Goal: Task Accomplishment & Management: Use online tool/utility

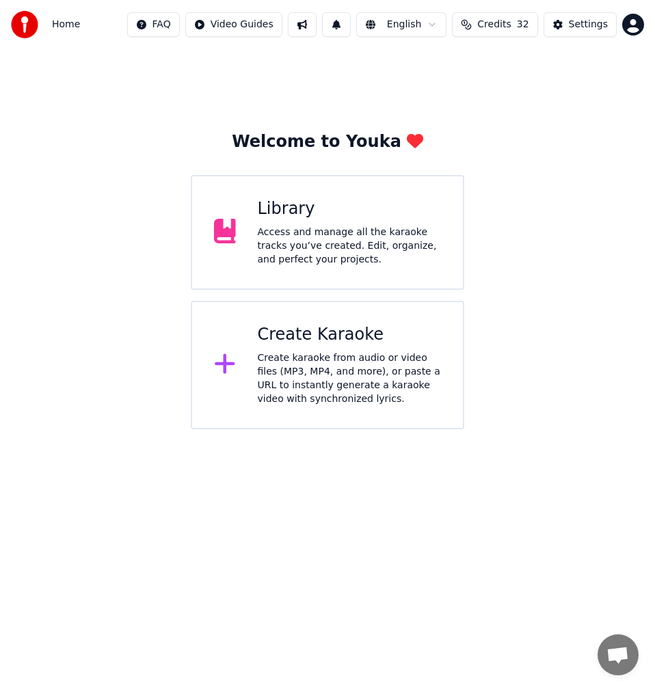
click at [353, 391] on div "Create karaoke from audio or video files (MP3, MP4, and more), or paste a URL t…" at bounding box center [350, 378] width 184 height 55
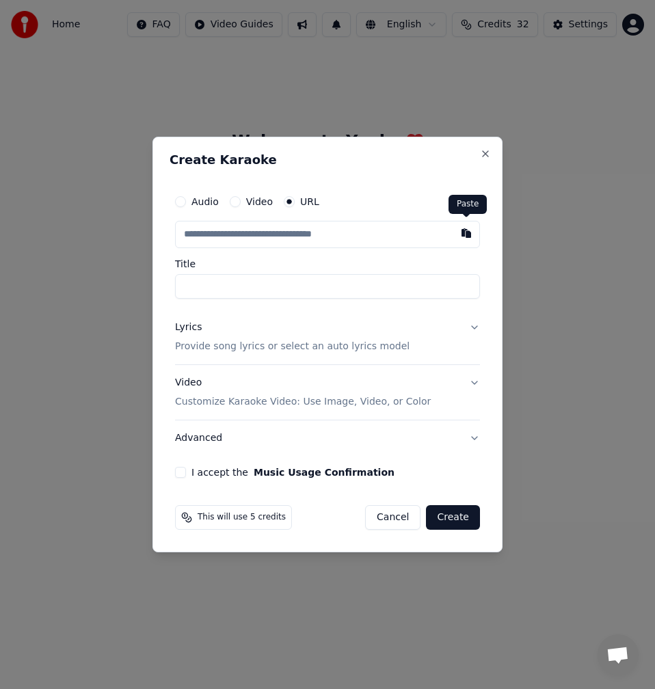
click at [461, 226] on button "button" at bounding box center [466, 233] width 27 height 25
type input "**********"
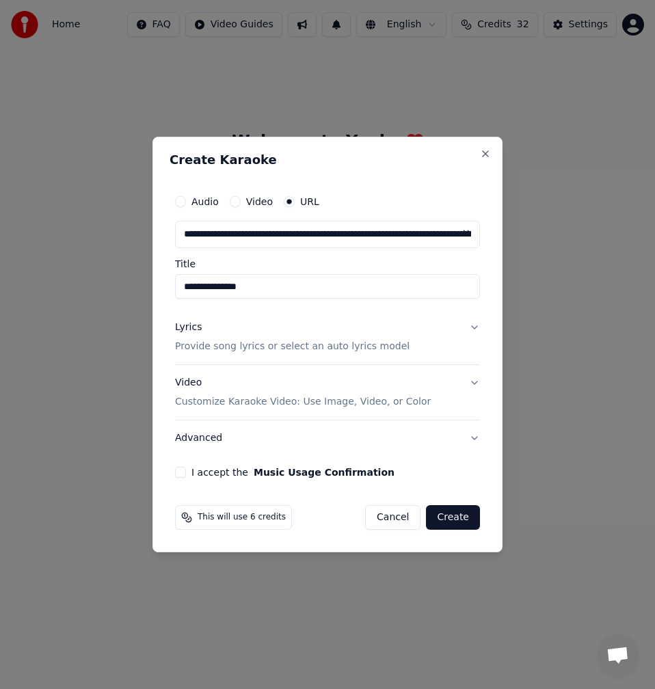
drag, startPoint x: 182, startPoint y: 284, endPoint x: 186, endPoint y: 295, distance: 12.3
click at [183, 284] on input "**********" at bounding box center [327, 286] width 305 height 25
type input "**********"
click at [191, 349] on p "Provide song lyrics or select an auto lyrics model" at bounding box center [292, 347] width 234 height 14
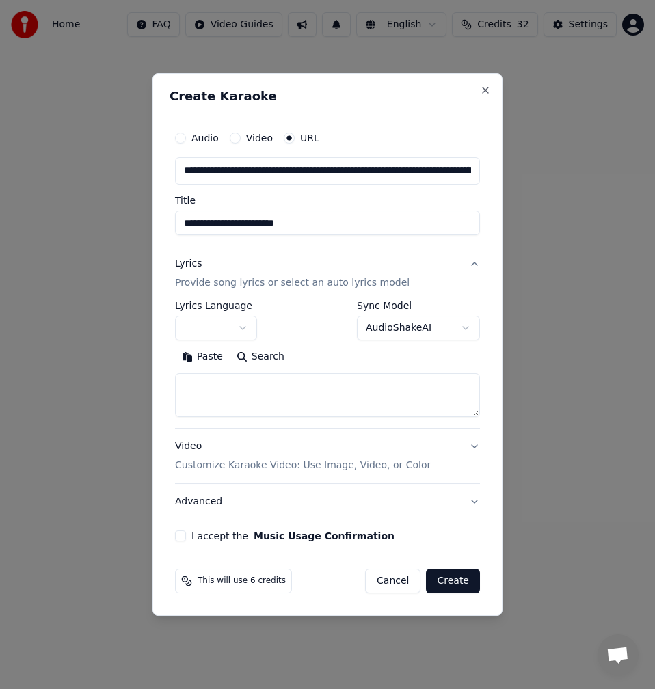
click at [262, 366] on button "Search" at bounding box center [261, 357] width 62 height 22
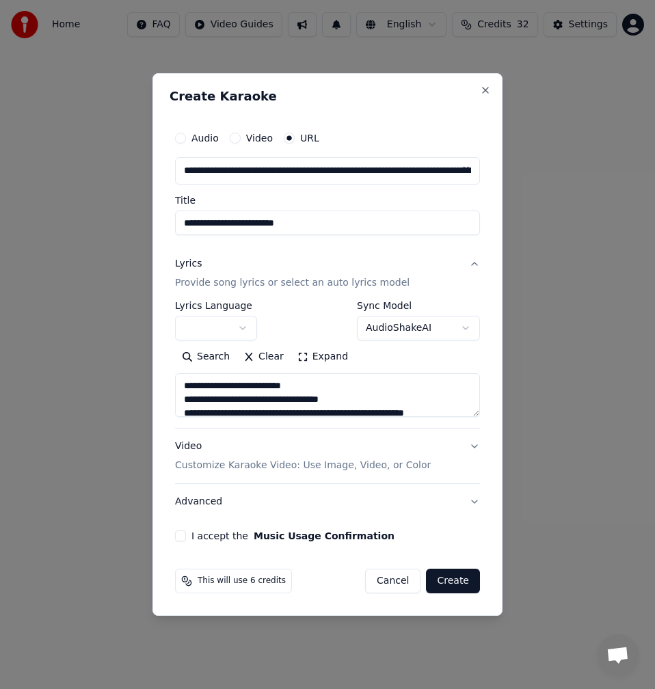
click at [308, 356] on button "Expand" at bounding box center [323, 357] width 64 height 22
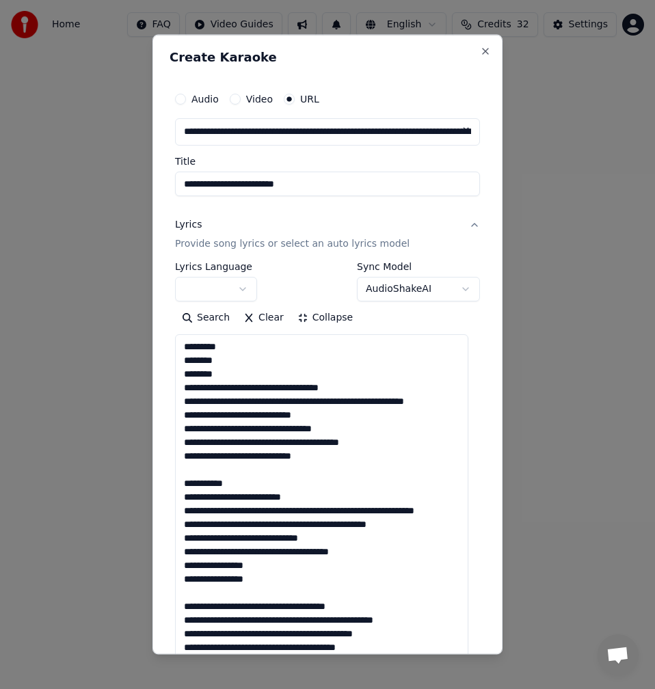
drag, startPoint x: 235, startPoint y: 377, endPoint x: 163, endPoint y: 349, distance: 77.7
click at [163, 349] on div "**********" at bounding box center [327, 344] width 350 height 620
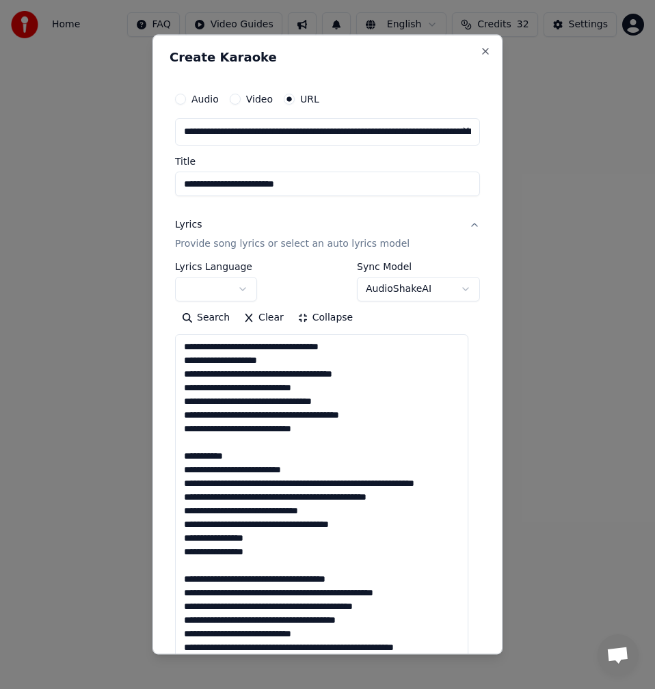
drag, startPoint x: 323, startPoint y: 387, endPoint x: 178, endPoint y: 388, distance: 144.9
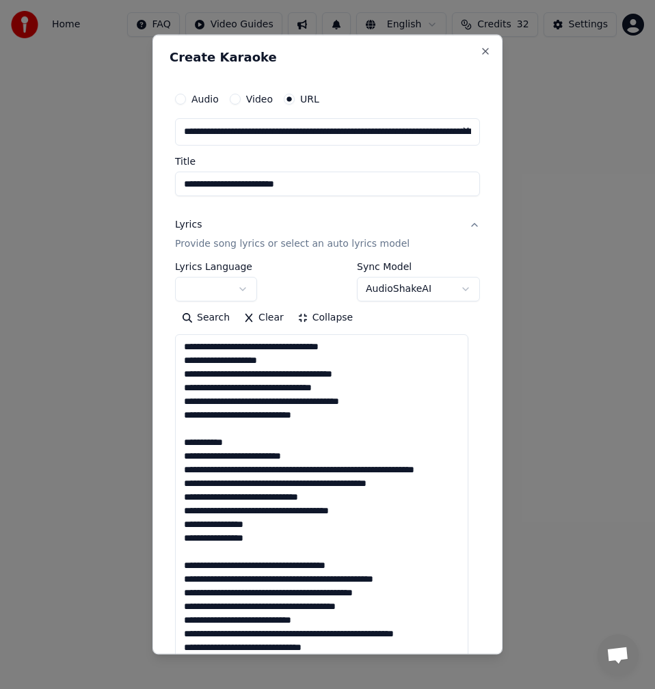
drag, startPoint x: 364, startPoint y: 348, endPoint x: 153, endPoint y: 346, distance: 211.2
click at [153, 346] on div "**********" at bounding box center [327, 344] width 350 height 620
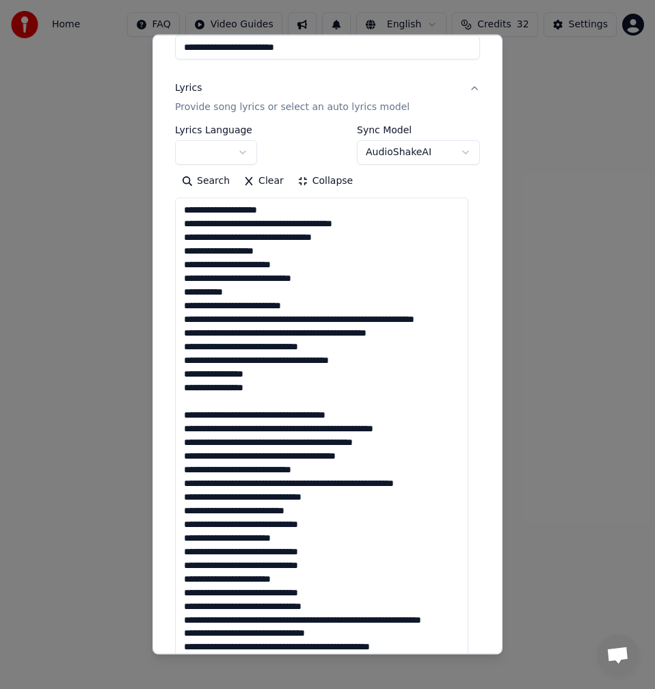
scroll to position [205, 0]
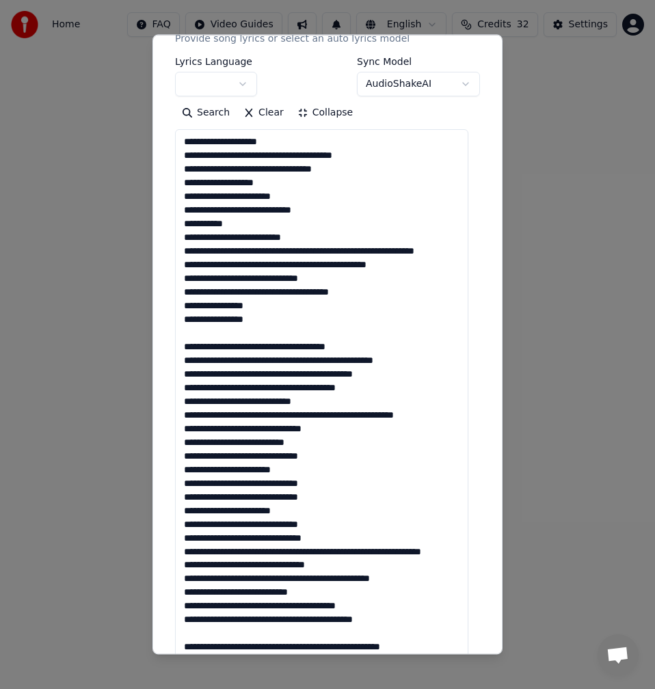
drag, startPoint x: 312, startPoint y: 241, endPoint x: 178, endPoint y: 242, distance: 134.0
click at [178, 242] on textarea at bounding box center [321, 606] width 293 height 954
click at [286, 252] on textarea at bounding box center [321, 606] width 293 height 954
click at [291, 252] on textarea at bounding box center [321, 606] width 293 height 954
click at [292, 253] on textarea at bounding box center [321, 606] width 293 height 954
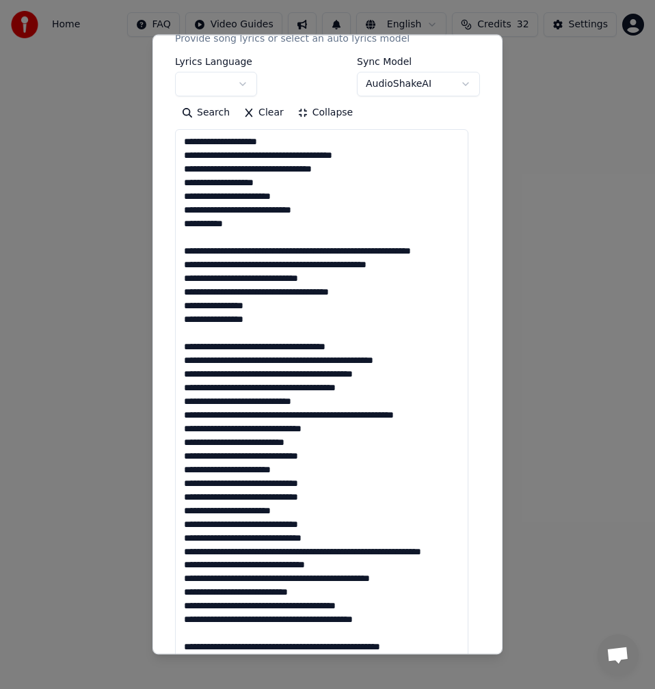
click at [290, 252] on textarea at bounding box center [321, 606] width 293 height 954
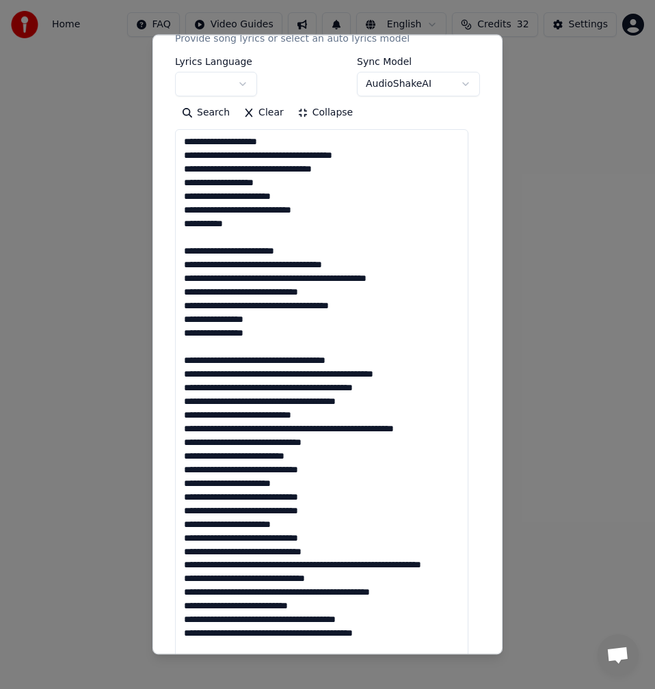
click at [231, 260] on textarea at bounding box center [321, 606] width 293 height 954
click at [232, 262] on textarea at bounding box center [321, 606] width 293 height 954
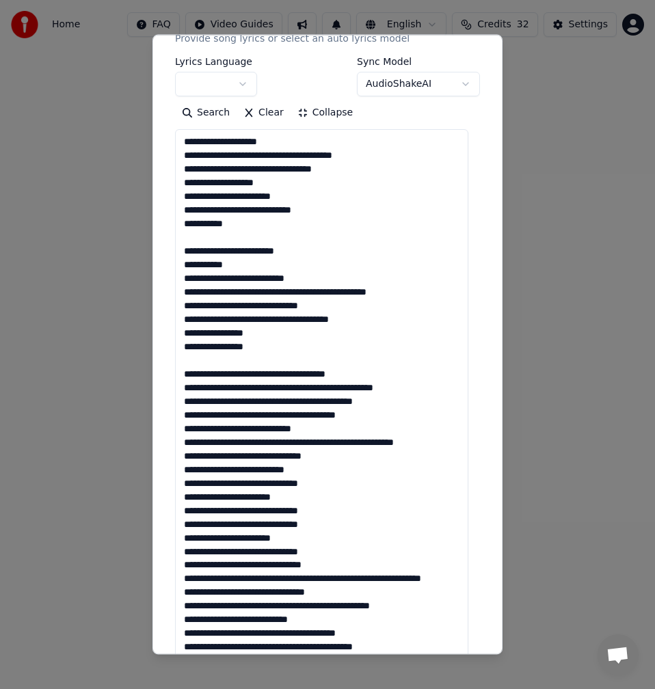
drag, startPoint x: 229, startPoint y: 291, endPoint x: 186, endPoint y: 291, distance: 43.1
click at [186, 291] on textarea at bounding box center [321, 606] width 293 height 954
click at [191, 293] on textarea at bounding box center [321, 606] width 293 height 954
drag, startPoint x: 291, startPoint y: 294, endPoint x: 258, endPoint y: 290, distance: 33.7
click at [258, 290] on textarea at bounding box center [321, 606] width 293 height 954
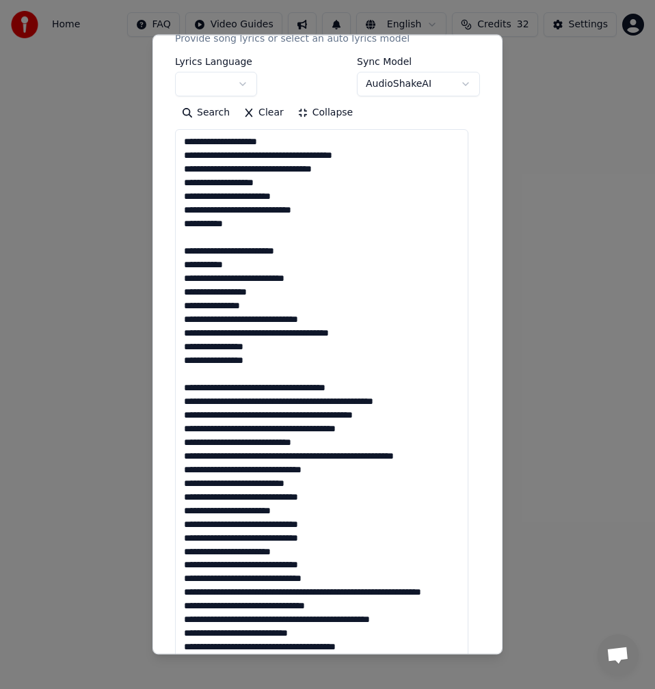
click at [212, 239] on textarea at bounding box center [321, 606] width 293 height 954
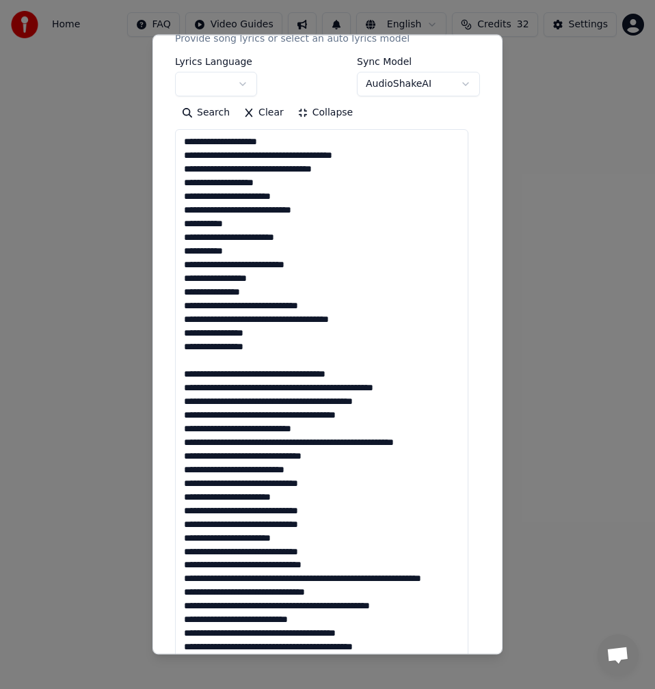
scroll to position [68, 0]
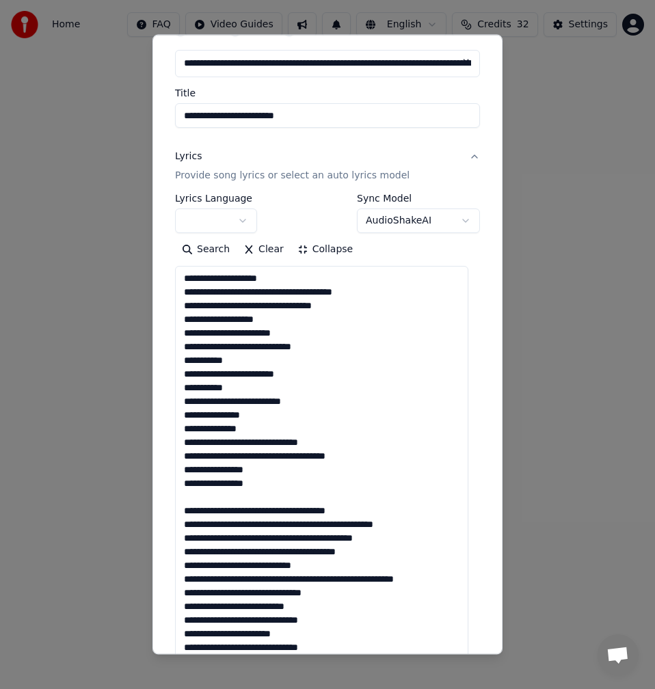
drag, startPoint x: 242, startPoint y: 443, endPoint x: 172, endPoint y: 442, distance: 70.4
click at [172, 442] on div "**********" at bounding box center [328, 681] width 316 height 1338
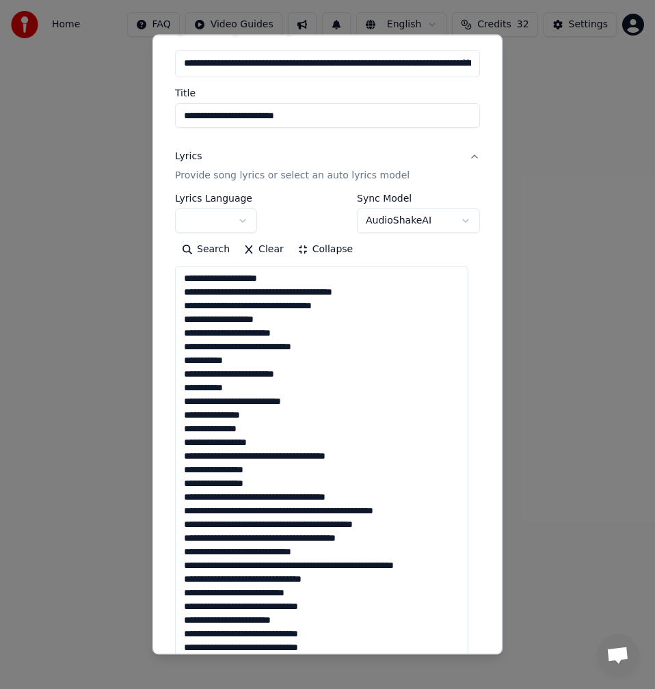
drag, startPoint x: 373, startPoint y: 491, endPoint x: 300, endPoint y: 496, distance: 72.6
drag, startPoint x: 434, startPoint y: 511, endPoint x: 328, endPoint y: 511, distance: 106.0
drag, startPoint x: 394, startPoint y: 522, endPoint x: 320, endPoint y: 523, distance: 73.8
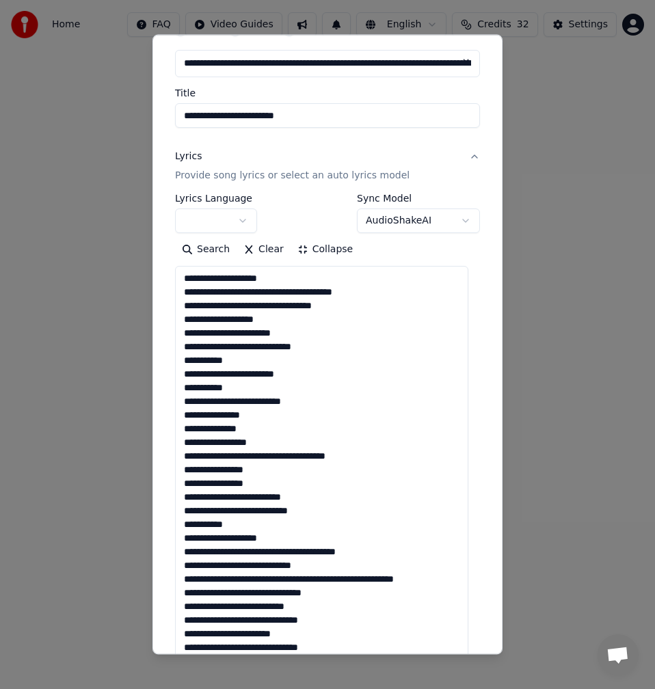
drag, startPoint x: 239, startPoint y: 334, endPoint x: 221, endPoint y: 334, distance: 17.8
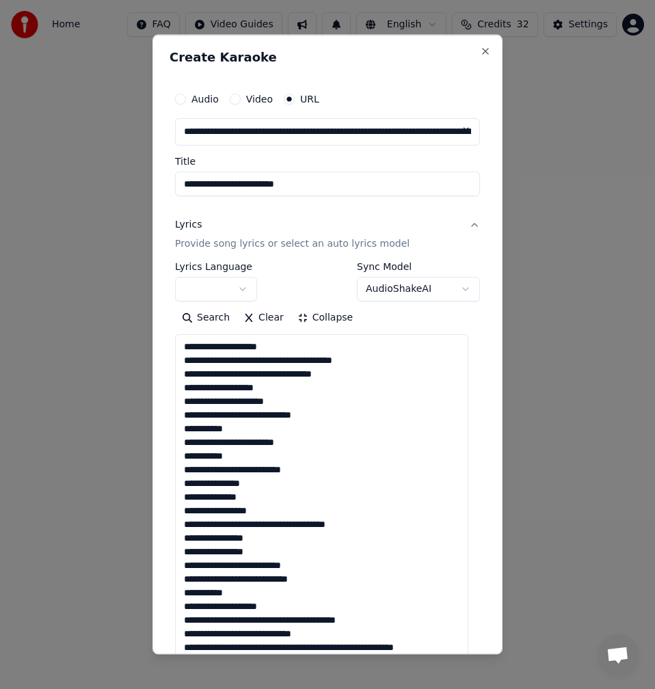
scroll to position [137, 0]
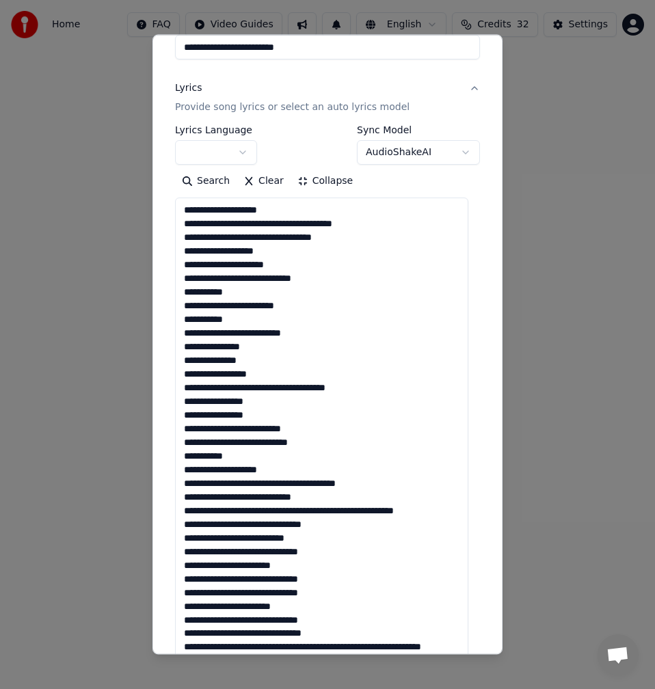
click at [230, 267] on textarea at bounding box center [321, 675] width 293 height 954
click at [230, 269] on textarea at bounding box center [321, 675] width 293 height 954
click at [242, 320] on textarea at bounding box center [321, 675] width 293 height 954
click at [261, 345] on textarea at bounding box center [321, 675] width 293 height 954
drag, startPoint x: 265, startPoint y: 346, endPoint x: 178, endPoint y: 345, distance: 86.1
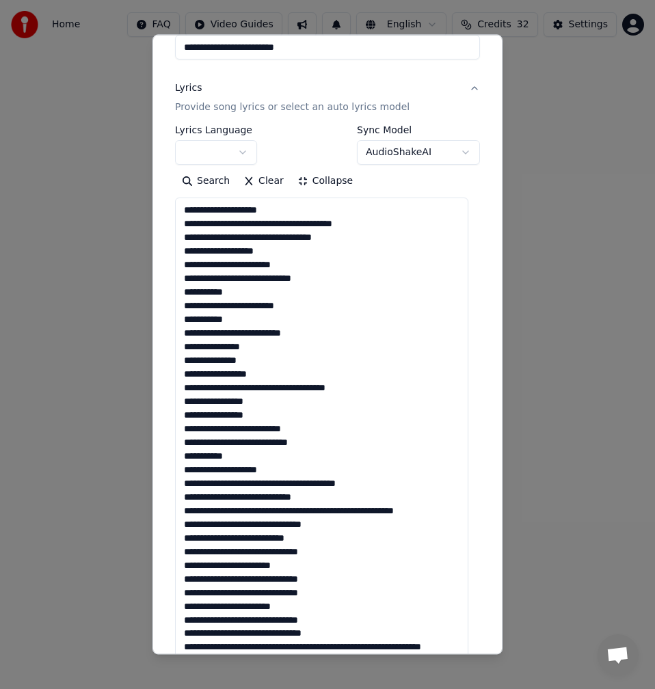
click at [178, 345] on textarea at bounding box center [321, 675] width 293 height 954
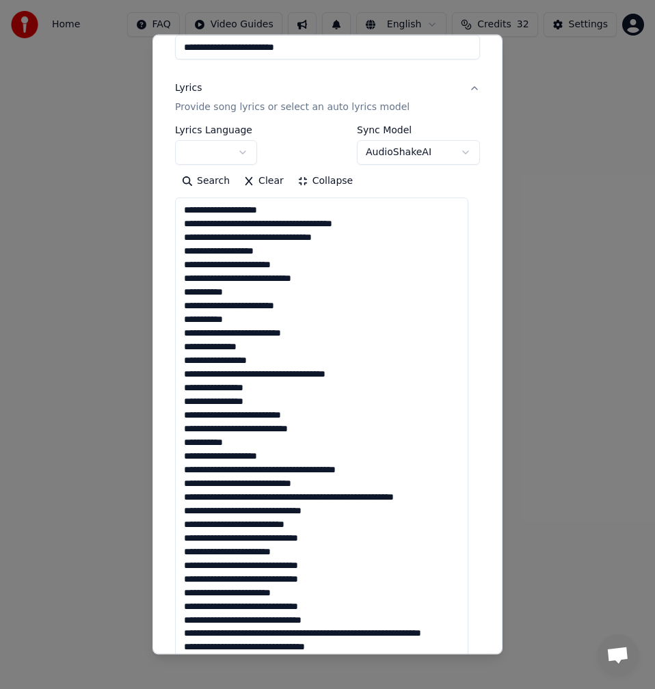
click at [268, 380] on textarea at bounding box center [321, 675] width 293 height 954
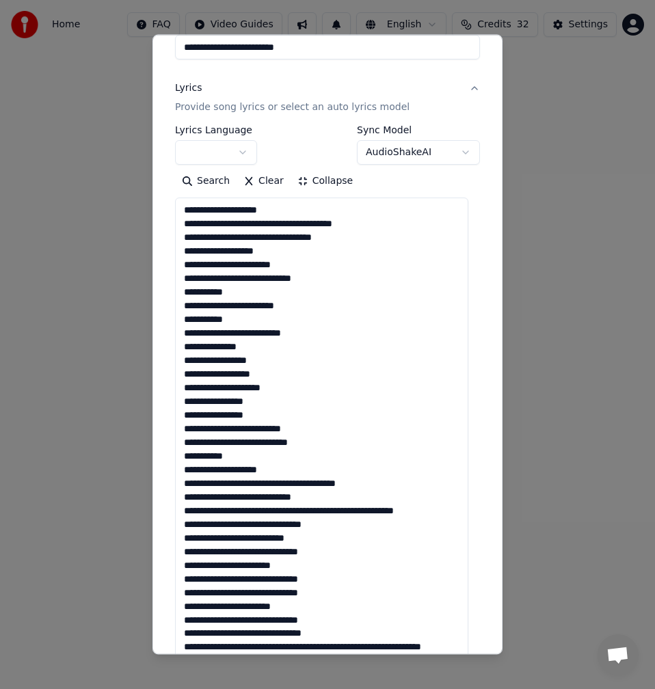
click at [278, 403] on textarea at bounding box center [321, 675] width 293 height 954
click at [264, 414] on textarea at bounding box center [321, 675] width 293 height 954
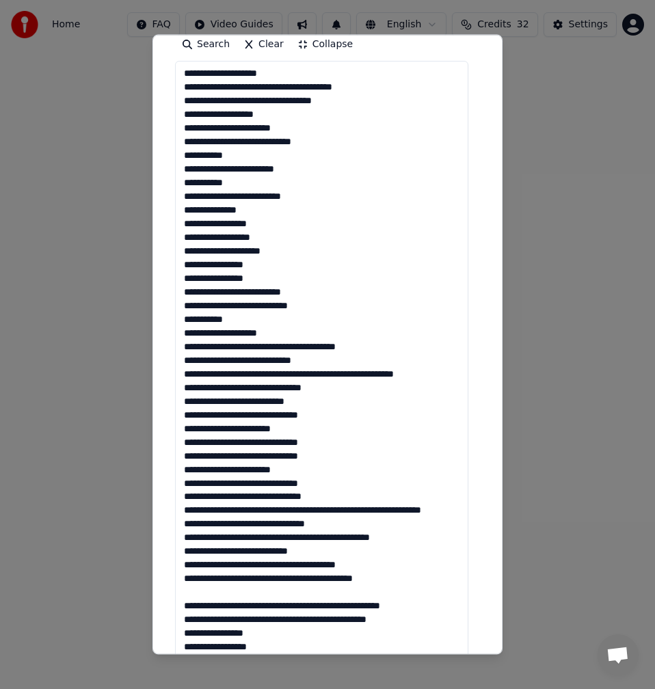
click at [328, 308] on textarea at bounding box center [321, 538] width 293 height 954
click at [279, 308] on textarea at bounding box center [321, 538] width 293 height 954
click at [252, 315] on textarea at bounding box center [321, 538] width 293 height 954
click at [290, 336] on textarea at bounding box center [321, 538] width 293 height 954
click at [319, 347] on textarea at bounding box center [321, 538] width 293 height 954
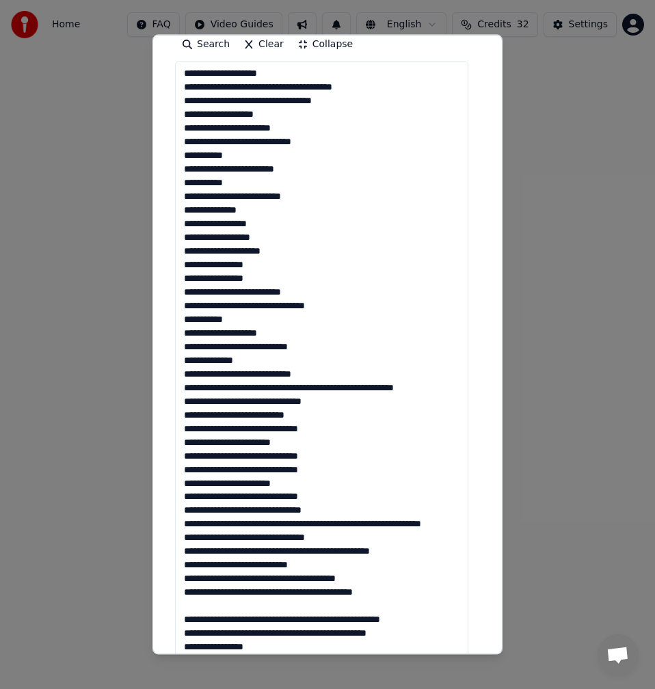
drag, startPoint x: 345, startPoint y: 373, endPoint x: 178, endPoint y: 374, distance: 166.8
click at [178, 374] on textarea at bounding box center [321, 538] width 293 height 954
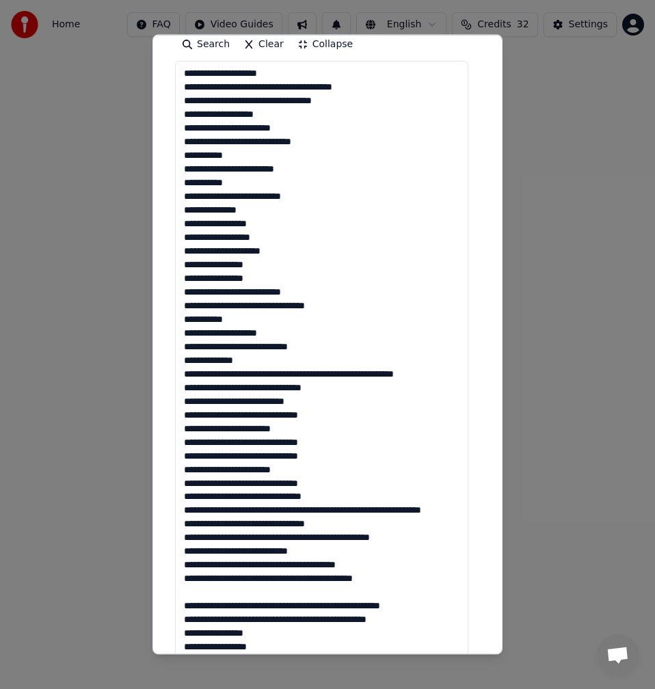
click at [295, 373] on textarea at bounding box center [321, 538] width 293 height 954
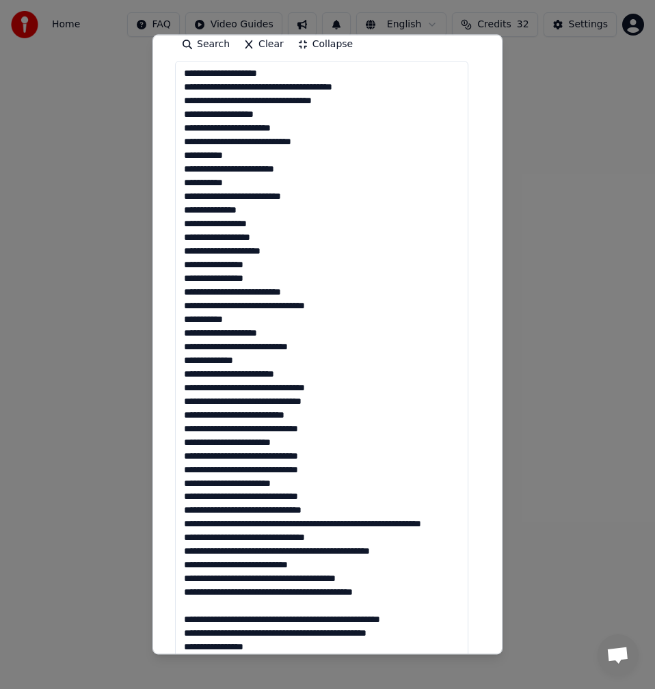
scroll to position [1, 0]
drag, startPoint x: 271, startPoint y: 401, endPoint x: 263, endPoint y: 401, distance: 8.2
click at [263, 401] on textarea at bounding box center [321, 538] width 293 height 954
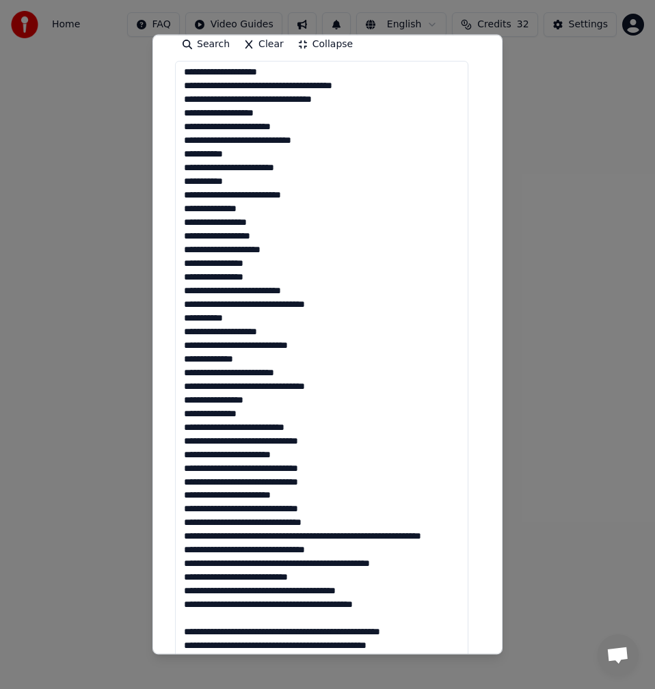
scroll to position [15, 0]
click at [265, 412] on textarea at bounding box center [321, 538] width 293 height 954
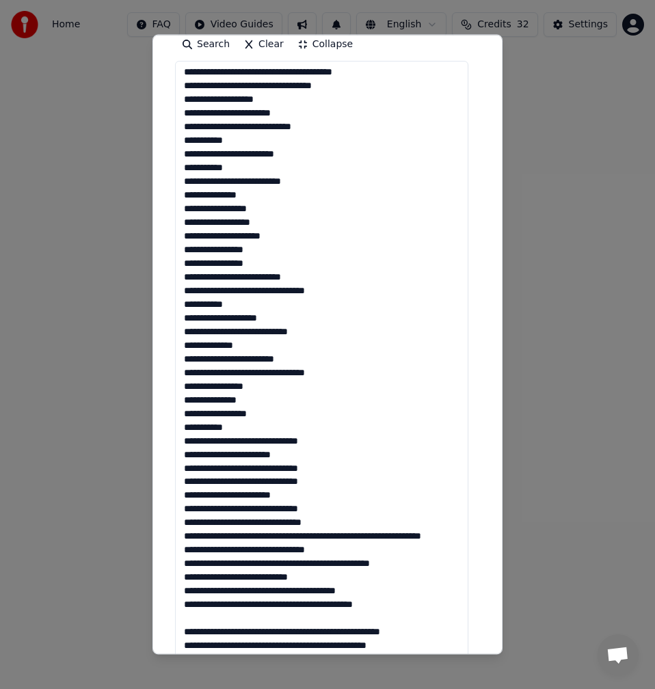
scroll to position [29, 0]
drag, startPoint x: 332, startPoint y: 429, endPoint x: 252, endPoint y: 431, distance: 80.0
click at [252, 431] on textarea at bounding box center [321, 538] width 293 height 954
drag, startPoint x: 250, startPoint y: 442, endPoint x: 182, endPoint y: 441, distance: 68.4
click at [182, 441] on textarea at bounding box center [321, 538] width 293 height 954
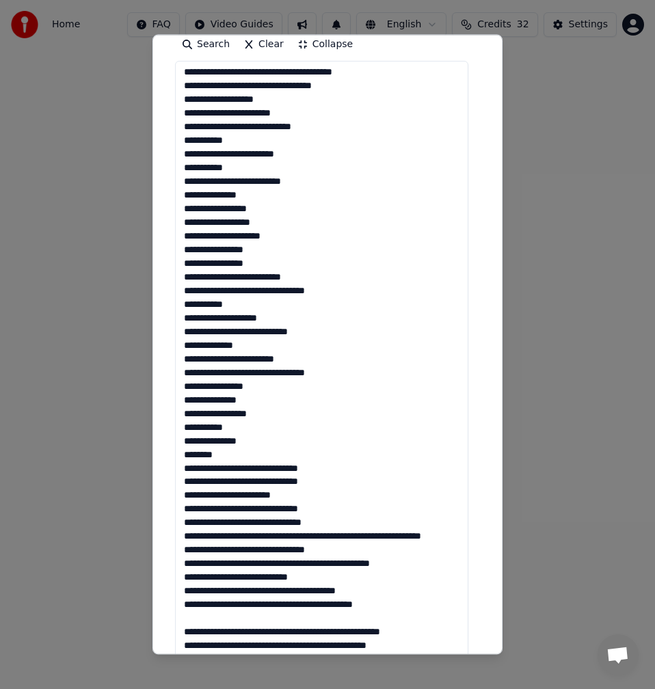
drag, startPoint x: 253, startPoint y: 455, endPoint x: 178, endPoint y: 457, distance: 75.2
click at [178, 457] on textarea at bounding box center [321, 538] width 293 height 954
drag, startPoint x: 241, startPoint y: 454, endPoint x: 180, endPoint y: 454, distance: 61.5
click at [180, 454] on textarea at bounding box center [321, 538] width 293 height 954
click at [216, 469] on textarea at bounding box center [321, 538] width 293 height 954
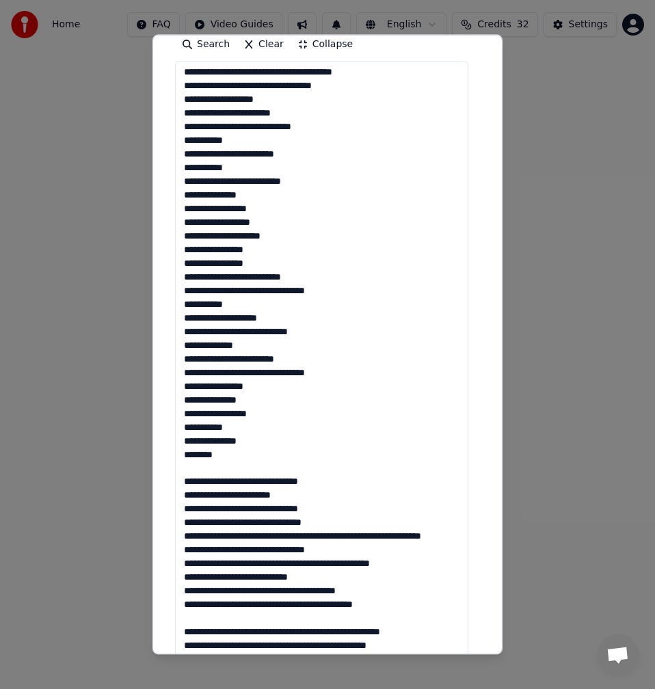
drag, startPoint x: 326, startPoint y: 466, endPoint x: 252, endPoint y: 470, distance: 73.9
click at [252, 470] on textarea at bounding box center [321, 538] width 293 height 954
drag, startPoint x: 249, startPoint y: 483, endPoint x: 183, endPoint y: 483, distance: 67.0
click at [183, 483] on textarea at bounding box center [321, 538] width 293 height 954
drag, startPoint x: 251, startPoint y: 496, endPoint x: 176, endPoint y: 496, distance: 74.5
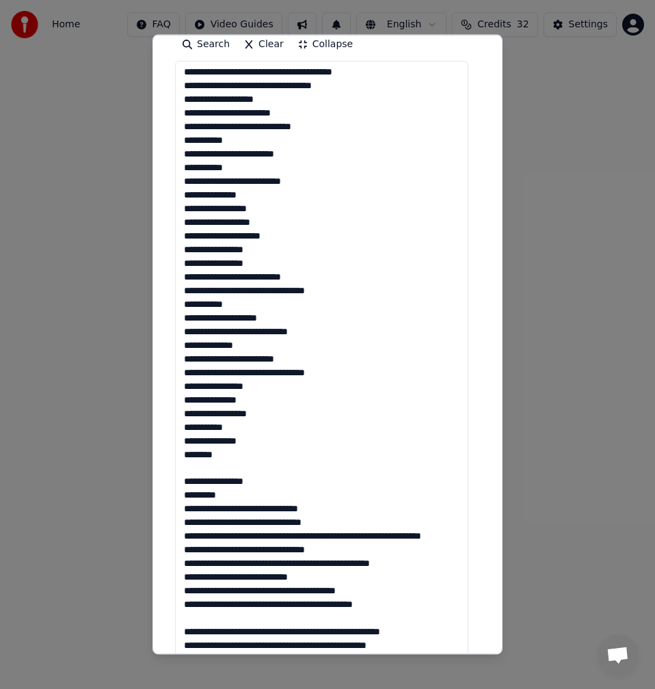
click at [176, 496] on textarea at bounding box center [321, 538] width 293 height 954
click at [186, 485] on textarea at bounding box center [321, 538] width 293 height 954
click at [196, 460] on textarea at bounding box center [321, 538] width 293 height 954
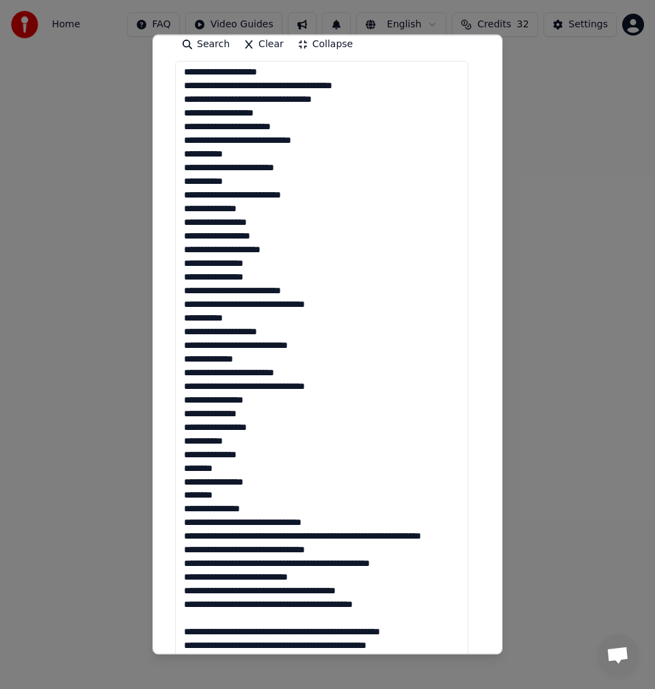
scroll to position [410, 0]
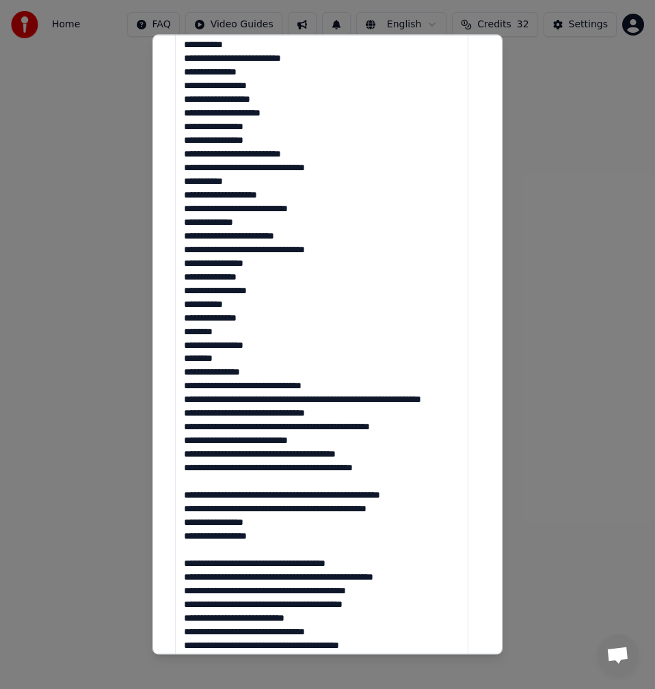
click at [266, 363] on textarea at bounding box center [321, 401] width 293 height 954
click at [338, 388] on textarea at bounding box center [321, 401] width 293 height 954
drag, startPoint x: 232, startPoint y: 403, endPoint x: 335, endPoint y: 390, distance: 104.0
click at [335, 390] on textarea at bounding box center [321, 401] width 293 height 954
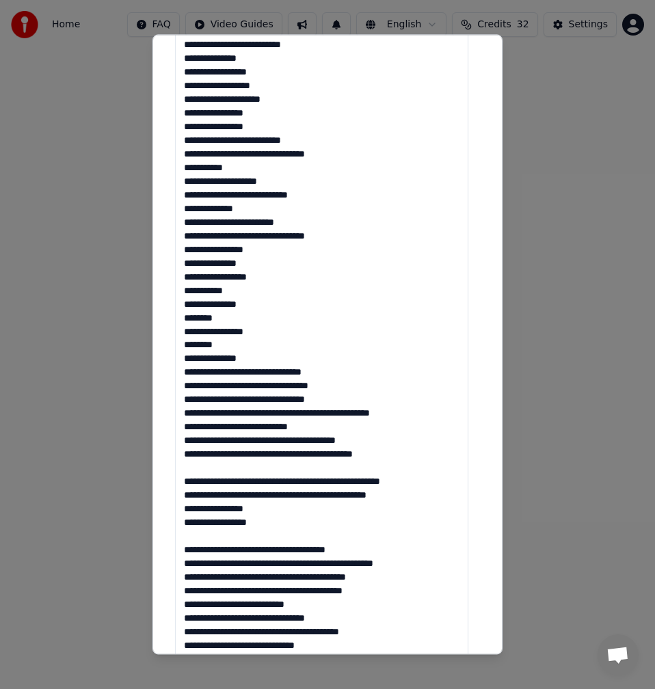
click at [342, 416] on textarea at bounding box center [321, 387] width 293 height 954
click at [313, 415] on textarea at bounding box center [321, 387] width 293 height 954
click at [312, 413] on textarea at bounding box center [321, 387] width 293 height 954
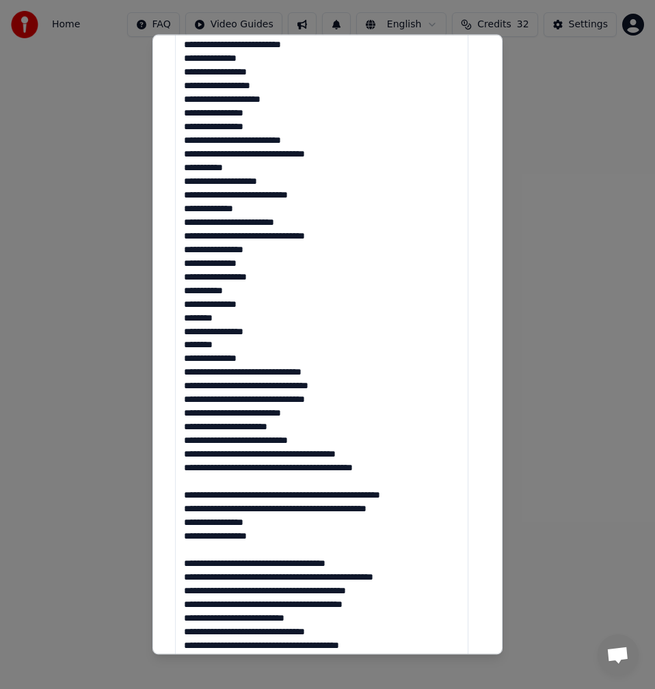
scroll to position [15, 0]
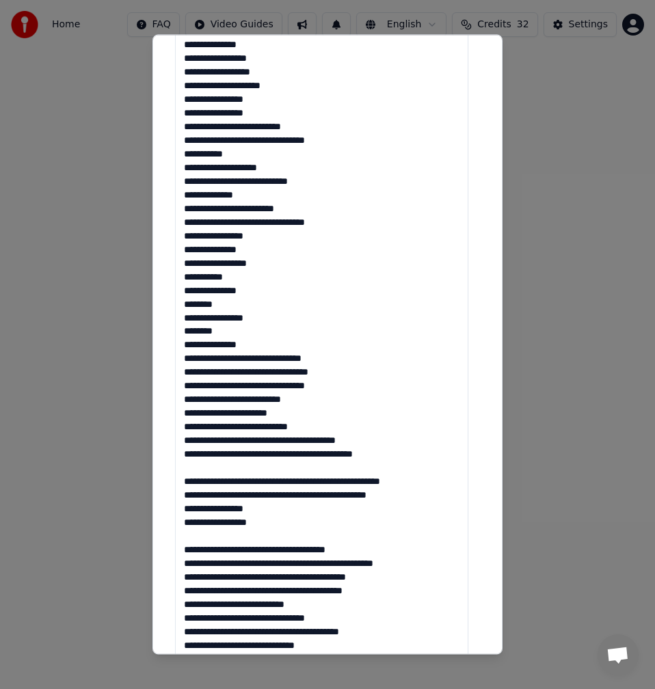
click at [272, 427] on textarea at bounding box center [321, 387] width 293 height 954
click at [270, 425] on textarea at bounding box center [321, 387] width 293 height 954
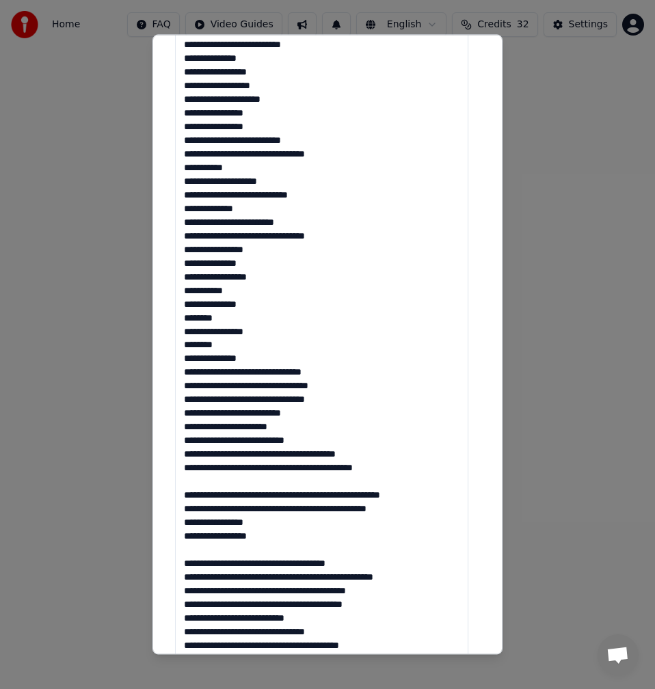
drag, startPoint x: 312, startPoint y: 454, endPoint x: 275, endPoint y: 452, distance: 37.0
click at [275, 452] on textarea at bounding box center [321, 401] width 293 height 954
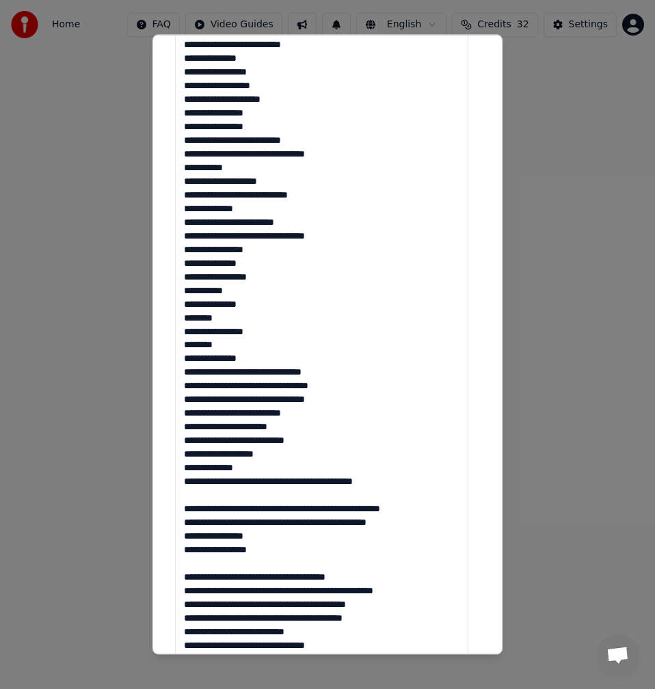
scroll to position [29, 0]
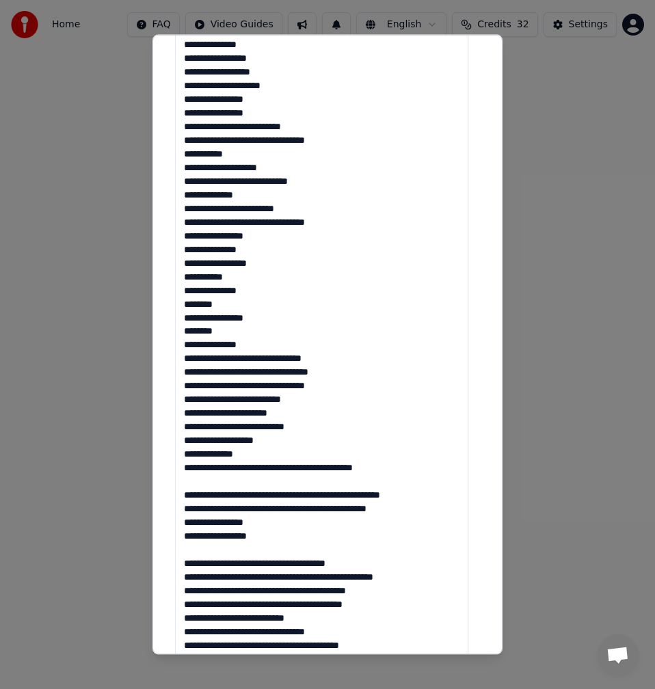
click at [267, 469] on textarea at bounding box center [321, 401] width 293 height 954
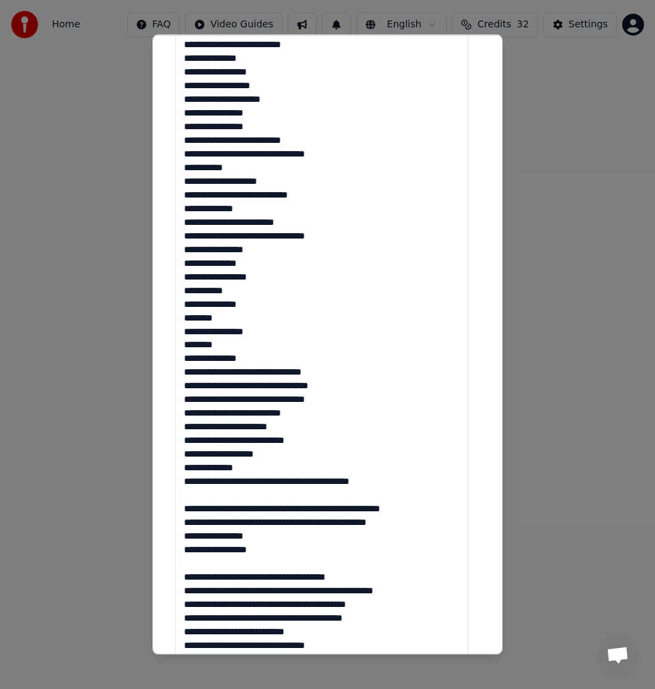
click at [269, 484] on textarea at bounding box center [321, 415] width 293 height 954
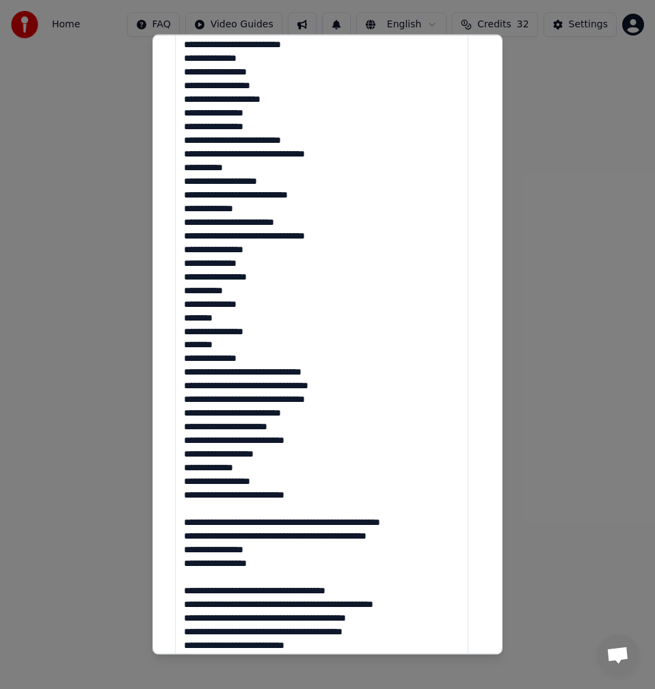
scroll to position [42, 0]
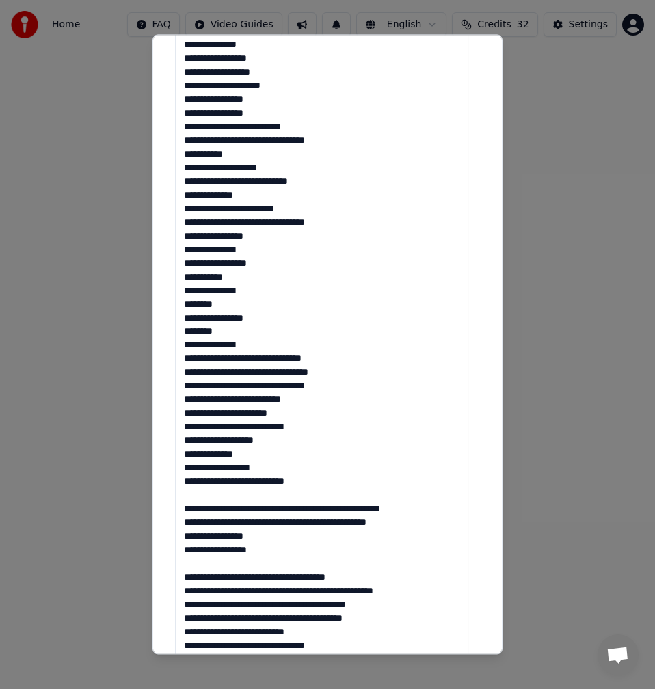
drag, startPoint x: 263, startPoint y: 507, endPoint x: 174, endPoint y: 498, distance: 89.3
click at [174, 498] on div "**********" at bounding box center [328, 353] width 316 height 1338
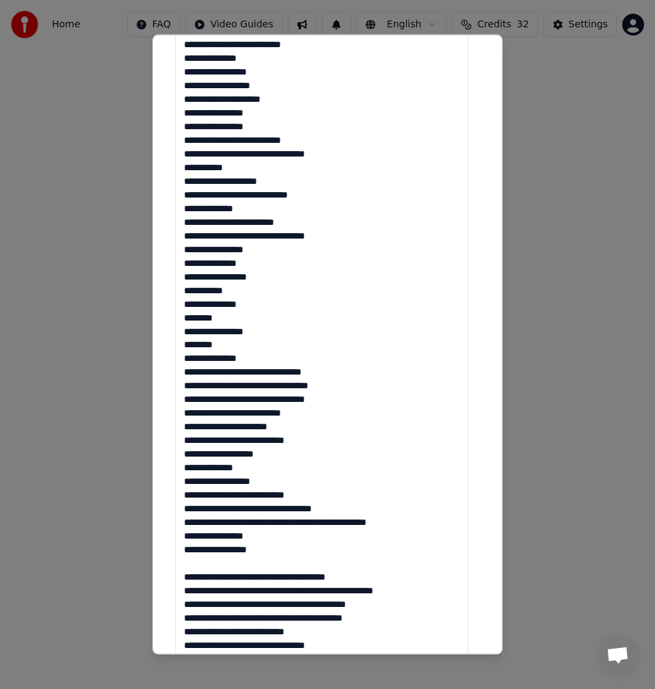
scroll to position [410, 0]
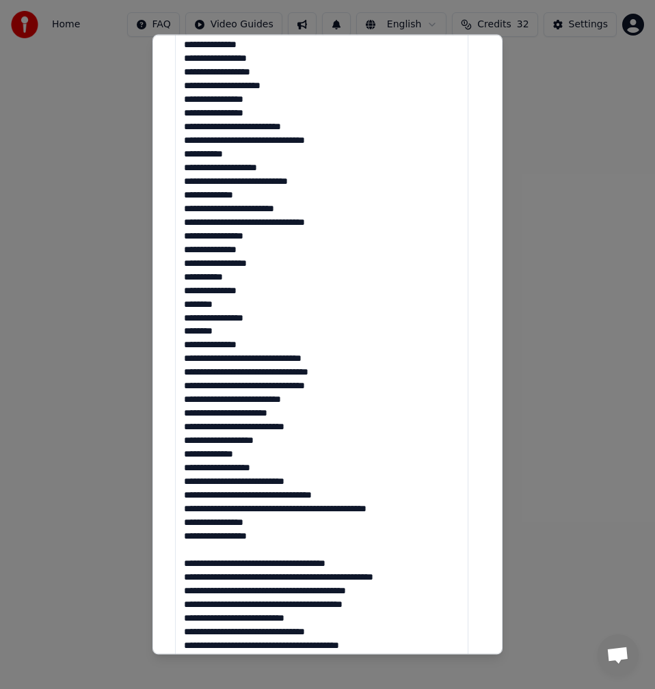
click at [261, 493] on textarea at bounding box center [321, 401] width 293 height 954
click at [258, 496] on textarea at bounding box center [321, 401] width 293 height 954
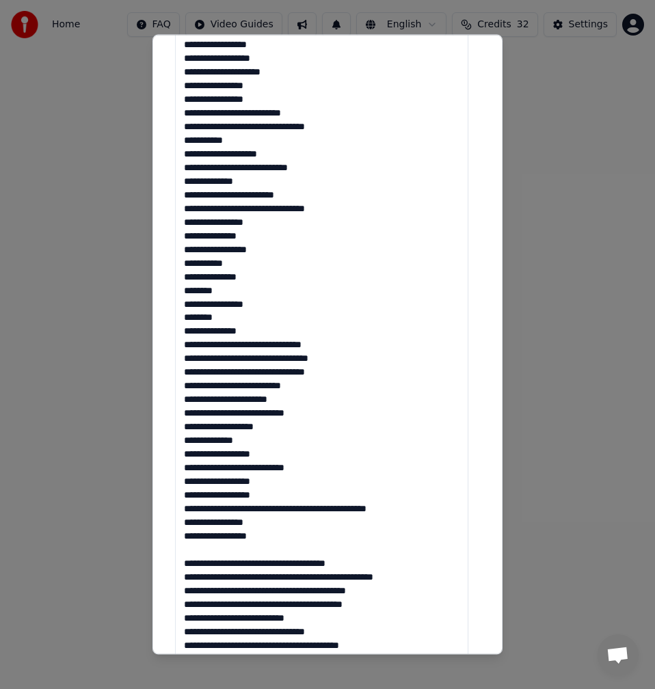
scroll to position [396, 0]
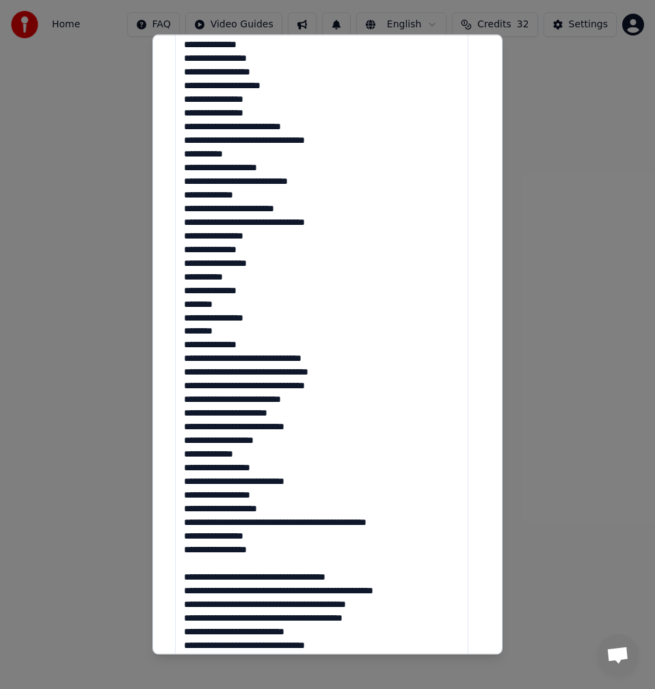
click at [234, 524] on textarea at bounding box center [321, 415] width 293 height 954
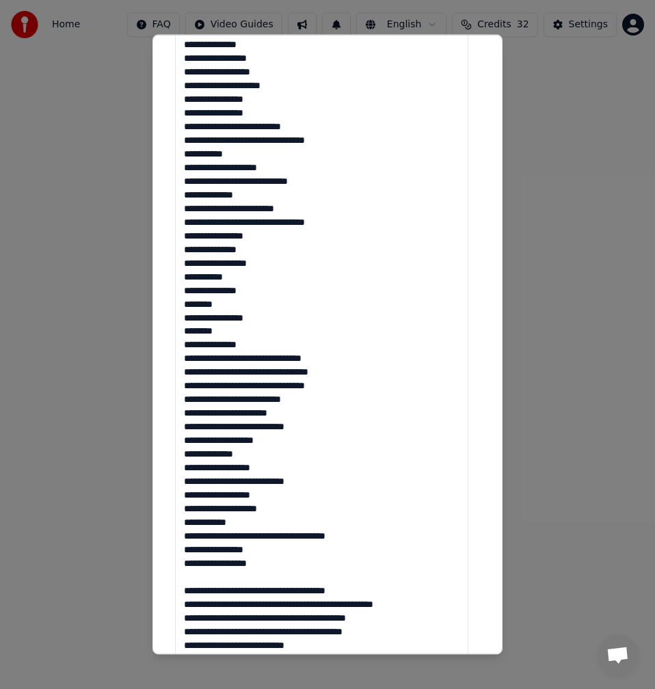
click at [216, 539] on textarea at bounding box center [321, 415] width 293 height 954
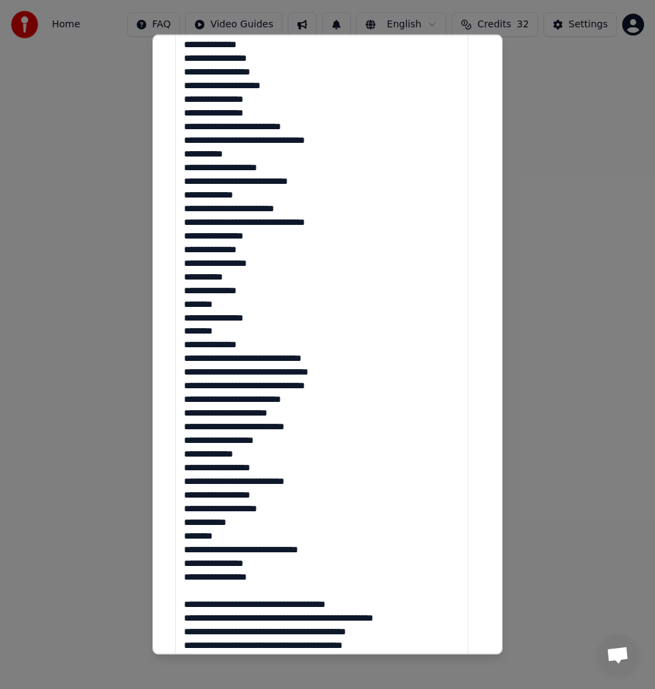
scroll to position [70, 0]
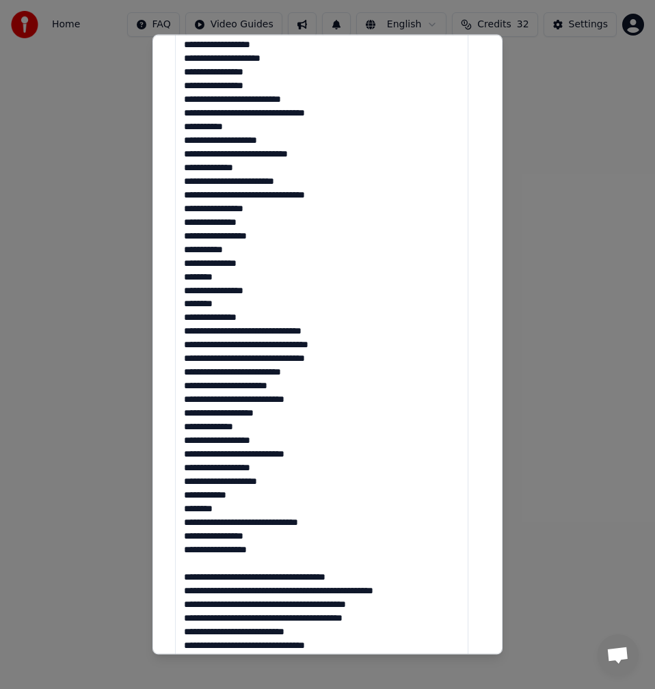
click at [273, 551] on textarea at bounding box center [321, 415] width 293 height 954
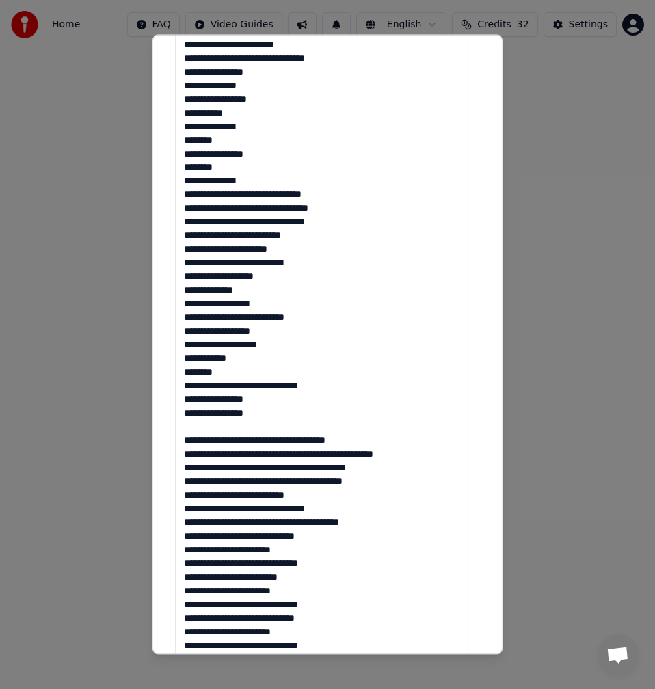
click at [214, 431] on textarea at bounding box center [321, 278] width 293 height 954
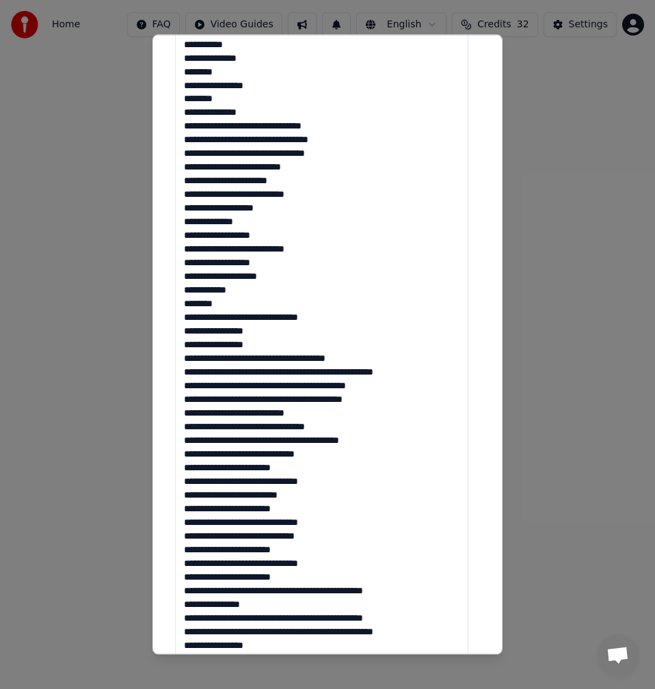
scroll to position [752, 0]
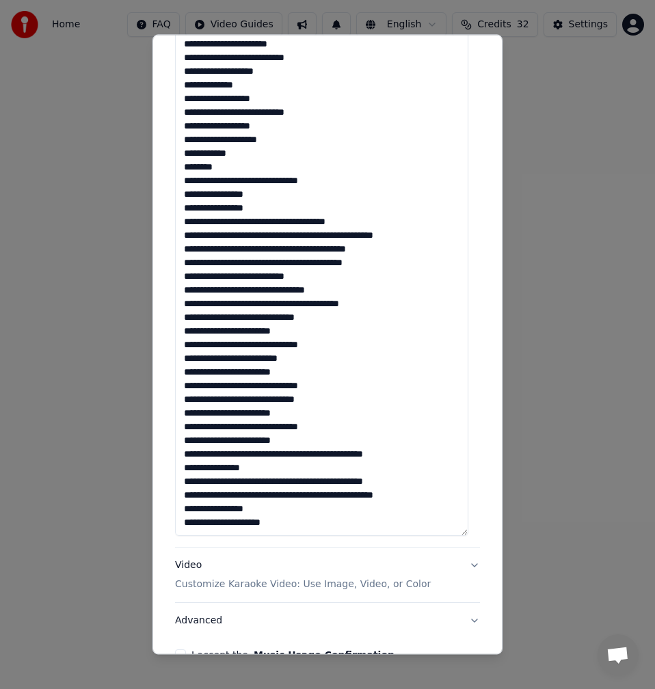
drag, startPoint x: 393, startPoint y: 219, endPoint x: 300, endPoint y: 224, distance: 93.1
click at [300, 224] on textarea at bounding box center [321, 59] width 293 height 954
drag, startPoint x: 434, startPoint y: 237, endPoint x: 322, endPoint y: 241, distance: 112.2
click at [322, 241] on textarea at bounding box center [321, 59] width 293 height 954
drag, startPoint x: 394, startPoint y: 246, endPoint x: 314, endPoint y: 254, distance: 80.4
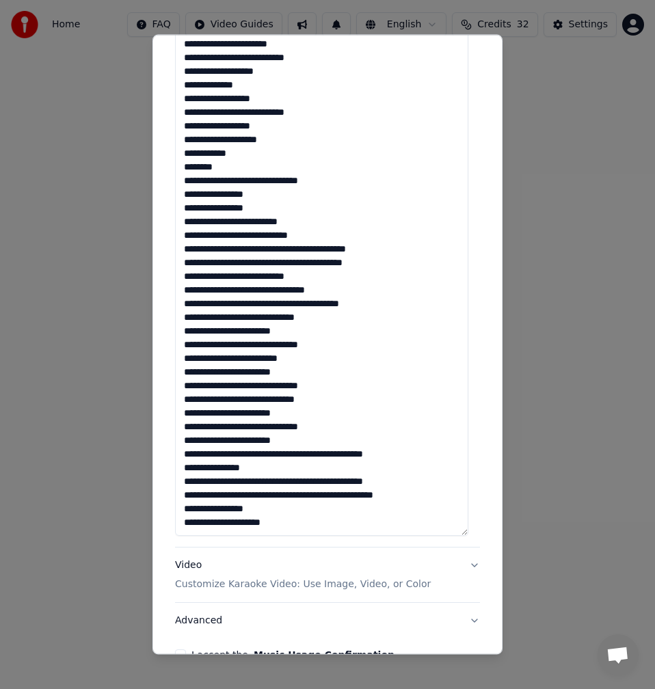
click at [314, 254] on textarea at bounding box center [321, 59] width 293 height 954
click at [395, 259] on textarea at bounding box center [321, 59] width 293 height 954
click at [321, 247] on textarea at bounding box center [321, 59] width 293 height 954
click at [303, 266] on textarea at bounding box center [321, 59] width 293 height 954
click at [319, 262] on textarea at bounding box center [321, 59] width 293 height 954
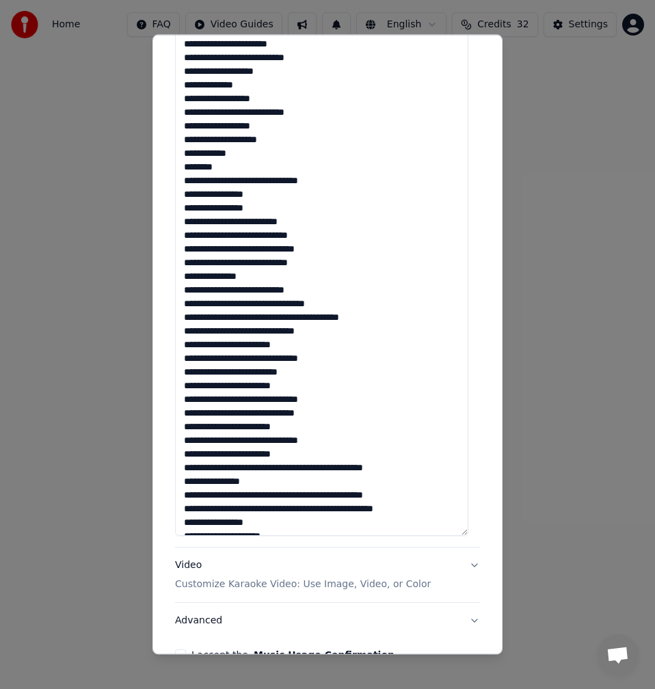
click at [293, 292] on textarea at bounding box center [321, 59] width 293 height 954
click at [311, 291] on textarea at bounding box center [321, 59] width 293 height 954
click at [294, 292] on textarea at bounding box center [321, 59] width 293 height 954
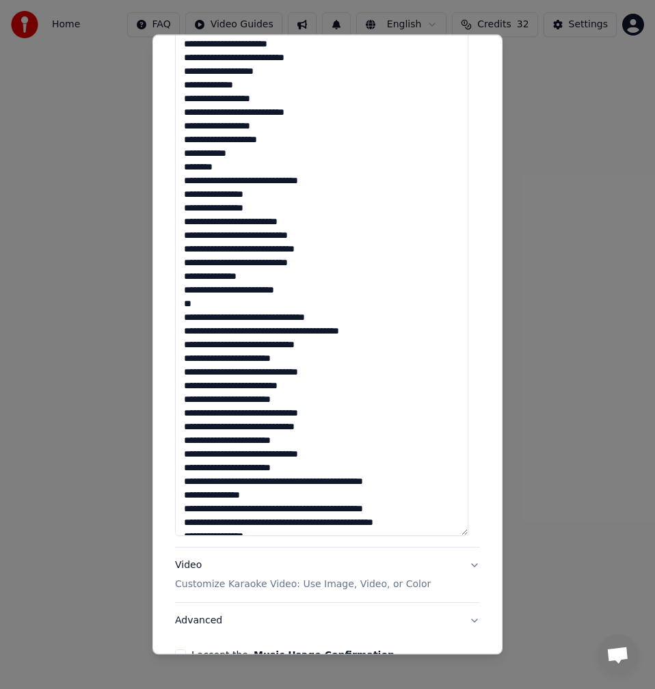
click at [297, 317] on textarea at bounding box center [321, 59] width 293 height 954
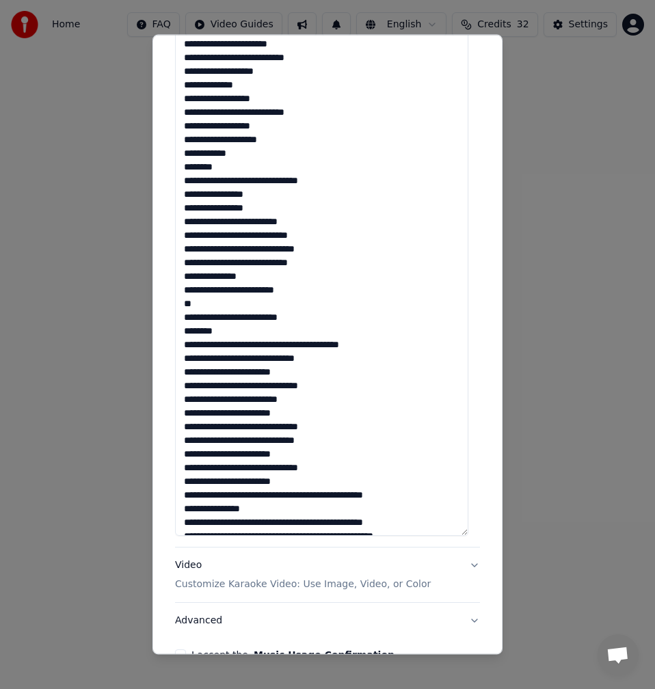
click at [226, 335] on textarea at bounding box center [321, 59] width 293 height 954
click at [298, 344] on textarea at bounding box center [321, 59] width 293 height 954
click at [296, 344] on textarea at bounding box center [321, 59] width 293 height 954
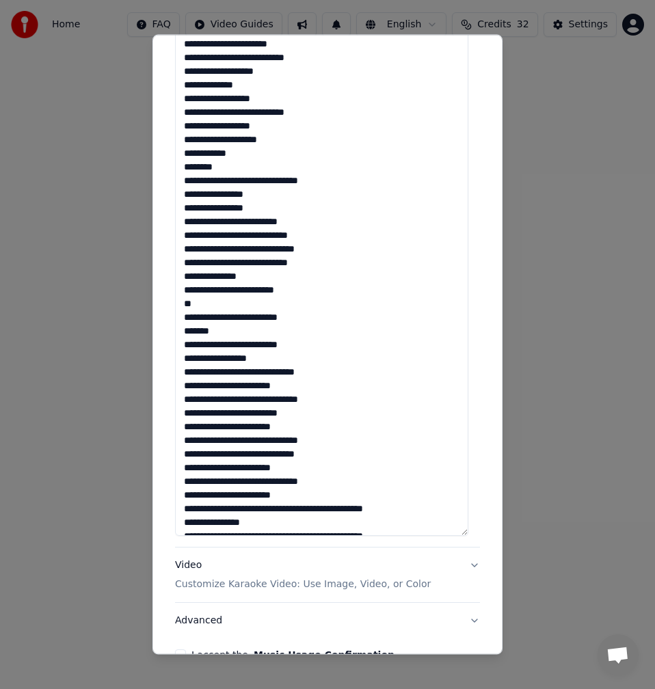
drag, startPoint x: 322, startPoint y: 374, endPoint x: 245, endPoint y: 370, distance: 76.6
click at [245, 370] on textarea at bounding box center [321, 59] width 293 height 954
drag, startPoint x: 253, startPoint y: 388, endPoint x: 181, endPoint y: 386, distance: 71.8
click at [181, 386] on textarea at bounding box center [321, 59] width 293 height 954
drag, startPoint x: 252, startPoint y: 400, endPoint x: 176, endPoint y: 403, distance: 75.3
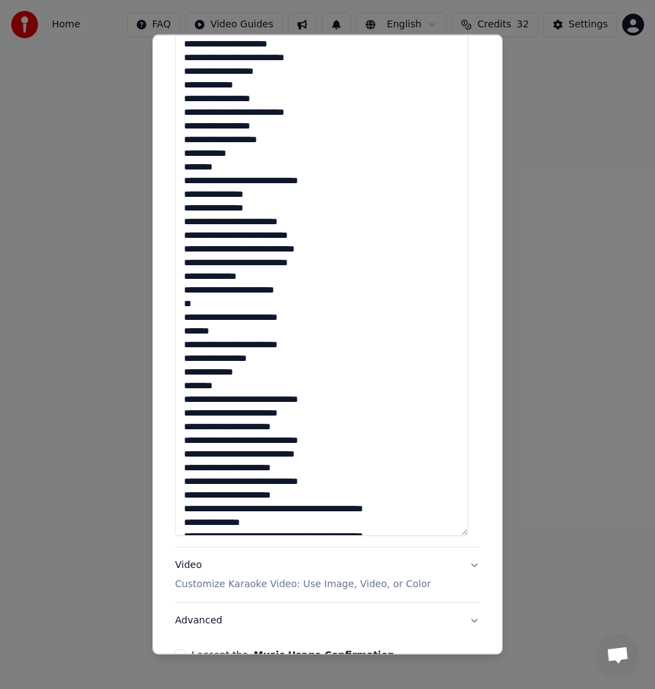
click at [176, 403] on textarea at bounding box center [321, 59] width 293 height 954
click at [270, 362] on textarea at bounding box center [321, 59] width 293 height 954
click at [219, 382] on textarea at bounding box center [321, 59] width 293 height 954
click at [262, 396] on textarea at bounding box center [321, 59] width 293 height 954
drag, startPoint x: 316, startPoint y: 414, endPoint x: 224, endPoint y: 413, distance: 91.6
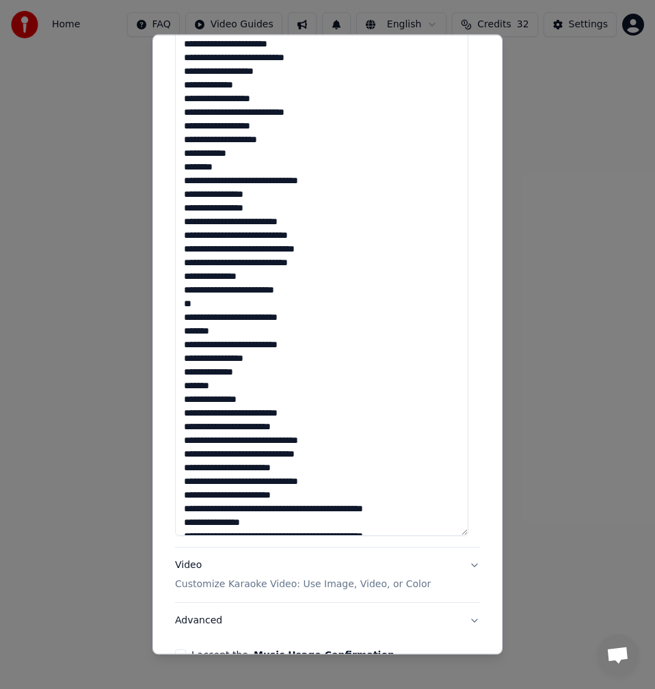
click at [224, 413] on textarea at bounding box center [321, 59] width 293 height 954
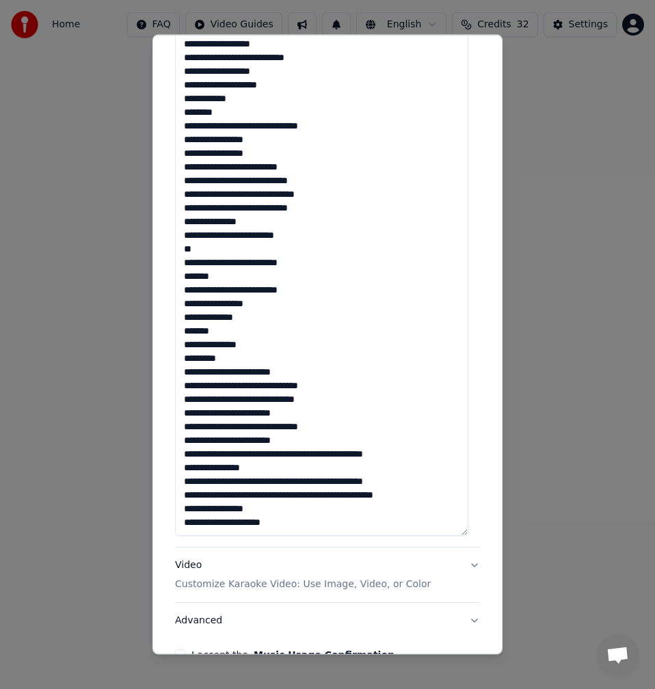
drag, startPoint x: 253, startPoint y: 371, endPoint x: 182, endPoint y: 373, distance: 71.1
click at [182, 373] on textarea at bounding box center [321, 59] width 293 height 954
drag, startPoint x: 249, startPoint y: 387, endPoint x: 179, endPoint y: 387, distance: 70.4
click at [179, 387] on textarea at bounding box center [321, 59] width 293 height 954
click at [189, 386] on textarea at bounding box center [321, 59] width 293 height 954
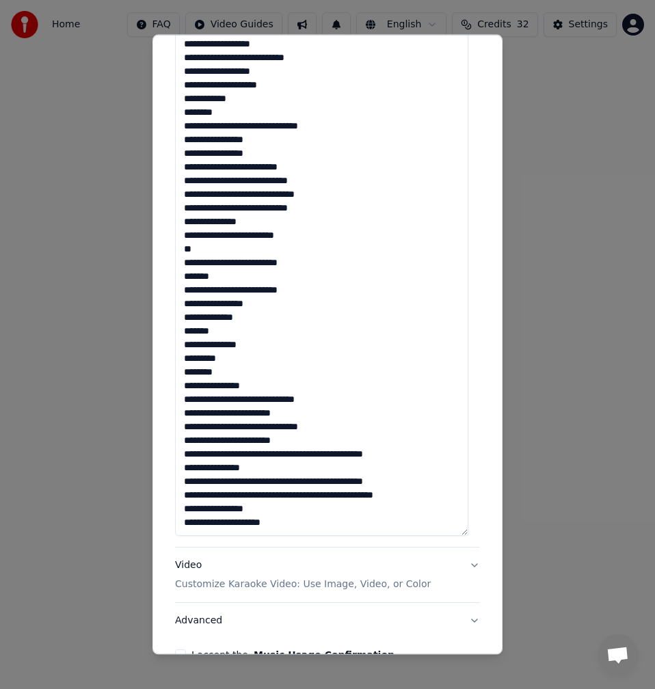
drag, startPoint x: 330, startPoint y: 403, endPoint x: 243, endPoint y: 405, distance: 86.8
click at [243, 405] on textarea at bounding box center [321, 59] width 293 height 954
drag, startPoint x: 248, startPoint y: 412, endPoint x: 179, endPoint y: 415, distance: 69.1
click at [179, 415] on textarea at bounding box center [321, 59] width 293 height 954
drag, startPoint x: 252, startPoint y: 427, endPoint x: 177, endPoint y: 427, distance: 74.5
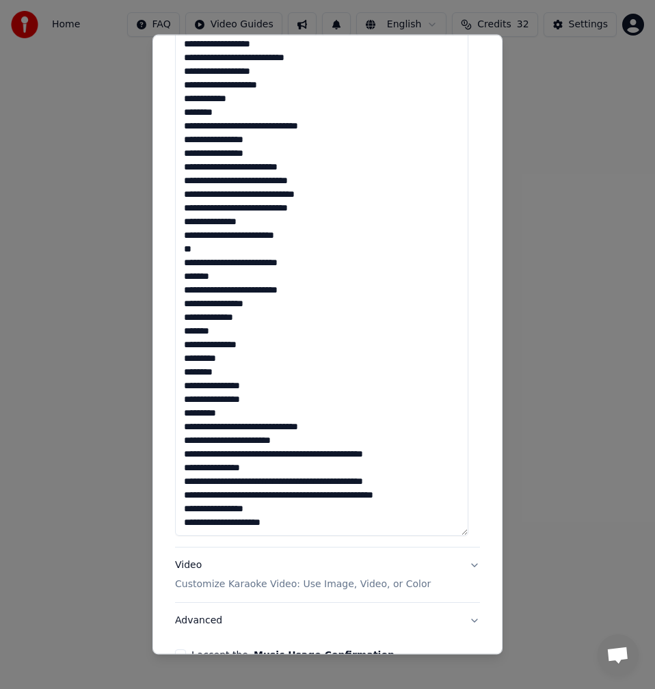
click at [177, 427] on textarea at bounding box center [321, 59] width 293 height 954
drag, startPoint x: 302, startPoint y: 437, endPoint x: 217, endPoint y: 440, distance: 84.8
click at [217, 440] on textarea at bounding box center [321, 59] width 293 height 954
drag, startPoint x: 250, startPoint y: 452, endPoint x: 180, endPoint y: 452, distance: 70.4
click at [180, 452] on textarea at bounding box center [321, 59] width 293 height 954
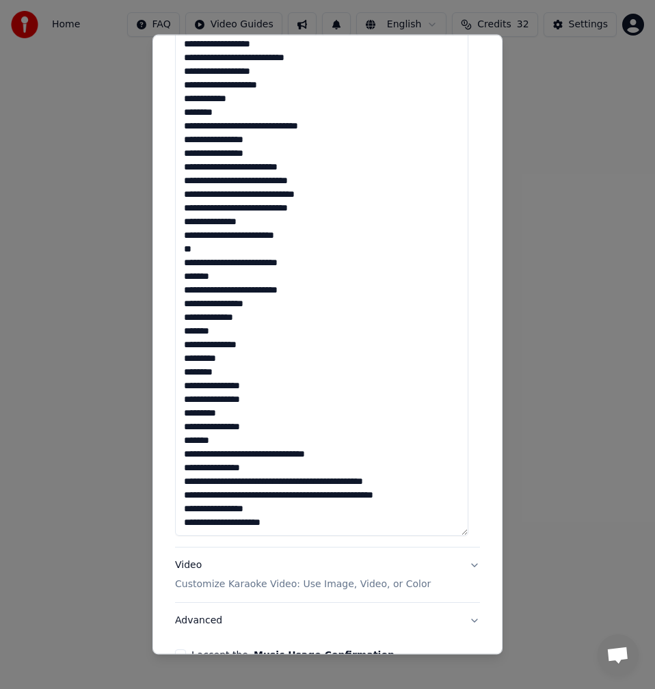
click at [271, 496] on textarea at bounding box center [321, 59] width 293 height 954
drag, startPoint x: 424, startPoint y: 495, endPoint x: 349, endPoint y: 491, distance: 74.6
click at [349, 491] on textarea at bounding box center [321, 59] width 293 height 954
drag, startPoint x: 407, startPoint y: 478, endPoint x: 336, endPoint y: 476, distance: 70.4
click at [337, 476] on textarea at bounding box center [321, 59] width 293 height 954
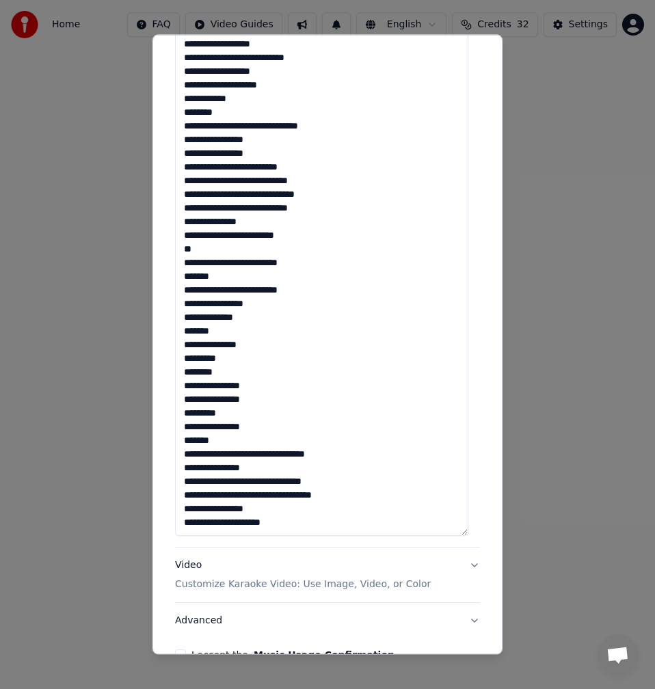
click at [258, 508] on textarea at bounding box center [321, 59] width 293 height 954
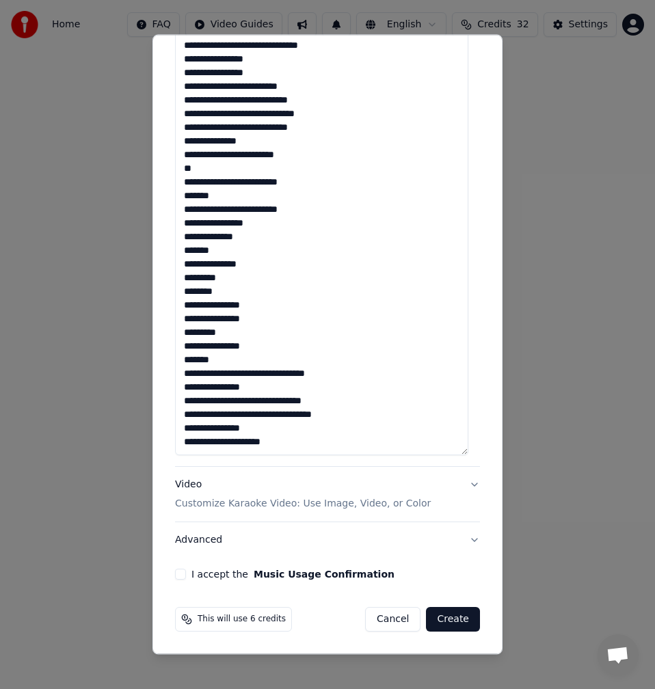
drag, startPoint x: 265, startPoint y: 386, endPoint x: 175, endPoint y: 386, distance: 89.5
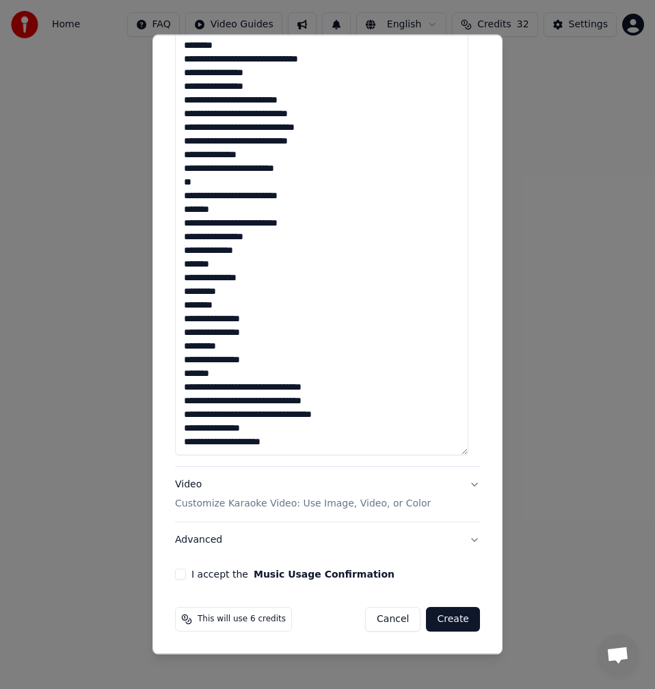
scroll to position [97, 0]
type textarea "**********"
click at [180, 571] on button "I accept the Music Usage Confirmation" at bounding box center [180, 574] width 11 height 11
click at [450, 619] on button "Create" at bounding box center [453, 619] width 54 height 25
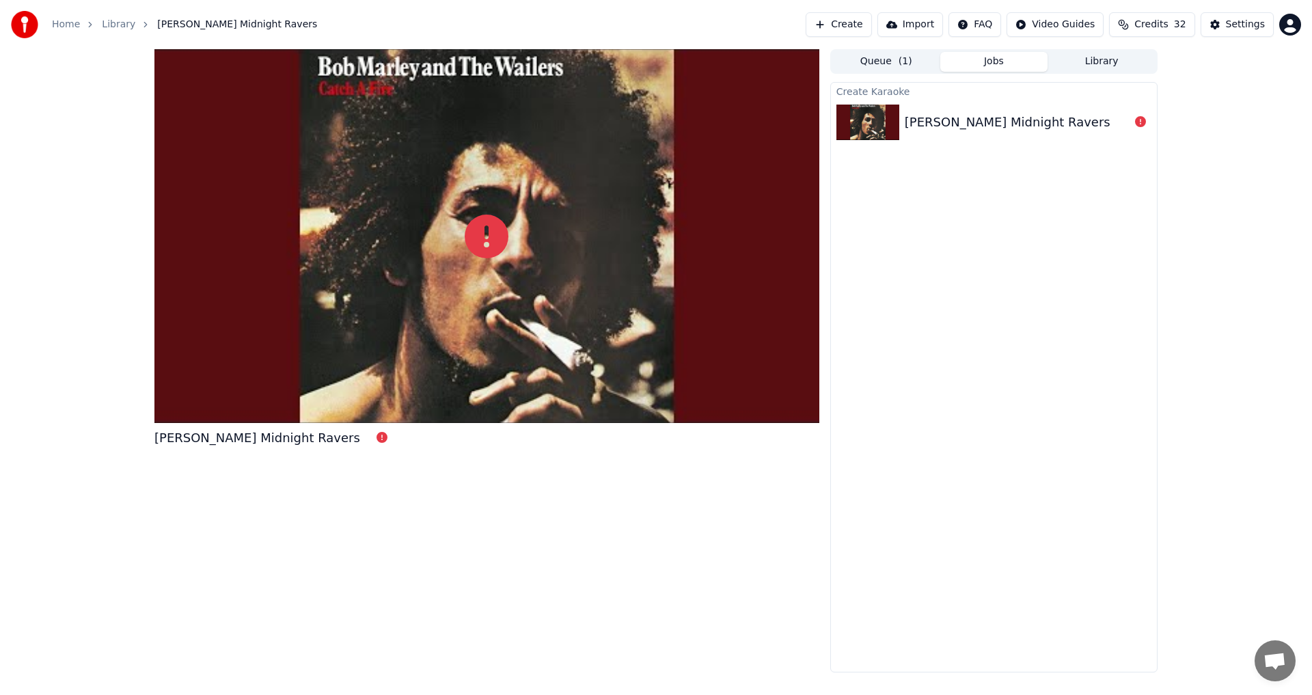
click at [654, 136] on div "[PERSON_NAME] Midnight Ravers" at bounding box center [994, 122] width 326 height 46
click at [654, 125] on icon at bounding box center [1140, 121] width 11 height 11
click at [654, 121] on icon at bounding box center [1140, 121] width 11 height 11
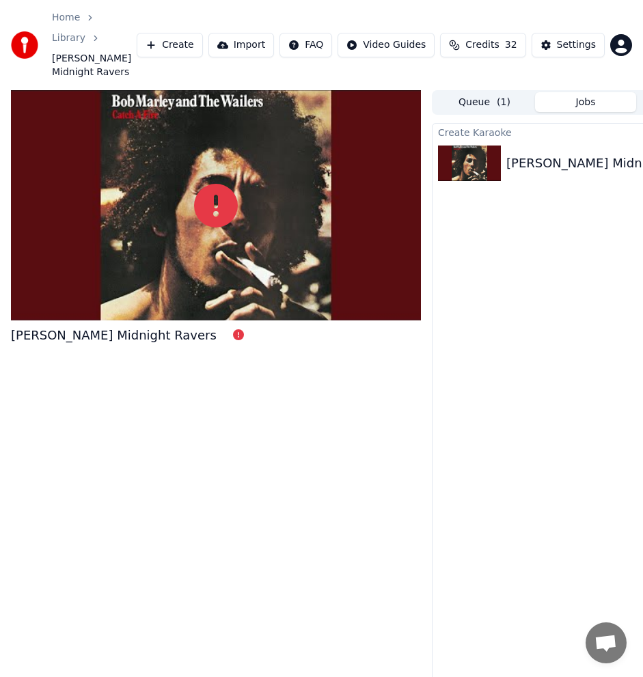
click at [539, 221] on div "Create Karaoke [PERSON_NAME] Midnight Ravers" at bounding box center [586, 411] width 308 height 576
click at [183, 33] on button "Create" at bounding box center [170, 45] width 66 height 25
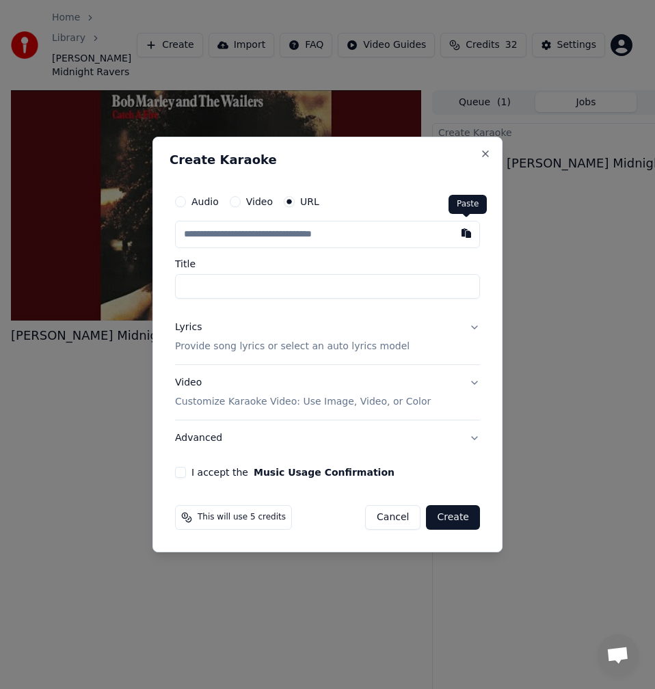
click at [468, 233] on button "button" at bounding box center [466, 233] width 27 height 25
type input "**********"
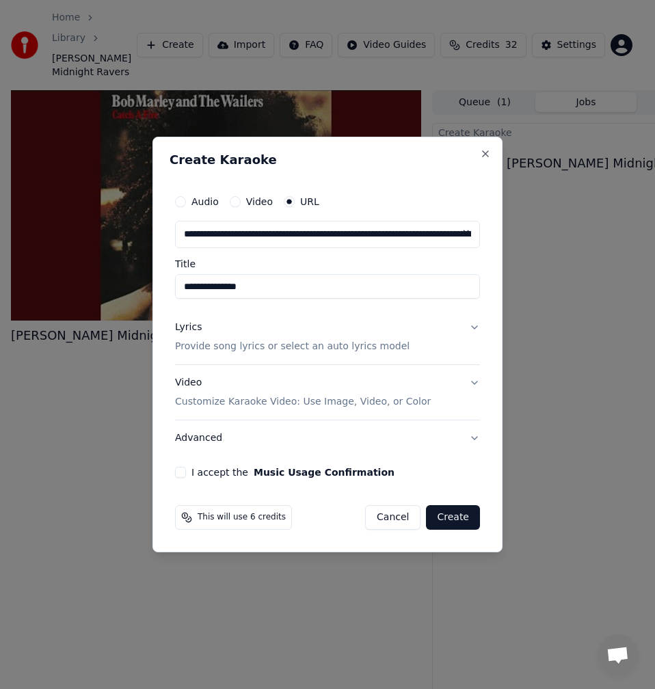
click at [186, 291] on input "**********" at bounding box center [327, 286] width 305 height 25
type input "**********"
click at [187, 339] on div "Lyrics Provide song lyrics or select an auto lyrics model" at bounding box center [292, 337] width 234 height 33
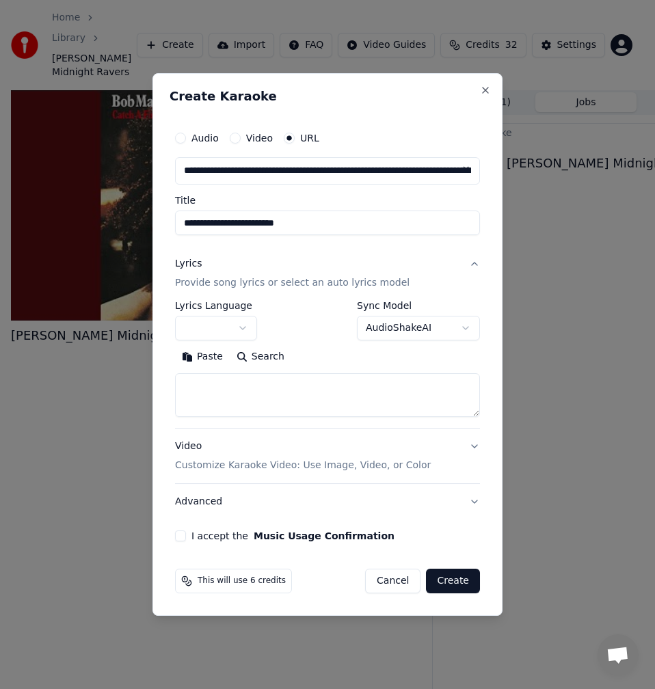
click at [276, 366] on button "Search" at bounding box center [261, 357] width 62 height 22
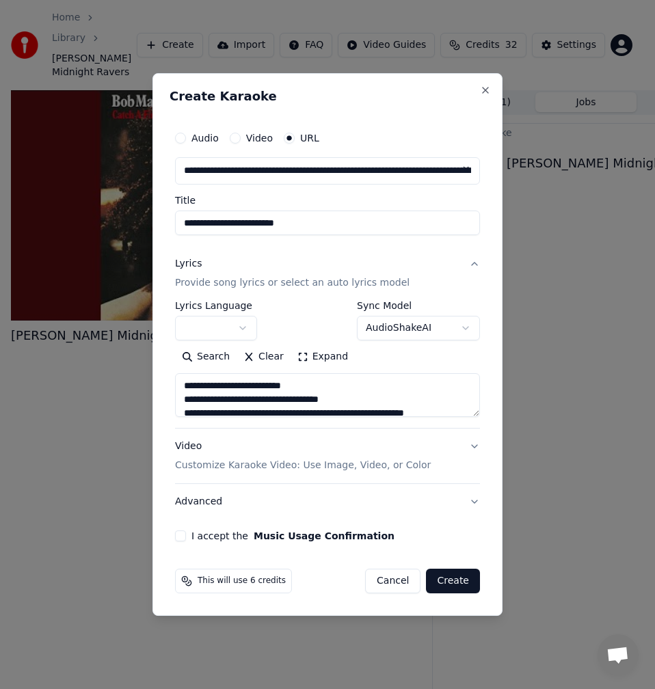
click at [327, 356] on button "Expand" at bounding box center [323, 357] width 64 height 22
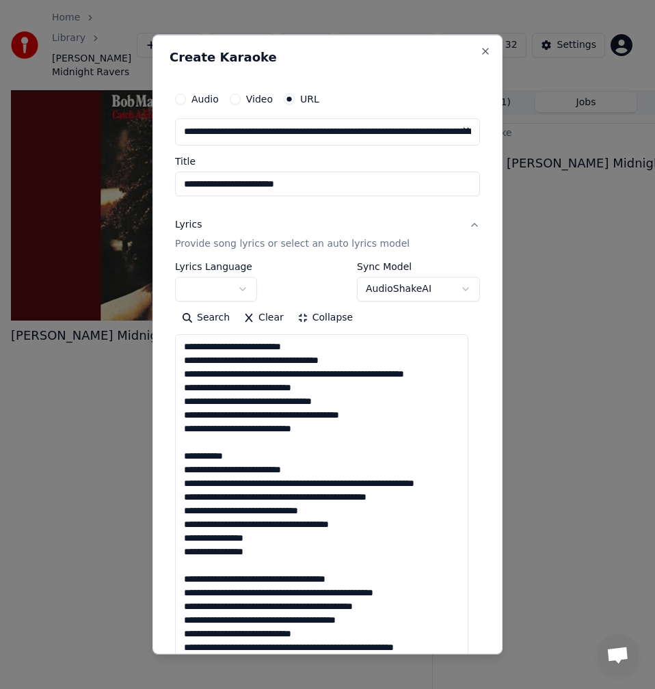
drag, startPoint x: 328, startPoint y: 353, endPoint x: 176, endPoint y: 347, distance: 152.6
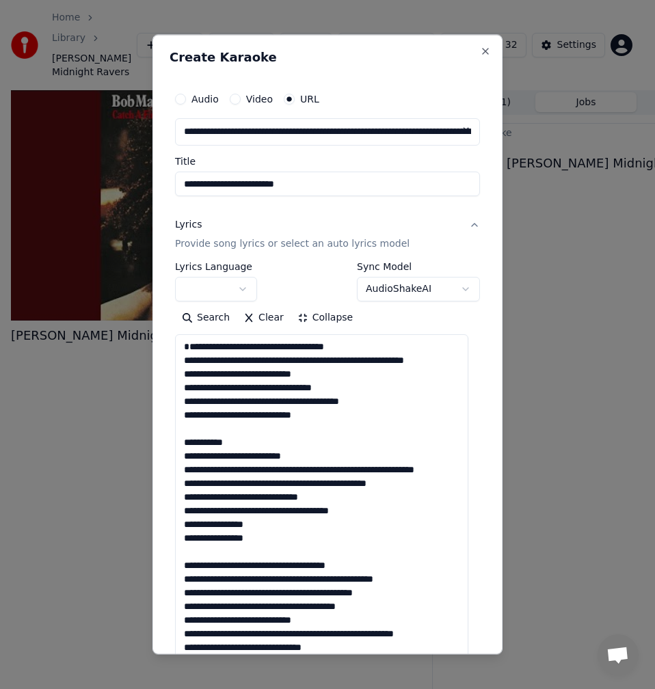
drag, startPoint x: 375, startPoint y: 359, endPoint x: 159, endPoint y: 349, distance: 215.6
click at [159, 349] on div "**********" at bounding box center [327, 344] width 350 height 620
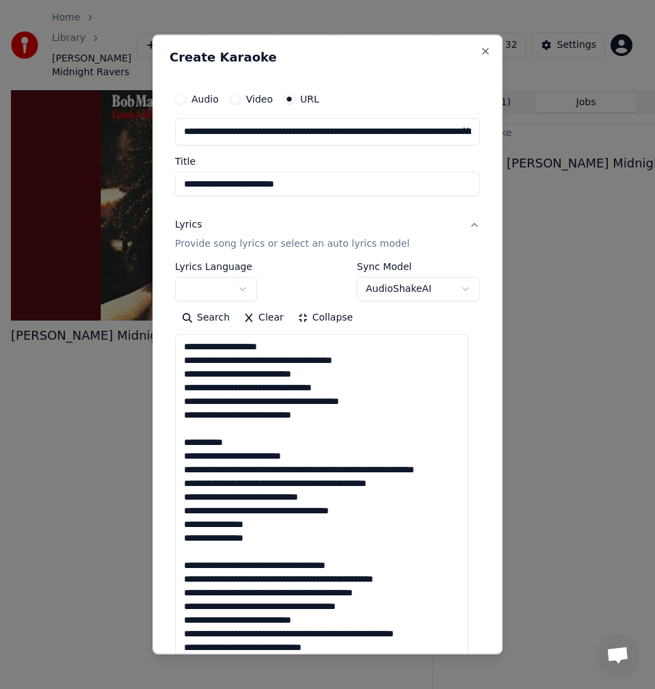
drag, startPoint x: 331, startPoint y: 373, endPoint x: 178, endPoint y: 377, distance: 153.2
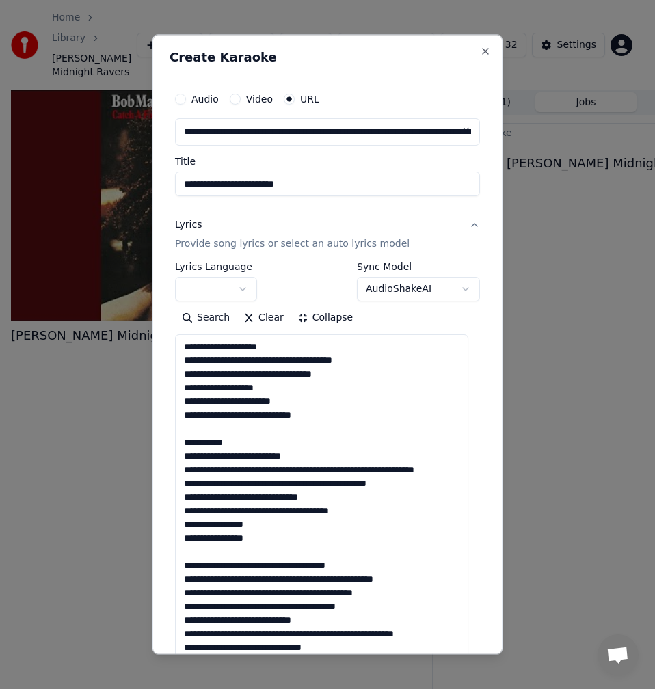
drag, startPoint x: 231, startPoint y: 403, endPoint x: 224, endPoint y: 402, distance: 7.6
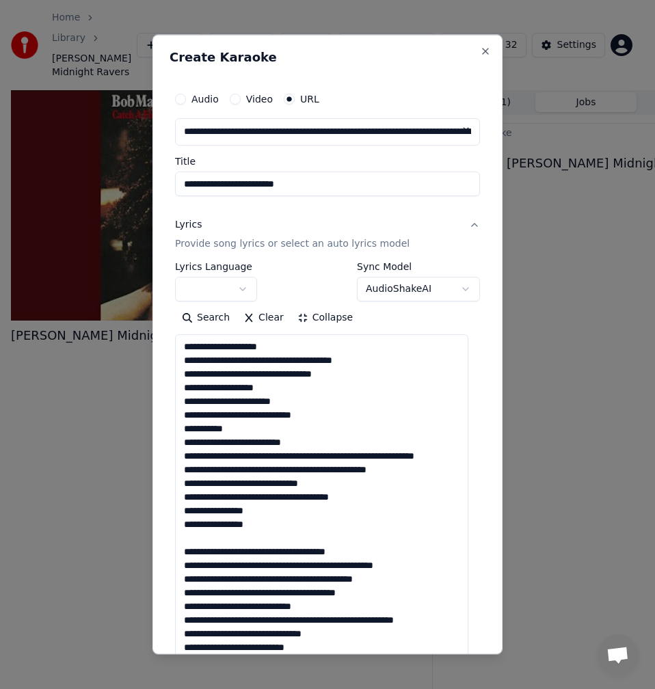
drag, startPoint x: 322, startPoint y: 446, endPoint x: 165, endPoint y: 446, distance: 157.2
click at [165, 446] on div "**********" at bounding box center [327, 344] width 350 height 620
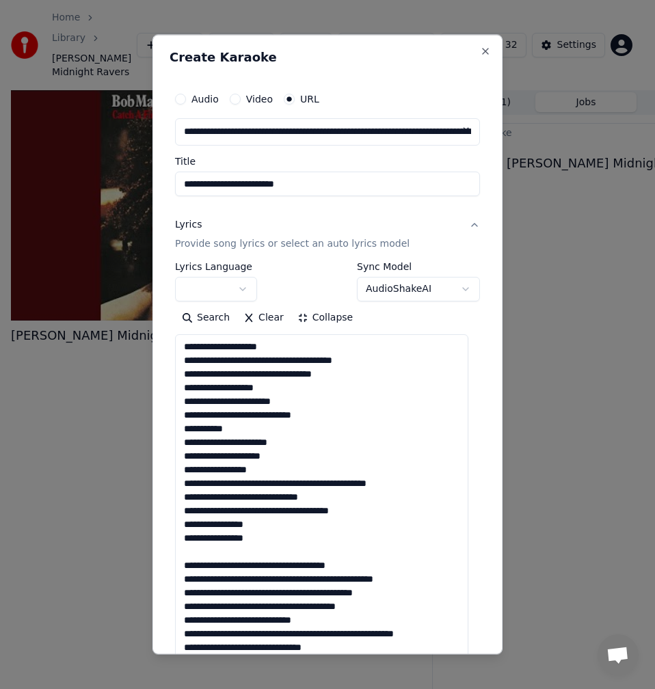
drag, startPoint x: 231, startPoint y: 485, endPoint x: 183, endPoint y: 485, distance: 48.5
drag, startPoint x: 291, startPoint y: 483, endPoint x: 256, endPoint y: 484, distance: 34.2
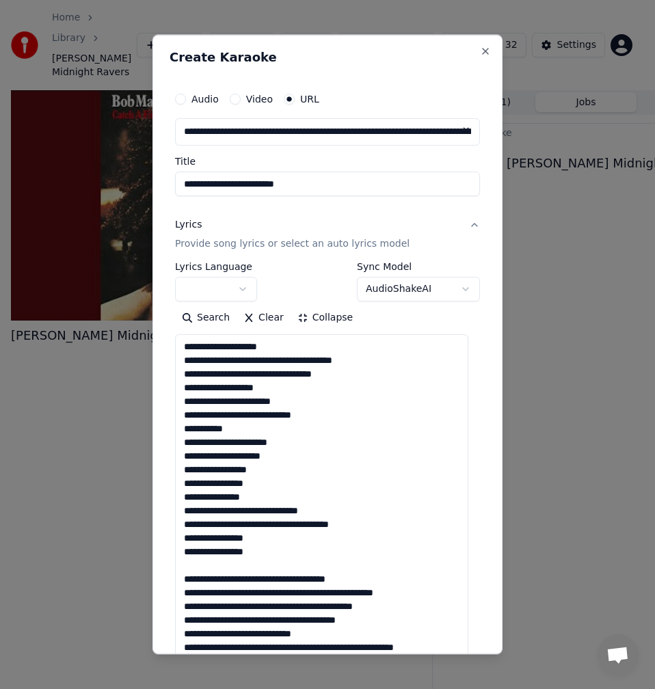
scroll to position [137, 0]
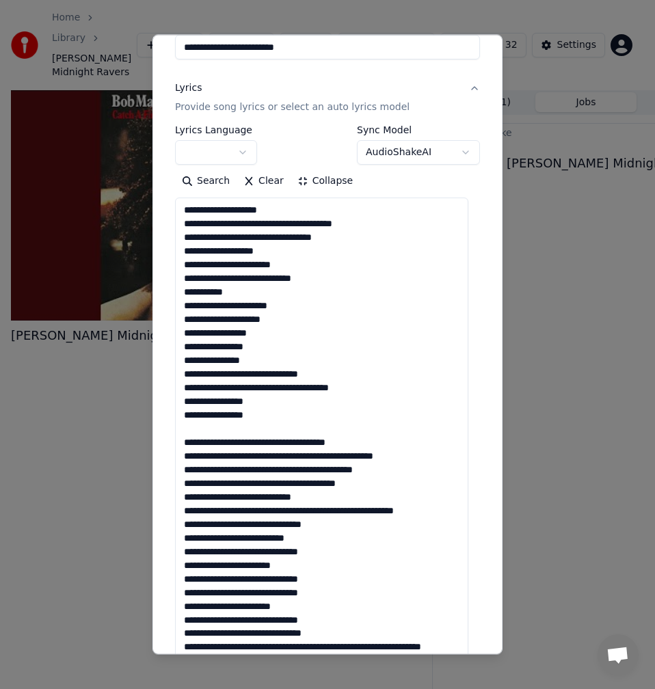
drag, startPoint x: 245, startPoint y: 375, endPoint x: 170, endPoint y: 381, distance: 75.4
click at [170, 381] on div "**********" at bounding box center [328, 612] width 316 height 1338
click at [267, 390] on textarea at bounding box center [321, 675] width 293 height 954
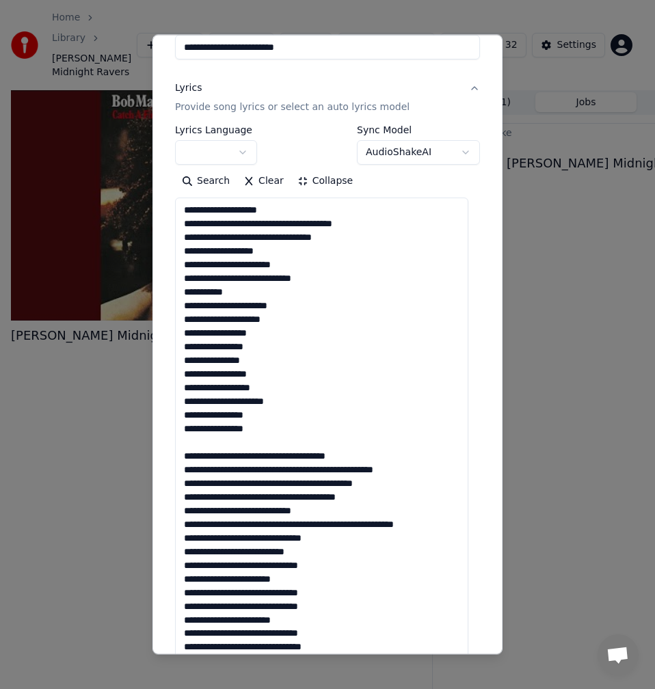
click at [219, 437] on textarea at bounding box center [321, 675] width 293 height 954
drag, startPoint x: 375, startPoint y: 456, endPoint x: 301, endPoint y: 449, distance: 74.8
click at [301, 449] on textarea at bounding box center [321, 675] width 293 height 954
click at [375, 450] on textarea at bounding box center [321, 675] width 293 height 954
click at [388, 460] on textarea at bounding box center [321, 675] width 293 height 954
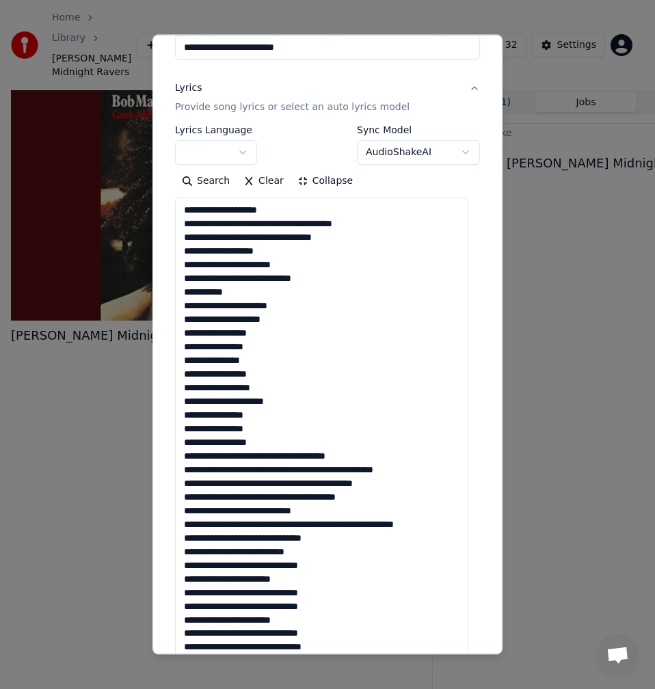
drag, startPoint x: 373, startPoint y: 461, endPoint x: 301, endPoint y: 452, distance: 72.3
click at [301, 452] on textarea at bounding box center [321, 675] width 293 height 954
drag, startPoint x: 445, startPoint y: 468, endPoint x: 323, endPoint y: 470, distance: 122.4
click at [323, 470] on textarea at bounding box center [321, 675] width 293 height 954
drag, startPoint x: 398, startPoint y: 483, endPoint x: 321, endPoint y: 484, distance: 76.6
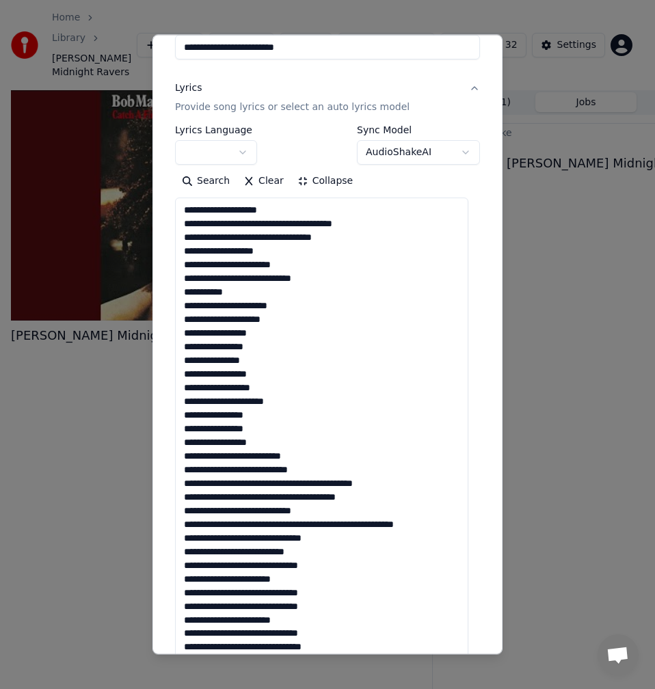
click at [321, 484] on textarea at bounding box center [321, 675] width 293 height 954
click at [319, 499] on textarea at bounding box center [321, 675] width 293 height 954
click at [319, 497] on textarea at bounding box center [321, 675] width 293 height 954
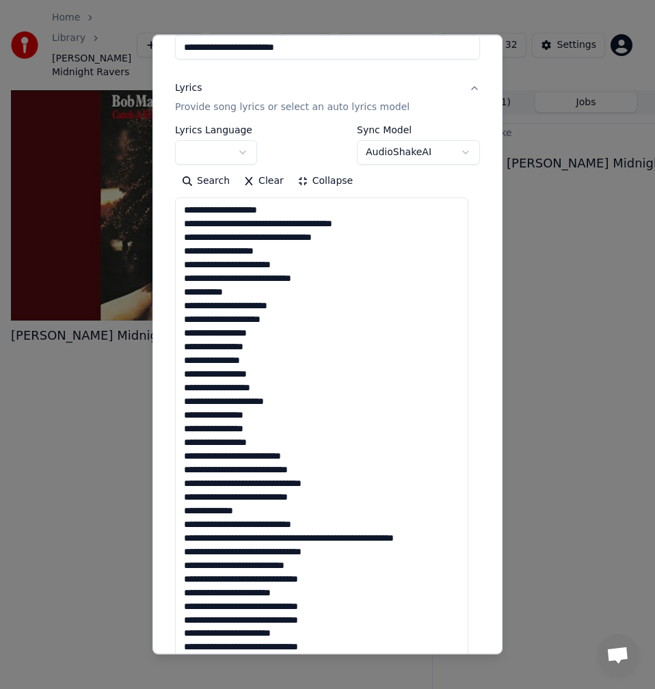
drag, startPoint x: 340, startPoint y: 527, endPoint x: 176, endPoint y: 525, distance: 164.1
click at [176, 525] on textarea at bounding box center [321, 675] width 293 height 954
click at [295, 530] on textarea at bounding box center [321, 675] width 293 height 954
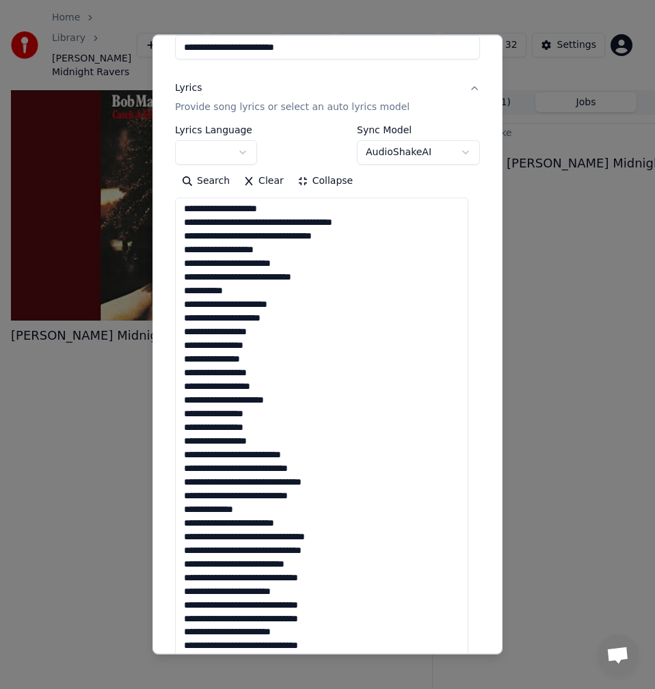
click at [234, 473] on textarea at bounding box center [321, 675] width 293 height 954
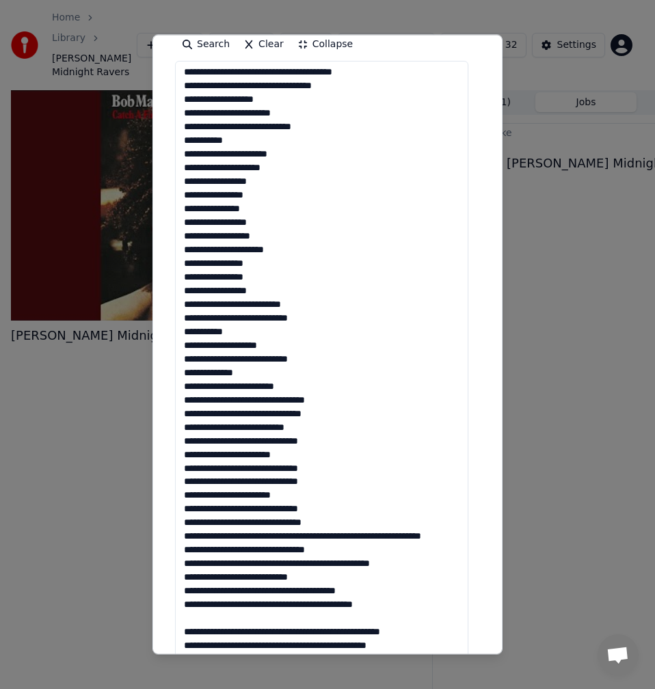
scroll to position [342, 0]
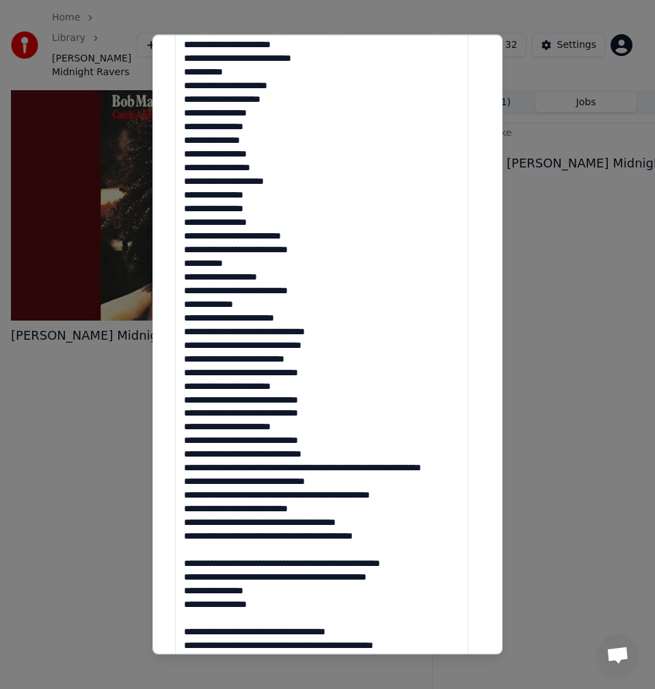
click at [269, 337] on textarea at bounding box center [321, 469] width 293 height 954
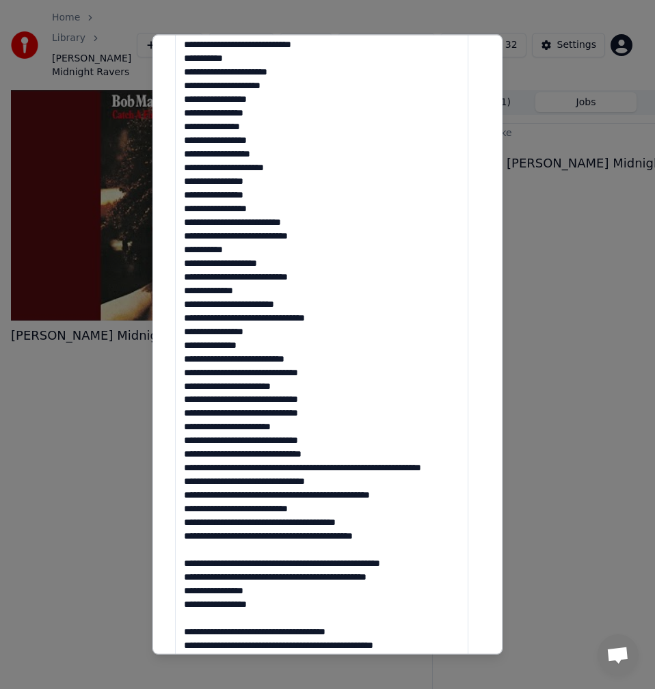
click at [265, 361] on textarea at bounding box center [321, 469] width 293 height 954
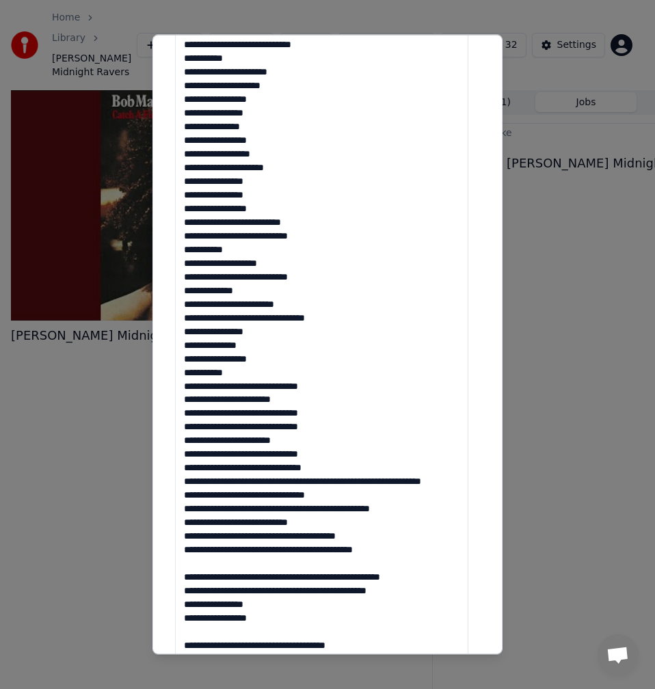
drag, startPoint x: 332, startPoint y: 382, endPoint x: 247, endPoint y: 385, distance: 84.1
click at [247, 385] on textarea at bounding box center [321, 469] width 293 height 954
drag, startPoint x: 252, startPoint y: 401, endPoint x: 183, endPoint y: 402, distance: 69.0
click at [183, 402] on textarea at bounding box center [321, 469] width 293 height 954
drag, startPoint x: 252, startPoint y: 412, endPoint x: 180, endPoint y: 412, distance: 71.8
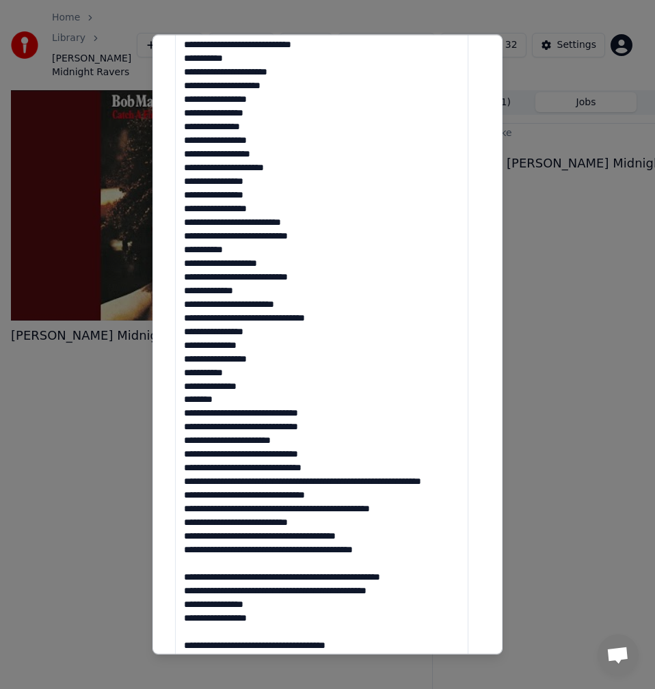
click at [180, 412] on textarea at bounding box center [321, 469] width 293 height 954
click at [267, 414] on textarea at bounding box center [321, 469] width 293 height 954
drag, startPoint x: 323, startPoint y: 427, endPoint x: 252, endPoint y: 427, distance: 70.4
click at [252, 427] on textarea at bounding box center [321, 469] width 293 height 954
drag, startPoint x: 252, startPoint y: 441, endPoint x: 175, endPoint y: 443, distance: 77.3
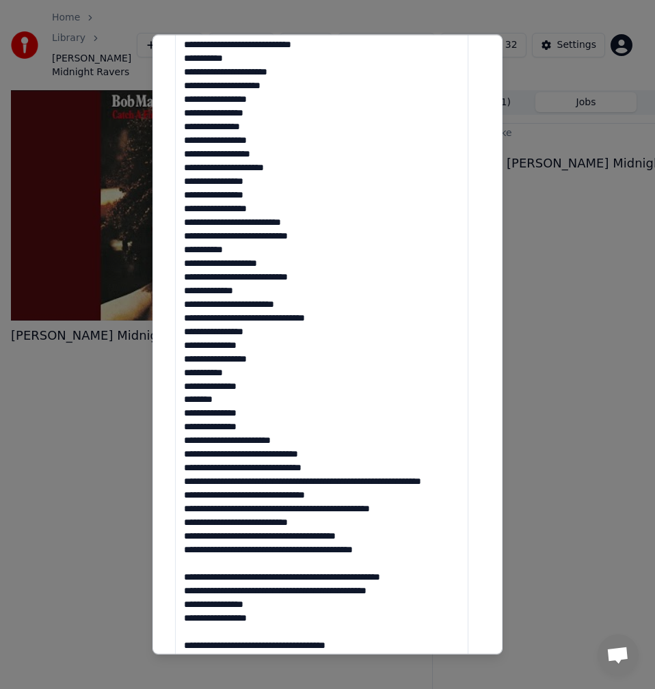
click at [175, 443] on textarea at bounding box center [321, 469] width 293 height 954
drag, startPoint x: 252, startPoint y: 455, endPoint x: 176, endPoint y: 455, distance: 75.9
click at [176, 455] on textarea at bounding box center [321, 469] width 293 height 954
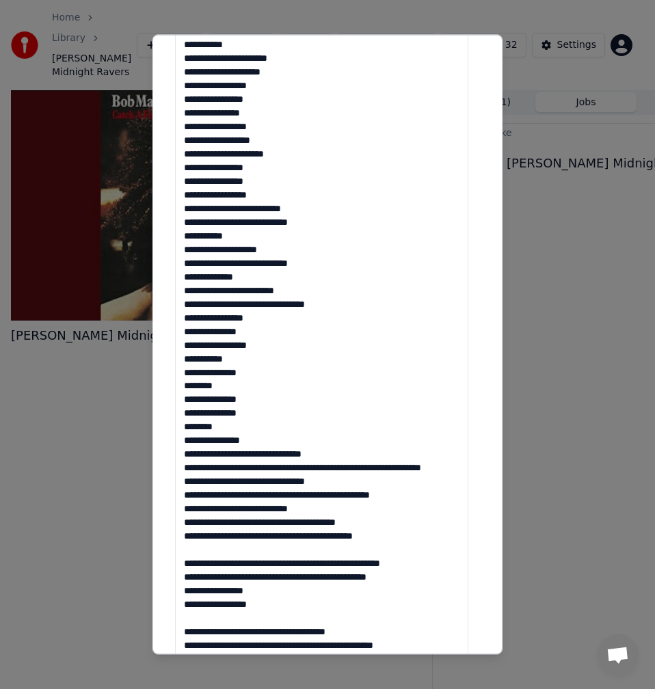
drag, startPoint x: 241, startPoint y: 471, endPoint x: 338, endPoint y: 458, distance: 97.3
click at [338, 458] on textarea at bounding box center [321, 469] width 293 height 954
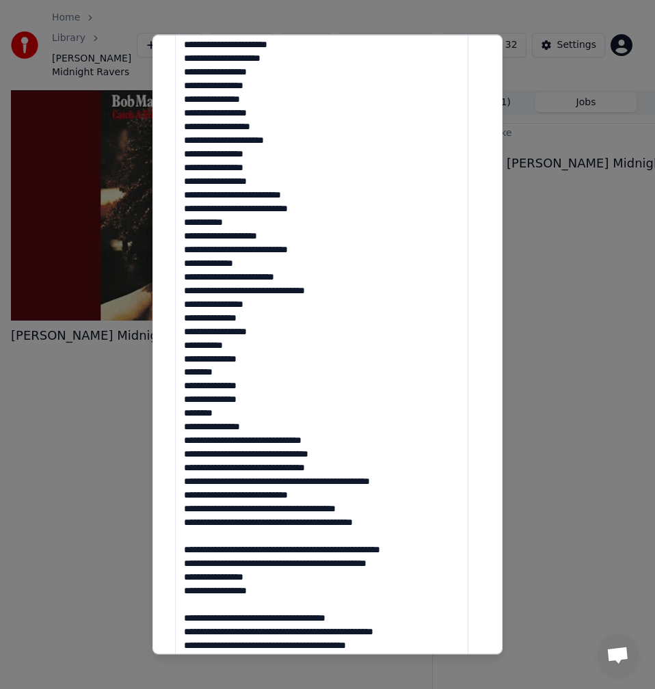
scroll to position [561, 0]
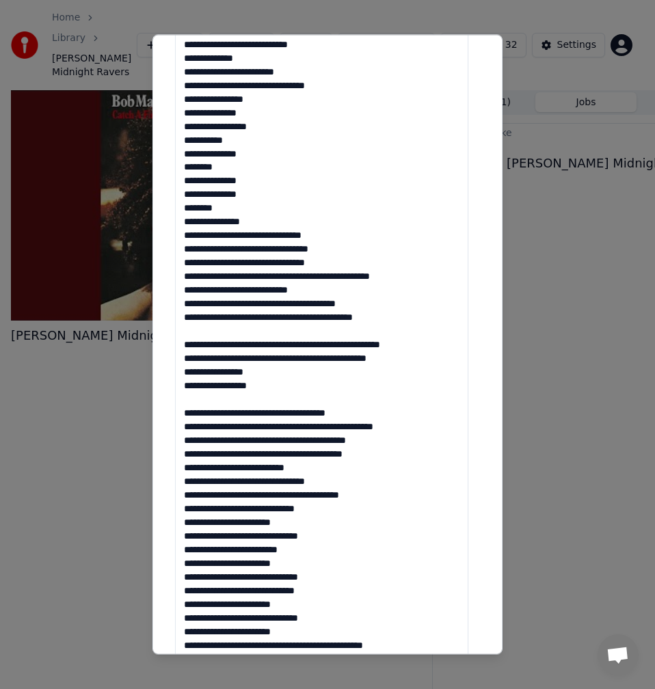
click at [343, 278] on textarea at bounding box center [321, 251] width 293 height 954
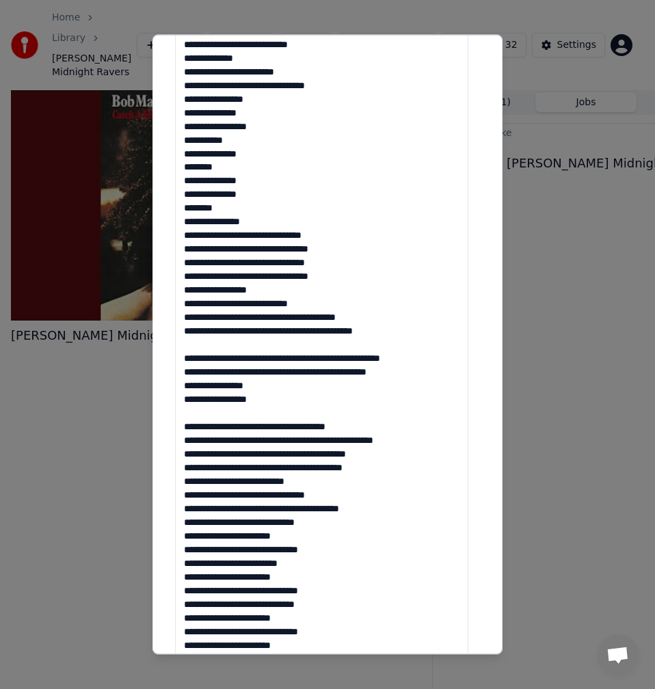
click at [268, 291] on textarea at bounding box center [321, 251] width 293 height 954
click at [345, 277] on textarea at bounding box center [321, 251] width 293 height 954
click at [312, 279] on textarea at bounding box center [321, 251] width 293 height 954
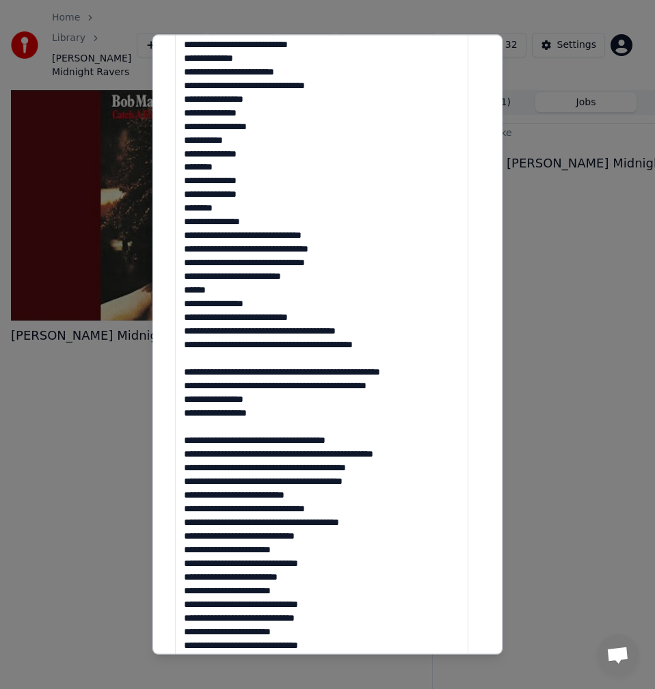
click at [185, 309] on textarea at bounding box center [321, 251] width 293 height 954
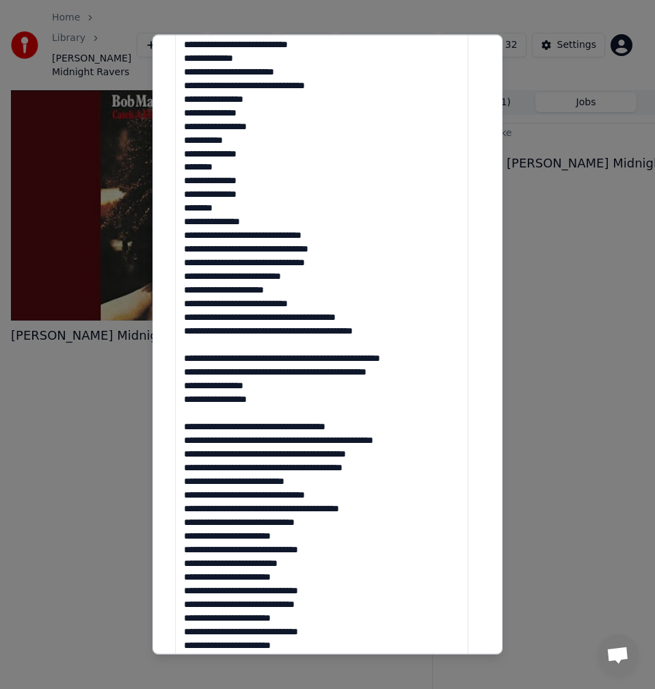
click at [270, 302] on textarea at bounding box center [321, 251] width 293 height 954
drag, startPoint x: 315, startPoint y: 314, endPoint x: 280, endPoint y: 315, distance: 35.6
click at [280, 315] on textarea at bounding box center [321, 251] width 293 height 954
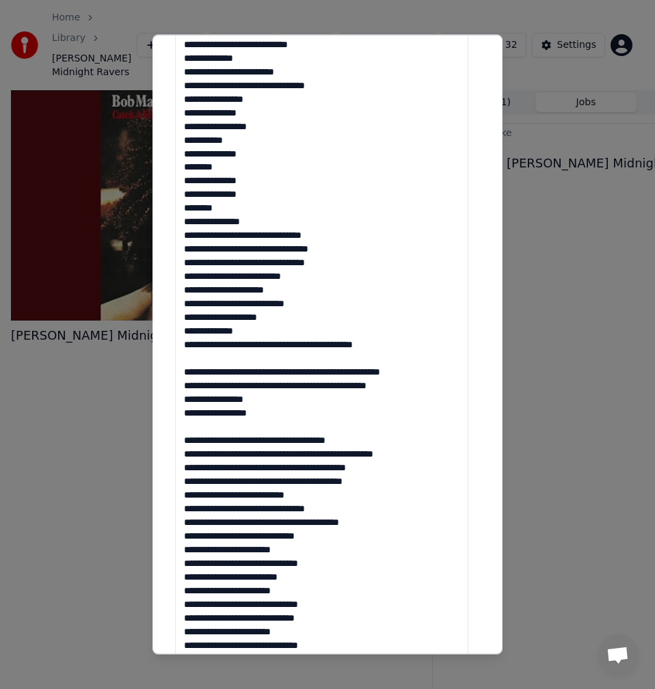
click at [270, 344] on textarea at bounding box center [321, 251] width 293 height 954
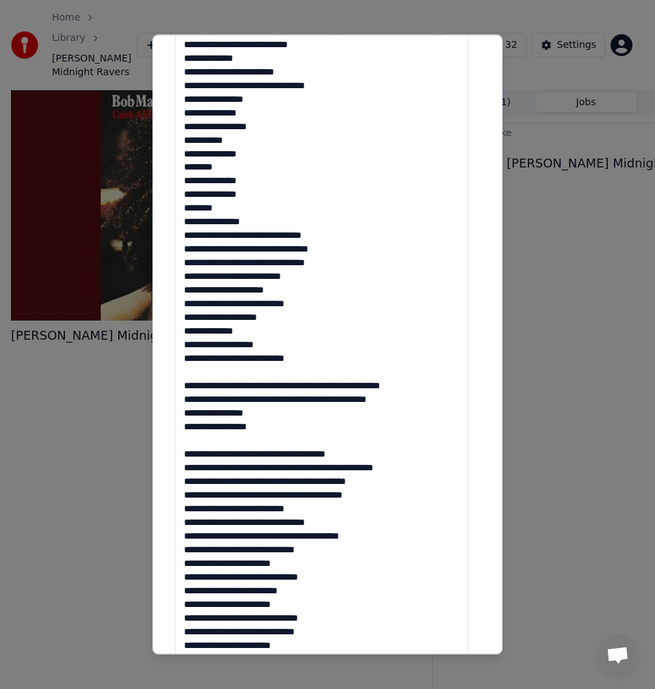
click at [269, 344] on textarea at bounding box center [321, 251] width 293 height 954
click at [247, 372] on textarea at bounding box center [321, 251] width 293 height 954
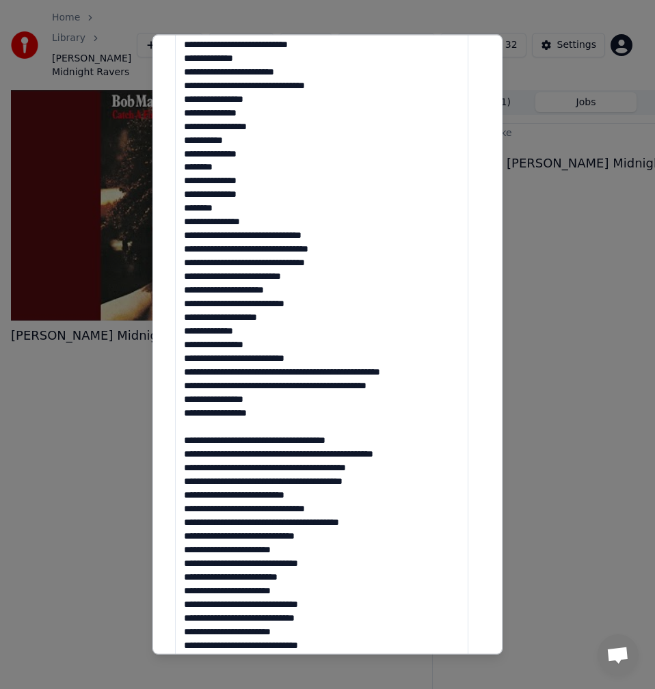
drag, startPoint x: 261, startPoint y: 373, endPoint x: 181, endPoint y: 373, distance: 80.0
click at [181, 373] on textarea at bounding box center [321, 251] width 293 height 954
click at [208, 374] on textarea at bounding box center [321, 251] width 293 height 954
click at [211, 374] on textarea at bounding box center [321, 251] width 293 height 954
click at [253, 376] on textarea at bounding box center [321, 251] width 293 height 954
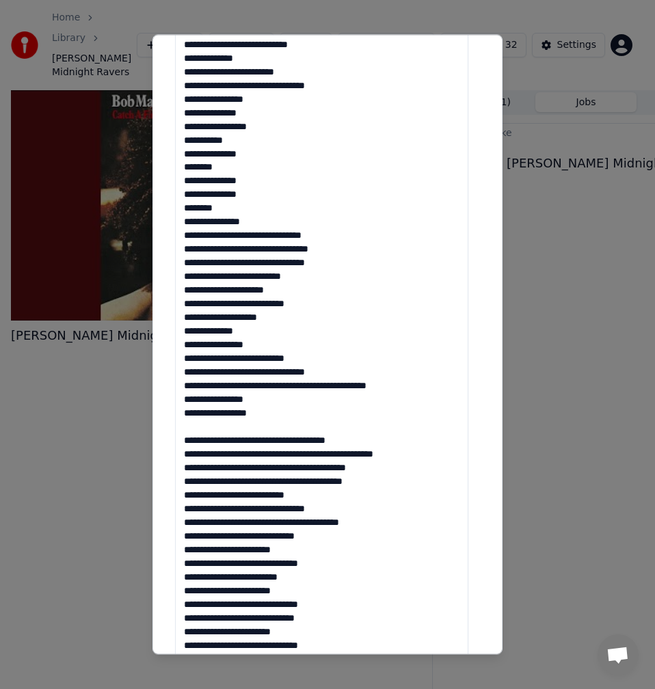
click at [278, 373] on textarea at bounding box center [321, 251] width 293 height 954
click at [321, 370] on textarea at bounding box center [321, 251] width 293 height 954
click at [249, 376] on textarea at bounding box center [321, 251] width 293 height 954
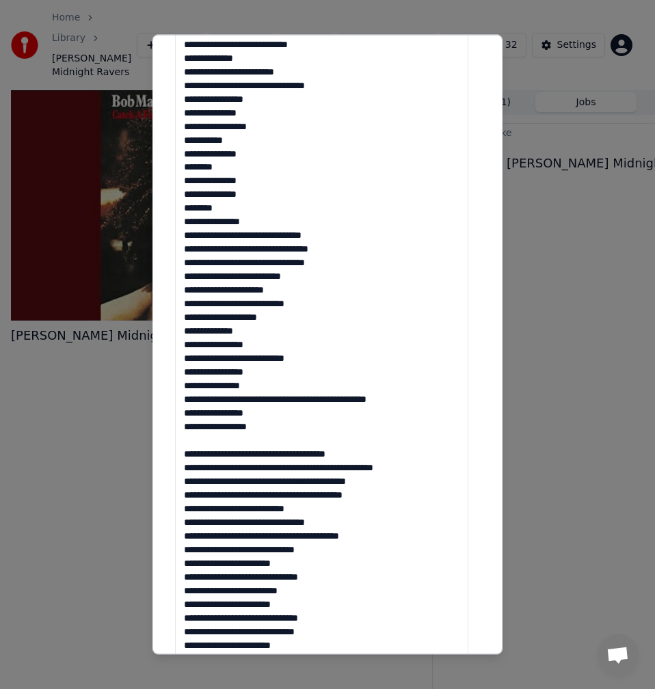
click at [234, 401] on textarea at bounding box center [321, 251] width 293 height 954
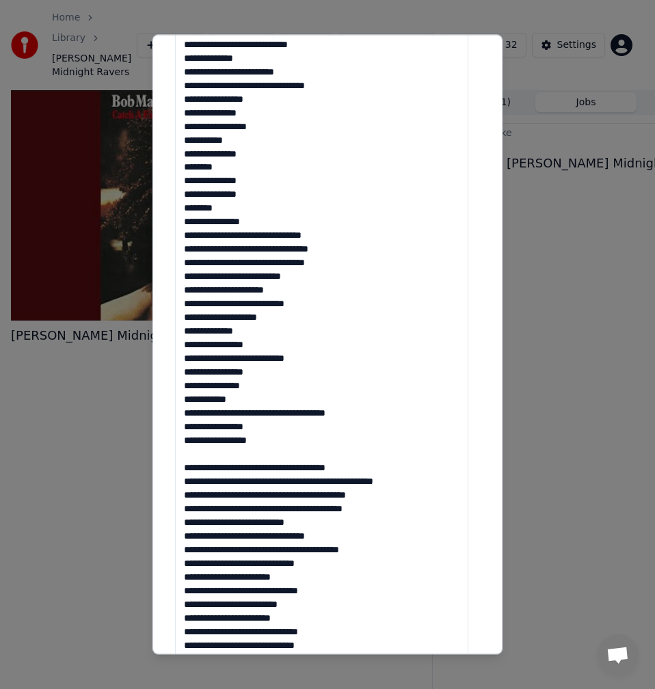
scroll to position [97, 0]
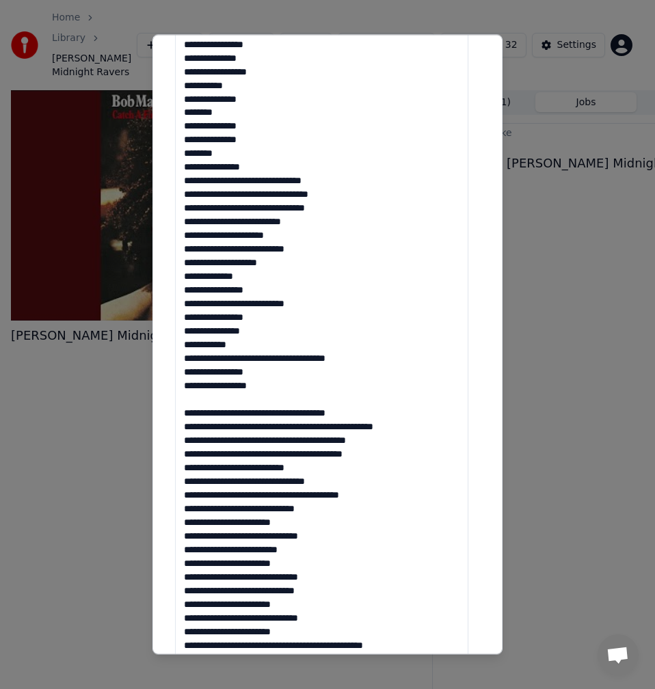
click at [254, 408] on textarea at bounding box center [321, 251] width 293 height 954
click at [252, 401] on textarea at bounding box center [321, 251] width 293 height 954
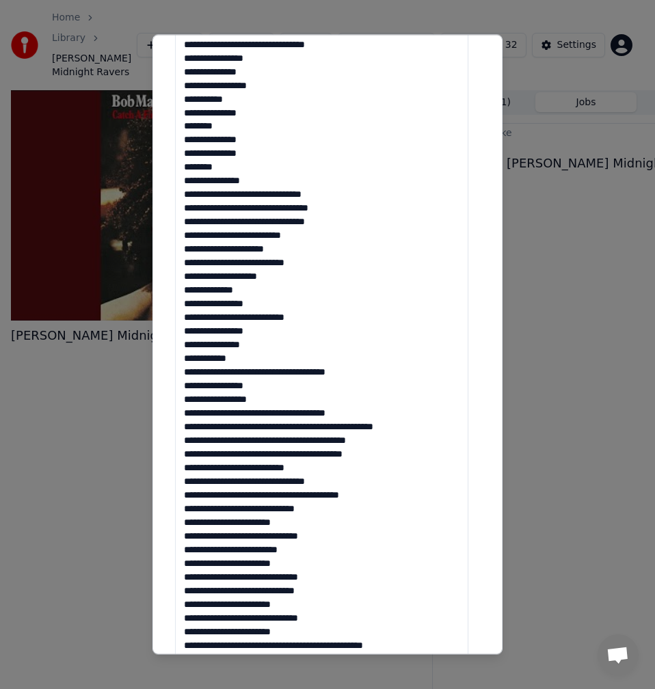
scroll to position [574, 0]
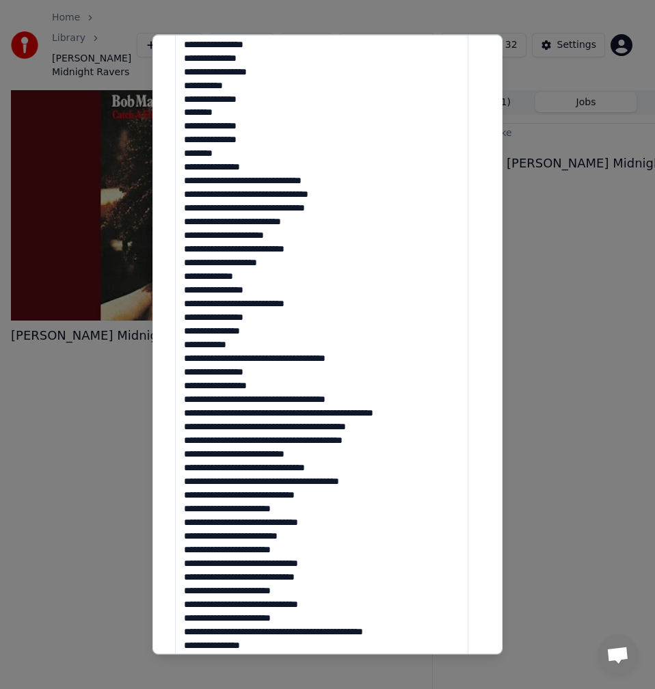
drag, startPoint x: 369, startPoint y: 395, endPoint x: 302, endPoint y: 398, distance: 67.0
click at [302, 398] on textarea at bounding box center [321, 237] width 293 height 954
drag, startPoint x: 437, startPoint y: 410, endPoint x: 322, endPoint y: 412, distance: 115.5
click at [322, 412] on textarea at bounding box center [321, 237] width 293 height 954
drag, startPoint x: 394, startPoint y: 426, endPoint x: 314, endPoint y: 431, distance: 80.1
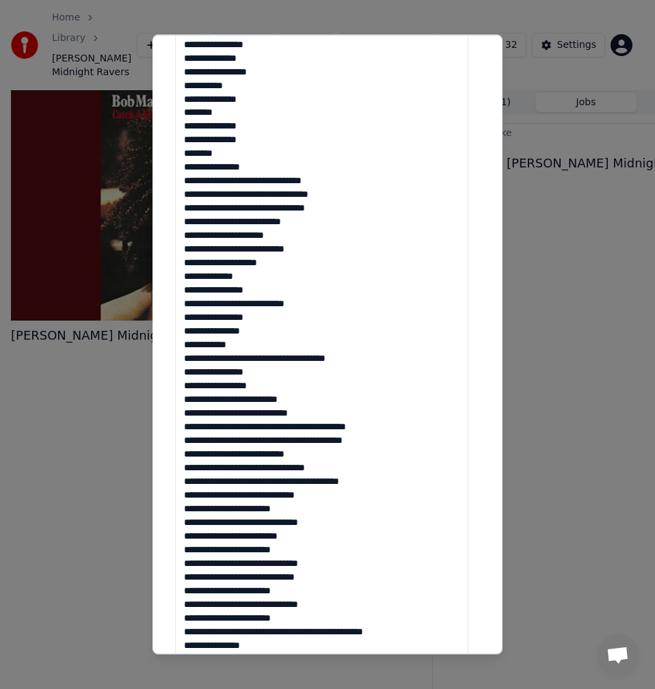
click at [314, 431] on textarea at bounding box center [321, 237] width 293 height 954
click at [386, 441] on textarea at bounding box center [321, 237] width 293 height 954
click at [390, 444] on textarea at bounding box center [321, 237] width 293 height 954
click at [317, 440] on textarea at bounding box center [321, 237] width 293 height 954
click at [318, 441] on textarea at bounding box center [321, 237] width 293 height 954
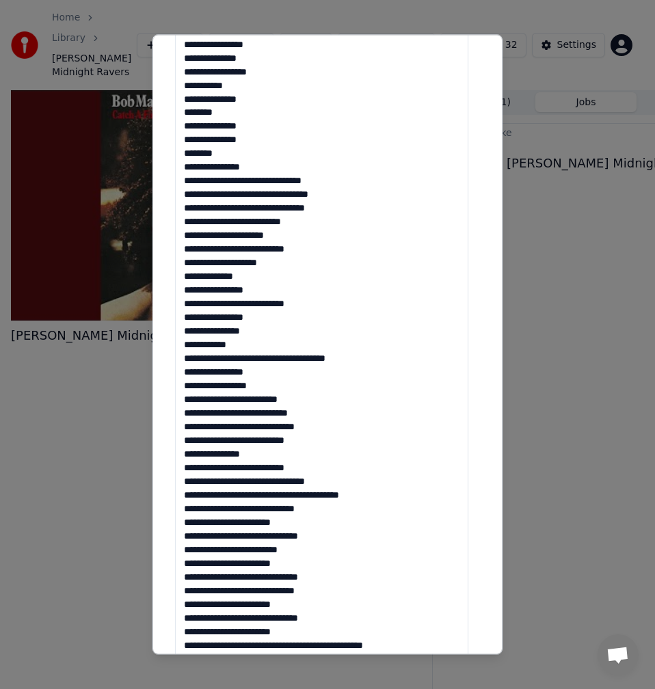
scroll to position [97, 0]
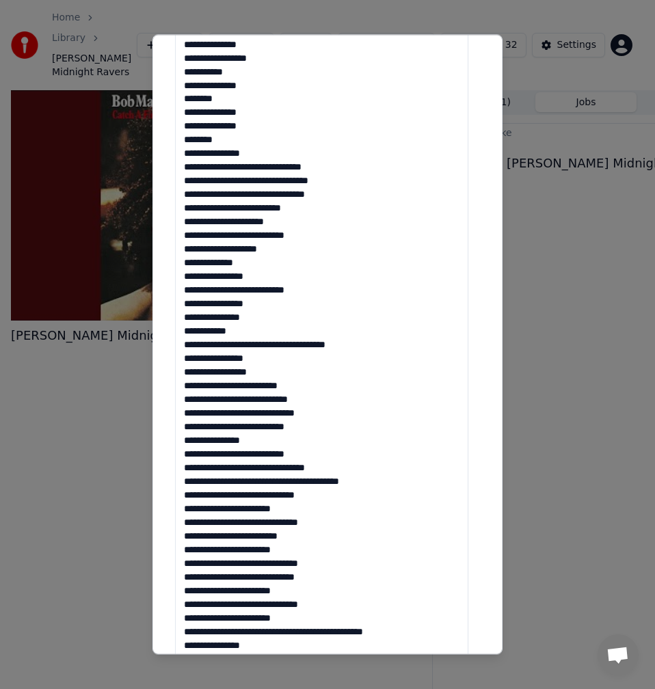
click at [296, 457] on textarea at bounding box center [321, 237] width 293 height 954
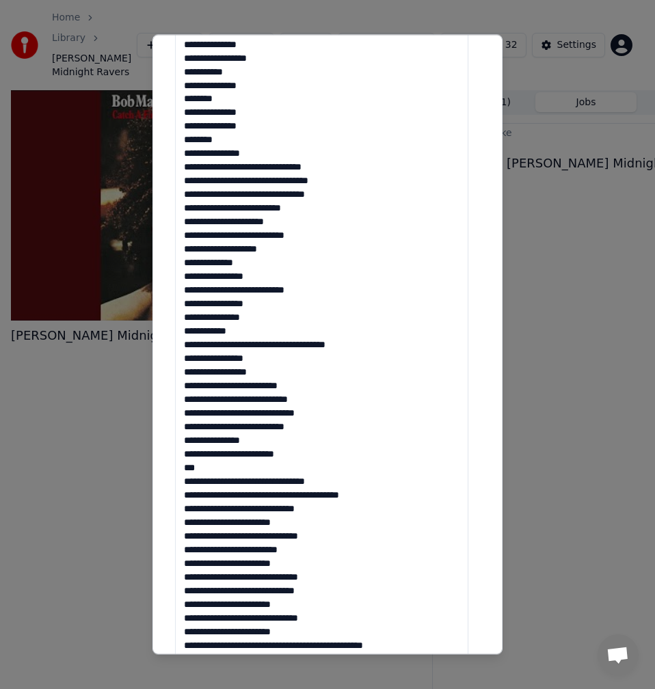
scroll to position [561, 0]
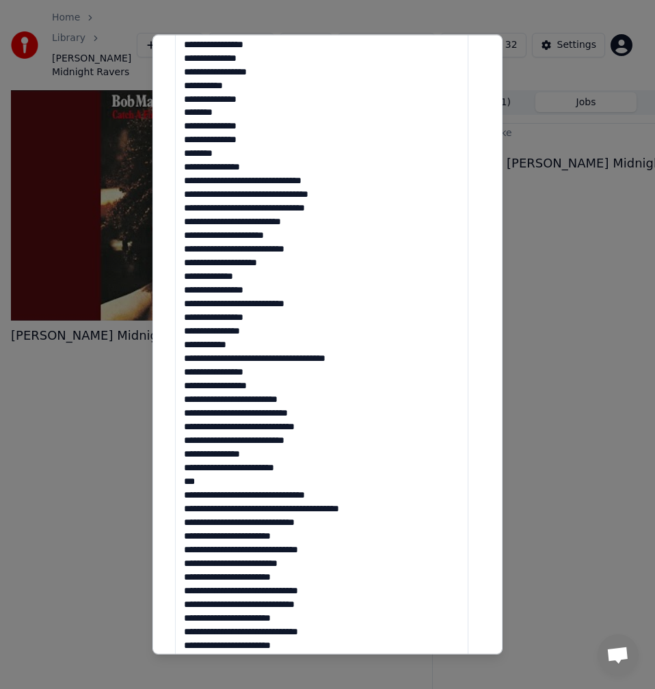
click at [217, 483] on textarea at bounding box center [321, 251] width 293 height 954
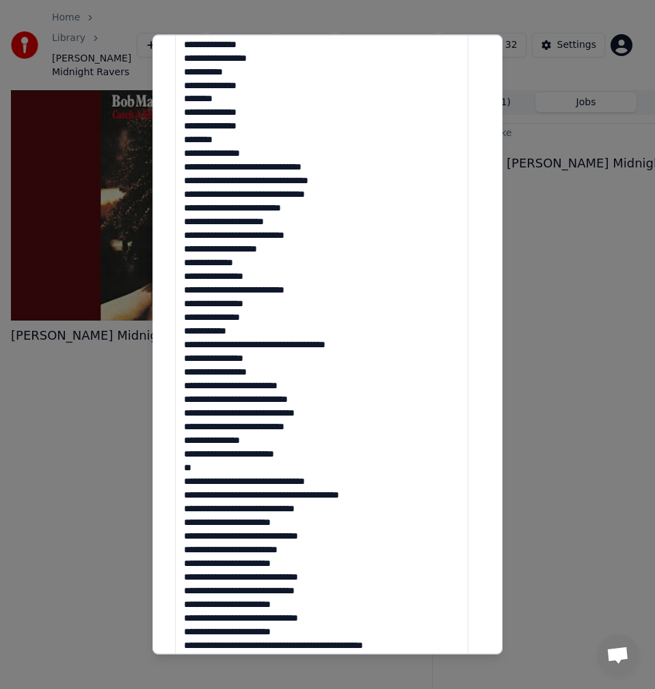
click at [295, 485] on textarea at bounding box center [321, 251] width 293 height 954
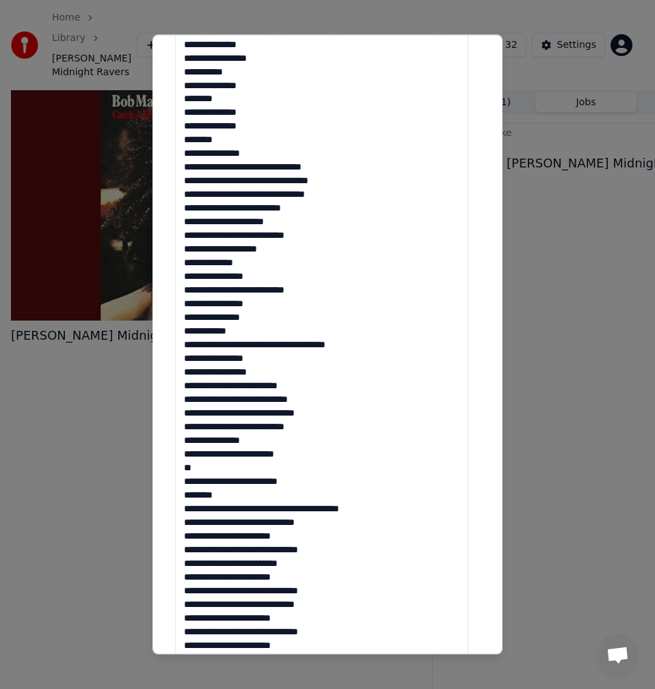
scroll to position [124, 0]
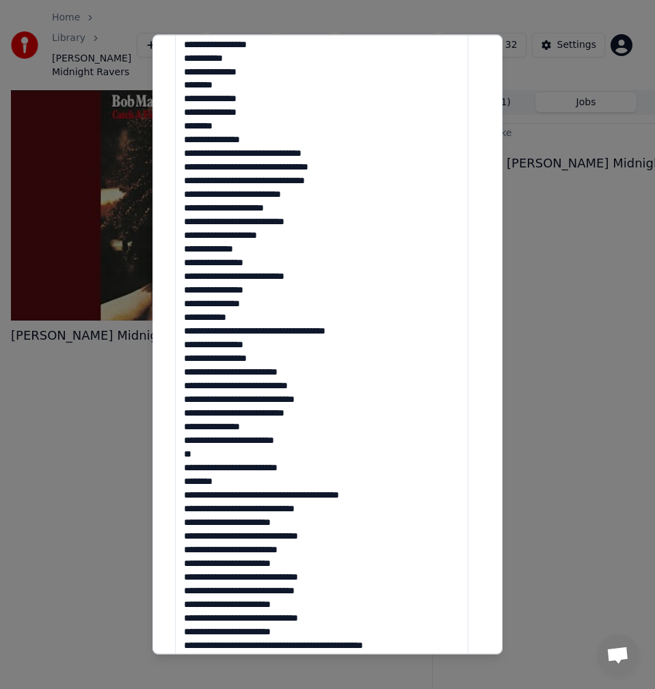
click at [239, 479] on textarea at bounding box center [321, 251] width 293 height 954
click at [297, 495] on textarea at bounding box center [321, 251] width 293 height 954
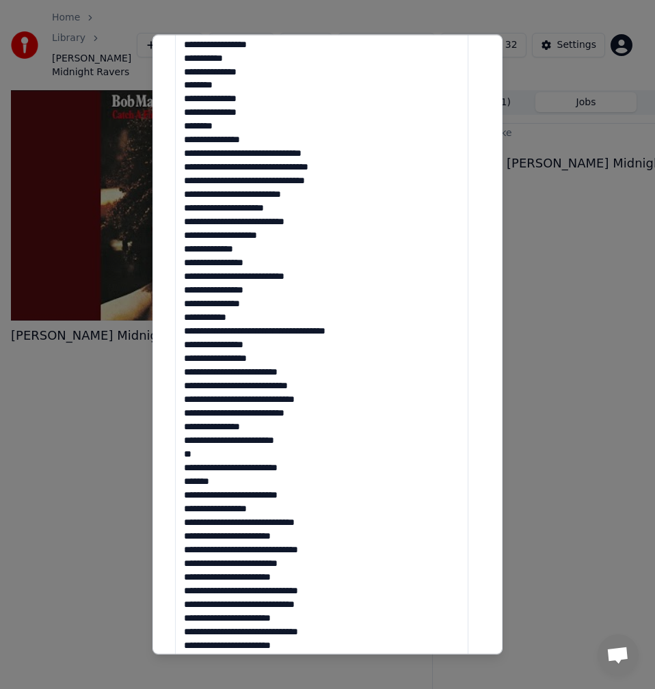
click at [271, 509] on textarea at bounding box center [321, 251] width 293 height 954
drag, startPoint x: 331, startPoint y: 519, endPoint x: 249, endPoint y: 520, distance: 81.4
click at [249, 520] on textarea at bounding box center [321, 251] width 293 height 954
click at [254, 537] on textarea at bounding box center [321, 251] width 293 height 954
drag, startPoint x: 250, startPoint y: 539, endPoint x: 181, endPoint y: 543, distance: 69.1
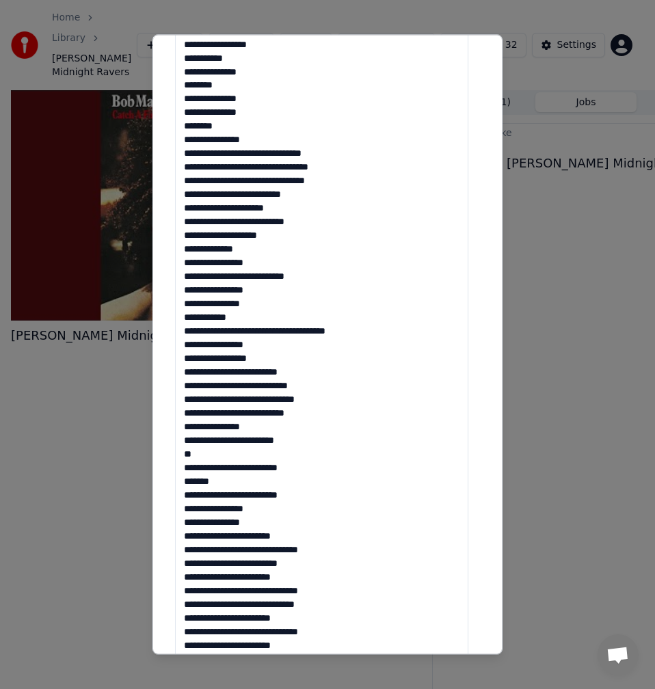
click at [181, 543] on textarea at bounding box center [321, 251] width 293 height 954
click at [218, 537] on textarea at bounding box center [321, 251] width 293 height 954
click at [251, 523] on textarea at bounding box center [321, 251] width 293 height 954
drag, startPoint x: 252, startPoint y: 550, endPoint x: 171, endPoint y: 552, distance: 81.4
click at [171, 552] on div "**********" at bounding box center [328, 188] width 316 height 1338
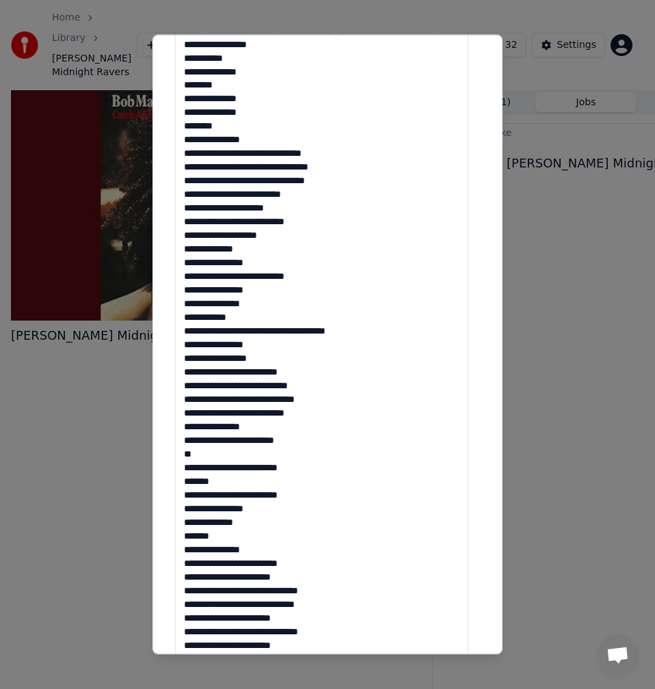
click at [256, 551] on textarea at bounding box center [321, 251] width 293 height 954
drag, startPoint x: 301, startPoint y: 567, endPoint x: 224, endPoint y: 563, distance: 78.0
click at [224, 563] on textarea at bounding box center [321, 251] width 293 height 954
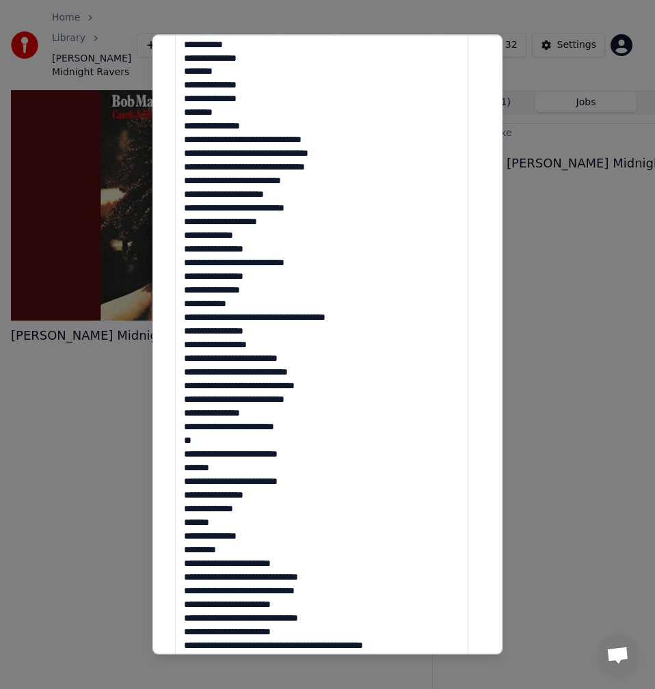
scroll to position [833, 0]
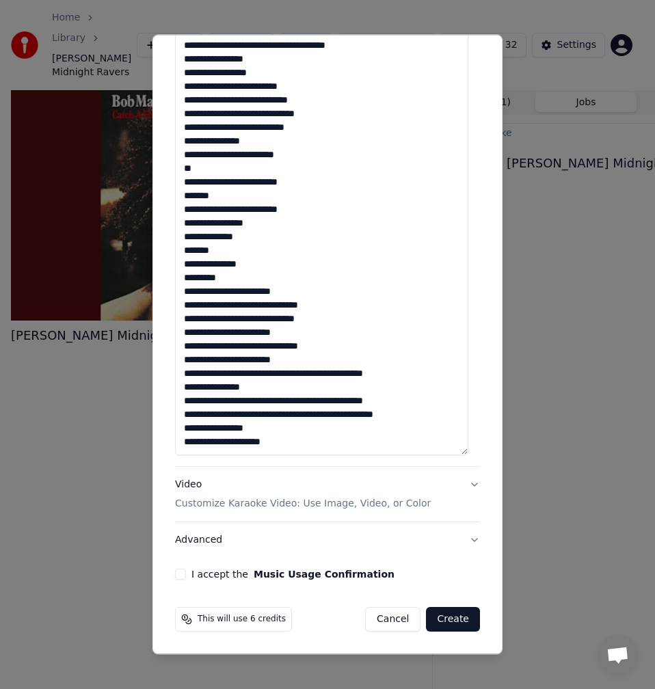
drag, startPoint x: 252, startPoint y: 291, endPoint x: 181, endPoint y: 289, distance: 71.1
drag, startPoint x: 254, startPoint y: 303, endPoint x: 182, endPoint y: 301, distance: 71.8
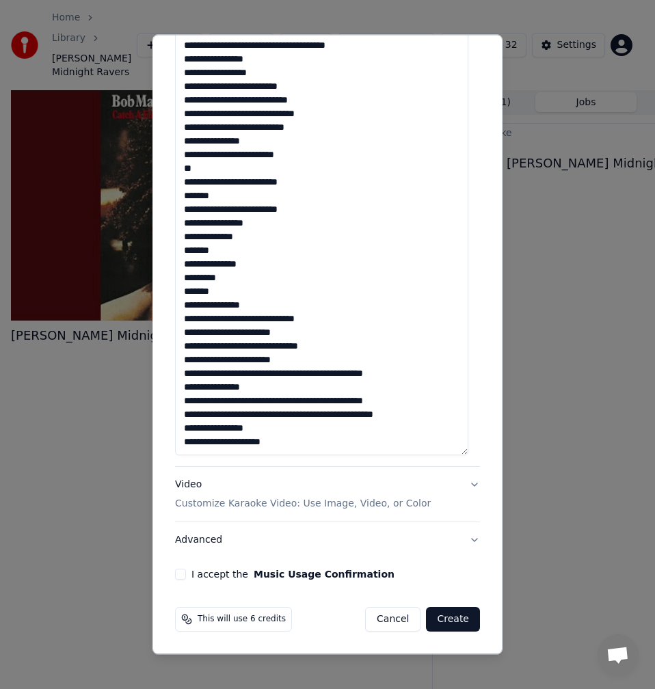
drag, startPoint x: 340, startPoint y: 320, endPoint x: 238, endPoint y: 320, distance: 102.5
drag, startPoint x: 250, startPoint y: 334, endPoint x: 184, endPoint y: 338, distance: 66.4
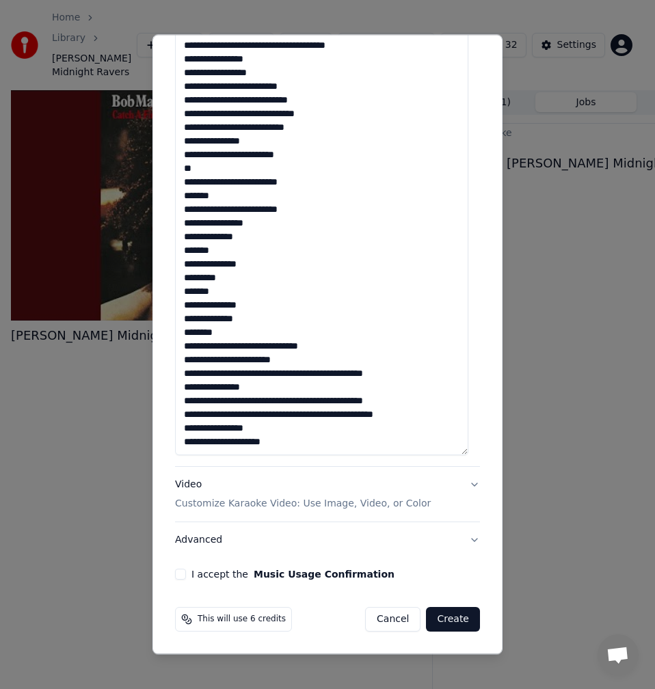
drag, startPoint x: 254, startPoint y: 344, endPoint x: 178, endPoint y: 351, distance: 75.6
drag, startPoint x: 307, startPoint y: 362, endPoint x: 217, endPoint y: 360, distance: 90.3
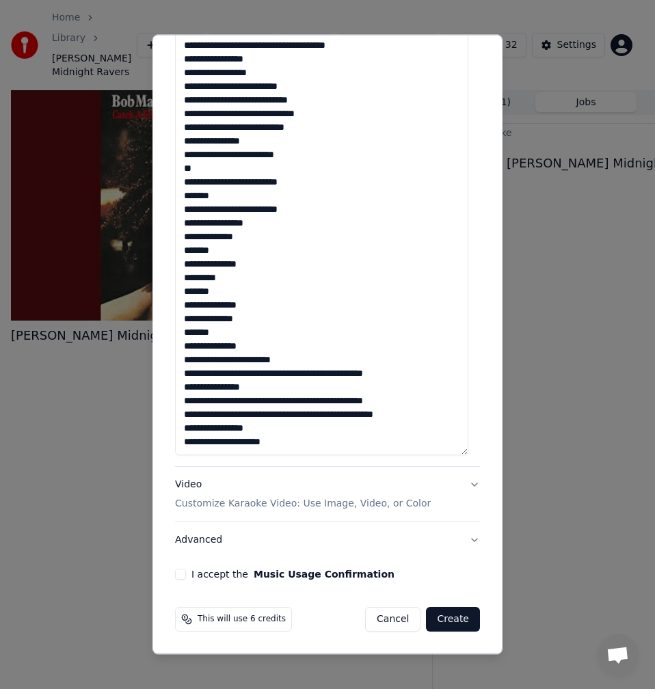
drag, startPoint x: 252, startPoint y: 379, endPoint x: 182, endPoint y: 379, distance: 69.7
drag, startPoint x: 275, startPoint y: 383, endPoint x: 177, endPoint y: 386, distance: 98.5
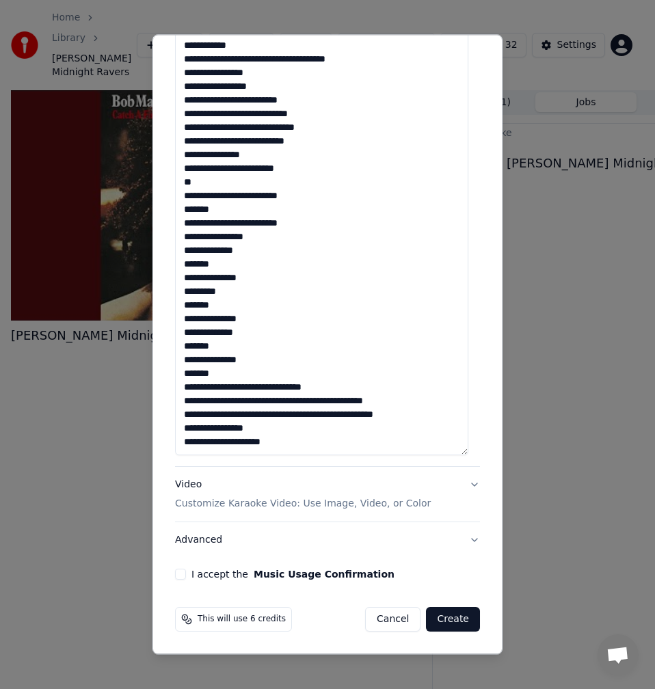
scroll to position [124, 0]
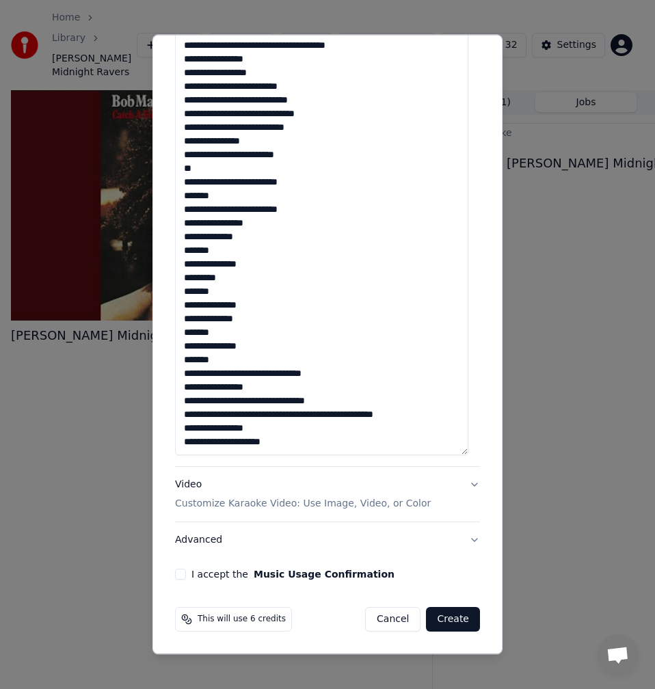
drag, startPoint x: 334, startPoint y: 401, endPoint x: 262, endPoint y: 403, distance: 71.8
drag, startPoint x: 428, startPoint y: 417, endPoint x: 350, endPoint y: 416, distance: 77.9
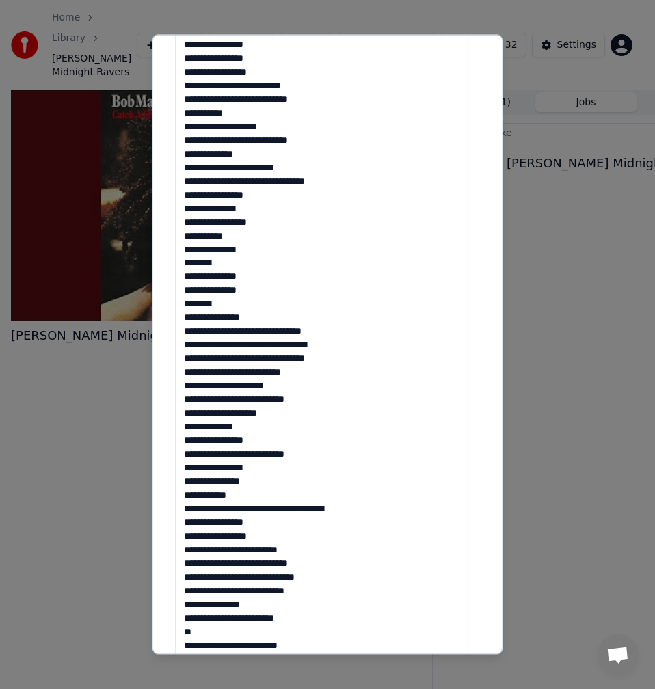
scroll to position [0, 0]
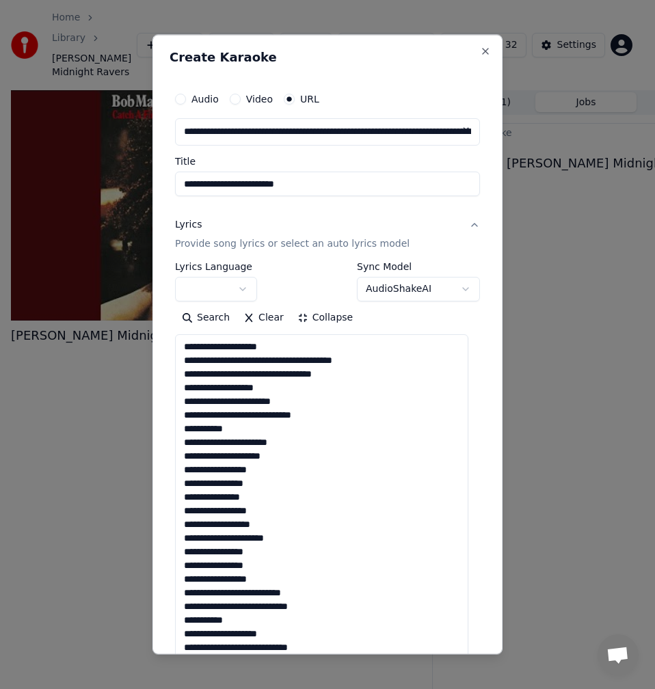
drag, startPoint x: 306, startPoint y: 445, endPoint x: 148, endPoint y: -13, distance: 484.4
click at [148, 0] on html "**********" at bounding box center [327, 344] width 655 height 689
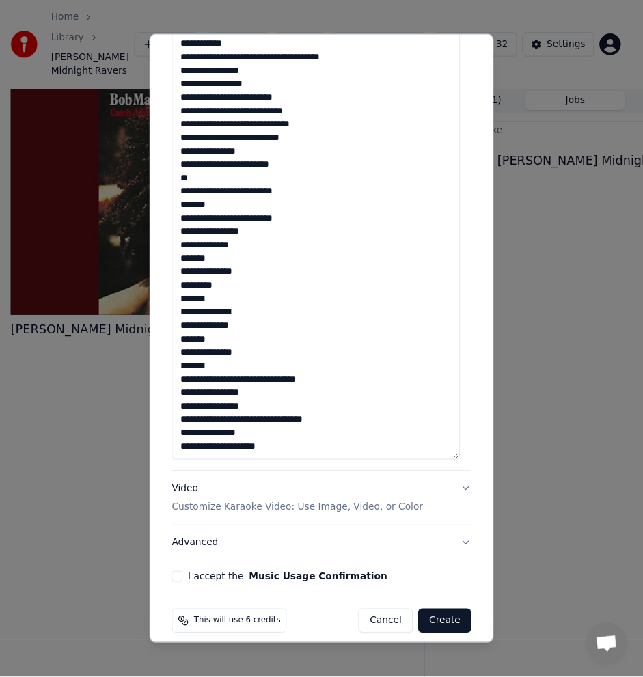
scroll to position [833, 0]
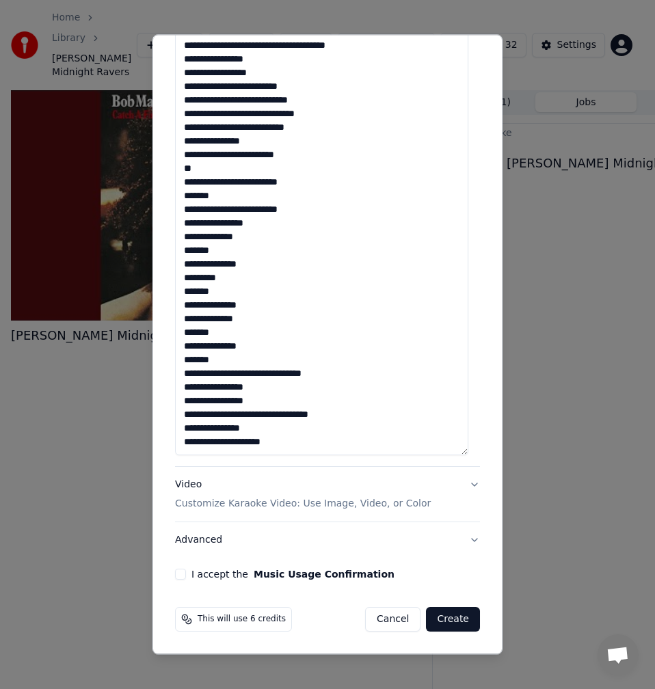
type textarea "**********"
click at [178, 576] on button "I accept the Music Usage Confirmation" at bounding box center [180, 574] width 11 height 11
click at [453, 620] on button "Create" at bounding box center [453, 619] width 54 height 25
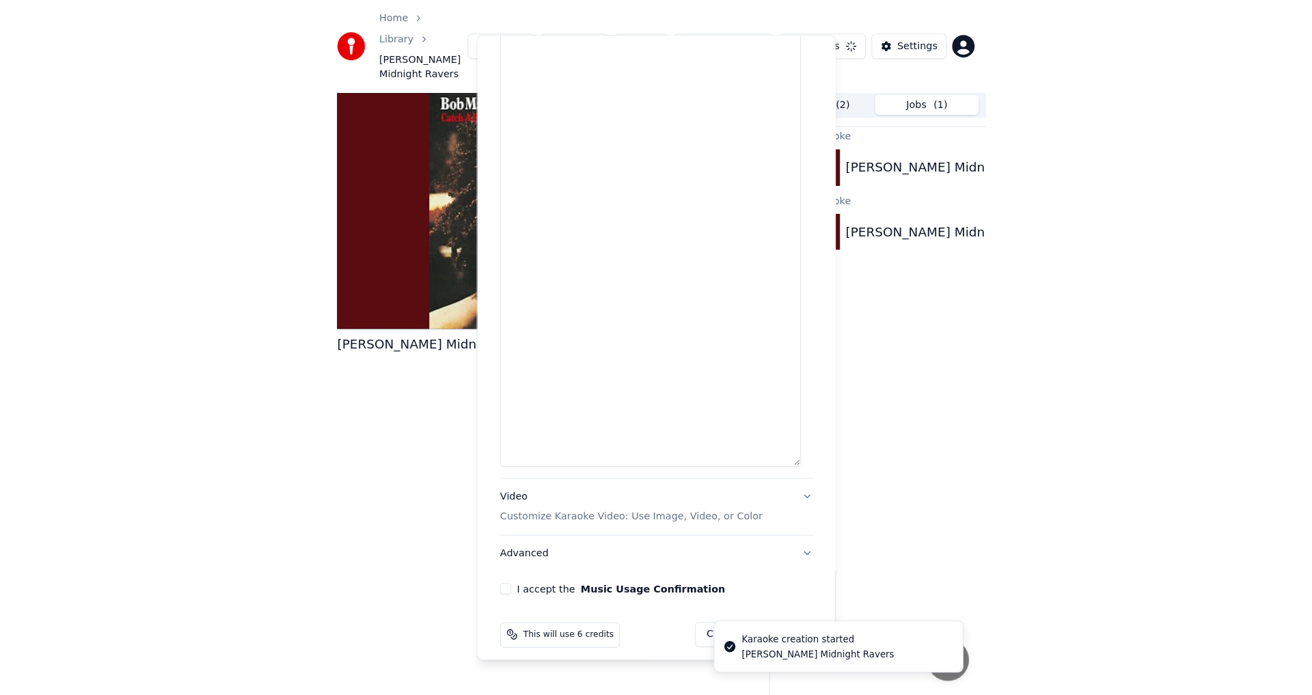
scroll to position [0, 0]
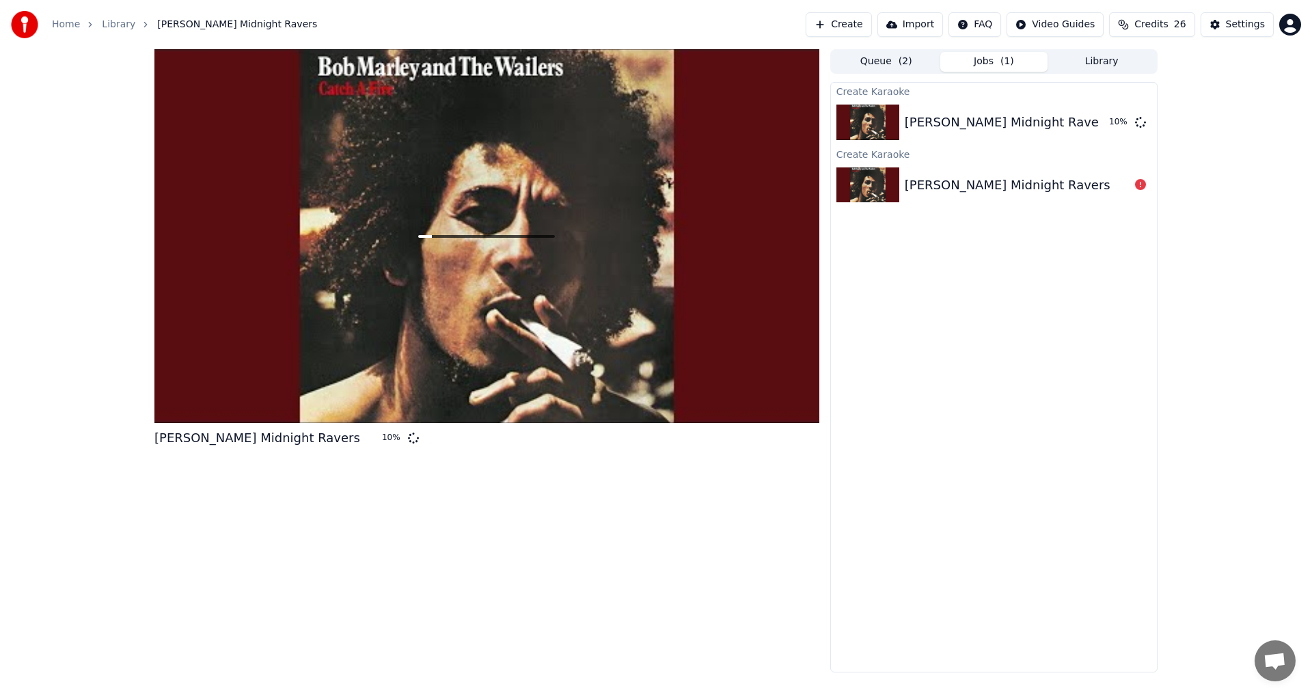
click at [654, 23] on span "Credits" at bounding box center [1151, 25] width 33 height 14
click at [654, 394] on div "Create Karaoke [PERSON_NAME] Midnight Ravers 11 % Create Karaoke [PERSON_NAME] …" at bounding box center [994, 377] width 327 height 591
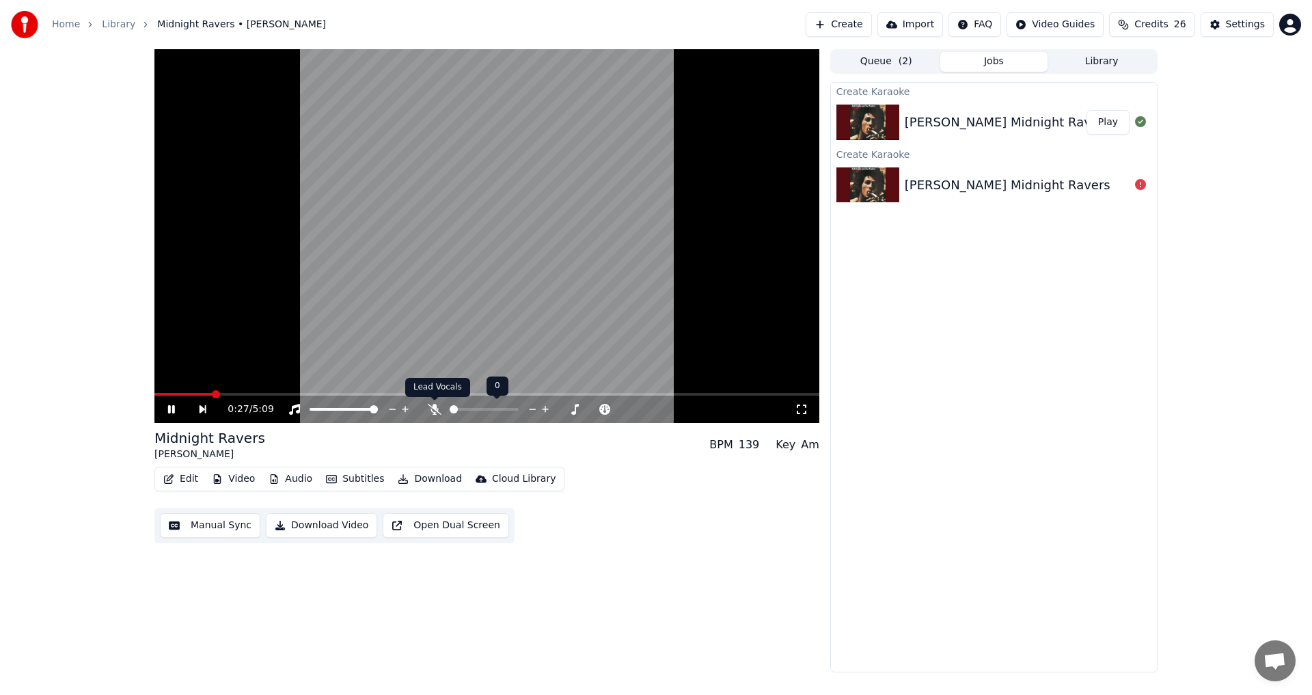
click at [438, 407] on icon at bounding box center [435, 409] width 14 height 11
click at [171, 407] on icon at bounding box center [180, 409] width 31 height 11
click at [387, 393] on span at bounding box center [486, 394] width 665 height 3
click at [166, 408] on icon at bounding box center [180, 409] width 31 height 11
click at [435, 403] on div "1:49 / 5:09" at bounding box center [511, 410] width 567 height 14
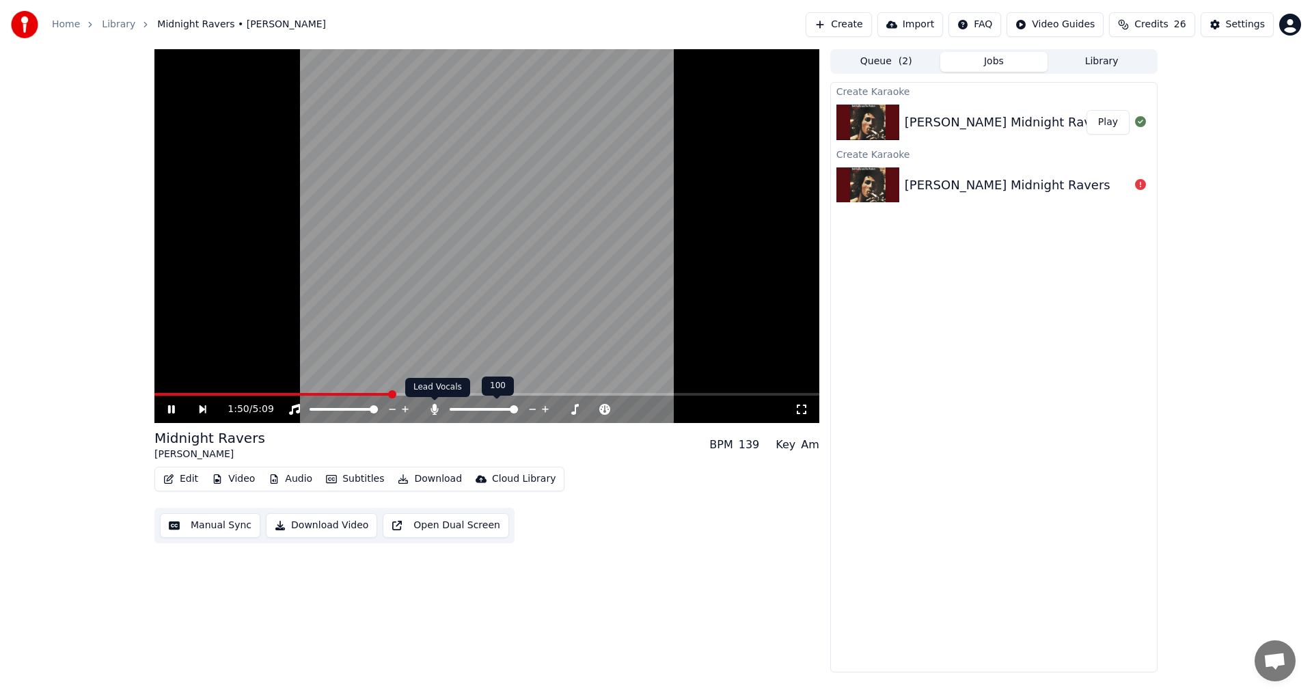
click at [433, 407] on icon at bounding box center [435, 409] width 14 height 11
click at [170, 406] on icon at bounding box center [171, 409] width 7 height 8
click at [654, 24] on button "Create" at bounding box center [839, 24] width 66 height 25
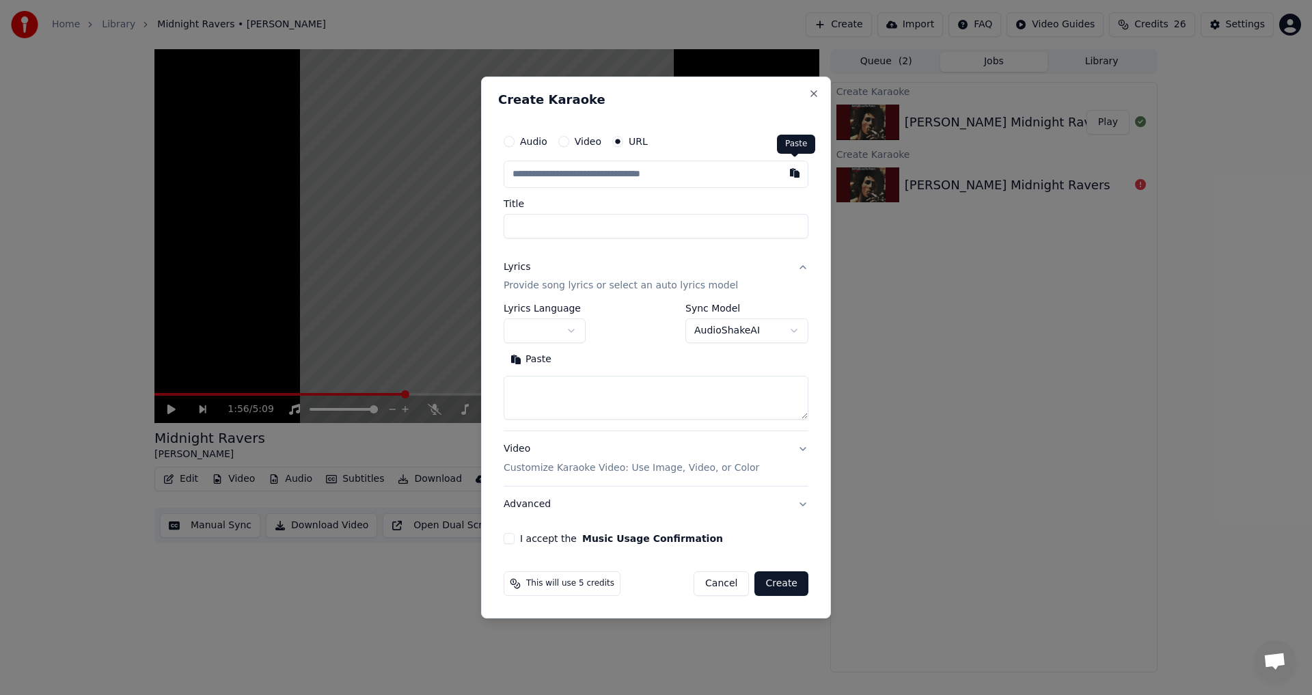
click at [654, 176] on button "button" at bounding box center [794, 173] width 27 height 25
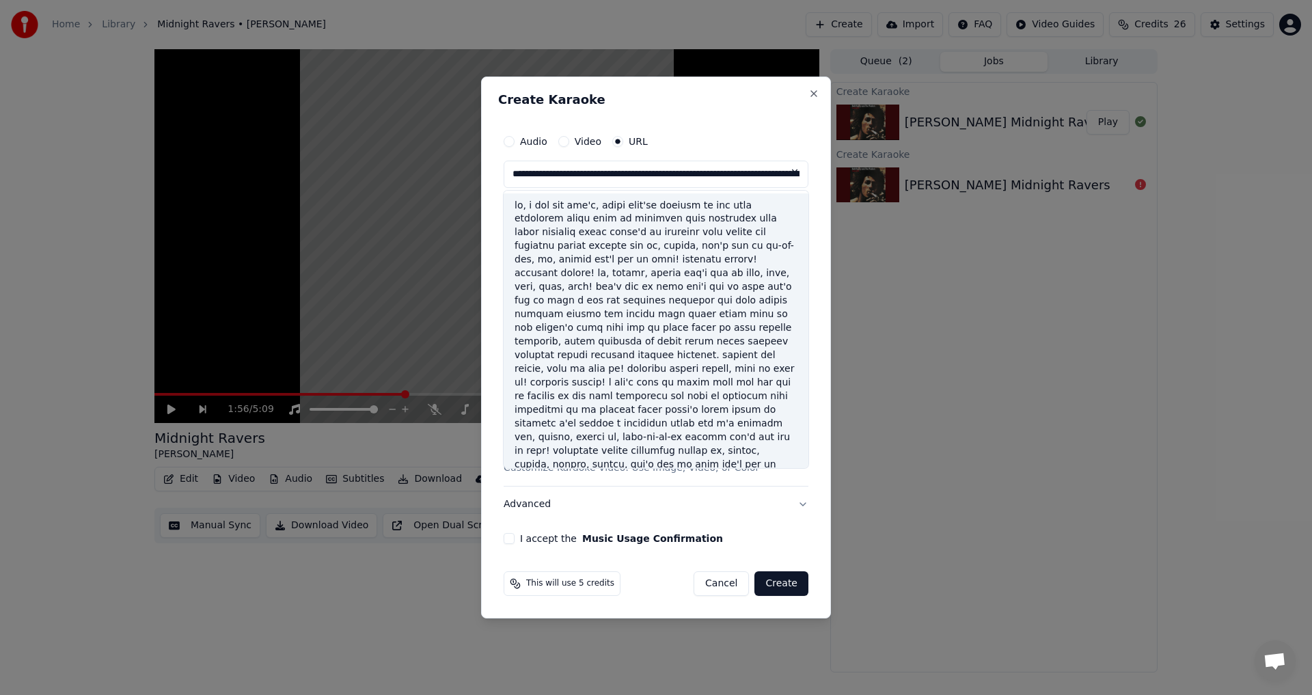
type input "**********"
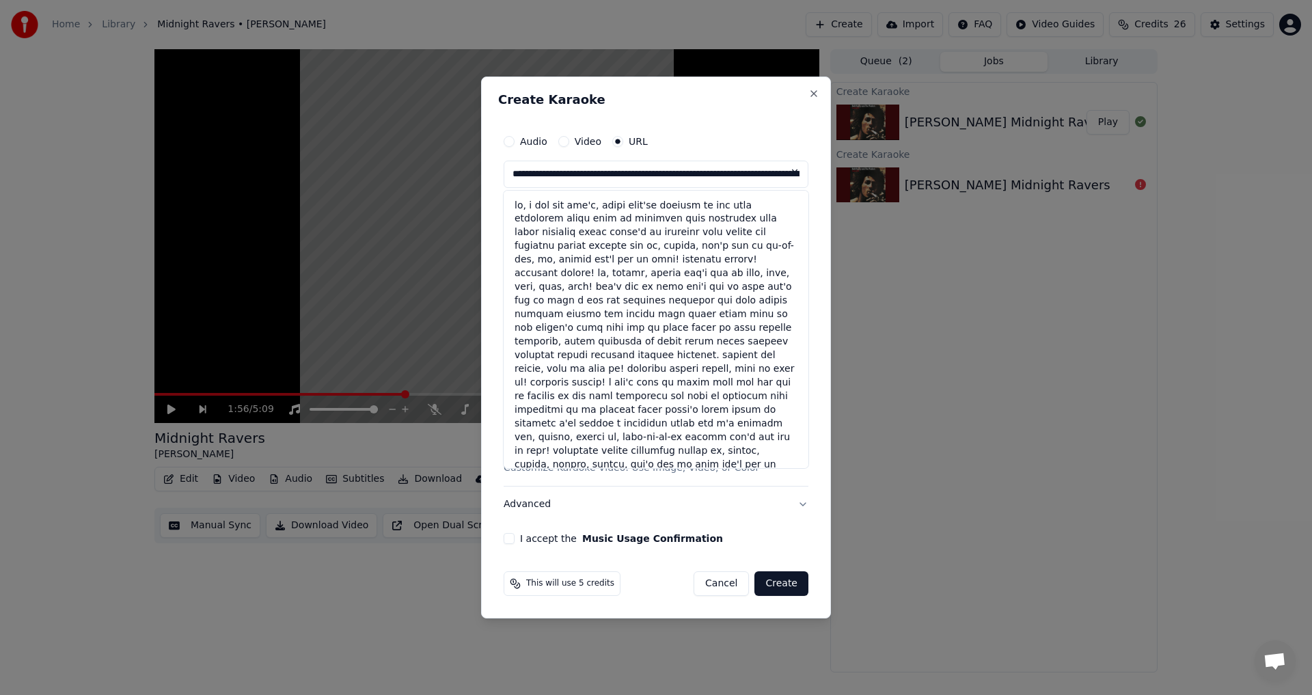
click at [654, 168] on button at bounding box center [794, 173] width 27 height 25
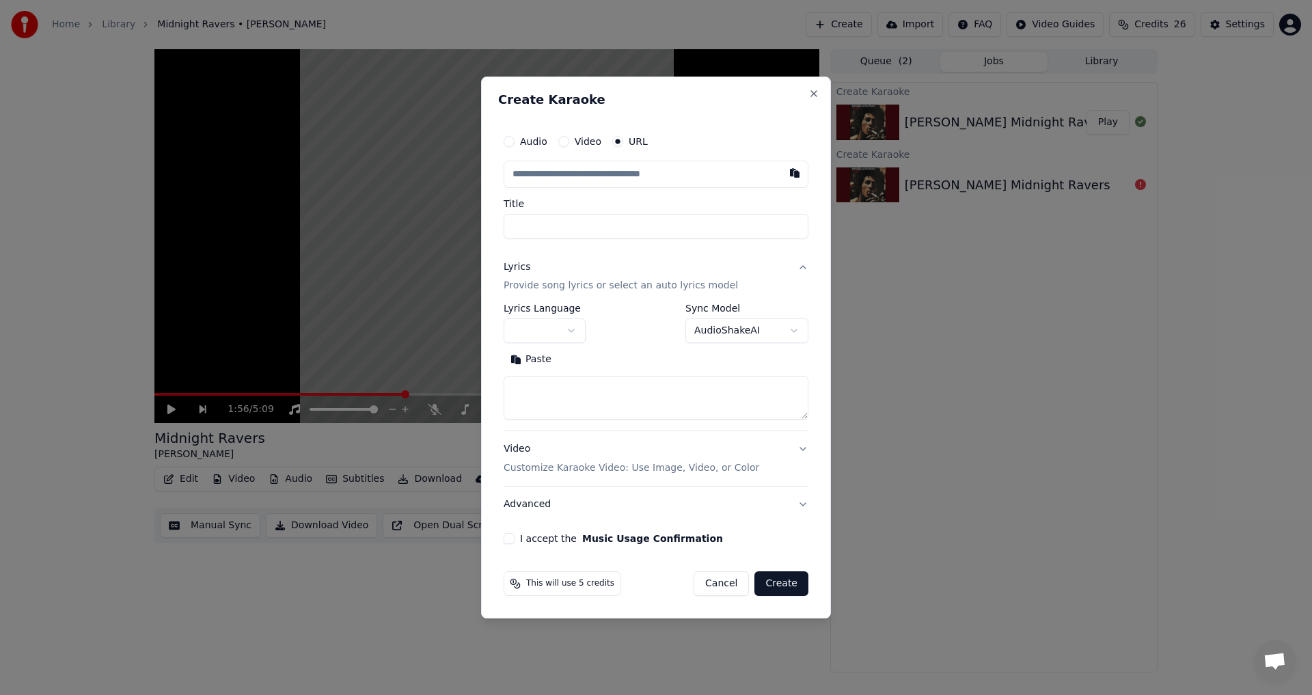
click at [510, 140] on button "Audio" at bounding box center [509, 141] width 11 height 11
click at [565, 177] on div "Choose File" at bounding box center [542, 174] width 77 height 25
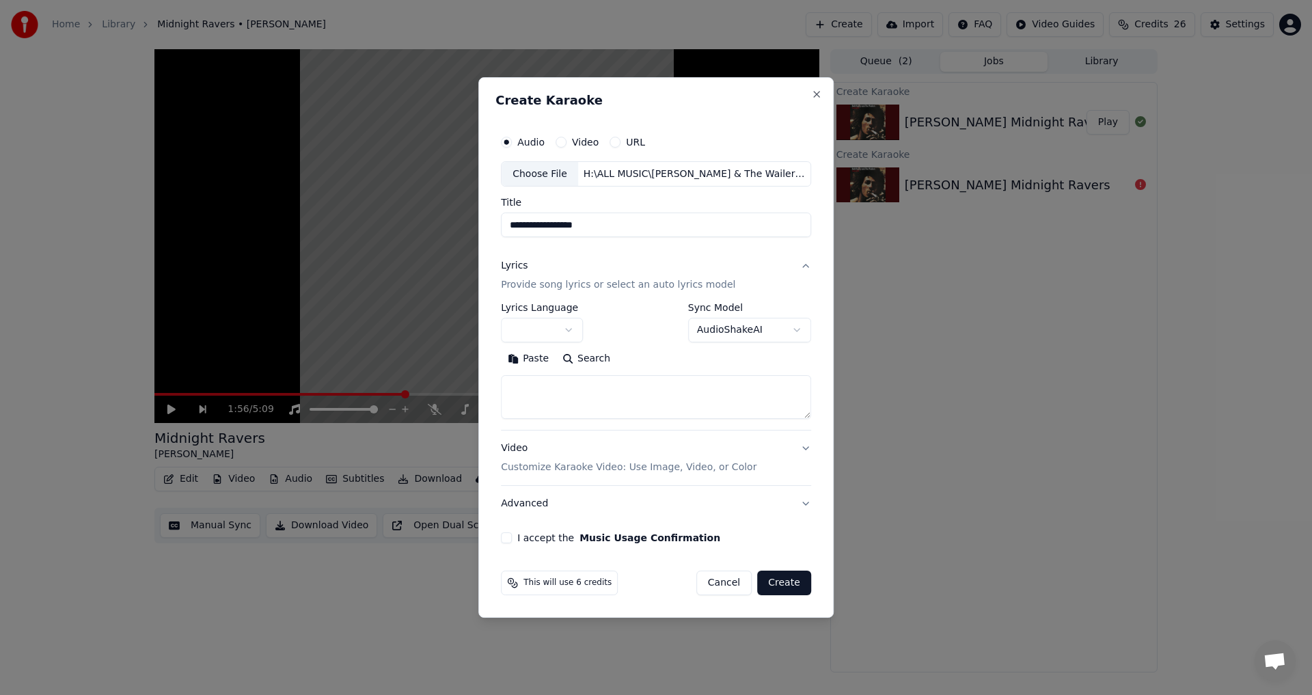
drag, startPoint x: 526, startPoint y: 224, endPoint x: 474, endPoint y: 223, distance: 52.0
click at [474, 223] on body "**********" at bounding box center [656, 347] width 1312 height 695
type input "**********"
click at [576, 362] on button "Search" at bounding box center [587, 360] width 62 height 22
type textarea "**********"
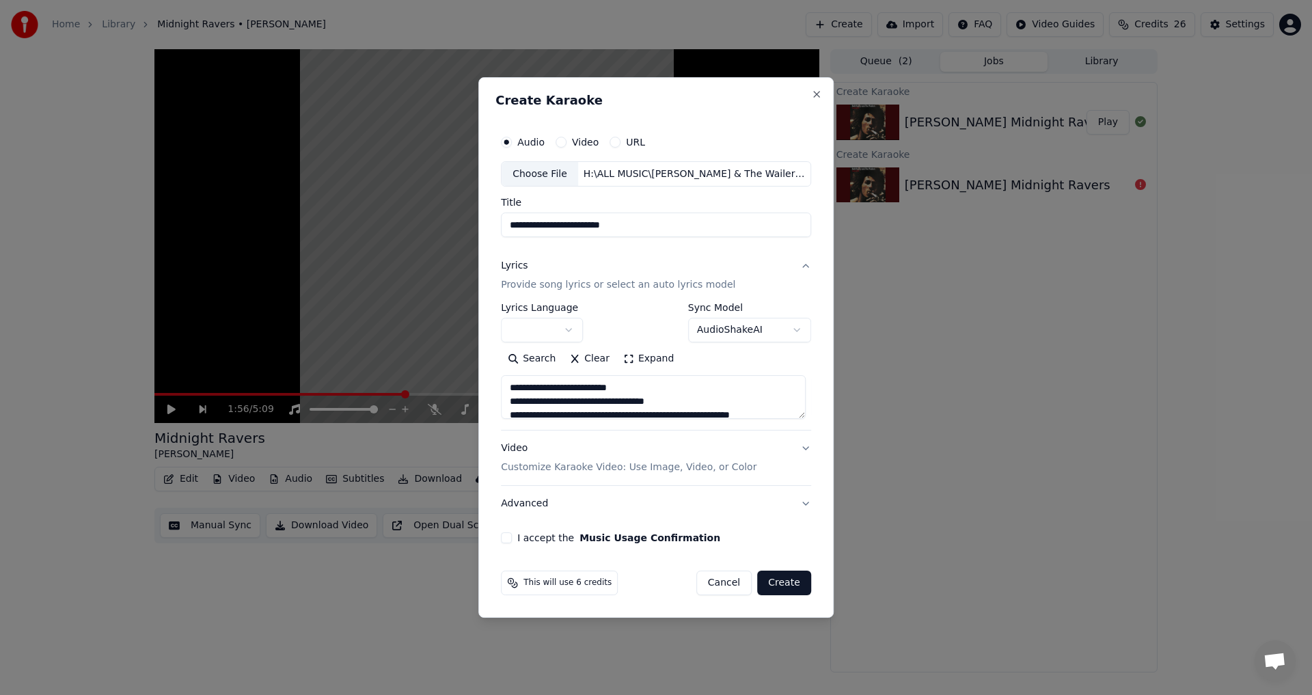
click at [591, 360] on button "Clear" at bounding box center [590, 360] width 54 height 22
click at [524, 360] on button "Paste" at bounding box center [528, 360] width 55 height 22
click at [637, 361] on button "Expand" at bounding box center [649, 360] width 64 height 22
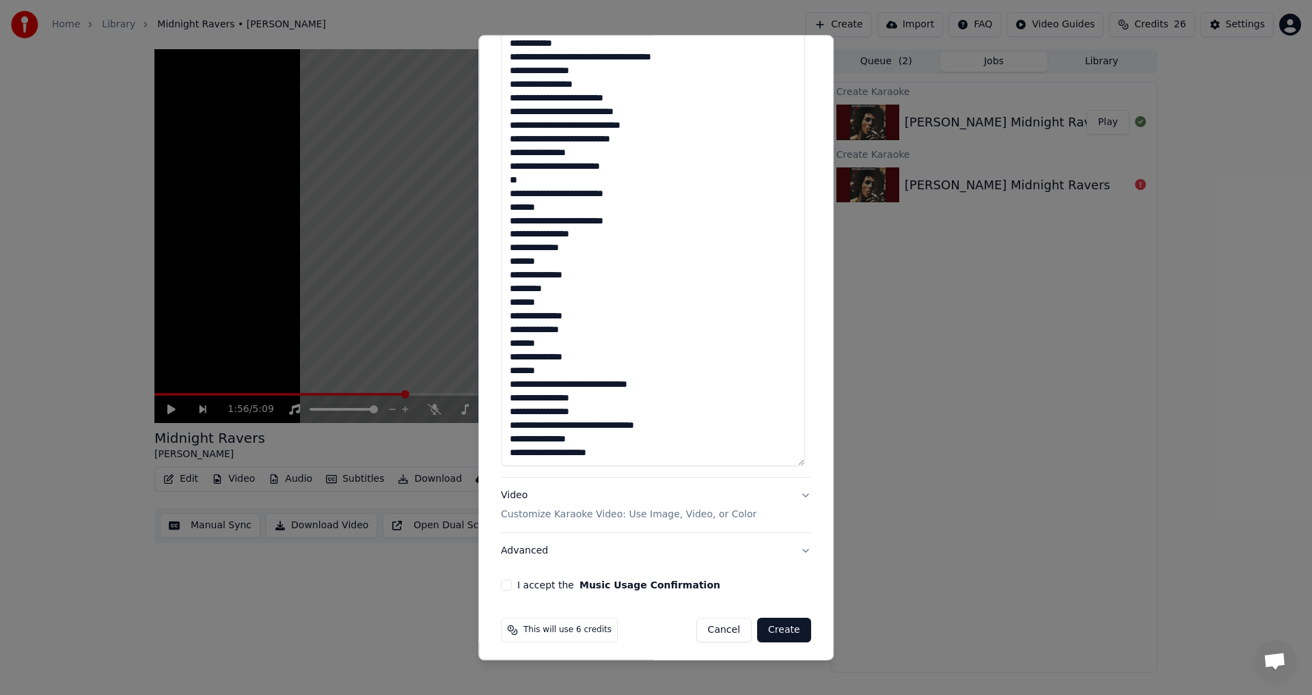
scroll to position [962, 0]
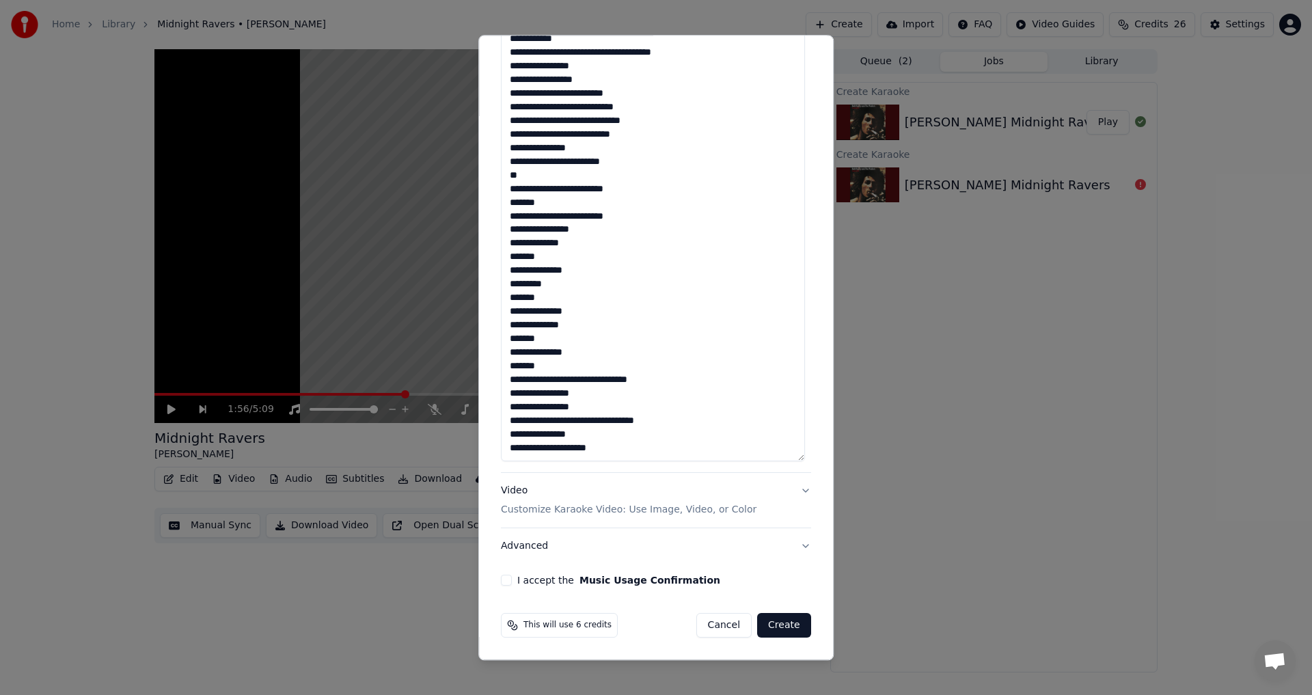
click at [509, 580] on button "I accept the Music Usage Confirmation" at bounding box center [506, 581] width 11 height 11
click at [654, 627] on button "Create" at bounding box center [784, 626] width 54 height 25
type textarea "**********"
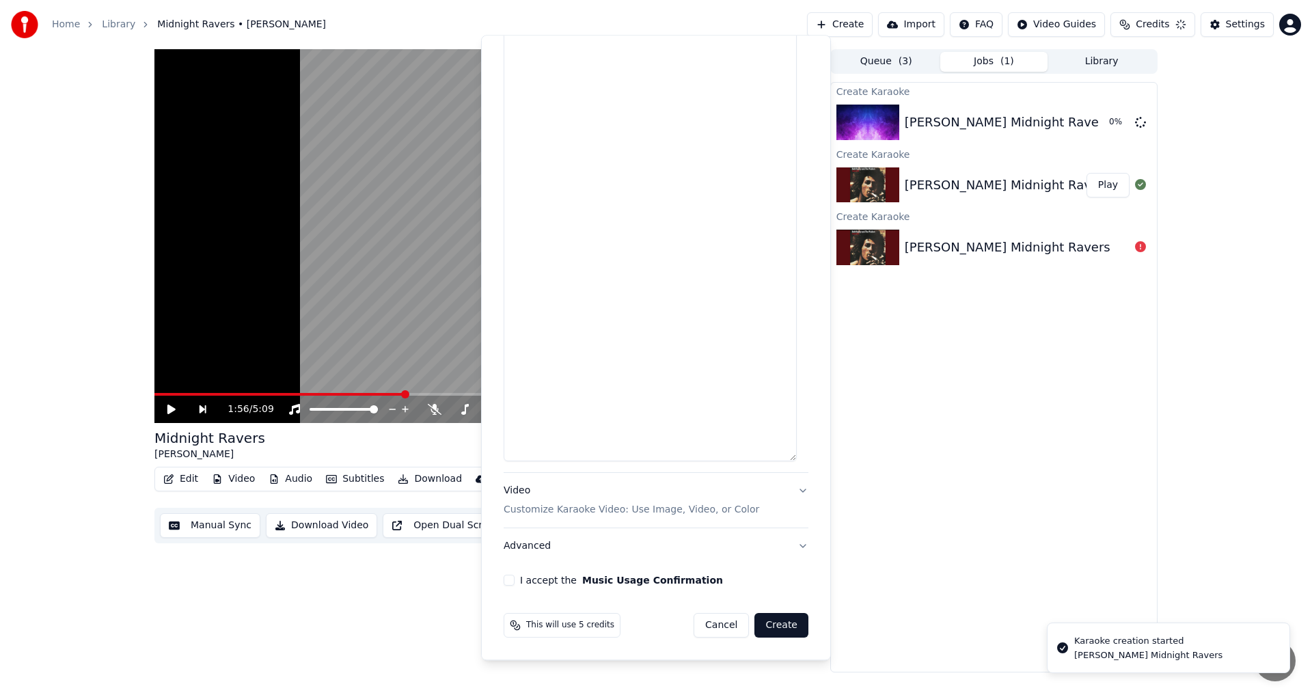
scroll to position [962, 0]
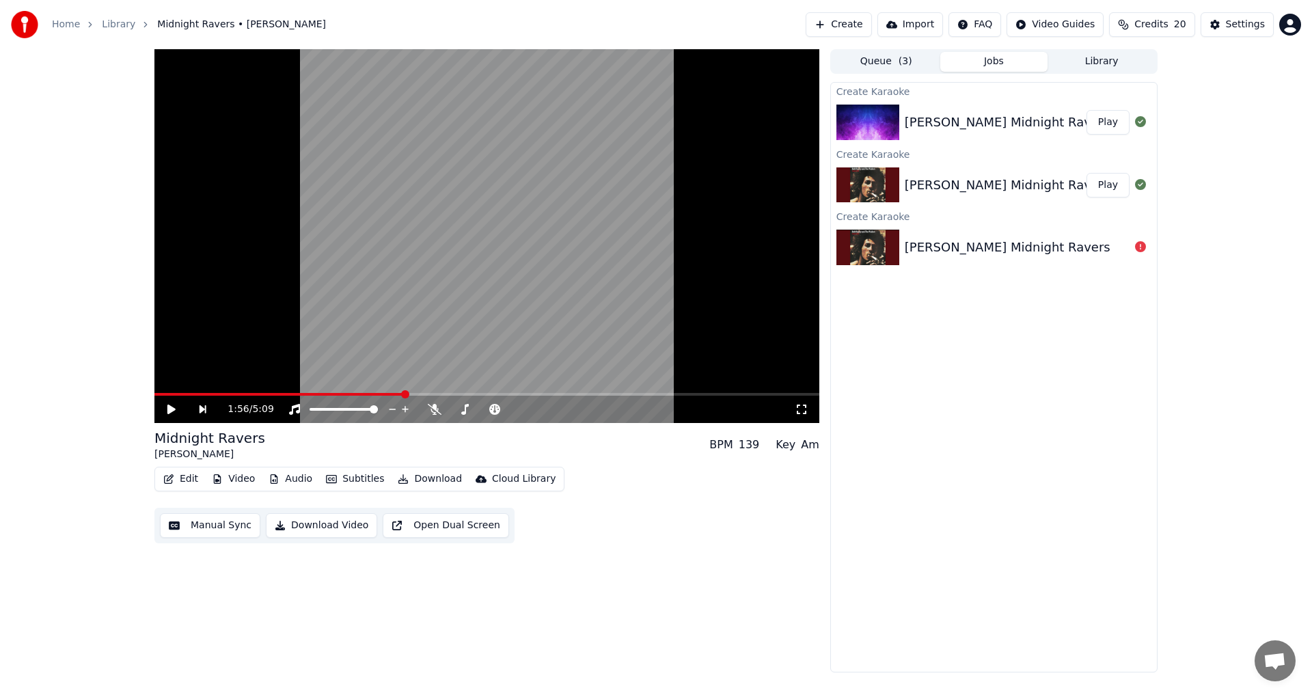
click at [654, 123] on button "Play" at bounding box center [1108, 122] width 43 height 25
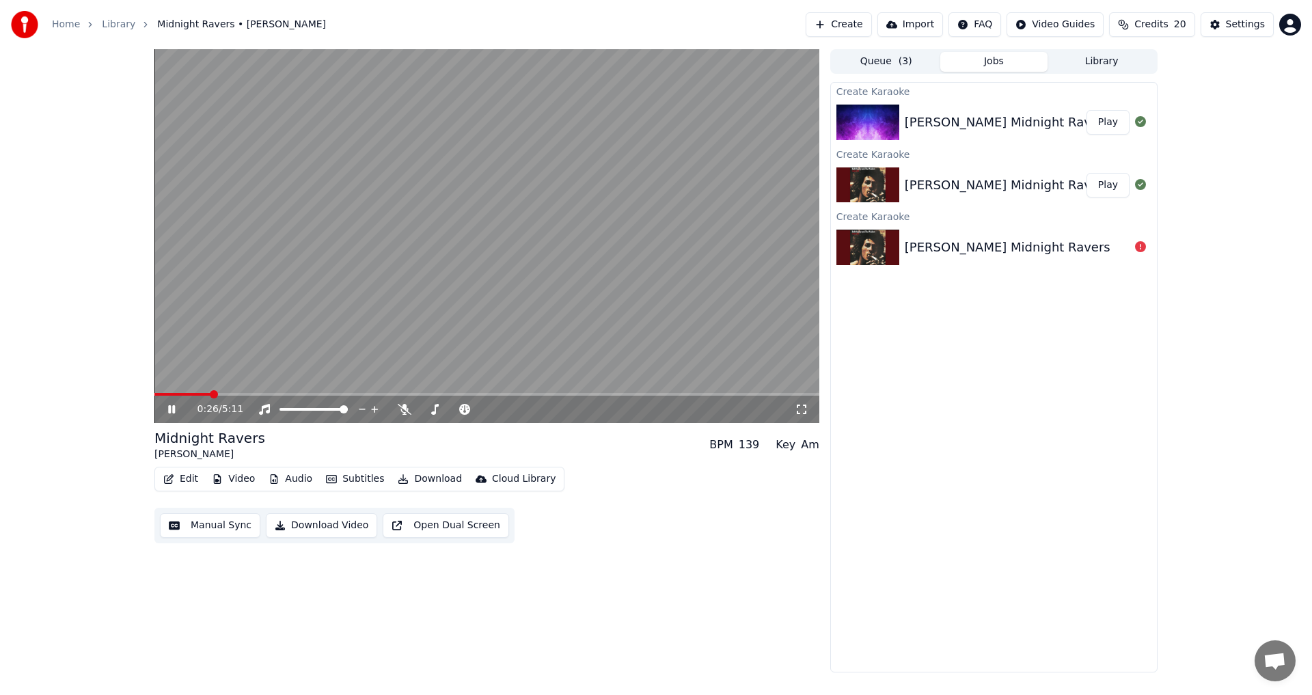
click at [174, 409] on icon at bounding box center [171, 409] width 7 height 8
click at [245, 477] on button "Video" at bounding box center [233, 479] width 54 height 19
click at [282, 627] on div "Change Background" at bounding box center [280, 624] width 97 height 14
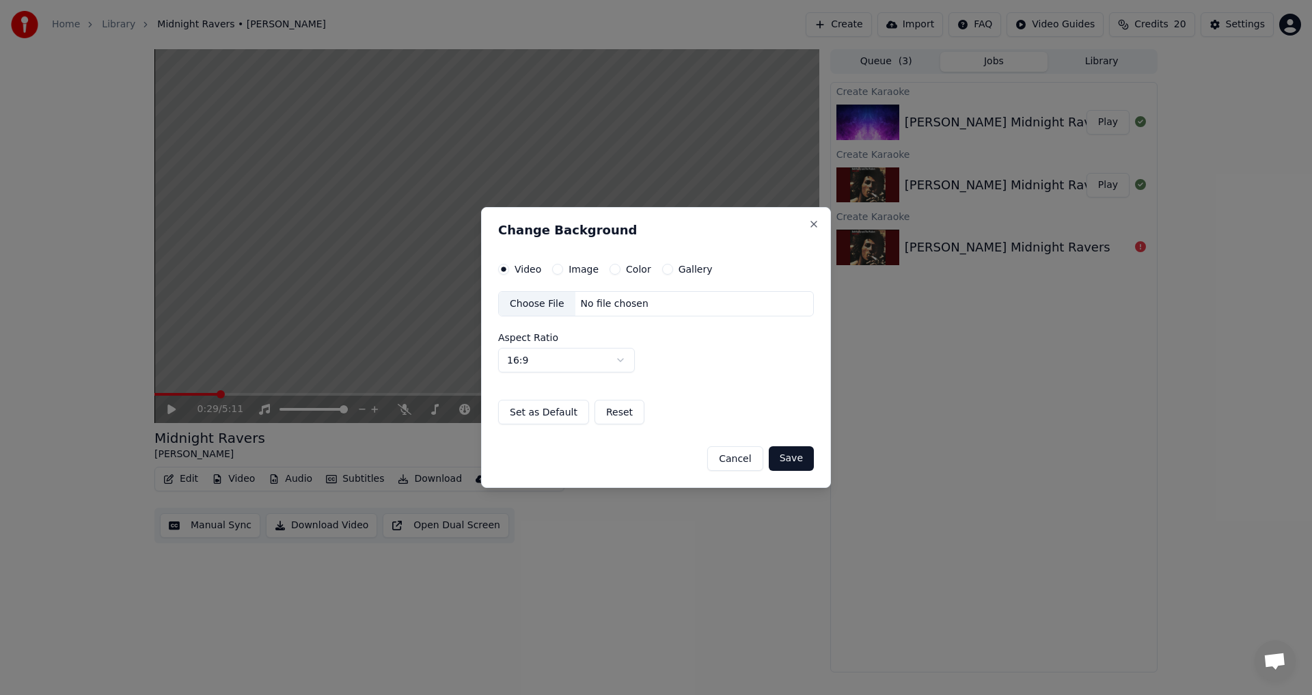
click at [559, 271] on button "Image" at bounding box center [557, 269] width 11 height 11
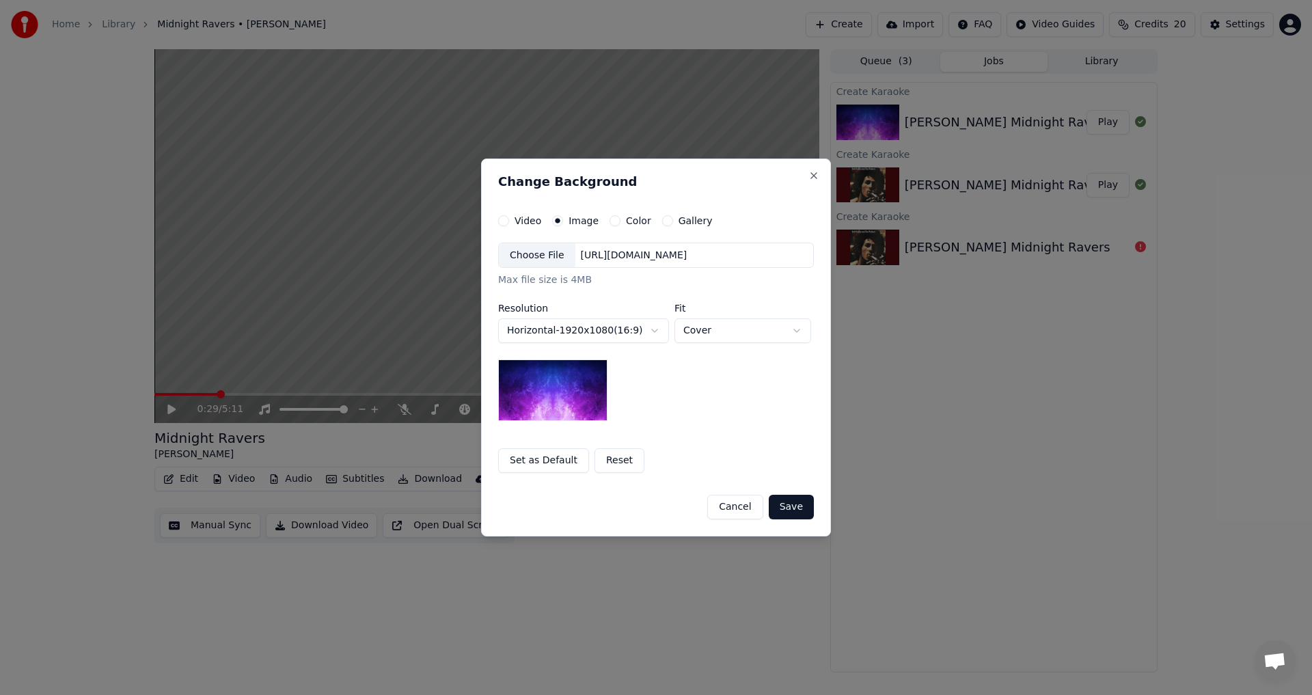
click at [550, 256] on div "Choose File" at bounding box center [537, 255] width 77 height 25
click at [654, 511] on button "Cancel" at bounding box center [734, 507] width 55 height 25
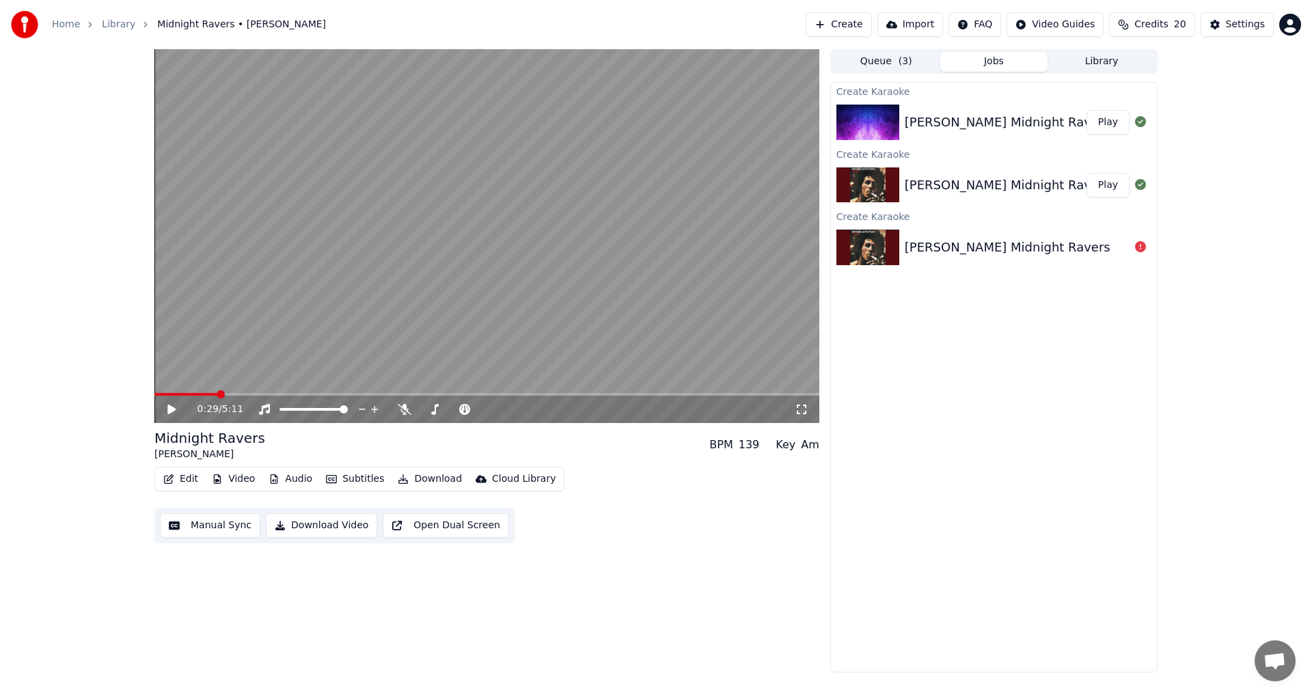
click at [554, 568] on div "0:29 / 5:11 Midnight Ravers [PERSON_NAME] BPM 139 Key Am Edit Video Audio Subti…" at bounding box center [486, 360] width 665 height 623
click at [242, 478] on button "Video" at bounding box center [233, 479] width 54 height 19
click at [271, 623] on div "Change Background" at bounding box center [280, 624] width 97 height 14
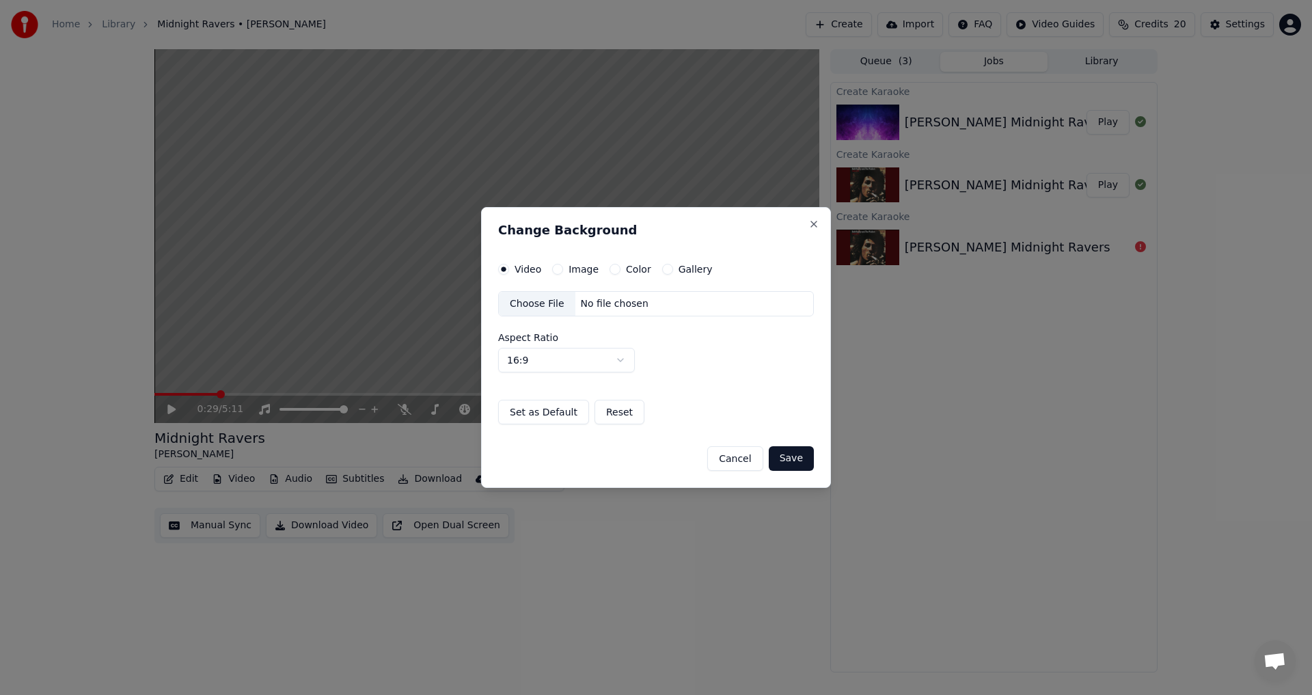
click at [561, 267] on button "Image" at bounding box center [557, 269] width 11 height 11
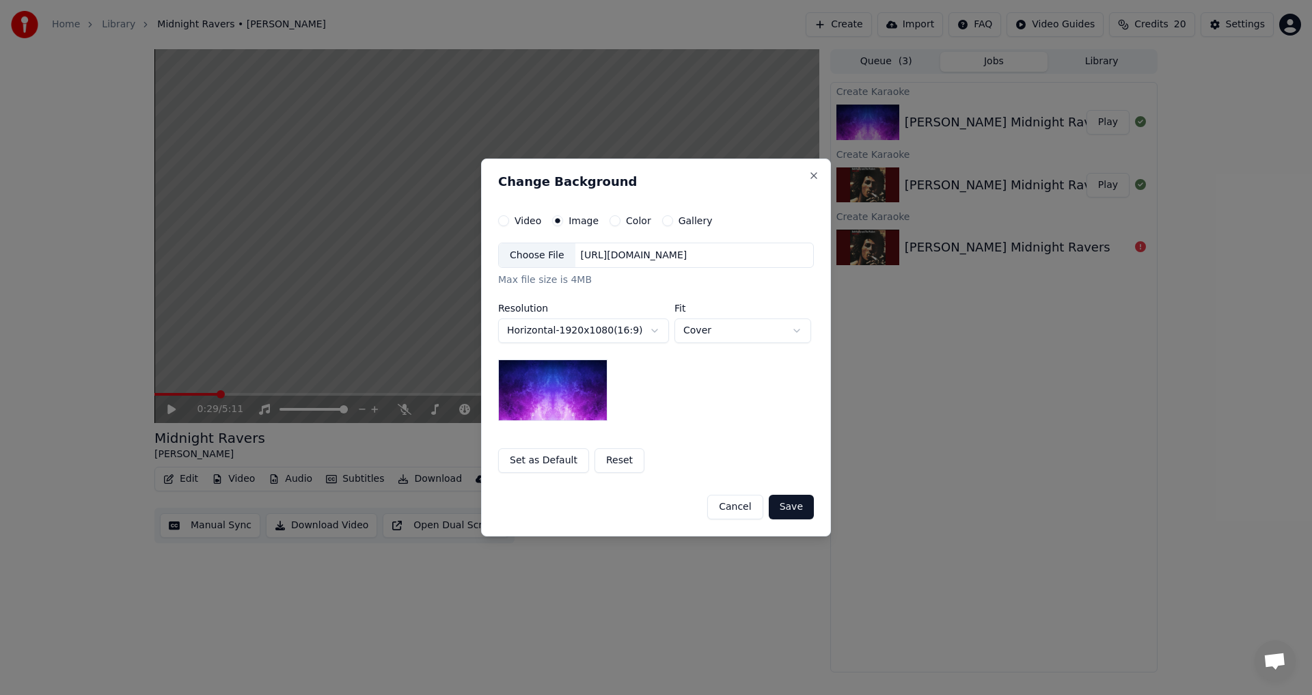
click at [550, 264] on div "Choose File" at bounding box center [537, 255] width 77 height 25
click at [654, 511] on button "Save" at bounding box center [791, 507] width 45 height 25
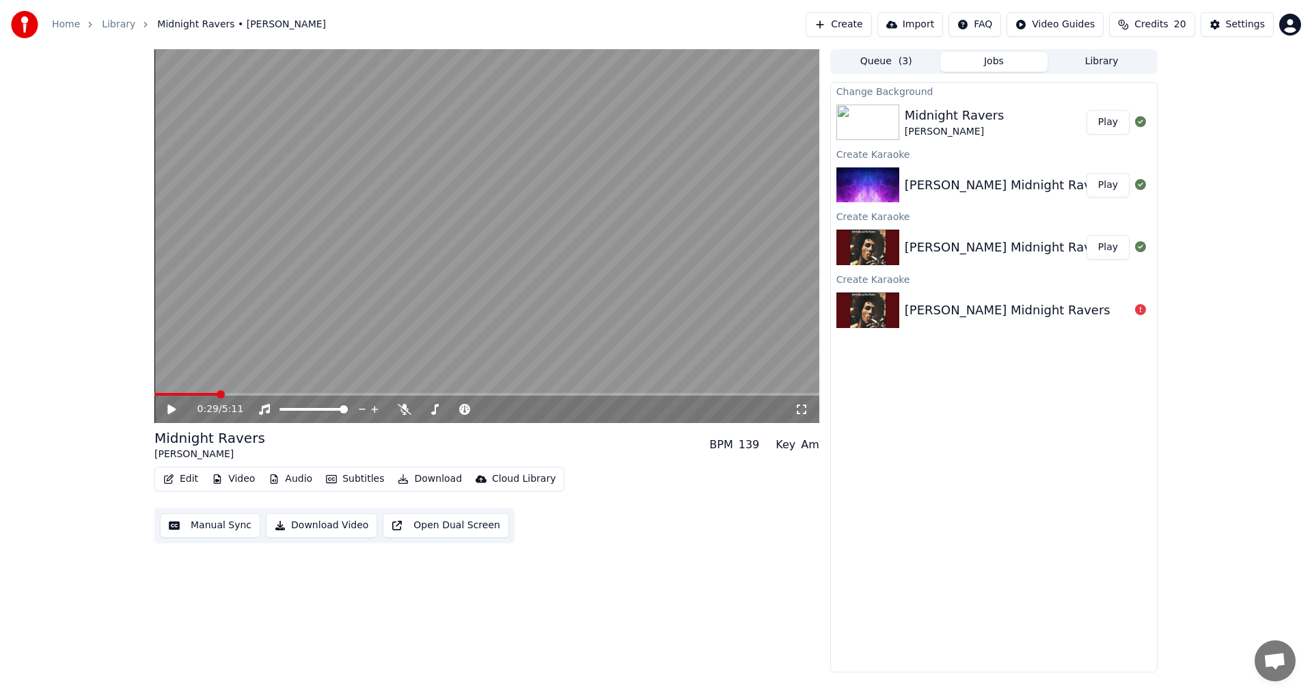
click at [654, 117] on button "Play" at bounding box center [1108, 122] width 43 height 25
click at [174, 409] on icon at bounding box center [171, 409] width 7 height 8
click at [219, 520] on button "Manual Sync" at bounding box center [210, 525] width 100 height 25
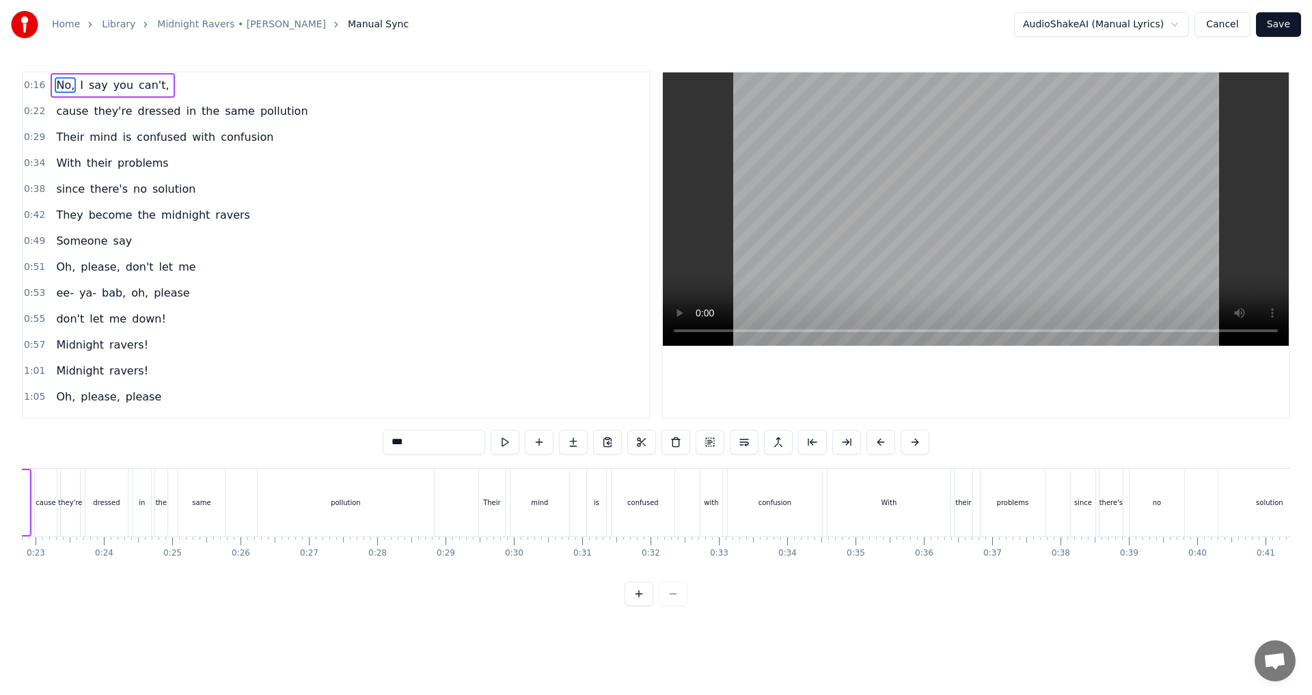
scroll to position [0, 1613]
drag, startPoint x: 181, startPoint y: 582, endPoint x: 213, endPoint y: 580, distance: 31.5
click at [213, 571] on div "No, I say you can't, cause they're dressed in the same pollution Their mind is …" at bounding box center [656, 519] width 1269 height 103
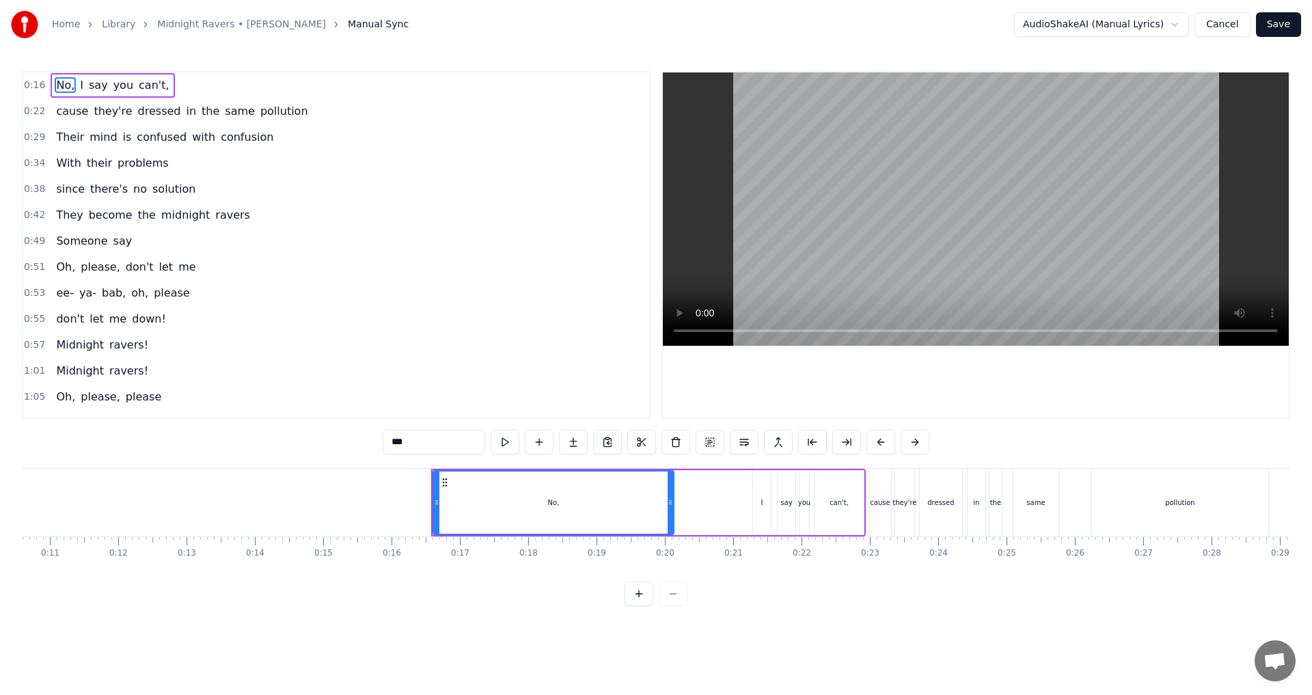
scroll to position [0, 712]
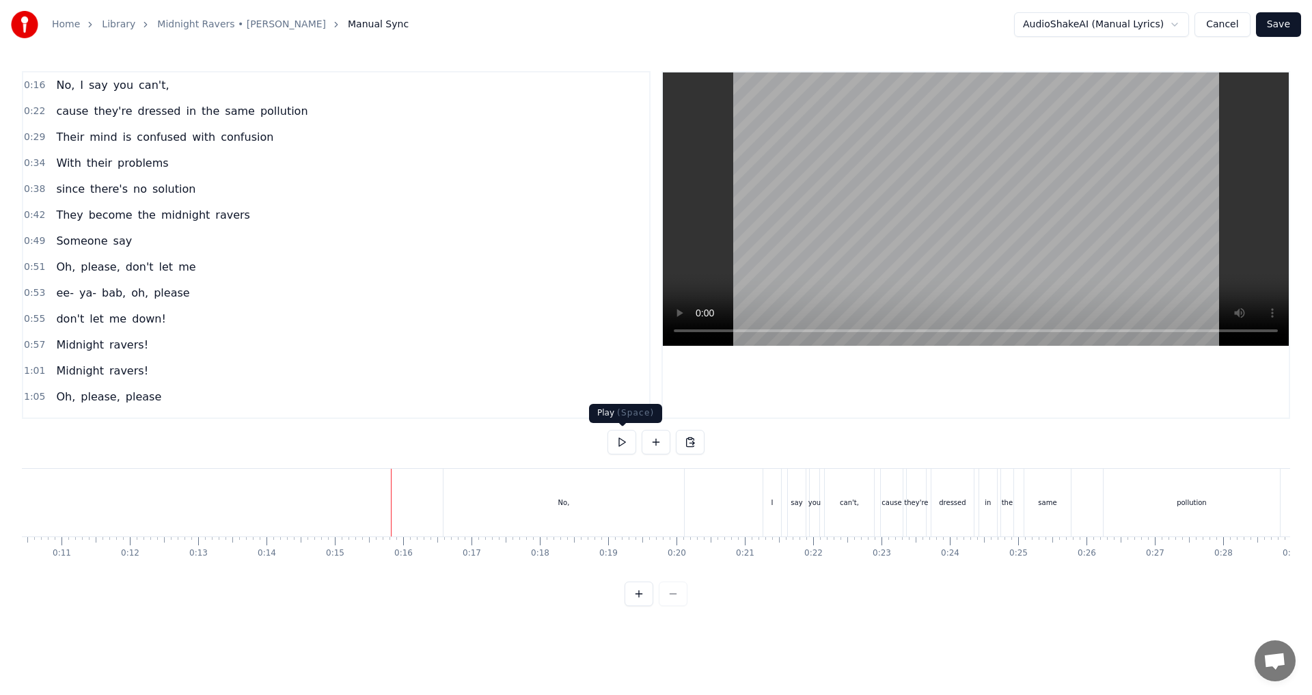
click at [619, 444] on button at bounding box center [622, 442] width 29 height 25
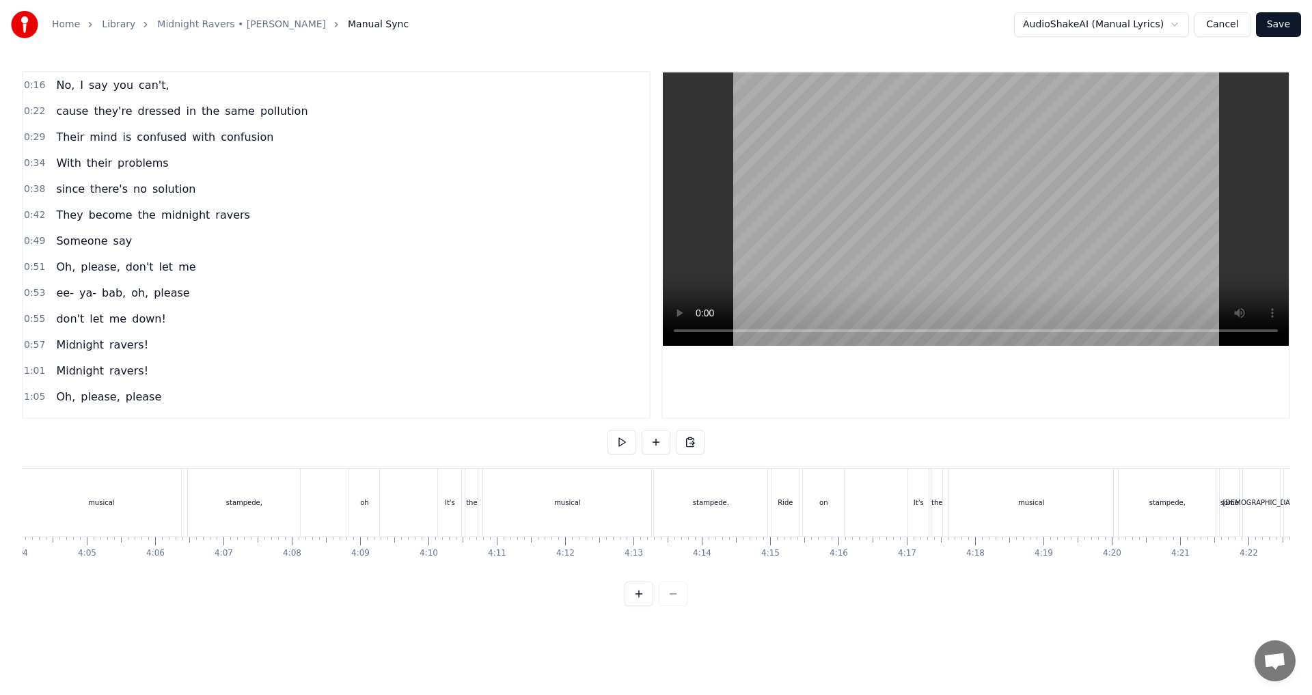
scroll to position [0, 19998]
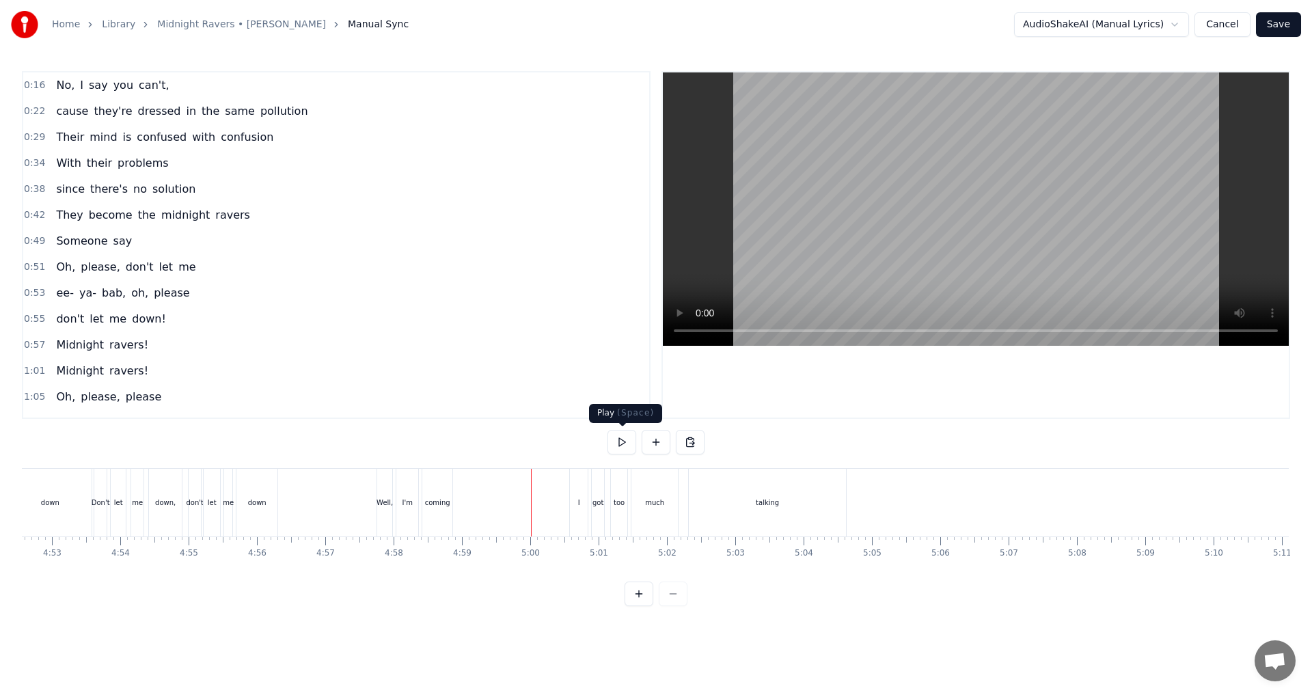
click at [628, 444] on button at bounding box center [622, 442] width 29 height 25
click at [618, 444] on button at bounding box center [622, 442] width 29 height 25
click at [617, 443] on button at bounding box center [622, 442] width 29 height 25
click at [619, 444] on button at bounding box center [622, 442] width 29 height 25
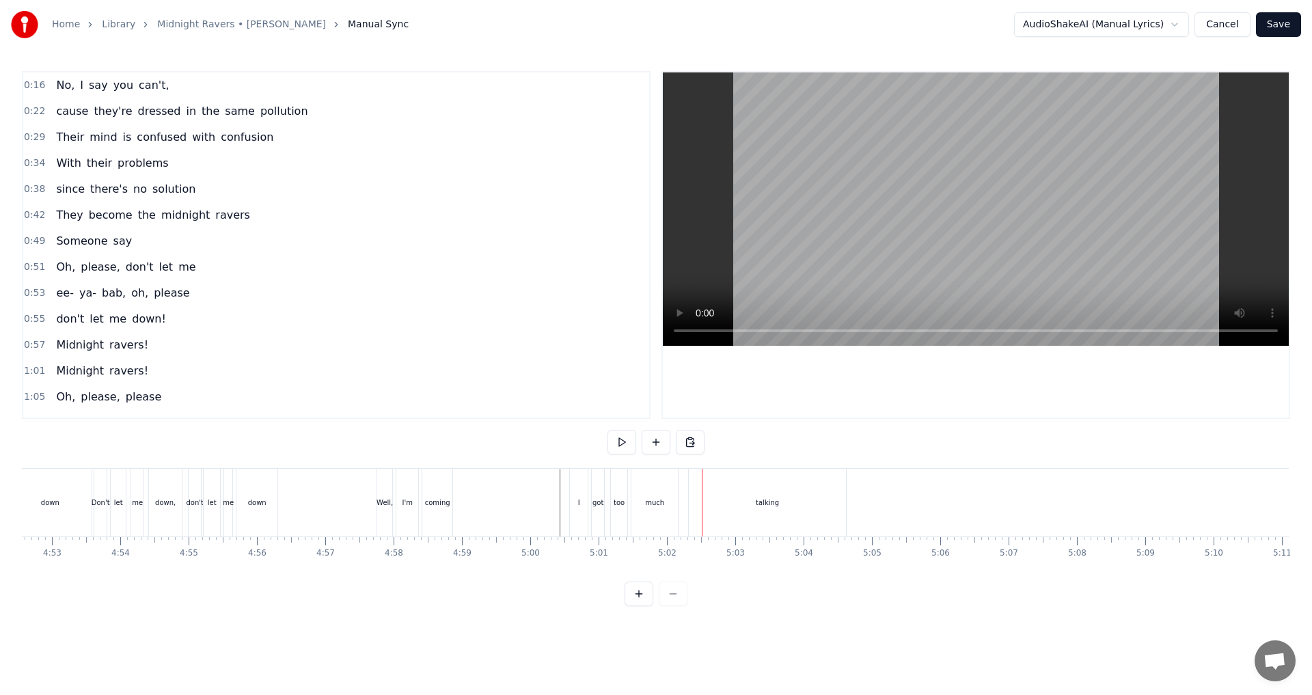
click at [645, 513] on div "much" at bounding box center [655, 503] width 46 height 68
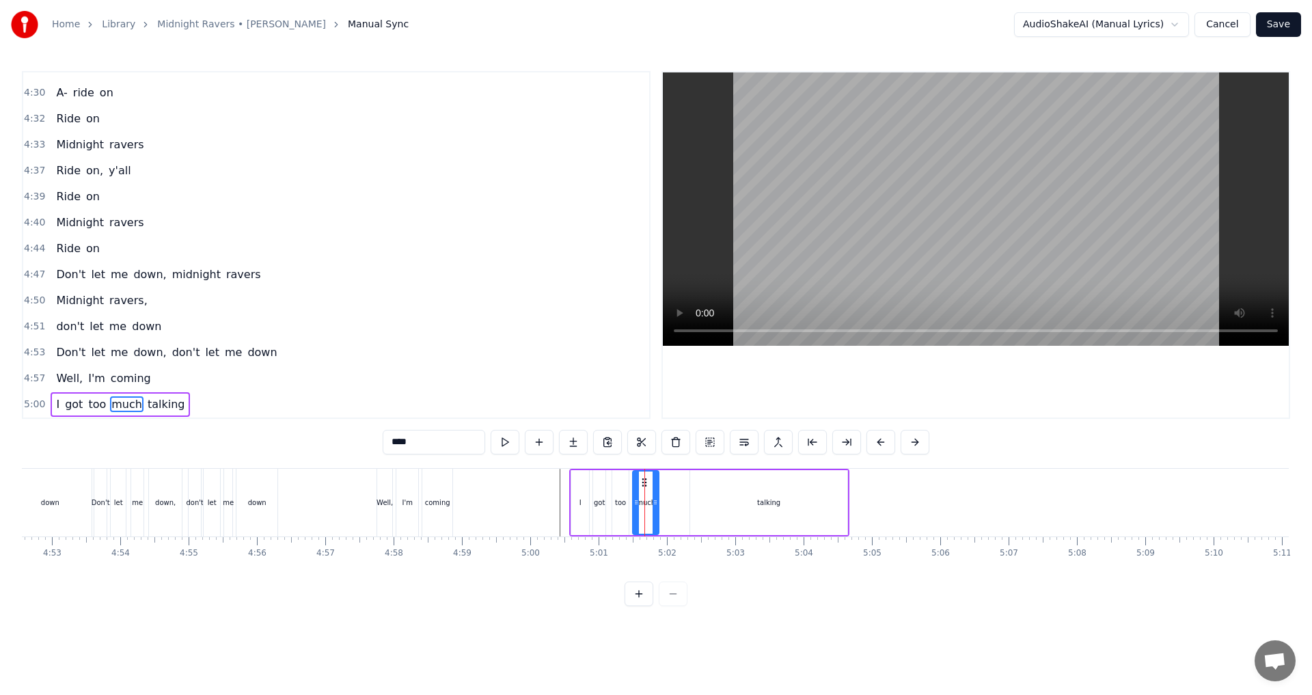
drag, startPoint x: 675, startPoint y: 502, endPoint x: 655, endPoint y: 497, distance: 21.2
click at [654, 497] on icon at bounding box center [655, 502] width 5 height 11
click at [654, 504] on div "talking" at bounding box center [768, 502] width 157 height 65
type input "*******"
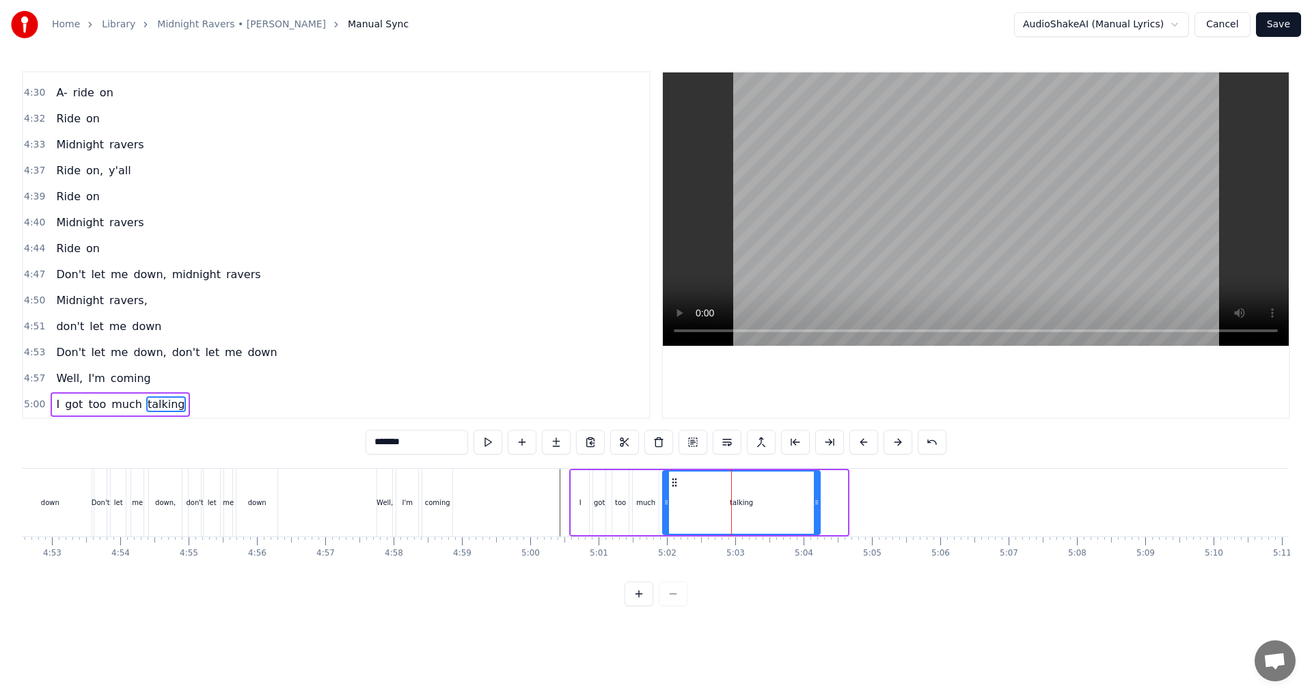
drag, startPoint x: 702, startPoint y: 481, endPoint x: 675, endPoint y: 478, distance: 27.4
click at [654, 478] on icon at bounding box center [674, 482] width 11 height 11
drag, startPoint x: 816, startPoint y: 504, endPoint x: 699, endPoint y: 511, distance: 117.7
click at [654, 511] on div at bounding box center [699, 503] width 5 height 62
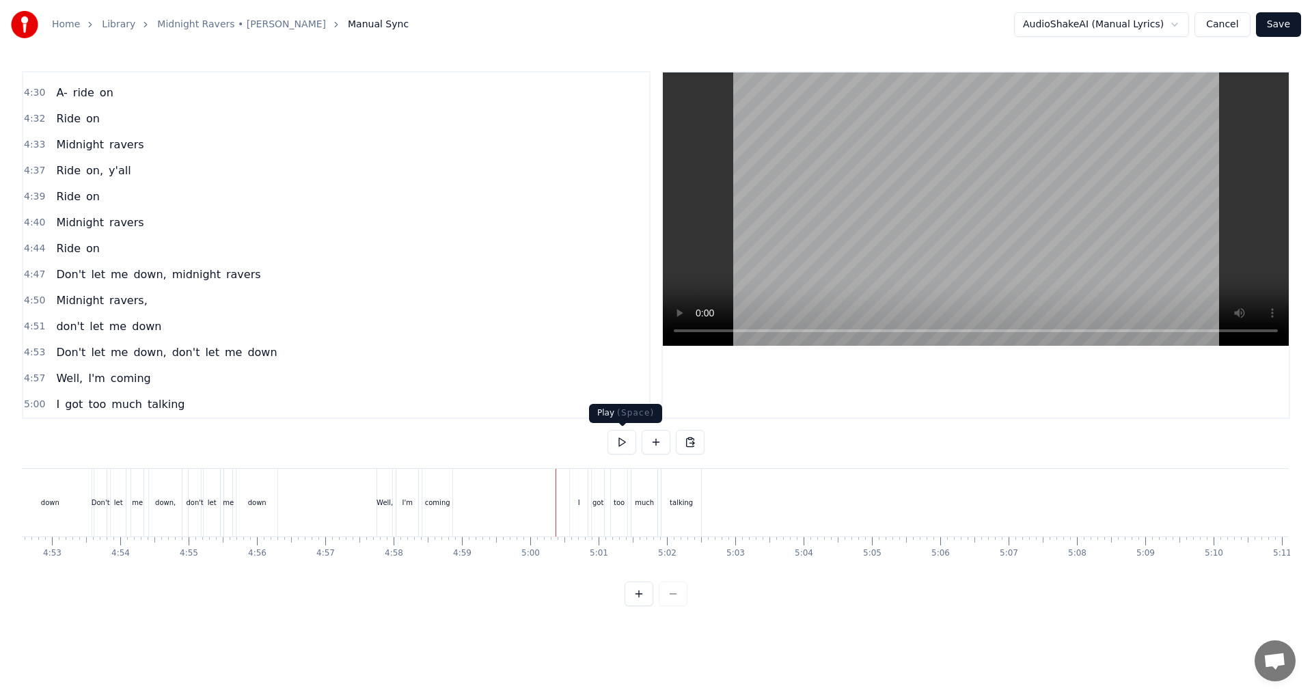
click at [619, 437] on button at bounding box center [622, 442] width 29 height 25
click at [623, 447] on button at bounding box center [622, 442] width 29 height 25
click at [629, 443] on button at bounding box center [622, 442] width 29 height 25
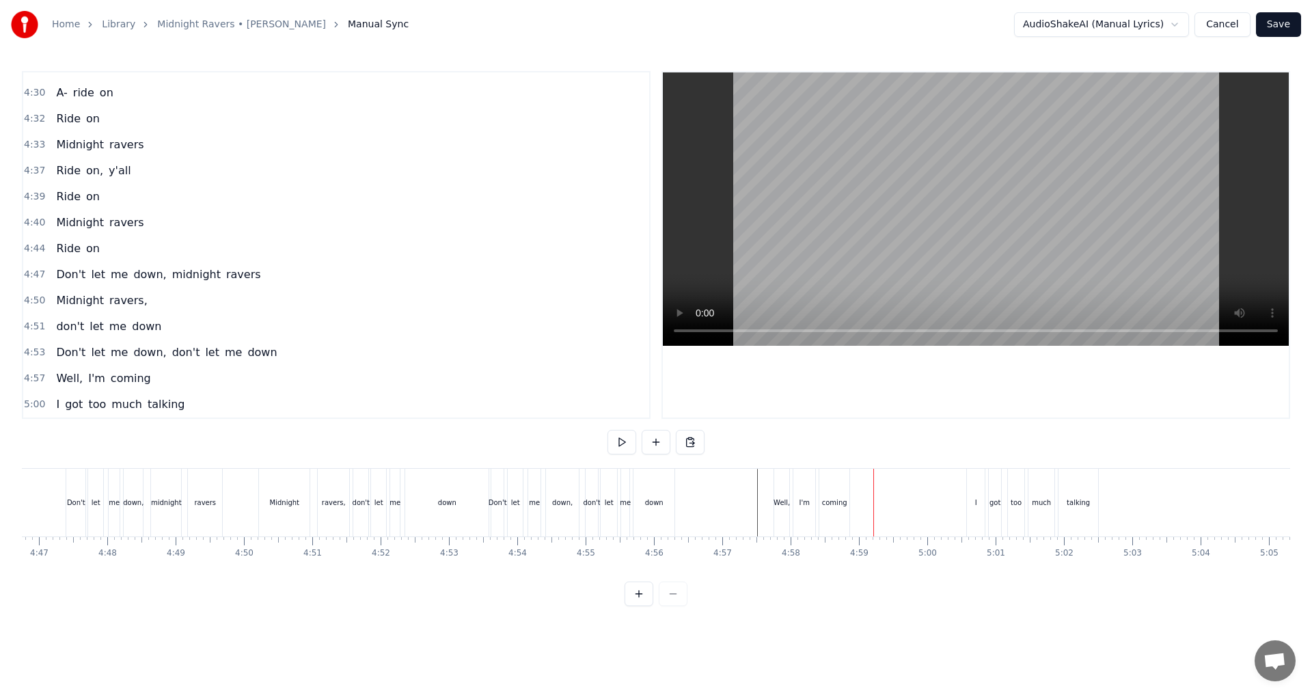
scroll to position [0, 19344]
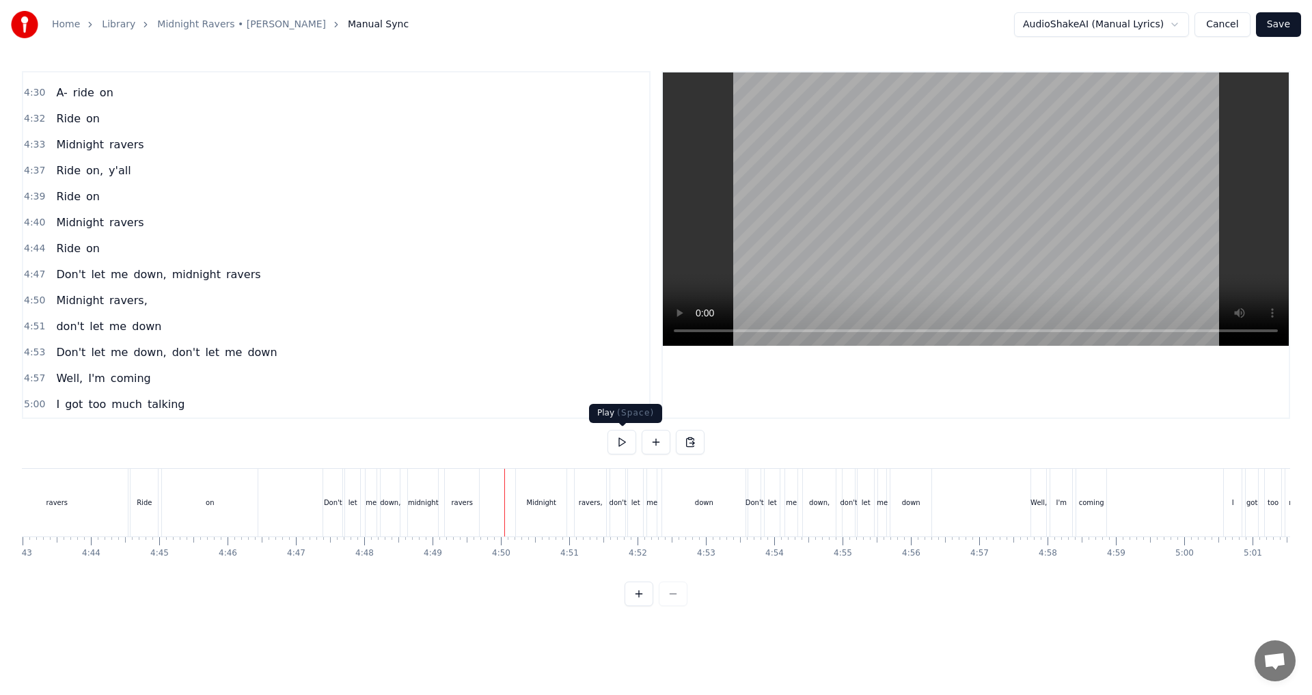
click at [624, 440] on button at bounding box center [622, 442] width 29 height 25
click at [623, 440] on button at bounding box center [622, 442] width 29 height 25
click at [552, 509] on div "Midnight" at bounding box center [541, 503] width 51 height 68
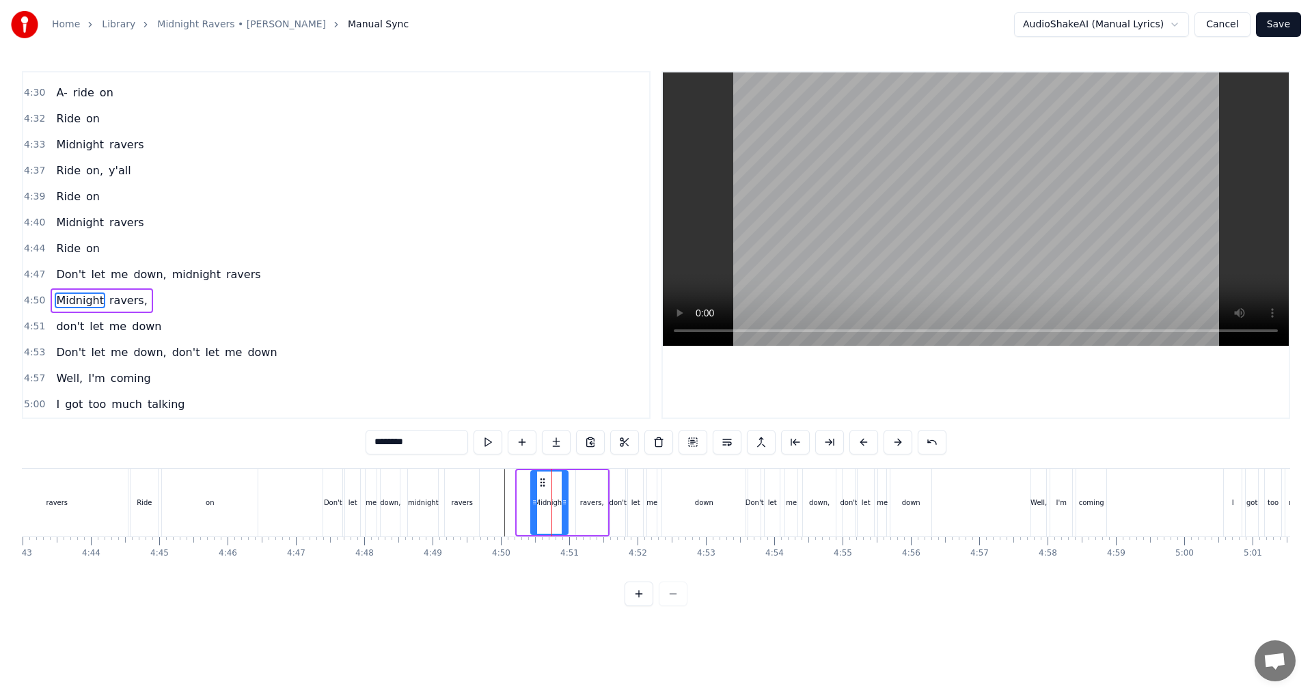
drag, startPoint x: 519, startPoint y: 504, endPoint x: 530, endPoint y: 504, distance: 11.0
click at [532, 504] on icon at bounding box center [534, 502] width 5 height 11
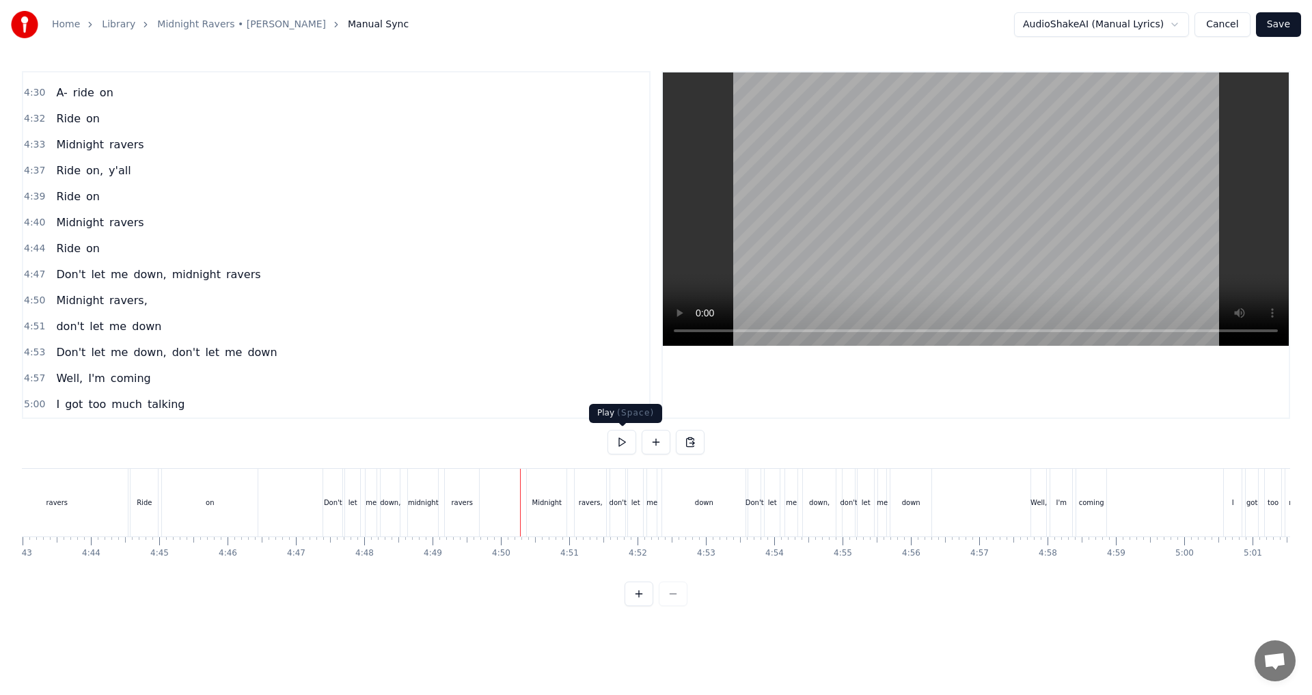
click at [626, 446] on button at bounding box center [622, 442] width 29 height 25
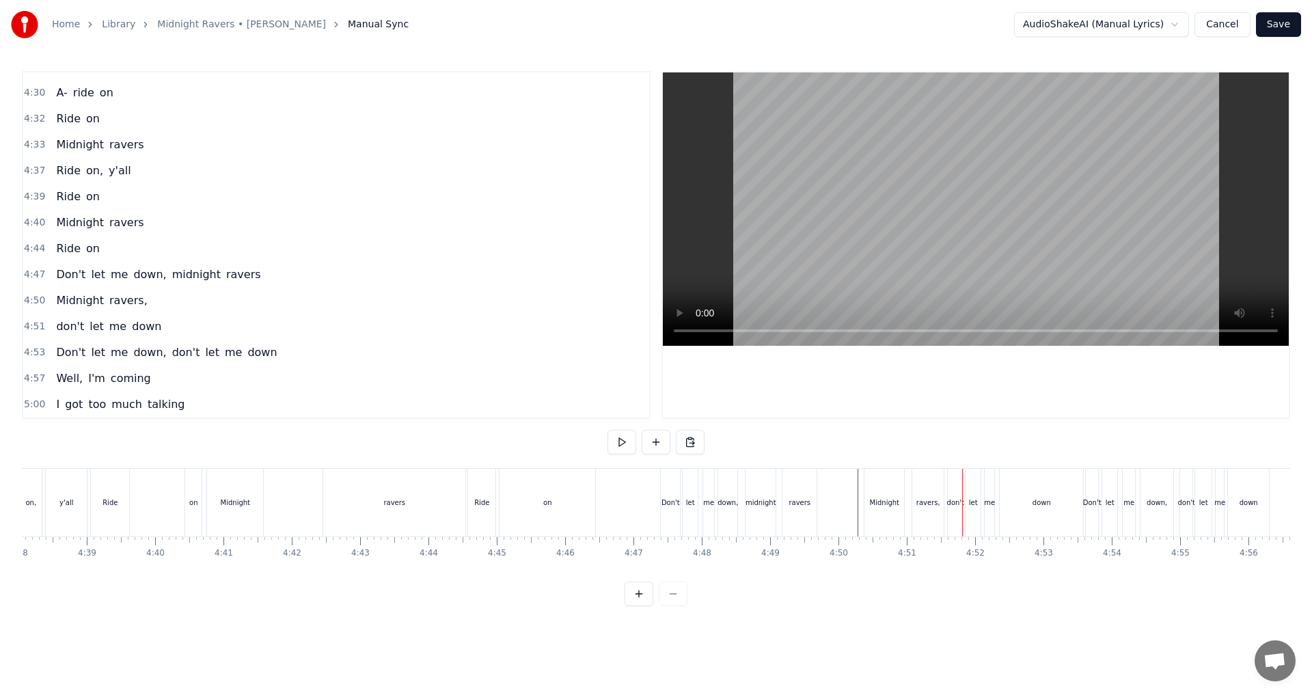
scroll to position [0, 19064]
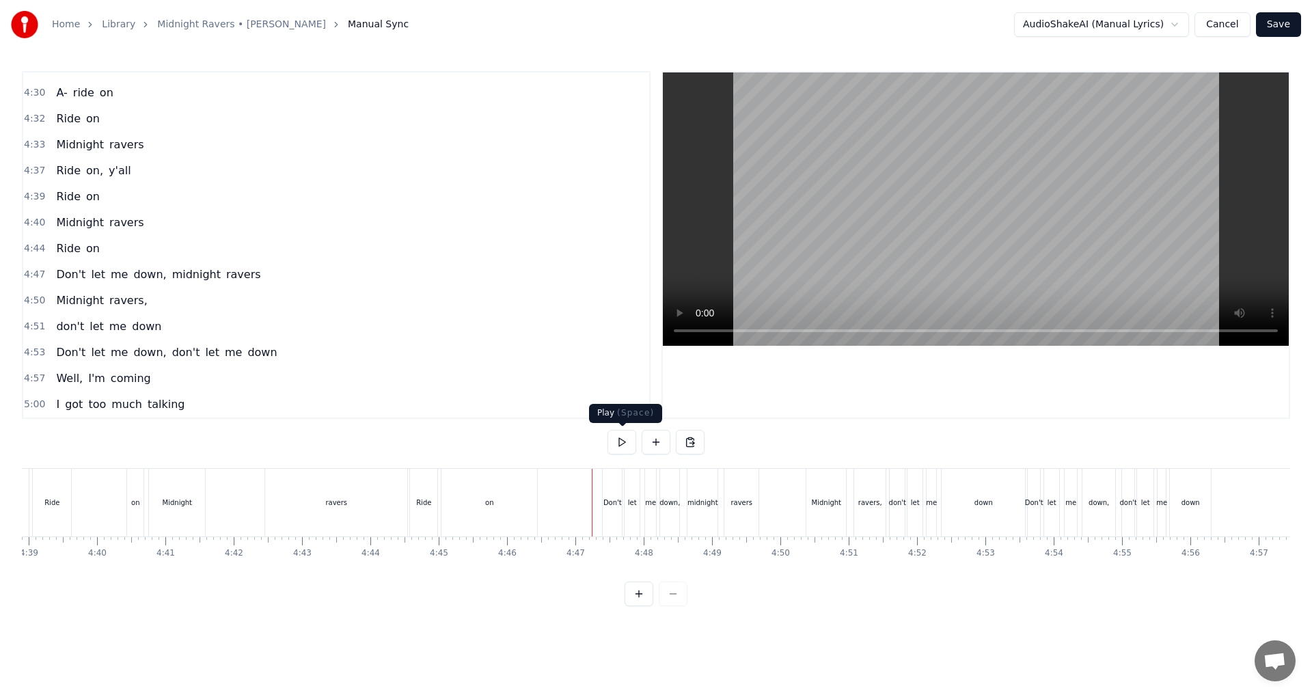
click at [623, 441] on button at bounding box center [622, 442] width 29 height 25
click at [409, 530] on div "Ride" at bounding box center [423, 503] width 29 height 68
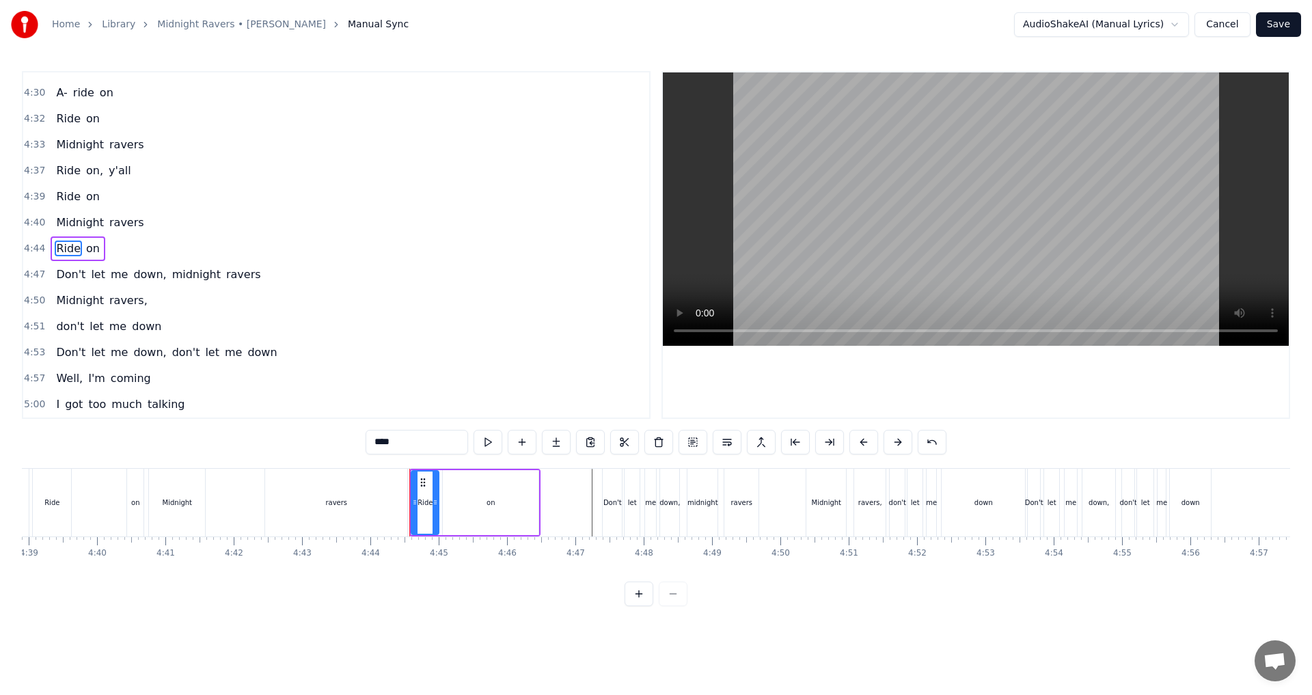
click at [522, 522] on div "on" at bounding box center [491, 502] width 96 height 65
drag, startPoint x: 535, startPoint y: 507, endPoint x: 482, endPoint y: 504, distance: 53.4
click at [482, 504] on icon at bounding box center [481, 502] width 5 height 11
click at [407, 533] on div "ravers" at bounding box center [336, 503] width 142 height 68
type input "******"
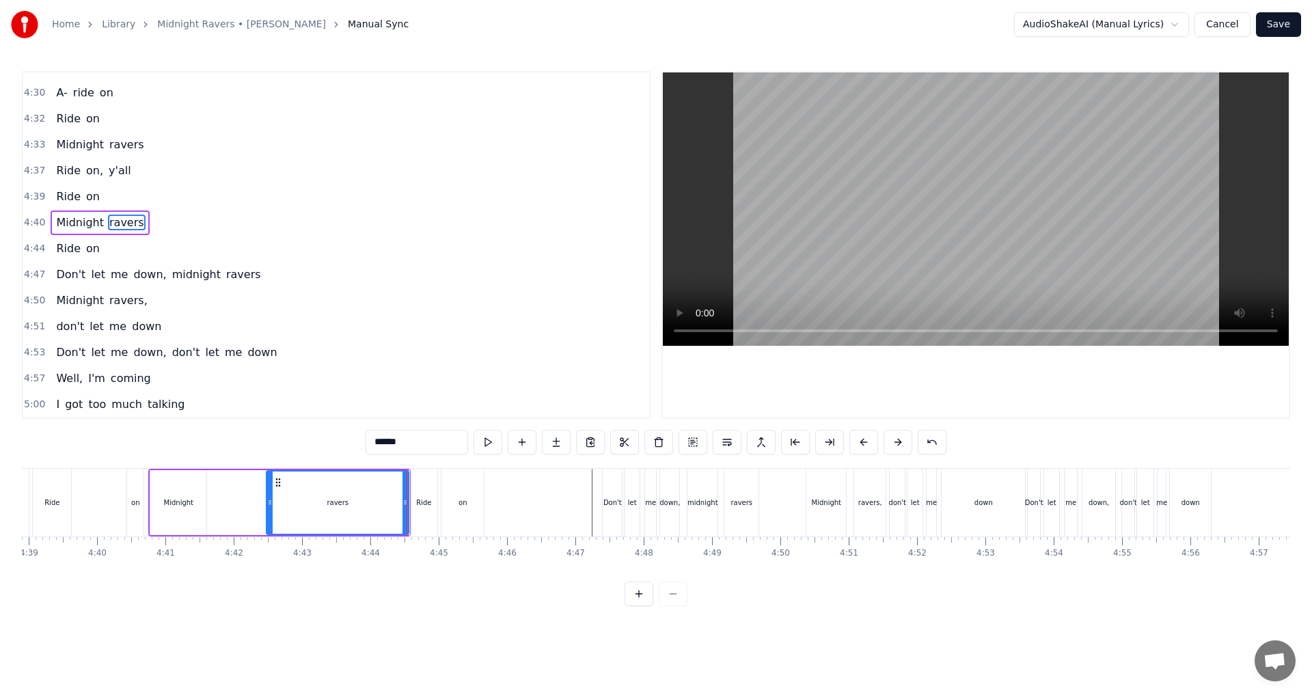
scroll to position [1684, 0]
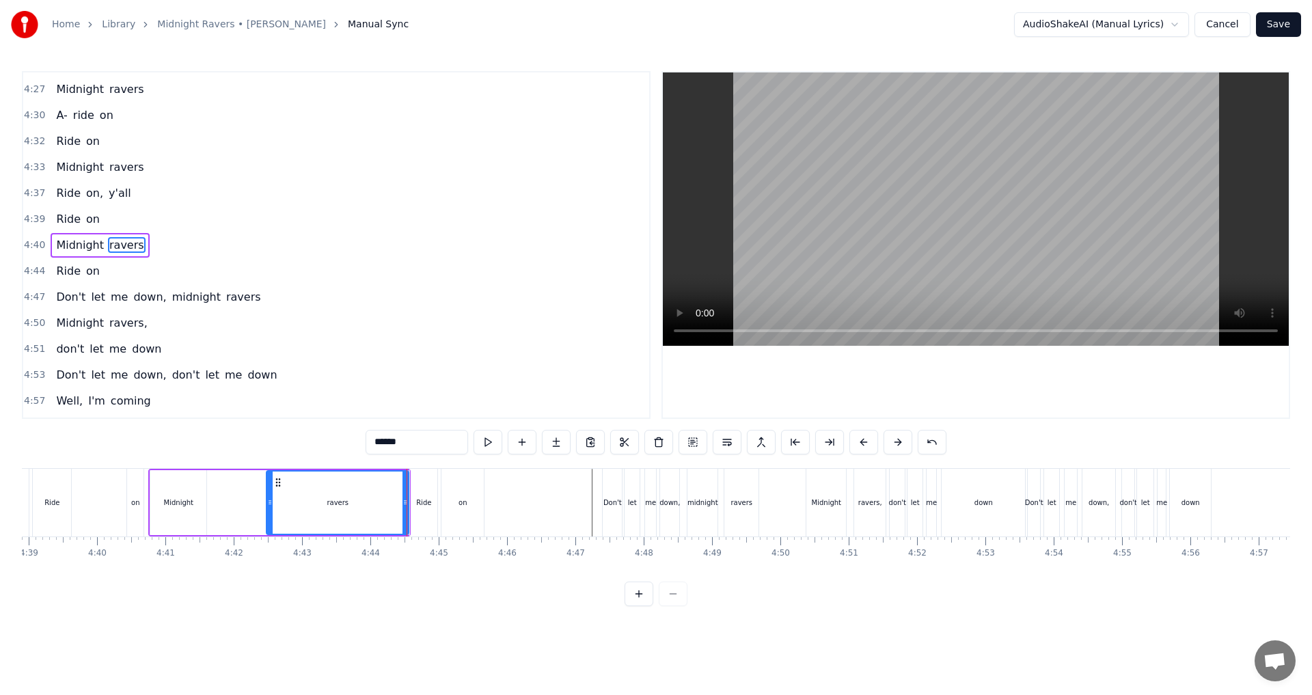
click at [409, 536] on div "Midnight ravers" at bounding box center [279, 503] width 262 height 68
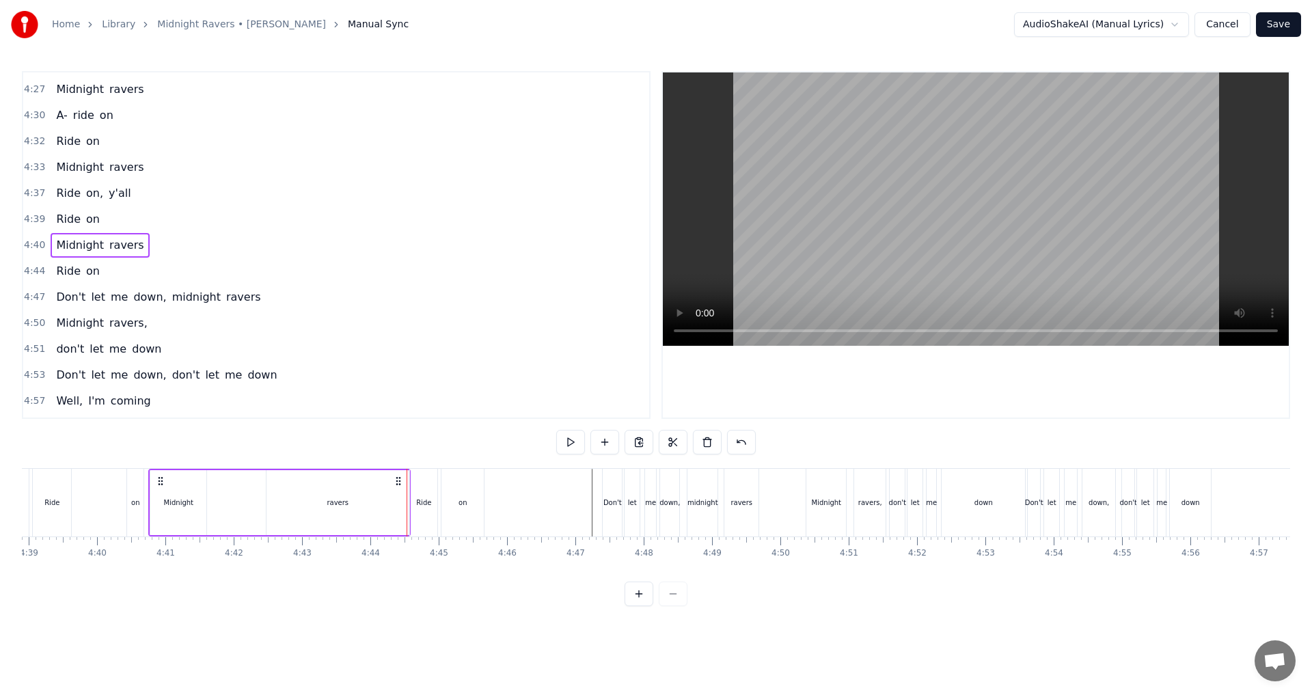
click at [410, 535] on div "Ride" at bounding box center [423, 503] width 29 height 68
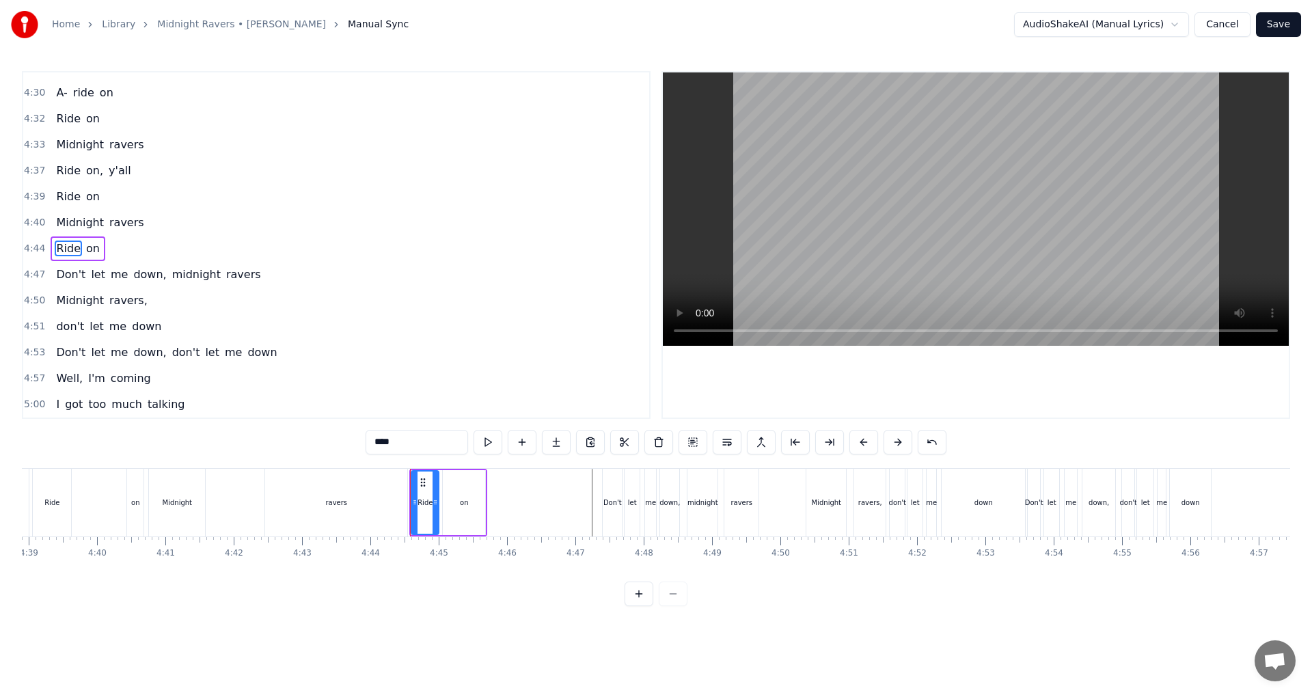
click at [243, 529] on div "Midnight ravers" at bounding box center [279, 503] width 262 height 68
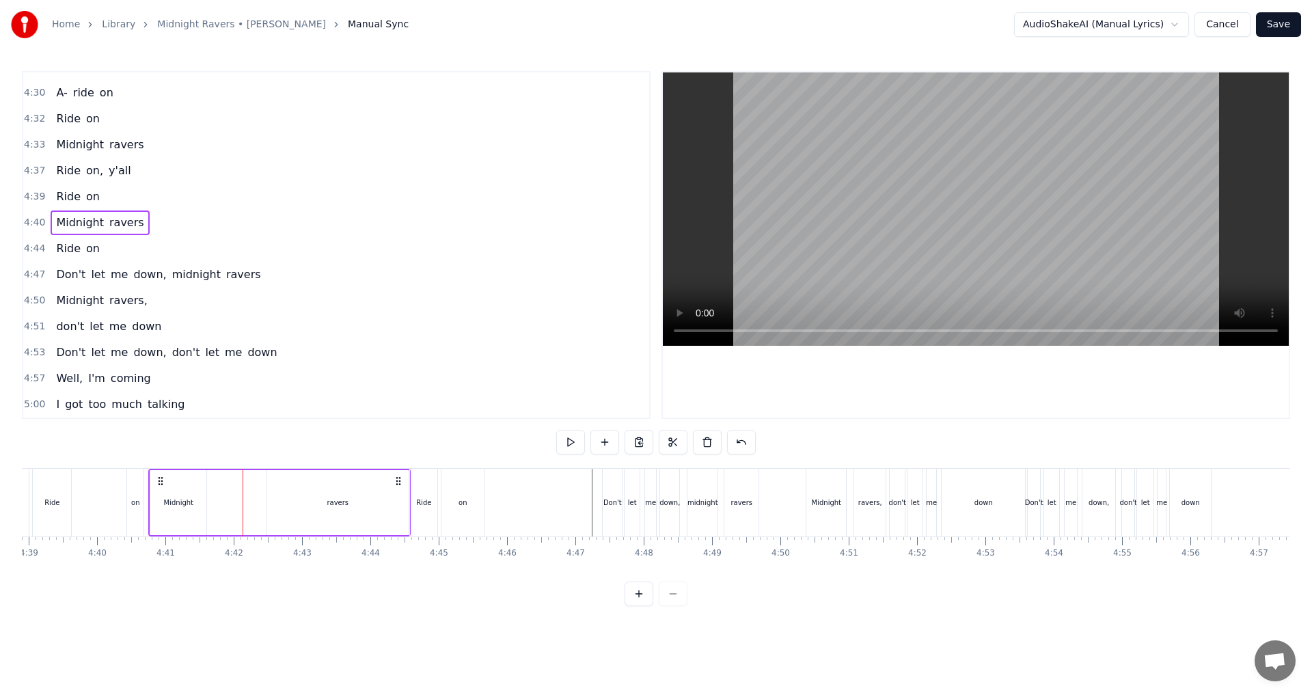
click at [152, 505] on div "Midnight" at bounding box center [178, 502] width 56 height 65
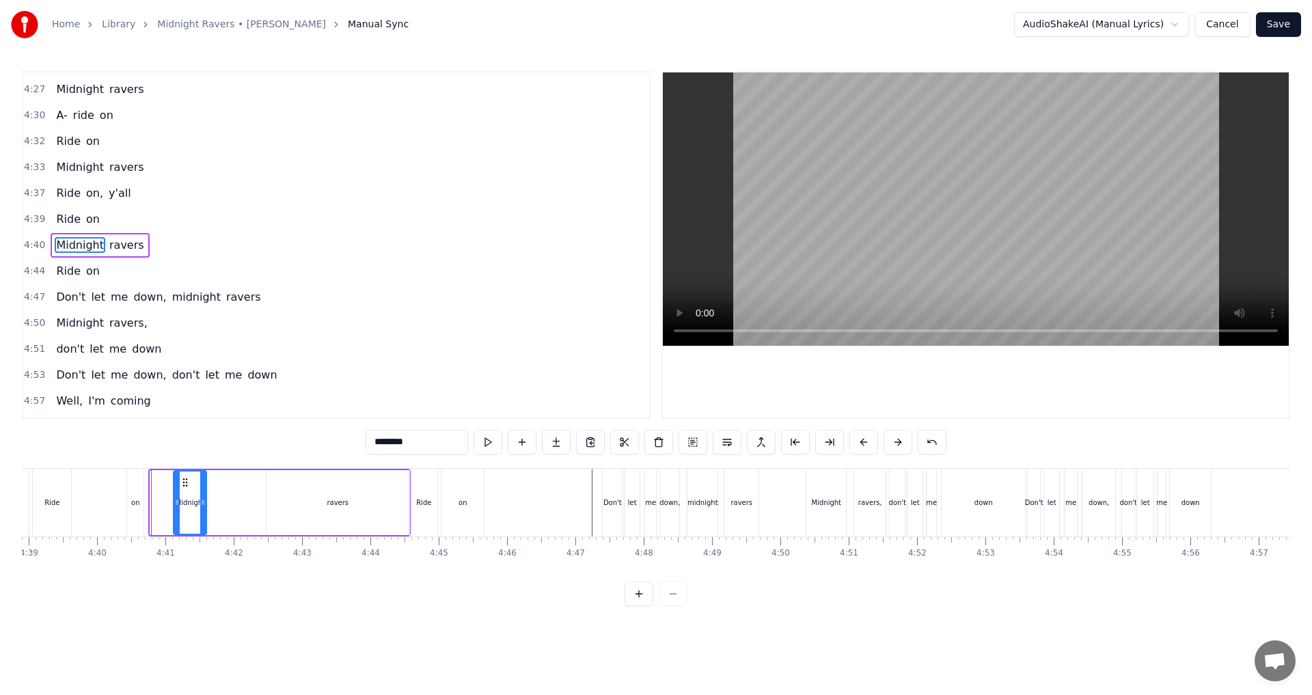
drag, startPoint x: 152, startPoint y: 506, endPoint x: 175, endPoint y: 503, distance: 23.4
click at [175, 503] on icon at bounding box center [176, 502] width 5 height 11
click at [204, 507] on icon at bounding box center [202, 502] width 5 height 11
click at [303, 507] on div "ravers" at bounding box center [338, 502] width 142 height 65
type input "******"
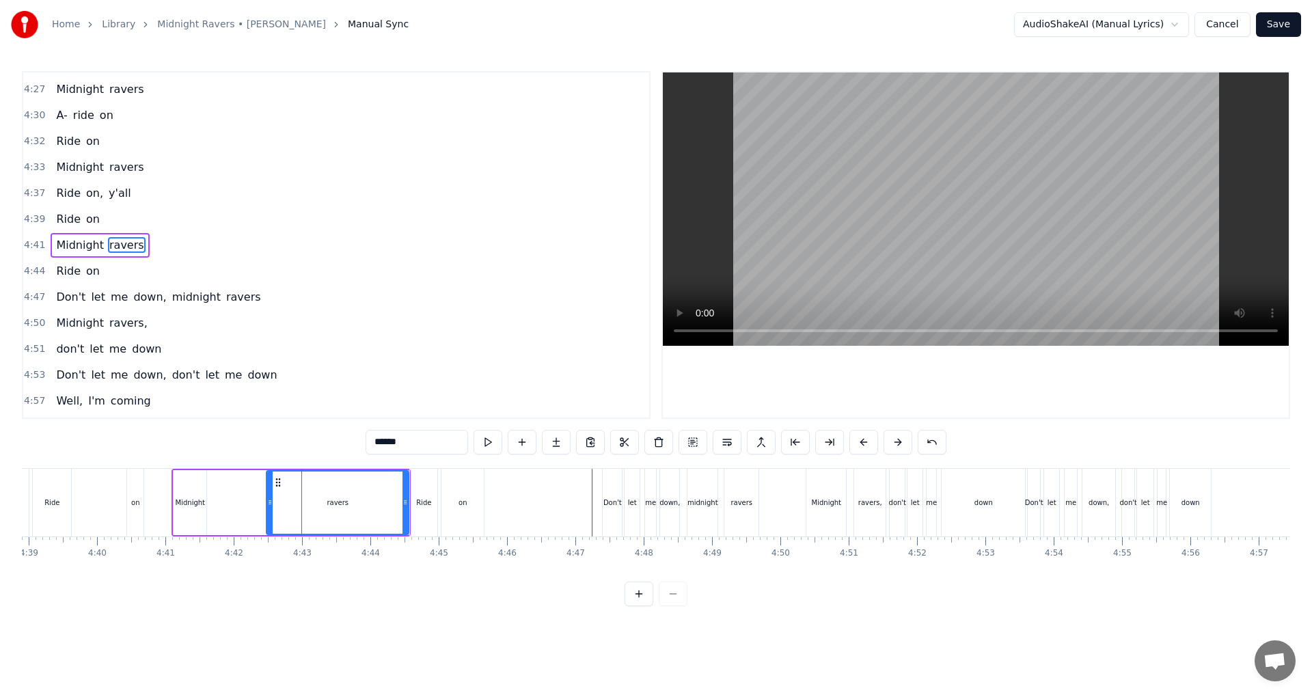
drag, startPoint x: 285, startPoint y: 482, endPoint x: 246, endPoint y: 484, distance: 39.0
click at [246, 484] on div "Midnight ravers" at bounding box center [291, 503] width 239 height 68
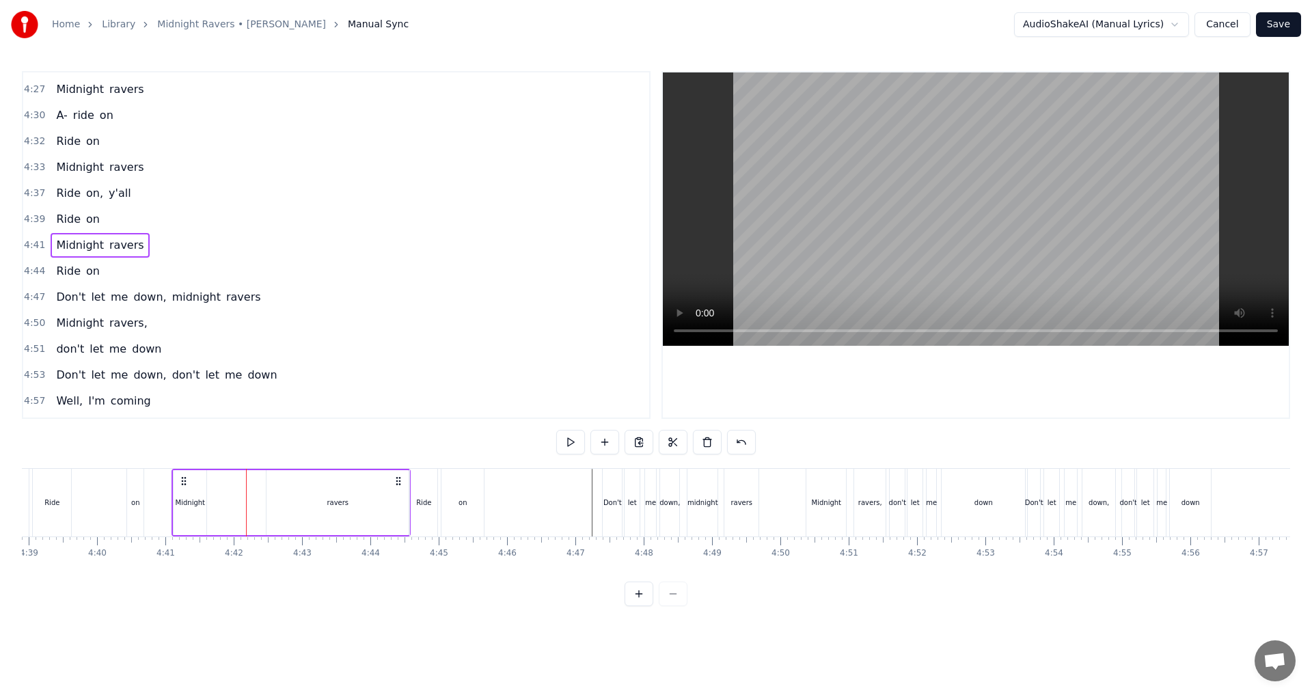
click at [273, 490] on div "ravers" at bounding box center [338, 502] width 142 height 65
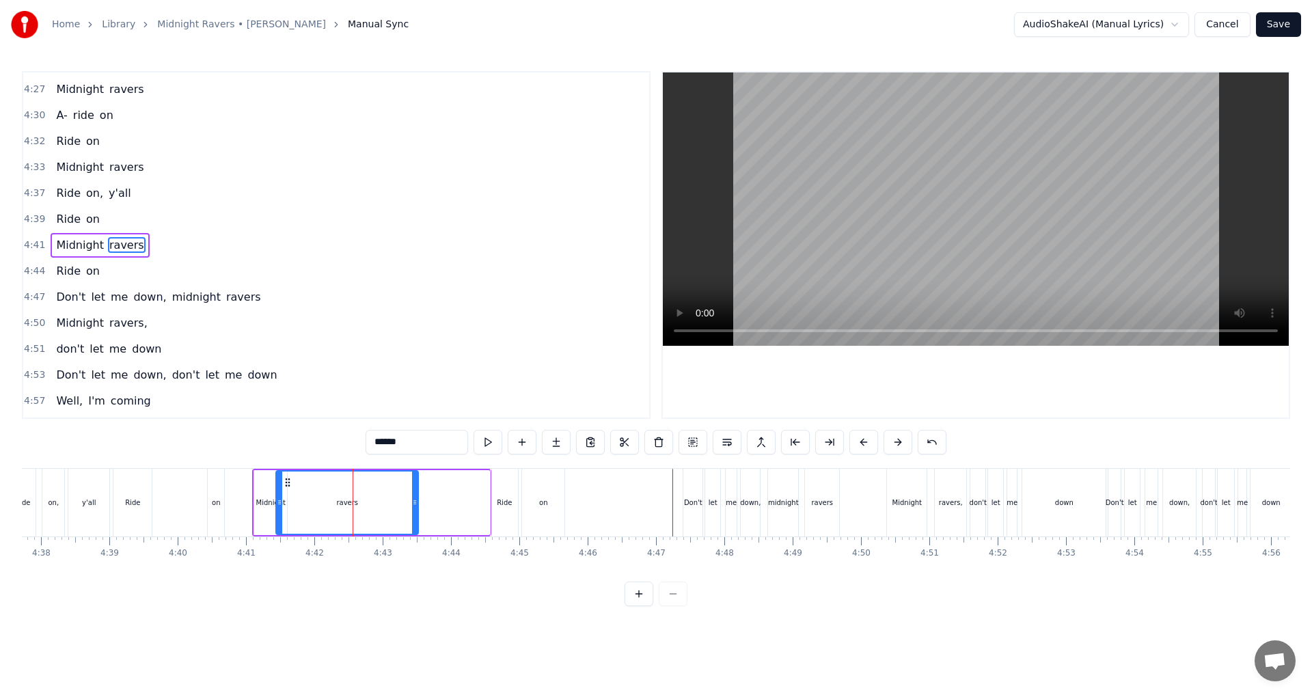
scroll to position [0, 18977]
drag, startPoint x: 274, startPoint y: 482, endPoint x: 306, endPoint y: 489, distance: 32.2
click at [306, 489] on div "ravers" at bounding box center [369, 503] width 141 height 62
drag, startPoint x: 438, startPoint y: 504, endPoint x: 339, endPoint y: 515, distance: 99.6
click at [339, 515] on div at bounding box center [337, 503] width 5 height 62
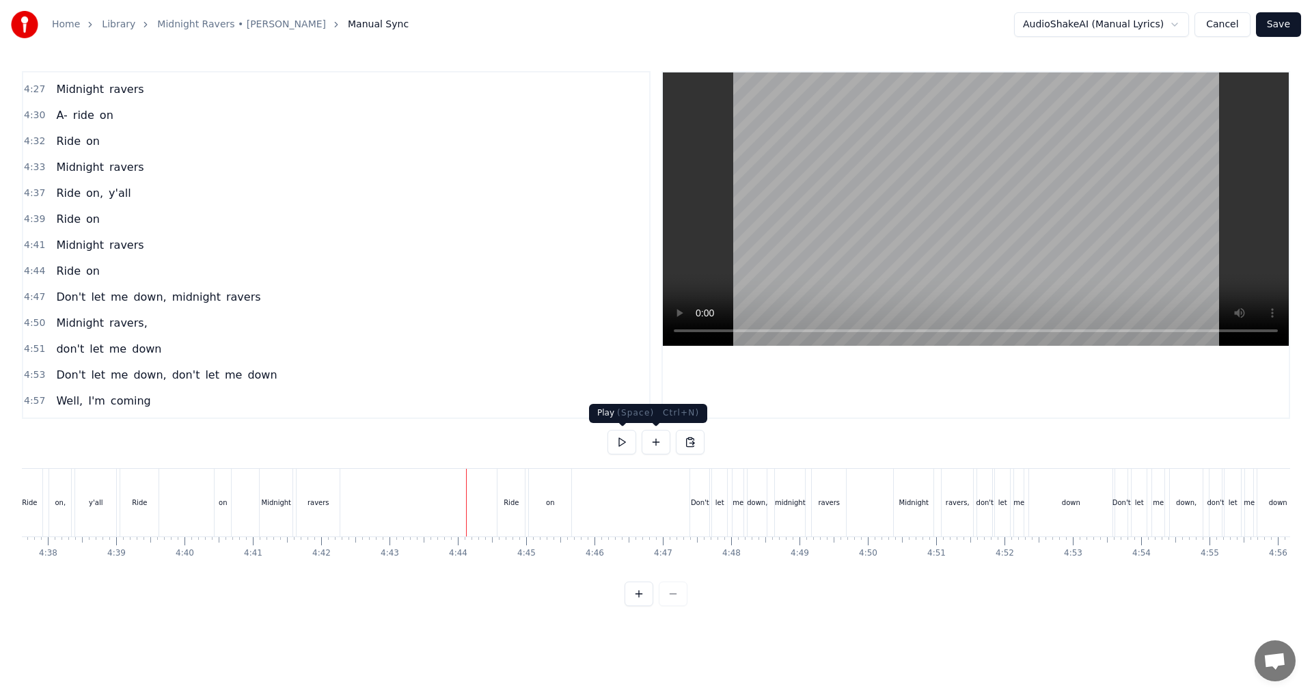
click at [623, 449] on button at bounding box center [622, 442] width 29 height 25
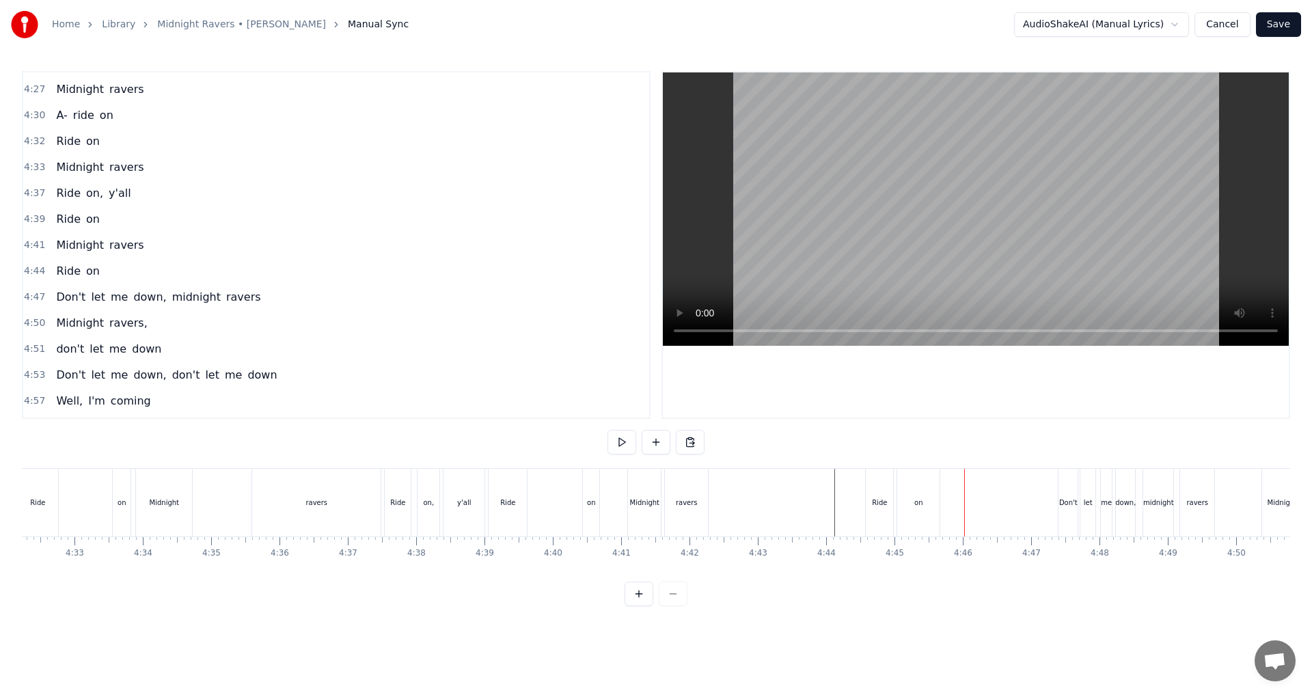
scroll to position [0, 18527]
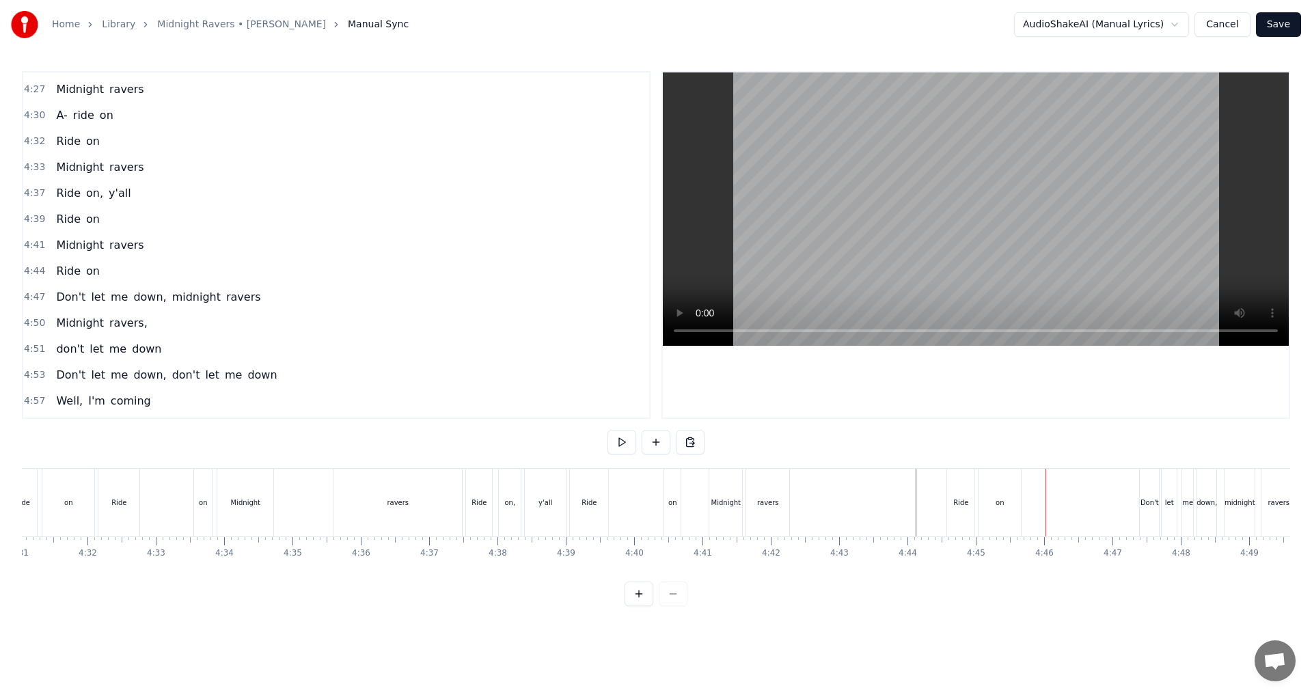
click at [628, 442] on button at bounding box center [622, 442] width 29 height 25
click at [654, 509] on div "Midnight" at bounding box center [726, 503] width 33 height 68
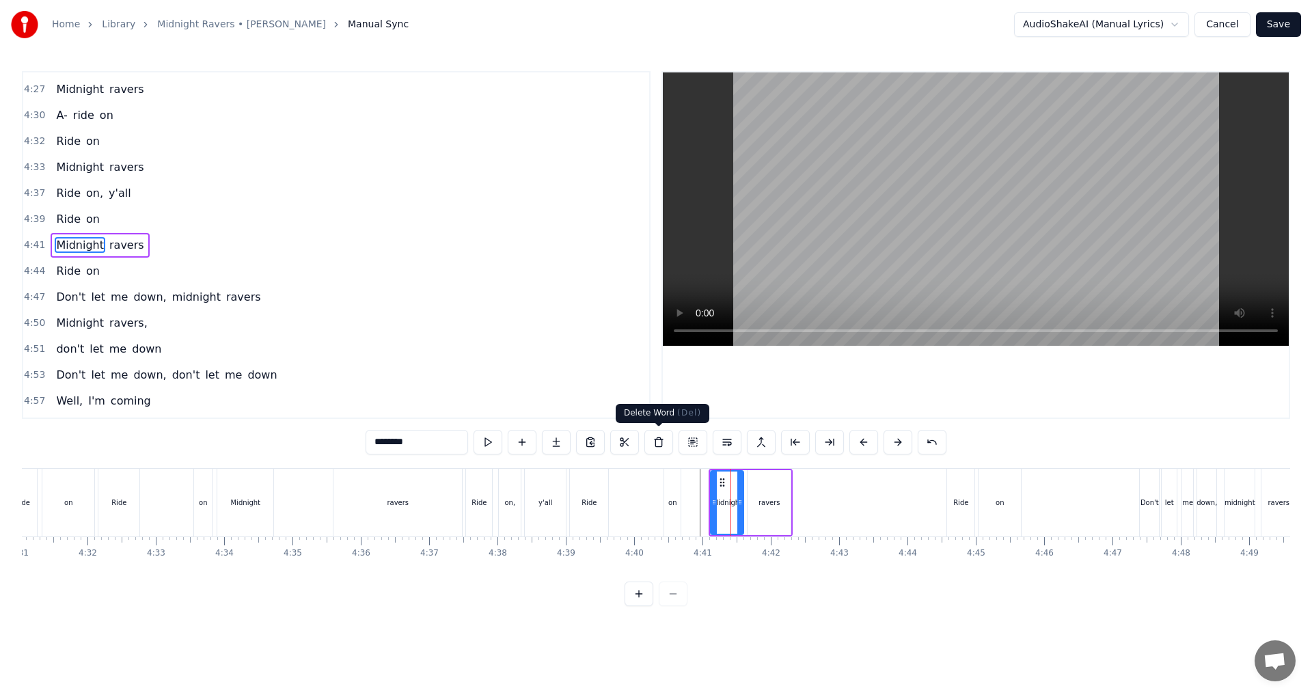
click at [654, 442] on button at bounding box center [659, 442] width 29 height 25
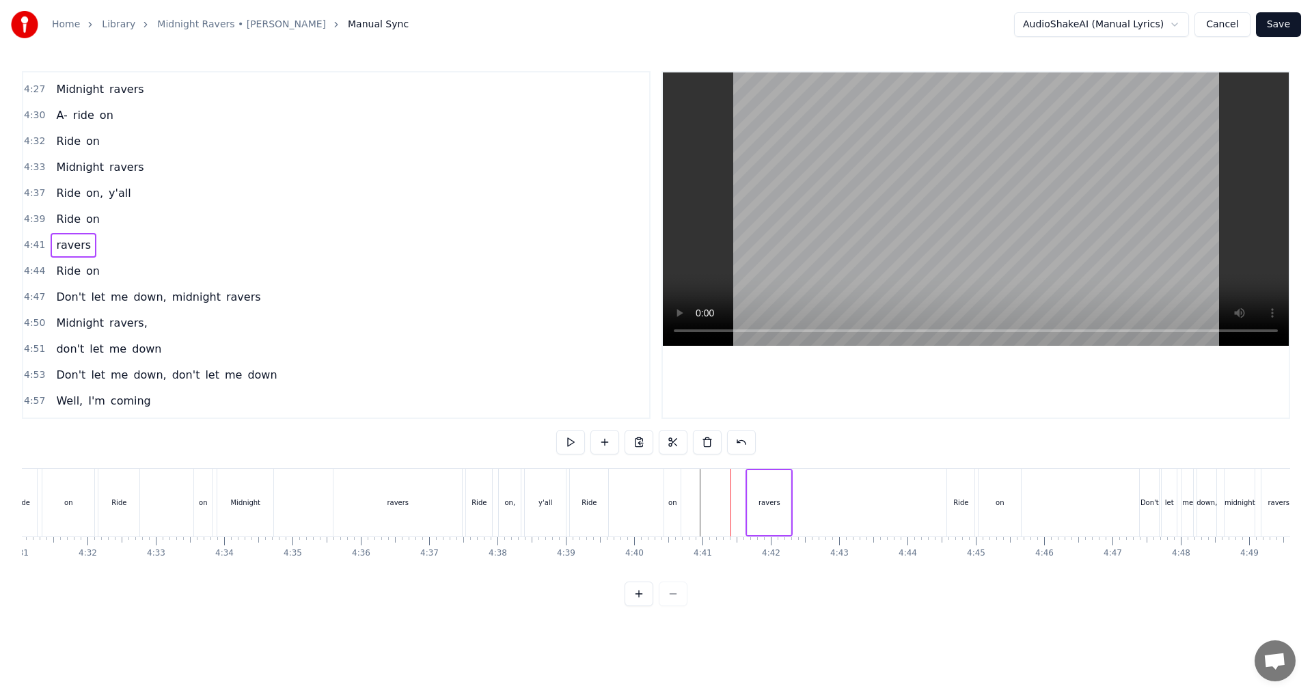
click at [654, 494] on div "ravers" at bounding box center [769, 502] width 43 height 65
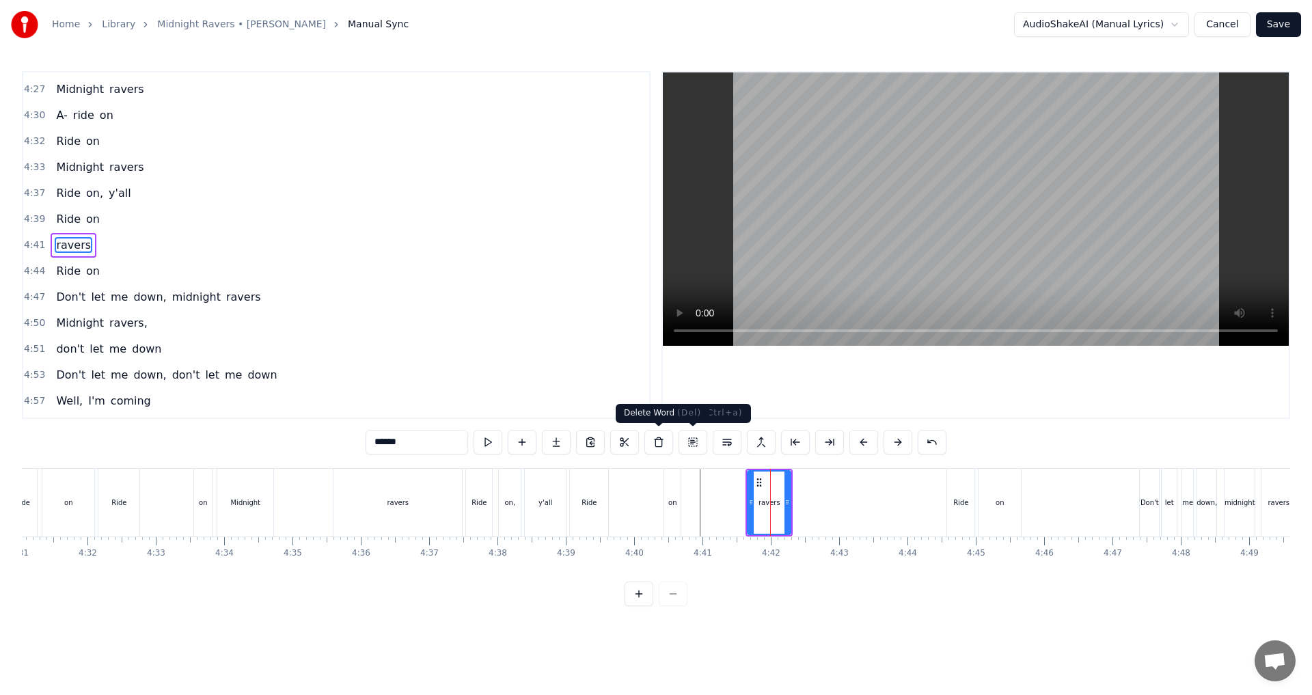
click at [654, 444] on button at bounding box center [659, 442] width 29 height 25
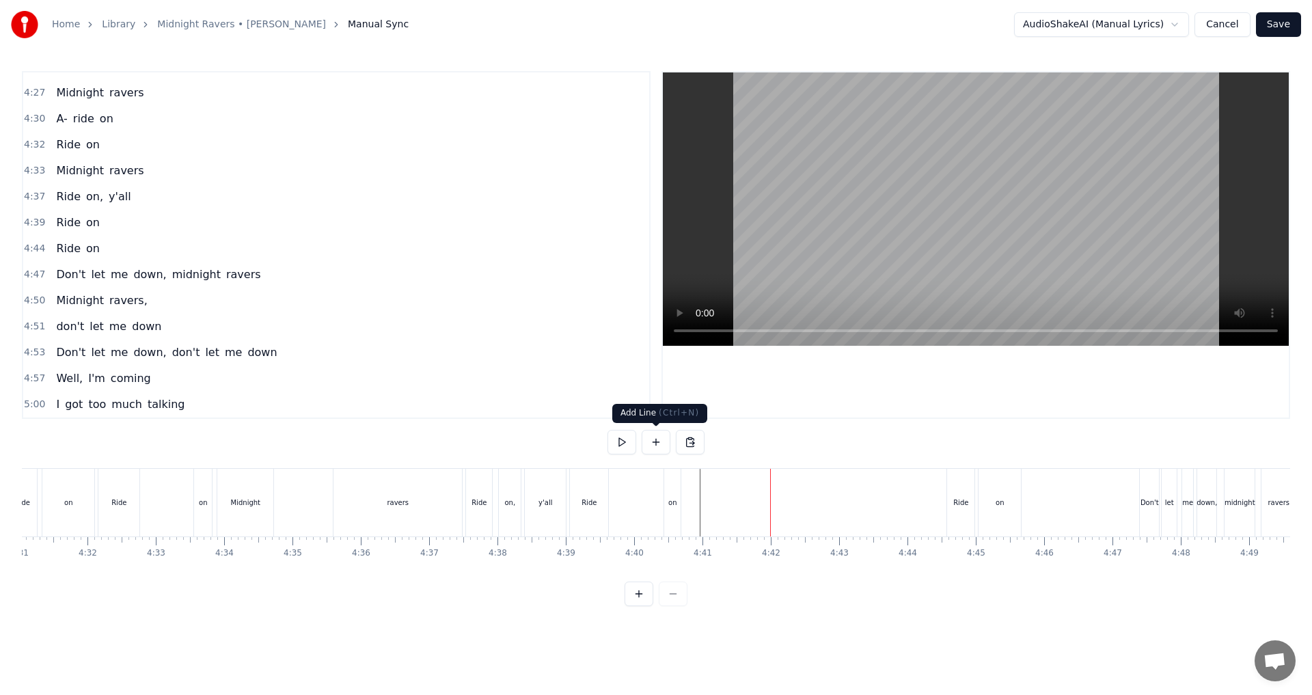
scroll to position [1681, 0]
click at [602, 524] on div "Ride" at bounding box center [589, 503] width 38 height 68
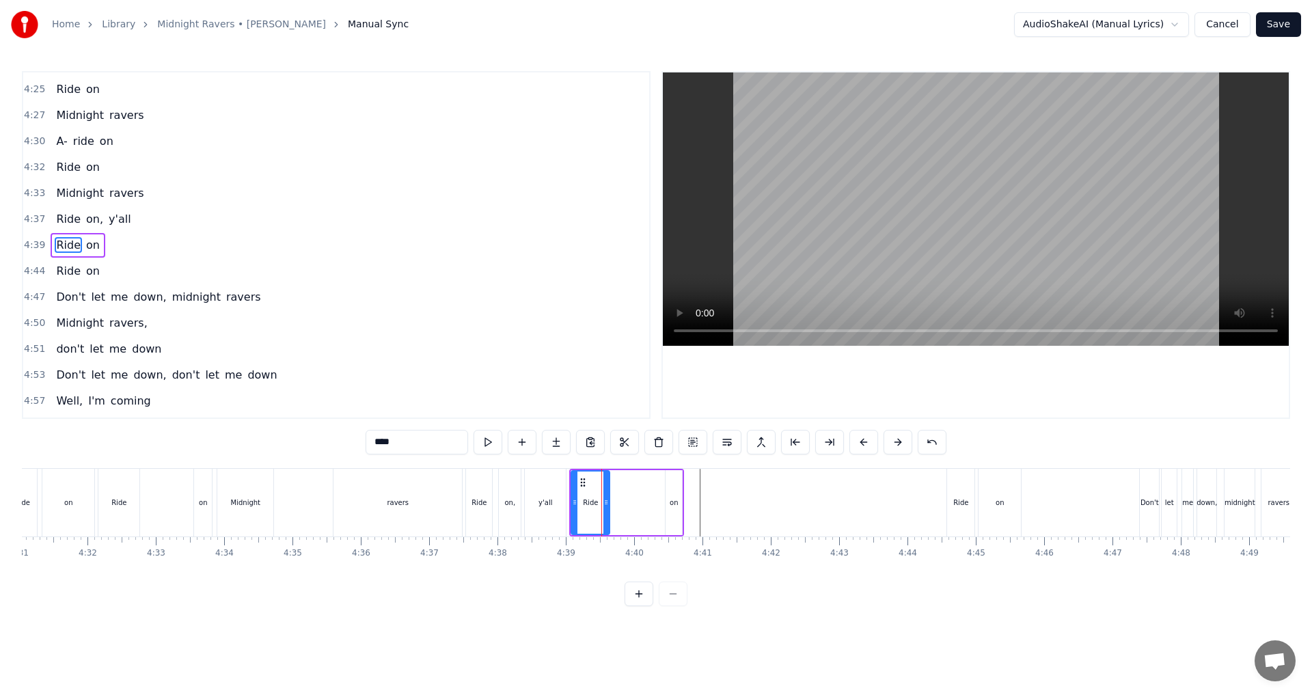
click at [90, 255] on div "Ride on" at bounding box center [78, 245] width 55 height 25
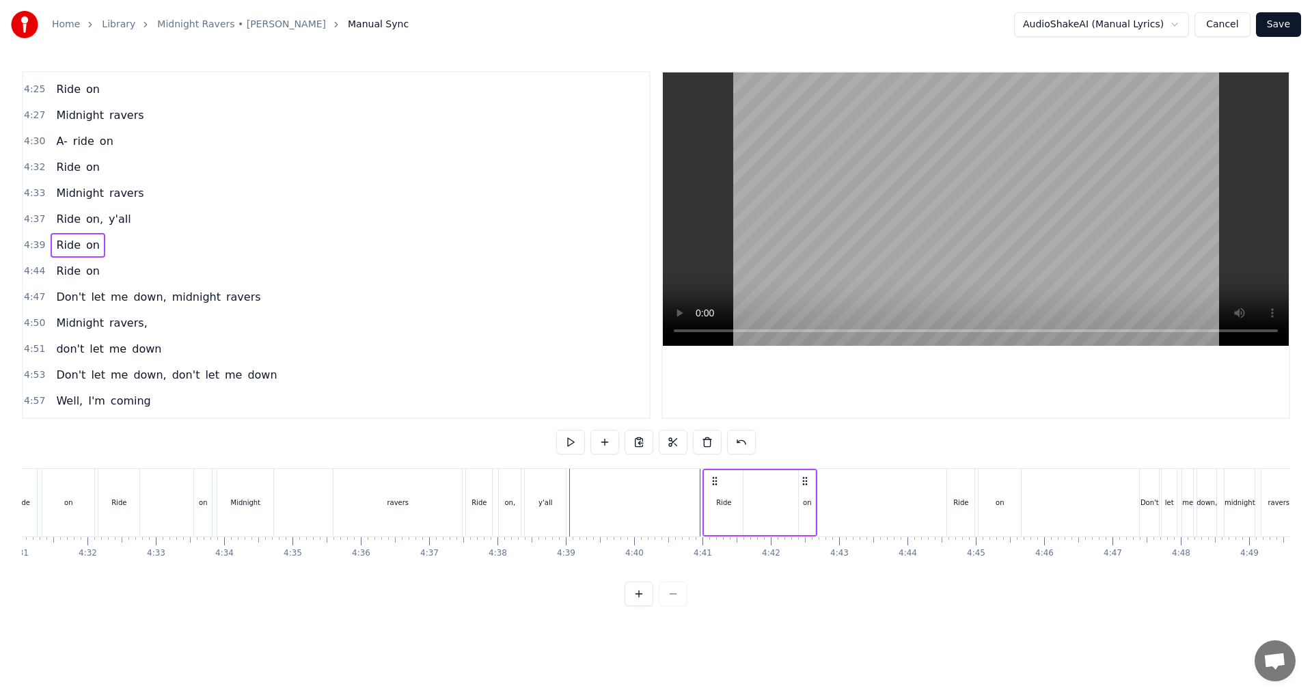
drag, startPoint x: 591, startPoint y: 478, endPoint x: 711, endPoint y: 485, distance: 120.5
click at [654, 485] on icon at bounding box center [715, 481] width 11 height 11
click at [654, 504] on div "Ride" at bounding box center [724, 502] width 38 height 65
click at [654, 505] on icon at bounding box center [709, 502] width 5 height 11
click at [654, 502] on icon at bounding box center [735, 502] width 5 height 11
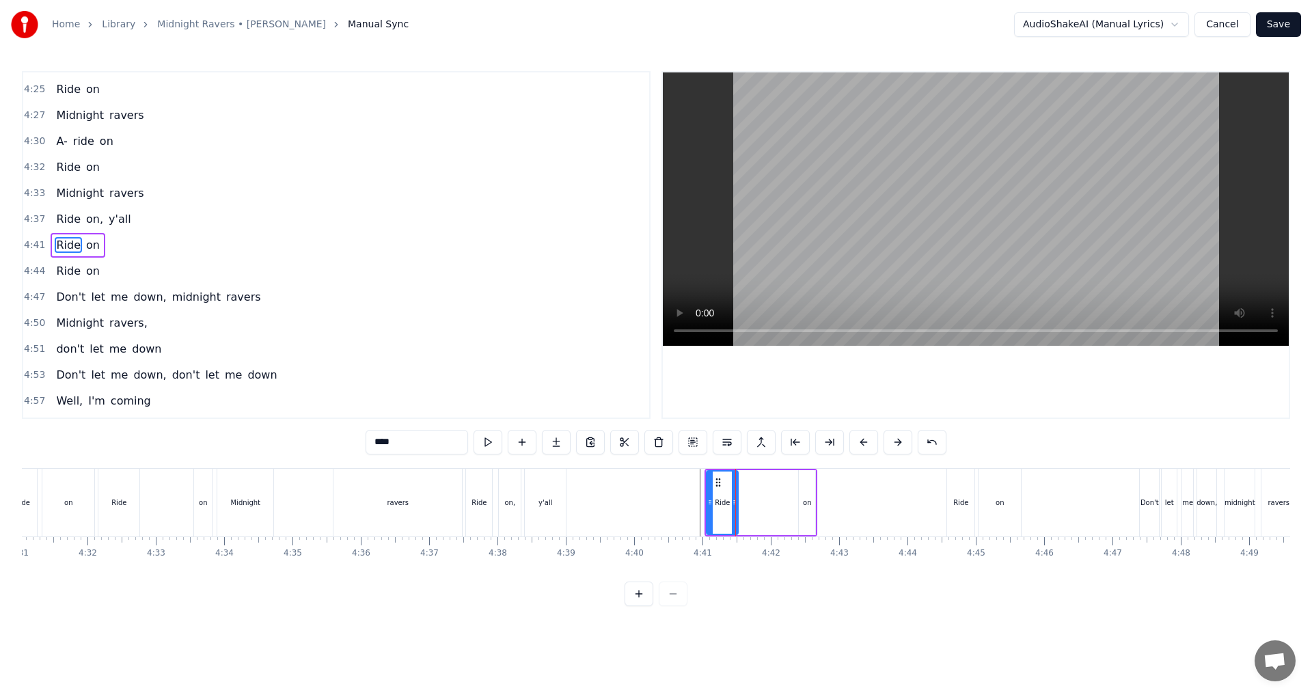
click at [654, 501] on div "on" at bounding box center [807, 503] width 8 height 10
type input "**"
drag, startPoint x: 800, startPoint y: 503, endPoint x: 776, endPoint y: 504, distance: 24.6
click at [654, 504] on icon at bounding box center [777, 502] width 5 height 11
drag, startPoint x: 783, startPoint y: 483, endPoint x: 750, endPoint y: 485, distance: 33.6
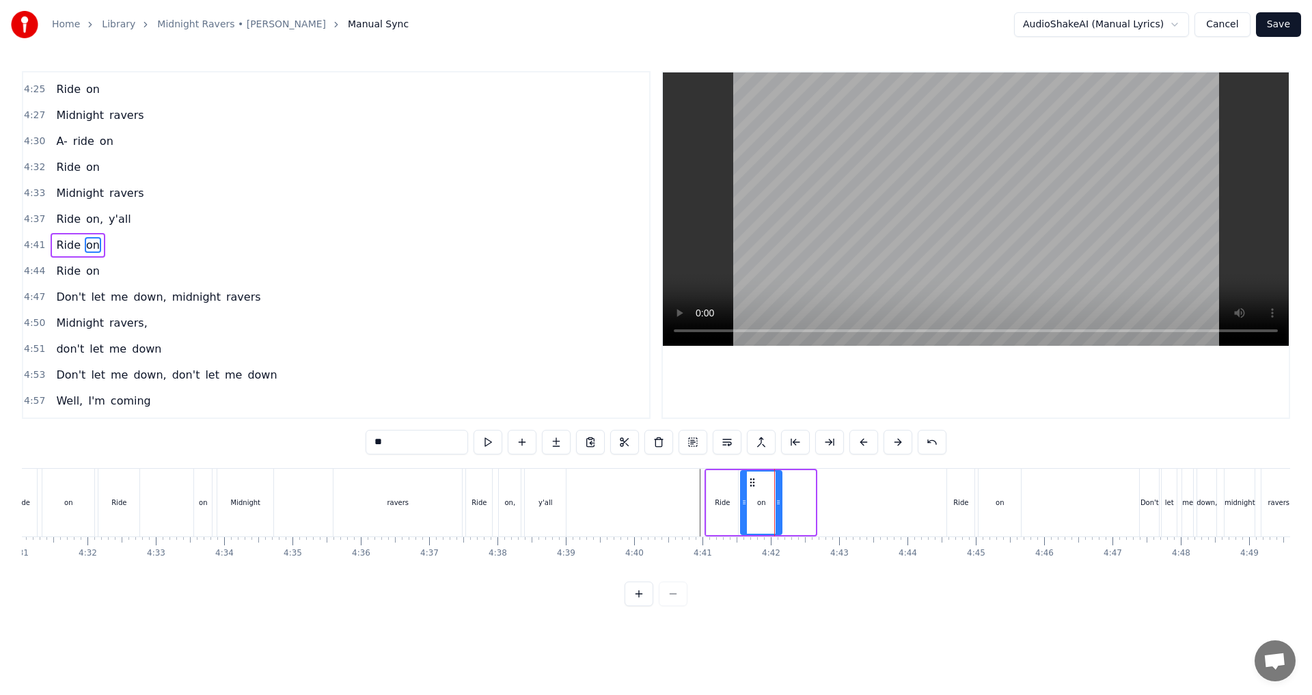
click at [654, 485] on icon at bounding box center [752, 482] width 11 height 11
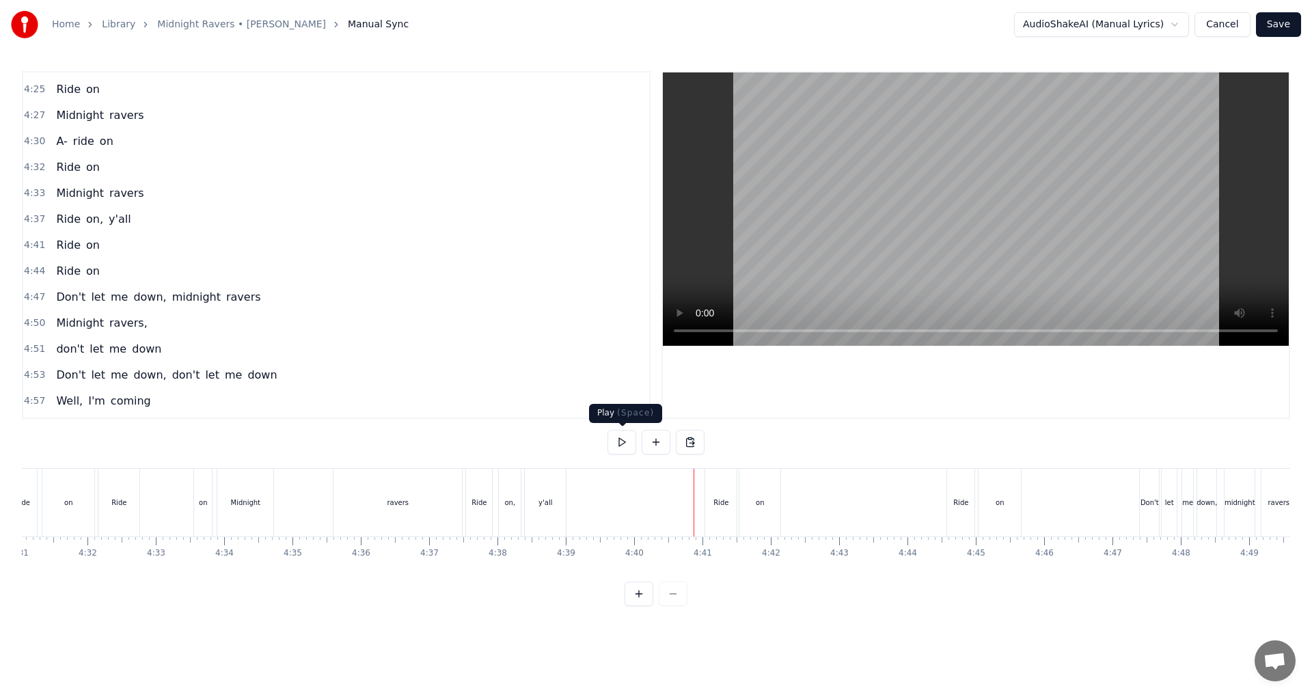
click at [623, 444] on button at bounding box center [622, 442] width 29 height 25
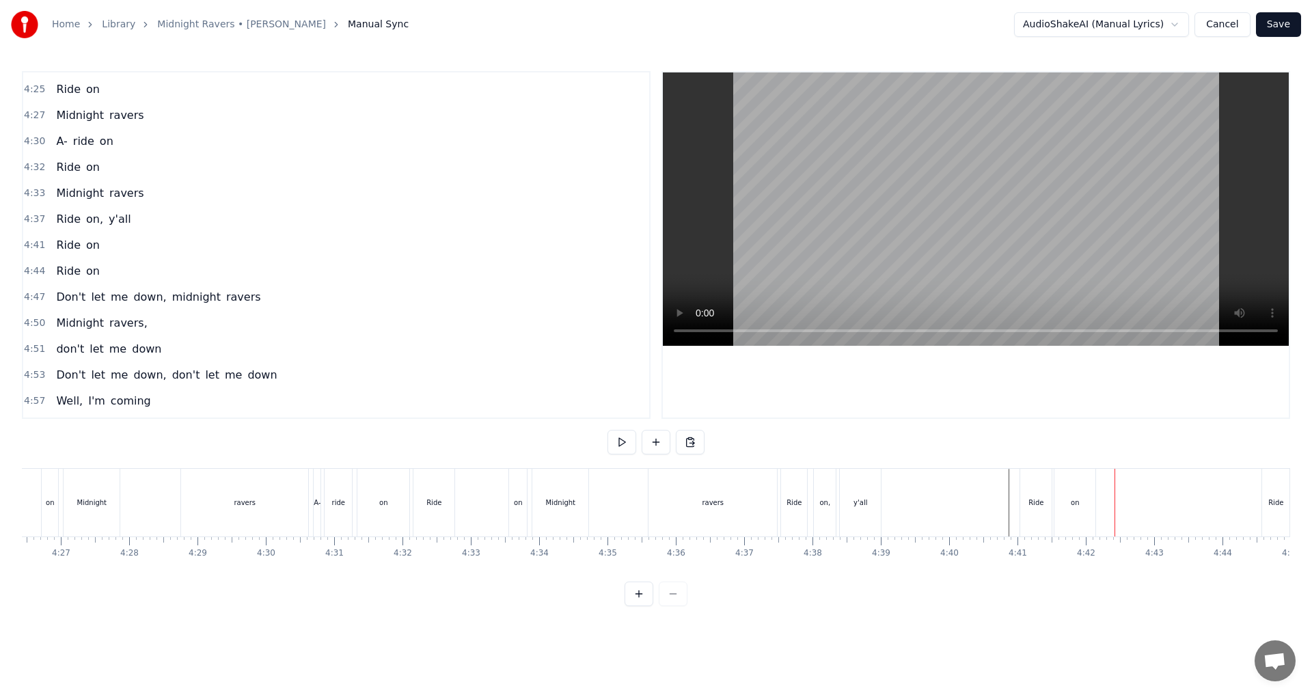
scroll to position [0, 18329]
click at [654, 535] on div "Midnight ravers" at bounding box center [539, 503] width 249 height 68
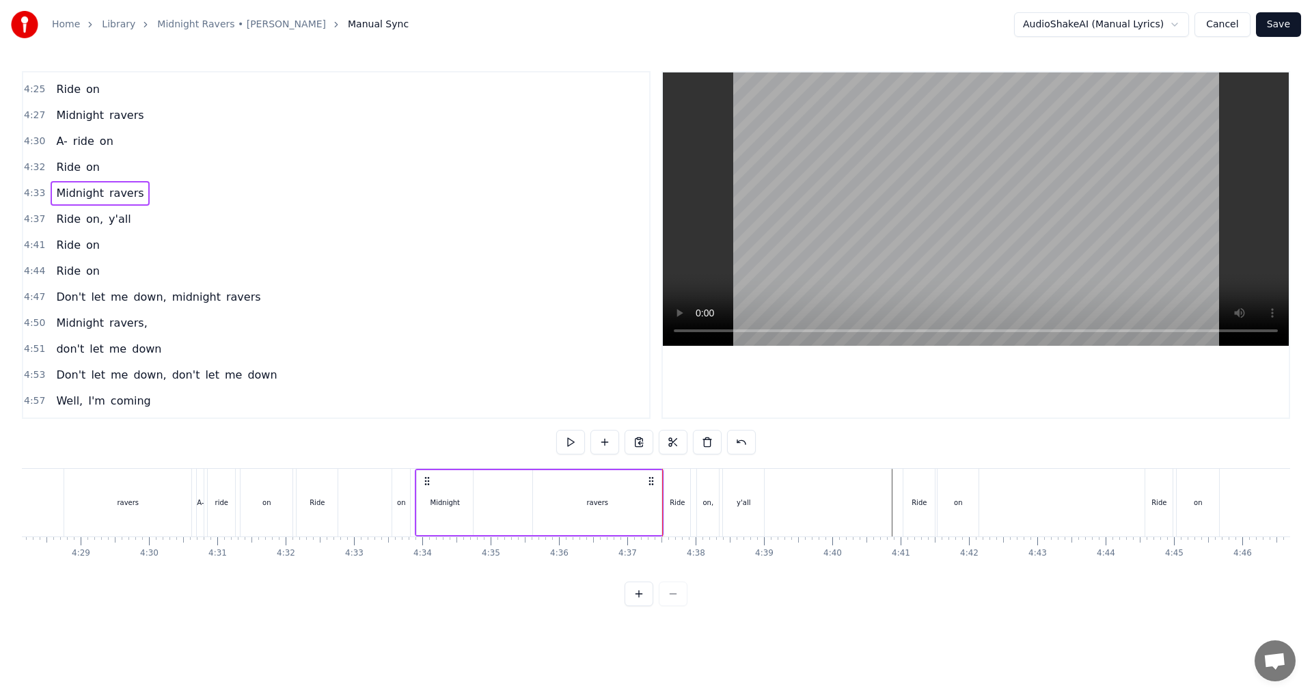
click at [634, 501] on div "ravers" at bounding box center [597, 502] width 129 height 65
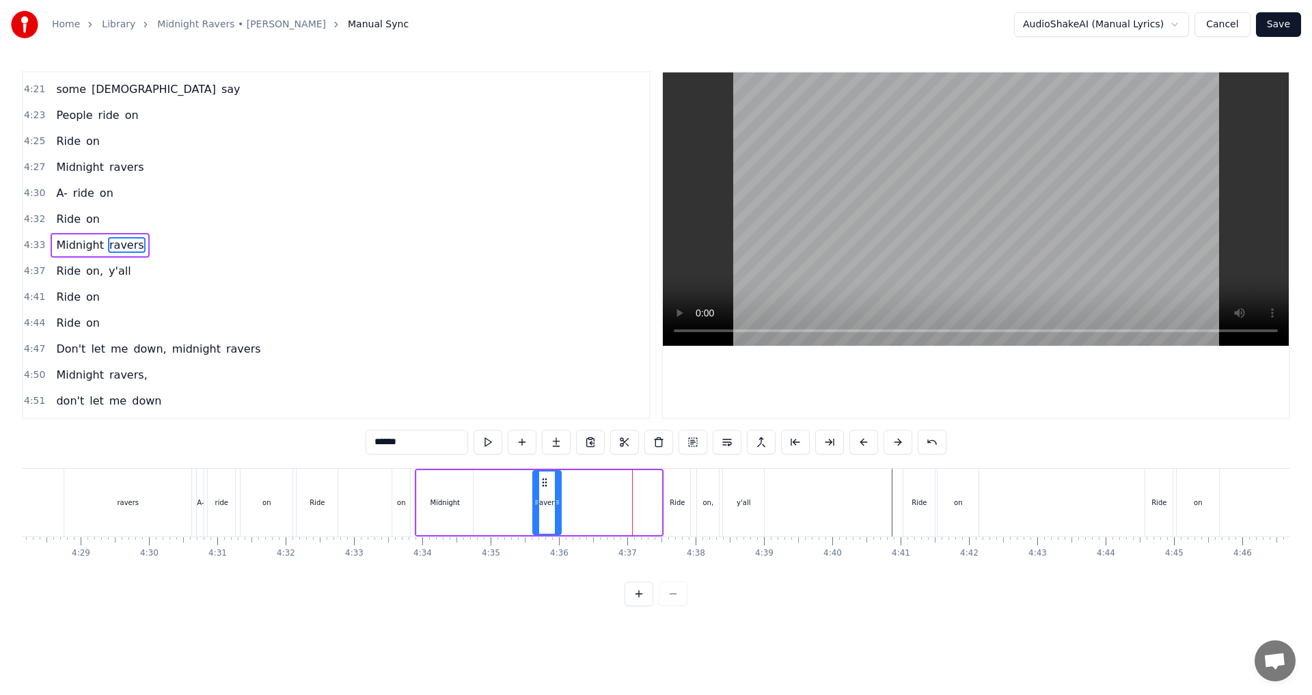
drag, startPoint x: 660, startPoint y: 504, endPoint x: 557, endPoint y: 508, distance: 103.3
click at [557, 508] on div at bounding box center [557, 503] width 5 height 62
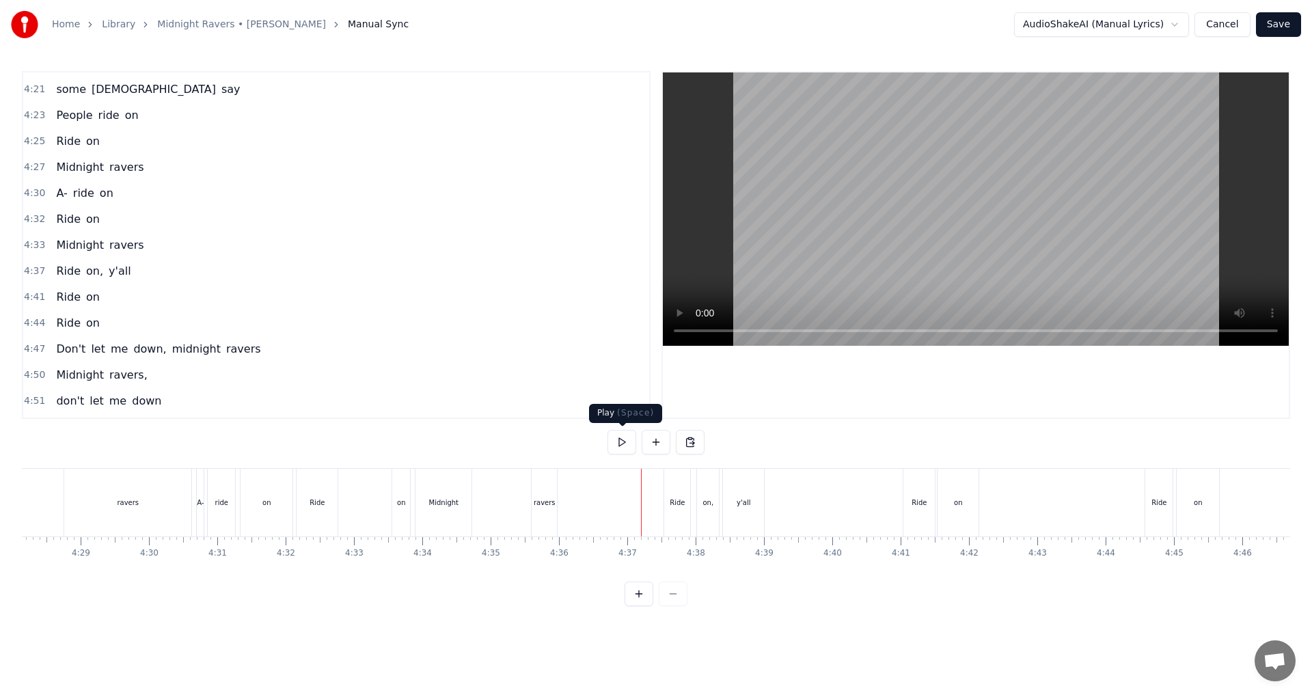
click at [614, 448] on button at bounding box center [622, 442] width 29 height 25
click at [615, 448] on button at bounding box center [622, 442] width 29 height 25
click at [629, 437] on button at bounding box center [622, 442] width 29 height 25
click at [620, 440] on button at bounding box center [622, 442] width 29 height 25
click at [444, 507] on div "Midnight" at bounding box center [443, 503] width 29 height 10
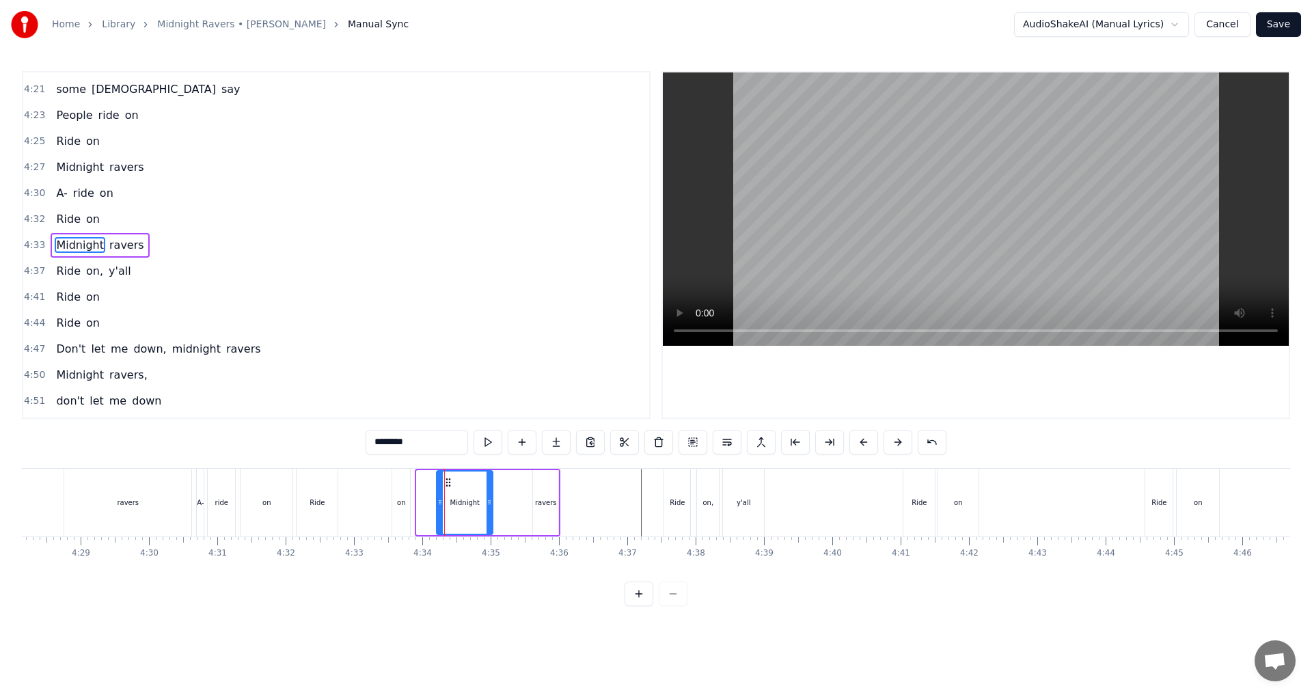
drag, startPoint x: 429, startPoint y: 482, endPoint x: 448, endPoint y: 483, distance: 18.5
click at [448, 483] on icon at bounding box center [448, 482] width 11 height 11
drag, startPoint x: 488, startPoint y: 505, endPoint x: 479, endPoint y: 503, distance: 9.1
click at [479, 503] on icon at bounding box center [478, 502] width 5 height 11
click at [544, 499] on div "ravers" at bounding box center [546, 503] width 22 height 10
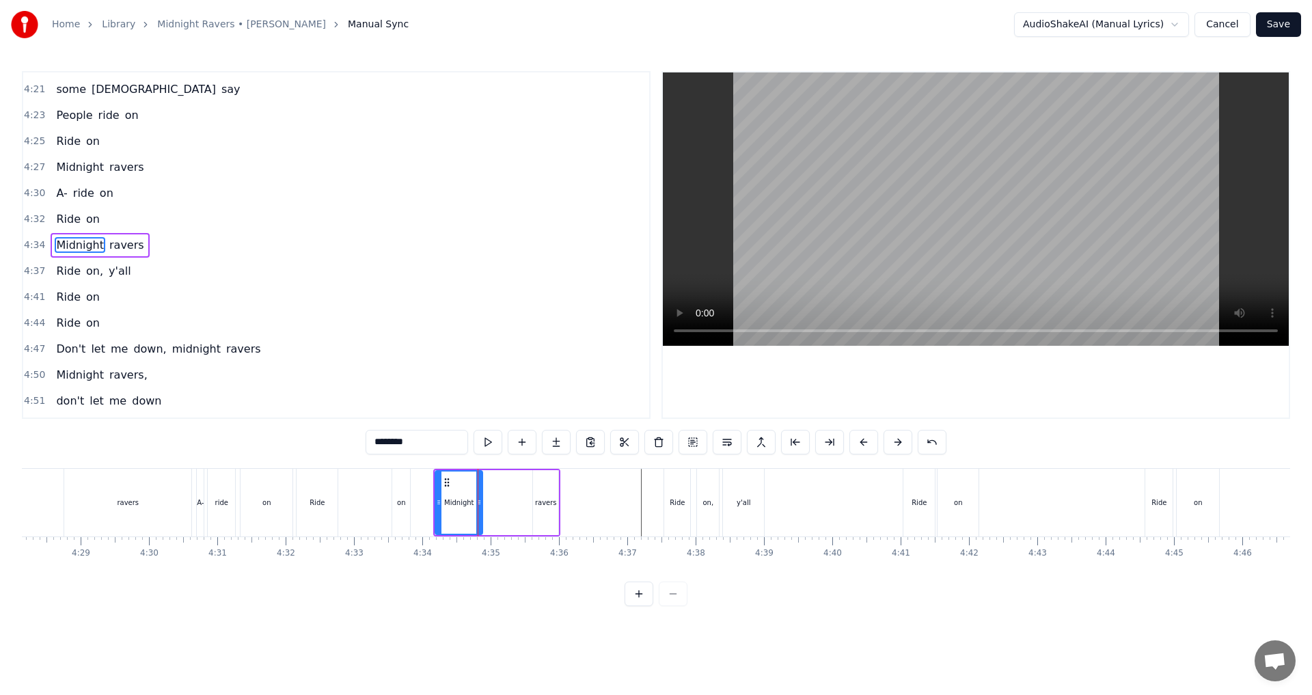
type input "******"
drag, startPoint x: 536, startPoint y: 502, endPoint x: 517, endPoint y: 502, distance: 18.5
click at [517, 502] on icon at bounding box center [517, 502] width 5 height 11
drag, startPoint x: 526, startPoint y: 485, endPoint x: 499, endPoint y: 483, distance: 26.7
click at [499, 483] on icon at bounding box center [499, 482] width 11 height 11
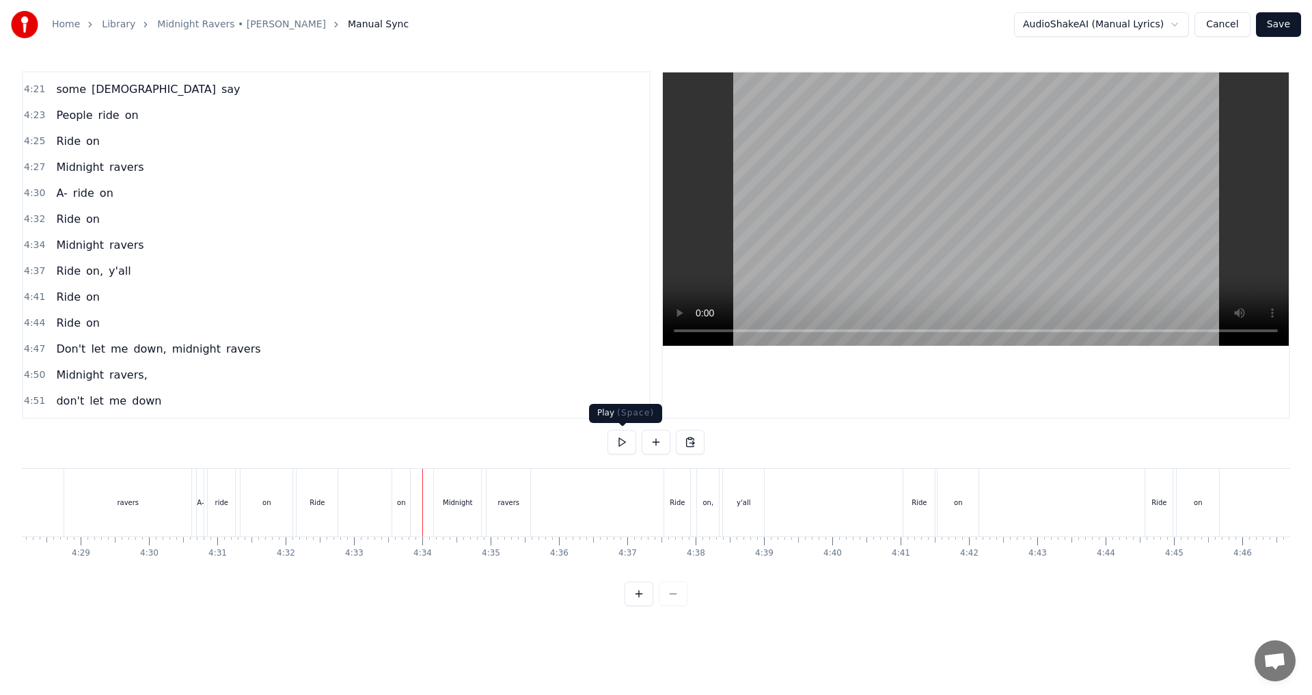
click at [621, 445] on button at bounding box center [622, 442] width 29 height 25
click at [462, 504] on div "Midnight" at bounding box center [457, 503] width 29 height 10
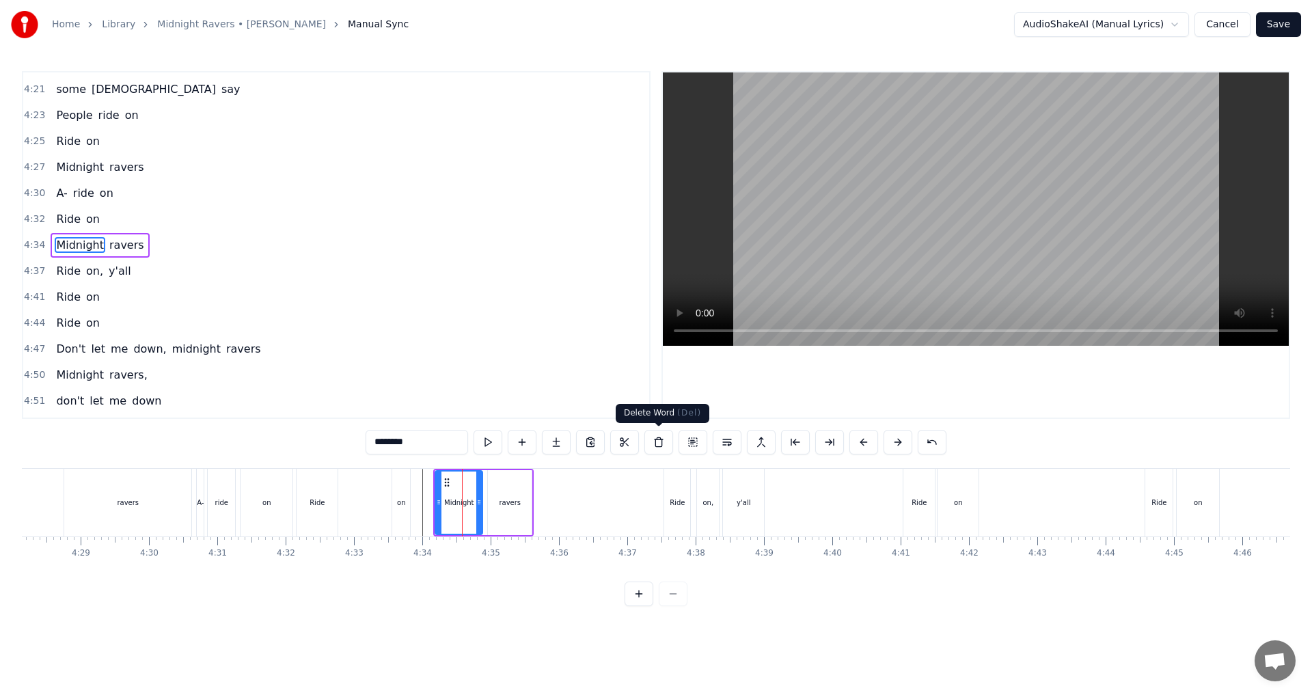
click at [654, 441] on button at bounding box center [659, 442] width 29 height 25
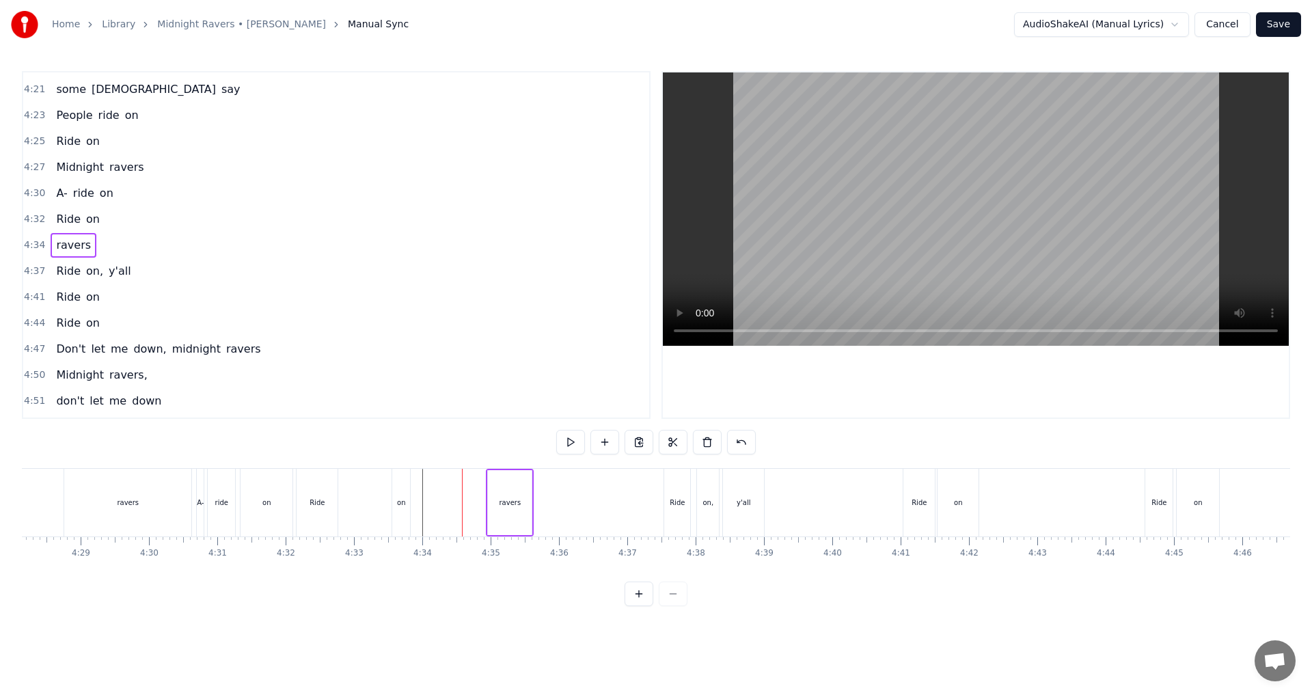
click at [519, 502] on div "ravers" at bounding box center [510, 503] width 22 height 10
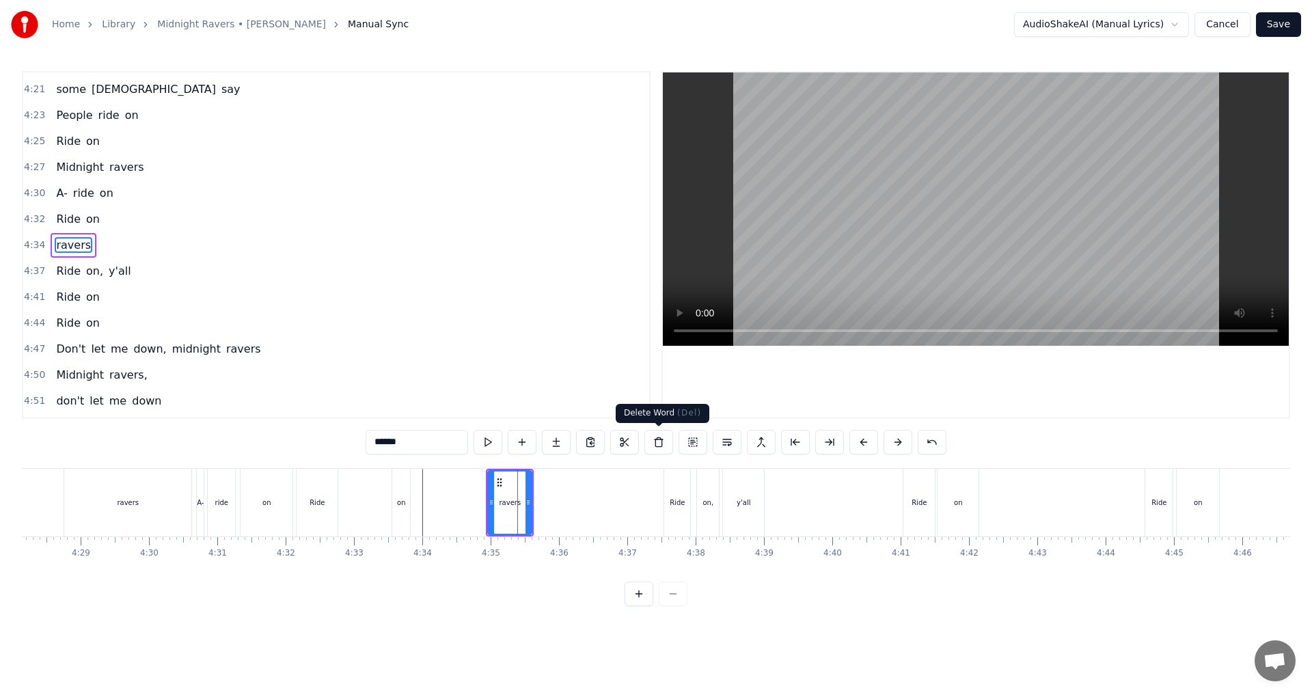
click at [653, 445] on button at bounding box center [659, 442] width 29 height 25
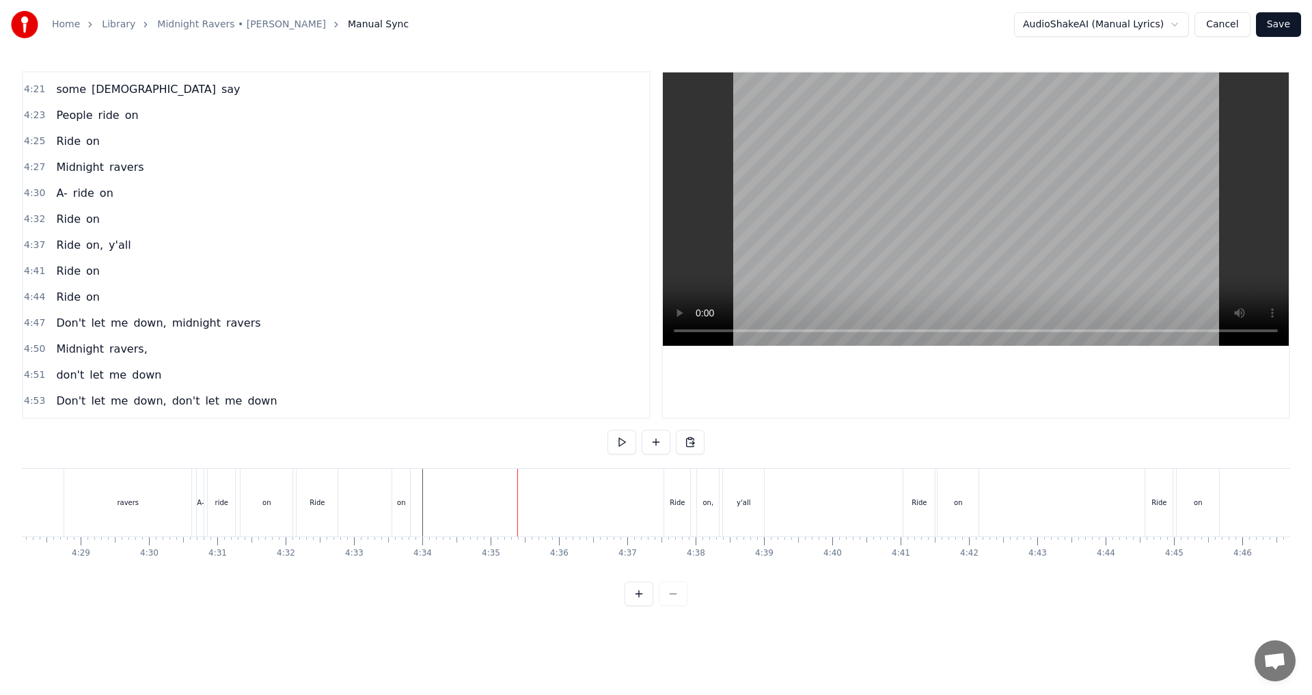
click at [328, 523] on div "Ride" at bounding box center [317, 503] width 41 height 68
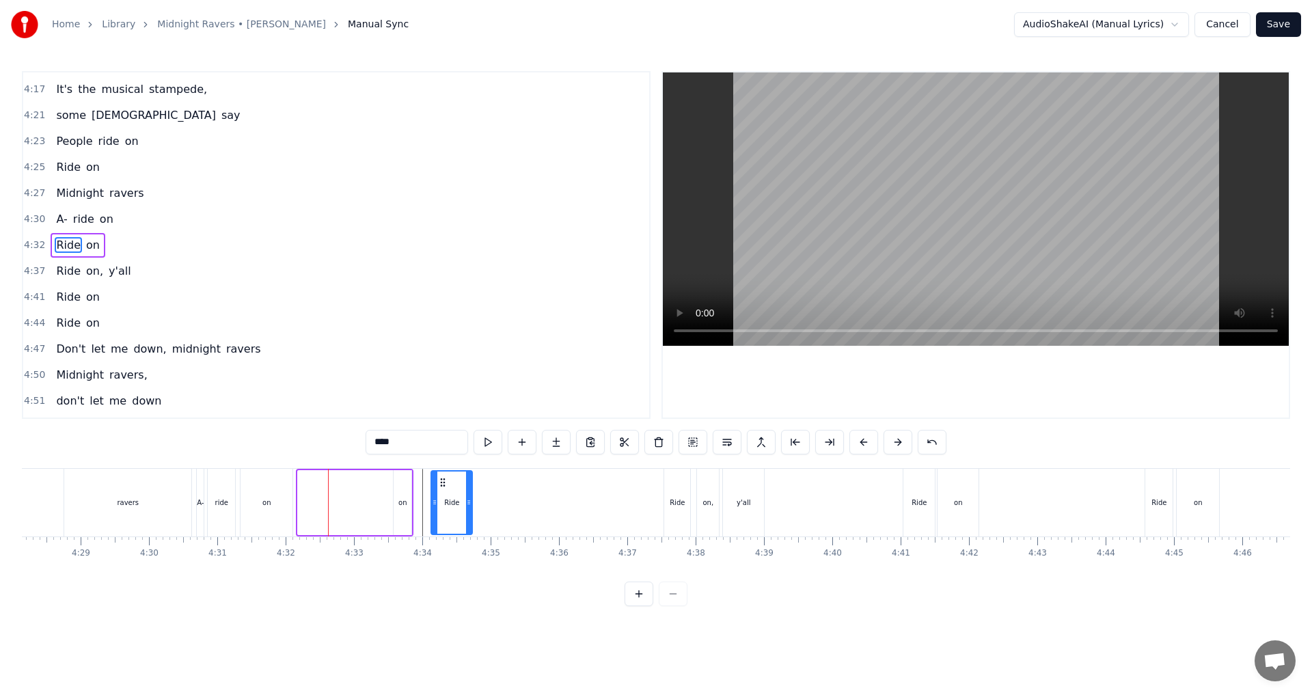
drag, startPoint x: 306, startPoint y: 476, endPoint x: 439, endPoint y: 481, distance: 133.4
click at [403, 501] on div "on" at bounding box center [403, 503] width 8 height 10
type input "**"
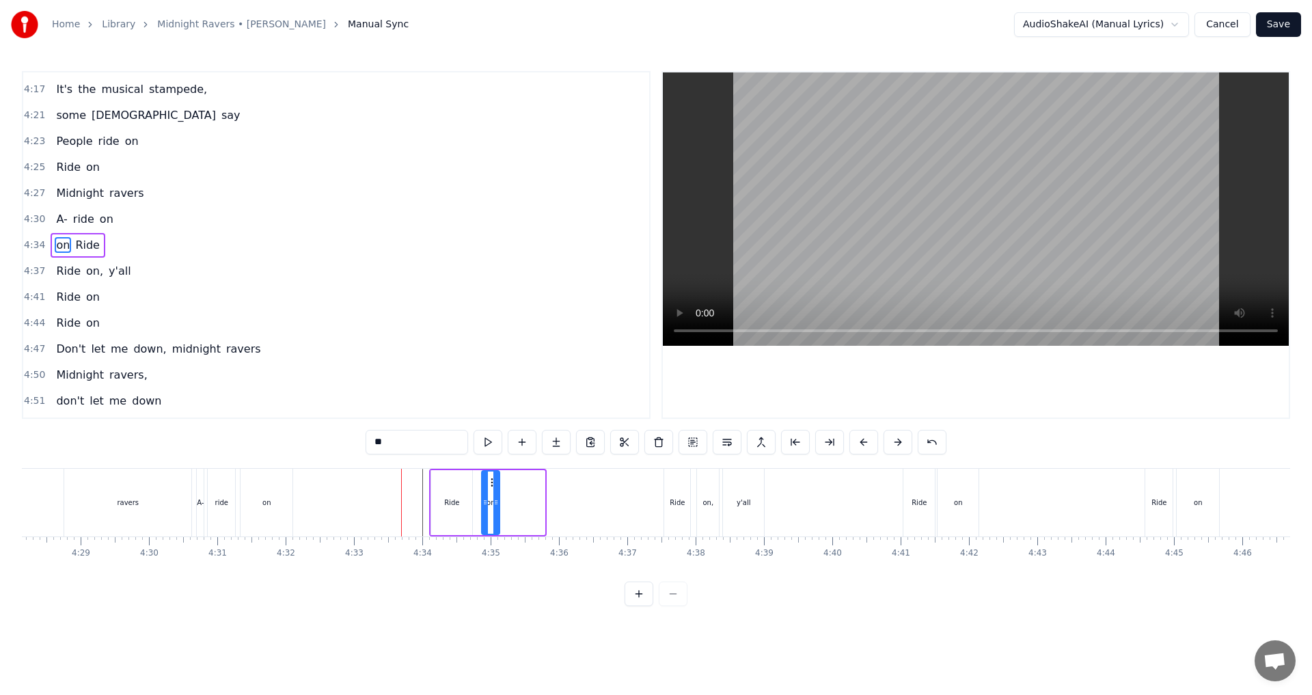
drag, startPoint x: 403, startPoint y: 483, endPoint x: 491, endPoint y: 488, distance: 88.3
drag, startPoint x: 496, startPoint y: 503, endPoint x: 522, endPoint y: 504, distance: 26.0
click at [522, 504] on icon at bounding box center [520, 502] width 5 height 11
click at [481, 500] on icon at bounding box center [479, 502] width 5 height 11
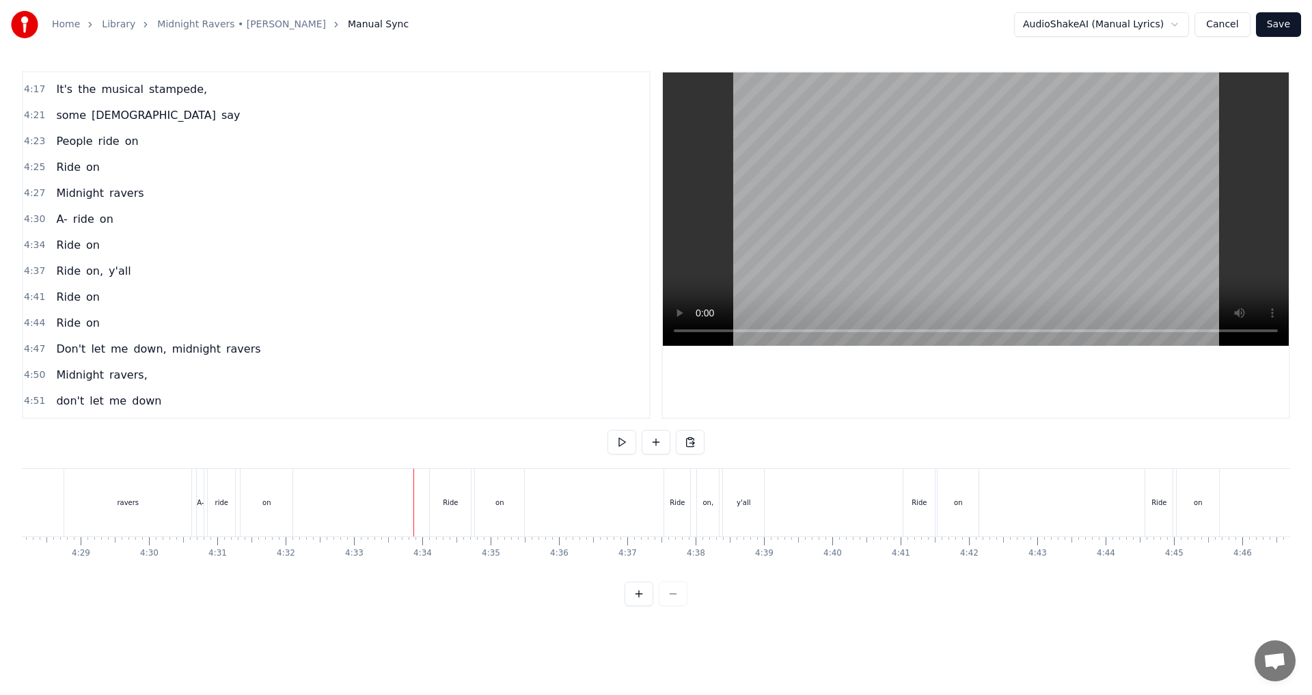
click at [434, 508] on div "Ride" at bounding box center [450, 503] width 41 height 68
click at [436, 506] on icon at bounding box center [437, 502] width 5 height 11
click at [621, 442] on button at bounding box center [622, 442] width 29 height 25
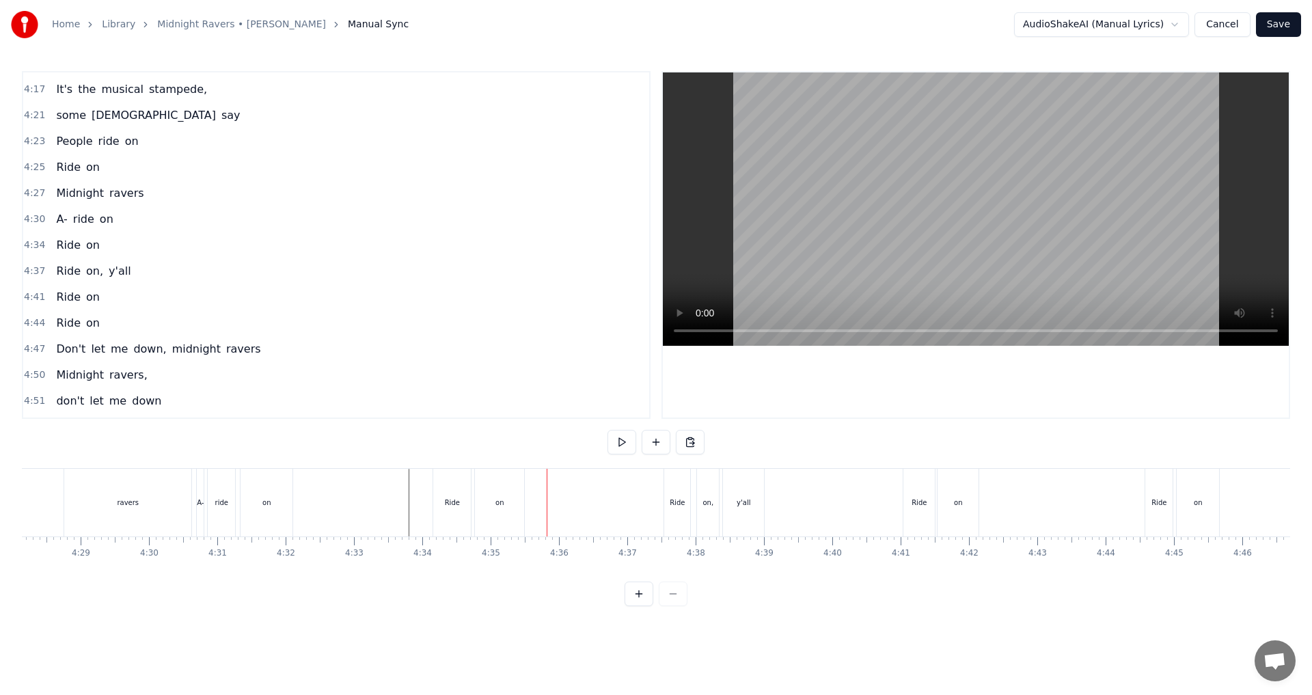
click at [491, 517] on div "on" at bounding box center [499, 503] width 49 height 68
drag, startPoint x: 520, startPoint y: 508, endPoint x: 513, endPoint y: 506, distance: 7.1
click at [513, 506] on div at bounding box center [515, 503] width 5 height 62
click at [623, 450] on button at bounding box center [622, 442] width 29 height 25
click at [625, 450] on button at bounding box center [622, 442] width 29 height 25
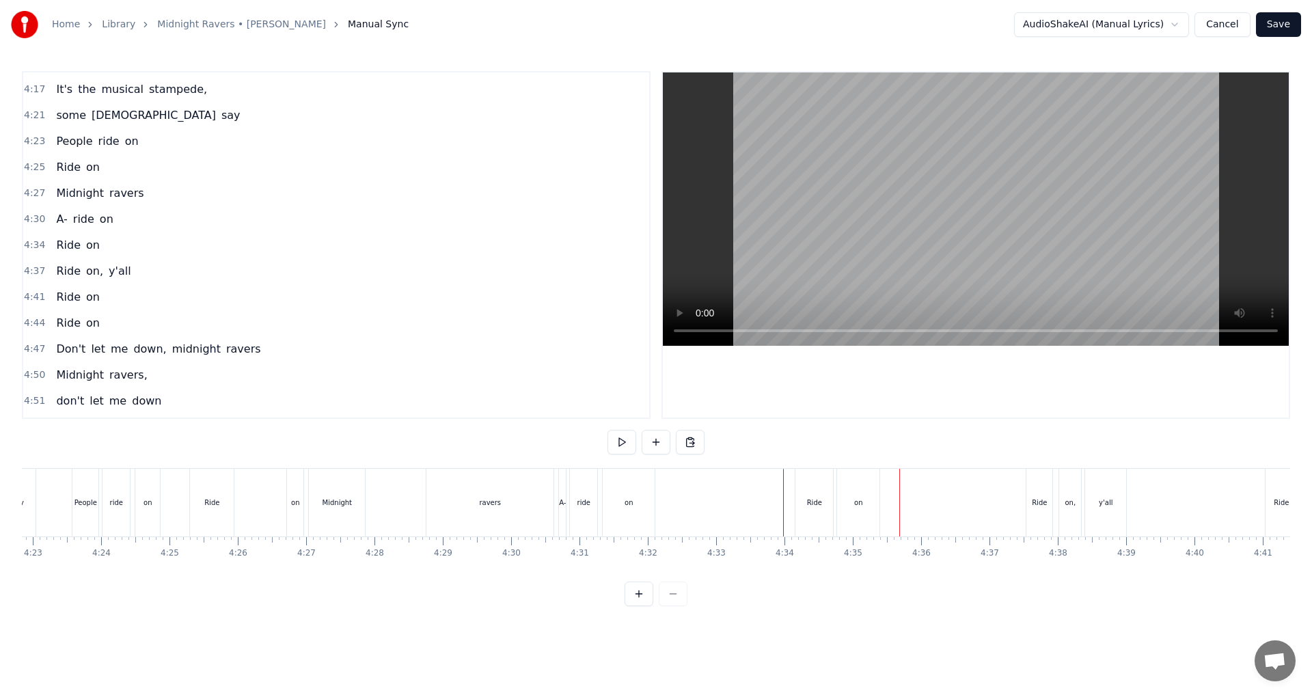
scroll to position [0, 17815]
click at [654, 526] on div "ravers" at bounding box center [641, 503] width 127 height 68
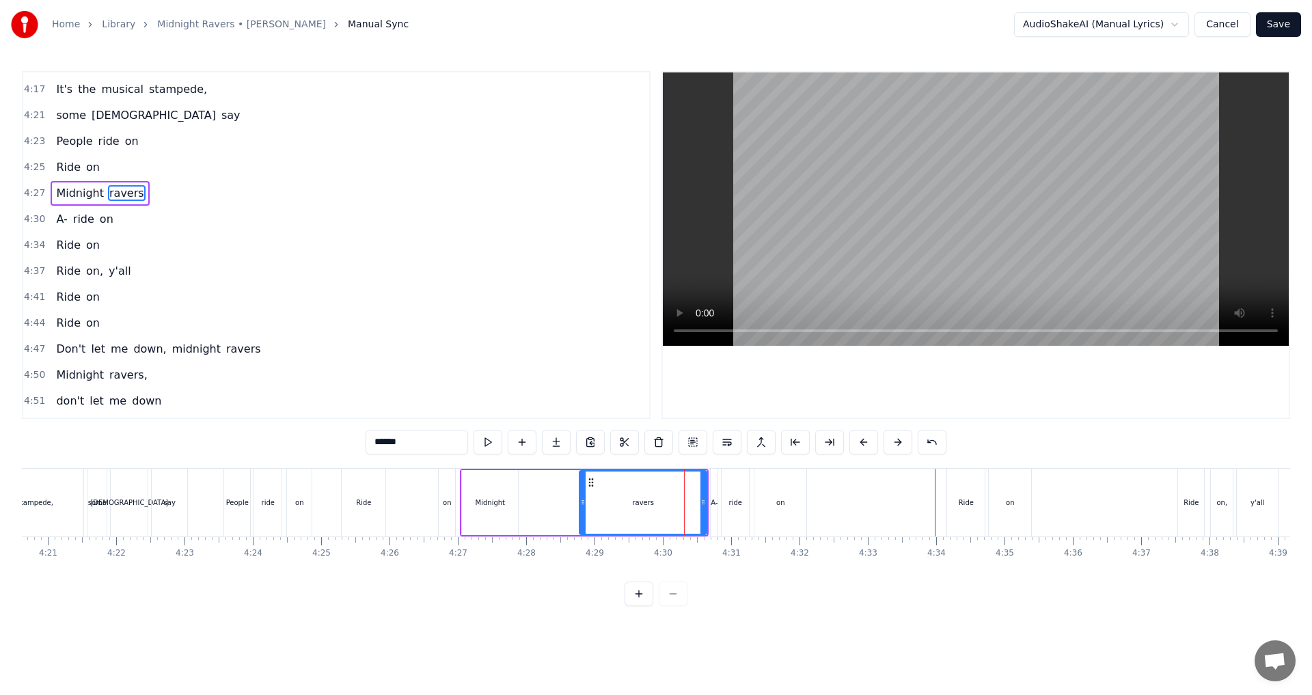
scroll to position [1528, 0]
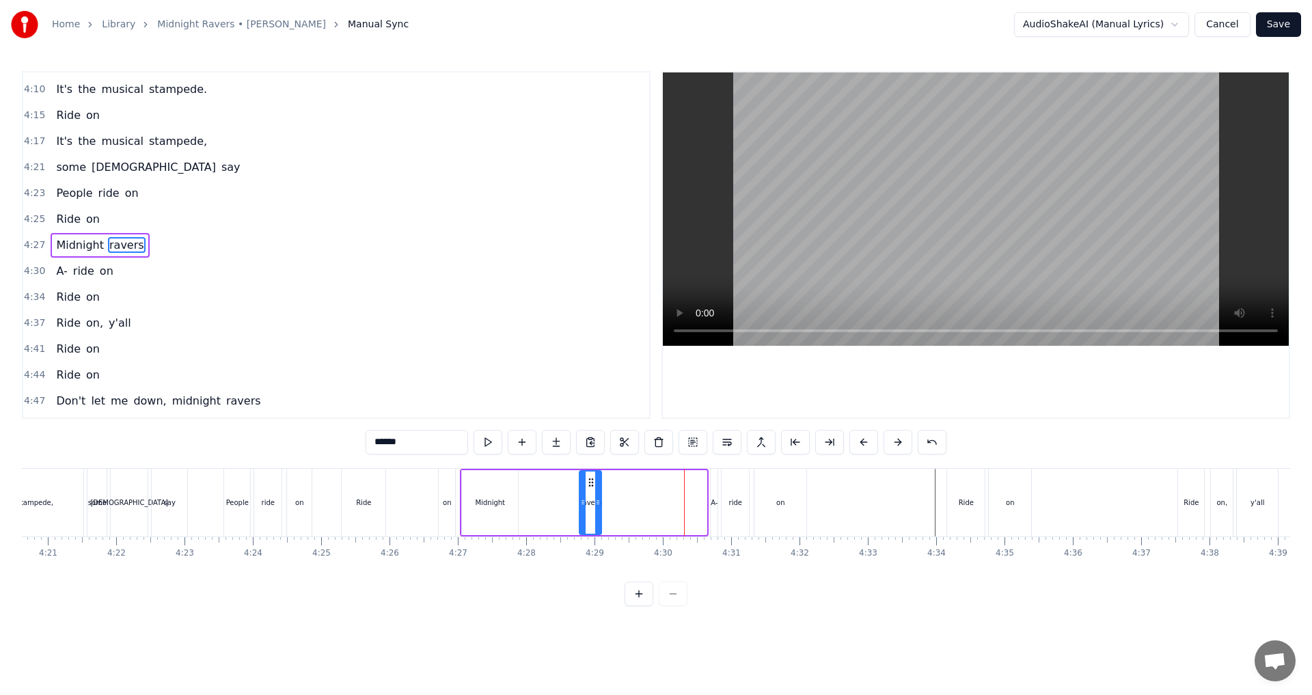
drag, startPoint x: 703, startPoint y: 505, endPoint x: 595, endPoint y: 509, distance: 108.1
click at [595, 509] on div at bounding box center [597, 503] width 5 height 62
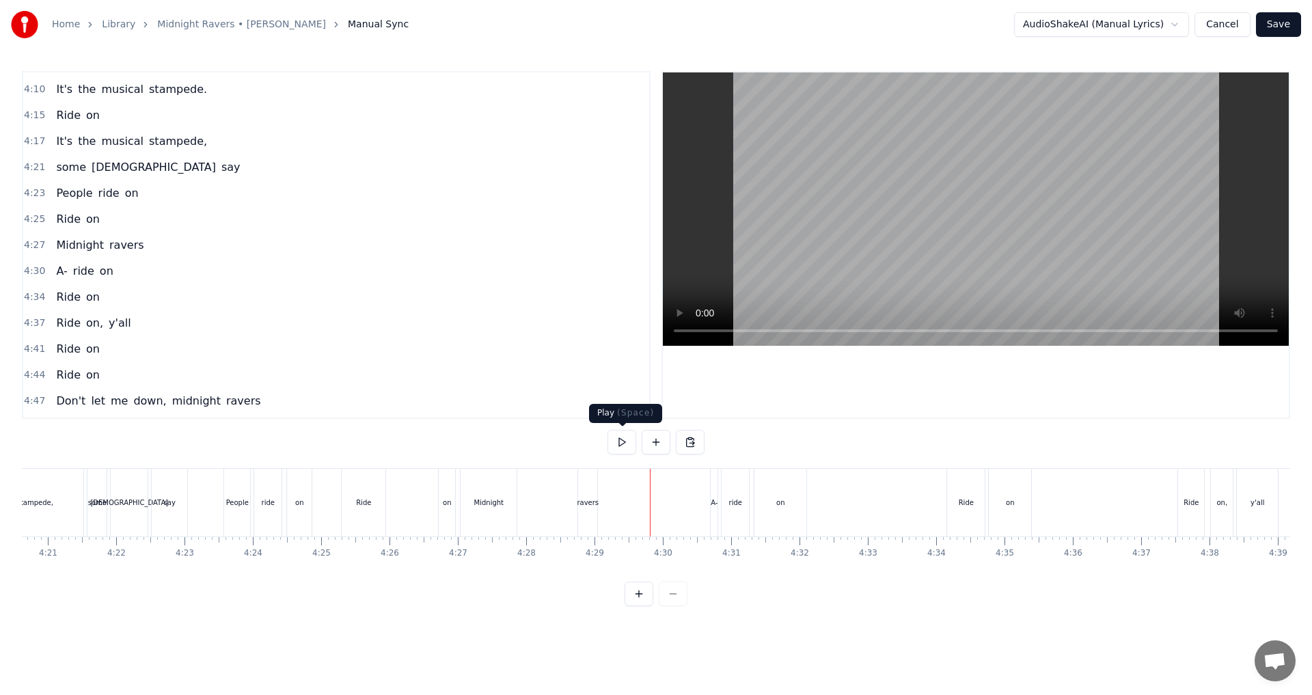
click at [617, 454] on button at bounding box center [622, 442] width 29 height 25
click at [621, 451] on button at bounding box center [622, 442] width 29 height 25
click at [476, 512] on div "Midnight" at bounding box center [489, 503] width 56 height 68
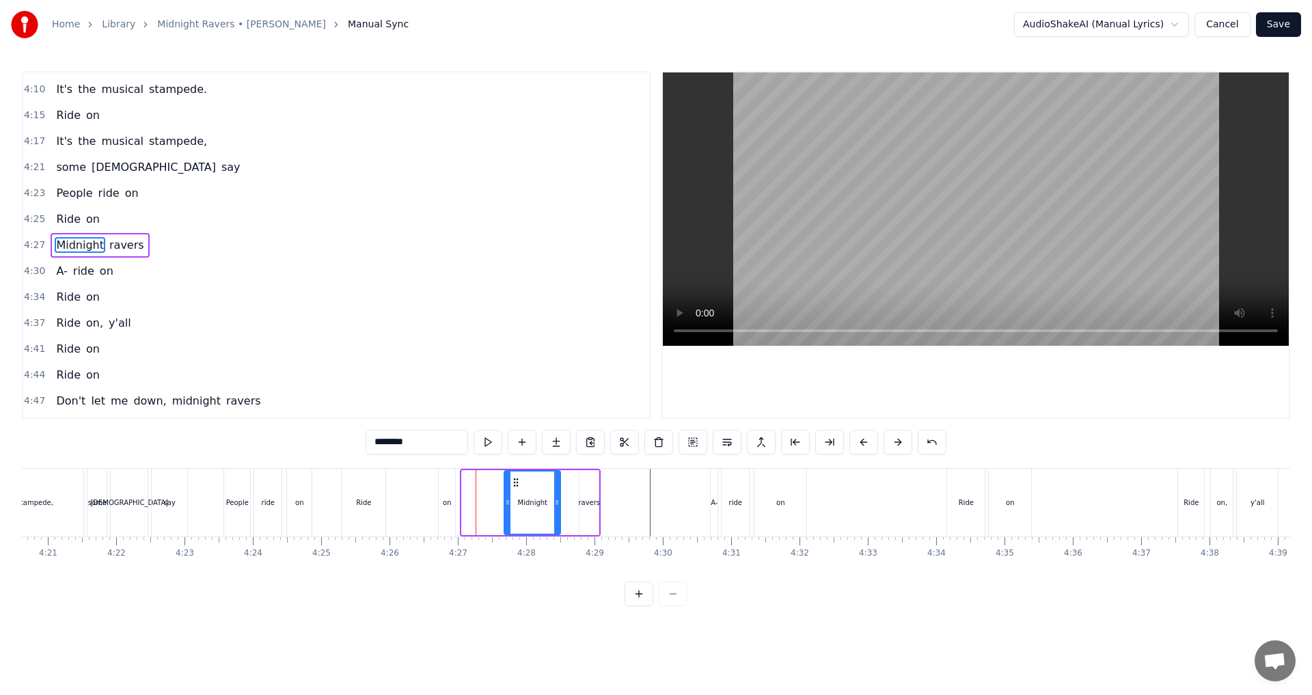
drag, startPoint x: 472, startPoint y: 479, endPoint x: 514, endPoint y: 485, distance: 42.7
click at [514, 485] on icon at bounding box center [516, 482] width 11 height 11
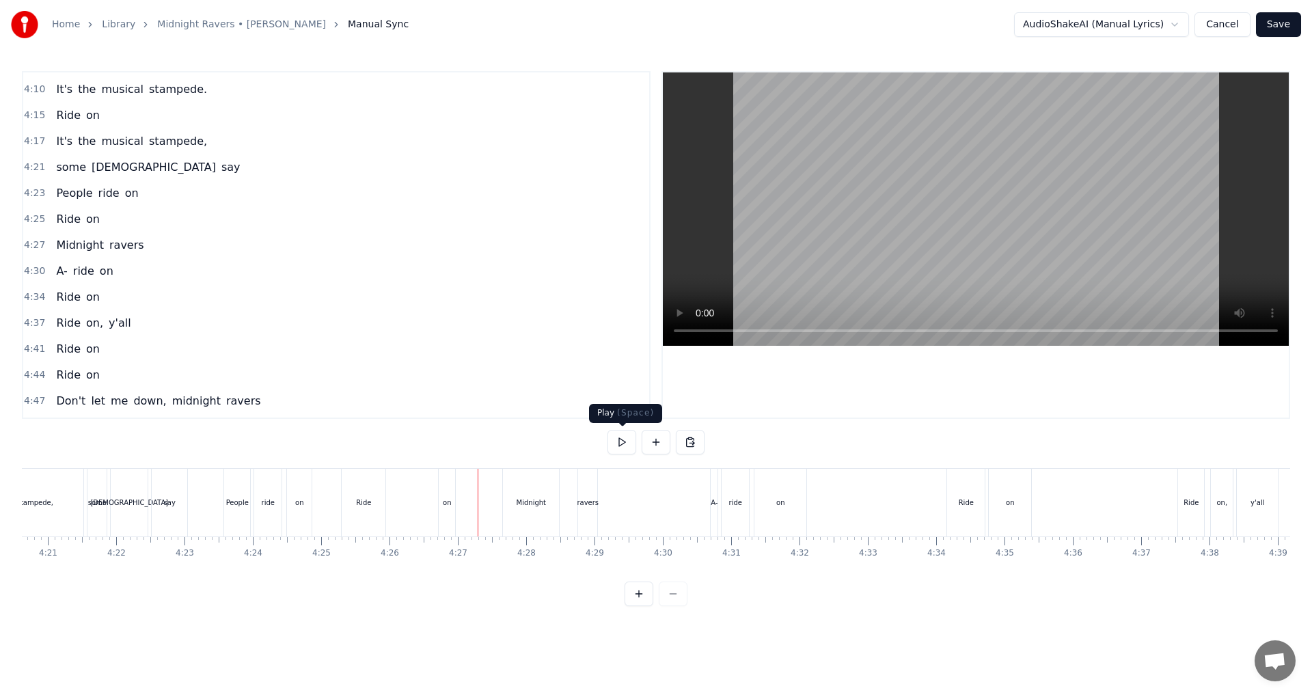
click at [627, 446] on button at bounding box center [622, 442] width 29 height 25
click at [523, 513] on div "Midnight" at bounding box center [531, 503] width 56 height 68
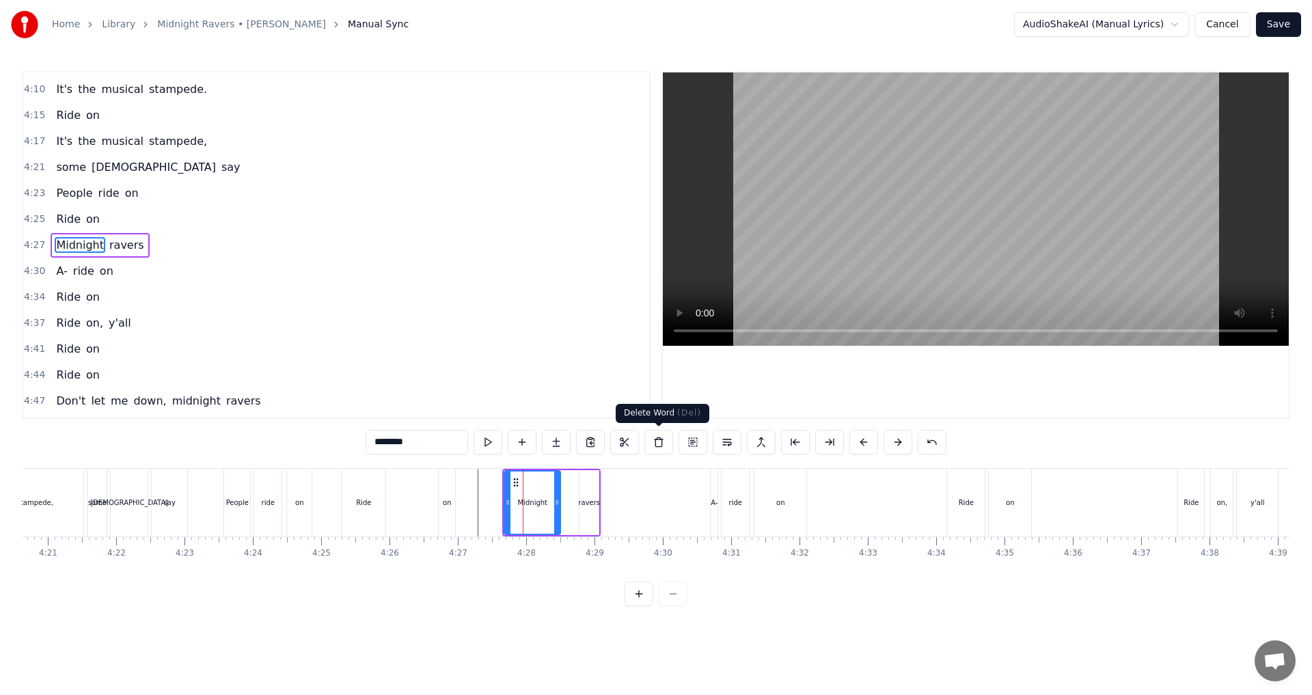
click at [653, 444] on button at bounding box center [659, 442] width 29 height 25
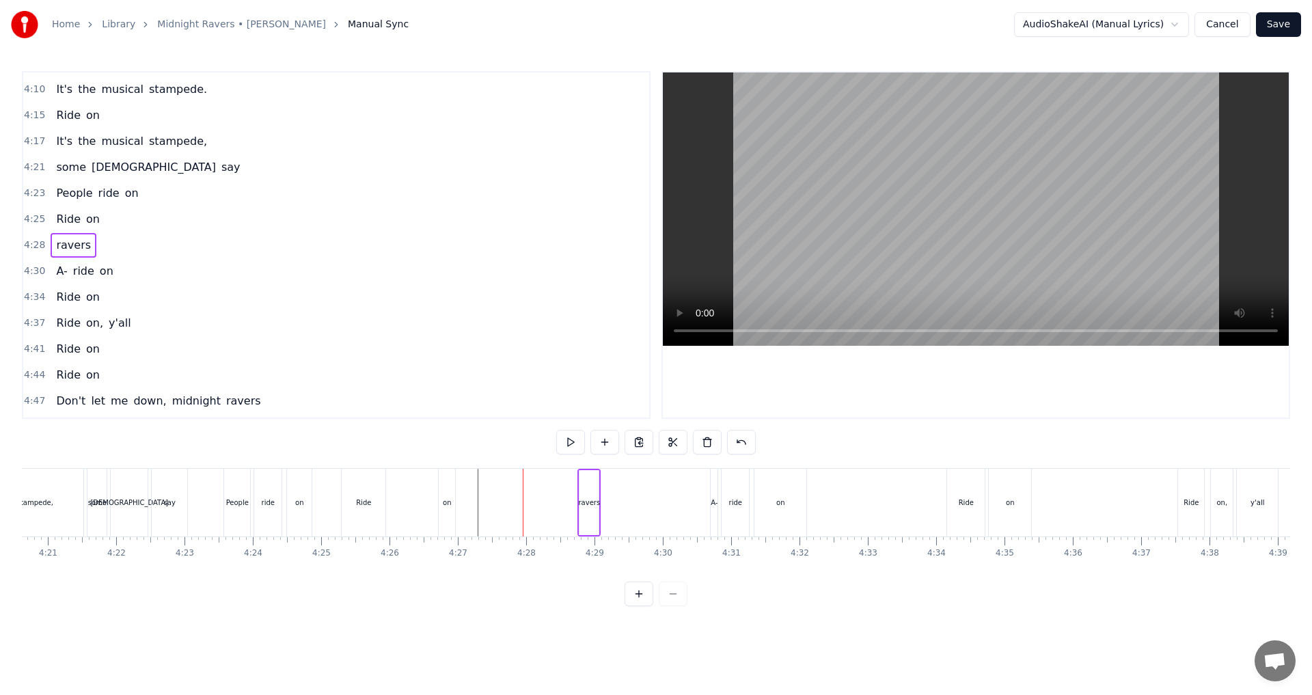
click at [589, 502] on div "ravers" at bounding box center [589, 503] width 22 height 10
click at [654, 446] on button at bounding box center [659, 442] width 29 height 25
click at [448, 502] on div "on" at bounding box center [447, 503] width 8 height 10
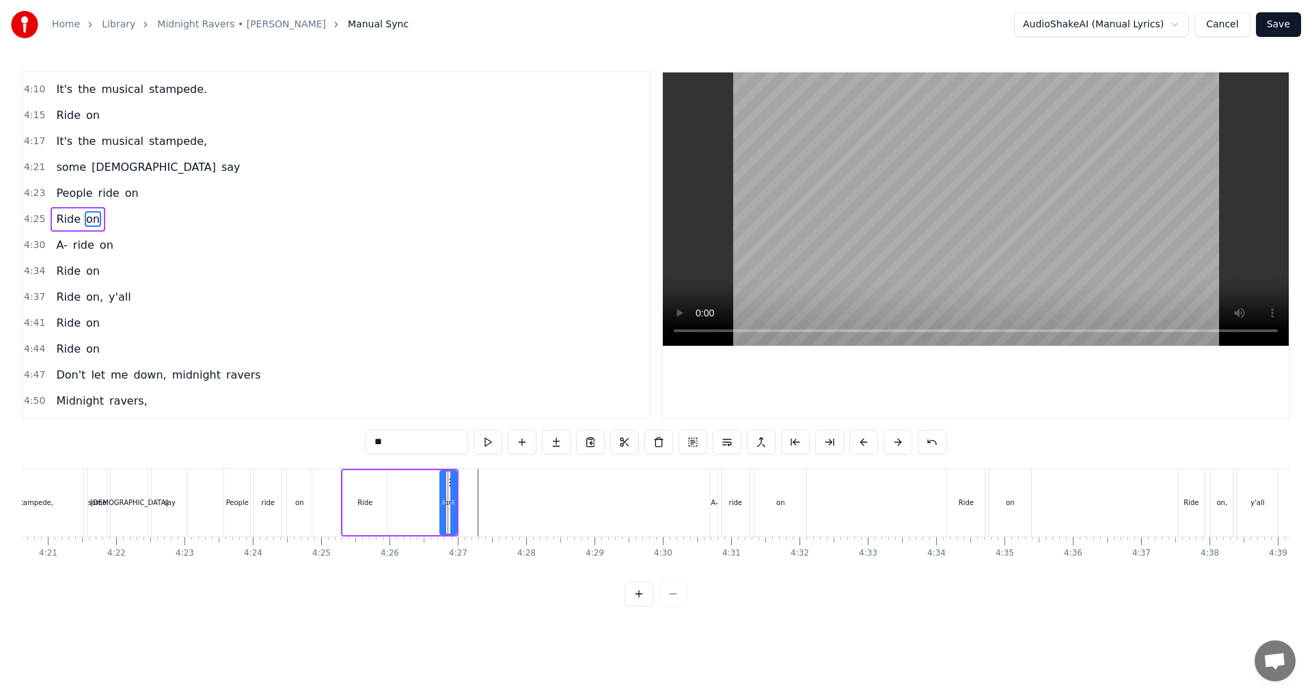
scroll to position [1502, 0]
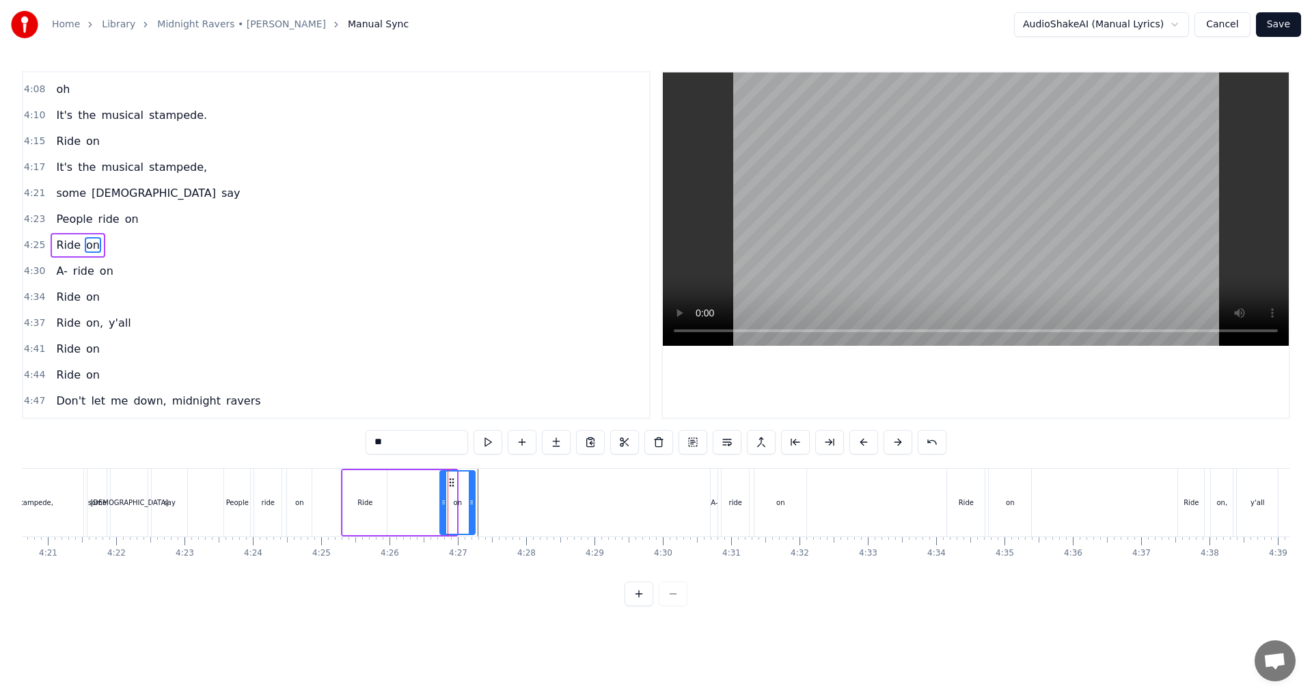
drag, startPoint x: 455, startPoint y: 483, endPoint x: 473, endPoint y: 485, distance: 18.6
click at [473, 485] on div at bounding box center [471, 503] width 5 height 62
drag, startPoint x: 452, startPoint y: 481, endPoint x: 519, endPoint y: 487, distance: 67.3
click at [519, 487] on icon at bounding box center [518, 482] width 11 height 11
drag, startPoint x: 541, startPoint y: 501, endPoint x: 554, endPoint y: 502, distance: 13.0
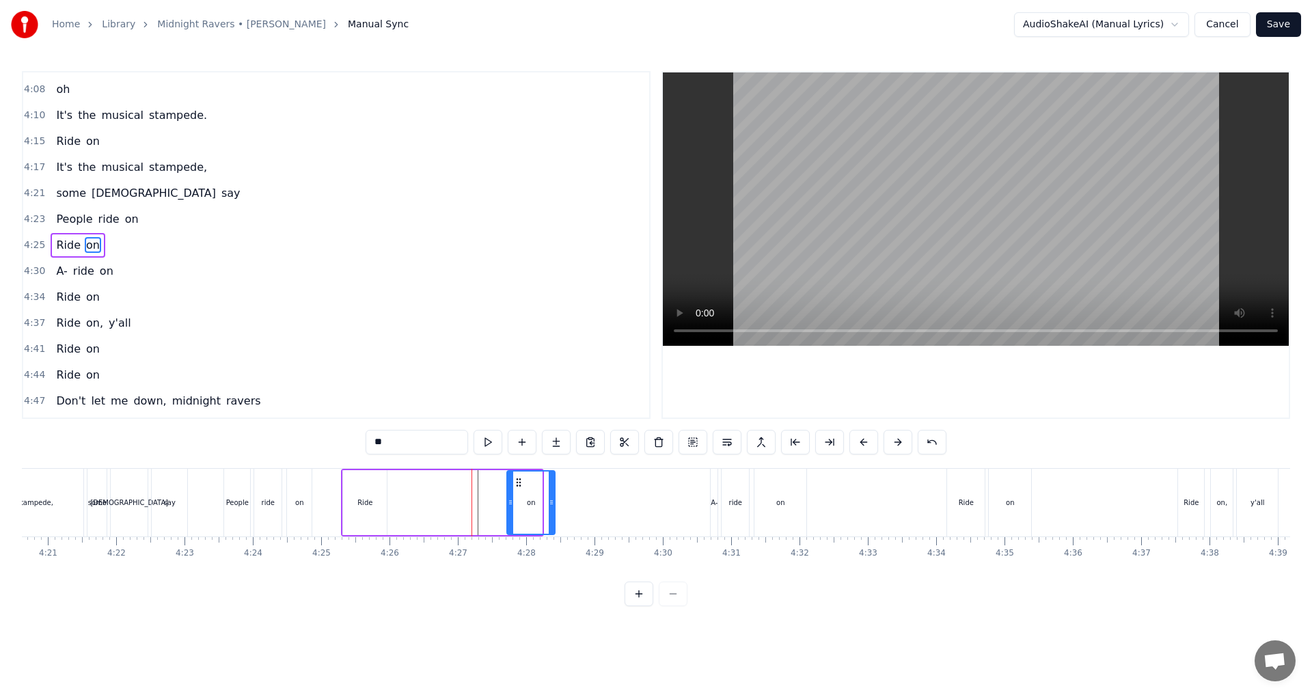
click at [554, 502] on icon at bounding box center [551, 502] width 5 height 11
click at [373, 504] on div "Ride" at bounding box center [365, 502] width 44 height 65
drag, startPoint x: 356, startPoint y: 480, endPoint x: 472, endPoint y: 482, distance: 116.2
click at [472, 482] on icon at bounding box center [471, 482] width 11 height 11
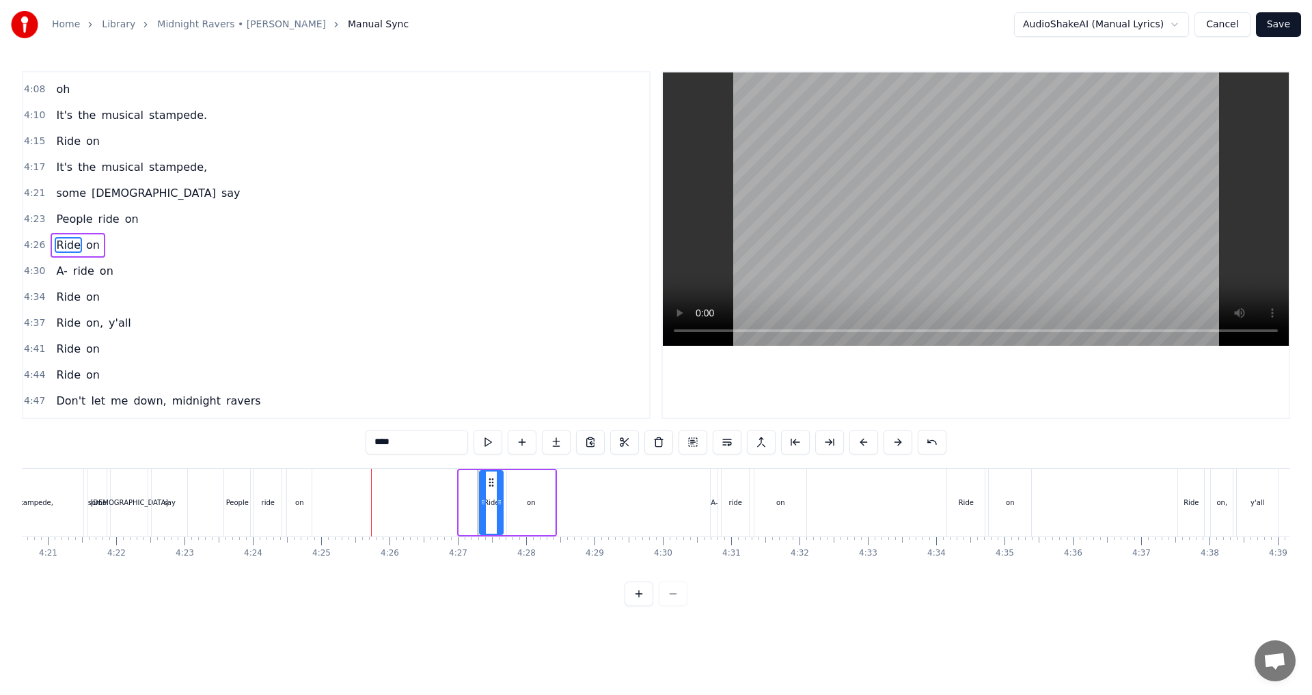
drag, startPoint x: 460, startPoint y: 501, endPoint x: 481, endPoint y: 501, distance: 20.5
click at [481, 501] on icon at bounding box center [483, 502] width 5 height 11
click at [528, 506] on div "on" at bounding box center [531, 503] width 8 height 10
drag, startPoint x: 509, startPoint y: 504, endPoint x: 518, endPoint y: 504, distance: 8.9
click at [518, 504] on icon at bounding box center [519, 502] width 5 height 11
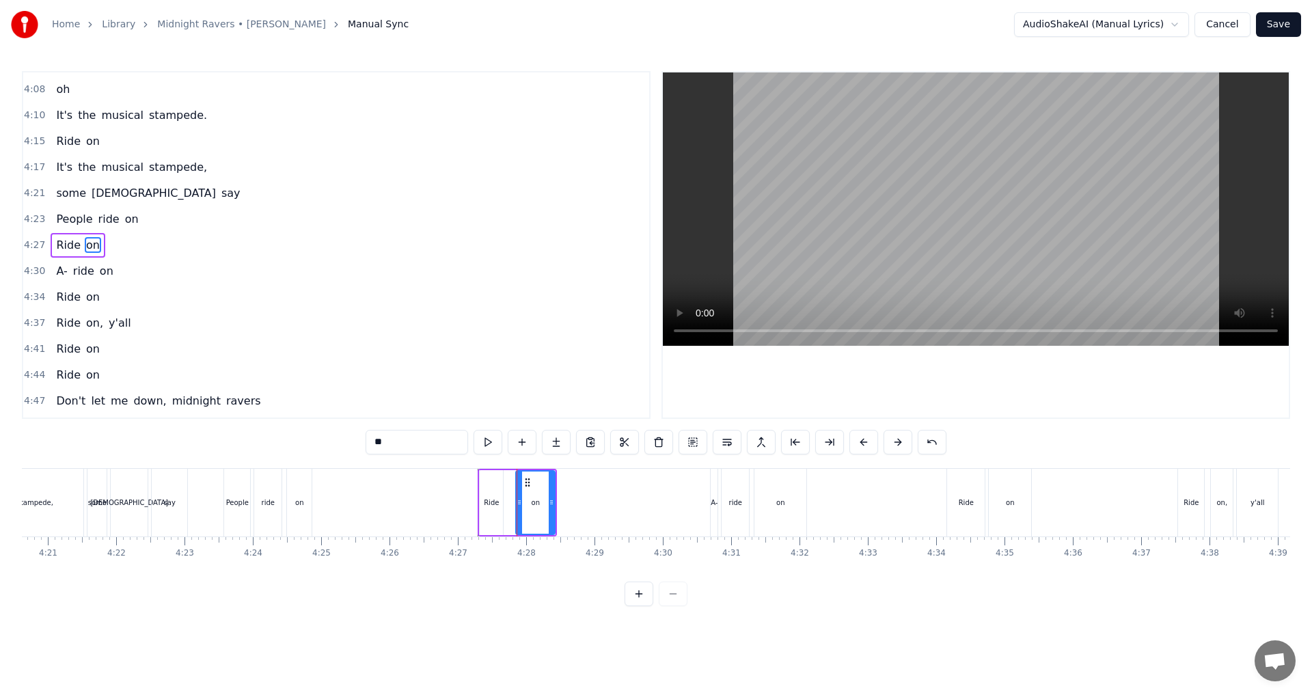
click at [497, 506] on div "Ride" at bounding box center [491, 503] width 15 height 10
type input "****"
drag, startPoint x: 500, startPoint y: 504, endPoint x: 509, endPoint y: 504, distance: 9.6
click at [509, 504] on icon at bounding box center [509, 502] width 5 height 11
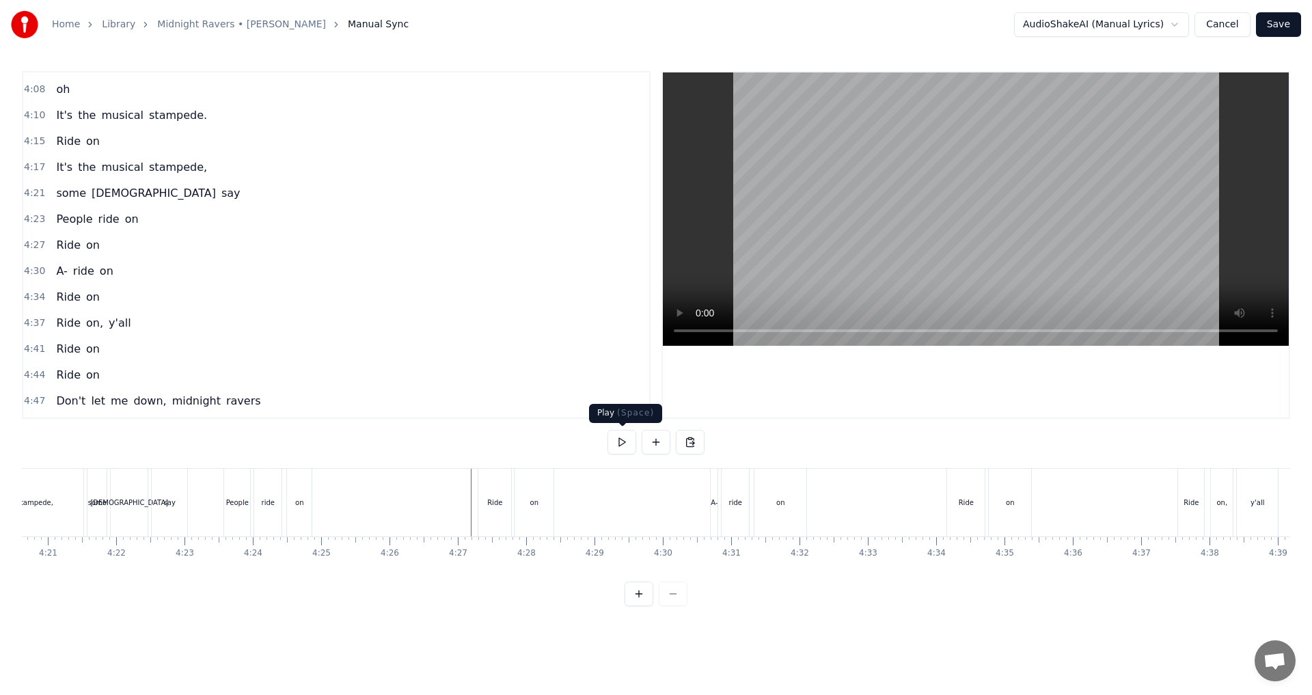
click at [620, 447] on button at bounding box center [622, 442] width 29 height 25
click at [622, 453] on button at bounding box center [622, 442] width 29 height 25
click at [623, 452] on button at bounding box center [622, 442] width 29 height 25
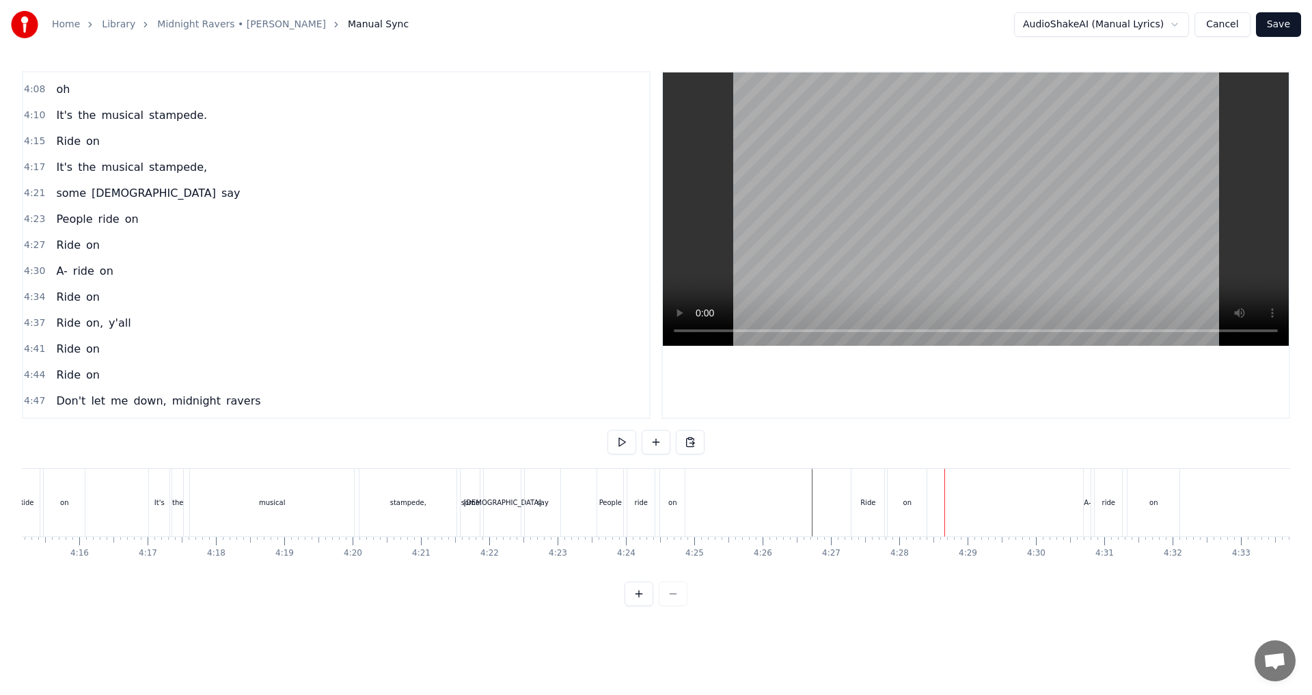
scroll to position [0, 17476]
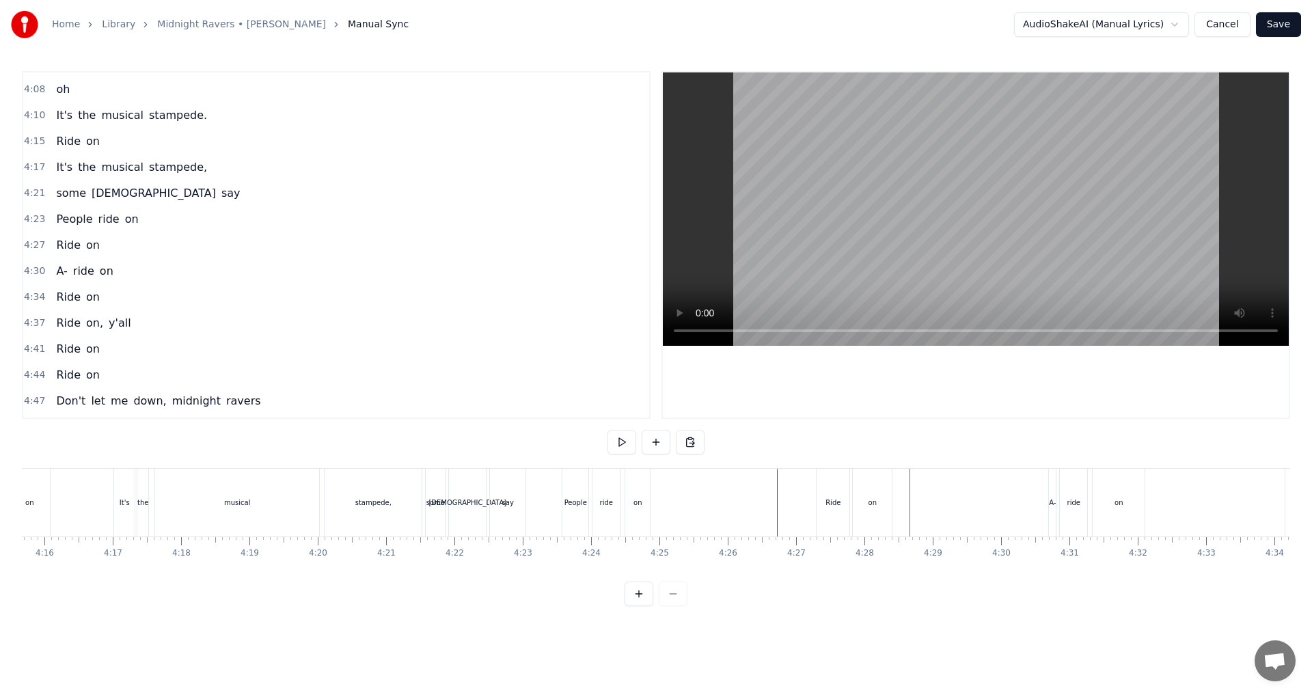
click at [620, 446] on button at bounding box center [622, 442] width 29 height 25
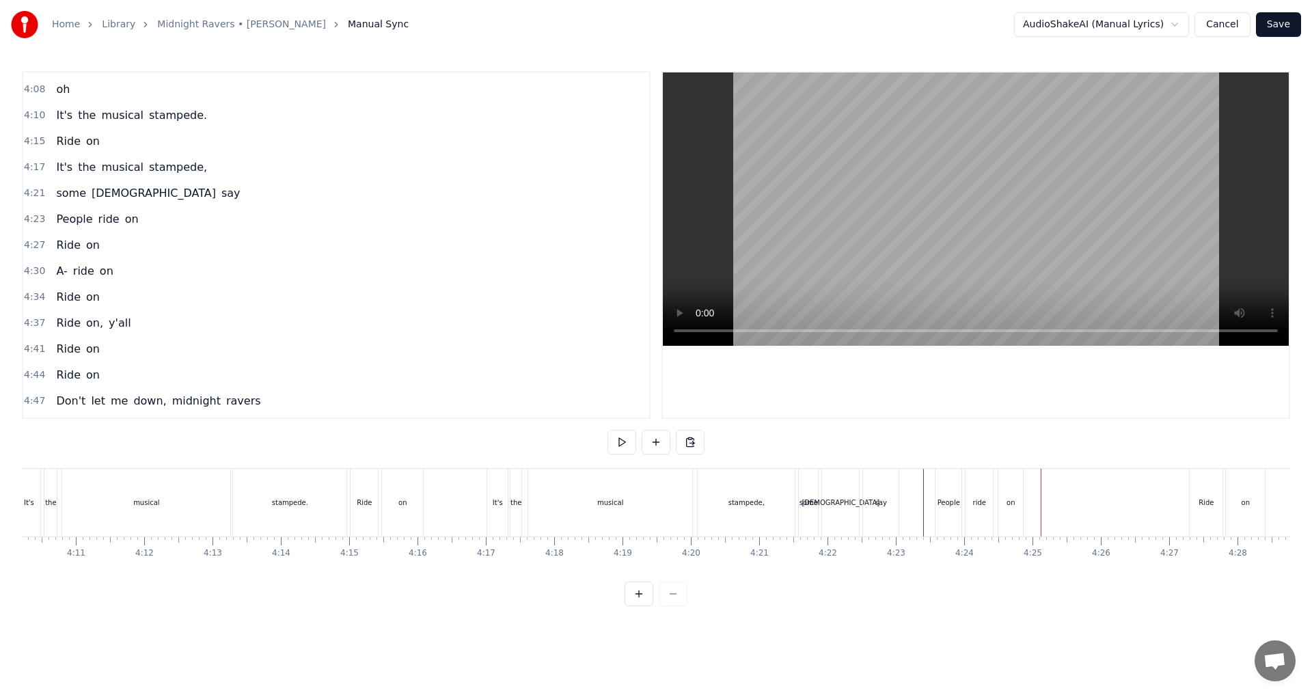
scroll to position [0, 17068]
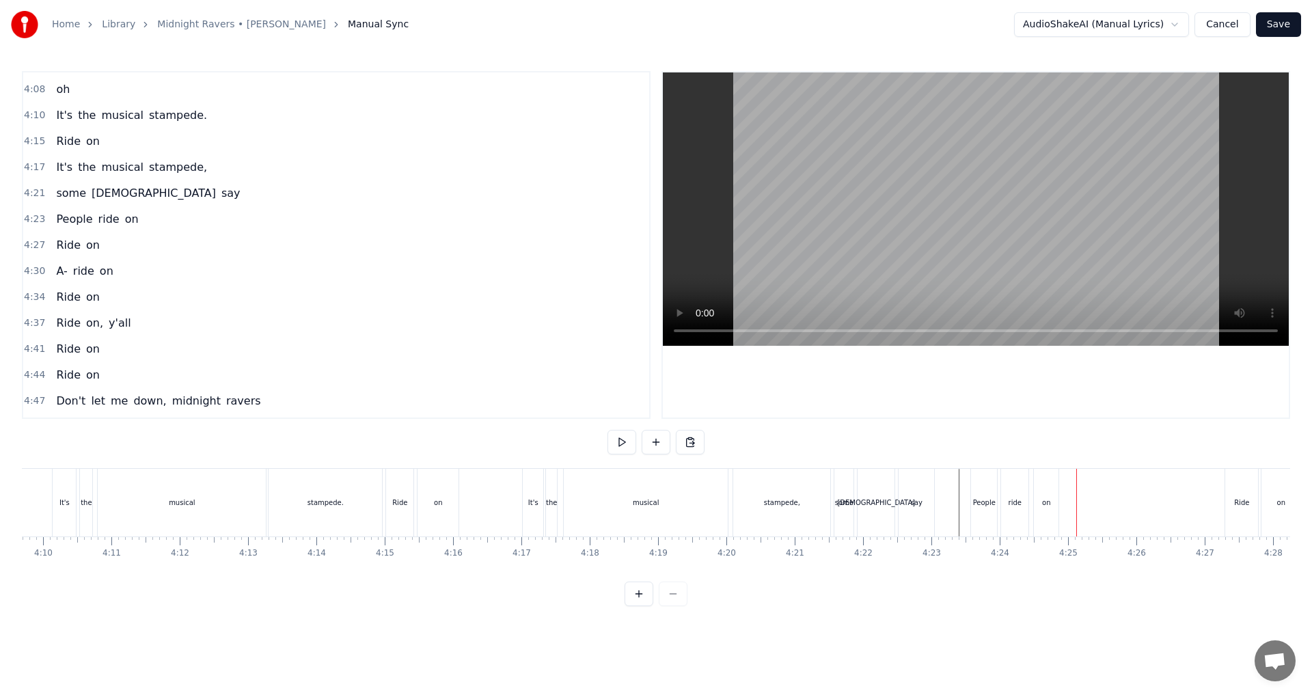
click at [620, 442] on button at bounding box center [622, 442] width 29 height 25
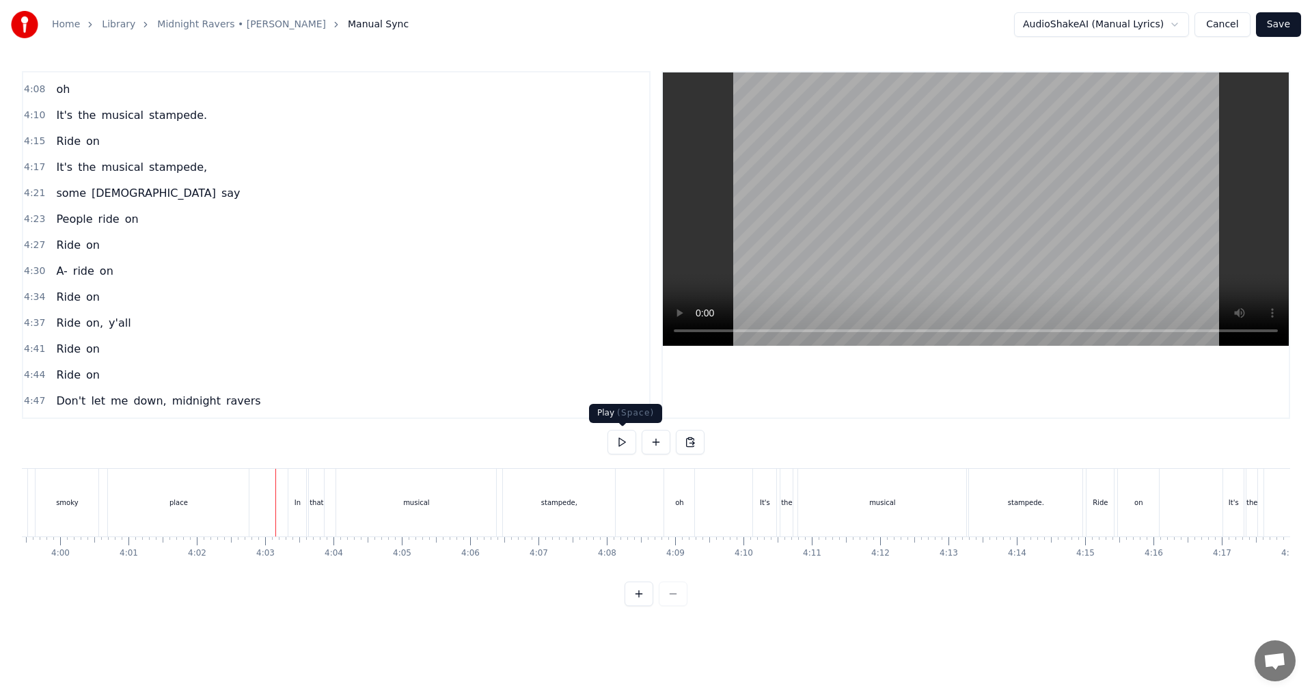
click at [625, 443] on button at bounding box center [622, 442] width 29 height 25
click at [654, 516] on div "stampede." at bounding box center [1025, 503] width 113 height 68
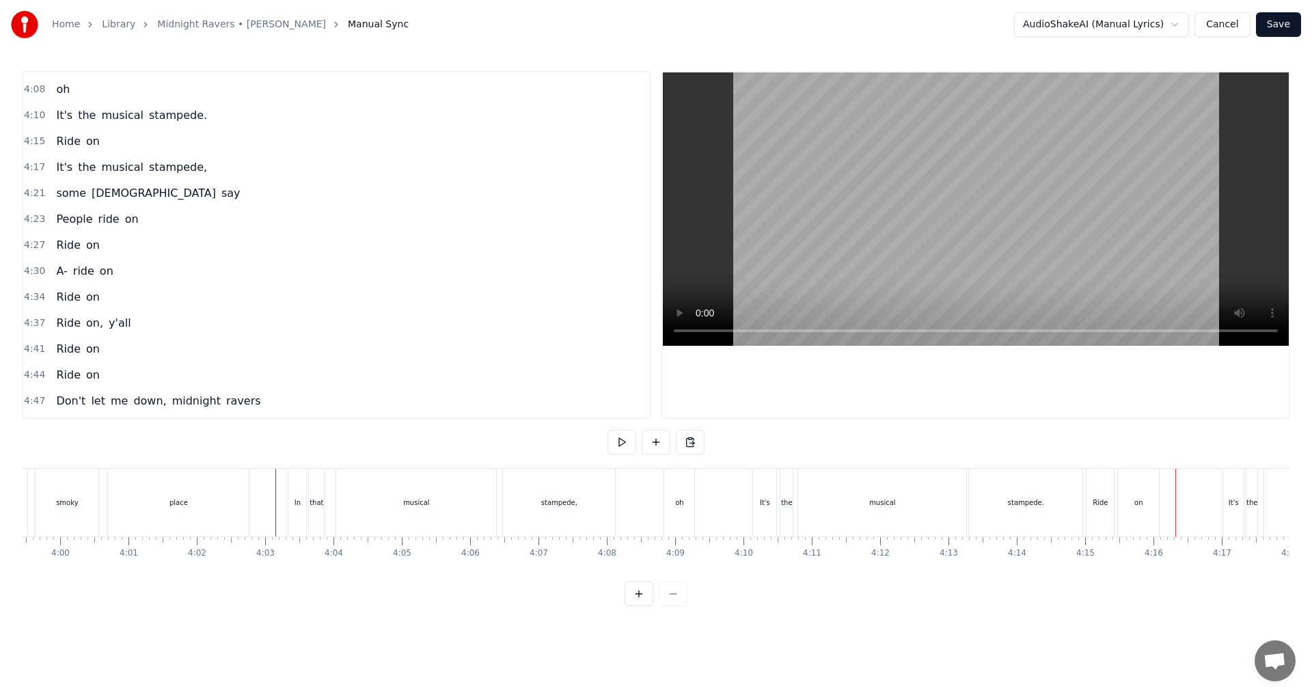
scroll to position [1373, 0]
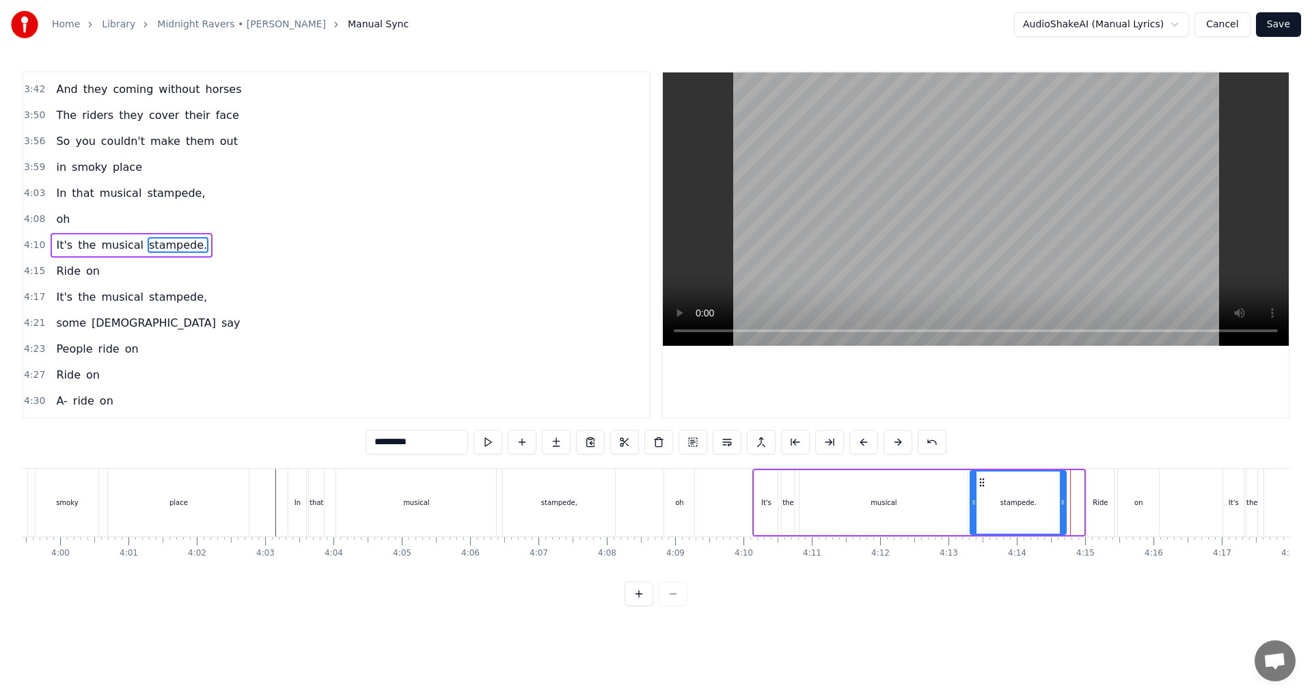
drag, startPoint x: 1081, startPoint y: 504, endPoint x: 1063, endPoint y: 500, distance: 18.2
click at [654, 500] on icon at bounding box center [1062, 502] width 5 height 11
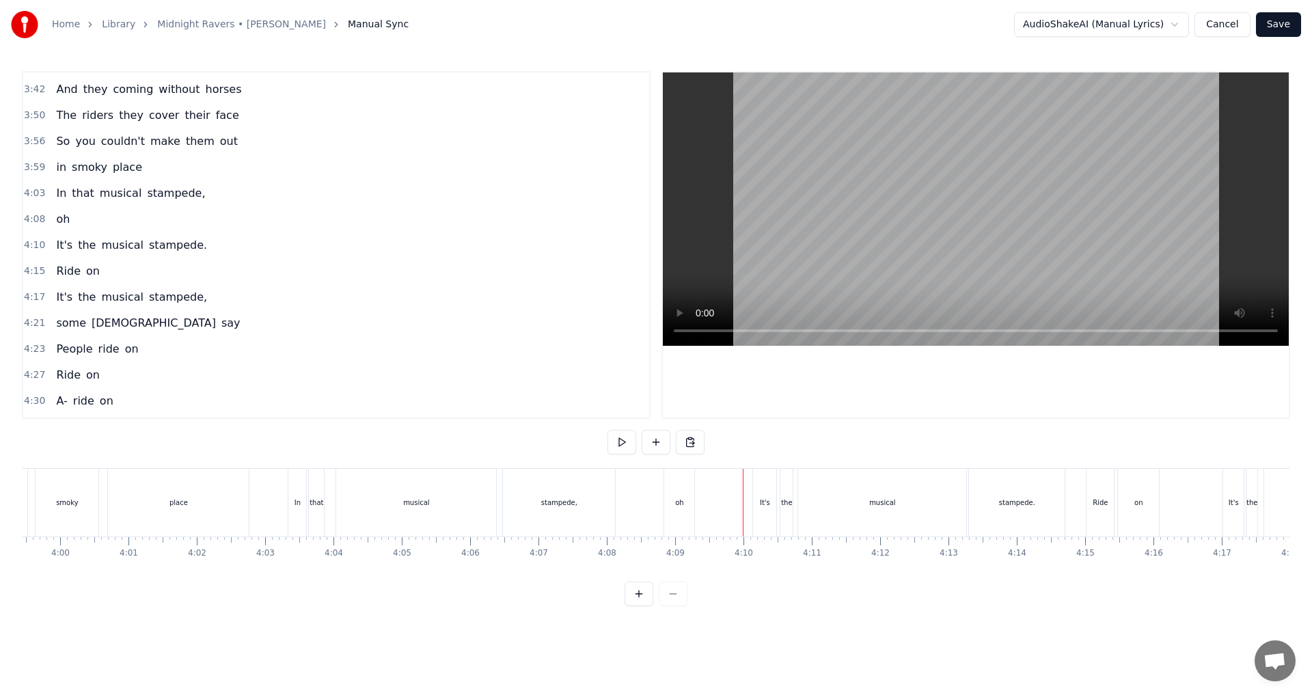
click at [654, 507] on div "Ride" at bounding box center [1100, 503] width 15 height 10
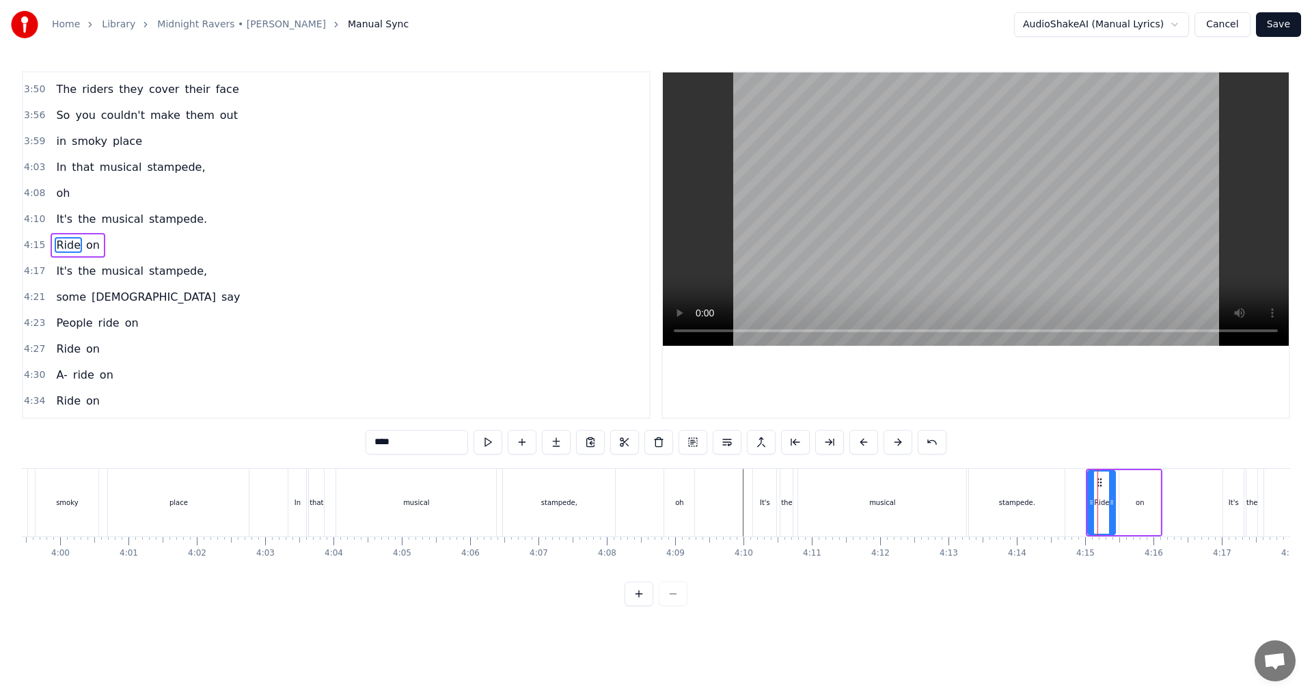
click at [654, 487] on div "Ride" at bounding box center [1100, 503] width 27 height 68
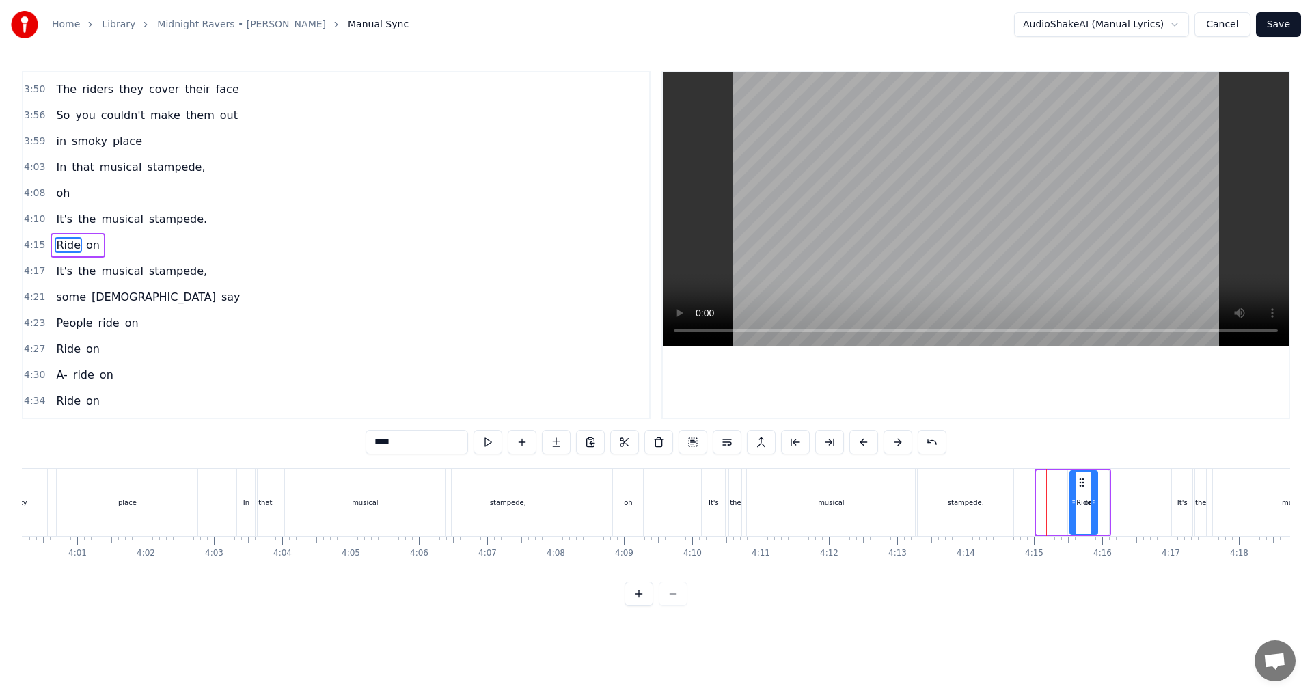
scroll to position [0, 16435]
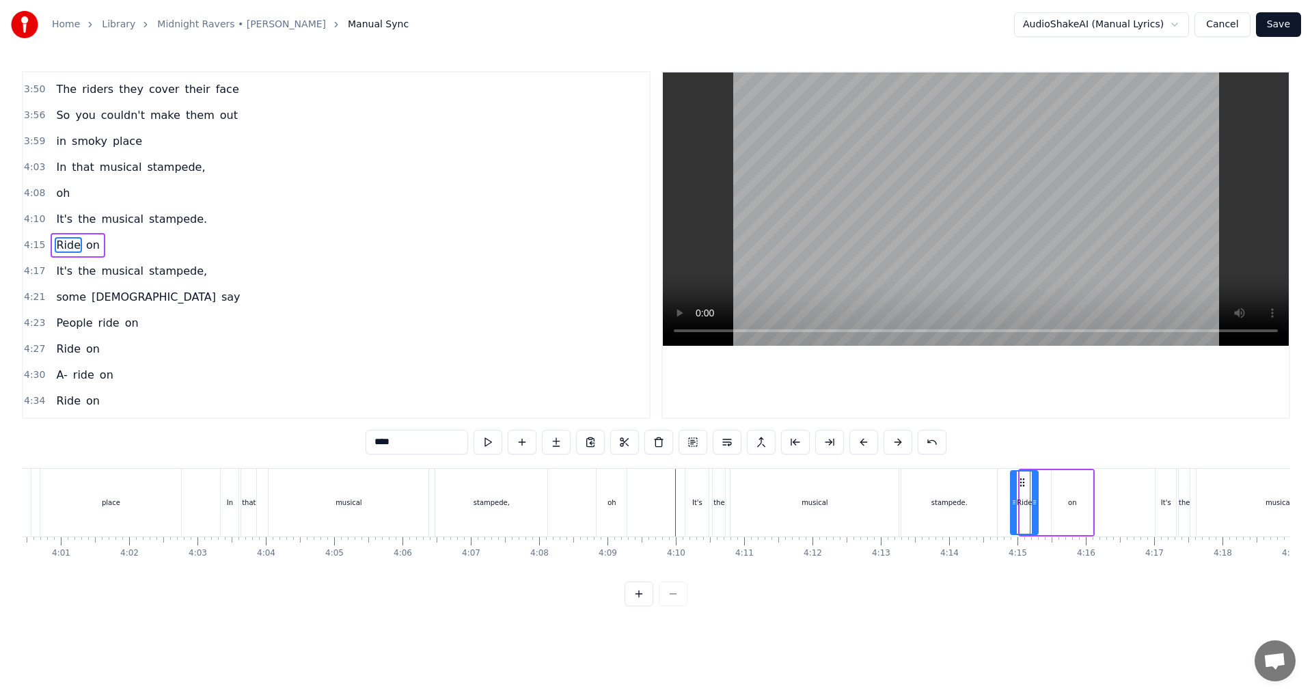
drag, startPoint x: 1099, startPoint y: 480, endPoint x: 1022, endPoint y: 481, distance: 77.2
click at [654, 481] on icon at bounding box center [1022, 482] width 11 height 11
click at [654, 496] on div "on" at bounding box center [1072, 502] width 41 height 65
type input "**"
drag, startPoint x: 1062, startPoint y: 478, endPoint x: 1048, endPoint y: 479, distance: 13.7
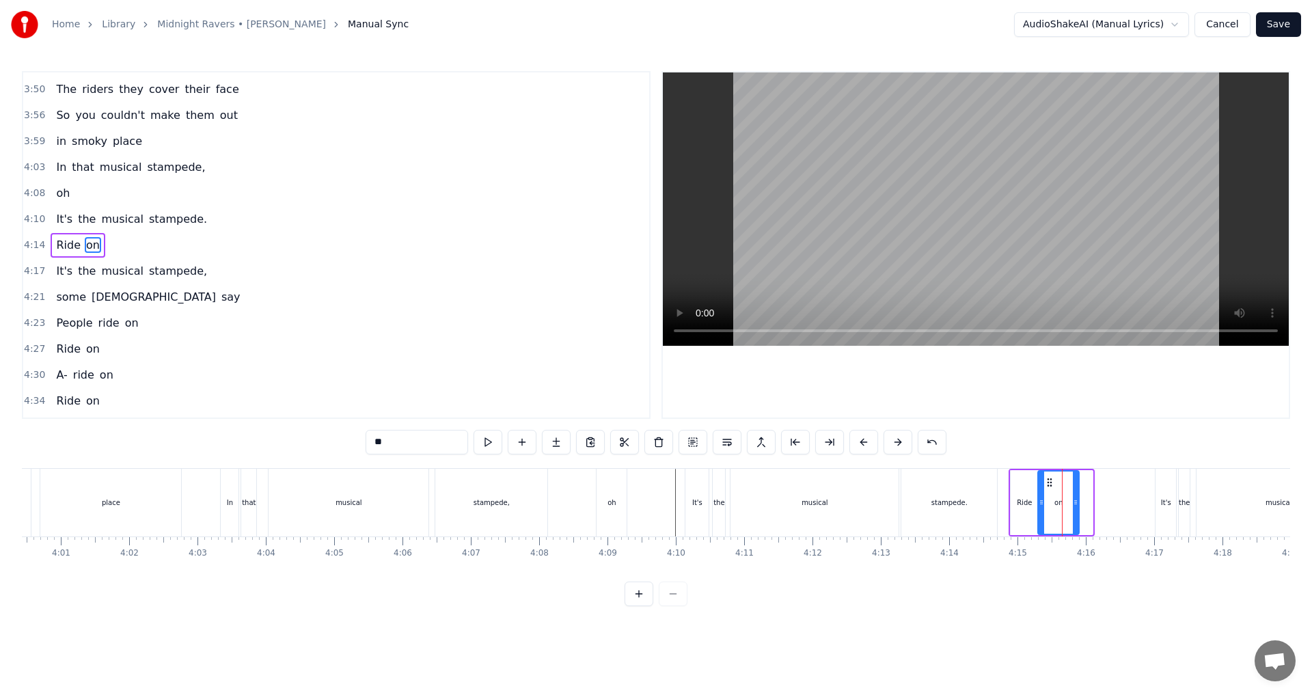
click at [654, 479] on icon at bounding box center [1049, 482] width 11 height 11
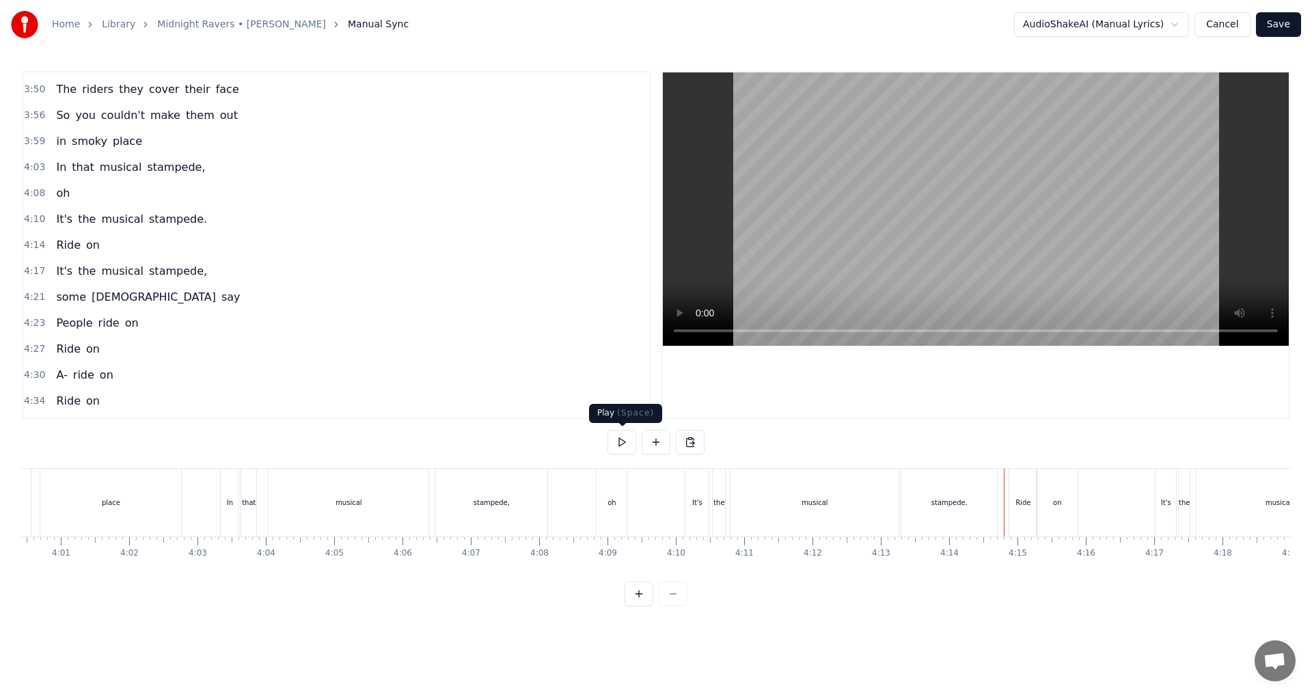
click at [626, 447] on button at bounding box center [622, 442] width 29 height 25
click at [612, 441] on button at bounding box center [622, 442] width 29 height 25
click at [630, 436] on button at bounding box center [622, 442] width 29 height 25
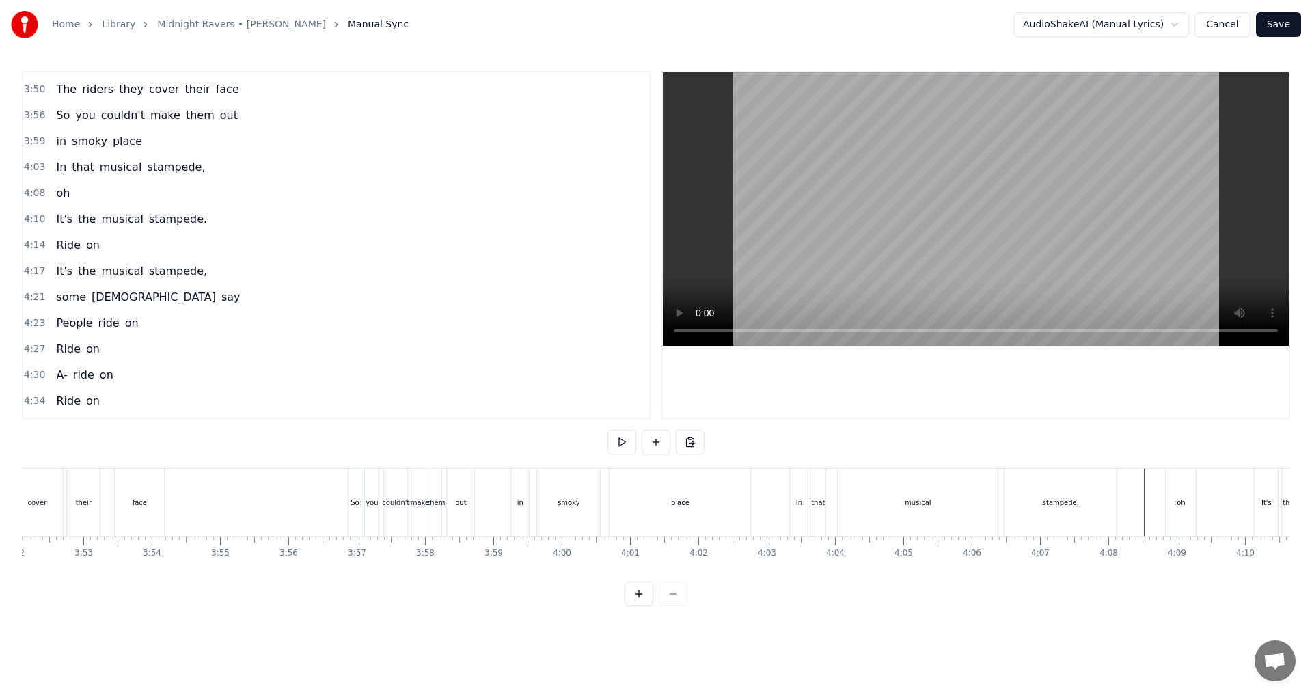
scroll to position [0, 15830]
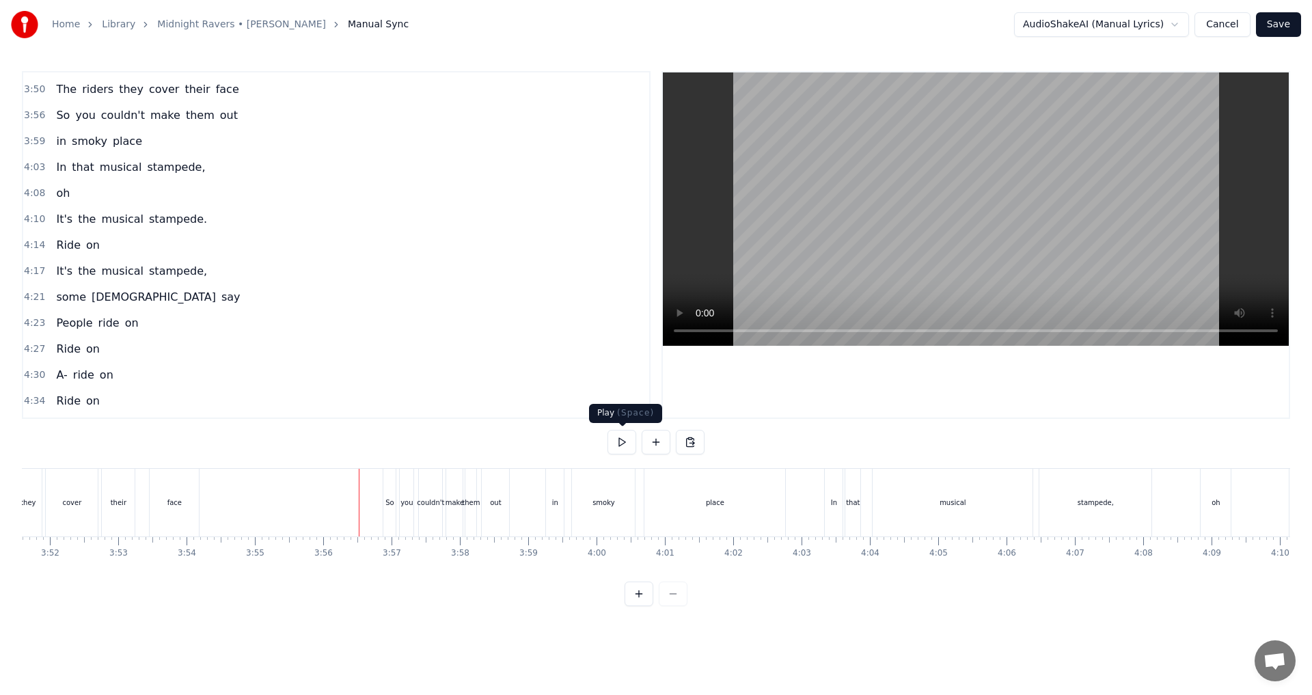
click at [635, 441] on button at bounding box center [622, 442] width 29 height 25
click at [630, 441] on button at bounding box center [622, 442] width 29 height 25
click at [654, 504] on div "place" at bounding box center [715, 503] width 141 height 68
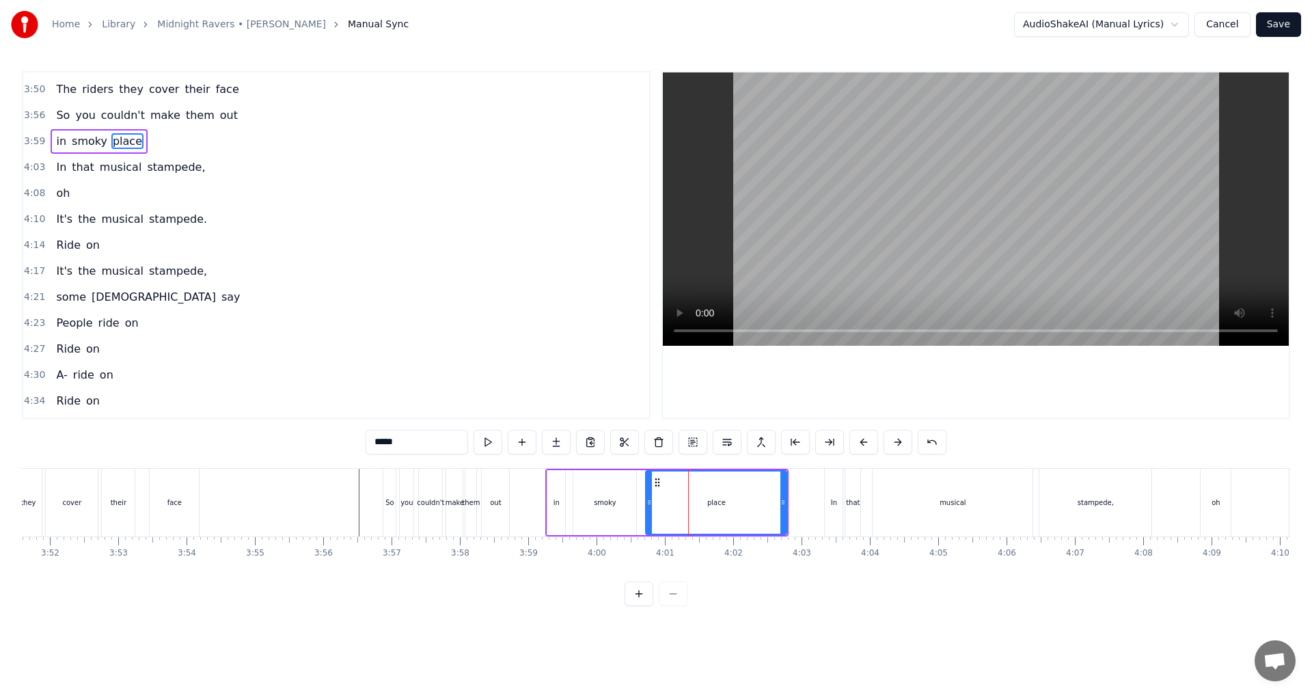
scroll to position [1295, 0]
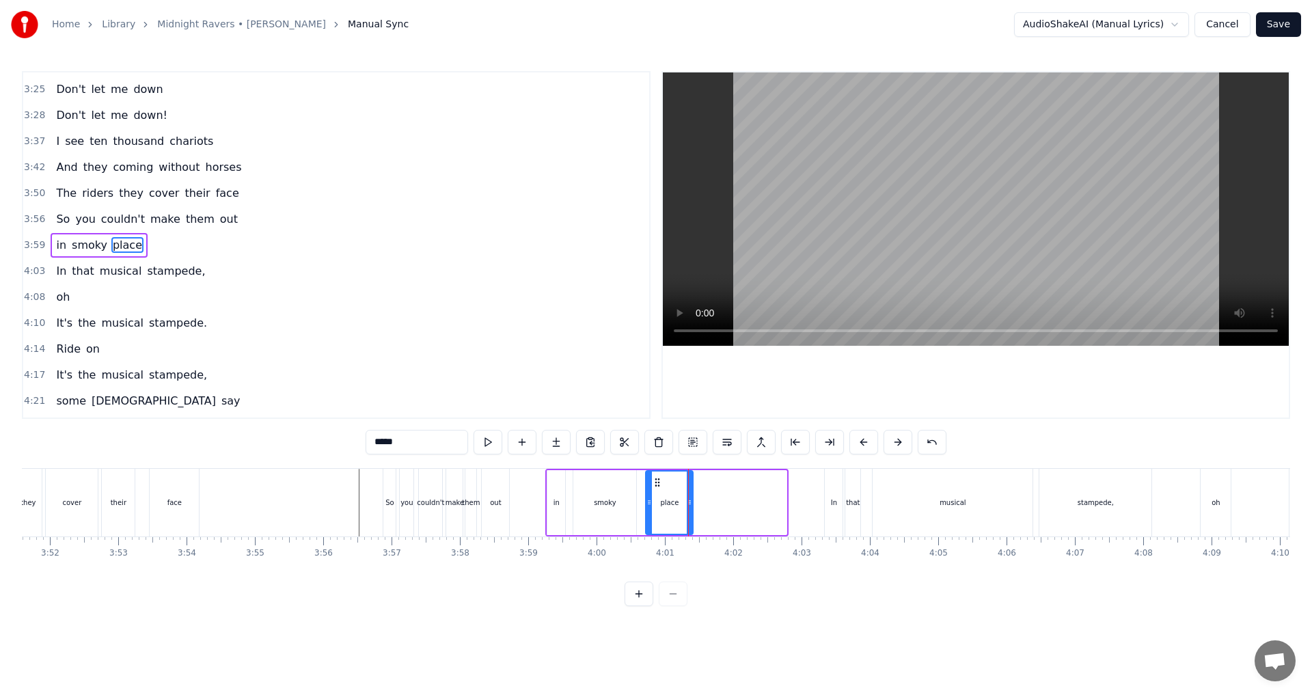
drag, startPoint x: 785, startPoint y: 504, endPoint x: 691, endPoint y: 506, distance: 93.7
click at [654, 506] on icon at bounding box center [689, 502] width 5 height 11
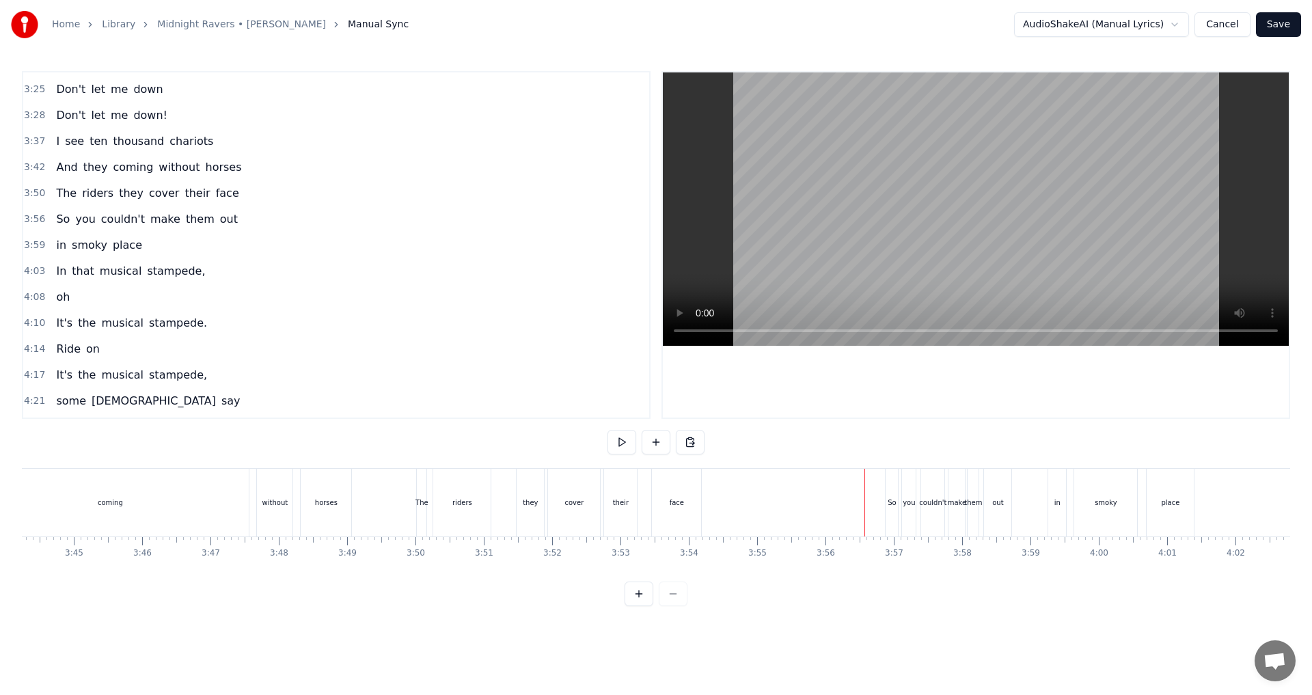
scroll to position [0, 15293]
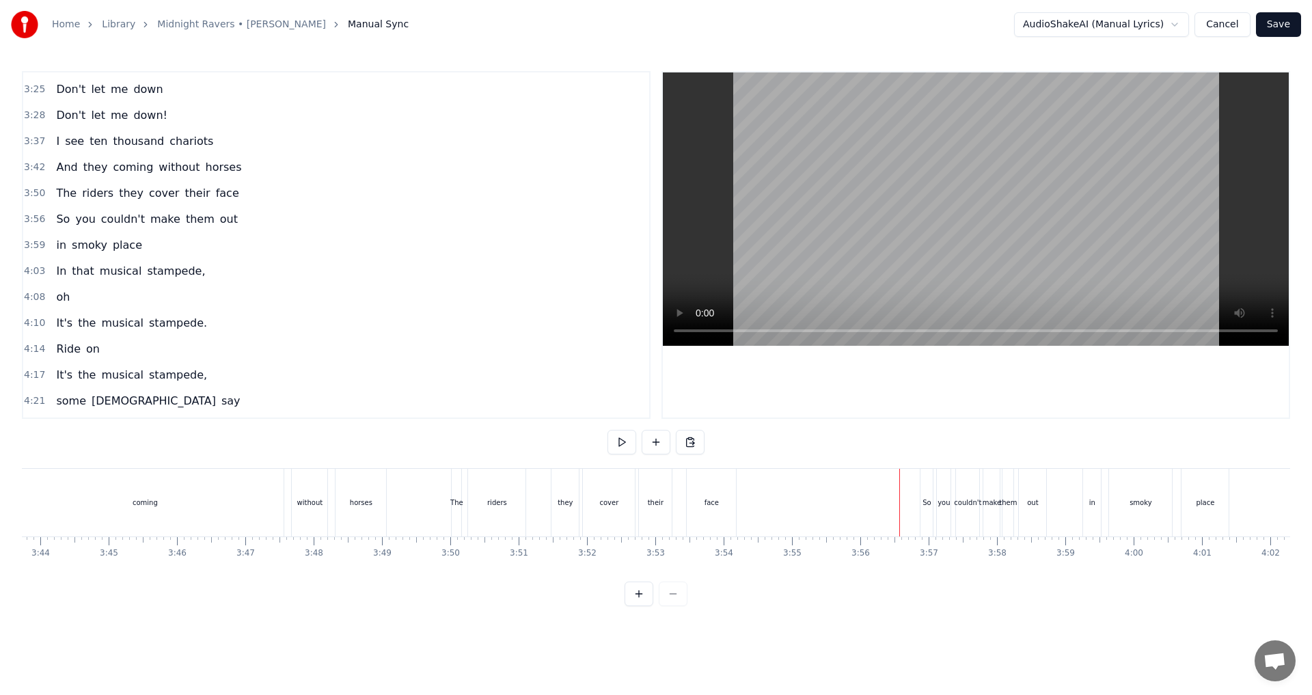
click at [625, 444] on button at bounding box center [622, 442] width 29 height 25
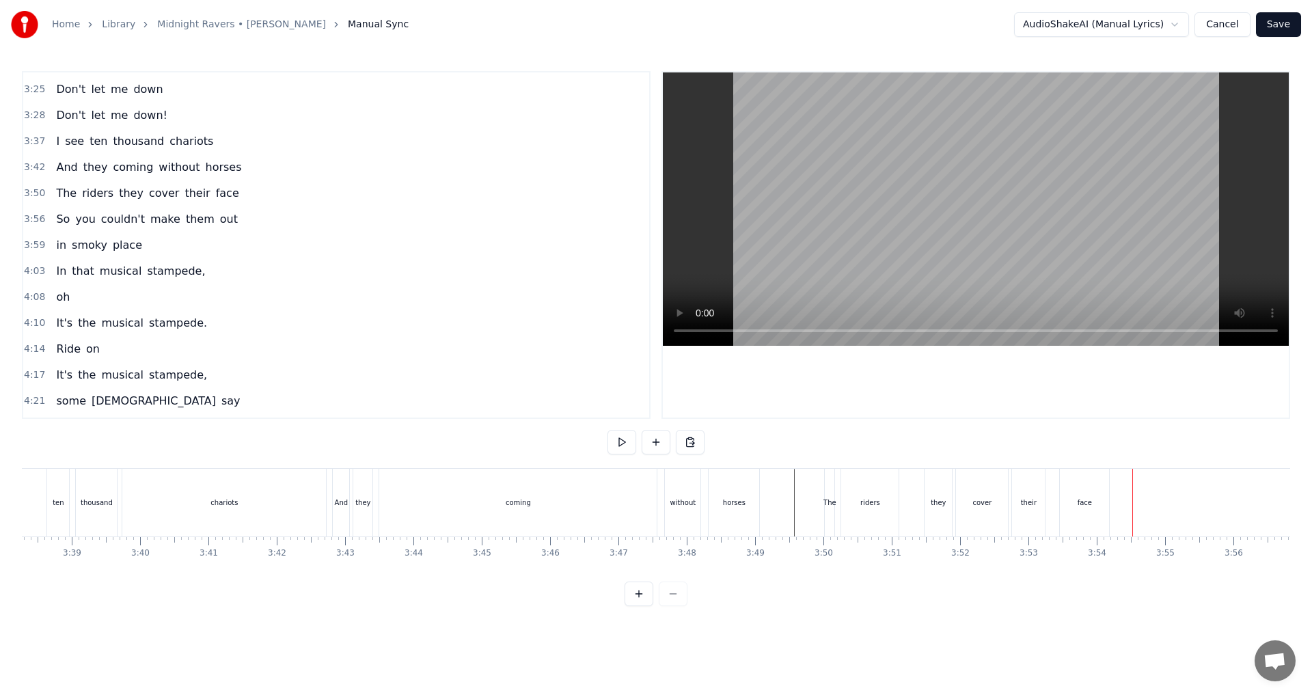
scroll to position [0, 14826]
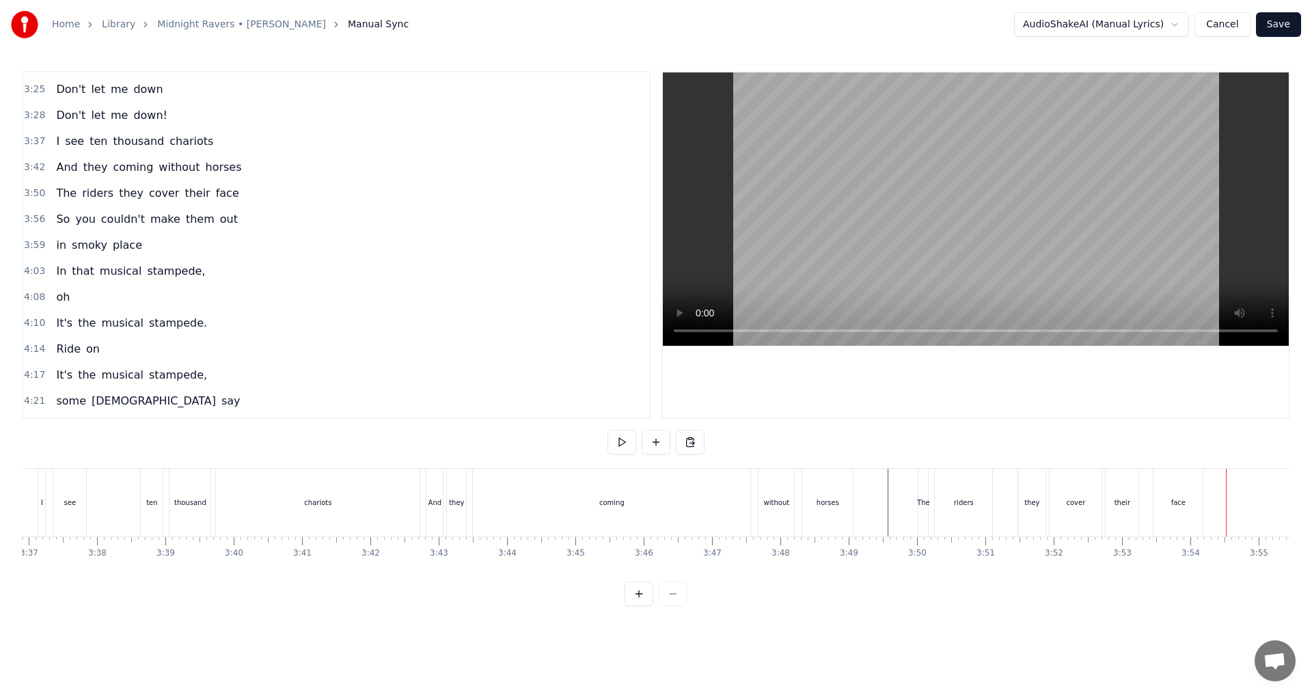
click at [654, 519] on div "And they coming without horses" at bounding box center [641, 503] width 431 height 68
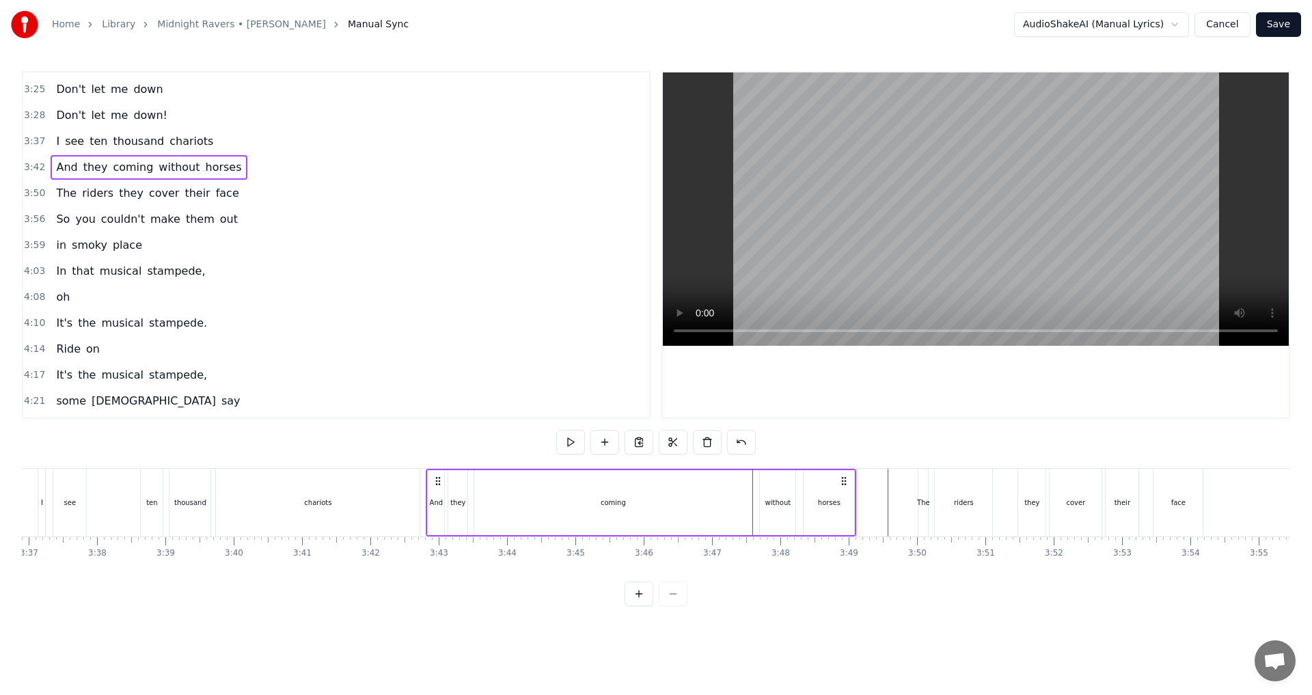
click at [386, 520] on div "chariots" at bounding box center [318, 503] width 204 height 68
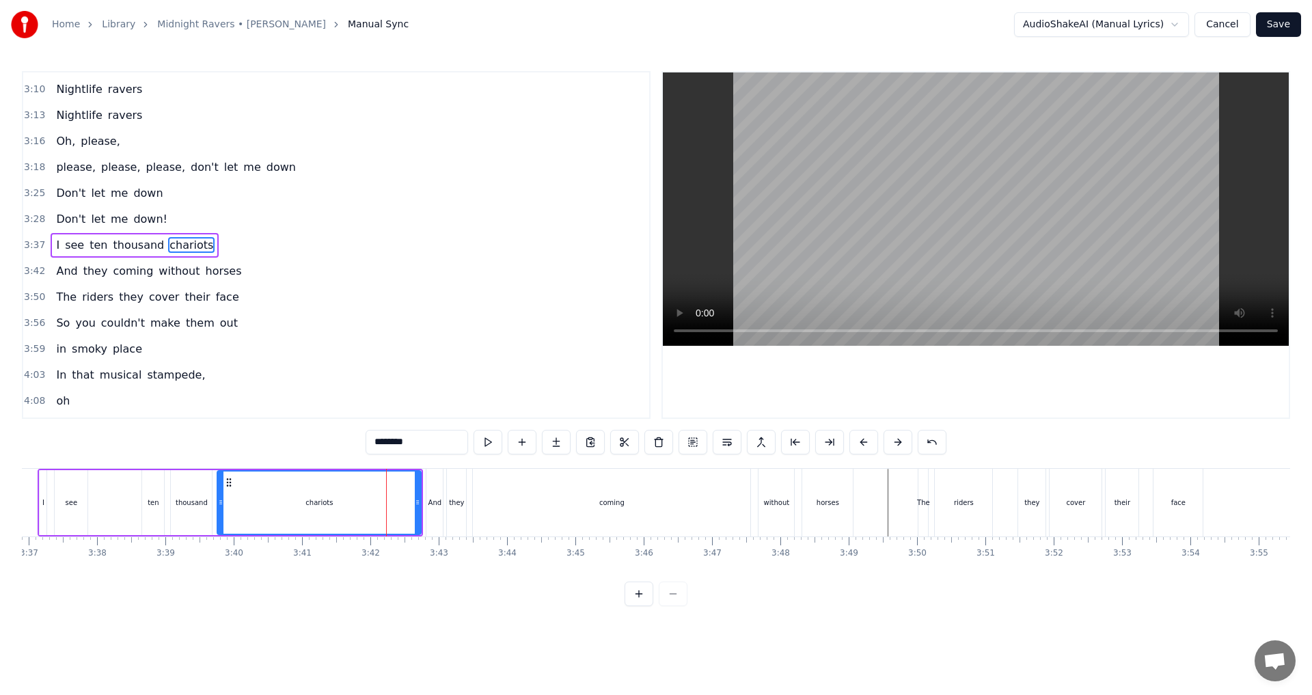
click at [556, 508] on div "coming" at bounding box center [612, 503] width 278 height 68
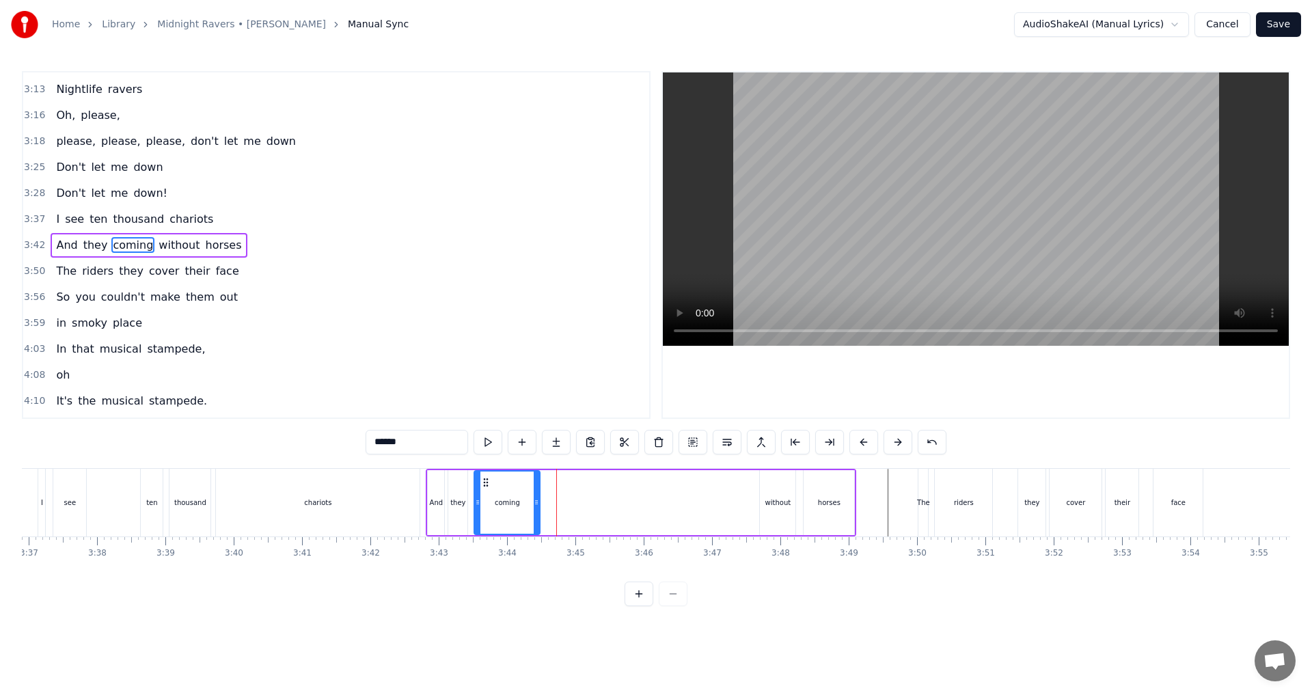
drag, startPoint x: 748, startPoint y: 502, endPoint x: 537, endPoint y: 513, distance: 212.1
click at [537, 513] on div at bounding box center [536, 503] width 5 height 62
click at [654, 499] on div "without" at bounding box center [779, 503] width 26 height 10
drag, startPoint x: 768, startPoint y: 482, endPoint x: 646, endPoint y: 487, distance: 122.4
click at [646, 487] on icon at bounding box center [649, 482] width 11 height 11
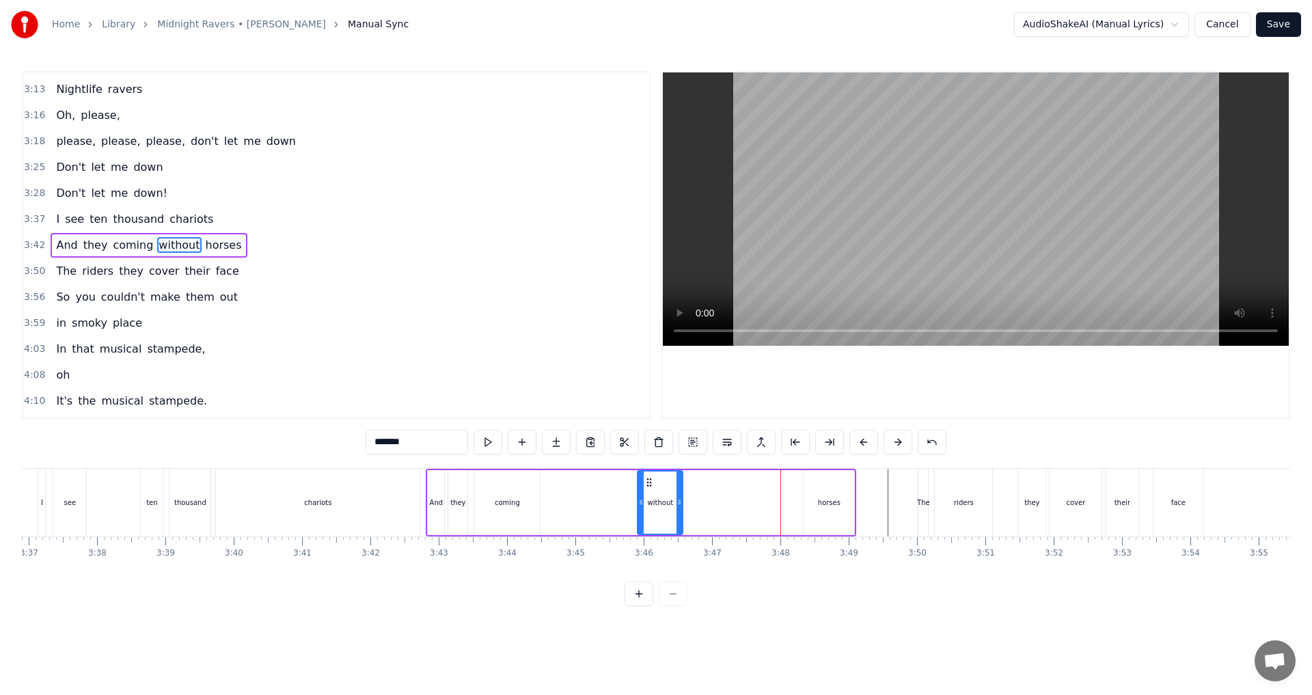
drag, startPoint x: 669, startPoint y: 505, endPoint x: 677, endPoint y: 504, distance: 7.6
click at [654, 504] on icon at bounding box center [679, 502] width 5 height 11
click at [654, 489] on div "horses" at bounding box center [829, 502] width 51 height 65
drag, startPoint x: 708, startPoint y: 497, endPoint x: 694, endPoint y: 498, distance: 14.4
click at [654, 498] on div "horses" at bounding box center [707, 503] width 49 height 62
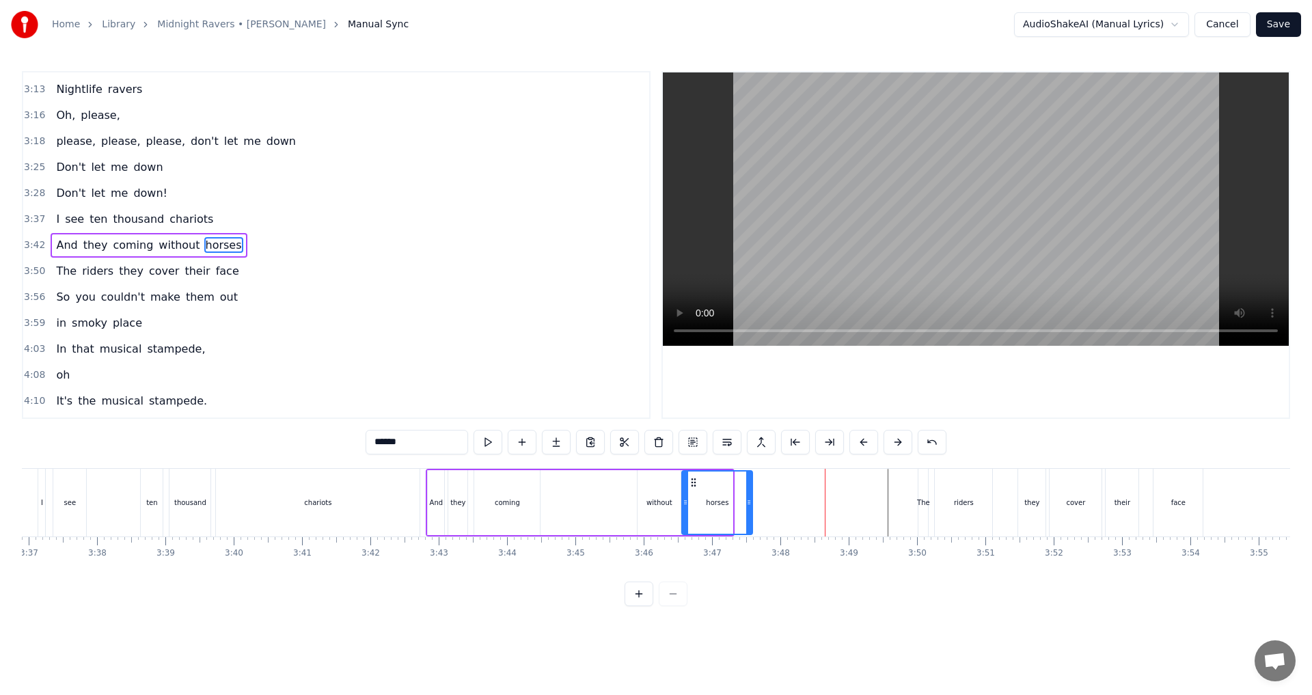
drag, startPoint x: 728, startPoint y: 502, endPoint x: 748, endPoint y: 502, distance: 19.8
click at [654, 502] on icon at bounding box center [748, 502] width 5 height 11
click at [409, 513] on div "chariots" at bounding box center [318, 503] width 204 height 68
type input "********"
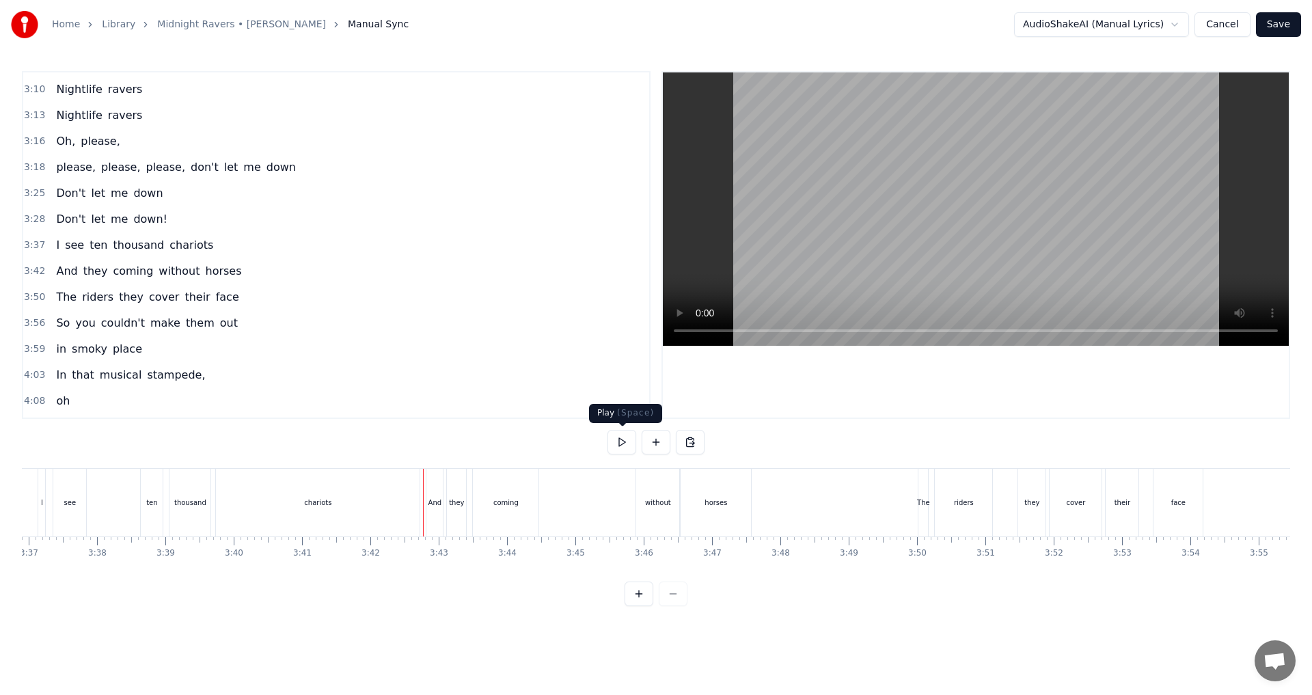
click at [632, 443] on button at bounding box center [622, 442] width 29 height 25
click at [630, 443] on button at bounding box center [622, 442] width 29 height 25
click at [157, 274] on span "without" at bounding box center [179, 271] width 44 height 16
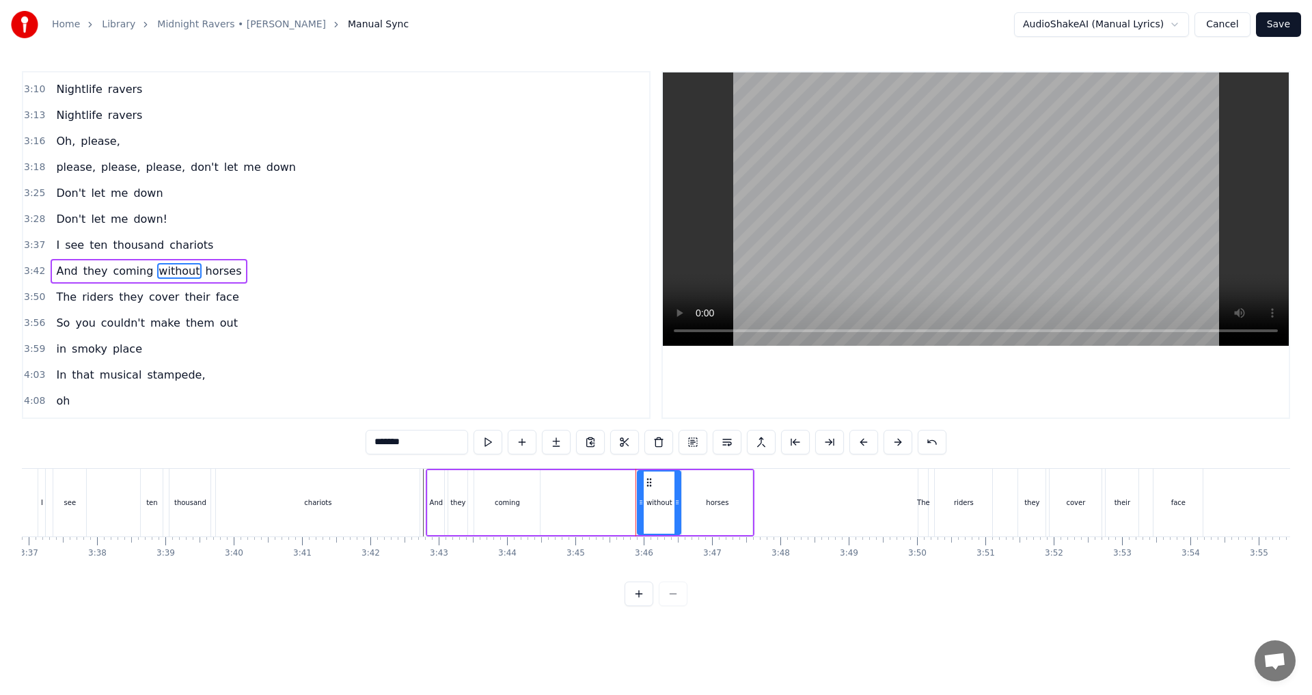
scroll to position [1217, 0]
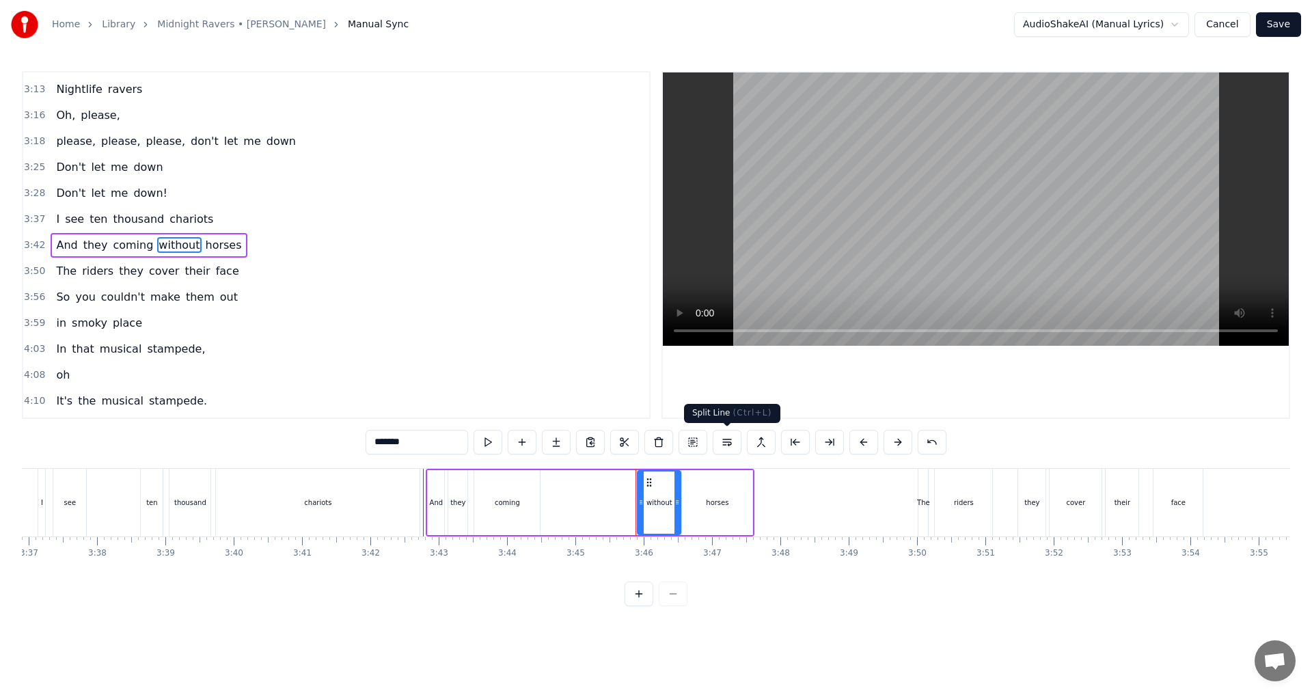
click at [654, 440] on button at bounding box center [727, 442] width 29 height 25
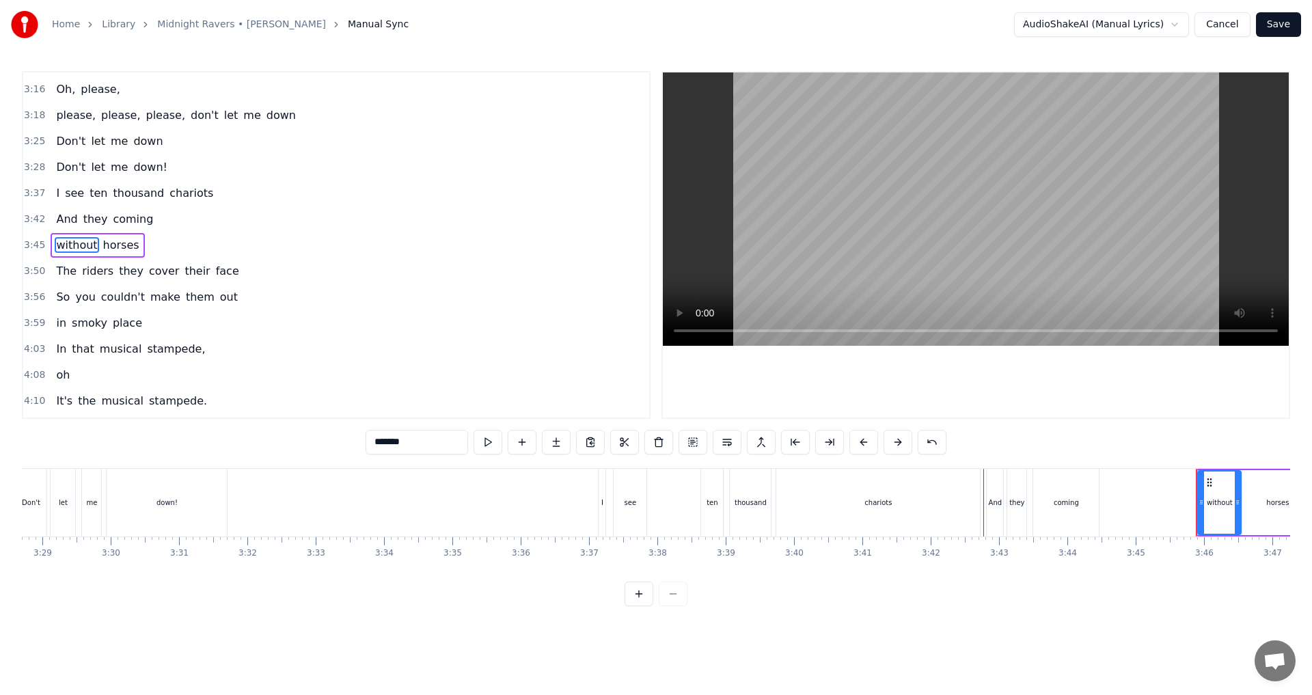
scroll to position [0, 14359]
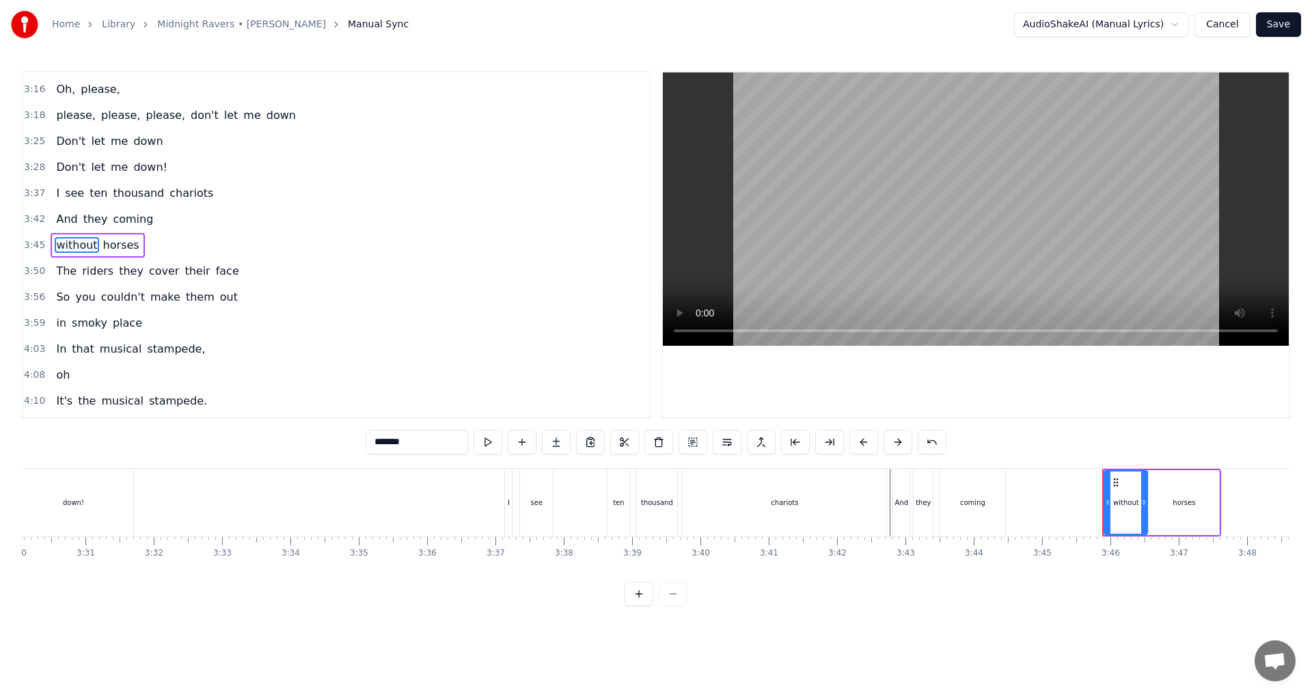
click at [654, 525] on div "chariots" at bounding box center [785, 503] width 204 height 68
type input "********"
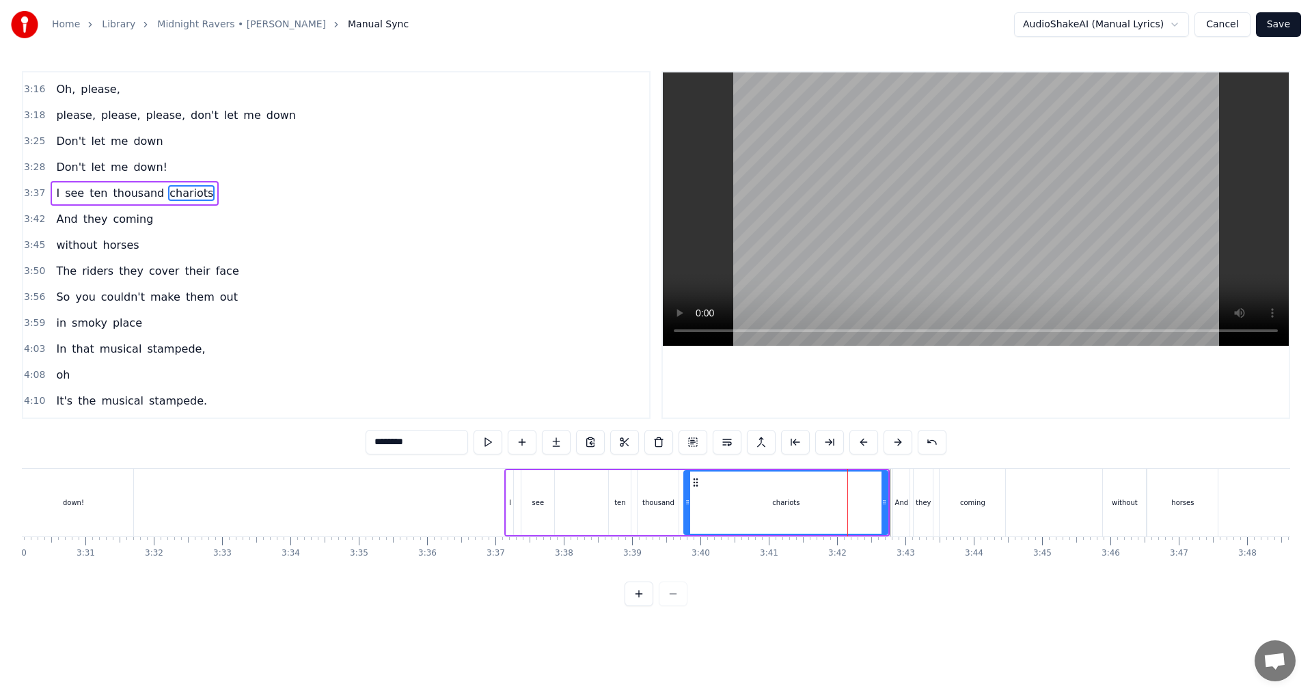
scroll to position [1191, 0]
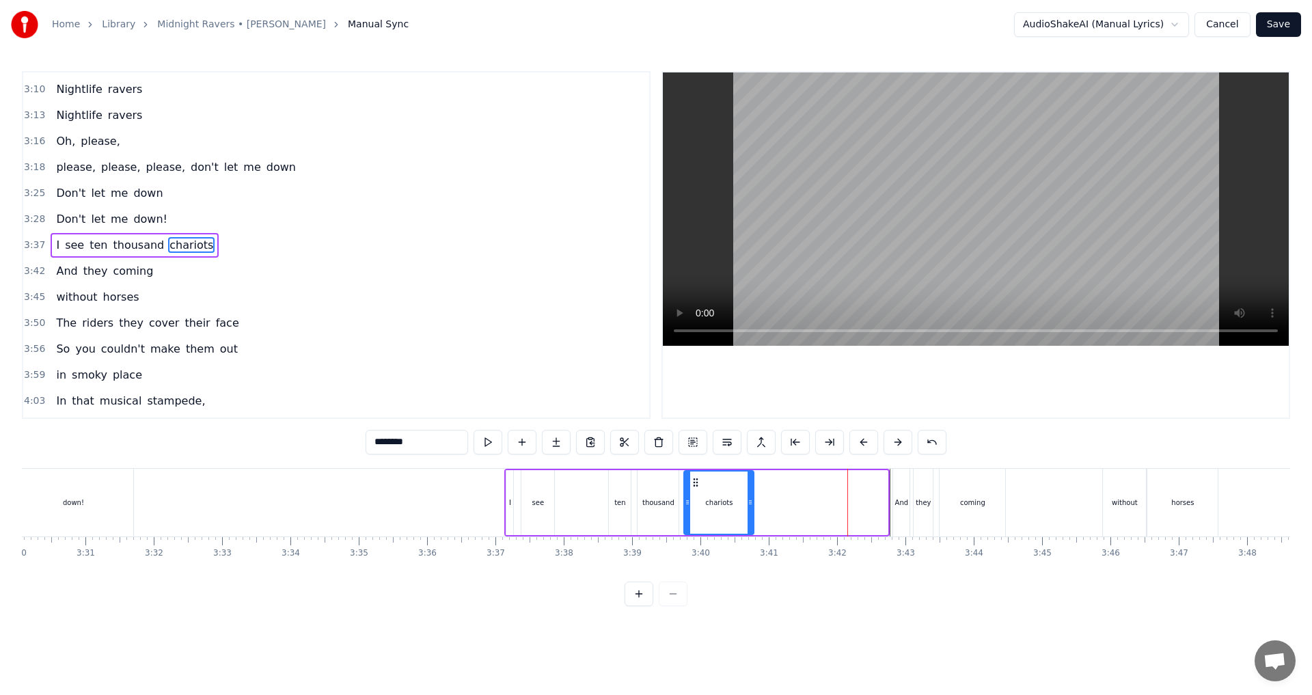
drag, startPoint x: 882, startPoint y: 502, endPoint x: 748, endPoint y: 507, distance: 134.0
click at [654, 507] on icon at bounding box center [750, 502] width 5 height 11
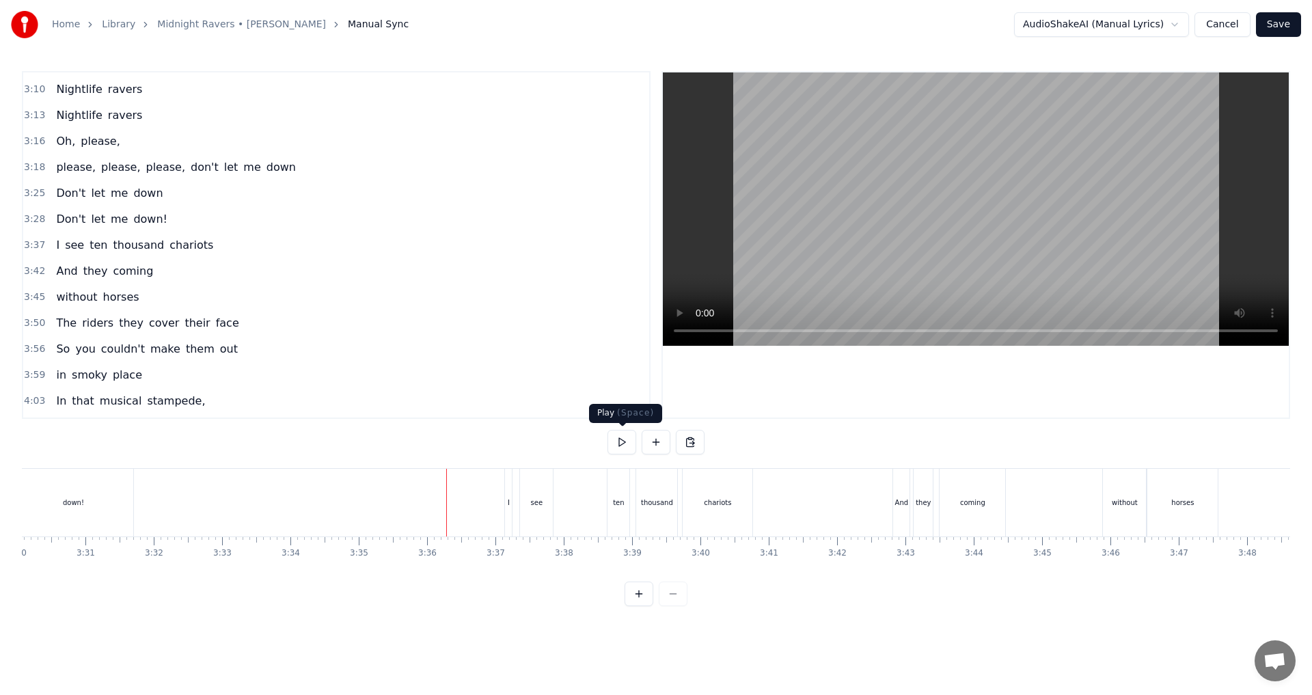
click at [615, 446] on button at bounding box center [622, 442] width 29 height 25
click at [625, 444] on button at bounding box center [622, 442] width 29 height 25
click at [507, 511] on div "I" at bounding box center [508, 503] width 7 height 68
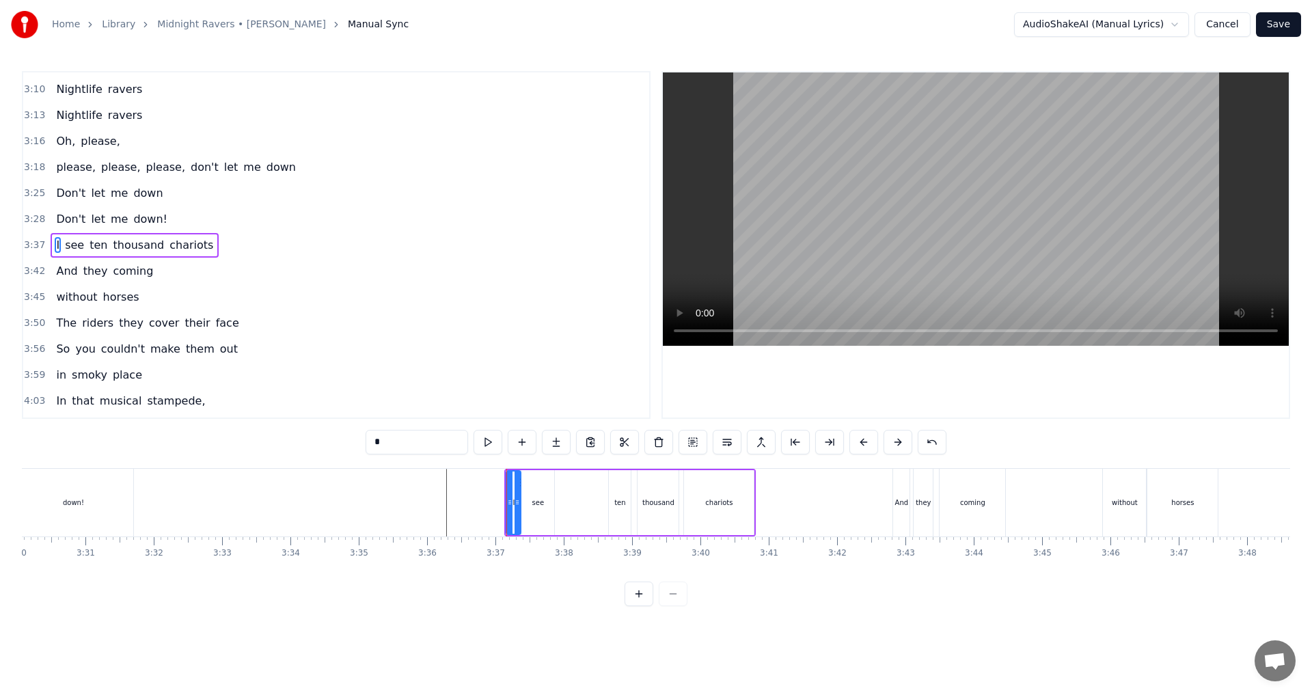
drag, startPoint x: 507, startPoint y: 504, endPoint x: 515, endPoint y: 504, distance: 7.5
click at [515, 504] on icon at bounding box center [517, 502] width 5 height 11
drag, startPoint x: 510, startPoint y: 496, endPoint x: 497, endPoint y: 496, distance: 13.0
click at [497, 496] on div at bounding box center [496, 503] width 5 height 62
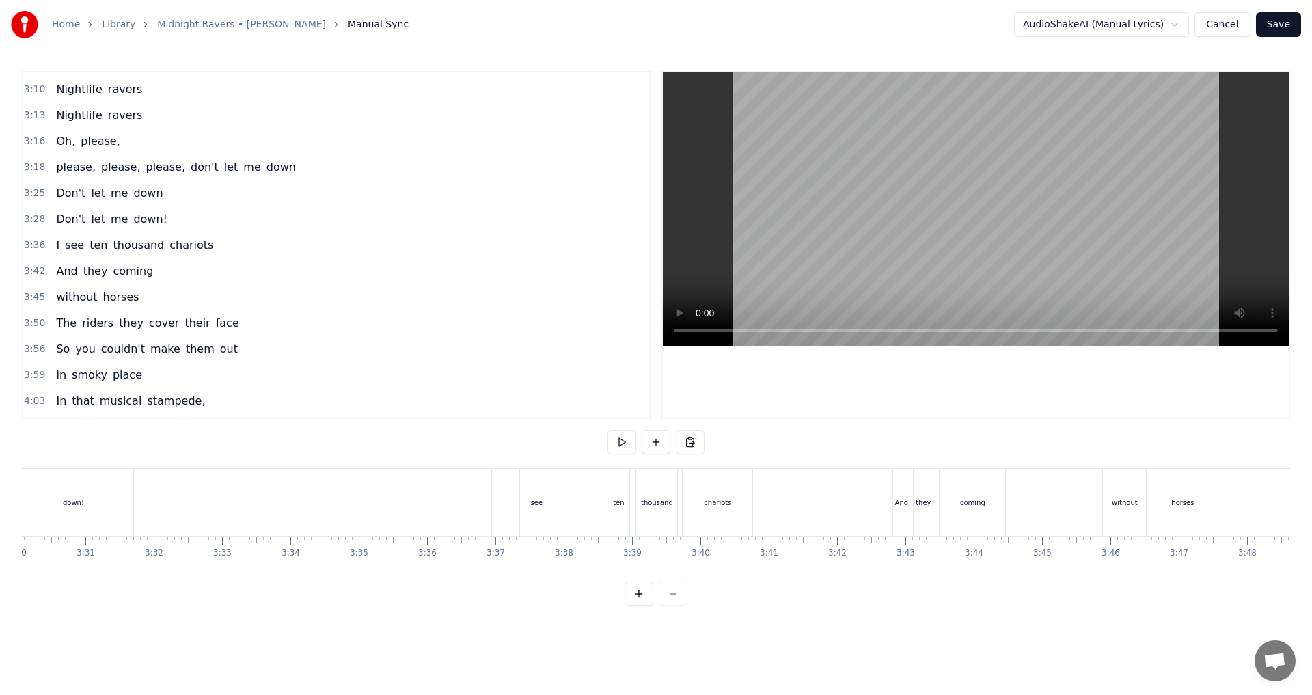
click at [509, 509] on div "I" at bounding box center [505, 503] width 27 height 68
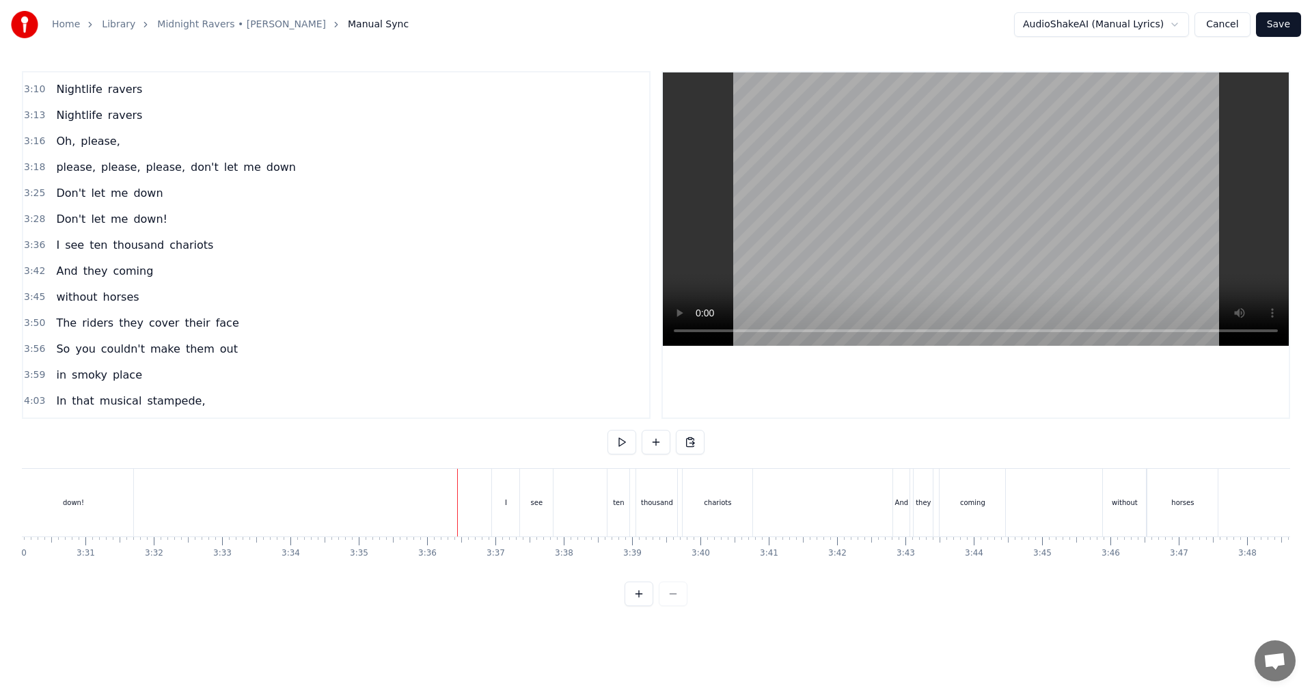
click at [513, 512] on div "I" at bounding box center [505, 503] width 27 height 68
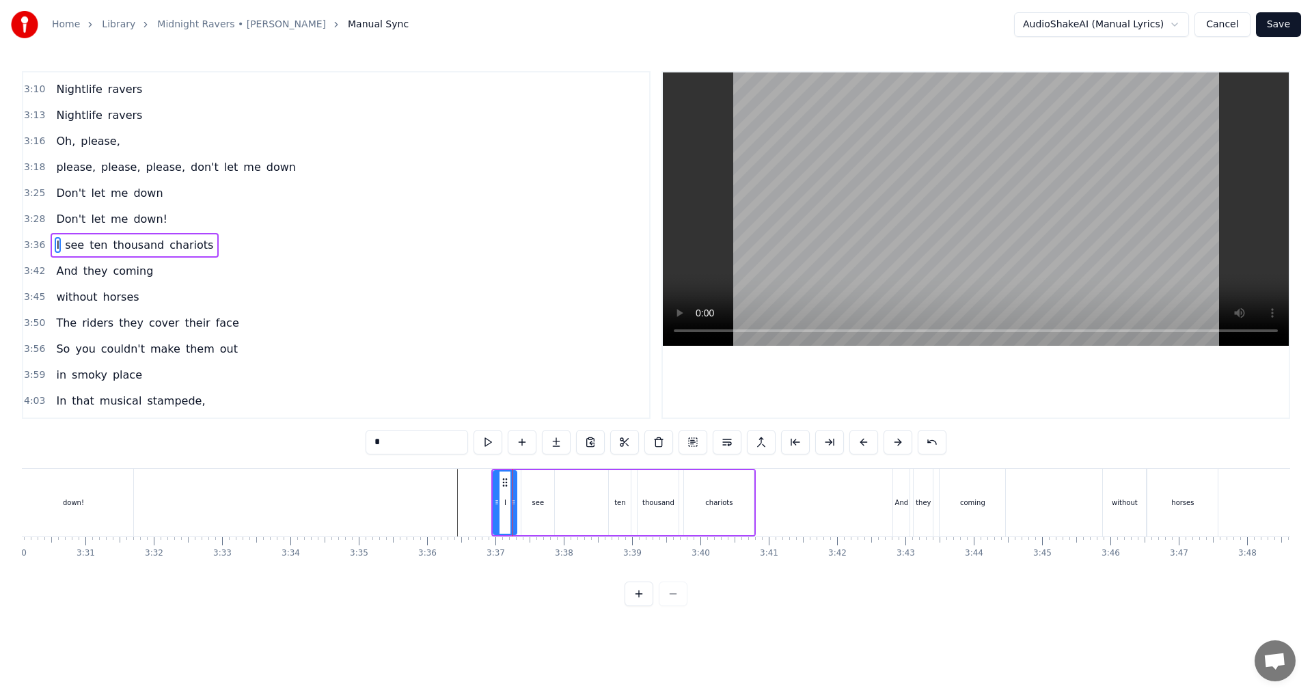
click at [515, 503] on icon at bounding box center [513, 502] width 5 height 11
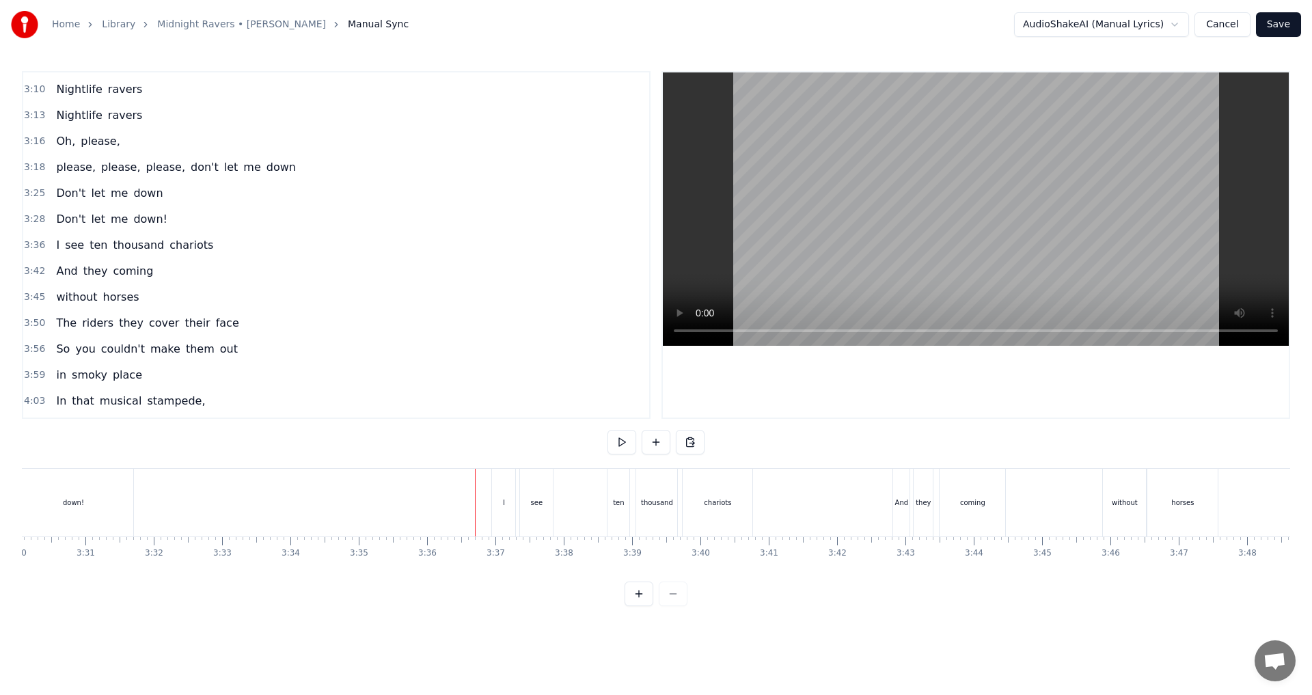
click at [88, 246] on span "ten" at bounding box center [98, 245] width 21 height 16
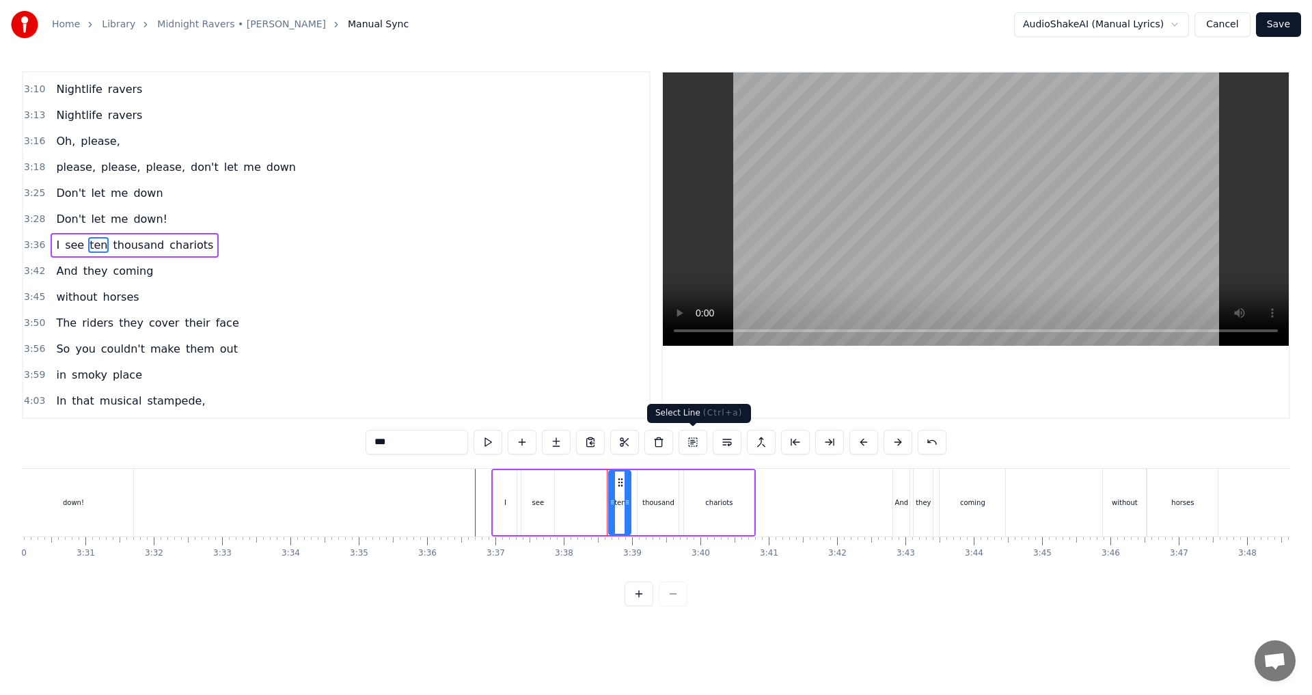
click at [654, 443] on button at bounding box center [693, 442] width 29 height 25
click at [98, 245] on span "ten" at bounding box center [98, 245] width 21 height 16
click at [654, 444] on button at bounding box center [727, 442] width 29 height 25
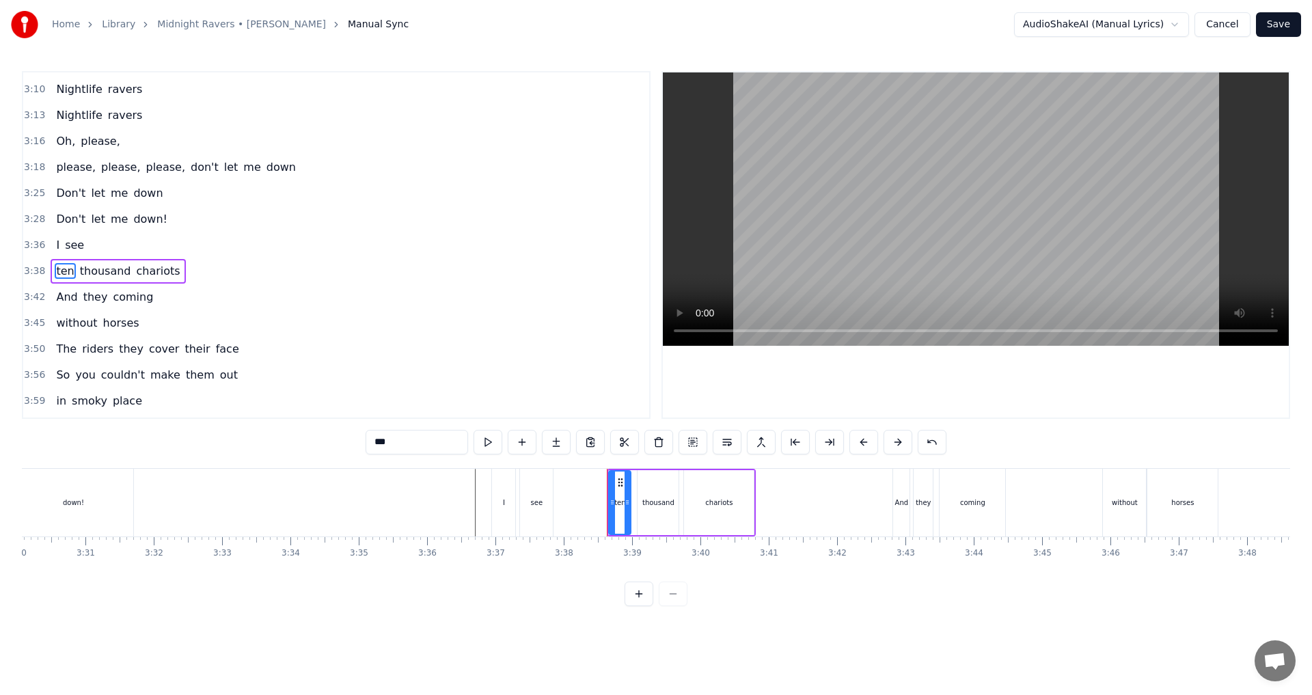
scroll to position [1217, 0]
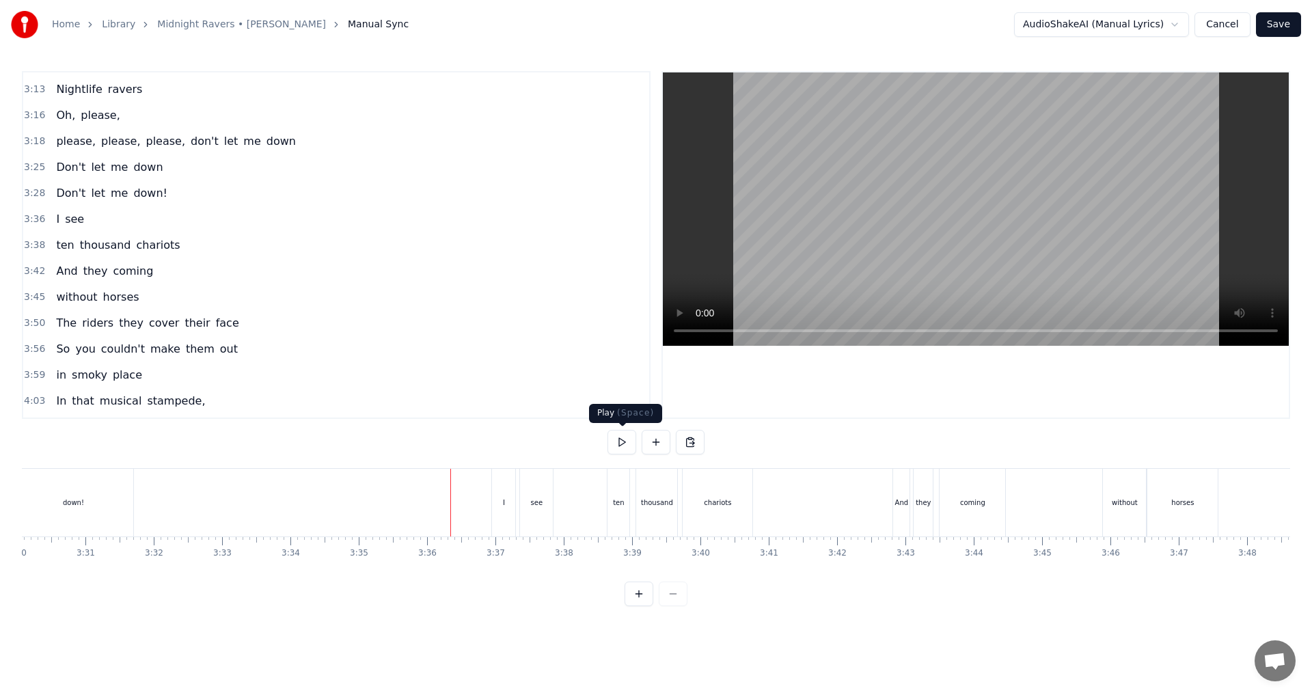
click at [621, 448] on button at bounding box center [622, 442] width 29 height 25
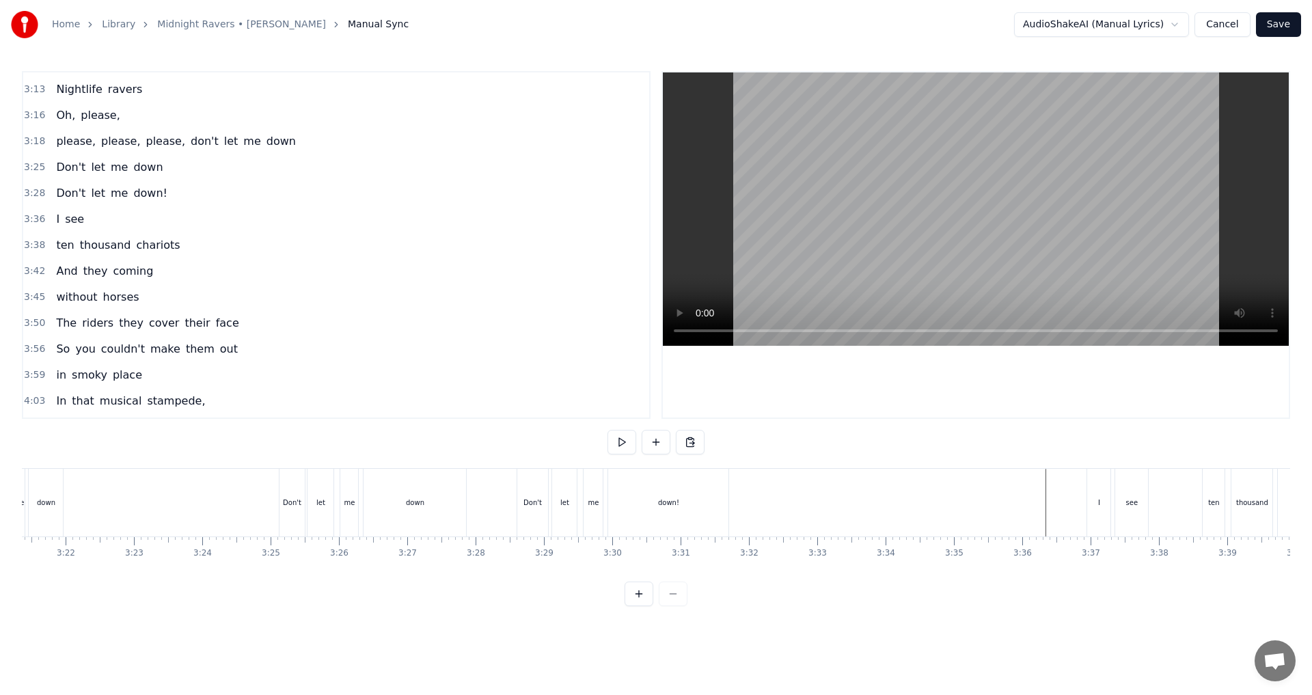
click at [628, 444] on button at bounding box center [622, 442] width 29 height 25
click at [654, 509] on div "down!" at bounding box center [668, 503] width 120 height 68
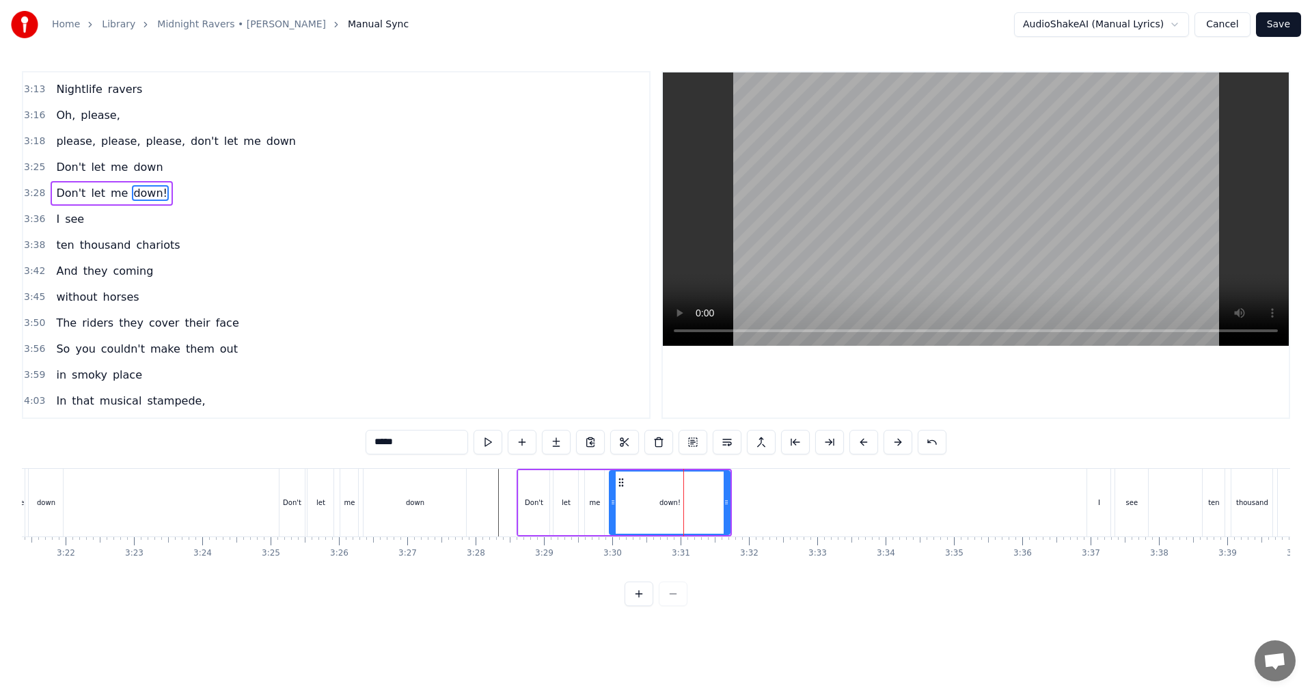
scroll to position [1165, 0]
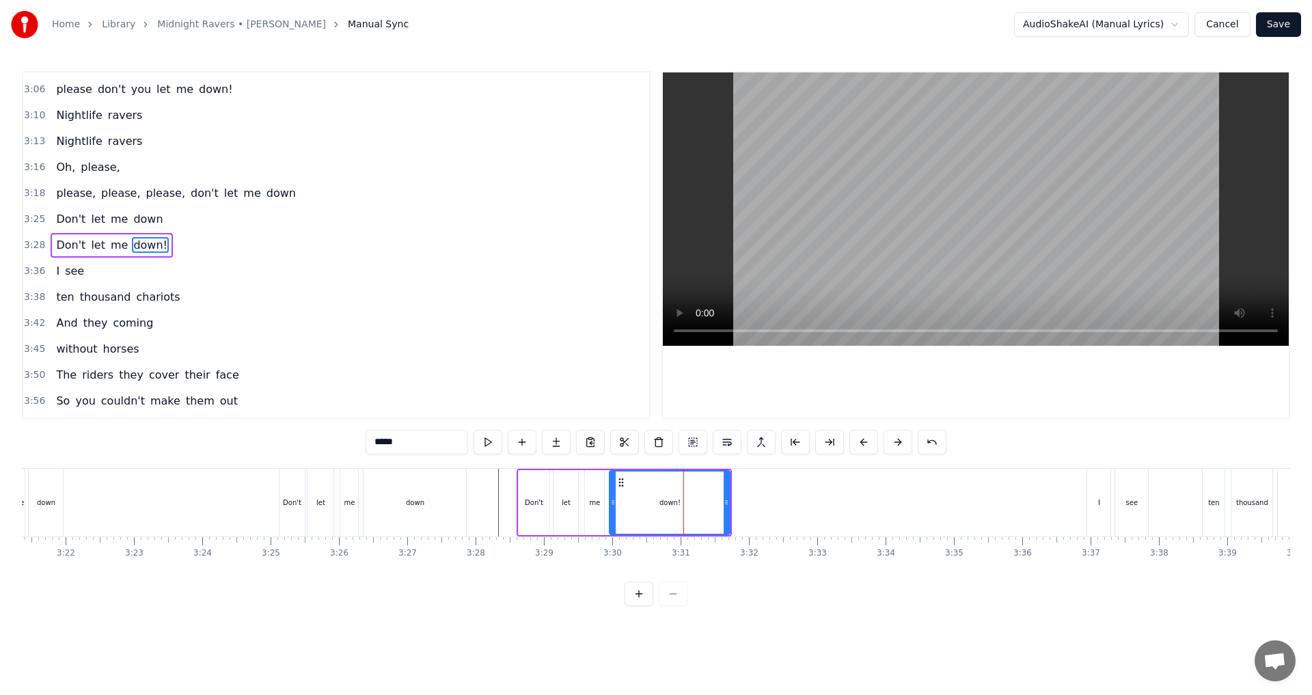
click at [420, 442] on input "*****" at bounding box center [417, 442] width 103 height 25
type input "****"
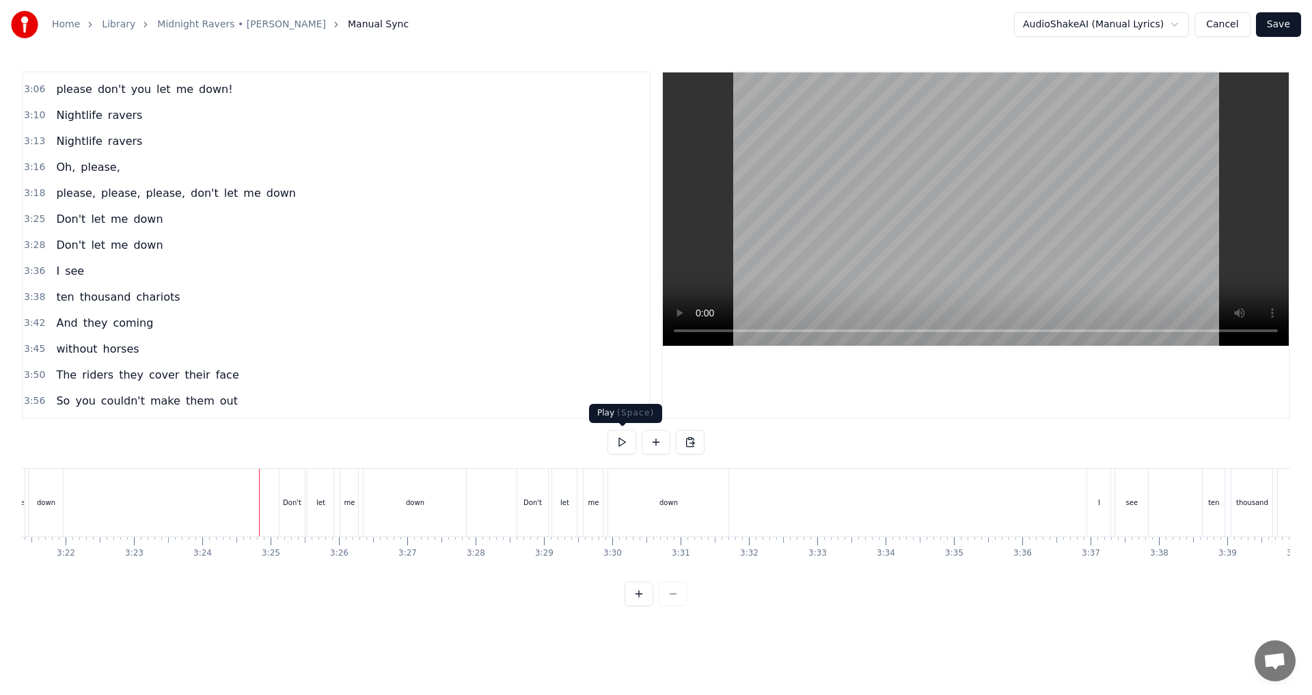
click at [615, 442] on button at bounding box center [622, 442] width 29 height 25
click at [620, 446] on button at bounding box center [622, 442] width 29 height 25
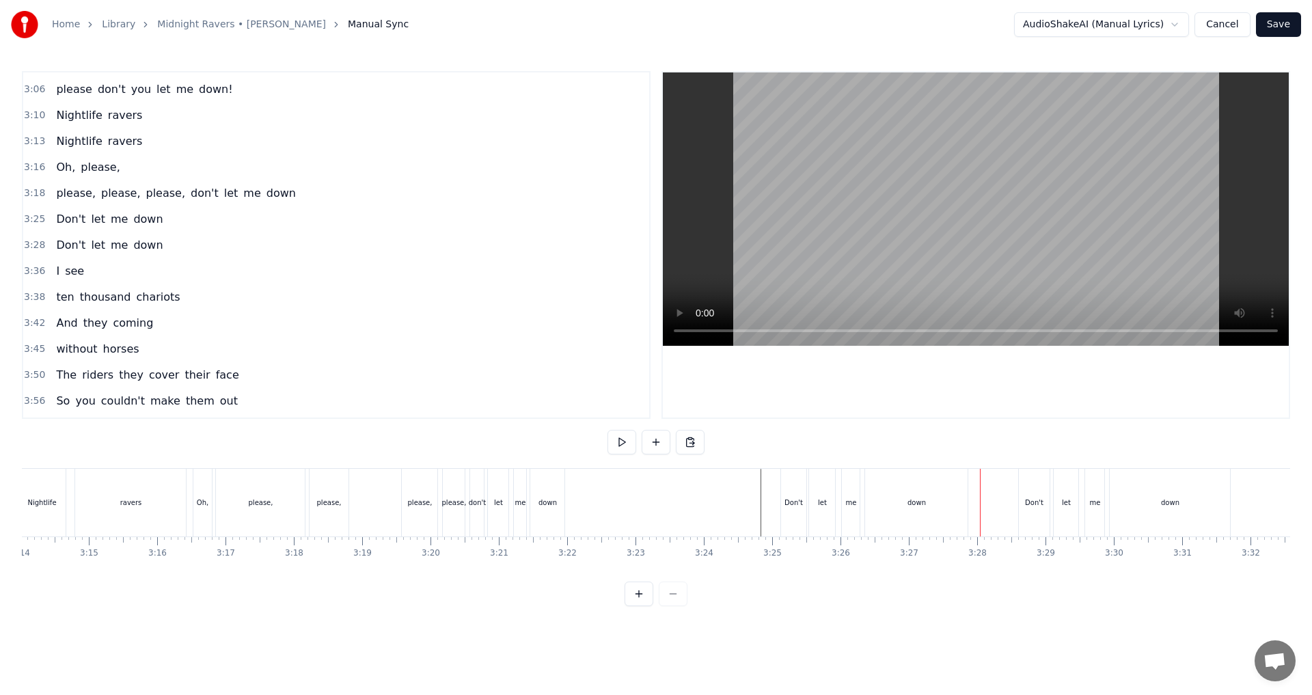
scroll to position [0, 13145]
click at [504, 524] on div "please, please, please, don't let me down" at bounding box center [556, 503] width 260 height 68
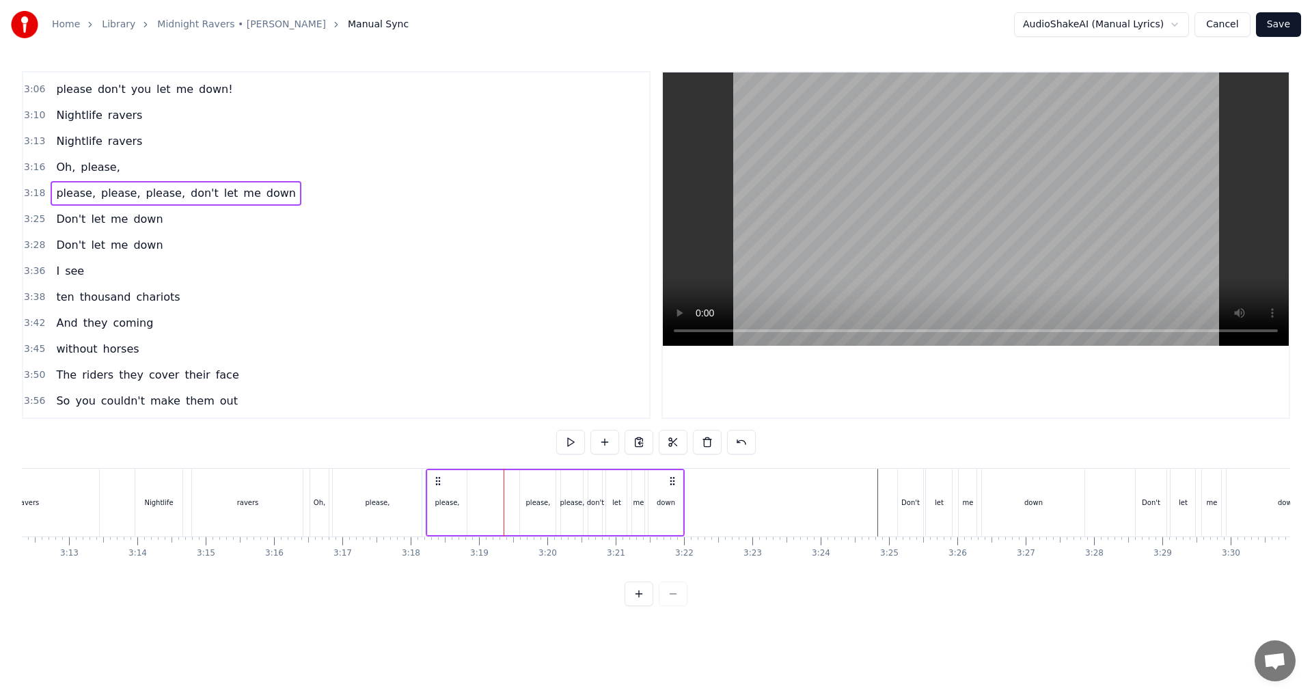
click at [298, 522] on div "ravers" at bounding box center [247, 503] width 111 height 68
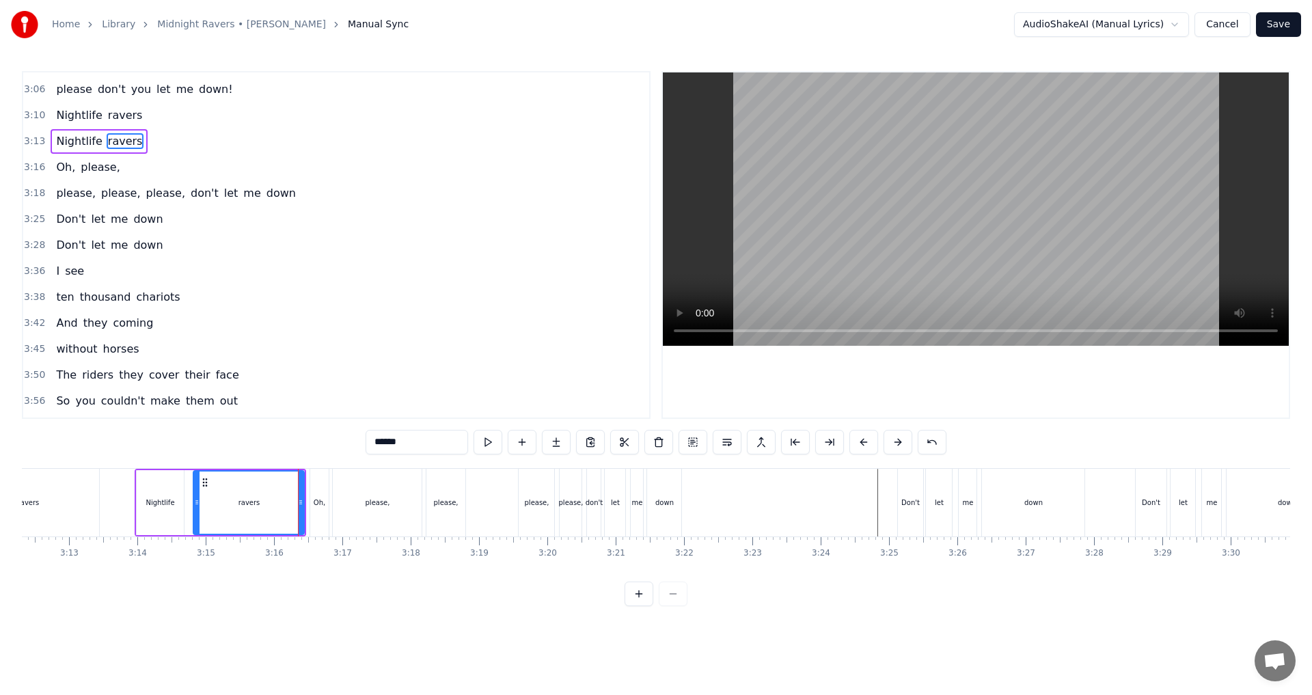
scroll to position [1061, 0]
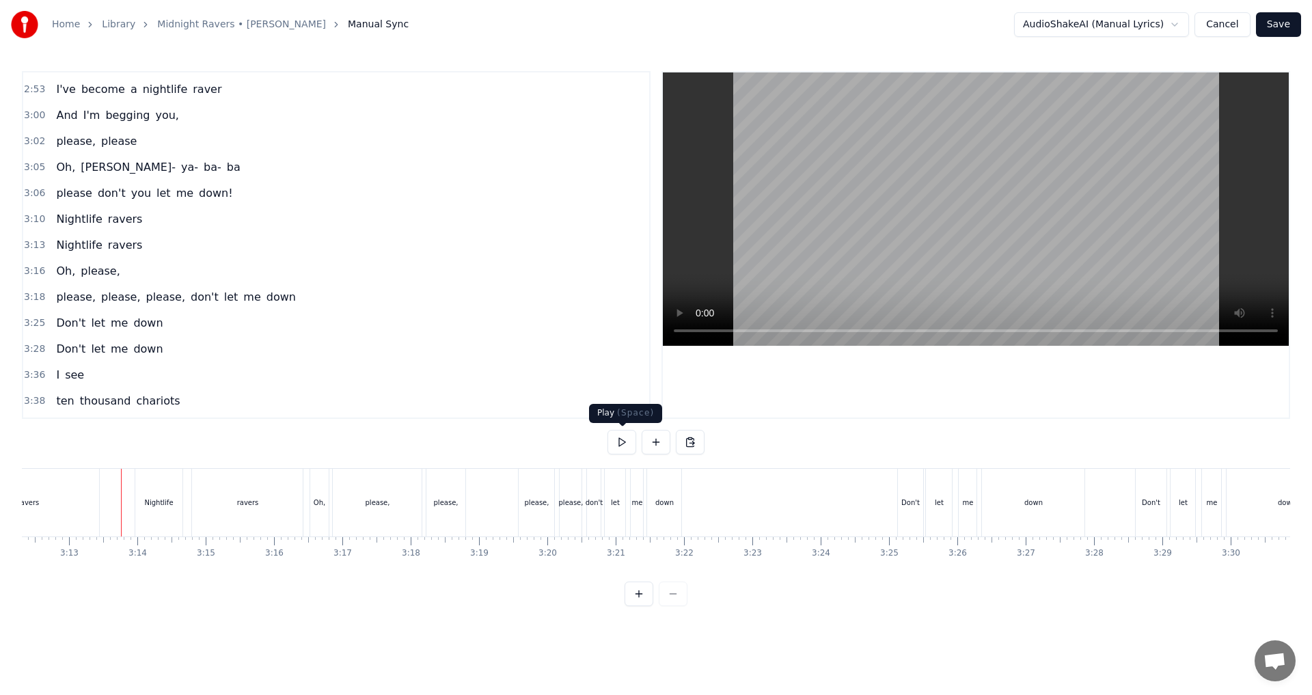
click at [618, 435] on button at bounding box center [622, 442] width 29 height 25
click at [621, 443] on button at bounding box center [622, 442] width 29 height 25
click at [297, 495] on div "ravers" at bounding box center [247, 503] width 111 height 68
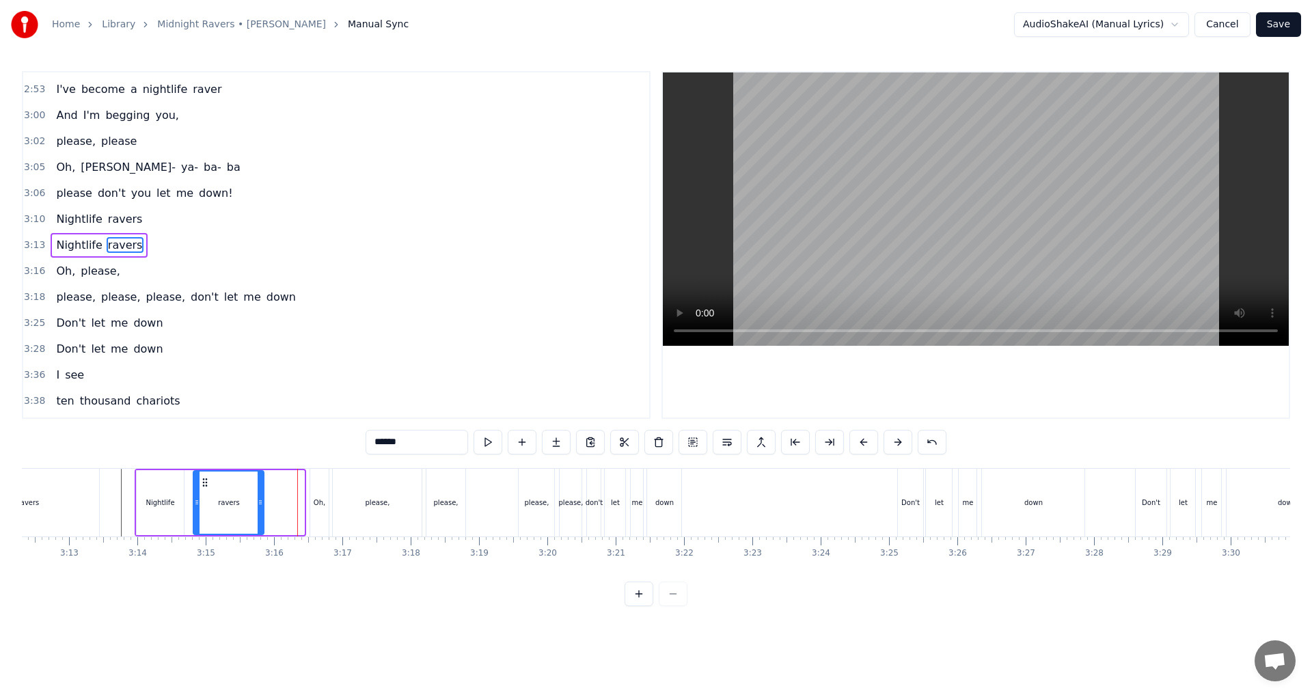
drag, startPoint x: 302, startPoint y: 505, endPoint x: 261, endPoint y: 504, distance: 41.0
click at [261, 504] on icon at bounding box center [260, 502] width 5 height 11
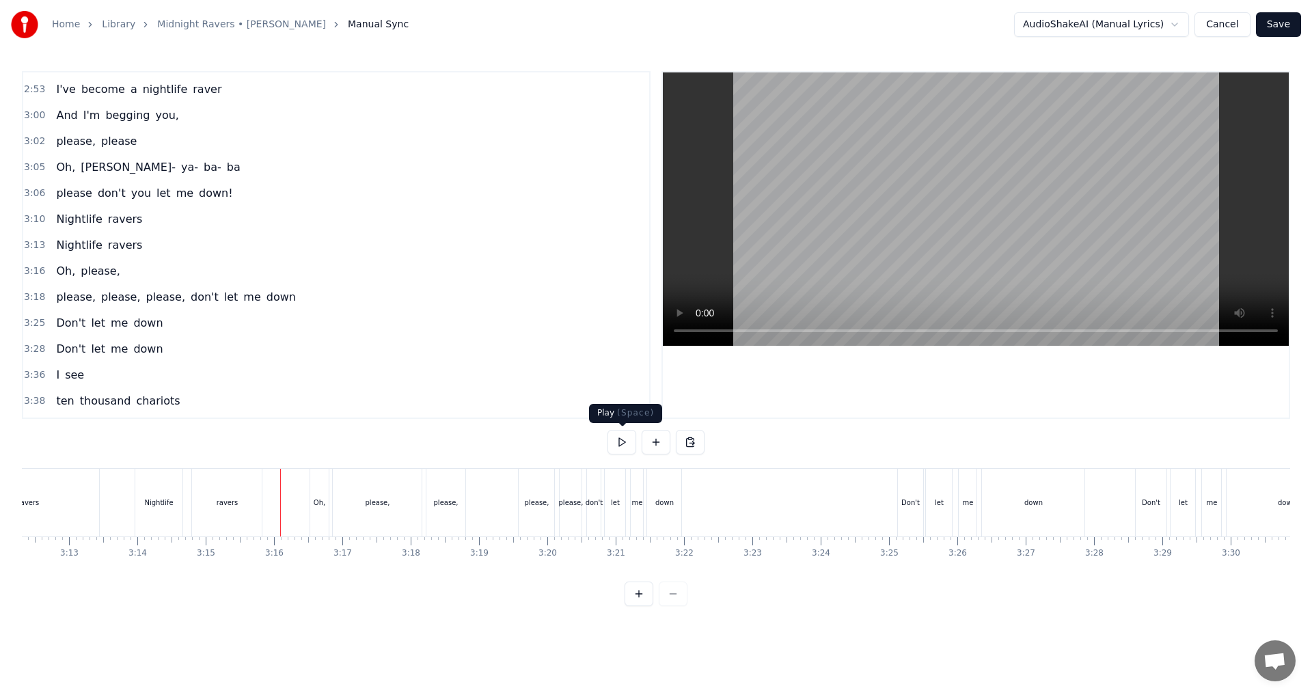
click at [619, 445] on button at bounding box center [622, 442] width 29 height 25
click at [370, 500] on div "please," at bounding box center [378, 503] width 25 height 10
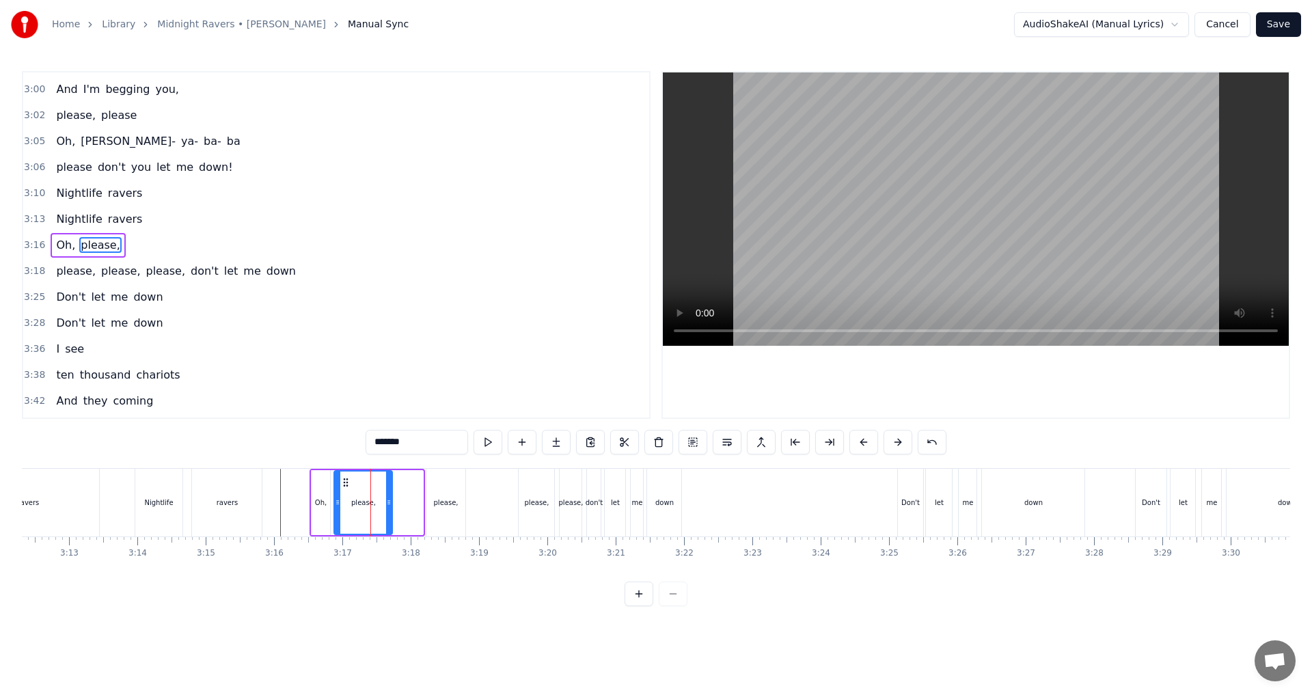
drag, startPoint x: 420, startPoint y: 504, endPoint x: 389, endPoint y: 505, distance: 30.8
click at [389, 505] on icon at bounding box center [388, 502] width 5 height 11
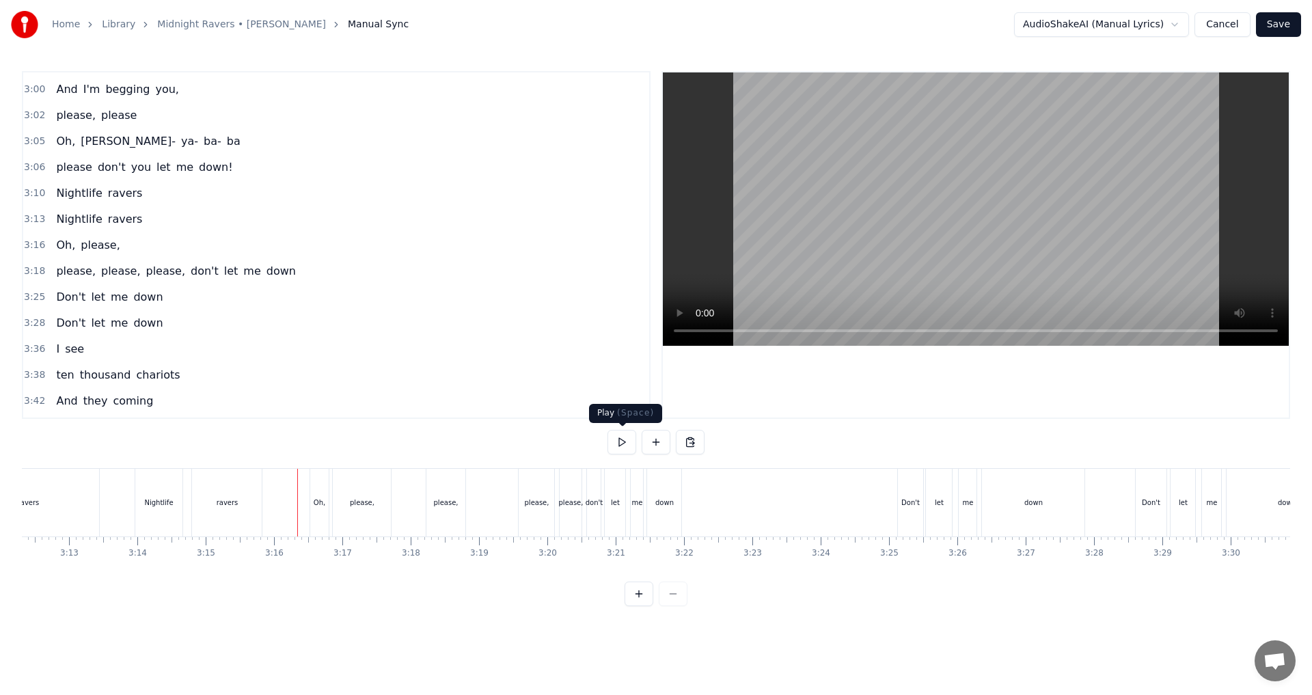
click at [628, 448] on button at bounding box center [622, 442] width 29 height 25
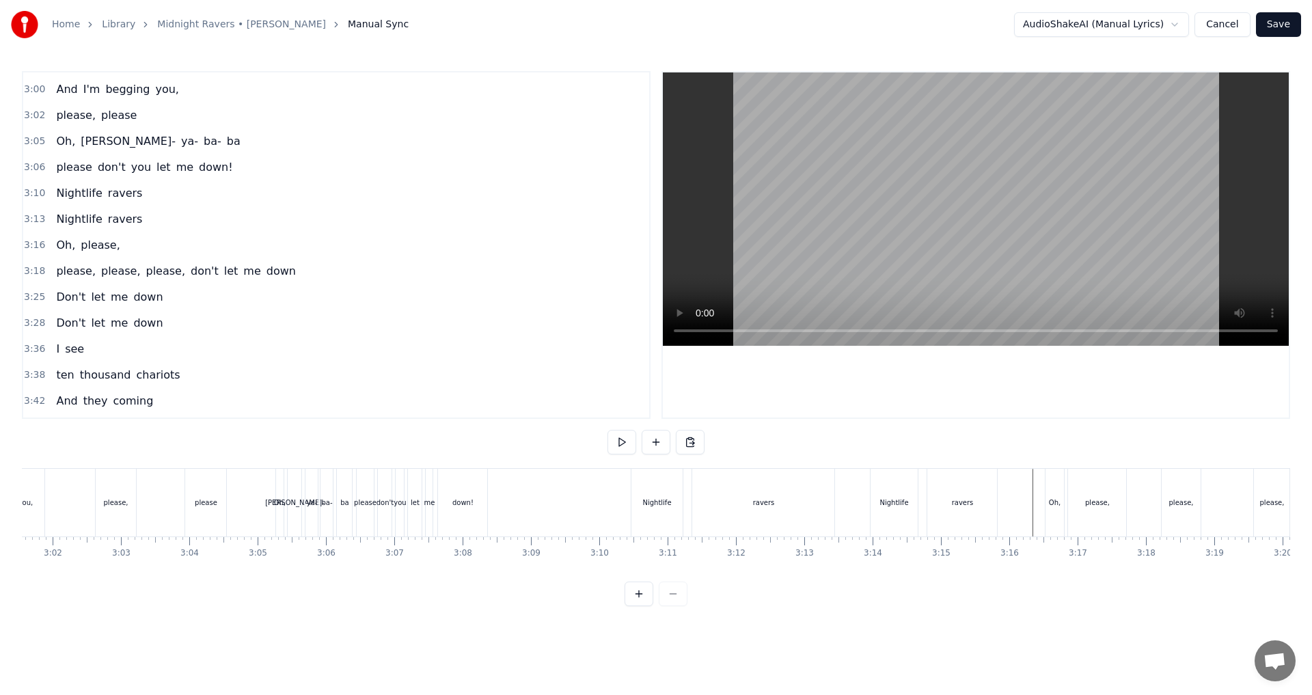
scroll to position [0, 12281]
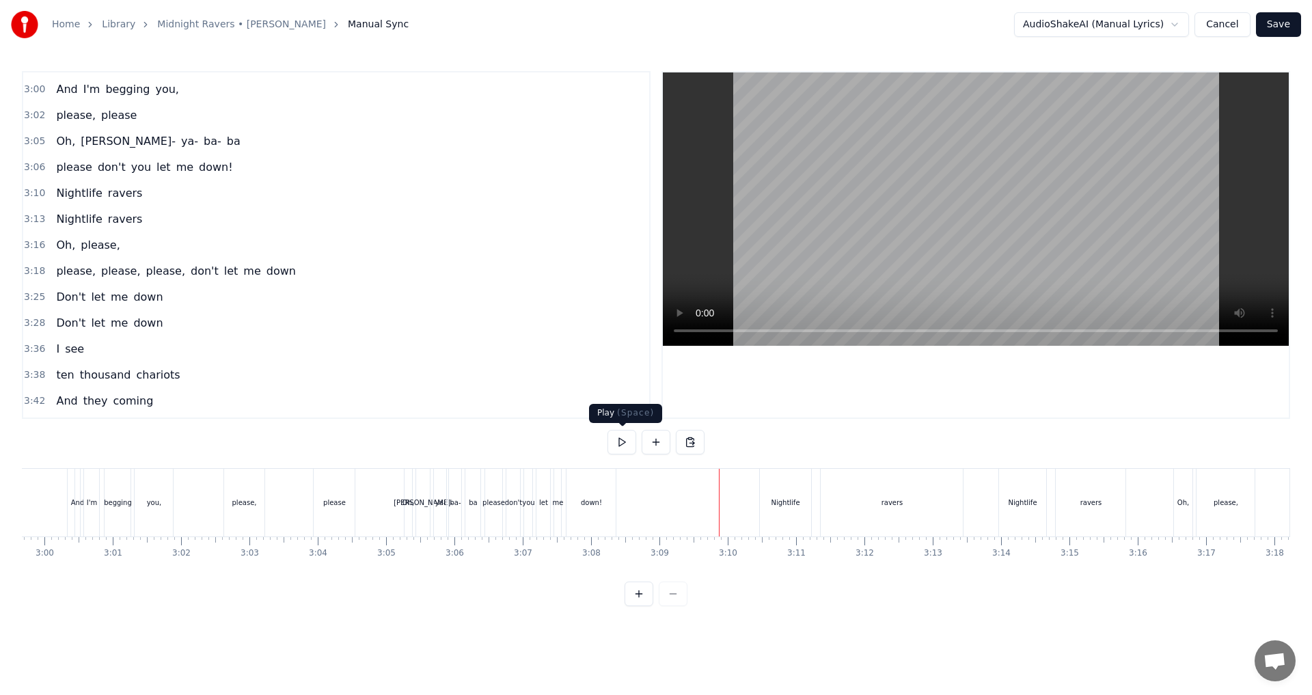
click at [631, 448] on button at bounding box center [622, 442] width 29 height 25
click at [654, 503] on div "ravers" at bounding box center [892, 503] width 142 height 68
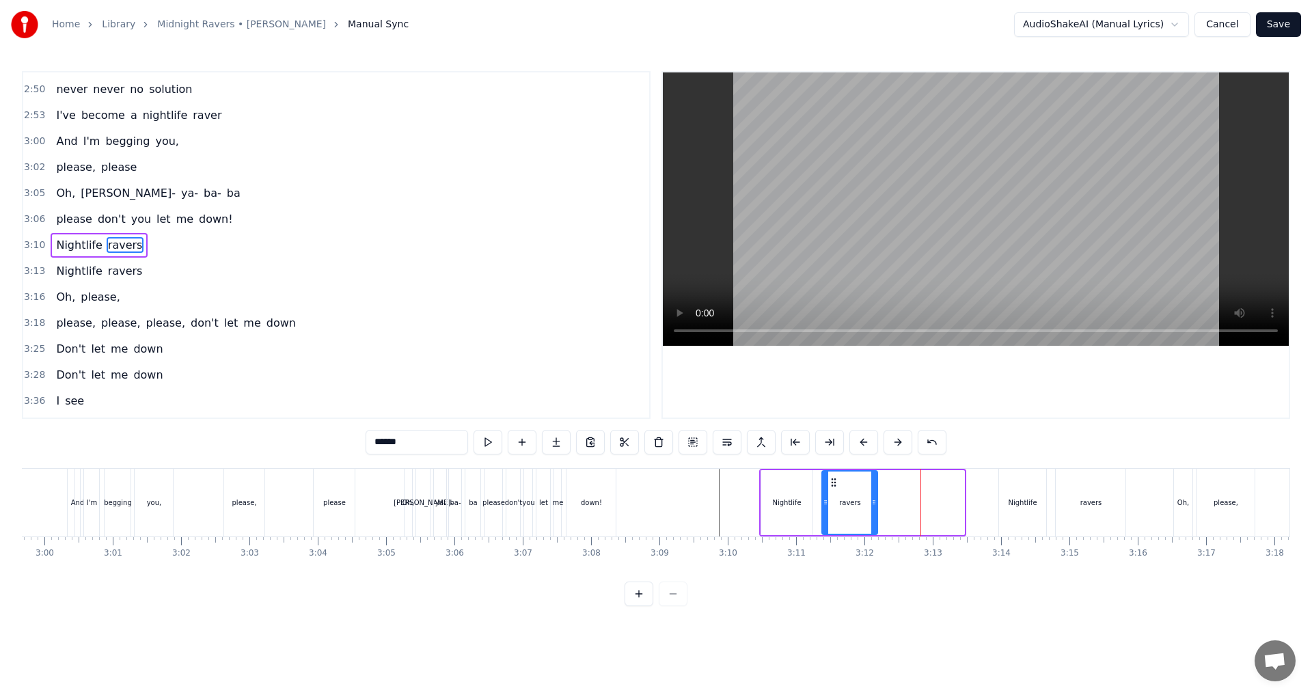
drag, startPoint x: 962, startPoint y: 502, endPoint x: 875, endPoint y: 502, distance: 86.8
click at [654, 502] on circle at bounding box center [875, 502] width 1 height 1
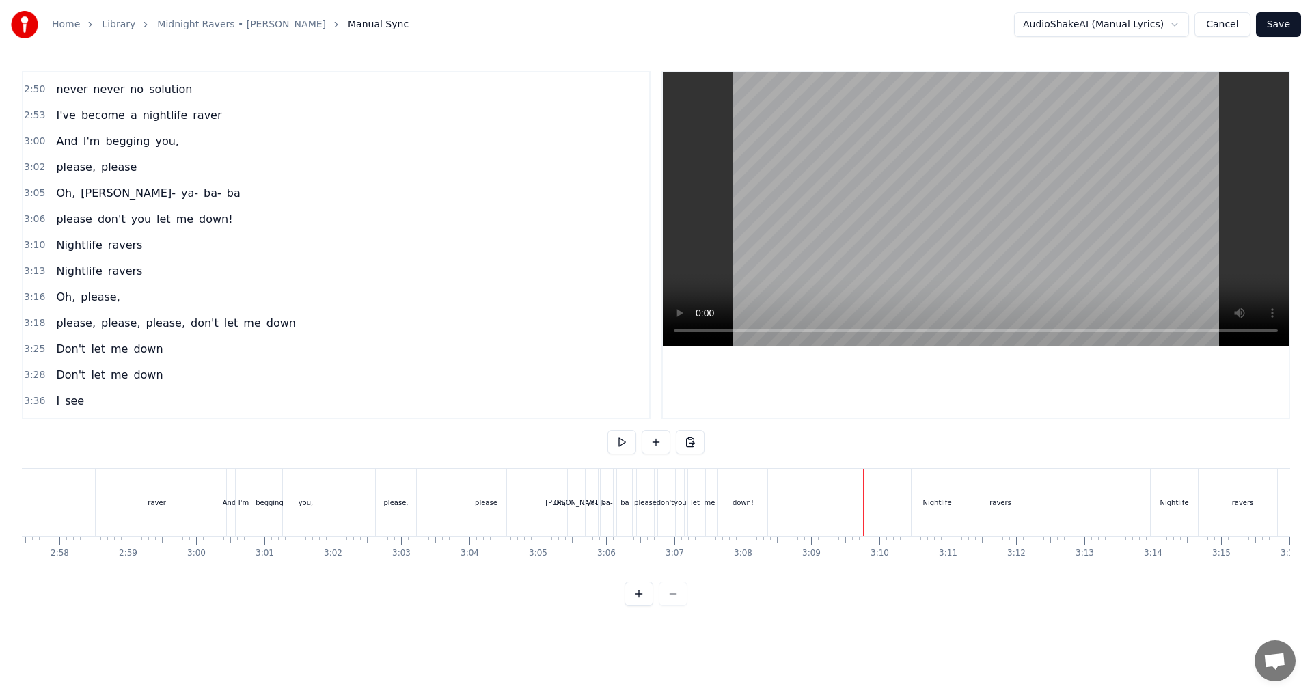
scroll to position [0, 11908]
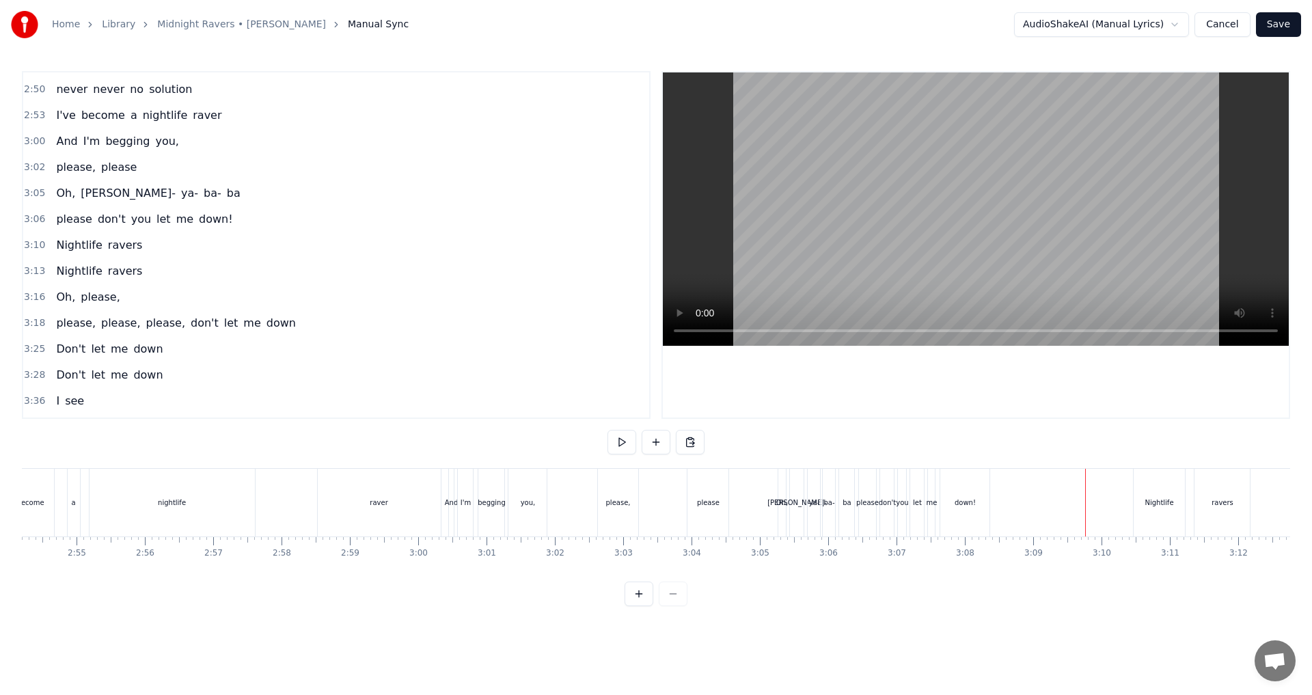
click at [654, 513] on div "please, please" at bounding box center [664, 503] width 135 height 68
click at [628, 443] on button at bounding box center [622, 442] width 29 height 25
click at [654, 509] on div "down!" at bounding box center [965, 503] width 49 height 68
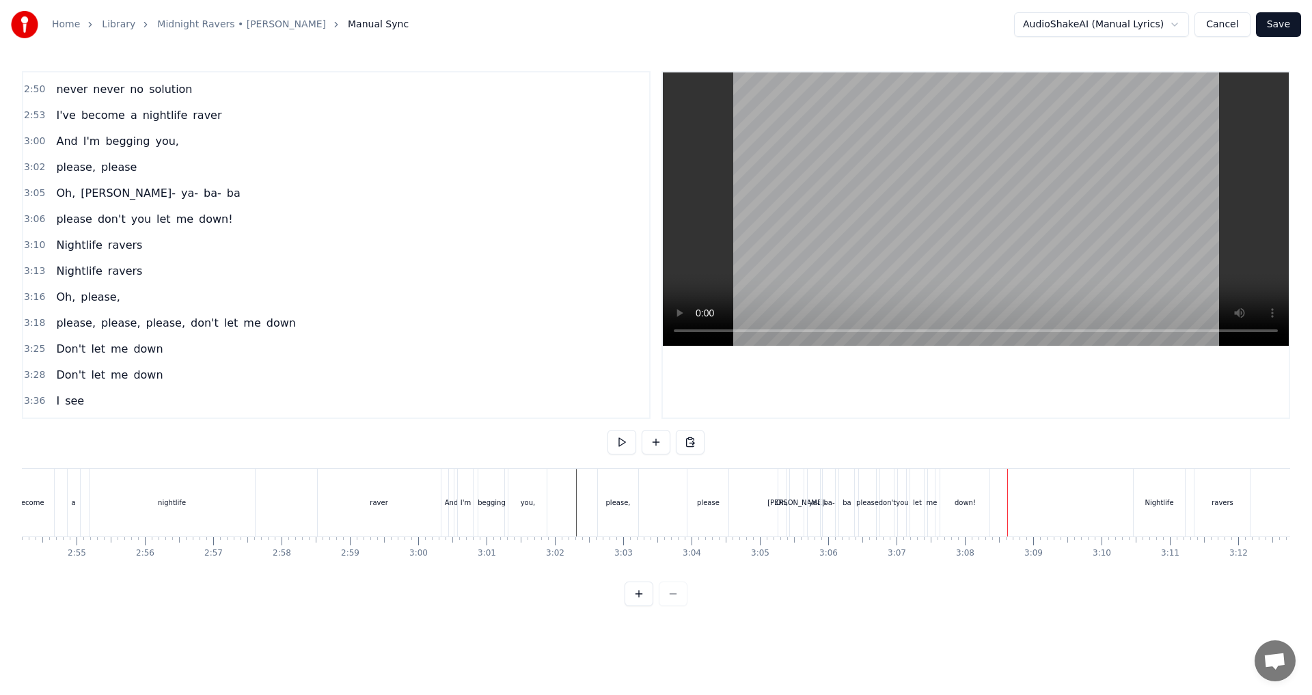
scroll to position [1009, 0]
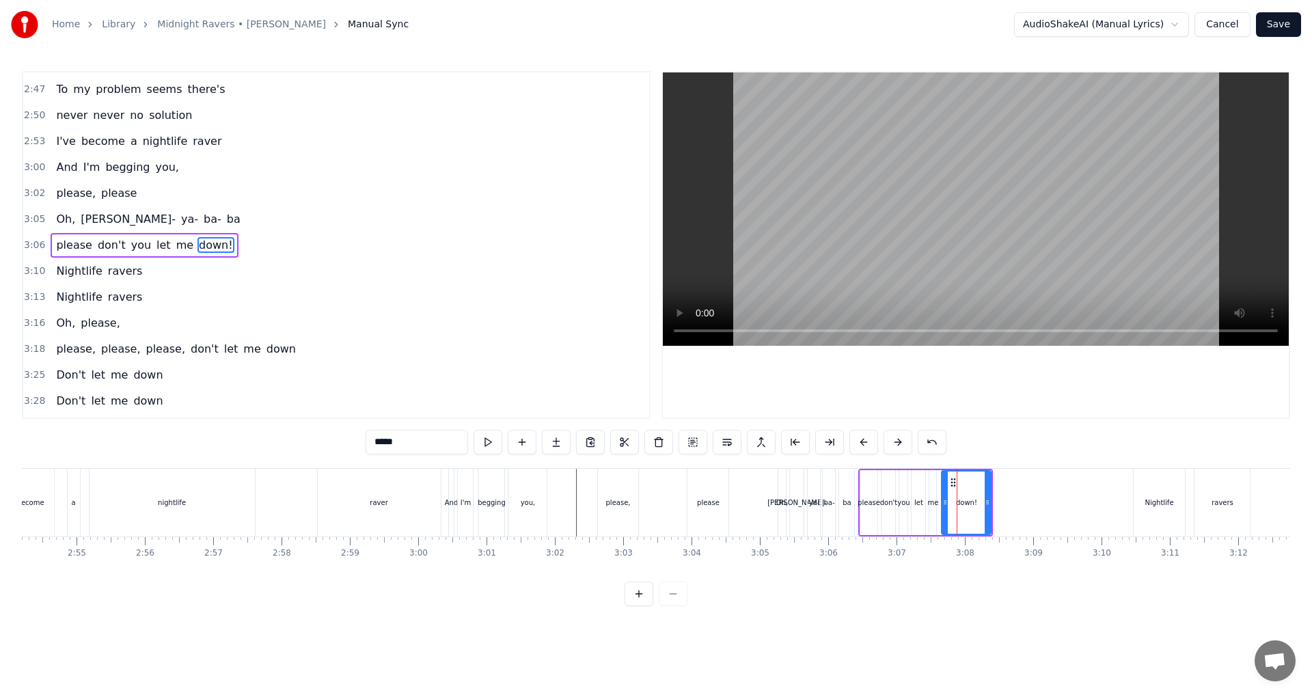
click at [446, 438] on input "*****" at bounding box center [417, 442] width 103 height 25
type input "****"
click at [297, 524] on div "I've become a nightlife raver" at bounding box center [212, 503] width 463 height 68
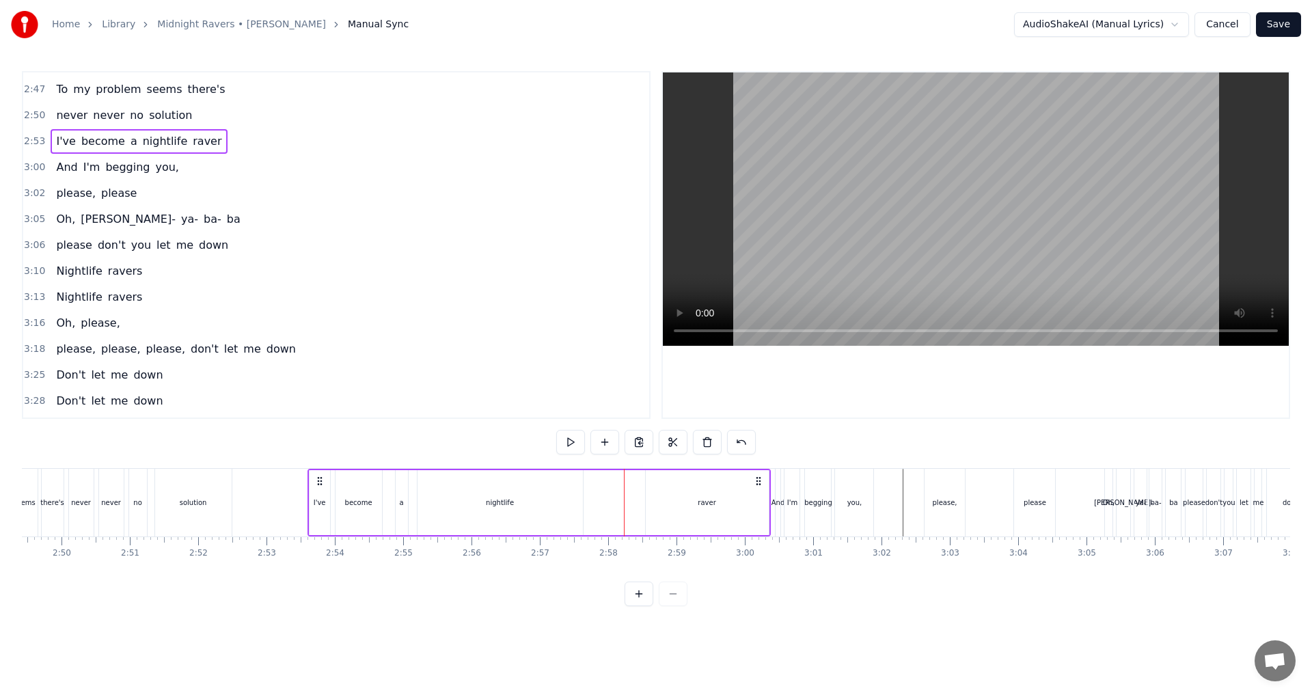
scroll to position [0, 11558]
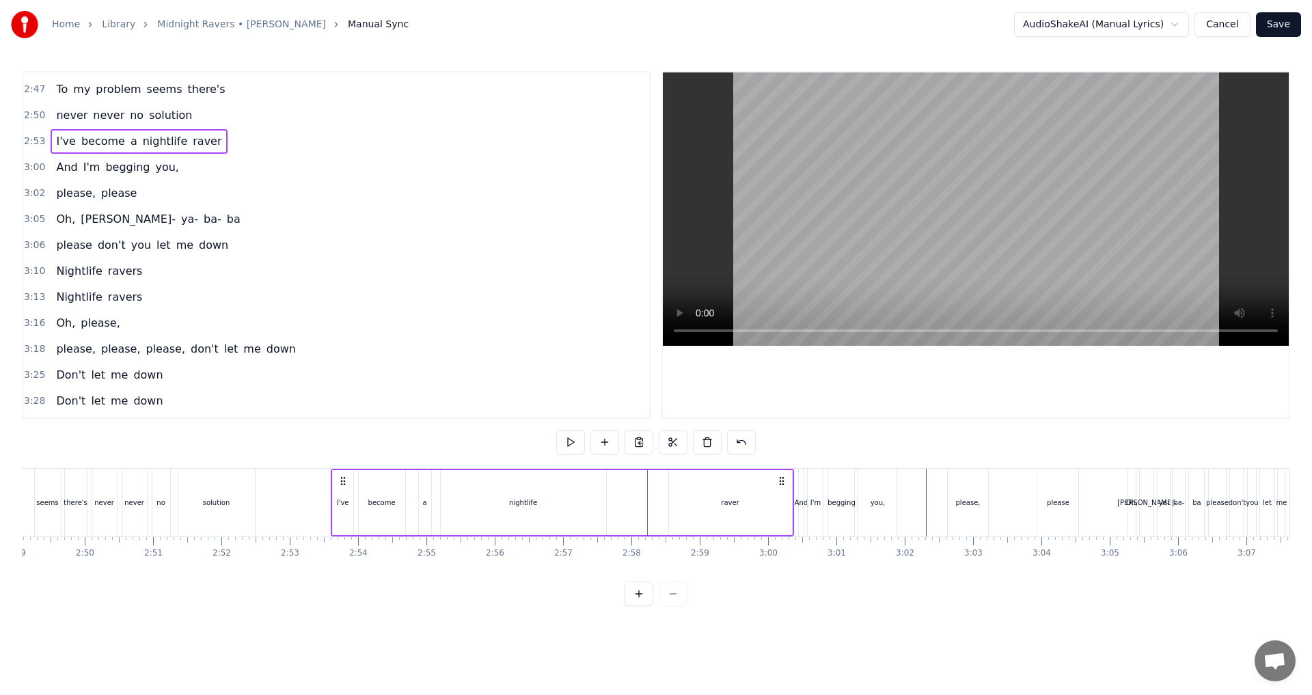
click at [654, 530] on div "I've become a nightlife raver" at bounding box center [562, 503] width 463 height 68
click at [567, 442] on button at bounding box center [570, 442] width 29 height 25
click at [573, 443] on button at bounding box center [570, 442] width 29 height 25
click at [654, 535] on div "And" at bounding box center [801, 503] width 7 height 68
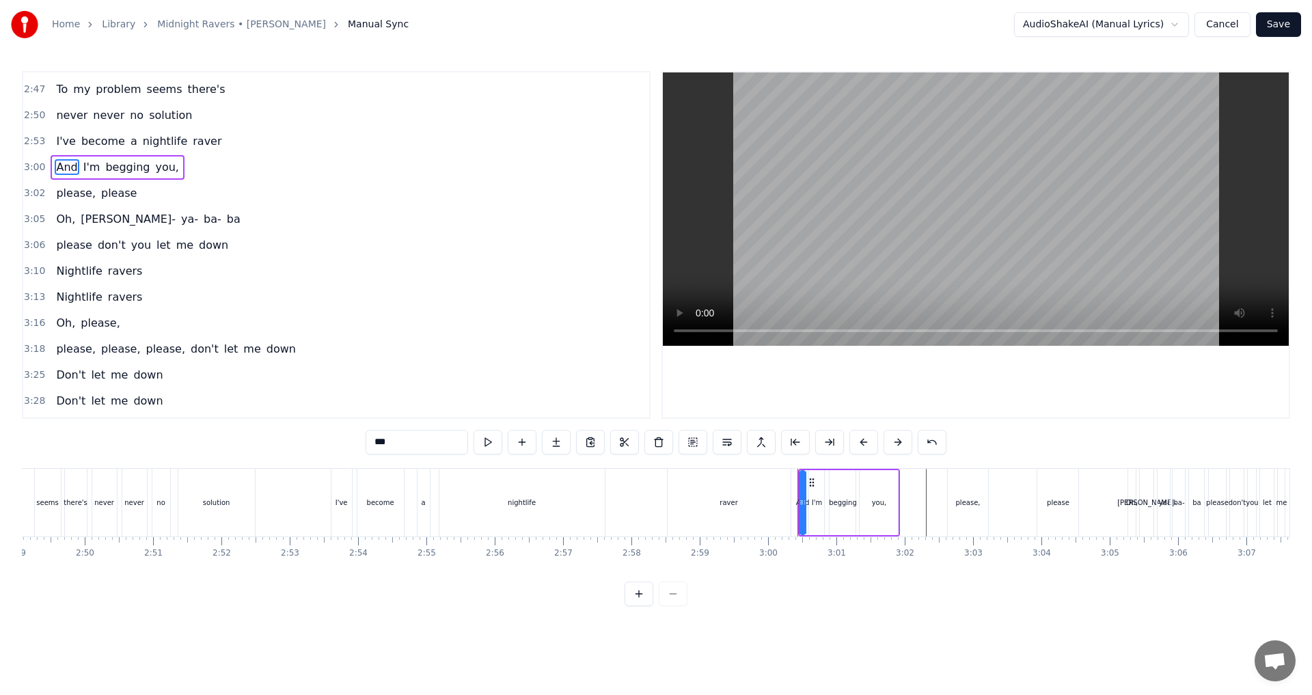
scroll to position [931, 0]
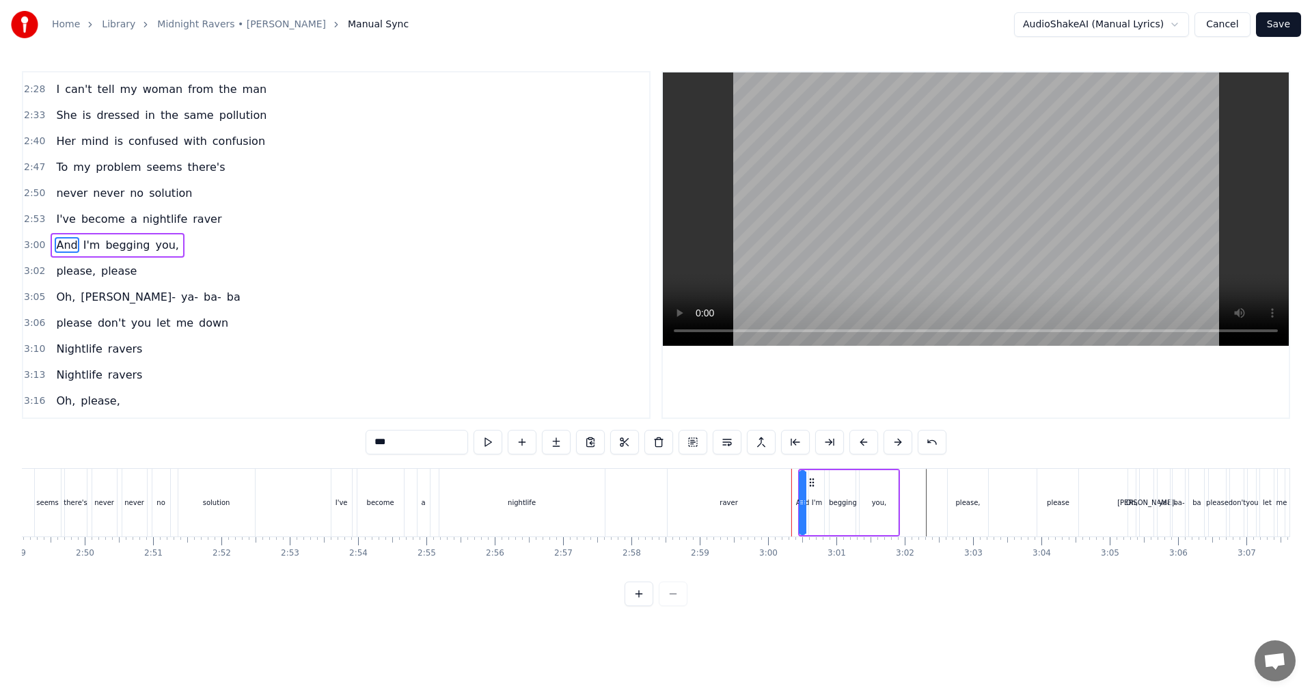
click at [494, 445] on button at bounding box center [488, 442] width 29 height 25
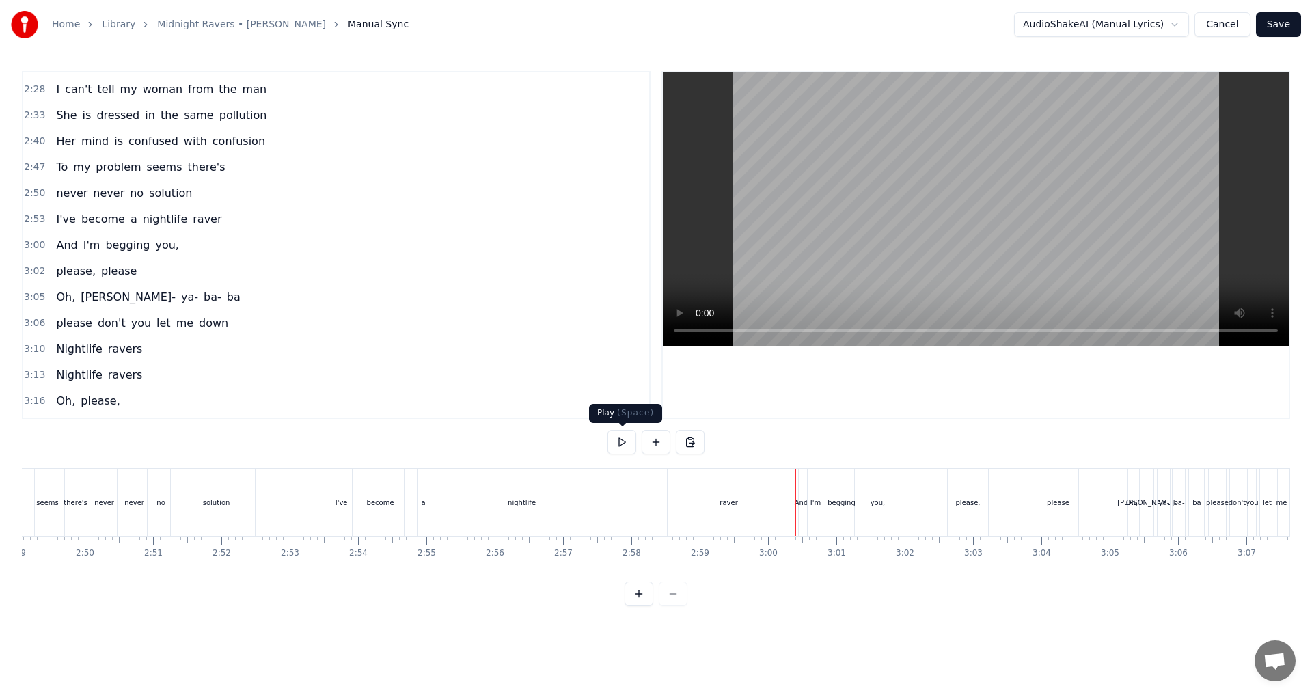
click at [623, 443] on button at bounding box center [622, 442] width 29 height 25
click at [654, 511] on div "raver" at bounding box center [729, 503] width 123 height 68
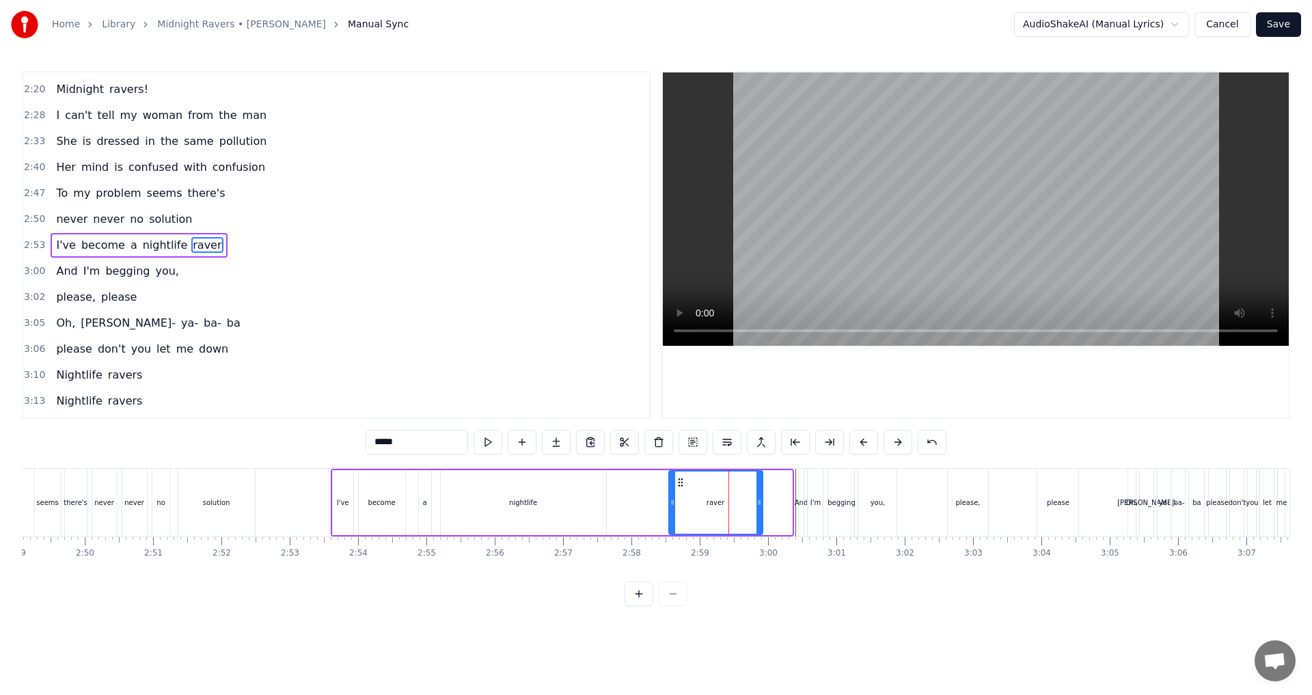
drag, startPoint x: 786, startPoint y: 509, endPoint x: 757, endPoint y: 507, distance: 29.4
click at [654, 507] on div at bounding box center [759, 503] width 5 height 62
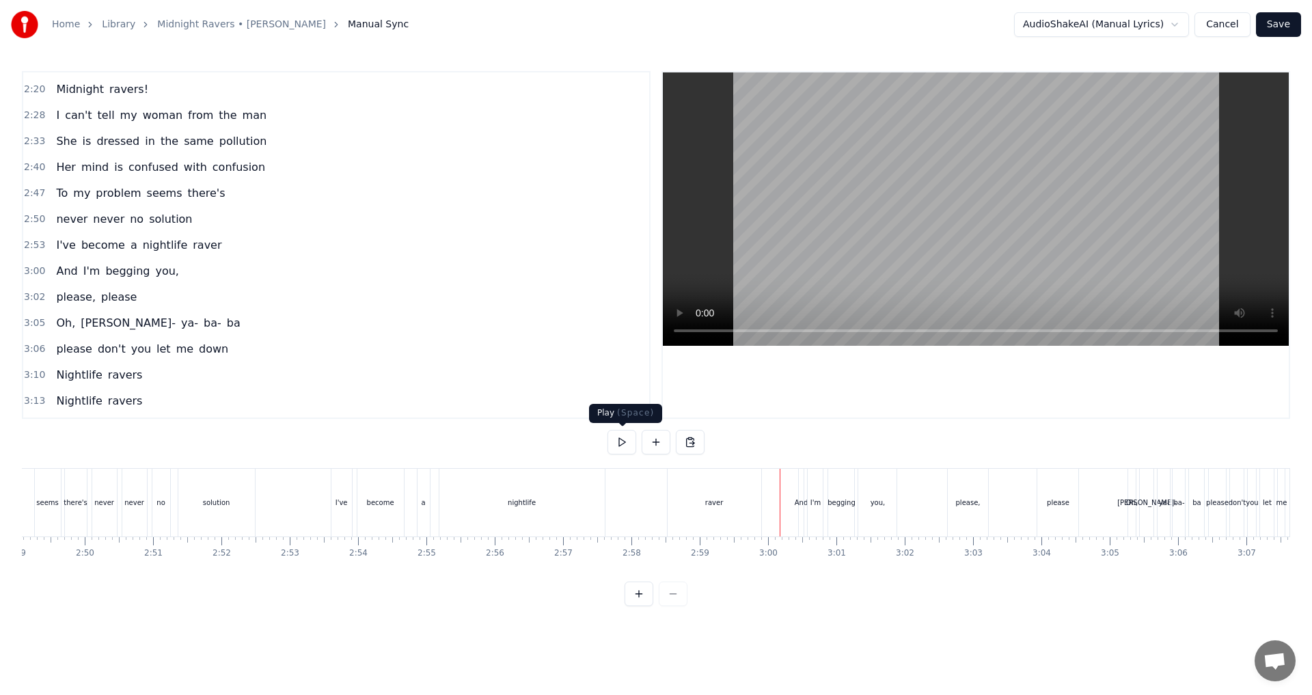
click at [624, 446] on button at bounding box center [622, 442] width 29 height 25
click at [654, 514] on div "I've become a nightlife raver" at bounding box center [548, 503] width 434 height 68
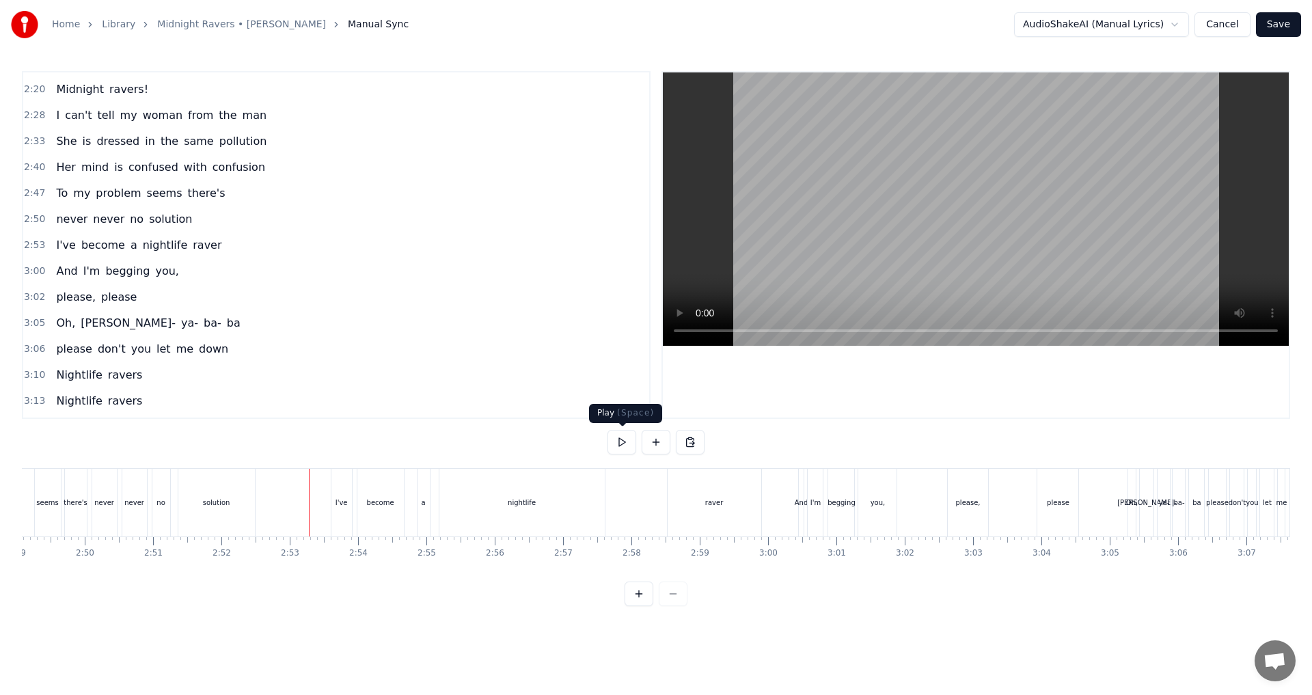
click at [620, 444] on button at bounding box center [622, 442] width 29 height 25
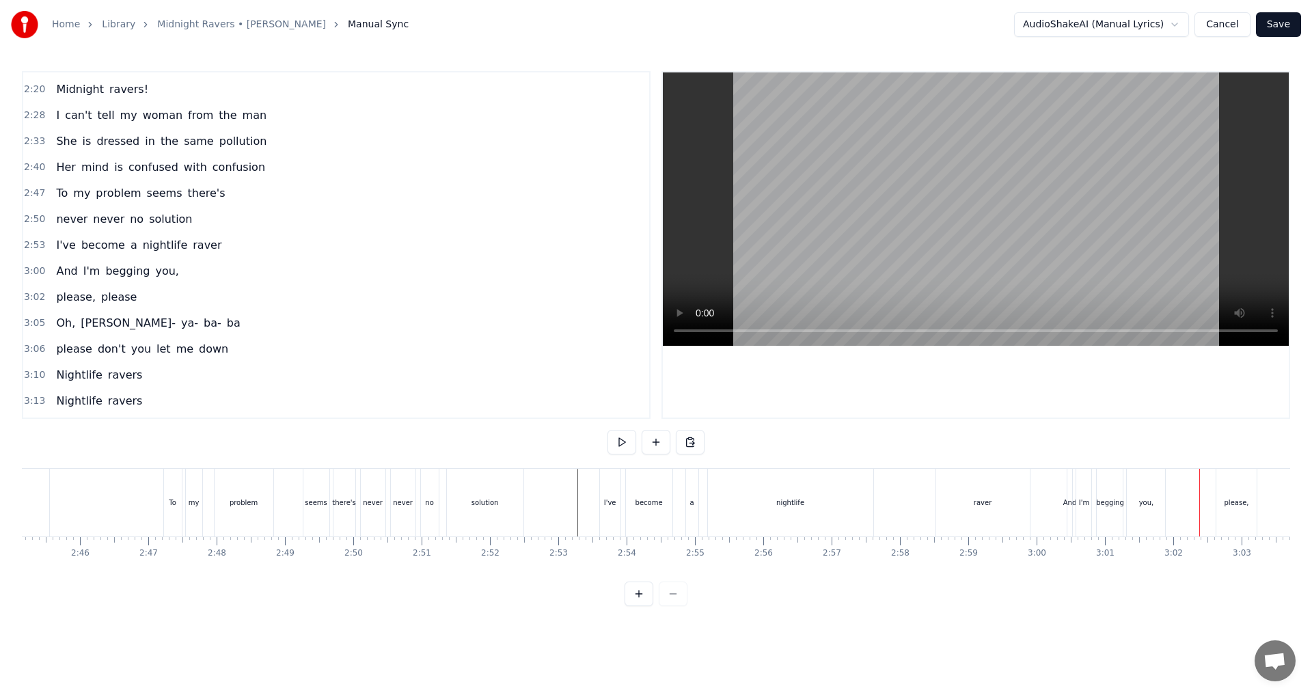
scroll to position [0, 11195]
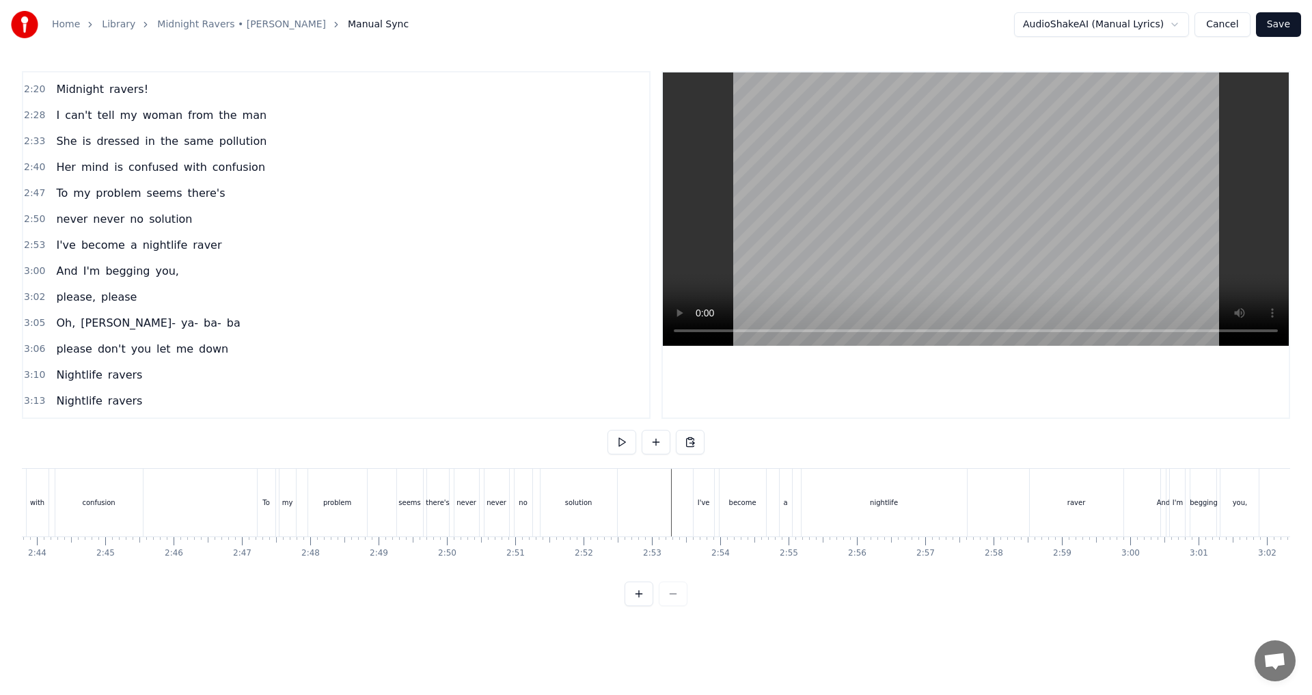
click at [624, 444] on button at bounding box center [622, 442] width 29 height 25
click at [647, 525] on div "Her mind is confused with confusion" at bounding box center [605, 503] width 340 height 68
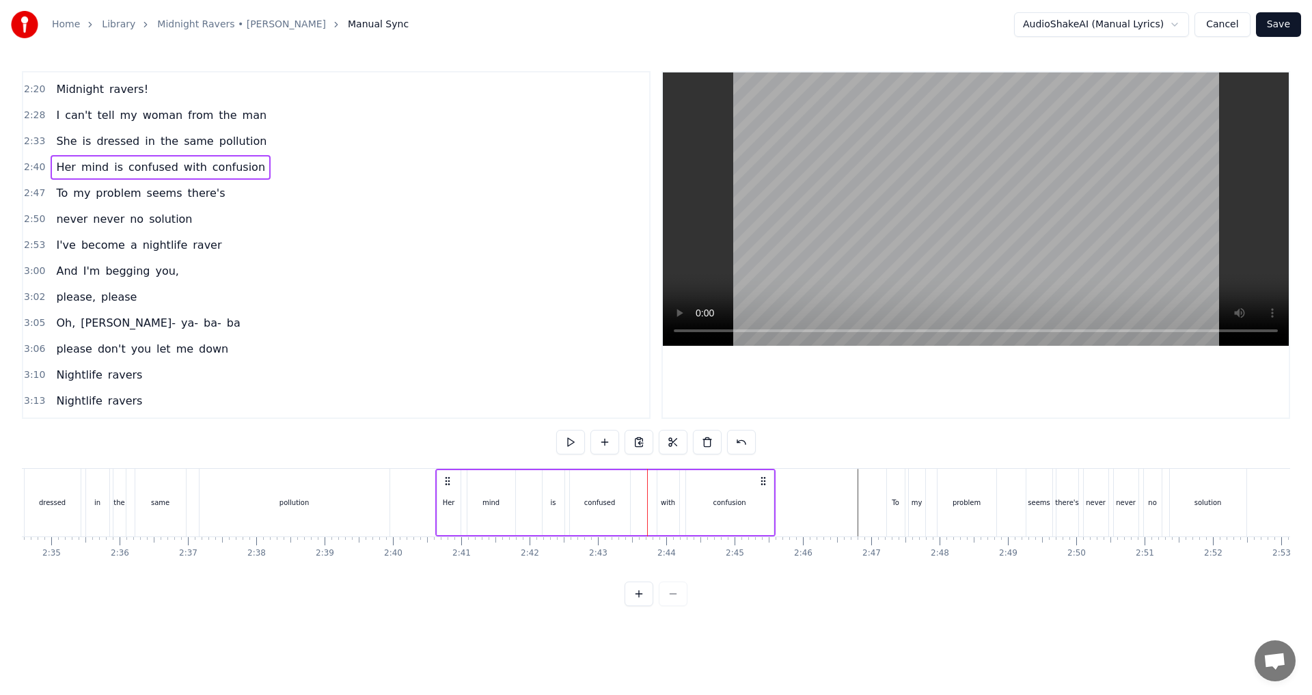
click at [408, 515] on div at bounding box center [88, 503] width 21265 height 68
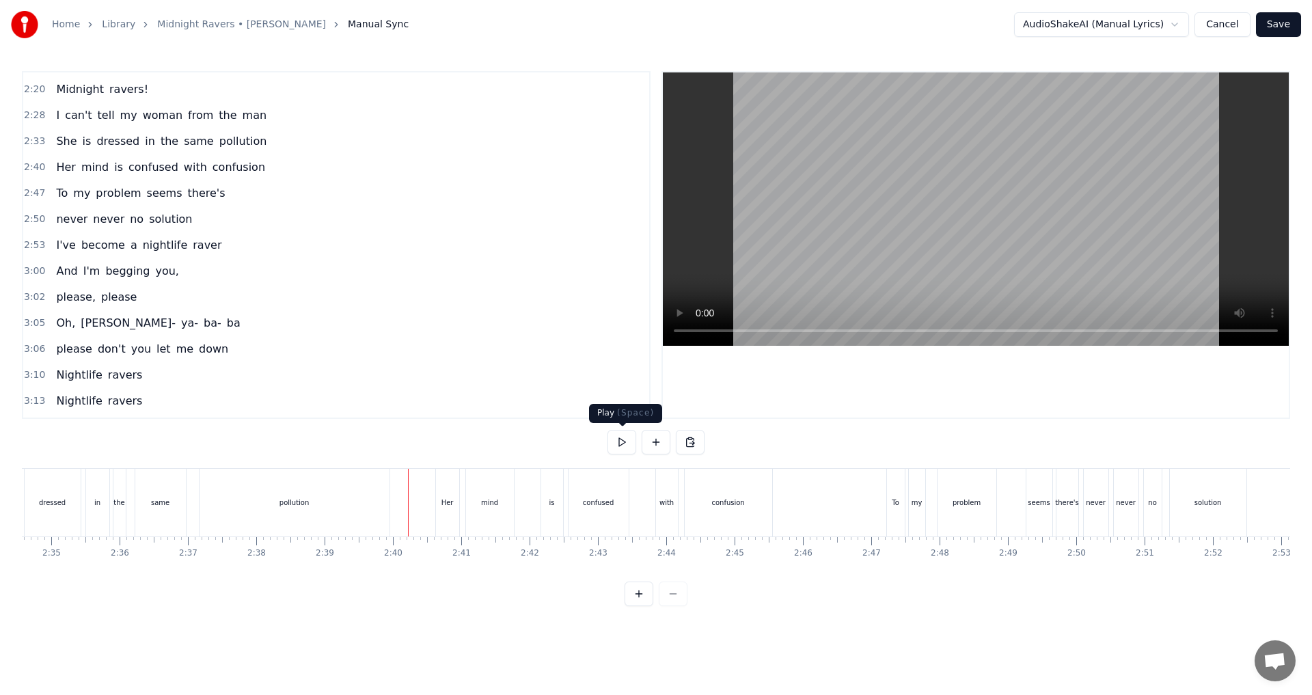
click at [632, 442] on button at bounding box center [622, 442] width 29 height 25
click at [621, 442] on button at bounding box center [622, 442] width 29 height 25
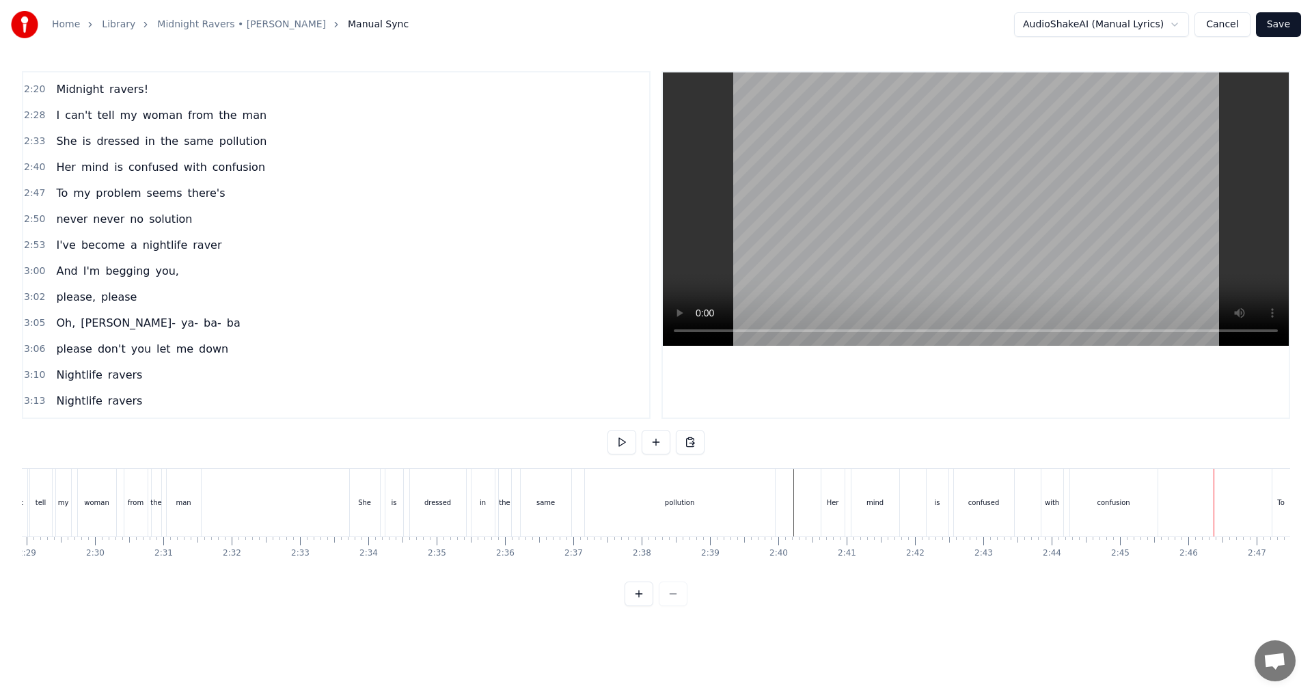
scroll to position [0, 10133]
click at [654, 505] on div "pollution" at bounding box center [727, 503] width 190 height 68
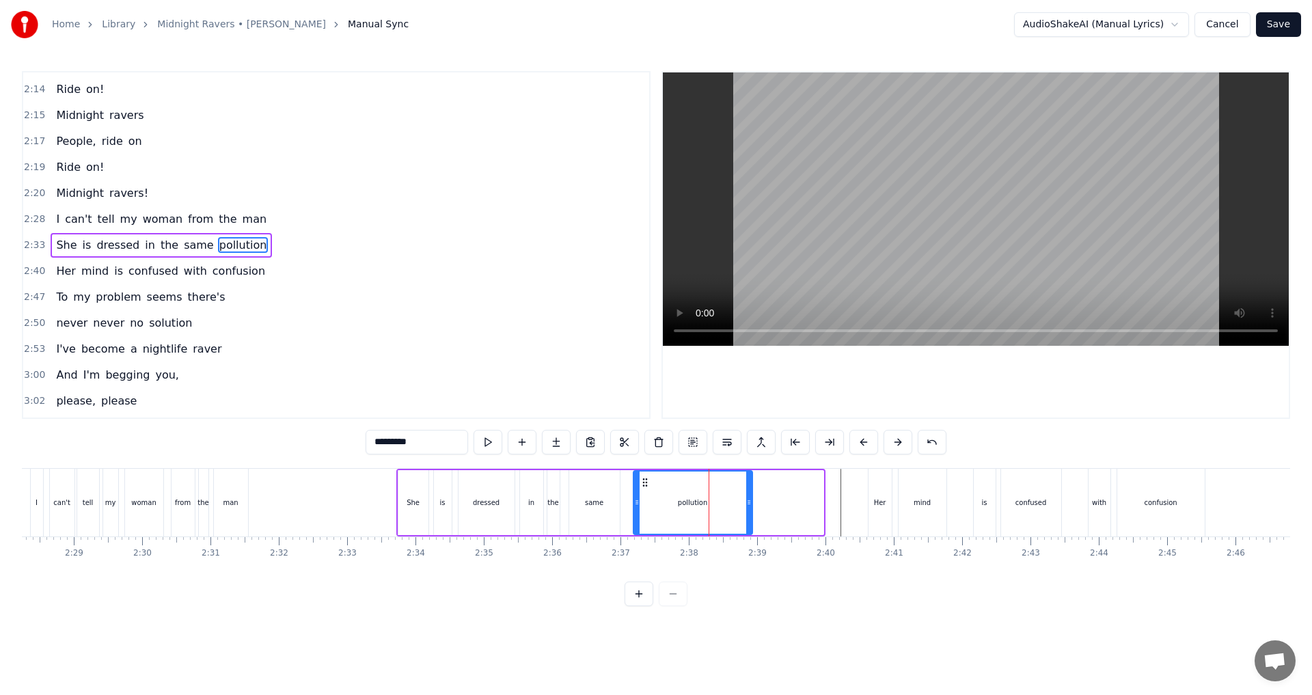
drag, startPoint x: 820, startPoint y: 509, endPoint x: 748, endPoint y: 505, distance: 71.9
click at [654, 505] on div at bounding box center [748, 503] width 5 height 62
click at [388, 513] on div at bounding box center [521, 503] width 21265 height 68
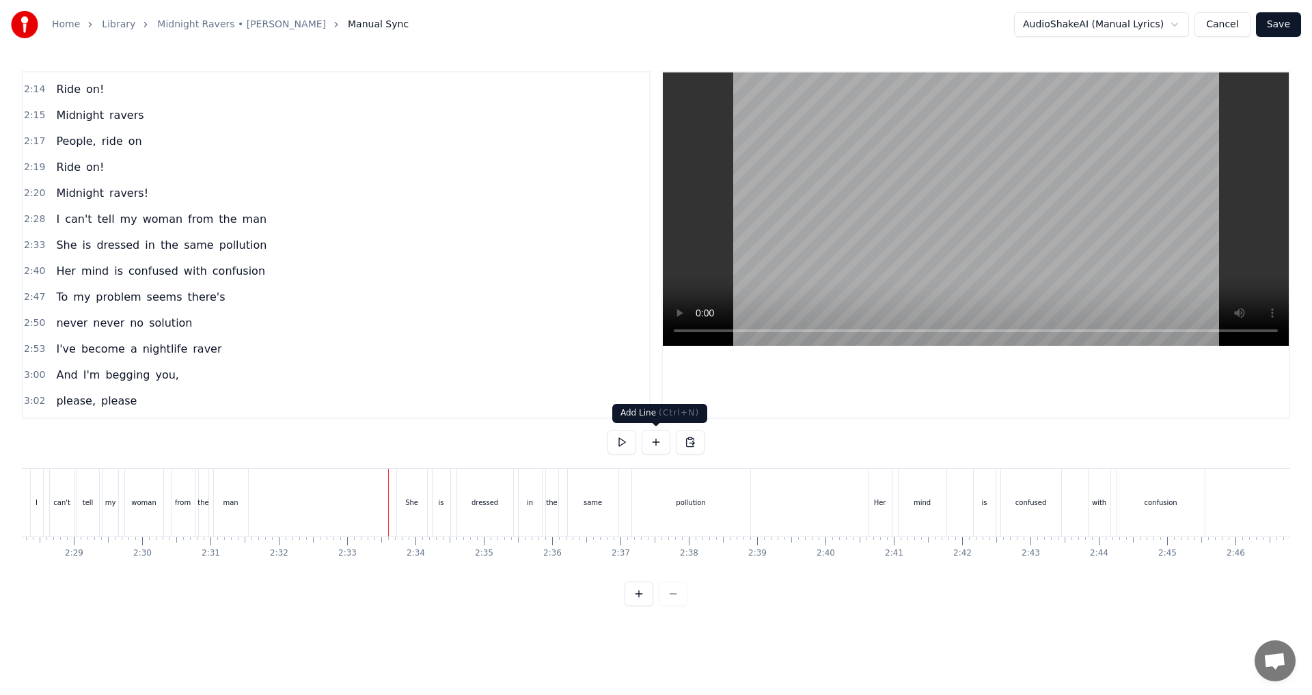
click at [628, 440] on button at bounding box center [622, 442] width 29 height 25
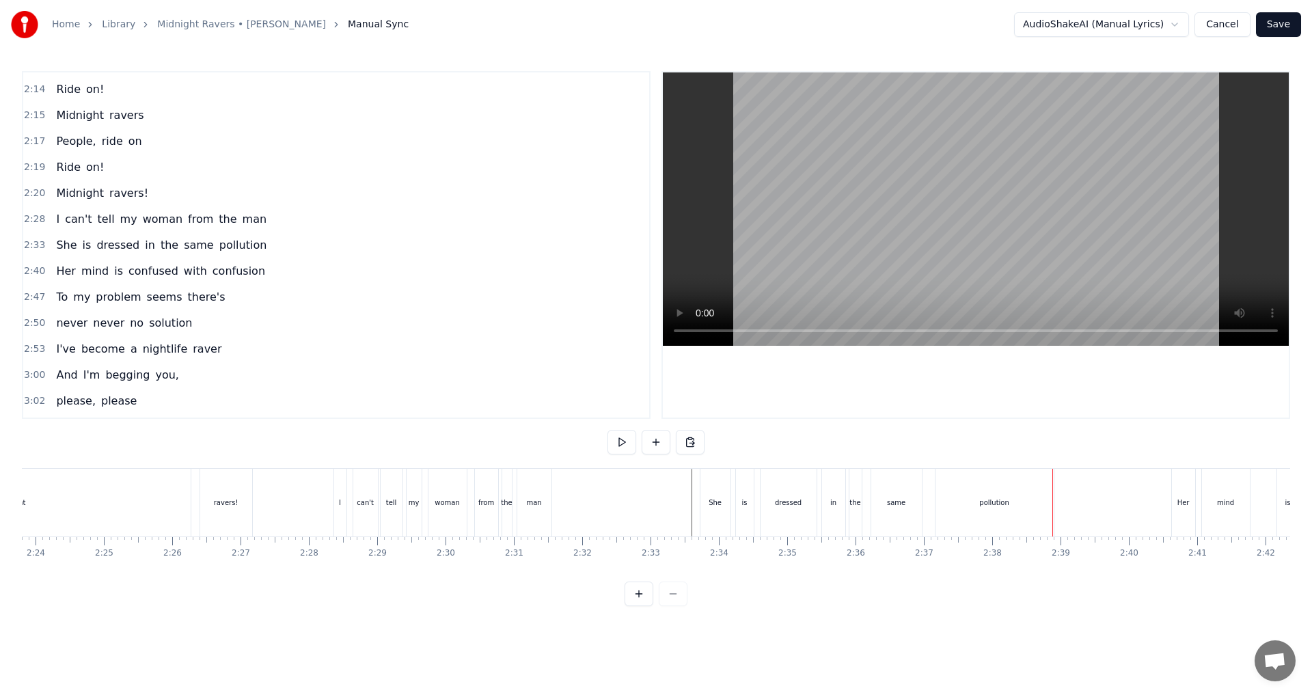
scroll to position [0, 9724]
click at [423, 511] on div at bounding box center [930, 503] width 21265 height 68
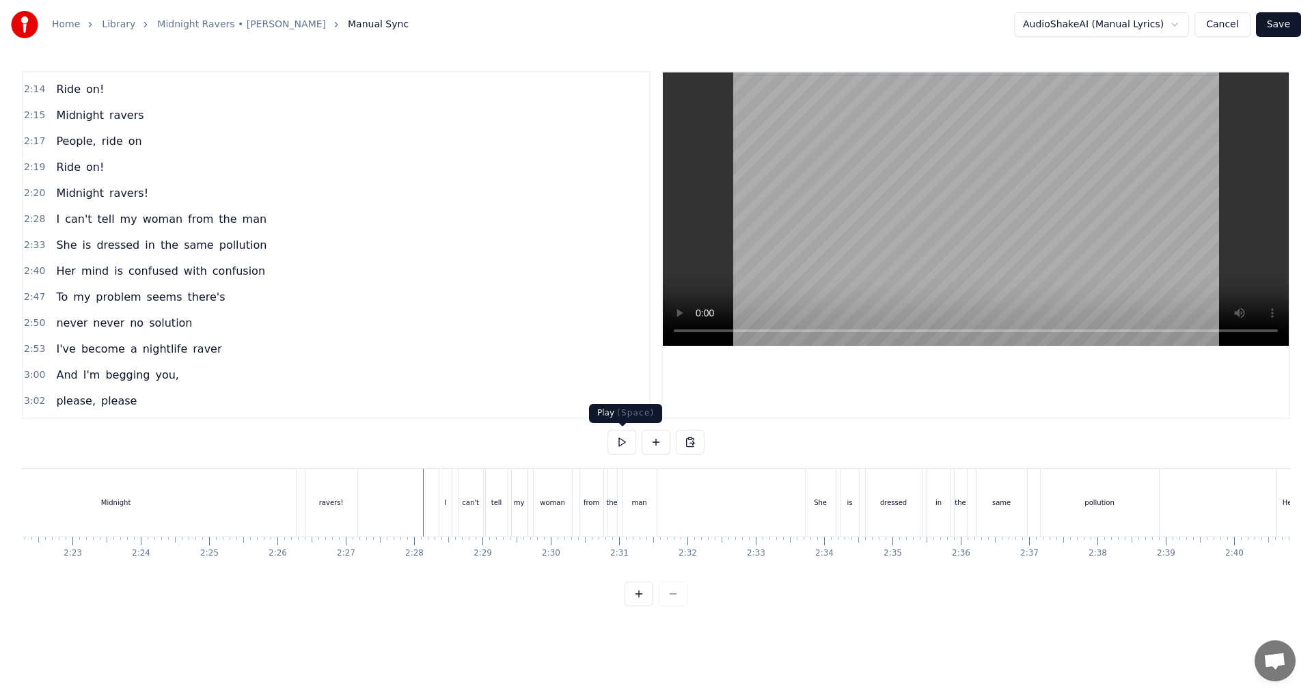
click at [623, 445] on button at bounding box center [622, 442] width 29 height 25
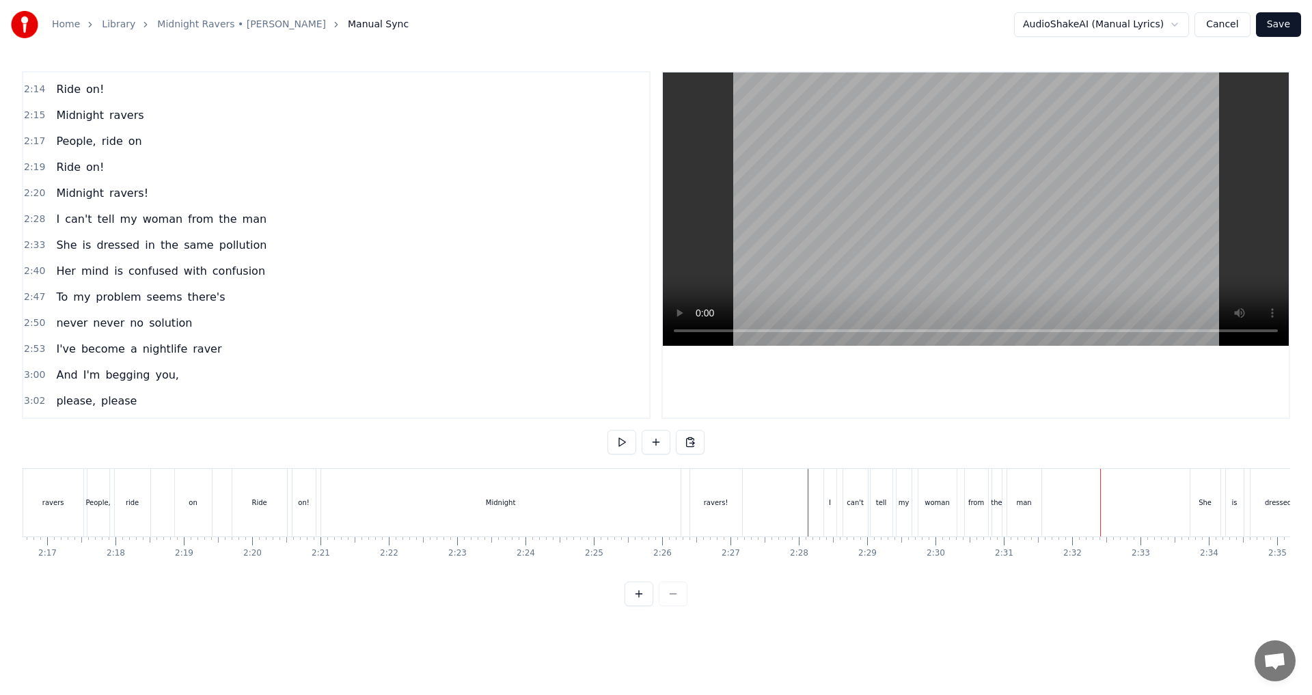
scroll to position [0, 9223]
click at [496, 522] on div "Midnight" at bounding box center [618, 503] width 360 height 68
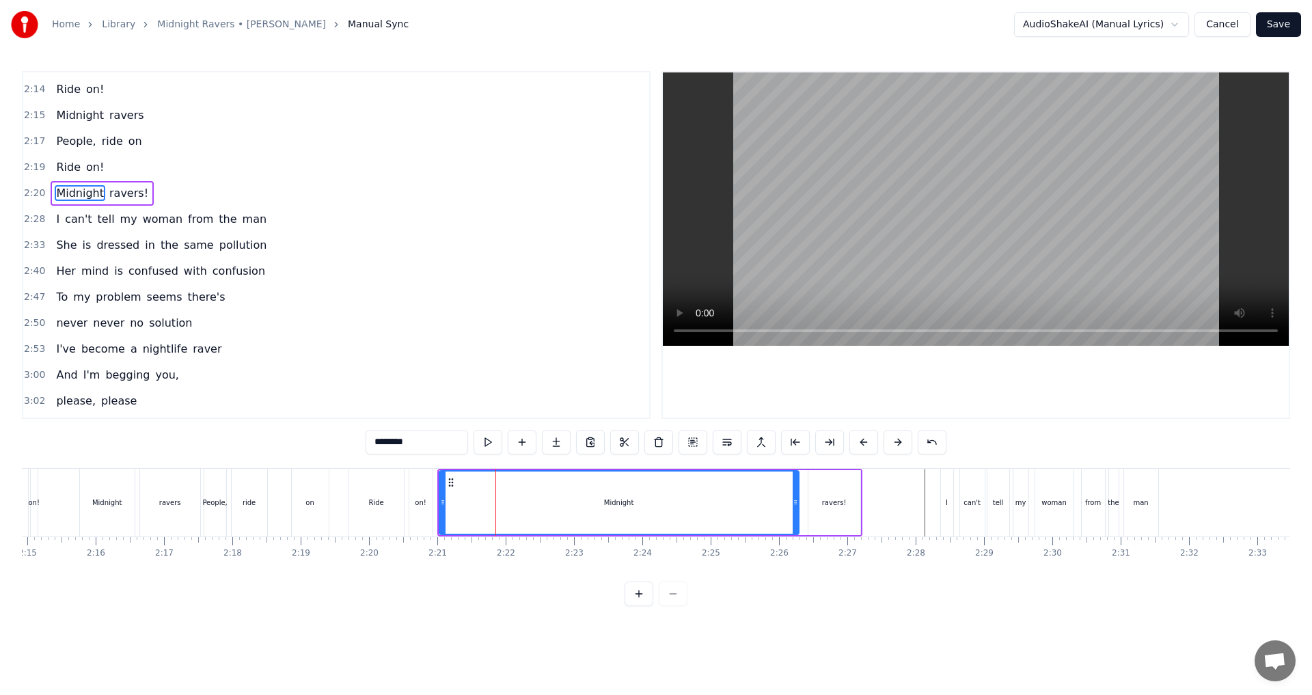
scroll to position [749, 0]
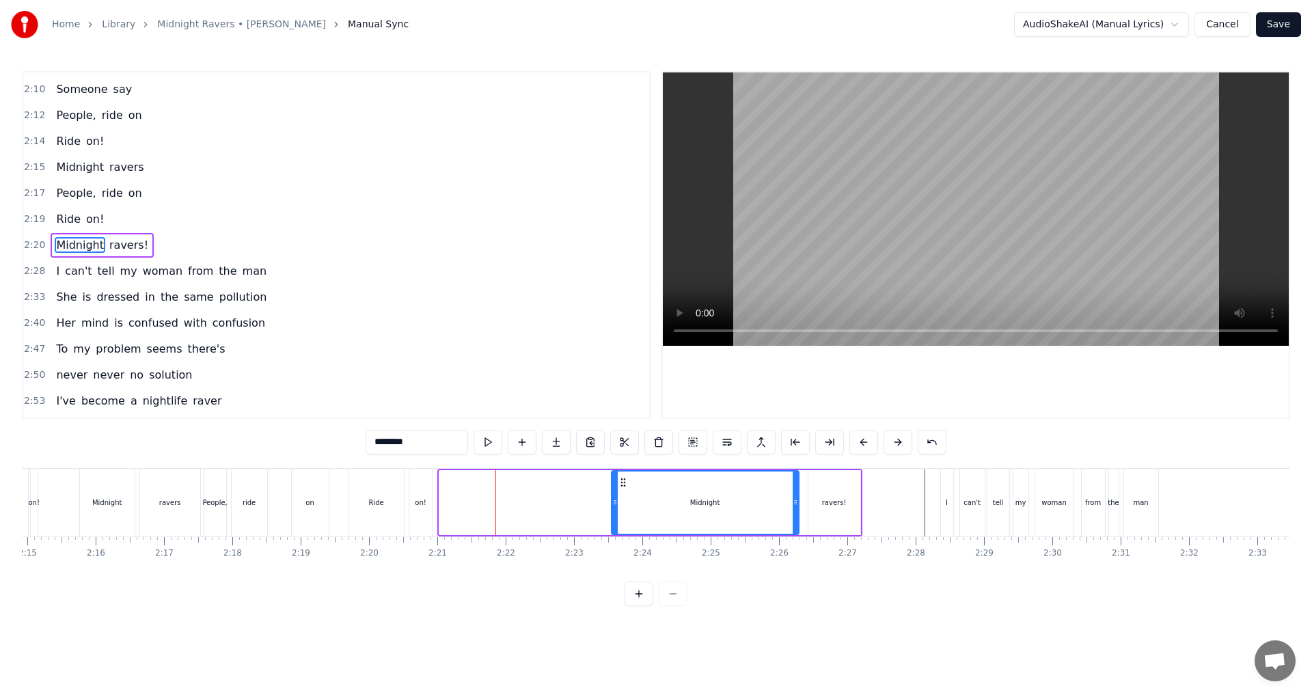
drag, startPoint x: 442, startPoint y: 505, endPoint x: 612, endPoint y: 508, distance: 170.9
click at [612, 508] on div at bounding box center [614, 503] width 5 height 62
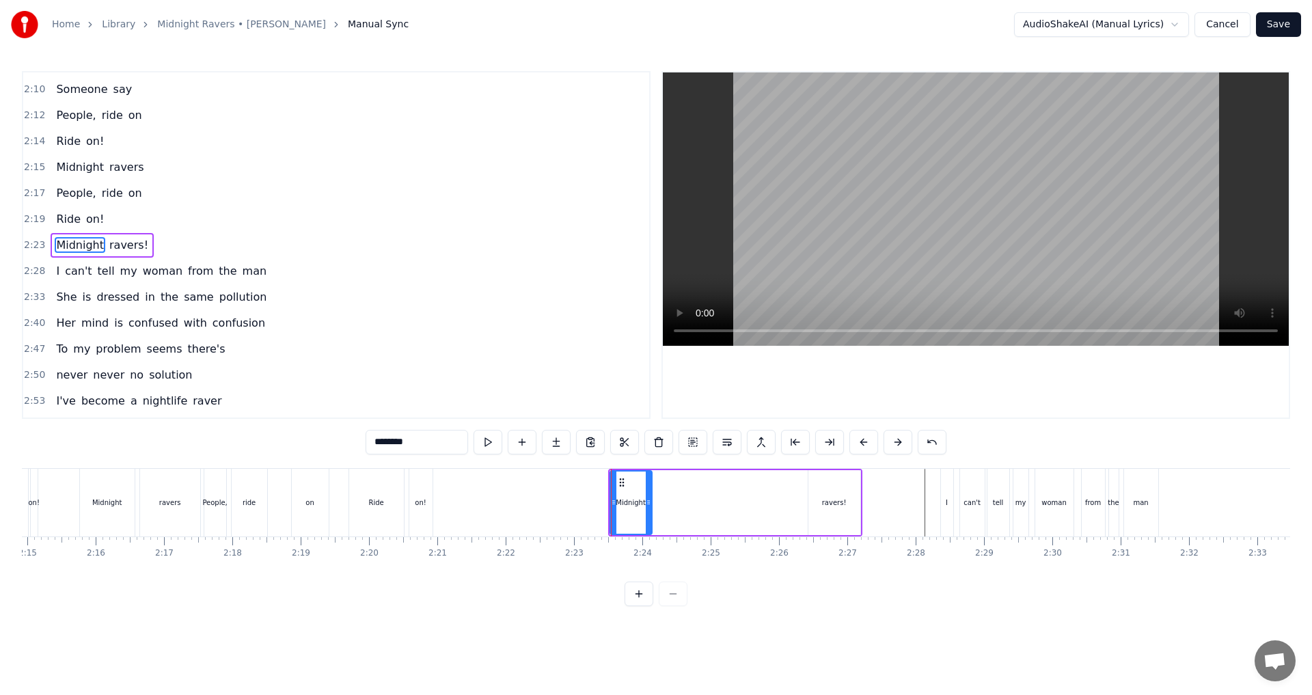
drag, startPoint x: 796, startPoint y: 504, endPoint x: 649, endPoint y: 512, distance: 147.2
click at [649, 512] on div at bounding box center [648, 503] width 5 height 62
click at [654, 505] on div "ravers!" at bounding box center [834, 503] width 25 height 10
type input "*******"
drag, startPoint x: 811, startPoint y: 481, endPoint x: 658, endPoint y: 501, distance: 154.4
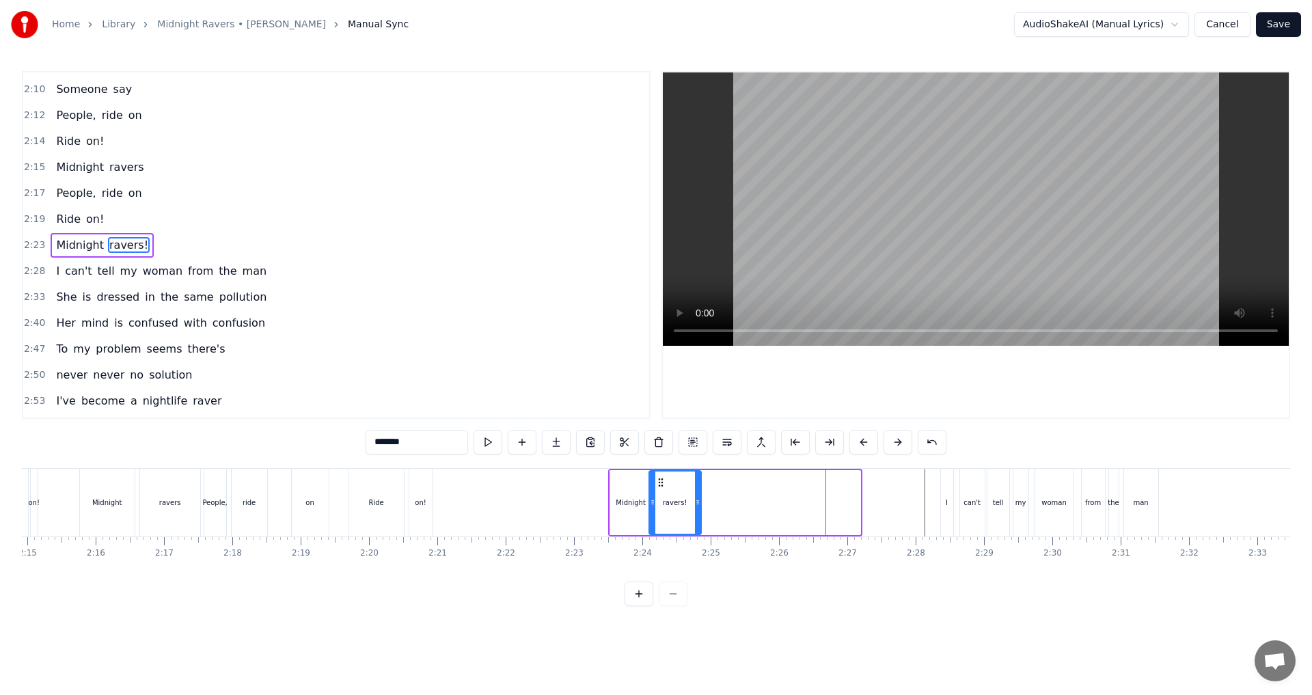
click at [654, 501] on div "ravers!" at bounding box center [675, 503] width 51 height 62
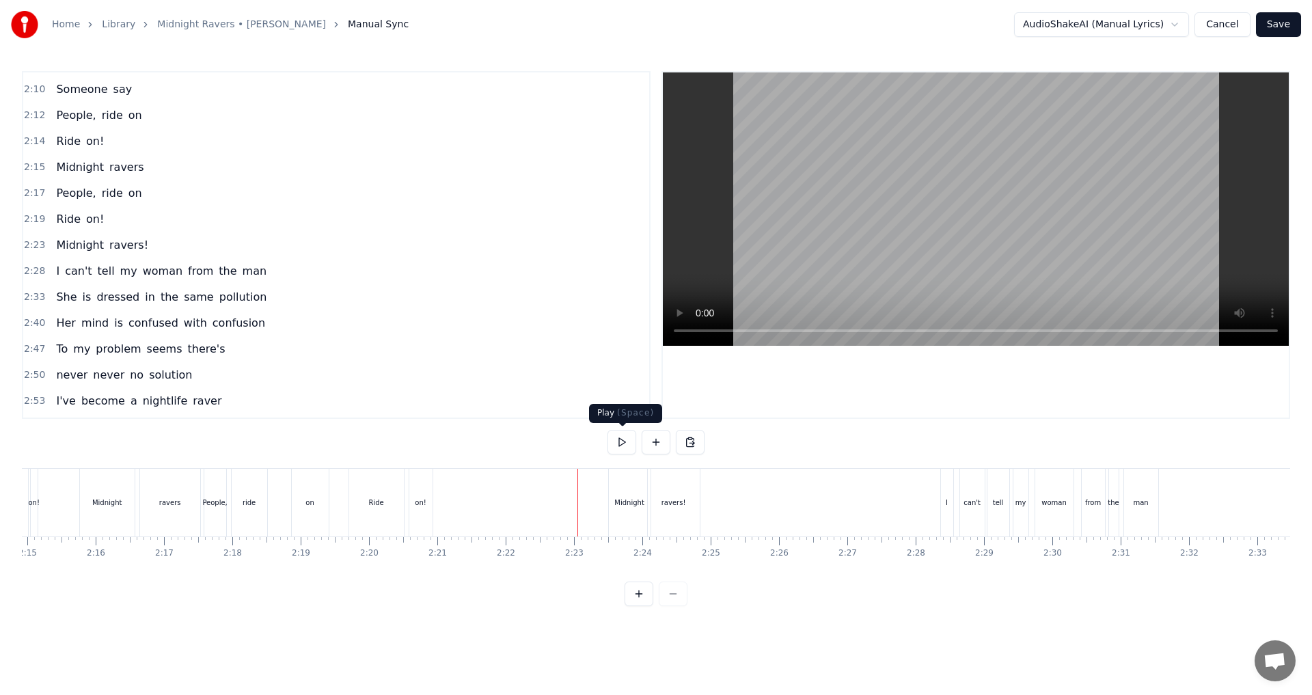
click at [620, 450] on button at bounding box center [622, 442] width 29 height 25
click at [621, 446] on button at bounding box center [622, 442] width 29 height 25
click at [634, 513] on div "Midnight" at bounding box center [630, 503] width 42 height 68
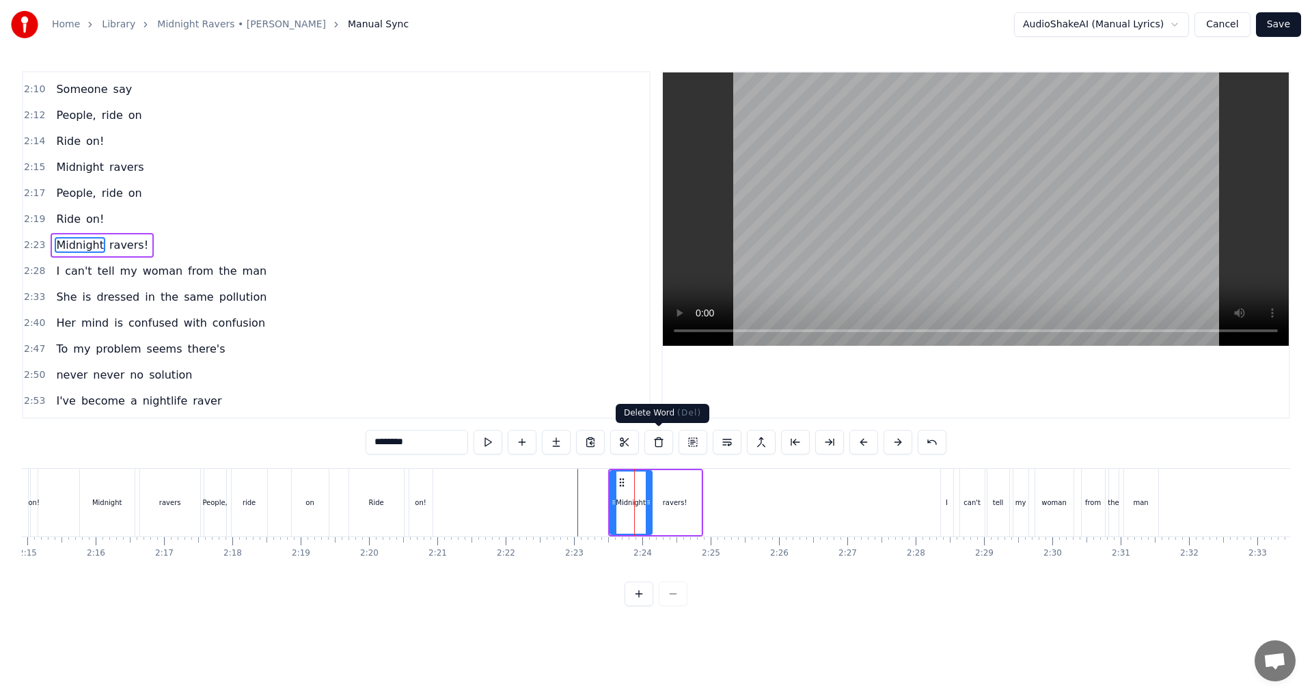
click at [654, 446] on button at bounding box center [659, 442] width 29 height 25
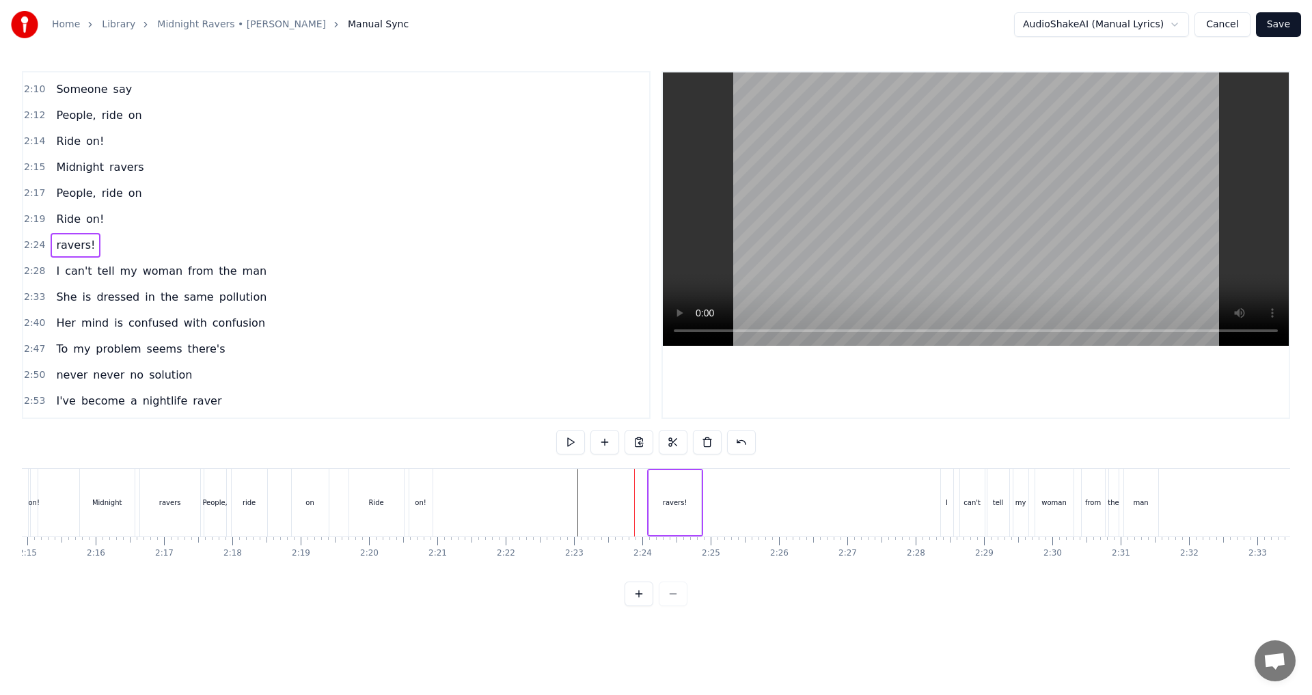
click at [654, 507] on div "ravers!" at bounding box center [675, 503] width 25 height 10
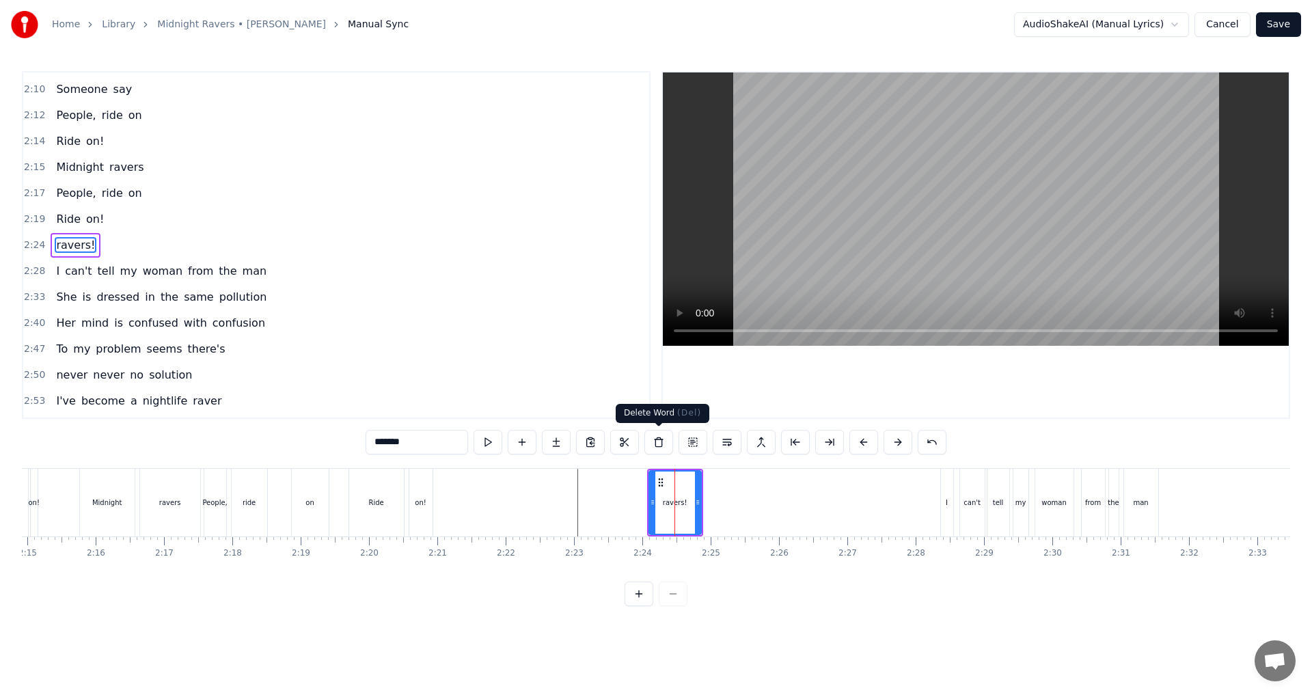
click at [654, 446] on button at bounding box center [659, 442] width 29 height 25
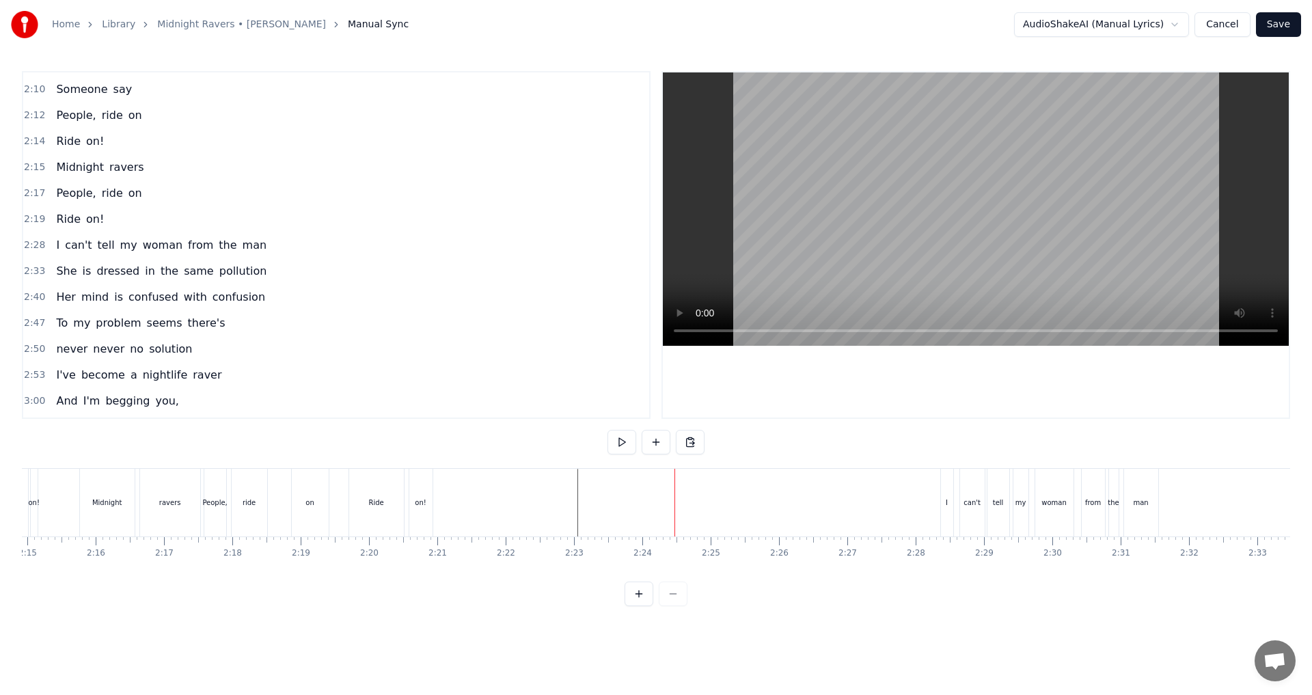
click at [426, 507] on div "on!" at bounding box center [420, 503] width 23 height 68
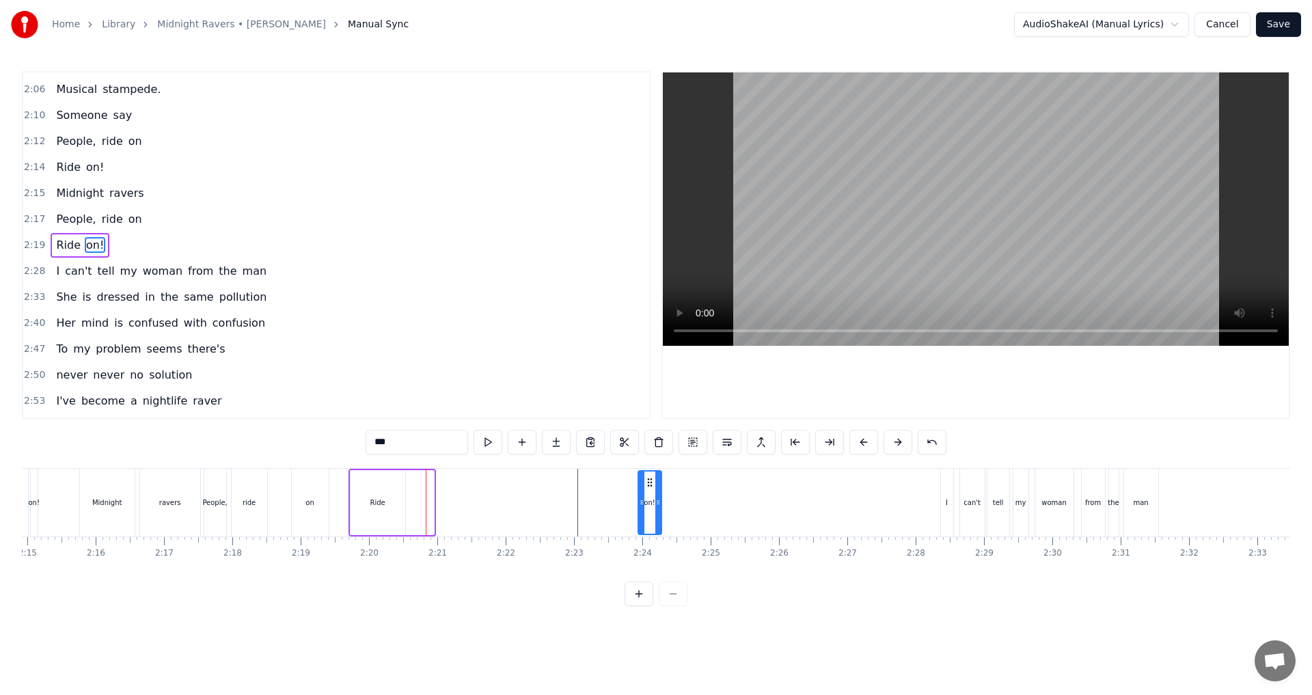
drag, startPoint x: 425, startPoint y: 483, endPoint x: 653, endPoint y: 495, distance: 228.0
click at [653, 495] on div "on!" at bounding box center [650, 503] width 22 height 62
drag, startPoint x: 658, startPoint y: 507, endPoint x: 680, endPoint y: 508, distance: 21.9
click at [654, 508] on div at bounding box center [679, 503] width 5 height 62
click at [393, 496] on div "Ride" at bounding box center [378, 502] width 55 height 65
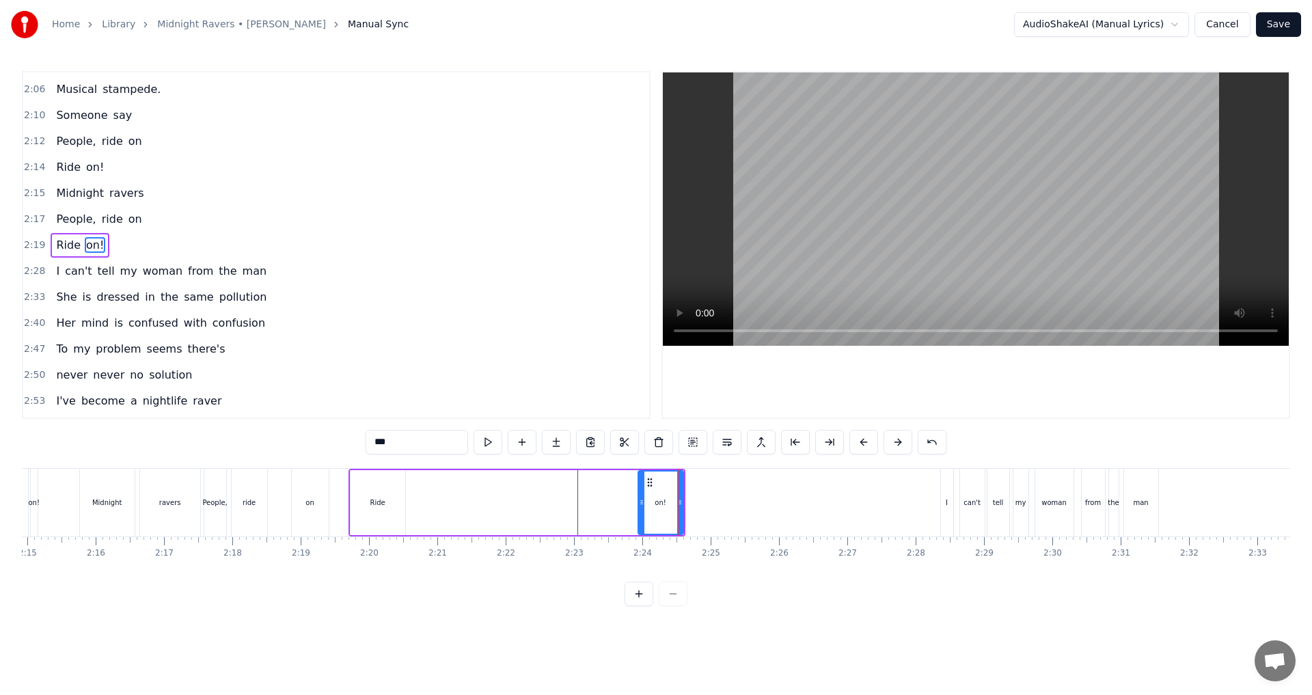
type input "****"
drag, startPoint x: 362, startPoint y: 483, endPoint x: 595, endPoint y: 498, distance: 234.3
click at [595, 498] on div "Ride" at bounding box center [611, 503] width 53 height 62
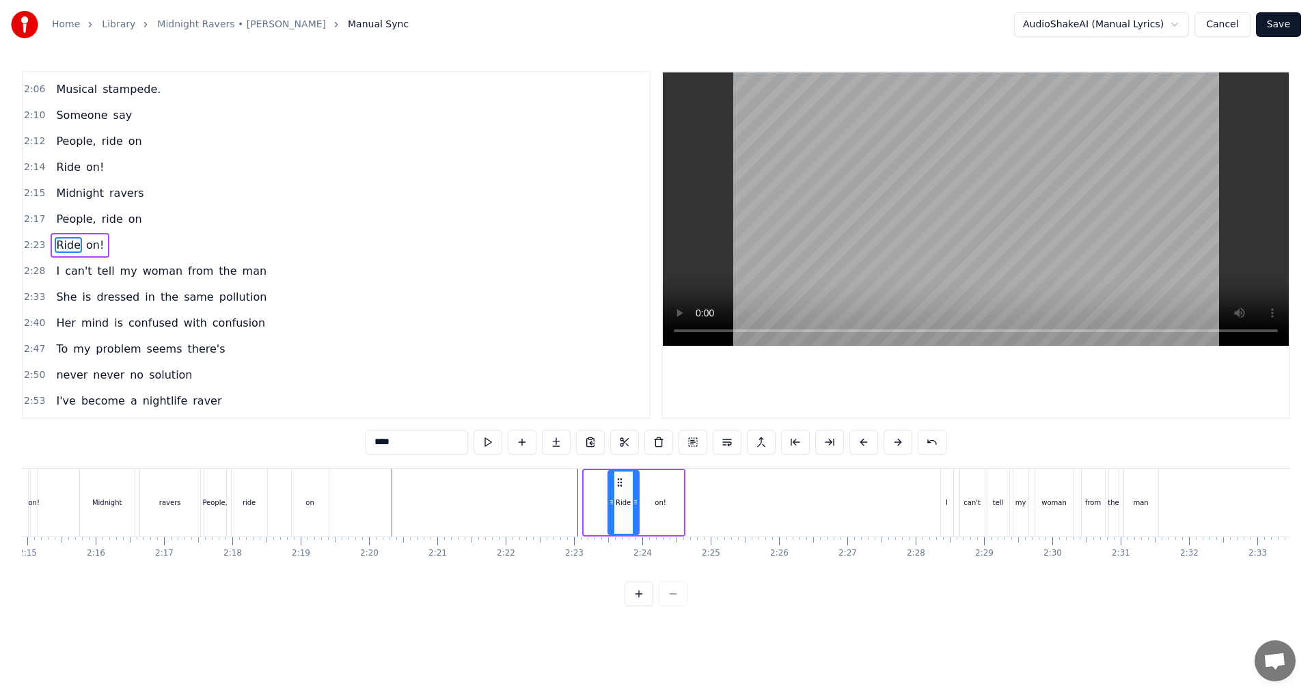
drag, startPoint x: 586, startPoint y: 504, endPoint x: 610, endPoint y: 502, distance: 24.0
click at [610, 502] on icon at bounding box center [611, 502] width 5 height 11
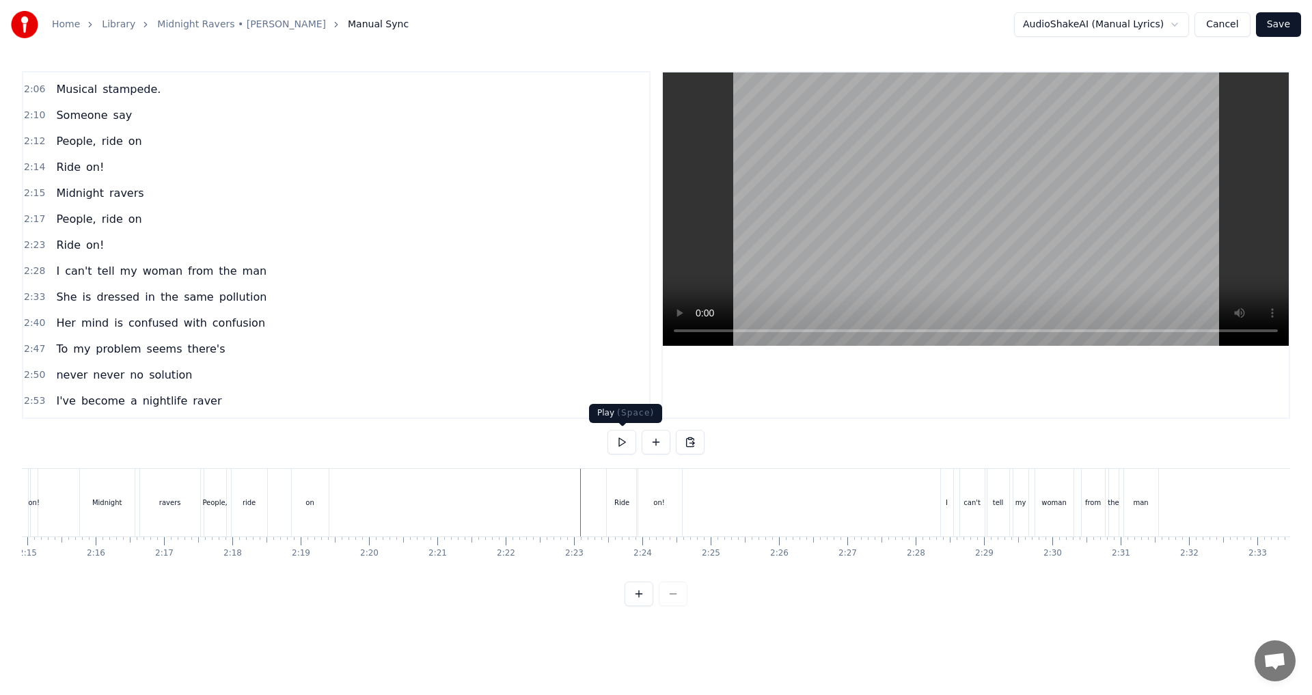
click at [624, 451] on button at bounding box center [622, 442] width 29 height 25
click at [624, 450] on button at bounding box center [622, 442] width 29 height 25
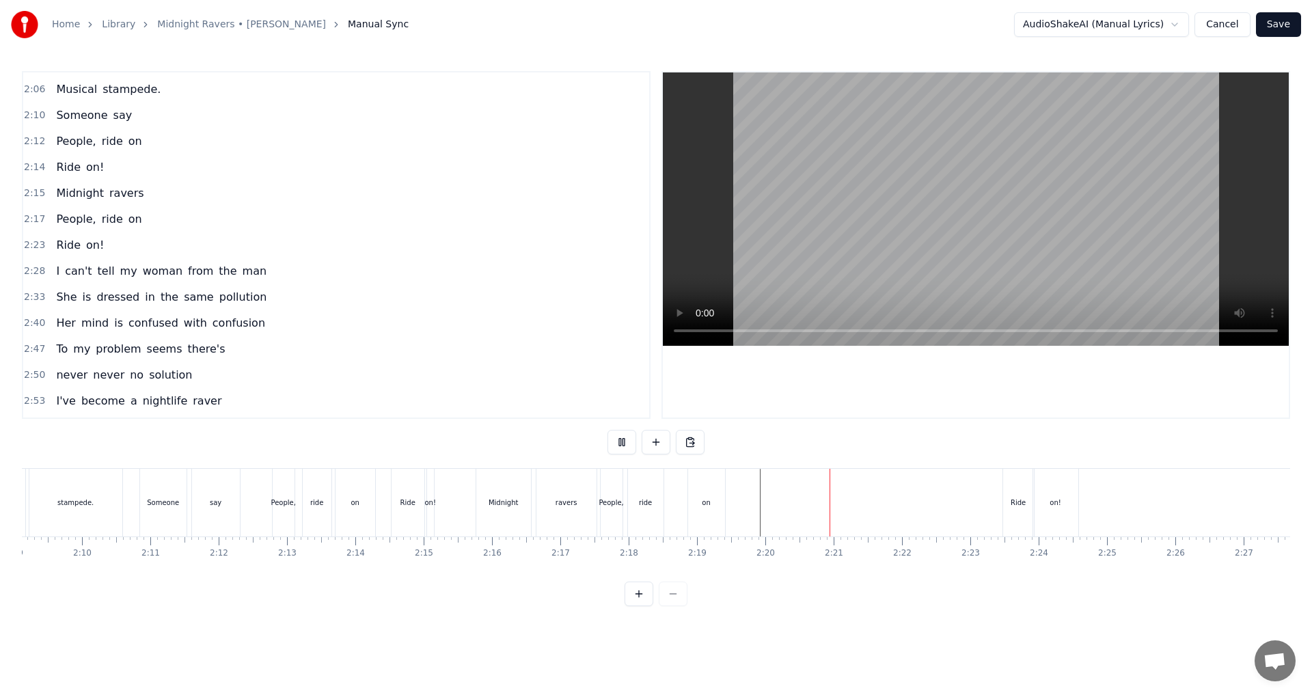
click at [623, 449] on button at bounding box center [622, 442] width 29 height 25
click at [649, 502] on div "ride" at bounding box center [645, 503] width 13 height 10
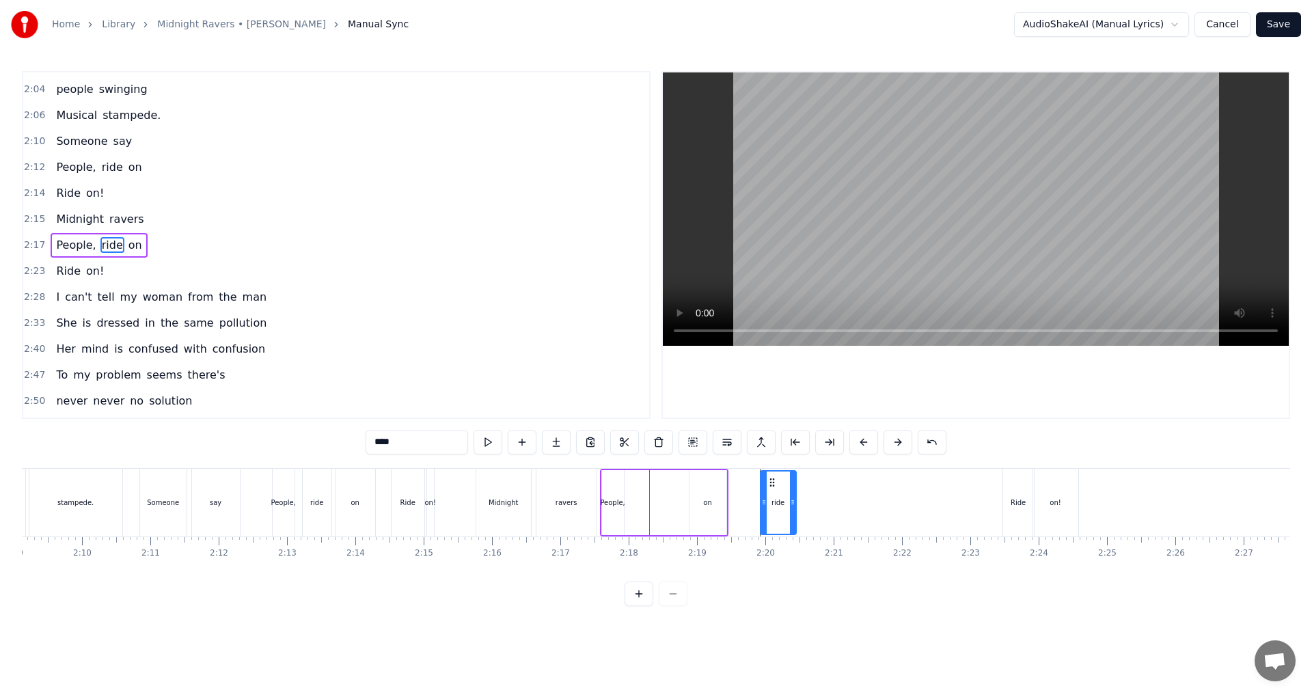
drag, startPoint x: 640, startPoint y: 483, endPoint x: 771, endPoint y: 498, distance: 132.1
click at [654, 504] on icon at bounding box center [772, 502] width 5 height 11
click at [654, 501] on div "on" at bounding box center [707, 503] width 8 height 10
drag, startPoint x: 699, startPoint y: 479, endPoint x: 810, endPoint y: 491, distance: 111.4
click at [614, 509] on div "People," at bounding box center [613, 502] width 22 height 65
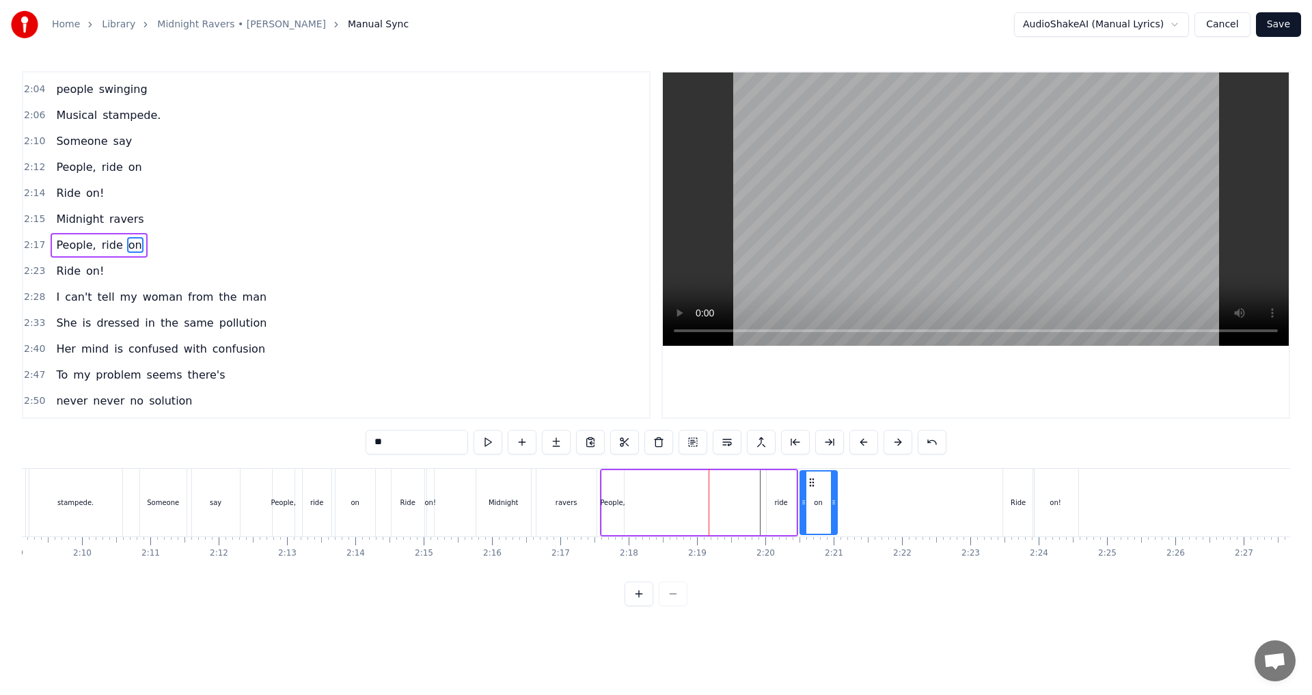
type input "*******"
drag, startPoint x: 615, startPoint y: 481, endPoint x: 659, endPoint y: 489, distance: 45.1
click at [654, 489] on div "People," at bounding box center [657, 503] width 21 height 62
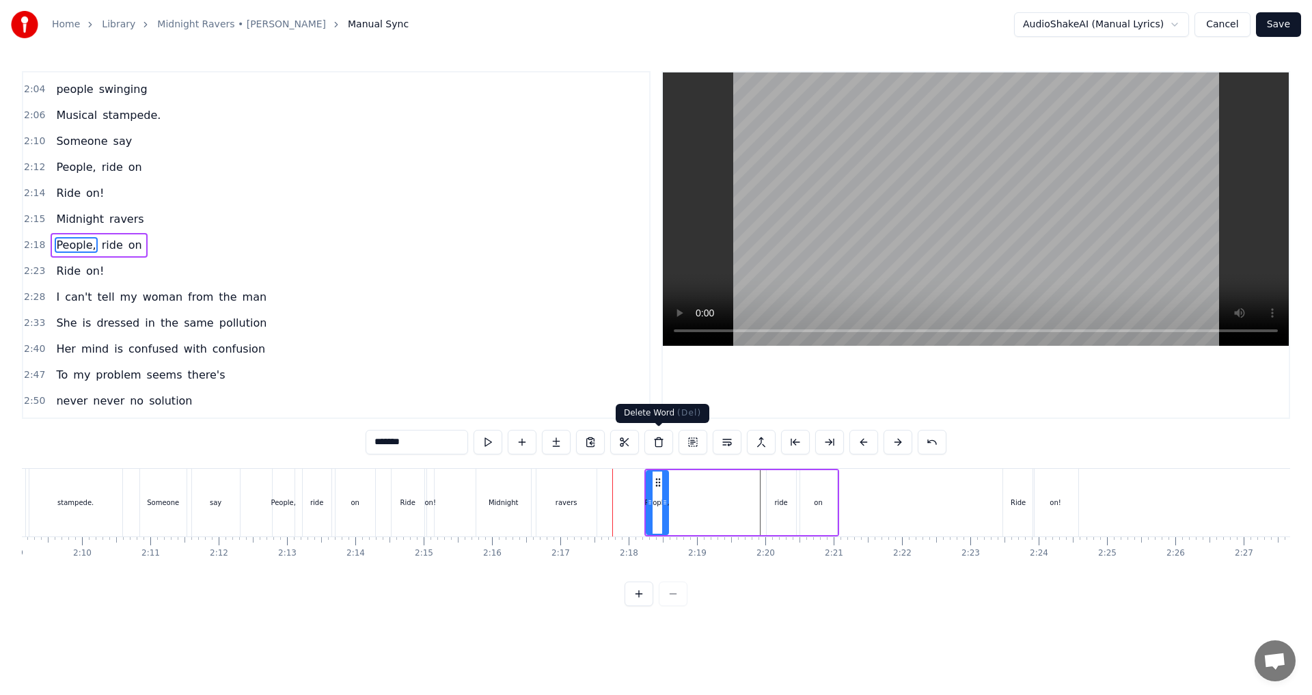
click at [654, 446] on button at bounding box center [659, 442] width 29 height 25
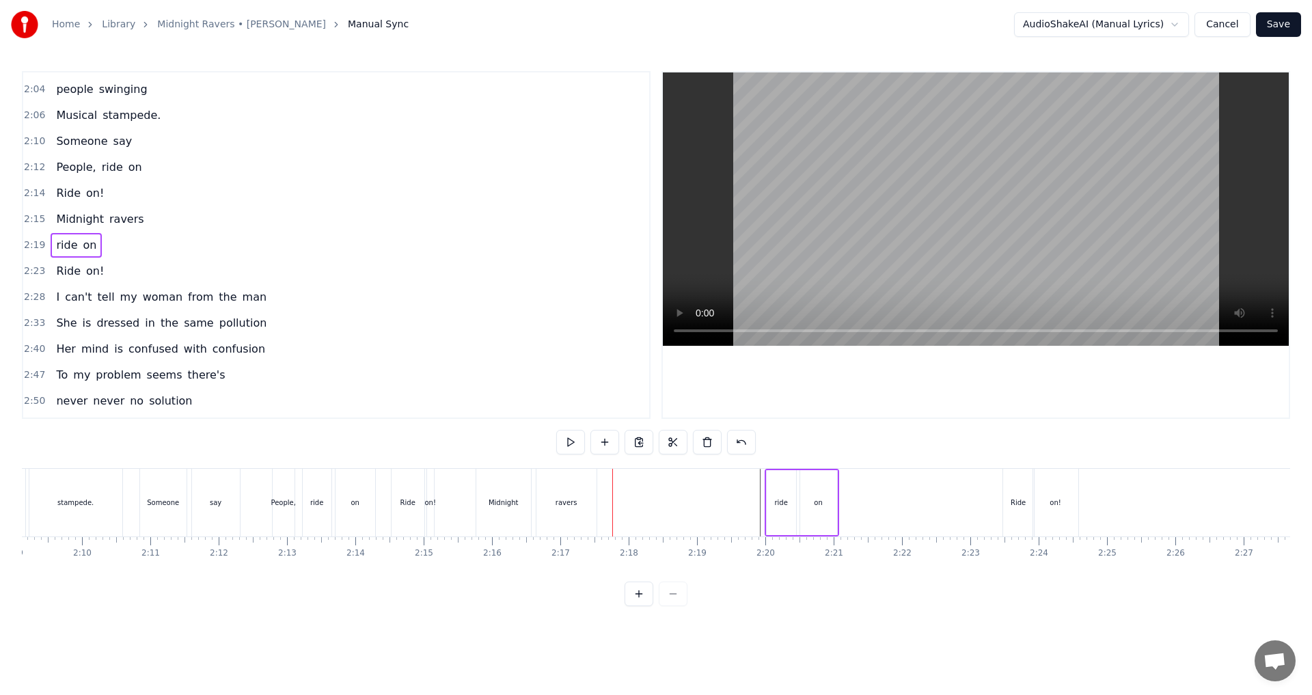
click at [480, 530] on div "Midnight" at bounding box center [503, 503] width 55 height 68
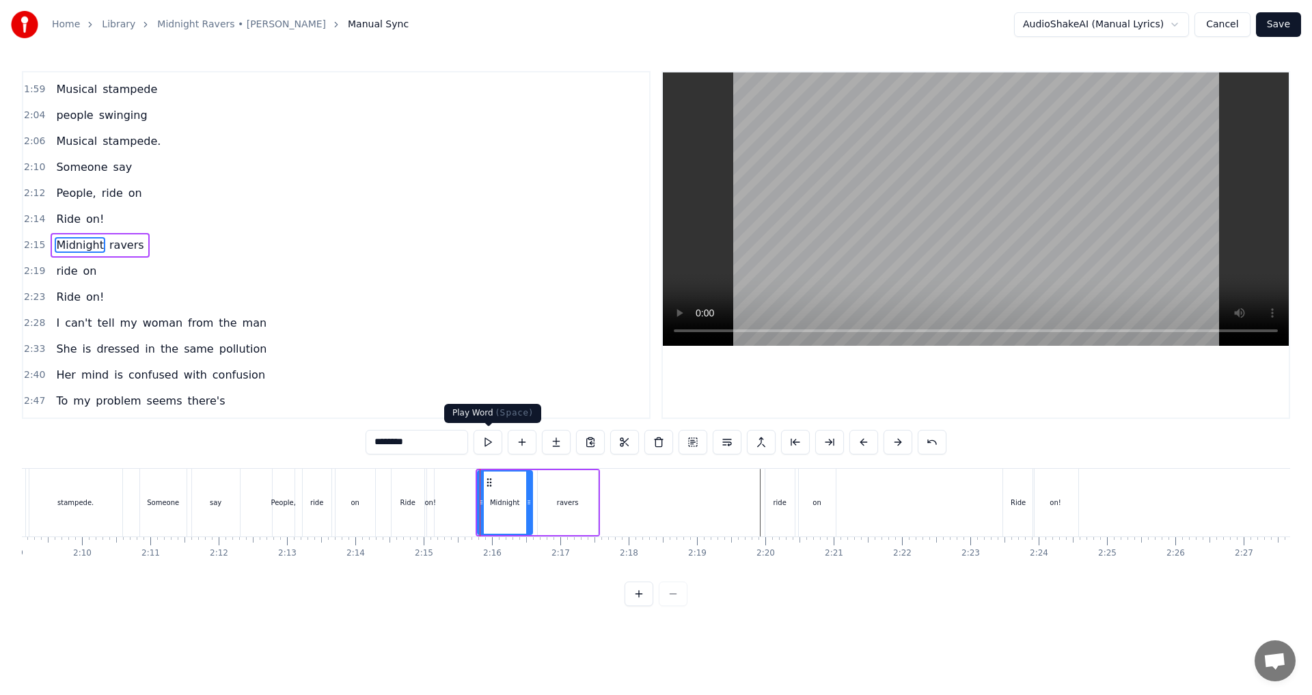
click at [491, 447] on button at bounding box center [488, 442] width 29 height 25
click at [654, 445] on button at bounding box center [659, 442] width 29 height 25
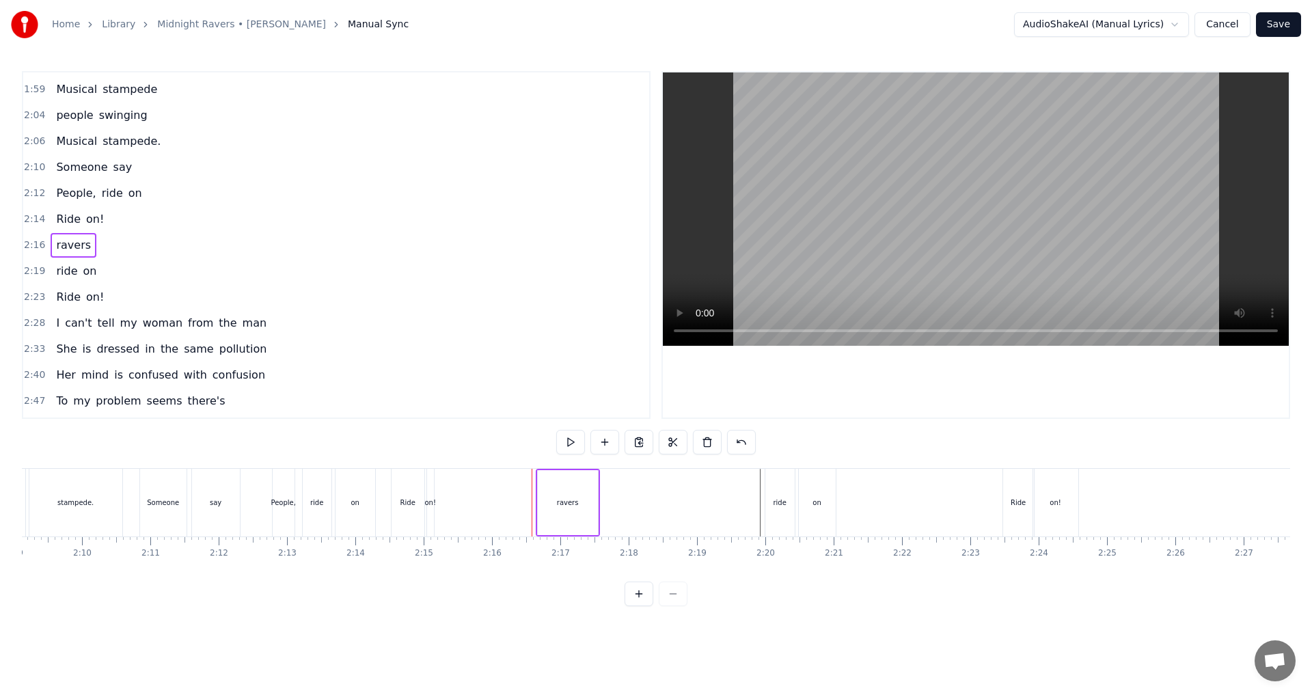
click at [563, 506] on div "ravers" at bounding box center [568, 503] width 22 height 10
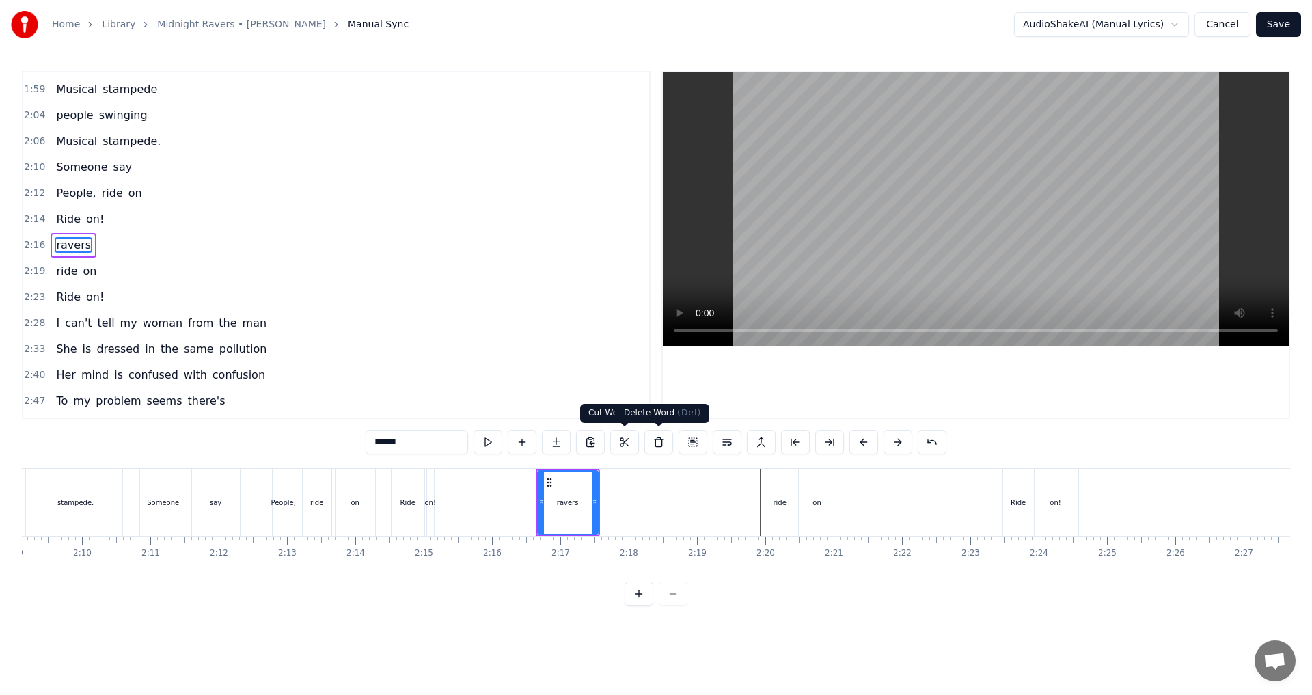
click at [654, 444] on button at bounding box center [659, 442] width 29 height 25
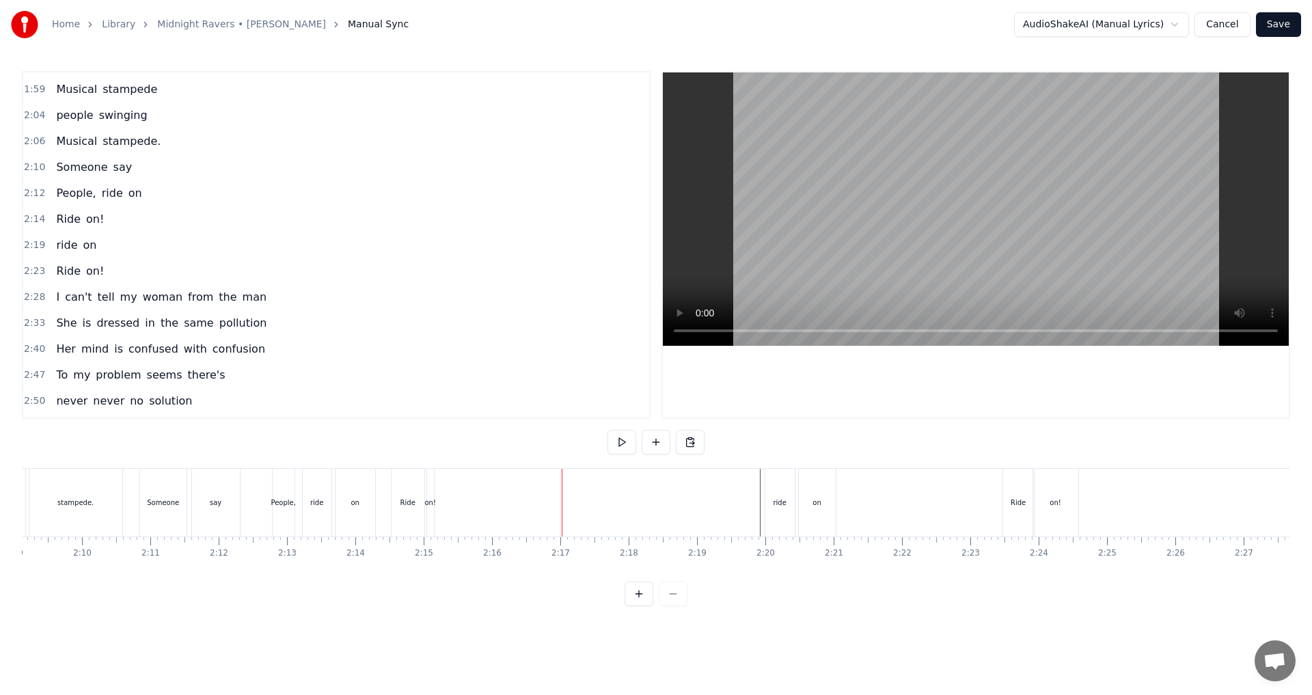
click at [629, 442] on button at bounding box center [622, 442] width 29 height 25
click at [626, 446] on button at bounding box center [622, 442] width 29 height 25
click at [431, 509] on div "on!" at bounding box center [430, 503] width 7 height 68
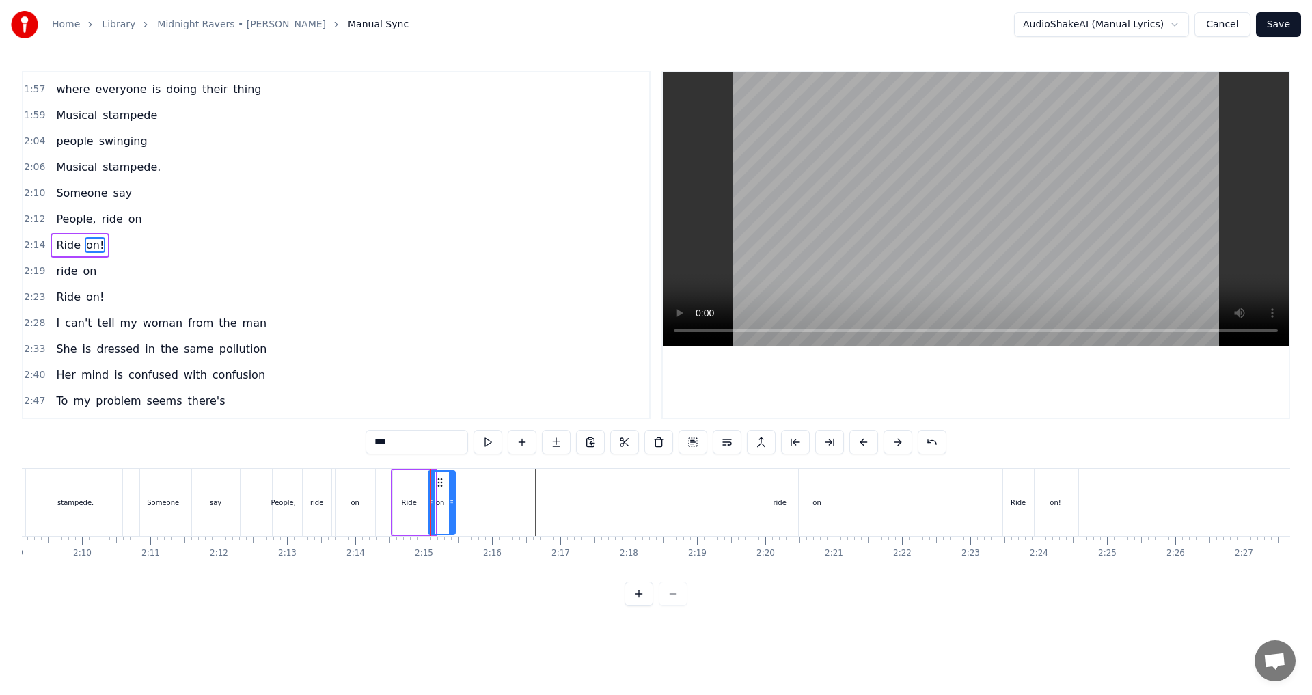
click at [455, 507] on icon at bounding box center [451, 502] width 5 height 11
drag, startPoint x: 455, startPoint y: 483, endPoint x: 581, endPoint y: 493, distance: 126.1
click at [581, 493] on div "on!" at bounding box center [583, 503] width 27 height 62
drag, startPoint x: 595, startPoint y: 509, endPoint x: 582, endPoint y: 509, distance: 13.0
click at [608, 509] on div at bounding box center [607, 503] width 5 height 62
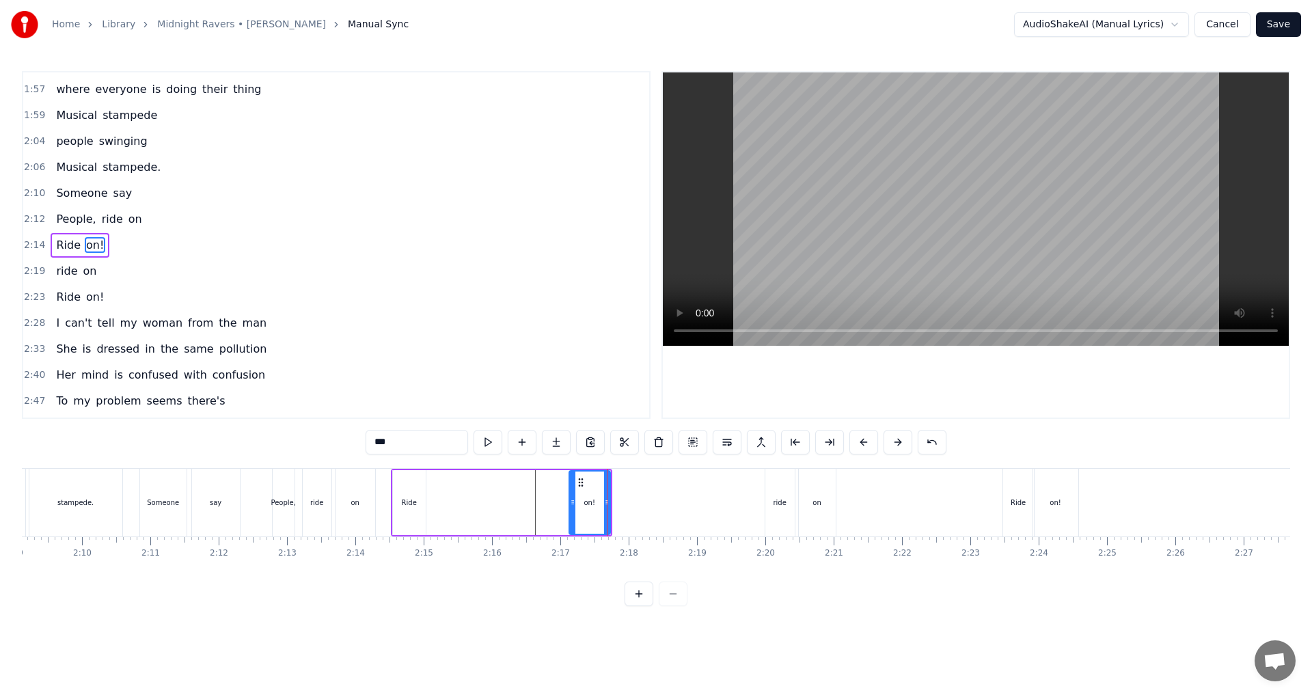
click at [410, 503] on div "Ride" at bounding box center [409, 503] width 15 height 10
type input "****"
drag, startPoint x: 405, startPoint y: 476, endPoint x: 448, endPoint y: 481, distance: 42.7
click at [507, 485] on div "Ride on!" at bounding box center [501, 503] width 221 height 68
click at [399, 483] on icon at bounding box center [404, 481] width 11 height 11
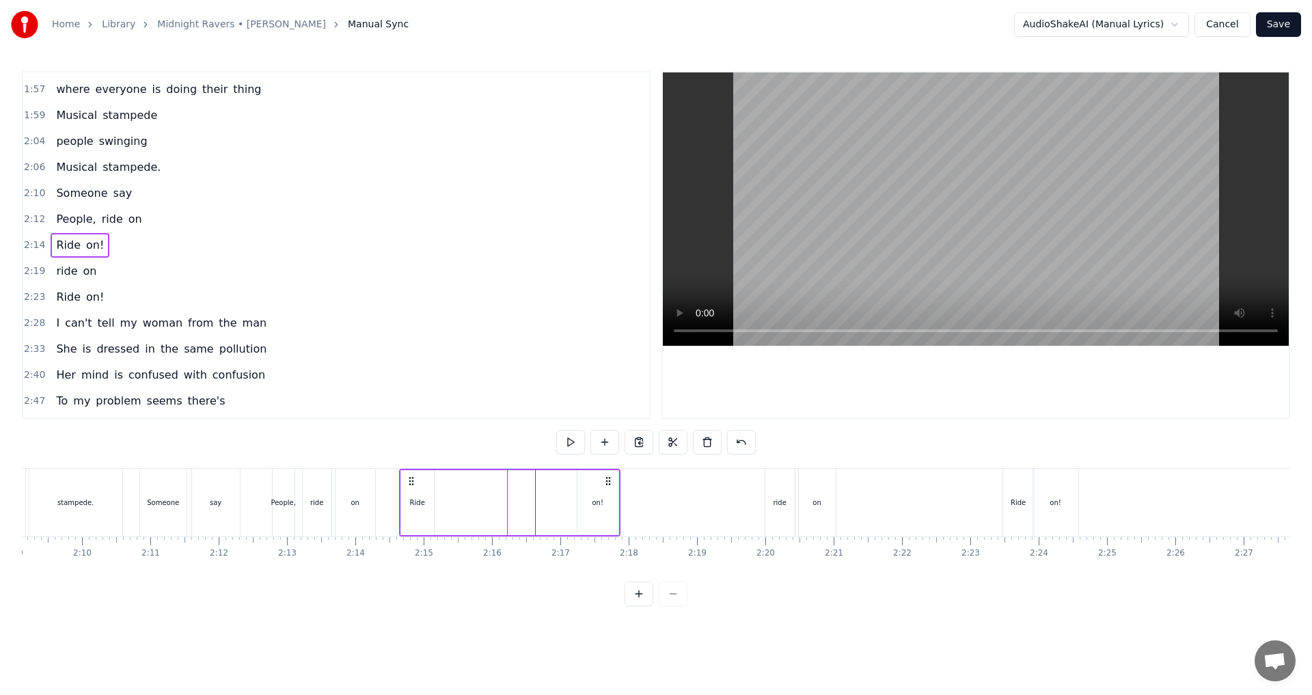
drag, startPoint x: 402, startPoint y: 480, endPoint x: 409, endPoint y: 474, distance: 8.8
click at [409, 474] on div "Ride on!" at bounding box center [509, 503] width 221 height 68
click at [418, 489] on div "Ride" at bounding box center [417, 502] width 33 height 65
drag, startPoint x: 412, startPoint y: 482, endPoint x: 547, endPoint y: 494, distance: 135.8
click at [547, 494] on div "Ride" at bounding box center [552, 503] width 31 height 62
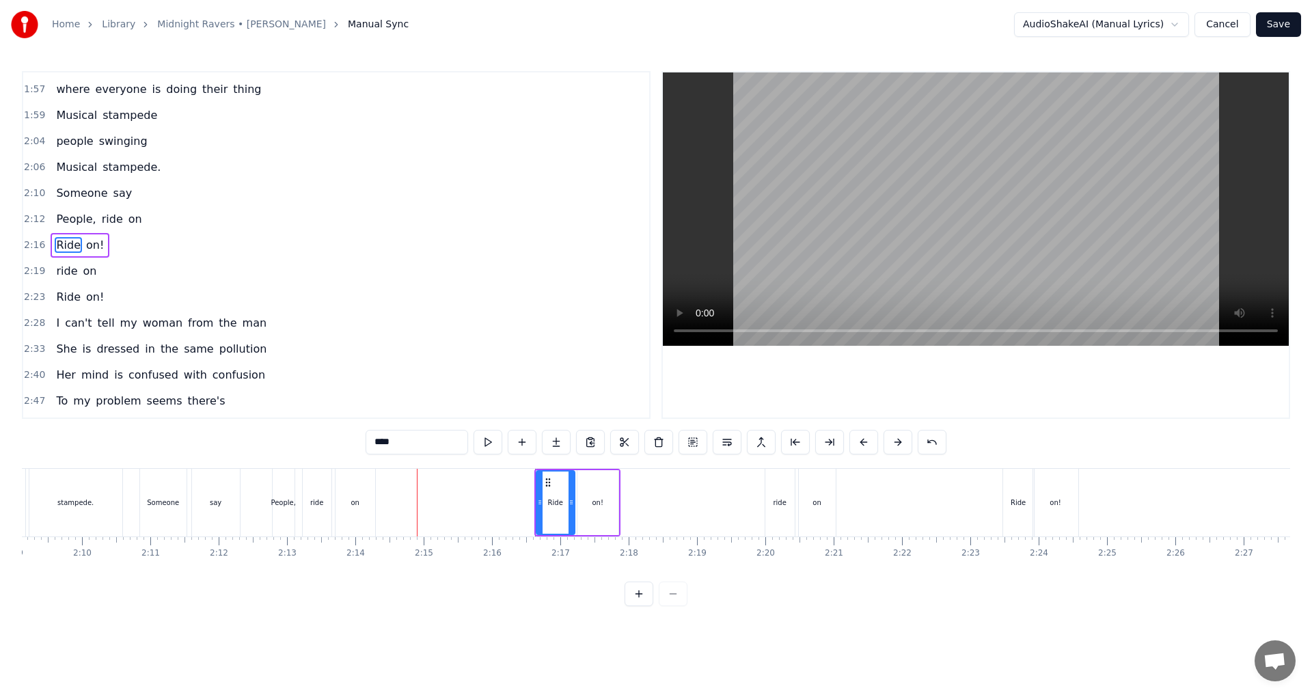
click at [569, 503] on icon at bounding box center [571, 502] width 5 height 11
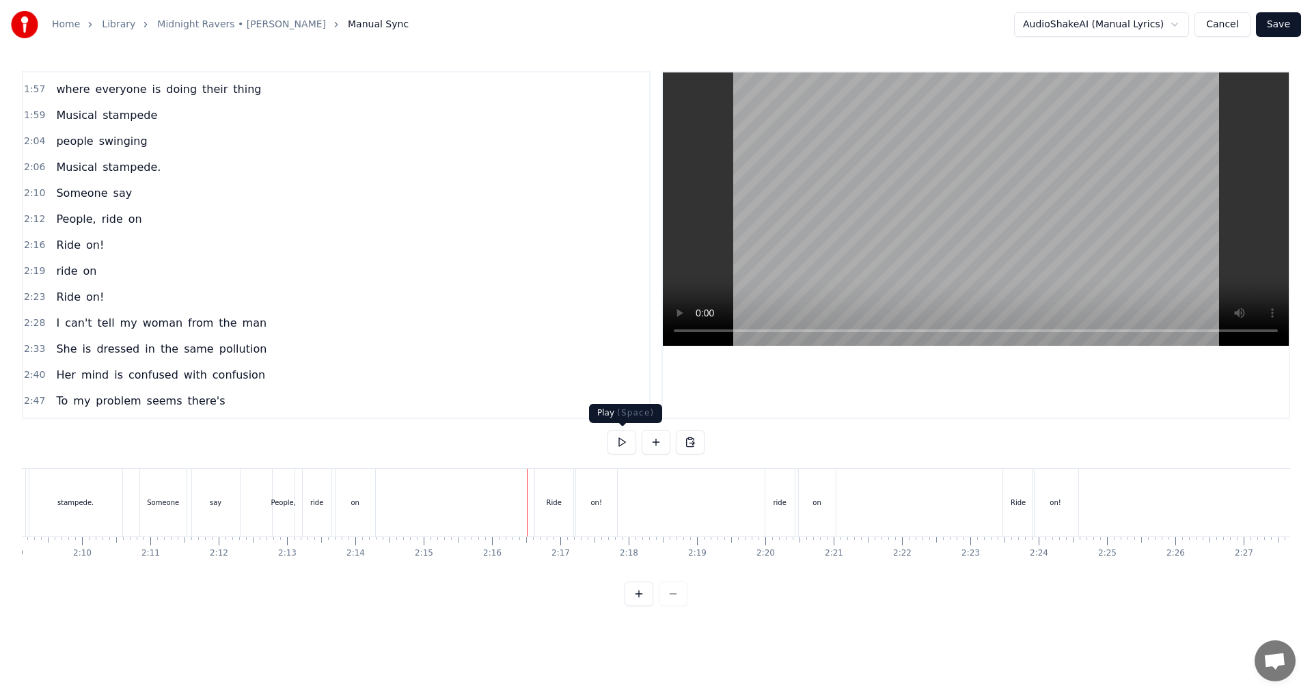
click at [621, 447] on button at bounding box center [622, 442] width 29 height 25
click at [622, 447] on button at bounding box center [622, 442] width 29 height 25
click at [595, 498] on div "on!" at bounding box center [596, 503] width 11 height 10
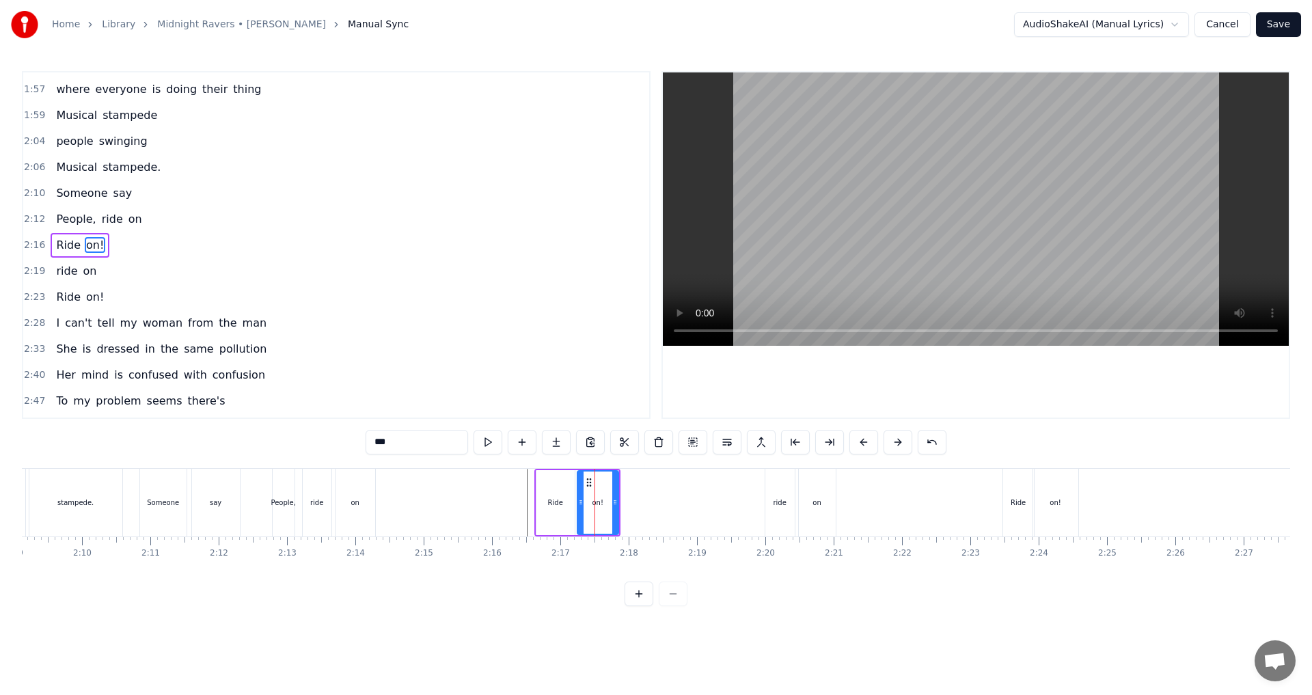
click at [423, 442] on input "***" at bounding box center [417, 442] width 103 height 25
type input "**"
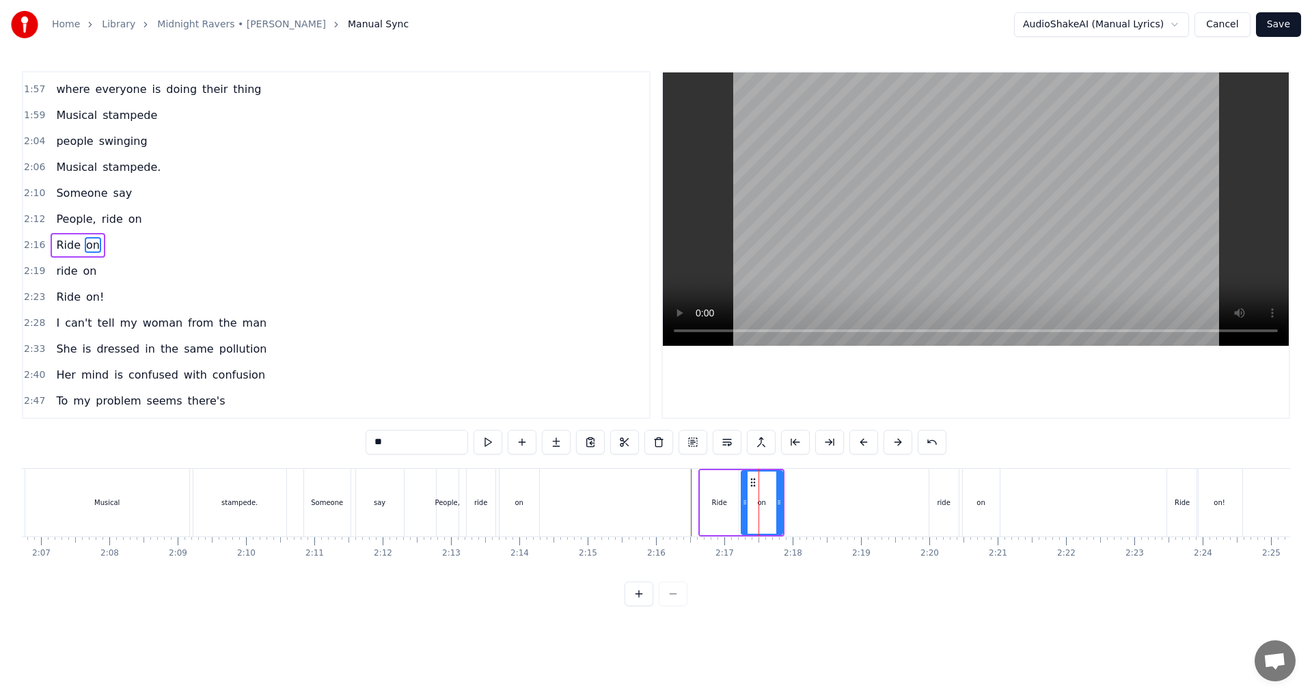
scroll to position [0, 8616]
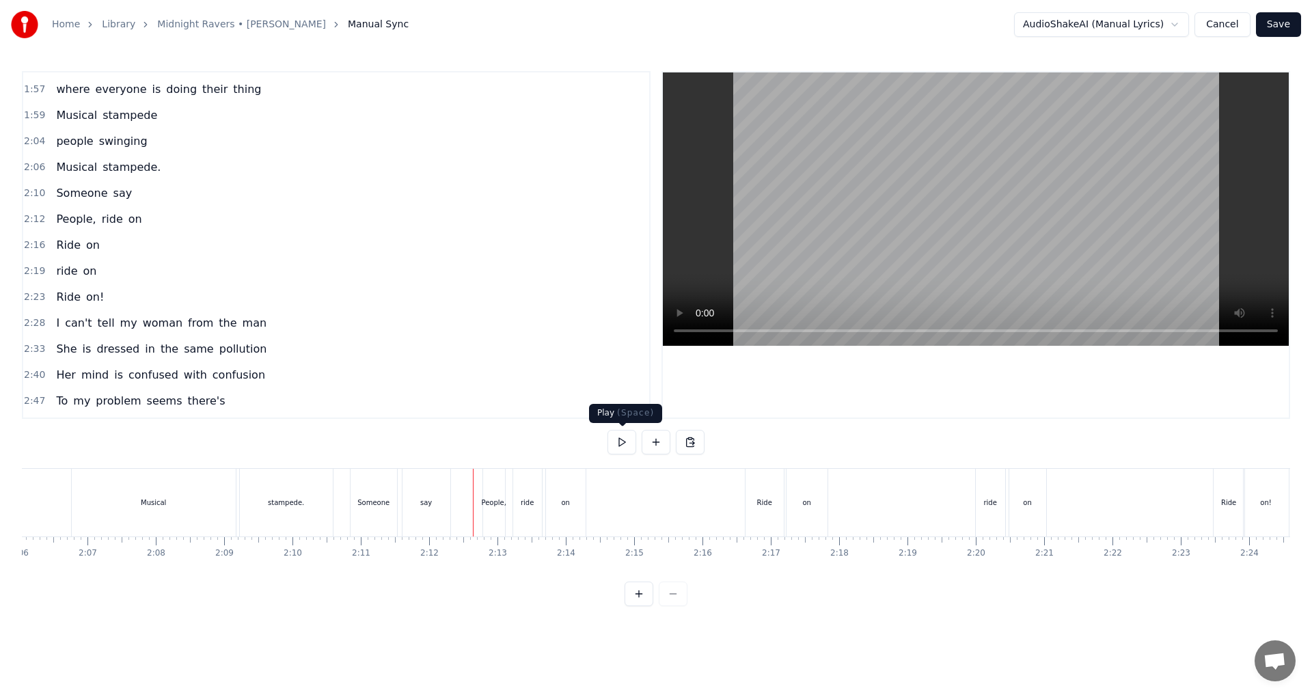
click at [627, 446] on button at bounding box center [622, 442] width 29 height 25
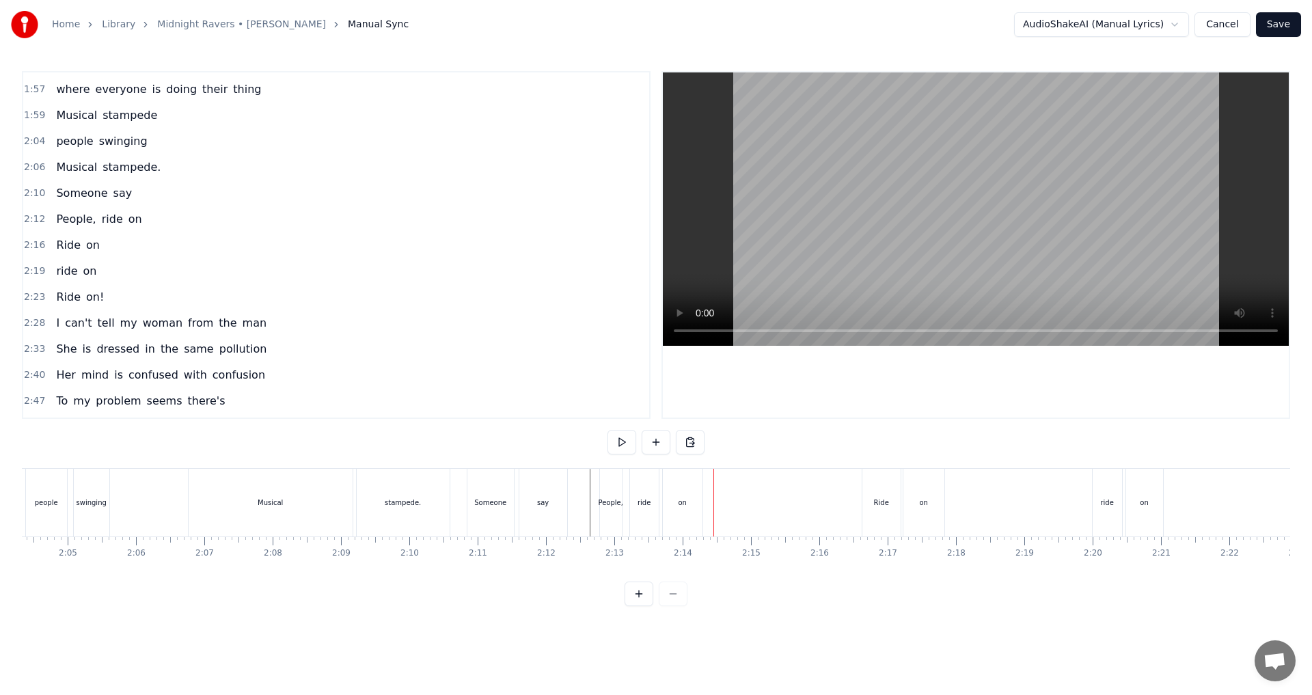
scroll to position [0, 8382]
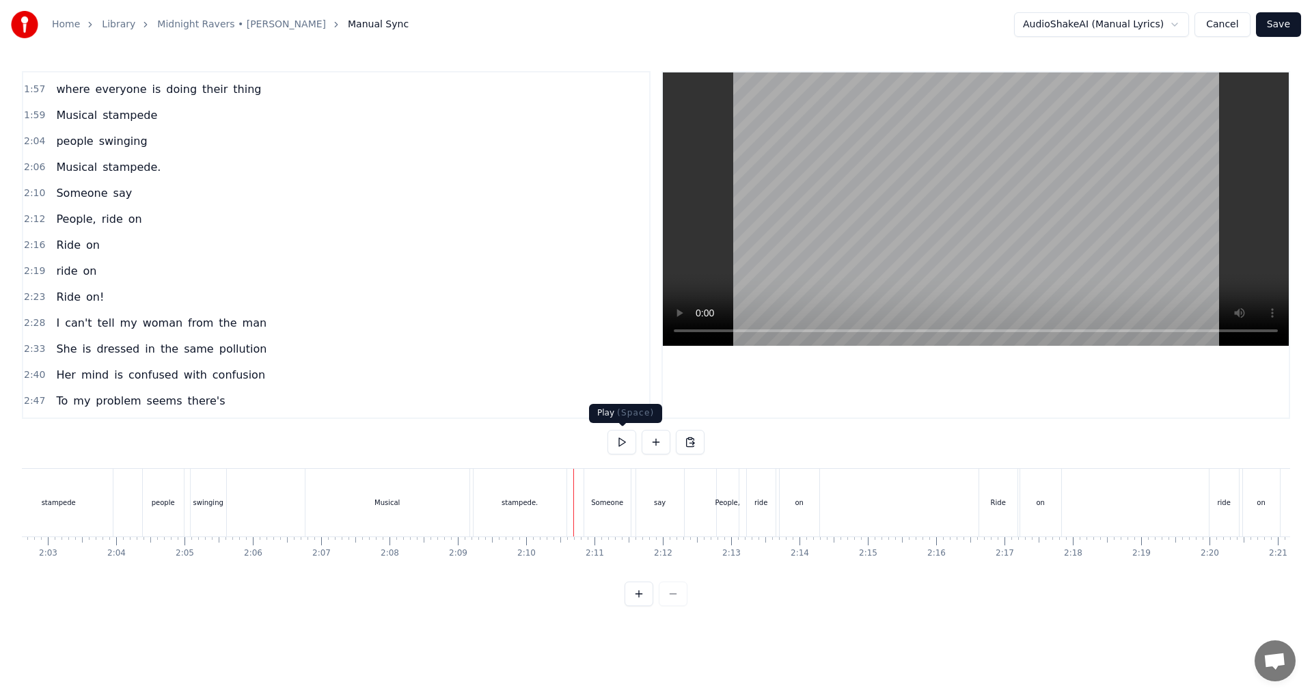
click at [623, 448] on button at bounding box center [622, 442] width 29 height 25
click at [622, 443] on button at bounding box center [622, 442] width 29 height 25
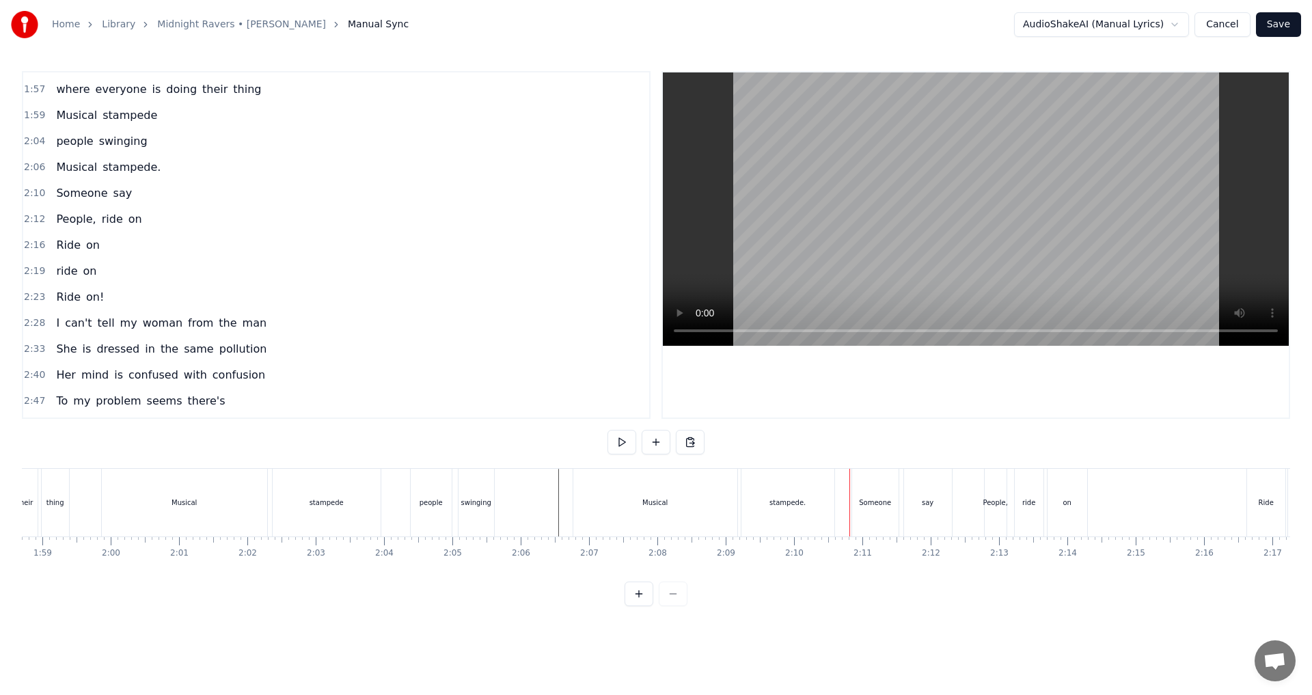
scroll to position [0, 8090]
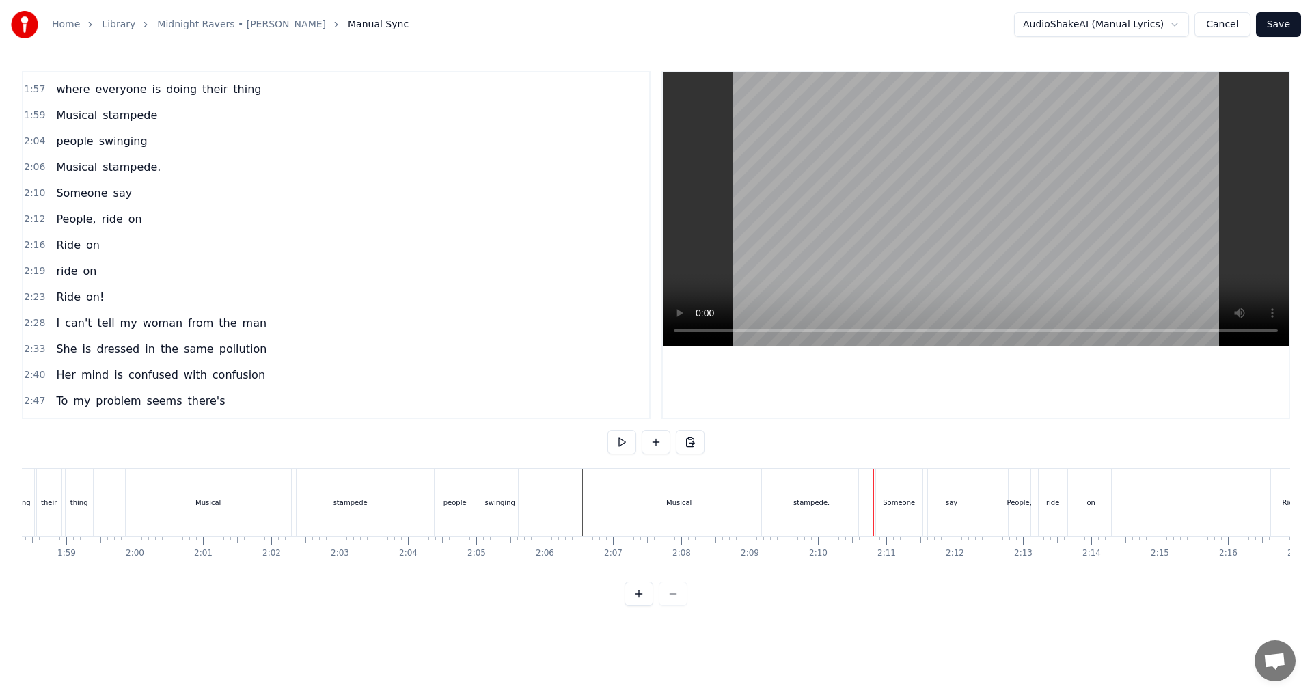
click at [618, 448] on button at bounding box center [622, 442] width 29 height 25
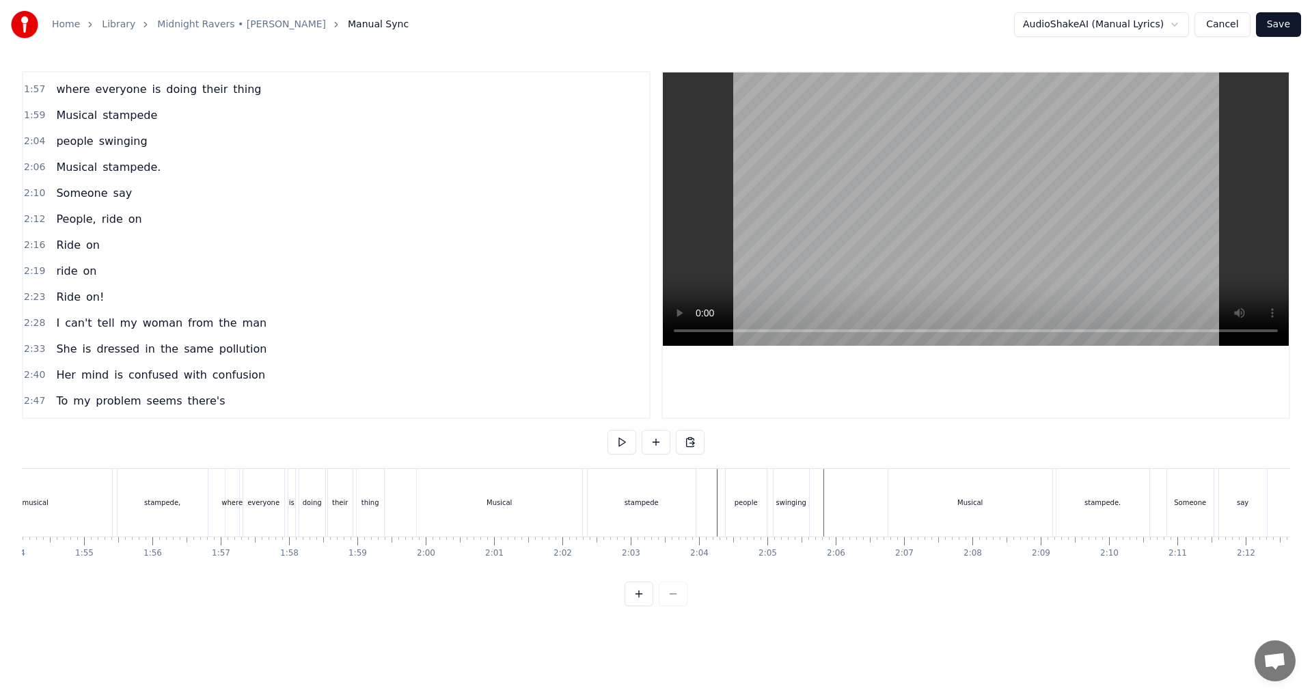
scroll to position [0, 7775]
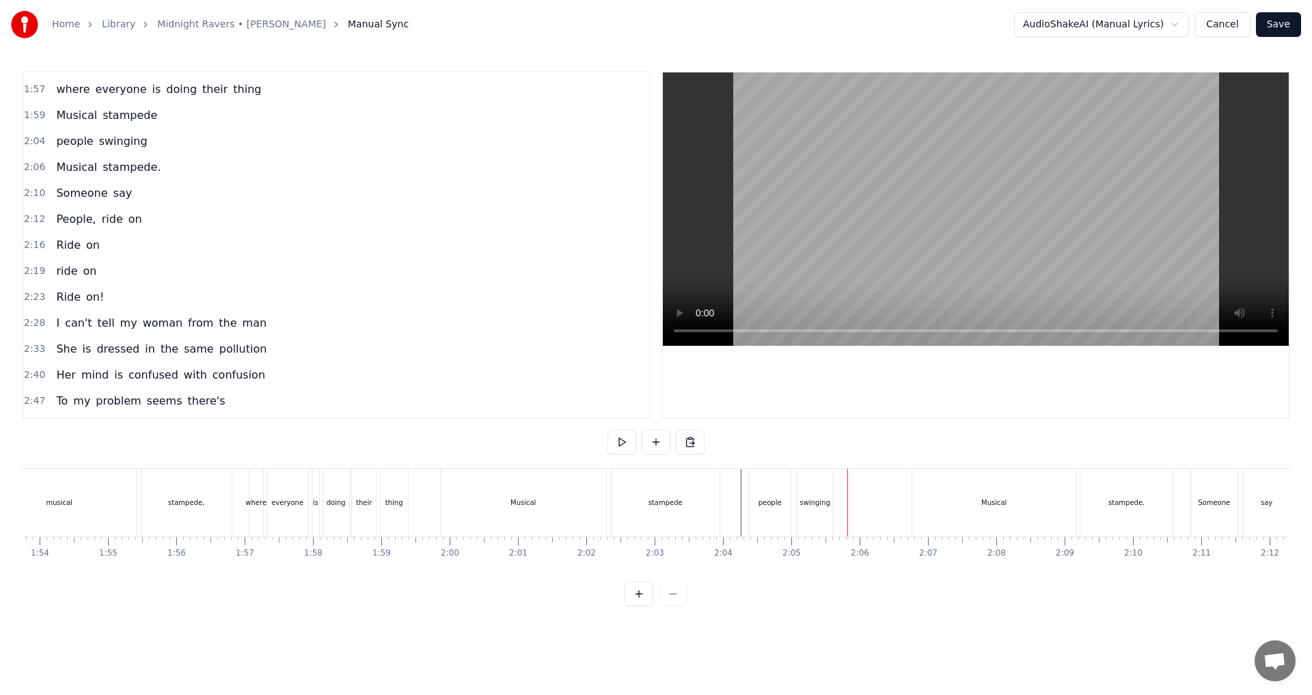
click at [623, 440] on button at bounding box center [622, 442] width 29 height 25
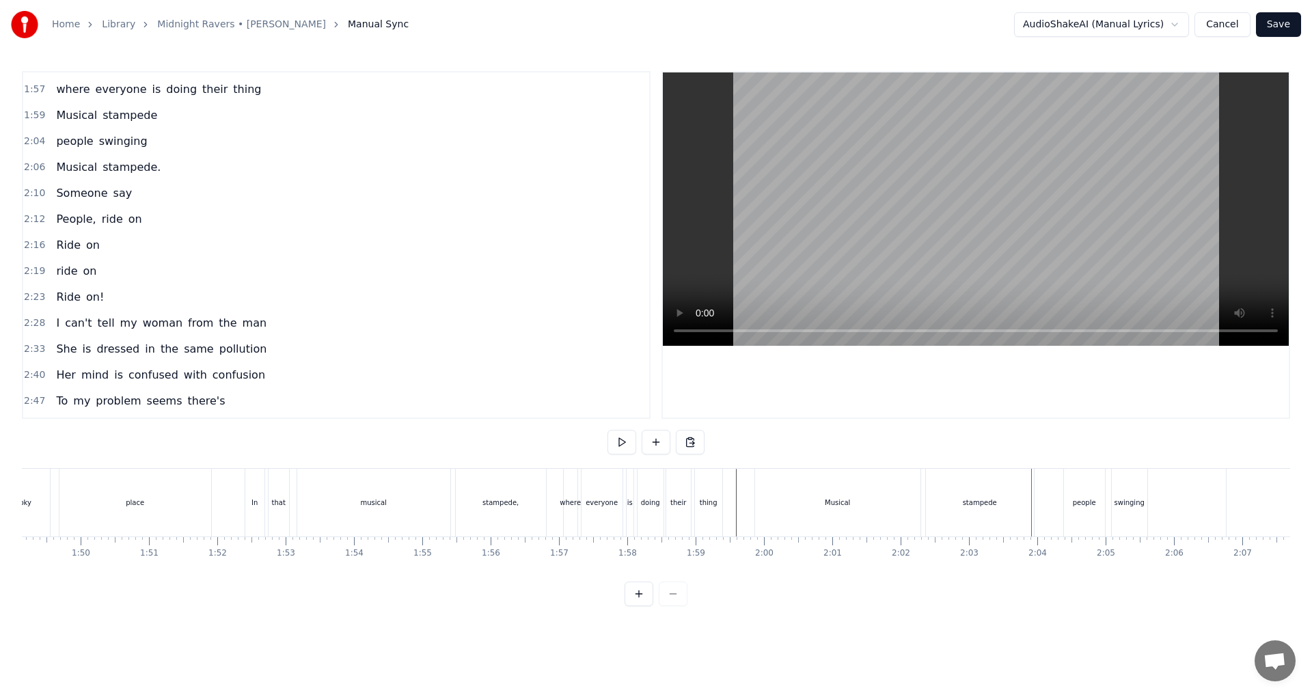
click at [628, 442] on button at bounding box center [622, 442] width 29 height 25
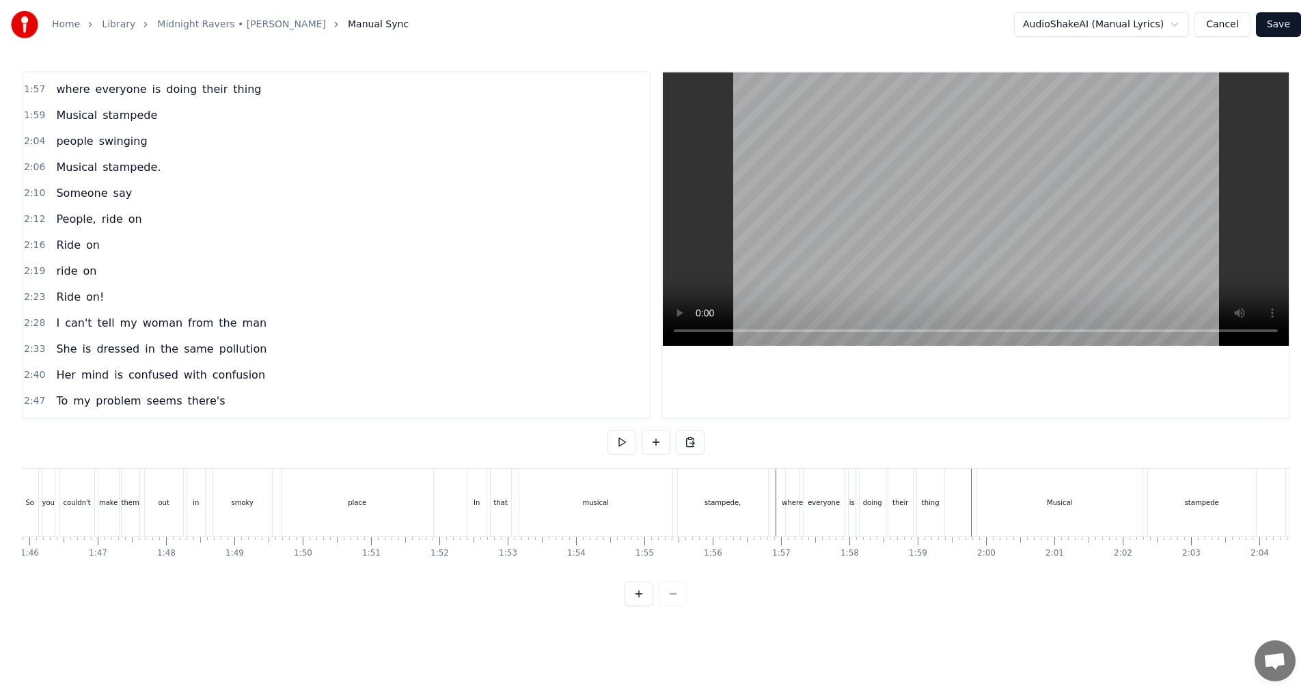
click at [622, 442] on button at bounding box center [622, 442] width 29 height 25
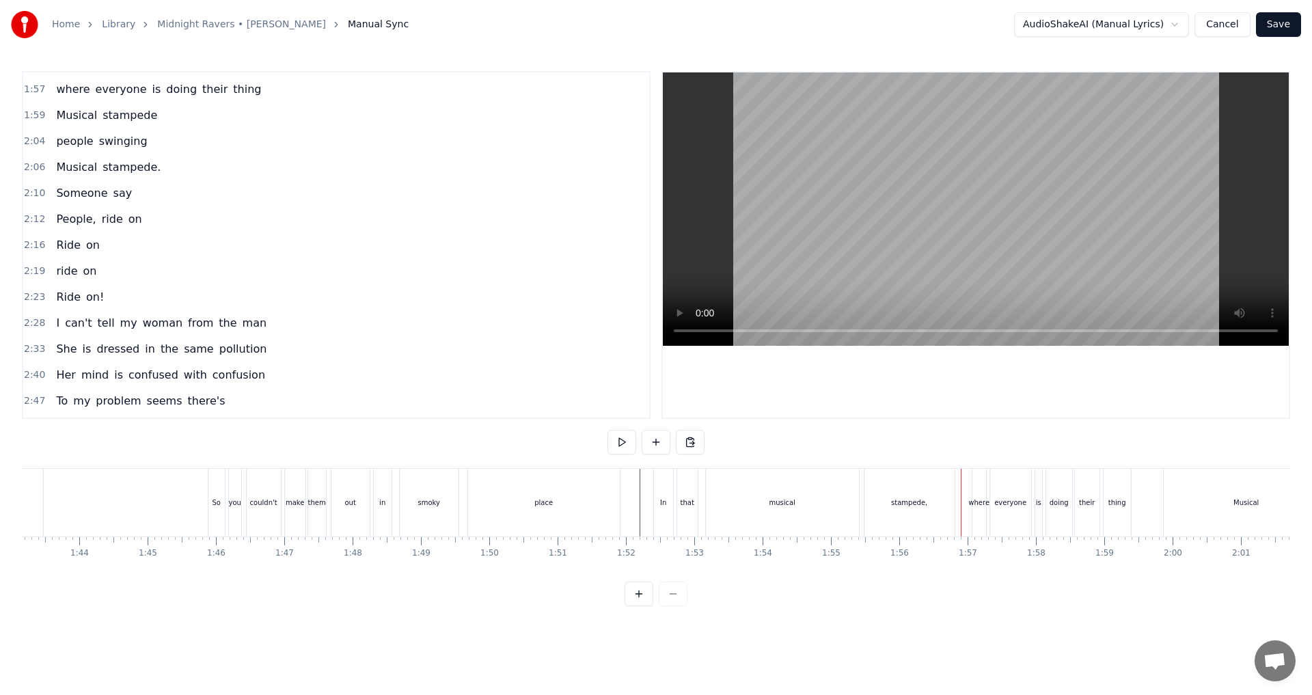
scroll to position [0, 6935]
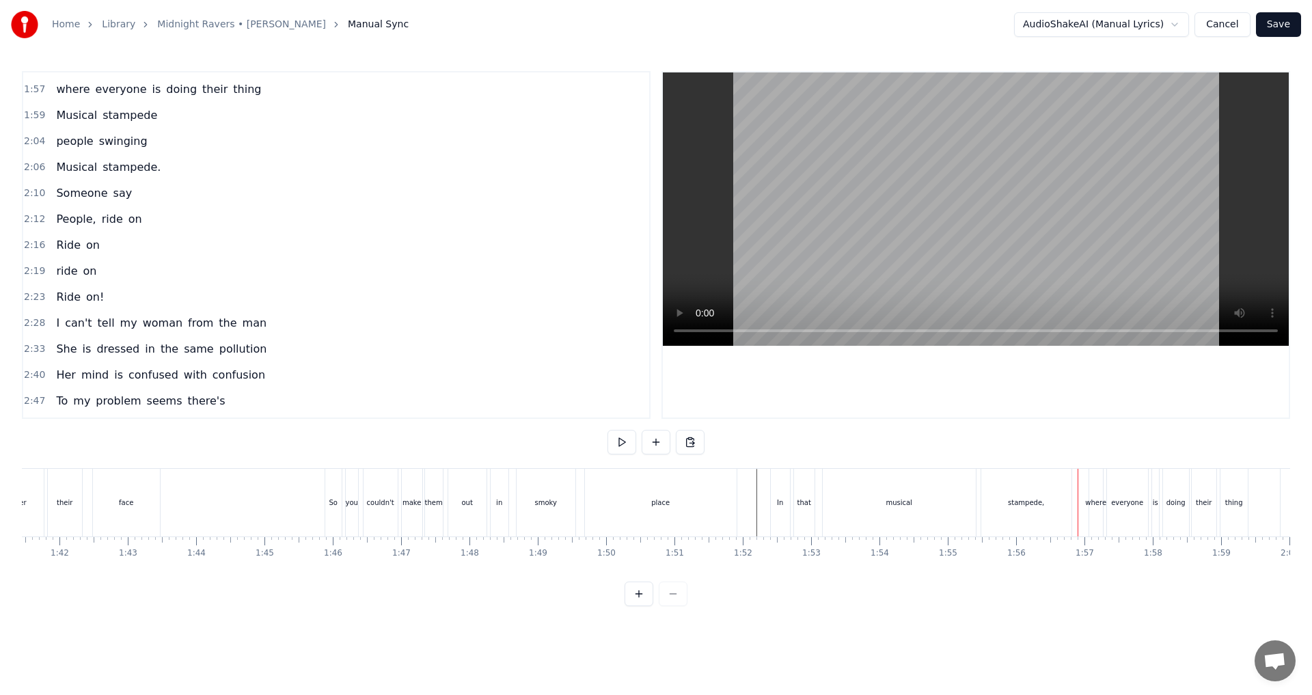
click at [641, 504] on div "place" at bounding box center [661, 503] width 152 height 68
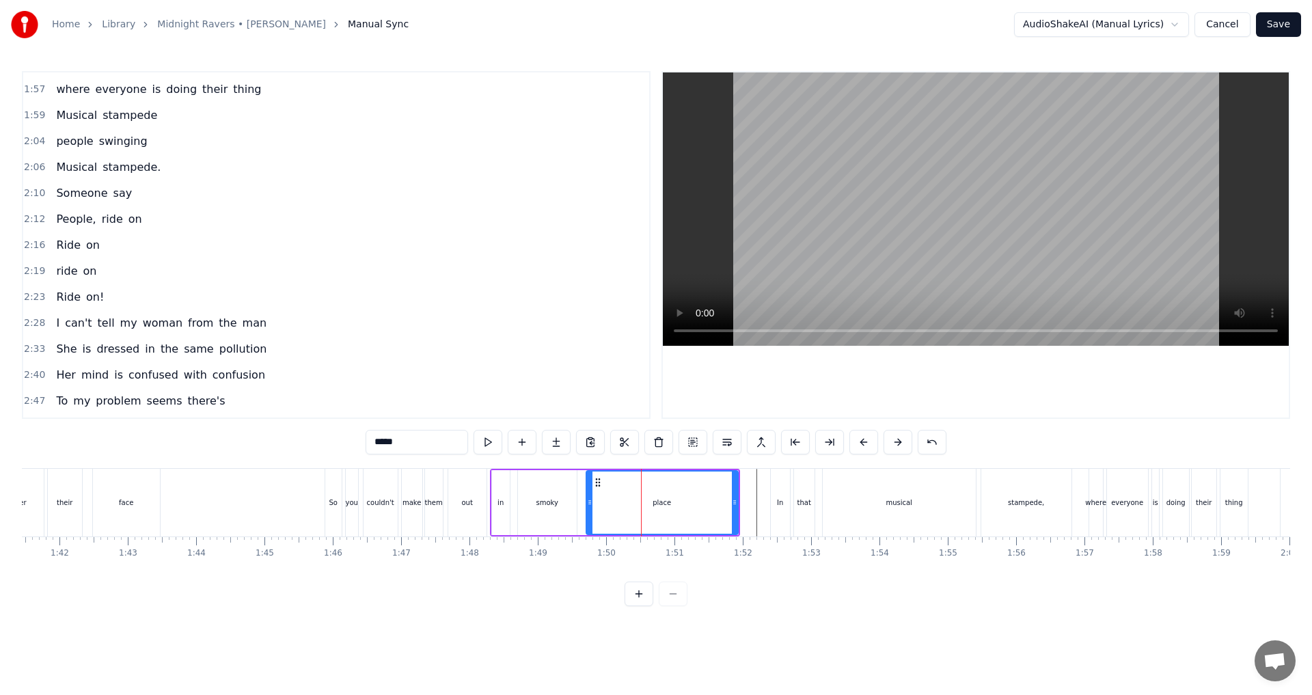
scroll to position [437, 0]
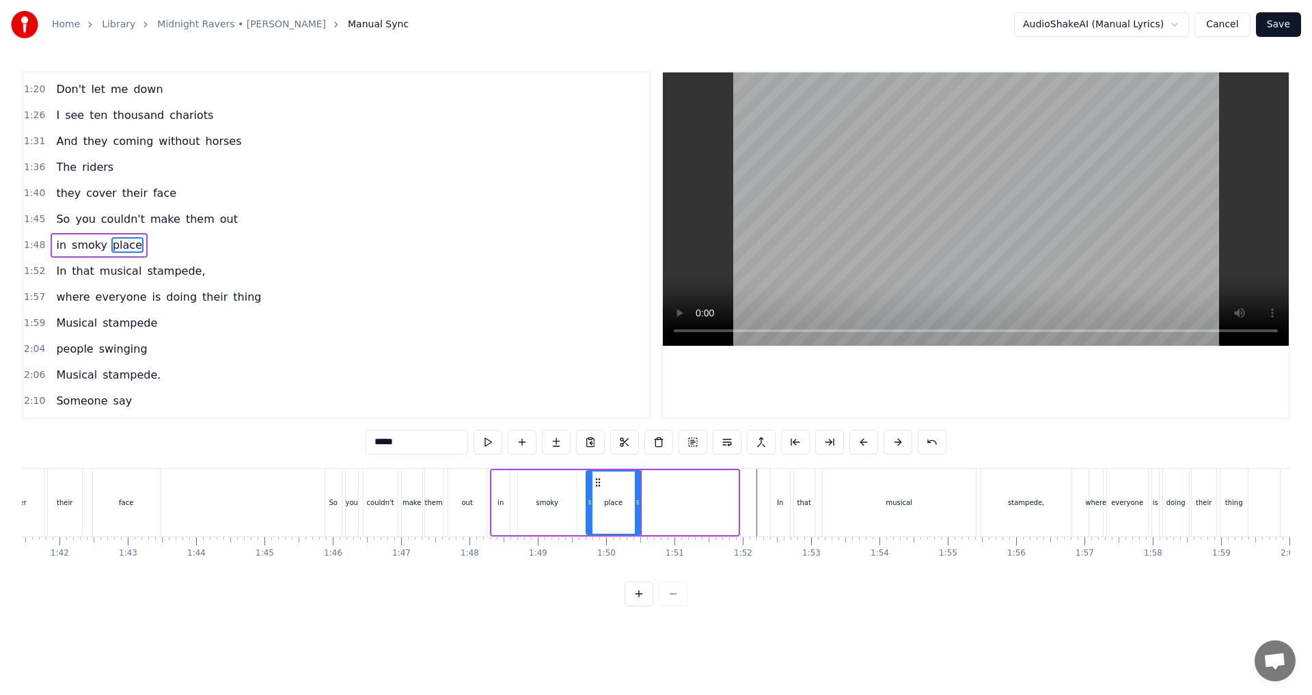
drag, startPoint x: 736, startPoint y: 502, endPoint x: 638, endPoint y: 501, distance: 97.1
click at [638, 501] on icon at bounding box center [637, 502] width 5 height 11
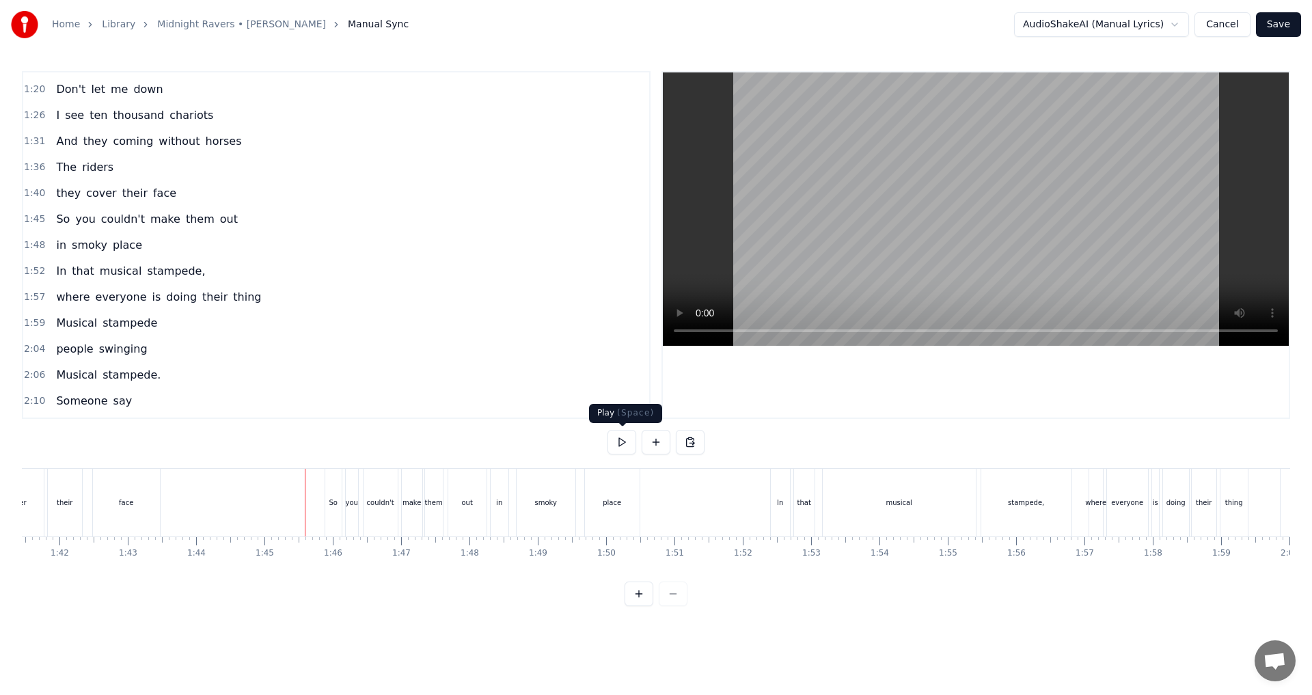
click at [628, 440] on button at bounding box center [622, 442] width 29 height 25
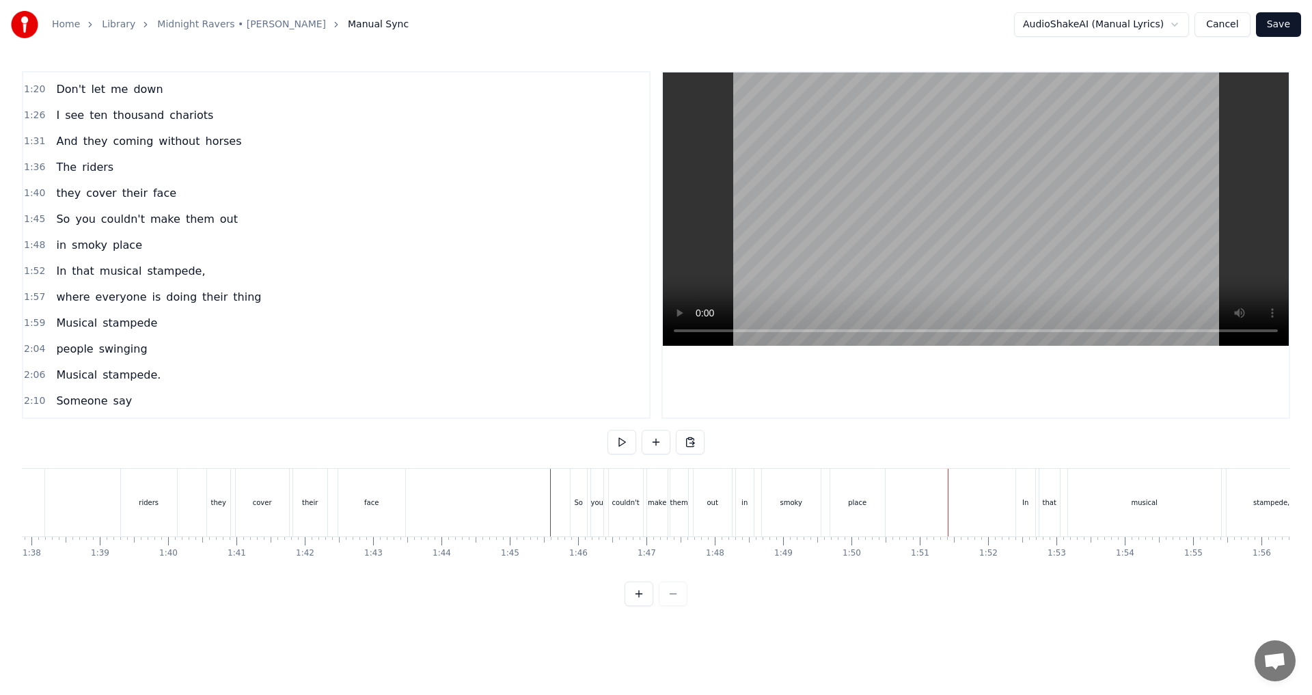
scroll to position [0, 6549]
click at [241, 521] on div "The riders" at bounding box center [208, 503] width 224 height 68
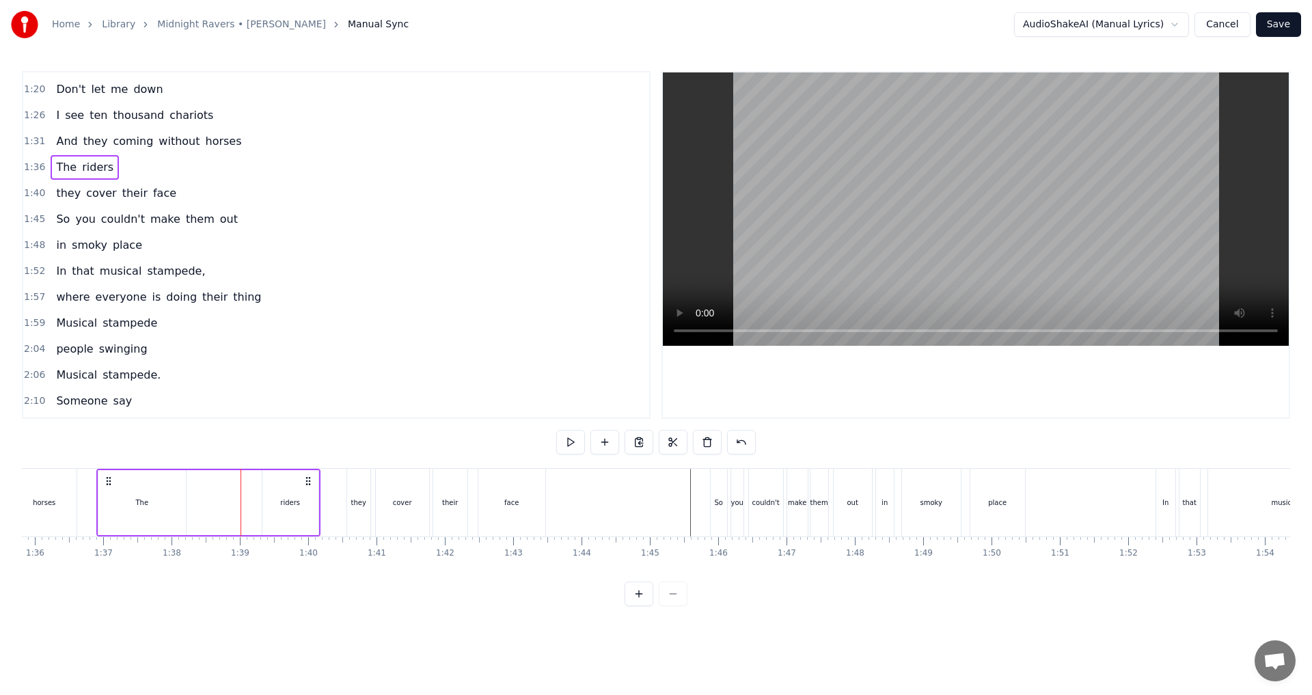
click at [118, 500] on div "The" at bounding box center [141, 502] width 87 height 65
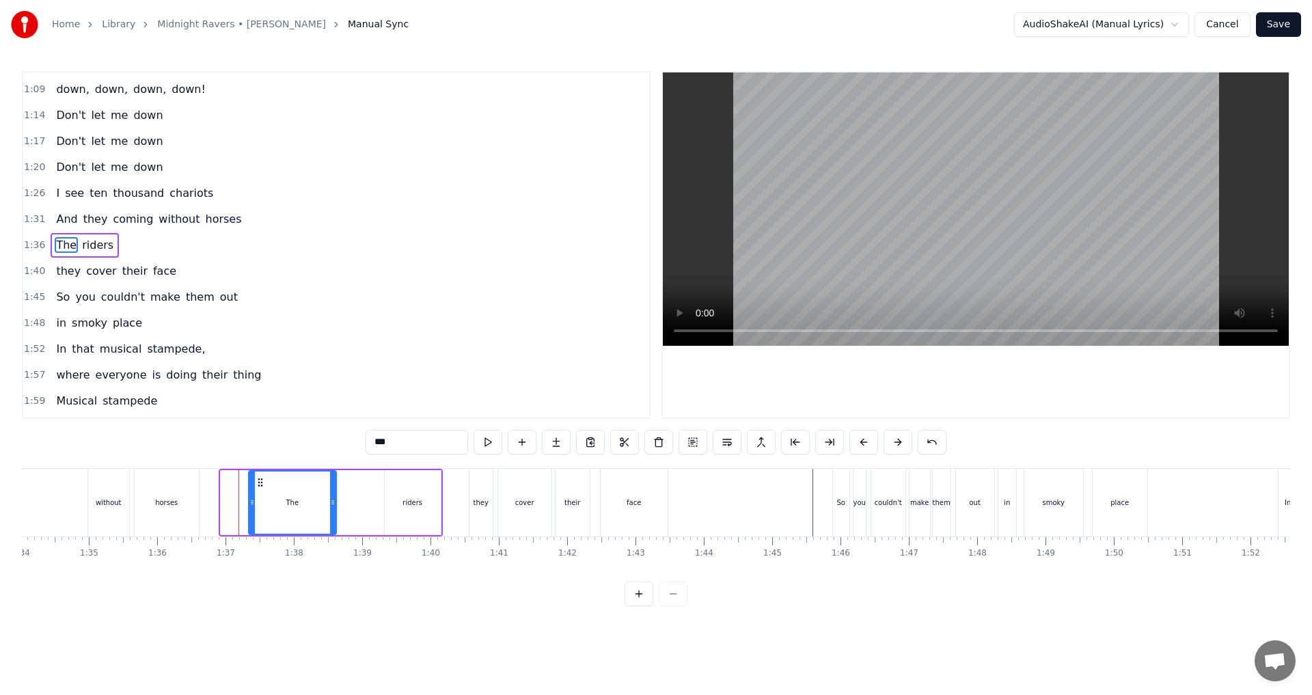
scroll to position [0, 6415]
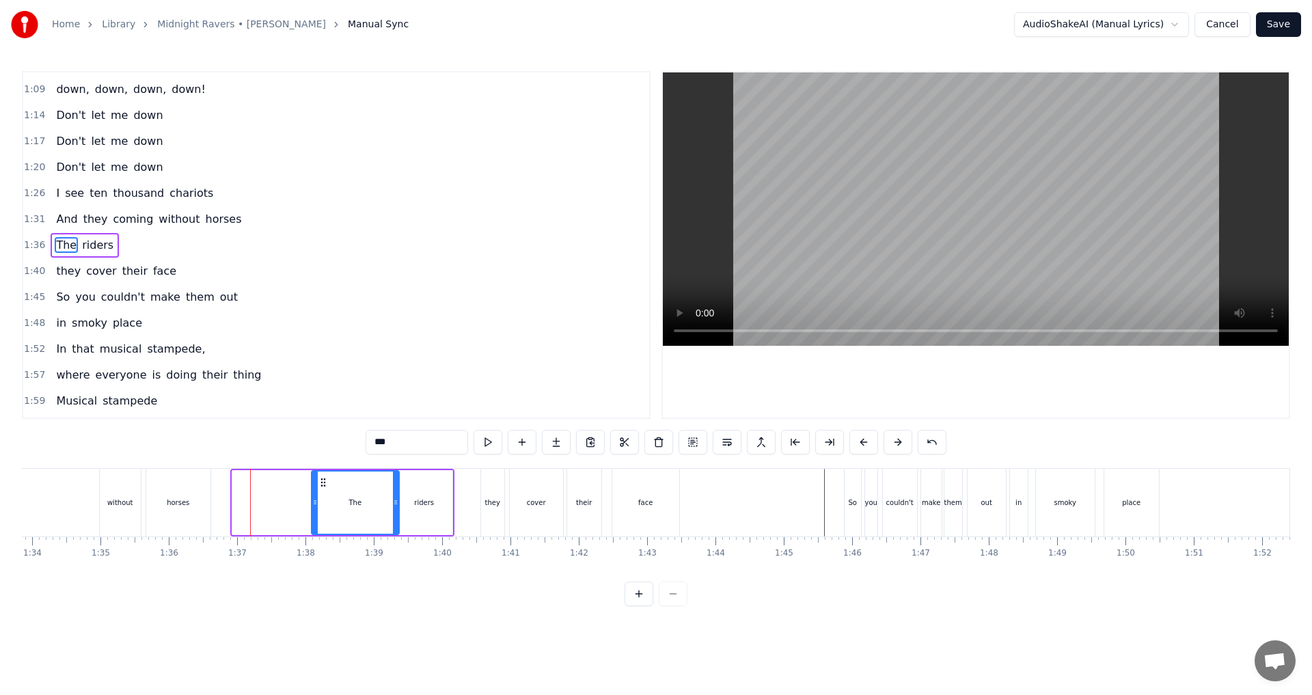
drag, startPoint x: 111, startPoint y: 478, endPoint x: 325, endPoint y: 476, distance: 213.3
click at [325, 476] on div "The" at bounding box center [355, 503] width 86 height 62
drag, startPoint x: 316, startPoint y: 503, endPoint x: 381, endPoint y: 500, distance: 65.7
click at [381, 500] on icon at bounding box center [380, 502] width 5 height 11
drag, startPoint x: 358, startPoint y: 517, endPoint x: 408, endPoint y: 498, distance: 53.2
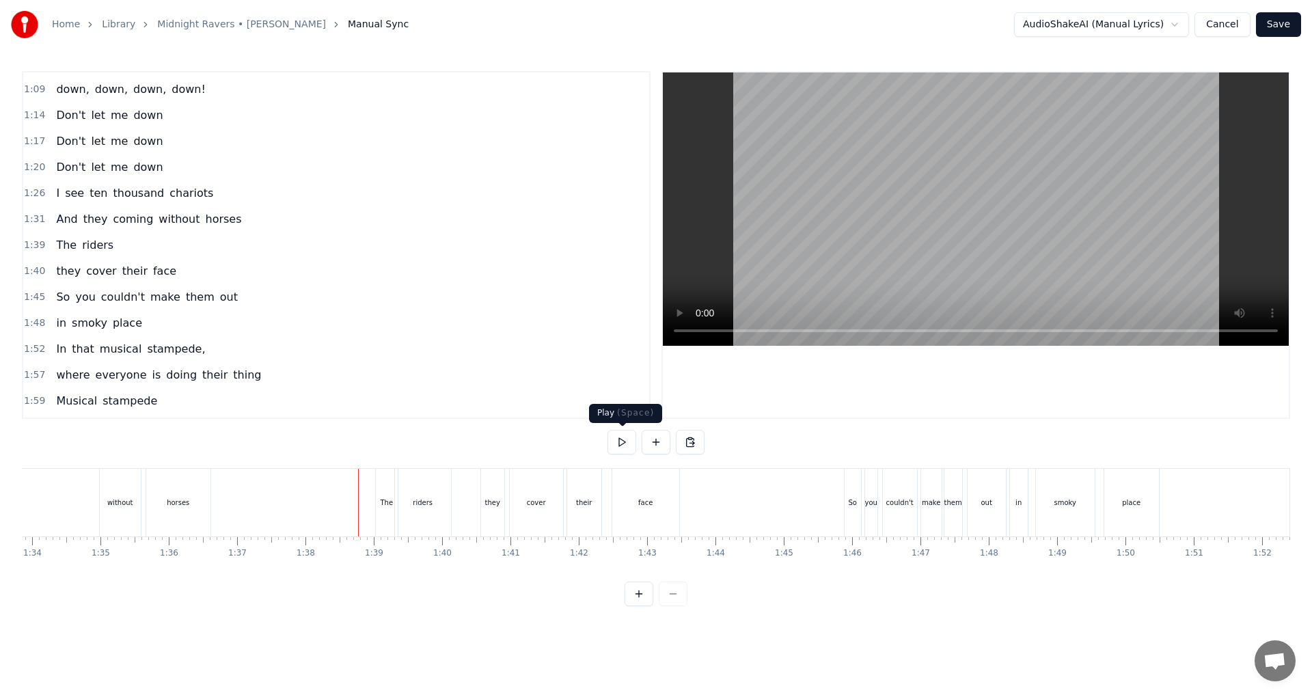
click at [619, 445] on button at bounding box center [622, 442] width 29 height 25
click at [620, 445] on button at bounding box center [622, 442] width 29 height 25
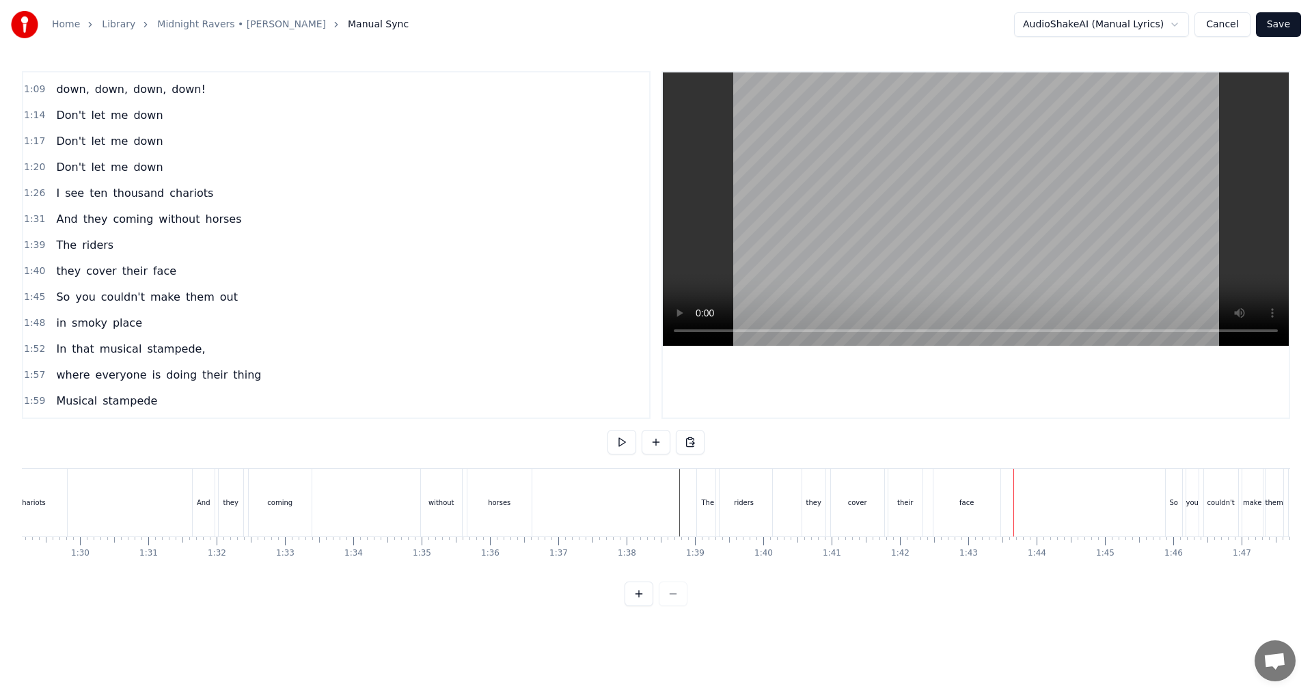
scroll to position [0, 6047]
click at [439, 510] on div "And they coming without horses" at bounding box center [410, 503] width 343 height 68
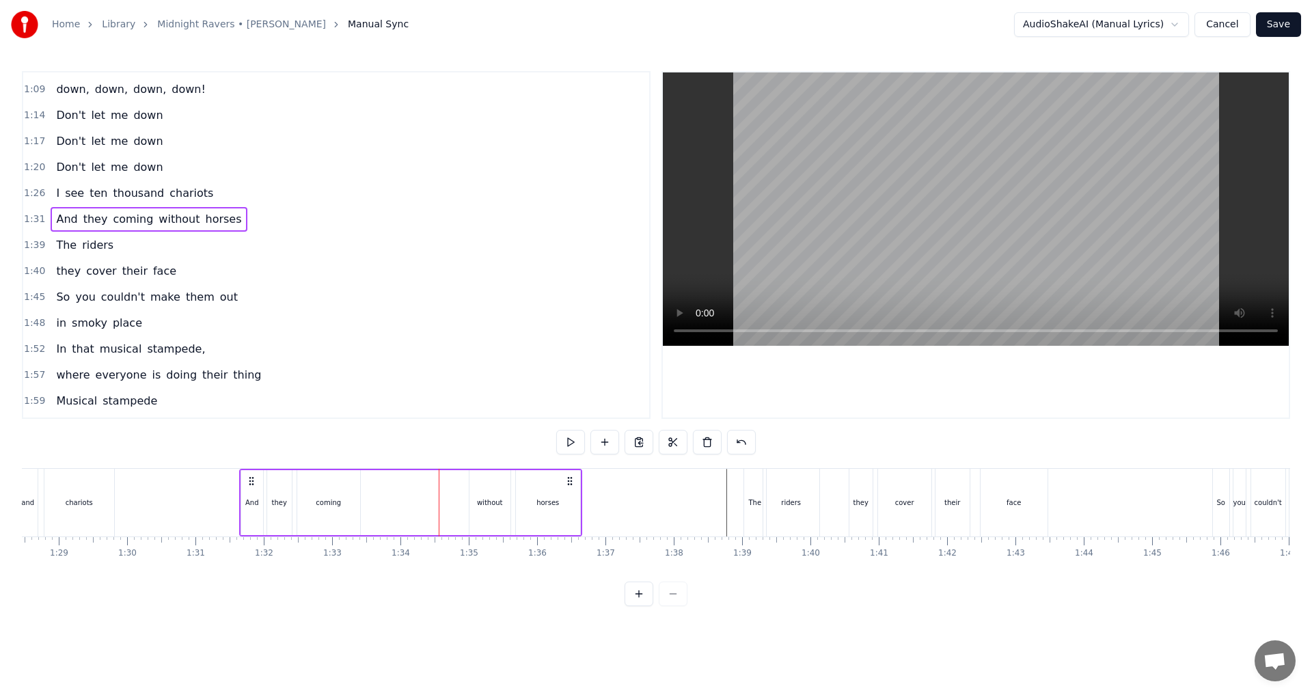
click at [489, 500] on div "without" at bounding box center [490, 503] width 26 height 10
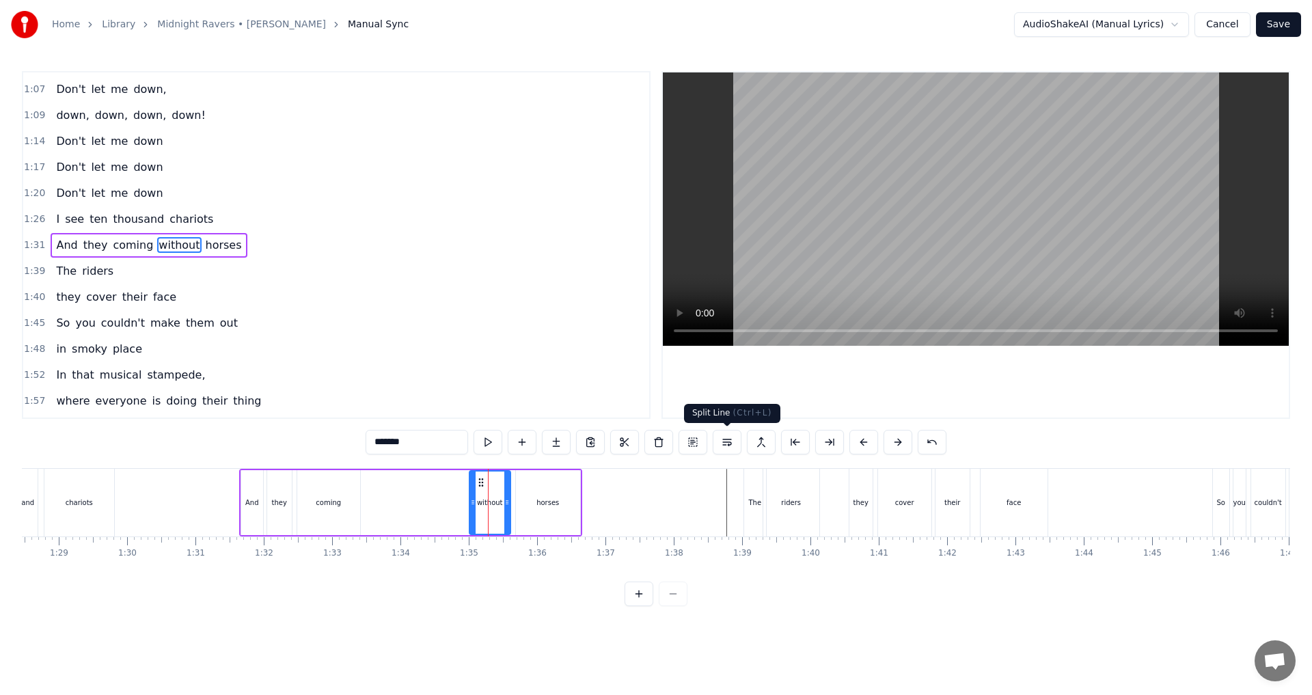
click at [654, 442] on button at bounding box center [727, 442] width 29 height 25
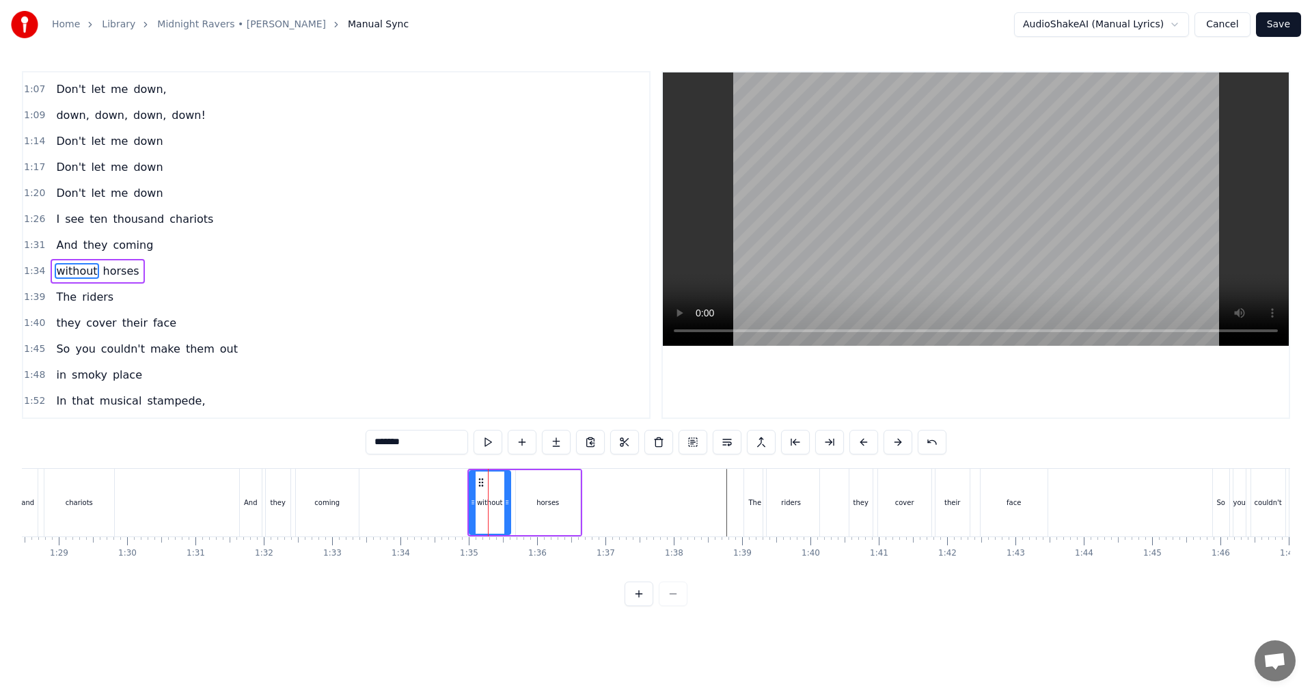
scroll to position [360, 0]
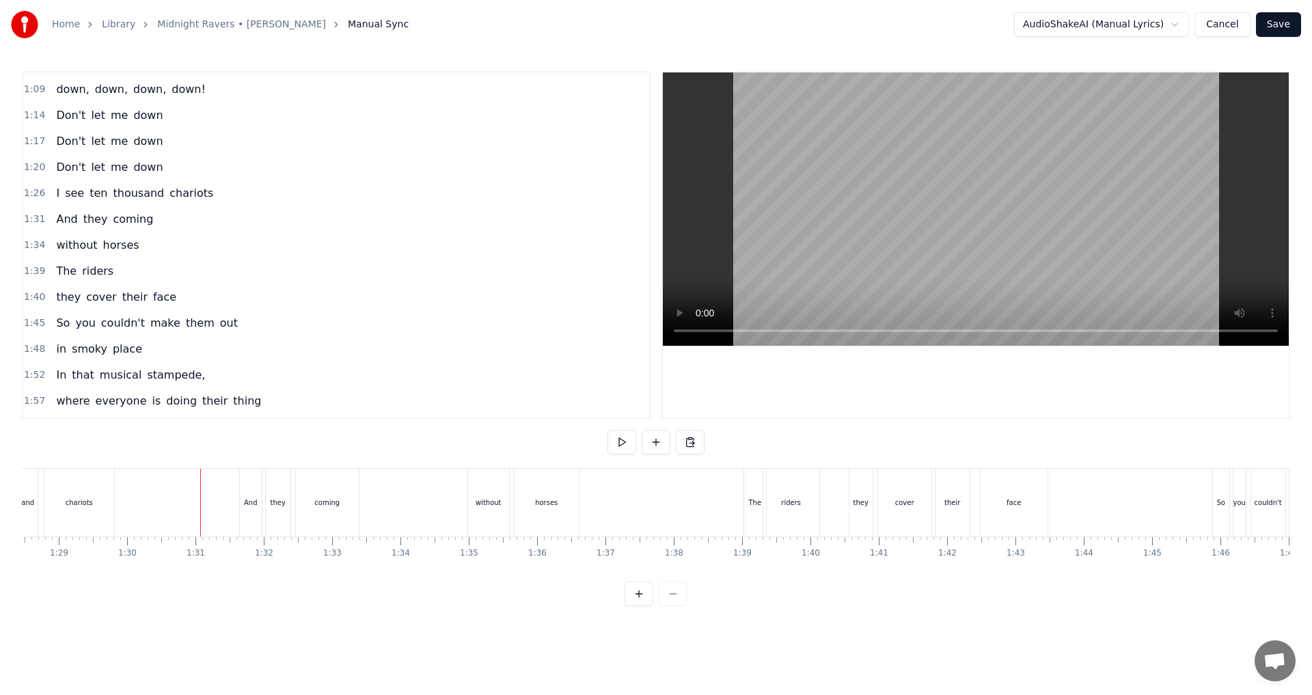
click at [624, 448] on button at bounding box center [622, 442] width 29 height 25
click at [628, 445] on button at bounding box center [622, 442] width 29 height 25
click at [643, 514] on div "I see ten thousand chariots" at bounding box center [685, 503] width 242 height 68
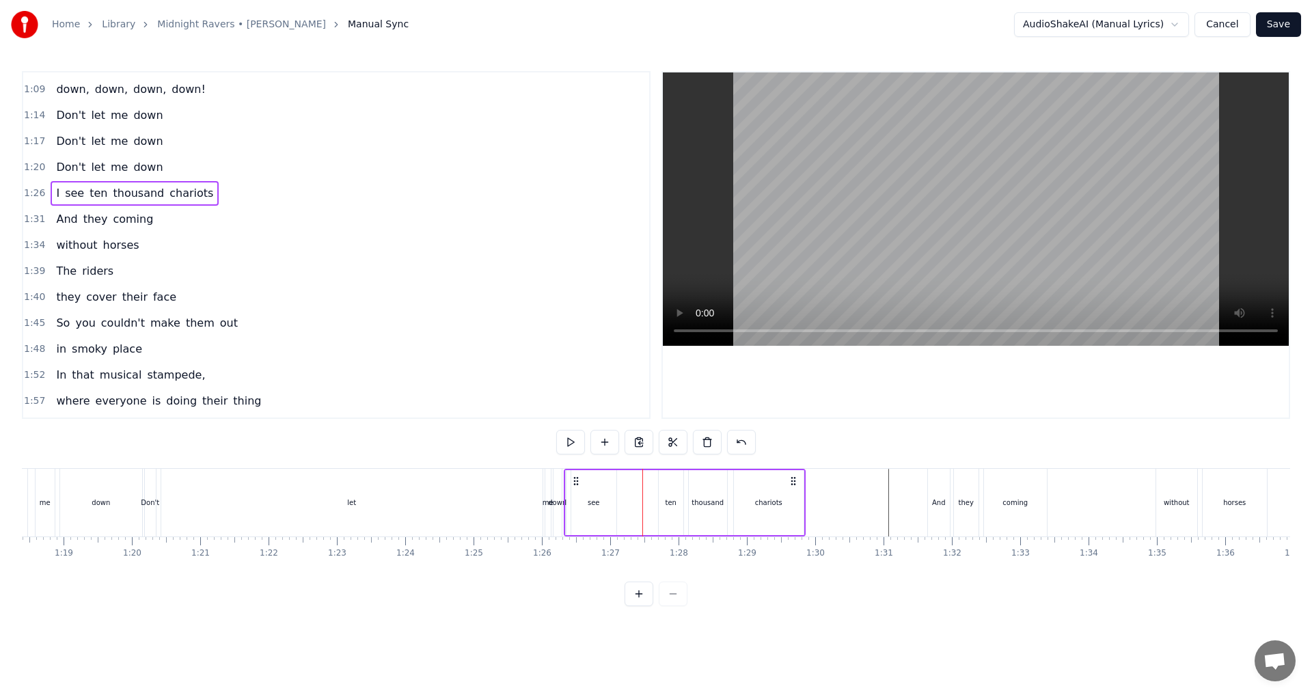
click at [654, 502] on div "ten" at bounding box center [671, 502] width 25 height 65
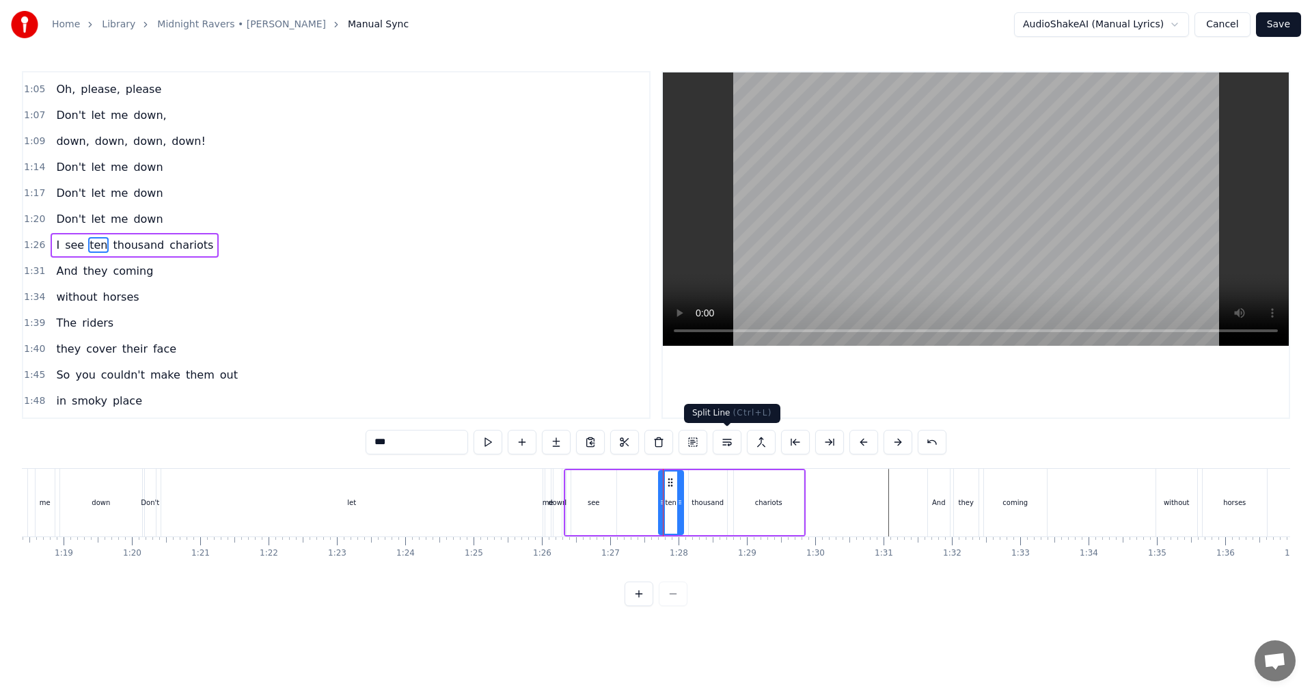
click at [654, 445] on button at bounding box center [727, 442] width 29 height 25
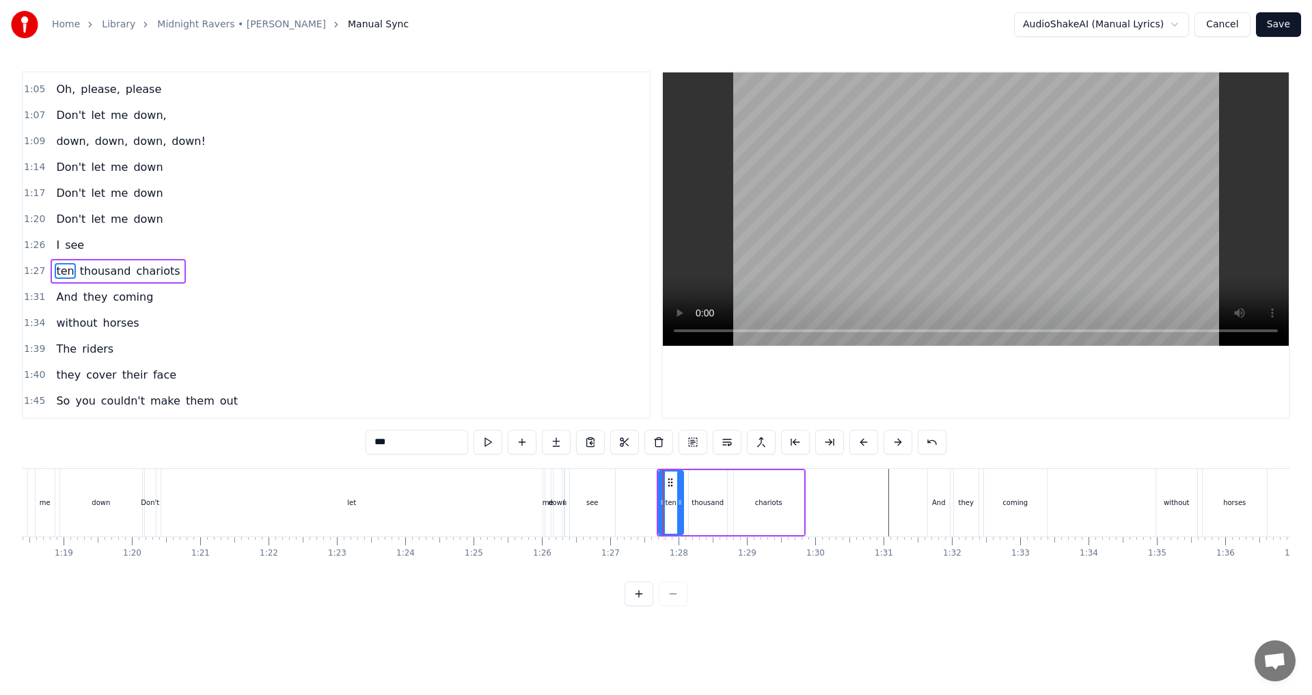
scroll to position [334, 0]
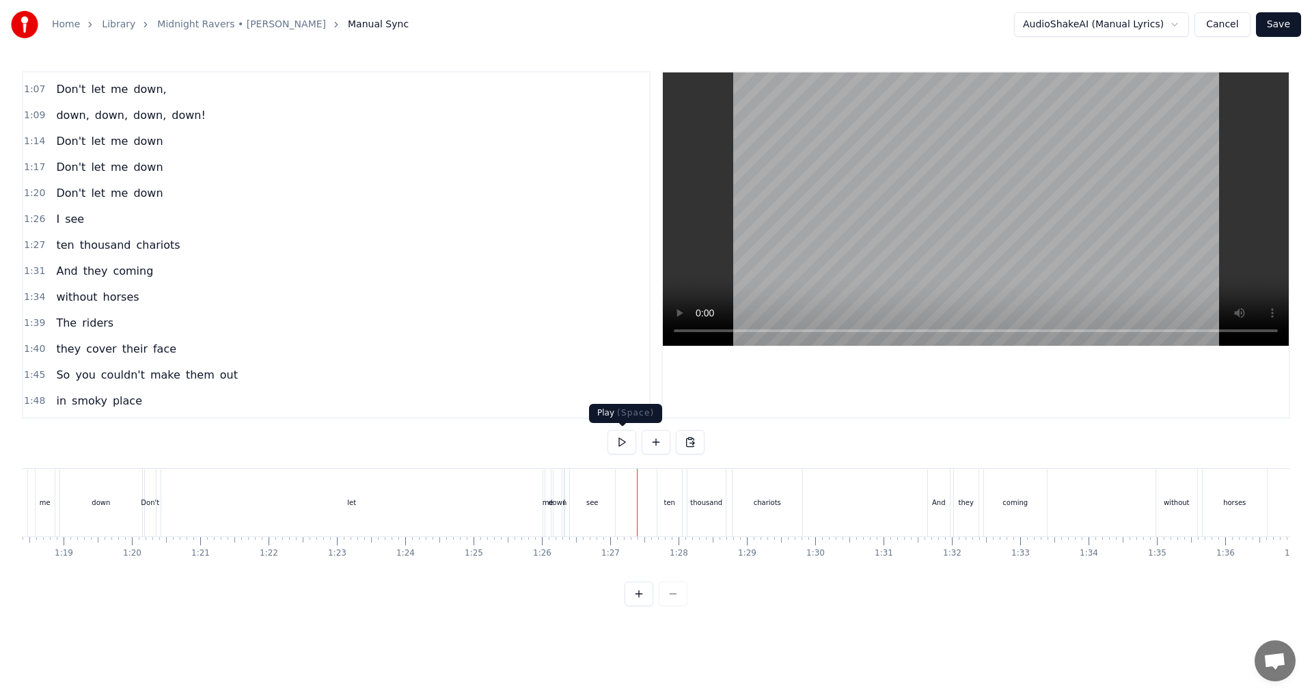
click at [621, 447] on button at bounding box center [622, 442] width 29 height 25
click at [544, 507] on div "me" at bounding box center [548, 503] width 11 height 10
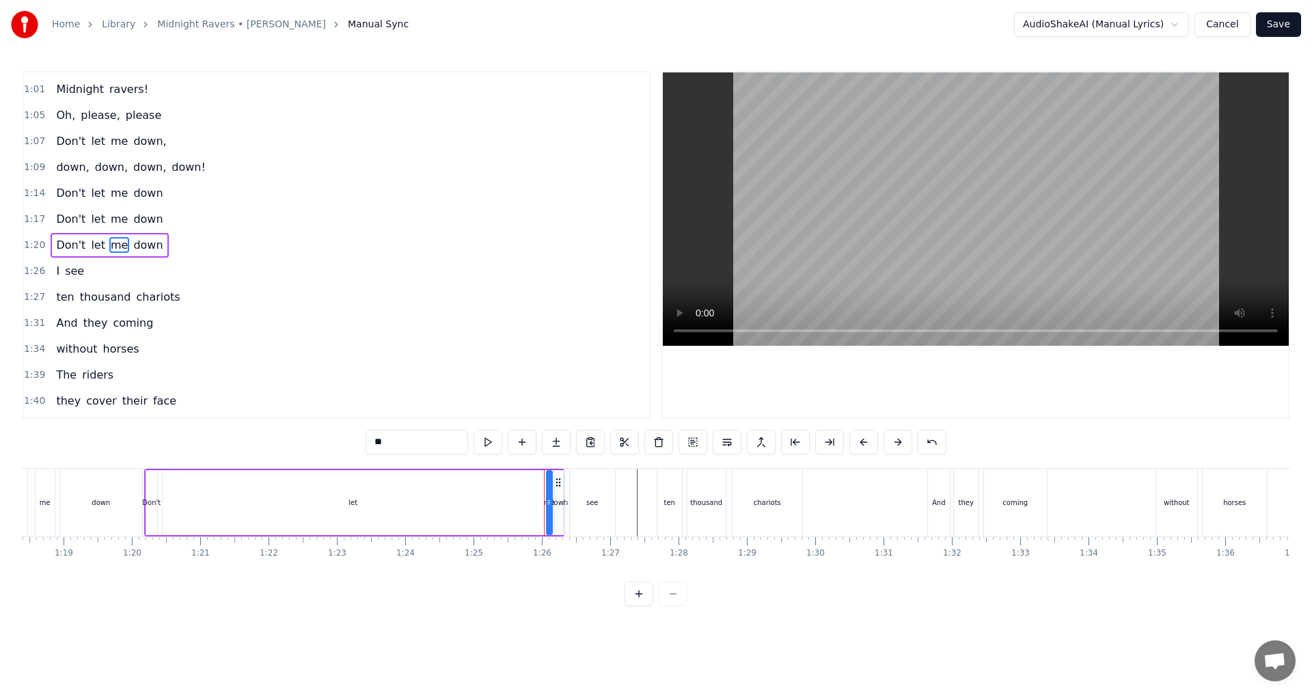
click at [78, 253] on span "Don't" at bounding box center [71, 245] width 32 height 16
type input "*****"
click at [85, 254] on div "Don't let me down" at bounding box center [110, 245] width 118 height 25
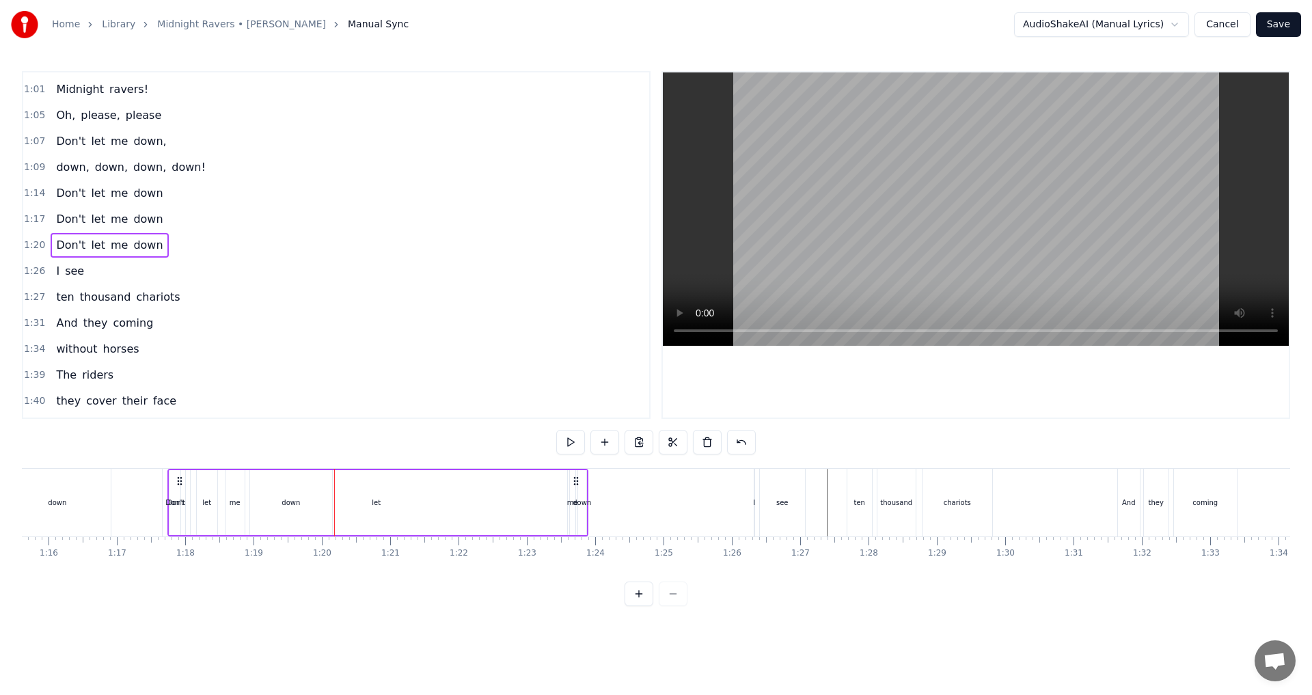
scroll to position [0, 5160]
drag, startPoint x: 155, startPoint y: 478, endPoint x: 307, endPoint y: 503, distance: 153.7
click at [307, 502] on div "Don't let me down" at bounding box center [505, 503] width 421 height 68
click at [654, 504] on div "I" at bounding box center [762, 503] width 2 height 10
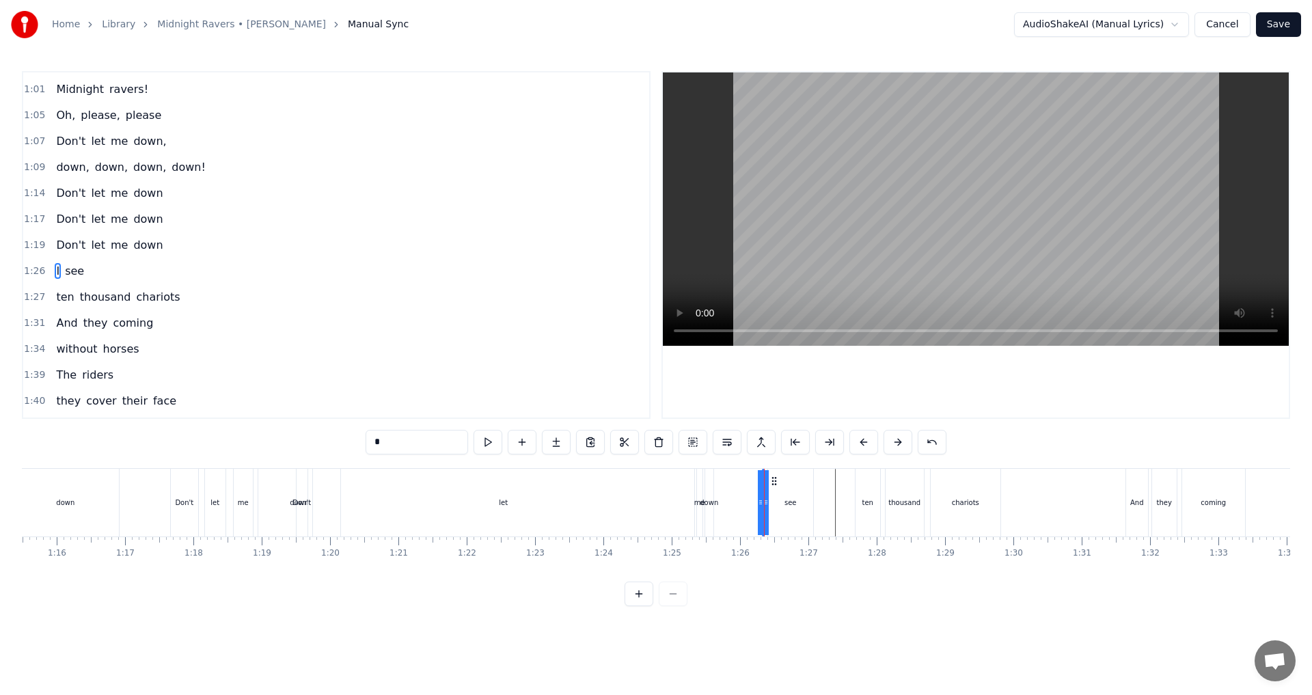
scroll to position [308, 0]
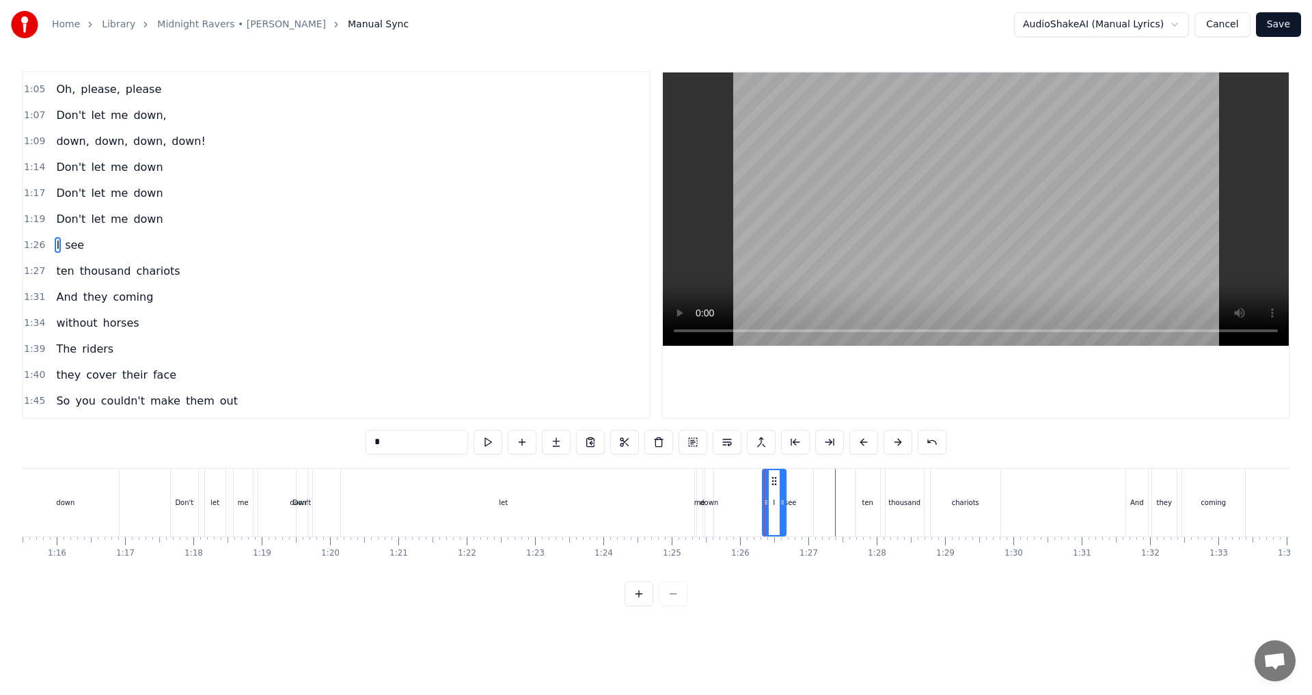
drag, startPoint x: 759, startPoint y: 506, endPoint x: 782, endPoint y: 504, distance: 23.3
click at [654, 504] on icon at bounding box center [782, 502] width 5 height 11
drag, startPoint x: 772, startPoint y: 479, endPoint x: 746, endPoint y: 481, distance: 26.1
click at [654, 481] on icon at bounding box center [748, 481] width 11 height 11
click at [654, 504] on icon at bounding box center [763, 502] width 5 height 11
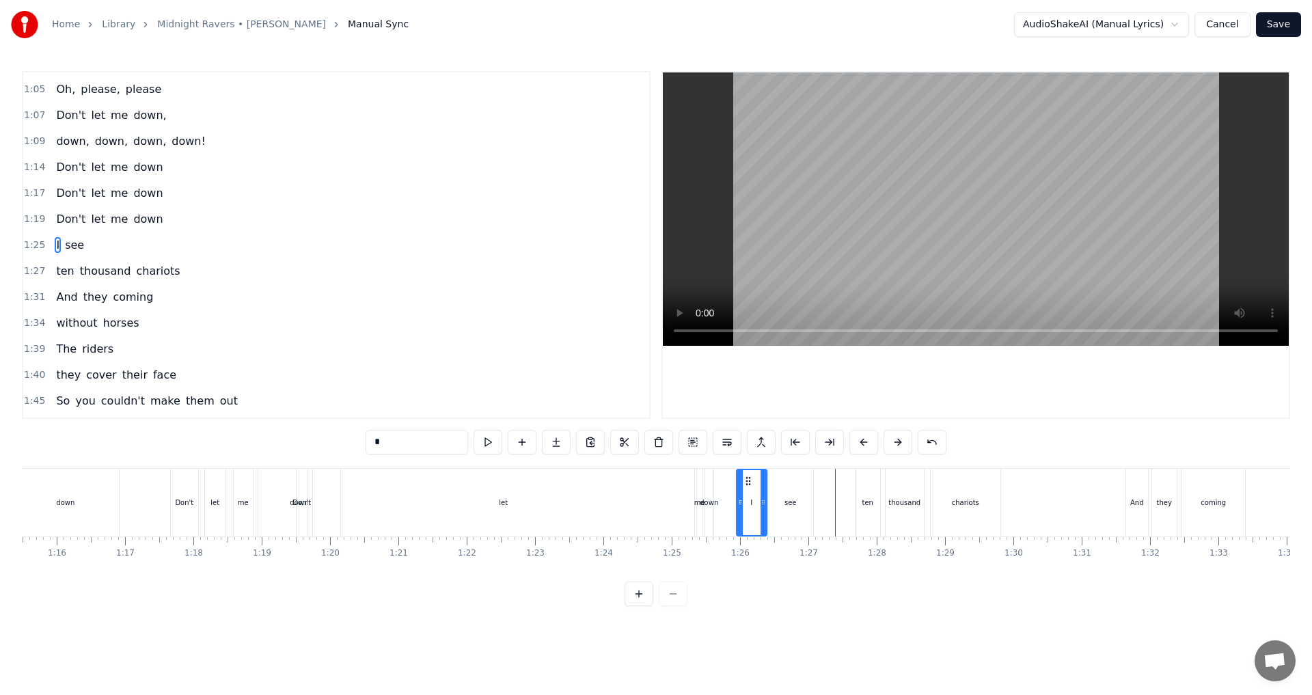
click at [654, 500] on div "see" at bounding box center [790, 503] width 45 height 68
click at [654, 509] on div "I" at bounding box center [752, 503] width 30 height 68
type input "*"
click at [627, 440] on button at bounding box center [622, 442] width 29 height 25
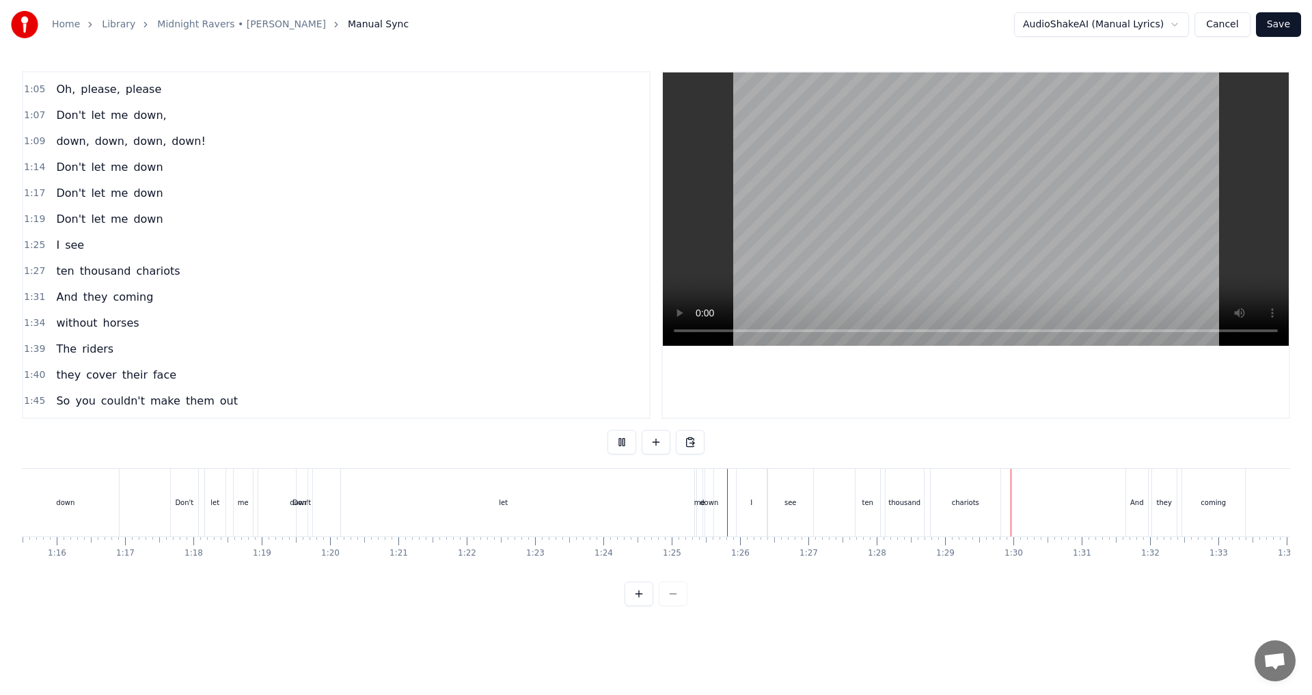
click at [627, 440] on button at bounding box center [622, 442] width 29 height 25
click at [650, 515] on div "let" at bounding box center [503, 503] width 381 height 68
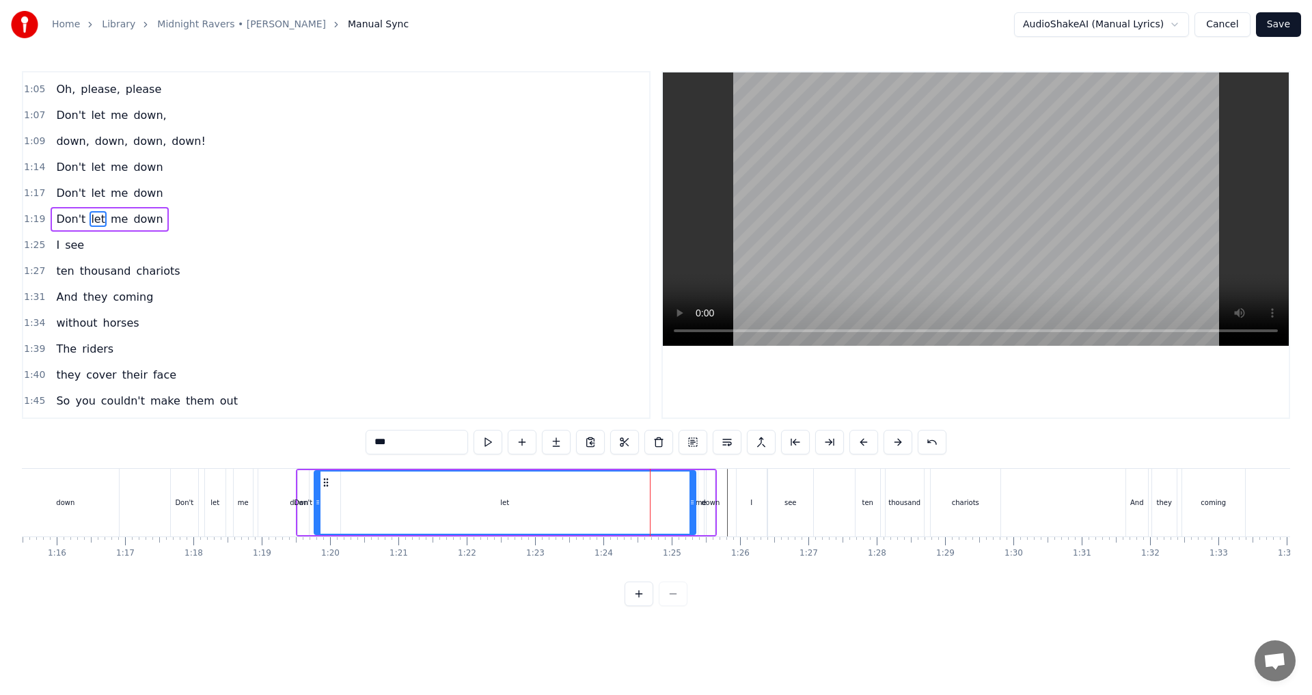
scroll to position [282, 0]
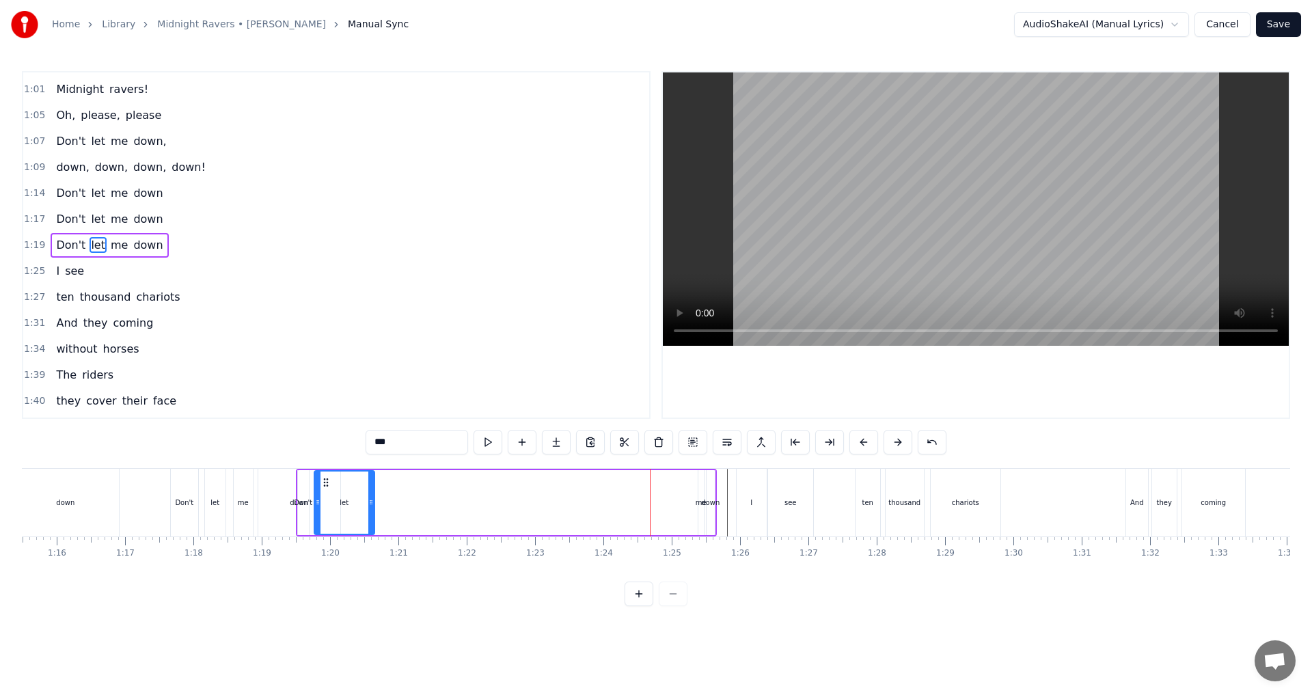
drag, startPoint x: 692, startPoint y: 505, endPoint x: 371, endPoint y: 502, distance: 321.3
click at [371, 502] on icon at bounding box center [370, 502] width 5 height 11
click at [654, 506] on div "me" at bounding box center [701, 503] width 11 height 10
drag, startPoint x: 699, startPoint y: 506, endPoint x: 708, endPoint y: 498, distance: 11.6
click at [654, 507] on icon at bounding box center [712, 502] width 5 height 11
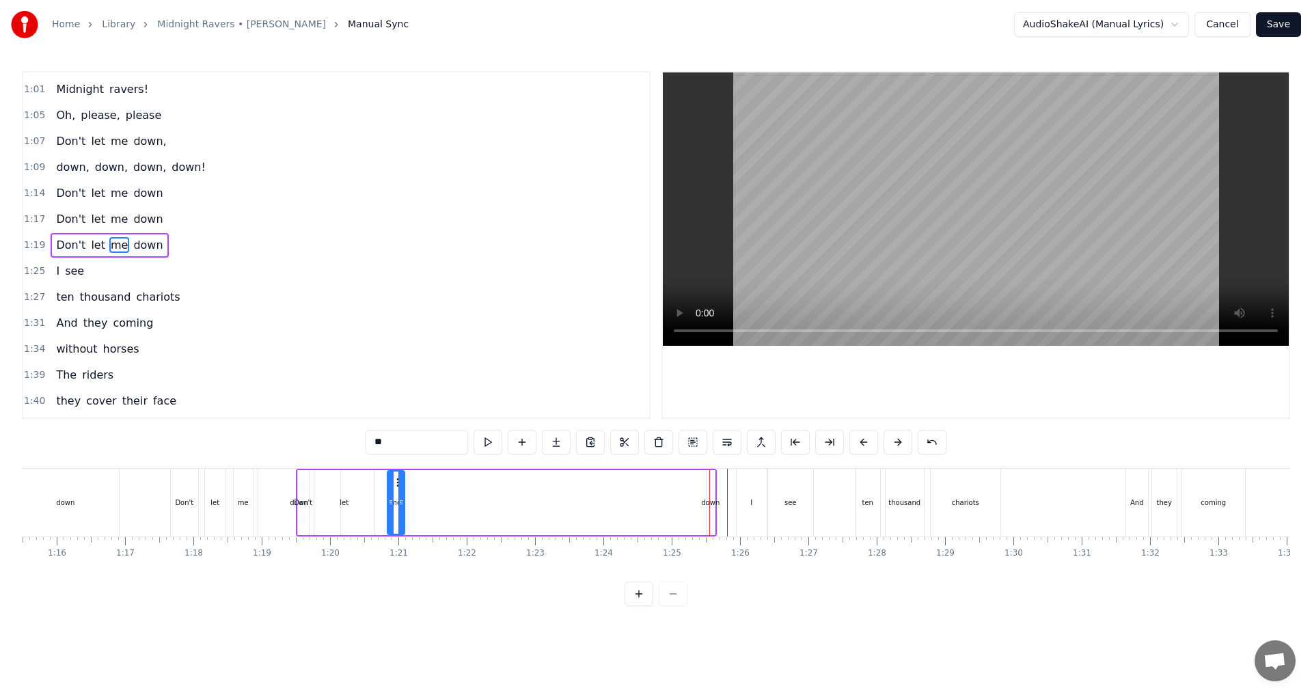
drag, startPoint x: 700, startPoint y: 483, endPoint x: 396, endPoint y: 500, distance: 304.0
click at [396, 500] on div "me" at bounding box center [396, 503] width 16 height 62
click at [654, 504] on div "down" at bounding box center [710, 503] width 18 height 10
type input "****"
drag, startPoint x: 709, startPoint y: 504, endPoint x: 725, endPoint y: 503, distance: 15.8
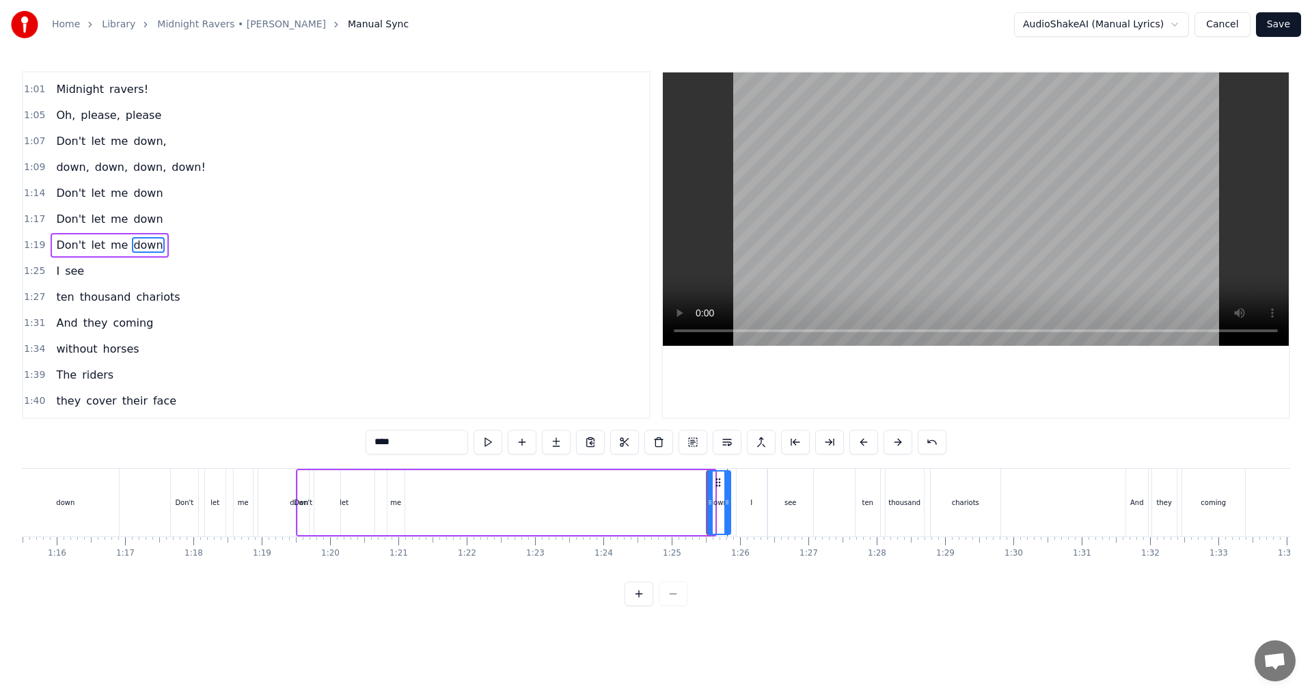
click at [654, 503] on icon at bounding box center [727, 502] width 5 height 11
drag, startPoint x: 719, startPoint y: 482, endPoint x: 426, endPoint y: 496, distance: 293.6
click at [429, 496] on div "down" at bounding box center [430, 503] width 23 height 62
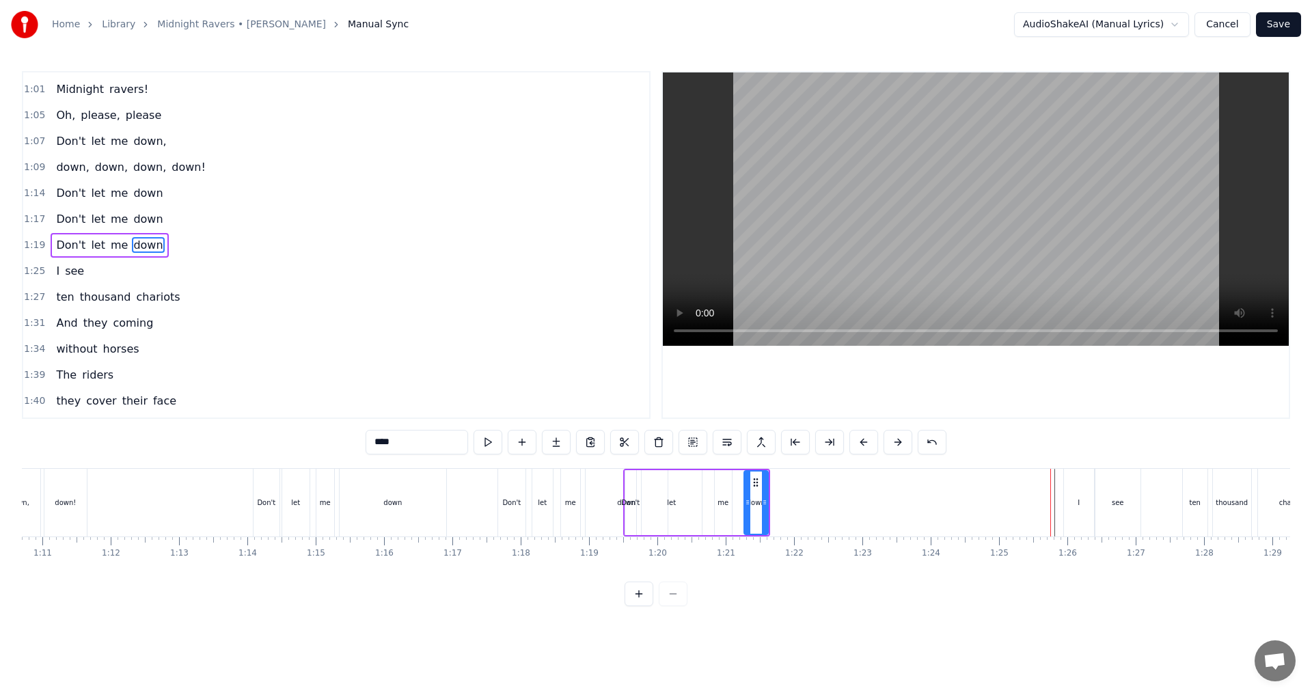
scroll to position [0, 4705]
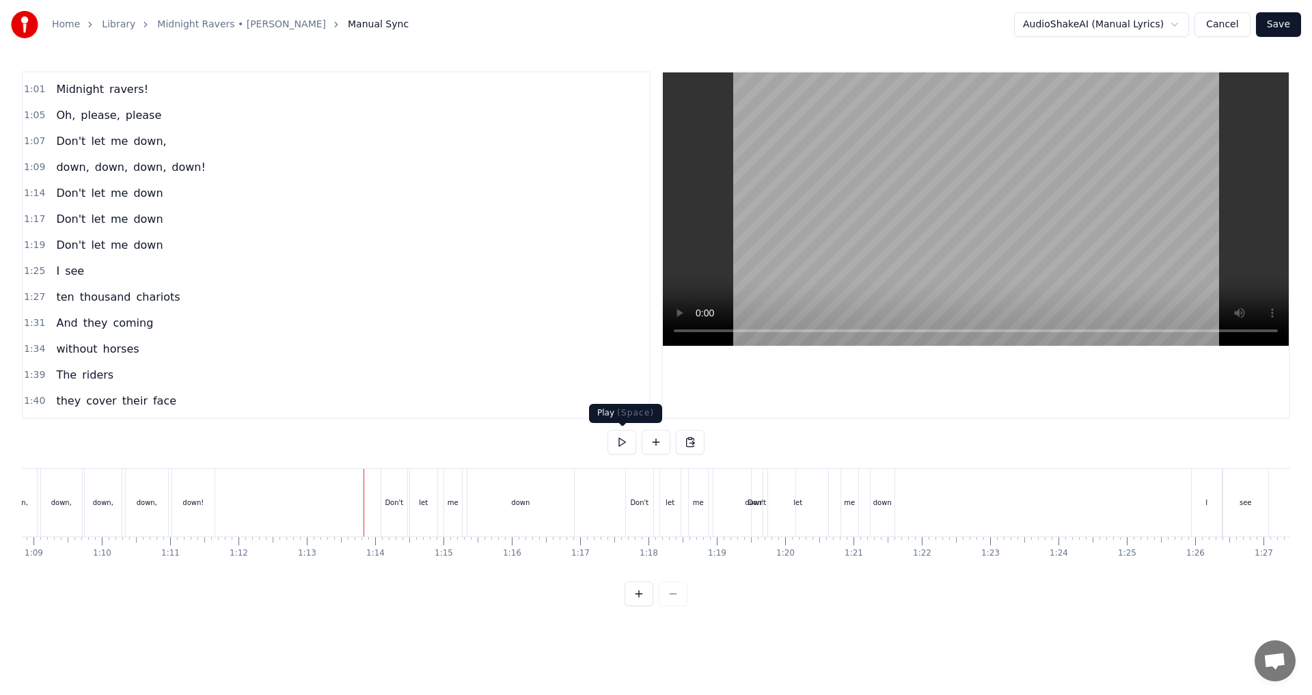
click at [615, 444] on button at bounding box center [622, 442] width 29 height 25
click at [619, 442] on button at bounding box center [622, 442] width 29 height 25
click at [629, 440] on button at bounding box center [622, 442] width 29 height 25
click at [624, 439] on button at bounding box center [622, 442] width 29 height 25
click at [654, 509] on div "down" at bounding box center [883, 503] width 24 height 68
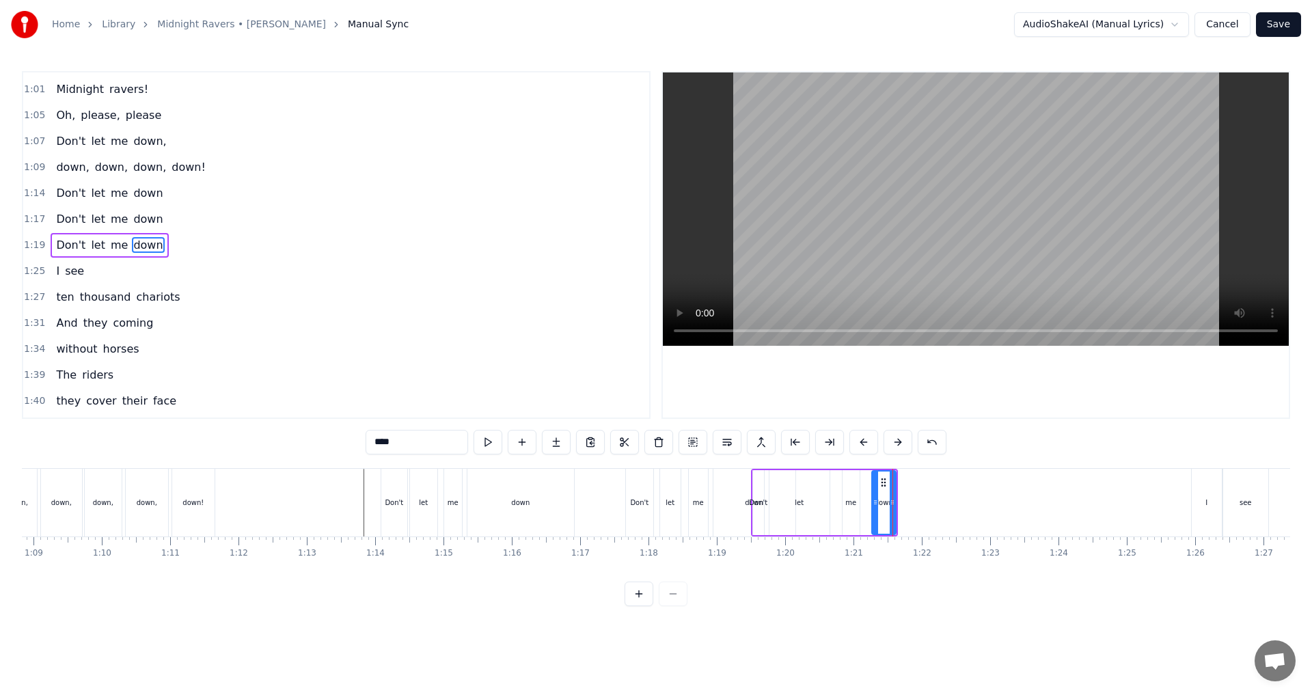
click at [116, 255] on div "Don't let me down" at bounding box center [110, 245] width 118 height 25
click at [654, 443] on button at bounding box center [707, 442] width 29 height 25
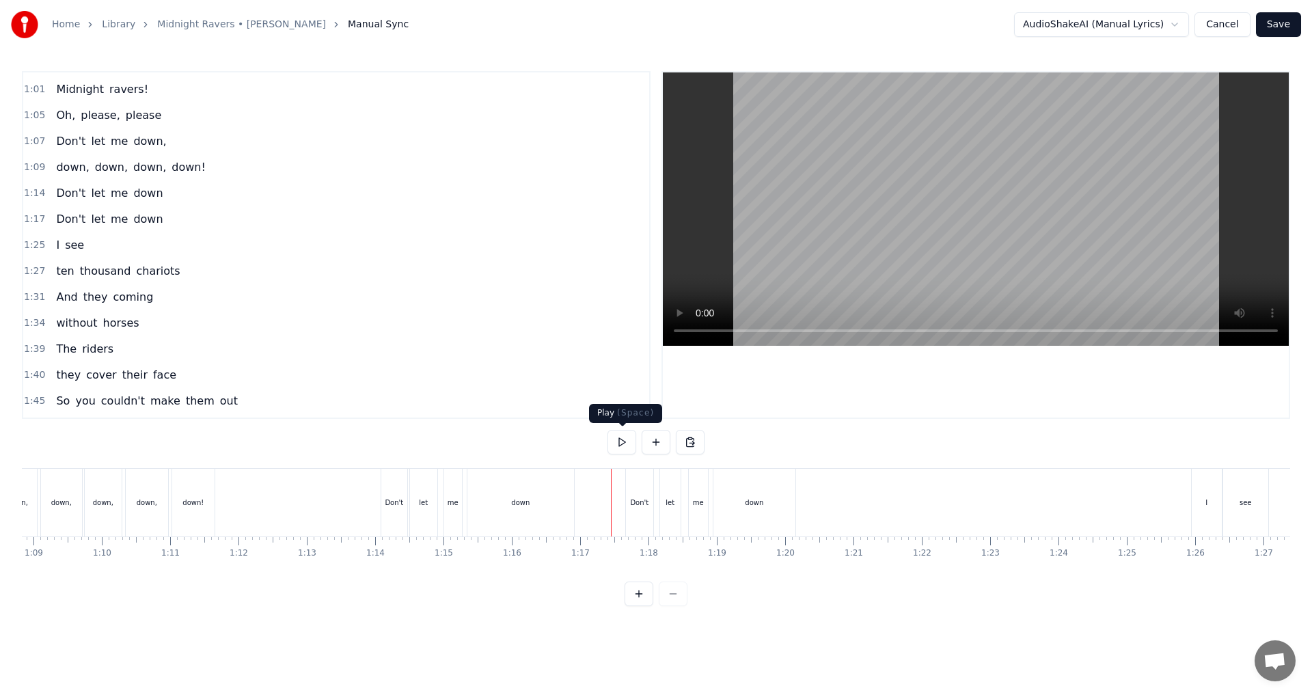
click at [619, 448] on button at bounding box center [622, 442] width 29 height 25
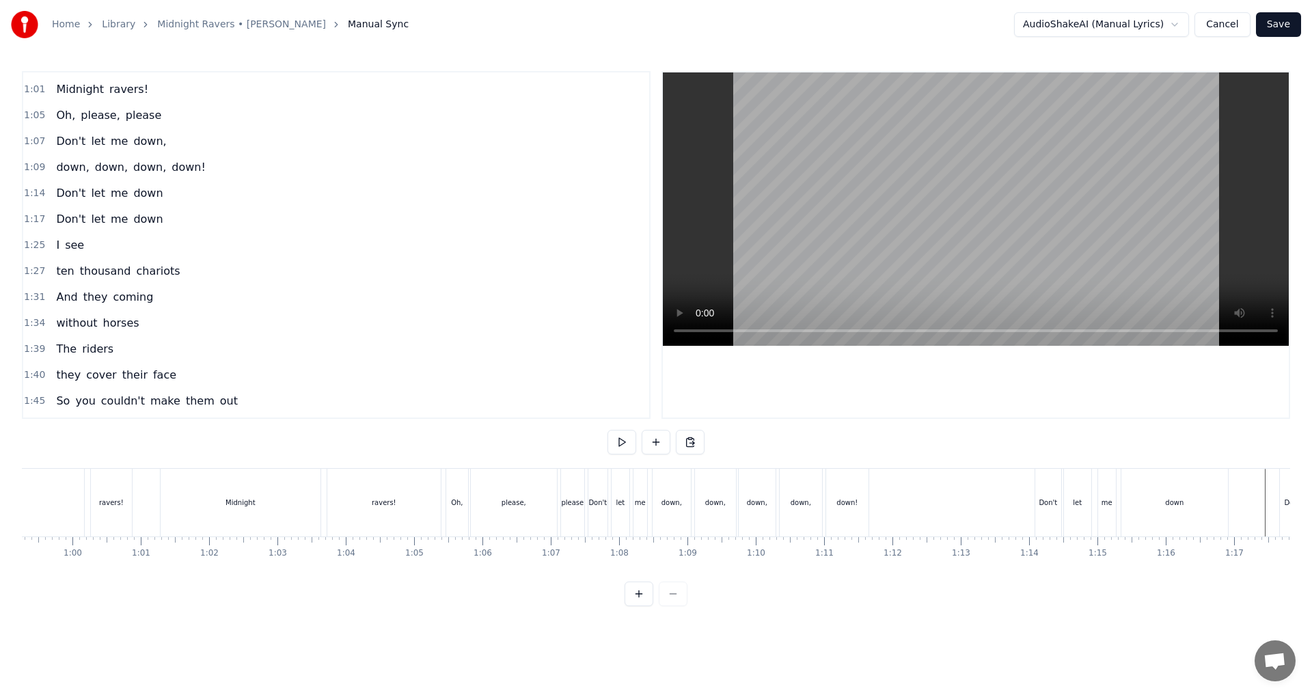
scroll to position [0, 4121]
click at [623, 443] on button at bounding box center [622, 442] width 29 height 25
click at [433, 517] on div "please," at bounding box center [444, 503] width 86 height 68
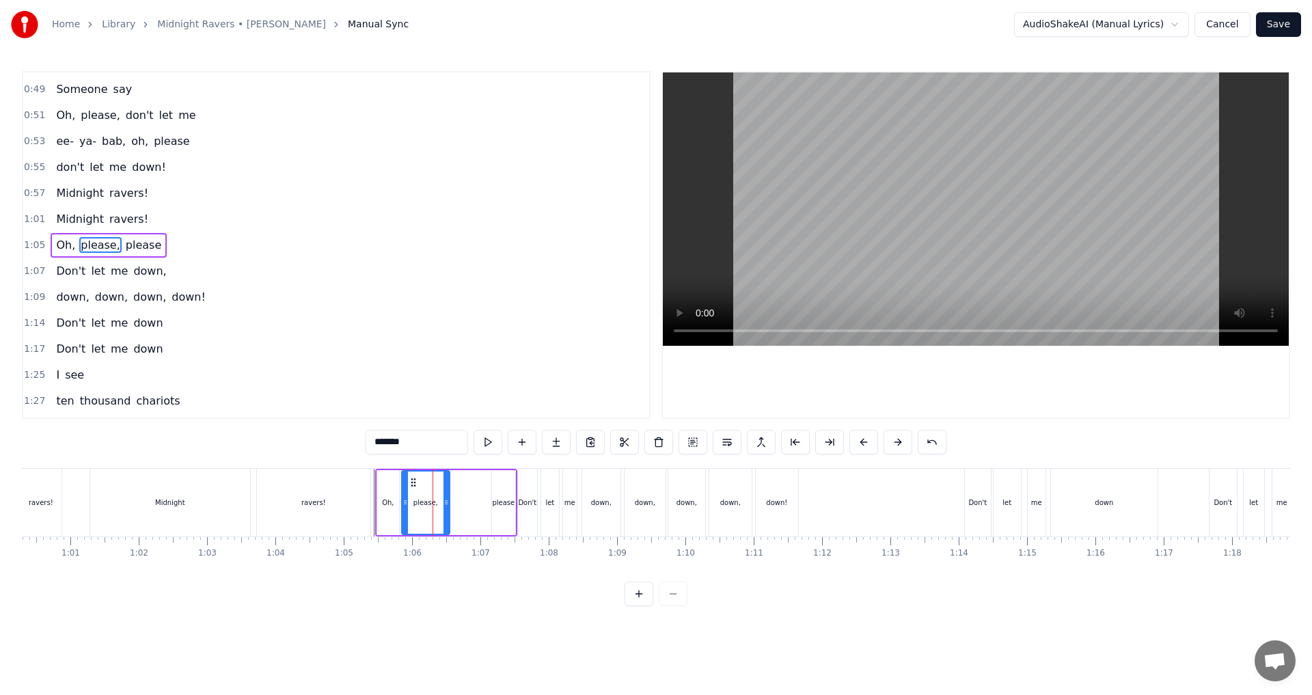
drag, startPoint x: 483, startPoint y: 509, endPoint x: 445, endPoint y: 507, distance: 38.3
click at [445, 507] on div at bounding box center [446, 503] width 5 height 62
click at [506, 506] on div "please" at bounding box center [503, 503] width 23 height 10
type input "******"
click at [500, 482] on circle at bounding box center [500, 482] width 1 height 1
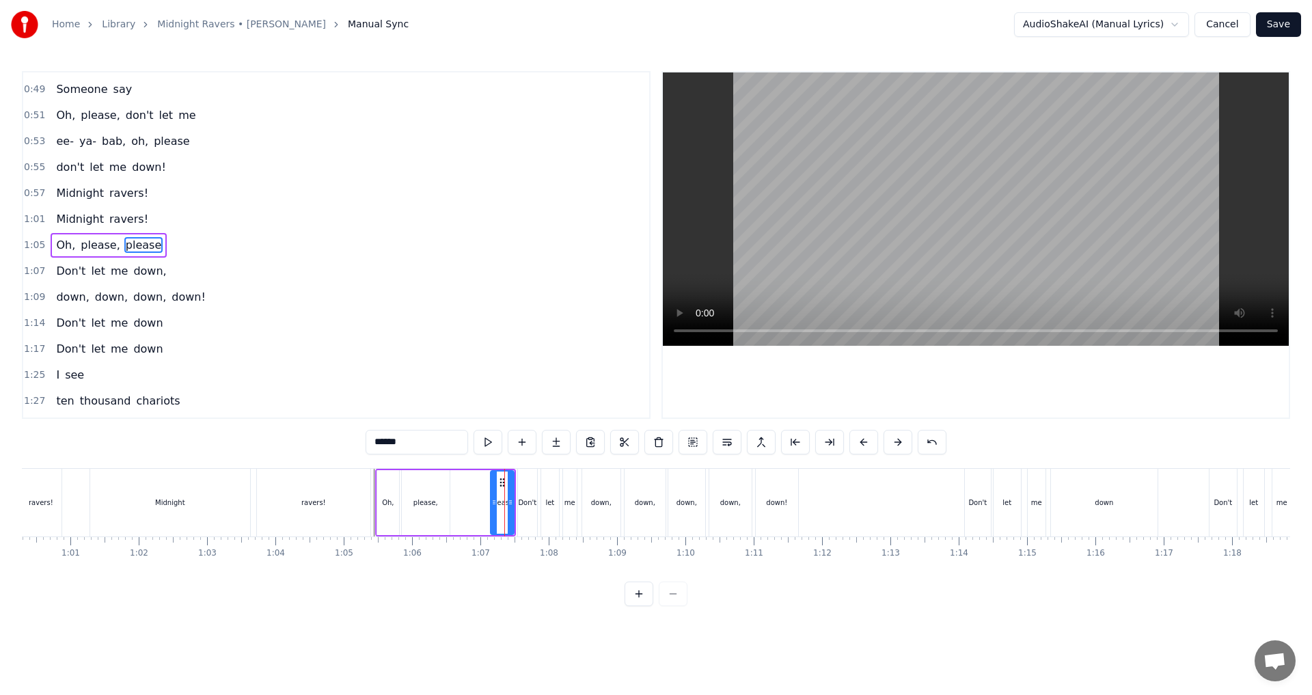
click at [371, 535] on div "Midnight ravers!" at bounding box center [232, 503] width 284 height 68
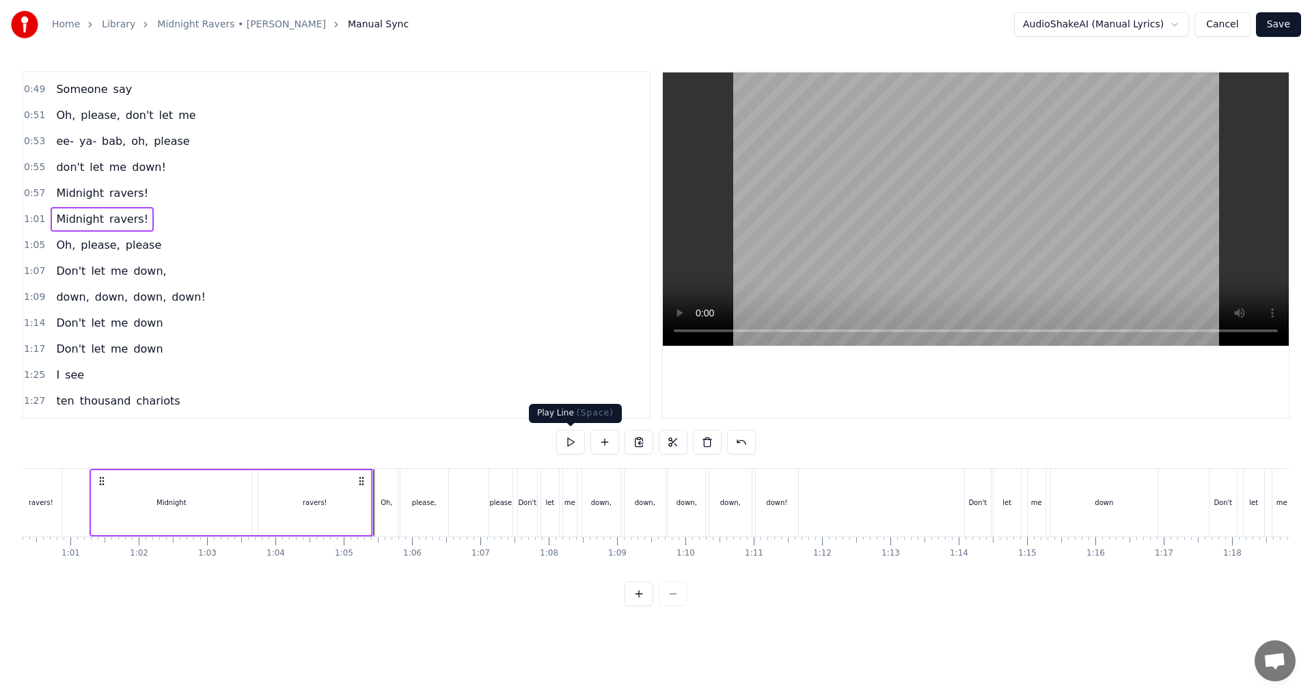
click at [570, 442] on button at bounding box center [570, 442] width 29 height 25
click at [564, 442] on button at bounding box center [570, 442] width 29 height 25
click at [185, 499] on div "Midnight" at bounding box center [172, 503] width 29 height 10
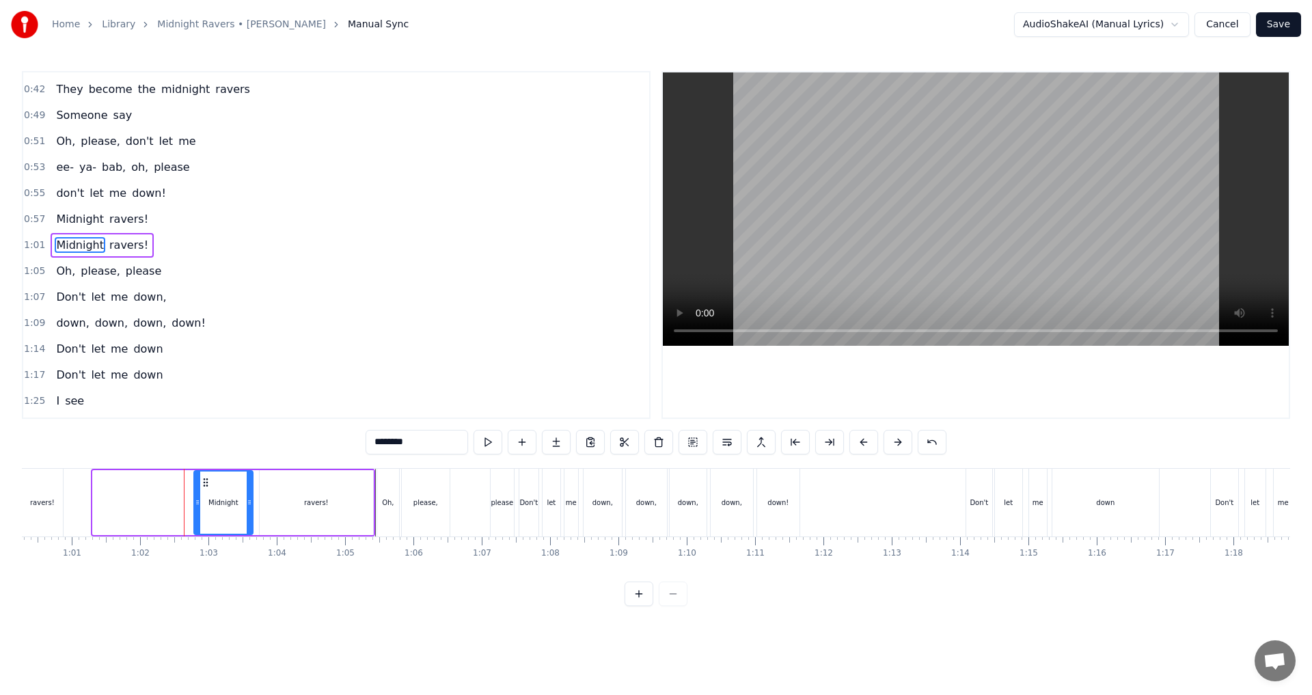
drag, startPoint x: 97, startPoint y: 503, endPoint x: 198, endPoint y: 494, distance: 100.9
click at [198, 494] on div at bounding box center [197, 503] width 5 height 62
click at [320, 508] on div "ravers!" at bounding box center [316, 502] width 113 height 65
type input "*******"
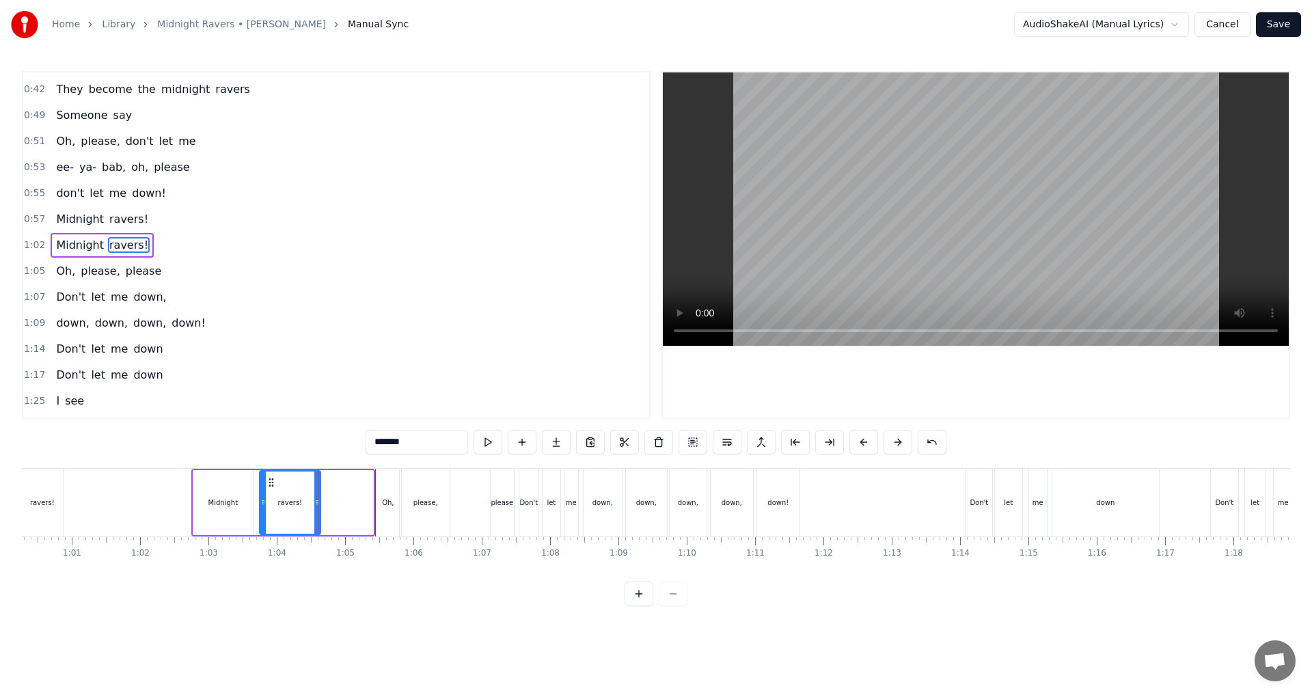
drag, startPoint x: 368, startPoint y: 503, endPoint x: 316, endPoint y: 509, distance: 52.9
click at [316, 509] on div at bounding box center [316, 503] width 5 height 62
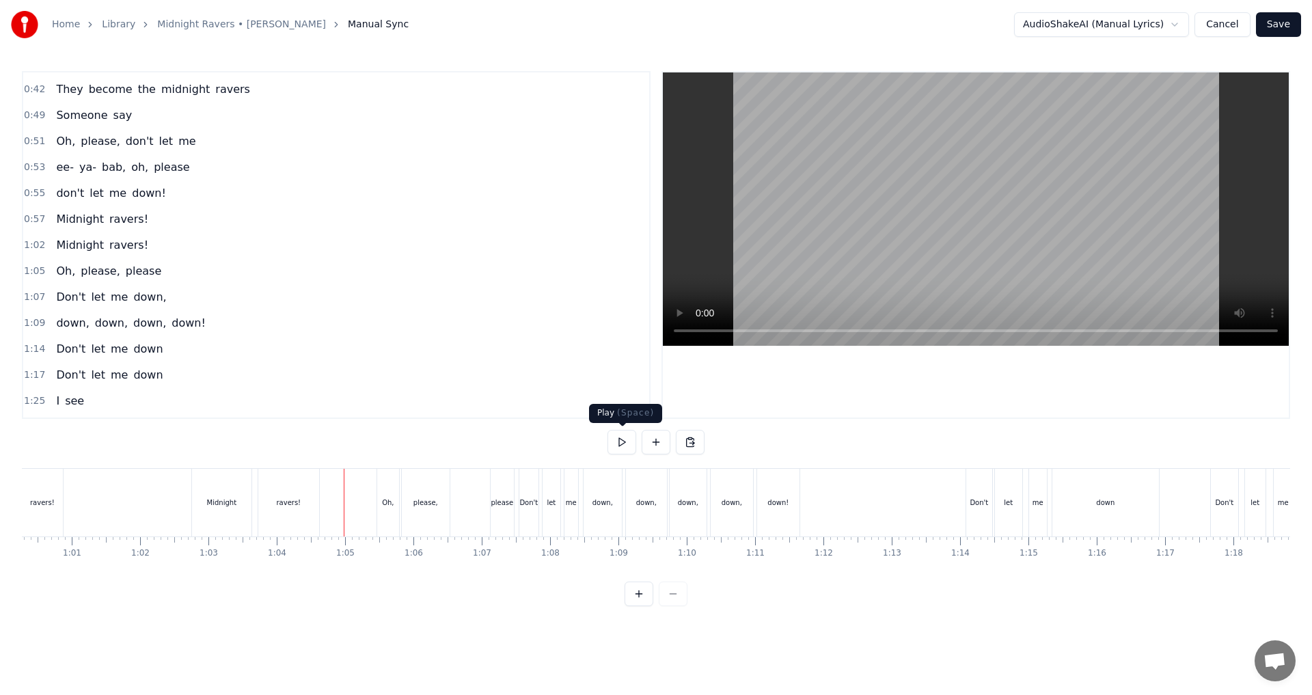
click at [625, 446] on button at bounding box center [622, 442] width 29 height 25
click at [625, 450] on button at bounding box center [622, 442] width 29 height 25
click at [628, 443] on button at bounding box center [622, 442] width 29 height 25
click at [654, 494] on div "down!" at bounding box center [778, 503] width 42 height 68
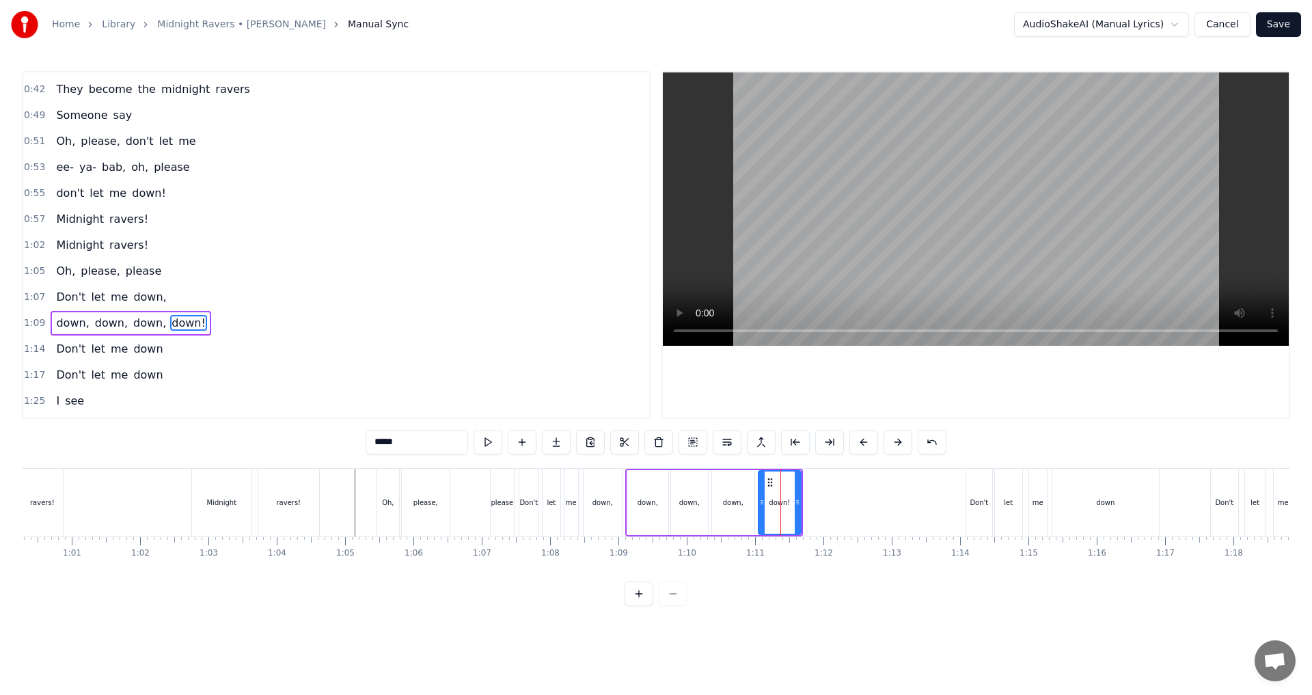
scroll to position [204, 0]
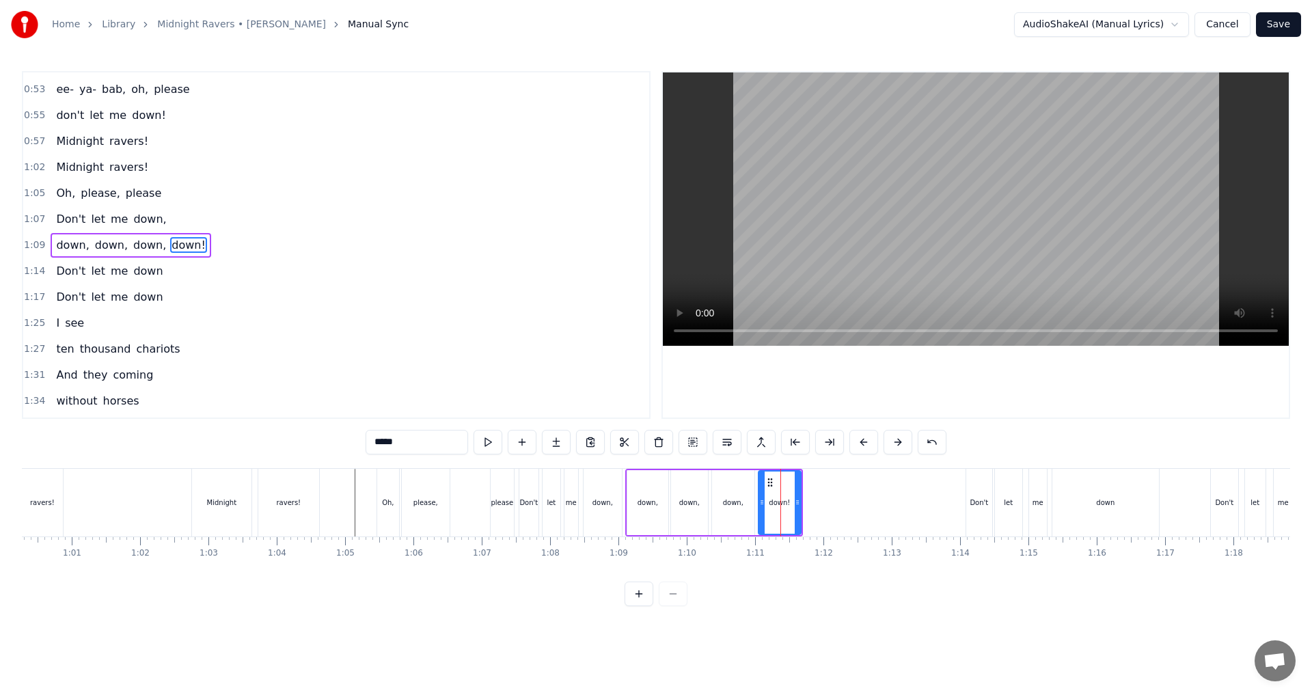
click at [427, 438] on input "*****" at bounding box center [417, 442] width 103 height 25
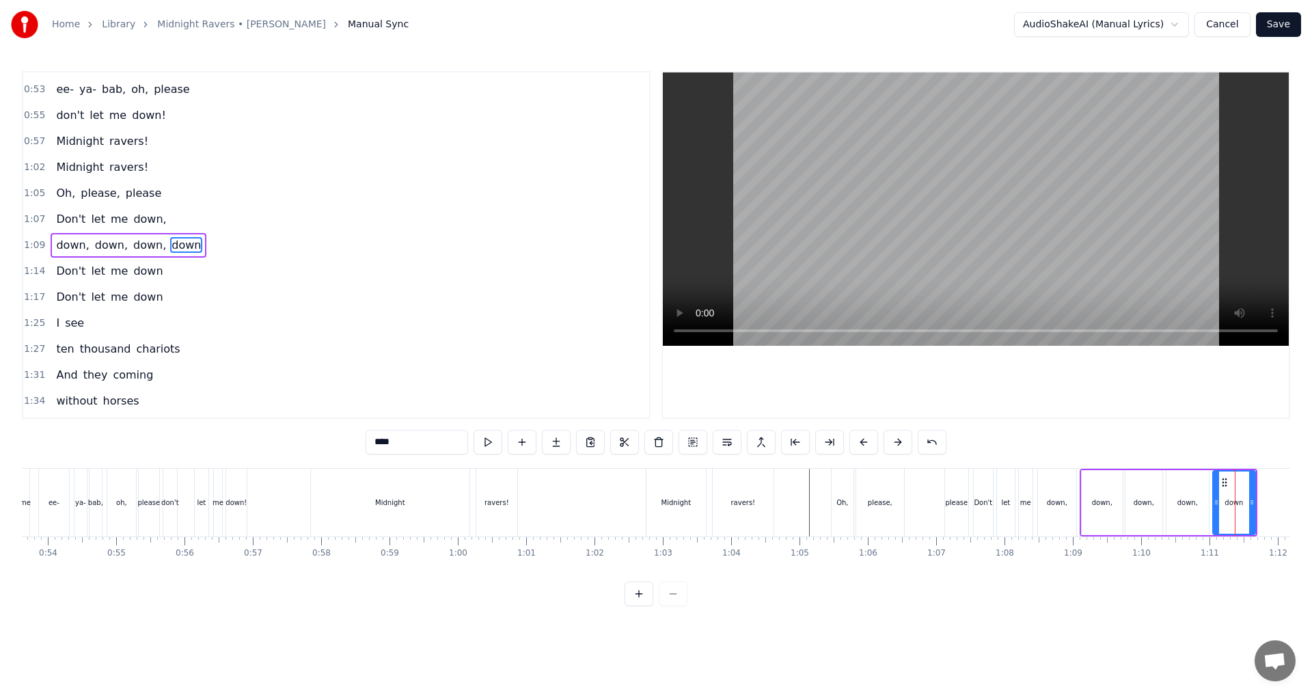
scroll to position [0, 3491]
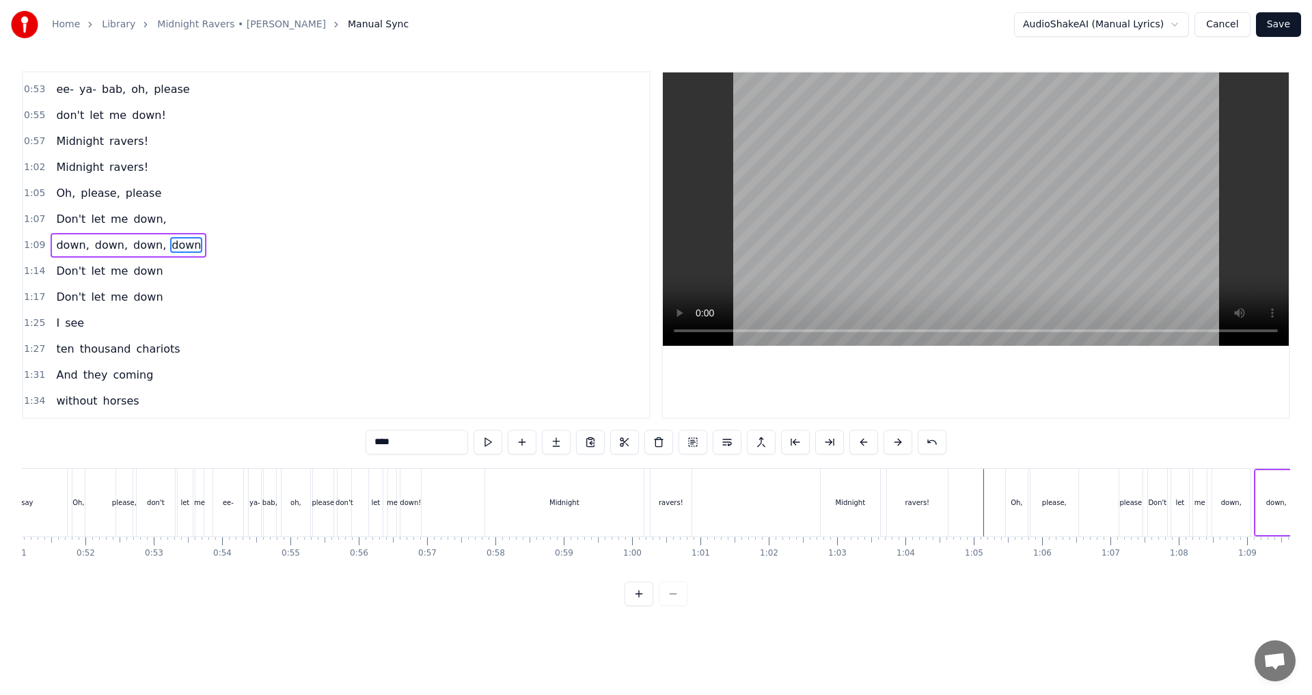
click at [571, 504] on div "Midnight" at bounding box center [564, 503] width 29 height 10
type input "********"
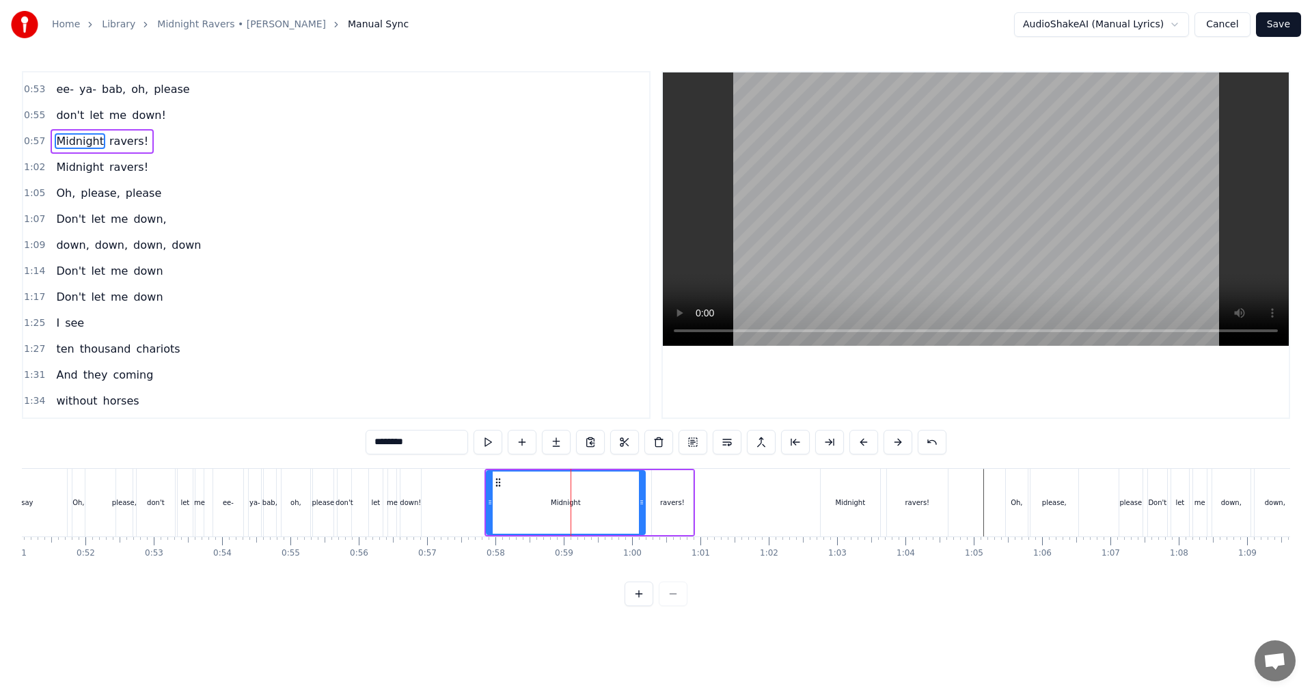
scroll to position [100, 0]
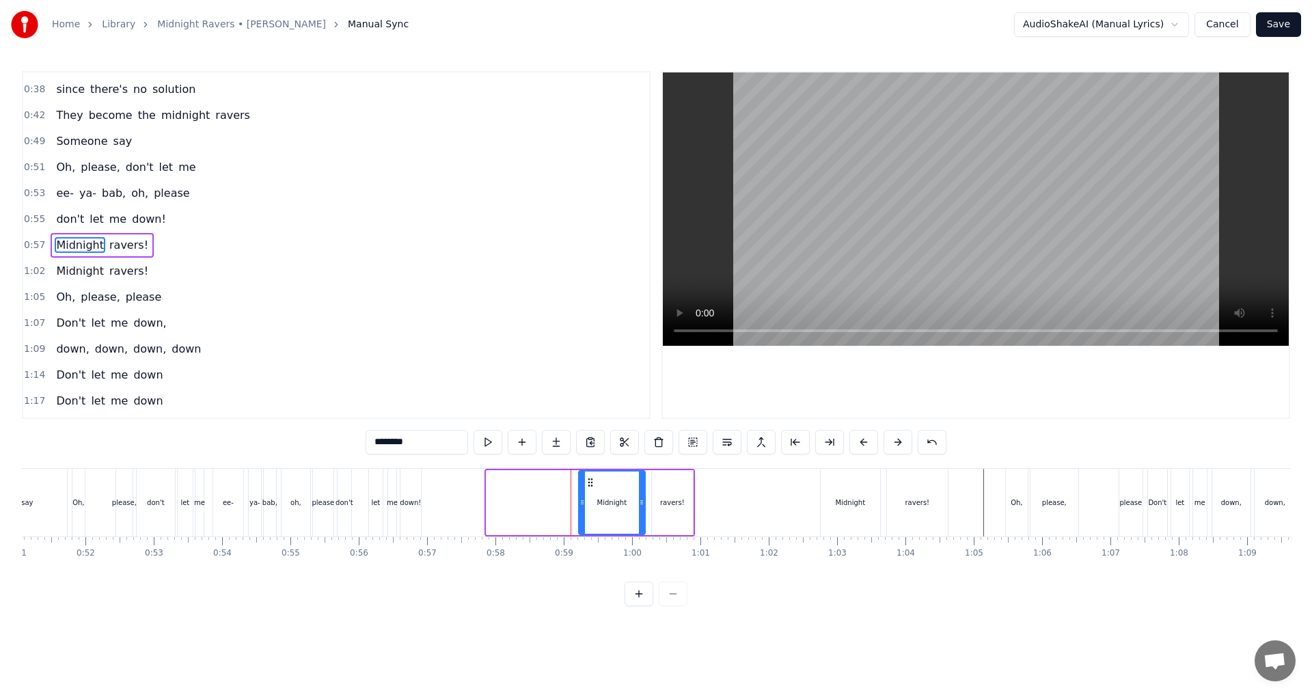
drag, startPoint x: 488, startPoint y: 506, endPoint x: 582, endPoint y: 501, distance: 93.8
click at [582, 501] on icon at bounding box center [582, 502] width 5 height 11
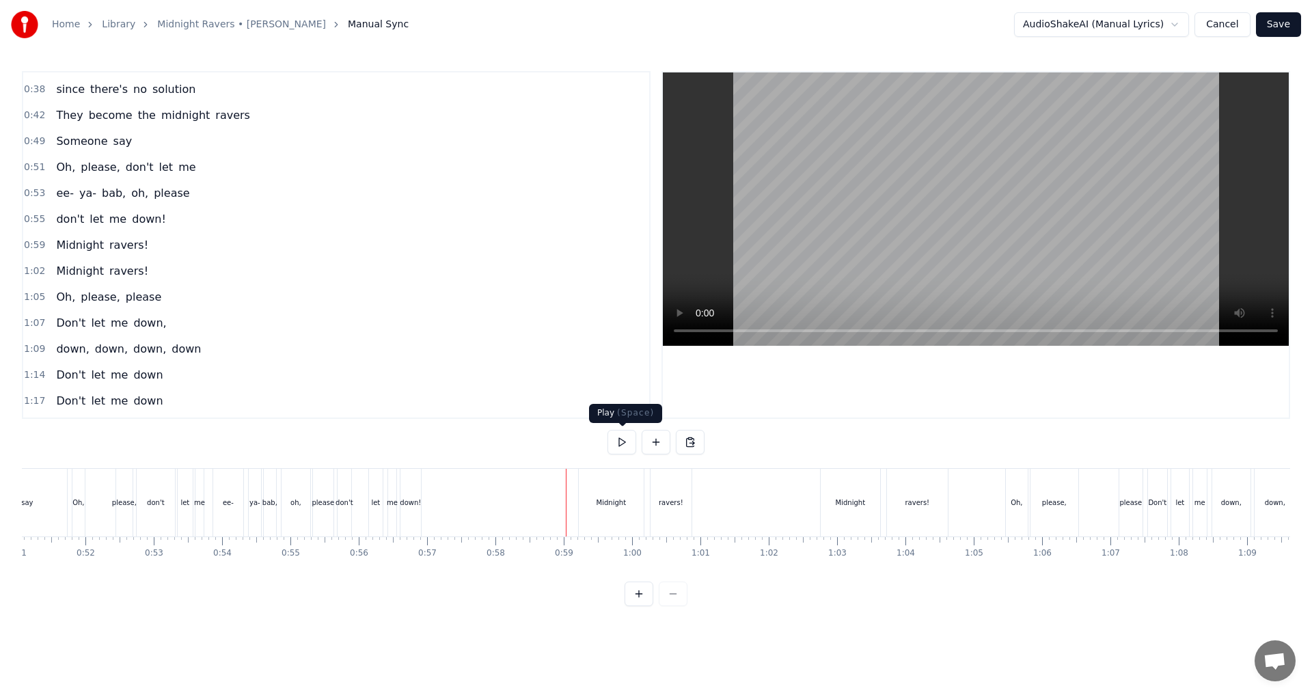
click at [629, 444] on button at bounding box center [622, 442] width 29 height 25
click at [654, 492] on div "ravers!" at bounding box center [671, 503] width 41 height 68
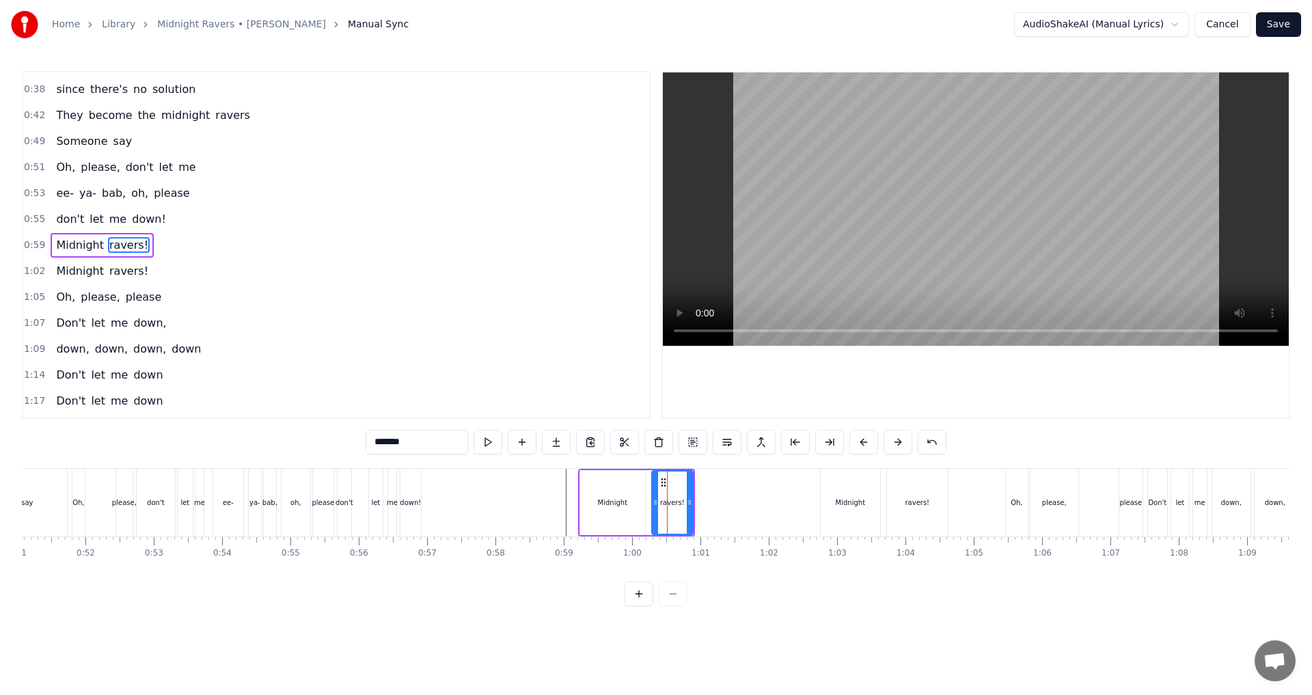
click at [442, 445] on input "*******" at bounding box center [417, 442] width 103 height 25
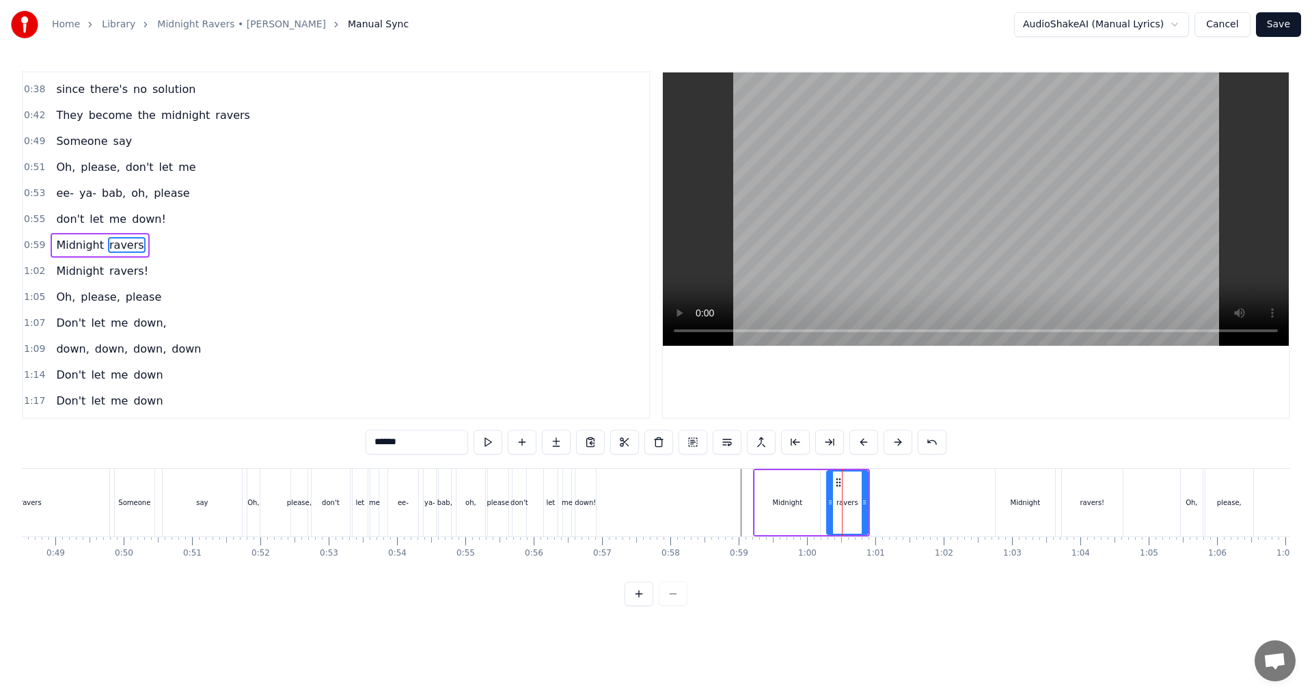
scroll to position [0, 3304]
type input "******"
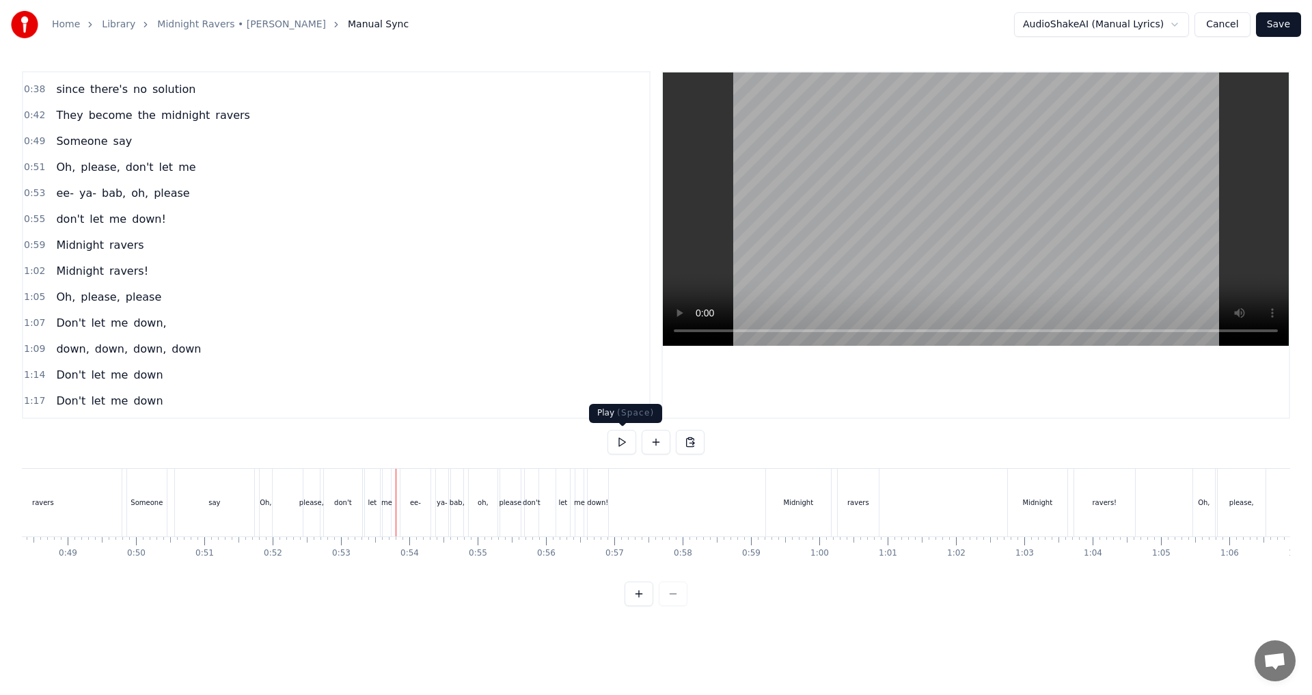
click at [630, 443] on button at bounding box center [622, 442] width 29 height 25
click at [466, 531] on div "ee- ya- bab, [GEOGRAPHIC_DATA], please" at bounding box center [462, 503] width 124 height 68
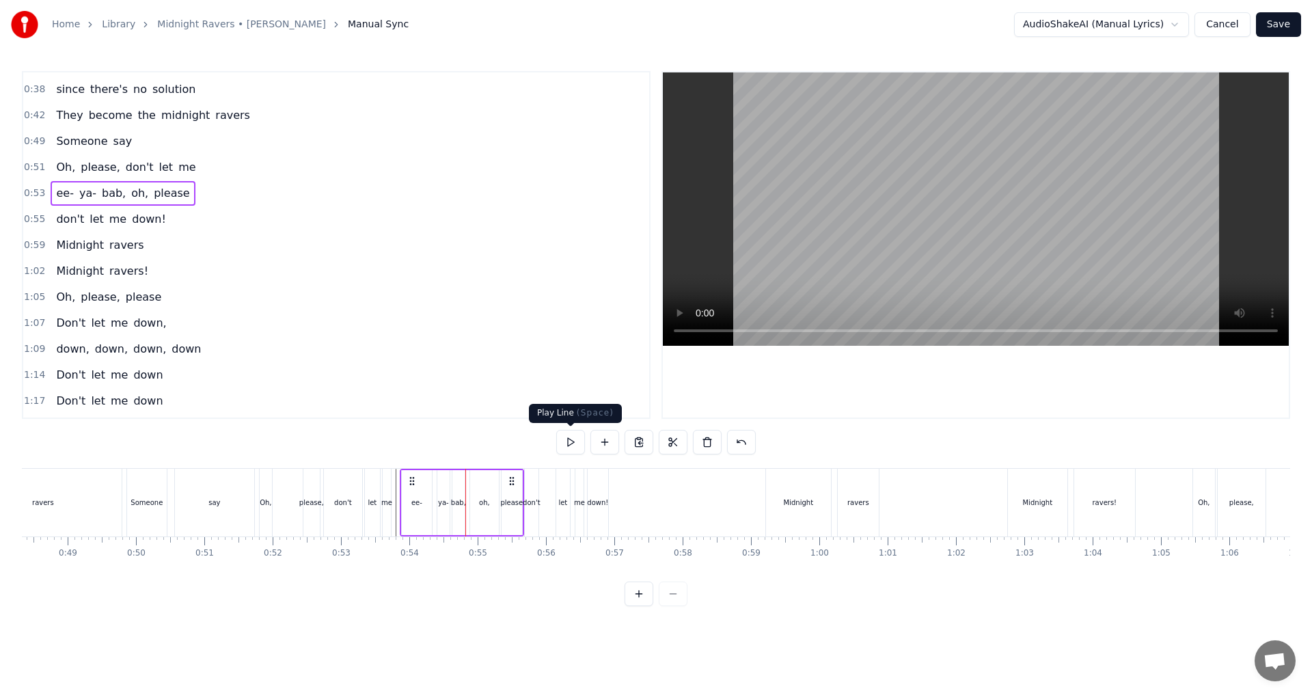
click at [577, 446] on button at bounding box center [570, 442] width 29 height 25
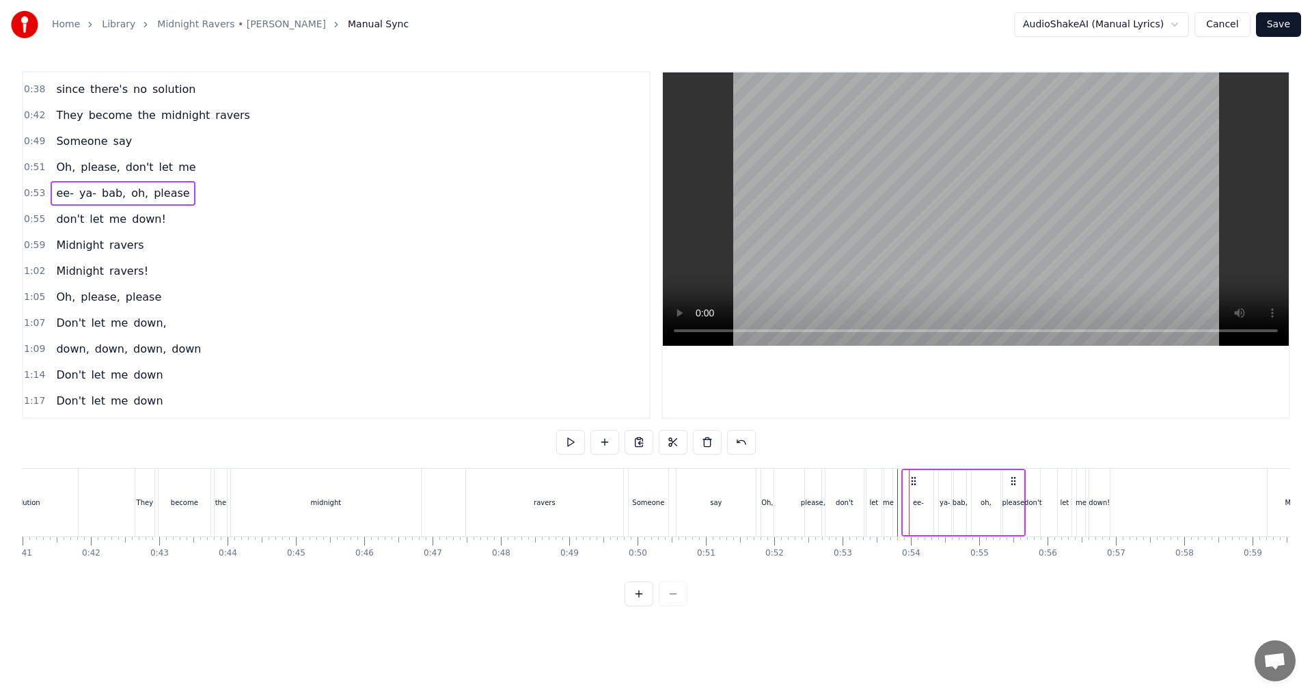
scroll to position [0, 2790]
click at [457, 523] on div "They become the midnight ravers" at bounding box center [392, 503] width 492 height 68
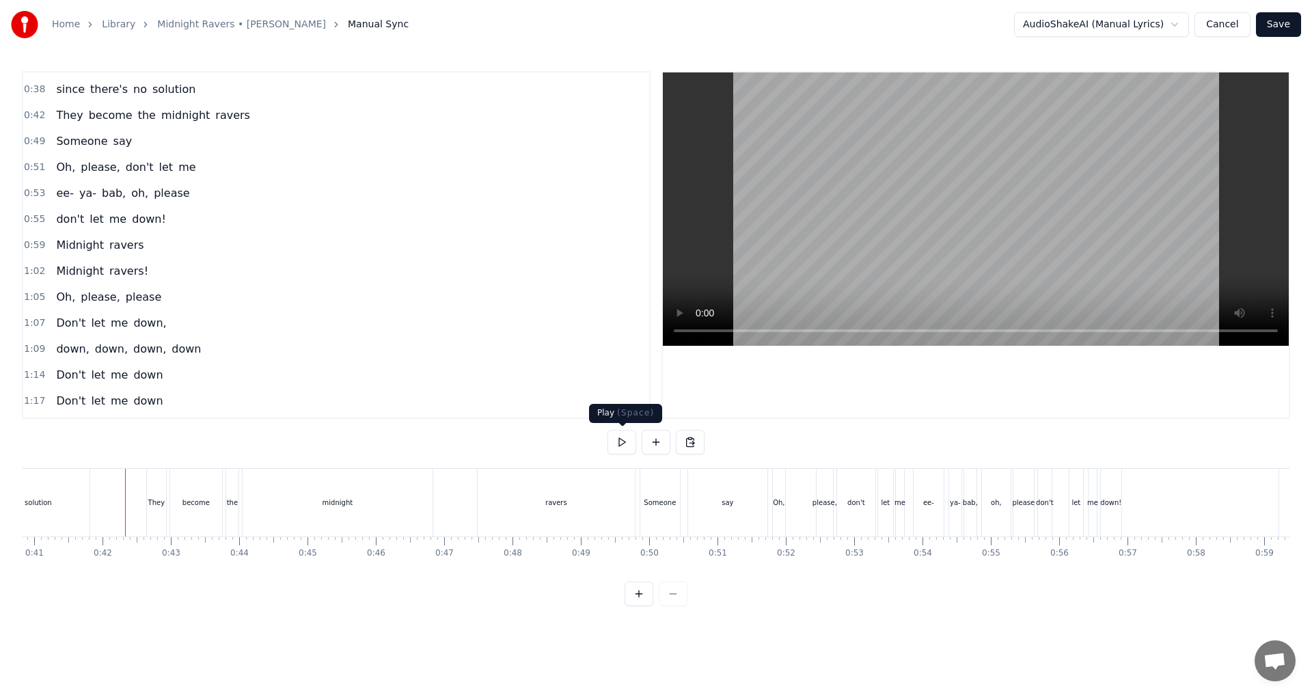
click at [631, 443] on button at bounding box center [622, 442] width 29 height 25
click at [631, 508] on div "ravers" at bounding box center [556, 503] width 157 height 68
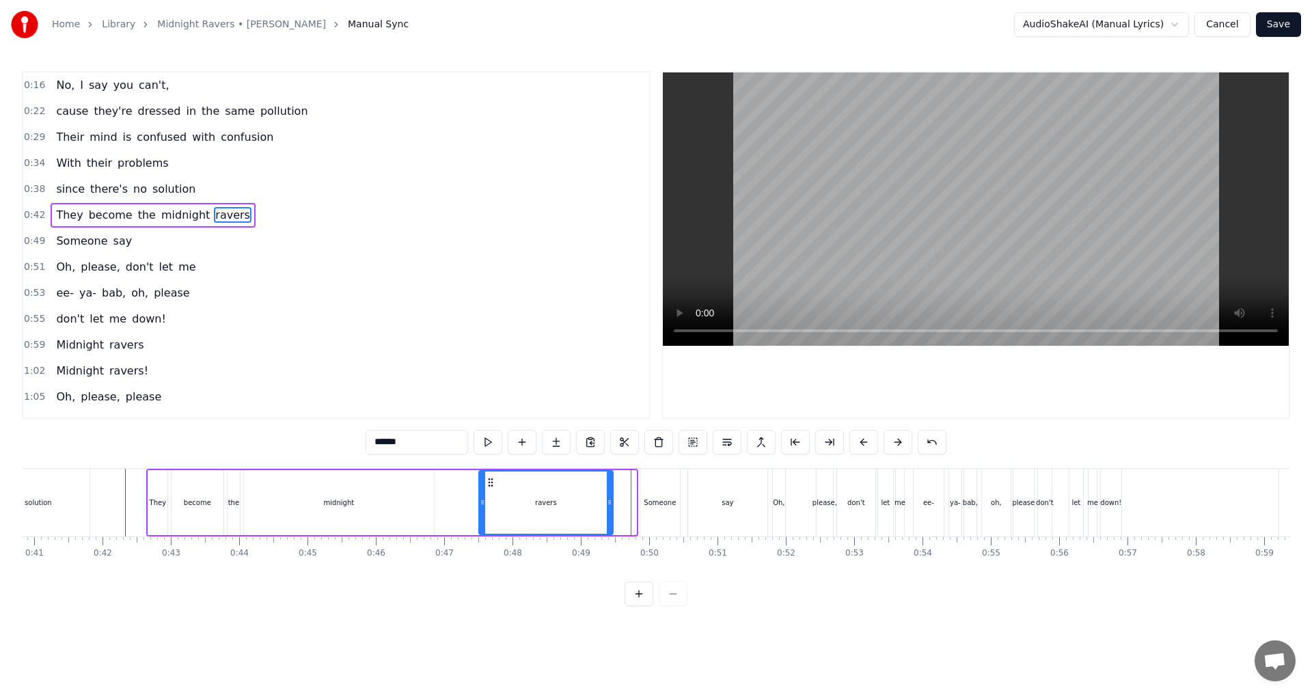
drag, startPoint x: 634, startPoint y: 504, endPoint x: 610, endPoint y: 504, distance: 23.2
click at [610, 504] on icon at bounding box center [609, 502] width 5 height 11
click at [487, 444] on button at bounding box center [488, 442] width 29 height 25
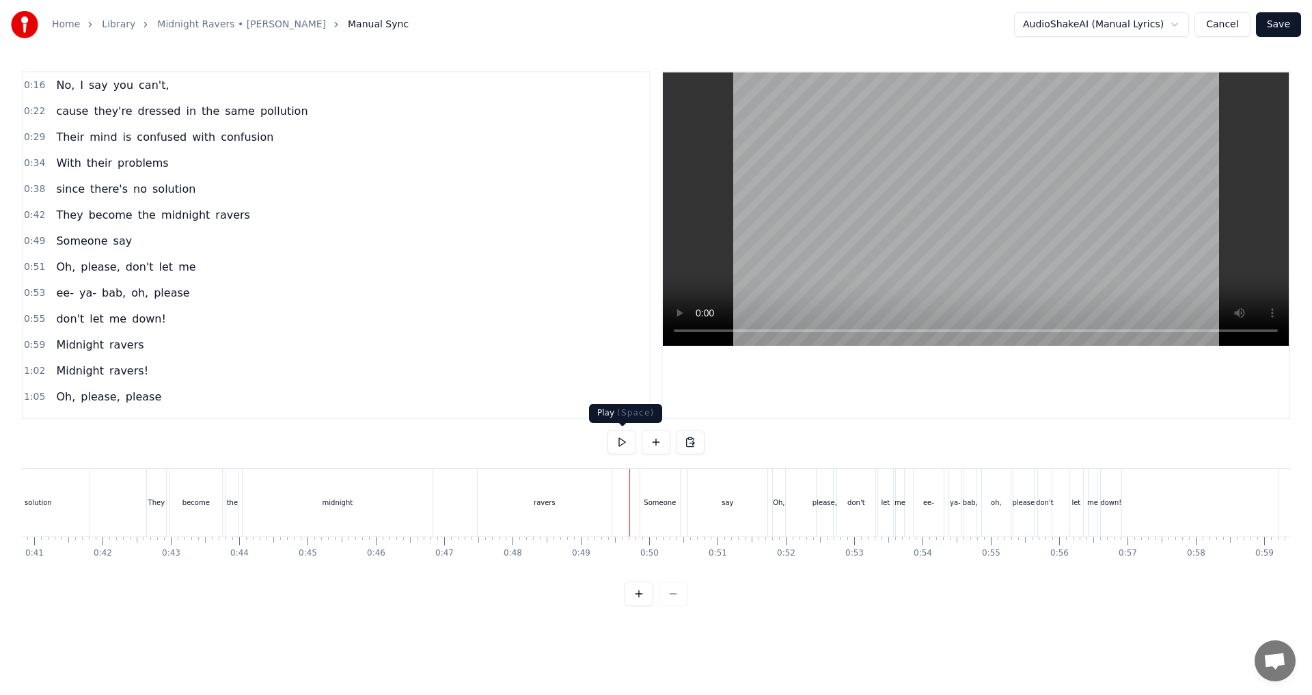
click at [622, 447] on button at bounding box center [622, 442] width 29 height 25
click at [654, 500] on div "say" at bounding box center [727, 503] width 79 height 68
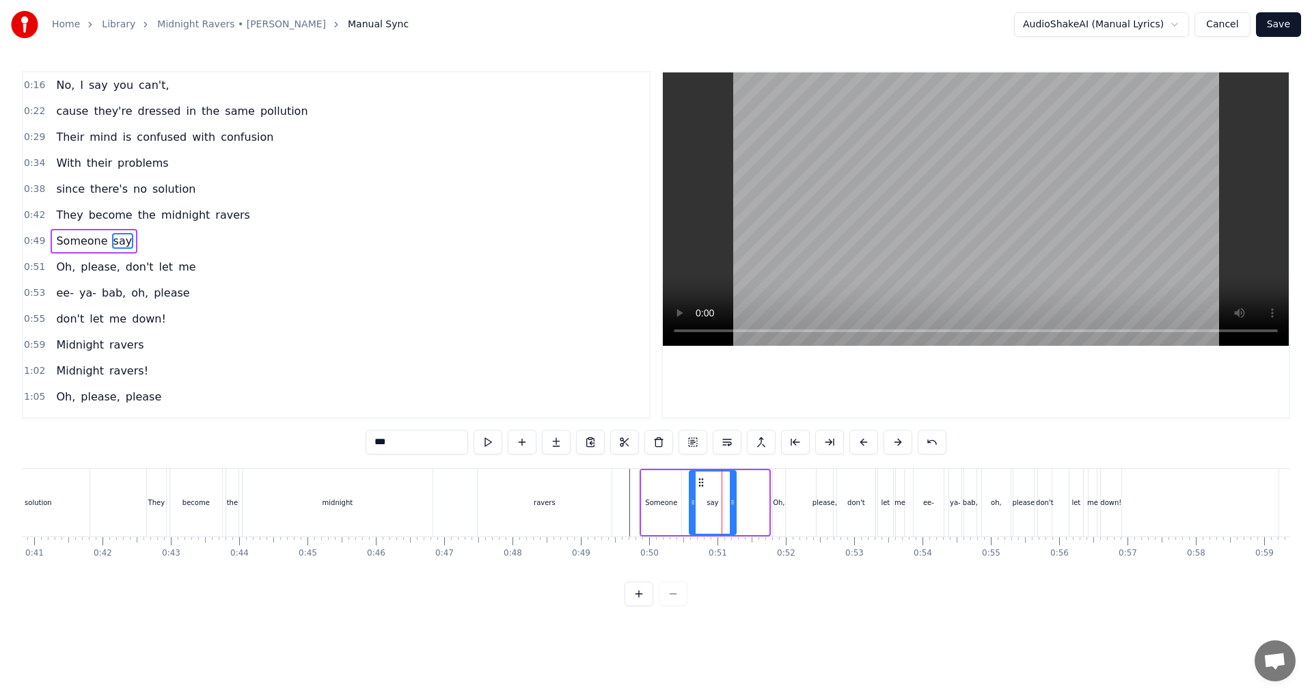
drag, startPoint x: 766, startPoint y: 505, endPoint x: 733, endPoint y: 505, distance: 32.8
click at [654, 505] on icon at bounding box center [732, 502] width 5 height 11
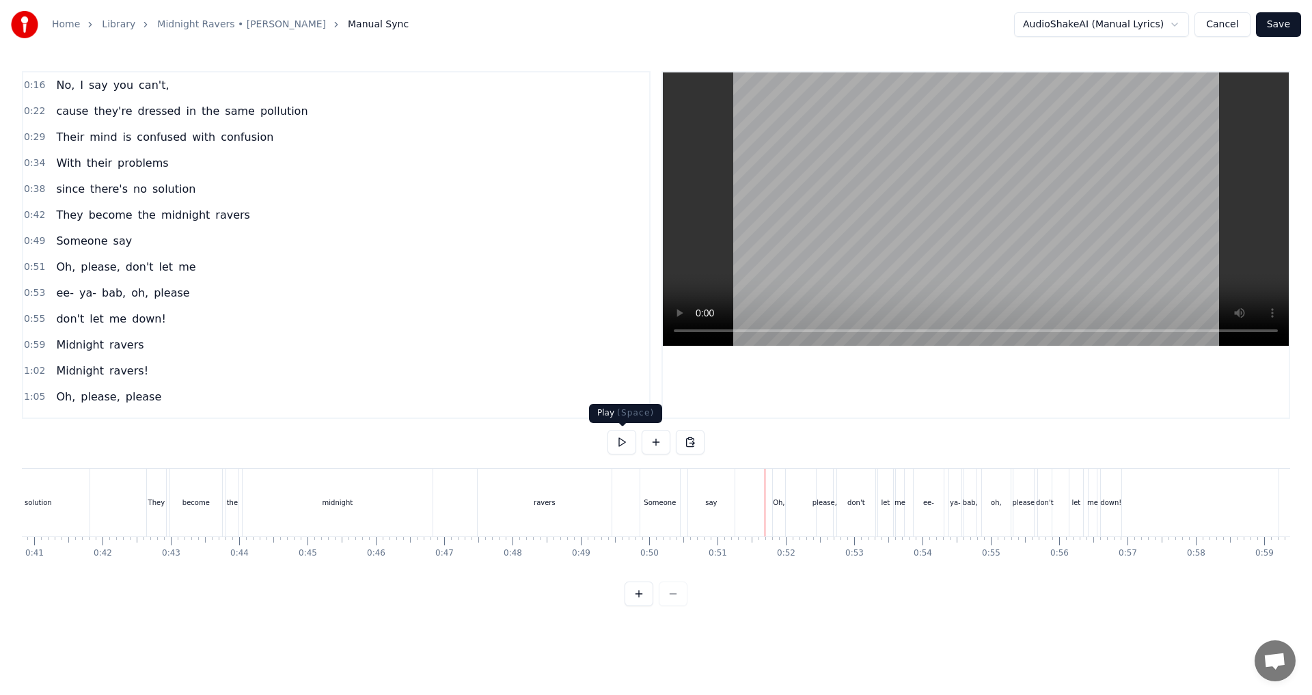
click at [617, 447] on button at bounding box center [622, 442] width 29 height 25
click at [621, 447] on button at bounding box center [622, 442] width 29 height 25
click at [654, 509] on div "Oh," at bounding box center [779, 503] width 12 height 68
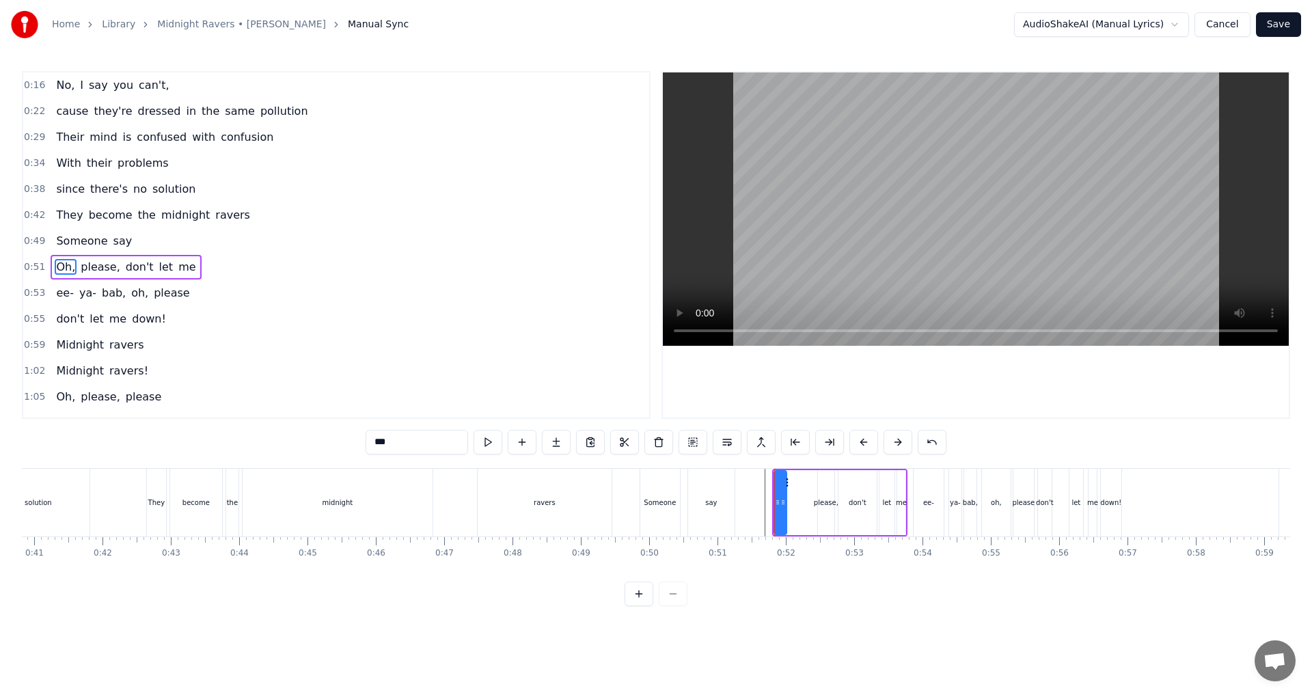
scroll to position [22, 0]
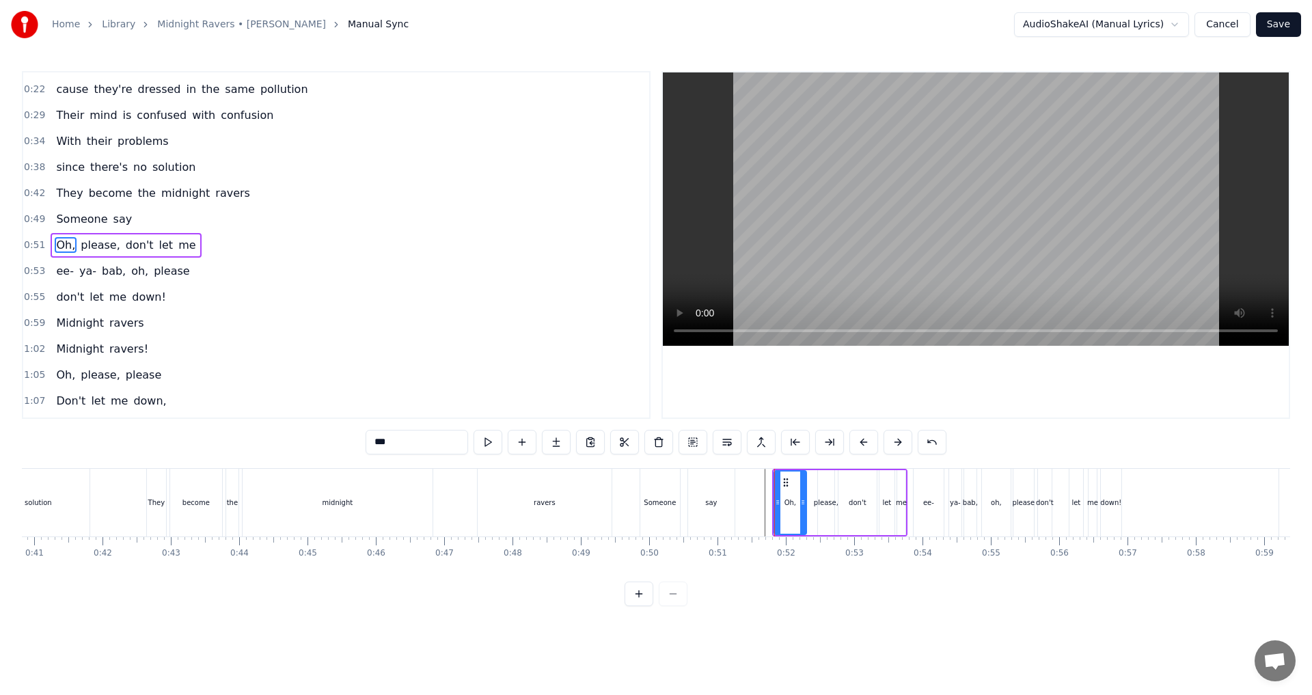
drag, startPoint x: 785, startPoint y: 508, endPoint x: 805, endPoint y: 508, distance: 19.8
click at [654, 508] on div at bounding box center [802, 503] width 5 height 62
drag, startPoint x: 777, startPoint y: 505, endPoint x: 789, endPoint y: 505, distance: 12.3
click at [654, 505] on icon at bounding box center [789, 502] width 5 height 11
click at [654, 507] on icon at bounding box center [805, 502] width 5 height 11
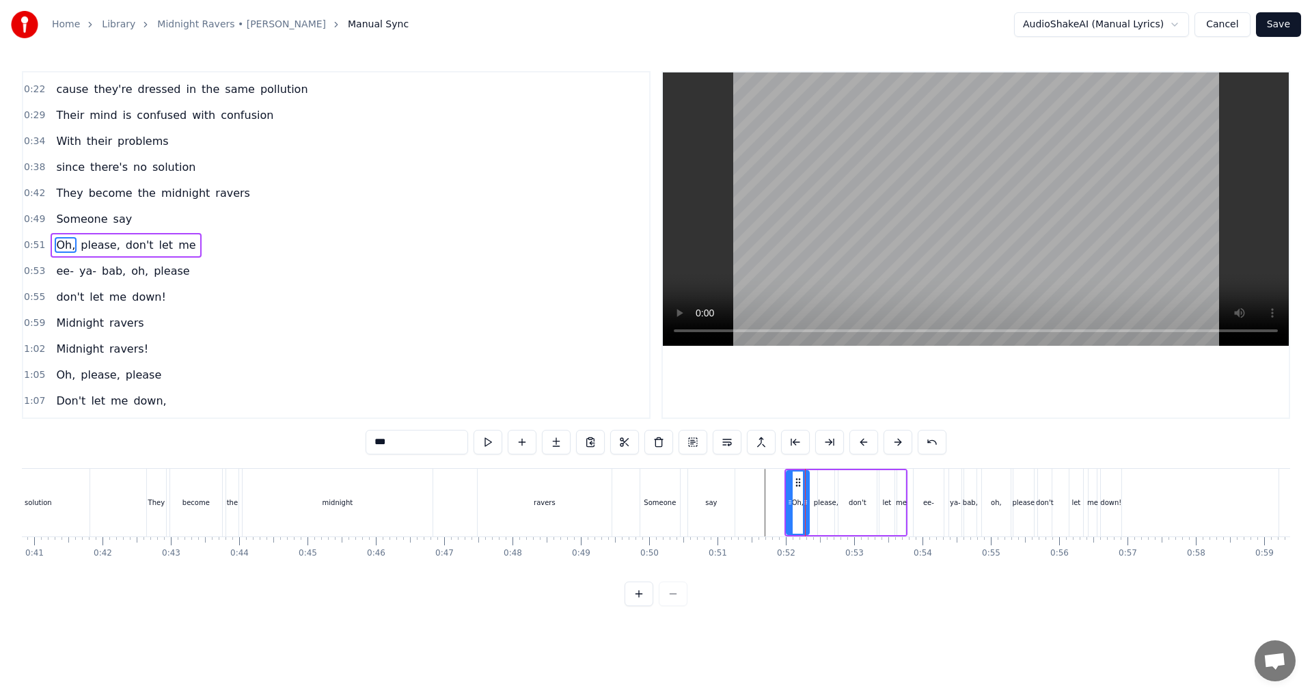
click at [654, 507] on div "don't" at bounding box center [857, 503] width 17 height 10
drag, startPoint x: 841, startPoint y: 507, endPoint x: 850, endPoint y: 507, distance: 8.9
click at [654, 507] on icon at bounding box center [854, 502] width 5 height 11
click at [654, 507] on div "please," at bounding box center [826, 503] width 25 height 10
type input "*******"
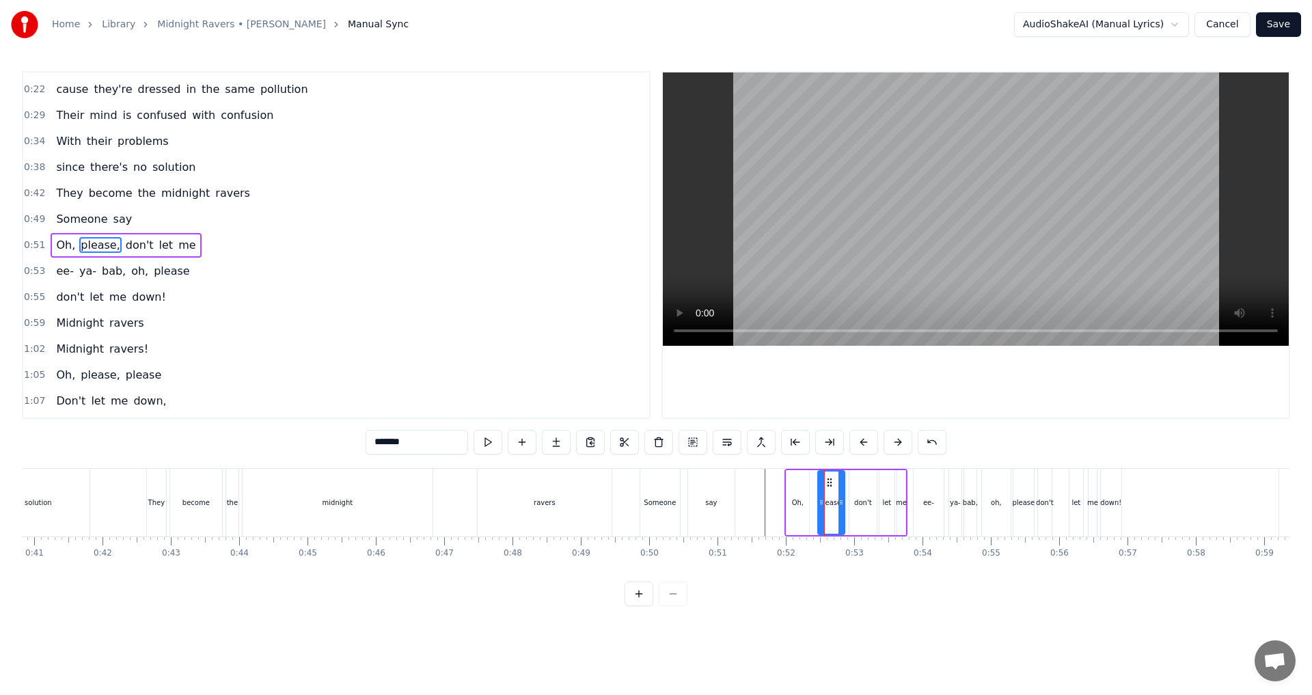
drag, startPoint x: 831, startPoint y: 505, endPoint x: 841, endPoint y: 507, distance: 10.3
click at [654, 507] on icon at bounding box center [841, 502] width 5 height 11
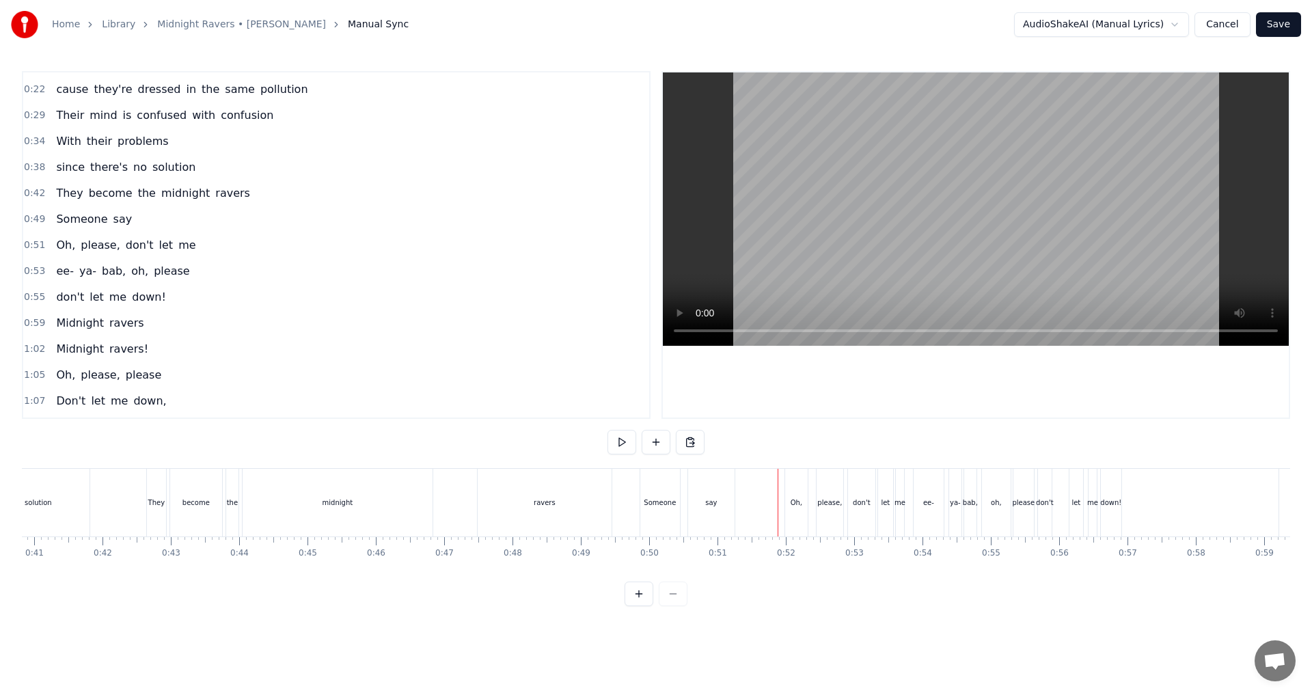
click at [644, 601] on button at bounding box center [639, 594] width 29 height 25
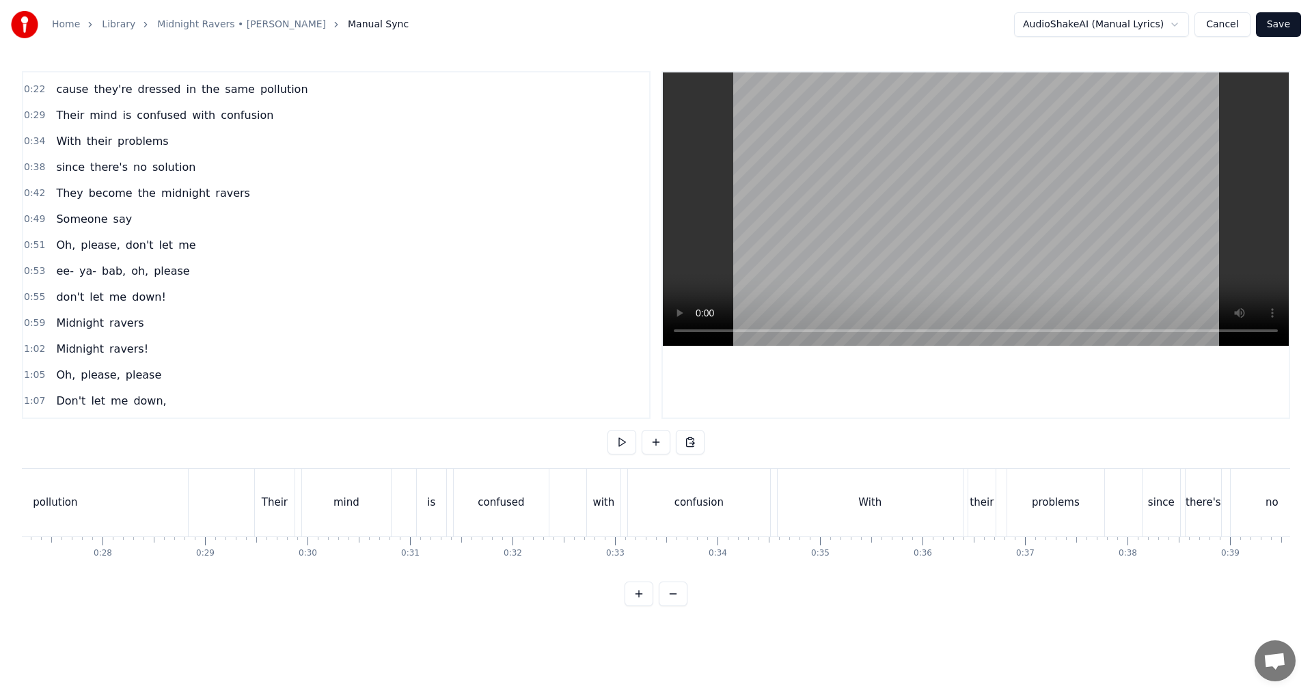
scroll to position [0, 5251]
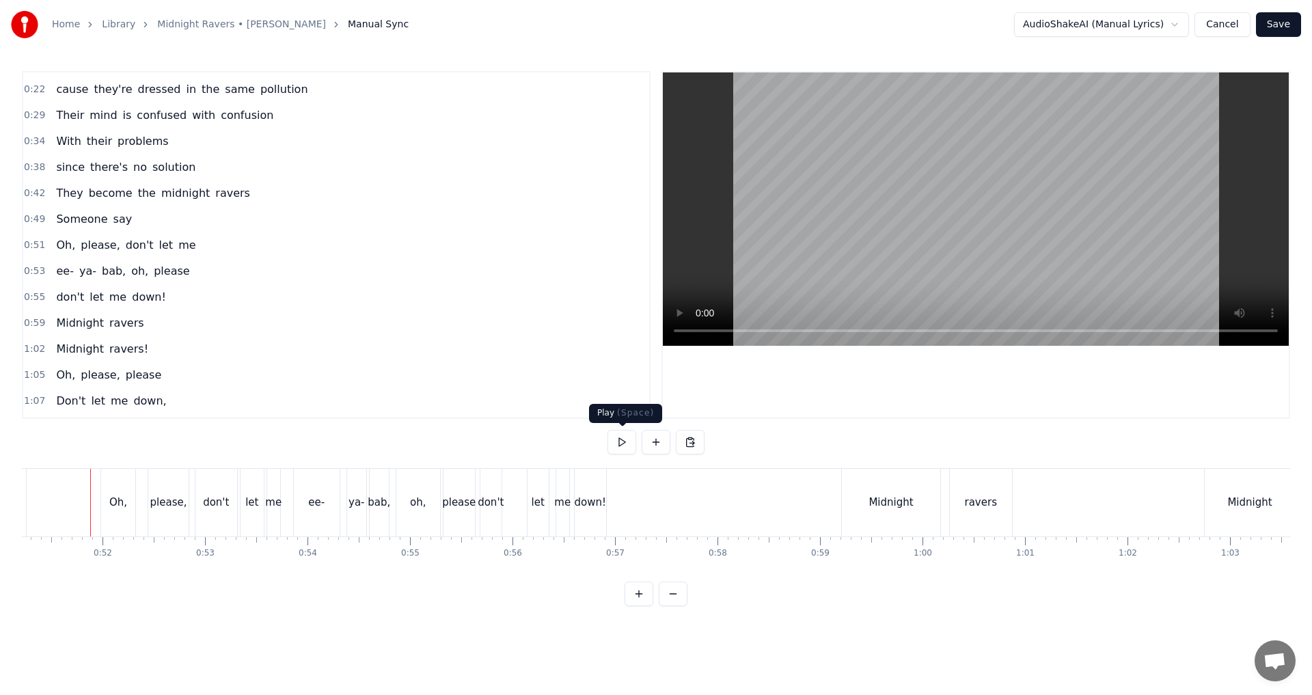
click at [630, 442] on button at bounding box center [622, 442] width 29 height 25
click at [381, 510] on div "bab," at bounding box center [379, 503] width 23 height 16
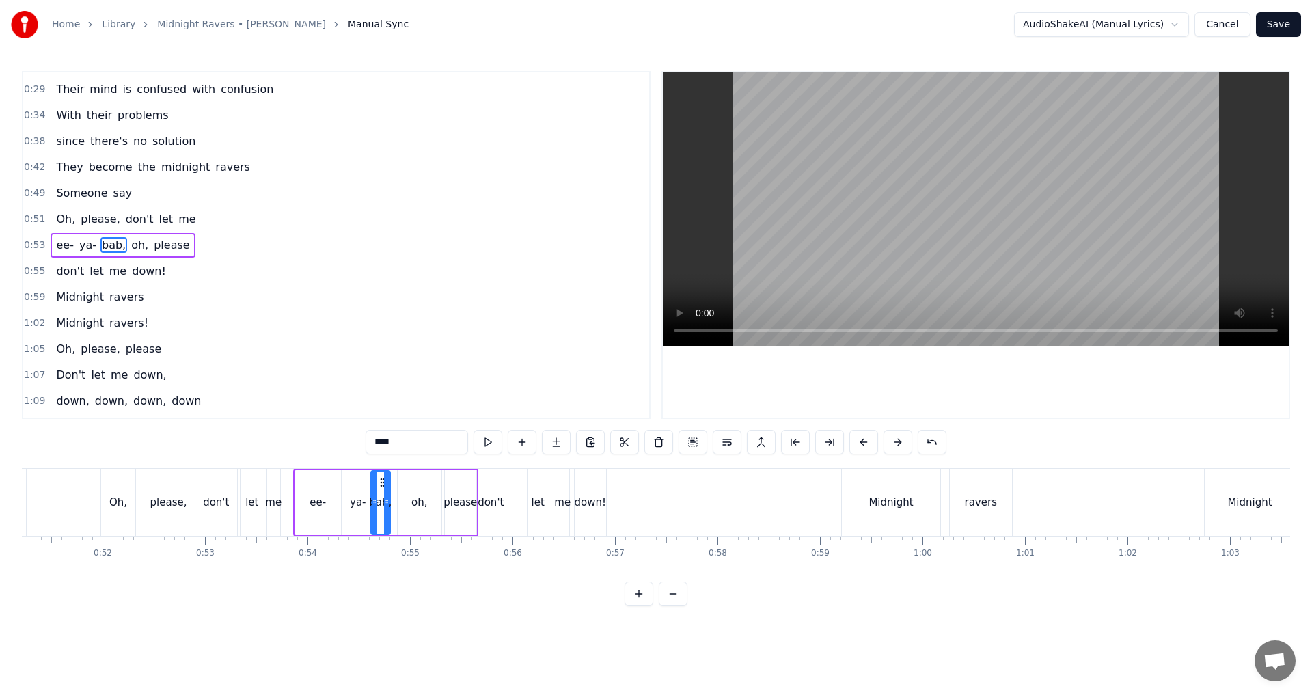
click at [416, 502] on div "oh," at bounding box center [420, 503] width 16 height 16
drag, startPoint x: 401, startPoint y: 507, endPoint x: 418, endPoint y: 505, distance: 16.5
click at [418, 505] on icon at bounding box center [420, 502] width 5 height 11
click at [381, 509] on div "bab," at bounding box center [380, 503] width 23 height 16
type input "****"
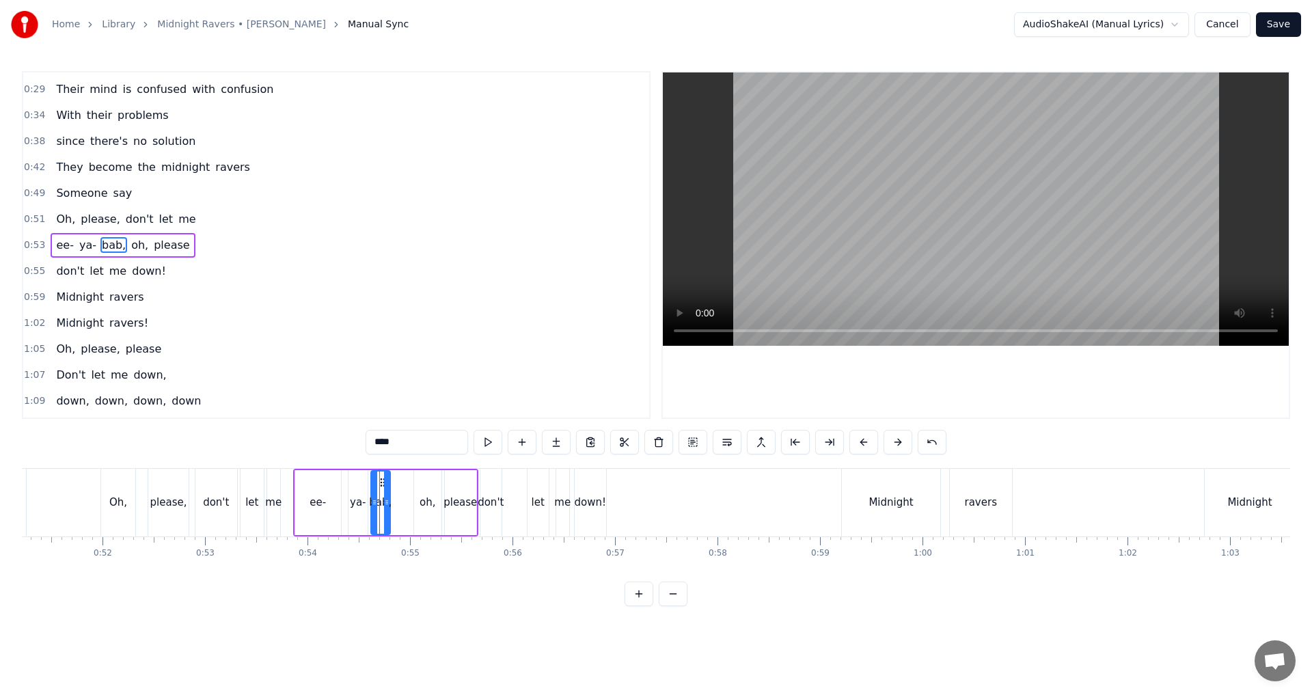
click at [395, 504] on div "ee- ya- bab, [GEOGRAPHIC_DATA], please" at bounding box center [385, 503] width 185 height 68
click at [386, 503] on div "bab," at bounding box center [380, 503] width 23 height 16
drag, startPoint x: 386, startPoint y: 503, endPoint x: 393, endPoint y: 502, distance: 6.9
click at [393, 502] on circle at bounding box center [392, 502] width 1 height 1
drag, startPoint x: 383, startPoint y: 481, endPoint x: 400, endPoint y: 483, distance: 17.1
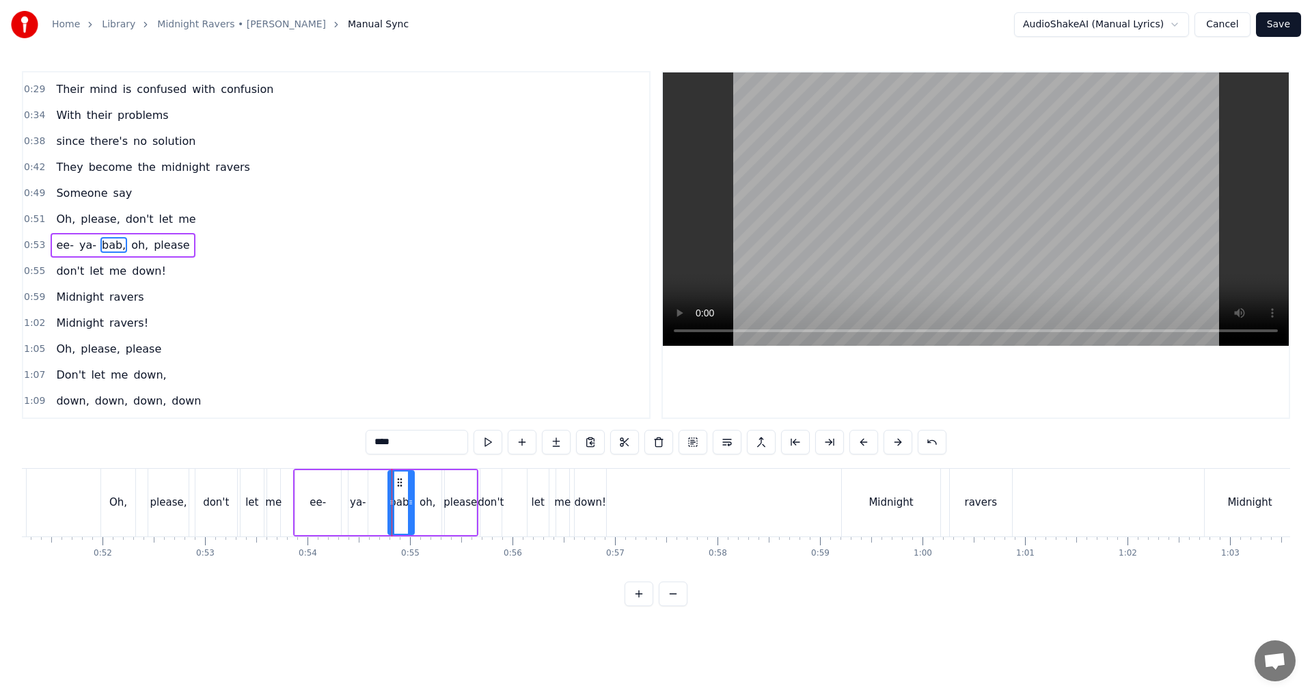
click at [400, 483] on icon at bounding box center [399, 482] width 11 height 11
click at [407, 502] on icon at bounding box center [405, 502] width 5 height 11
click at [364, 506] on div "ya-" at bounding box center [358, 503] width 16 height 16
drag, startPoint x: 366, startPoint y: 500, endPoint x: 373, endPoint y: 502, distance: 7.1
click at [373, 502] on icon at bounding box center [370, 502] width 5 height 11
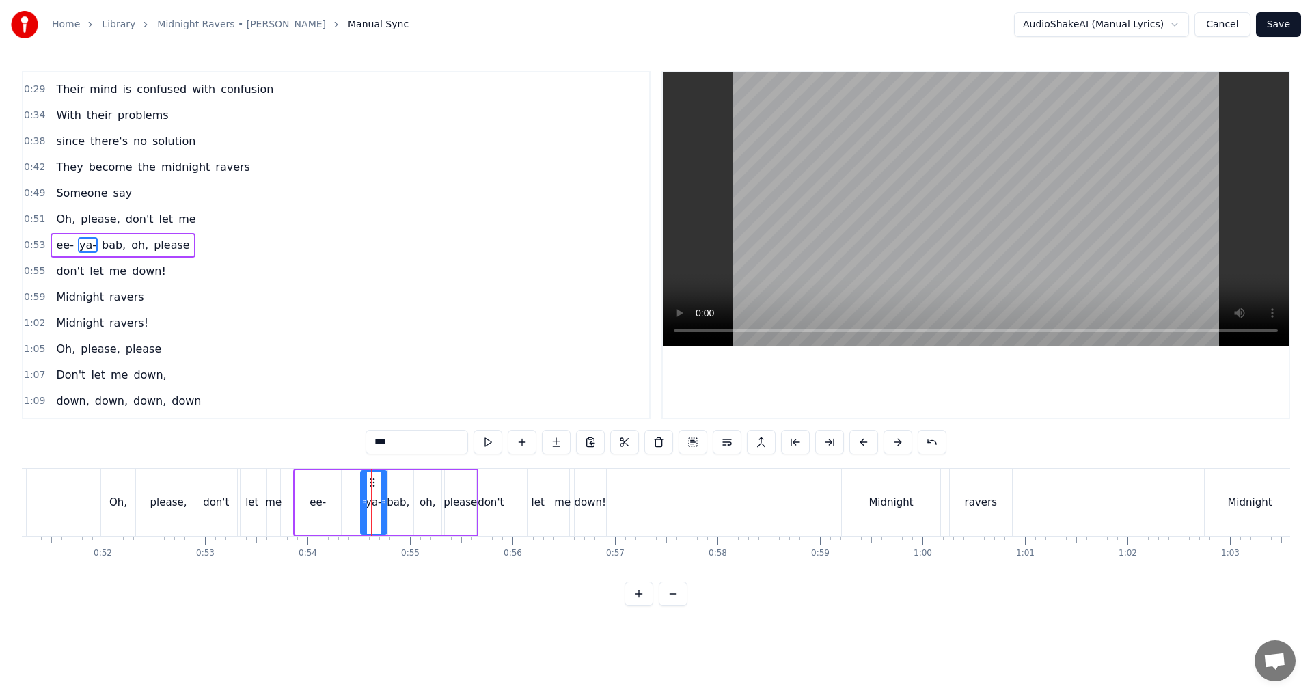
drag, startPoint x: 359, startPoint y: 481, endPoint x: 371, endPoint y: 481, distance: 12.3
click at [370, 509] on div at bounding box center [369, 503] width 5 height 62
click at [322, 511] on div "ee-" at bounding box center [318, 502] width 46 height 65
type input "***"
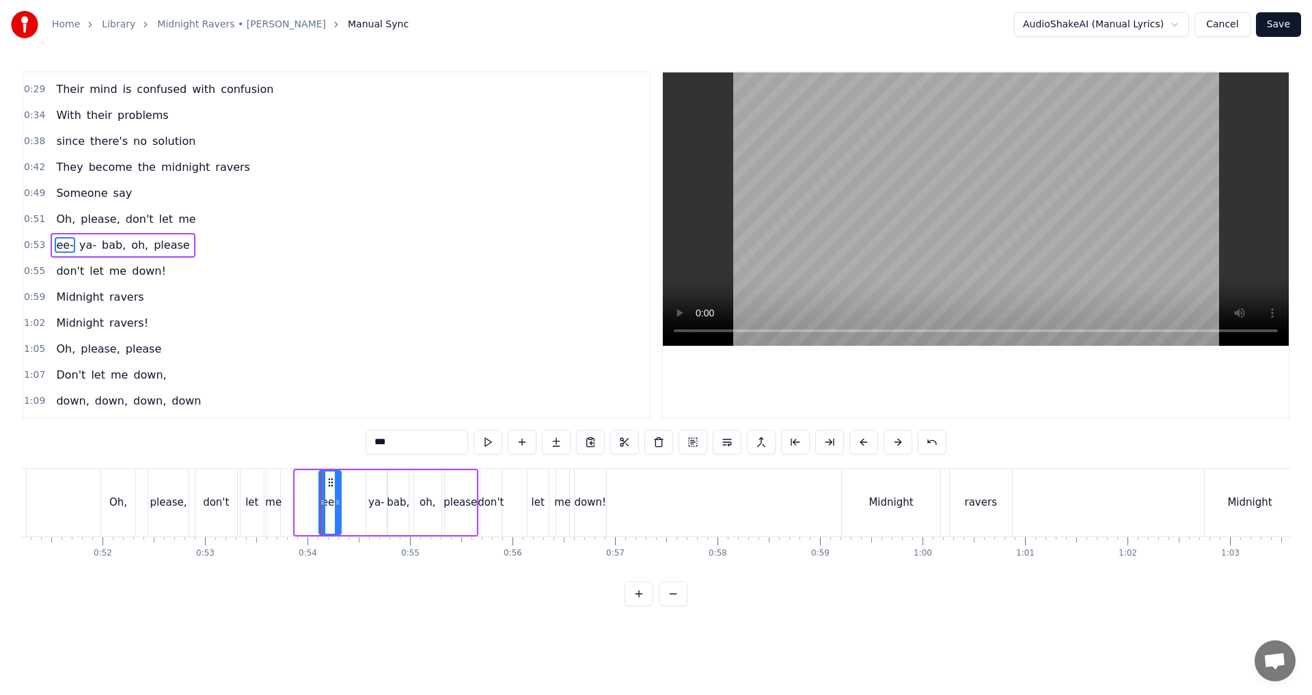
drag, startPoint x: 296, startPoint y: 501, endPoint x: 320, endPoint y: 502, distance: 23.9
click at [320, 502] on icon at bounding box center [322, 502] width 5 height 11
drag, startPoint x: 329, startPoint y: 478, endPoint x: 351, endPoint y: 480, distance: 22.0
click at [351, 480] on icon at bounding box center [352, 482] width 11 height 11
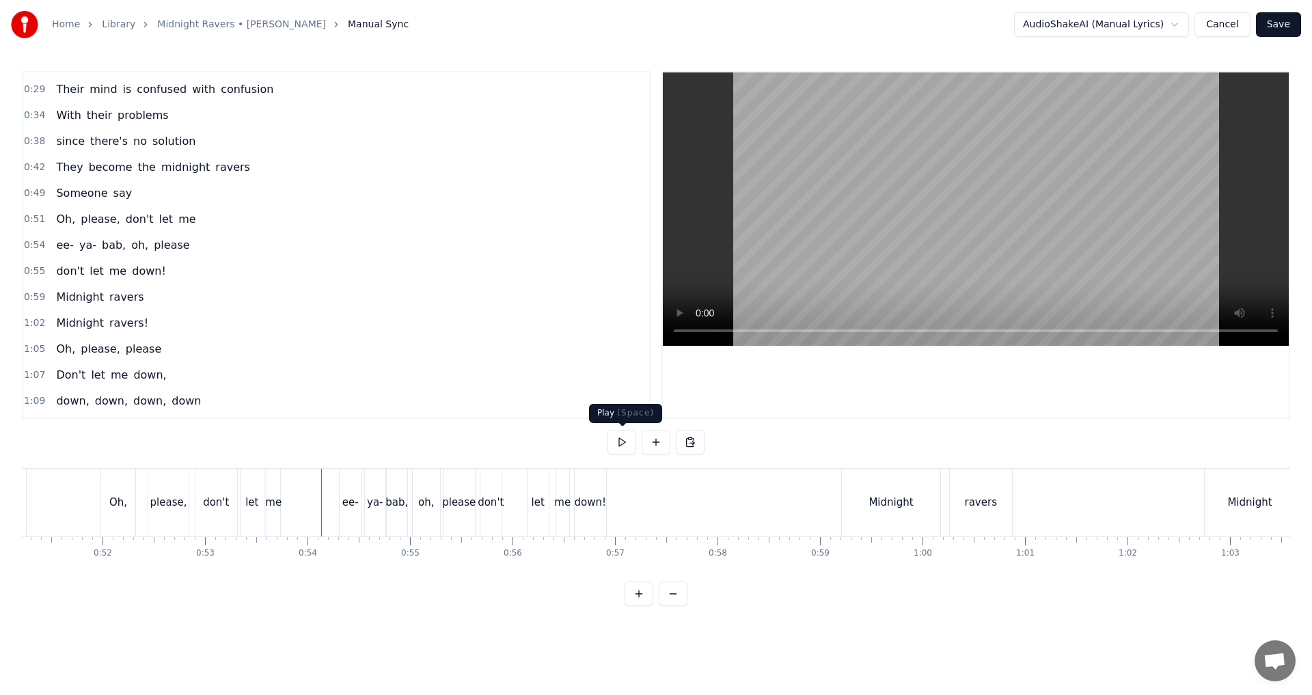
click at [630, 444] on button at bounding box center [622, 442] width 29 height 25
click at [625, 447] on button at bounding box center [622, 442] width 29 height 25
click at [507, 516] on div "don't let me down!" at bounding box center [545, 503] width 130 height 68
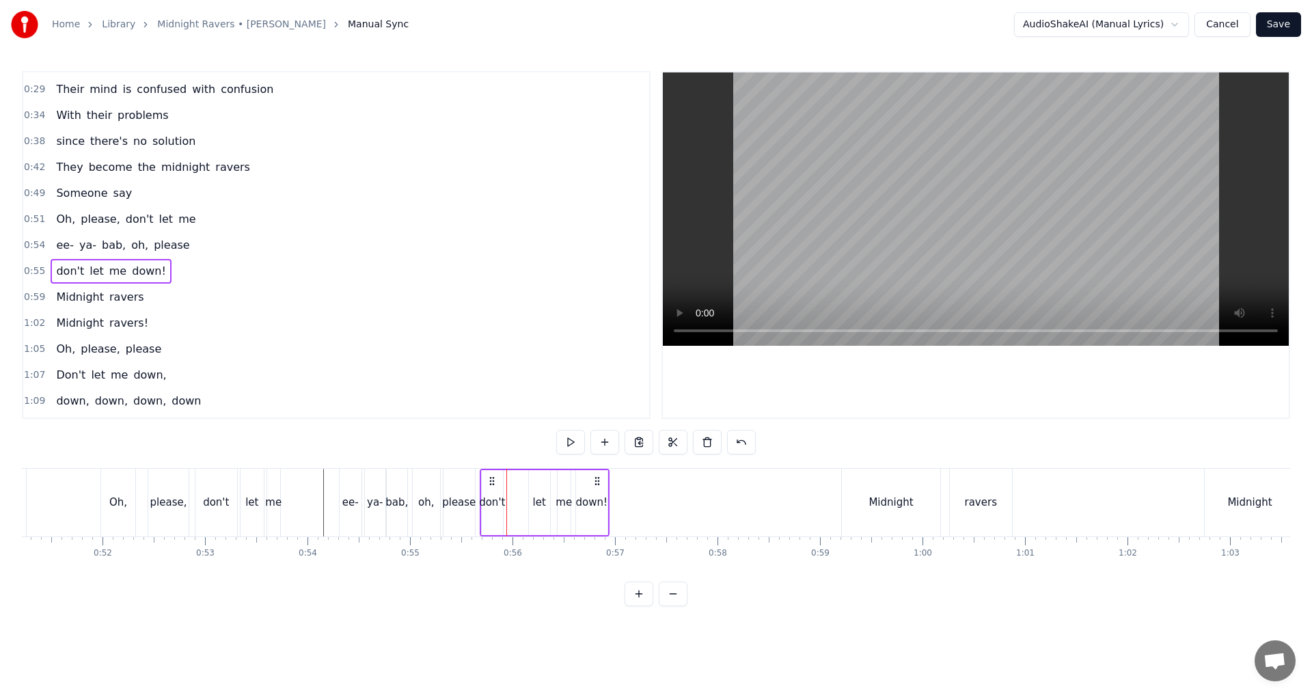
click at [492, 490] on div "don't" at bounding box center [492, 502] width 21 height 65
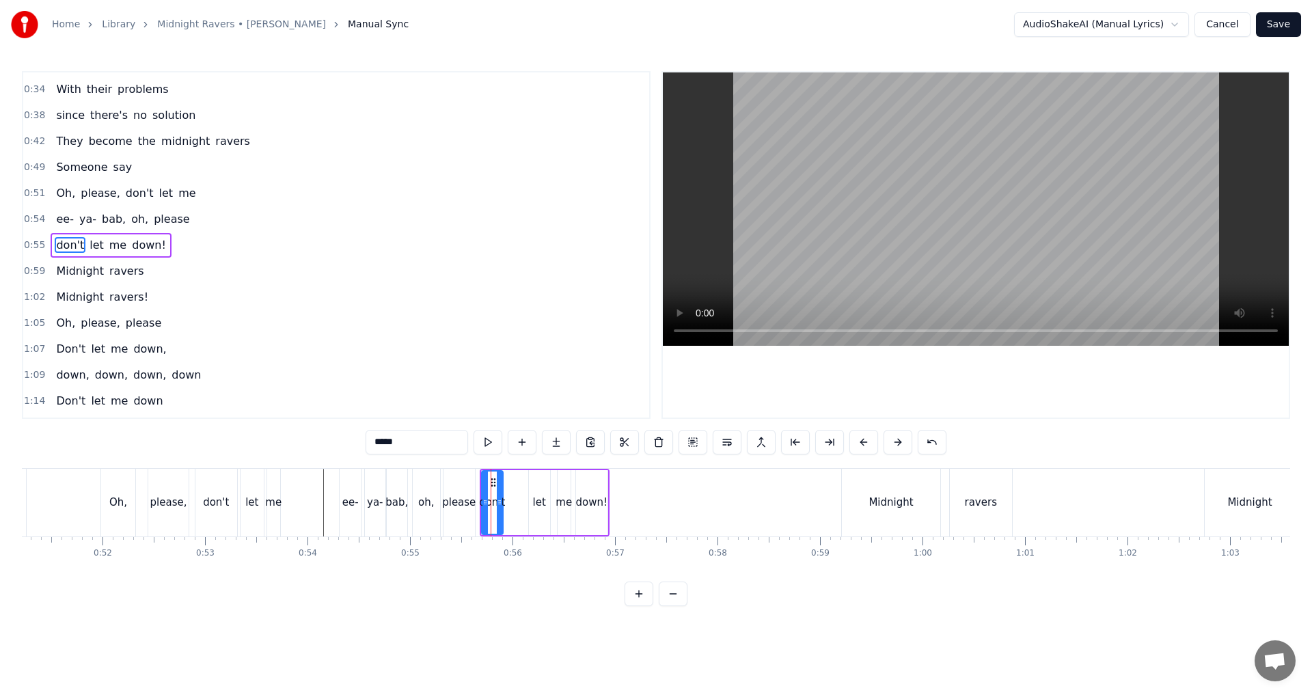
click at [522, 443] on button at bounding box center [522, 442] width 29 height 25
drag, startPoint x: 395, startPoint y: 444, endPoint x: 234, endPoint y: 440, distance: 161.4
click at [257, 442] on div "0:16 No, I say you can't, 0:22 cause they're dressed in the same pollution 0:29…" at bounding box center [656, 338] width 1269 height 535
click at [523, 504] on icon at bounding box center [520, 502] width 5 height 11
type input "***"
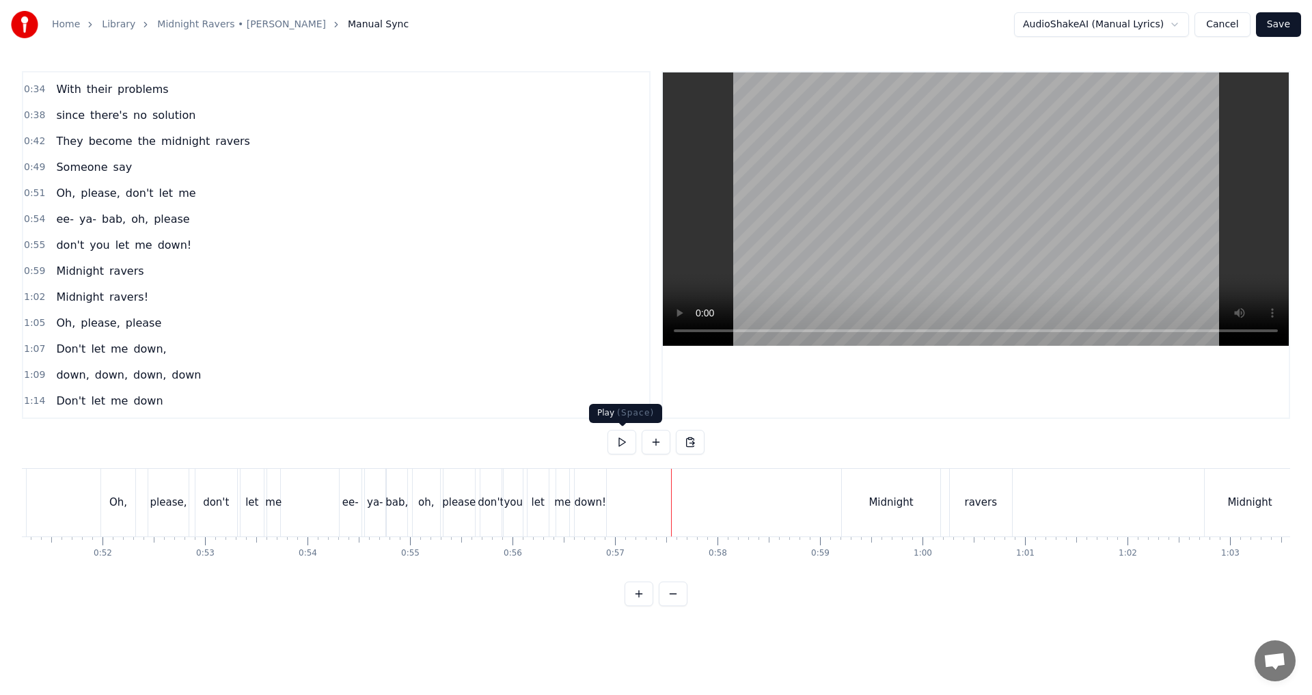
click at [622, 443] on button at bounding box center [622, 442] width 29 height 25
click at [626, 446] on button at bounding box center [622, 442] width 29 height 25
click at [625, 446] on button at bounding box center [622, 442] width 29 height 25
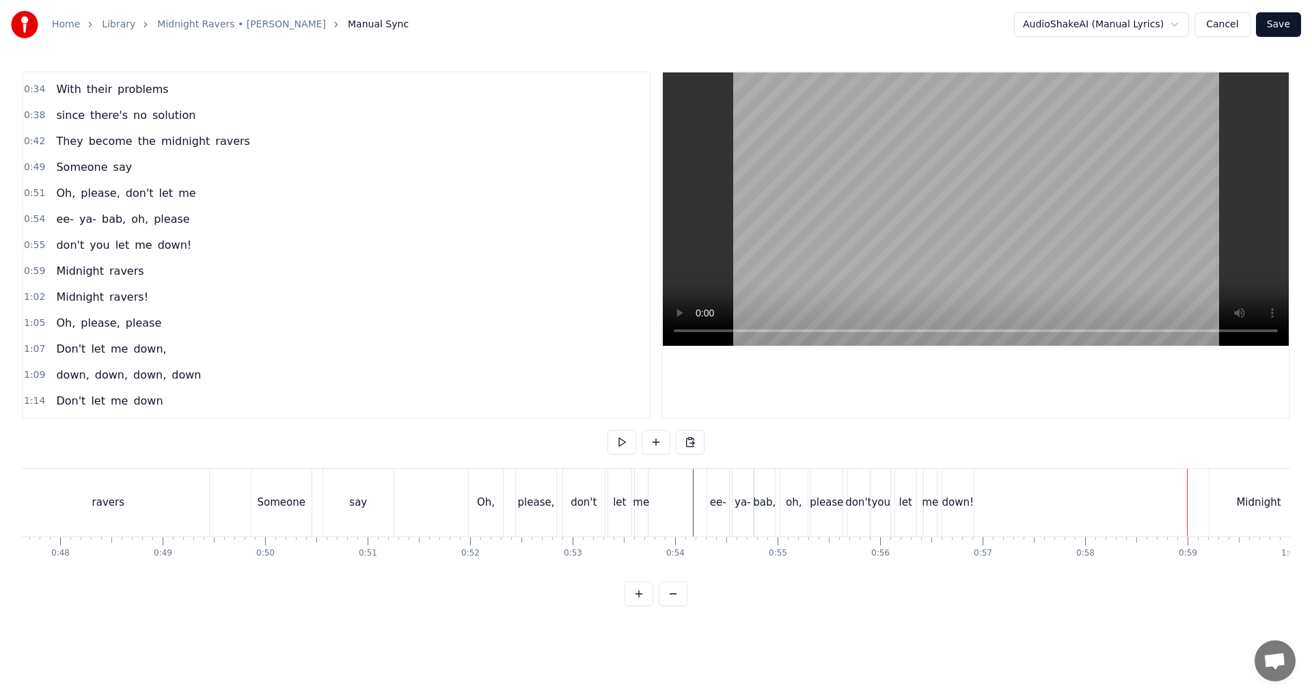
scroll to position [0, 5006]
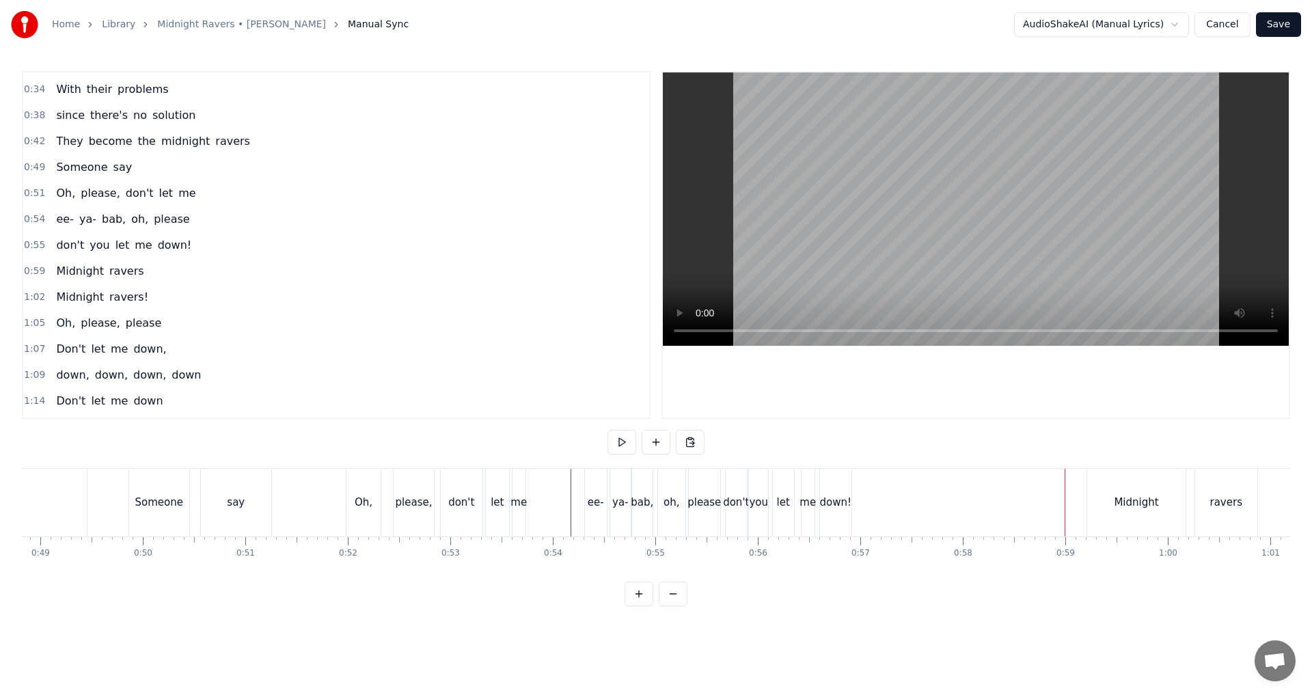
click at [627, 444] on button at bounding box center [622, 442] width 29 height 25
click at [524, 489] on div "me" at bounding box center [519, 503] width 13 height 68
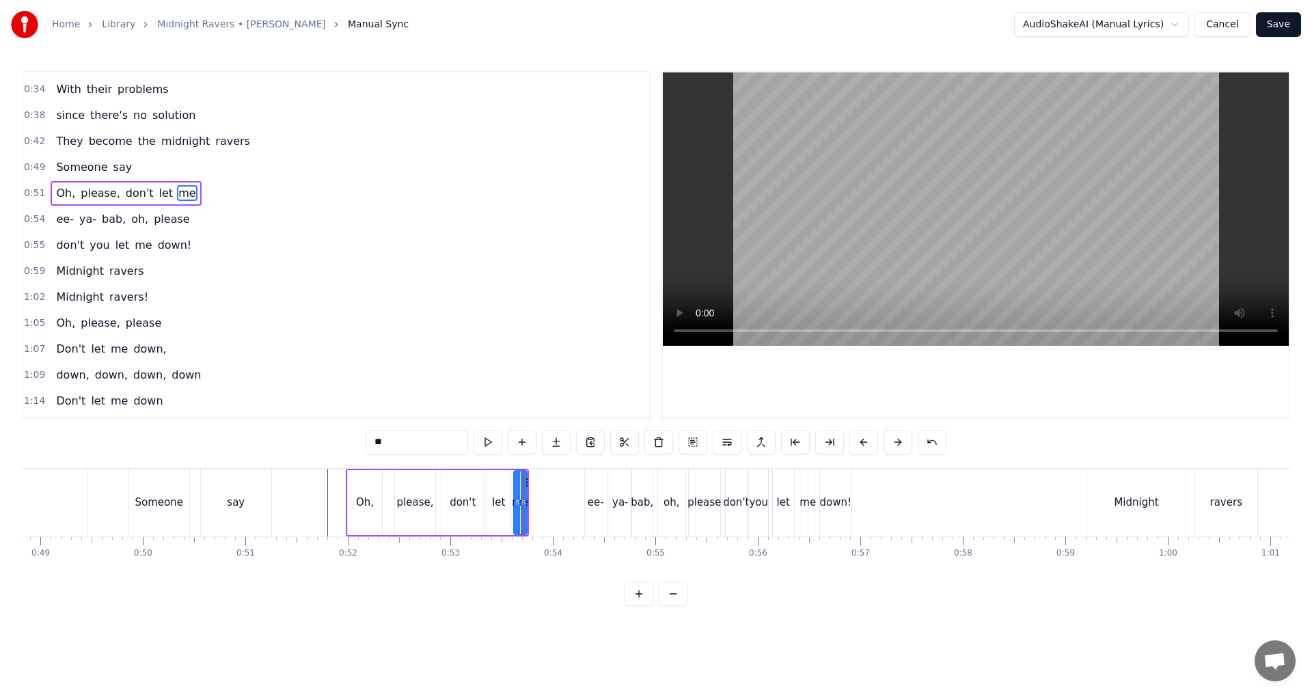
scroll to position [22, 0]
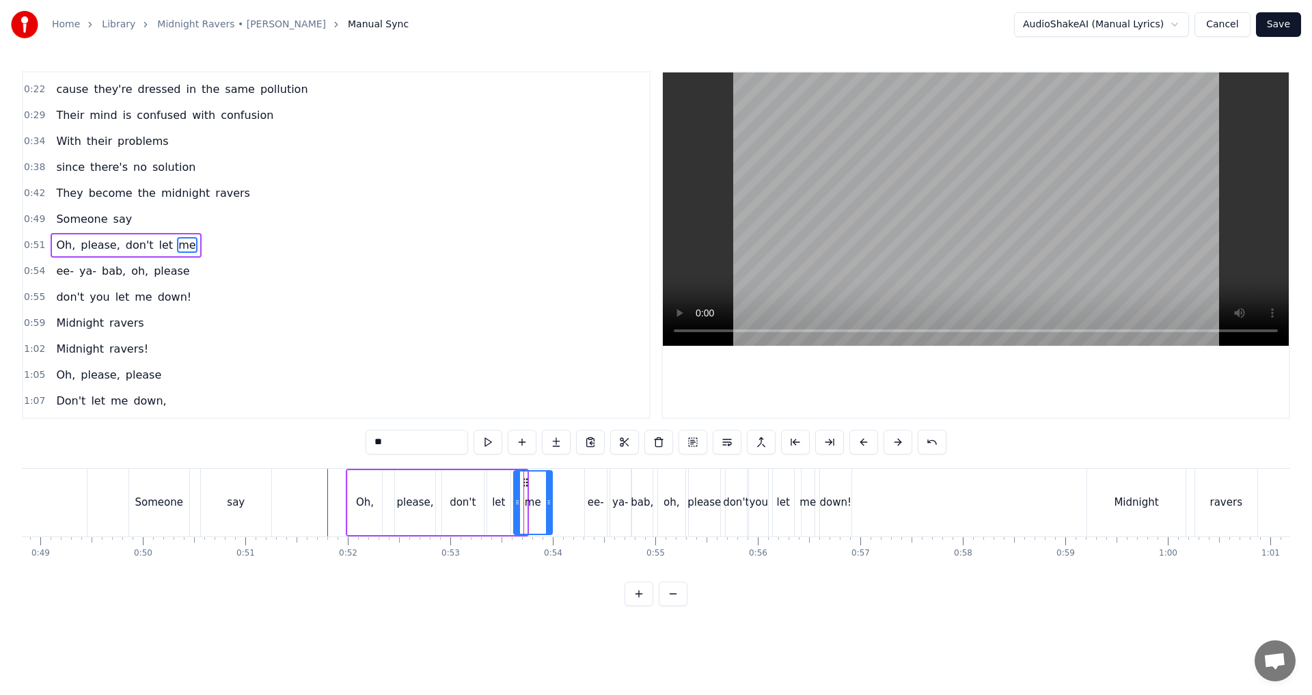
drag, startPoint x: 523, startPoint y: 499, endPoint x: 548, endPoint y: 500, distance: 25.3
click at [548, 500] on icon at bounding box center [548, 502] width 5 height 11
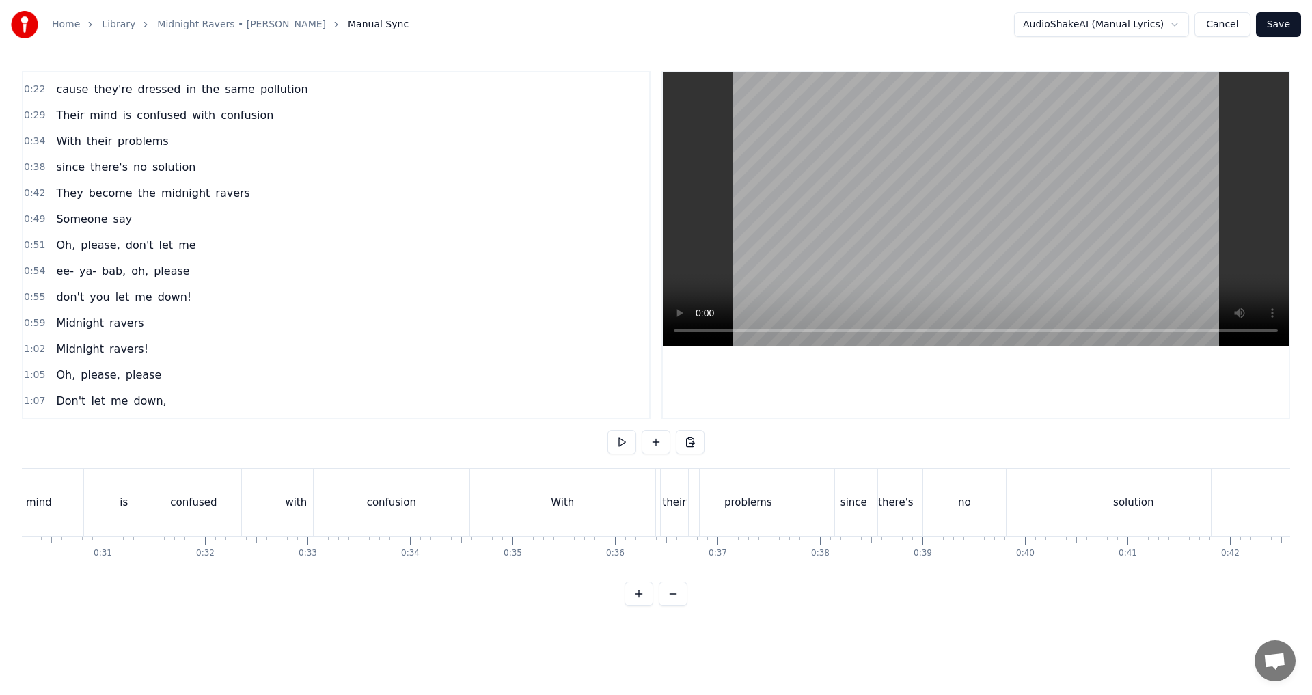
scroll to position [0, 3605]
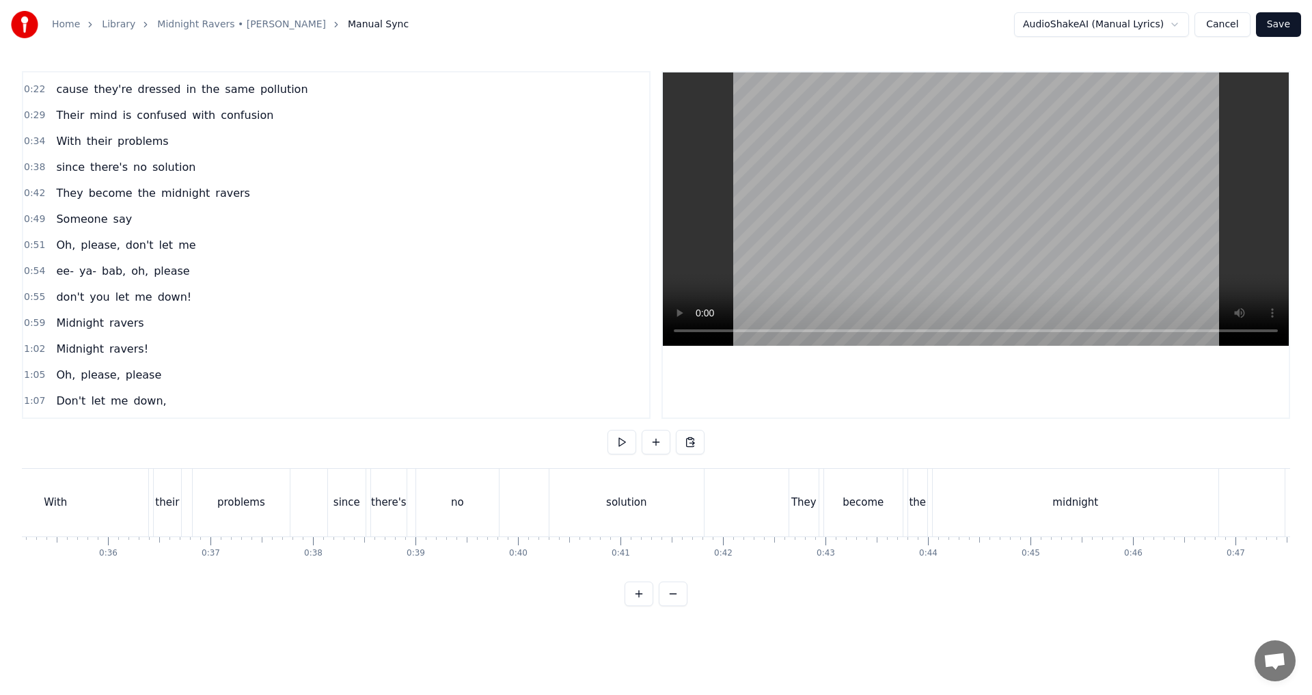
click at [528, 515] on div "since there's no solution" at bounding box center [517, 503] width 380 height 68
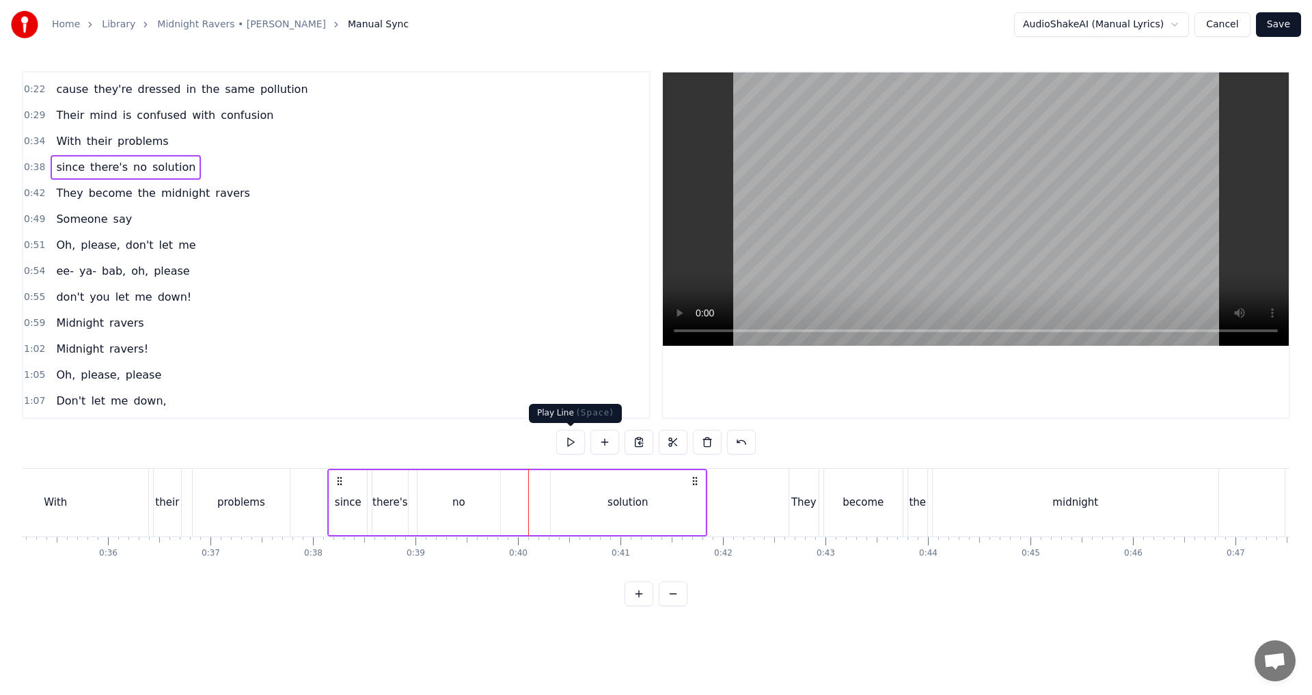
click at [574, 440] on button at bounding box center [570, 442] width 29 height 25
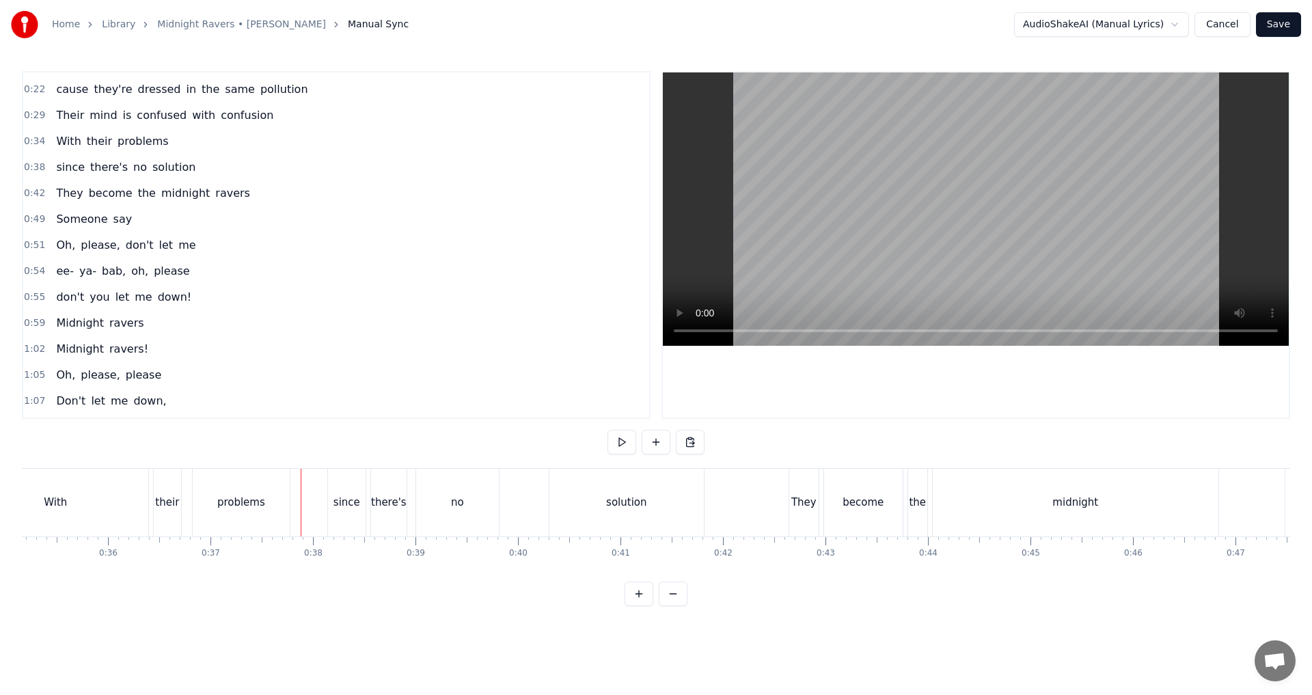
scroll to position [0, 3273]
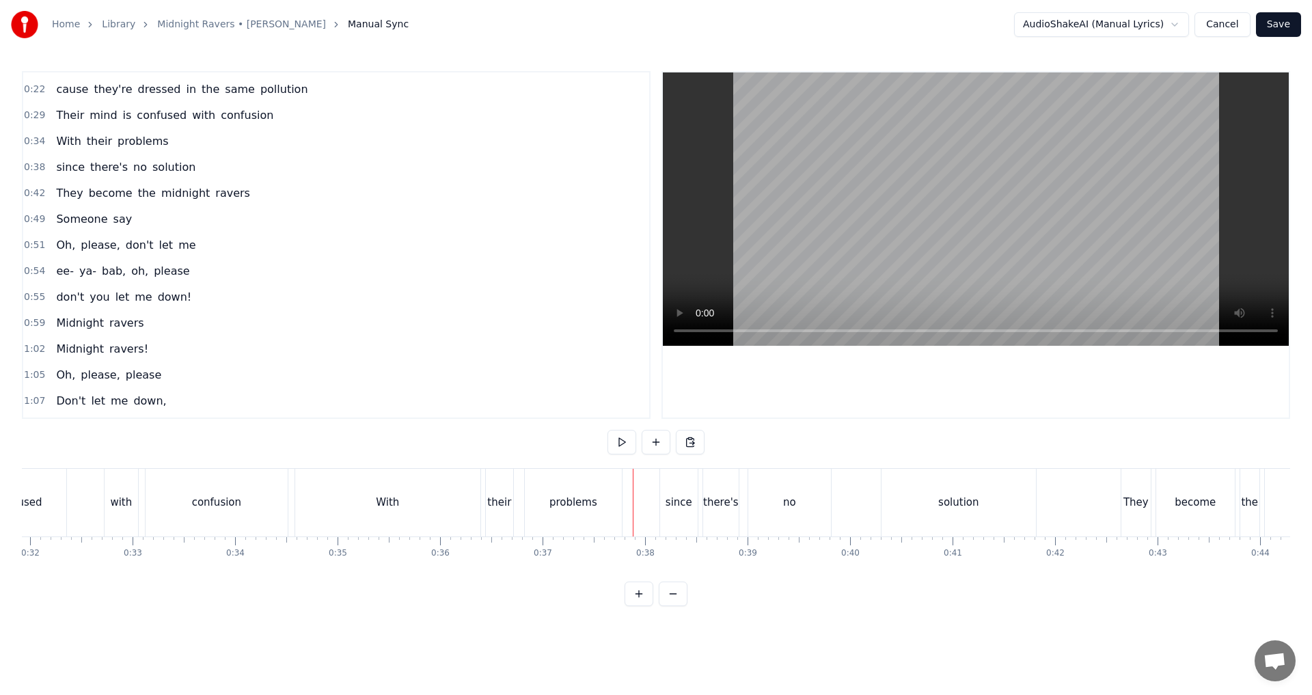
click at [377, 520] on div "With" at bounding box center [387, 503] width 185 height 68
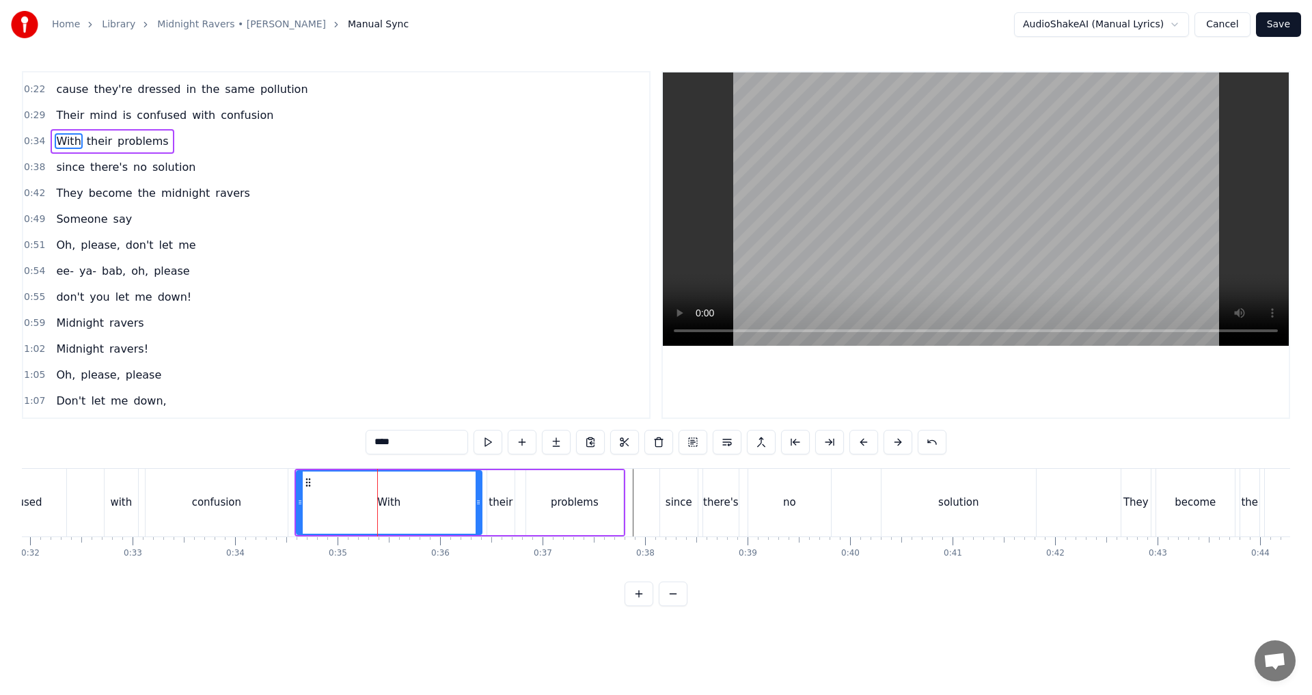
scroll to position [0, 0]
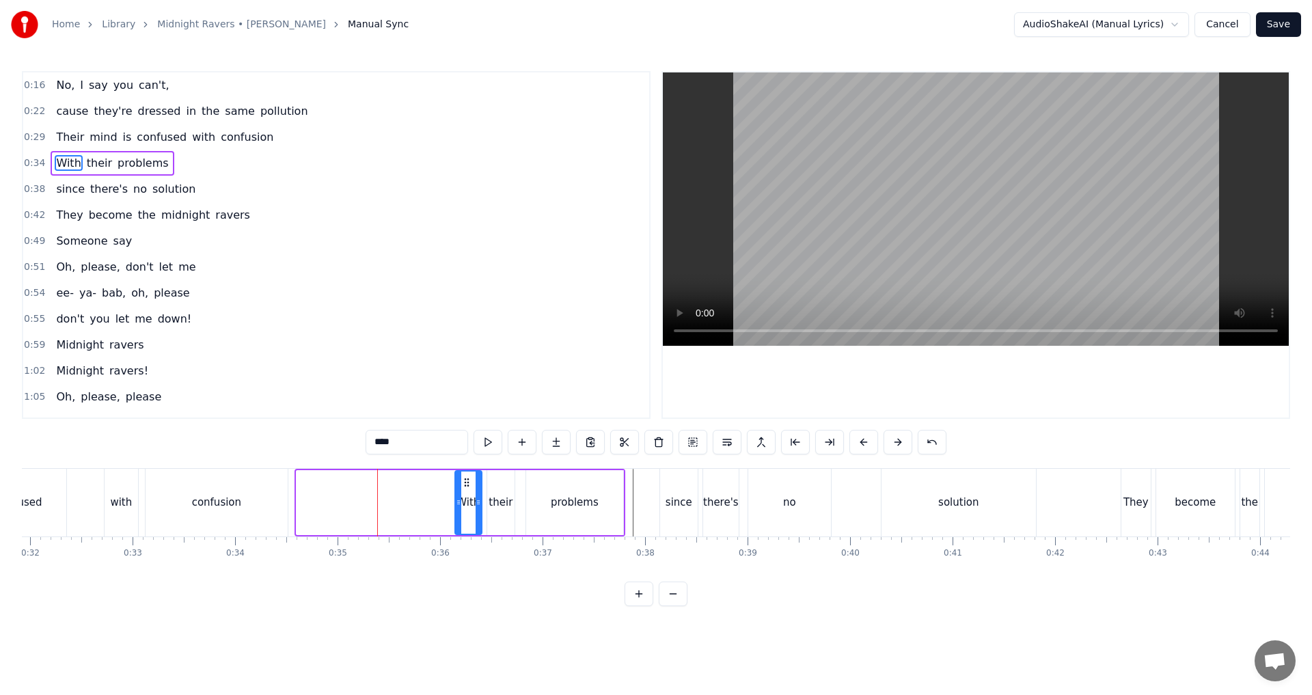
drag, startPoint x: 302, startPoint y: 504, endPoint x: 461, endPoint y: 504, distance: 158.6
click at [461, 504] on icon at bounding box center [458, 502] width 5 height 11
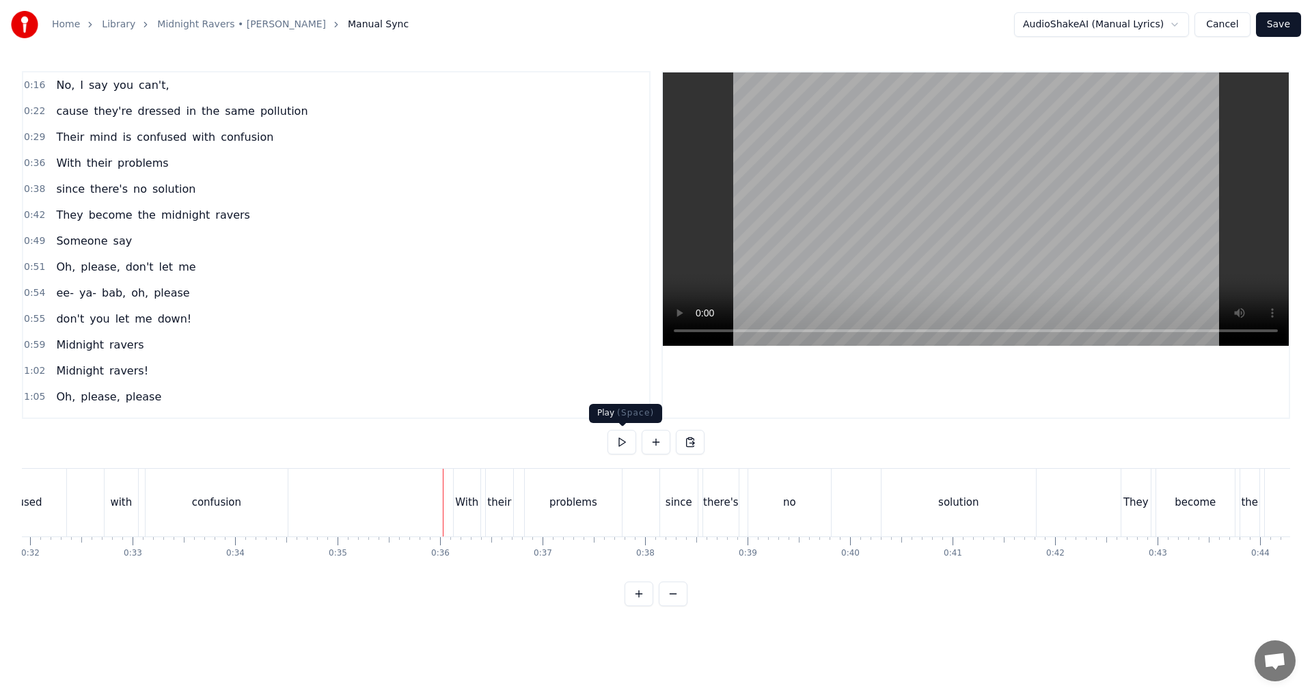
click at [621, 443] on button at bounding box center [622, 442] width 29 height 25
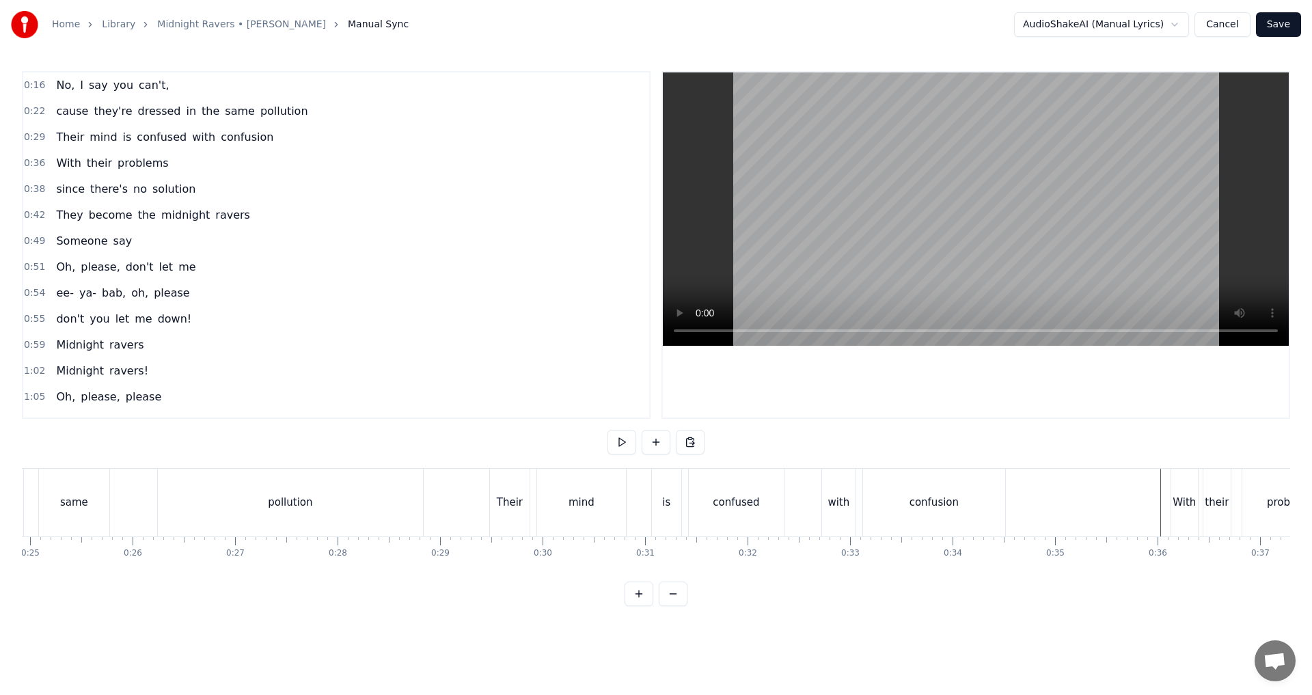
scroll to position [0, 2468]
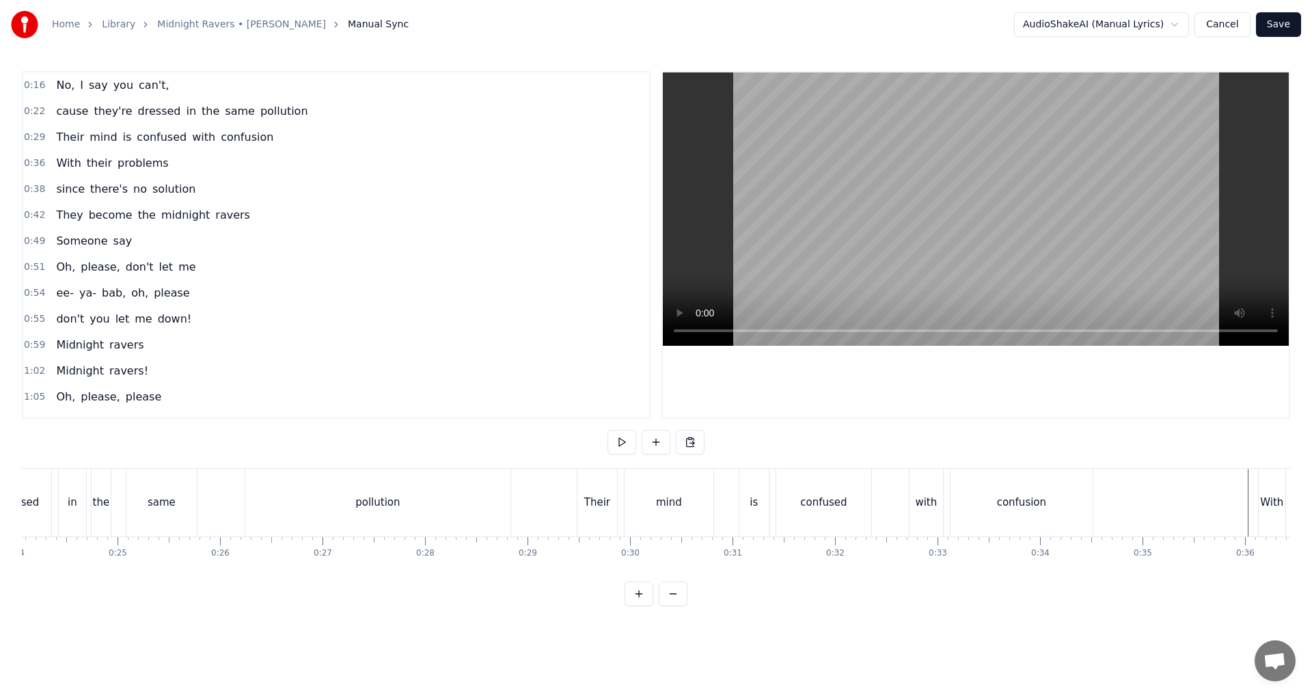
click at [472, 509] on div "pollution" at bounding box center [377, 503] width 265 height 68
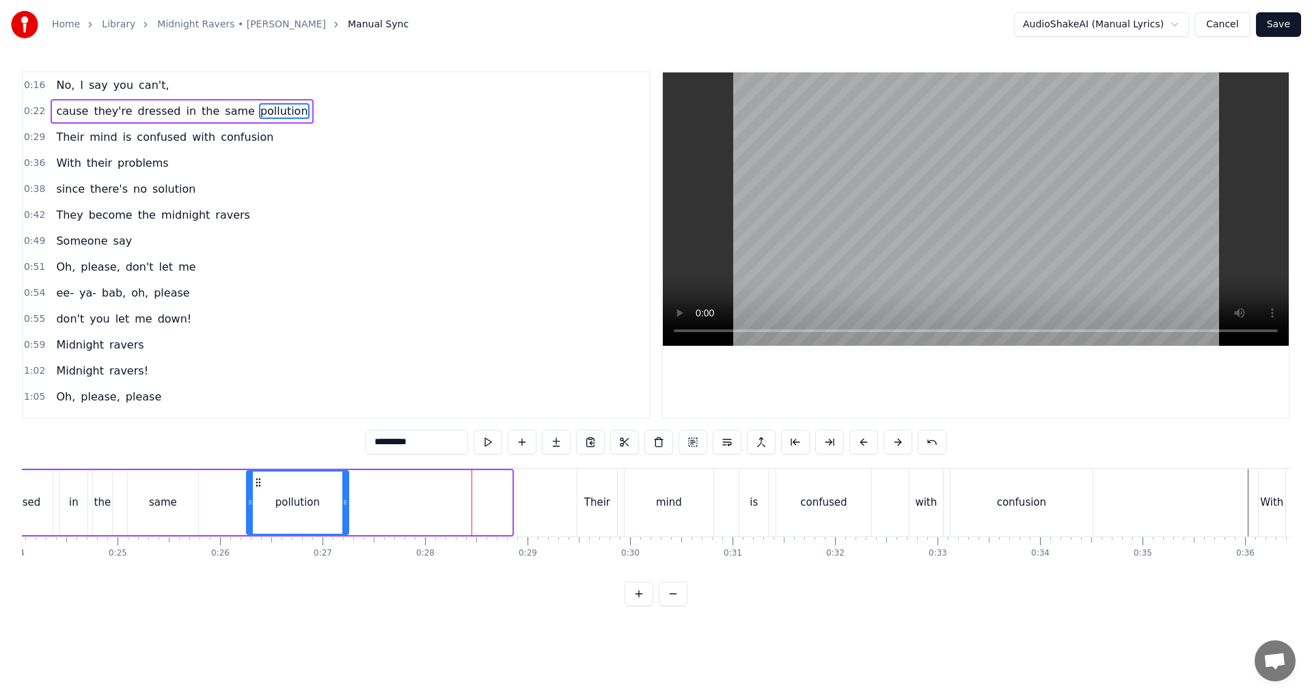
drag, startPoint x: 511, startPoint y: 507, endPoint x: 347, endPoint y: 509, distance: 163.4
click at [347, 509] on div at bounding box center [344, 503] width 5 height 62
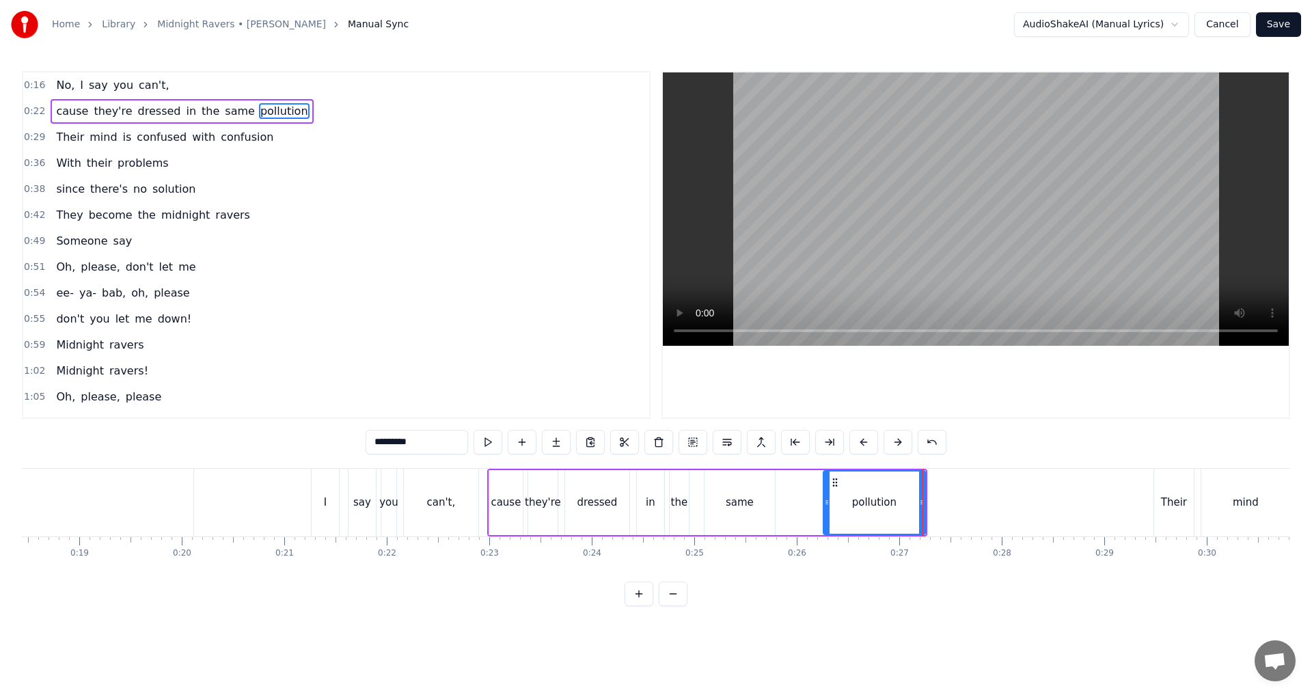
scroll to position [0, 1873]
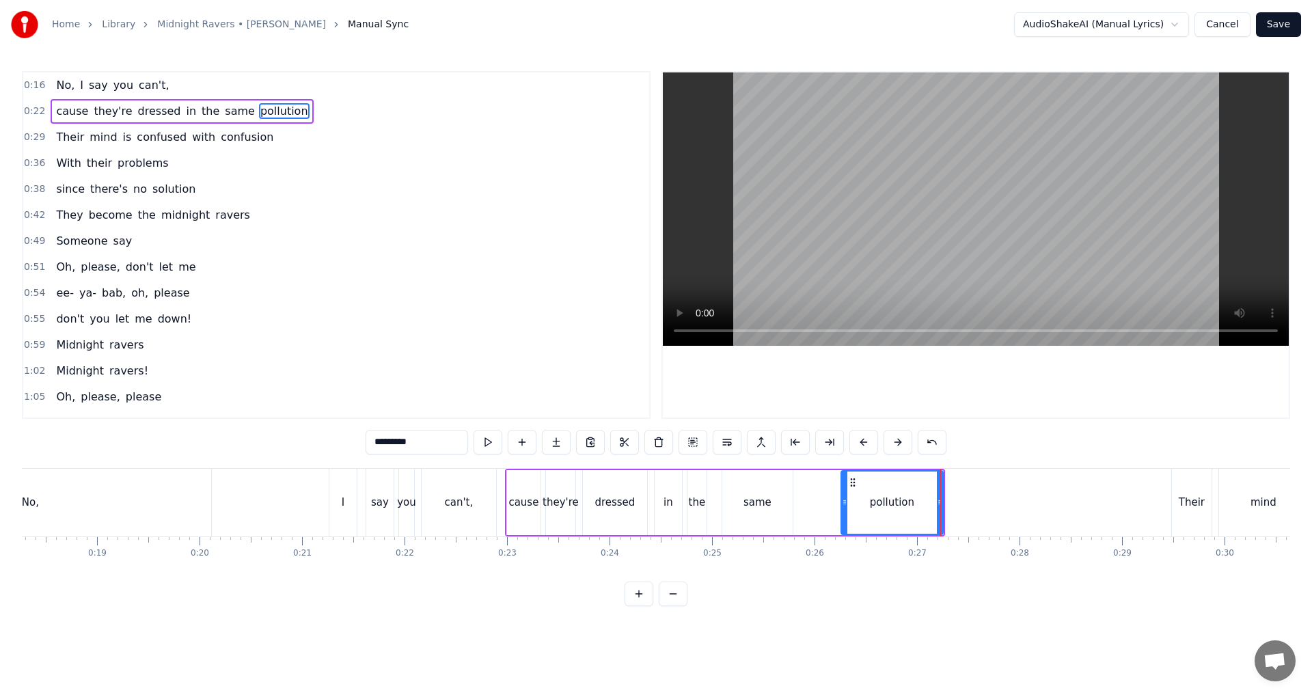
click at [247, 513] on div "No, I say you can't," at bounding box center [174, 503] width 651 height 68
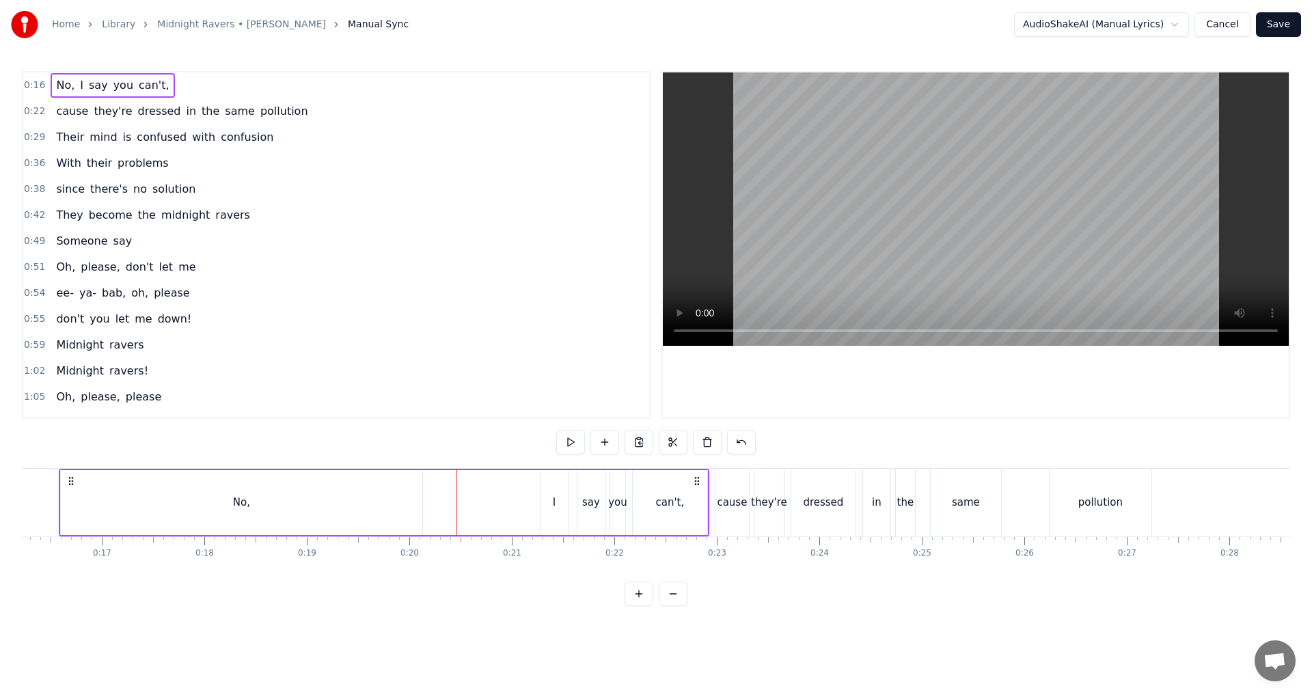
scroll to position [0, 1487]
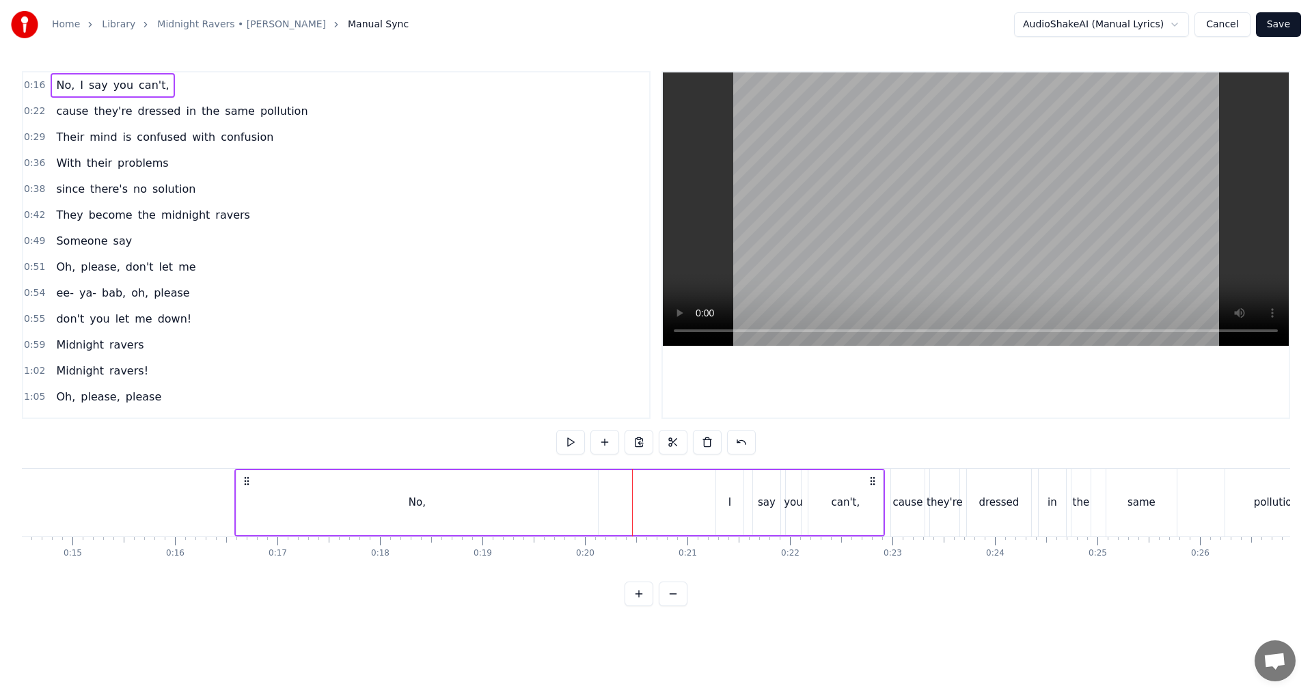
click at [245, 481] on circle at bounding box center [245, 481] width 1 height 1
click at [307, 506] on div "No," at bounding box center [418, 502] width 362 height 65
drag, startPoint x: 241, startPoint y: 509, endPoint x: 568, endPoint y: 511, distance: 326.8
click at [568, 511] on div at bounding box center [566, 503] width 5 height 62
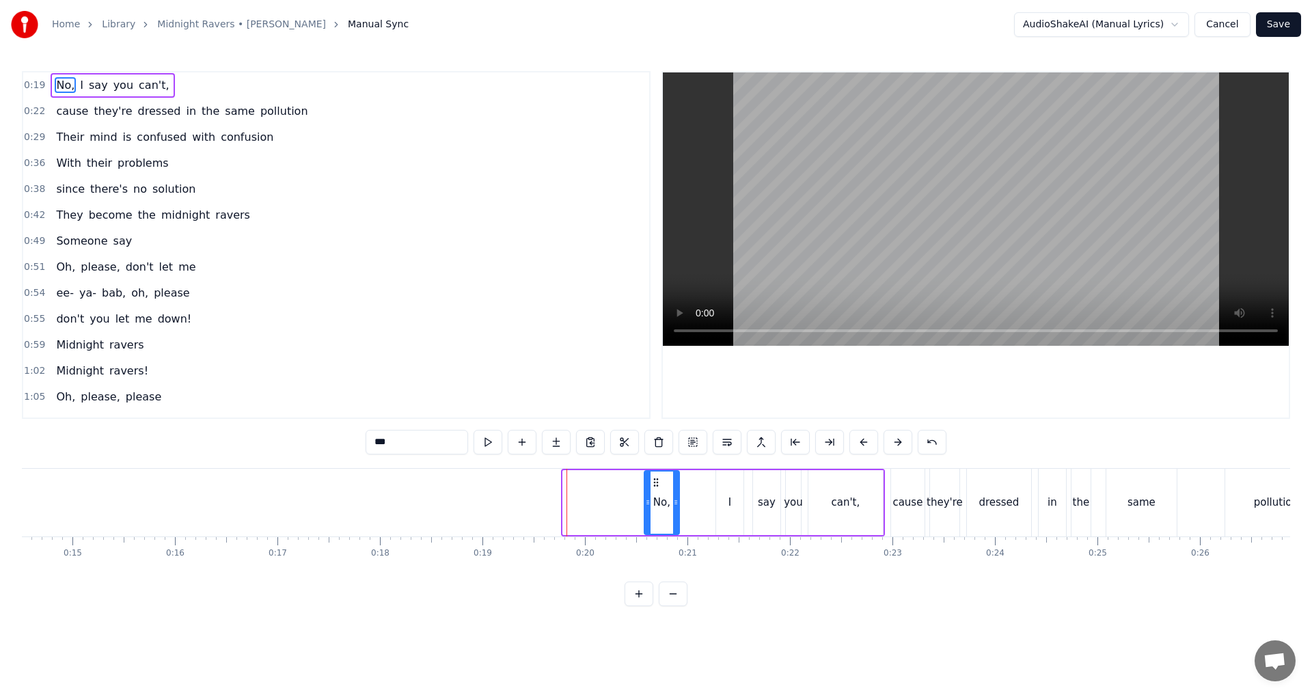
drag, startPoint x: 570, startPoint y: 483, endPoint x: 651, endPoint y: 485, distance: 81.4
click at [651, 485] on icon at bounding box center [656, 482] width 11 height 11
drag, startPoint x: 675, startPoint y: 504, endPoint x: 708, endPoint y: 500, distance: 33.7
click at [654, 500] on icon at bounding box center [709, 502] width 5 height 11
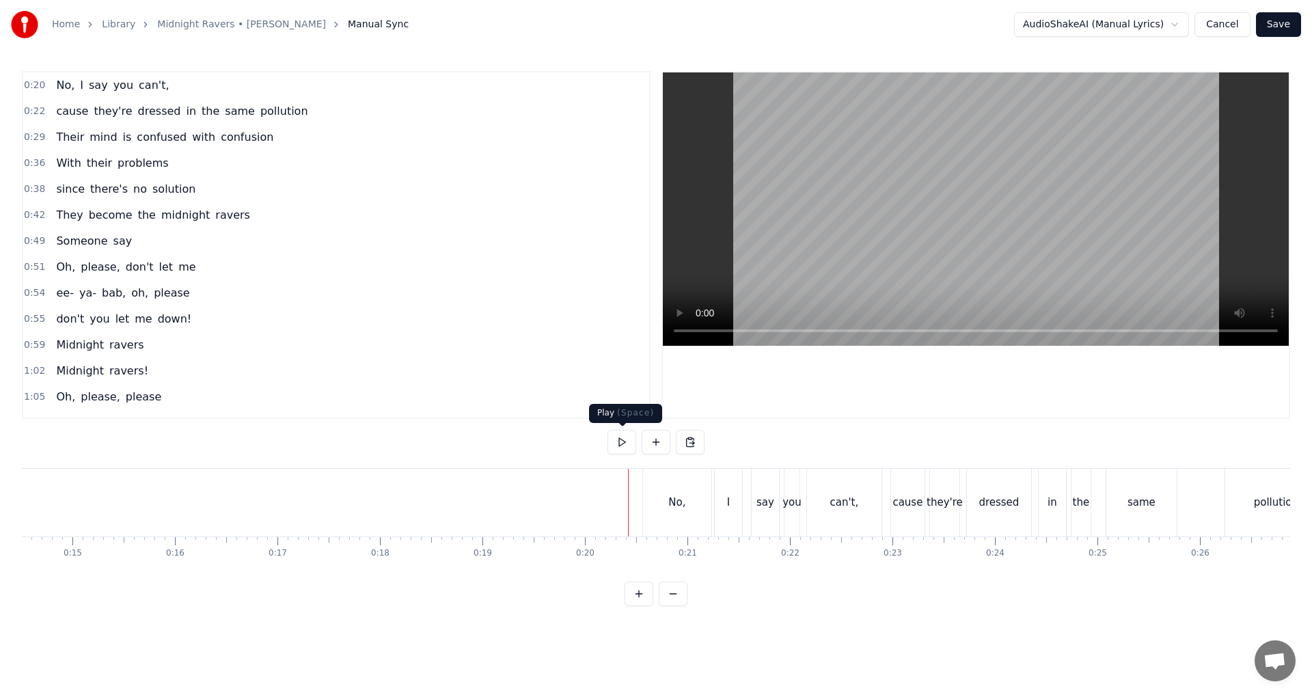
click at [626, 448] on button at bounding box center [622, 442] width 29 height 25
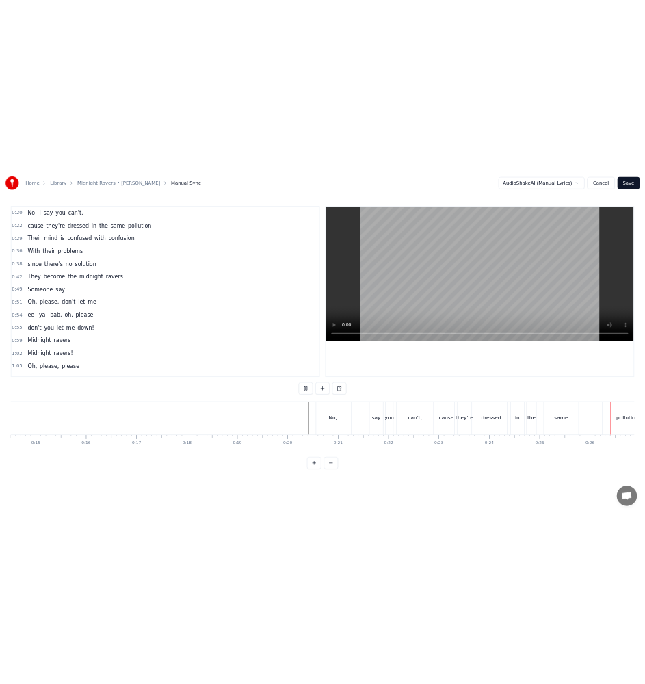
scroll to position [0, 2626]
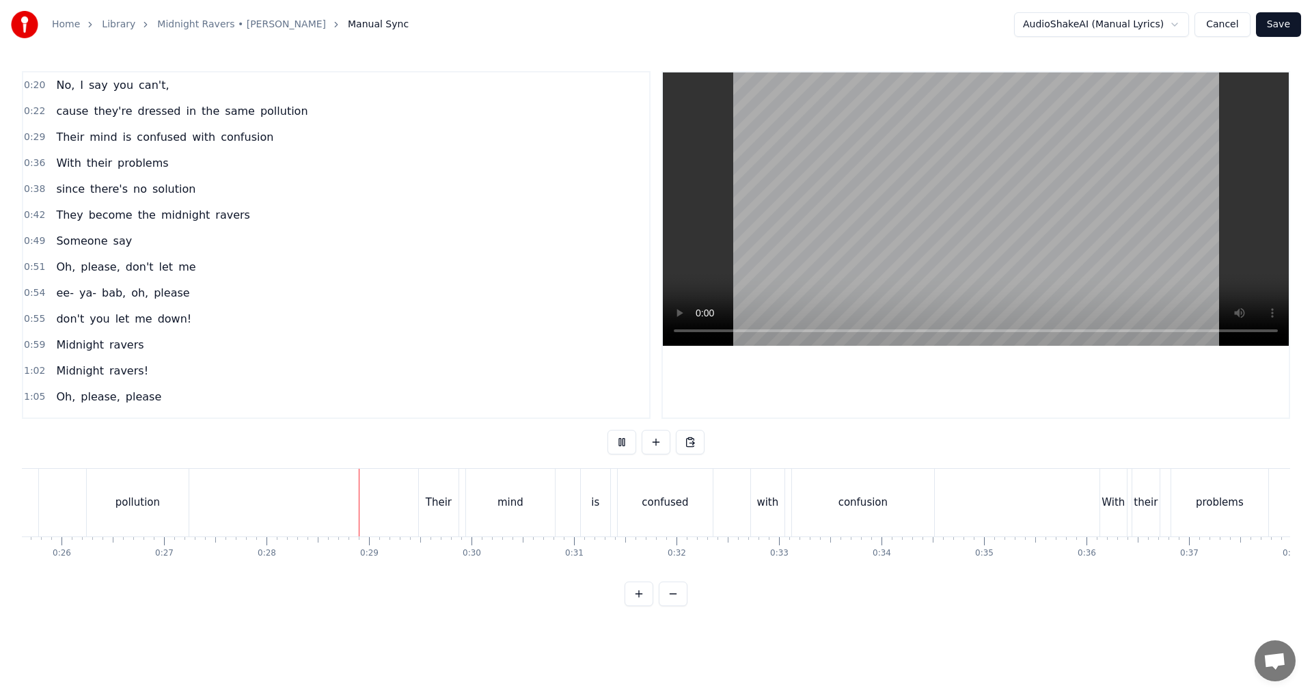
click at [625, 448] on button at bounding box center [622, 442] width 29 height 25
click at [654, 25] on button "Save" at bounding box center [1278, 24] width 45 height 25
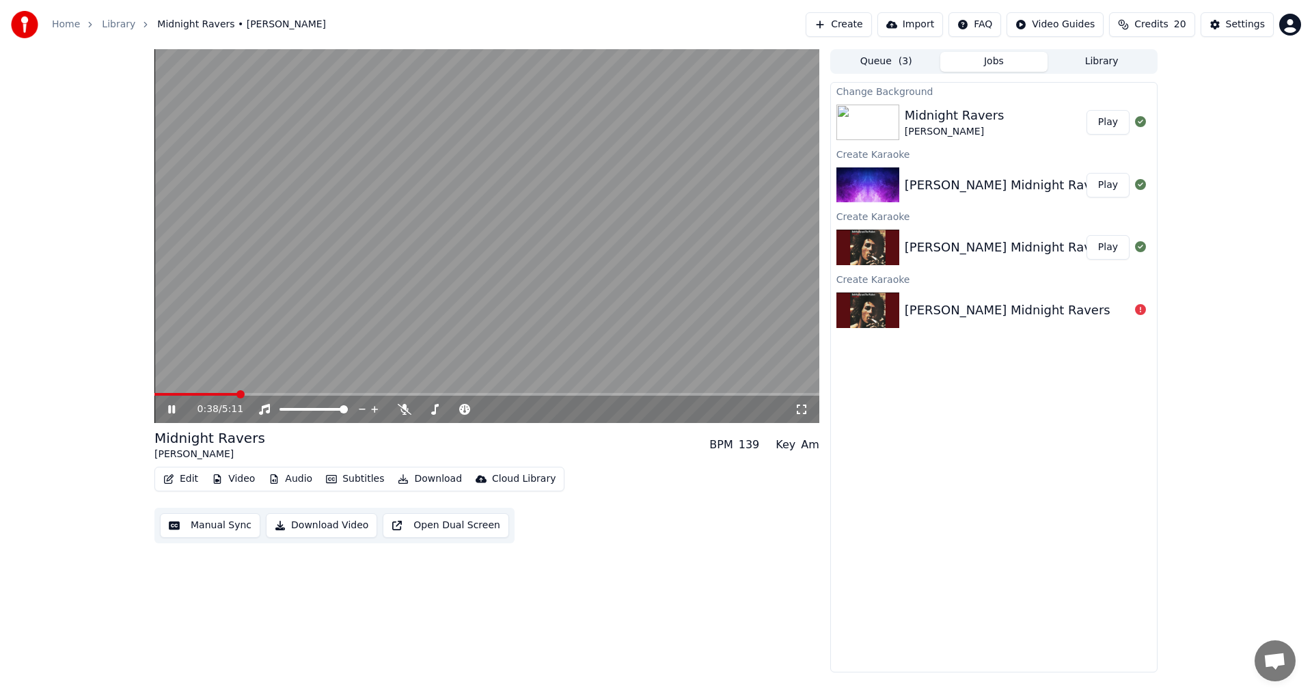
click at [168, 407] on icon at bounding box center [181, 409] width 32 height 11
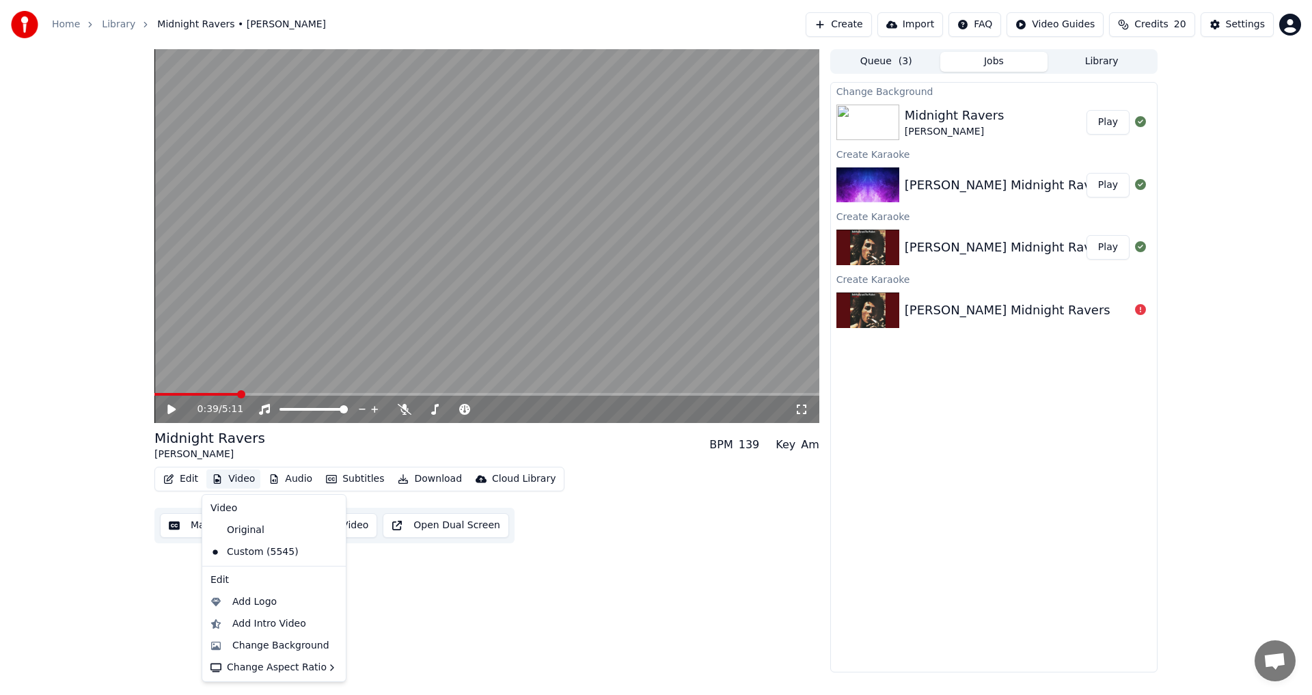
click at [236, 483] on button "Video" at bounding box center [233, 479] width 54 height 19
click at [276, 606] on div "Add Logo" at bounding box center [284, 602] width 105 height 14
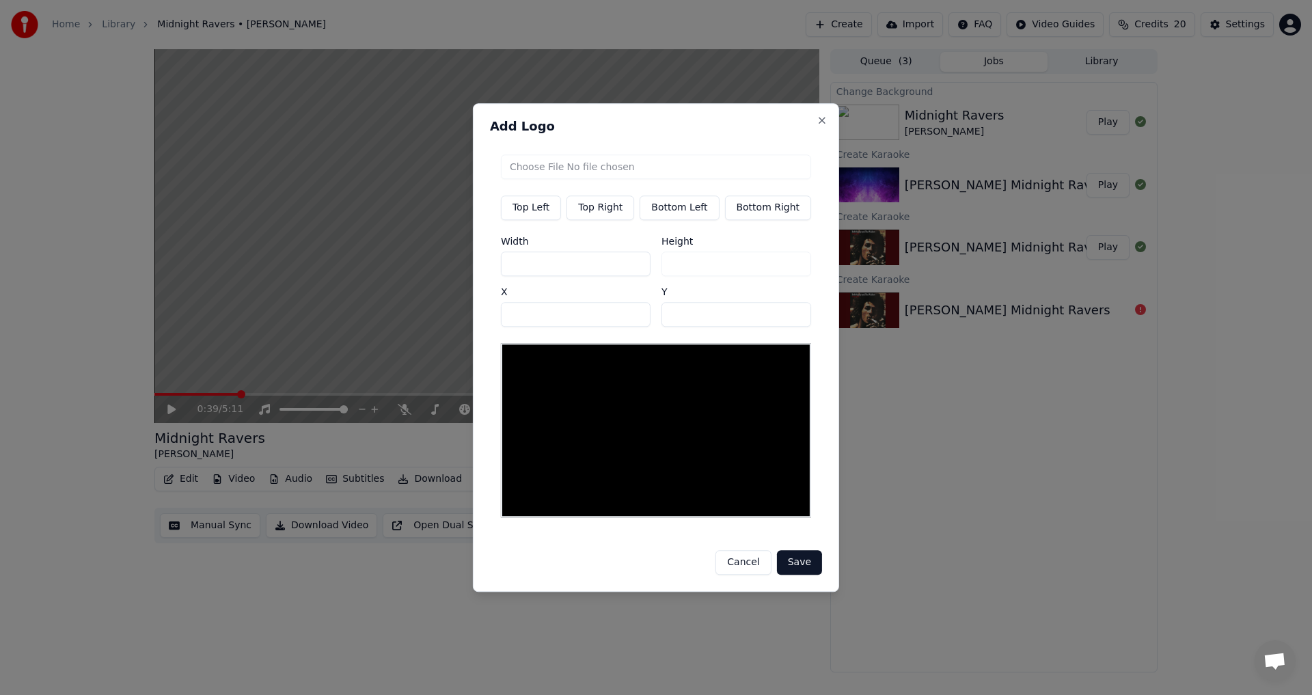
click at [621, 213] on button "Top Right" at bounding box center [601, 207] width 68 height 25
type input "****"
click at [631, 172] on input "file" at bounding box center [656, 166] width 310 height 25
type input "**********"
type input "***"
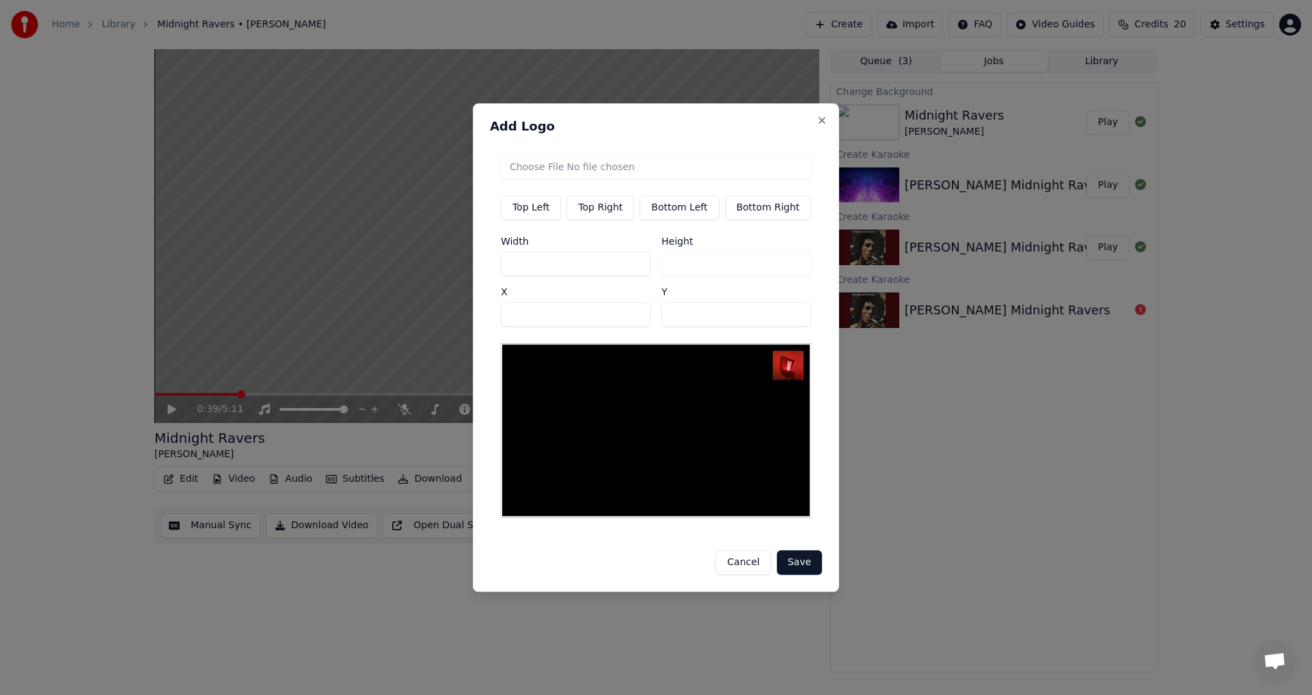
click at [654, 563] on button "Save" at bounding box center [799, 562] width 45 height 25
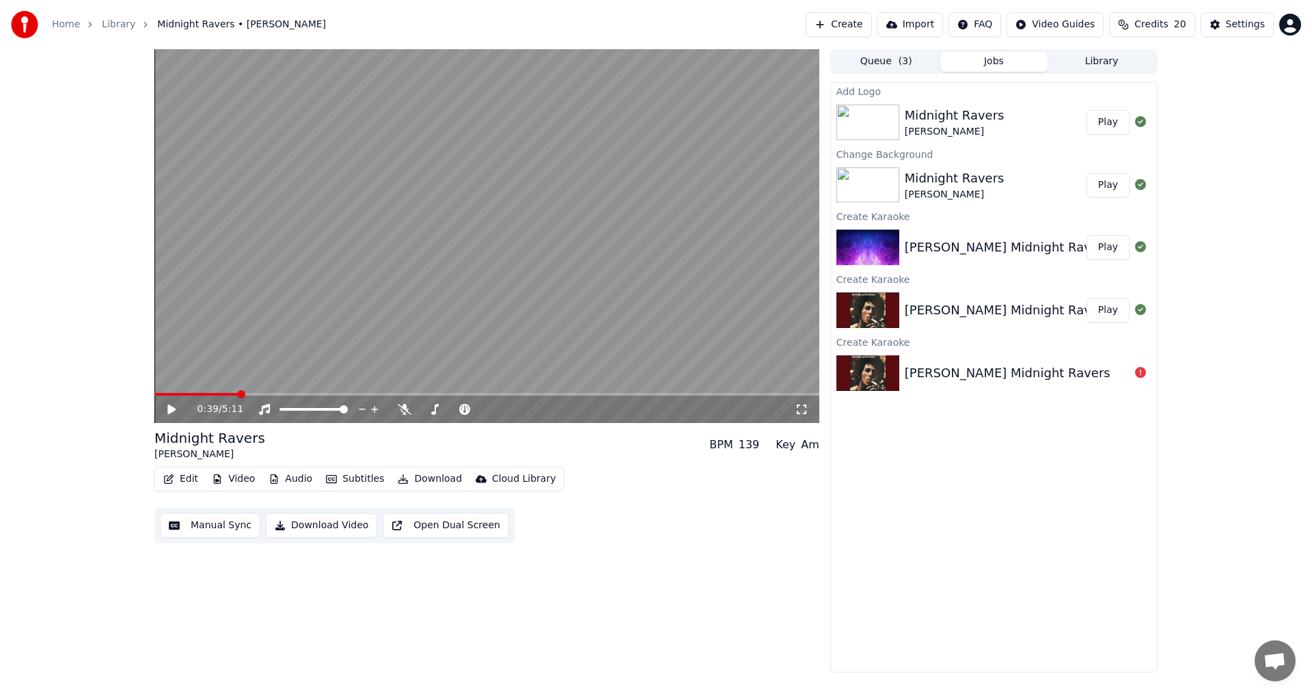
click at [654, 117] on button "Play" at bounding box center [1108, 122] width 43 height 25
click at [172, 403] on div "0:00 / 5:11" at bounding box center [487, 410] width 654 height 14
click at [174, 406] on icon at bounding box center [171, 409] width 7 height 8
click at [437, 480] on button "Download" at bounding box center [429, 479] width 75 height 19
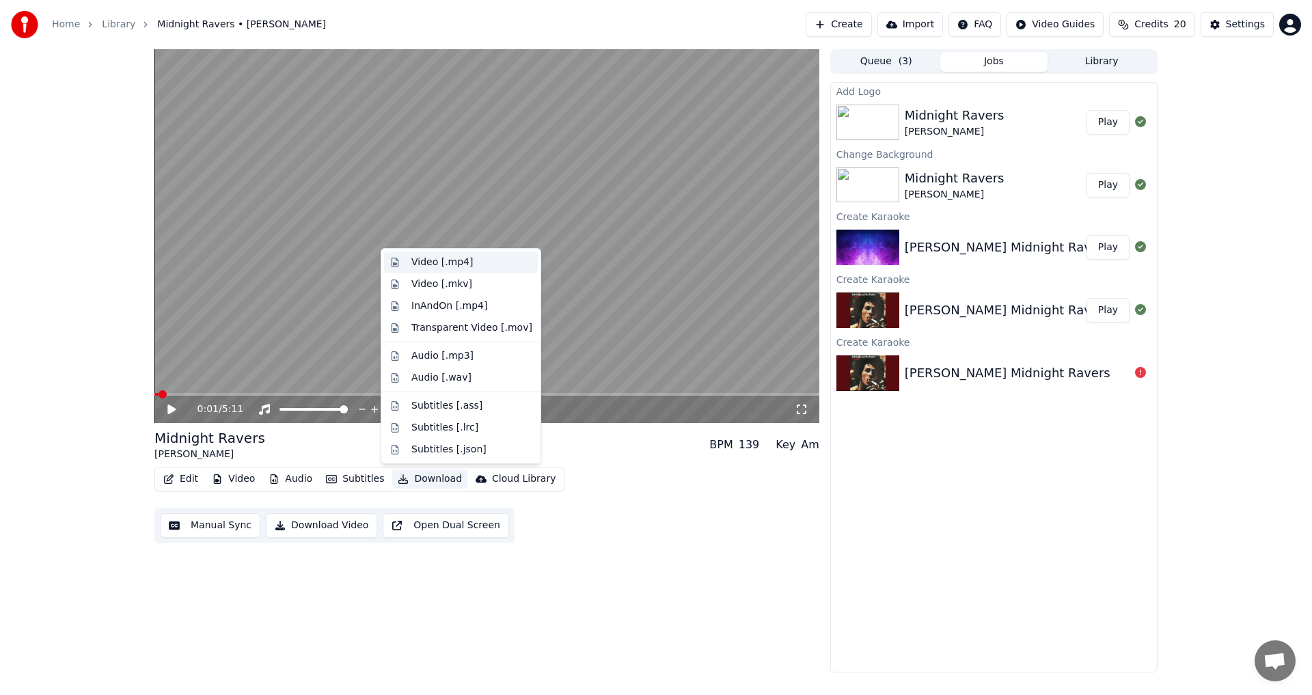
click at [459, 264] on div "Video [.mp4]" at bounding box center [443, 263] width 62 height 14
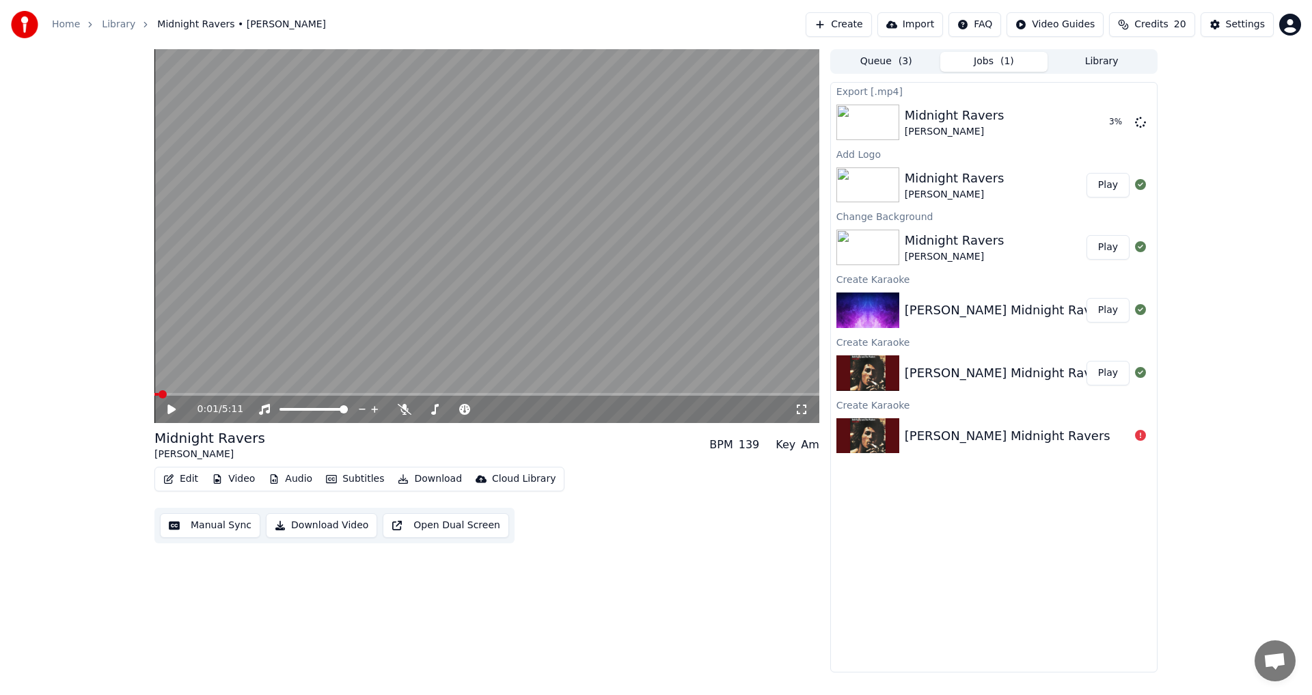
click at [654, 67] on button "Library" at bounding box center [1102, 62] width 108 height 20
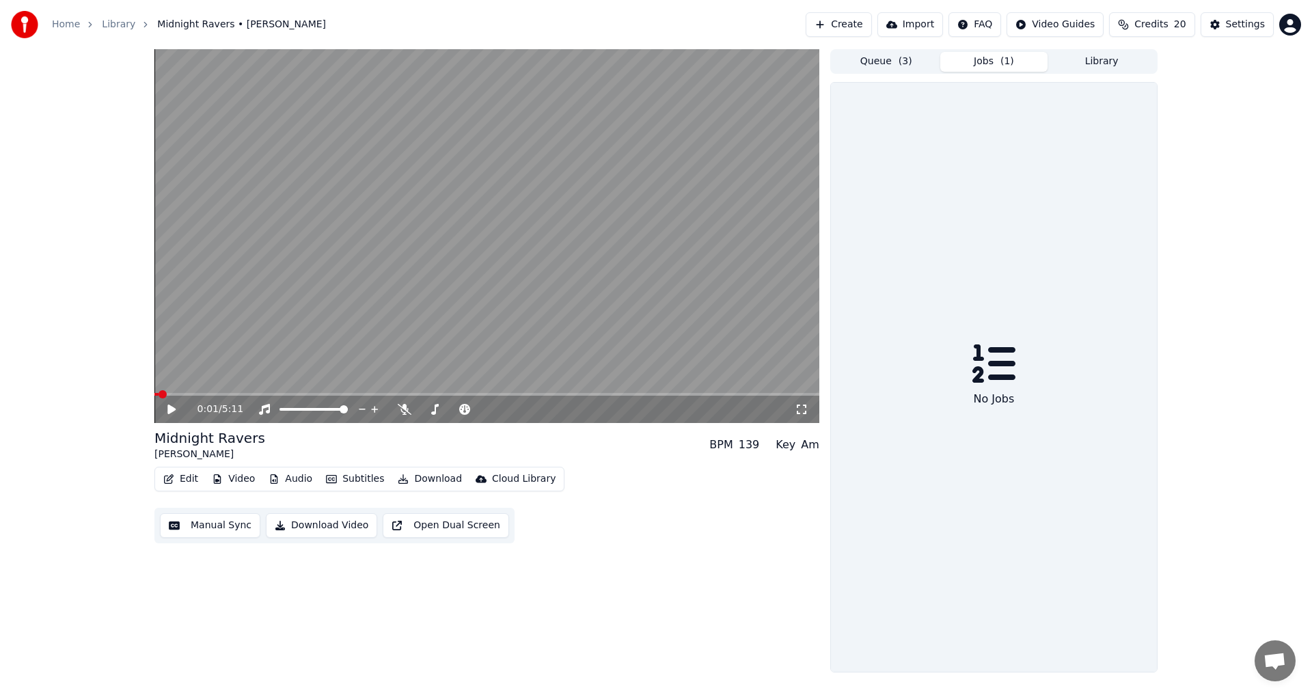
click at [654, 52] on button "Jobs ( 1 )" at bounding box center [995, 62] width 108 height 20
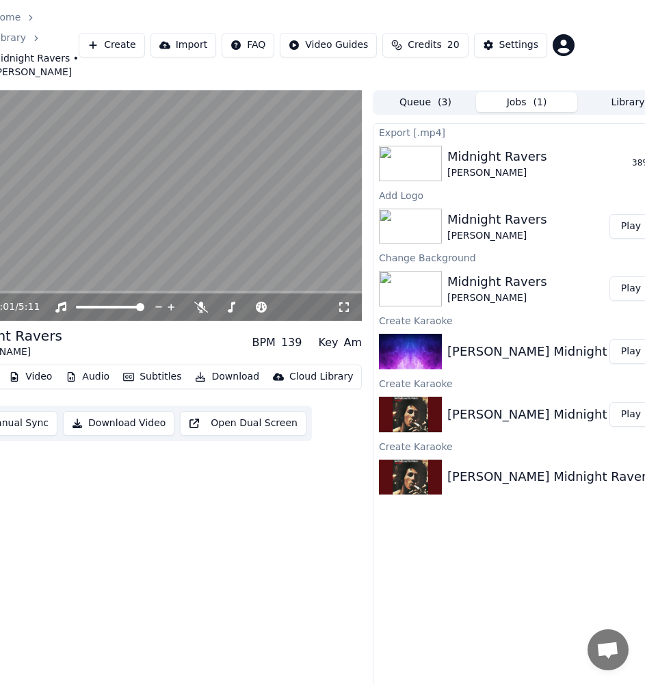
scroll to position [0, 95]
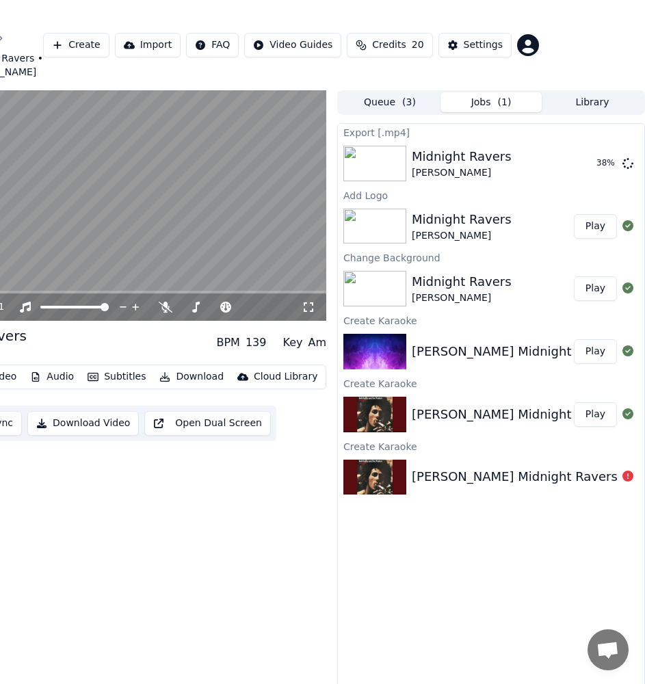
click at [602, 92] on button "Library" at bounding box center [591, 102] width 101 height 20
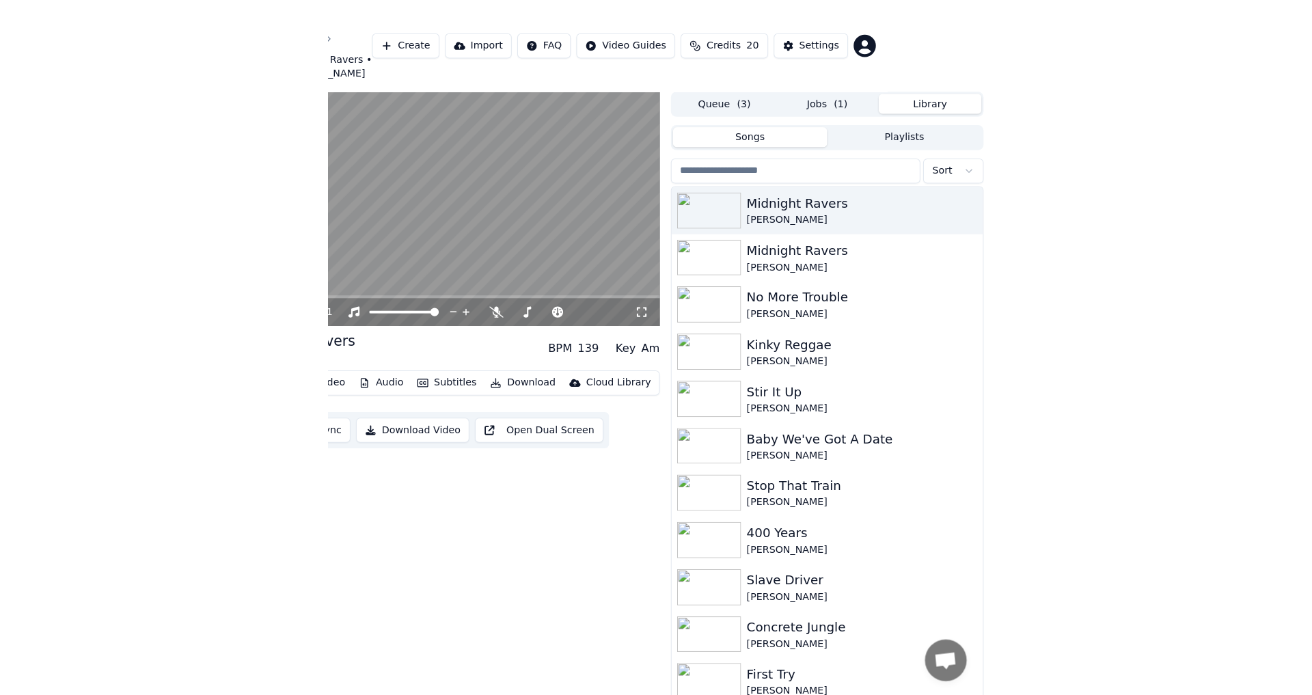
scroll to position [0, 0]
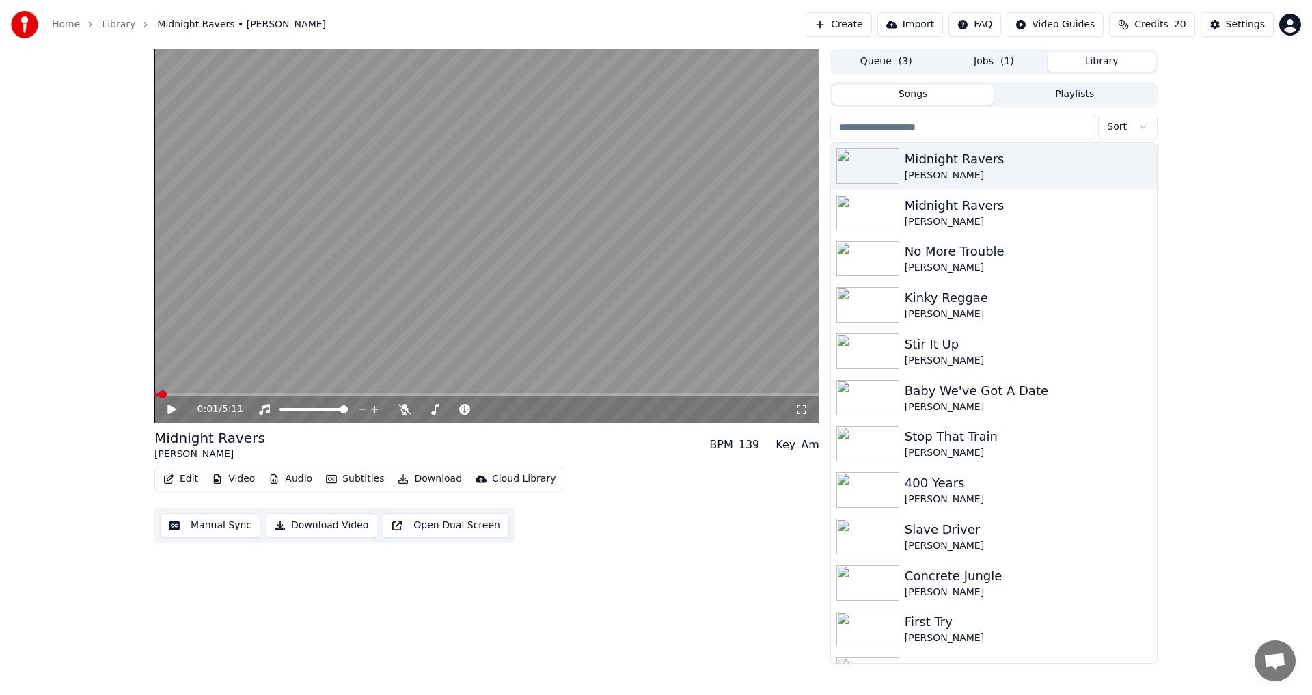
click at [654, 63] on button "Jobs ( 1 )" at bounding box center [995, 62] width 108 height 20
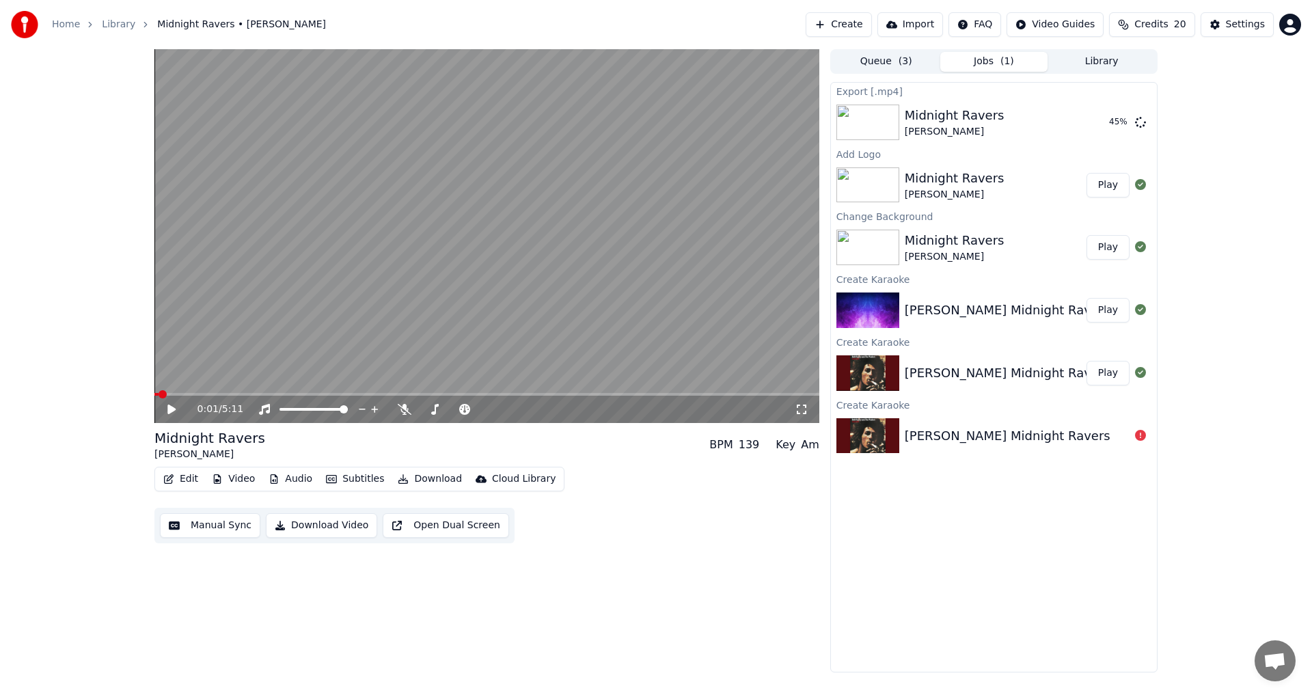
click at [654, 53] on button "Queue ( 3 )" at bounding box center [887, 62] width 108 height 20
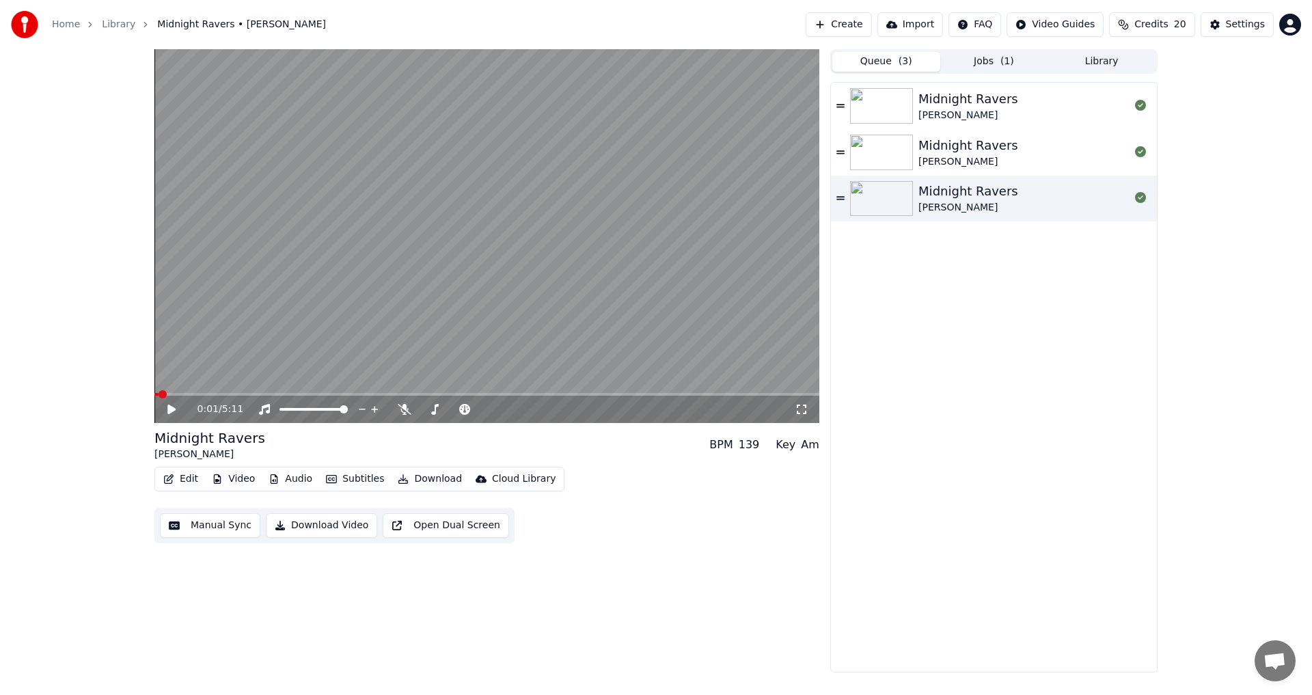
click at [654, 62] on button "Jobs ( 1 )" at bounding box center [995, 62] width 108 height 20
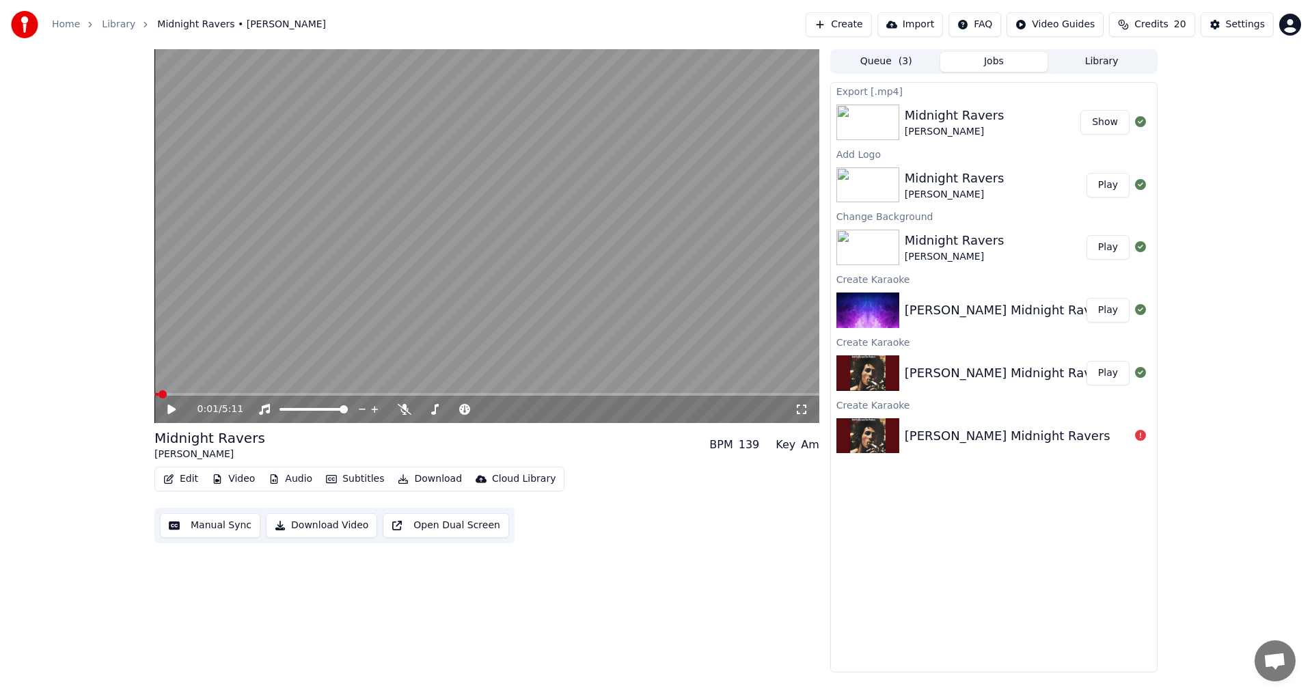
click at [654, 29] on button "Create" at bounding box center [839, 24] width 66 height 25
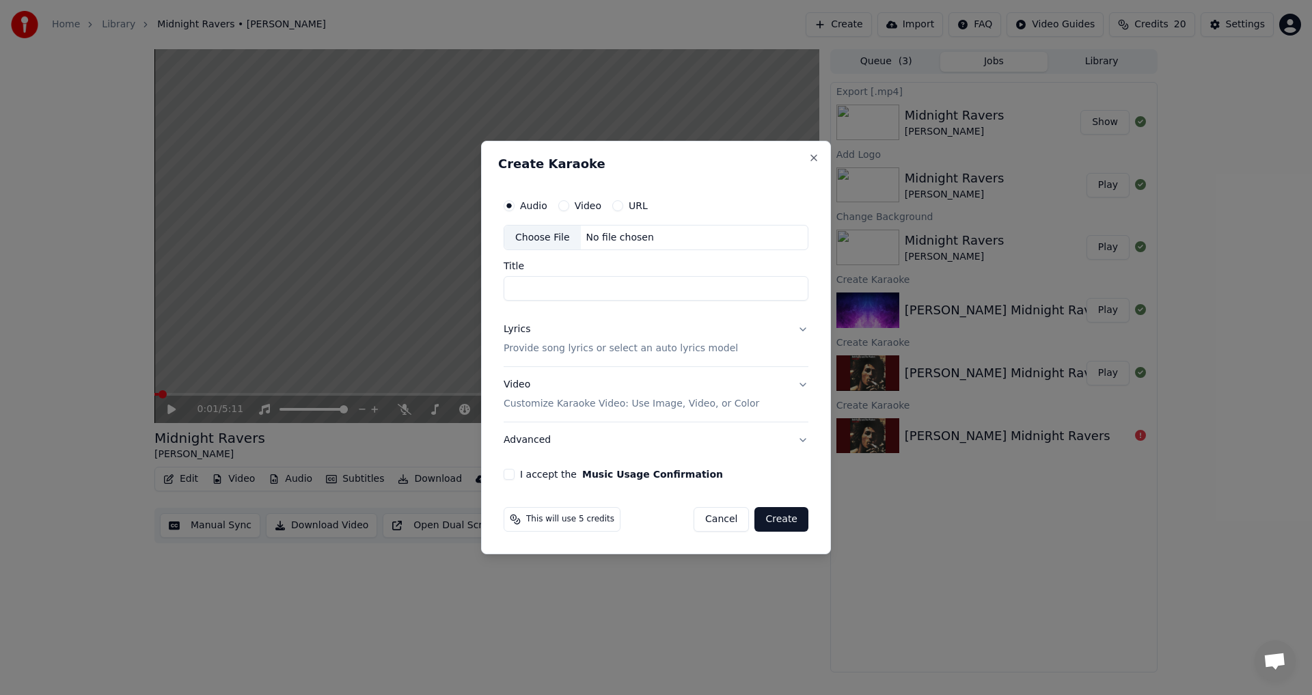
click at [602, 239] on div "No file chosen" at bounding box center [620, 238] width 79 height 14
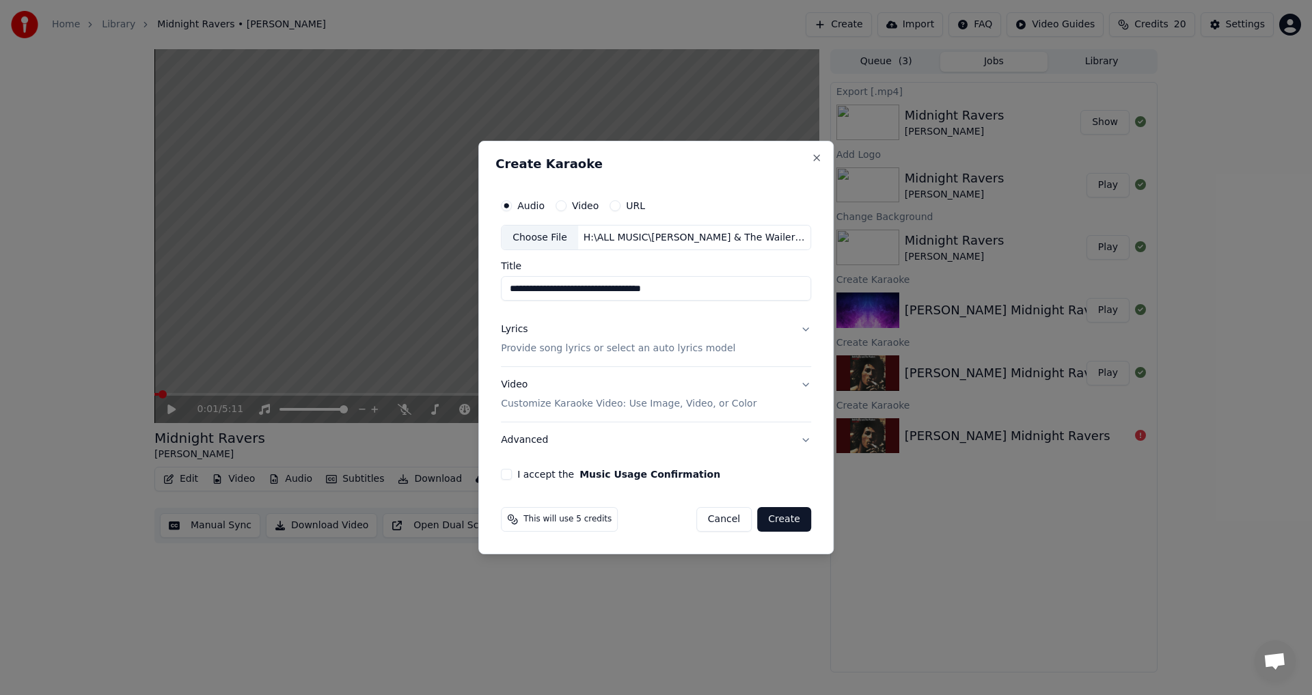
click at [578, 345] on p "Provide song lyrics or select an auto lyrics model" at bounding box center [618, 349] width 234 height 14
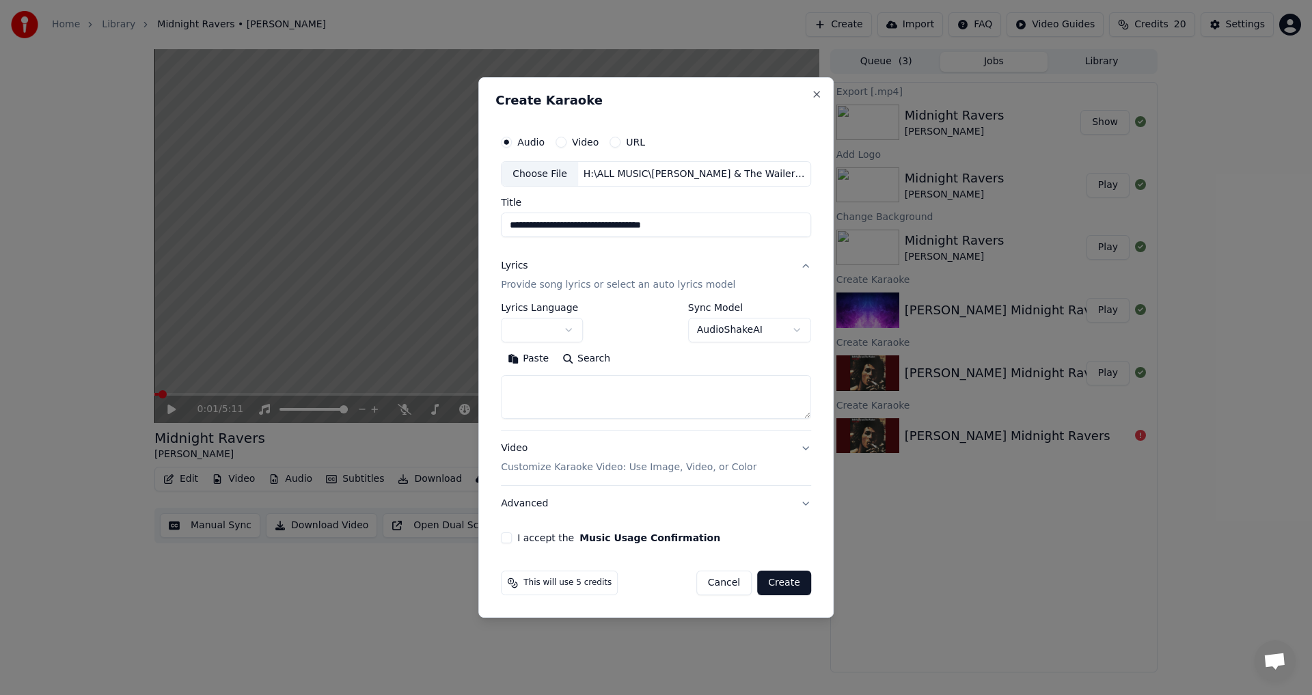
drag, startPoint x: 693, startPoint y: 221, endPoint x: 621, endPoint y: 230, distance: 72.3
click at [621, 230] on input "**********" at bounding box center [656, 225] width 310 height 25
drag, startPoint x: 524, startPoint y: 226, endPoint x: 495, endPoint y: 227, distance: 29.4
click at [495, 227] on div "**********" at bounding box center [655, 347] width 355 height 541
click at [513, 224] on input "**********" at bounding box center [656, 225] width 310 height 25
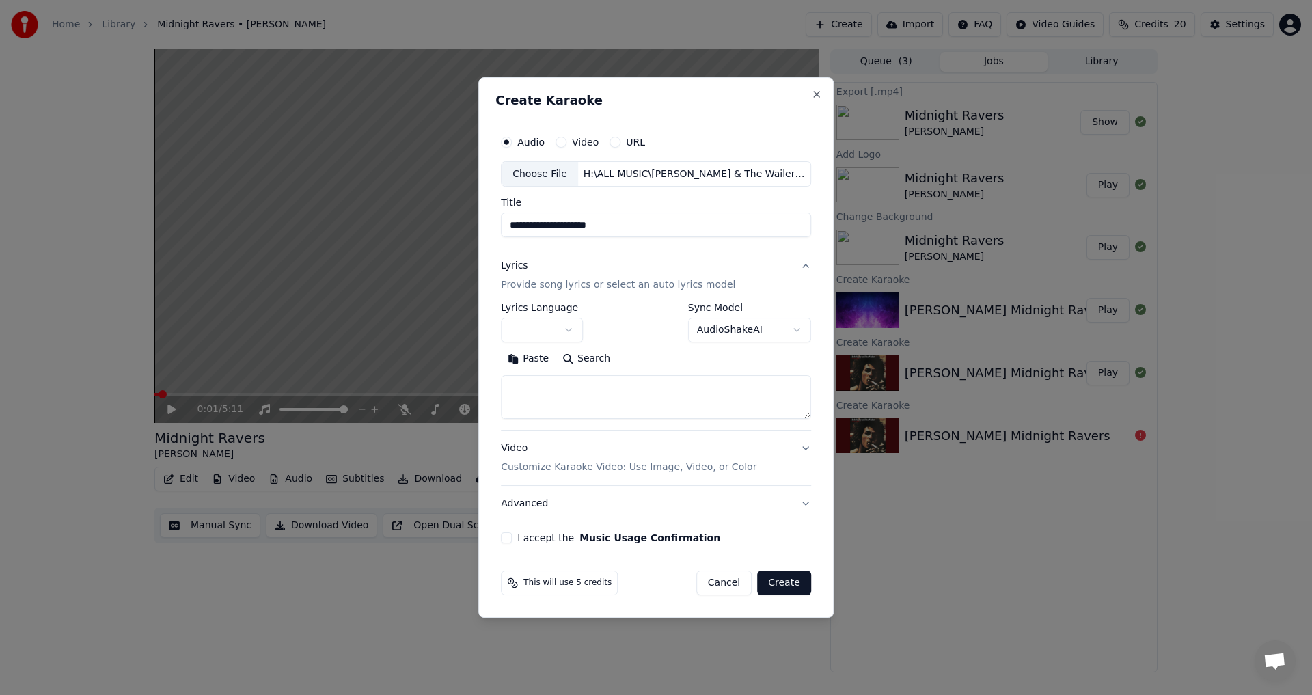
click at [513, 224] on input "**********" at bounding box center [656, 225] width 310 height 25
click at [513, 229] on input "**********" at bounding box center [656, 225] width 310 height 25
type input "**********"
click at [589, 357] on button "Search" at bounding box center [587, 360] width 62 height 22
click at [646, 360] on button "Expand" at bounding box center [649, 360] width 64 height 22
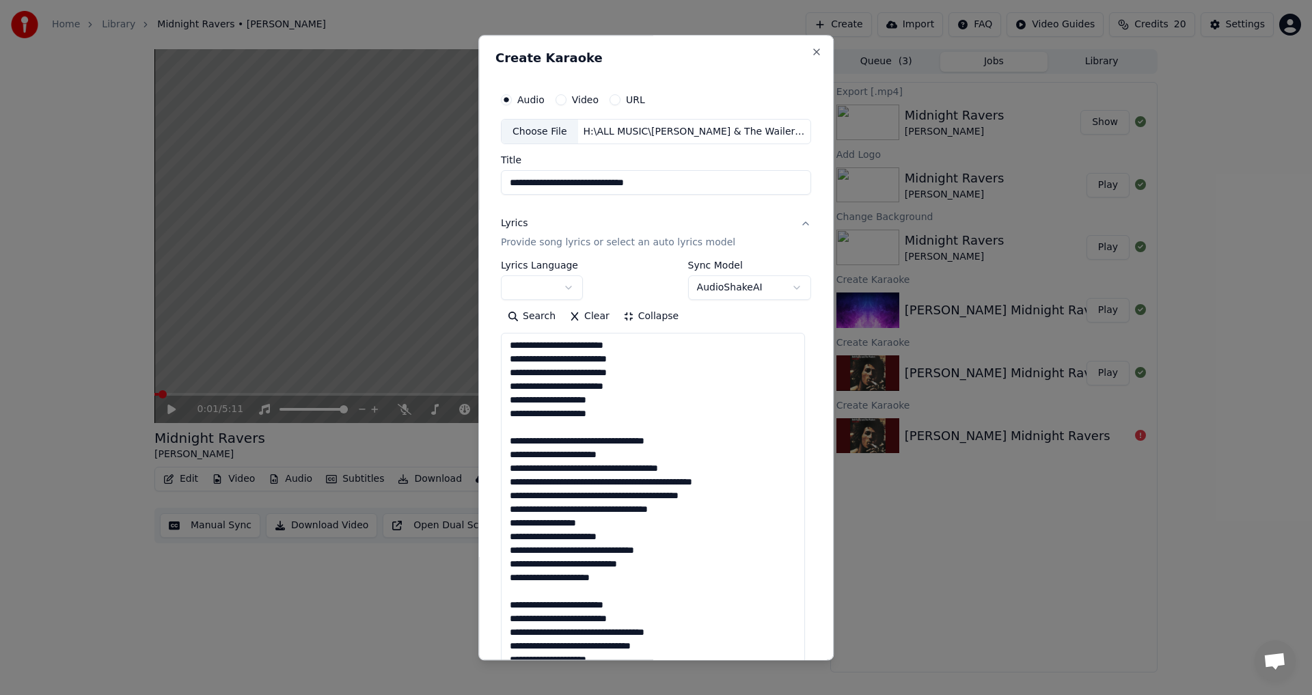
click at [565, 433] on textarea at bounding box center [653, 619] width 304 height 571
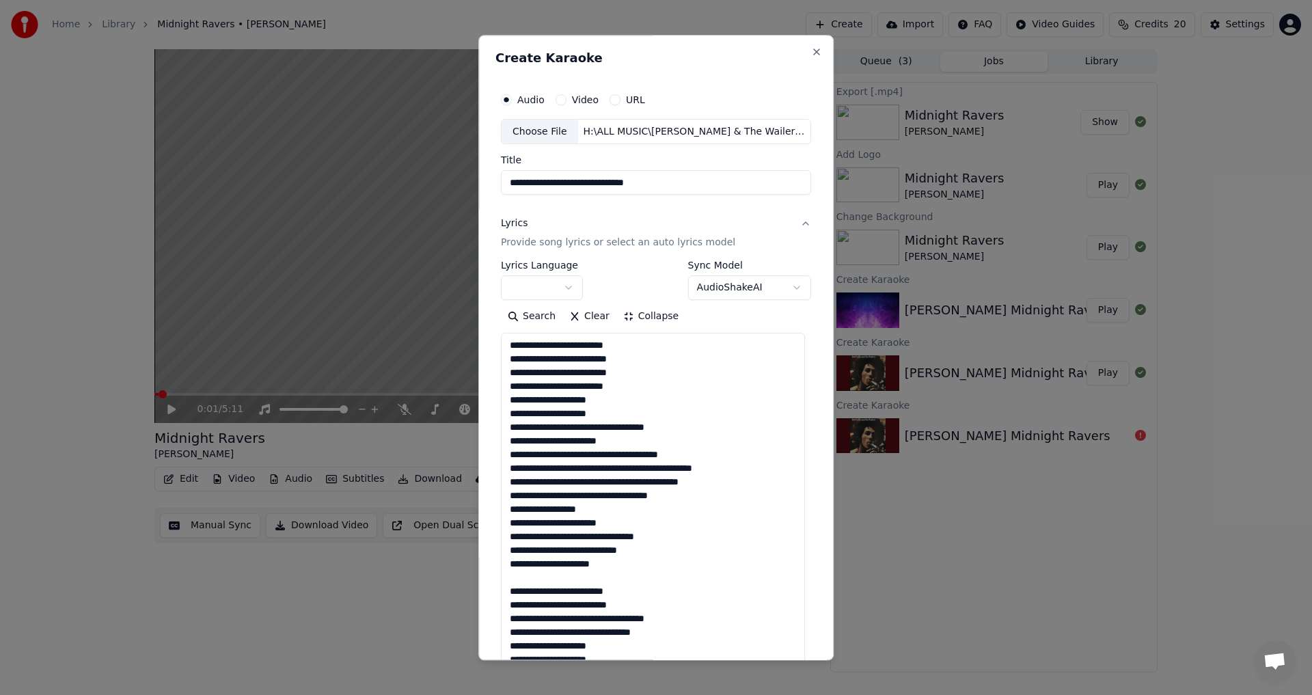
click at [534, 582] on textarea at bounding box center [653, 619] width 304 height 571
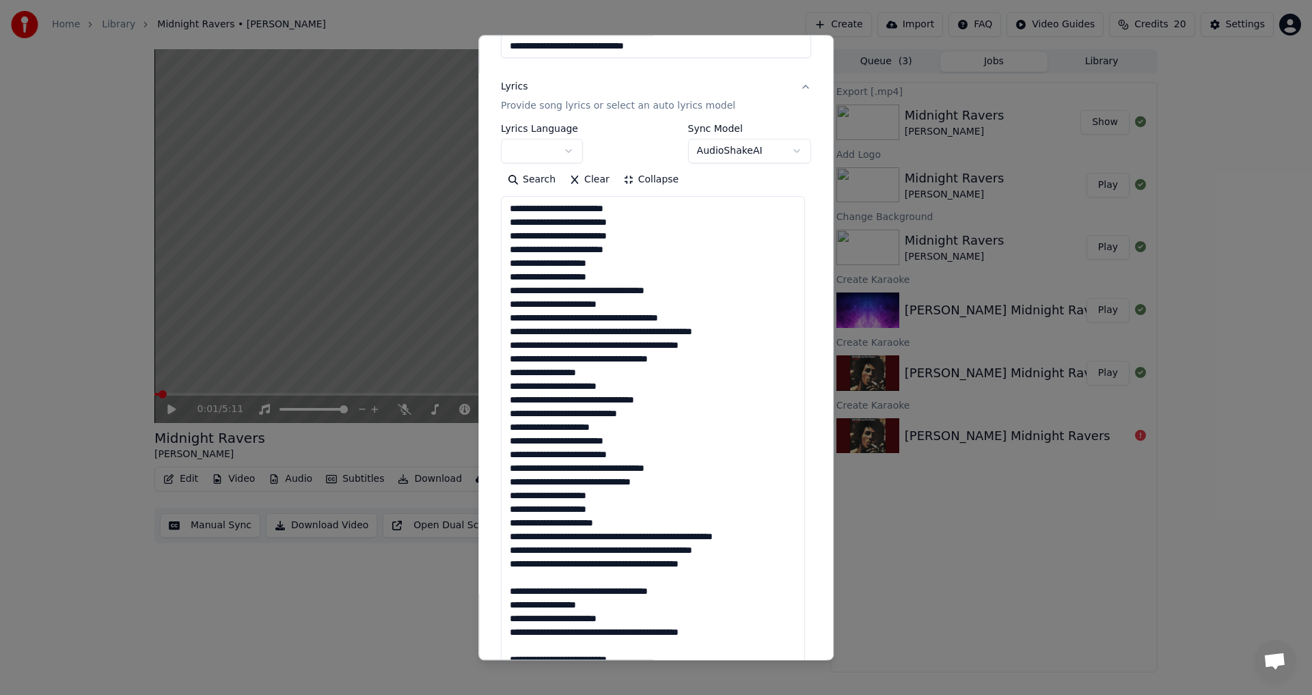
scroll to position [205, 0]
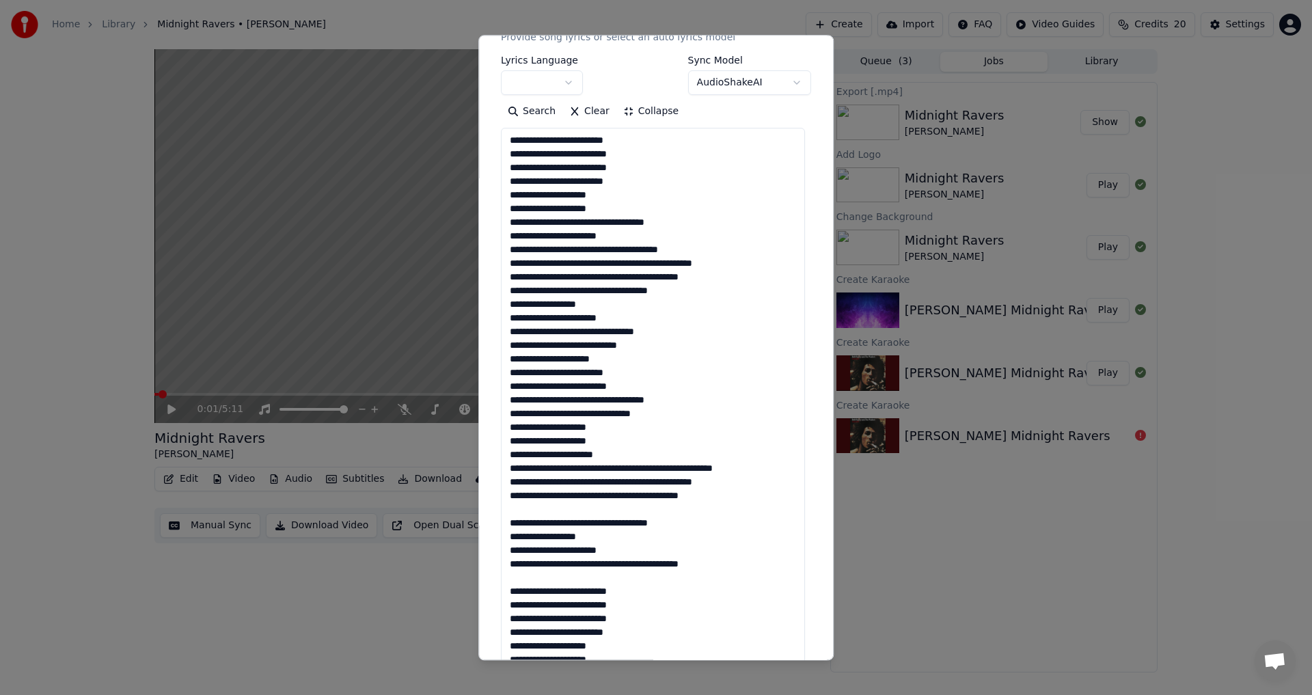
click at [544, 511] on textarea at bounding box center [653, 414] width 304 height 571
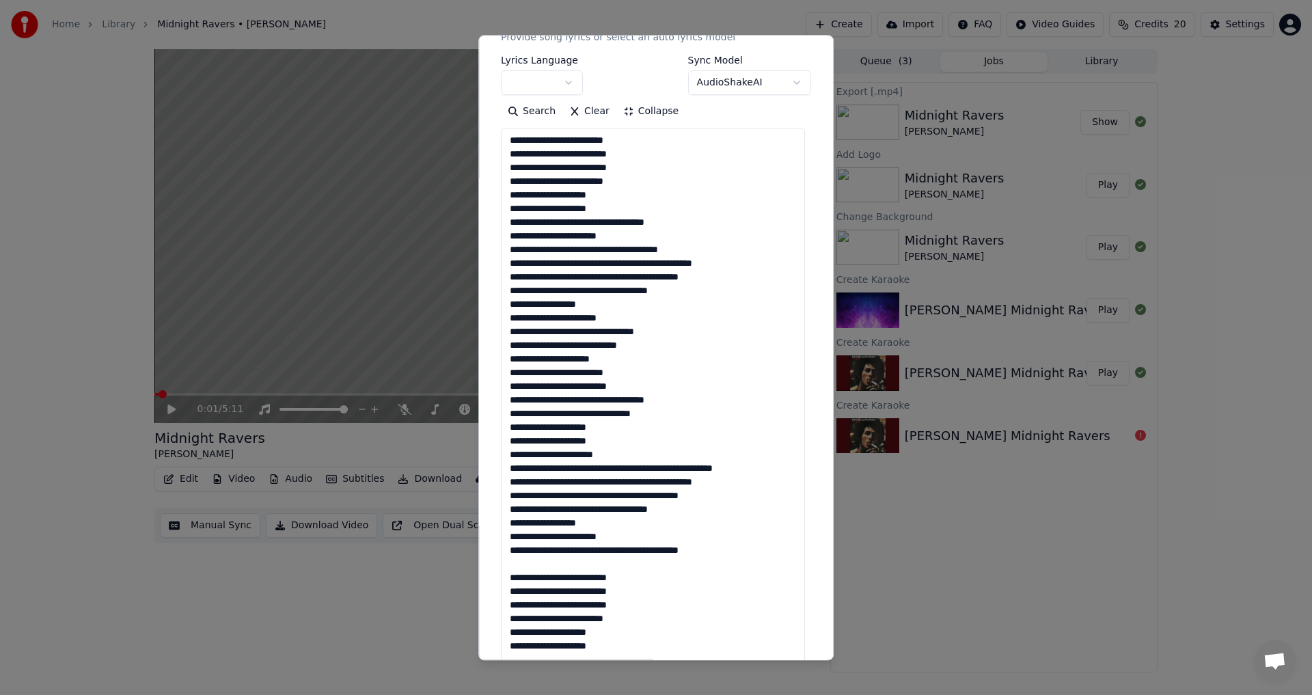
click at [535, 561] on textarea at bounding box center [653, 414] width 304 height 571
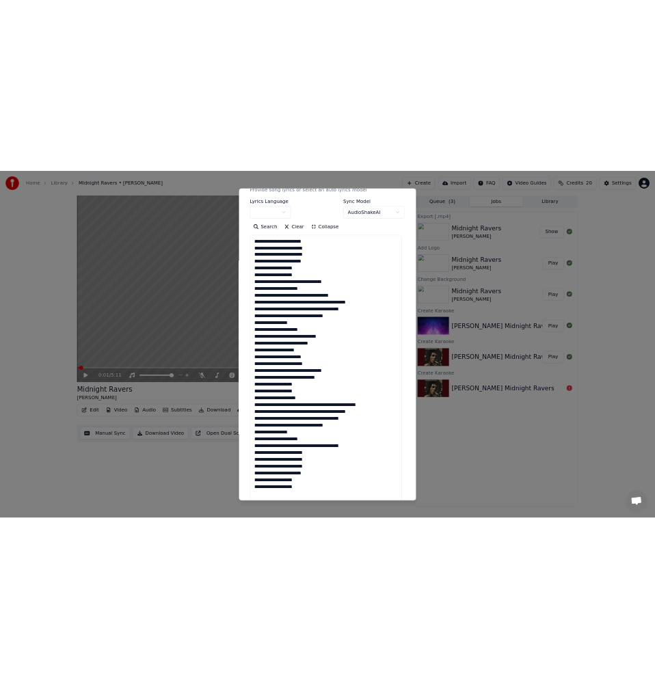
scroll to position [0, 0]
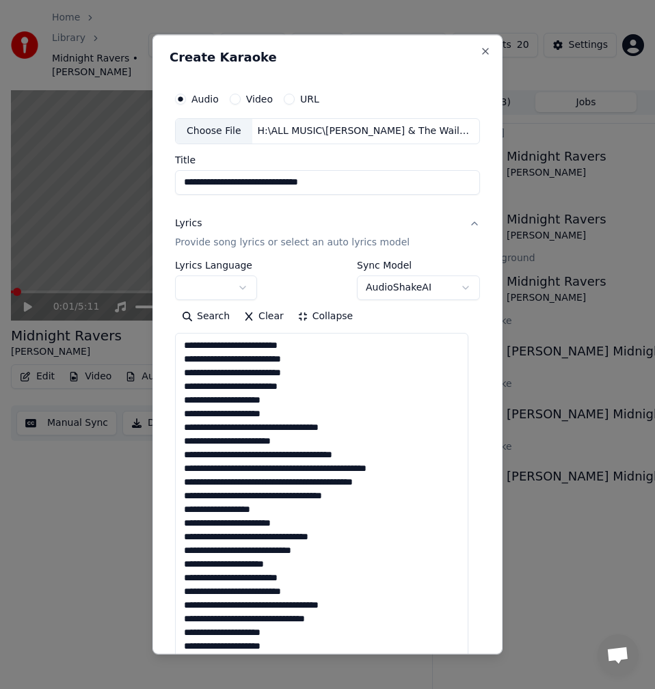
click at [303, 346] on textarea at bounding box center [321, 618] width 293 height 571
click at [239, 346] on textarea at bounding box center [321, 618] width 293 height 571
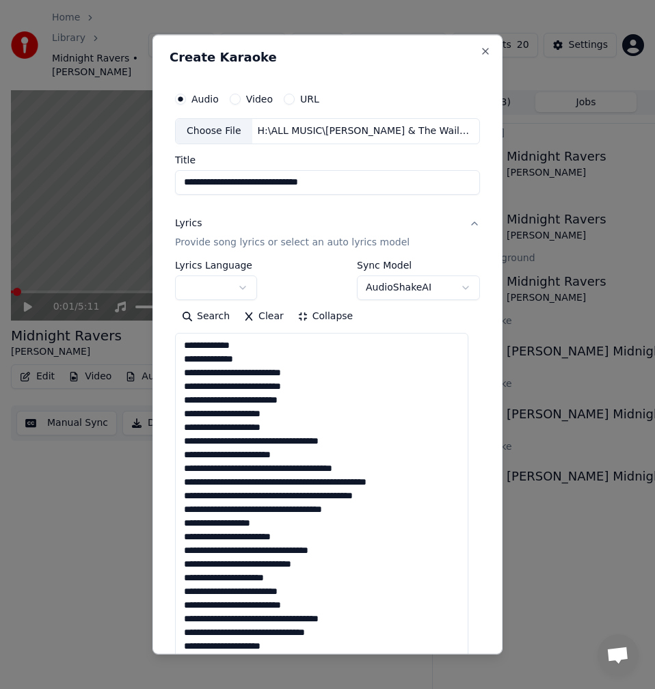
drag, startPoint x: 242, startPoint y: 374, endPoint x: 232, endPoint y: 374, distance: 9.6
click at [232, 374] on textarea at bounding box center [321, 618] width 293 height 571
drag, startPoint x: 239, startPoint y: 389, endPoint x: 215, endPoint y: 386, distance: 24.1
click at [215, 386] on textarea at bounding box center [321, 618] width 293 height 571
click at [231, 399] on textarea at bounding box center [321, 618] width 293 height 571
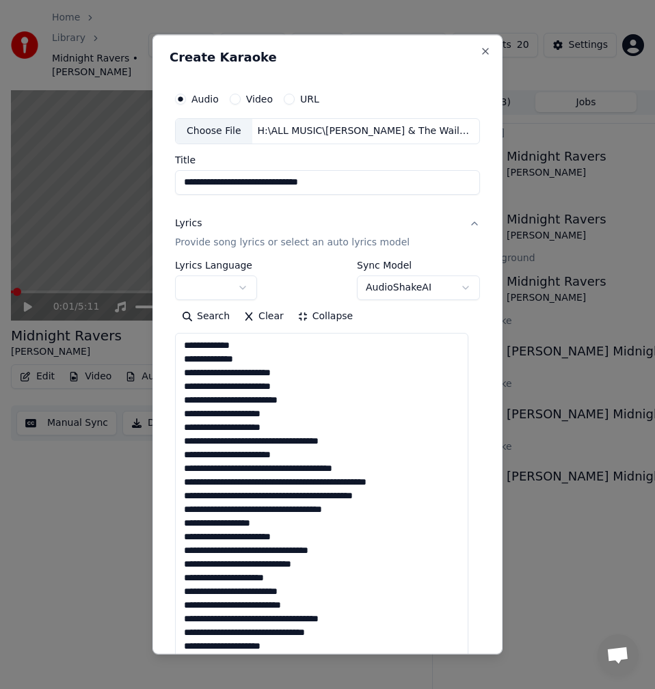
click at [233, 399] on textarea at bounding box center [321, 618] width 293 height 571
click at [233, 402] on textarea at bounding box center [321, 618] width 293 height 571
click at [237, 404] on textarea at bounding box center [321, 618] width 293 height 571
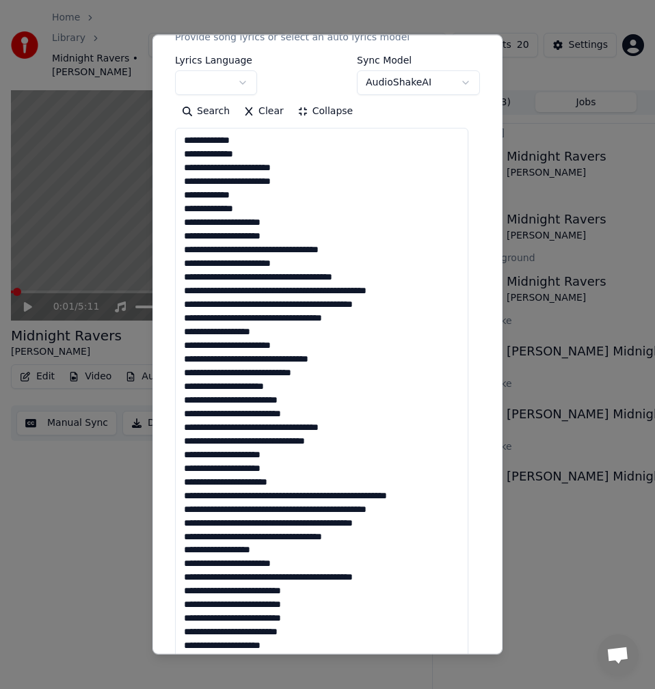
scroll to position [137, 0]
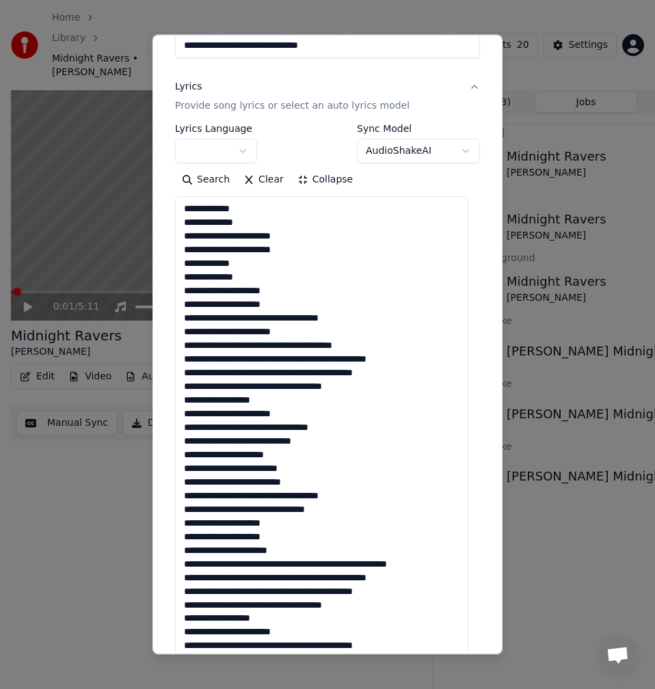
drag, startPoint x: 357, startPoint y: 319, endPoint x: 167, endPoint y: 319, distance: 190.0
click at [167, 319] on div "**********" at bounding box center [327, 344] width 350 height 620
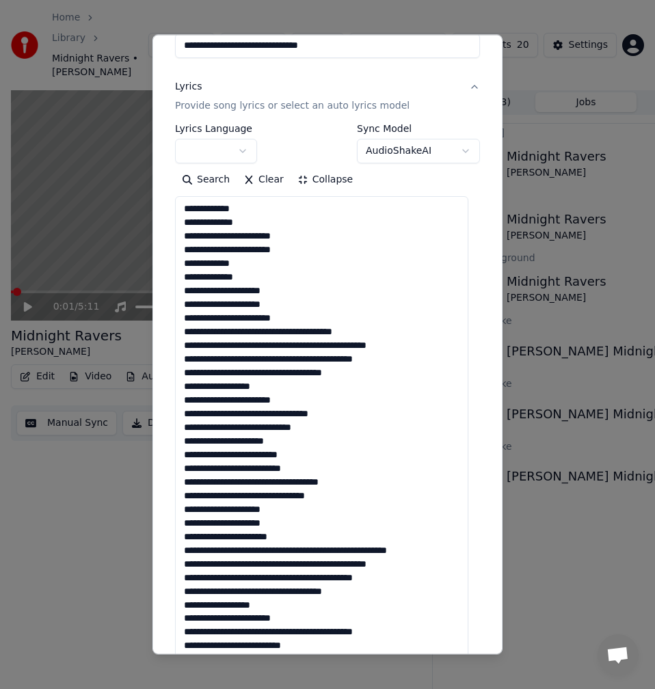
drag, startPoint x: 382, startPoint y: 329, endPoint x: 254, endPoint y: 332, distance: 128.5
click at [254, 332] on textarea at bounding box center [321, 481] width 293 height 571
drag, startPoint x: 436, startPoint y: 349, endPoint x: 306, endPoint y: 347, distance: 130.6
click at [306, 347] on textarea at bounding box center [321, 481] width 293 height 571
drag, startPoint x: 406, startPoint y: 362, endPoint x: 299, endPoint y: 357, distance: 106.7
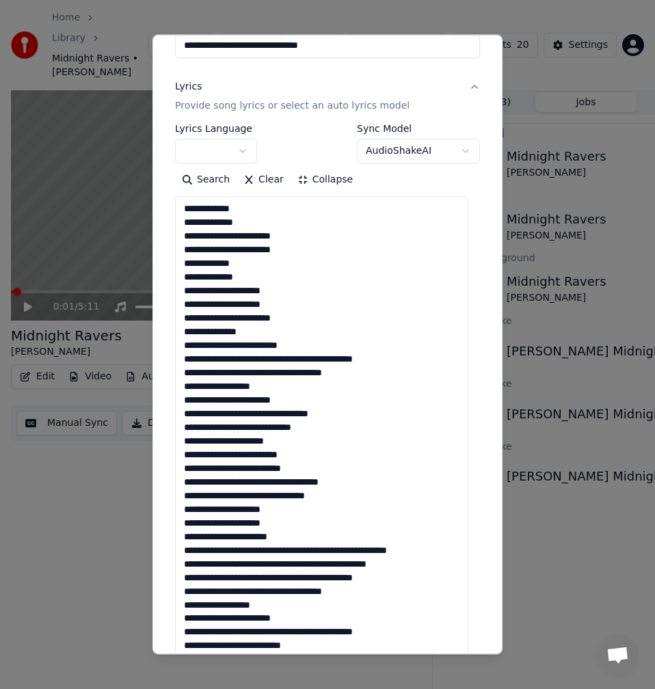
click at [299, 357] on textarea at bounding box center [321, 481] width 293 height 571
click at [228, 373] on textarea at bounding box center [321, 481] width 293 height 571
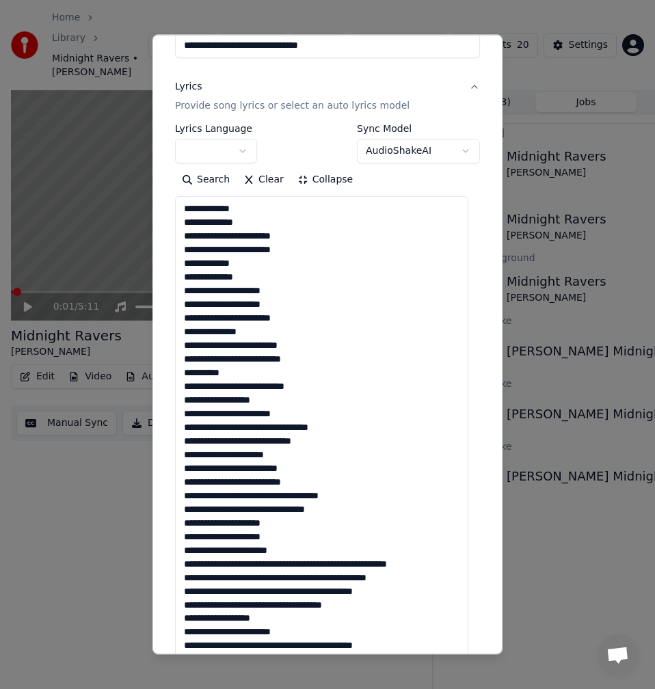
click at [282, 401] on textarea at bounding box center [321, 481] width 293 height 571
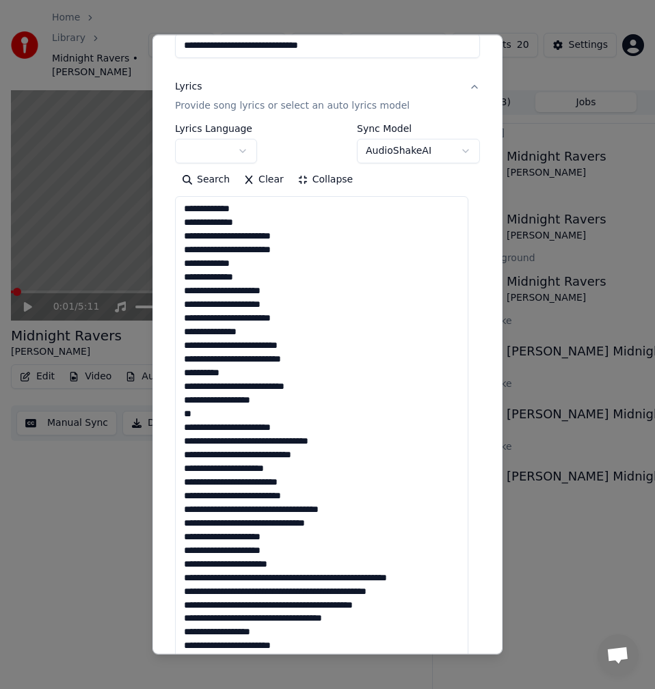
scroll to position [205, 0]
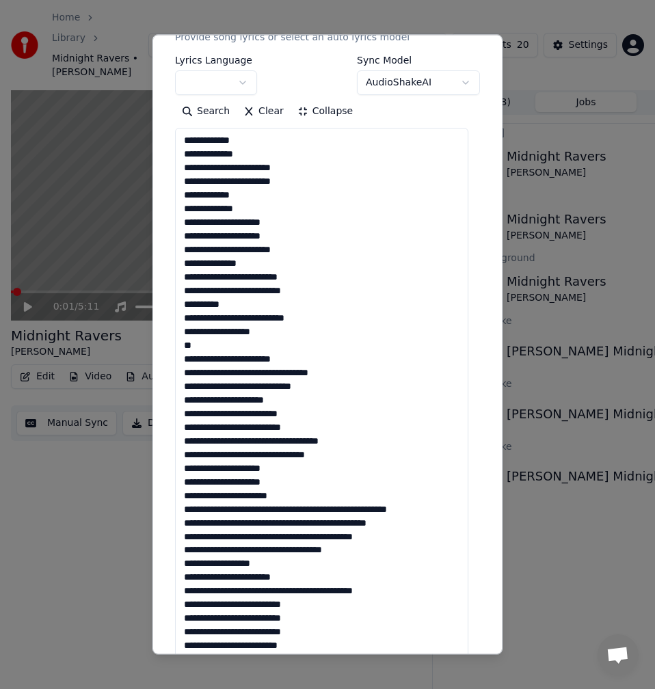
click at [272, 375] on textarea at bounding box center [321, 413] width 293 height 571
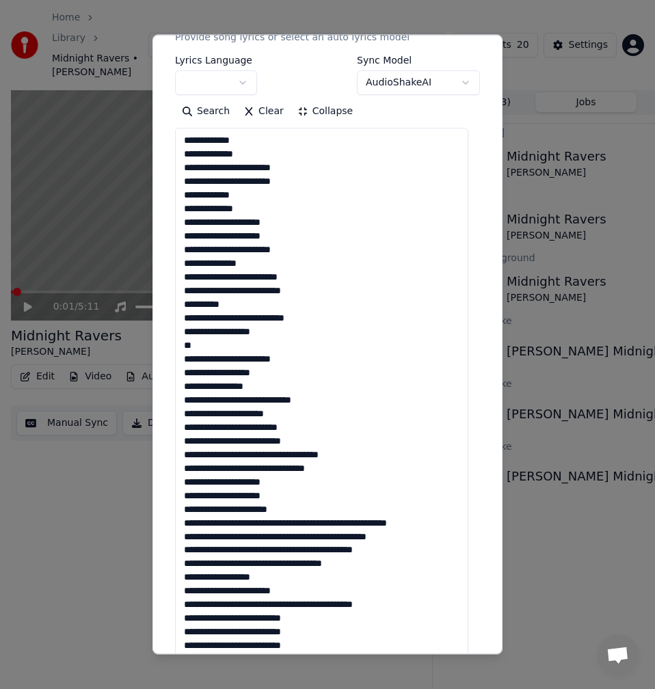
drag, startPoint x: 350, startPoint y: 396, endPoint x: 170, endPoint y: 403, distance: 179.9
click at [170, 403] on div "**********" at bounding box center [328, 352] width 316 height 954
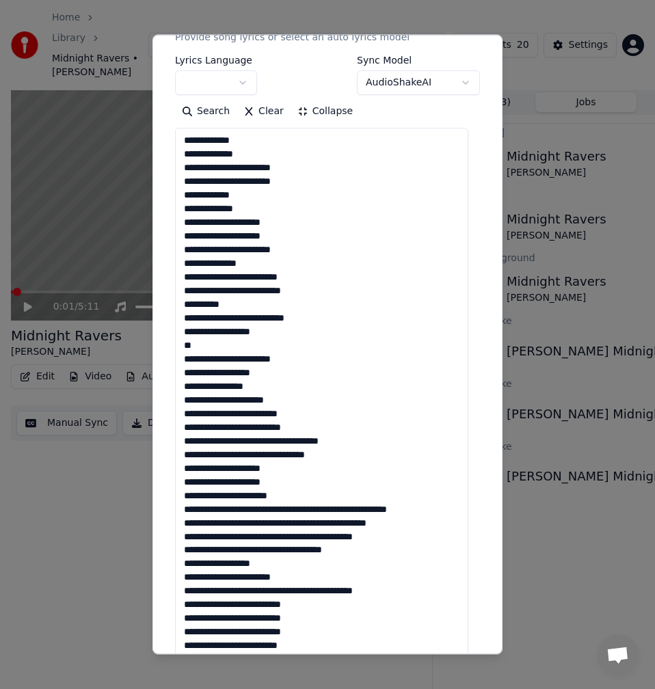
click at [260, 402] on textarea at bounding box center [321, 413] width 293 height 571
click at [288, 396] on textarea at bounding box center [321, 413] width 293 height 571
click at [258, 404] on textarea at bounding box center [321, 413] width 293 height 571
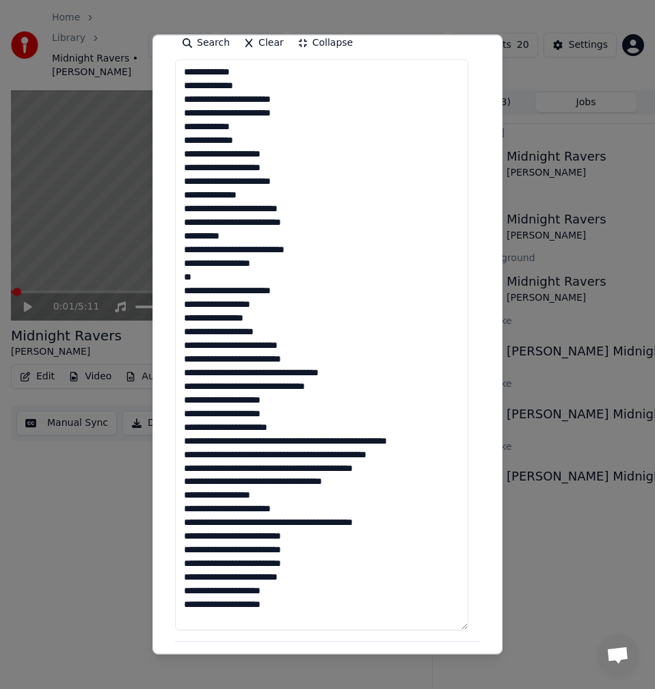
scroll to position [342, 0]
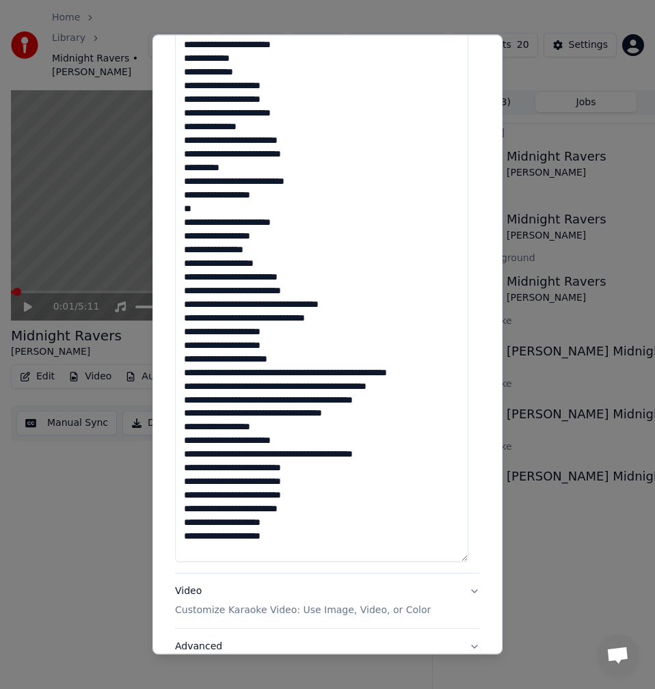
drag, startPoint x: 241, startPoint y: 291, endPoint x: 218, endPoint y: 291, distance: 23.2
click at [218, 291] on textarea at bounding box center [321, 276] width 293 height 571
click at [220, 308] on textarea at bounding box center [321, 276] width 293 height 571
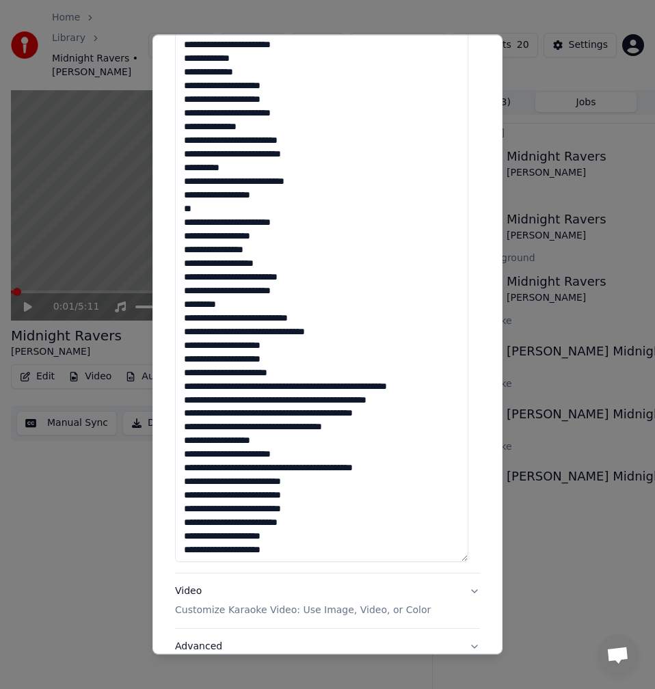
click at [187, 318] on textarea at bounding box center [321, 276] width 293 height 571
drag, startPoint x: 240, startPoint y: 321, endPoint x: 221, endPoint y: 317, distance: 19.4
click at [221, 317] on textarea at bounding box center [321, 276] width 293 height 571
drag, startPoint x: 295, startPoint y: 317, endPoint x: 302, endPoint y: 325, distance: 11.1
click at [295, 316] on textarea at bounding box center [321, 276] width 293 height 571
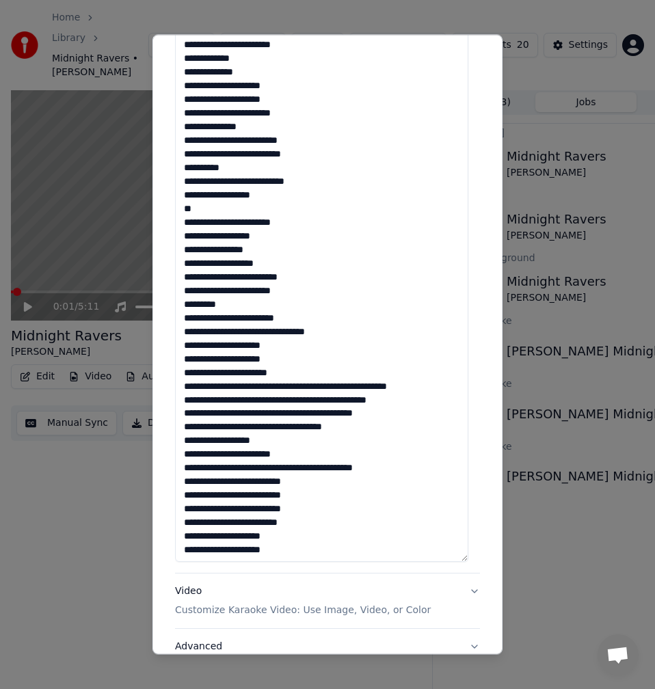
click at [303, 315] on textarea at bounding box center [321, 276] width 293 height 571
drag, startPoint x: 239, startPoint y: 334, endPoint x: 232, endPoint y: 334, distance: 7.5
click at [232, 334] on textarea at bounding box center [321, 276] width 293 height 571
click at [234, 335] on textarea at bounding box center [321, 276] width 293 height 571
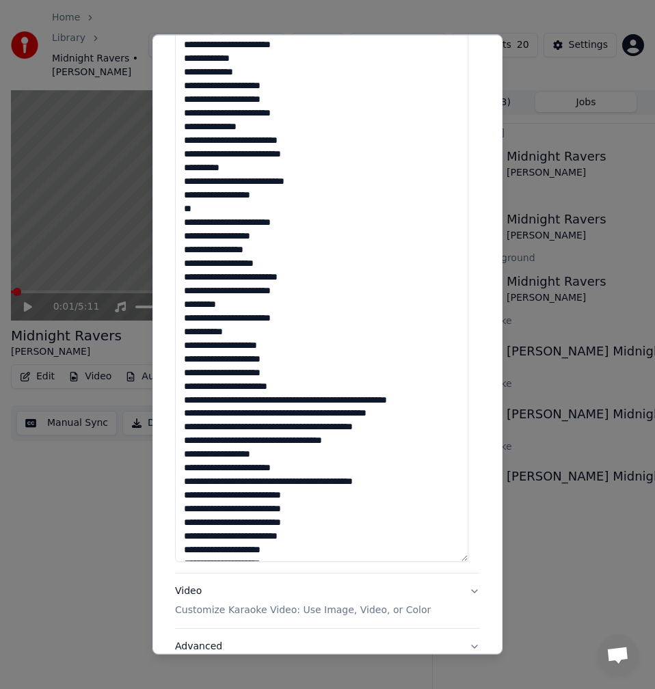
click at [280, 369] on textarea at bounding box center [321, 276] width 293 height 571
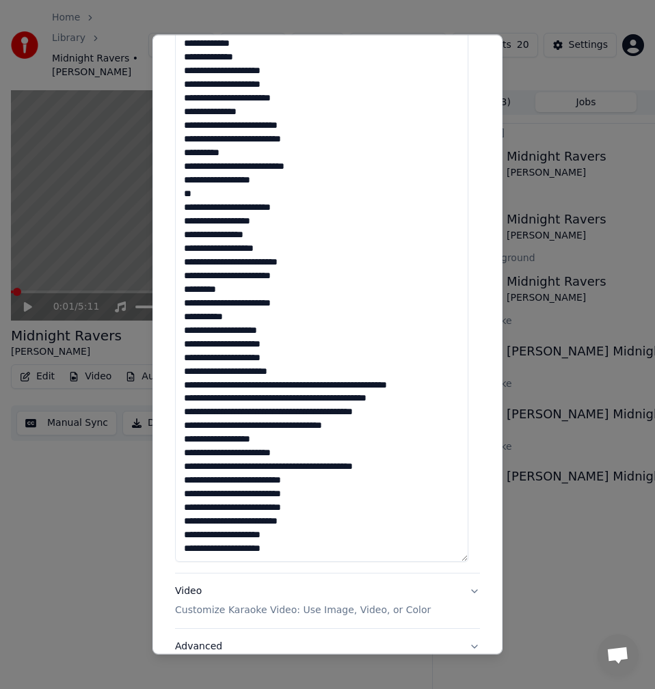
click at [294, 371] on textarea at bounding box center [321, 276] width 293 height 571
drag, startPoint x: 327, startPoint y: 385, endPoint x: 299, endPoint y: 385, distance: 28.0
click at [299, 385] on textarea at bounding box center [321, 276] width 293 height 571
drag, startPoint x: 333, startPoint y: 385, endPoint x: 306, endPoint y: 387, distance: 26.7
click at [306, 387] on textarea at bounding box center [321, 276] width 293 height 571
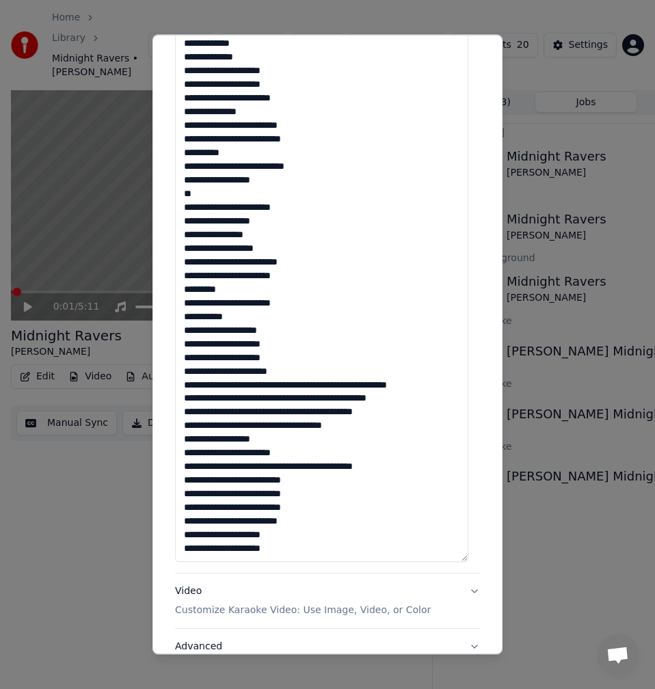
click at [336, 388] on textarea at bounding box center [321, 276] width 293 height 571
click at [325, 386] on textarea at bounding box center [321, 276] width 293 height 571
drag, startPoint x: 329, startPoint y: 386, endPoint x: 249, endPoint y: 384, distance: 80.0
click at [249, 384] on textarea at bounding box center [321, 276] width 293 height 571
drag, startPoint x: 345, startPoint y: 384, endPoint x: 264, endPoint y: 388, distance: 81.4
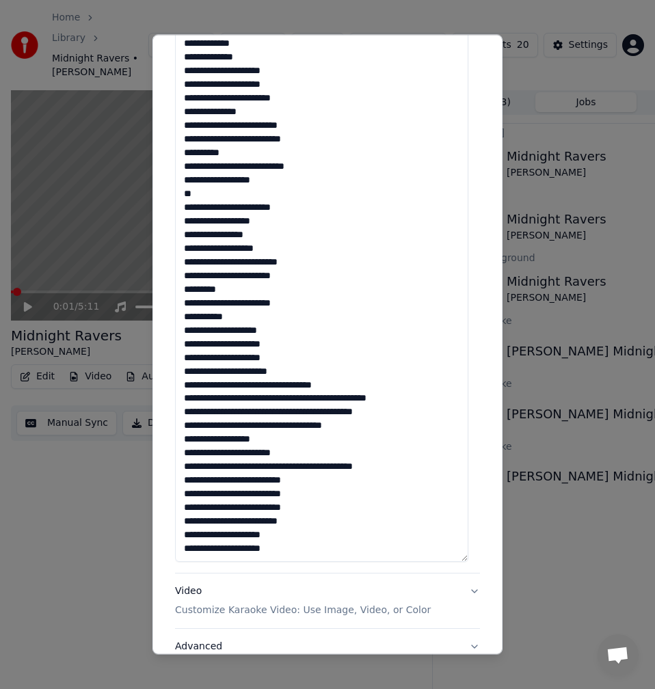
click at [264, 388] on textarea at bounding box center [321, 276] width 293 height 571
drag, startPoint x: 420, startPoint y: 399, endPoint x: 301, endPoint y: 397, distance: 119.6
click at [301, 397] on textarea "**********" at bounding box center [321, 276] width 293 height 571
drag, startPoint x: 398, startPoint y: 411, endPoint x: 301, endPoint y: 412, distance: 97.1
click at [301, 412] on textarea "**********" at bounding box center [321, 276] width 293 height 571
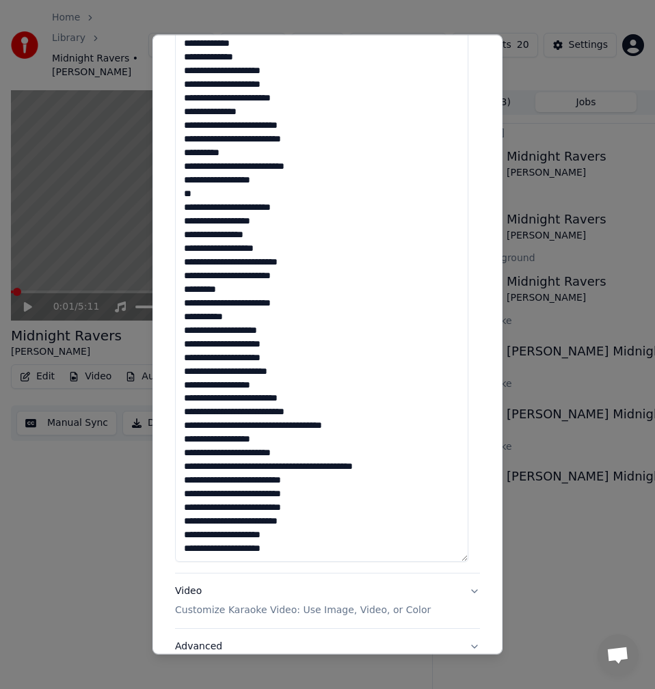
click at [228, 425] on textarea "**********" at bounding box center [321, 276] width 293 height 571
click at [245, 385] on textarea "**********" at bounding box center [321, 276] width 293 height 571
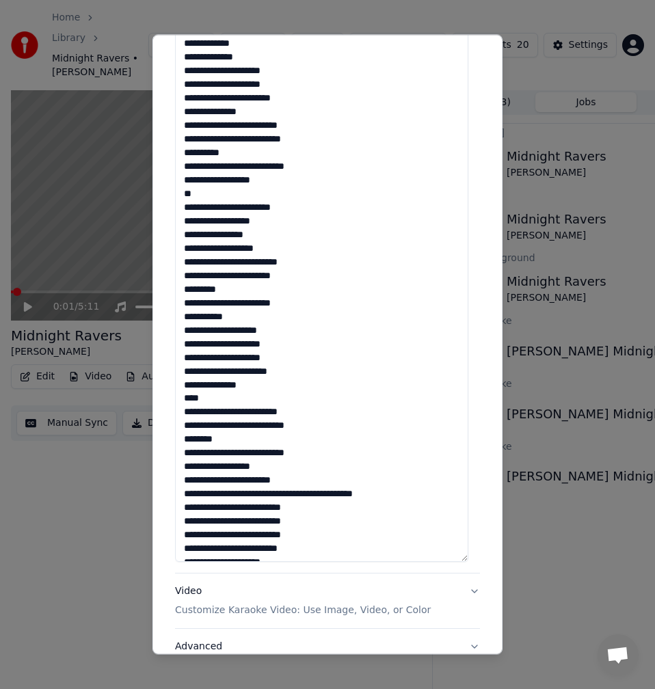
click at [248, 427] on textarea "**********" at bounding box center [321, 276] width 293 height 571
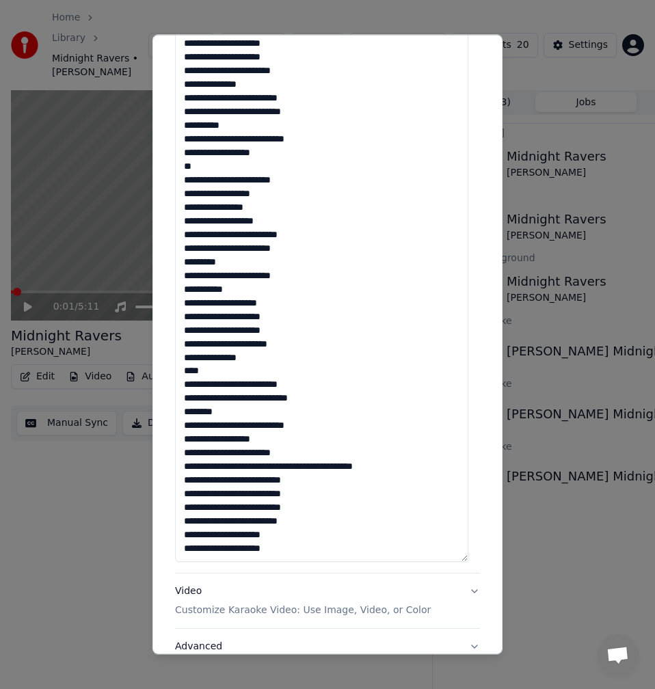
click at [291, 440] on textarea "**********" at bounding box center [321, 276] width 293 height 571
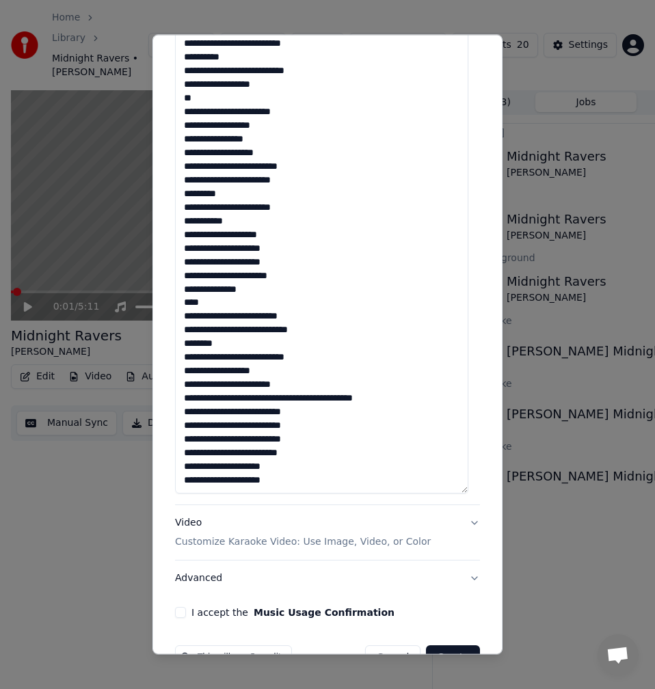
scroll to position [448, 0]
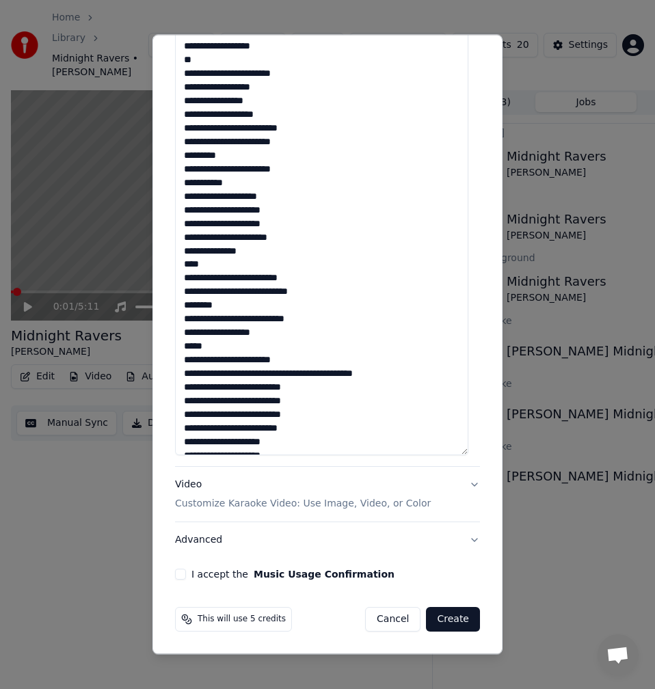
click at [207, 62] on textarea "**********" at bounding box center [321, 169] width 293 height 571
click at [358, 375] on textarea "**********" at bounding box center [321, 169] width 293 height 571
drag, startPoint x: 359, startPoint y: 375, endPoint x: 273, endPoint y: 374, distance: 86.1
click at [273, 374] on textarea "**********" at bounding box center [321, 169] width 293 height 571
click at [273, 372] on textarea "**********" at bounding box center [321, 169] width 293 height 571
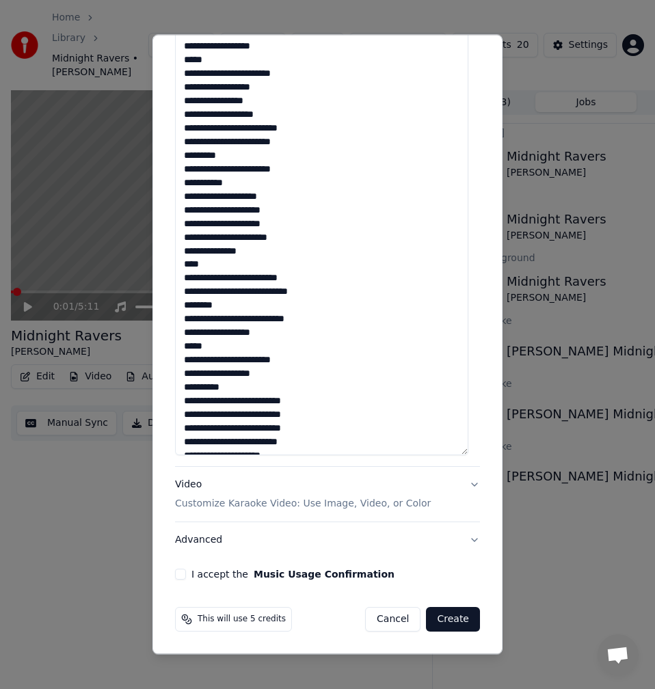
click at [239, 386] on textarea "**********" at bounding box center [321, 169] width 293 height 571
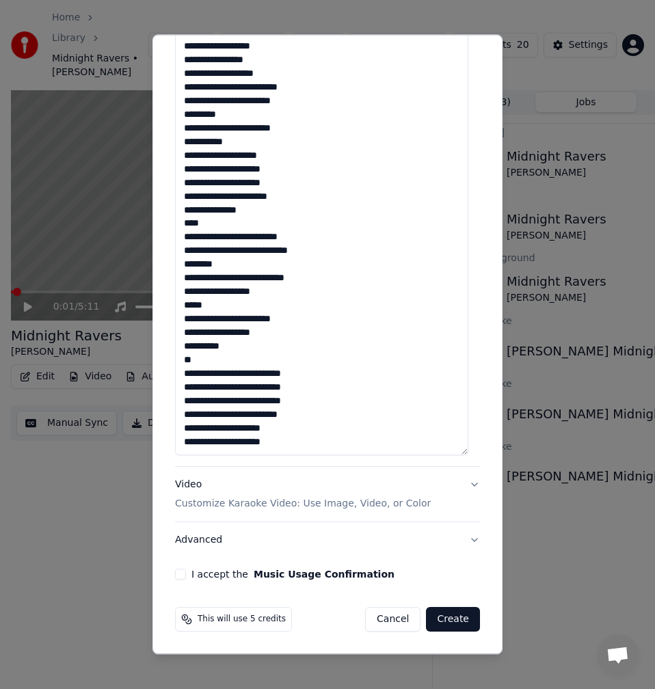
drag, startPoint x: 243, startPoint y: 390, endPoint x: 218, endPoint y: 388, distance: 25.4
click at [218, 388] on textarea "**********" at bounding box center [321, 169] width 293 height 571
drag, startPoint x: 243, startPoint y: 403, endPoint x: 217, endPoint y: 402, distance: 26.0
click at [217, 402] on textarea "**********" at bounding box center [321, 169] width 293 height 571
click at [208, 416] on textarea "**********" at bounding box center [321, 169] width 293 height 571
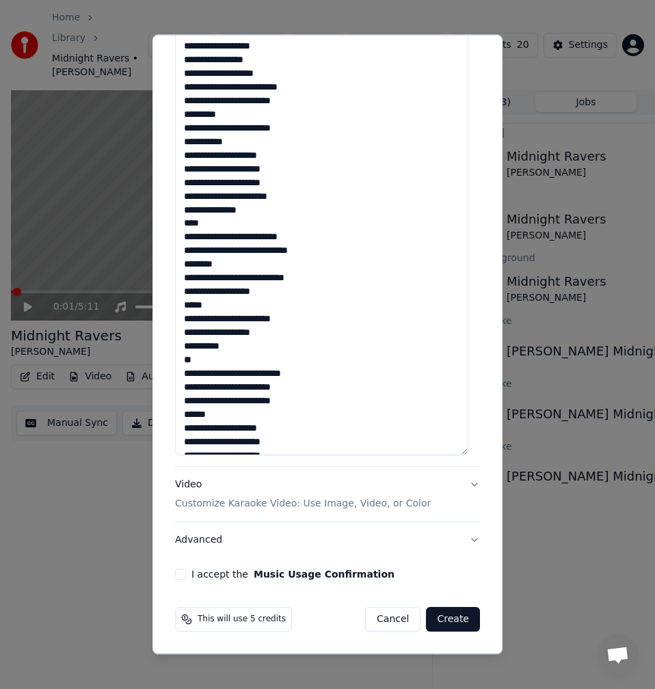
click at [216, 416] on textarea "**********" at bounding box center [321, 169] width 293 height 571
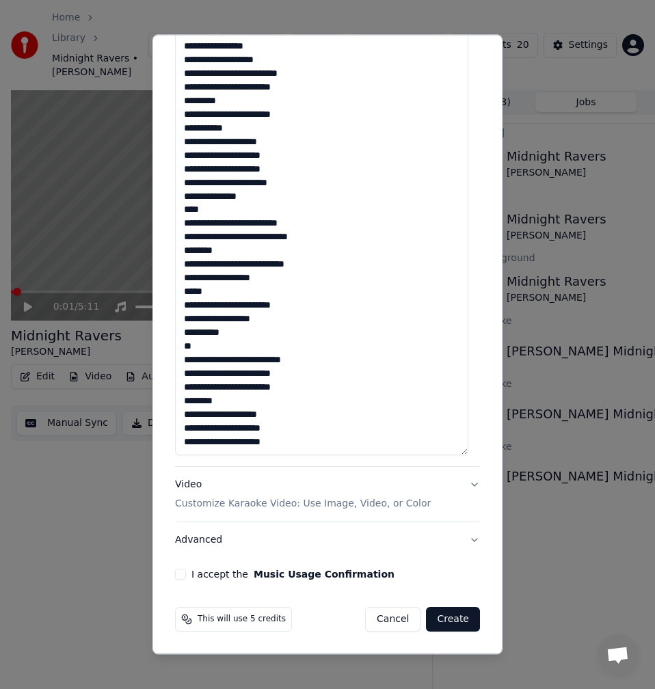
click at [273, 435] on textarea "**********" at bounding box center [321, 169] width 293 height 571
click at [275, 441] on textarea "**********" at bounding box center [321, 169] width 293 height 571
click at [208, 401] on textarea "**********" at bounding box center [321, 169] width 293 height 571
click at [281, 446] on textarea "**********" at bounding box center [321, 169] width 293 height 571
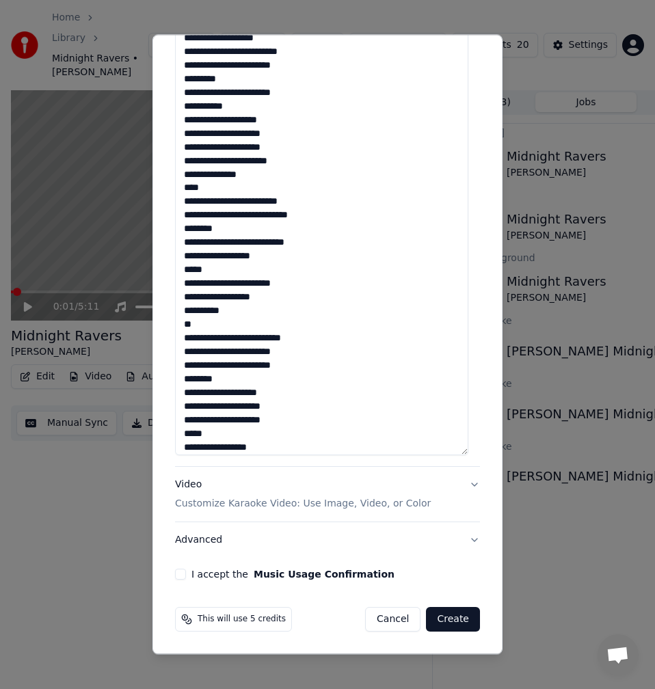
scroll to position [124, 0]
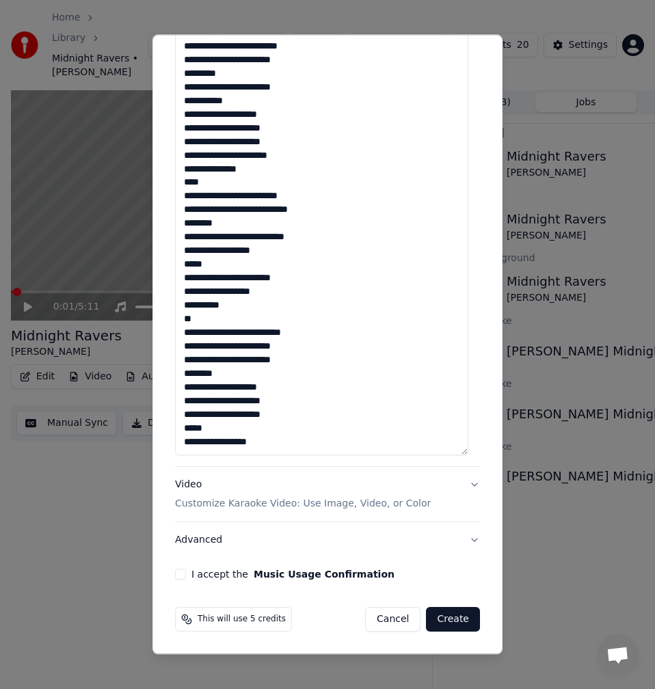
drag, startPoint x: 224, startPoint y: 444, endPoint x: 206, endPoint y: 441, distance: 18.0
click at [206, 441] on textarea "**********" at bounding box center [321, 169] width 293 height 571
drag, startPoint x: 284, startPoint y: 440, endPoint x: 243, endPoint y: 441, distance: 41.7
click at [243, 441] on textarea "**********" at bounding box center [321, 169] width 293 height 571
click at [226, 439] on textarea "**********" at bounding box center [321, 169] width 293 height 571
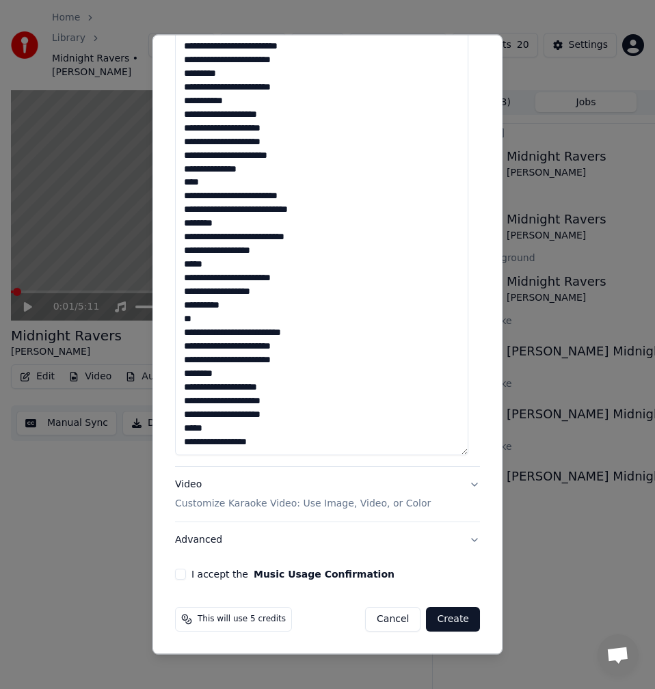
drag, startPoint x: 279, startPoint y: 414, endPoint x: 182, endPoint y: 401, distance: 97.9
click at [182, 401] on textarea "**********" at bounding box center [321, 169] width 293 height 571
click at [269, 446] on textarea "**********" at bounding box center [321, 169] width 293 height 571
paste textarea "**********"
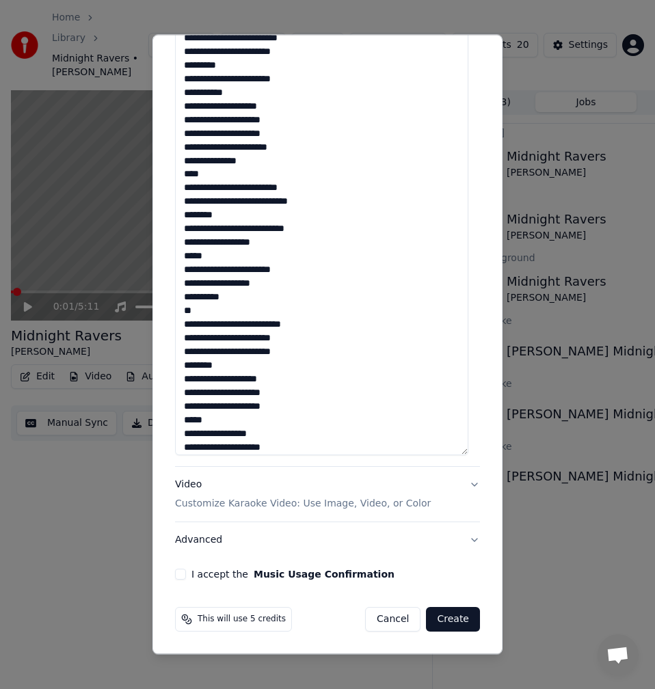
scroll to position [146, 0]
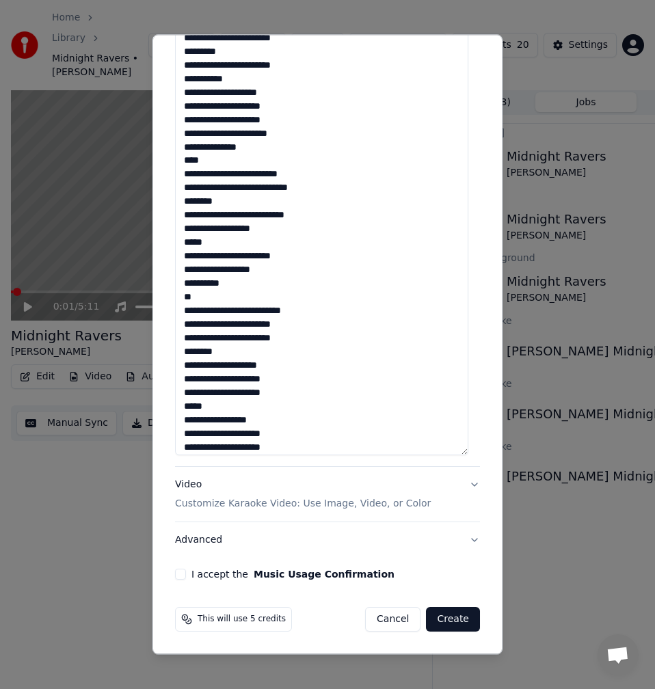
drag, startPoint x: 221, startPoint y: 422, endPoint x: 205, endPoint y: 418, distance: 16.8
click at [205, 418] on textarea at bounding box center [321, 169] width 293 height 571
drag, startPoint x: 268, startPoint y: 418, endPoint x: 243, endPoint y: 416, distance: 25.4
click at [243, 416] on textarea at bounding box center [321, 169] width 293 height 571
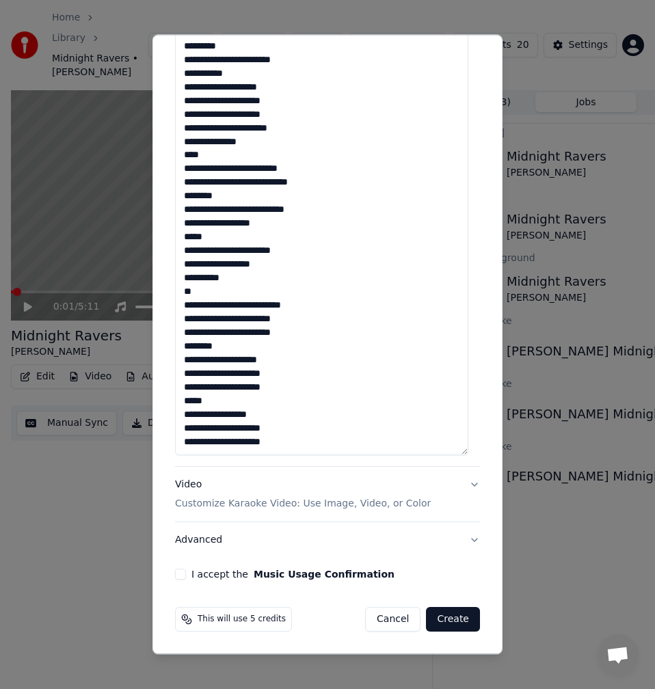
click at [277, 443] on textarea at bounding box center [321, 169] width 293 height 571
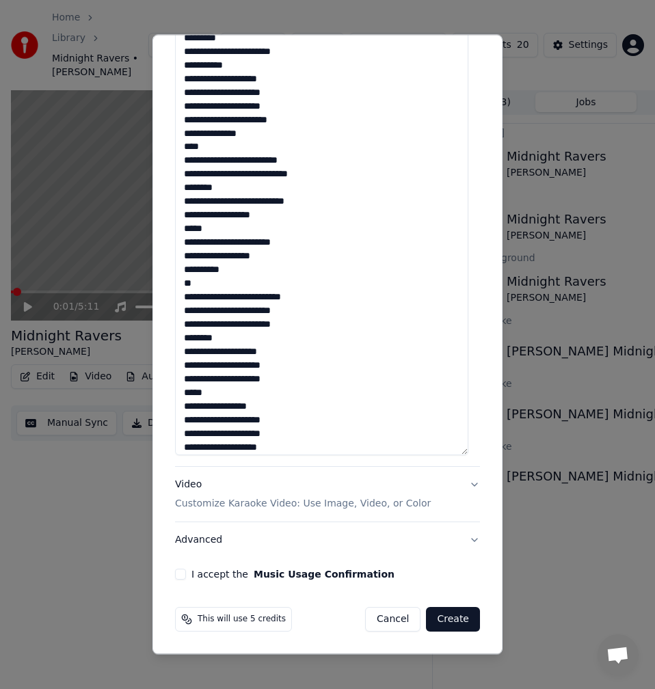
click at [274, 453] on textarea at bounding box center [321, 169] width 293 height 571
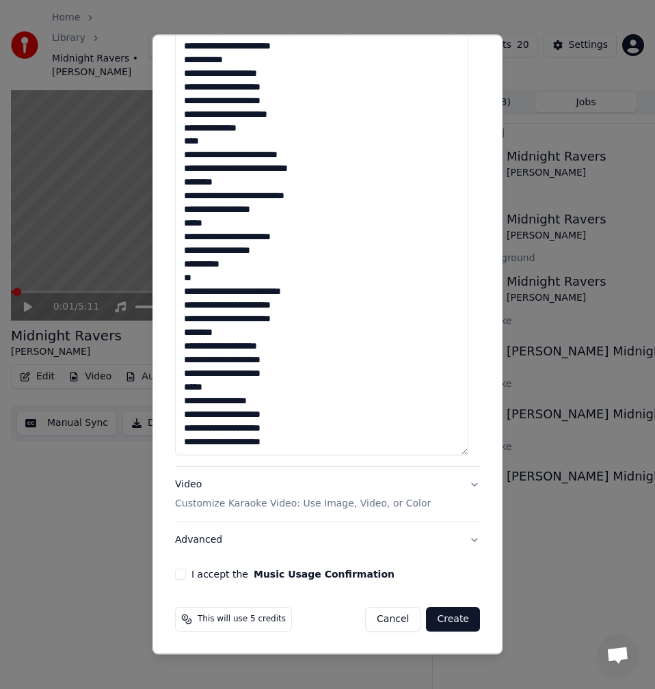
click at [184, 580] on button "I accept the Music Usage Confirmation" at bounding box center [180, 574] width 11 height 11
click at [254, 444] on textarea at bounding box center [321, 169] width 293 height 571
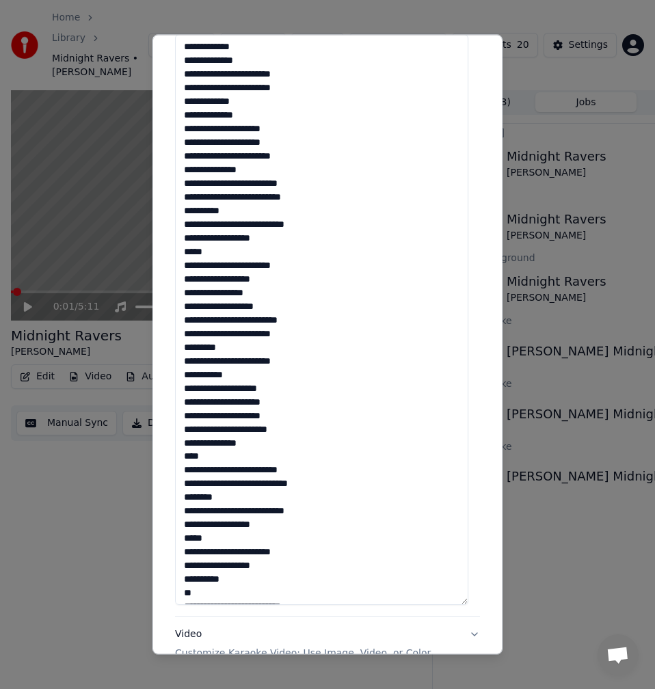
scroll to position [0, 0]
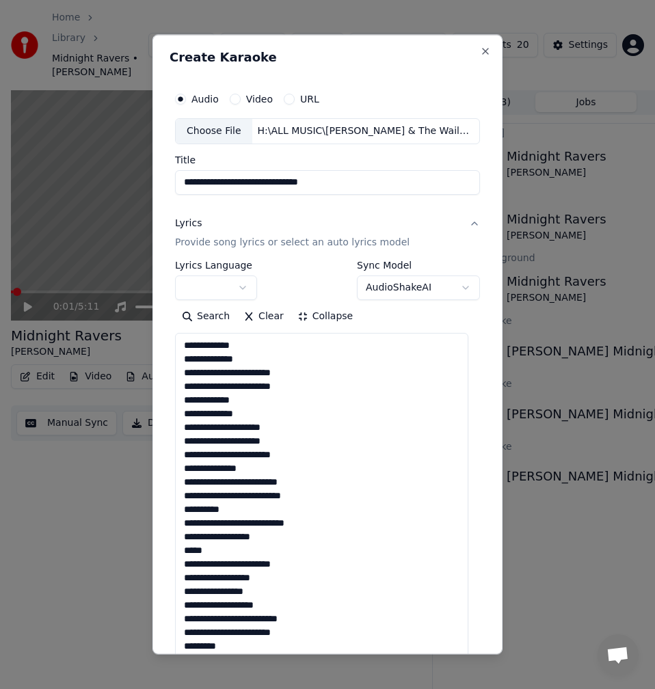
drag, startPoint x: 284, startPoint y: 444, endPoint x: 146, endPoint y: 228, distance: 255.8
click at [146, 228] on body "**********" at bounding box center [327, 344] width 655 height 689
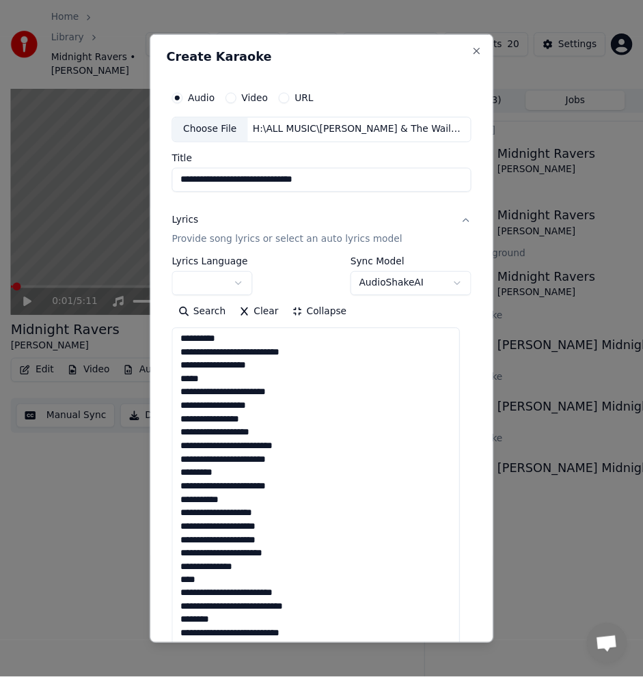
scroll to position [448, 0]
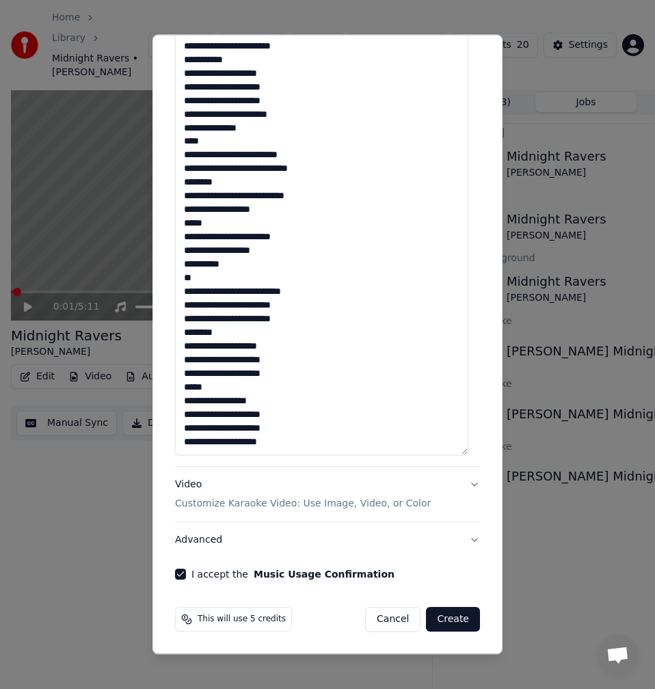
type textarea "**********"
click at [445, 623] on button "Create" at bounding box center [453, 619] width 54 height 25
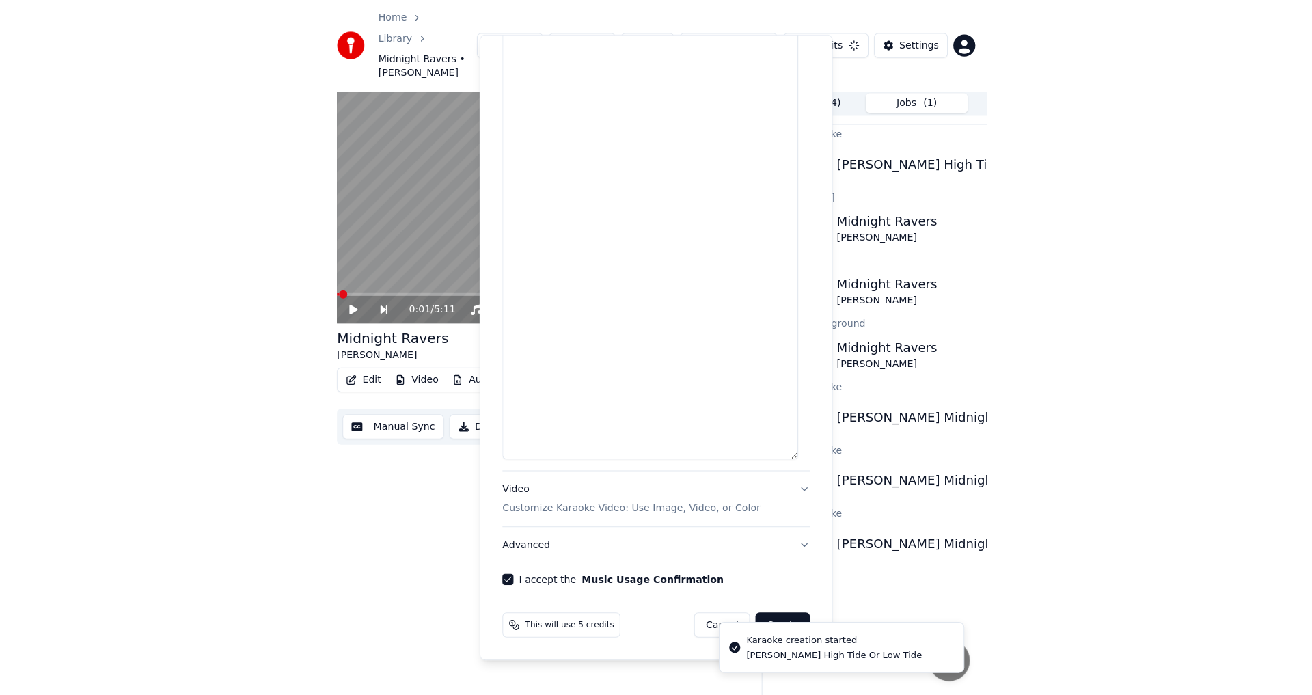
scroll to position [0, 0]
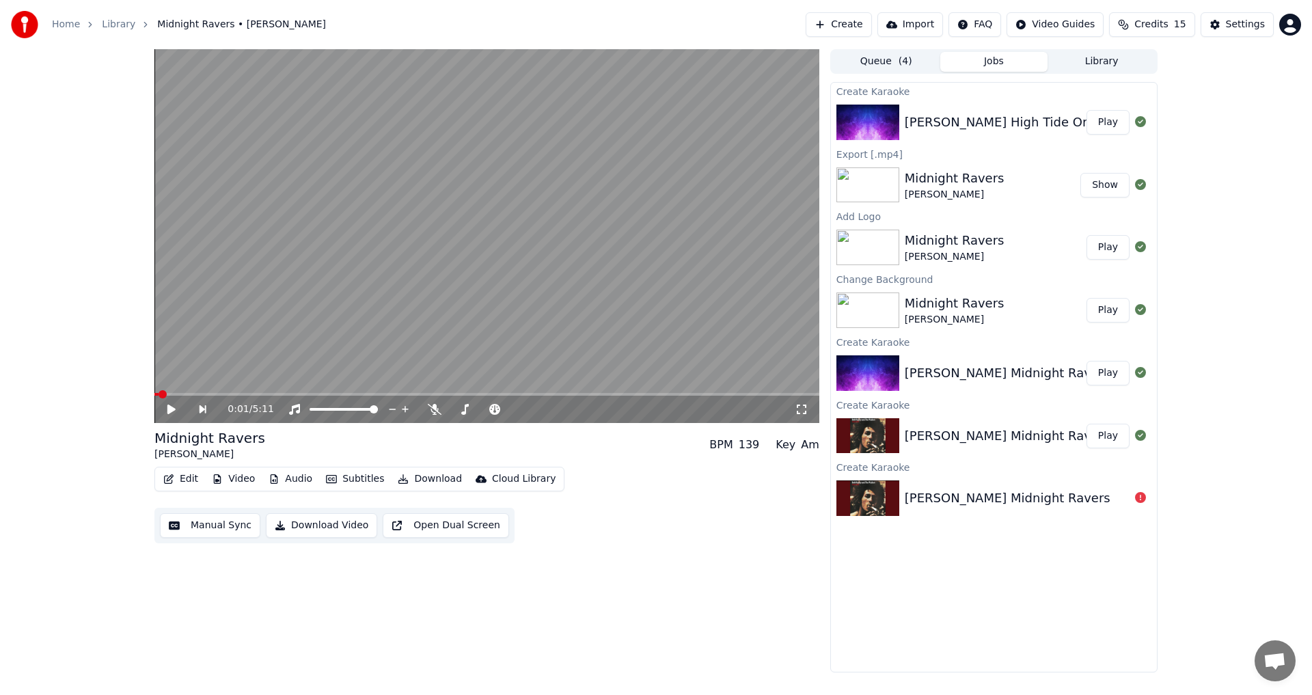
click at [654, 123] on button "Play" at bounding box center [1108, 122] width 43 height 25
click at [406, 409] on icon at bounding box center [405, 409] width 14 height 11
click at [406, 409] on icon at bounding box center [405, 409] width 8 height 11
click at [406, 409] on icon at bounding box center [405, 409] width 14 height 11
click at [406, 409] on icon at bounding box center [405, 409] width 8 height 11
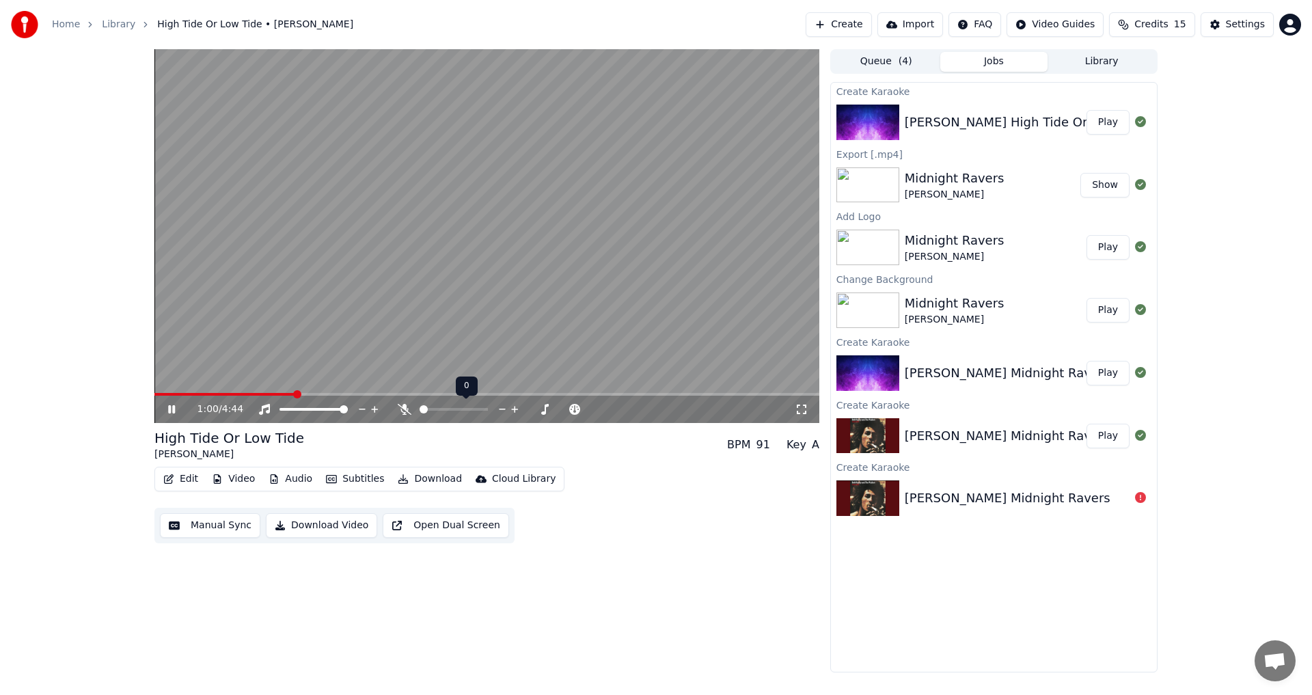
click at [406, 409] on icon at bounding box center [405, 409] width 14 height 11
click at [406, 409] on icon at bounding box center [405, 409] width 8 height 11
click at [406, 409] on icon at bounding box center [405, 409] width 14 height 11
click at [406, 409] on icon at bounding box center [405, 409] width 8 height 11
click at [174, 406] on icon at bounding box center [171, 409] width 7 height 8
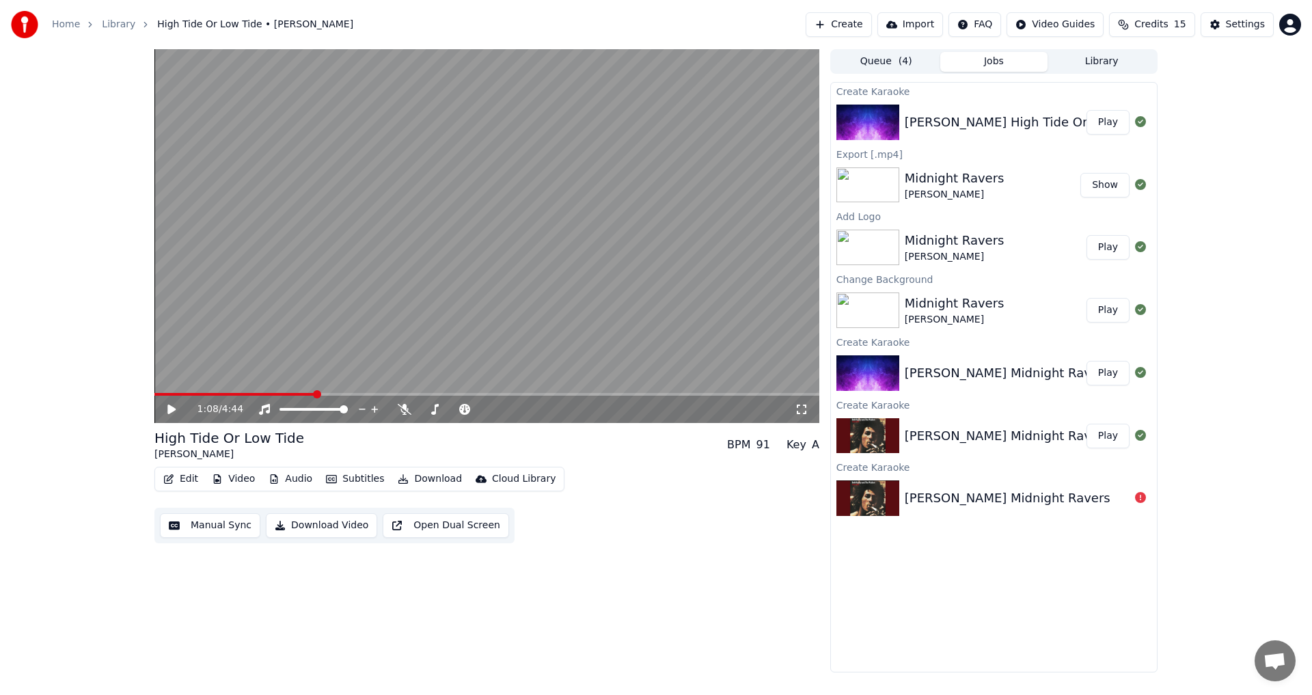
click at [215, 528] on button "Manual Sync" at bounding box center [210, 525] width 100 height 25
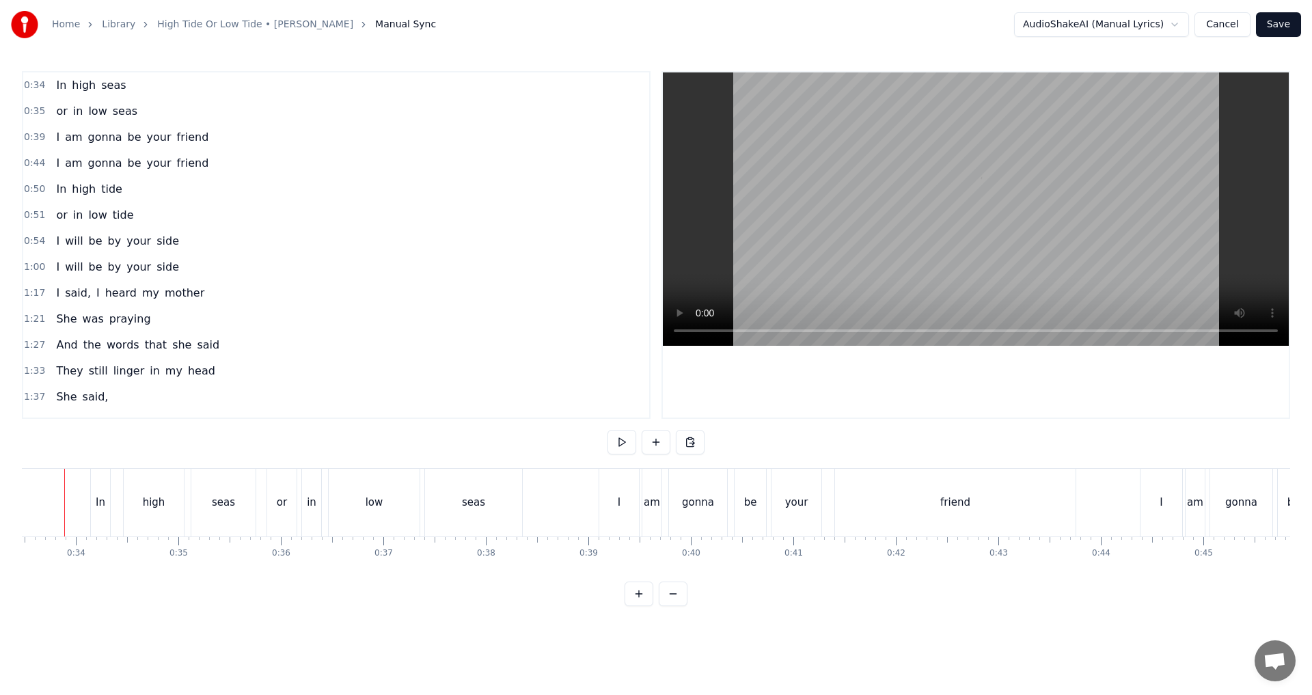
scroll to position [0, 3406]
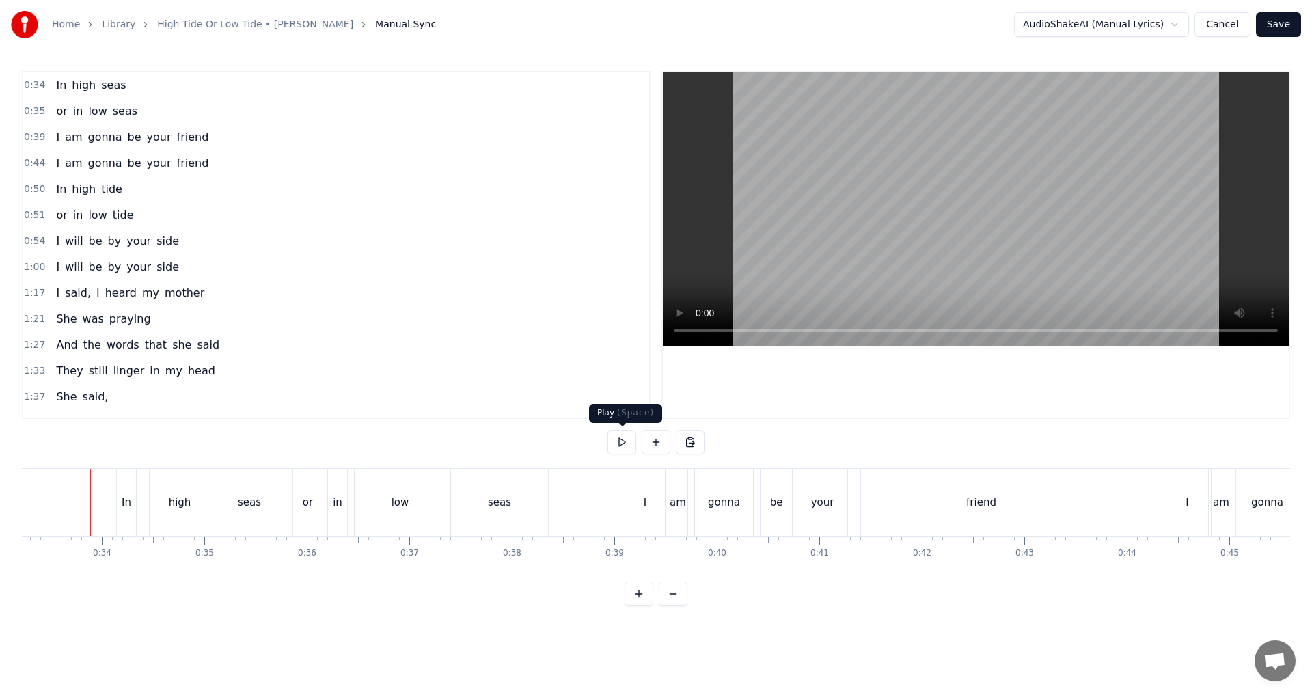
click at [616, 448] on button at bounding box center [622, 442] width 29 height 25
click at [628, 440] on button at bounding box center [622, 442] width 29 height 25
click at [643, 500] on div "I" at bounding box center [645, 503] width 40 height 68
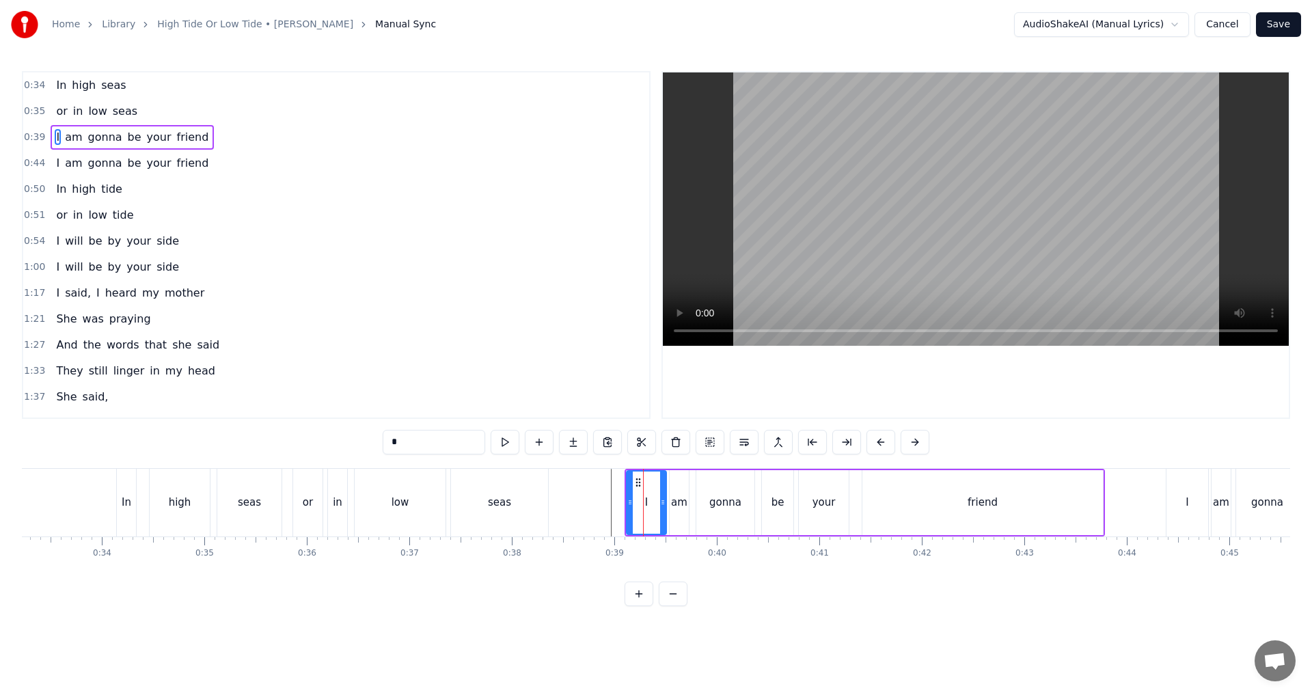
click at [654, 504] on div "am" at bounding box center [679, 503] width 16 height 16
type input "**"
click at [654, 442] on button at bounding box center [676, 442] width 29 height 25
click at [654, 507] on div "I" at bounding box center [647, 502] width 40 height 65
drag, startPoint x: 664, startPoint y: 507, endPoint x: 681, endPoint y: 507, distance: 17.1
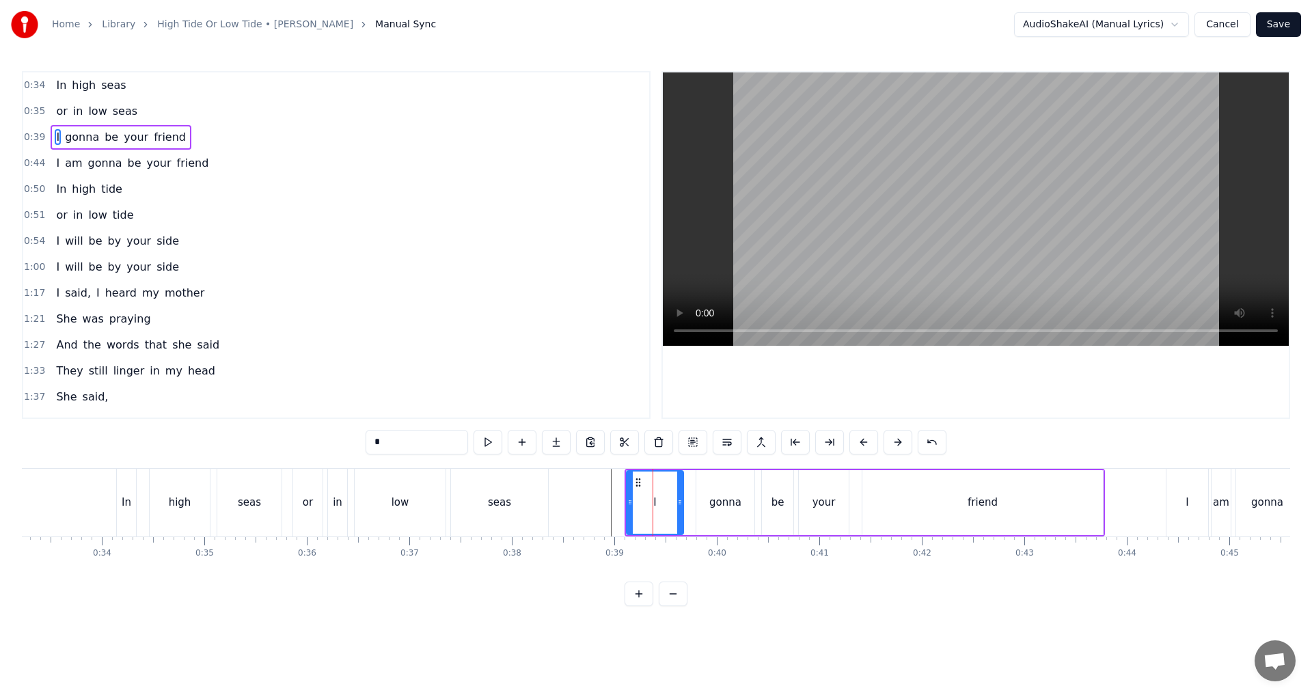
click at [654, 507] on icon at bounding box center [679, 502] width 5 height 11
click at [424, 439] on input "*" at bounding box center [417, 442] width 103 height 25
type input "***"
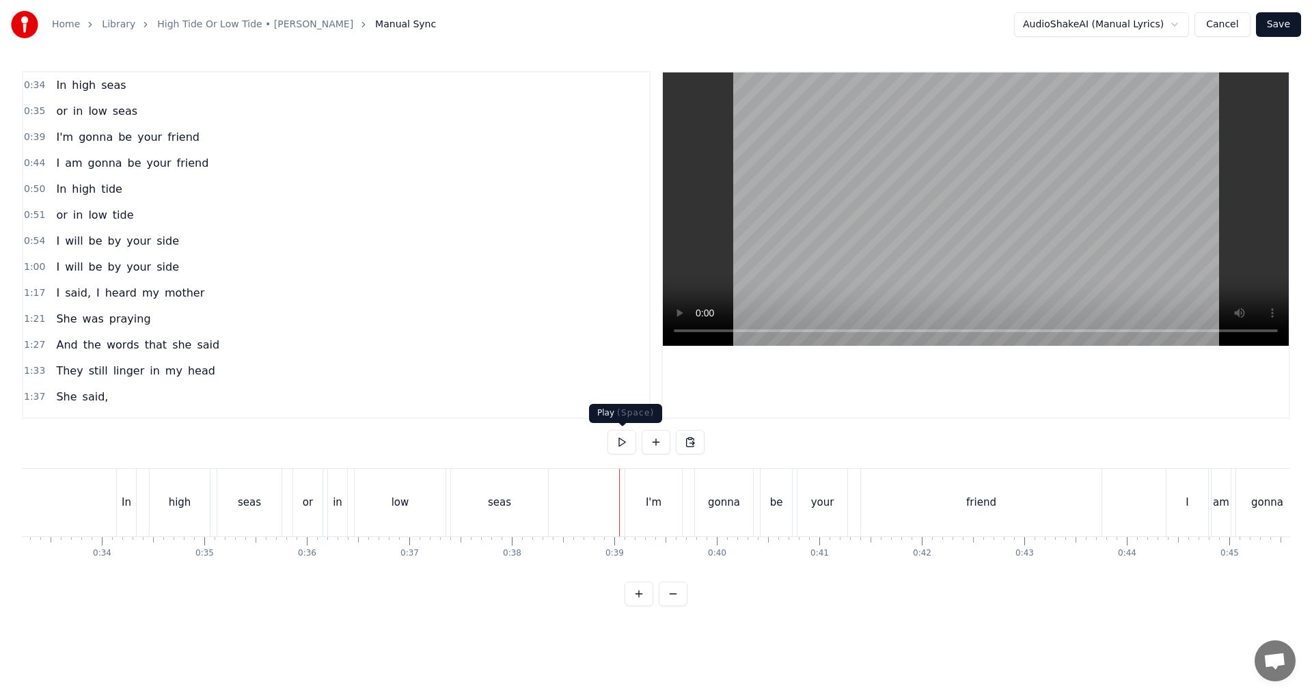
click at [623, 442] on button at bounding box center [622, 442] width 29 height 25
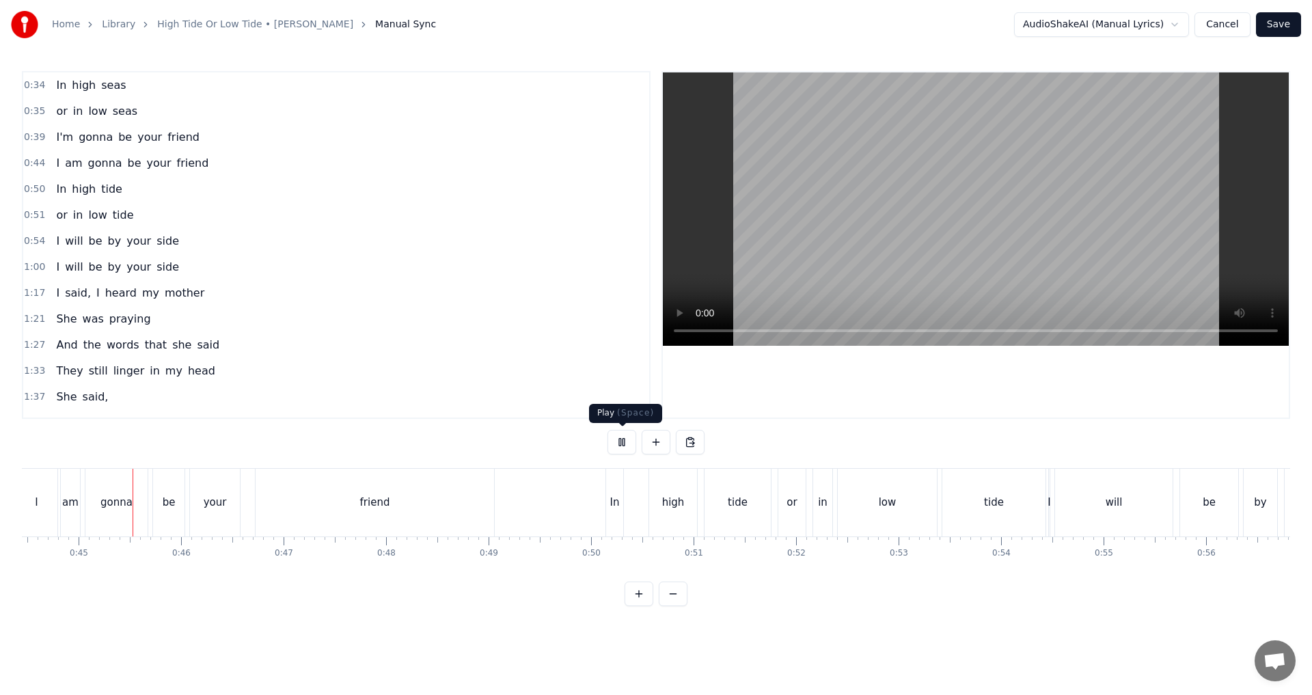
drag, startPoint x: 623, startPoint y: 438, endPoint x: 610, endPoint y: 442, distance: 14.3
click at [621, 439] on button at bounding box center [622, 442] width 29 height 25
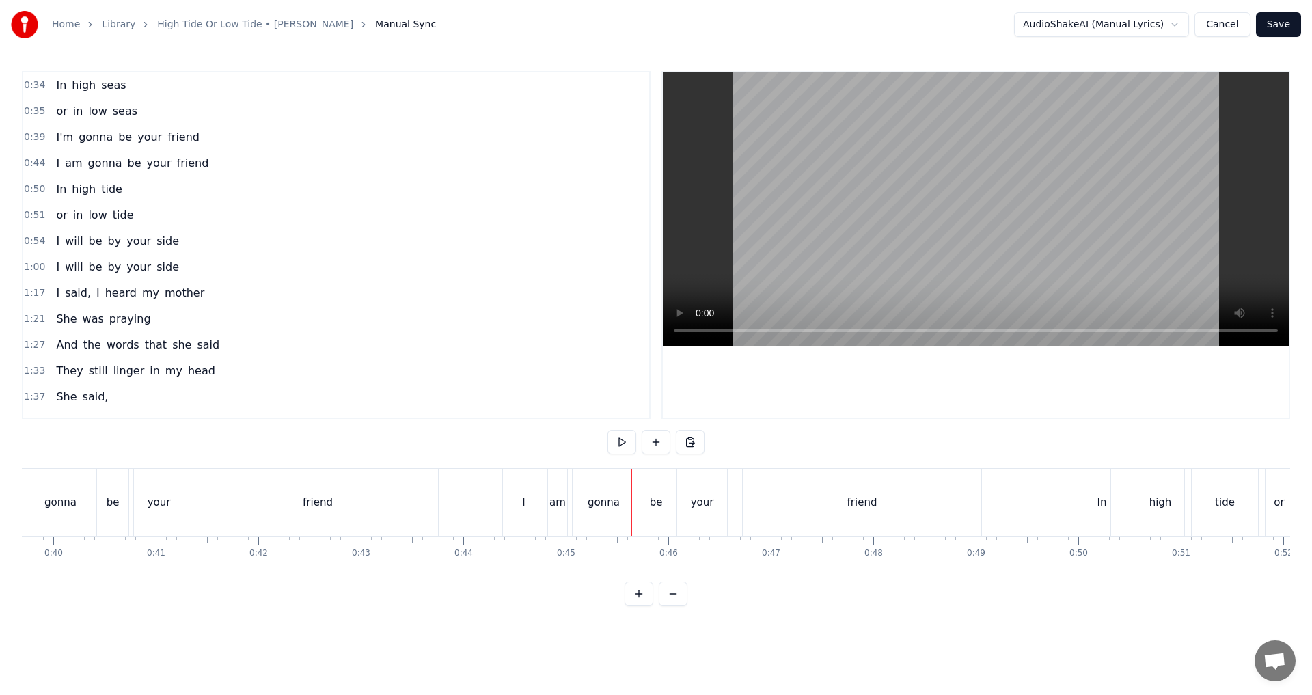
scroll to position [0, 4102]
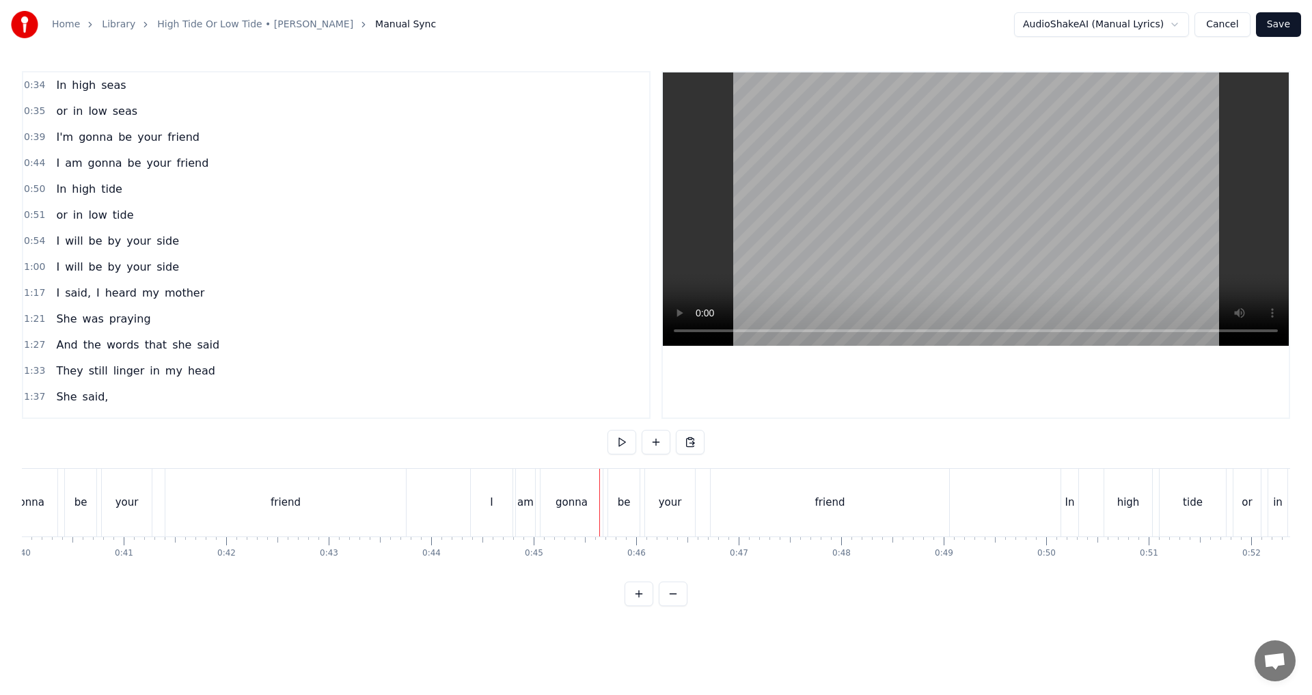
click at [526, 503] on div "am" at bounding box center [525, 503] width 16 height 16
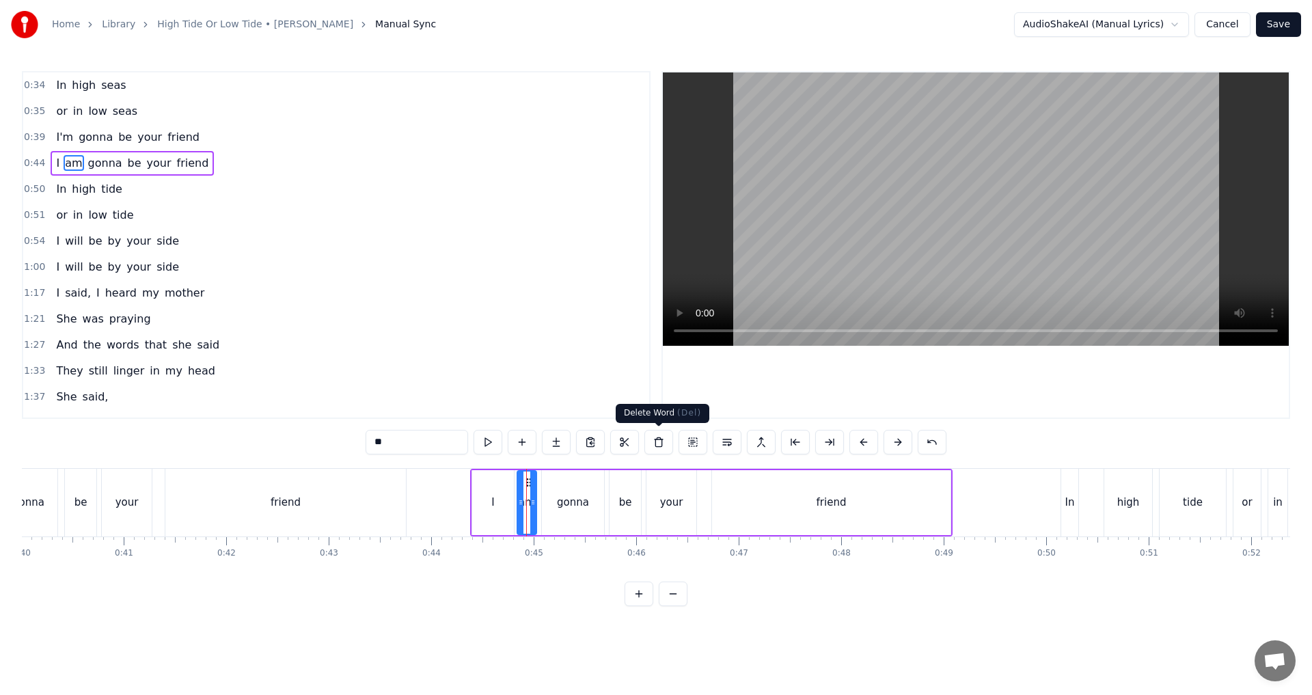
click at [654, 435] on button at bounding box center [659, 442] width 29 height 25
click at [510, 513] on div "I" at bounding box center [493, 502] width 42 height 65
drag, startPoint x: 512, startPoint y: 502, endPoint x: 528, endPoint y: 502, distance: 15.7
click at [528, 502] on icon at bounding box center [526, 502] width 5 height 11
click at [397, 441] on input "*" at bounding box center [417, 442] width 103 height 25
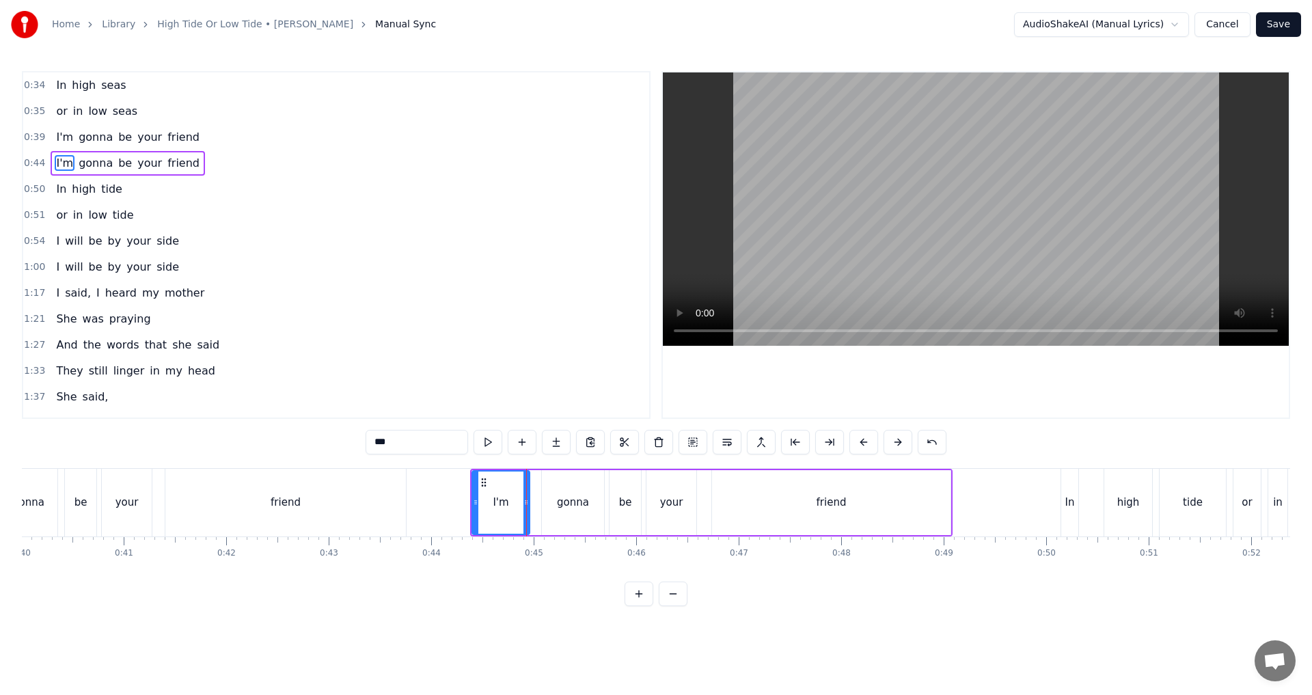
type input "***"
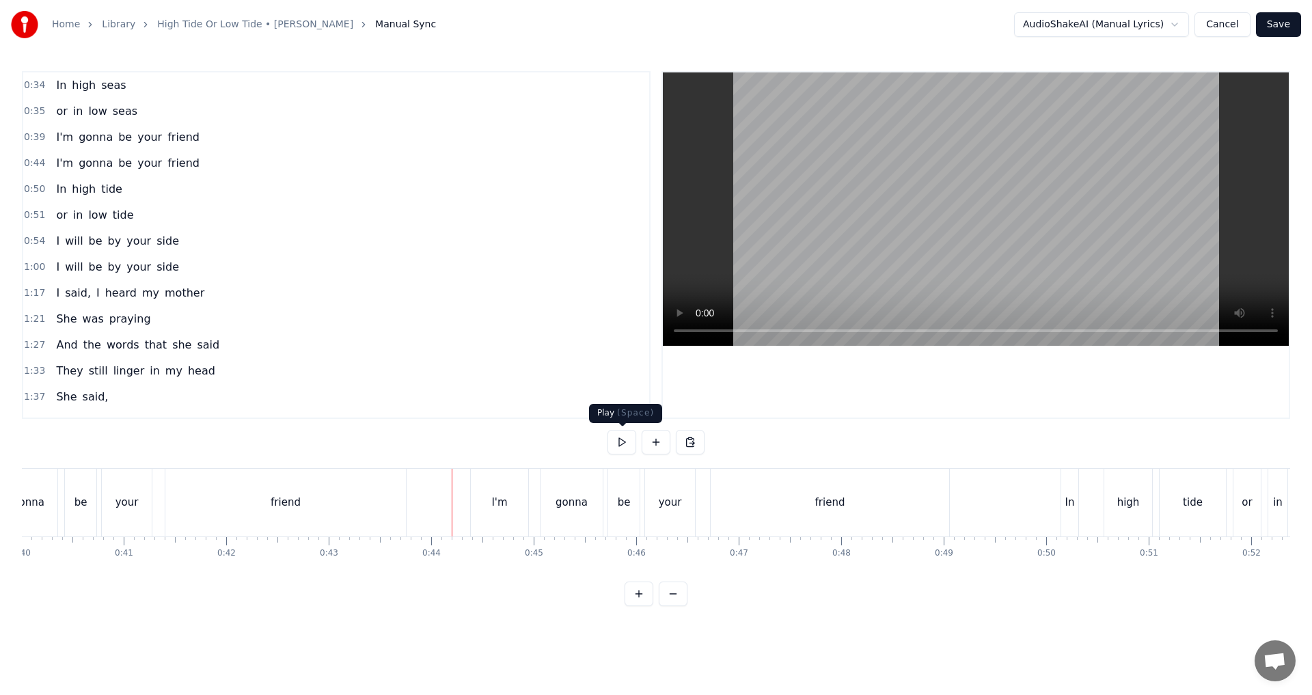
click at [617, 442] on button at bounding box center [622, 442] width 29 height 25
click at [640, 439] on div at bounding box center [656, 442] width 97 height 25
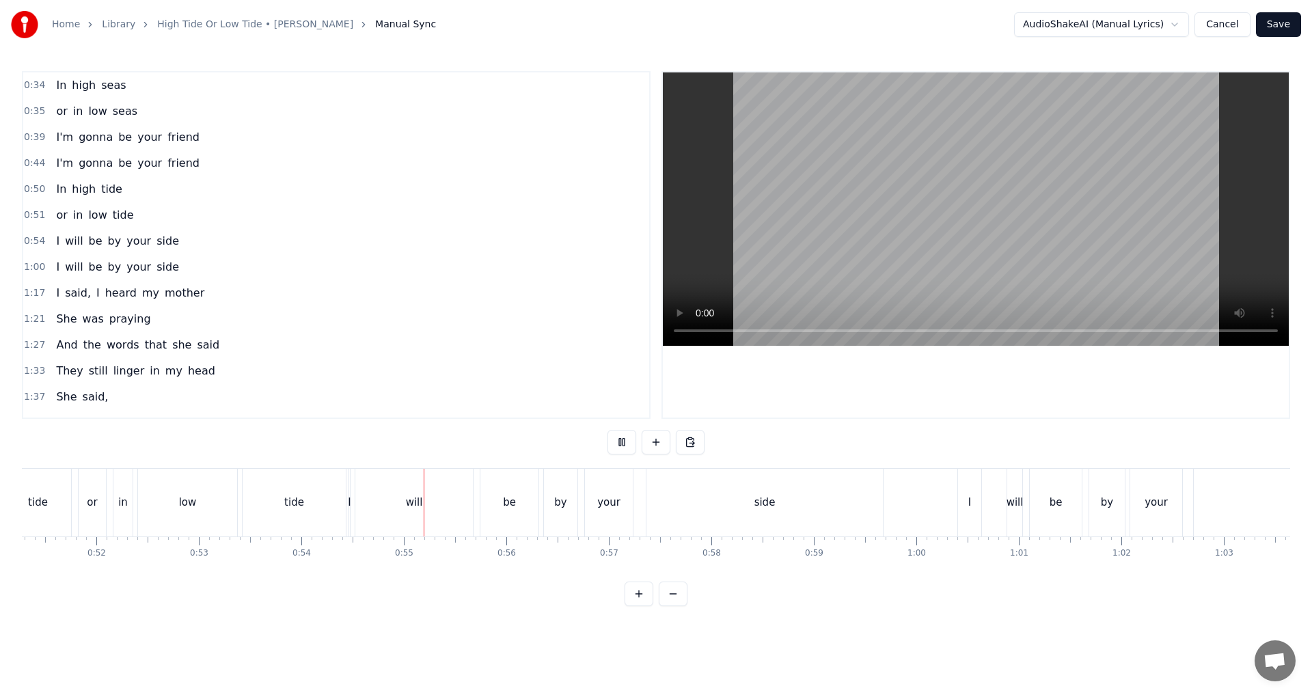
click at [639, 440] on div at bounding box center [656, 442] width 97 height 25
click at [620, 438] on button at bounding box center [622, 442] width 29 height 25
click at [380, 511] on div "will" at bounding box center [414, 503] width 118 height 68
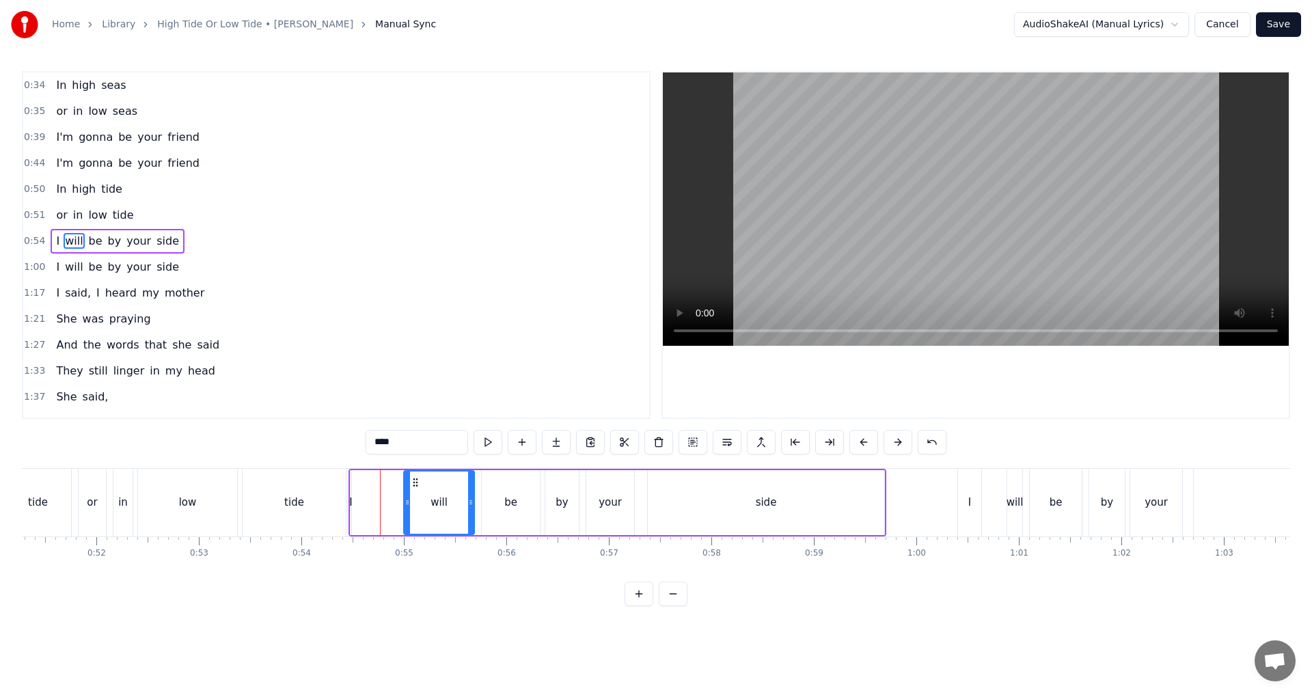
drag, startPoint x: 360, startPoint y: 503, endPoint x: 407, endPoint y: 494, distance: 48.0
click at [407, 494] on div at bounding box center [407, 503] width 5 height 62
click at [351, 513] on div "I" at bounding box center [351, 502] width 2 height 65
type input "*"
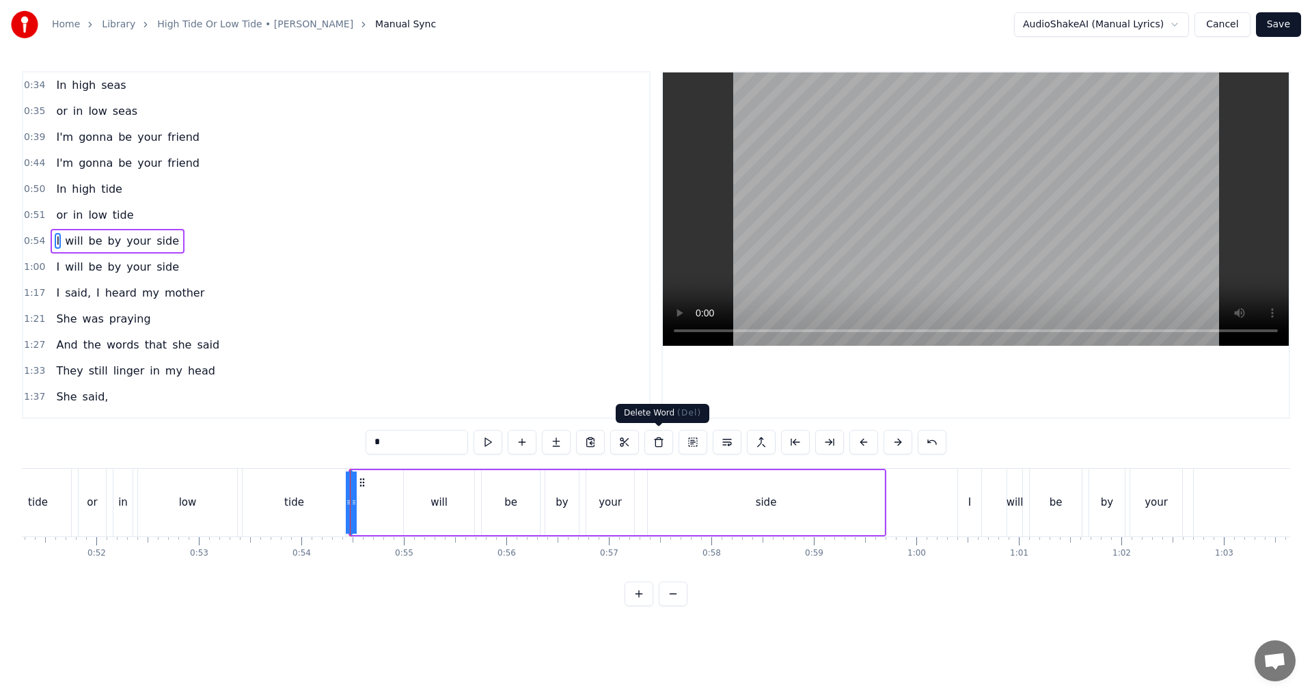
click at [654, 442] on button at bounding box center [659, 442] width 29 height 25
click at [417, 507] on div "will" at bounding box center [439, 502] width 70 height 65
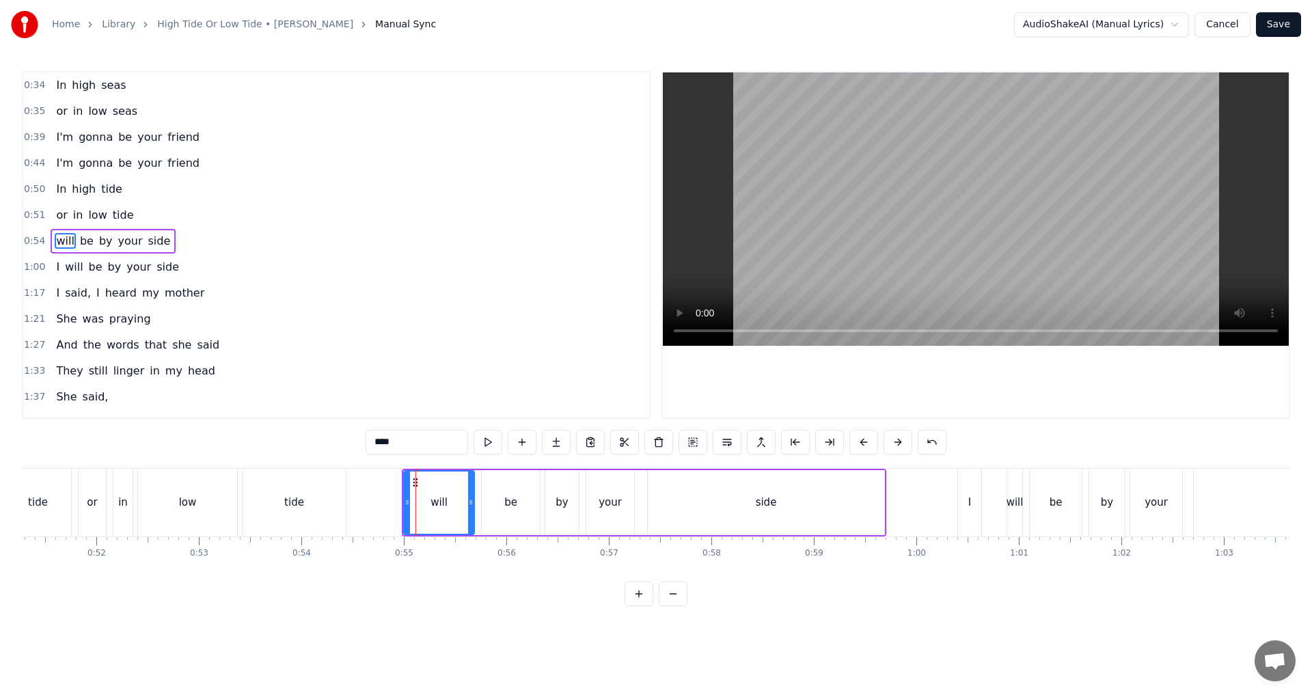
drag, startPoint x: 414, startPoint y: 444, endPoint x: 289, endPoint y: 434, distance: 124.8
click at [297, 437] on div "0:34 In high seas 0:35 or in low seas 0:39 I'm gonna be your friend 0:44 I'm go…" at bounding box center [656, 338] width 1269 height 535
type input "****"
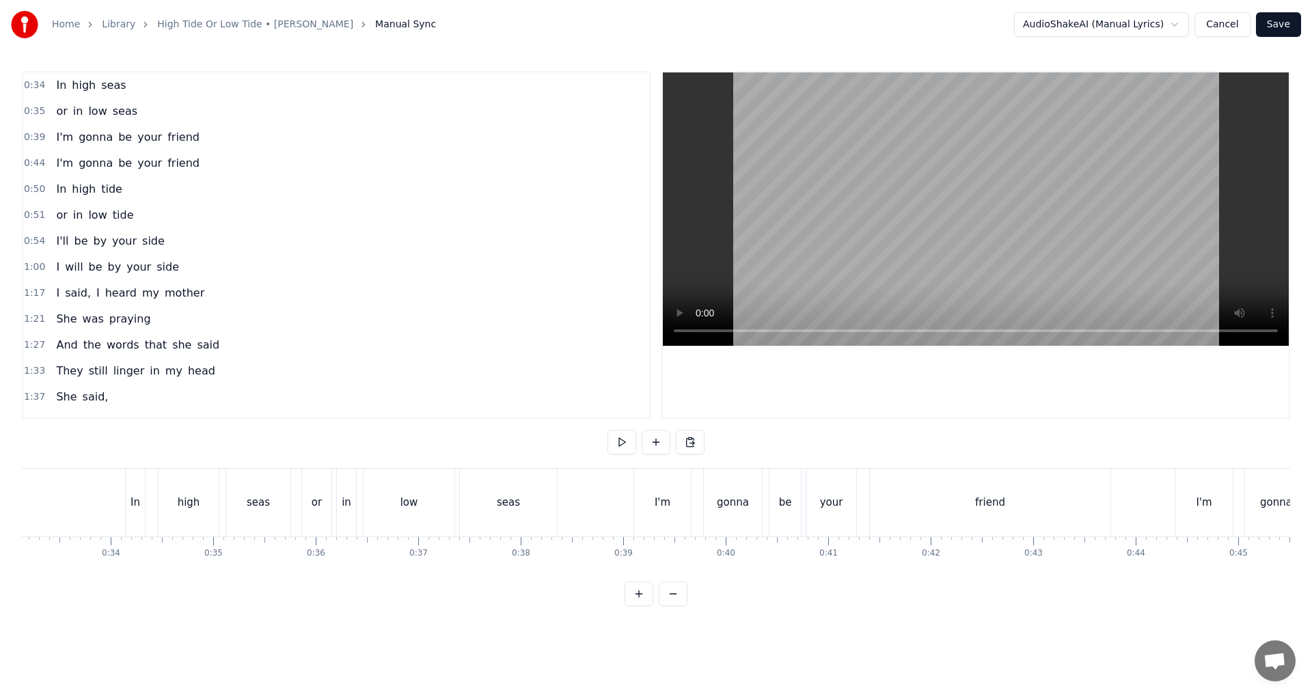
scroll to position [0, 3012]
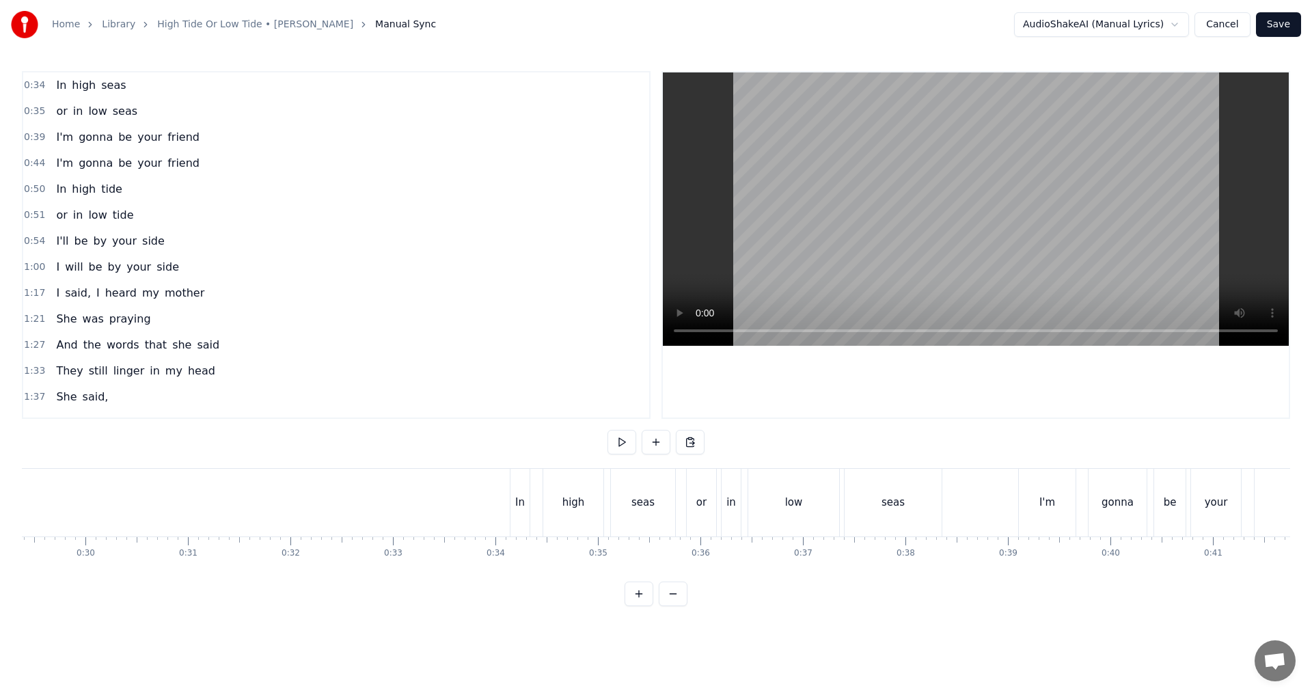
click at [71, 250] on div "I'll be by your side" at bounding box center [110, 241] width 119 height 25
click at [566, 487] on div "side" at bounding box center [463, 503] width 237 height 68
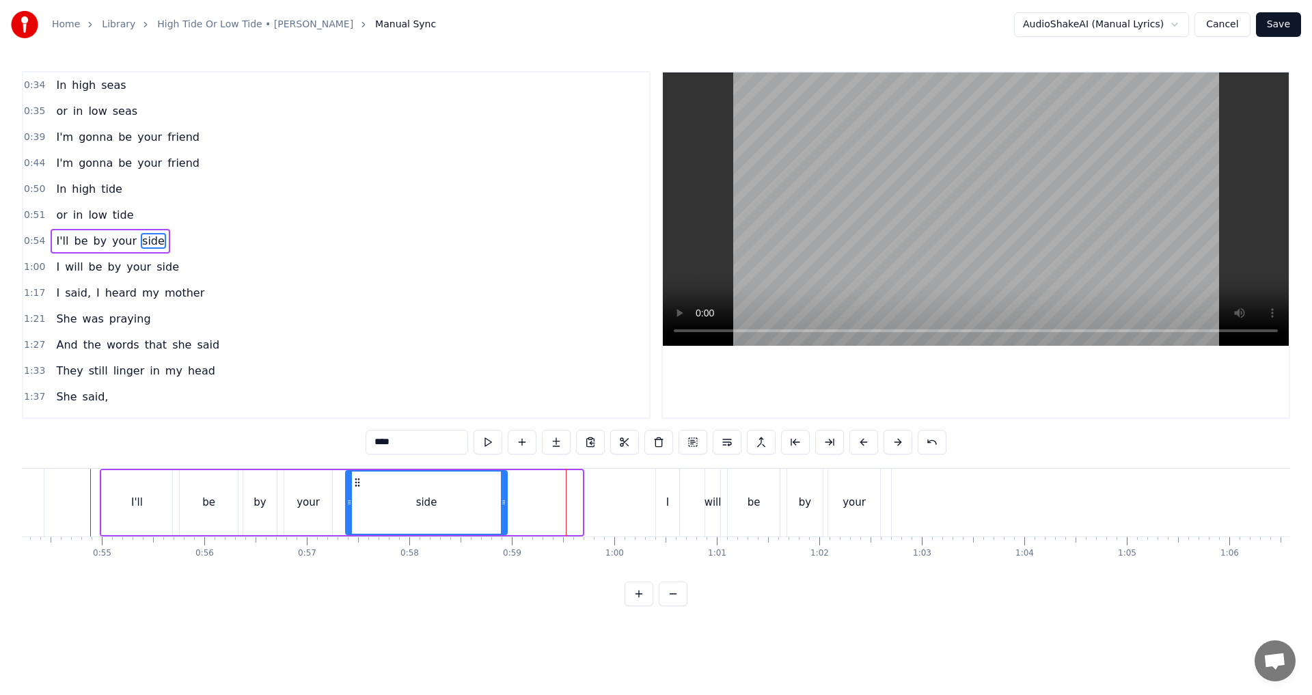
drag, startPoint x: 581, startPoint y: 506, endPoint x: 506, endPoint y: 506, distance: 75.2
click at [506, 506] on icon at bounding box center [503, 502] width 5 height 11
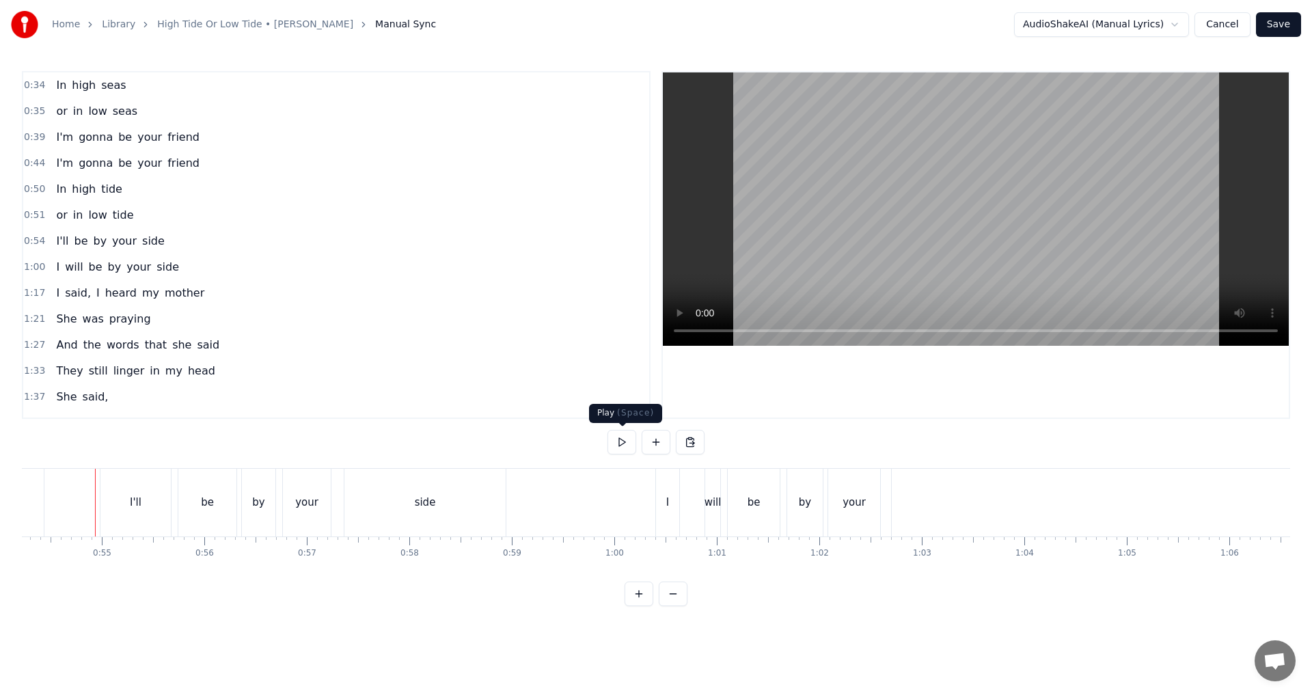
click at [628, 439] on button at bounding box center [622, 442] width 29 height 25
click at [654, 504] on div "will" at bounding box center [713, 503] width 17 height 16
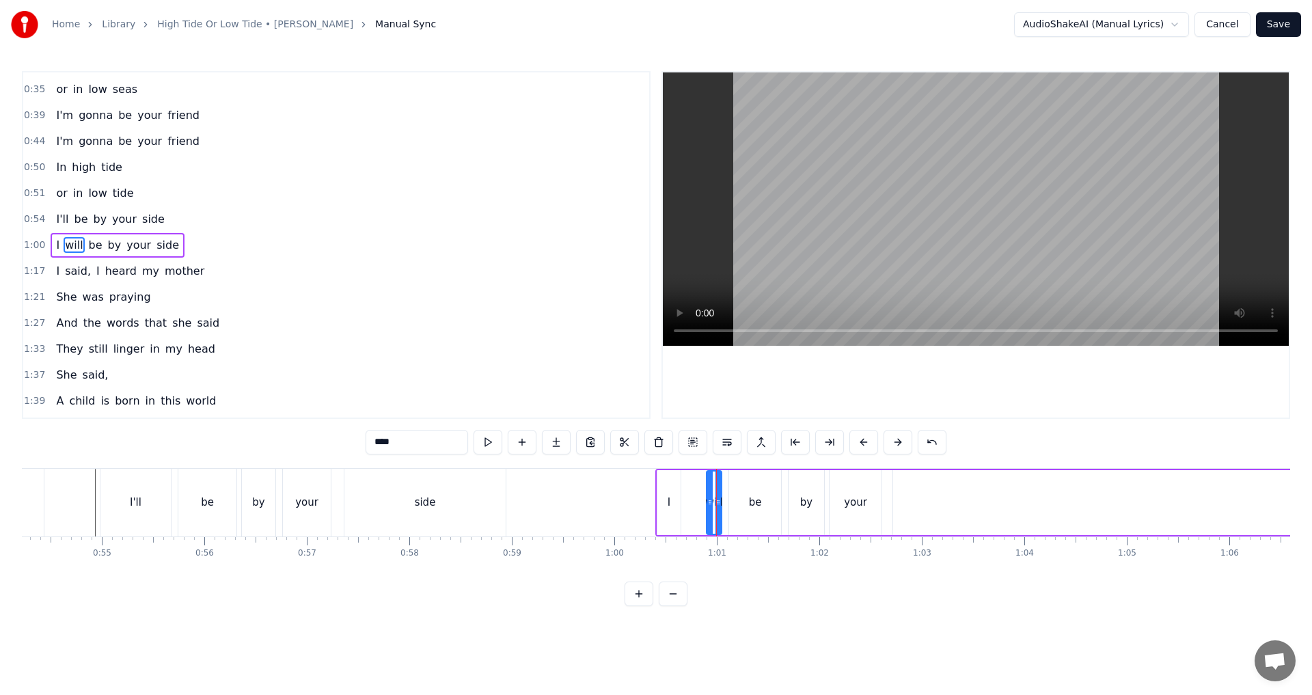
click at [654, 515] on div "I" at bounding box center [669, 502] width 23 height 65
type input "*"
click at [654, 446] on button at bounding box center [659, 442] width 29 height 25
click at [654, 514] on div "will" at bounding box center [714, 502] width 15 height 65
drag, startPoint x: 711, startPoint y: 512, endPoint x: 664, endPoint y: 512, distance: 46.5
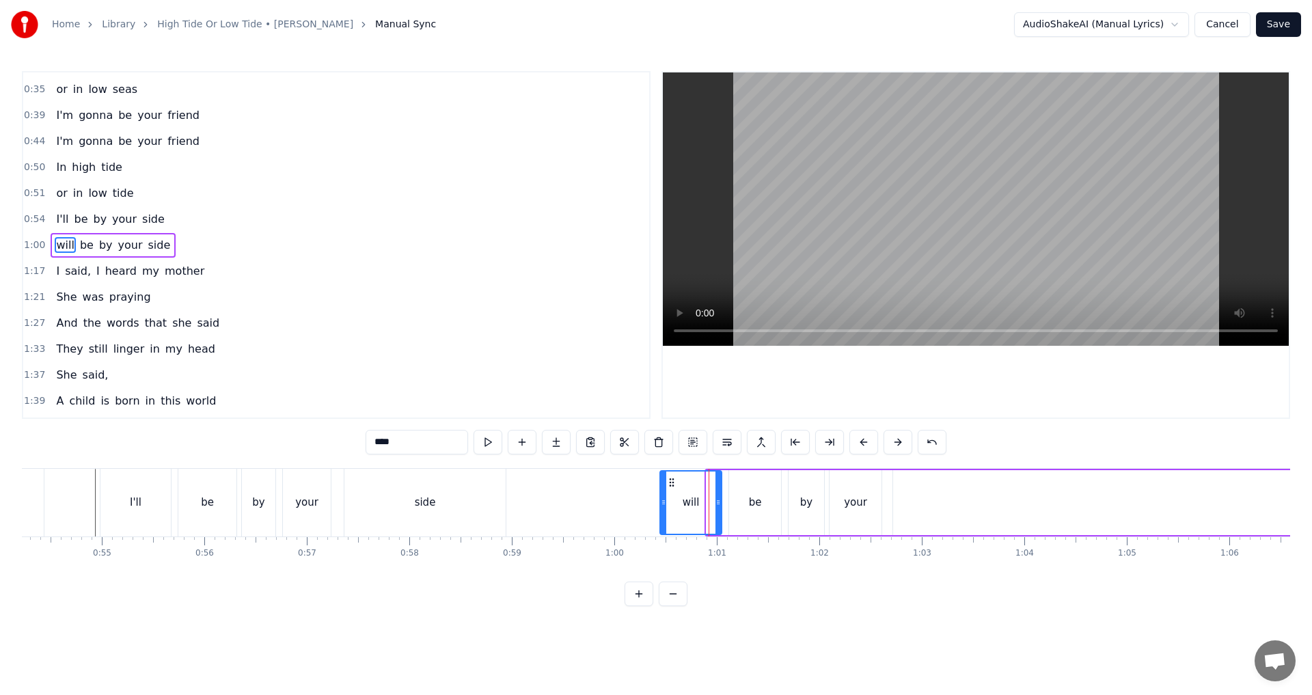
click at [654, 512] on div at bounding box center [663, 503] width 5 height 62
drag, startPoint x: 716, startPoint y: 509, endPoint x: 710, endPoint y: 507, distance: 7.0
click at [654, 507] on div at bounding box center [713, 503] width 5 height 62
click at [654, 510] on div "will" at bounding box center [687, 503] width 17 height 16
drag, startPoint x: 399, startPoint y: 443, endPoint x: 213, endPoint y: 427, distance: 185.9
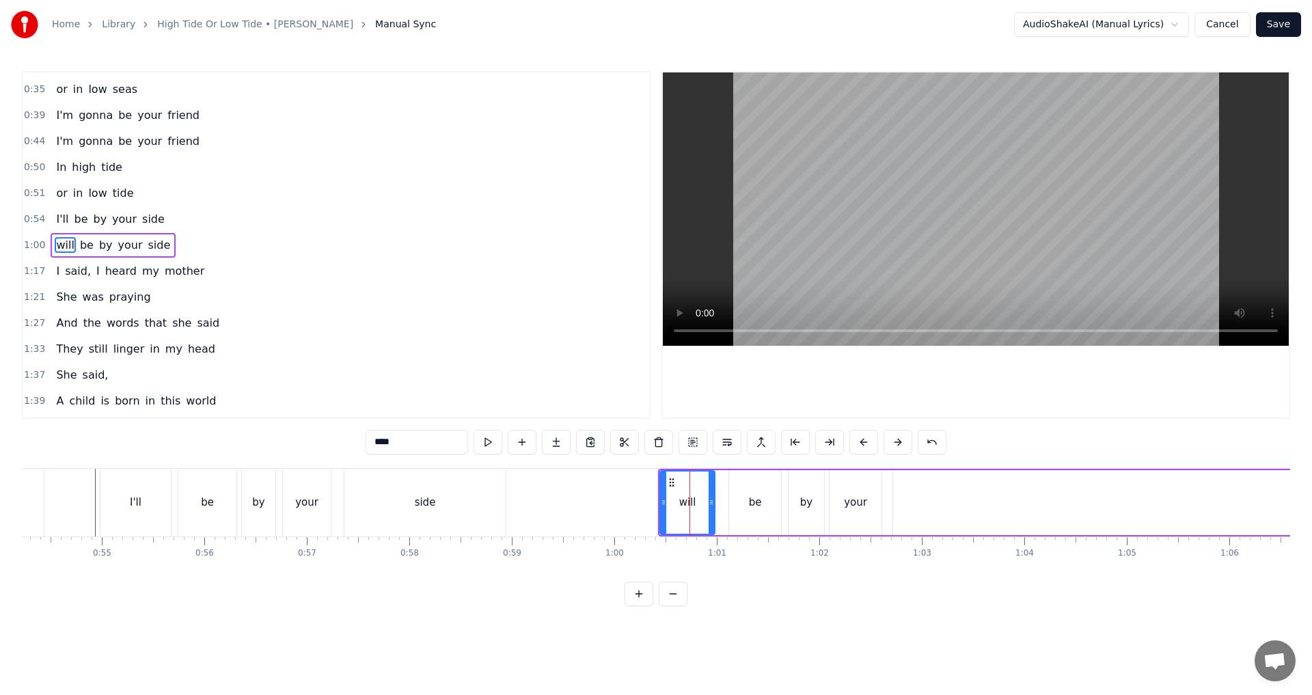
click at [213, 427] on div "0:34 In high seas 0:35 or in low seas 0:39 I'm gonna be your friend 0:44 I'm go…" at bounding box center [656, 338] width 1269 height 535
type input "****"
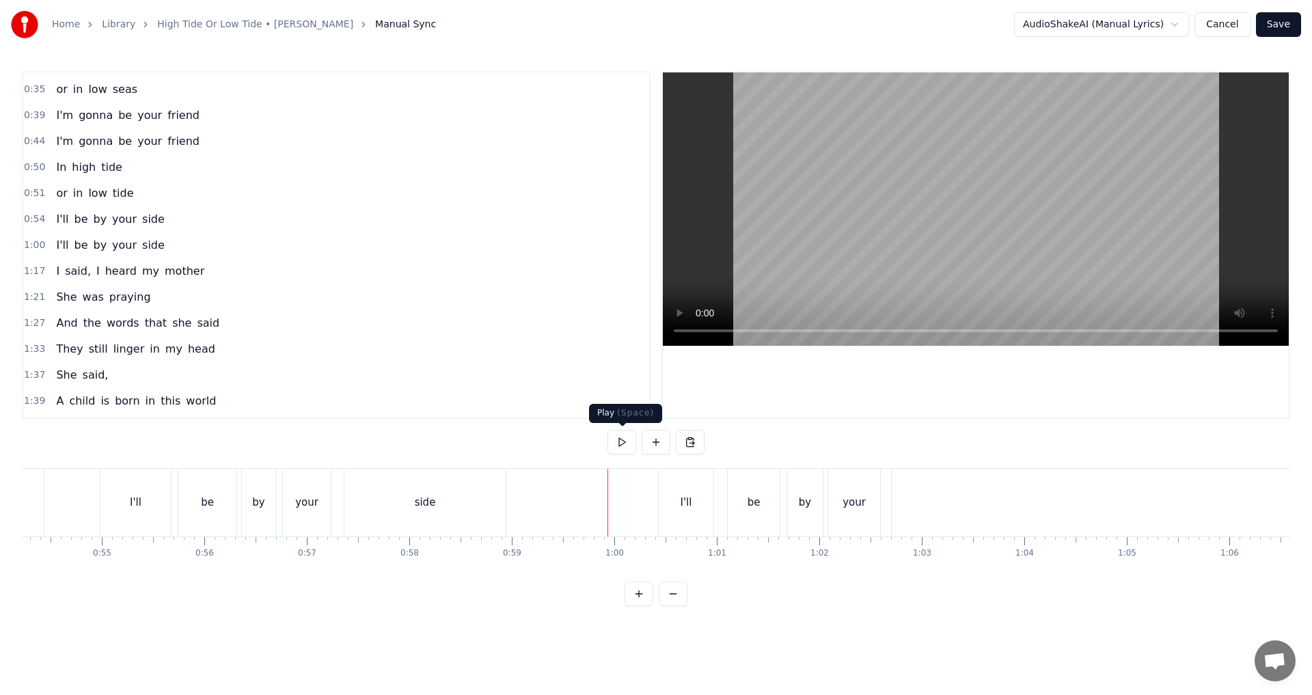
click at [618, 444] on button at bounding box center [622, 442] width 29 height 25
click at [623, 447] on button at bounding box center [622, 442] width 29 height 25
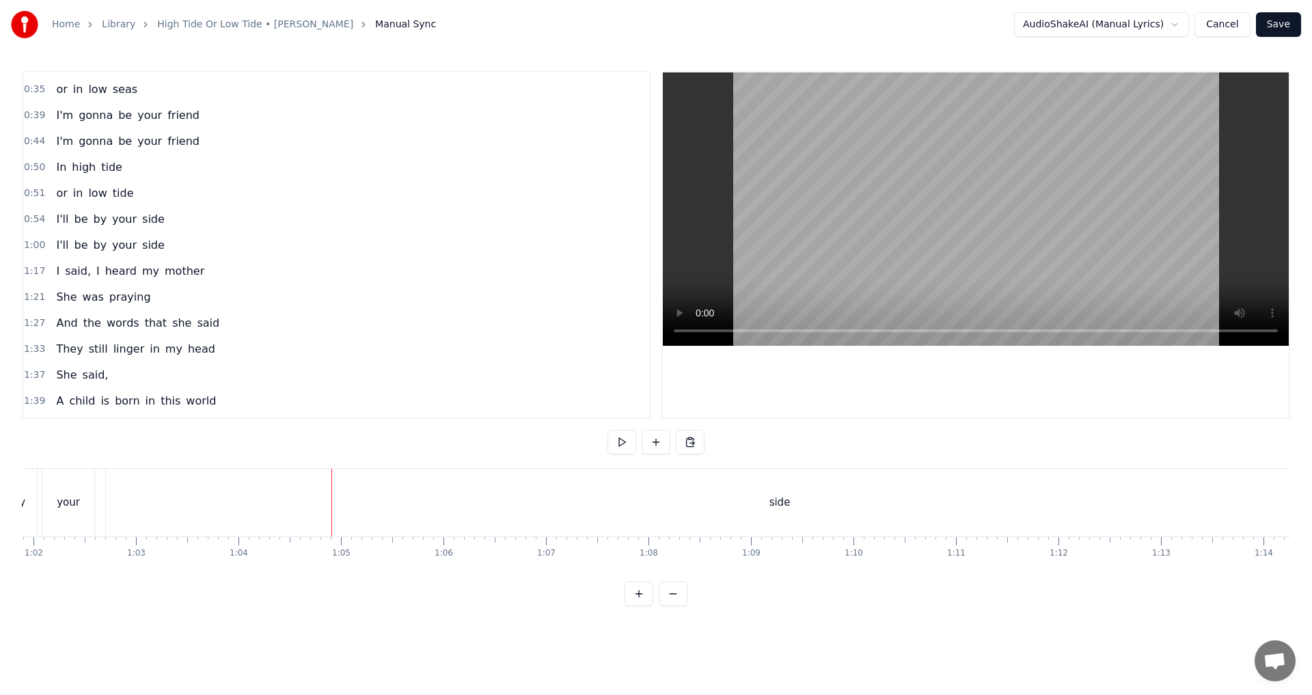
scroll to position [0, 6329]
click at [368, 513] on div "side" at bounding box center [796, 503] width 1348 height 68
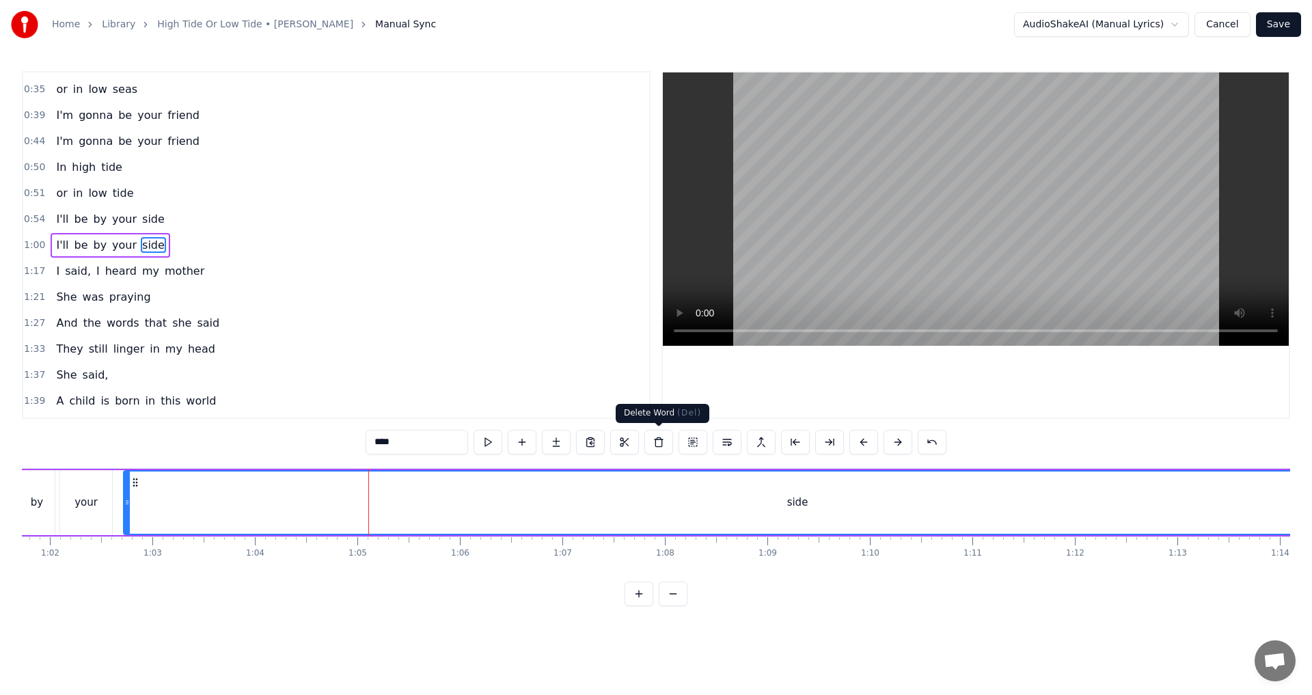
click at [653, 446] on button at bounding box center [659, 442] width 29 height 25
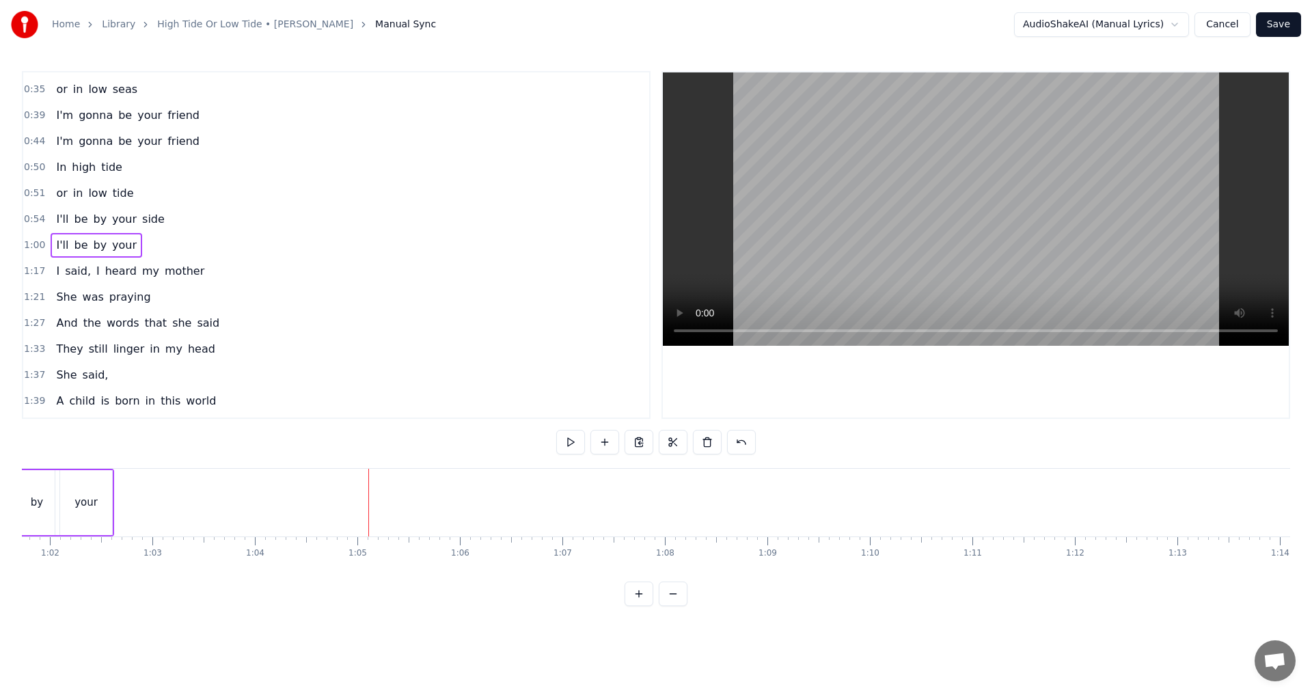
click at [105, 507] on div "your" at bounding box center [86, 502] width 52 height 65
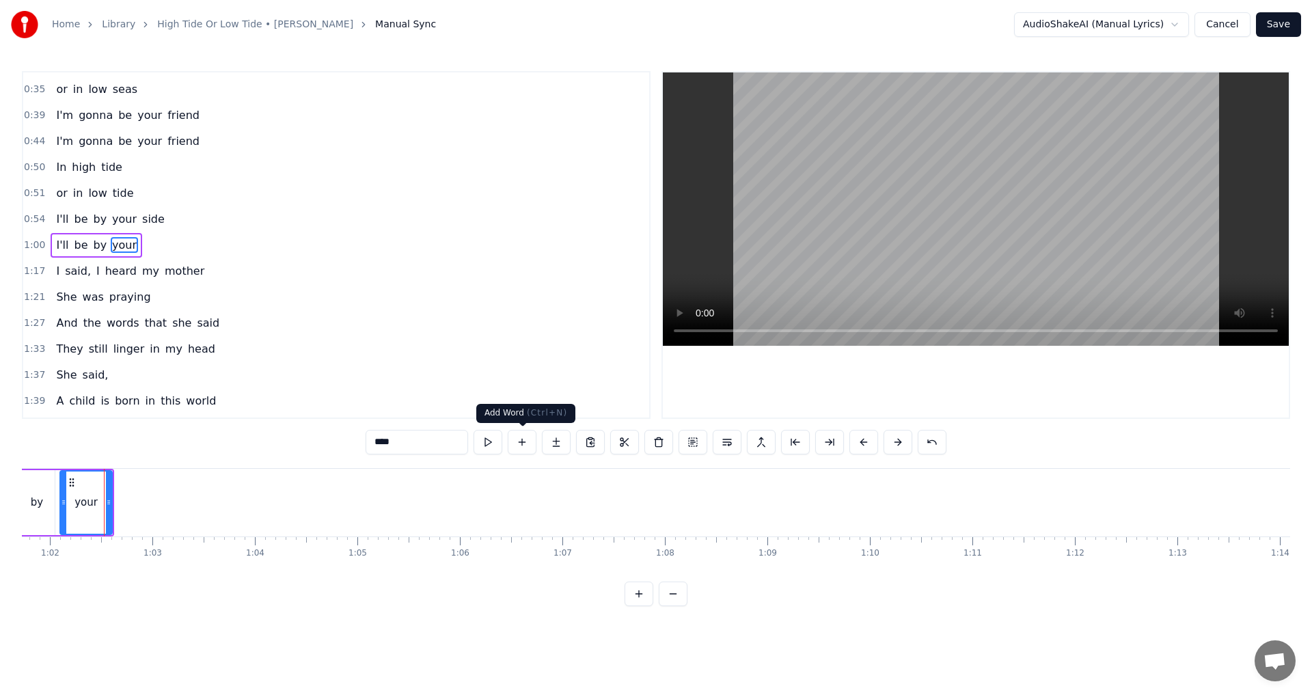
click at [530, 444] on button at bounding box center [522, 442] width 29 height 25
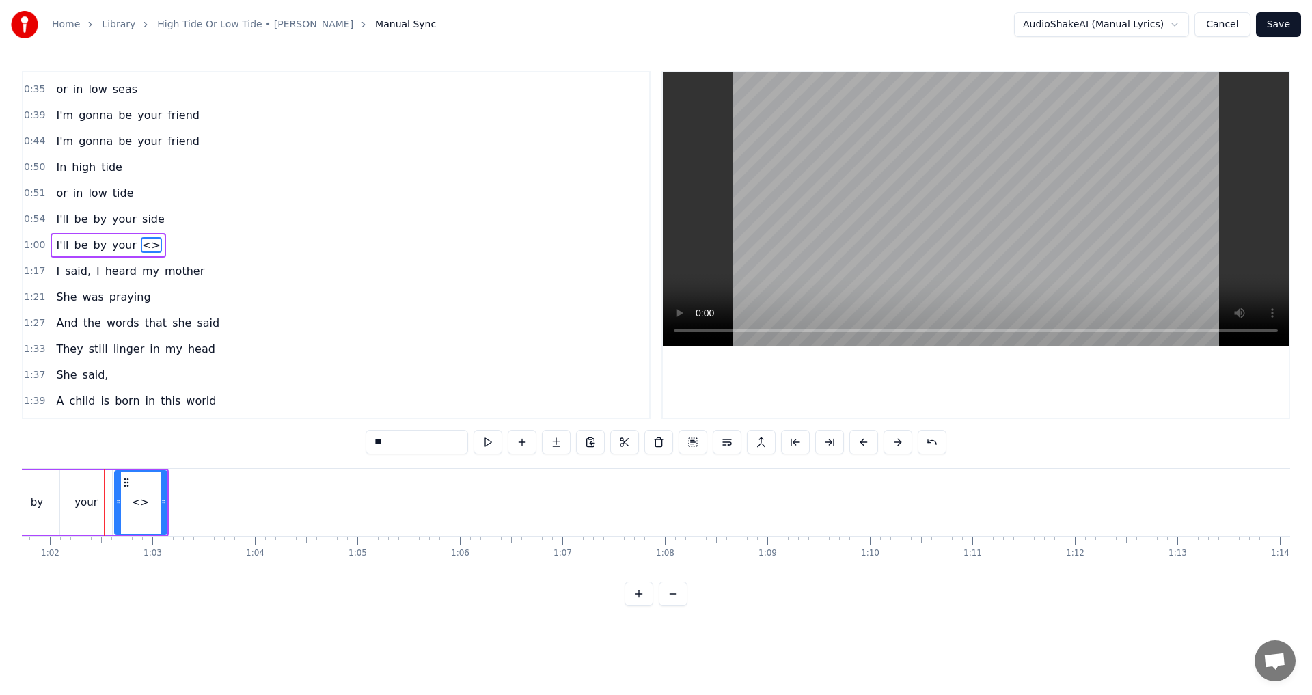
drag, startPoint x: 406, startPoint y: 442, endPoint x: 280, endPoint y: 435, distance: 126.0
click at [289, 436] on div "0:34 In high seas 0:35 or in low seas 0:39 I'm gonna be your friend 0:44 I'm go…" at bounding box center [656, 338] width 1269 height 535
click at [163, 505] on icon at bounding box center [163, 502] width 5 height 11
drag, startPoint x: 163, startPoint y: 505, endPoint x: 324, endPoint y: 505, distance: 161.3
click at [324, 505] on icon at bounding box center [324, 502] width 5 height 11
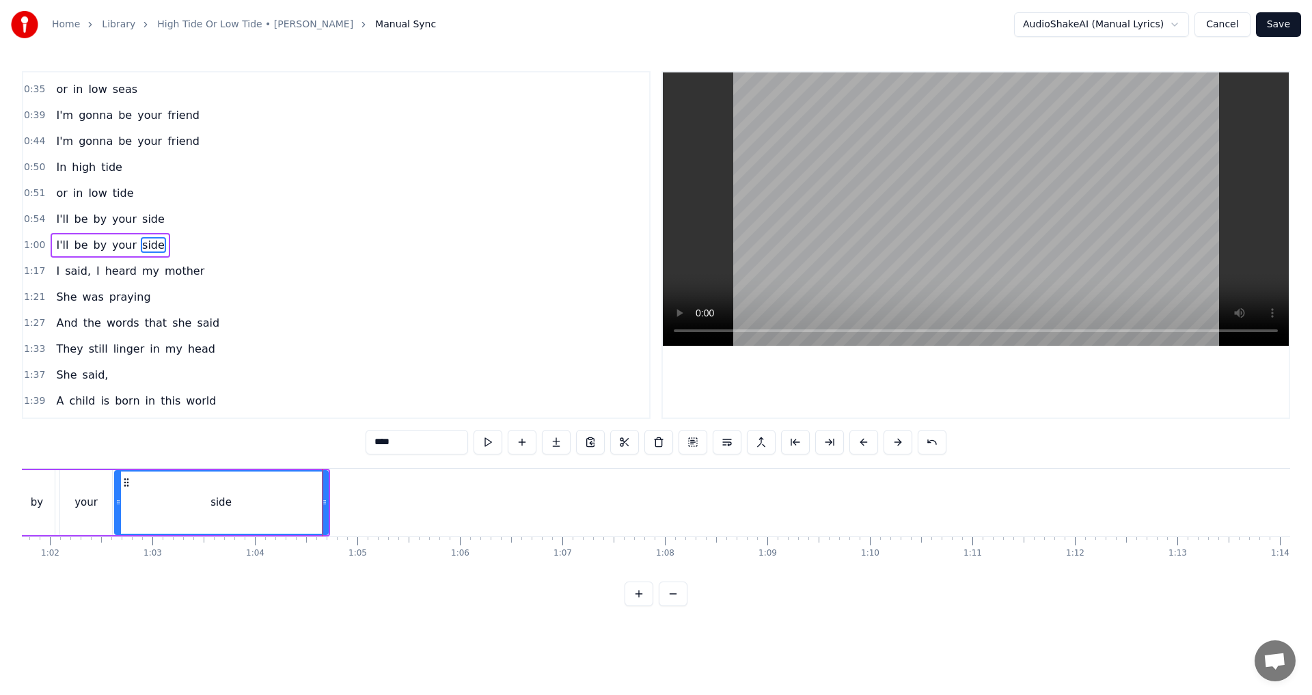
type input "****"
click at [129, 481] on icon at bounding box center [132, 482] width 11 height 11
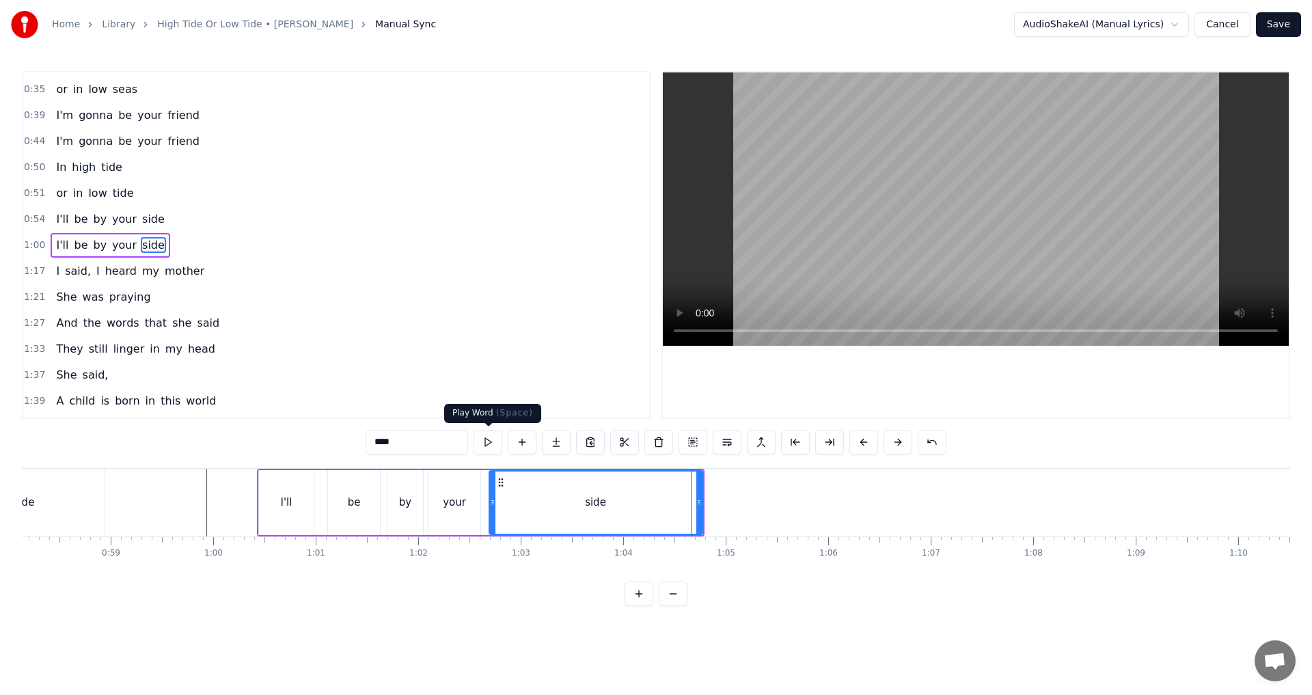
click at [494, 443] on button at bounding box center [488, 442] width 29 height 25
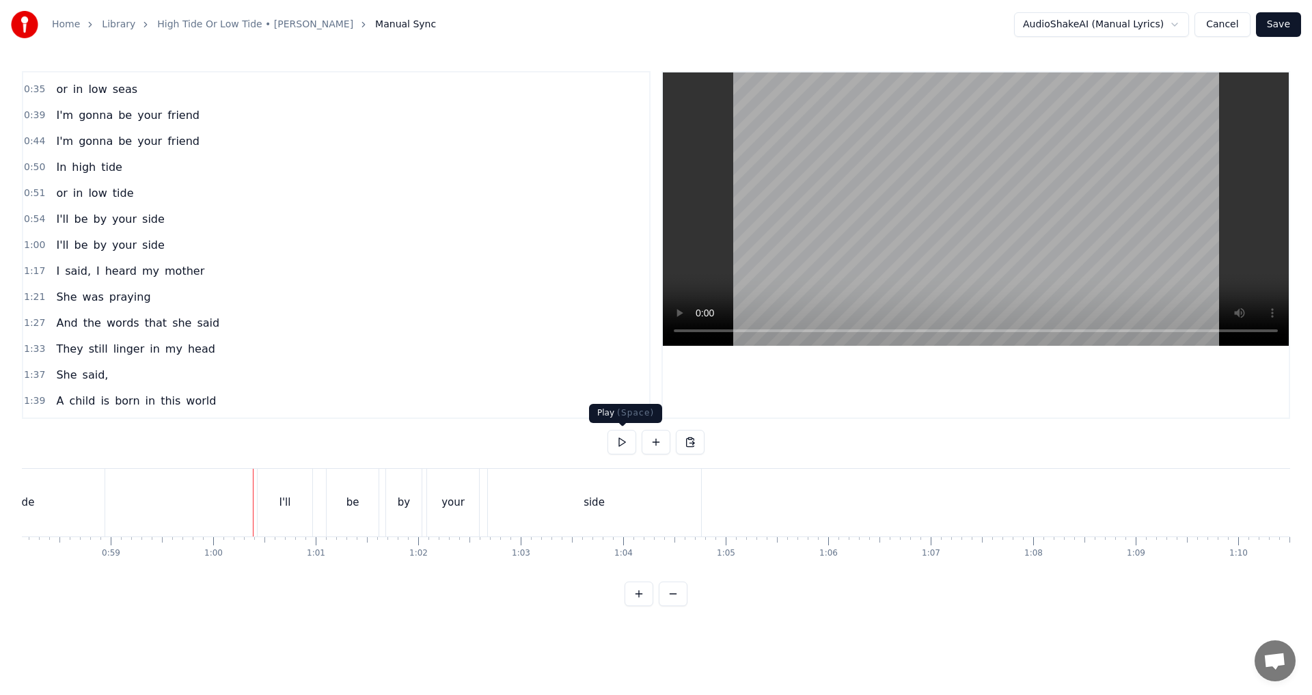
click at [620, 437] on button at bounding box center [622, 442] width 29 height 25
click at [624, 450] on button at bounding box center [622, 442] width 29 height 25
click at [654, 514] on div "side" at bounding box center [594, 503] width 213 height 68
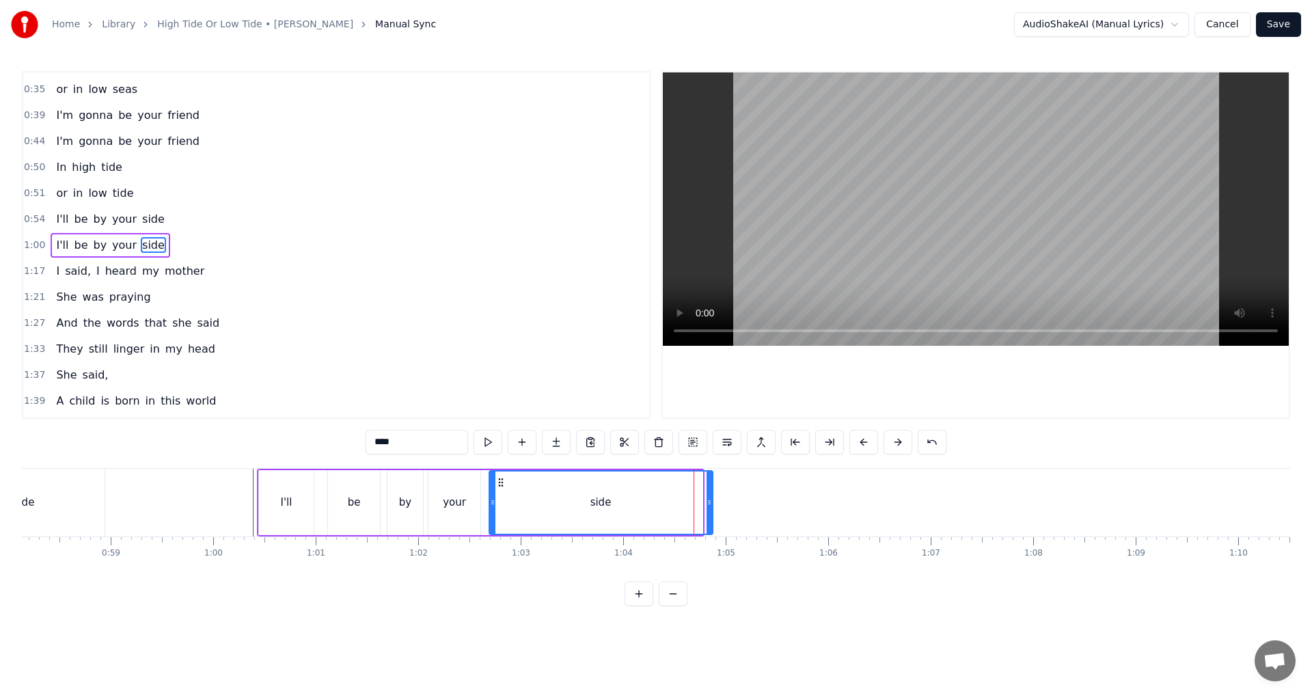
drag, startPoint x: 700, startPoint y: 506, endPoint x: 710, endPoint y: 506, distance: 10.3
click at [654, 506] on icon at bounding box center [709, 502] width 5 height 11
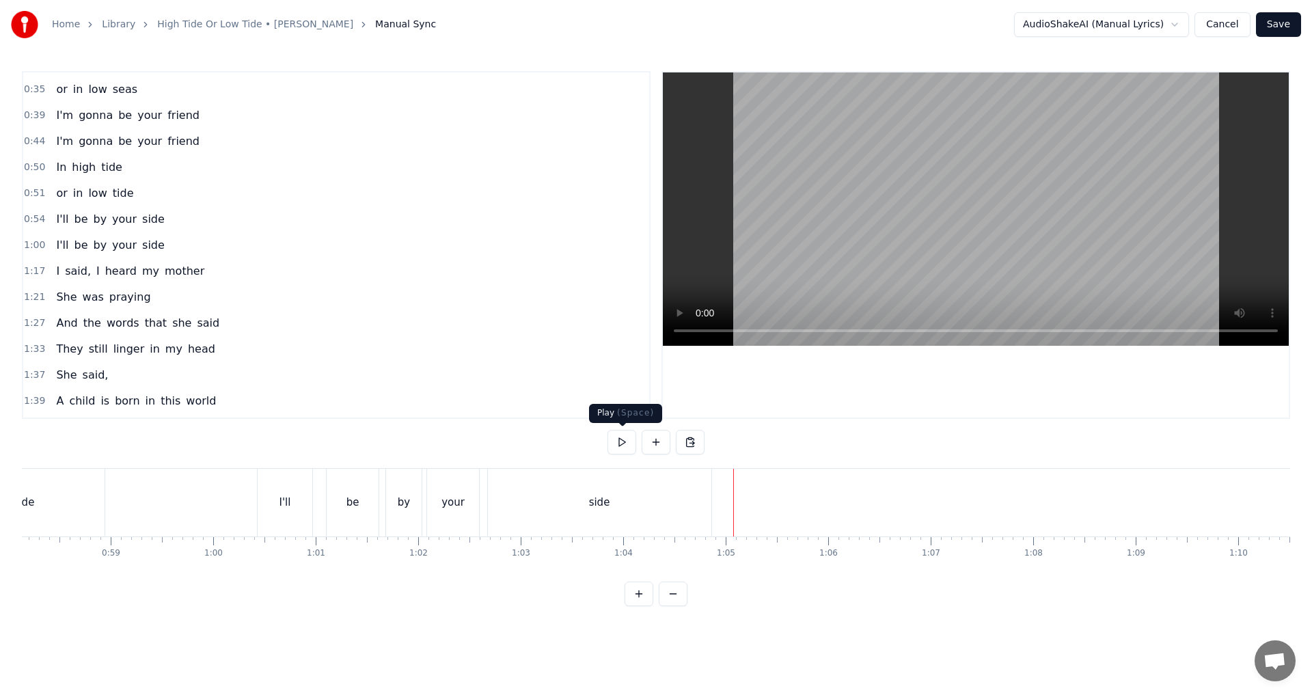
click at [626, 452] on button at bounding box center [622, 442] width 29 height 25
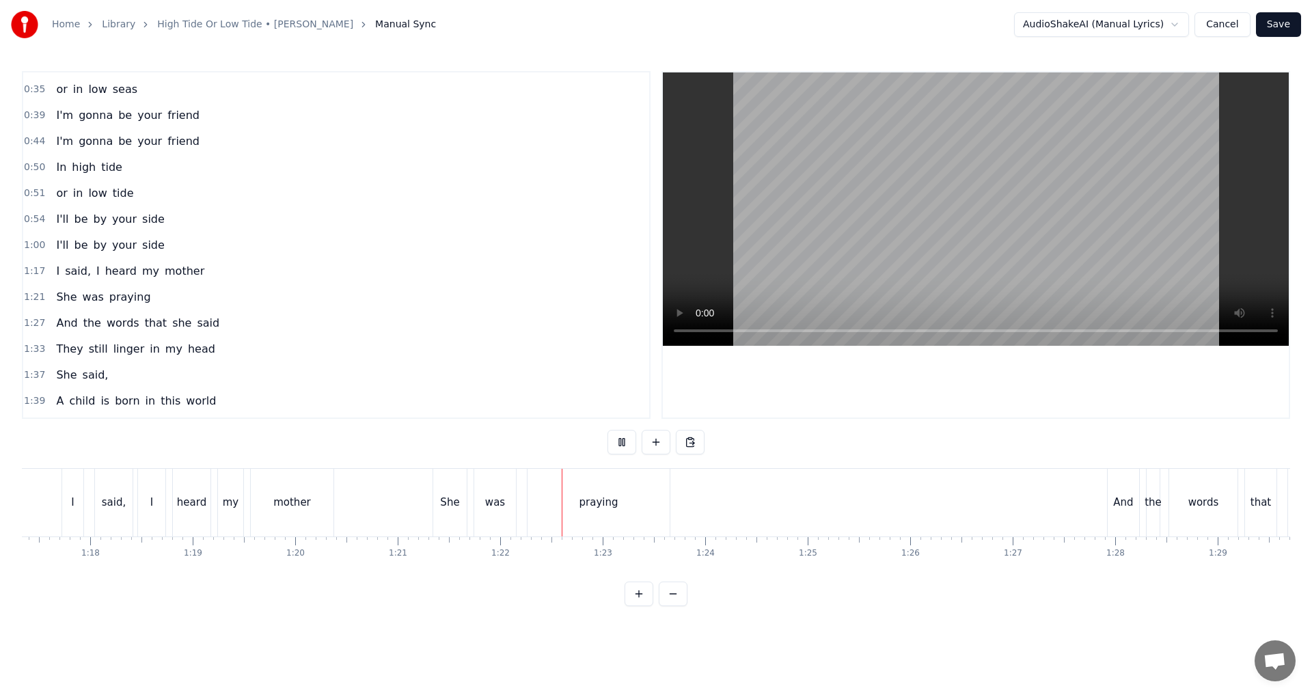
scroll to position [0, 7984]
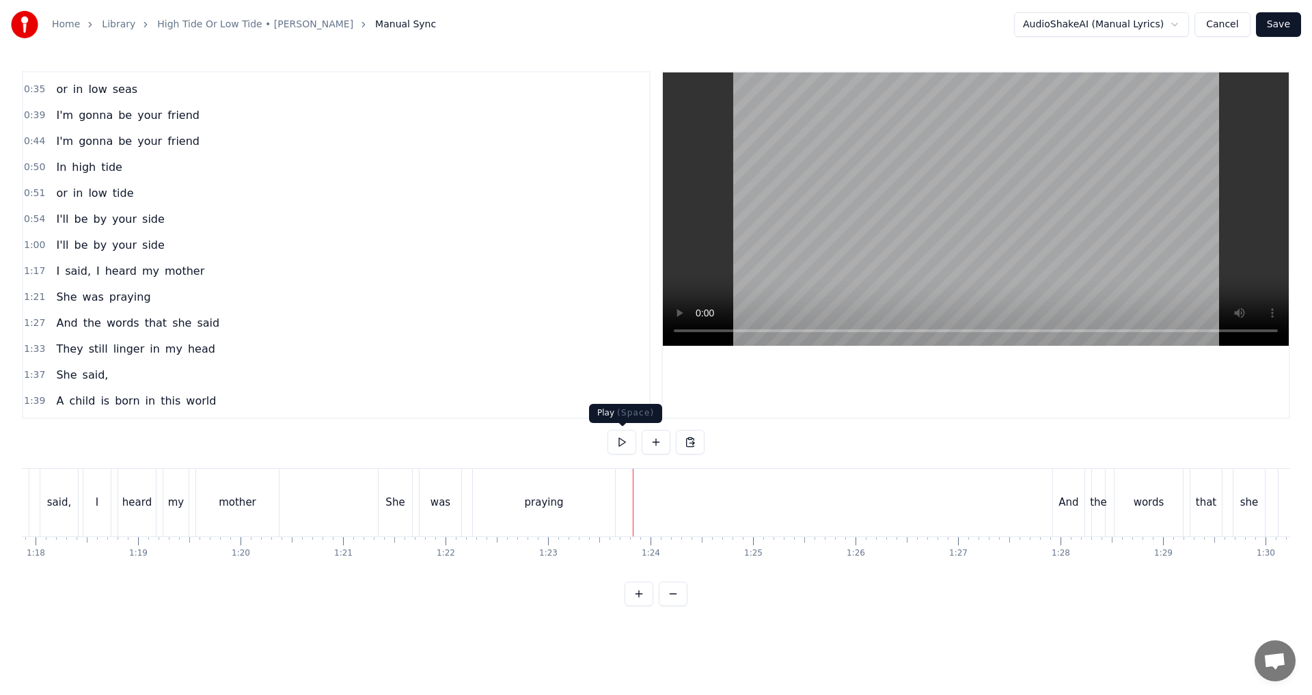
drag, startPoint x: 630, startPoint y: 448, endPoint x: 623, endPoint y: 446, distance: 7.8
click at [629, 447] on button at bounding box center [622, 442] width 29 height 25
click at [624, 446] on button at bounding box center [622, 442] width 29 height 25
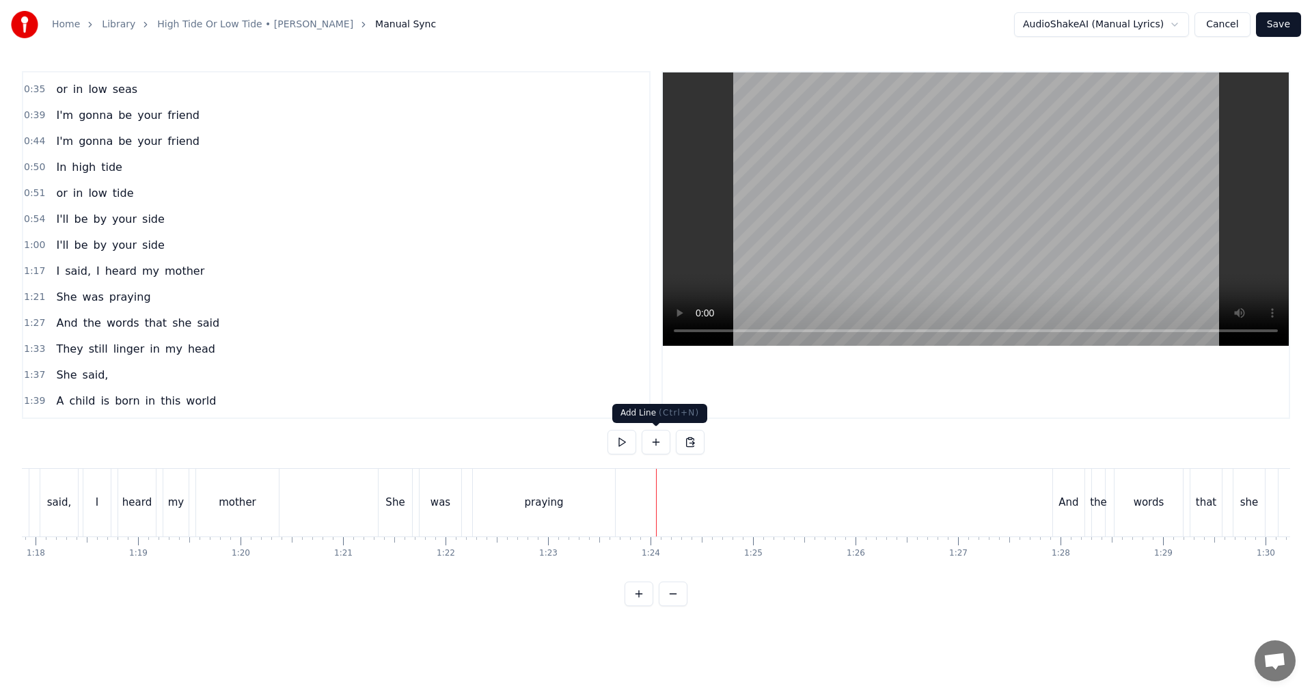
click at [654, 442] on button at bounding box center [656, 442] width 29 height 25
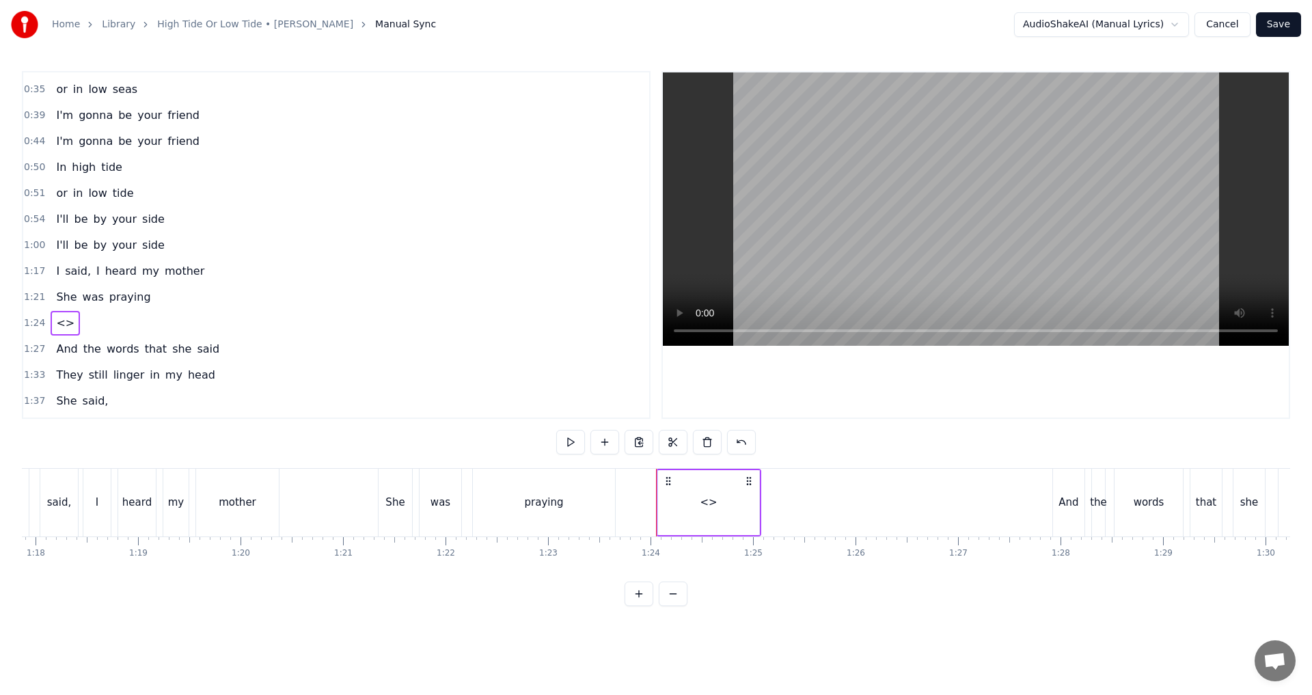
click at [654, 517] on div "<>" at bounding box center [708, 502] width 101 height 65
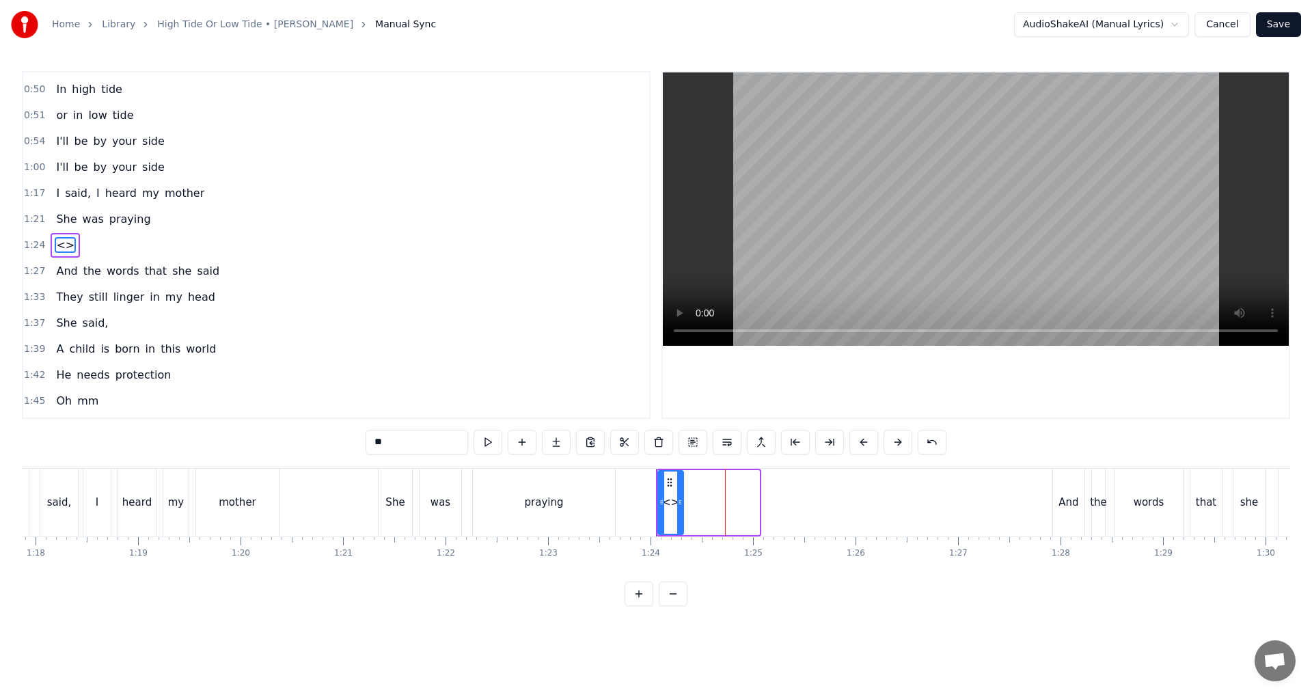
drag, startPoint x: 755, startPoint y: 507, endPoint x: 679, endPoint y: 503, distance: 76.0
click at [654, 503] on icon at bounding box center [679, 502] width 5 height 11
click at [654, 480] on icon at bounding box center [663, 482] width 11 height 11
drag, startPoint x: 673, startPoint y: 498, endPoint x: 680, endPoint y: 500, distance: 7.4
click at [654, 500] on icon at bounding box center [680, 502] width 5 height 11
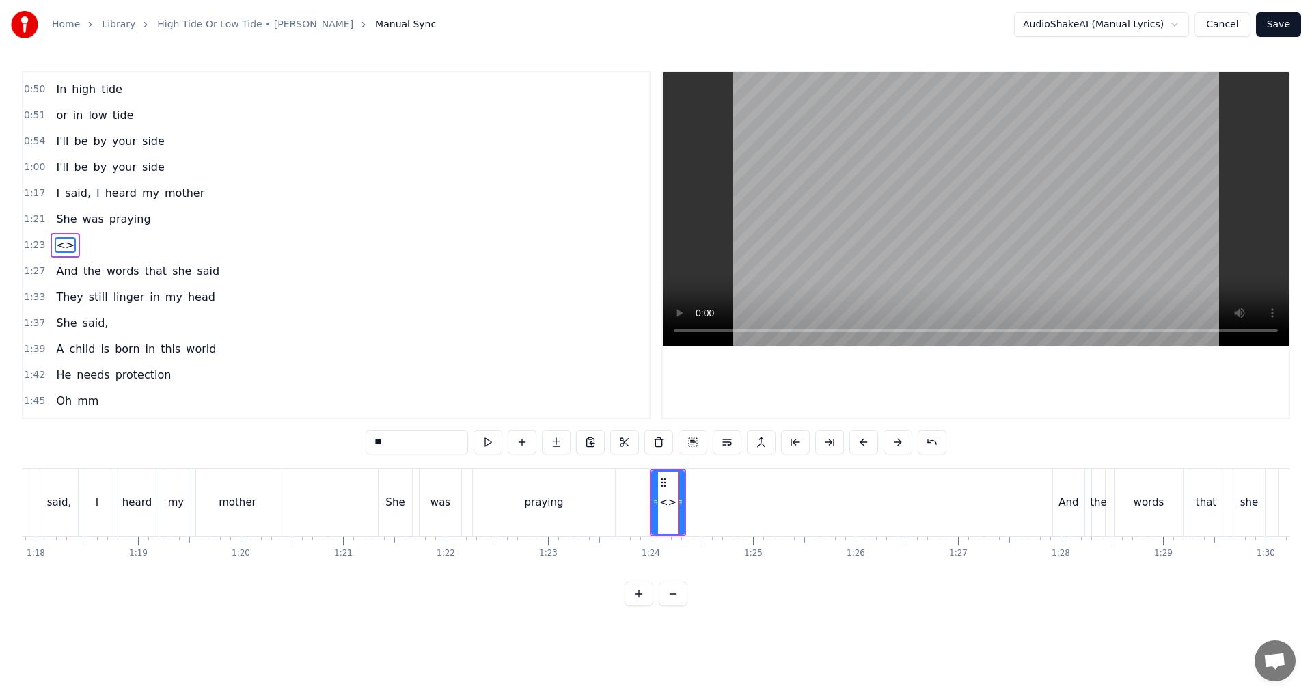
drag, startPoint x: 429, startPoint y: 442, endPoint x: 288, endPoint y: 443, distance: 140.1
click at [288, 443] on div "0:34 In high seas 0:35 or in low seas 0:39 I'm gonna be your friend 0:44 I'm go…" at bounding box center [656, 338] width 1269 height 535
type input "**"
click at [518, 444] on button at bounding box center [522, 442] width 29 height 25
drag, startPoint x: 403, startPoint y: 444, endPoint x: 258, endPoint y: 429, distance: 145.7
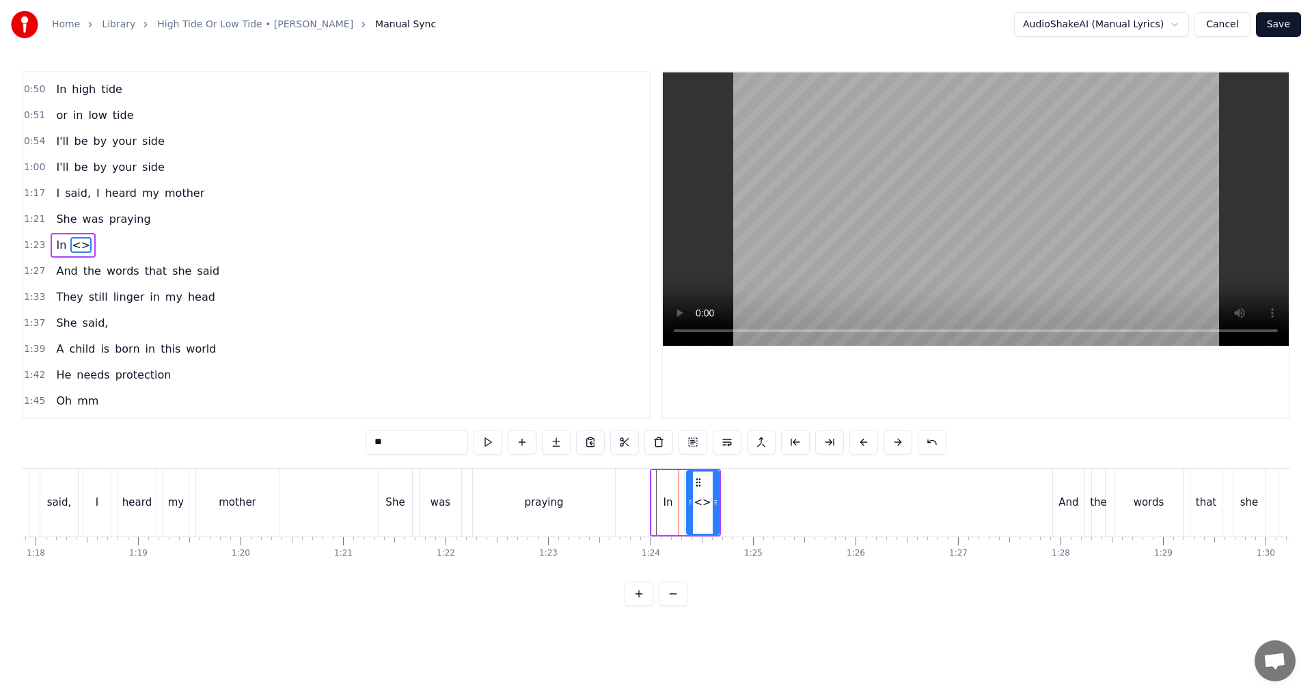
click at [289, 430] on div "0:34 In high seas 0:35 or in low seas 0:39 I'm gonna be your friend 0:44 I'm go…" at bounding box center [656, 338] width 1269 height 535
type input "***"
click at [526, 442] on button at bounding box center [522, 442] width 29 height 25
drag, startPoint x: 400, startPoint y: 443, endPoint x: 275, endPoint y: 435, distance: 125.4
click at [276, 435] on div "0:34 In high seas 0:35 or in low seas 0:39 I'm gonna be your friend 0:44 I'm go…" at bounding box center [656, 338] width 1269 height 535
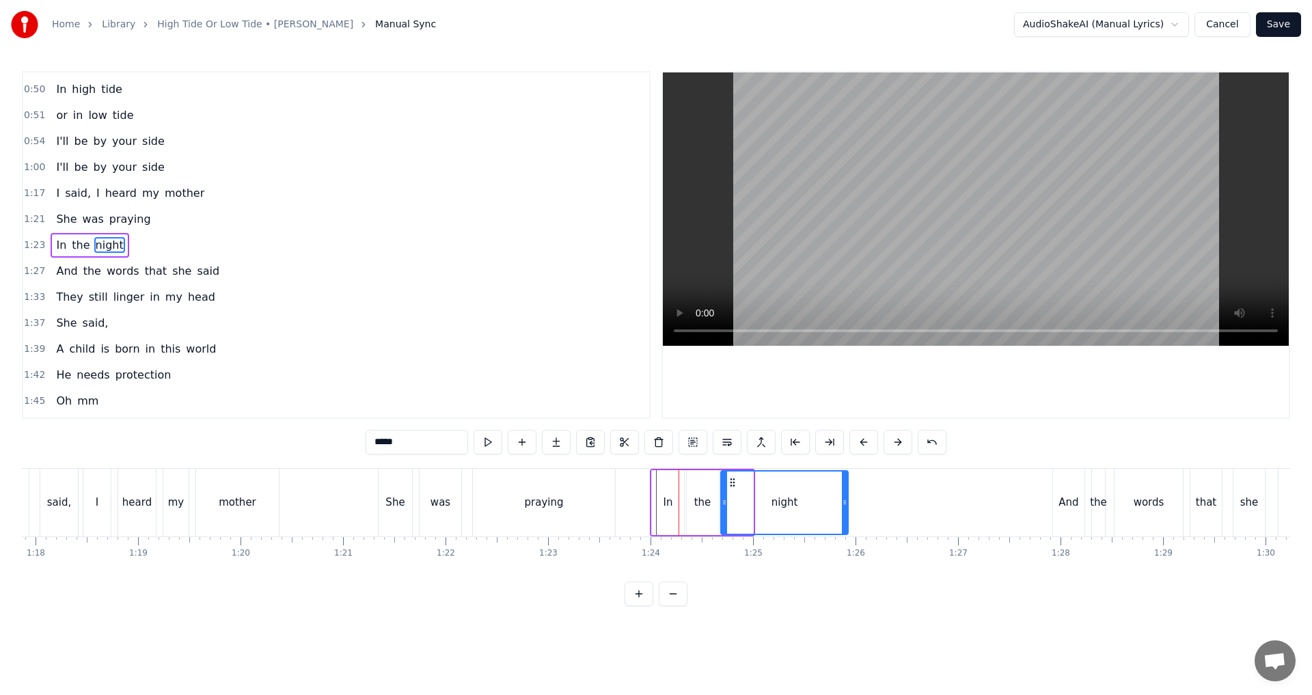
drag, startPoint x: 752, startPoint y: 505, endPoint x: 847, endPoint y: 501, distance: 95.1
click at [654, 501] on icon at bounding box center [844, 502] width 5 height 11
type input "*****"
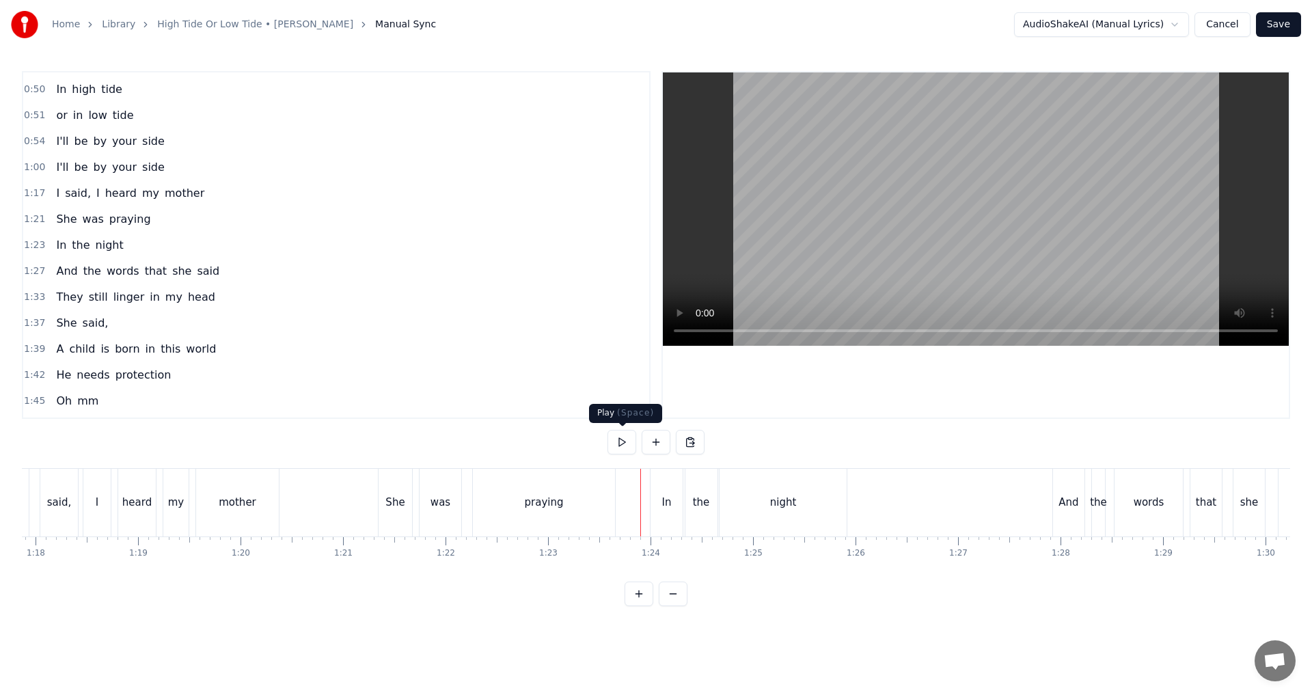
click at [624, 447] on button at bounding box center [622, 442] width 29 height 25
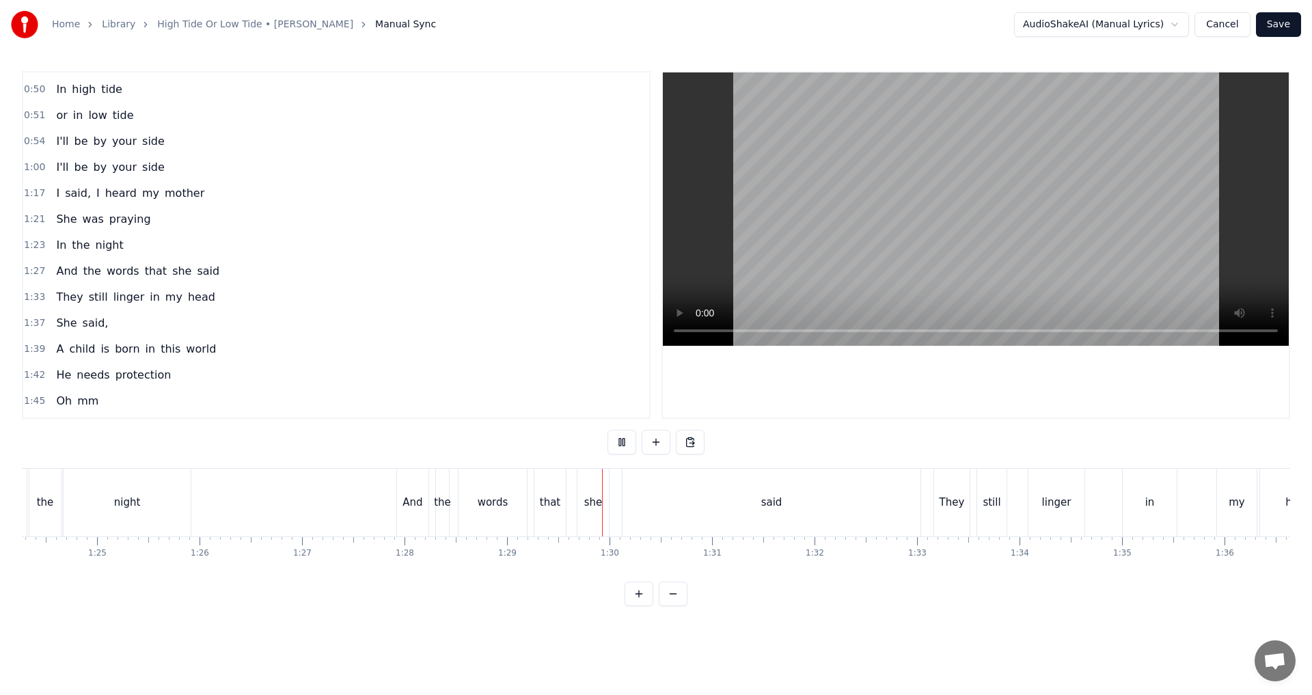
scroll to position [0, 8695]
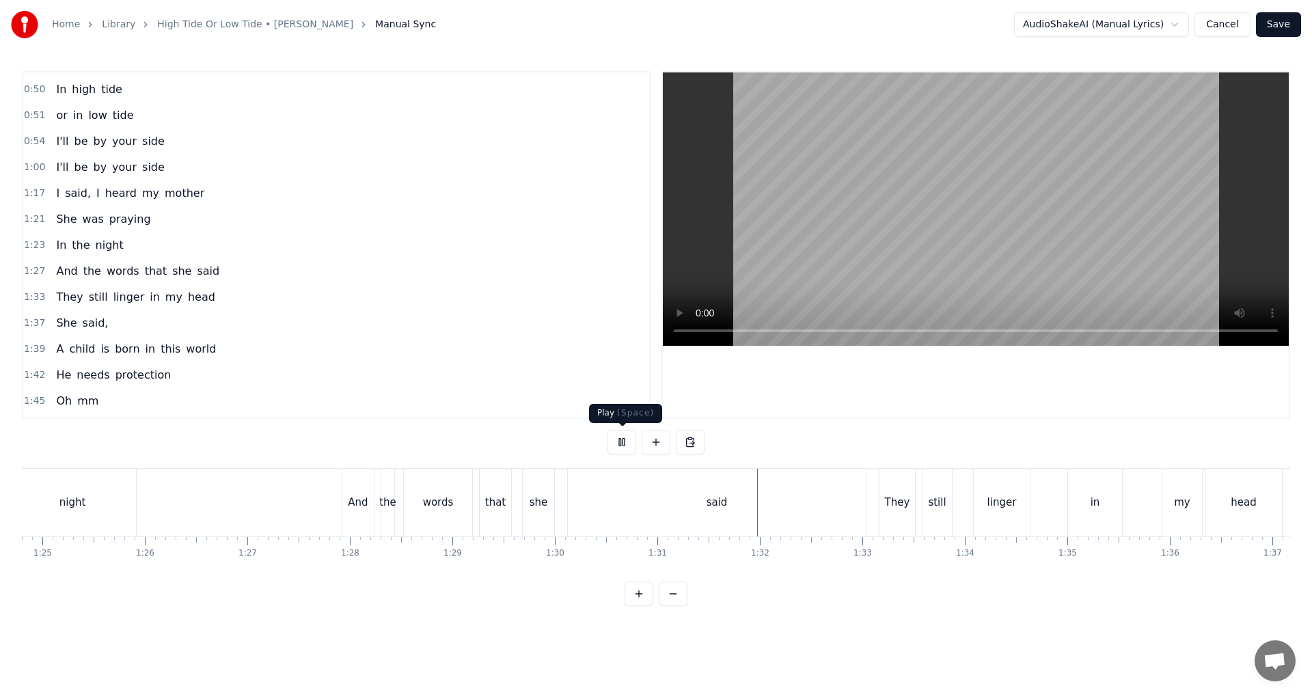
click at [624, 445] on button at bounding box center [622, 442] width 29 height 25
click at [639, 507] on div "said" at bounding box center [717, 503] width 298 height 68
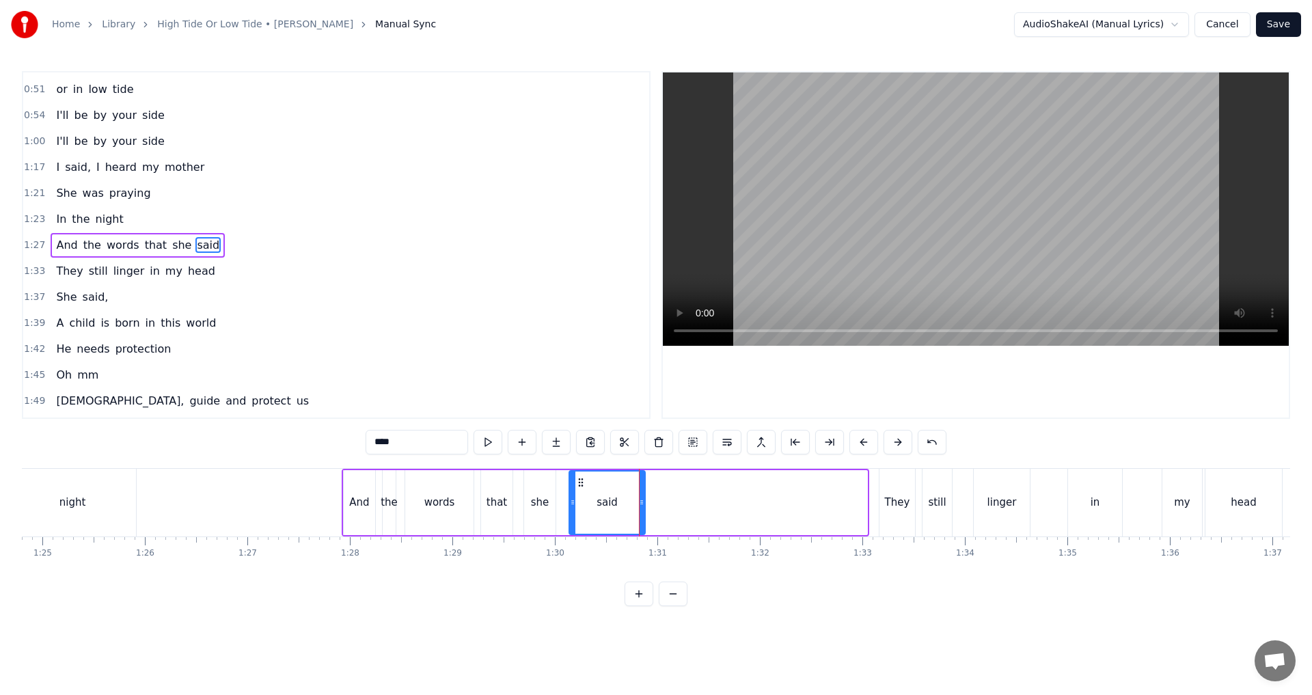
drag, startPoint x: 864, startPoint y: 505, endPoint x: 642, endPoint y: 501, distance: 222.2
click at [642, 501] on icon at bounding box center [641, 502] width 5 height 11
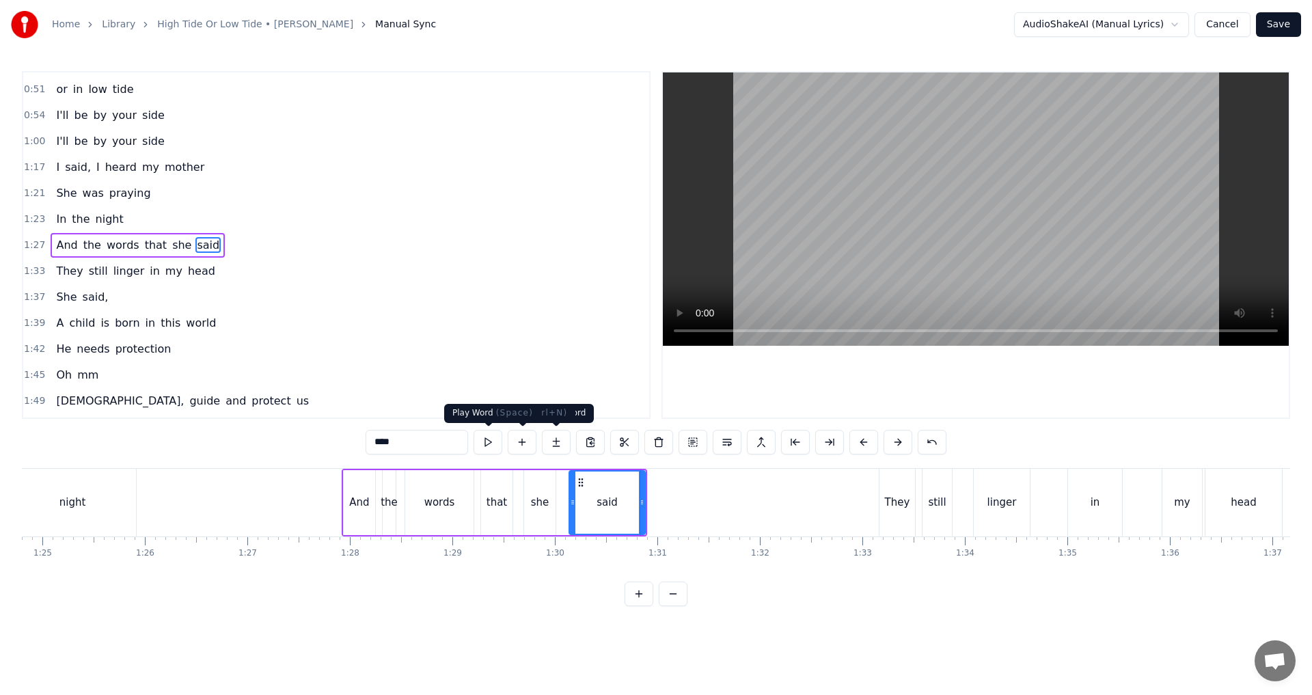
click at [485, 440] on button at bounding box center [488, 442] width 29 height 25
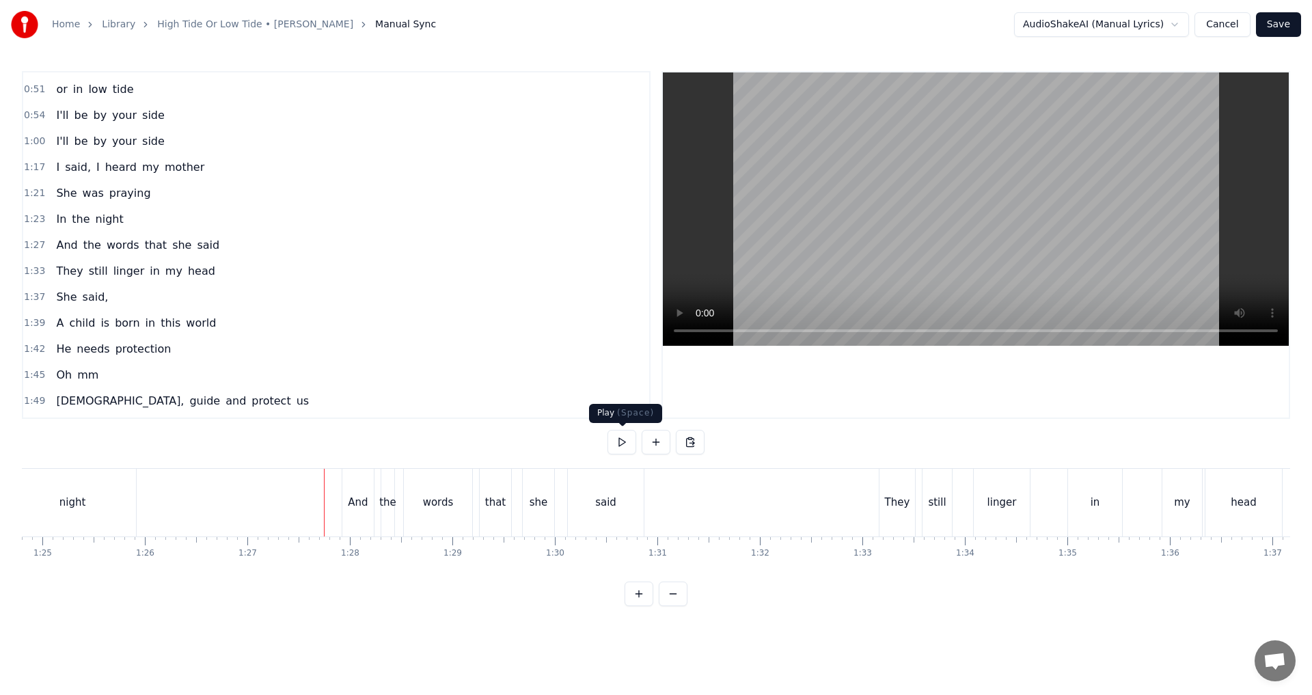
click at [625, 442] on button at bounding box center [622, 442] width 29 height 25
click at [637, 510] on div "said" at bounding box center [606, 503] width 76 height 68
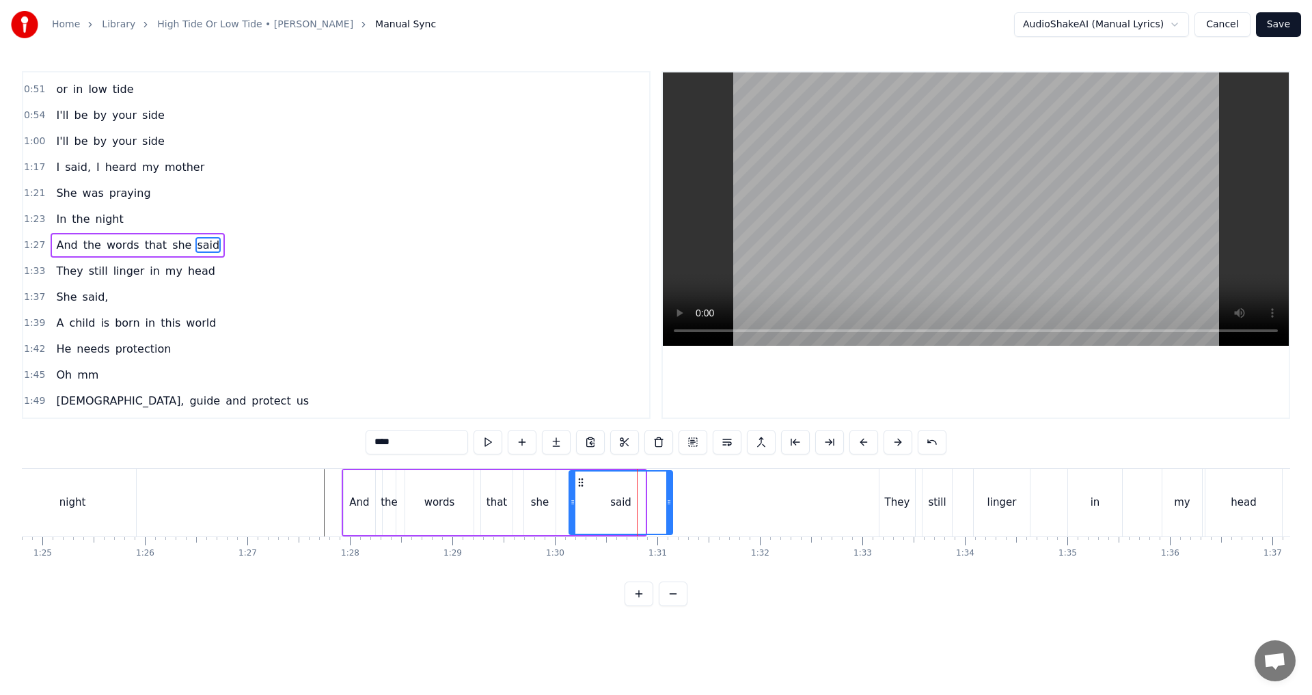
drag, startPoint x: 644, startPoint y: 506, endPoint x: 671, endPoint y: 502, distance: 27.6
click at [654, 502] on icon at bounding box center [668, 502] width 5 height 11
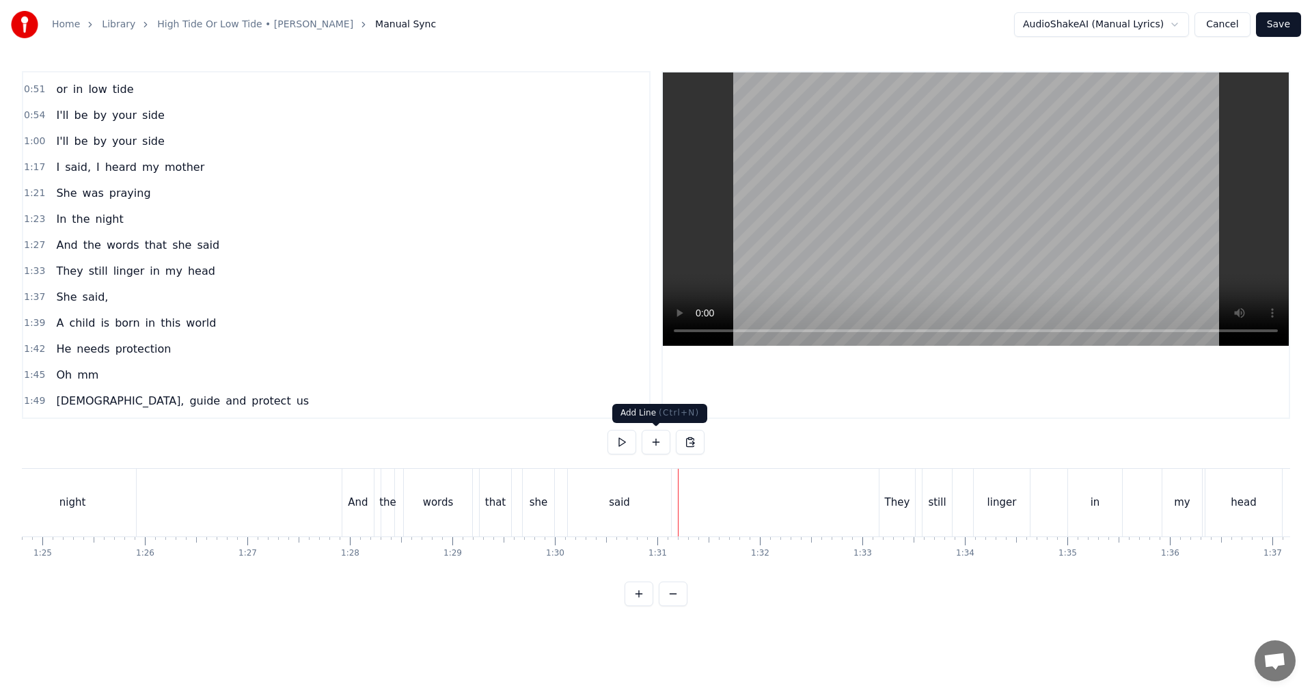
click at [634, 450] on button at bounding box center [622, 442] width 29 height 25
click at [633, 450] on button at bounding box center [622, 442] width 29 height 25
click at [654, 502] on div "linger" at bounding box center [1002, 503] width 29 height 16
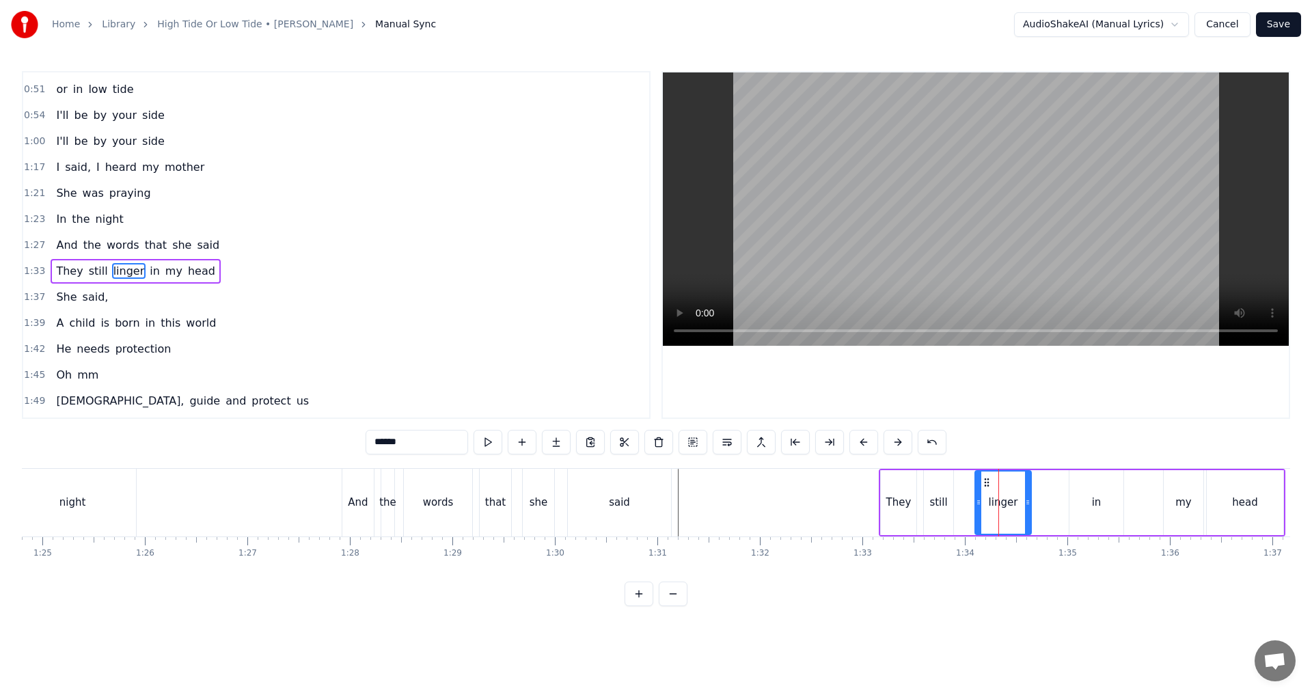
scroll to position [152, 0]
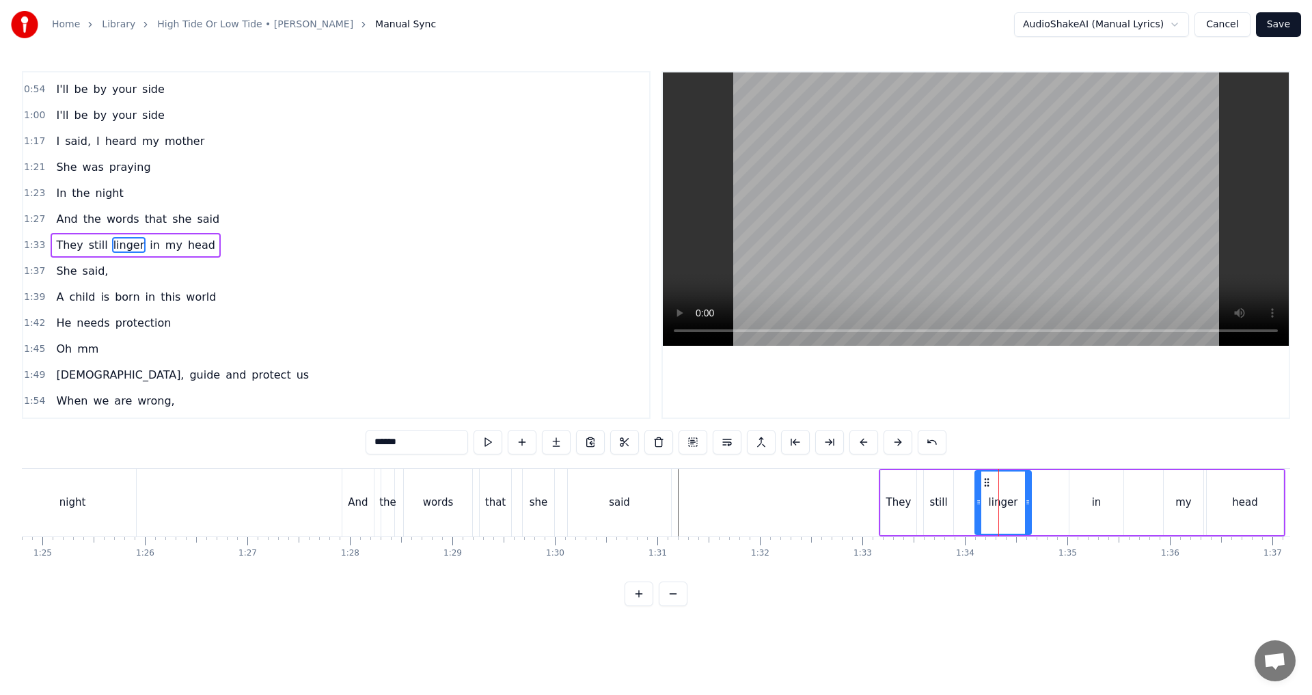
click at [401, 438] on input "******" at bounding box center [417, 442] width 103 height 25
type input "*******"
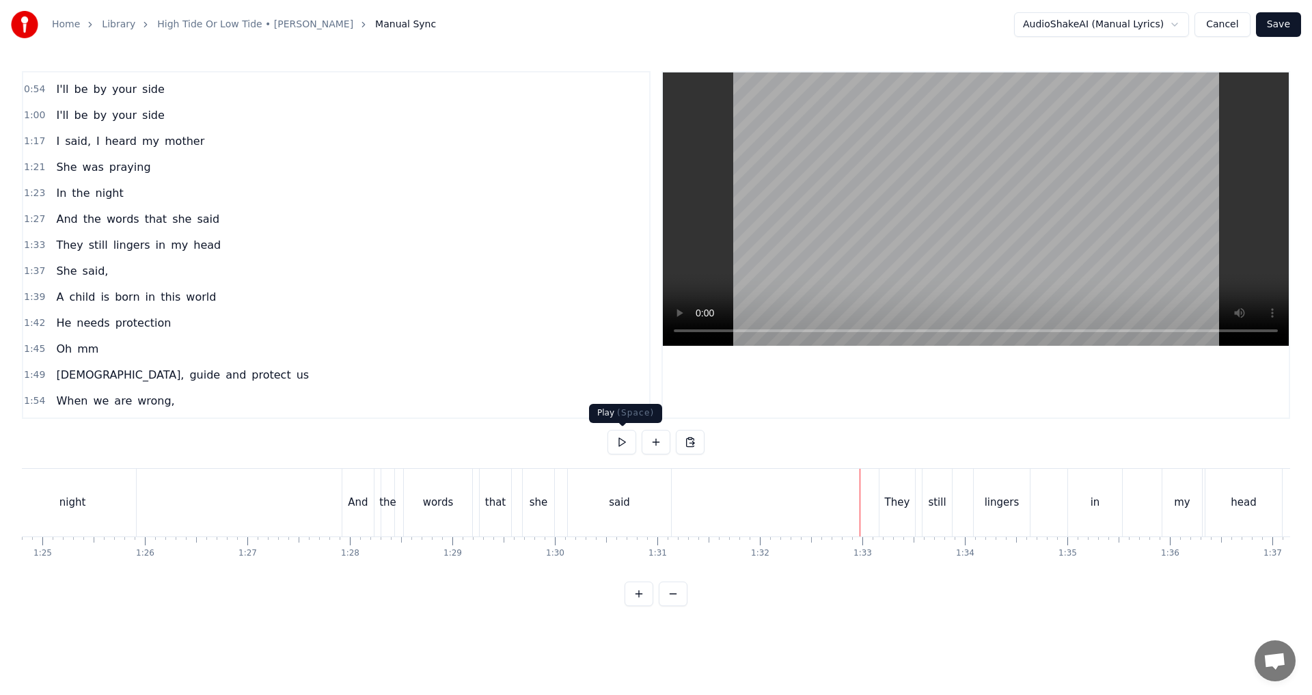
click at [625, 446] on button at bounding box center [622, 442] width 29 height 25
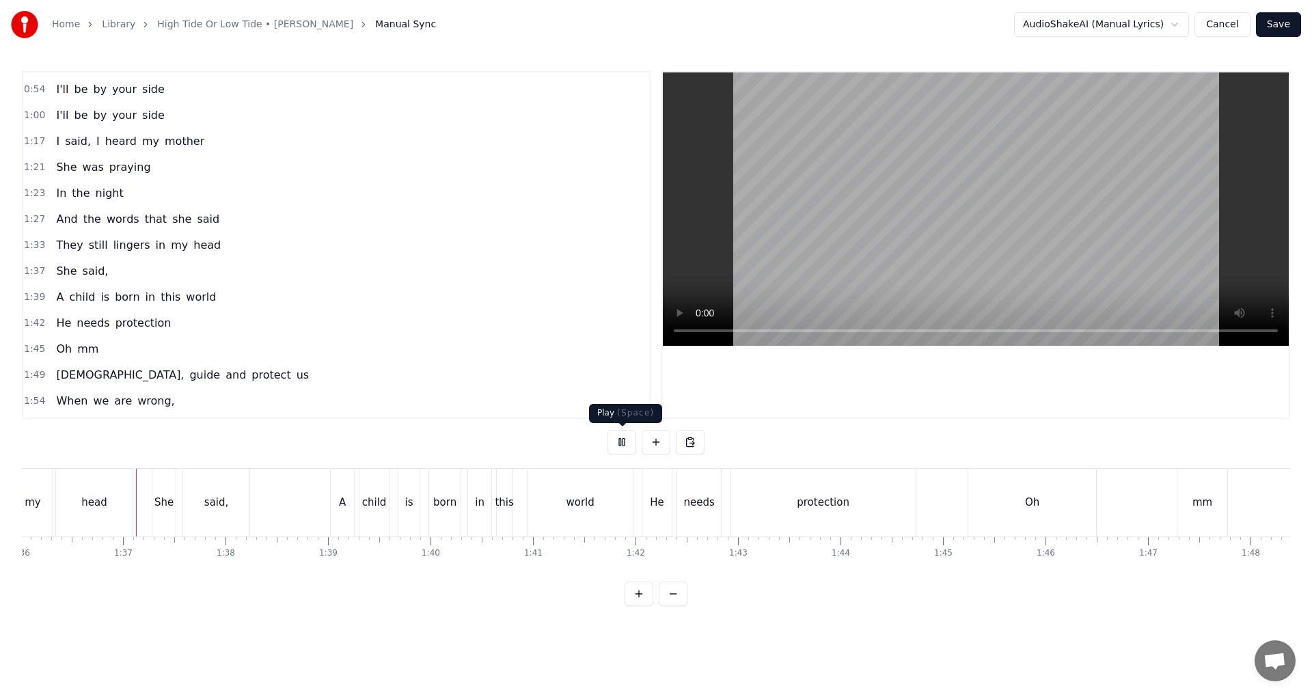
click at [617, 445] on button at bounding box center [622, 442] width 29 height 25
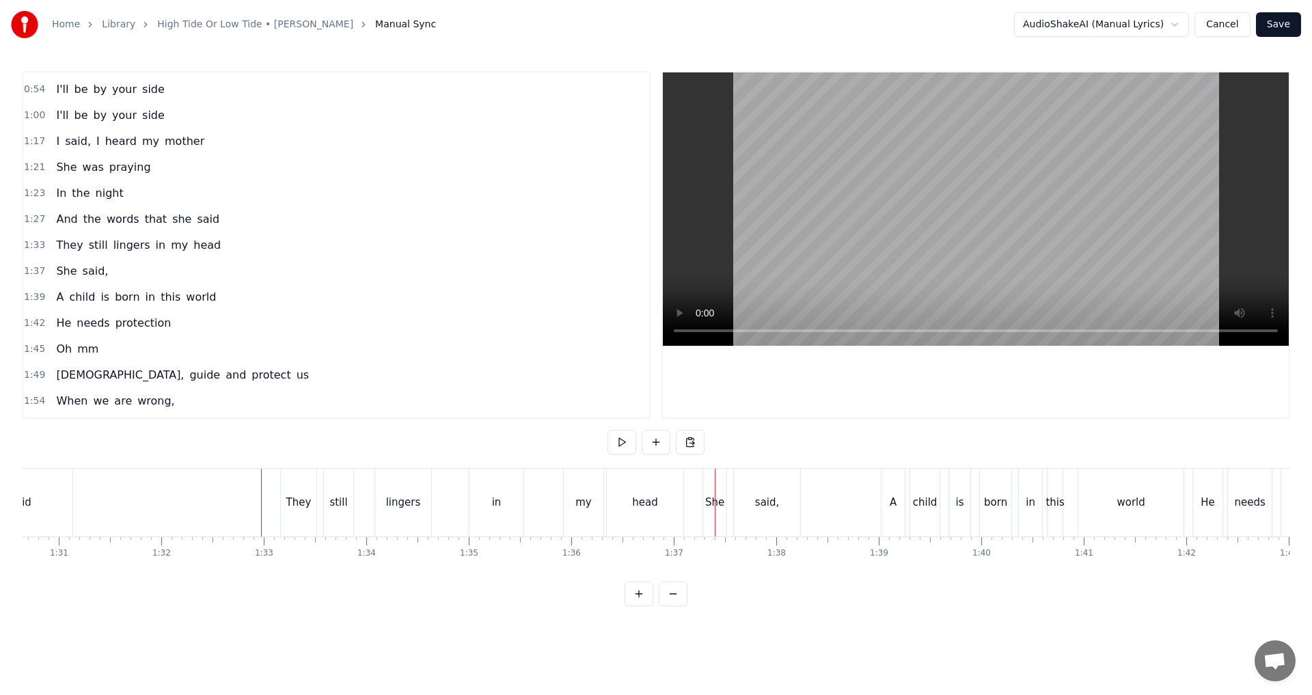
scroll to position [0, 9261]
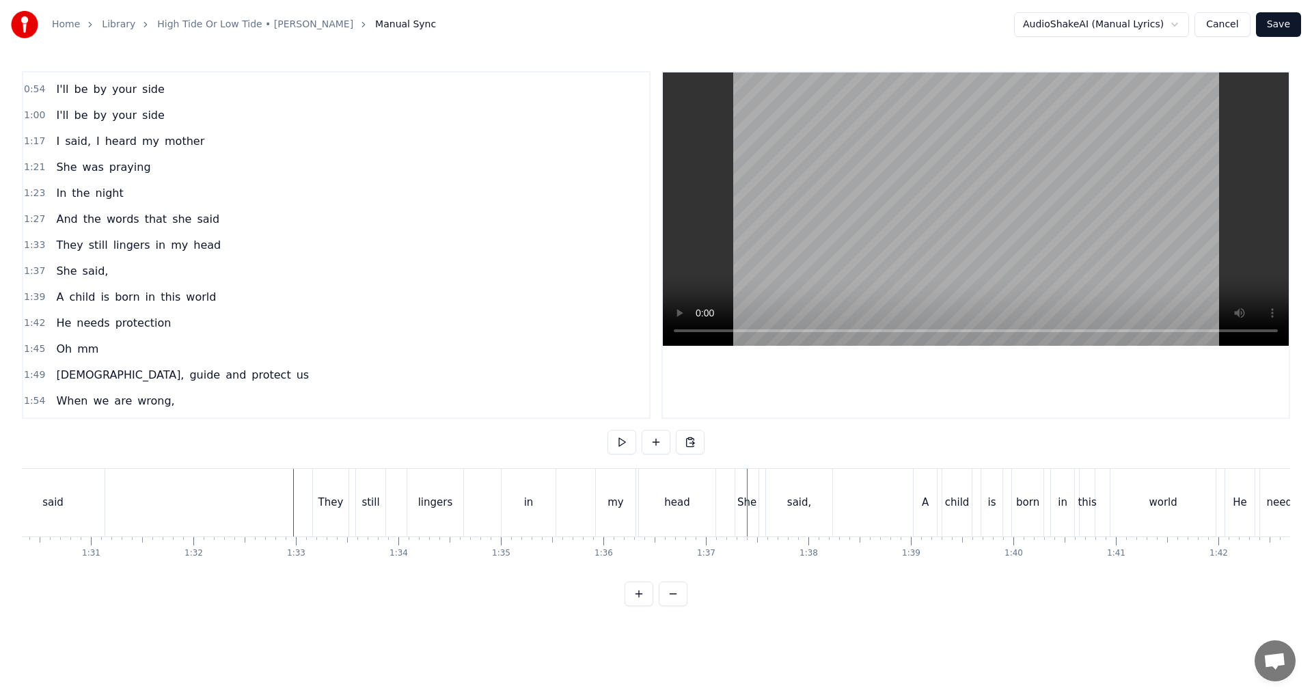
click at [506, 513] on div "in" at bounding box center [529, 503] width 54 height 68
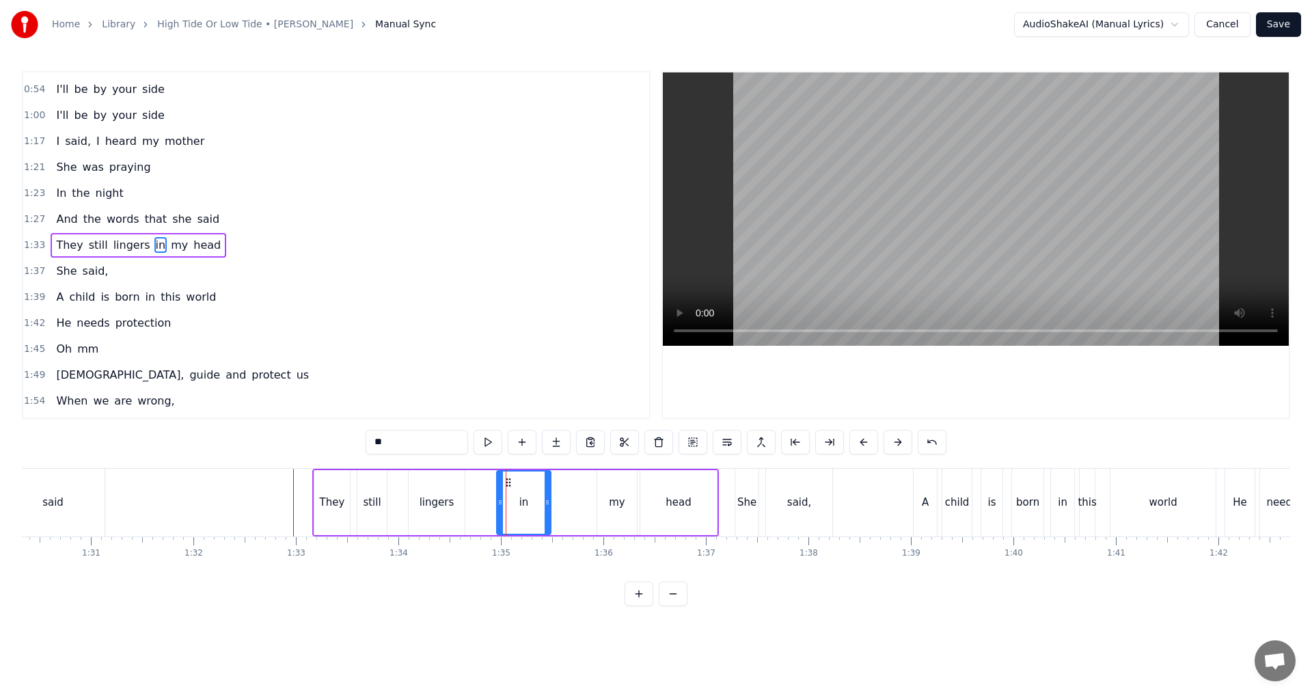
click at [504, 477] on icon at bounding box center [508, 482] width 11 height 11
drag, startPoint x: 550, startPoint y: 508, endPoint x: 530, endPoint y: 508, distance: 19.1
click at [530, 508] on div at bounding box center [528, 503] width 5 height 62
click at [622, 496] on div "my" at bounding box center [617, 503] width 16 height 16
drag, startPoint x: 609, startPoint y: 478, endPoint x: 550, endPoint y: 485, distance: 59.9
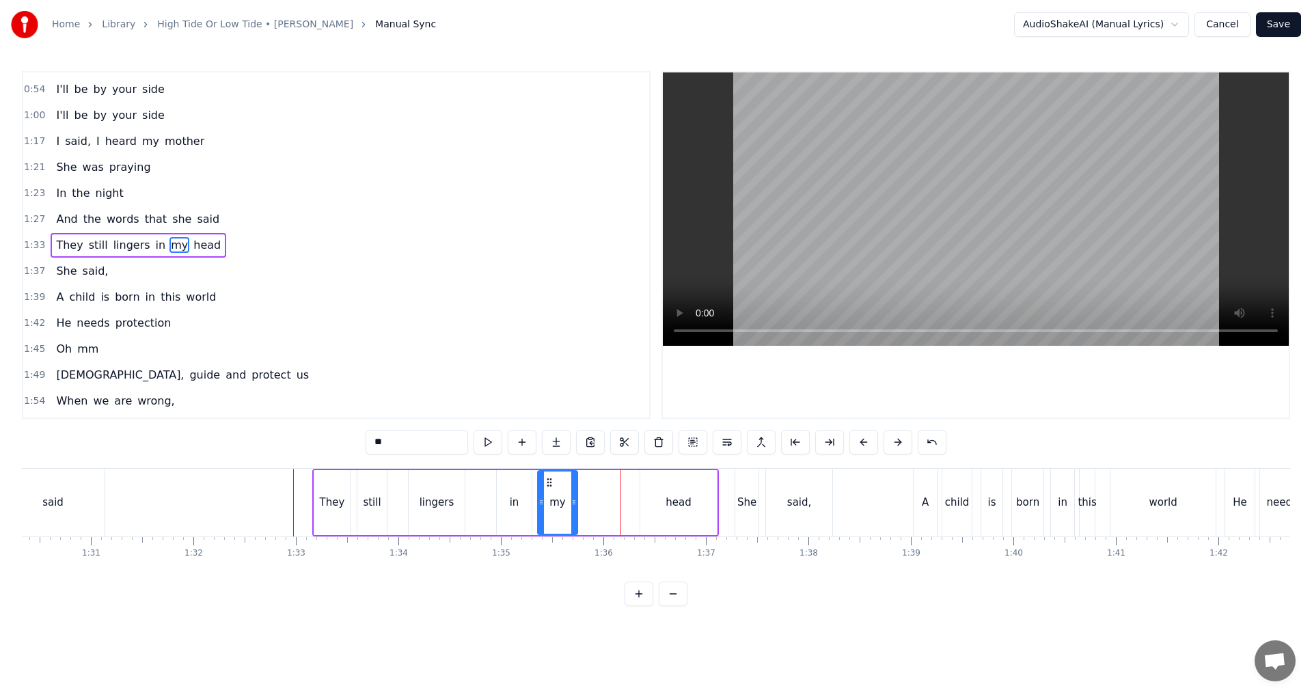
click at [550, 485] on icon at bounding box center [549, 482] width 11 height 11
click at [654, 483] on div "head" at bounding box center [678, 502] width 77 height 65
type input "****"
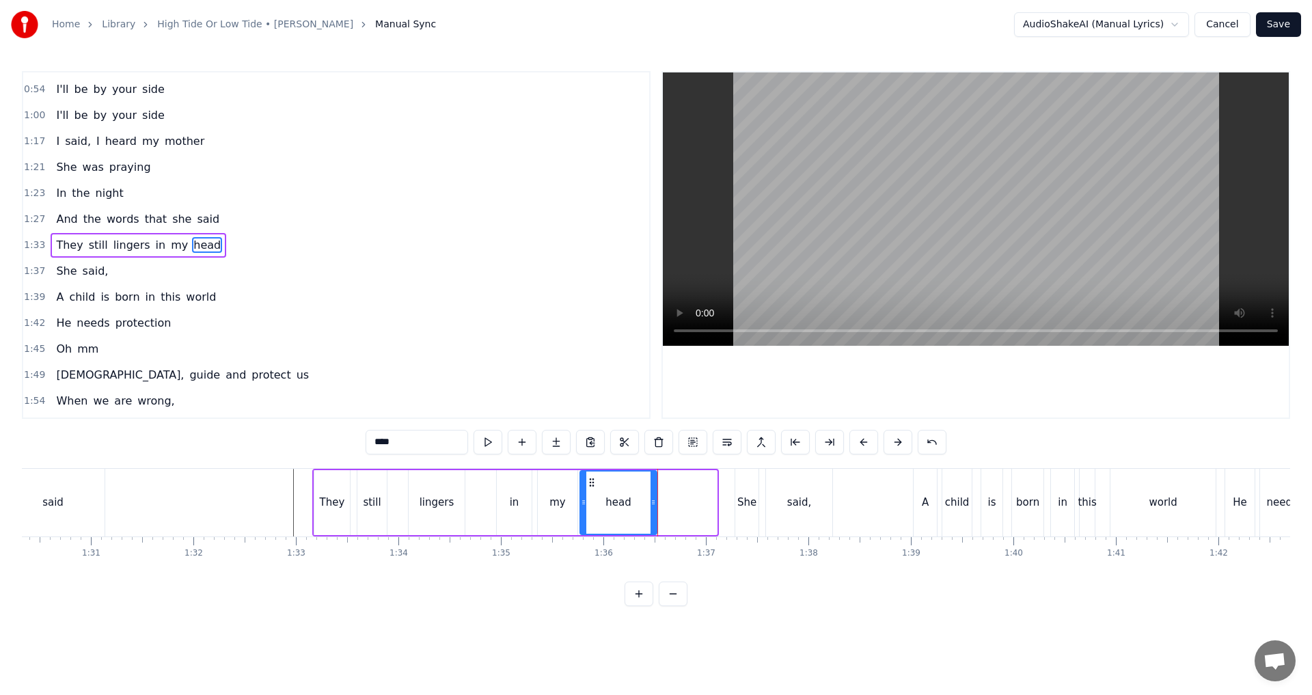
drag, startPoint x: 651, startPoint y: 481, endPoint x: 591, endPoint y: 489, distance: 60.7
click at [591, 489] on div "head" at bounding box center [618, 503] width 75 height 62
click at [649, 502] on icon at bounding box center [647, 502] width 5 height 11
click at [483, 522] on div "They still lingers in my head" at bounding box center [482, 503] width 340 height 68
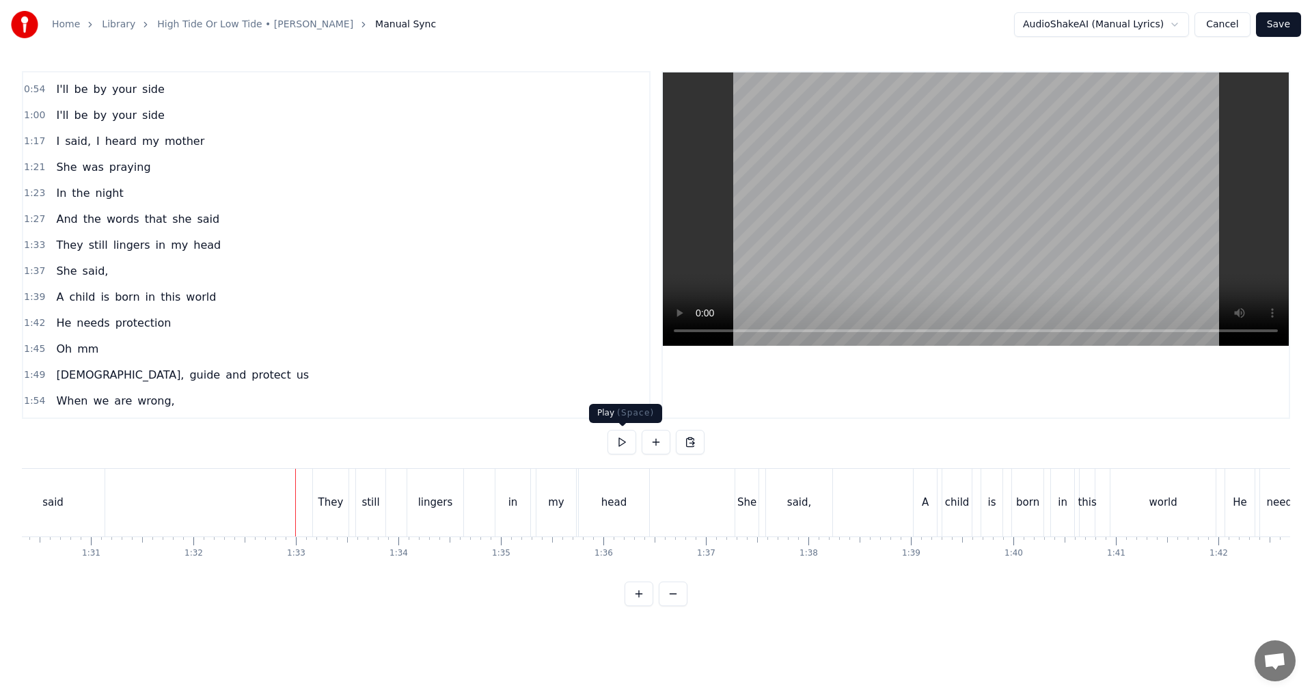
click at [621, 439] on button at bounding box center [622, 442] width 29 height 25
click at [469, 520] on div "They still lingers in my head" at bounding box center [482, 503] width 340 height 68
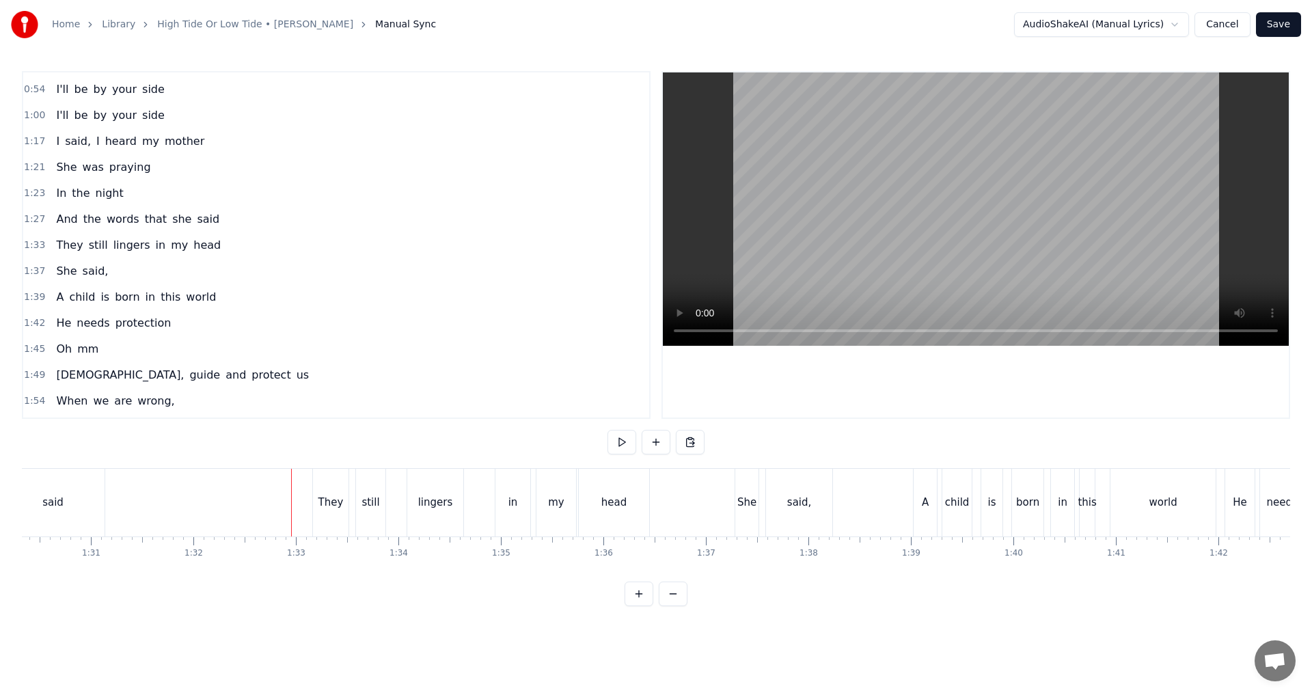
click at [610, 443] on button at bounding box center [622, 442] width 29 height 25
click at [623, 448] on button at bounding box center [622, 442] width 29 height 25
click at [518, 509] on div "in" at bounding box center [513, 503] width 35 height 68
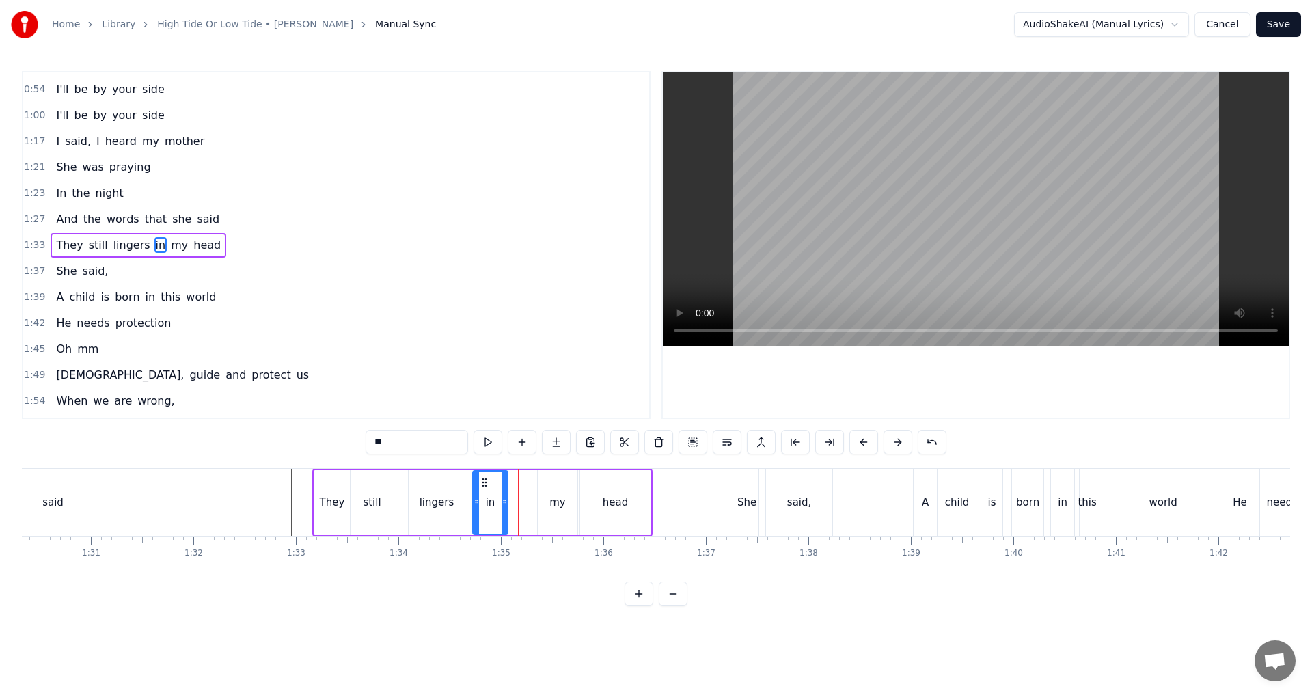
drag, startPoint x: 509, startPoint y: 483, endPoint x: 485, endPoint y: 483, distance: 23.9
click at [485, 483] on icon at bounding box center [484, 482] width 11 height 11
click at [508, 504] on div "in" at bounding box center [490, 502] width 36 height 65
drag, startPoint x: 505, startPoint y: 502, endPoint x: 526, endPoint y: 498, distance: 20.9
click at [526, 498] on icon at bounding box center [524, 502] width 5 height 11
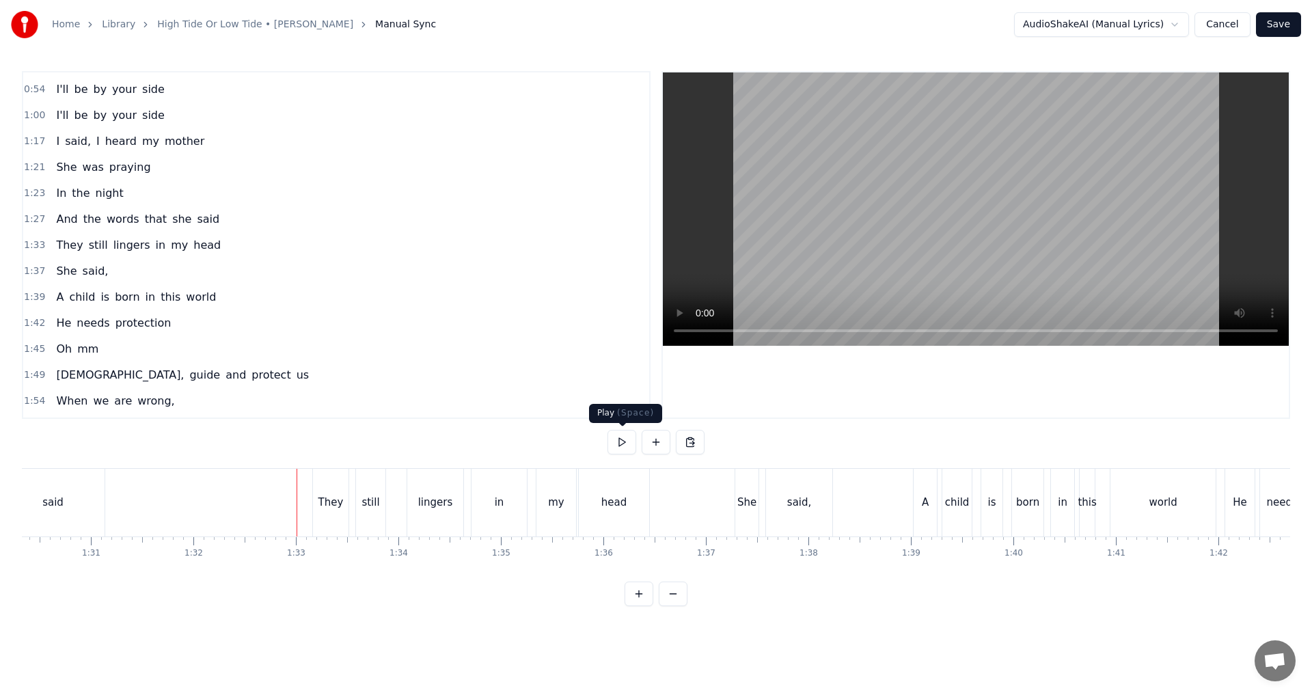
click at [622, 442] on button at bounding box center [622, 442] width 29 height 25
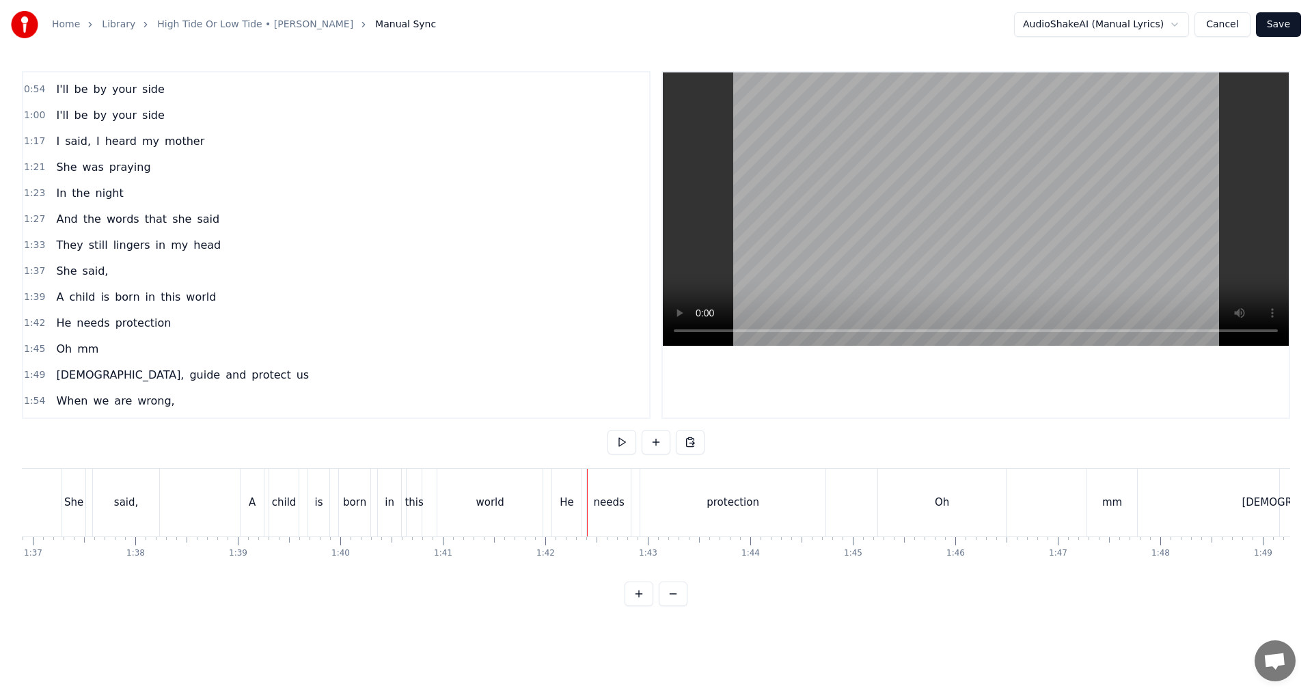
scroll to position [0, 9871]
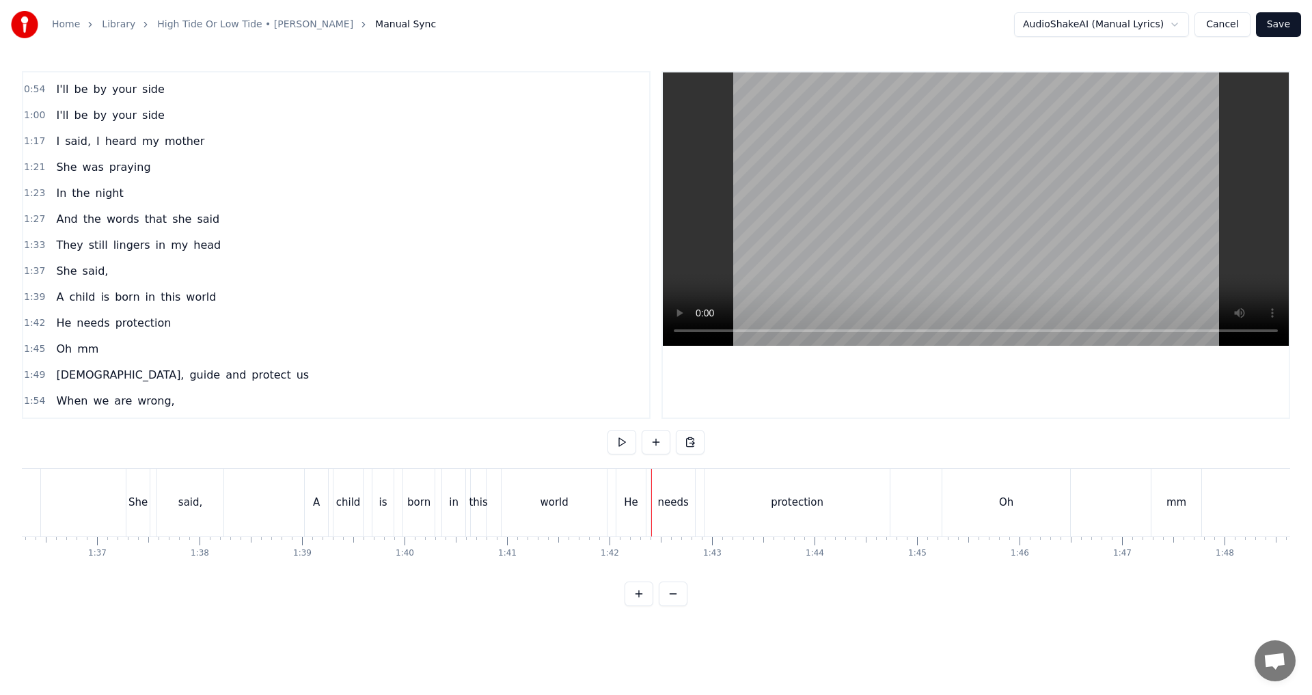
click at [554, 523] on div "world" at bounding box center [554, 503] width 105 height 68
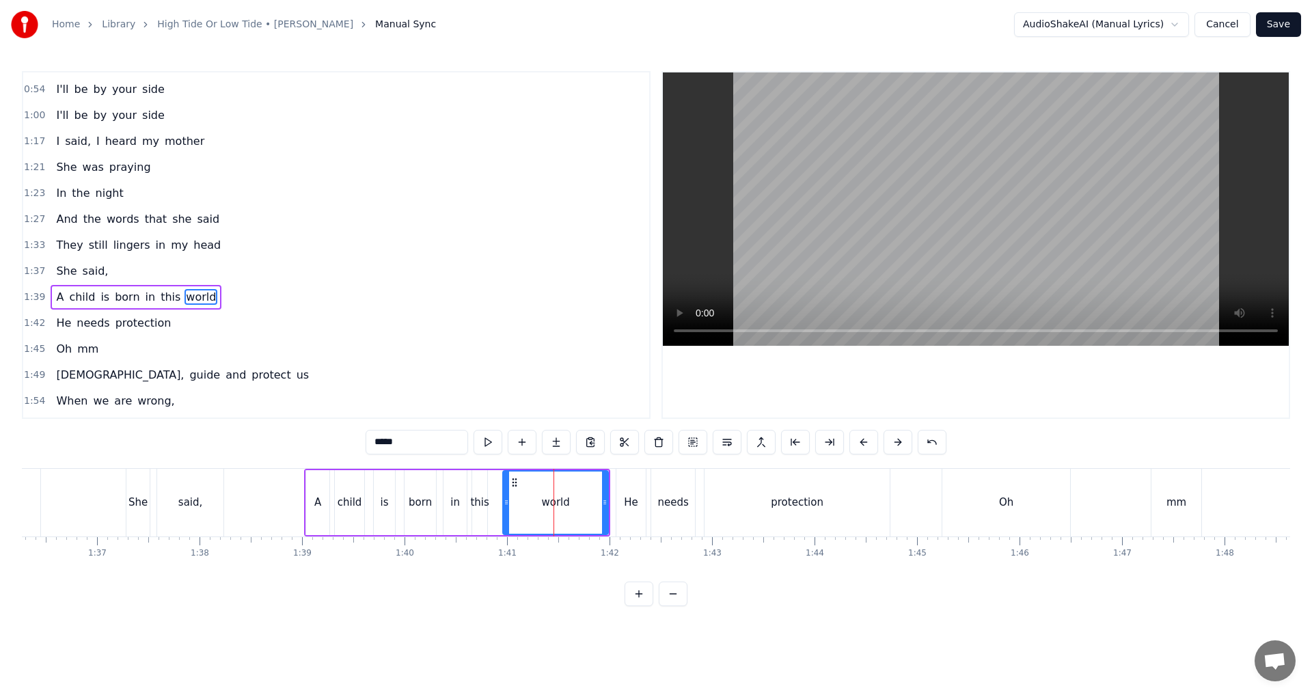
scroll to position [204, 0]
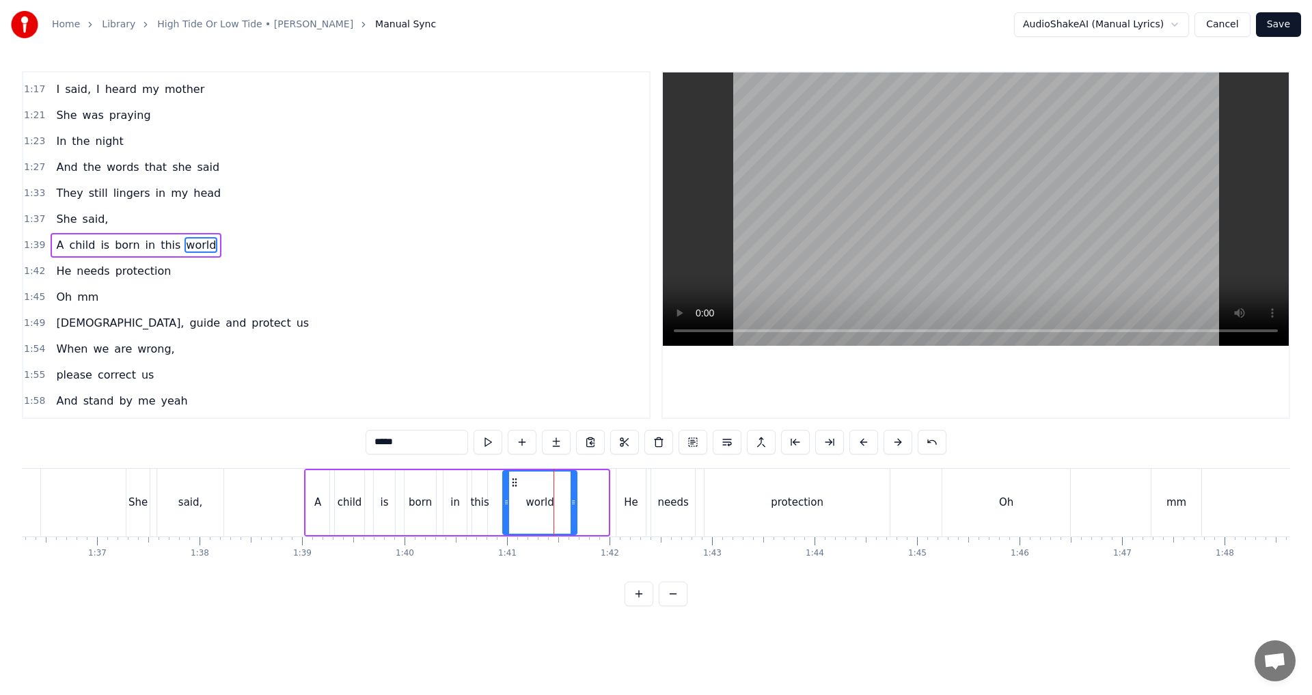
drag, startPoint x: 604, startPoint y: 501, endPoint x: 572, endPoint y: 506, distance: 31.8
click at [572, 506] on icon at bounding box center [573, 502] width 5 height 11
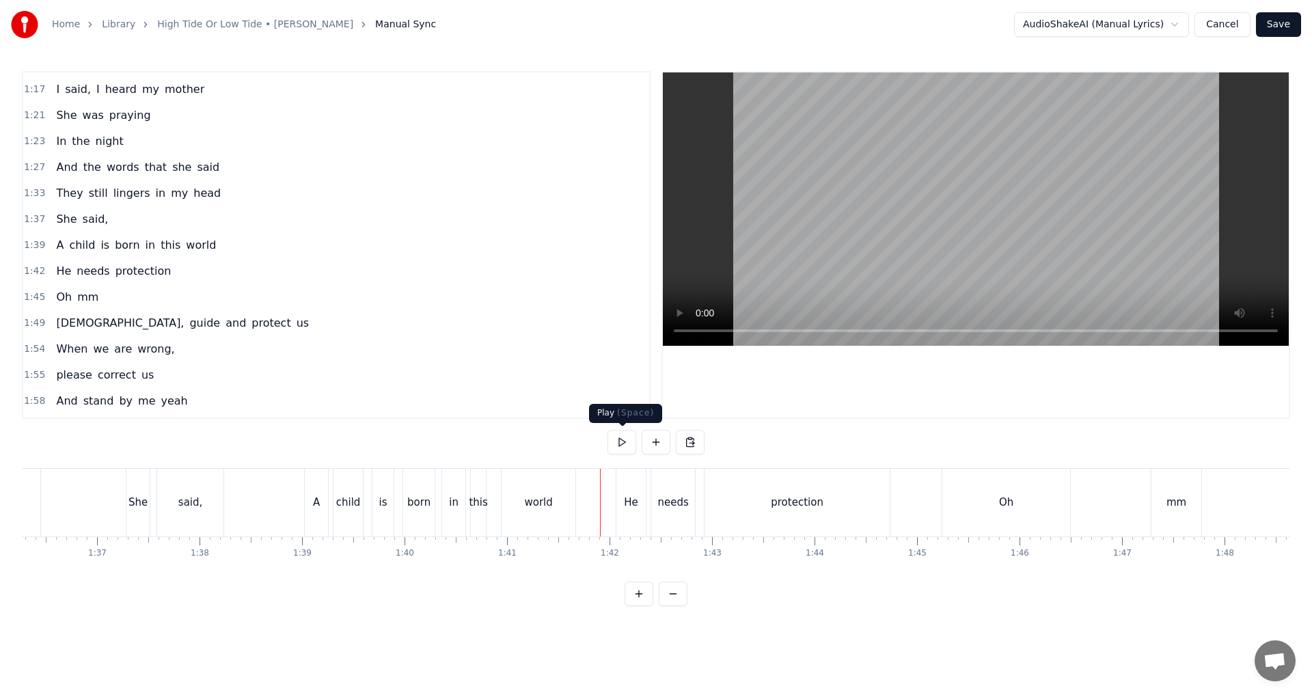
click at [623, 444] on button at bounding box center [622, 442] width 29 height 25
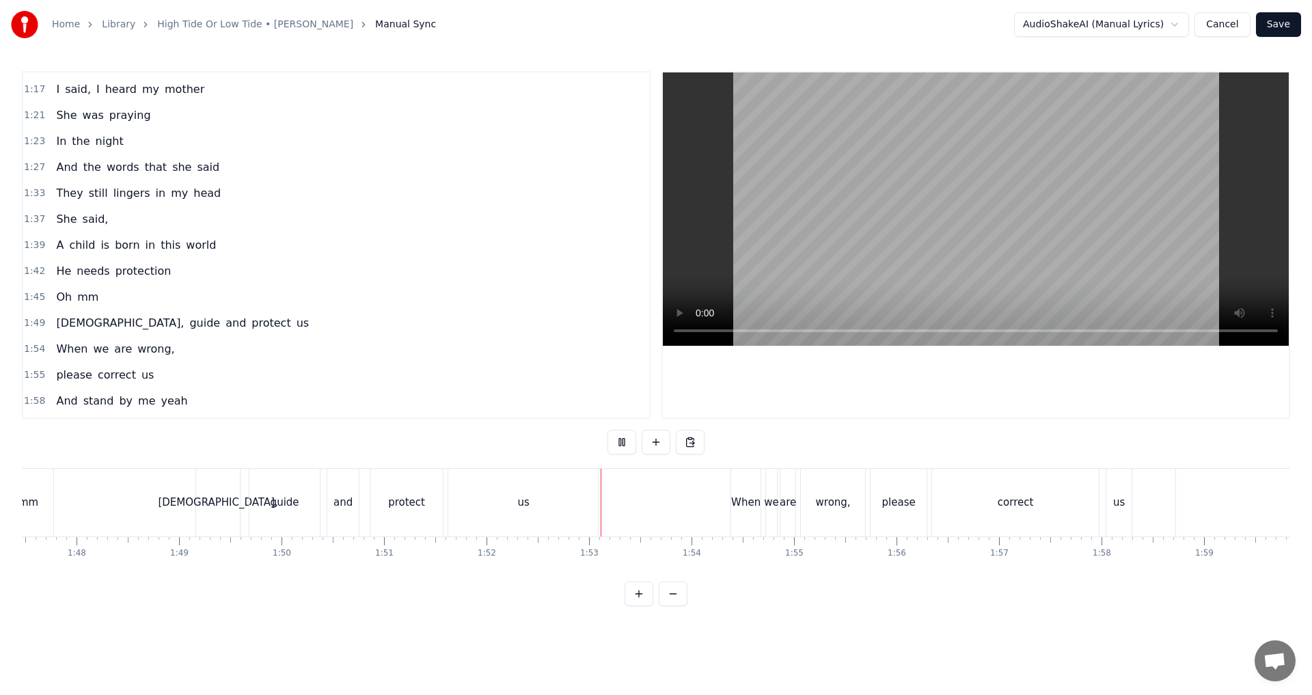
click at [623, 444] on button at bounding box center [622, 442] width 29 height 25
click at [557, 484] on div "us" at bounding box center [523, 503] width 150 height 68
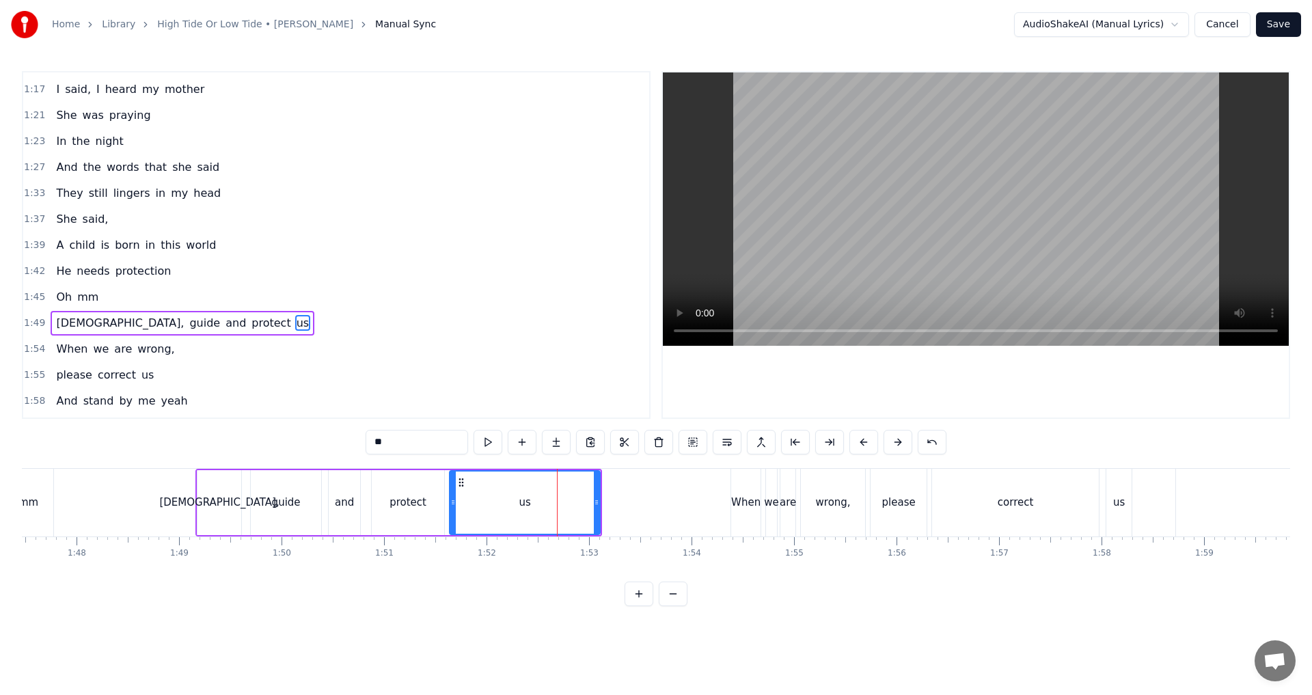
scroll to position [282, 0]
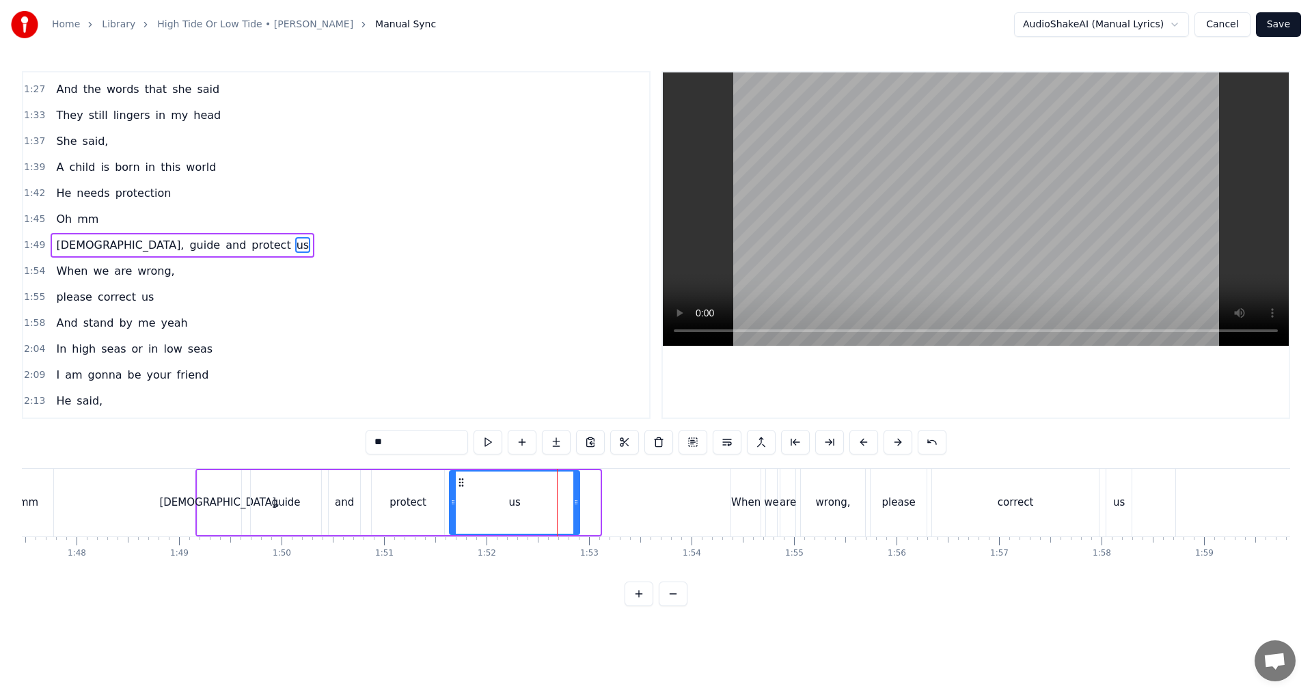
drag, startPoint x: 598, startPoint y: 502, endPoint x: 578, endPoint y: 504, distance: 20.7
click at [578, 504] on icon at bounding box center [576, 502] width 5 height 11
click at [497, 440] on button at bounding box center [488, 442] width 29 height 25
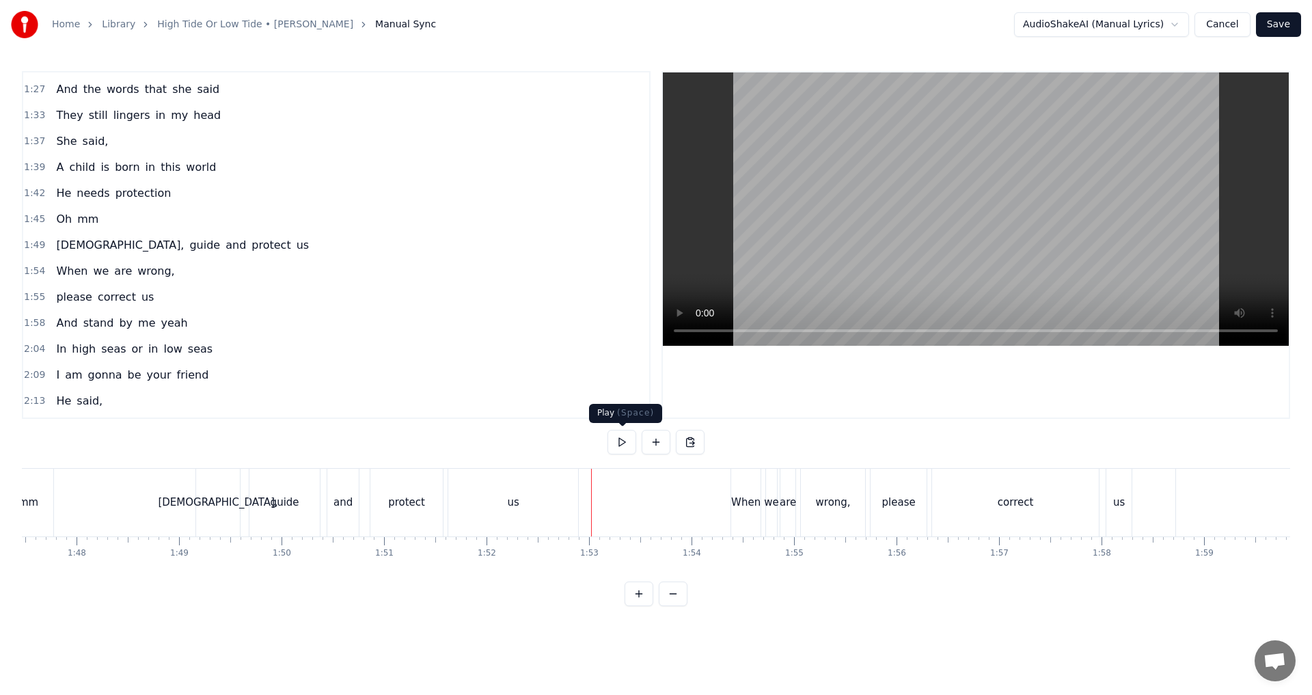
click at [619, 446] on button at bounding box center [622, 442] width 29 height 25
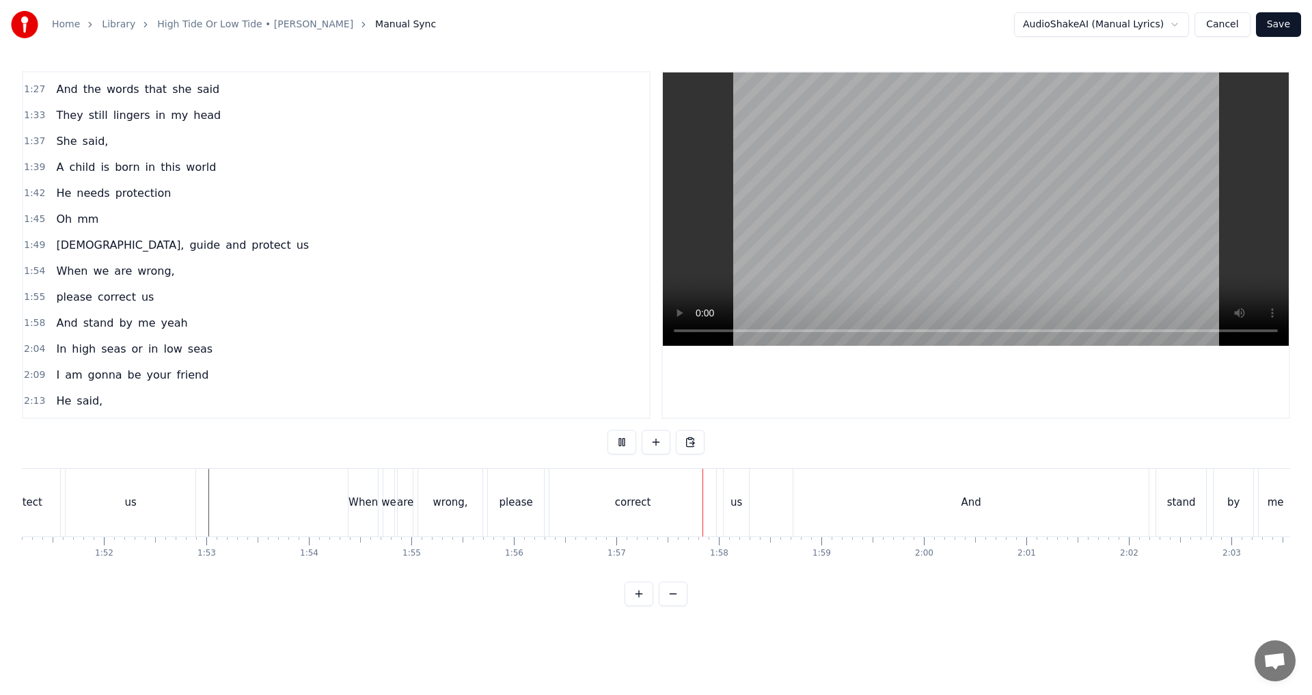
scroll to position [0, 11429]
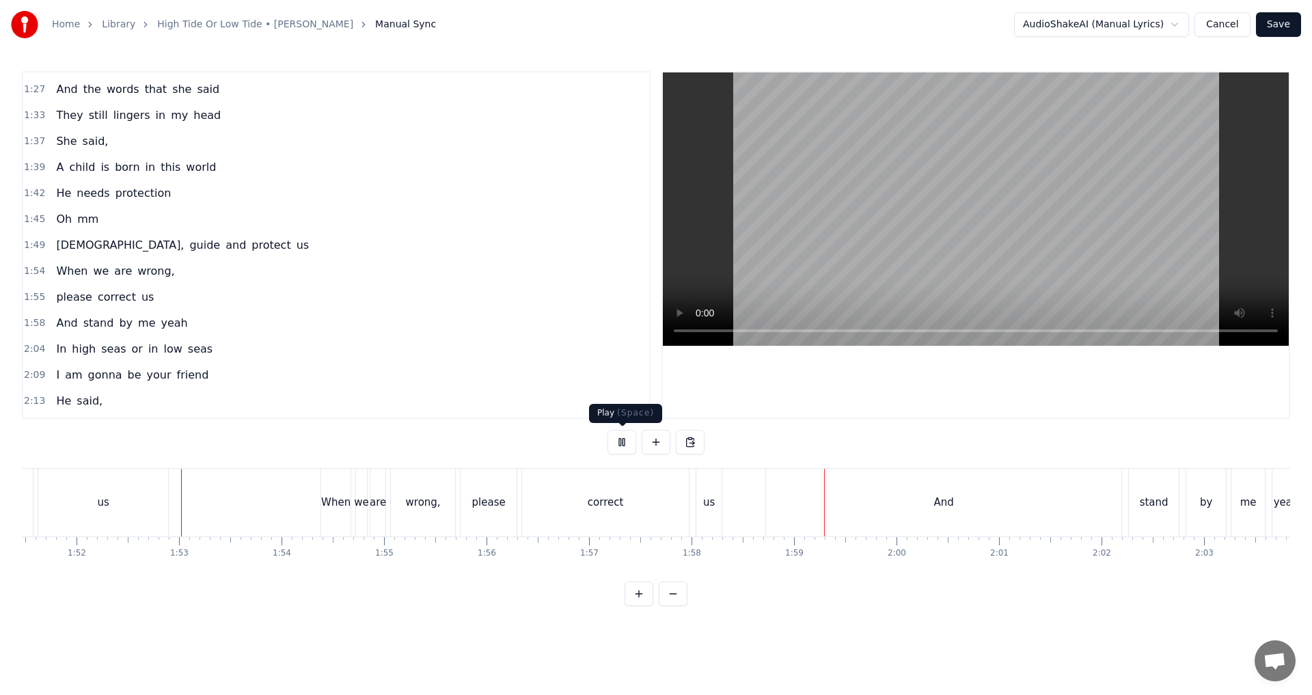
click at [622, 438] on button at bounding box center [622, 442] width 29 height 25
click at [629, 504] on div "correct" at bounding box center [605, 503] width 167 height 68
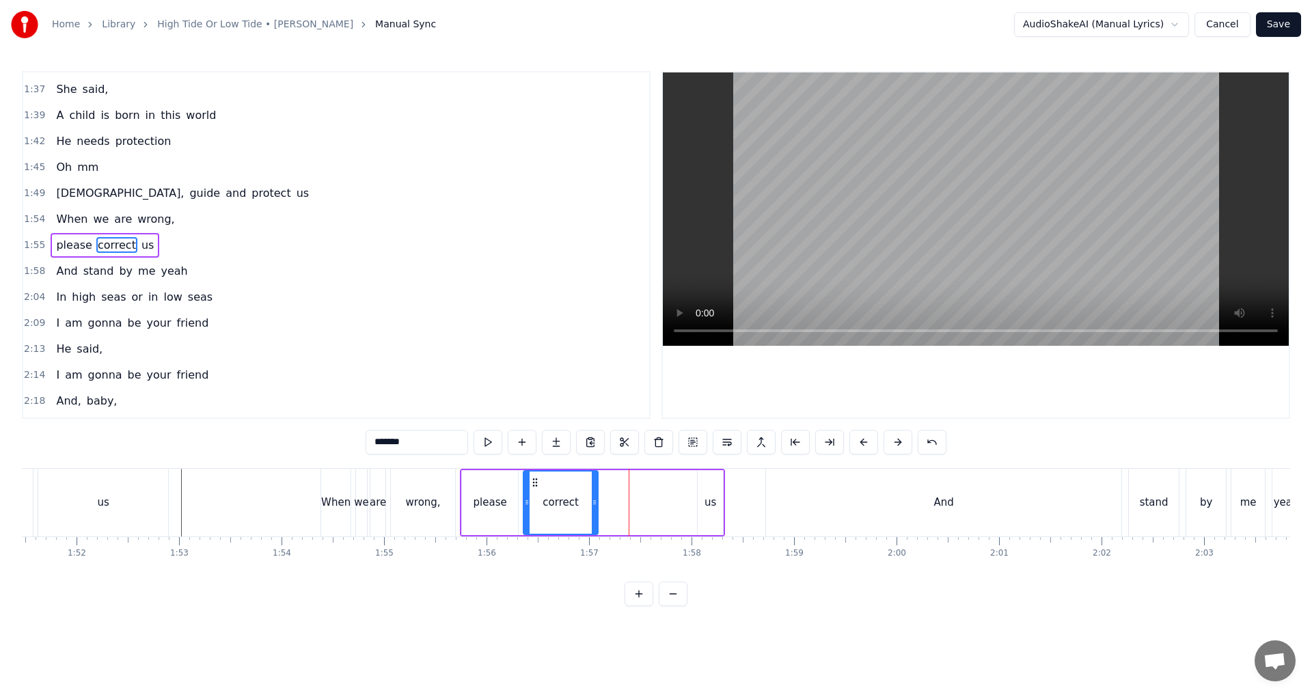
drag, startPoint x: 686, startPoint y: 504, endPoint x: 593, endPoint y: 511, distance: 92.5
click at [593, 511] on div at bounding box center [594, 503] width 5 height 62
click at [654, 495] on div "us" at bounding box center [711, 503] width 12 height 16
type input "**"
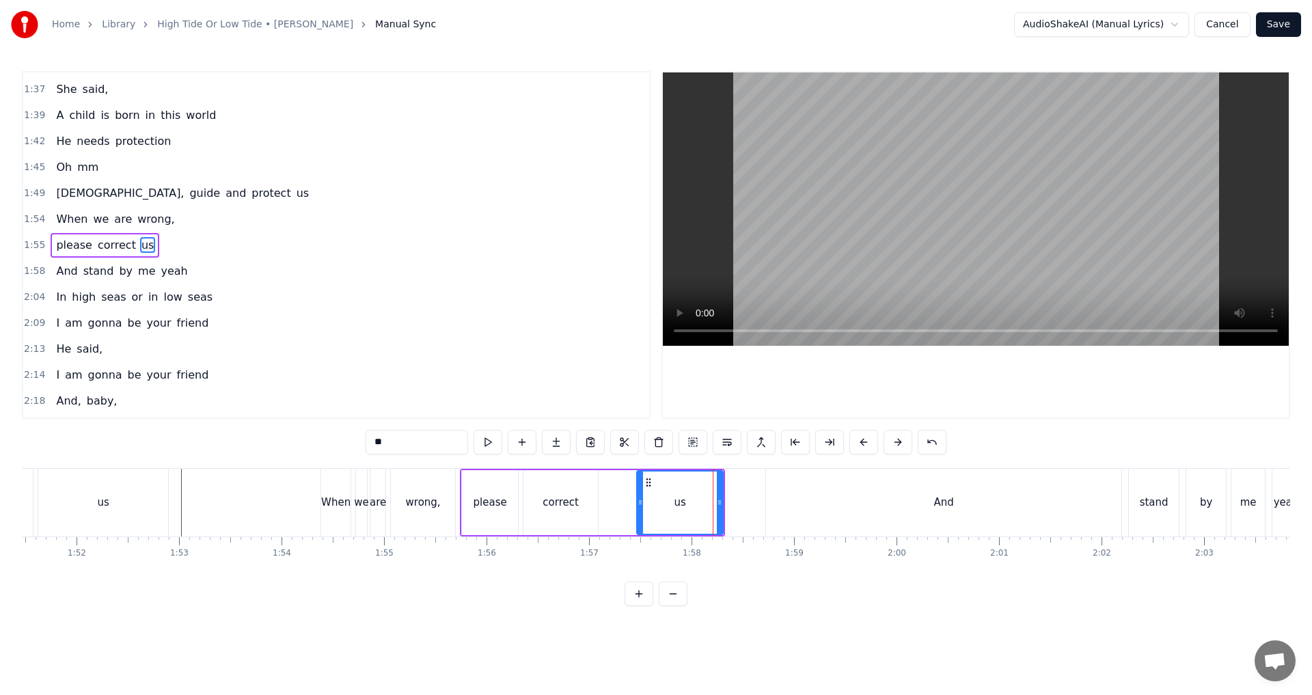
drag, startPoint x: 702, startPoint y: 501, endPoint x: 641, endPoint y: 513, distance: 62.1
click at [641, 513] on div at bounding box center [640, 503] width 5 height 62
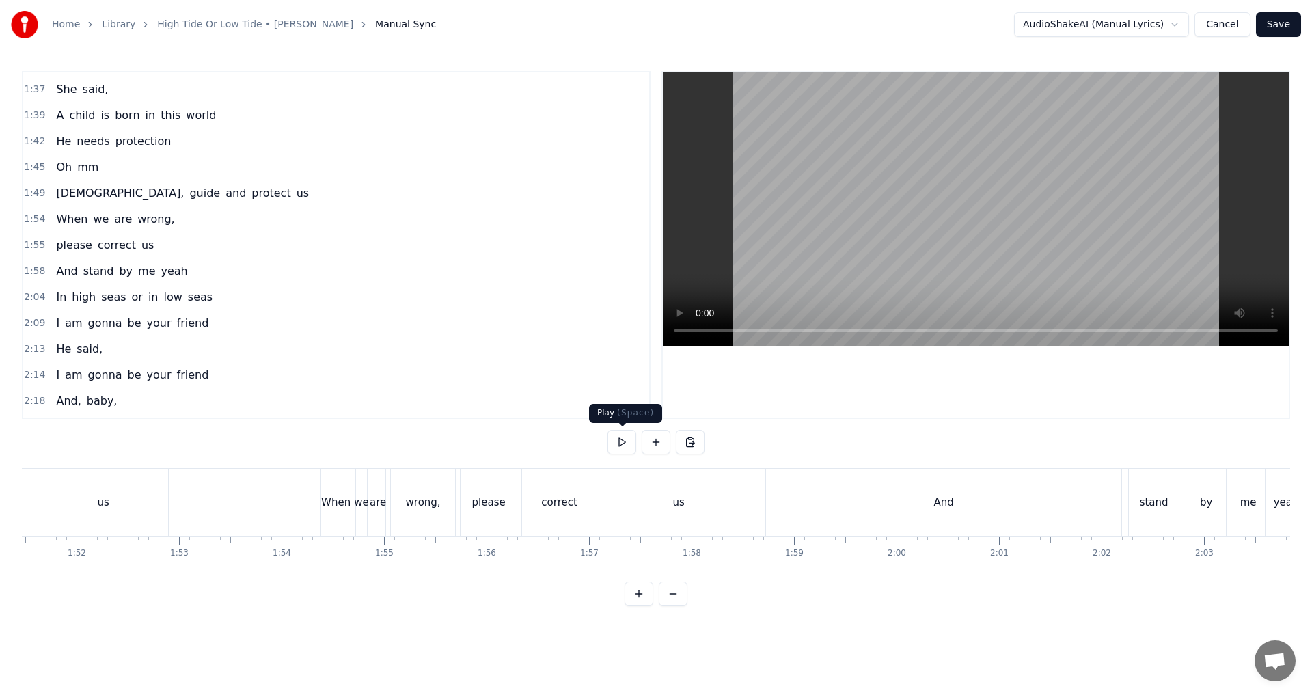
click at [616, 440] on button at bounding box center [622, 442] width 29 height 25
click at [366, 509] on div "we" at bounding box center [361, 503] width 15 height 16
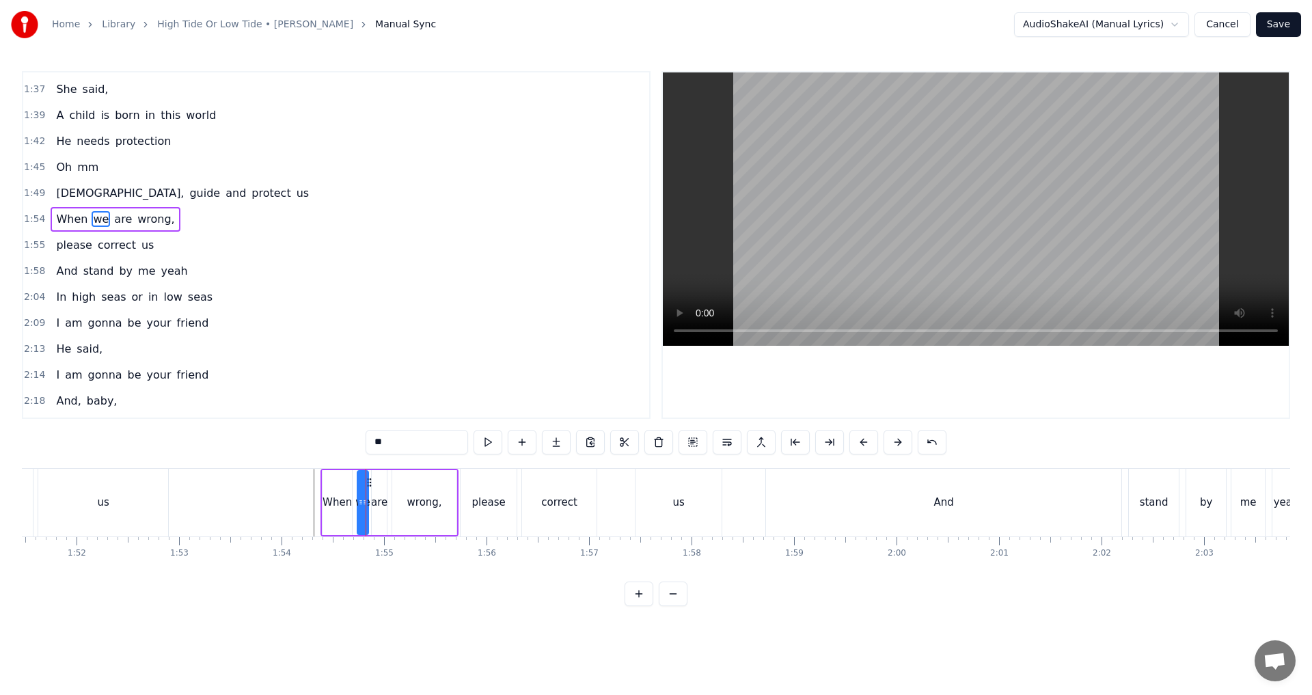
scroll to position [308, 0]
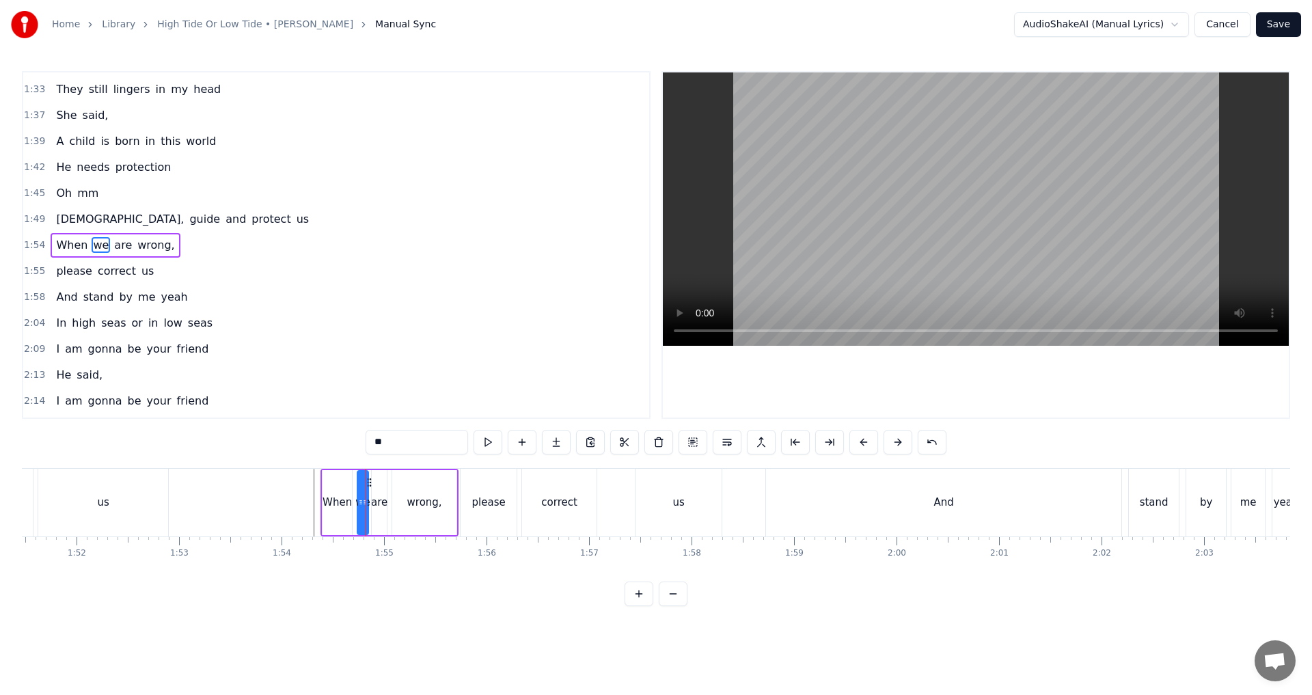
click at [379, 498] on div "are" at bounding box center [379, 503] width 16 height 16
type input "***"
click at [654, 441] on button at bounding box center [659, 442] width 29 height 25
click at [368, 504] on div "we" at bounding box center [362, 503] width 15 height 16
click at [366, 504] on div at bounding box center [366, 503] width 1 height 68
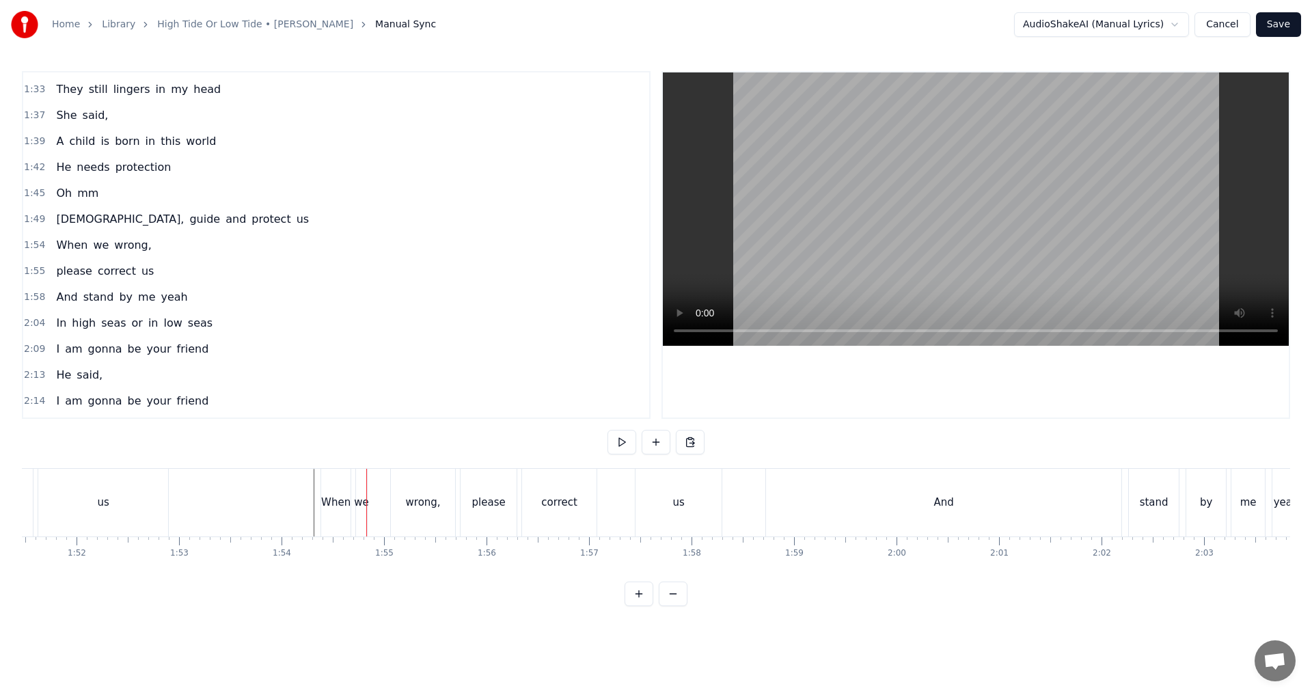
click at [365, 504] on div "we" at bounding box center [361, 503] width 15 height 16
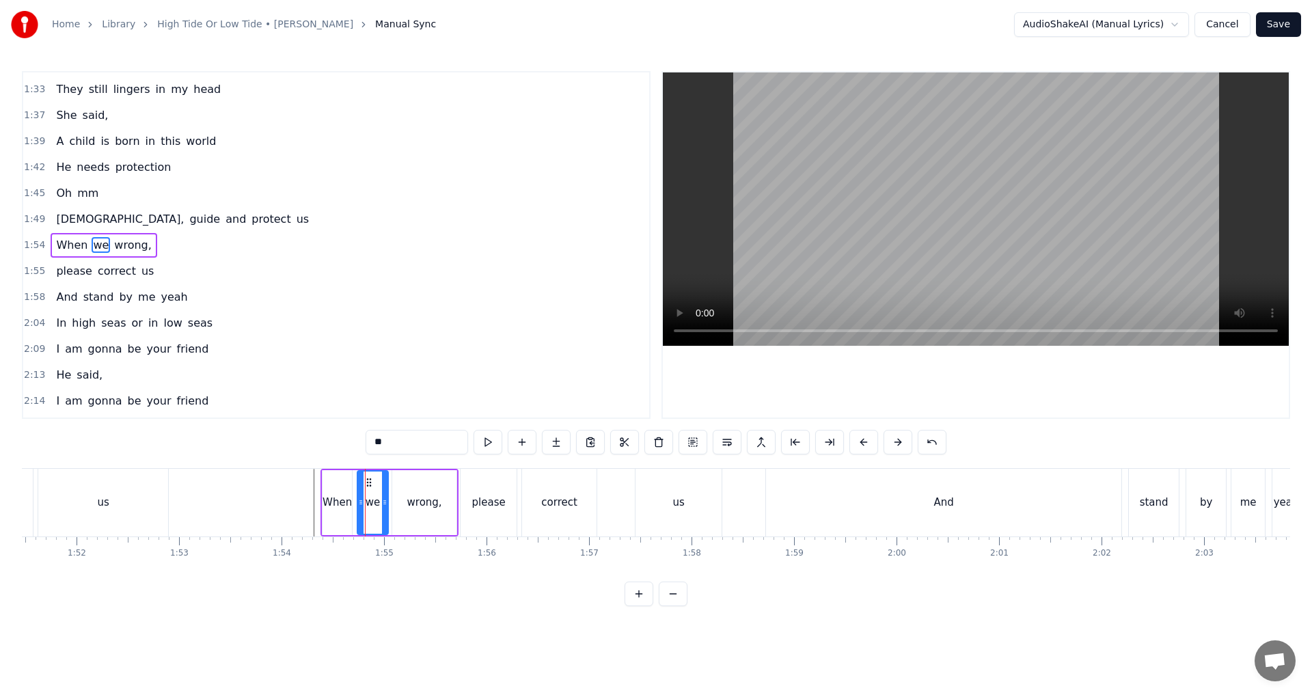
drag, startPoint x: 368, startPoint y: 502, endPoint x: 388, endPoint y: 502, distance: 19.8
click at [388, 502] on icon at bounding box center [384, 502] width 5 height 11
click at [399, 445] on input "**" at bounding box center [417, 442] width 103 height 25
type input "*****"
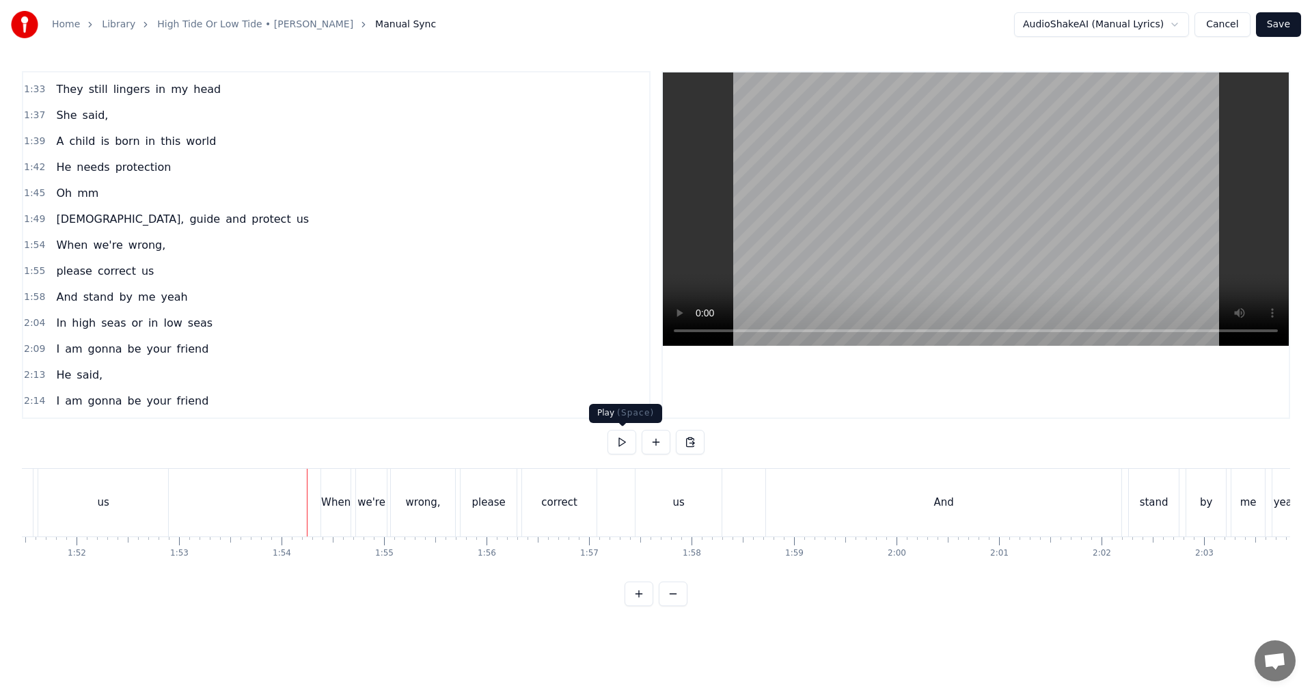
click at [620, 444] on button at bounding box center [622, 442] width 29 height 25
click at [622, 442] on button at bounding box center [622, 442] width 29 height 25
click at [644, 505] on div "us" at bounding box center [679, 503] width 86 height 68
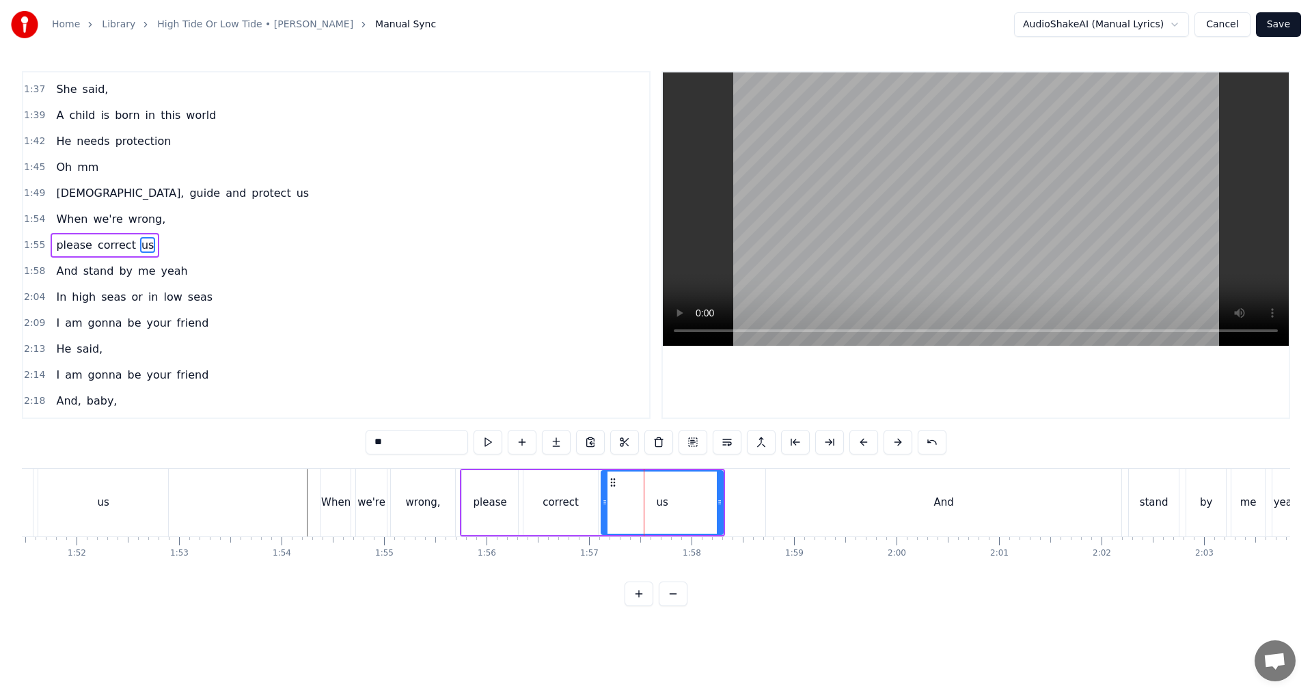
drag, startPoint x: 638, startPoint y: 506, endPoint x: 603, endPoint y: 500, distance: 36.0
click at [603, 500] on icon at bounding box center [604, 502] width 5 height 11
drag, startPoint x: 721, startPoint y: 505, endPoint x: 706, endPoint y: 505, distance: 15.0
click at [654, 505] on icon at bounding box center [704, 502] width 5 height 11
click at [459, 530] on div "When we're wrong," at bounding box center [390, 503] width 138 height 68
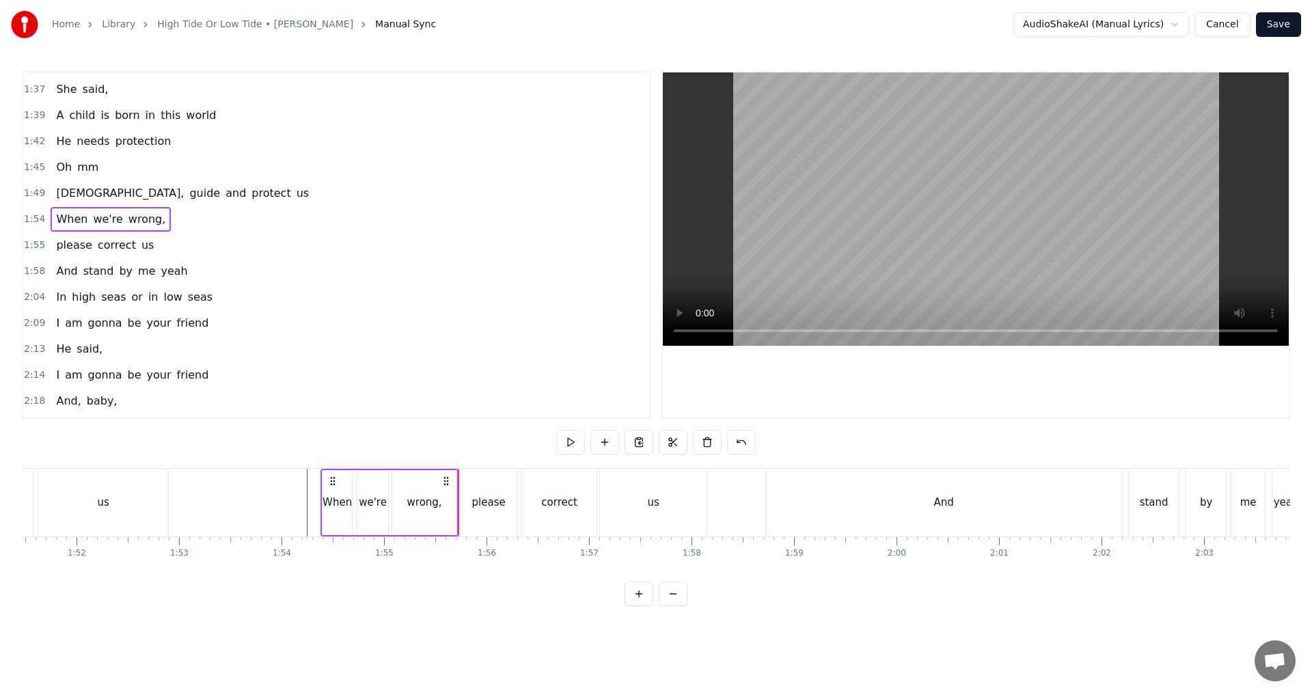
click at [106, 254] on div "please correct us" at bounding box center [105, 245] width 109 height 25
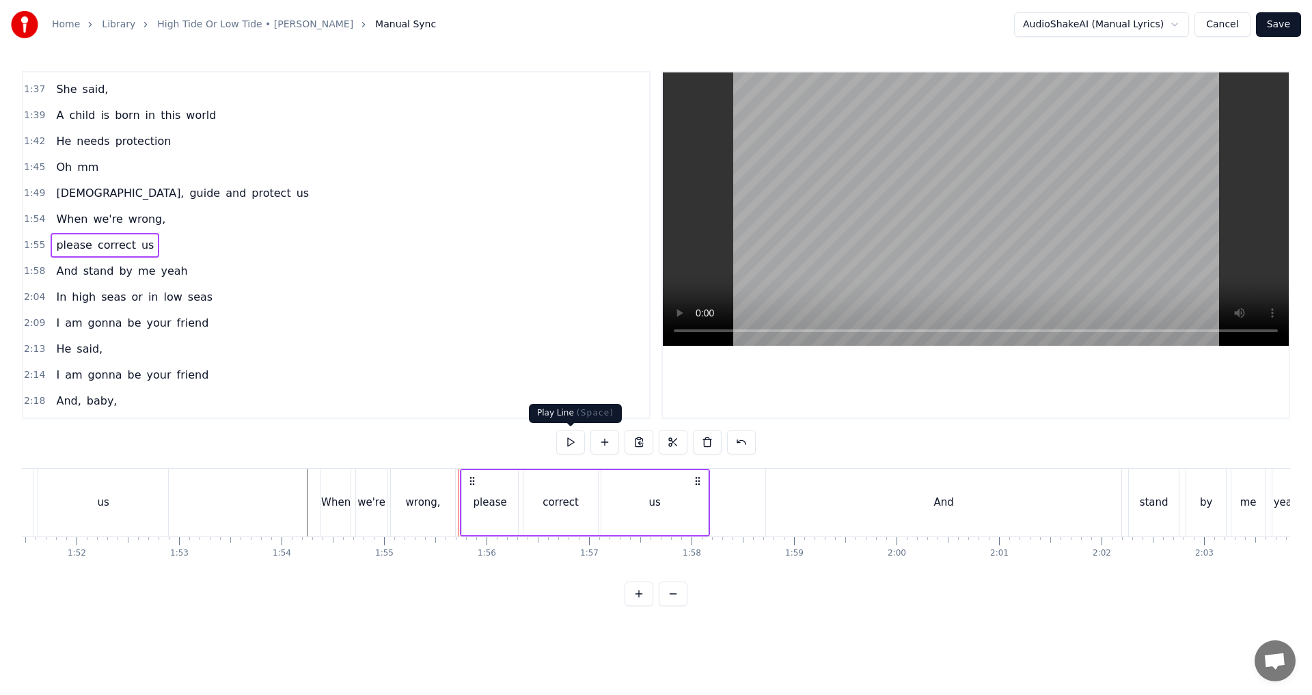
click at [578, 443] on button at bounding box center [570, 442] width 29 height 25
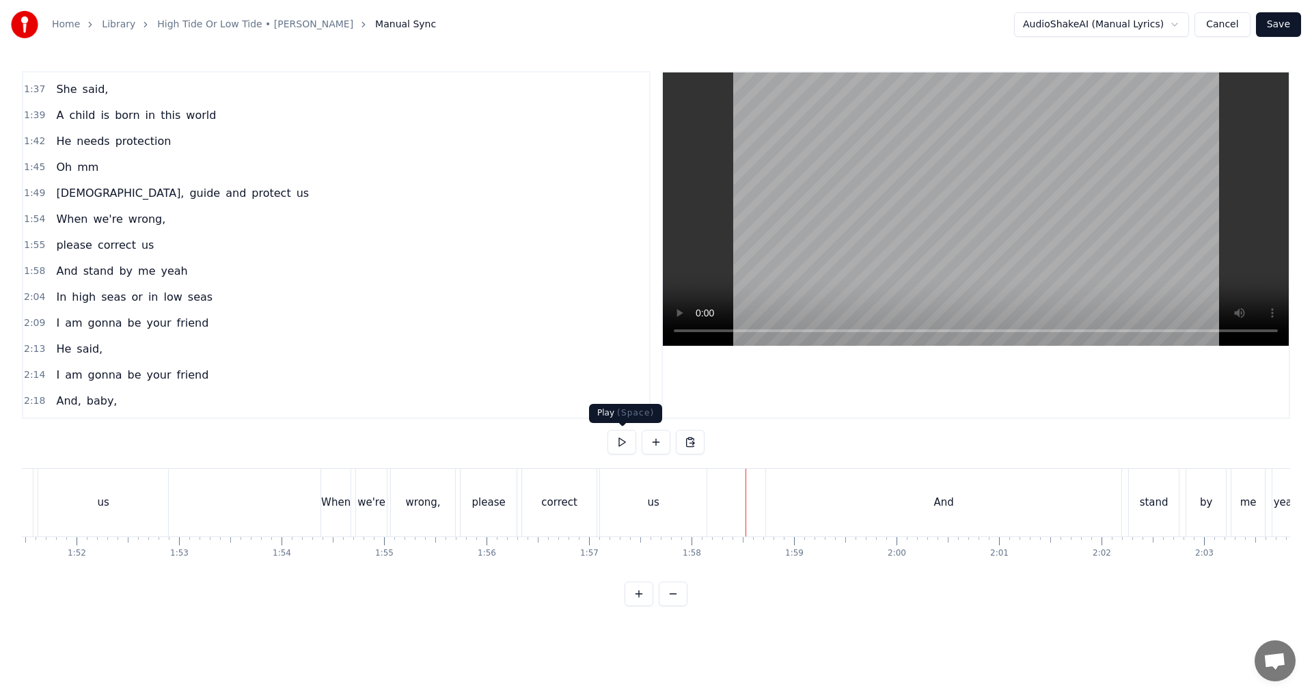
click at [619, 439] on button at bounding box center [622, 442] width 29 height 25
click at [654, 507] on div "And" at bounding box center [943, 503] width 355 height 68
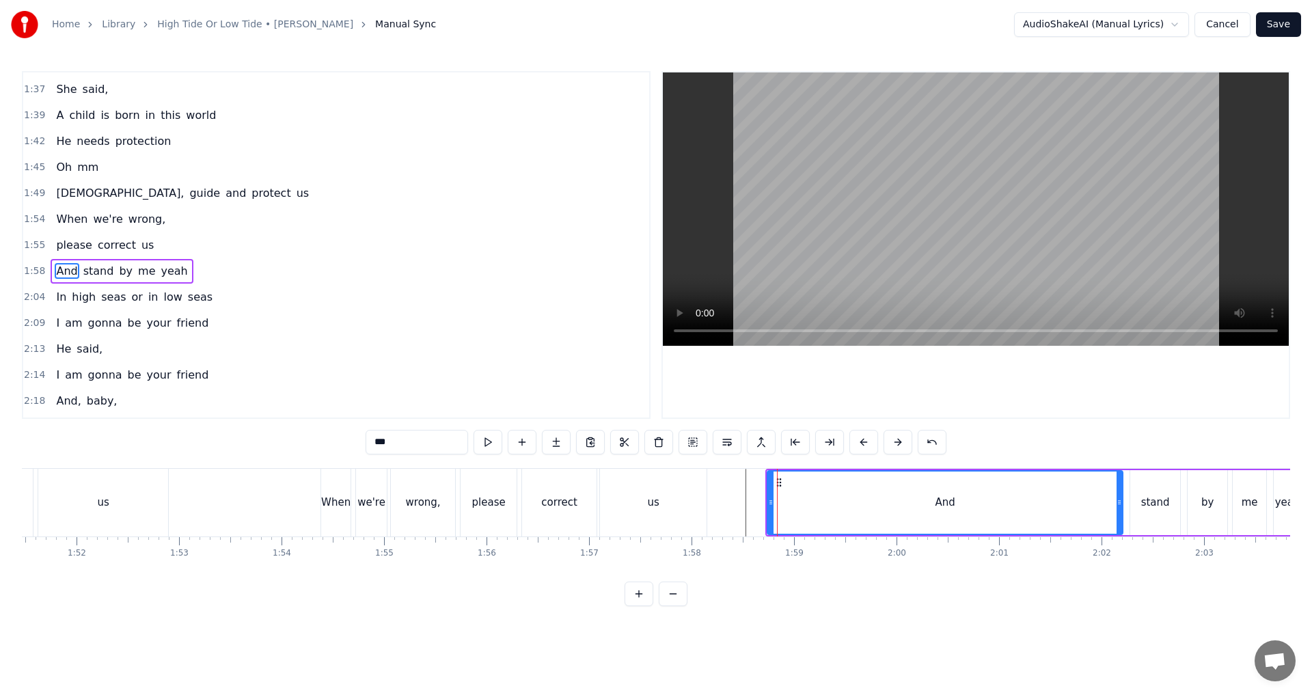
scroll to position [360, 0]
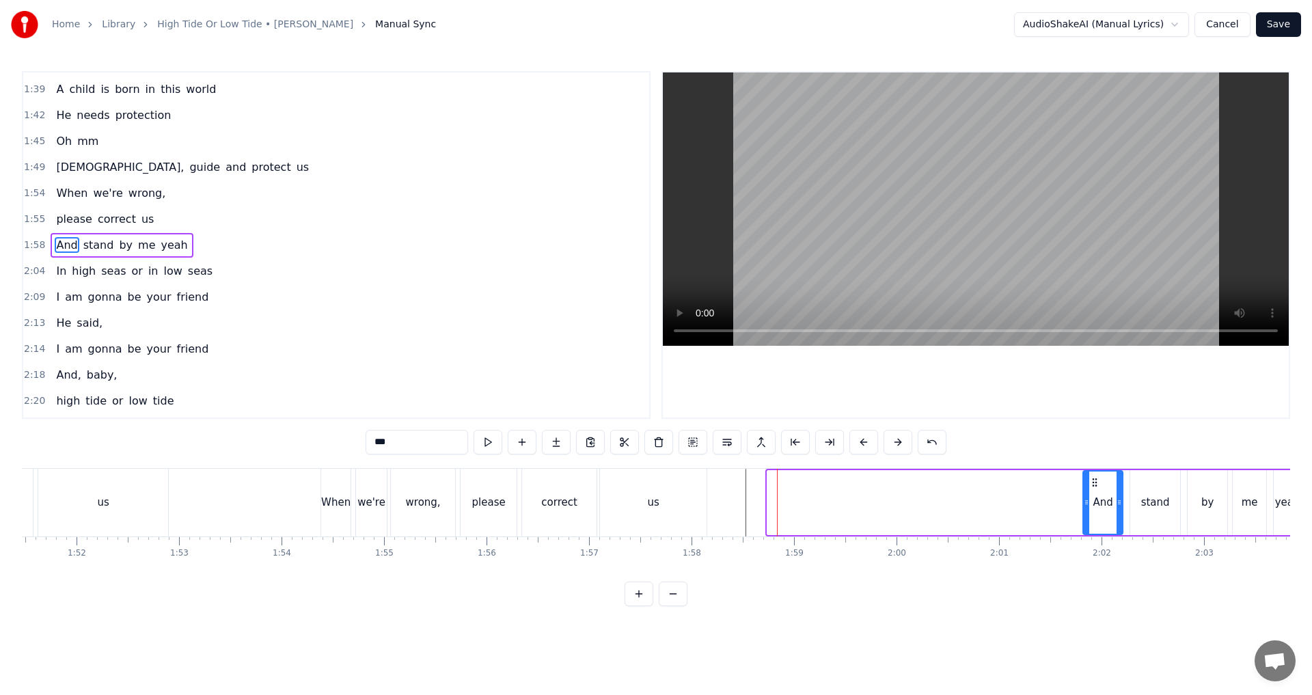
drag, startPoint x: 771, startPoint y: 507, endPoint x: 1087, endPoint y: 513, distance: 315.9
click at [654, 513] on div at bounding box center [1086, 503] width 5 height 62
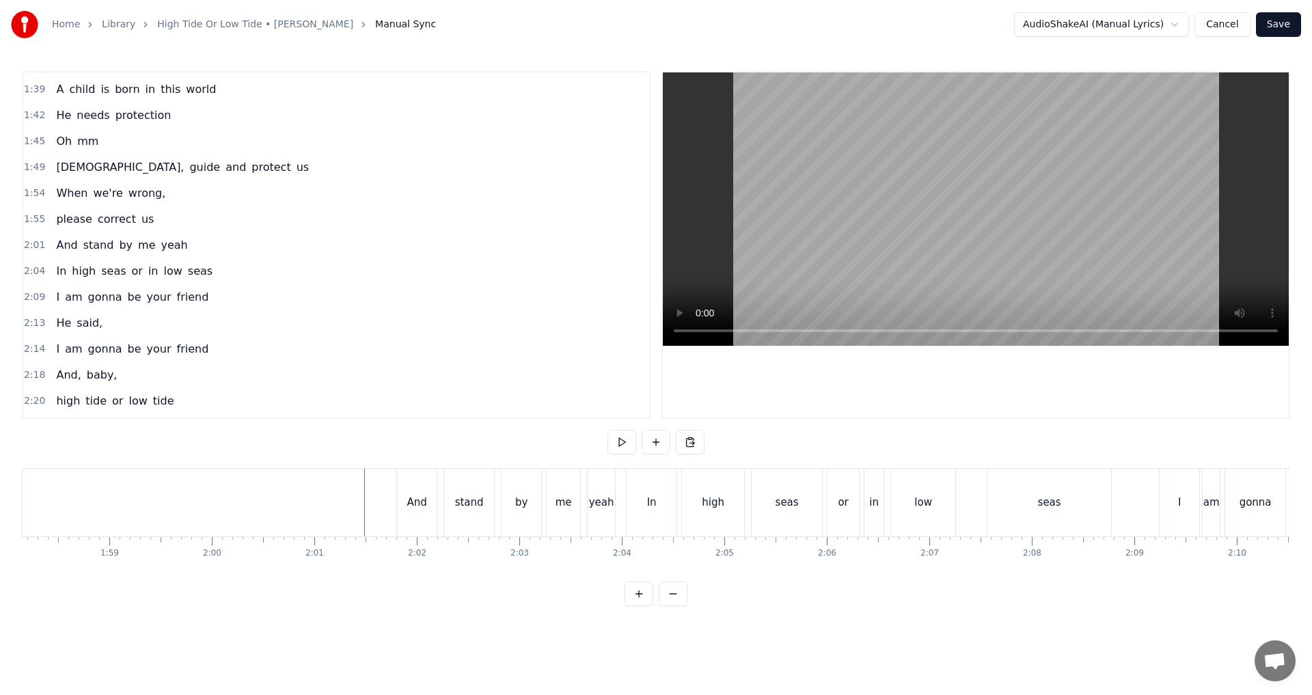
scroll to position [0, 12322]
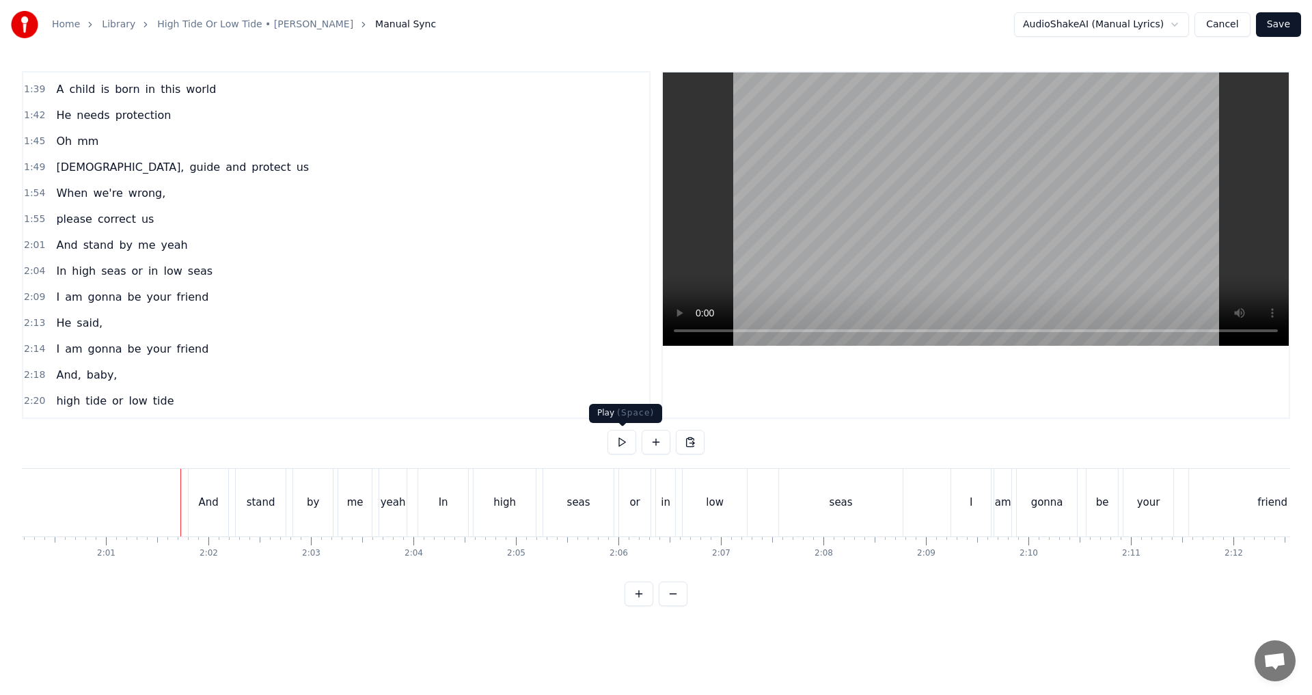
click at [630, 440] on button at bounding box center [622, 442] width 29 height 25
click at [618, 444] on button at bounding box center [622, 442] width 29 height 25
click at [622, 443] on button at bounding box center [622, 442] width 29 height 25
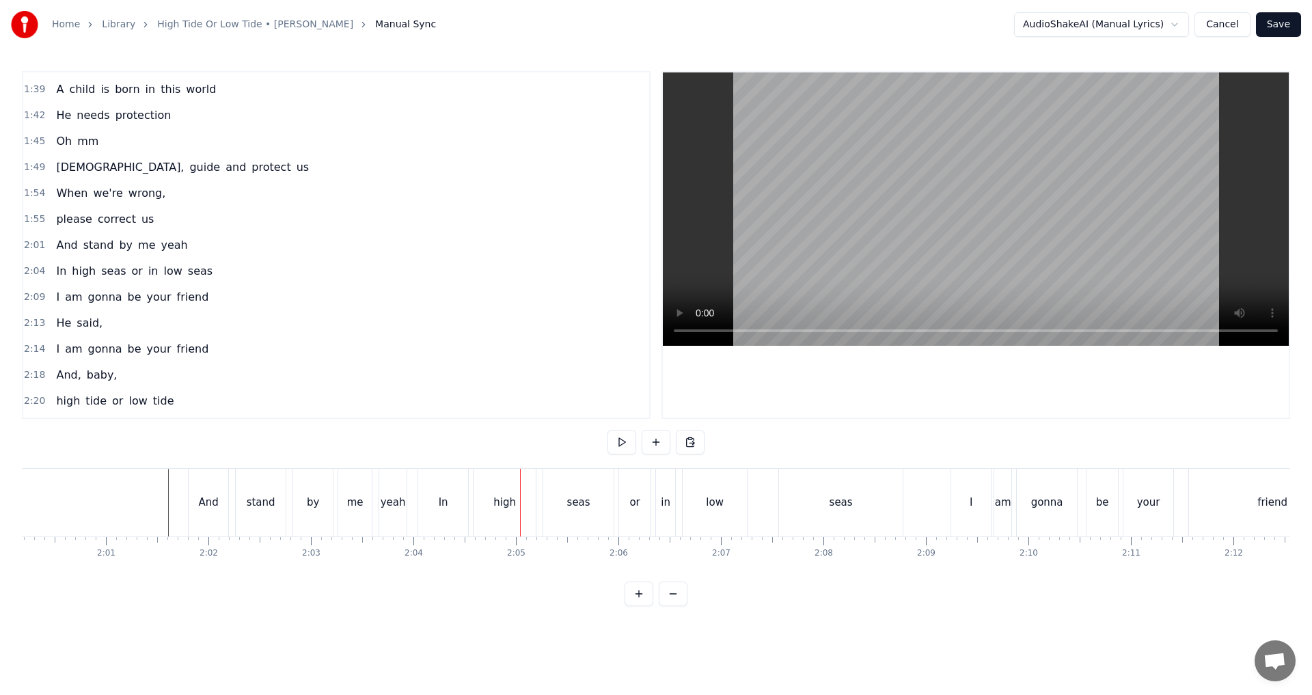
click at [389, 512] on div "yeah" at bounding box center [392, 503] width 27 height 68
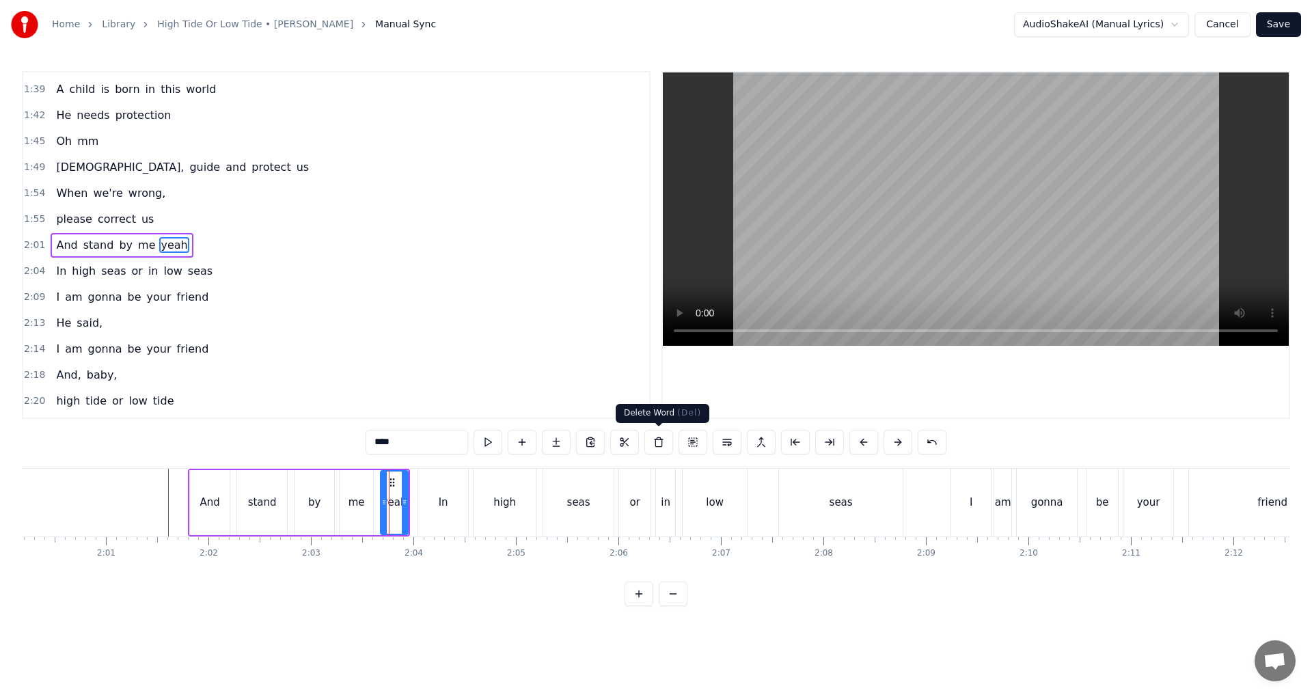
click at [654, 440] on button at bounding box center [659, 442] width 29 height 25
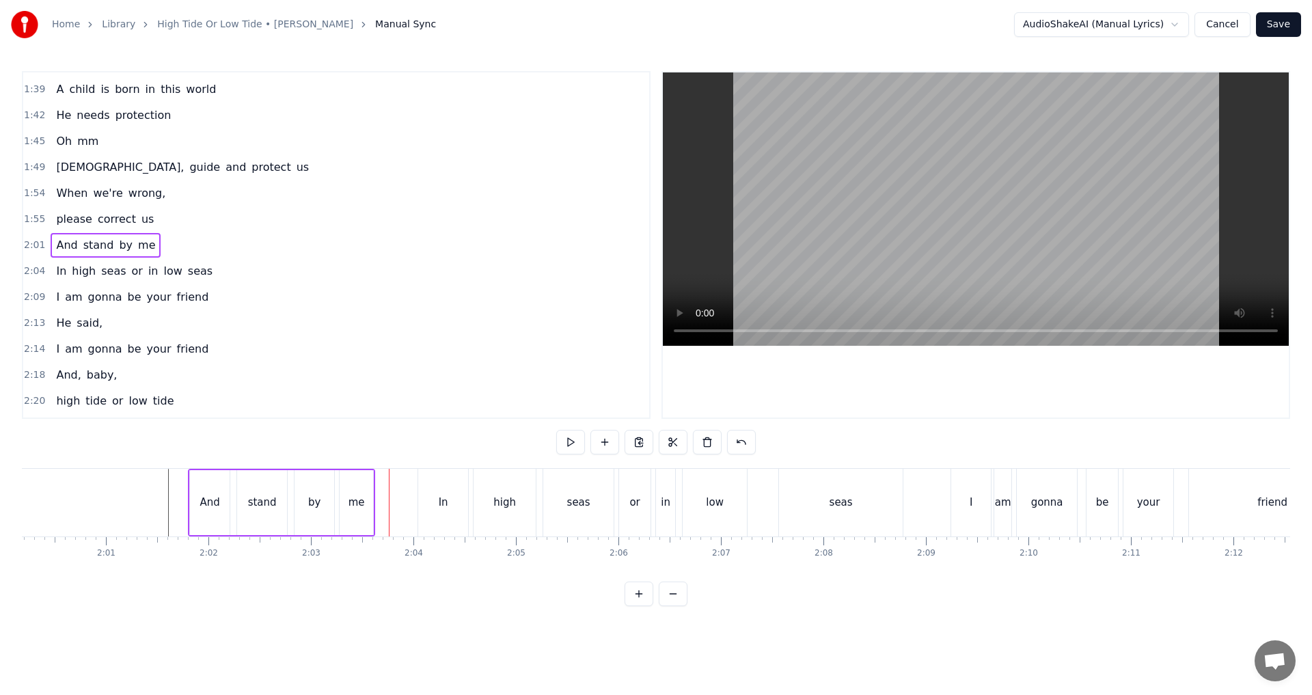
click at [446, 500] on div "In" at bounding box center [444, 503] width 10 height 16
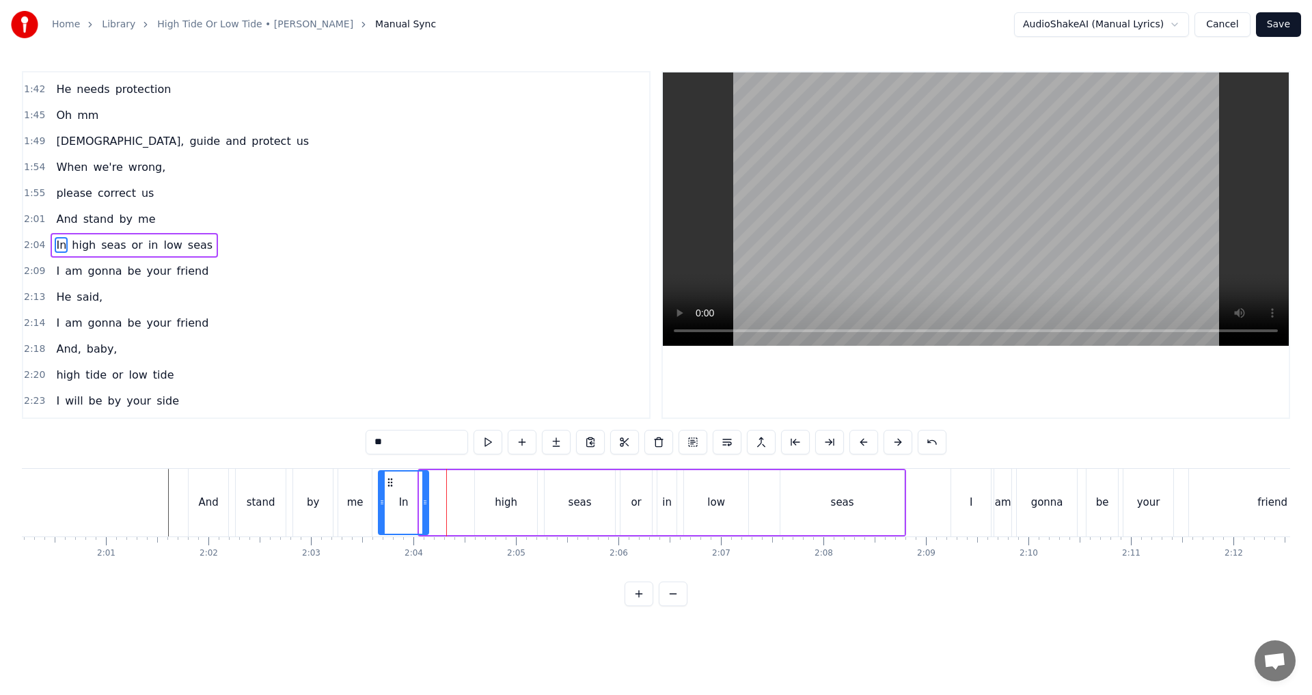
drag, startPoint x: 431, startPoint y: 481, endPoint x: 390, endPoint y: 479, distance: 41.0
click at [390, 479] on icon at bounding box center [390, 482] width 11 height 11
click at [424, 504] on circle at bounding box center [424, 504] width 1 height 1
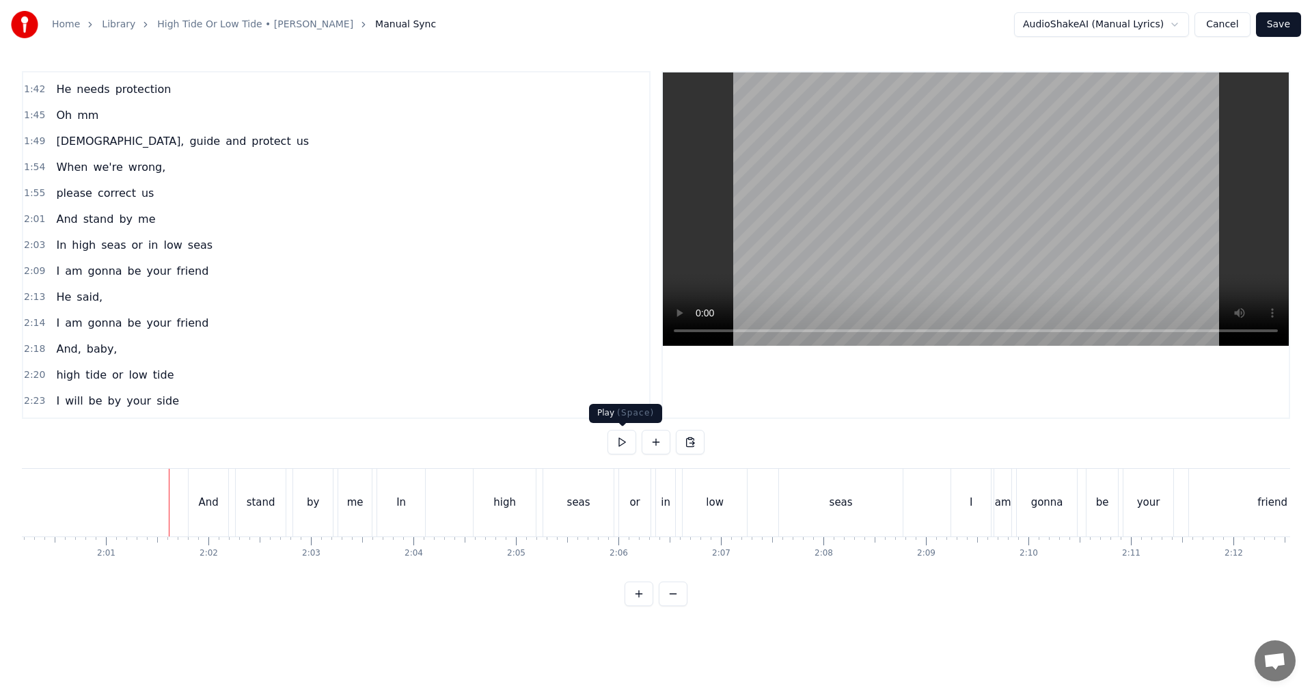
click at [628, 445] on button at bounding box center [622, 442] width 29 height 25
click at [654, 509] on div "I" at bounding box center [972, 503] width 40 height 68
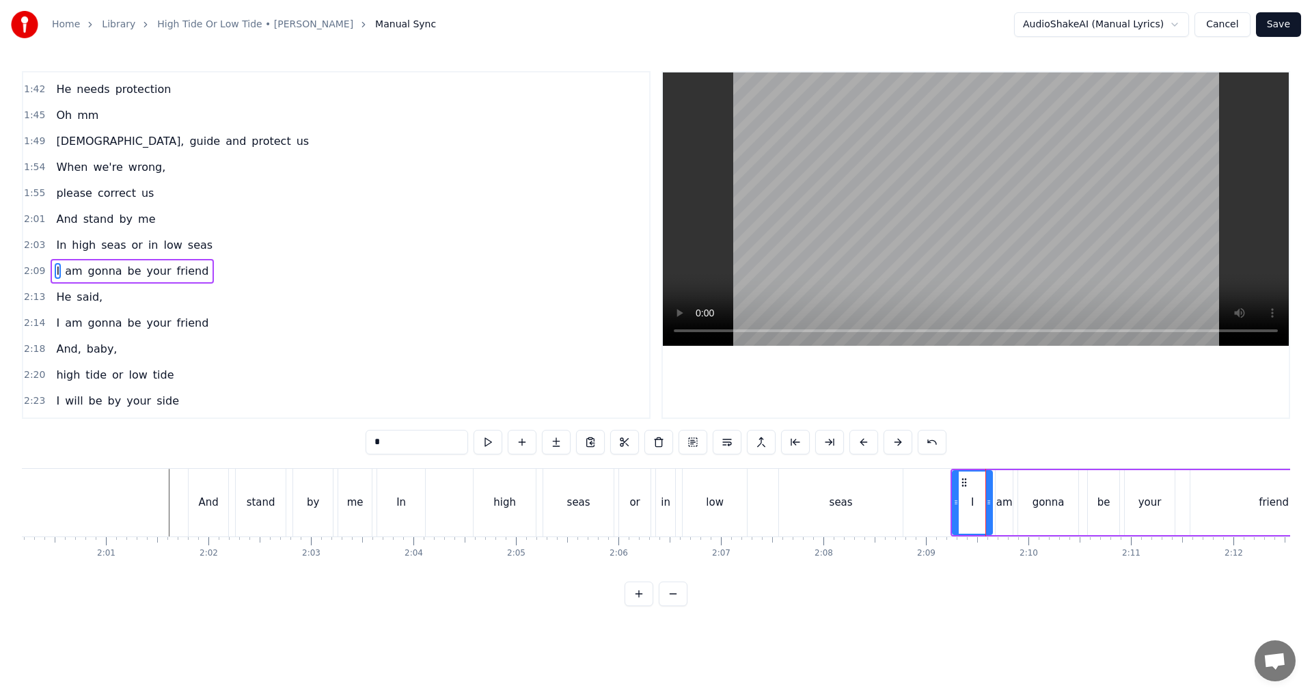
scroll to position [412, 0]
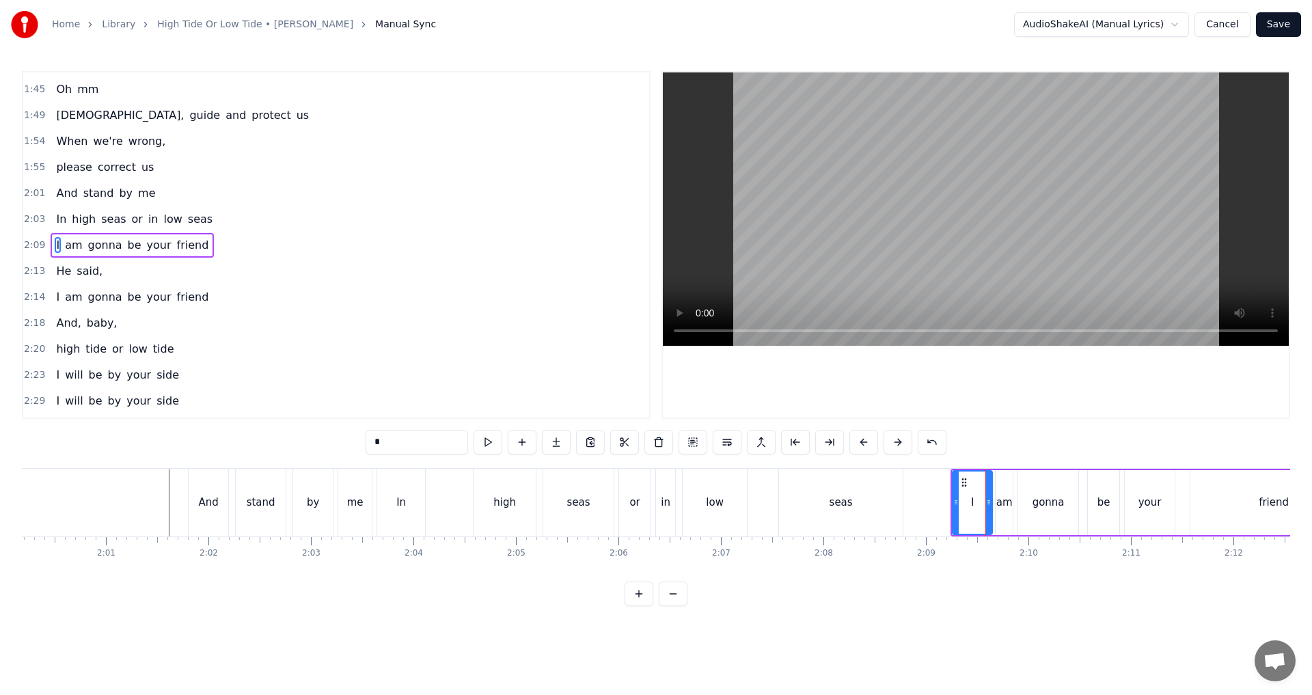
click at [654, 502] on div "am" at bounding box center [1005, 503] width 16 height 16
type input "**"
click at [654, 446] on button at bounding box center [659, 442] width 29 height 25
click at [654, 502] on div "I" at bounding box center [973, 502] width 40 height 65
drag, startPoint x: 992, startPoint y: 502, endPoint x: 1009, endPoint y: 504, distance: 17.1
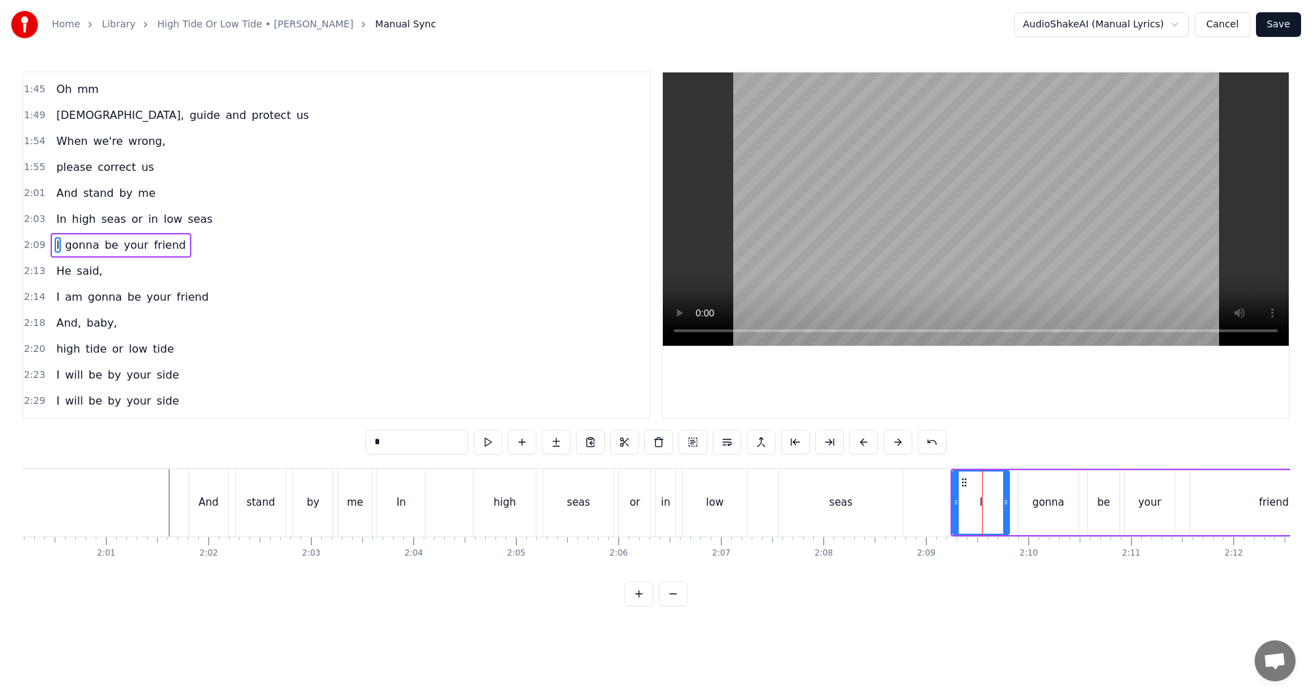
click at [654, 504] on icon at bounding box center [1005, 502] width 5 height 11
click at [654, 505] on div "I" at bounding box center [981, 503] width 3 height 16
click at [424, 448] on input "*" at bounding box center [417, 442] width 103 height 25
type input "***"
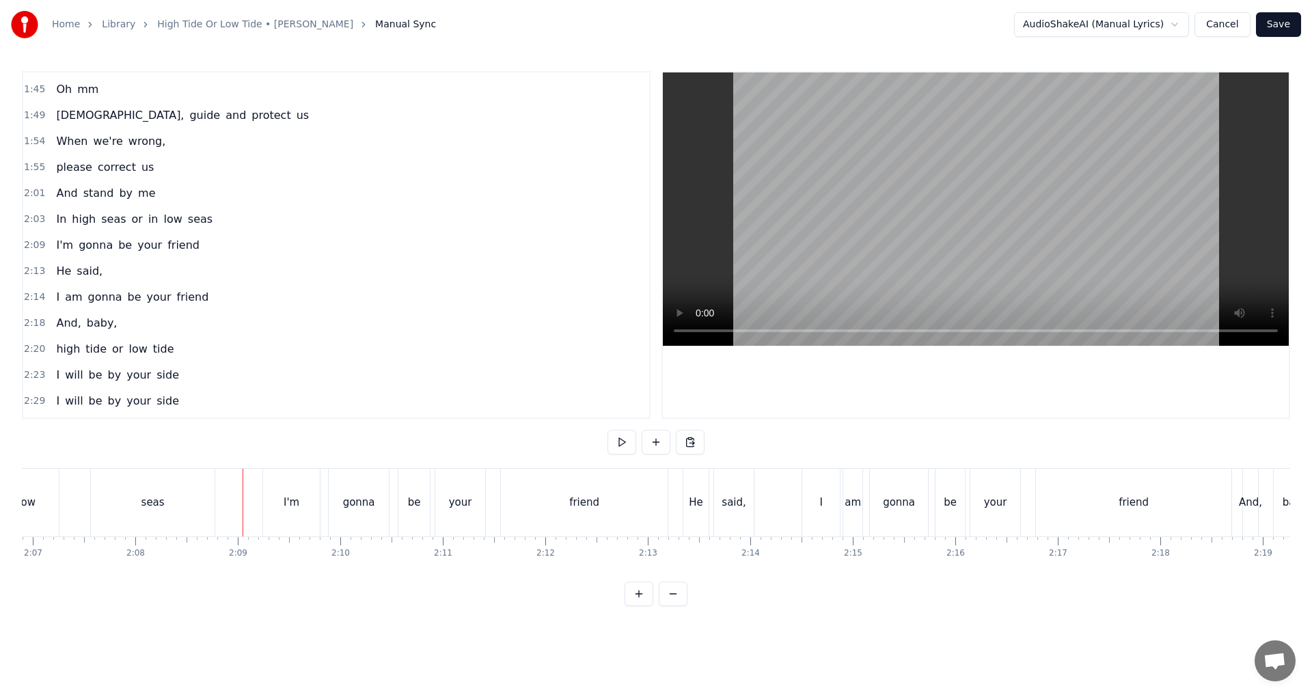
scroll to position [0, 12915]
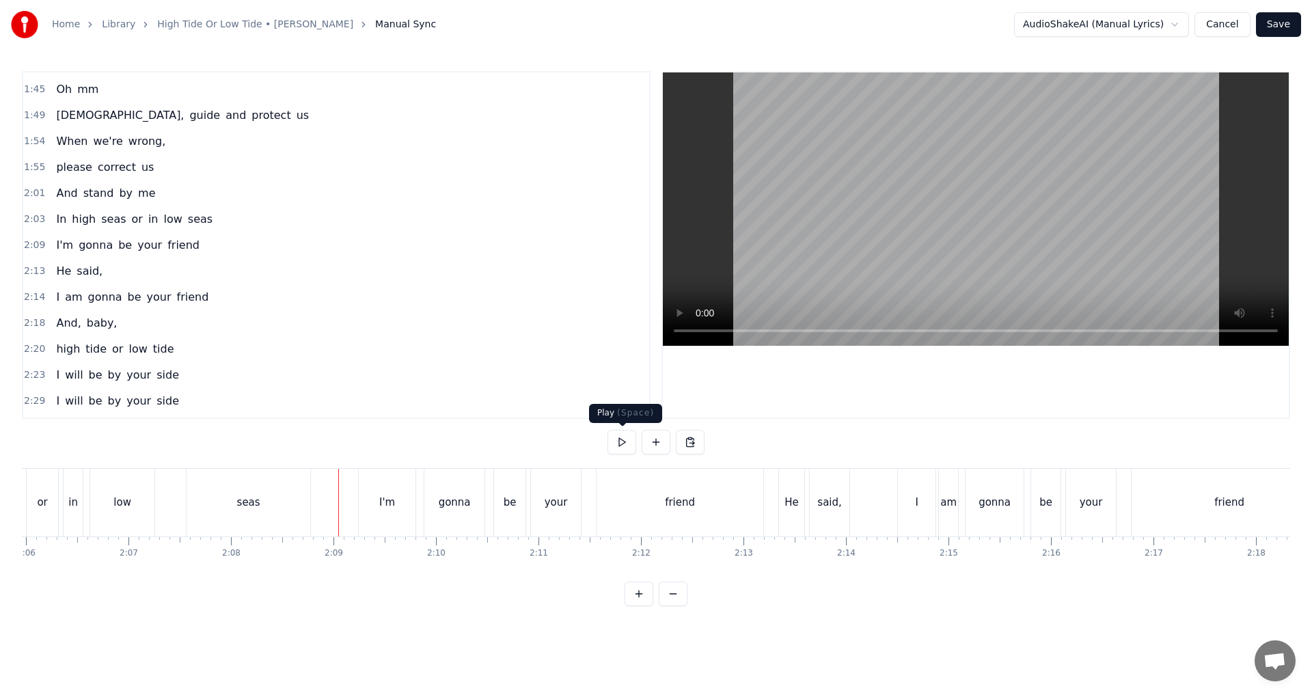
click at [622, 449] on button at bounding box center [622, 442] width 29 height 25
click at [623, 445] on button at bounding box center [622, 442] width 29 height 25
click at [654, 503] on div "am" at bounding box center [949, 503] width 16 height 16
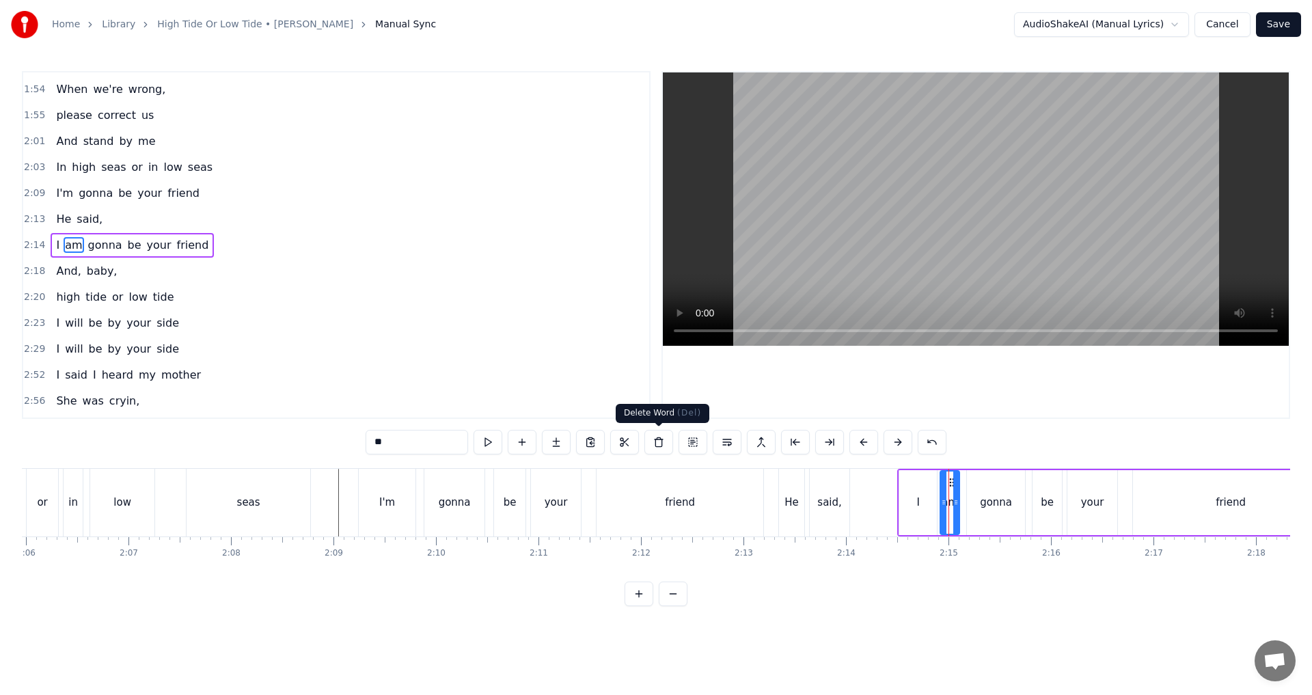
click at [654, 439] on button at bounding box center [659, 442] width 29 height 25
click at [654, 499] on div "I" at bounding box center [919, 502] width 38 height 65
drag, startPoint x: 934, startPoint y: 499, endPoint x: 954, endPoint y: 499, distance: 19.8
click at [654, 499] on icon at bounding box center [953, 502] width 5 height 11
click at [654, 507] on div "I" at bounding box center [928, 503] width 56 height 62
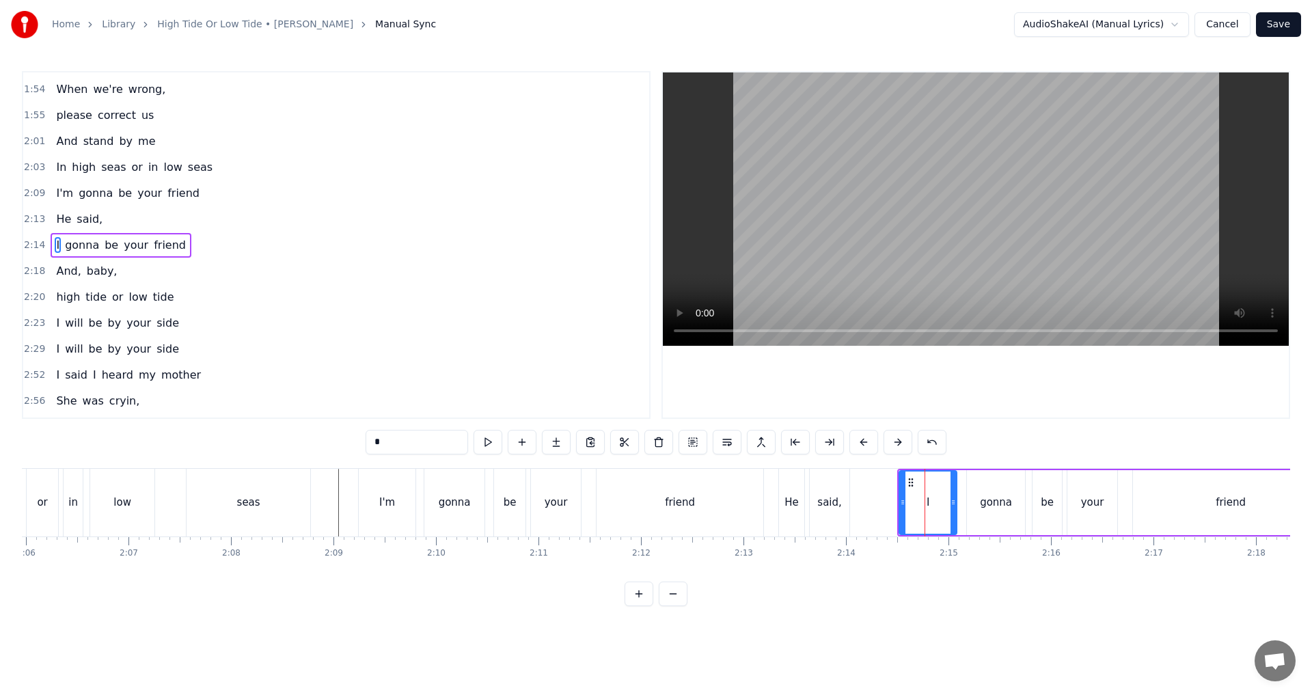
click at [421, 444] on input "*" at bounding box center [417, 442] width 103 height 25
type input "***"
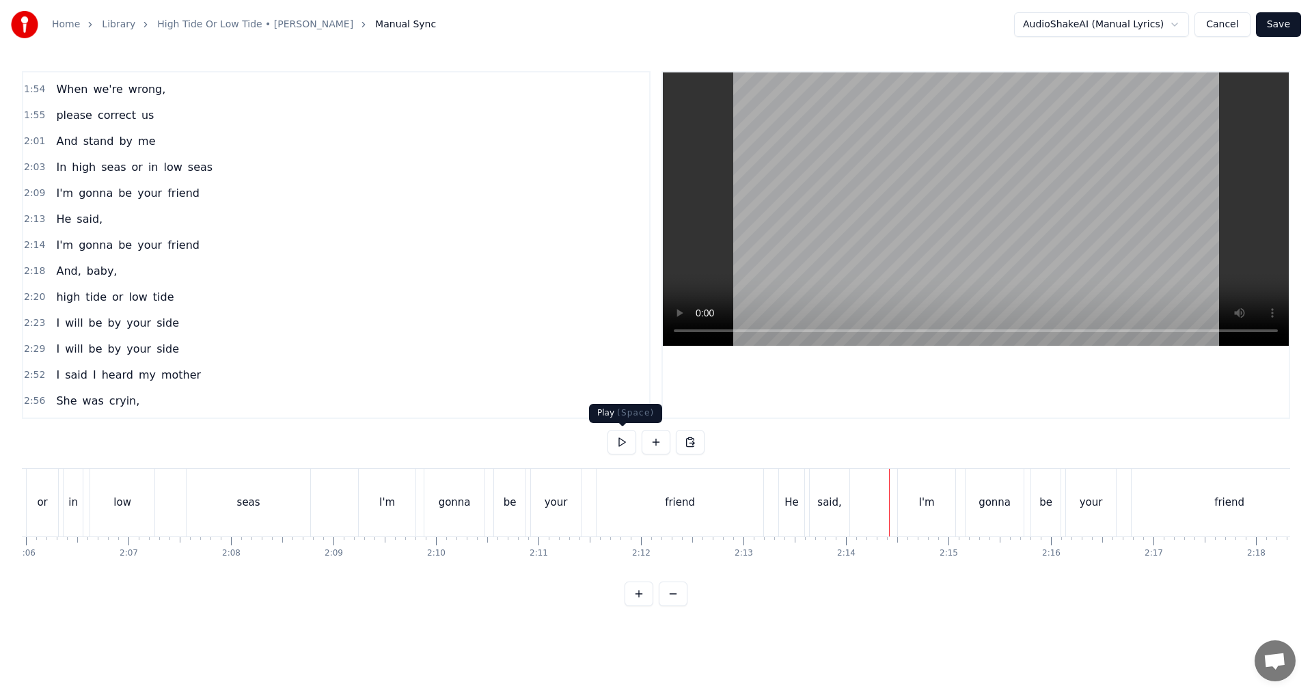
click at [619, 442] on button at bounding box center [622, 442] width 29 height 25
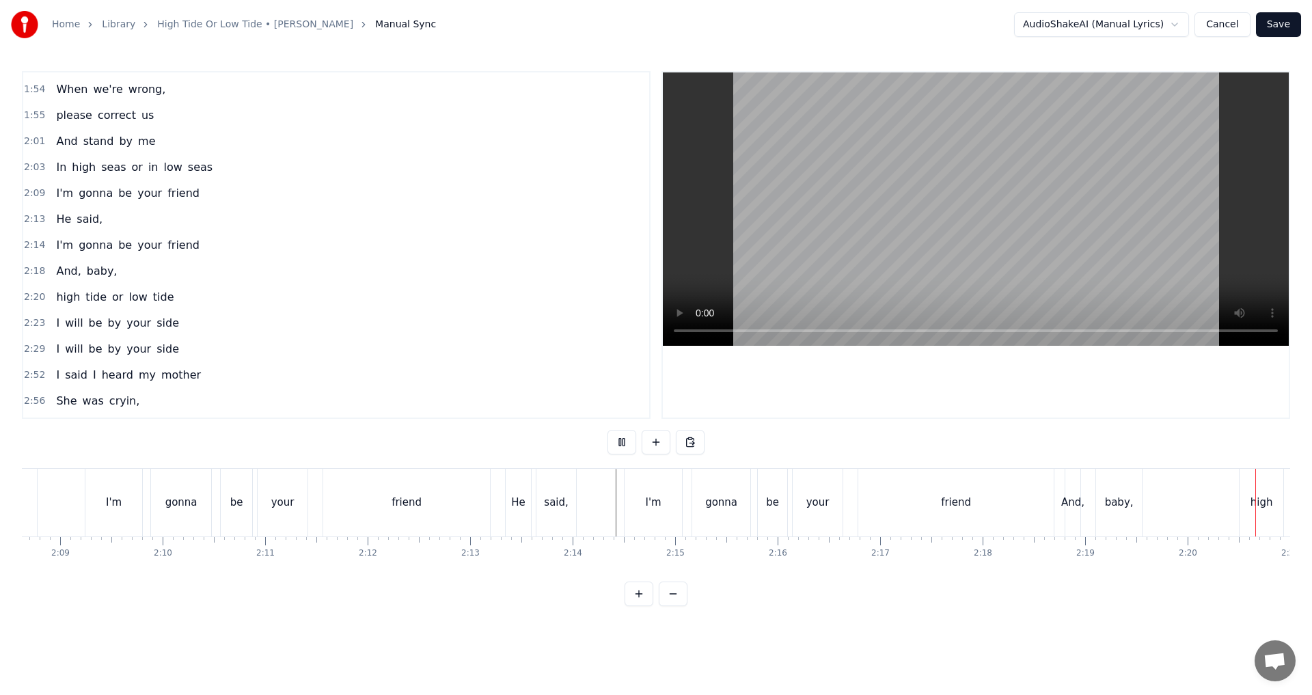
scroll to position [0, 14332]
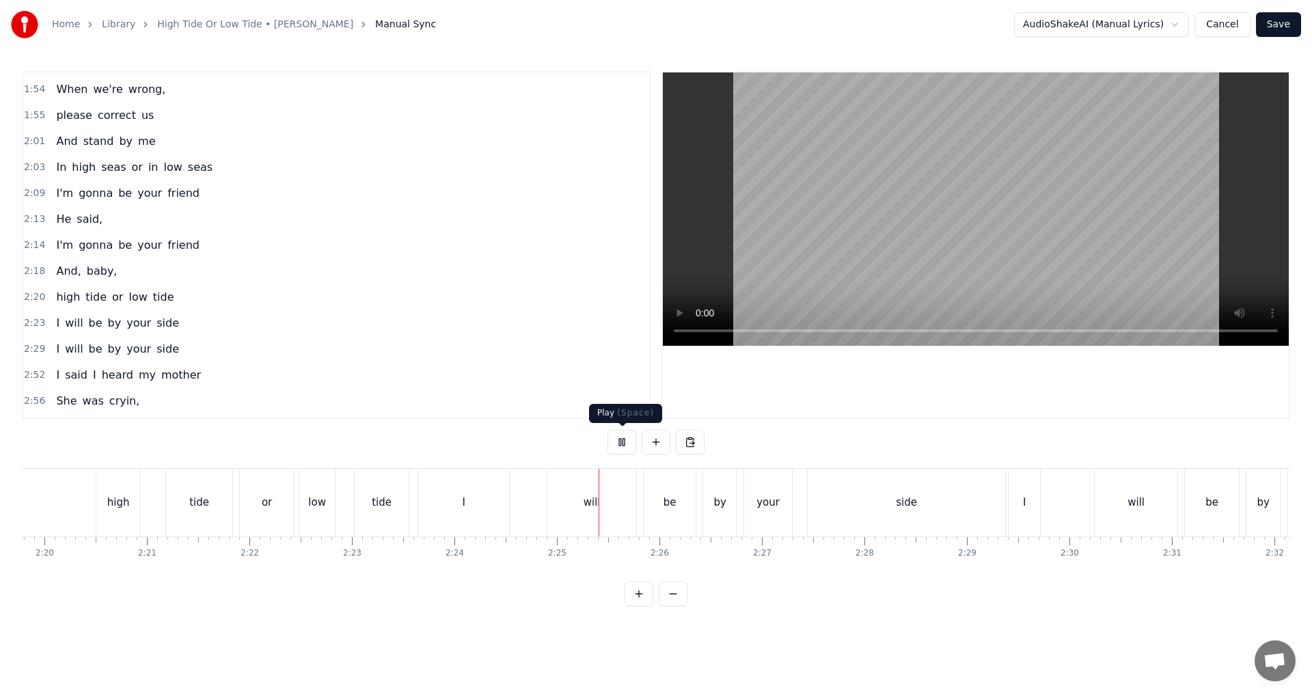
click at [629, 440] on button at bounding box center [622, 442] width 29 height 25
click at [258, 520] on div "or" at bounding box center [267, 503] width 54 height 68
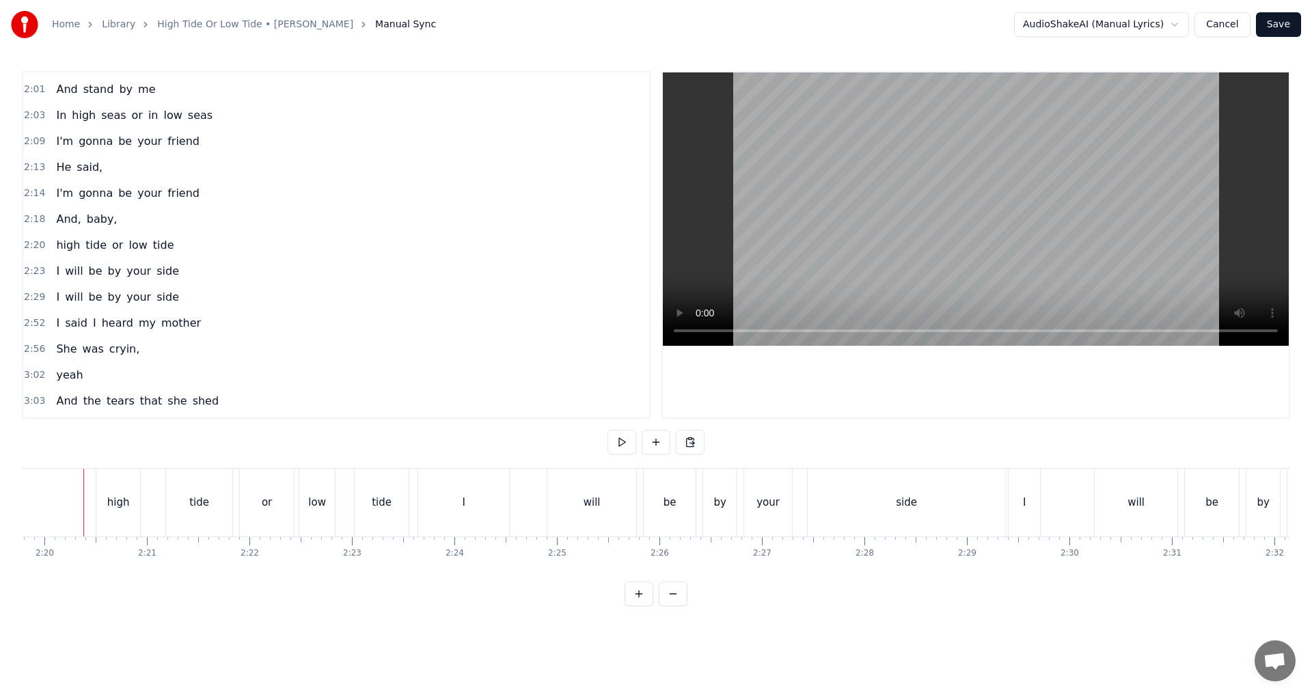
scroll to position [0, 14325]
click at [624, 444] on button at bounding box center [622, 442] width 29 height 25
click at [321, 507] on div "low" at bounding box center [324, 503] width 18 height 16
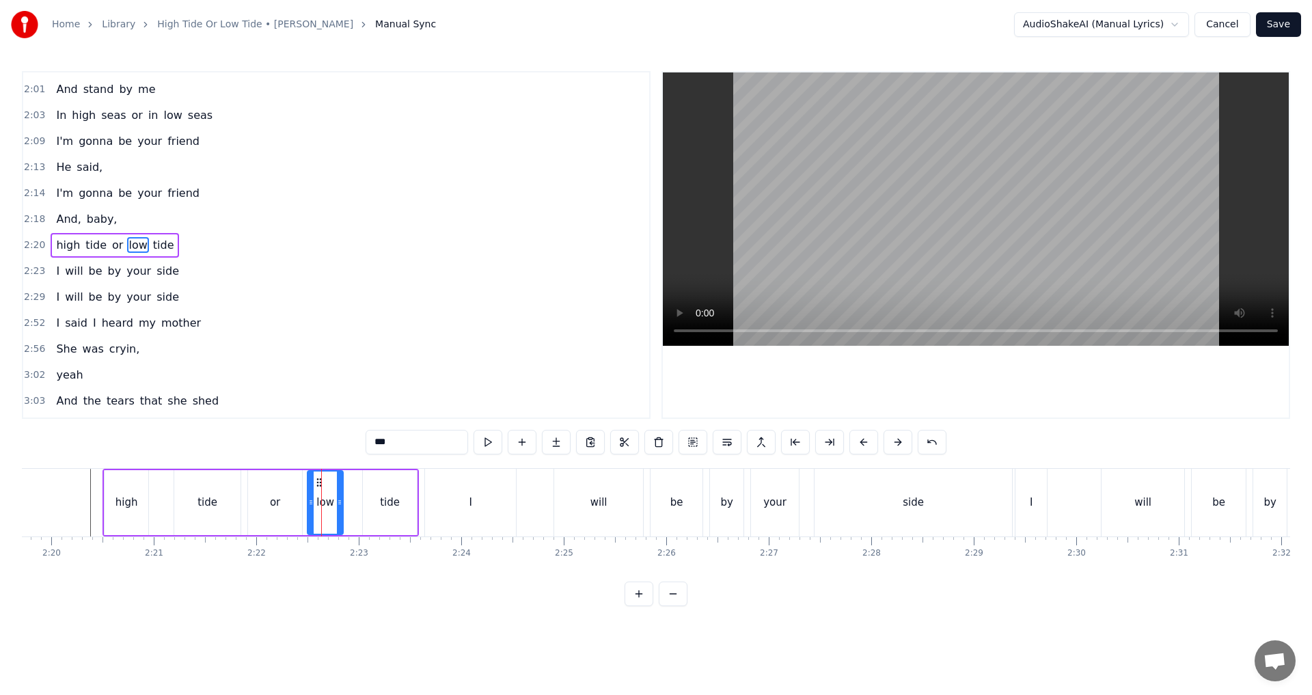
click at [365, 504] on div "tide" at bounding box center [390, 502] width 54 height 65
drag, startPoint x: 365, startPoint y: 504, endPoint x: 383, endPoint y: 504, distance: 17.8
click at [383, 504] on icon at bounding box center [382, 502] width 5 height 11
click at [333, 504] on div "low" at bounding box center [325, 503] width 18 height 16
type input "***"
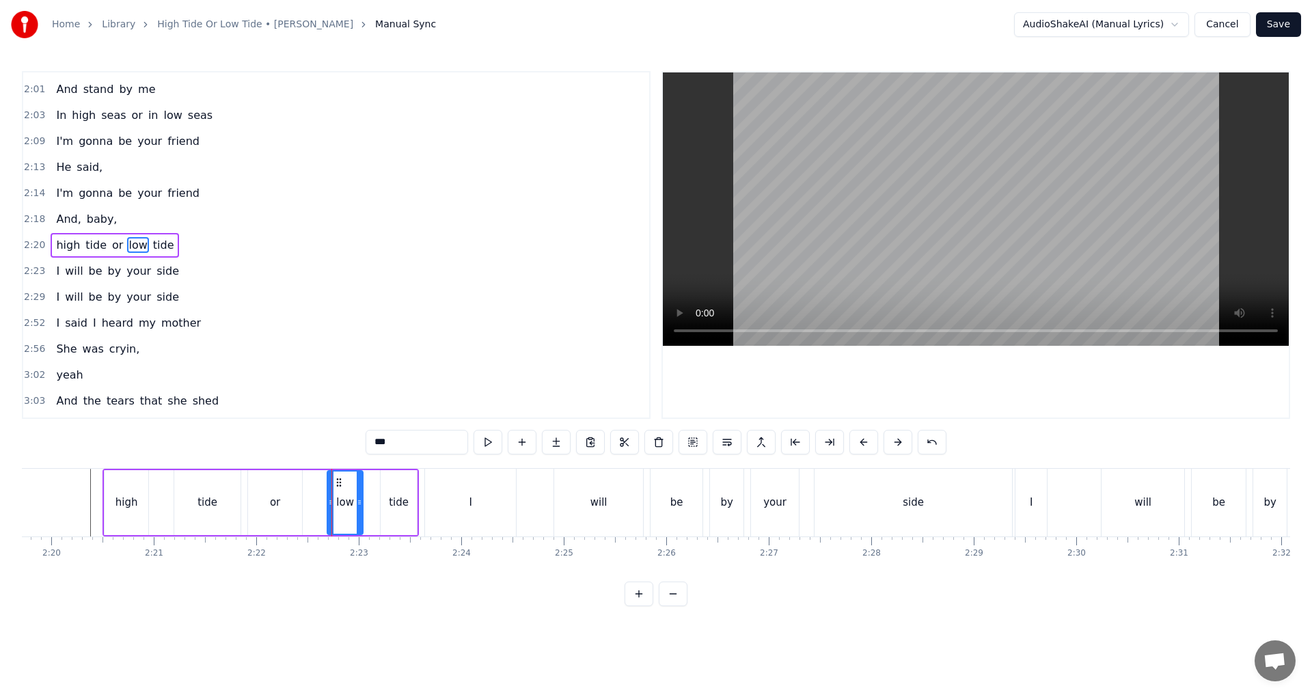
drag, startPoint x: 315, startPoint y: 481, endPoint x: 335, endPoint y: 481, distance: 19.8
click at [335, 481] on icon at bounding box center [339, 482] width 11 height 11
click at [307, 507] on div "high tide or low tide" at bounding box center [261, 503] width 316 height 68
click at [291, 514] on div "or" at bounding box center [275, 502] width 54 height 65
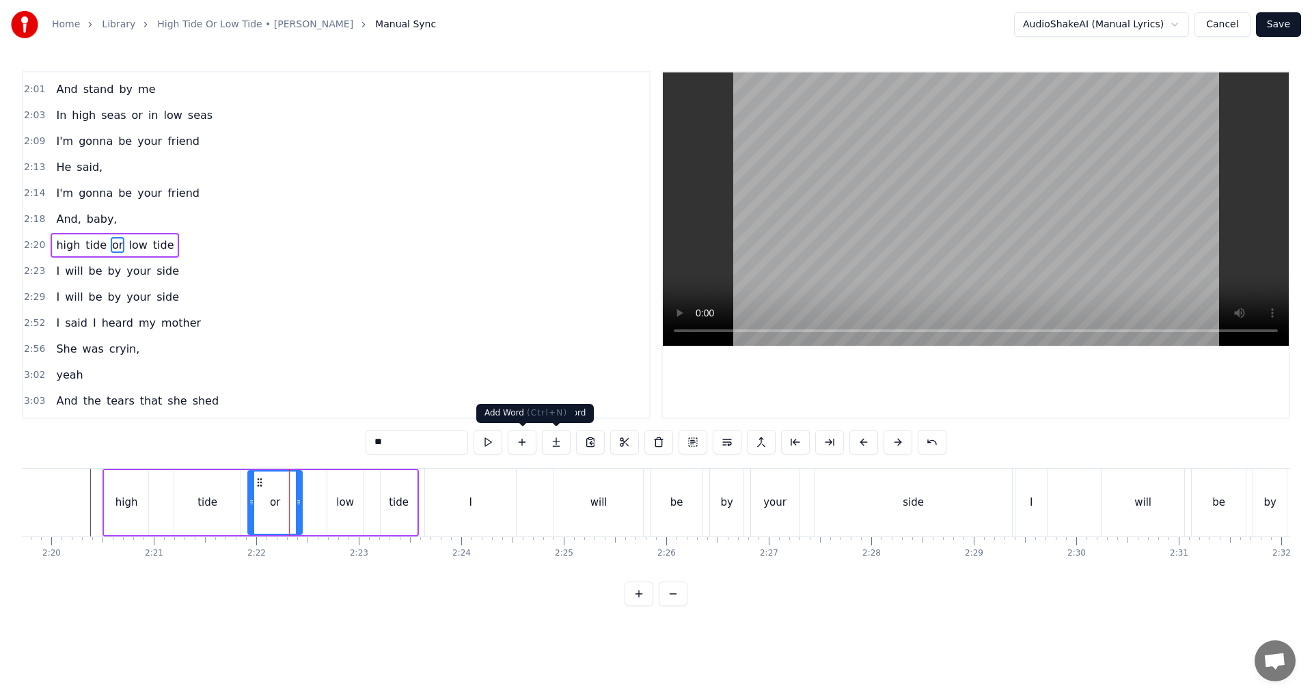
click at [524, 448] on button at bounding box center [522, 442] width 29 height 25
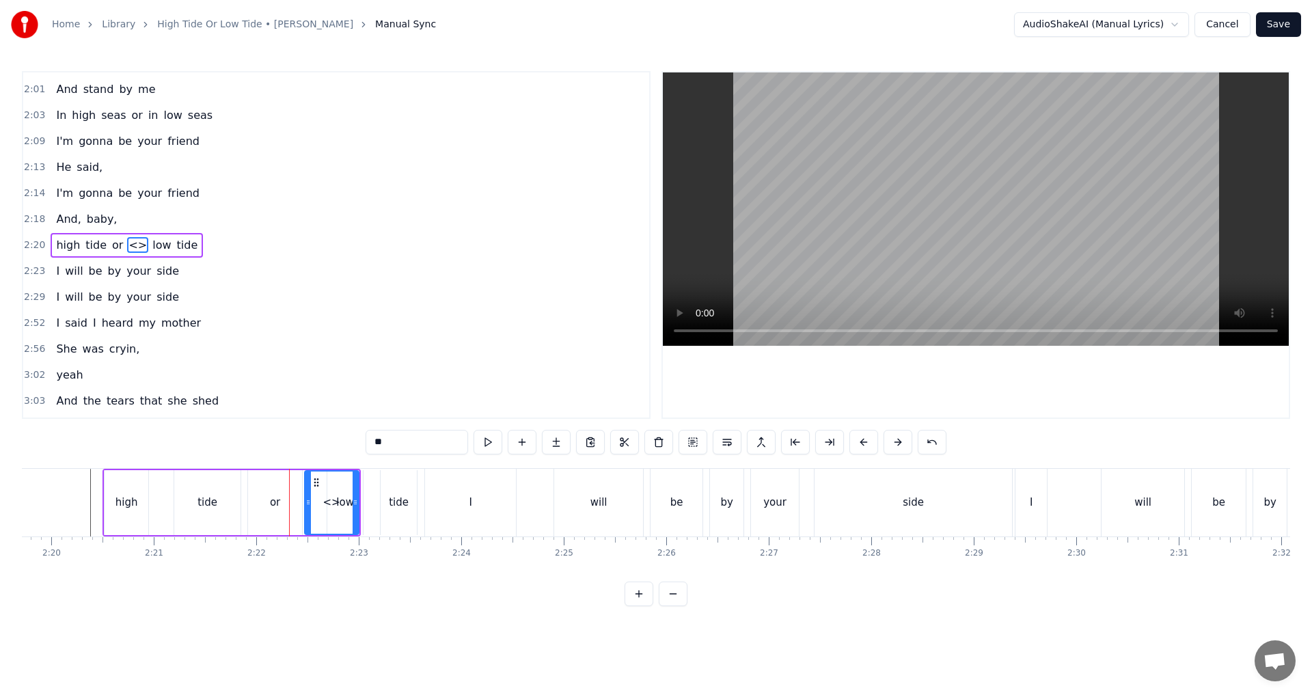
drag, startPoint x: 397, startPoint y: 440, endPoint x: 316, endPoint y: 437, distance: 81.4
click at [339, 437] on div "0:34 In high seas 0:35 or in low seas 0:39 I'm gonna be your friend 0:44 I'm go…" at bounding box center [656, 338] width 1269 height 535
drag, startPoint x: 356, startPoint y: 504, endPoint x: 331, endPoint y: 504, distance: 25.3
click at [332, 504] on circle at bounding box center [332, 504] width 1 height 1
type input "**"
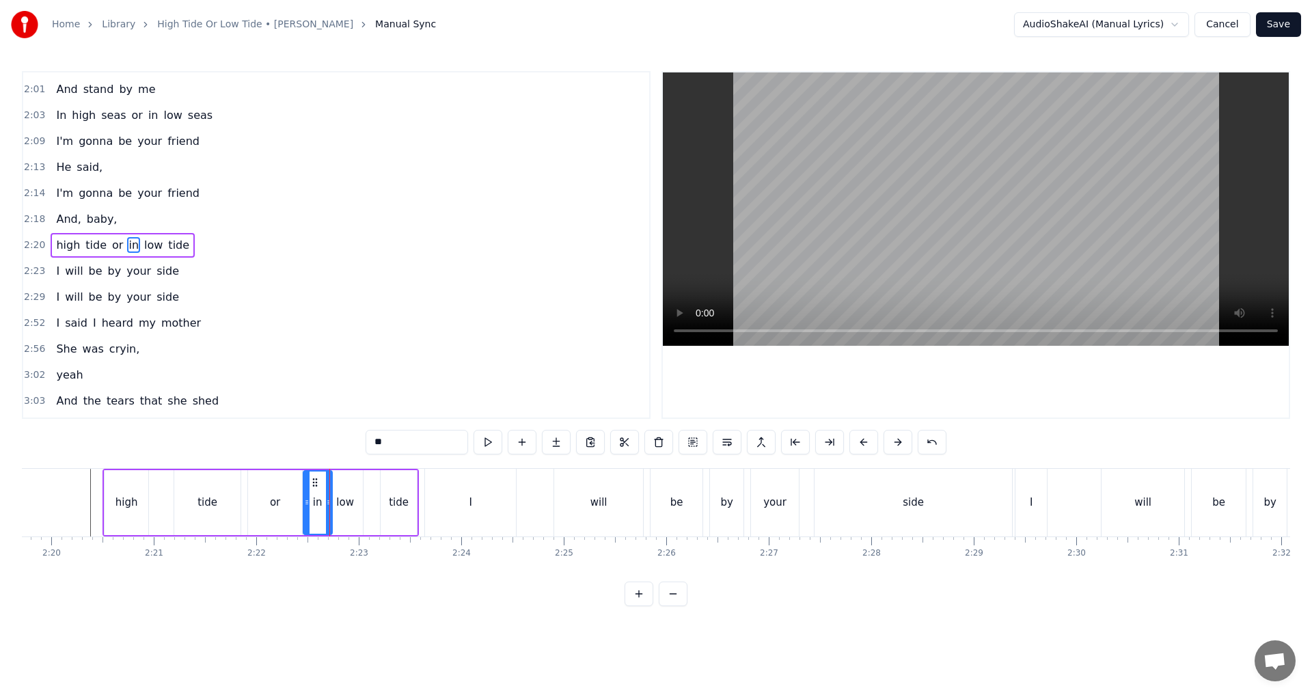
click at [314, 478] on icon at bounding box center [315, 482] width 11 height 11
click at [323, 504] on icon at bounding box center [322, 502] width 5 height 11
click at [305, 500] on icon at bounding box center [307, 502] width 5 height 11
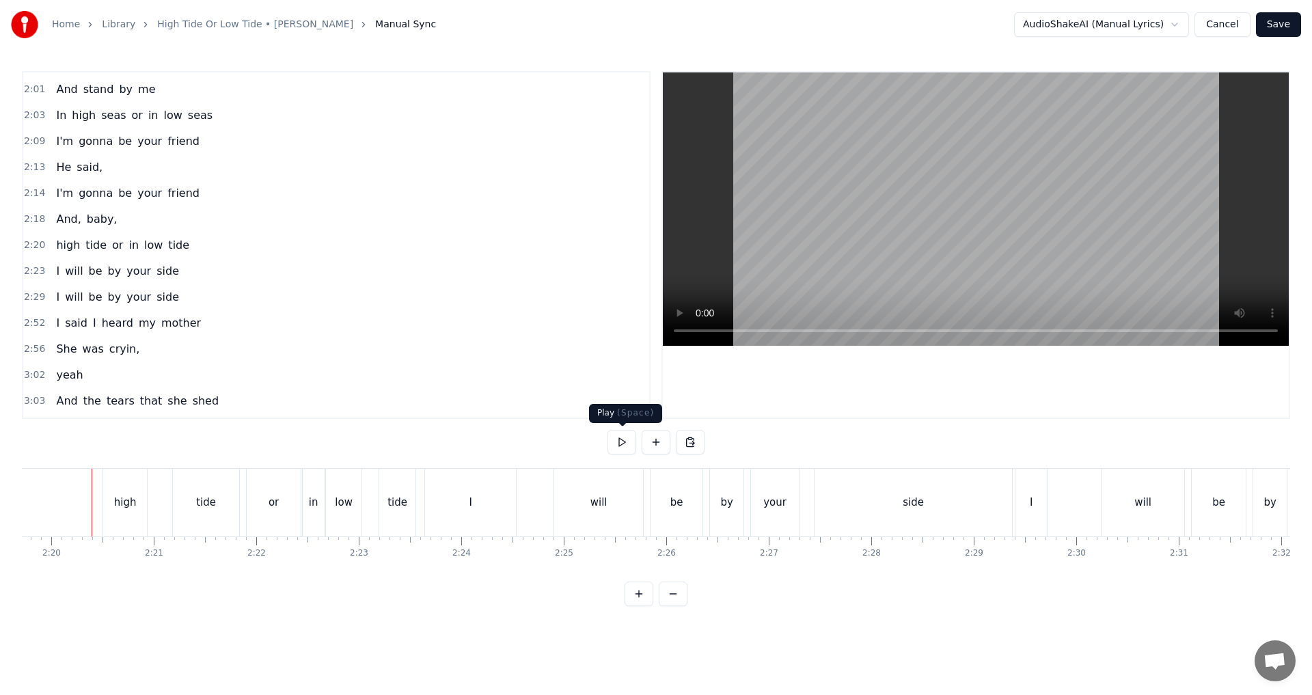
click at [616, 443] on button at bounding box center [622, 442] width 29 height 25
click at [654, 507] on div "side" at bounding box center [914, 503] width 198 height 68
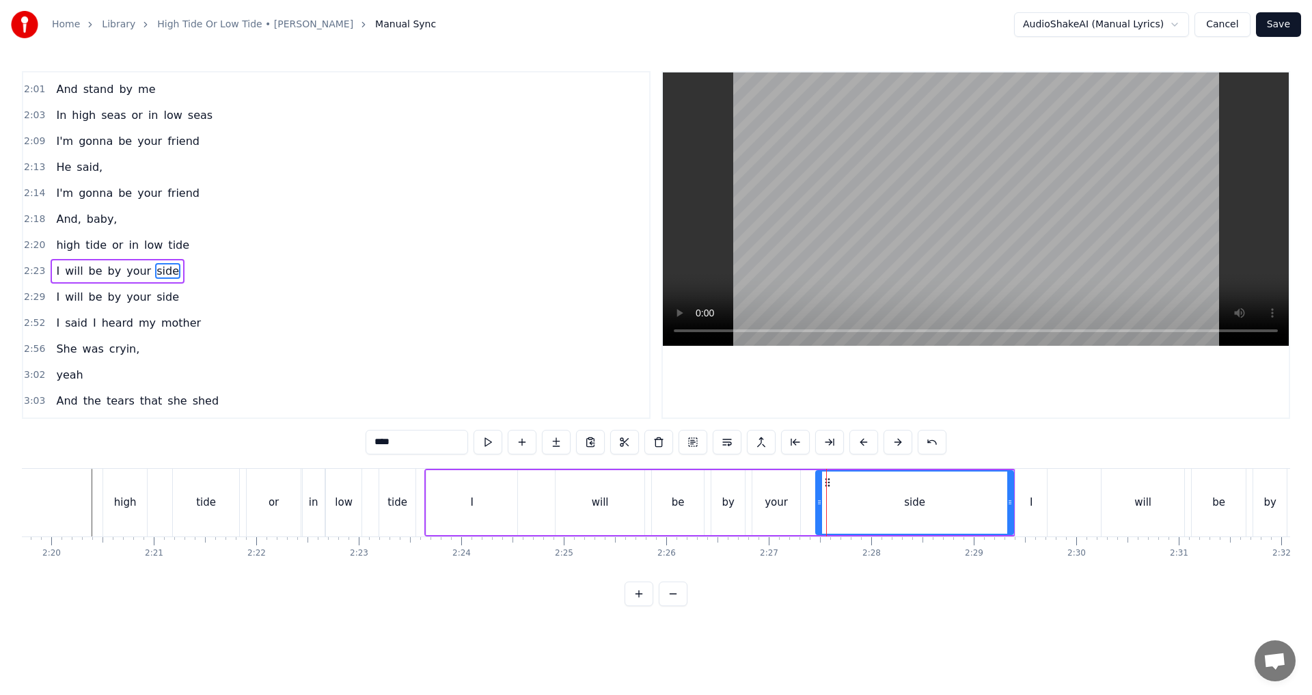
scroll to position [541, 0]
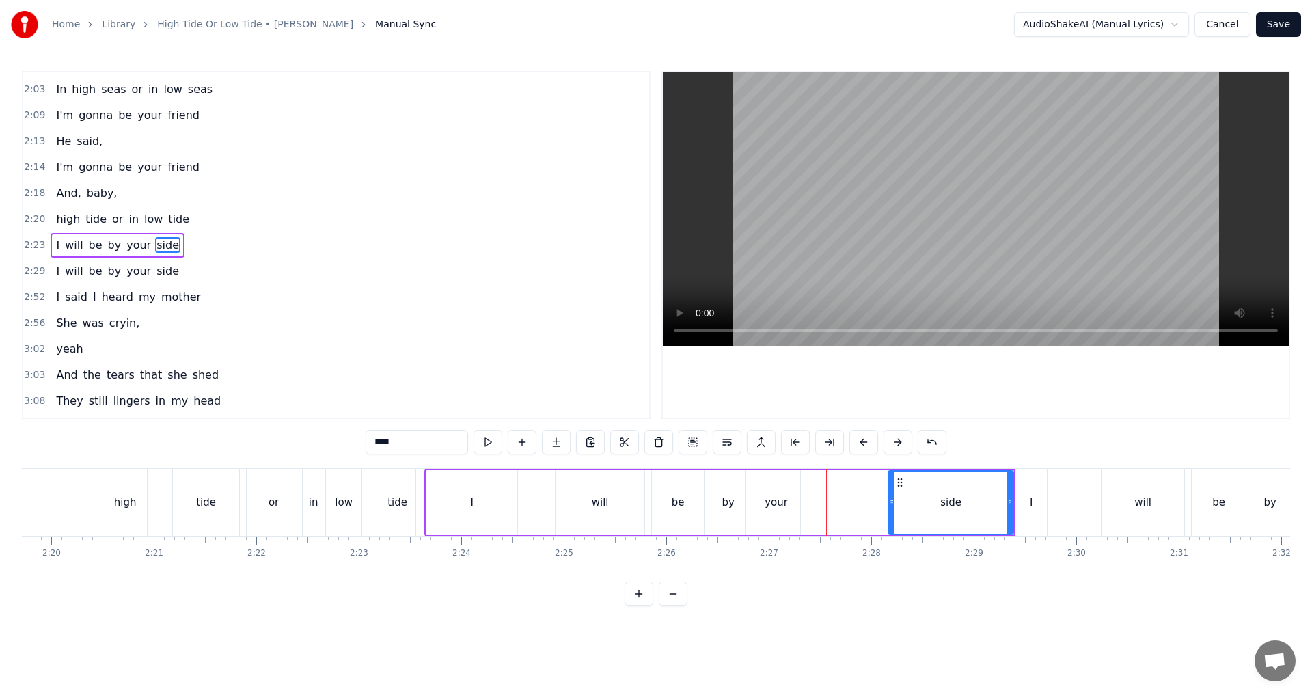
drag, startPoint x: 820, startPoint y: 505, endPoint x: 892, endPoint y: 506, distance: 72.5
click at [654, 506] on icon at bounding box center [891, 502] width 5 height 11
click at [654, 509] on div "your" at bounding box center [776, 503] width 23 height 16
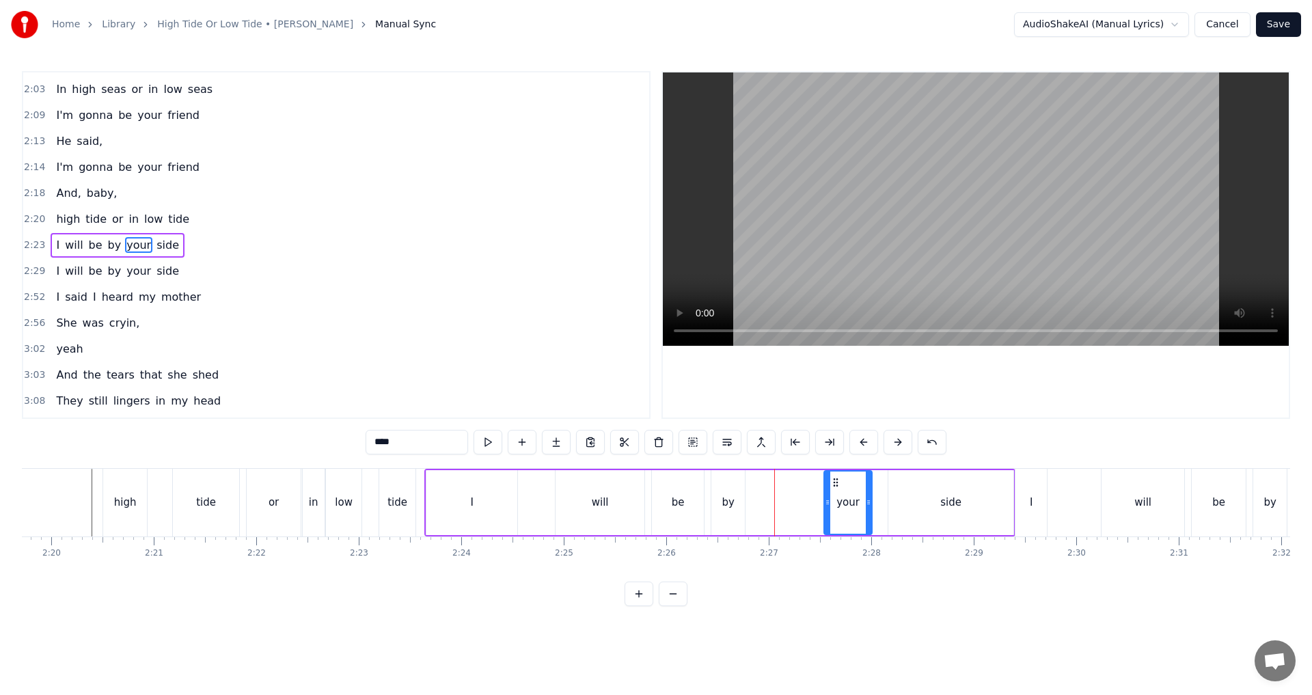
drag, startPoint x: 764, startPoint y: 482, endPoint x: 836, endPoint y: 483, distance: 71.8
click at [654, 483] on icon at bounding box center [836, 482] width 11 height 11
click at [654, 495] on div "by" at bounding box center [728, 503] width 12 height 16
drag, startPoint x: 725, startPoint y: 482, endPoint x: 770, endPoint y: 485, distance: 44.5
click at [654, 485] on icon at bounding box center [767, 482] width 11 height 11
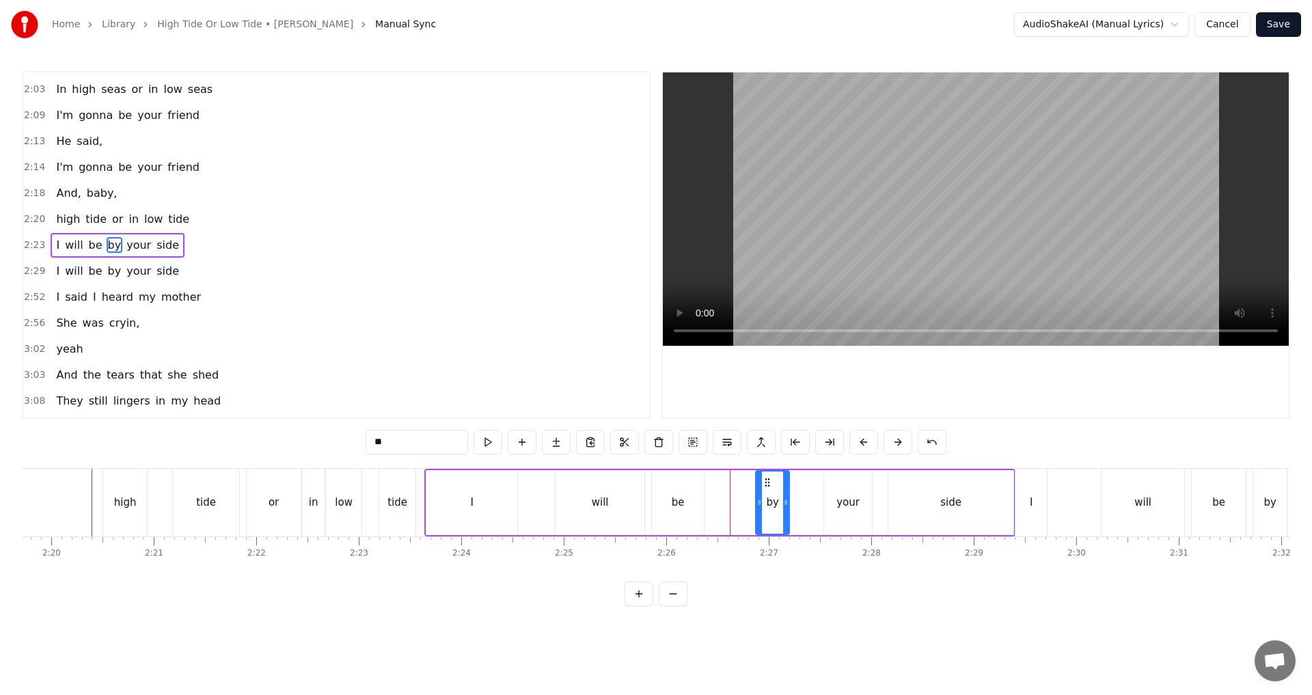
click at [653, 496] on div "be" at bounding box center [678, 502] width 52 height 65
drag, startPoint x: 666, startPoint y: 483, endPoint x: 713, endPoint y: 485, distance: 47.2
click at [654, 485] on icon at bounding box center [710, 482] width 11 height 11
click at [576, 491] on div "will" at bounding box center [600, 502] width 89 height 65
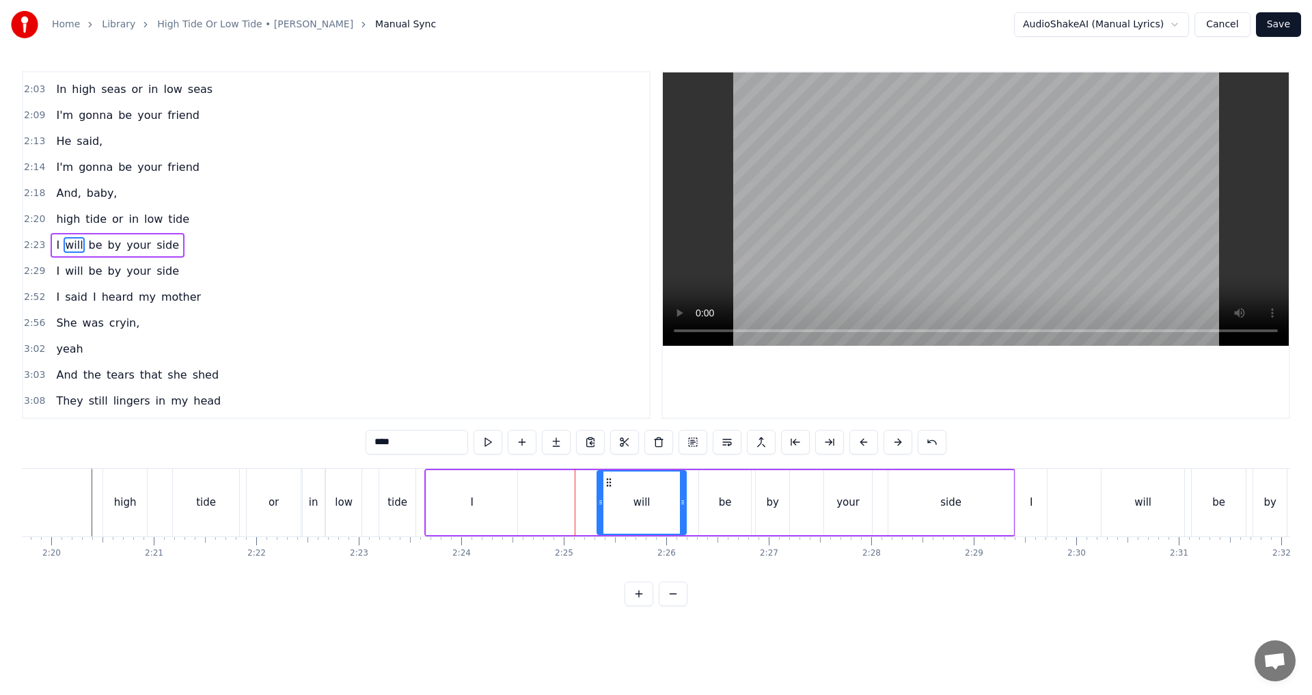
drag, startPoint x: 571, startPoint y: 481, endPoint x: 612, endPoint y: 484, distance: 41.8
click at [612, 484] on icon at bounding box center [609, 482] width 11 height 11
drag, startPoint x: 599, startPoint y: 510, endPoint x: 633, endPoint y: 509, distance: 34.2
click at [633, 509] on div at bounding box center [634, 503] width 5 height 62
click at [487, 501] on div "I" at bounding box center [472, 502] width 91 height 65
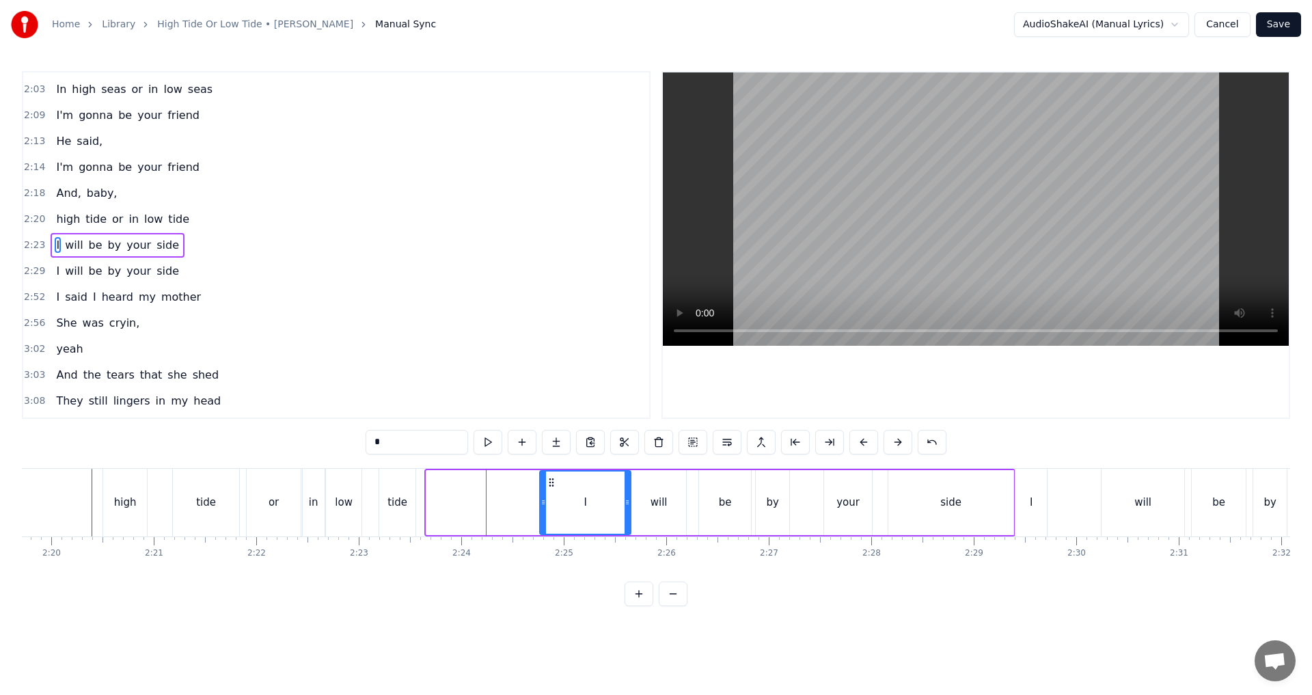
drag, startPoint x: 433, startPoint y: 480, endPoint x: 547, endPoint y: 482, distance: 113.5
click at [547, 482] on icon at bounding box center [551, 482] width 11 height 11
drag, startPoint x: 541, startPoint y: 500, endPoint x: 584, endPoint y: 505, distance: 42.6
click at [584, 505] on icon at bounding box center [585, 502] width 5 height 11
click at [401, 511] on div "tide" at bounding box center [397, 503] width 36 height 68
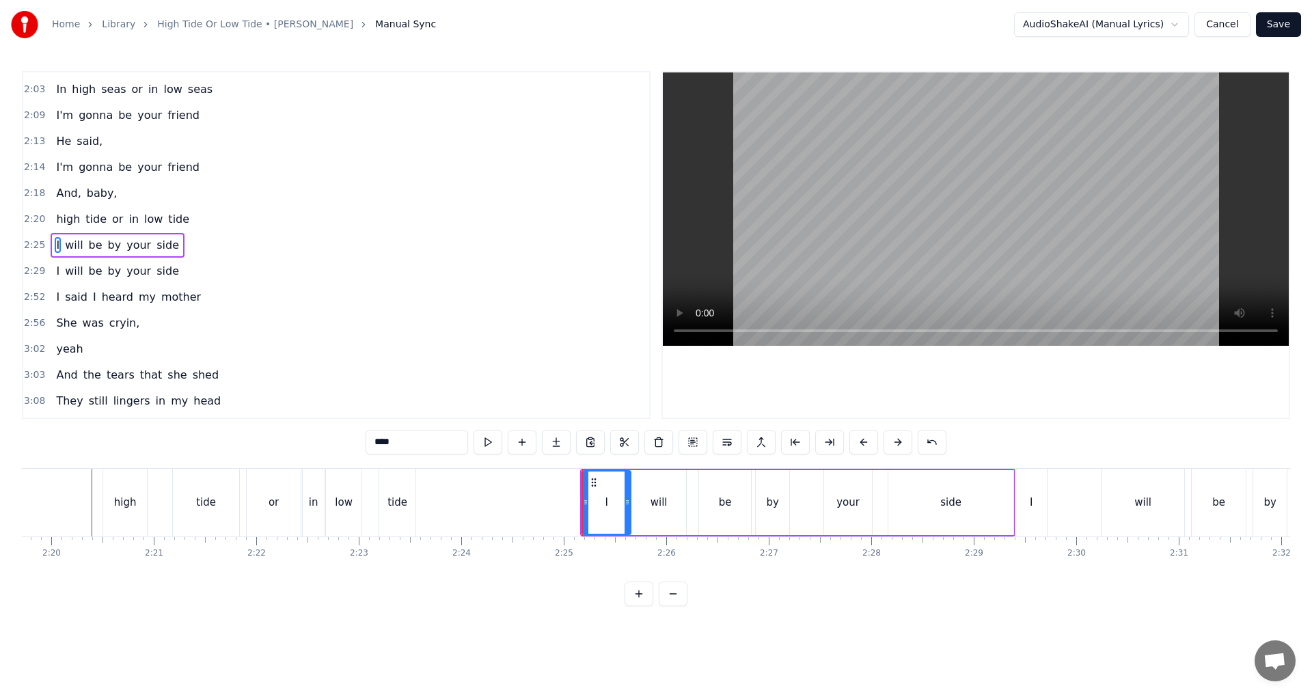
scroll to position [515, 0]
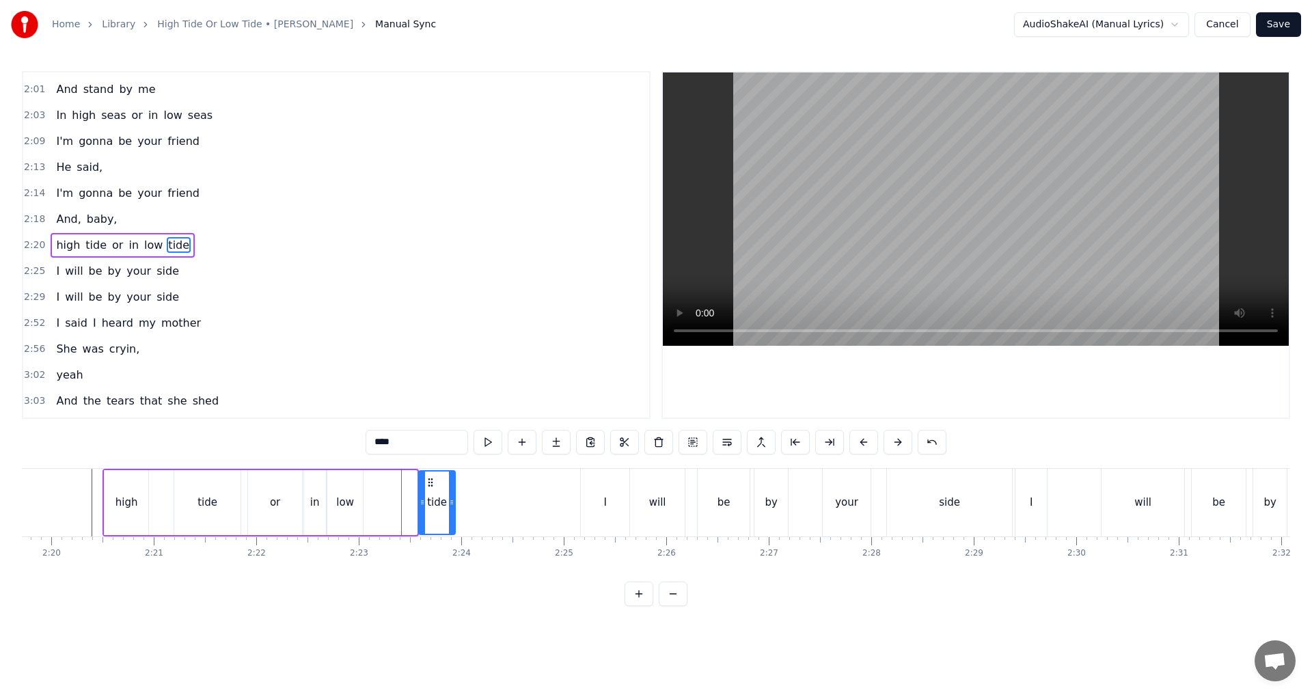
drag, startPoint x: 396, startPoint y: 483, endPoint x: 434, endPoint y: 489, distance: 38.9
click at [434, 489] on div "tide" at bounding box center [437, 503] width 35 height 62
drag, startPoint x: 453, startPoint y: 509, endPoint x: 501, endPoint y: 507, distance: 48.6
click at [501, 507] on div at bounding box center [500, 503] width 5 height 62
click at [349, 510] on div "low" at bounding box center [345, 503] width 18 height 16
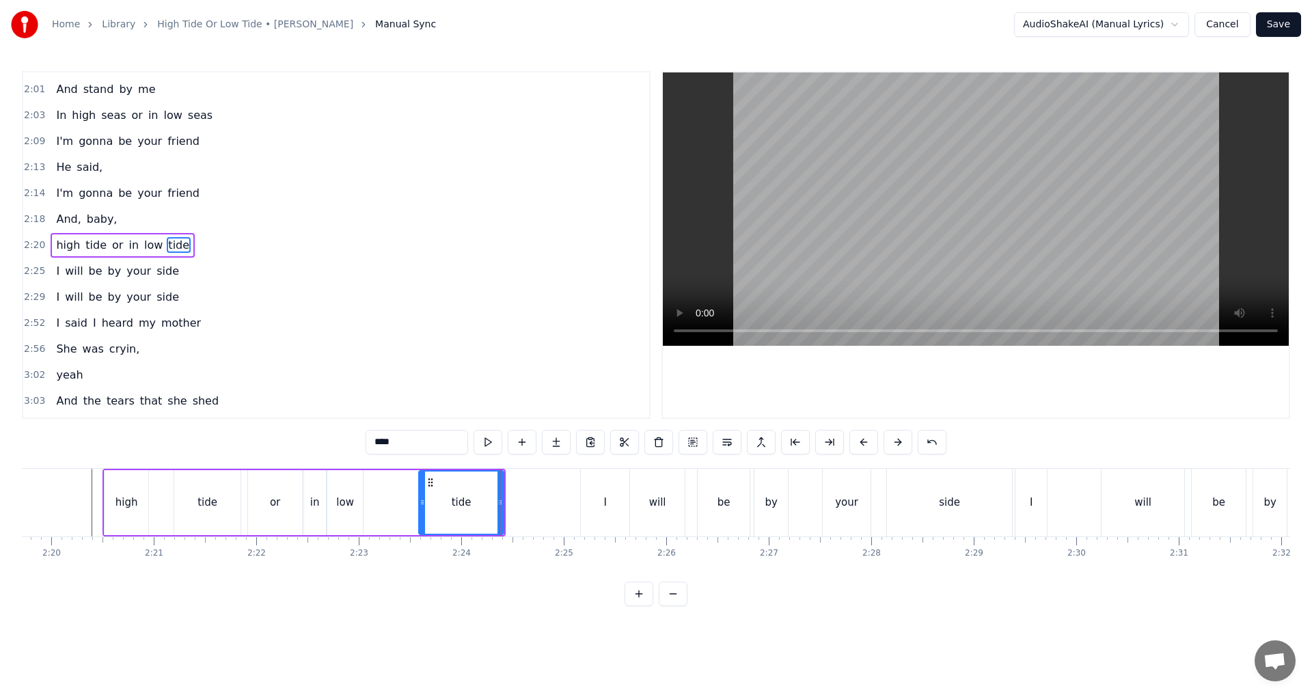
type input "***"
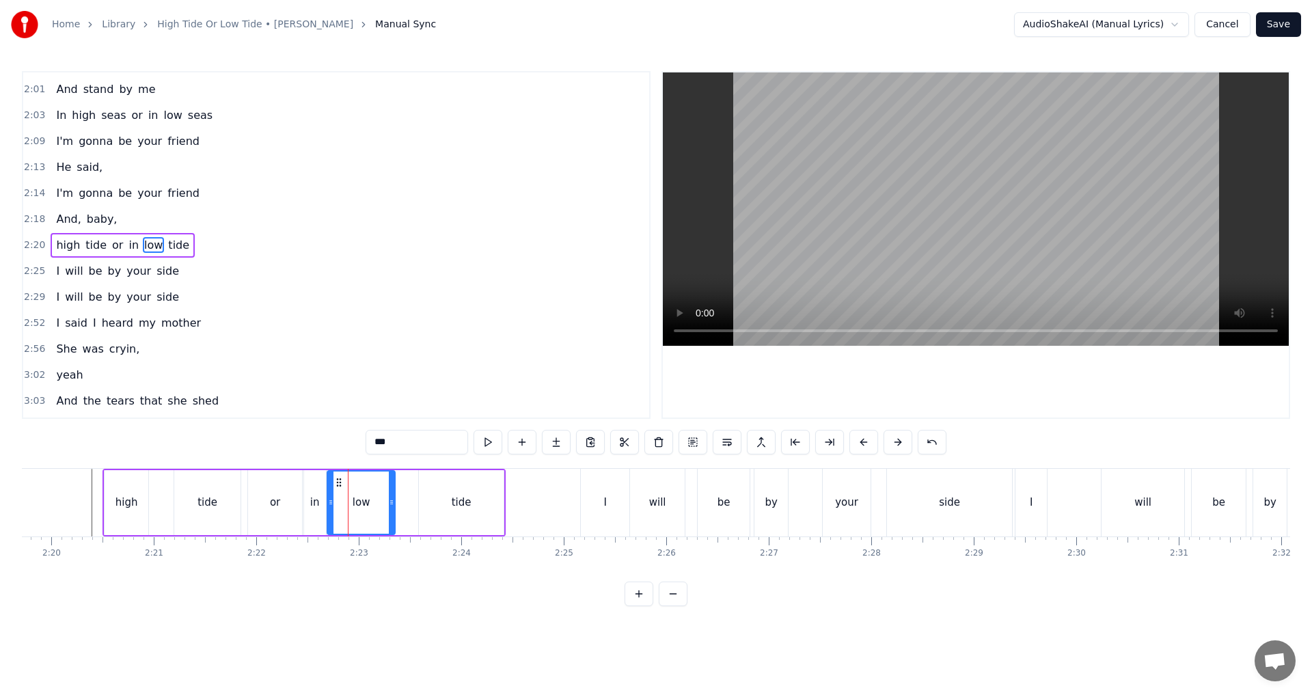
drag, startPoint x: 359, startPoint y: 502, endPoint x: 391, endPoint y: 503, distance: 32.1
click at [391, 503] on icon at bounding box center [391, 502] width 5 height 11
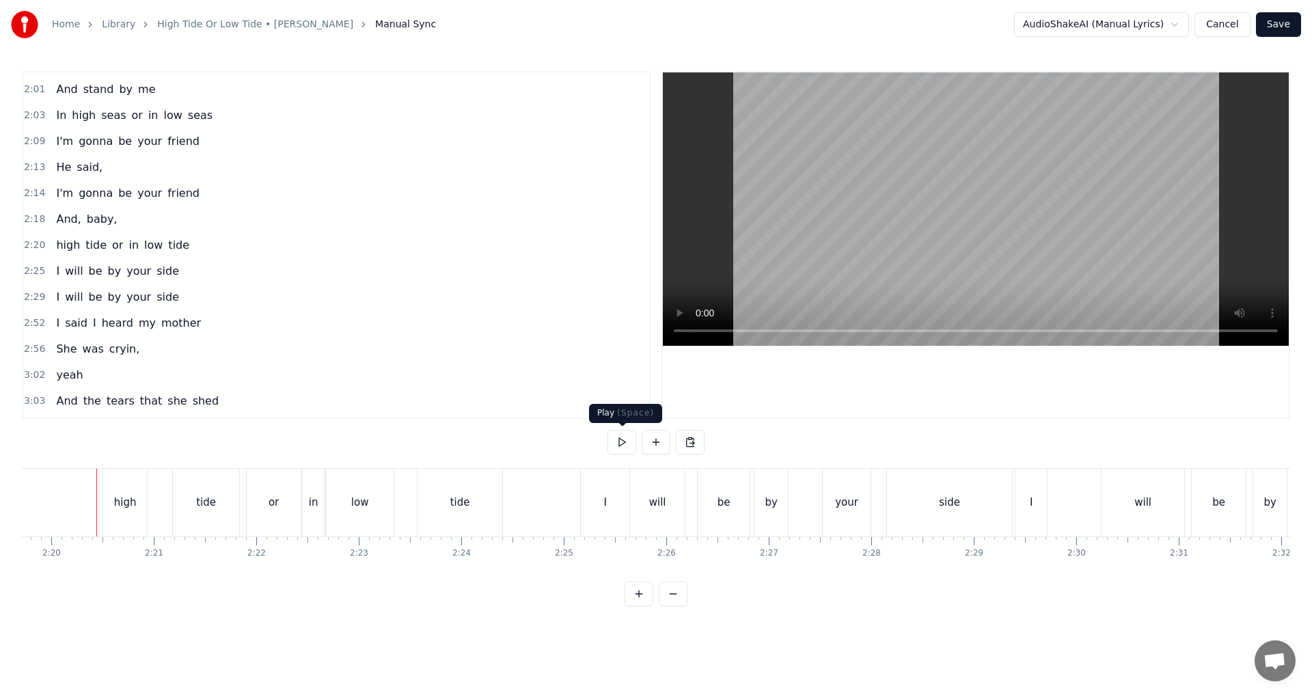
click at [620, 443] on button at bounding box center [622, 442] width 29 height 25
click at [362, 508] on div "low" at bounding box center [360, 503] width 18 height 16
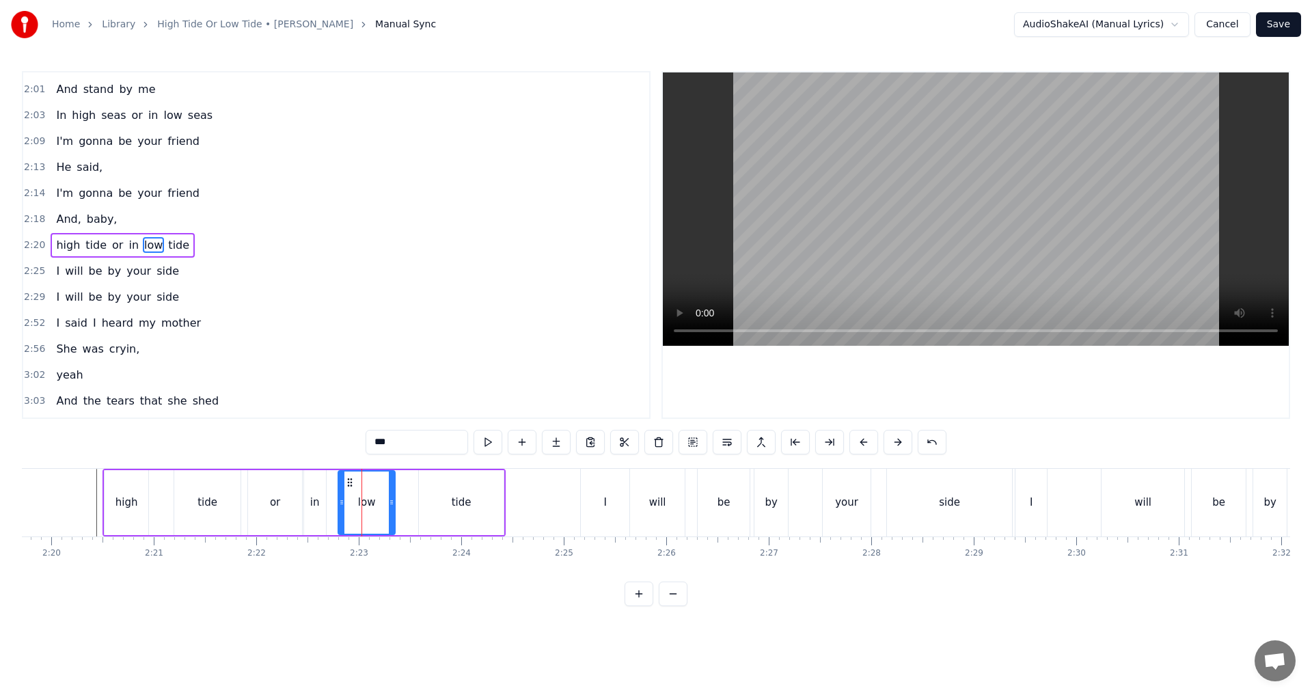
drag, startPoint x: 334, startPoint y: 502, endPoint x: 345, endPoint y: 504, distance: 11.0
click at [345, 504] on icon at bounding box center [341, 502] width 5 height 11
drag, startPoint x: 390, startPoint y: 502, endPoint x: 403, endPoint y: 502, distance: 13.0
click at [403, 502] on icon at bounding box center [404, 502] width 5 height 11
click at [323, 506] on div "in" at bounding box center [315, 502] width 22 height 65
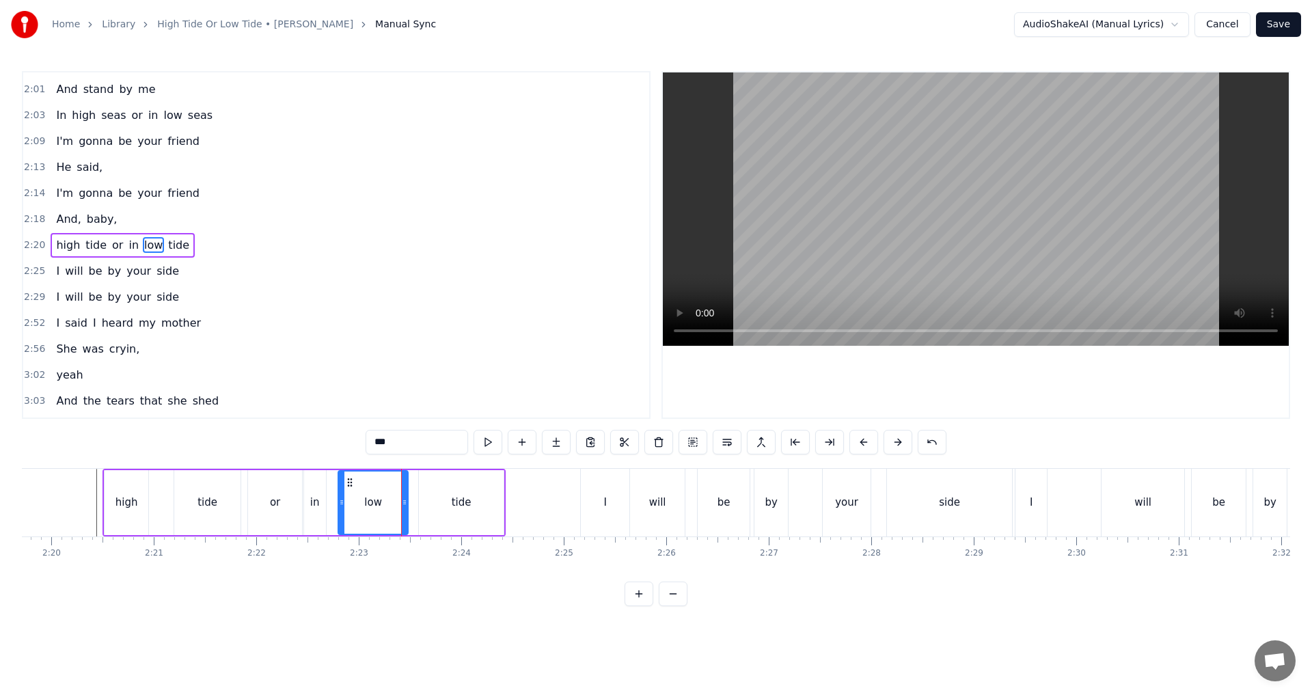
type input "**"
click at [329, 506] on icon at bounding box center [327, 502] width 5 height 11
click at [88, 516] on div at bounding box center [296, 503] width 29198 height 68
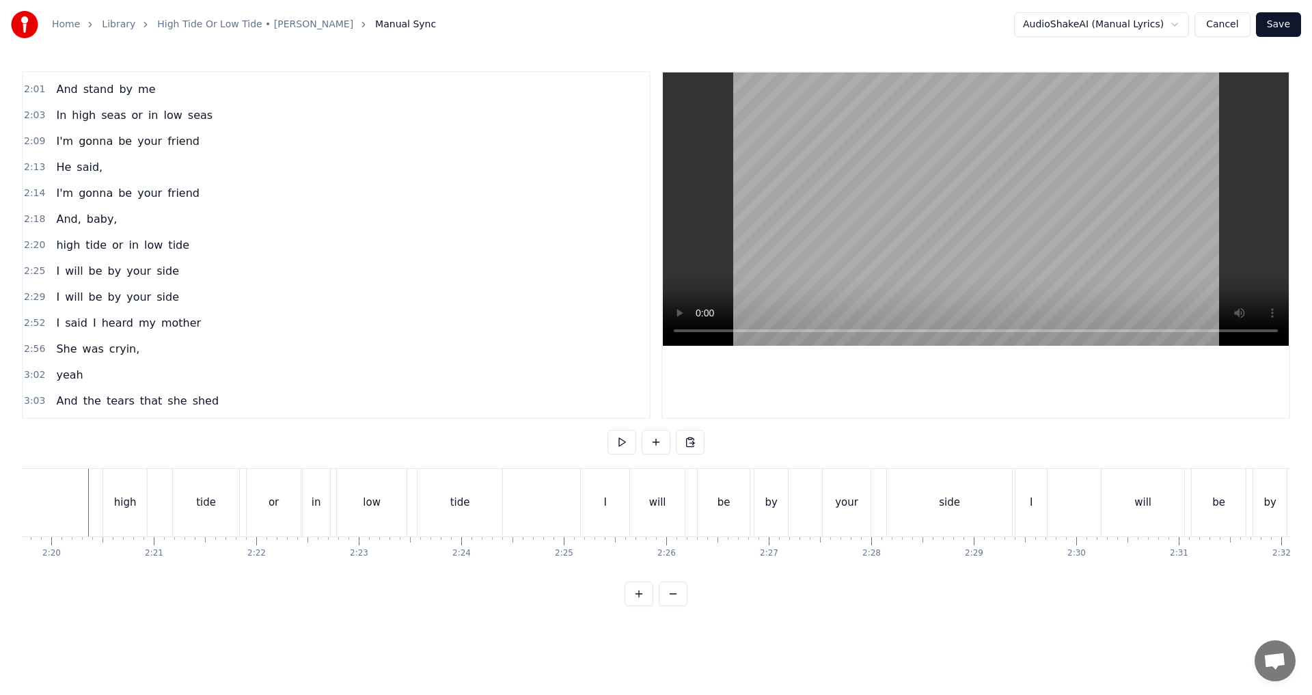
scroll to position [0, 14323]
click at [319, 498] on div "in" at bounding box center [319, 503] width 10 height 16
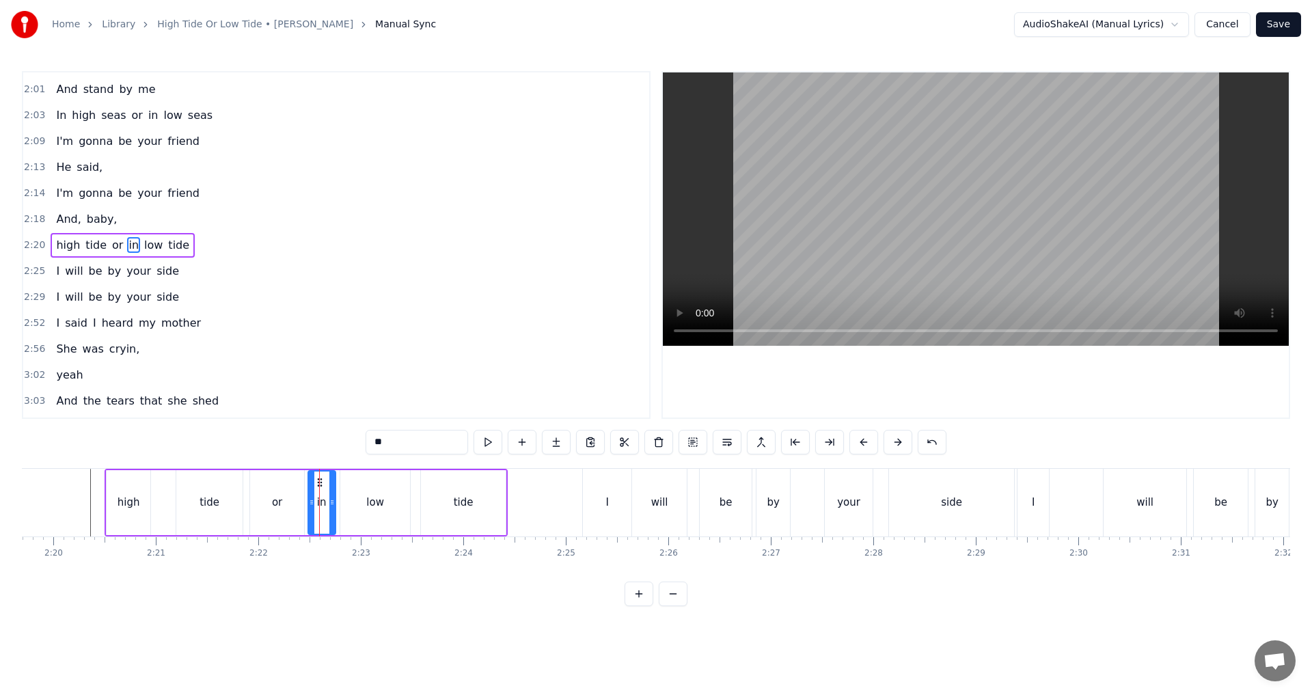
click at [316, 477] on icon at bounding box center [319, 482] width 11 height 11
click at [85, 508] on div at bounding box center [298, 503] width 29198 height 68
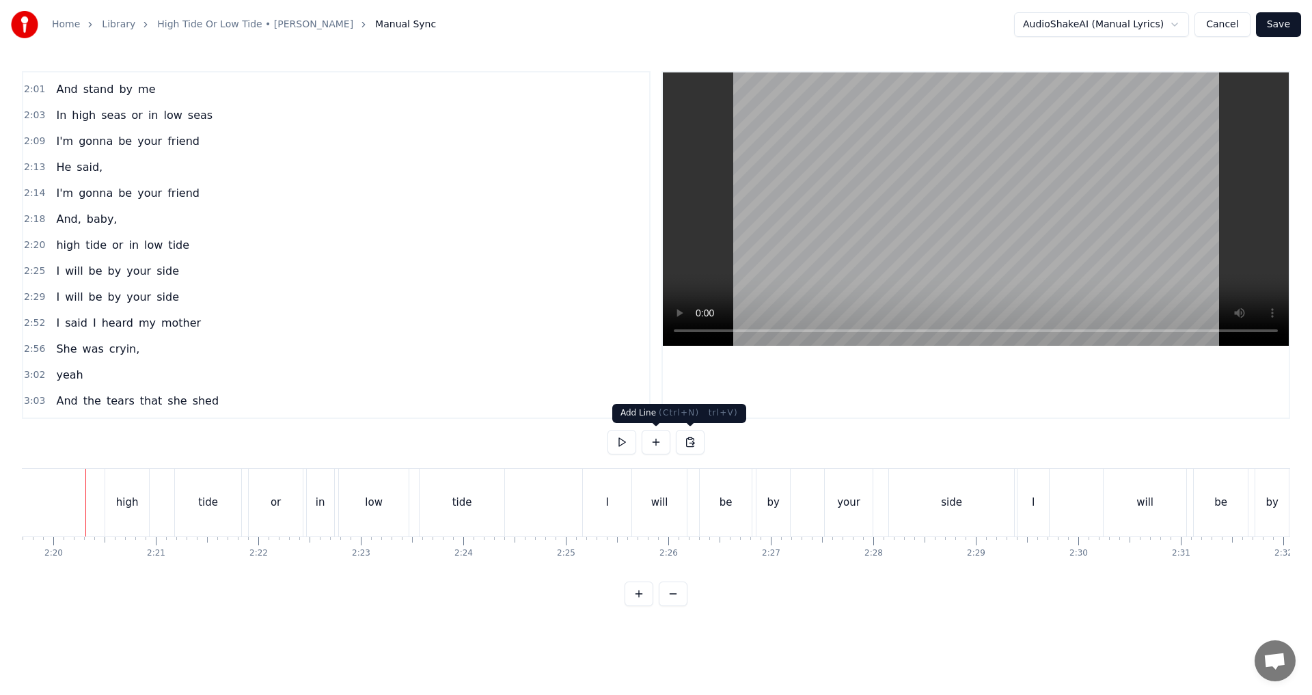
scroll to position [0, 14318]
click at [630, 444] on button at bounding box center [622, 442] width 29 height 25
click at [630, 443] on button at bounding box center [622, 442] width 29 height 25
click at [652, 489] on div "will" at bounding box center [664, 503] width 55 height 68
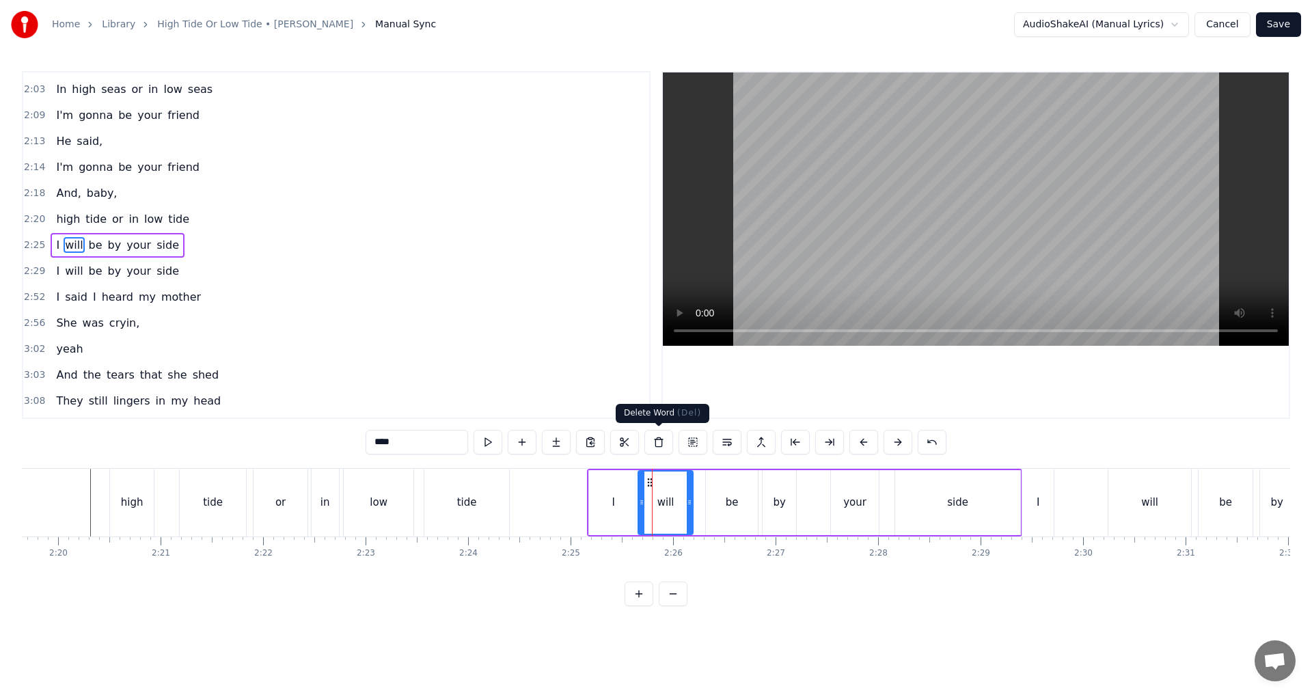
click at [654, 440] on button at bounding box center [659, 442] width 29 height 25
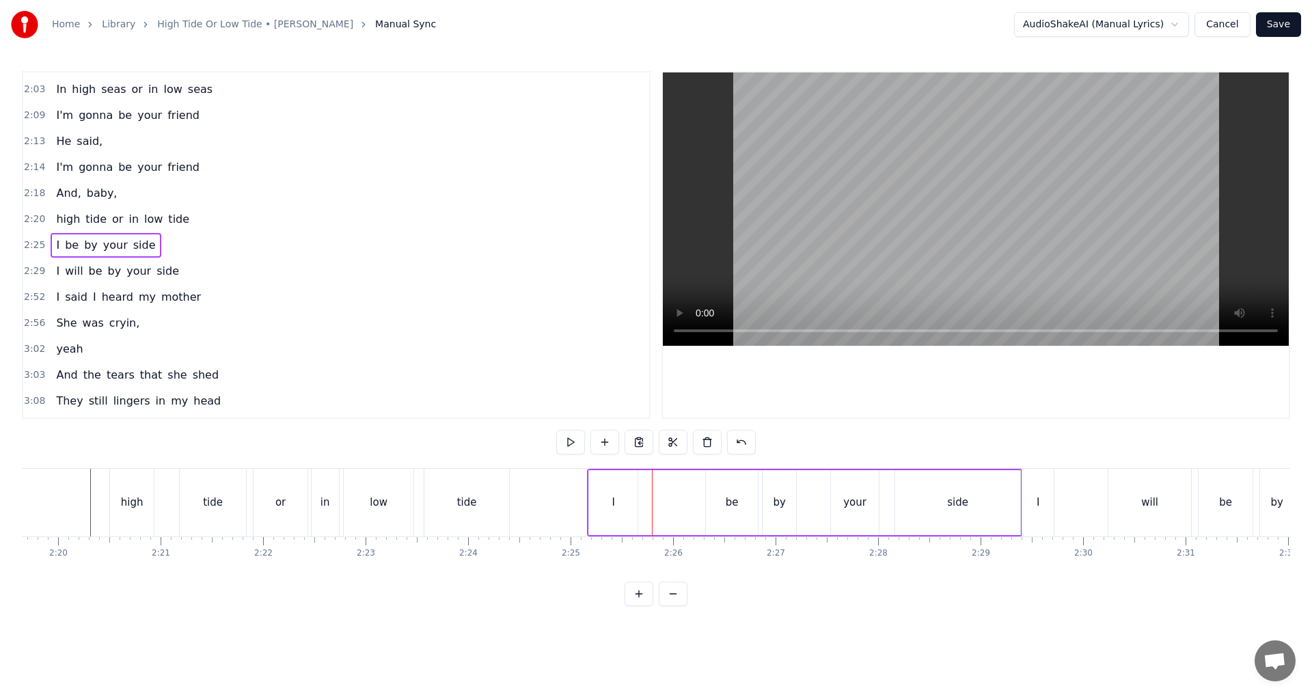
click at [621, 501] on div "I" at bounding box center [613, 502] width 49 height 65
drag, startPoint x: 635, startPoint y: 502, endPoint x: 671, endPoint y: 502, distance: 36.2
click at [654, 502] on icon at bounding box center [670, 502] width 5 height 11
click at [654, 500] on div "be" at bounding box center [732, 503] width 13 height 16
drag, startPoint x: 717, startPoint y: 480, endPoint x: 691, endPoint y: 478, distance: 26.0
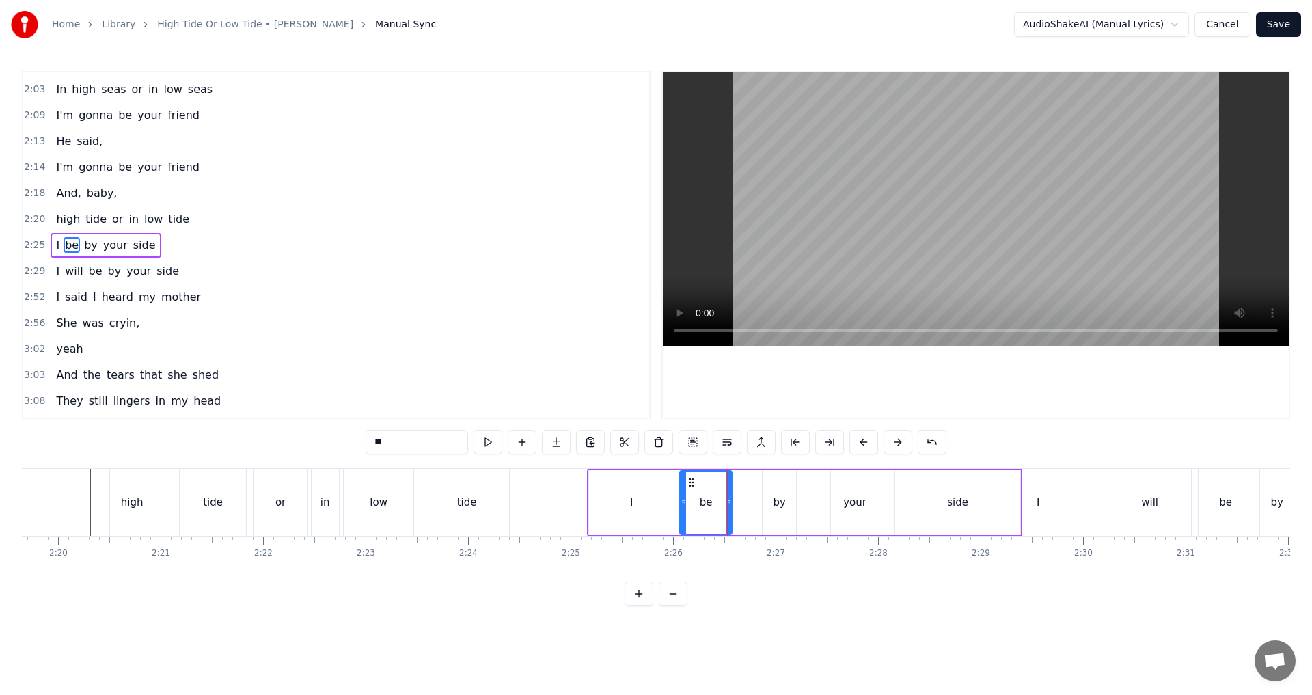
click at [654, 478] on icon at bounding box center [691, 482] width 11 height 11
drag, startPoint x: 730, startPoint y: 500, endPoint x: 714, endPoint y: 501, distance: 16.4
click at [654, 501] on icon at bounding box center [712, 502] width 5 height 11
click at [654, 498] on div "by" at bounding box center [779, 502] width 33 height 65
drag, startPoint x: 772, startPoint y: 477, endPoint x: 731, endPoint y: 481, distance: 41.2
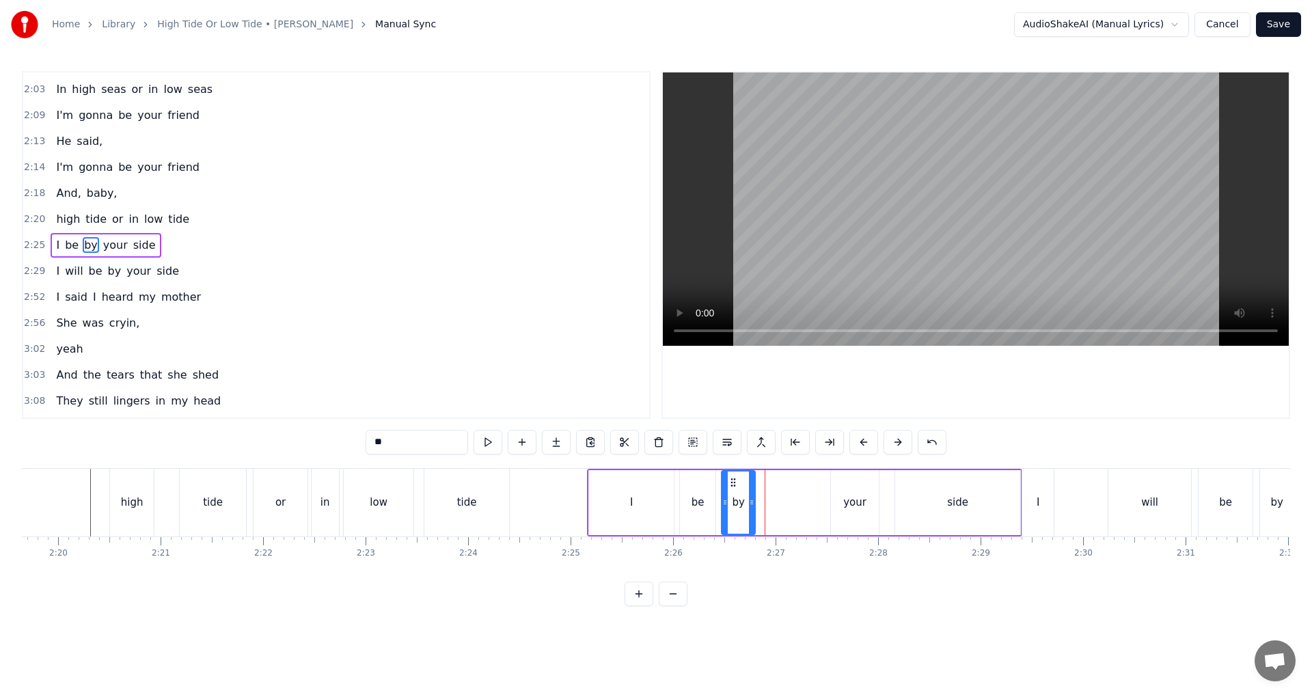
click at [654, 481] on icon at bounding box center [733, 482] width 11 height 11
click at [654, 487] on div "your" at bounding box center [855, 502] width 48 height 65
drag, startPoint x: 840, startPoint y: 480, endPoint x: 768, endPoint y: 488, distance: 72.2
click at [654, 488] on div "your" at bounding box center [783, 503] width 46 height 62
drag, startPoint x: 936, startPoint y: 498, endPoint x: 915, endPoint y: 487, distance: 23.5
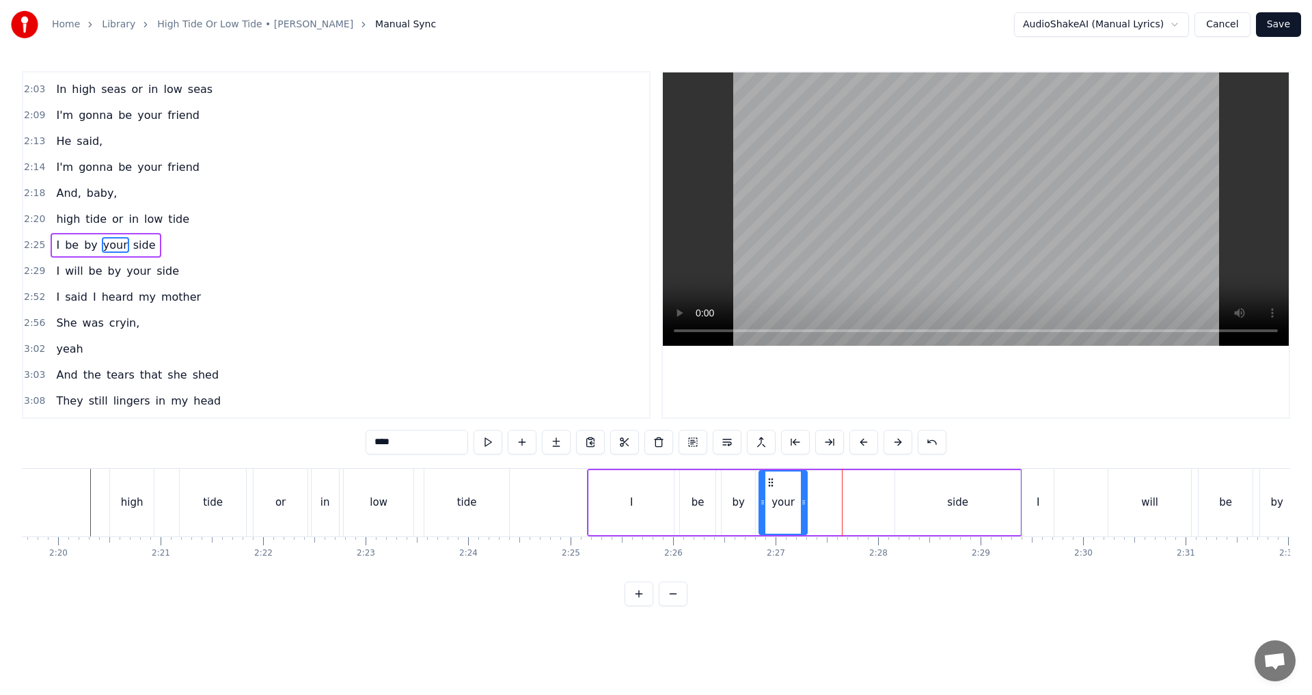
click at [654, 498] on div "side" at bounding box center [957, 502] width 125 height 65
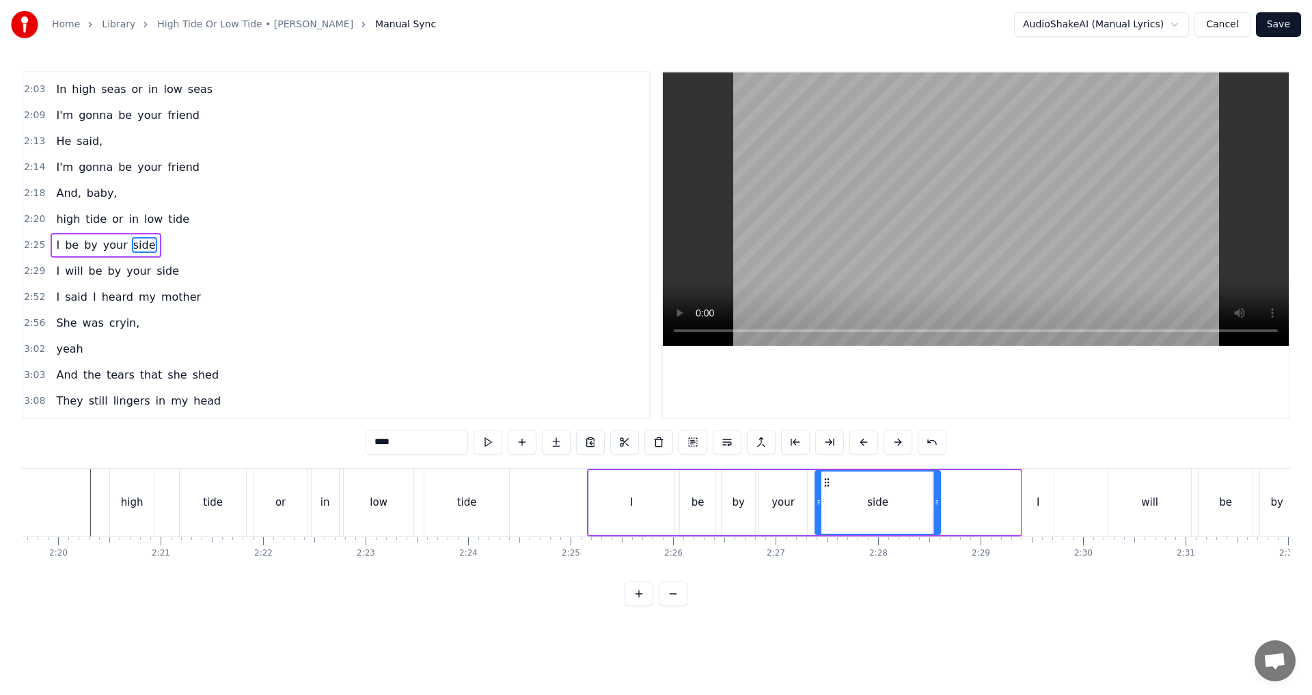
drag, startPoint x: 910, startPoint y: 479, endPoint x: 830, endPoint y: 489, distance: 80.5
click at [654, 489] on div "side" at bounding box center [878, 503] width 124 height 62
drag, startPoint x: 939, startPoint y: 504, endPoint x: 978, endPoint y: 502, distance: 39.7
click at [654, 502] on icon at bounding box center [975, 502] width 5 height 11
click at [647, 498] on div "I" at bounding box center [631, 502] width 85 height 65
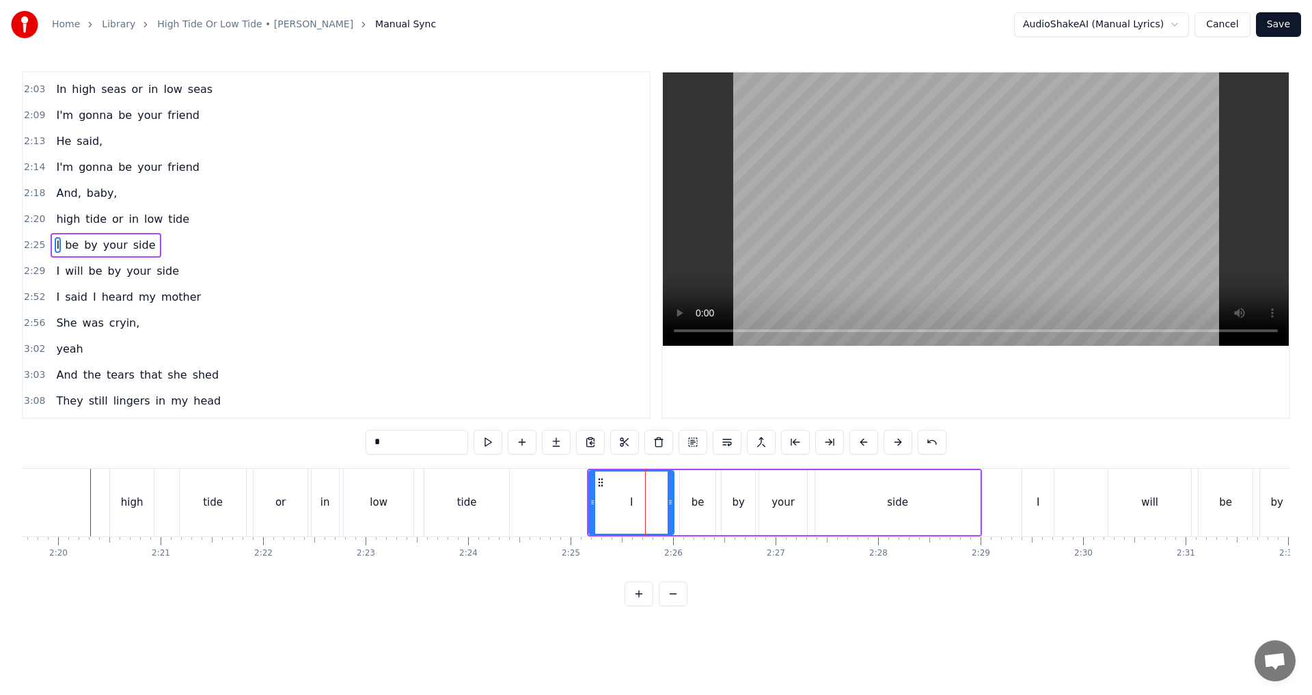
click at [405, 449] on input "*" at bounding box center [417, 442] width 103 height 25
type input "****"
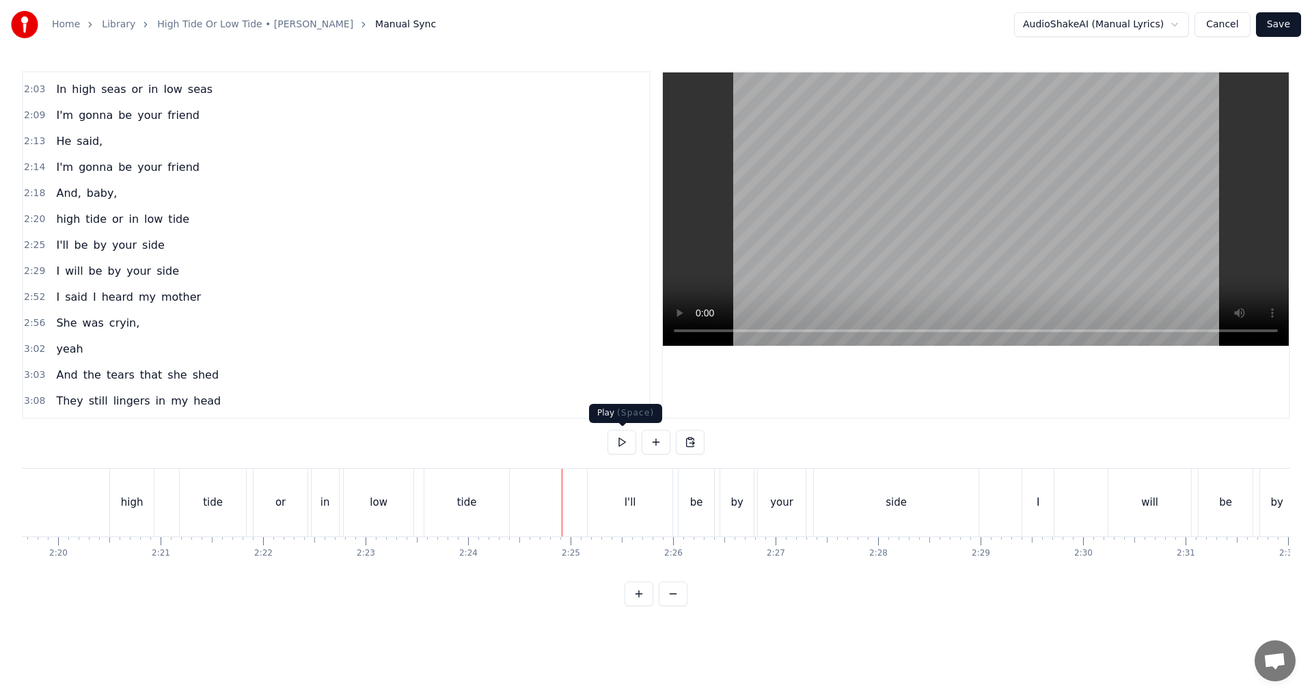
click at [619, 441] on button at bounding box center [622, 442] width 29 height 25
click at [654, 509] on div "I" at bounding box center [1038, 503] width 31 height 68
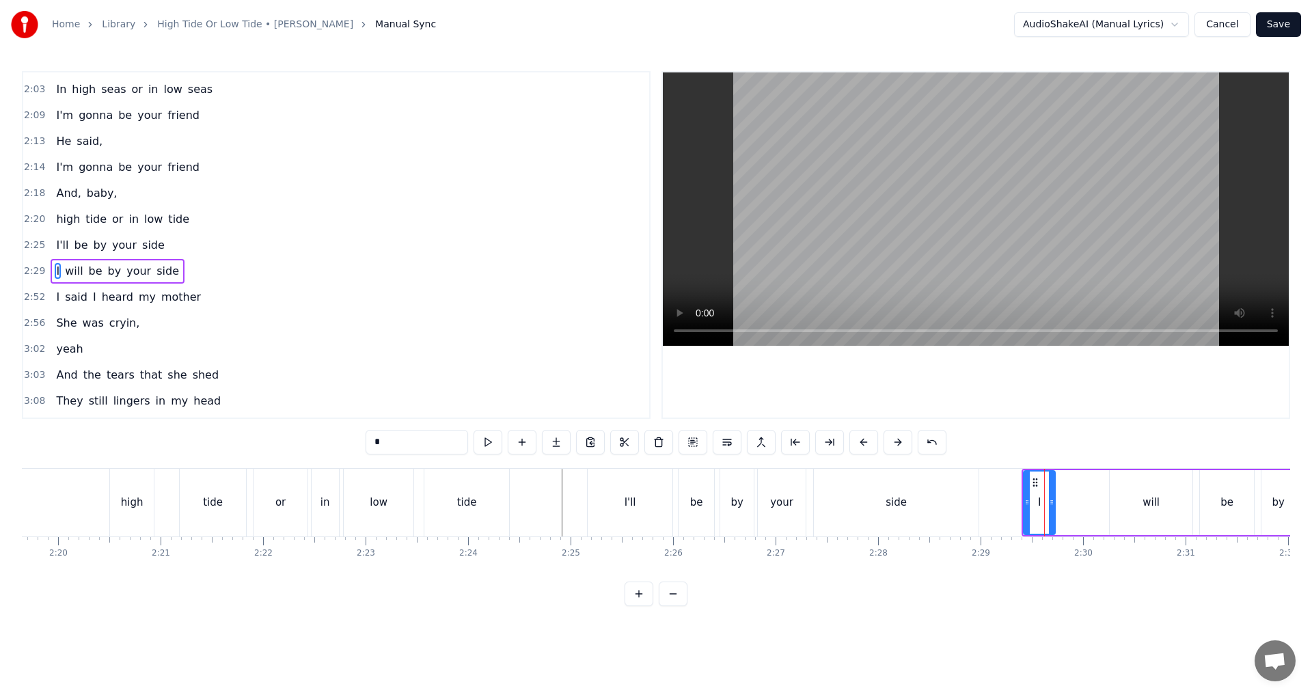
scroll to position [567, 0]
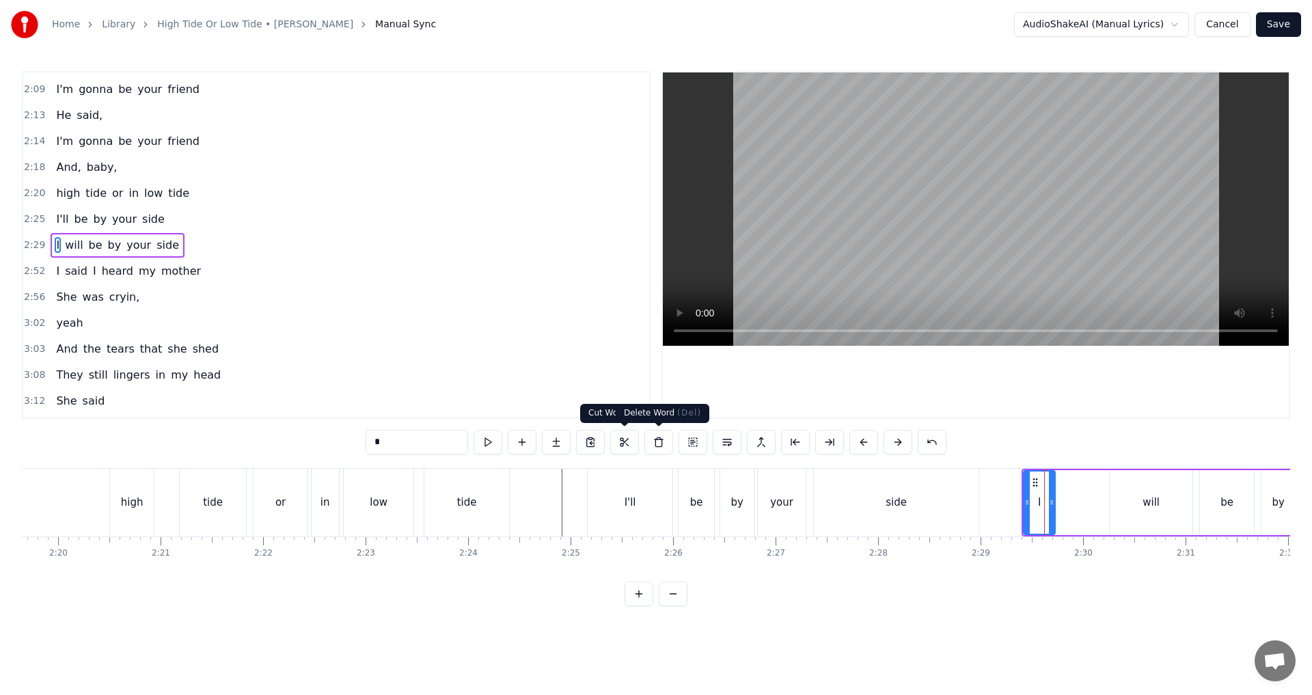
click at [654, 442] on button at bounding box center [659, 442] width 29 height 25
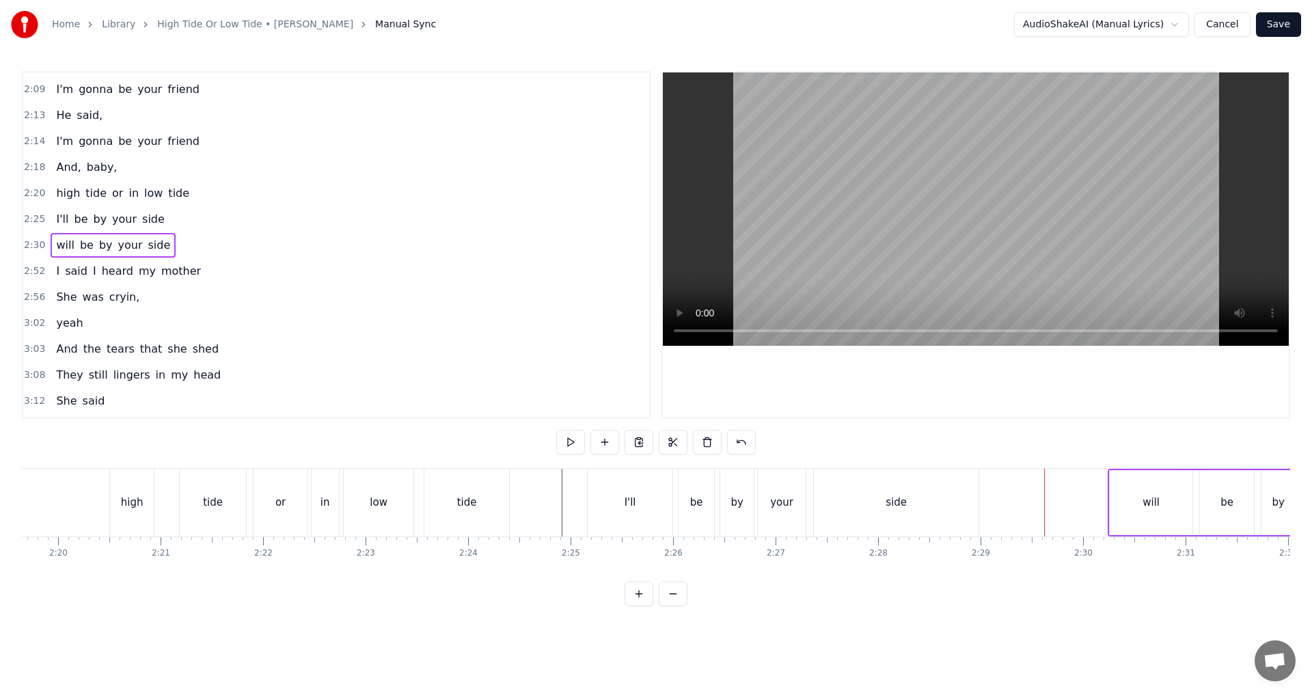
click at [654, 496] on div "will" at bounding box center [1151, 503] width 17 height 16
drag, startPoint x: 420, startPoint y: 446, endPoint x: 319, endPoint y: 442, distance: 101.2
click at [319, 442] on div "0:34 In high seas 0:35 or in low seas 0:39 I'm gonna be your friend 0:44 I'm go…" at bounding box center [656, 338] width 1269 height 535
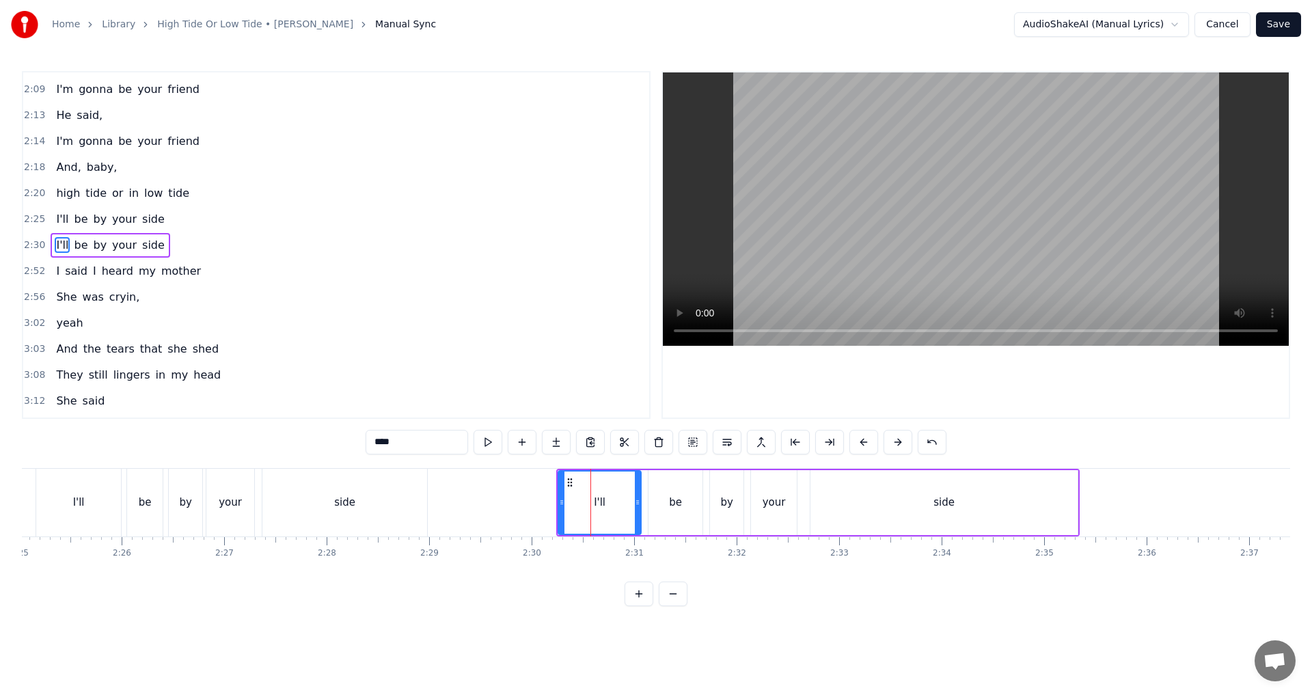
scroll to position [0, 14789]
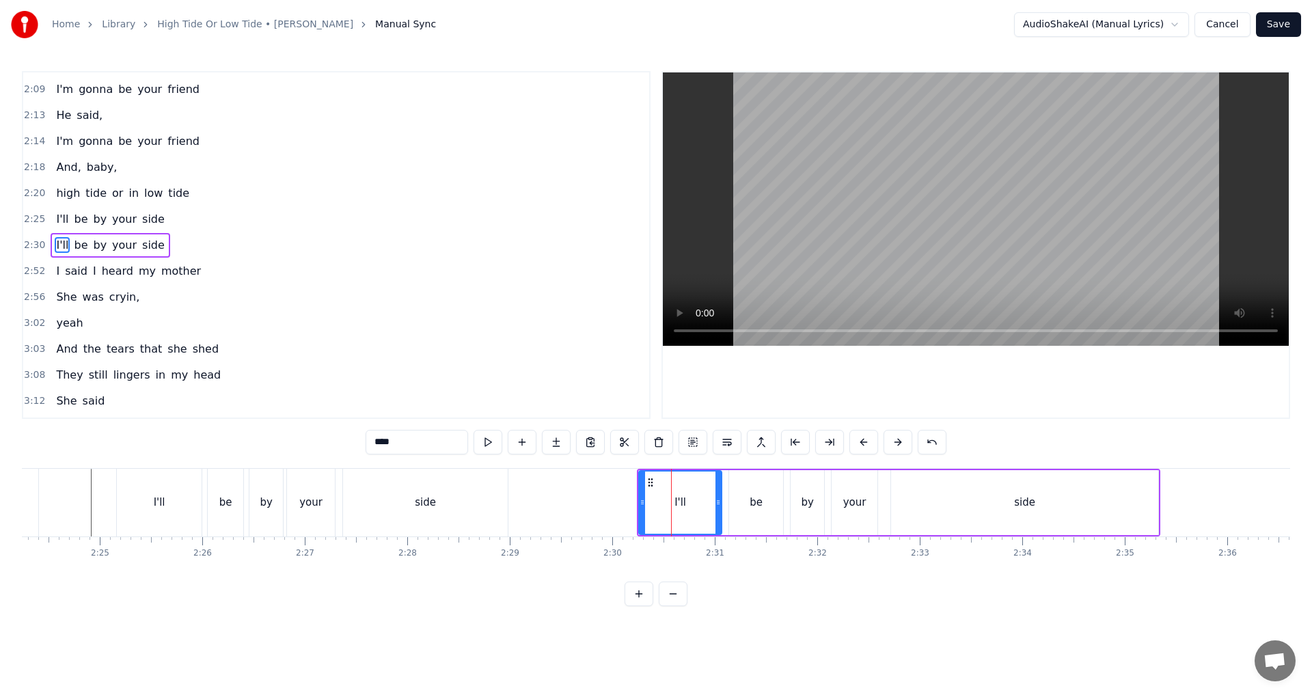
type input "****"
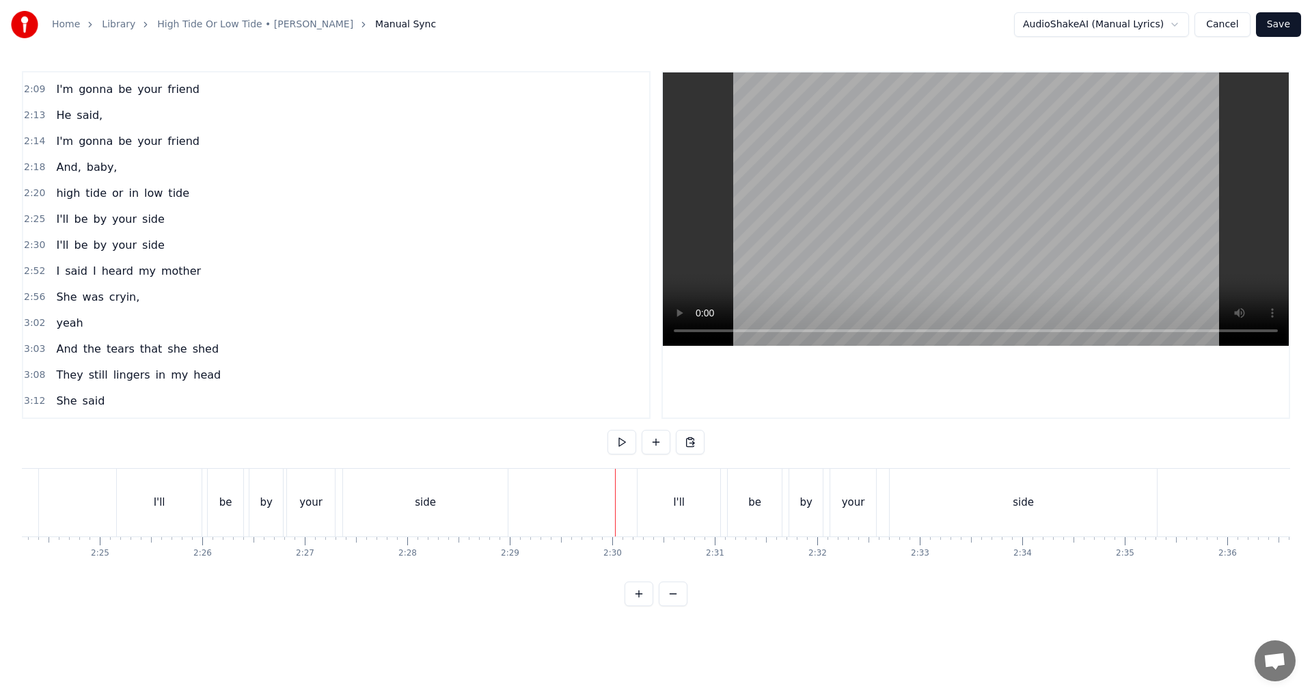
click at [654, 502] on div "I'll" at bounding box center [679, 503] width 83 height 68
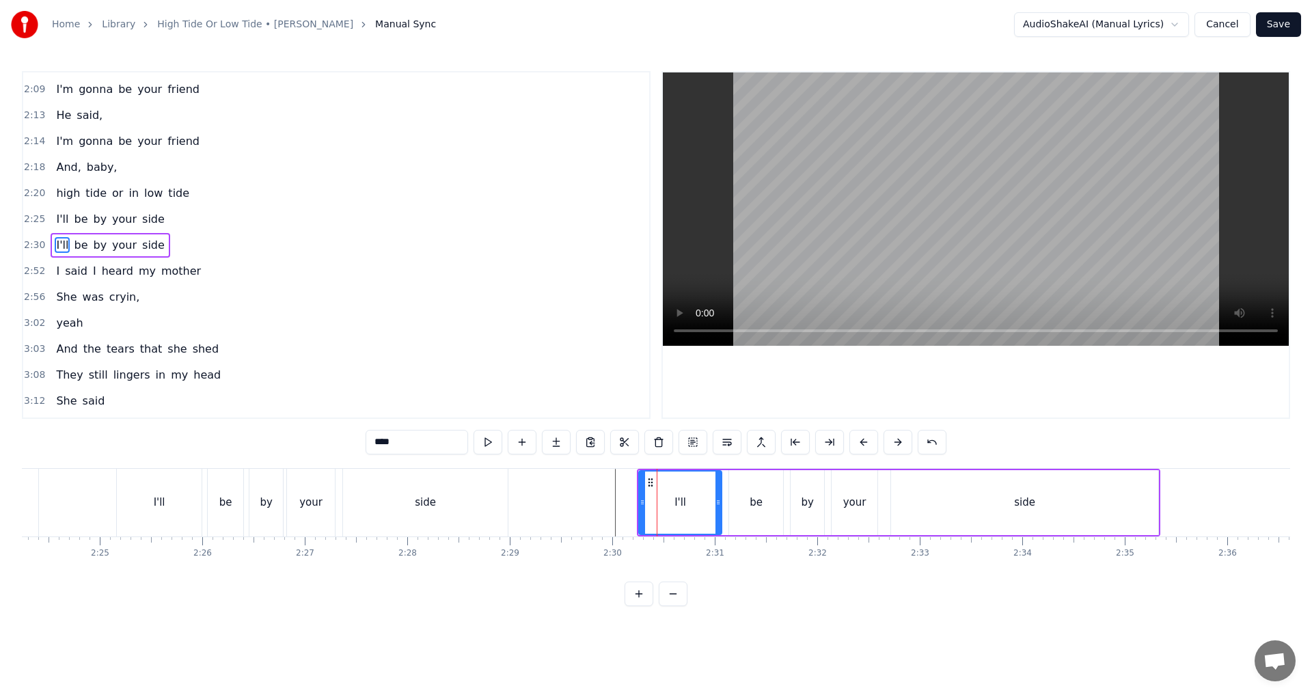
click at [639, 504] on div "I'll" at bounding box center [680, 502] width 84 height 65
drag, startPoint x: 639, startPoint y: 504, endPoint x: 647, endPoint y: 504, distance: 8.2
click at [647, 504] on div "I'll" at bounding box center [680, 502] width 84 height 65
drag, startPoint x: 643, startPoint y: 504, endPoint x: 650, endPoint y: 504, distance: 7.5
click at [650, 504] on icon at bounding box center [649, 502] width 5 height 11
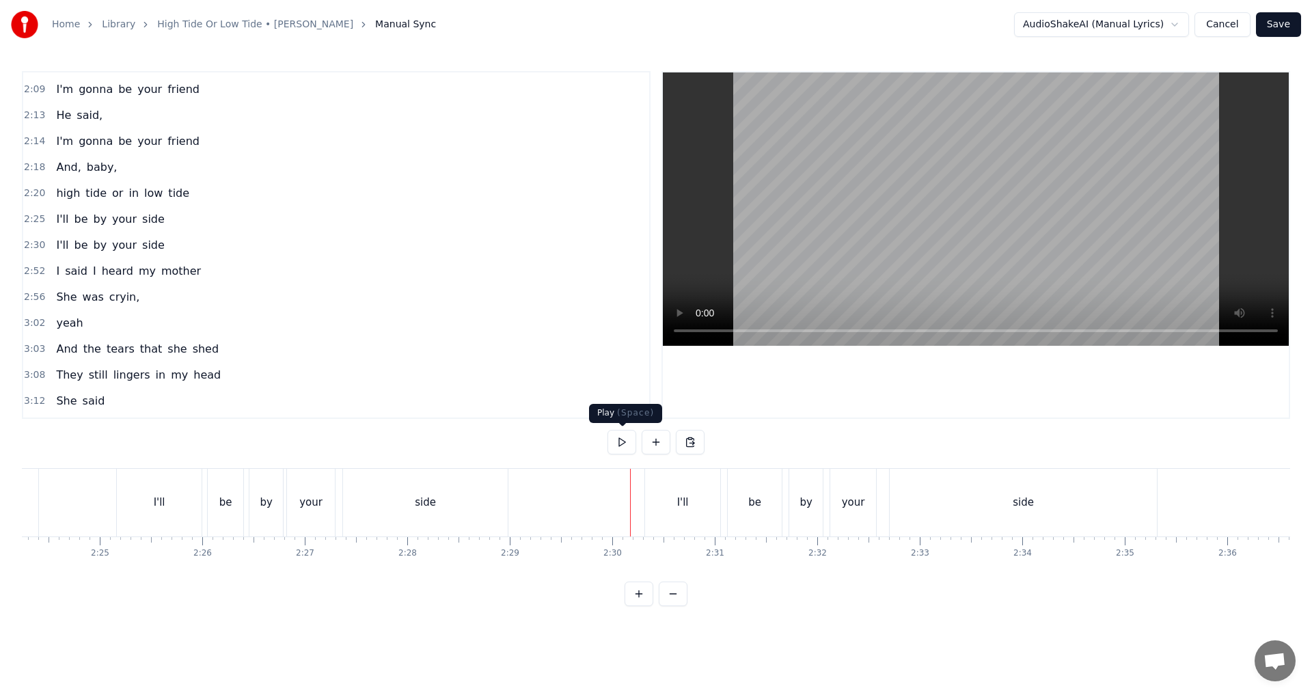
click at [626, 441] on button at bounding box center [622, 442] width 29 height 25
click at [654, 483] on div "side" at bounding box center [1023, 503] width 267 height 68
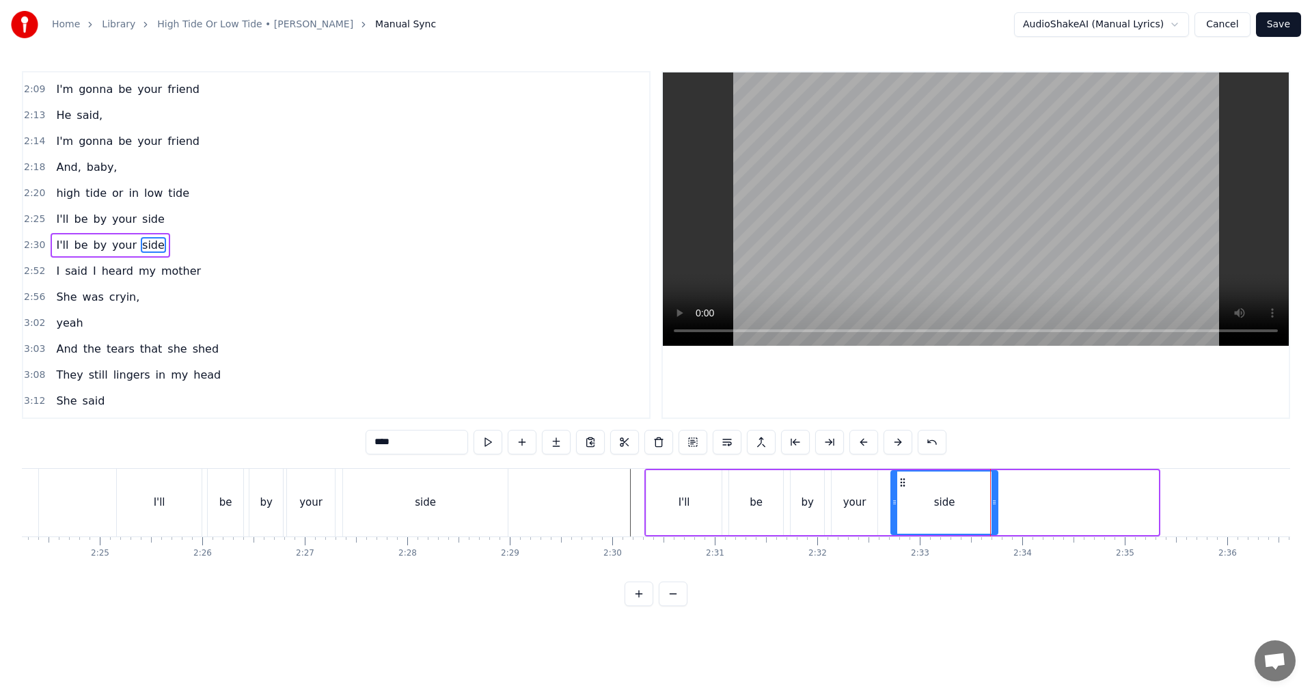
drag, startPoint x: 1158, startPoint y: 501, endPoint x: 997, endPoint y: 502, distance: 160.6
click at [654, 502] on icon at bounding box center [994, 502] width 5 height 11
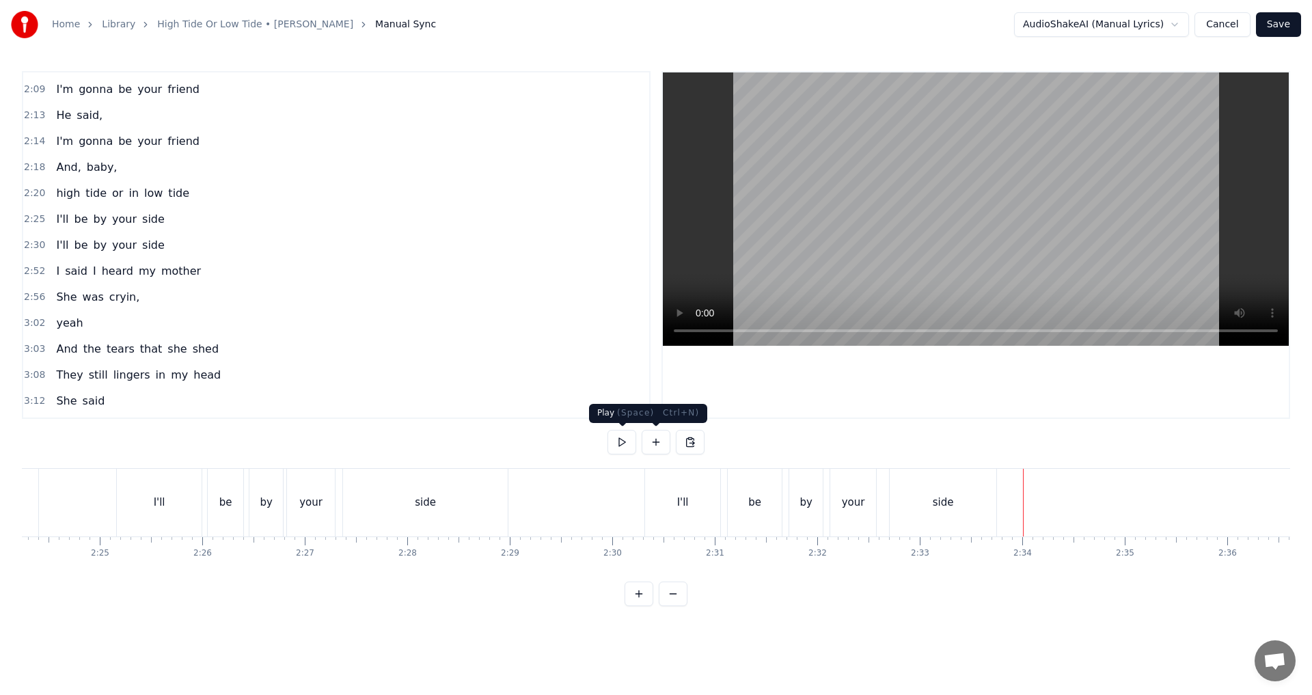
click at [612, 444] on button at bounding box center [622, 442] width 29 height 25
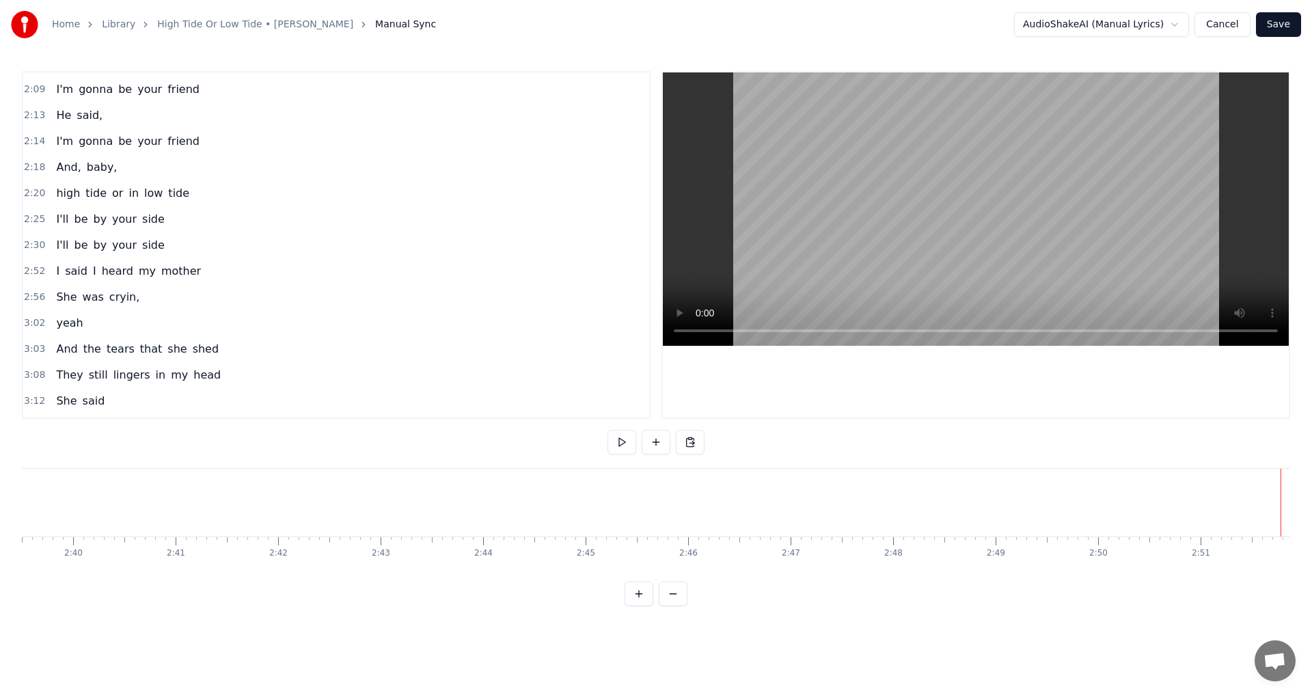
scroll to position [0, 17545]
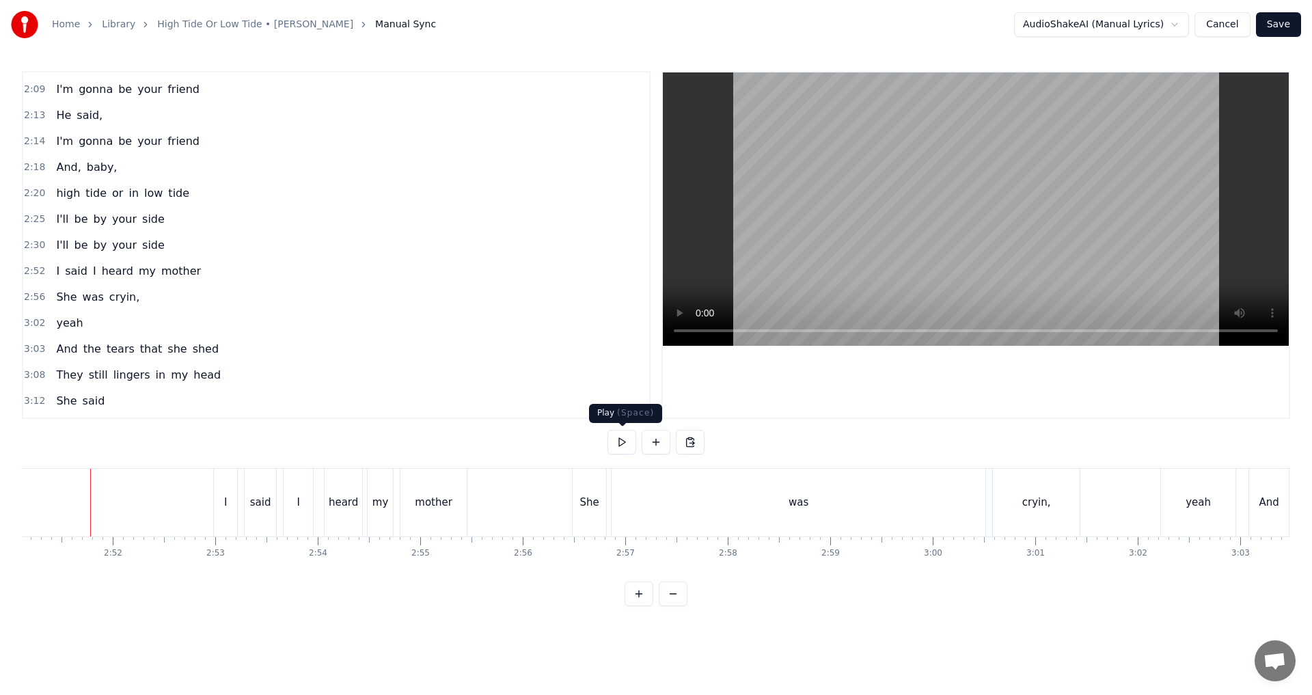
click at [621, 444] on button at bounding box center [622, 442] width 29 height 25
click at [634, 504] on div "was" at bounding box center [799, 503] width 374 height 68
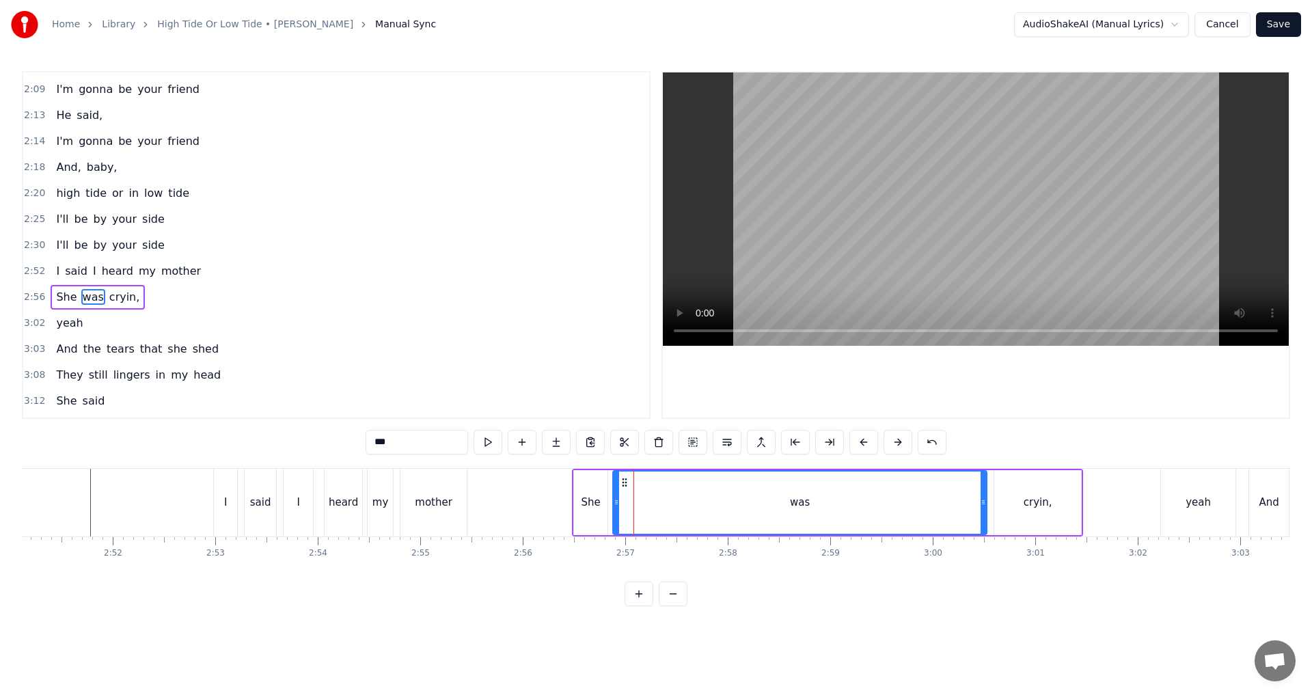
scroll to position [619, 0]
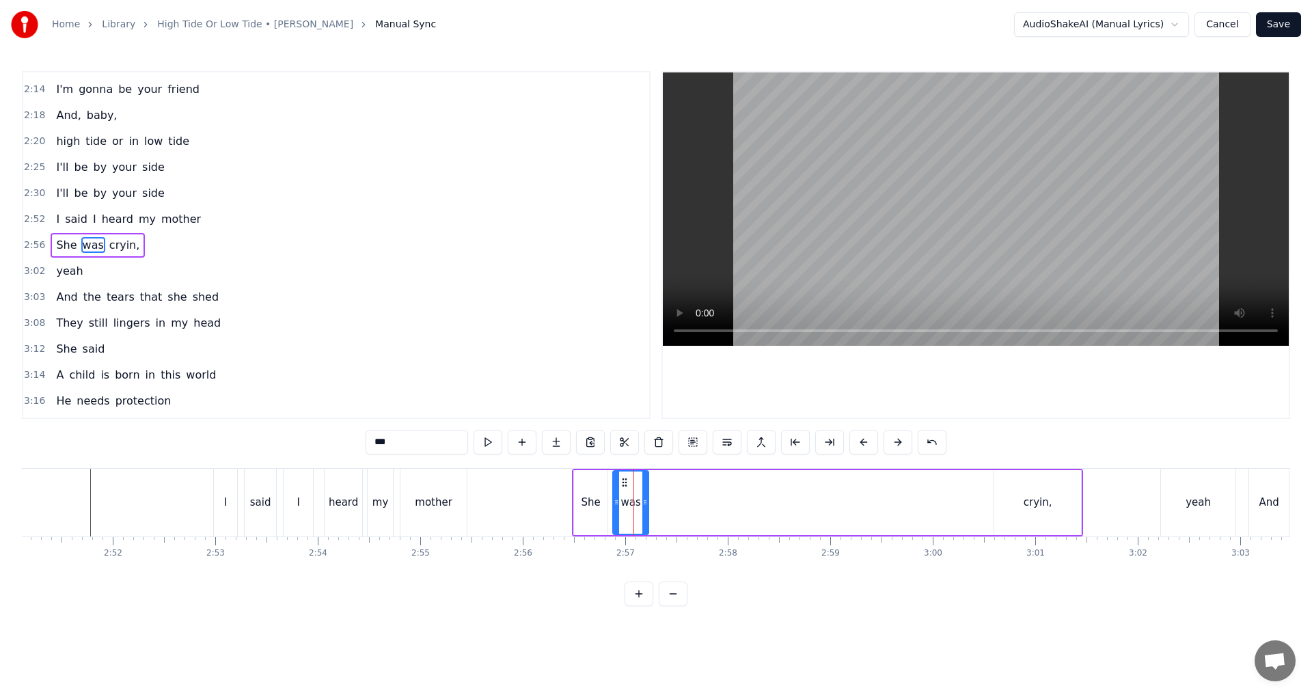
drag, startPoint x: 986, startPoint y: 504, endPoint x: 647, endPoint y: 511, distance: 338.4
click at [647, 511] on div at bounding box center [645, 503] width 5 height 62
click at [654, 496] on div "cryin," at bounding box center [1038, 502] width 87 height 65
type input "******"
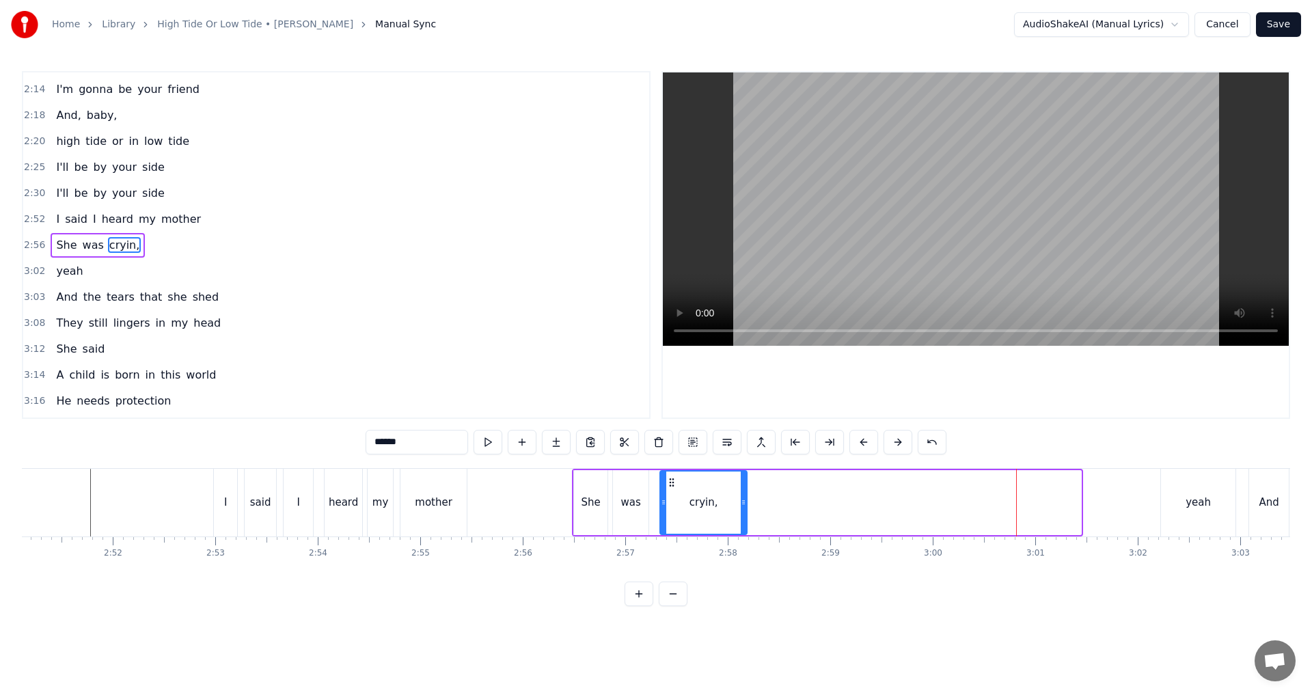
drag, startPoint x: 1006, startPoint y: 485, endPoint x: 671, endPoint y: 504, distance: 334.8
click at [654, 504] on div "cryin," at bounding box center [703, 503] width 85 height 62
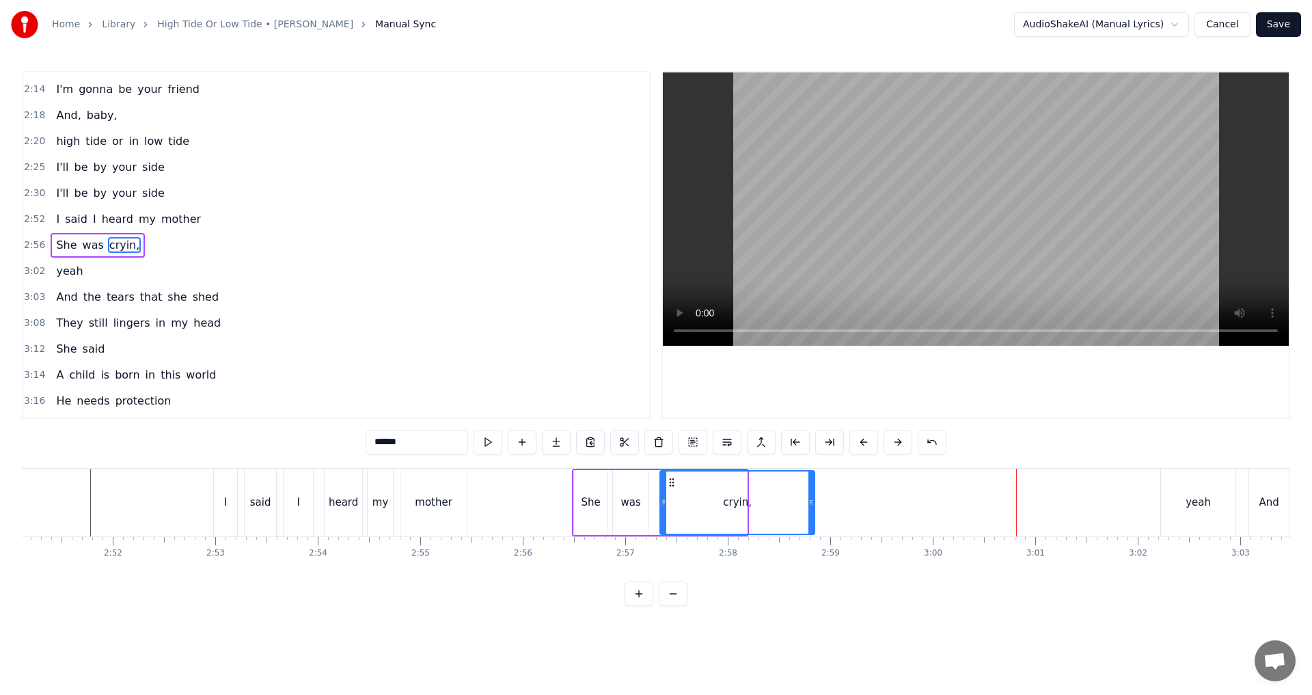
drag, startPoint x: 764, startPoint y: 504, endPoint x: 812, endPoint y: 492, distance: 50.1
click at [654, 492] on div at bounding box center [811, 503] width 5 height 62
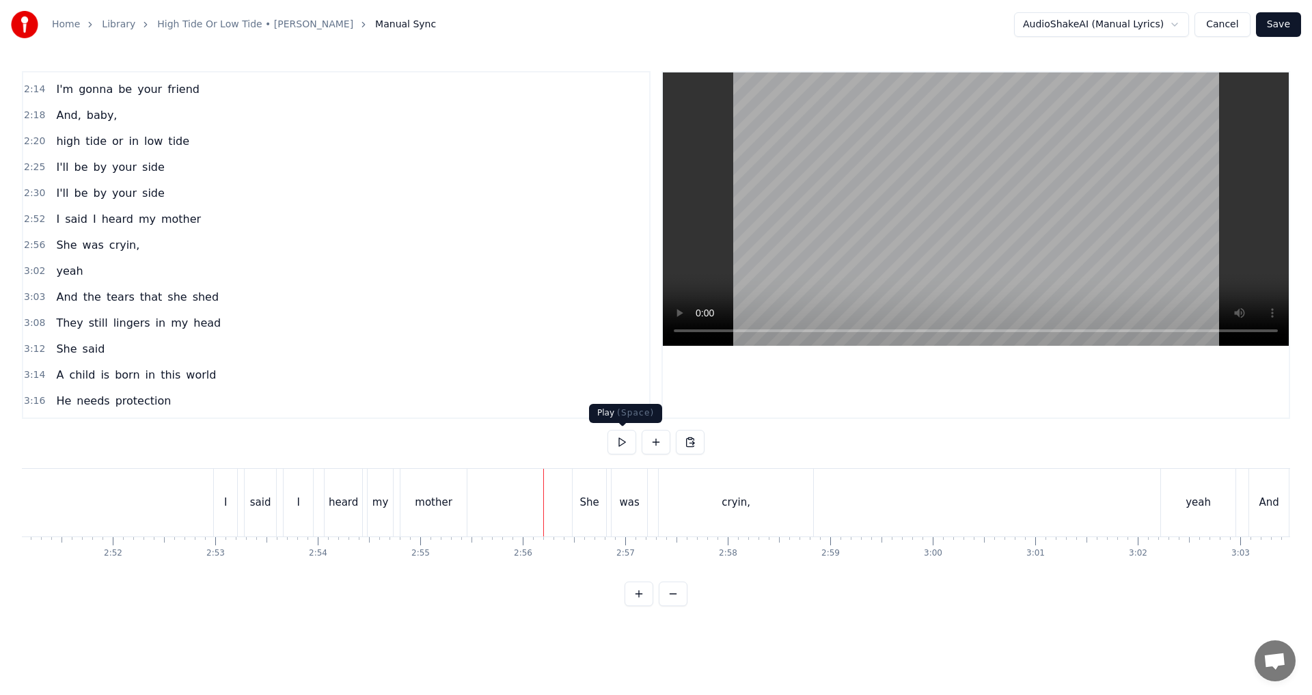
click at [625, 447] on button at bounding box center [622, 442] width 29 height 25
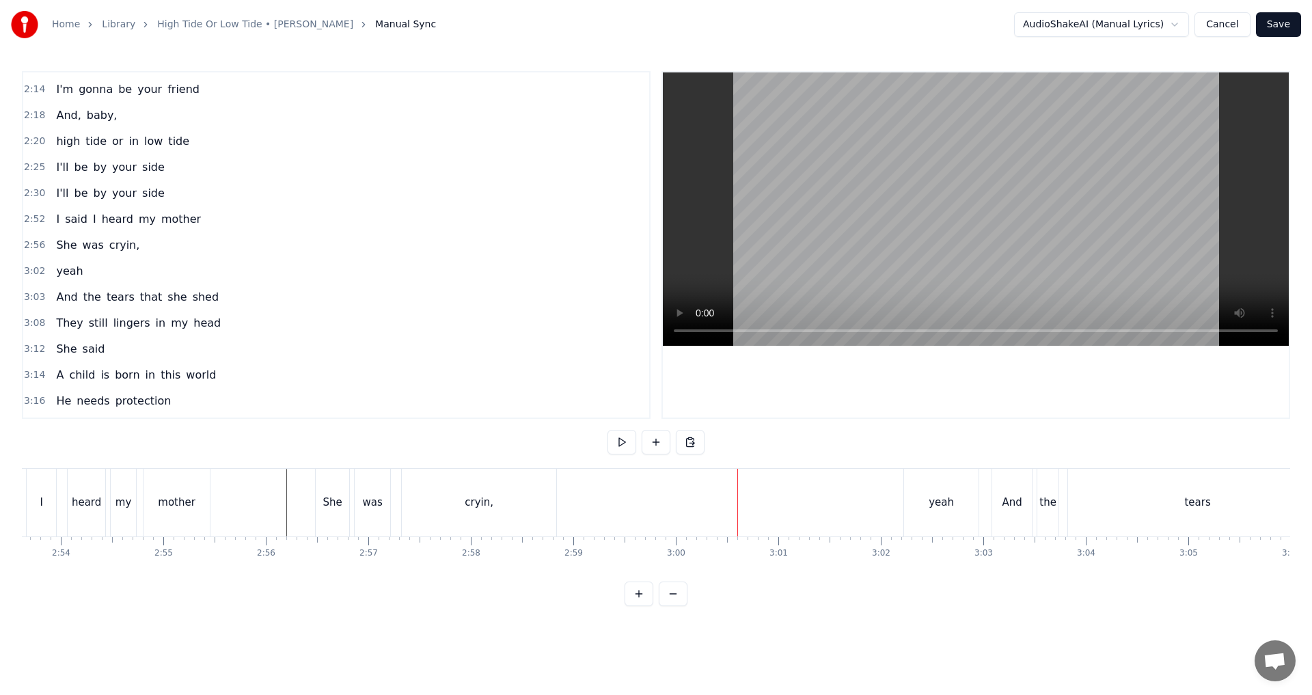
scroll to position [0, 17819]
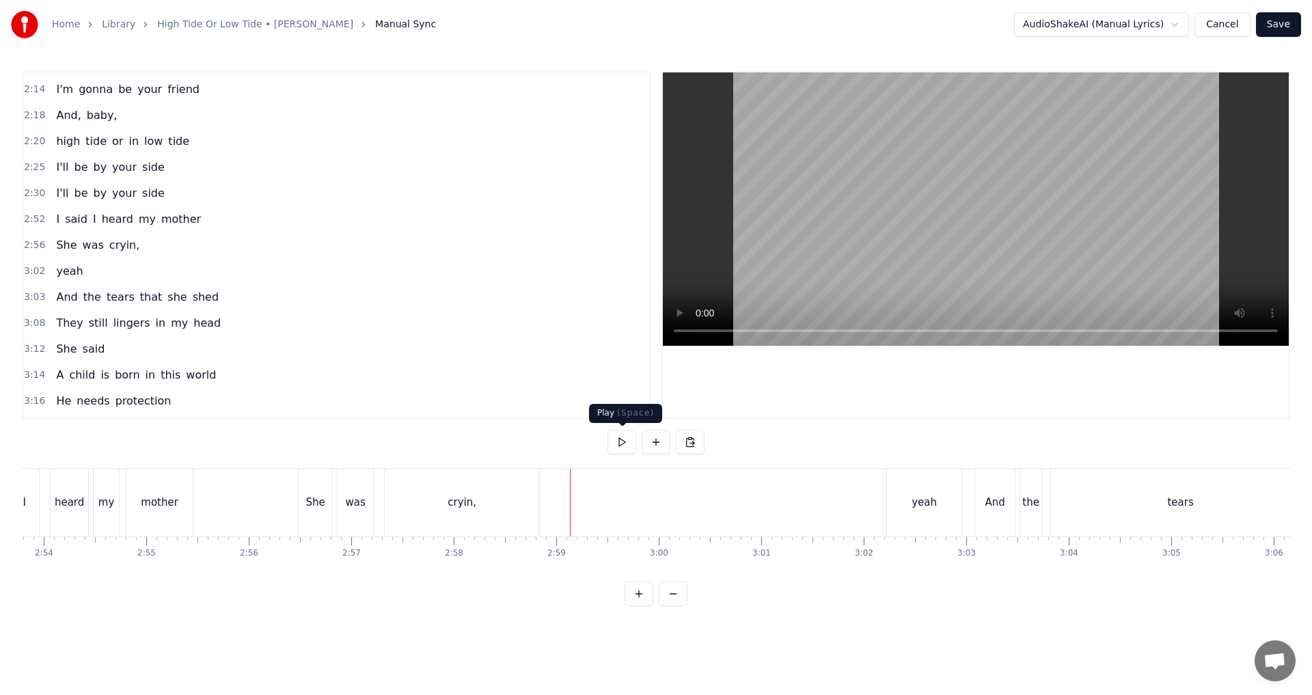
click at [617, 442] on button at bounding box center [622, 442] width 29 height 25
click at [654, 443] on button at bounding box center [656, 442] width 29 height 25
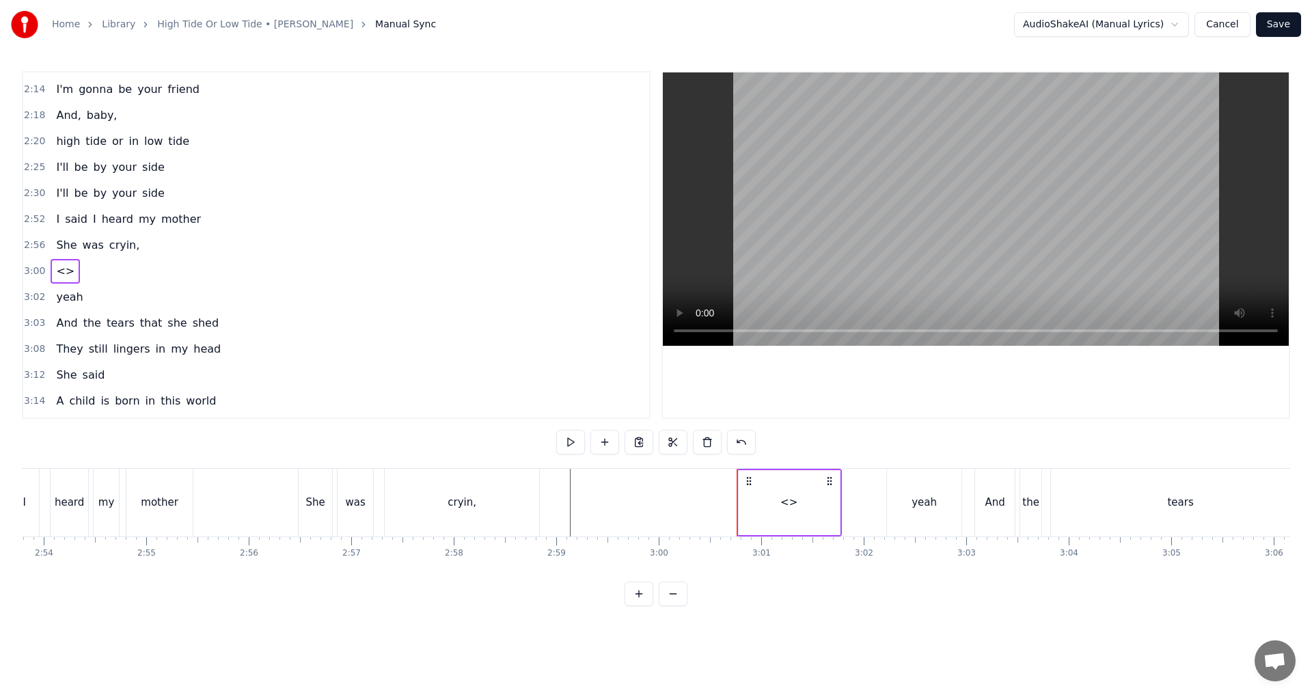
click at [654, 481] on circle at bounding box center [750, 481] width 1 height 1
drag, startPoint x: 742, startPoint y: 481, endPoint x: 586, endPoint y: 487, distance: 155.3
click at [586, 487] on div "<>" at bounding box center [627, 503] width 105 height 68
click at [654, 513] on div "<>" at bounding box center [627, 502] width 101 height 65
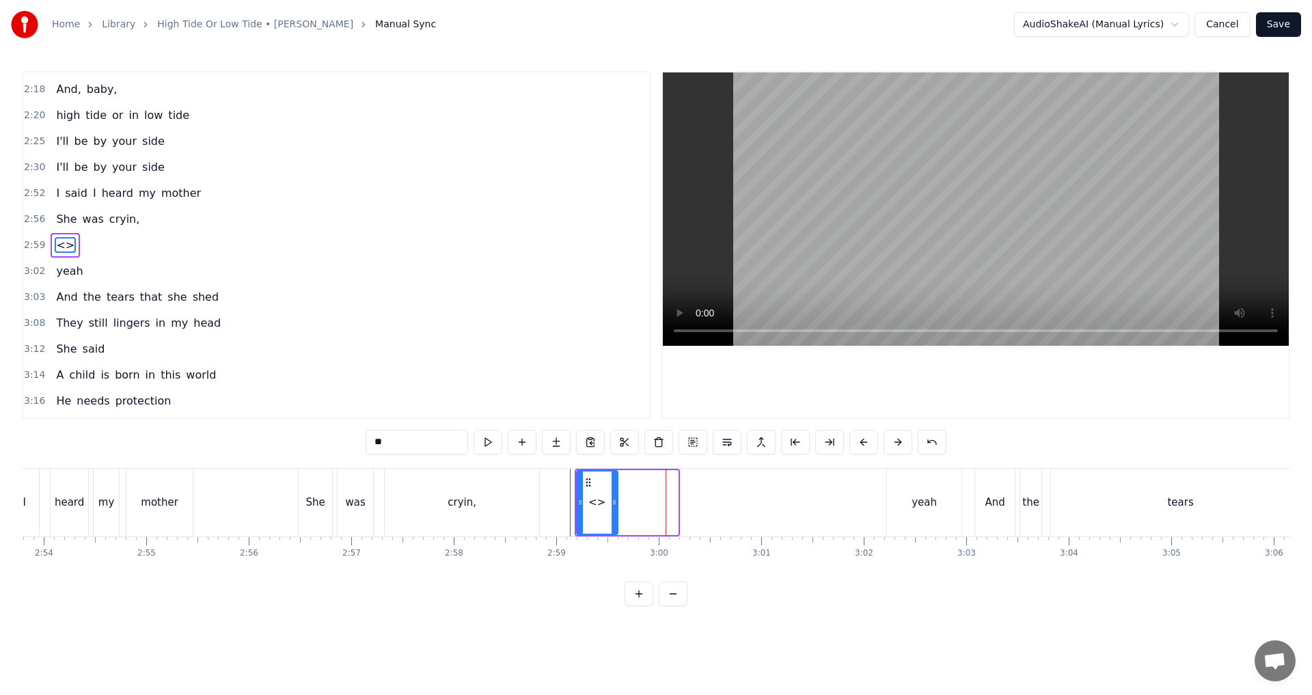
drag, startPoint x: 674, startPoint y: 507, endPoint x: 614, endPoint y: 508, distance: 60.2
click at [614, 508] on div at bounding box center [614, 503] width 5 height 62
drag, startPoint x: 431, startPoint y: 445, endPoint x: 226, endPoint y: 428, distance: 206.5
click at [226, 428] on div "0:34 In high seas 0:35 or in low seas 0:39 I'm gonna be your friend 0:44 I'm go…" at bounding box center [656, 338] width 1269 height 535
type input "**"
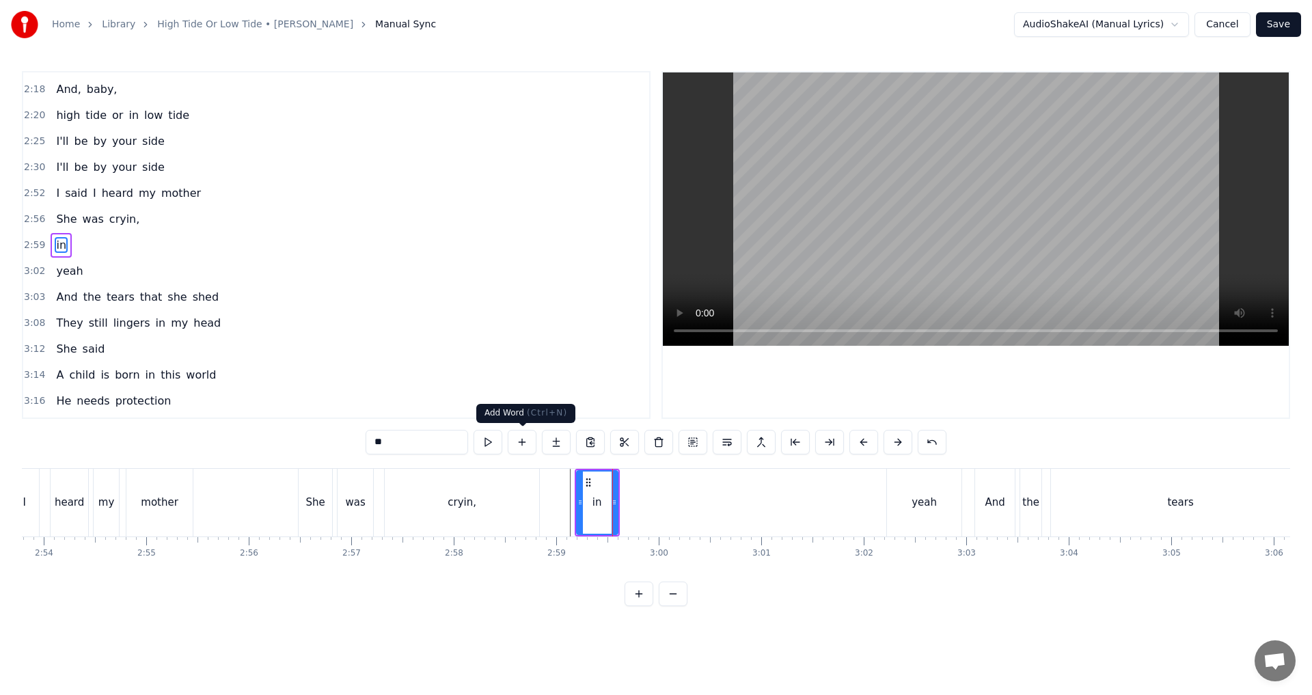
click at [522, 446] on button at bounding box center [522, 442] width 29 height 25
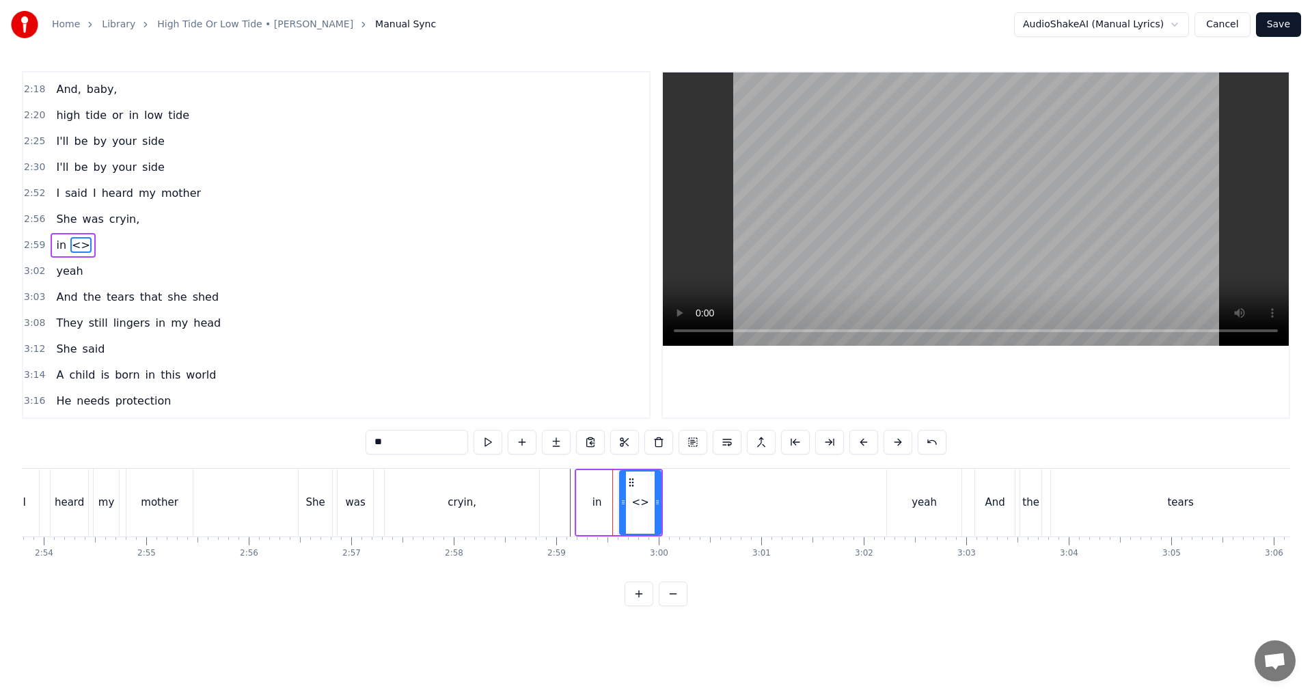
drag, startPoint x: 411, startPoint y: 445, endPoint x: 282, endPoint y: 437, distance: 129.5
click at [282, 437] on div "0:34 In high seas 0:35 or in low seas 0:39 I'm gonna be your friend 0:44 I'm go…" at bounding box center [656, 338] width 1269 height 535
drag, startPoint x: 655, startPoint y: 508, endPoint x: 641, endPoint y: 508, distance: 13.7
click at [641, 508] on div at bounding box center [643, 503] width 5 height 62
type input "***"
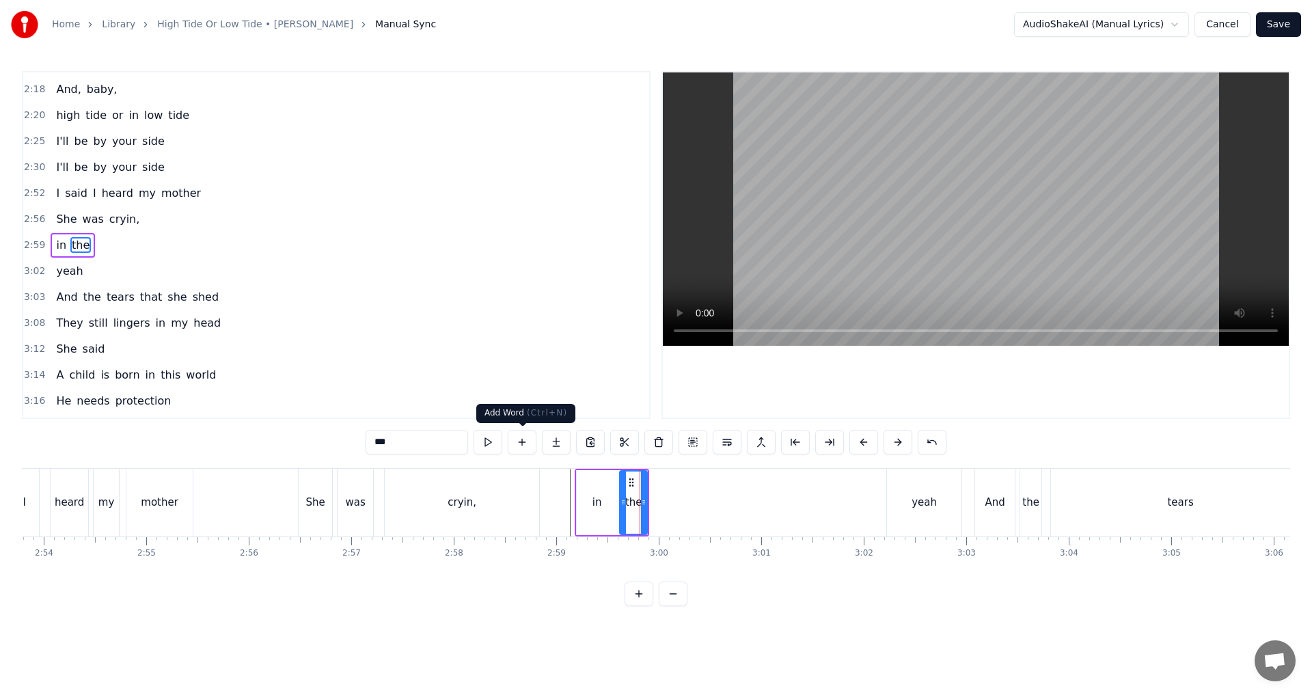
click at [526, 443] on button at bounding box center [522, 442] width 29 height 25
drag, startPoint x: 417, startPoint y: 445, endPoint x: 242, endPoint y: 442, distance: 175.0
click at [242, 442] on div "0:34 In high seas 0:35 or in low seas 0:39 I'm gonna be your friend 0:44 I'm go…" at bounding box center [656, 338] width 1269 height 535
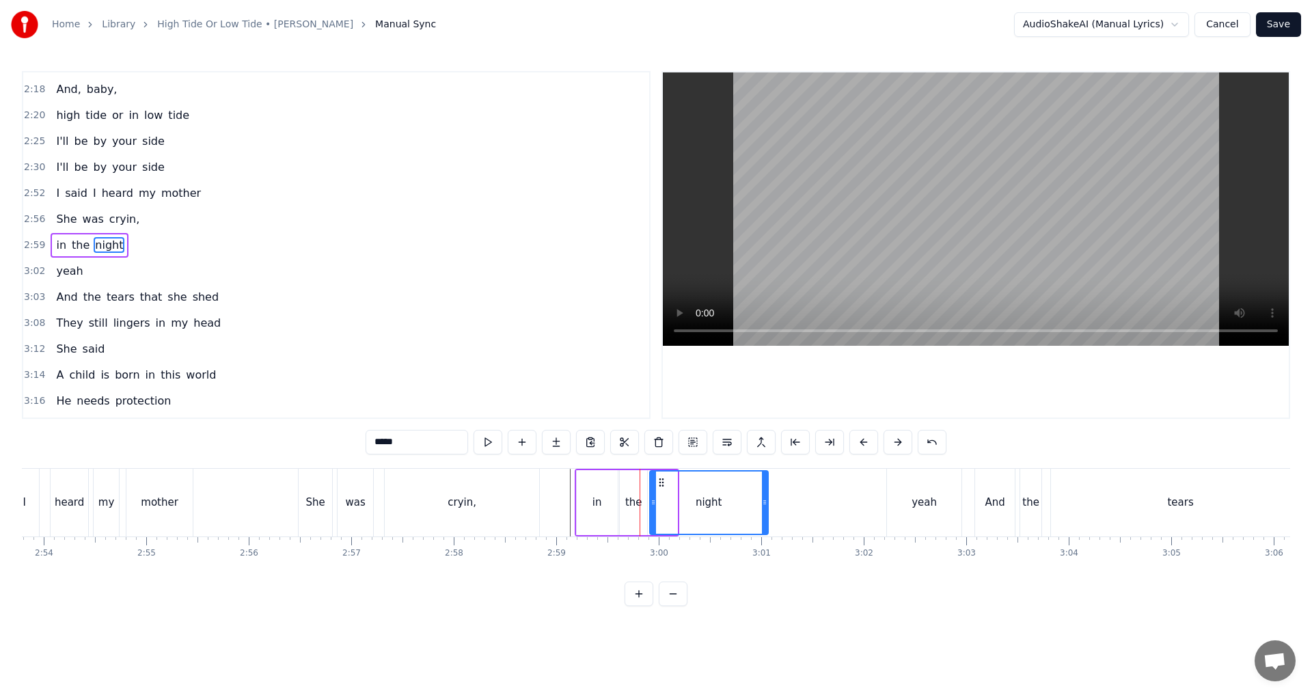
drag, startPoint x: 675, startPoint y: 501, endPoint x: 765, endPoint y: 498, distance: 90.3
click at [654, 498] on icon at bounding box center [764, 502] width 5 height 11
type input "*****"
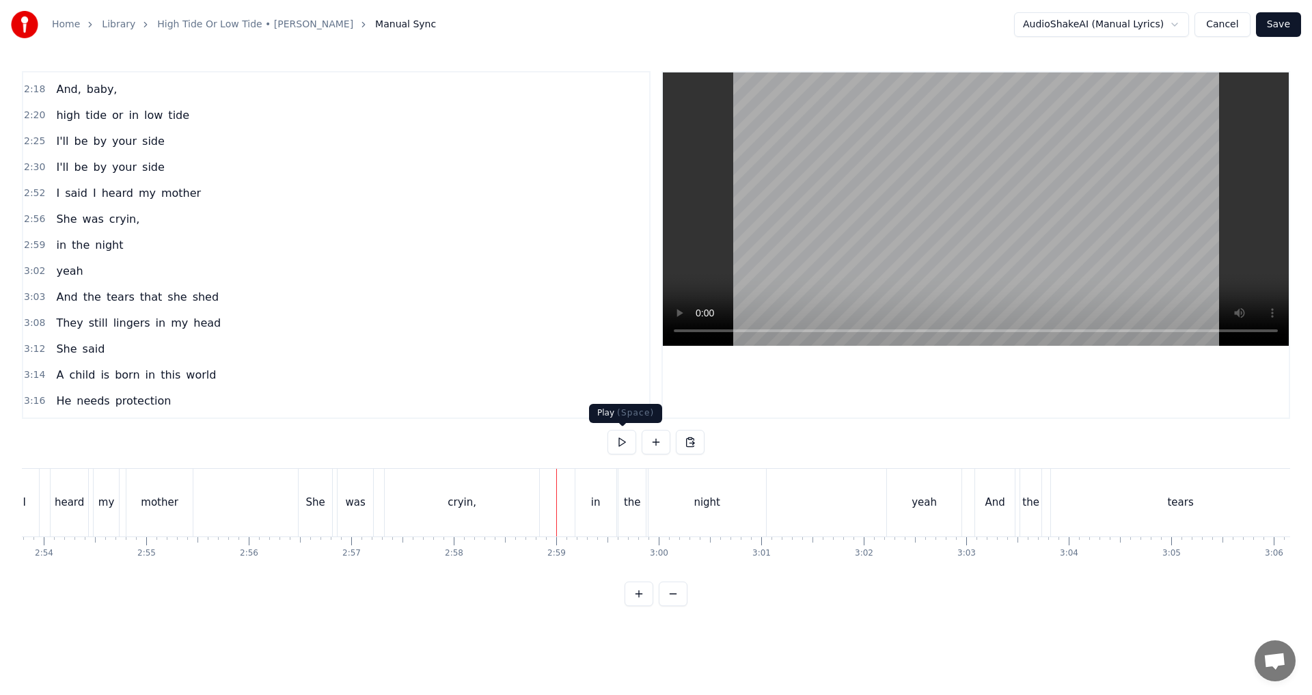
click at [621, 438] on button at bounding box center [622, 442] width 29 height 25
click at [620, 440] on button at bounding box center [622, 442] width 29 height 25
click at [654, 496] on div "night" at bounding box center [708, 503] width 118 height 68
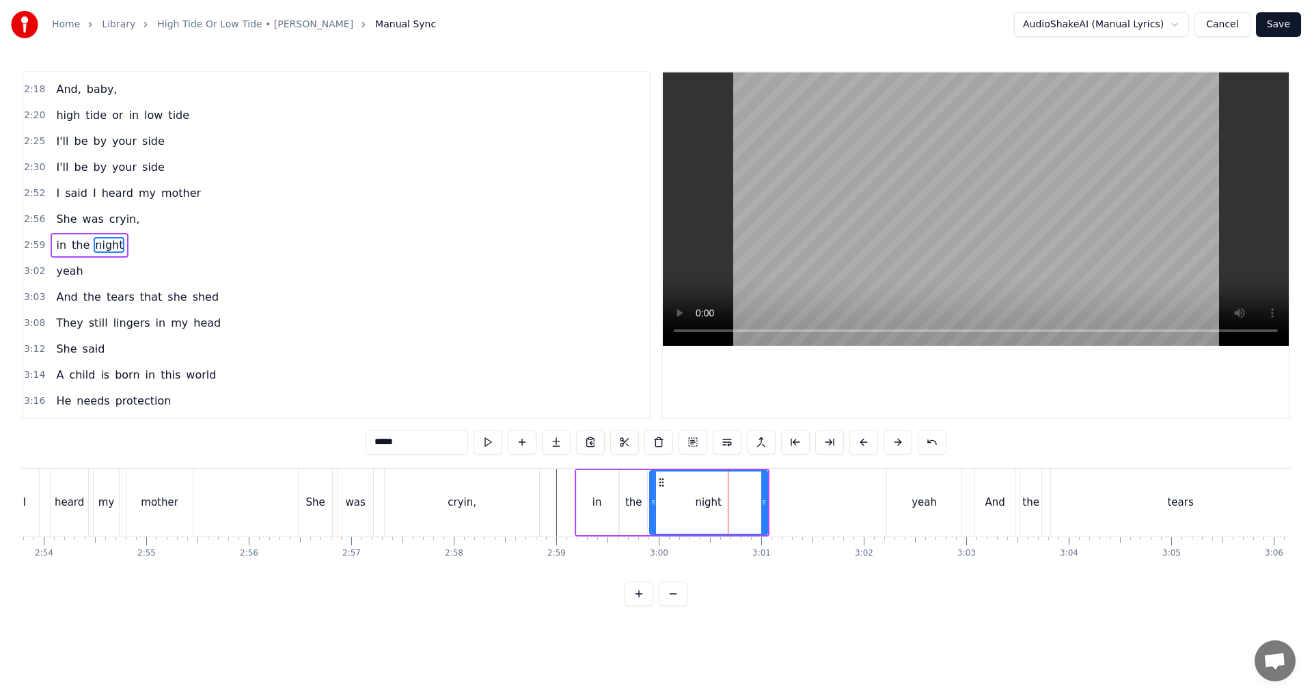
click at [654, 507] on div "night" at bounding box center [708, 502] width 119 height 65
drag, startPoint x: 764, startPoint y: 507, endPoint x: 710, endPoint y: 501, distance: 55.0
click at [654, 501] on icon at bounding box center [709, 502] width 5 height 11
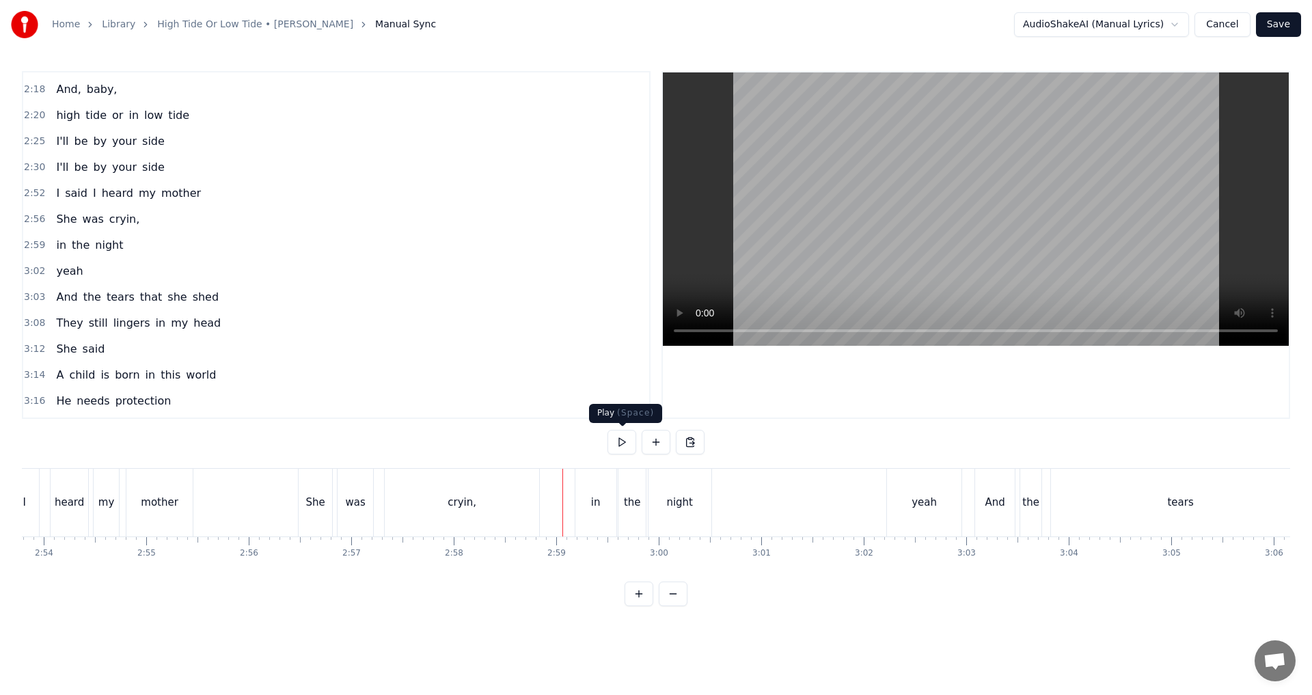
click at [617, 443] on button at bounding box center [622, 442] width 29 height 25
click at [621, 442] on button at bounding box center [622, 442] width 29 height 25
click at [654, 509] on div "in the night" at bounding box center [645, 503] width 140 height 68
click at [623, 446] on button at bounding box center [622, 442] width 29 height 25
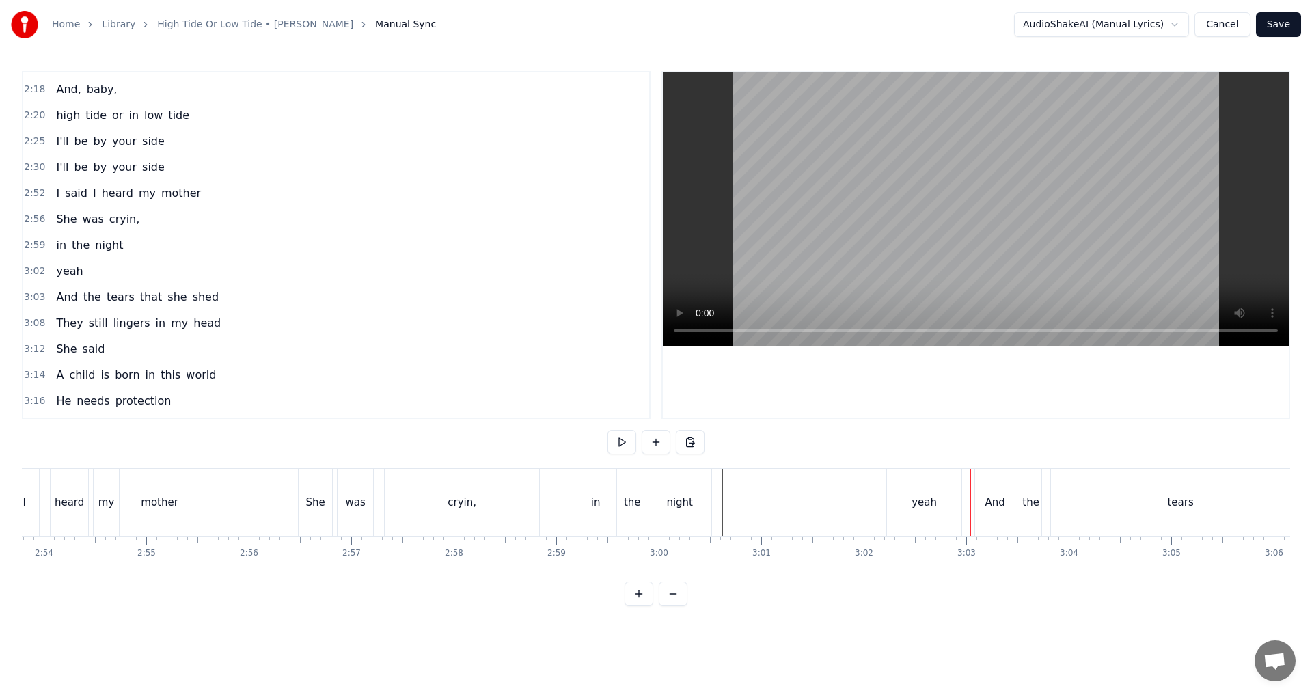
click at [628, 442] on button at bounding box center [622, 442] width 29 height 25
click at [654, 512] on div "yeah" at bounding box center [924, 503] width 75 height 68
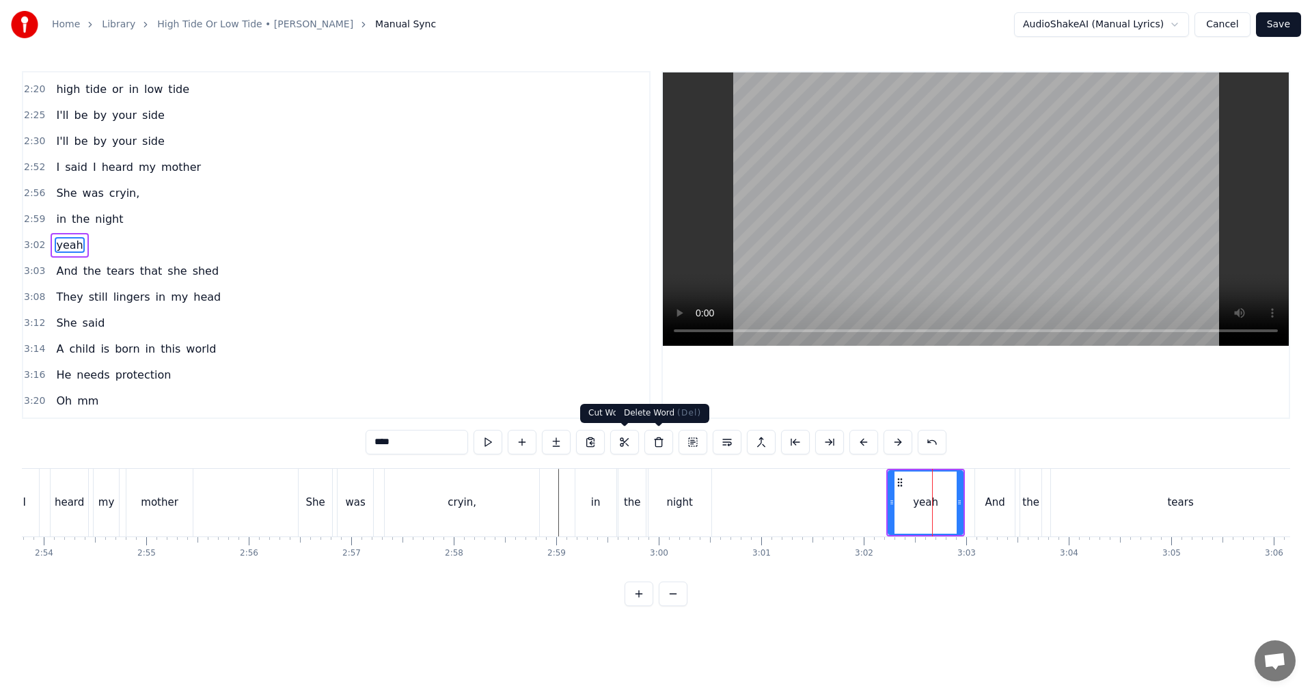
click at [654, 443] on button at bounding box center [659, 442] width 29 height 25
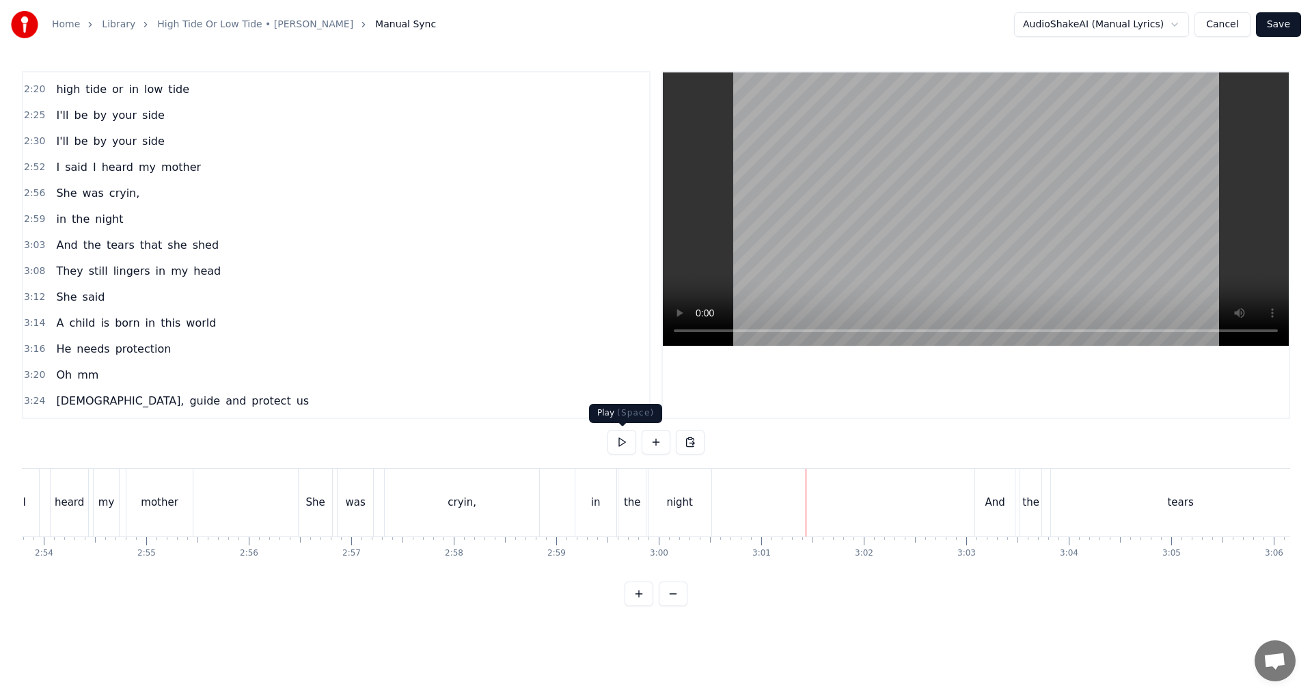
click at [632, 442] on button at bounding box center [622, 442] width 29 height 25
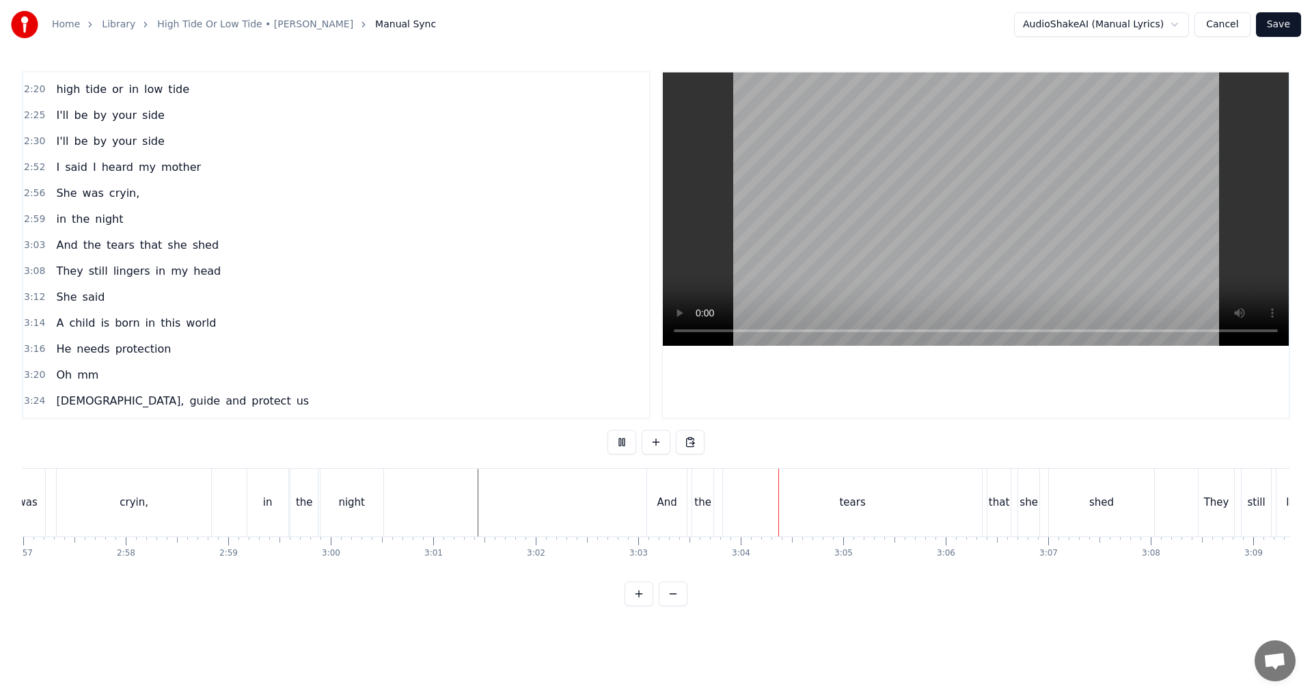
scroll to position [0, 18202]
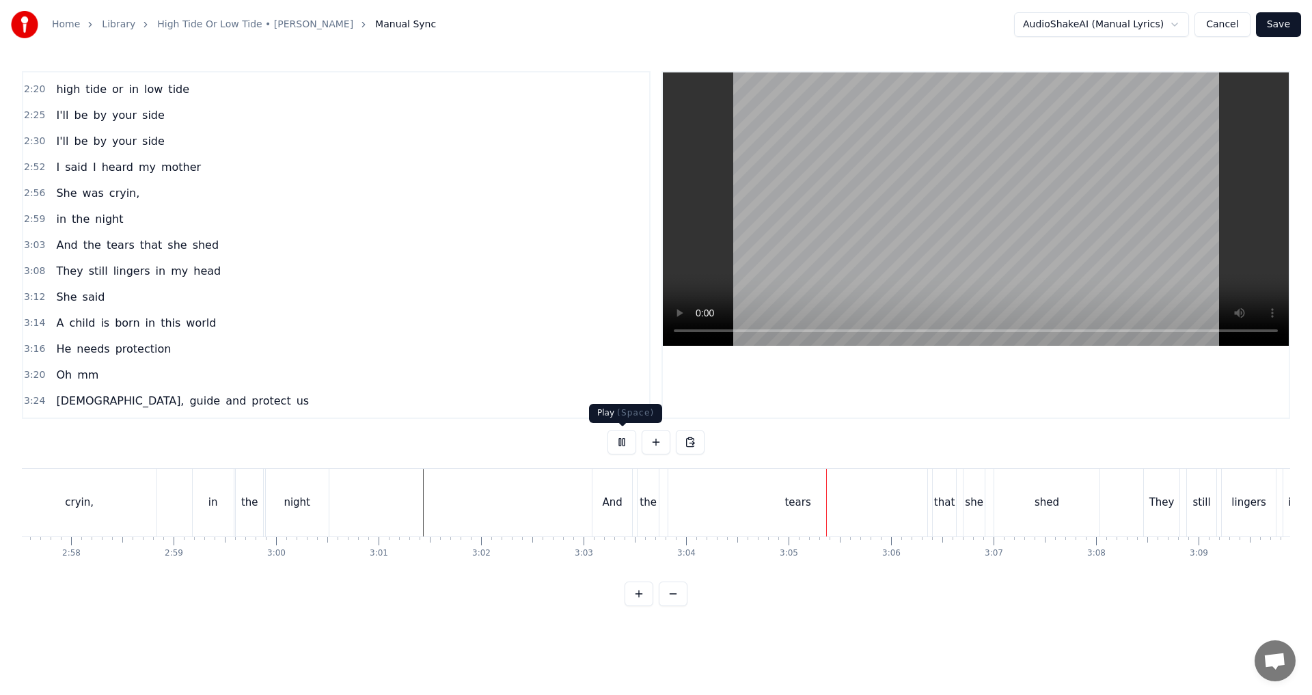
click at [625, 446] on button at bounding box center [622, 442] width 29 height 25
click at [654, 499] on div "tears" at bounding box center [798, 503] width 259 height 68
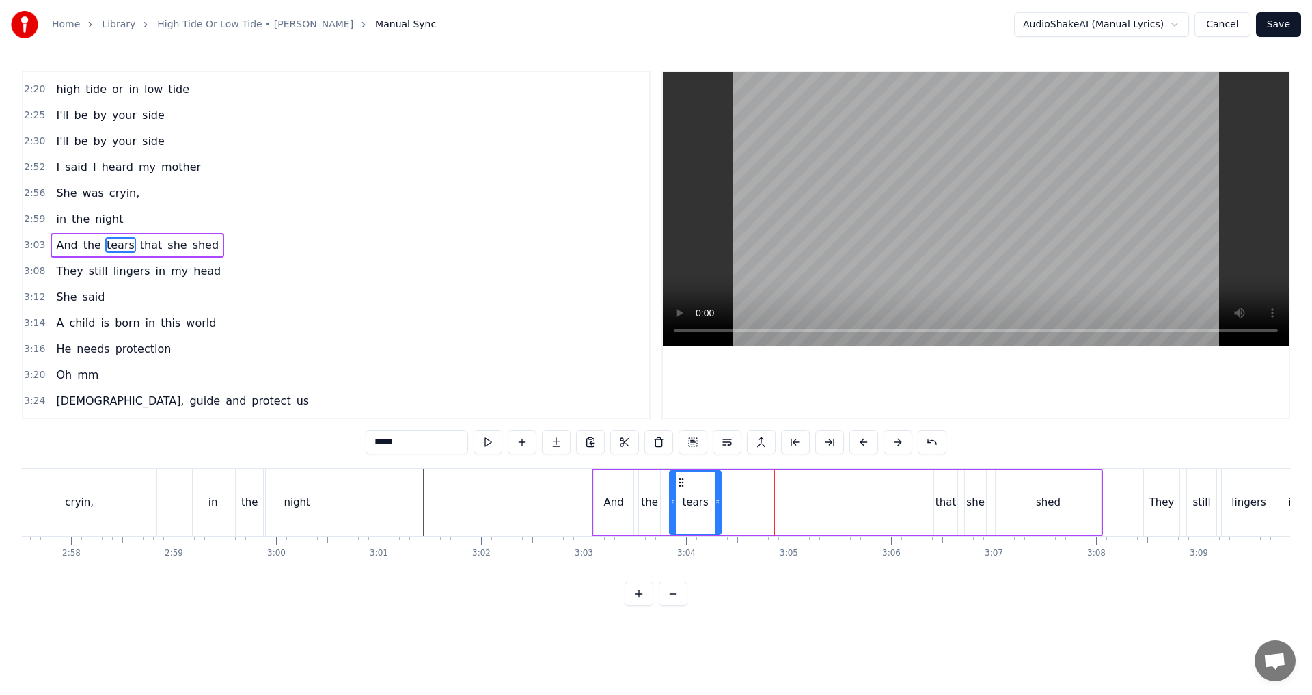
drag, startPoint x: 927, startPoint y: 501, endPoint x: 719, endPoint y: 501, distance: 207.8
click at [654, 501] on icon at bounding box center [717, 502] width 5 height 11
click at [654, 496] on div "that" at bounding box center [946, 503] width 21 height 16
drag, startPoint x: 945, startPoint y: 481, endPoint x: 738, endPoint y: 481, distance: 206.4
click at [654, 481] on icon at bounding box center [739, 482] width 11 height 11
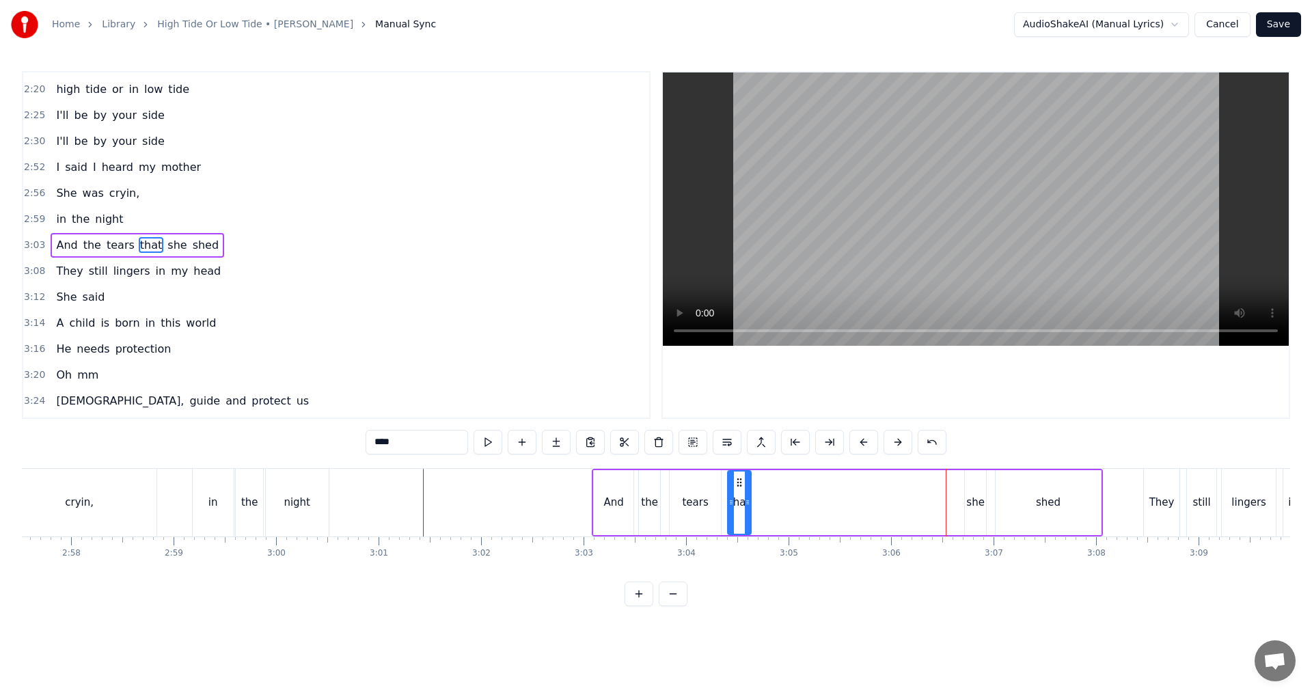
click at [654, 499] on div "she" at bounding box center [976, 503] width 18 height 16
drag, startPoint x: 977, startPoint y: 477, endPoint x: 766, endPoint y: 481, distance: 211.3
click at [654, 481] on icon at bounding box center [765, 482] width 11 height 11
click at [654, 504] on icon at bounding box center [776, 502] width 5 height 11
click at [654, 498] on div "shed" at bounding box center [1048, 502] width 105 height 65
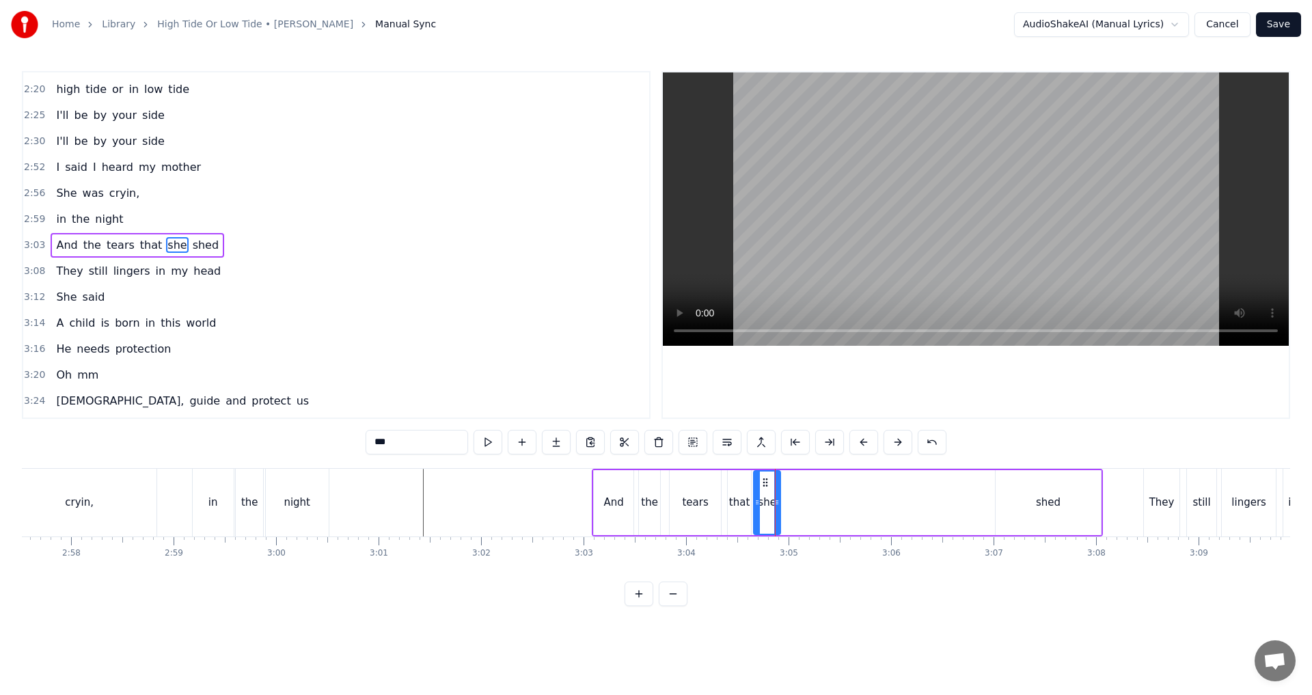
type input "****"
drag, startPoint x: 1009, startPoint y: 482, endPoint x: 793, endPoint y: 485, distance: 216.0
click at [654, 485] on icon at bounding box center [791, 482] width 11 height 11
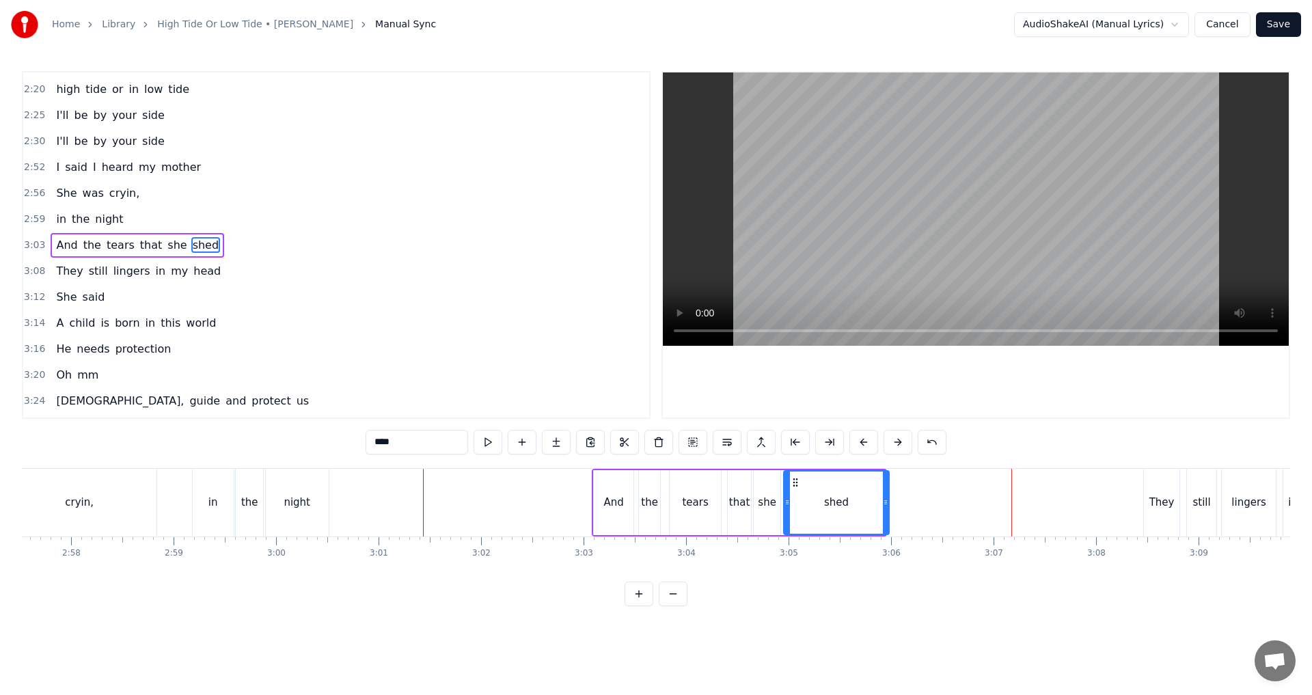
click at [654, 487] on icon at bounding box center [795, 482] width 11 height 11
drag, startPoint x: 885, startPoint y: 509, endPoint x: 845, endPoint y: 508, distance: 39.7
click at [654, 508] on div at bounding box center [846, 503] width 5 height 62
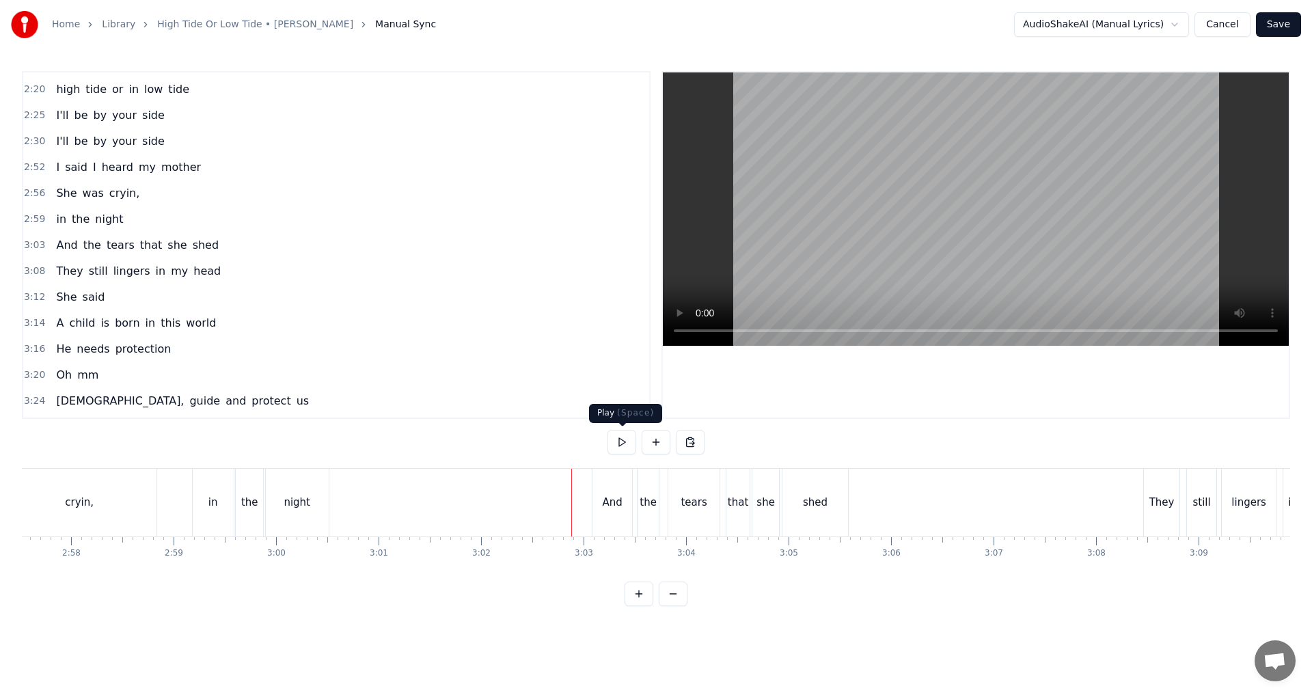
click at [620, 449] on button at bounding box center [622, 442] width 29 height 25
click at [654, 508] on div "shed" at bounding box center [816, 503] width 66 height 68
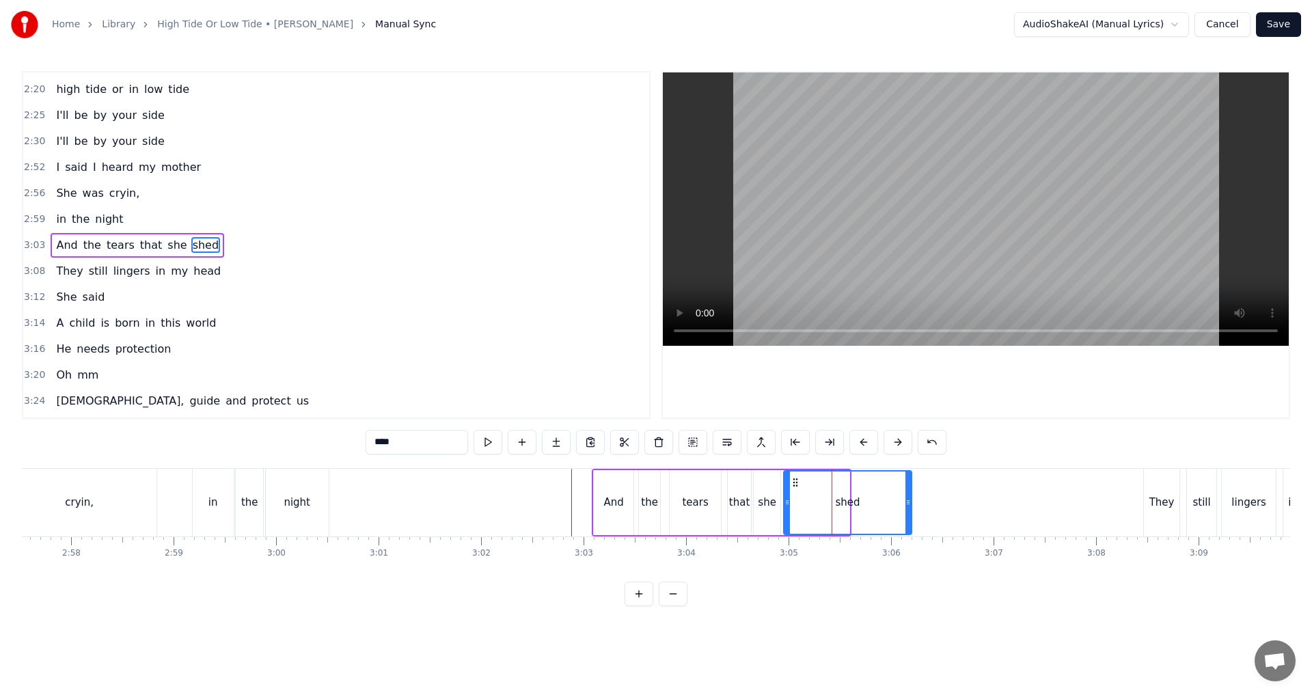
drag, startPoint x: 847, startPoint y: 500, endPoint x: 909, endPoint y: 492, distance: 62.7
click at [654, 492] on div at bounding box center [908, 503] width 5 height 62
click at [499, 440] on div "****" at bounding box center [656, 442] width 581 height 25
click at [494, 441] on button at bounding box center [488, 442] width 29 height 25
click at [654, 502] on circle at bounding box center [913, 502] width 1 height 1
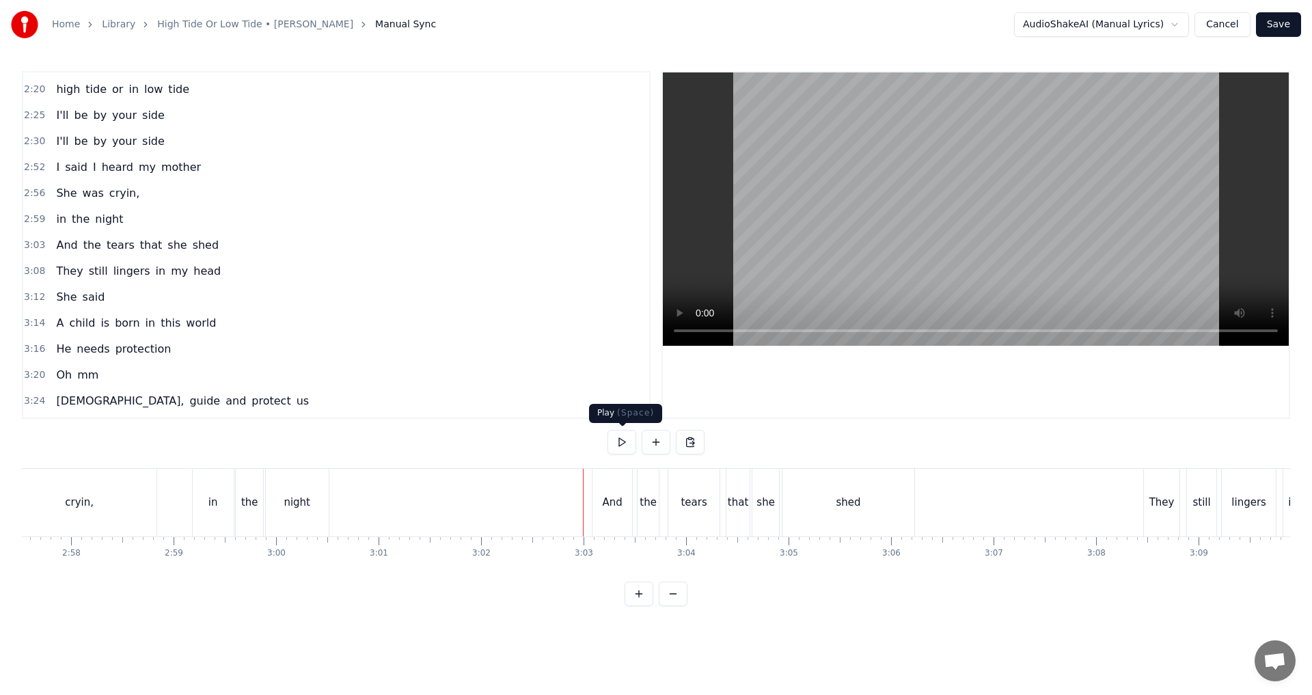
click at [614, 446] on button at bounding box center [622, 442] width 29 height 25
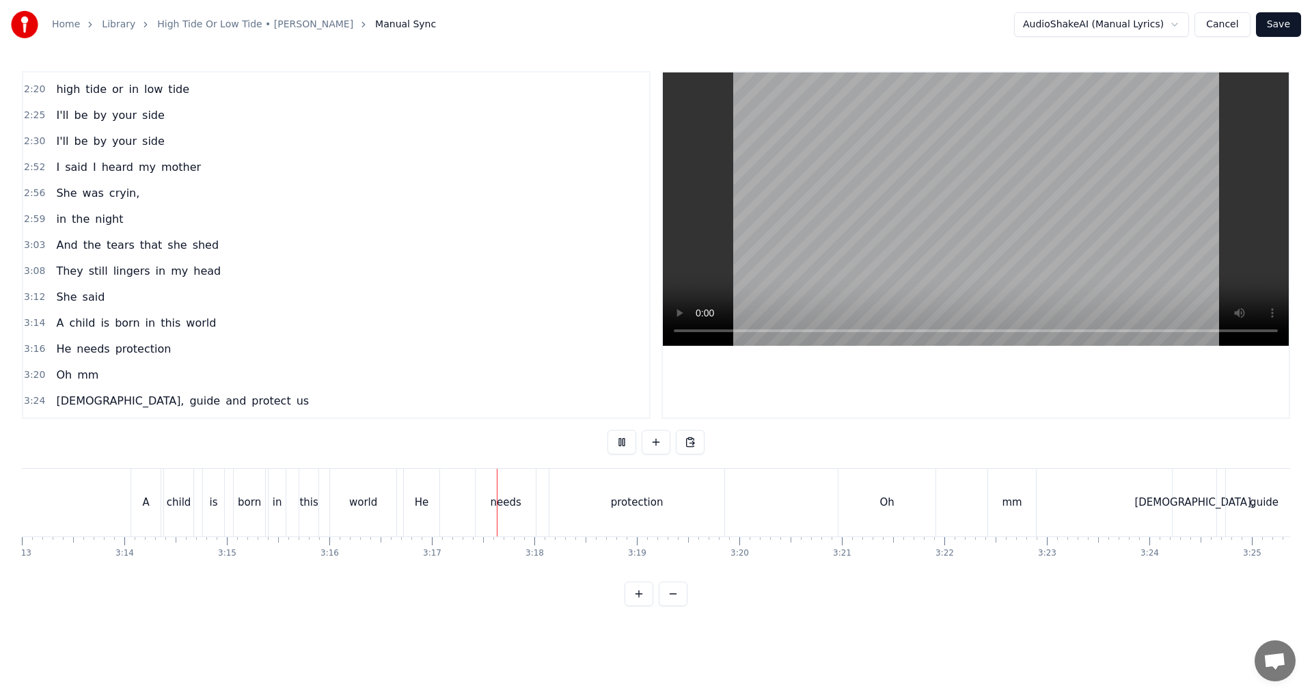
scroll to position [0, 19821]
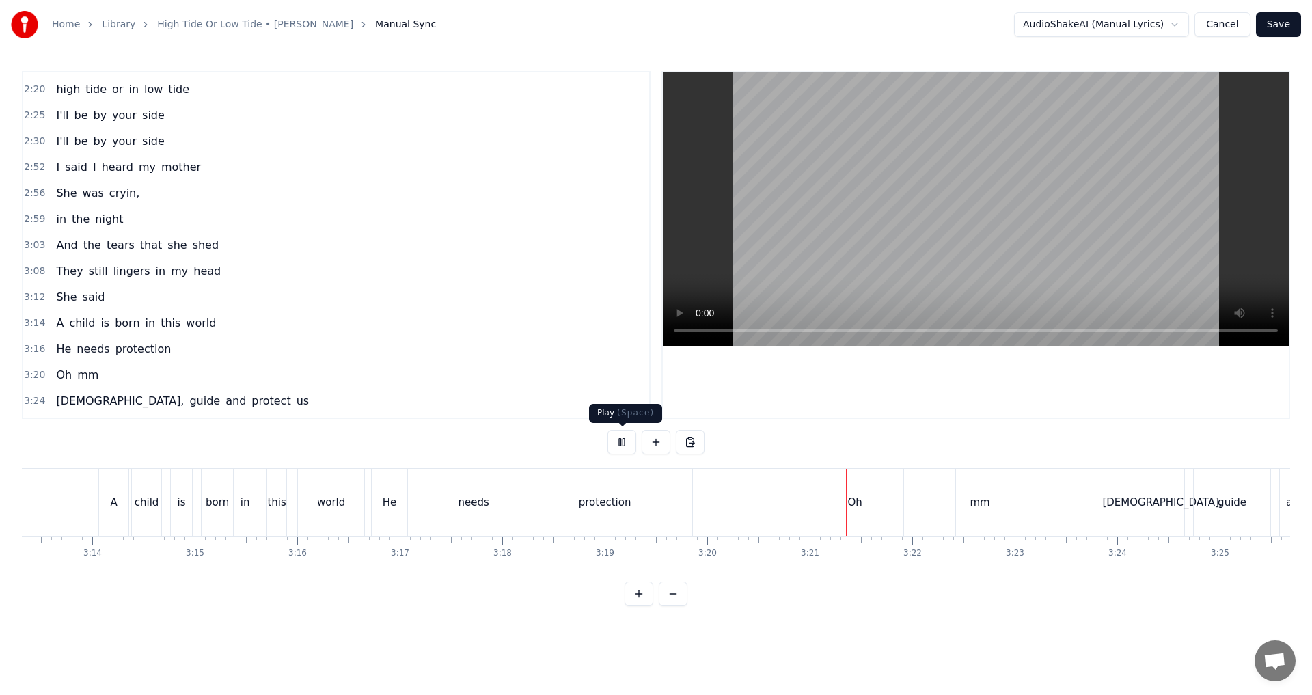
click at [613, 445] on button at bounding box center [622, 442] width 29 height 25
click at [627, 442] on button at bounding box center [622, 442] width 29 height 25
click at [404, 508] on div "He" at bounding box center [401, 503] width 14 height 16
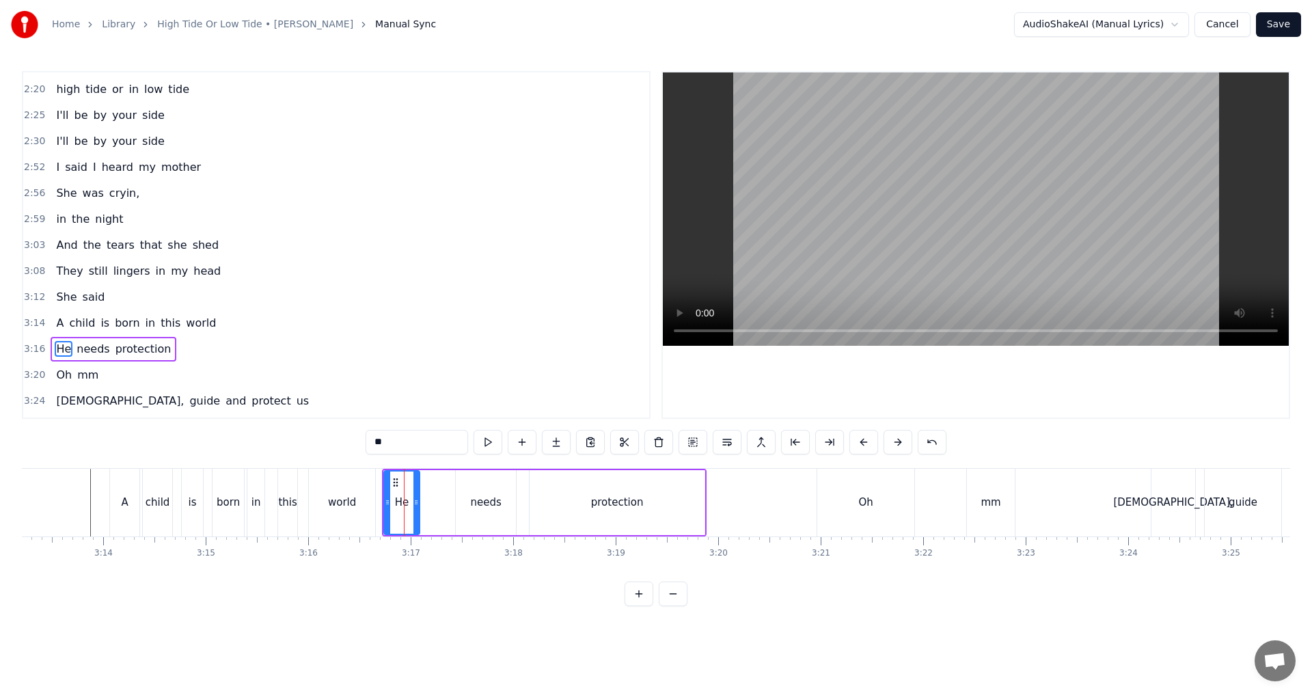
scroll to position [775, 0]
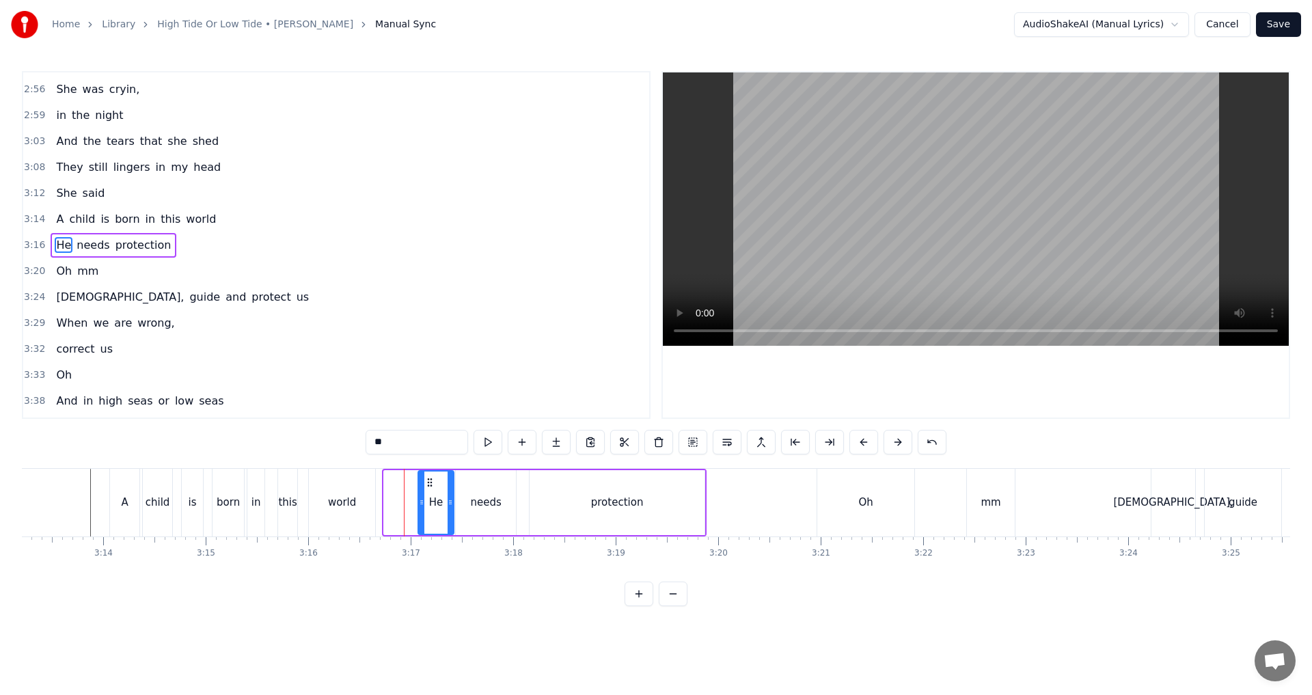
drag, startPoint x: 394, startPoint y: 482, endPoint x: 429, endPoint y: 482, distance: 34.2
click at [429, 482] on circle at bounding box center [428, 482] width 1 height 1
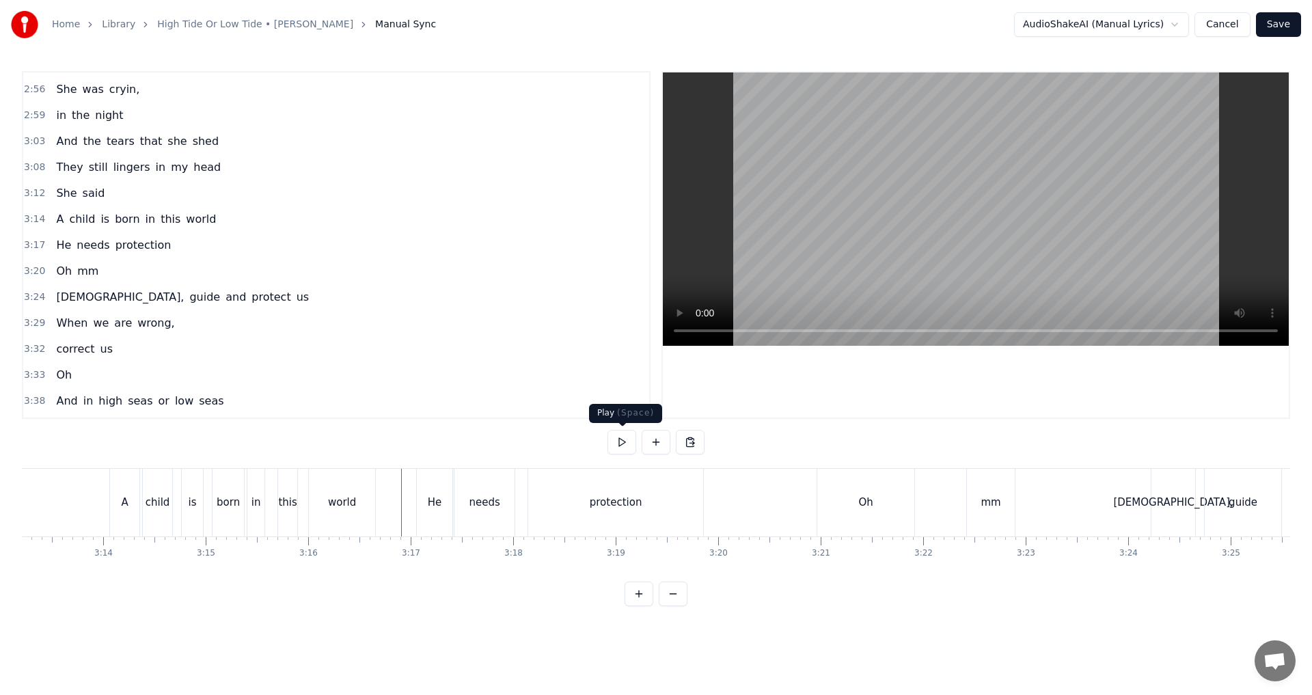
click at [632, 442] on button at bounding box center [622, 442] width 29 height 25
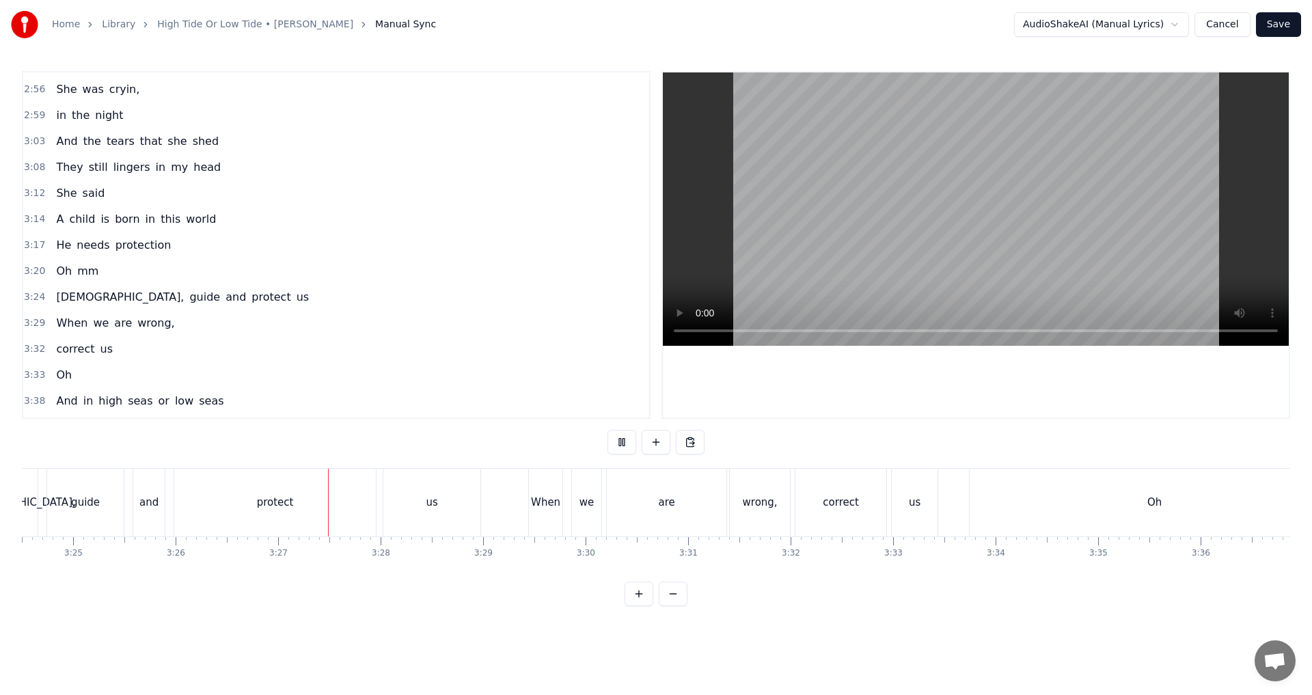
click at [632, 442] on button at bounding box center [622, 442] width 29 height 25
click at [241, 517] on div "protect" at bounding box center [275, 503] width 202 height 68
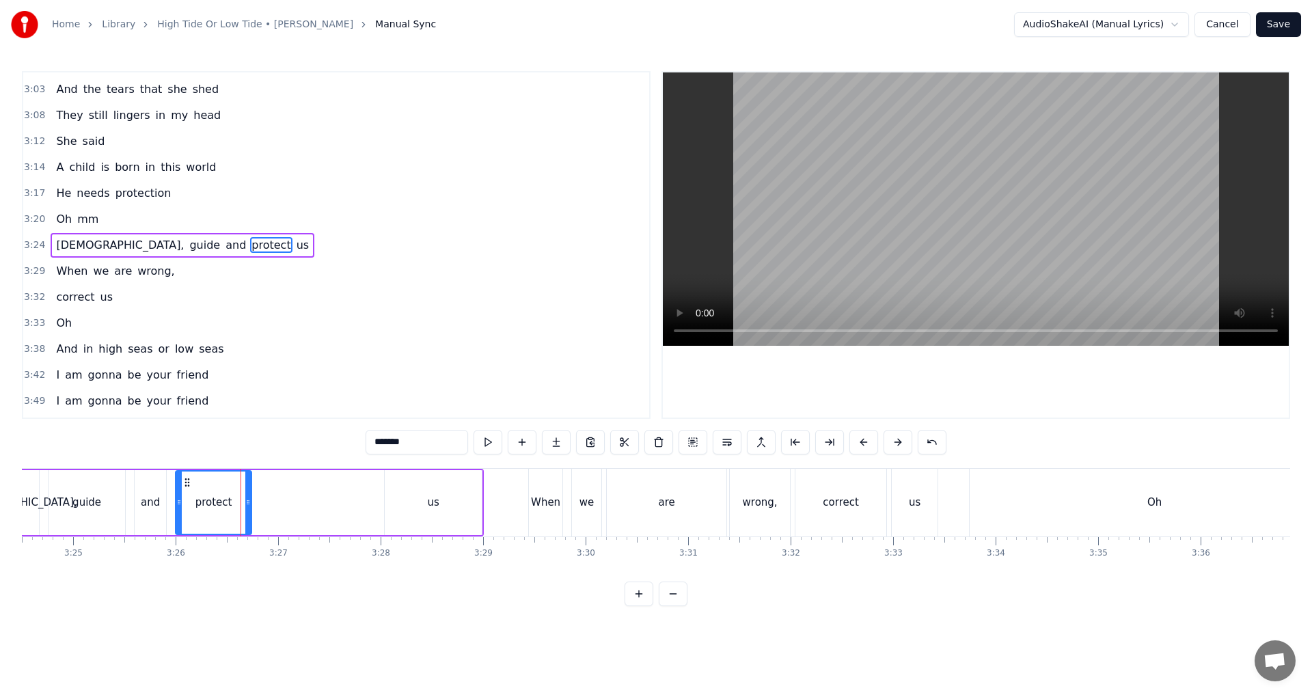
drag, startPoint x: 373, startPoint y: 498, endPoint x: 247, endPoint y: 500, distance: 125.8
click at [247, 500] on icon at bounding box center [247, 502] width 5 height 11
click at [418, 489] on div "us" at bounding box center [433, 502] width 97 height 65
type input "**"
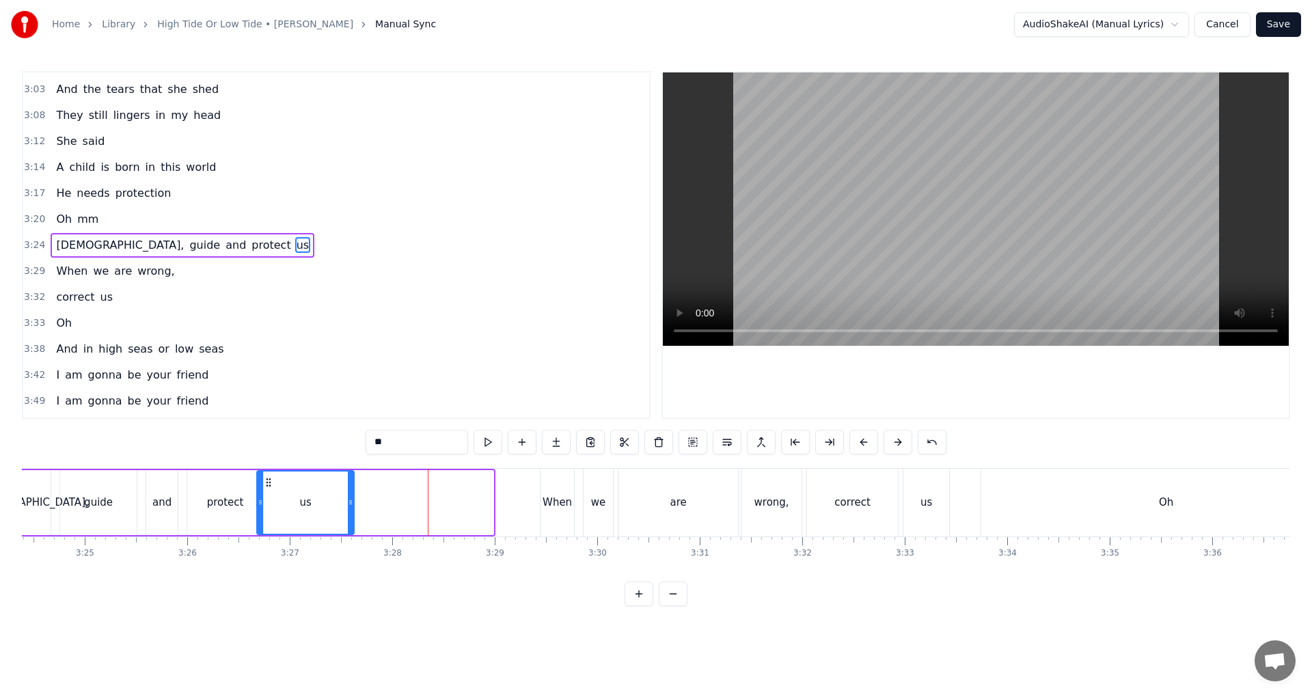
scroll to position [0, 20941]
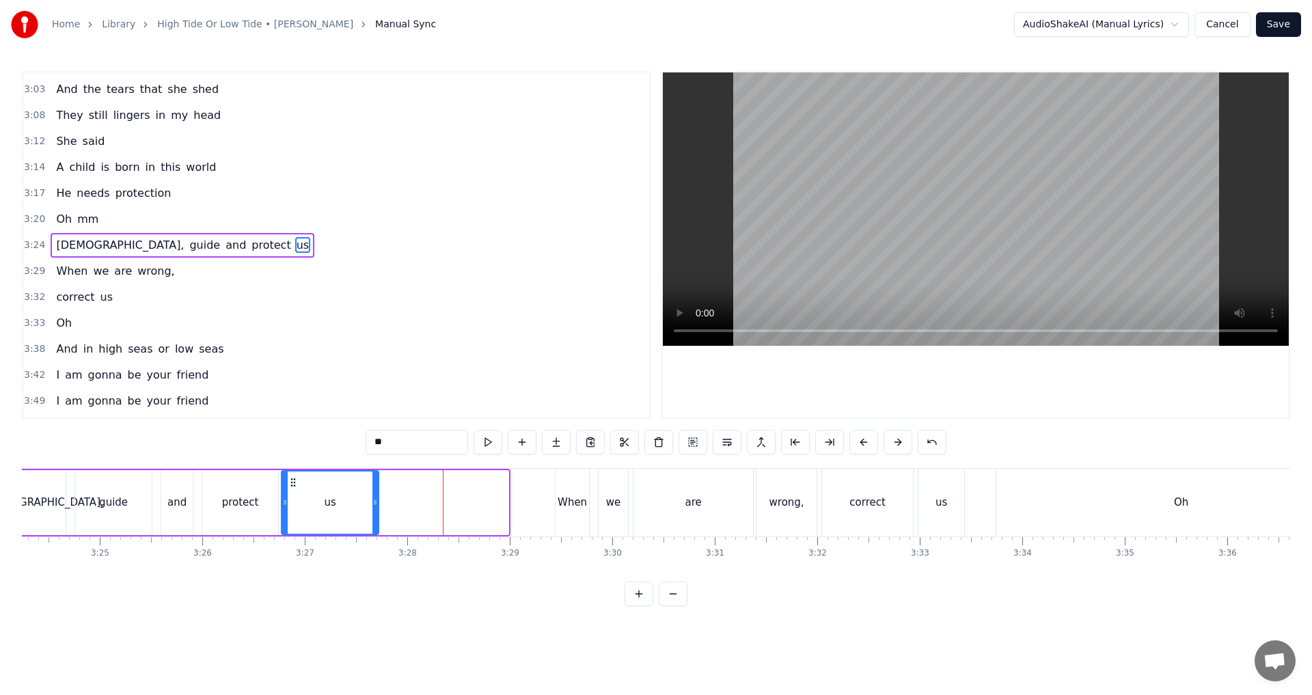
drag, startPoint x: 393, startPoint y: 485, endPoint x: 290, endPoint y: 492, distance: 103.5
click at [290, 492] on div "us" at bounding box center [330, 503] width 96 height 62
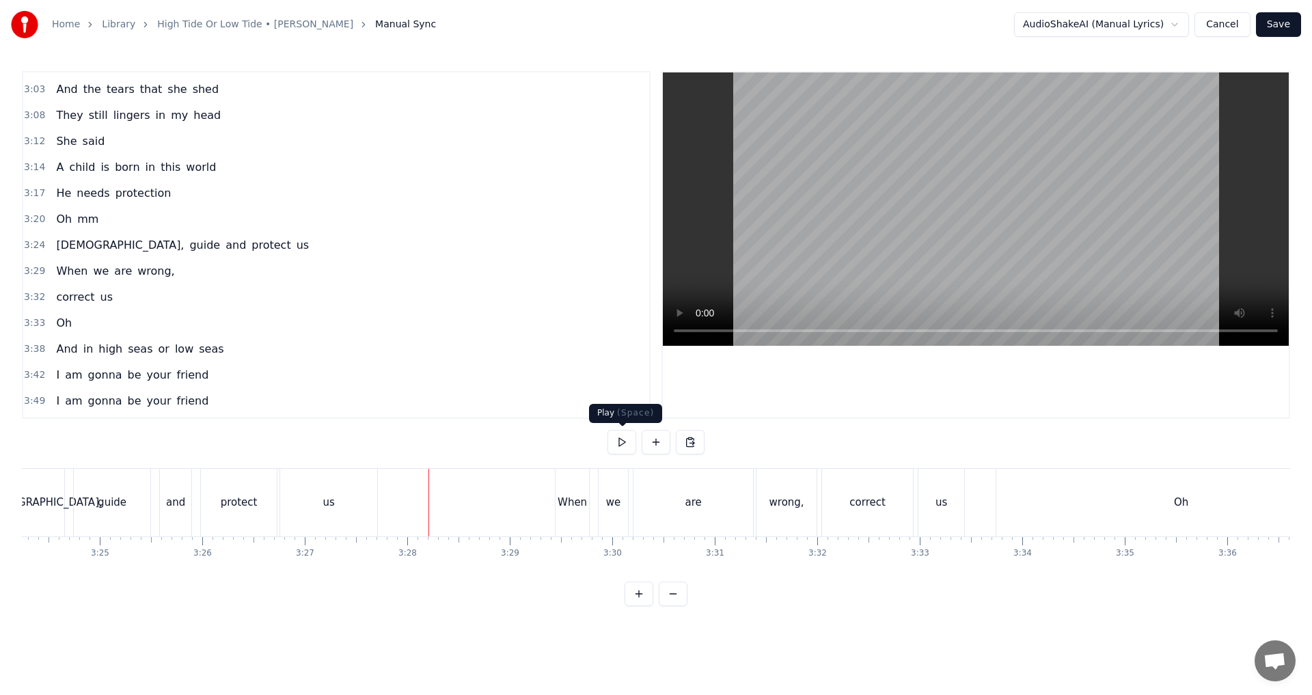
drag, startPoint x: 629, startPoint y: 448, endPoint x: 620, endPoint y: 446, distance: 9.1
click at [627, 446] on button at bounding box center [622, 442] width 29 height 25
click at [620, 446] on button at bounding box center [622, 442] width 29 height 25
click at [654, 511] on div "are" at bounding box center [694, 503] width 120 height 68
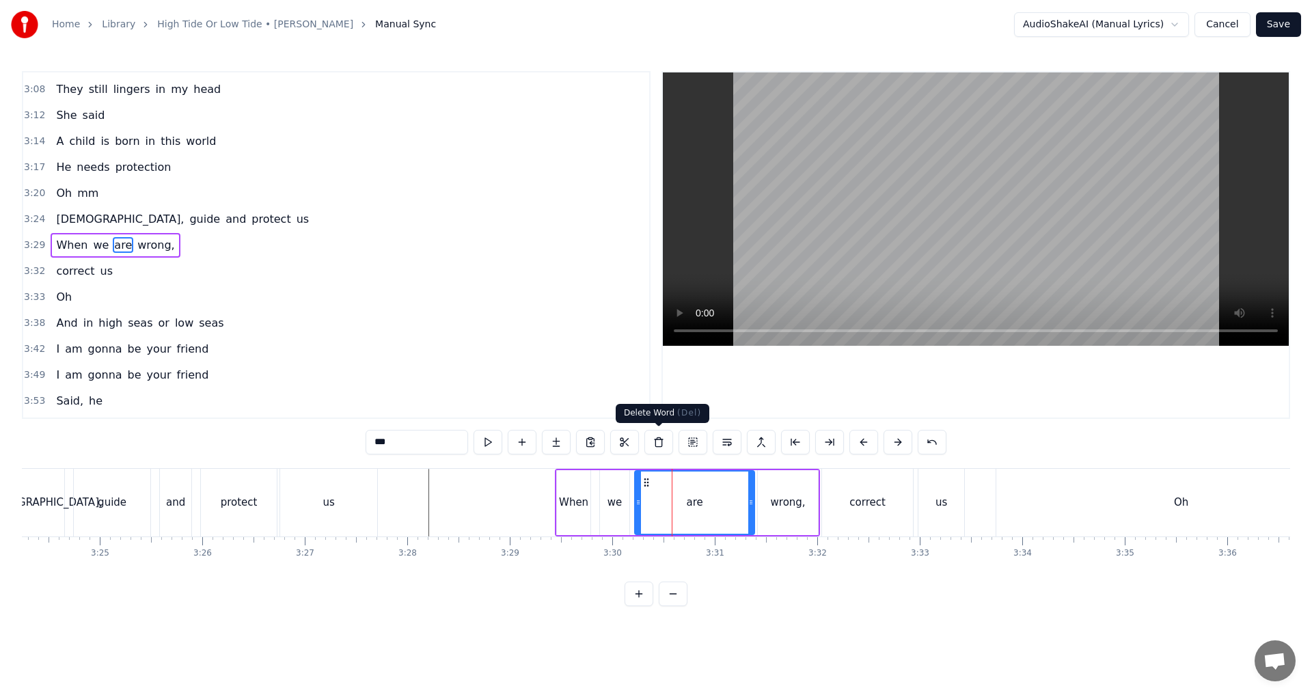
drag, startPoint x: 664, startPoint y: 448, endPoint x: 691, endPoint y: 473, distance: 36.8
click at [654, 448] on button at bounding box center [659, 442] width 29 height 25
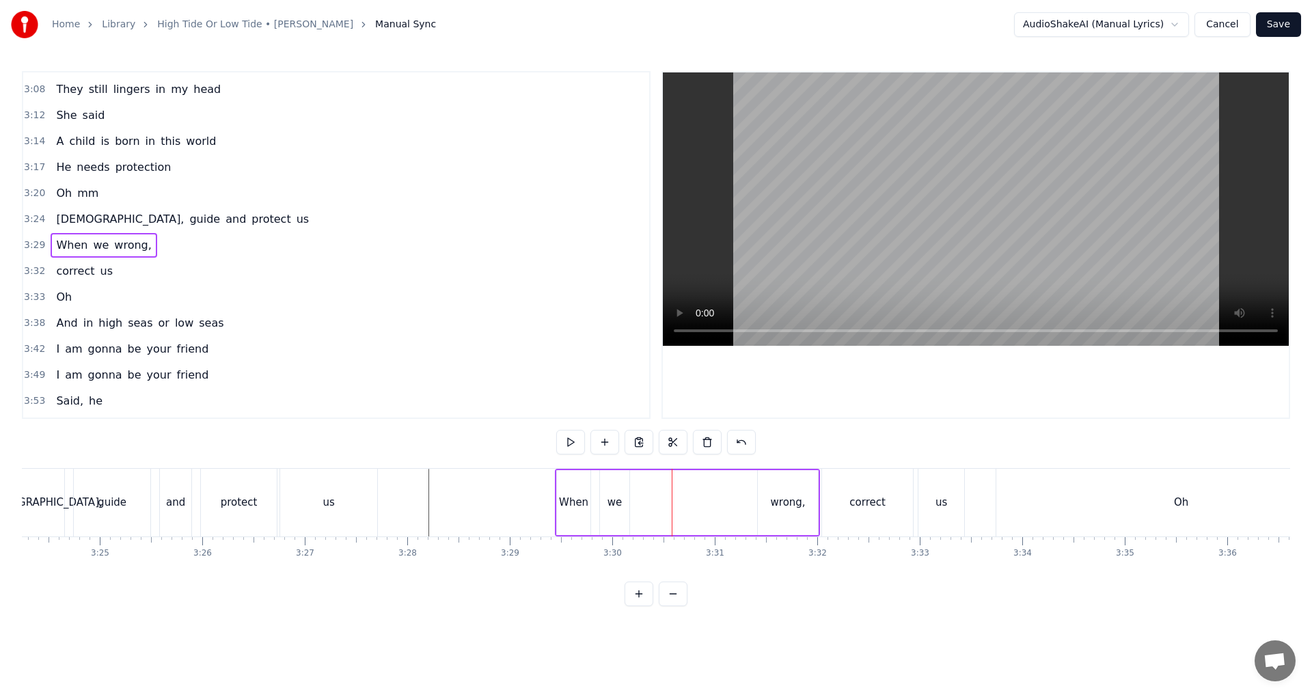
click at [654, 504] on div "wrong," at bounding box center [788, 503] width 35 height 16
drag, startPoint x: 682, startPoint y: 483, endPoint x: 647, endPoint y: 484, distance: 34.9
click at [647, 484] on icon at bounding box center [648, 482] width 11 height 11
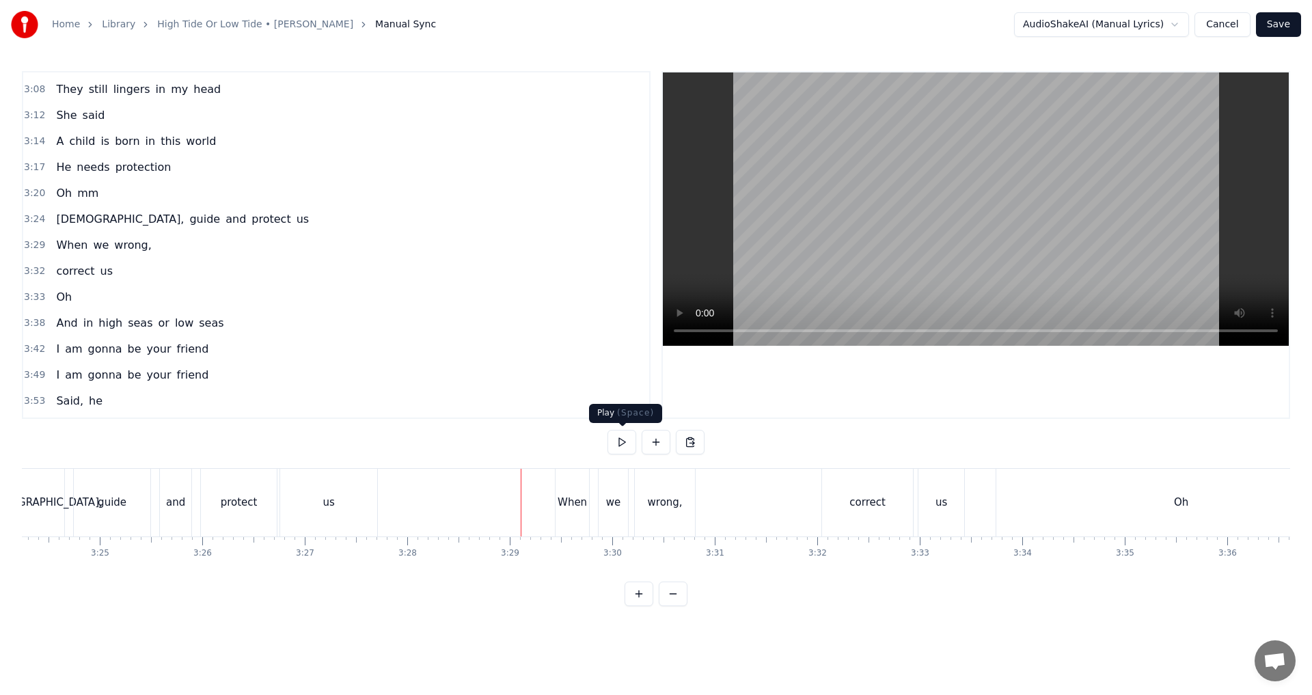
click at [618, 445] on button at bounding box center [622, 442] width 29 height 25
click at [654, 505] on div "wrong," at bounding box center [665, 503] width 35 height 16
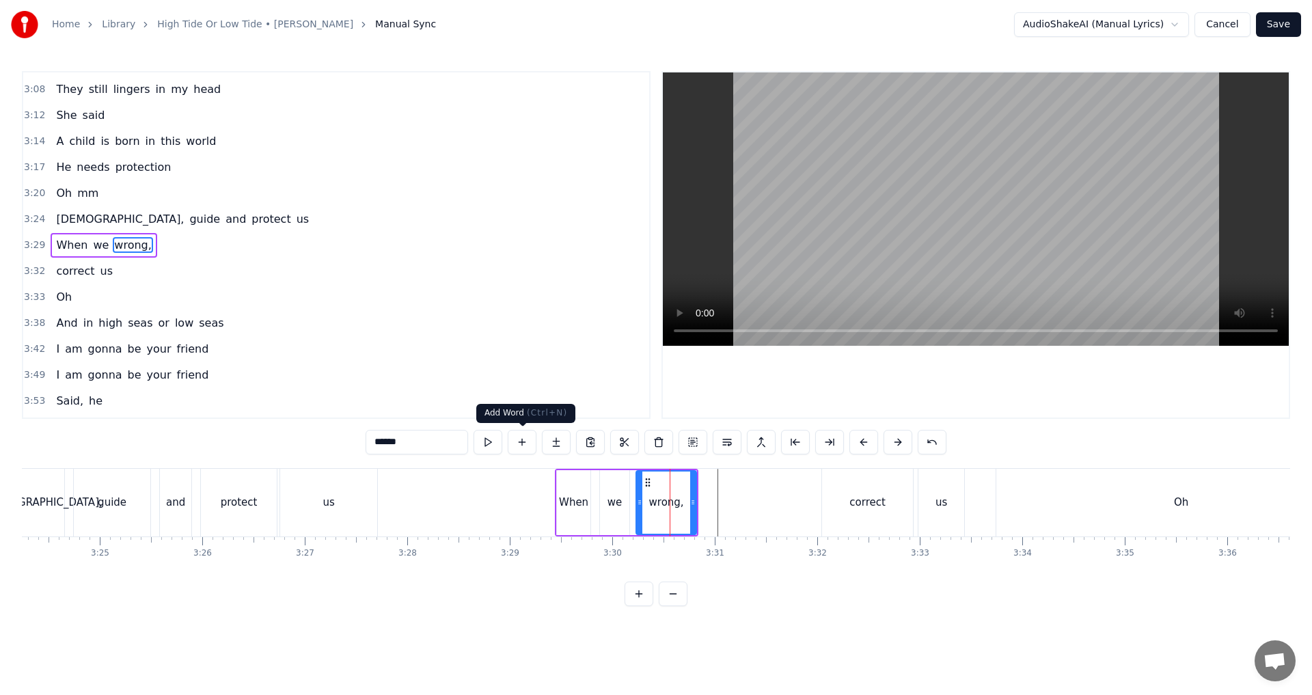
click at [524, 438] on button at bounding box center [522, 442] width 29 height 25
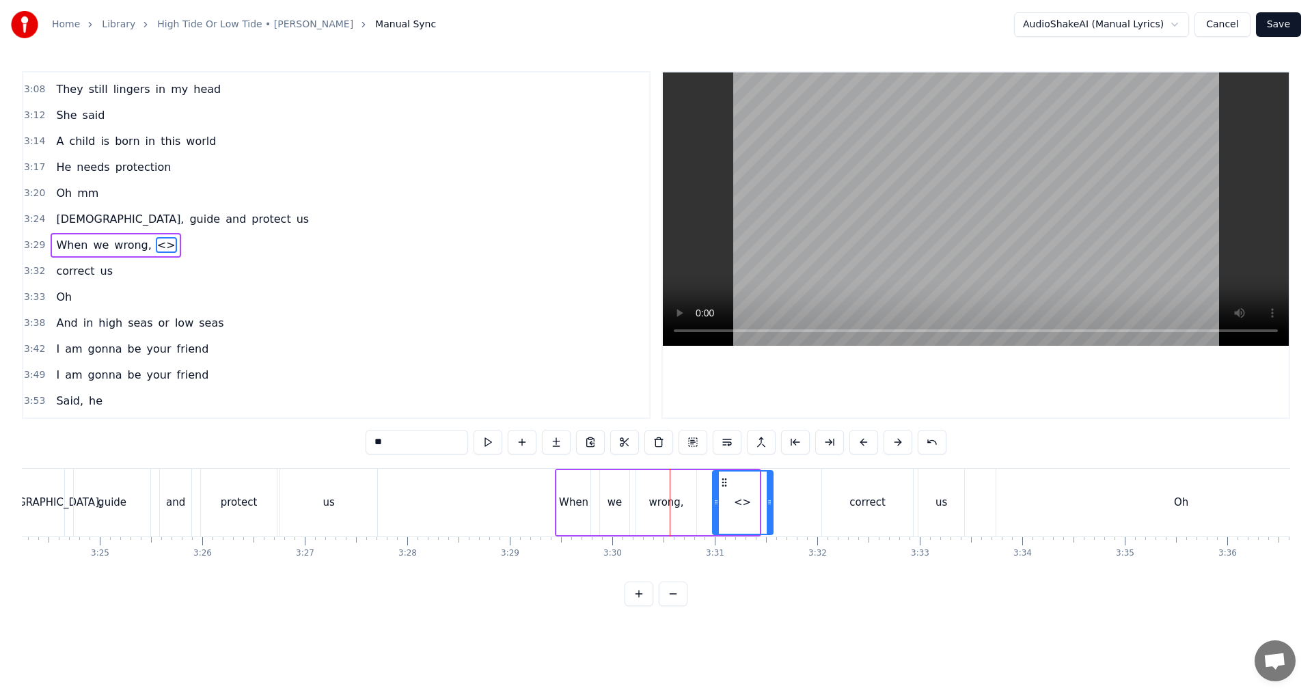
drag, startPoint x: 713, startPoint y: 483, endPoint x: 727, endPoint y: 485, distance: 13.9
click at [654, 485] on icon at bounding box center [724, 482] width 11 height 11
click at [654, 506] on div "<>" at bounding box center [743, 502] width 62 height 65
drag, startPoint x: 770, startPoint y: 506, endPoint x: 803, endPoint y: 502, distance: 33.0
click at [654, 502] on icon at bounding box center [802, 502] width 5 height 11
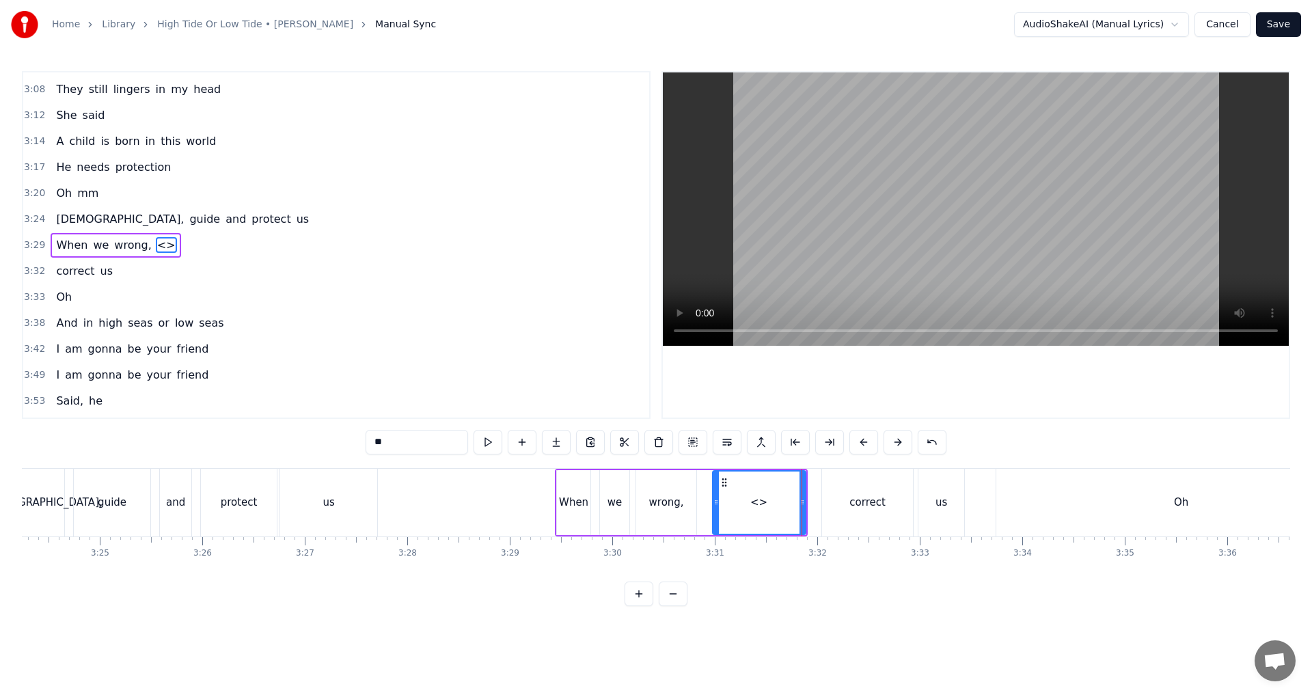
drag, startPoint x: 357, startPoint y: 440, endPoint x: 294, endPoint y: 444, distance: 63.0
click at [299, 442] on div "0:34 In high seas 0:35 or in low seas 0:39 I'm gonna be your friend 0:44 I'm go…" at bounding box center [656, 338] width 1269 height 535
type input "******"
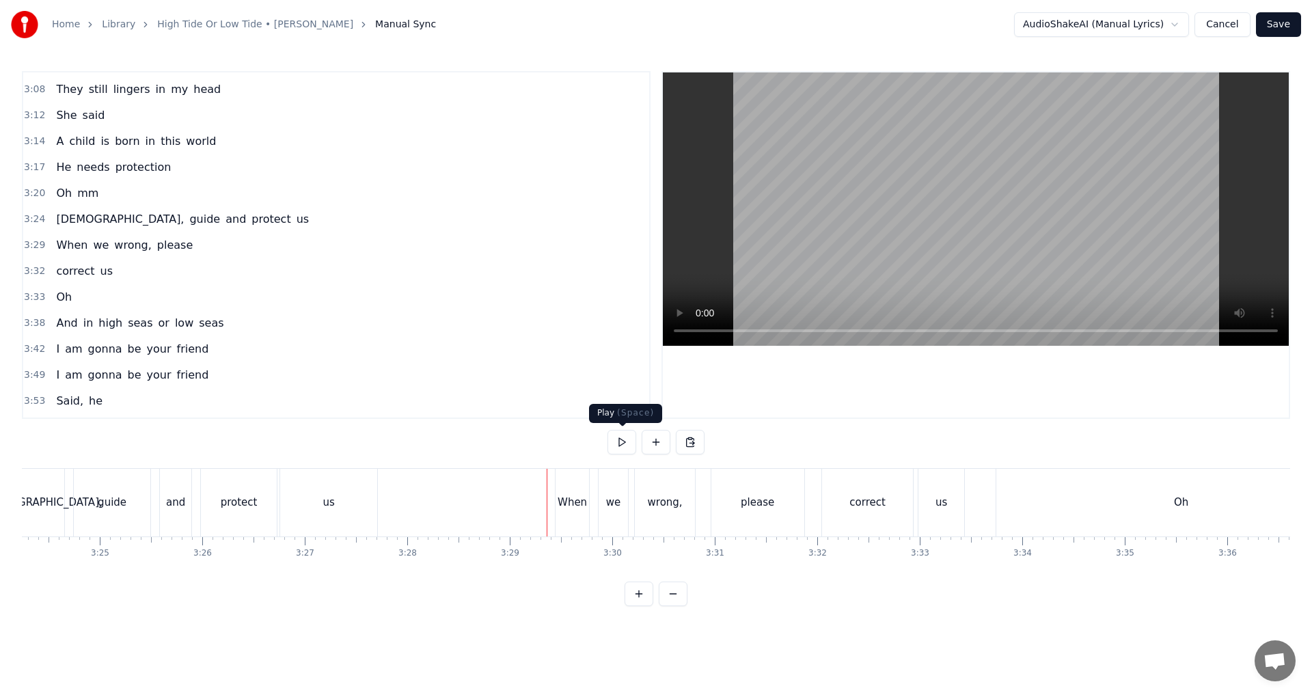
click at [614, 446] on button at bounding box center [622, 442] width 29 height 25
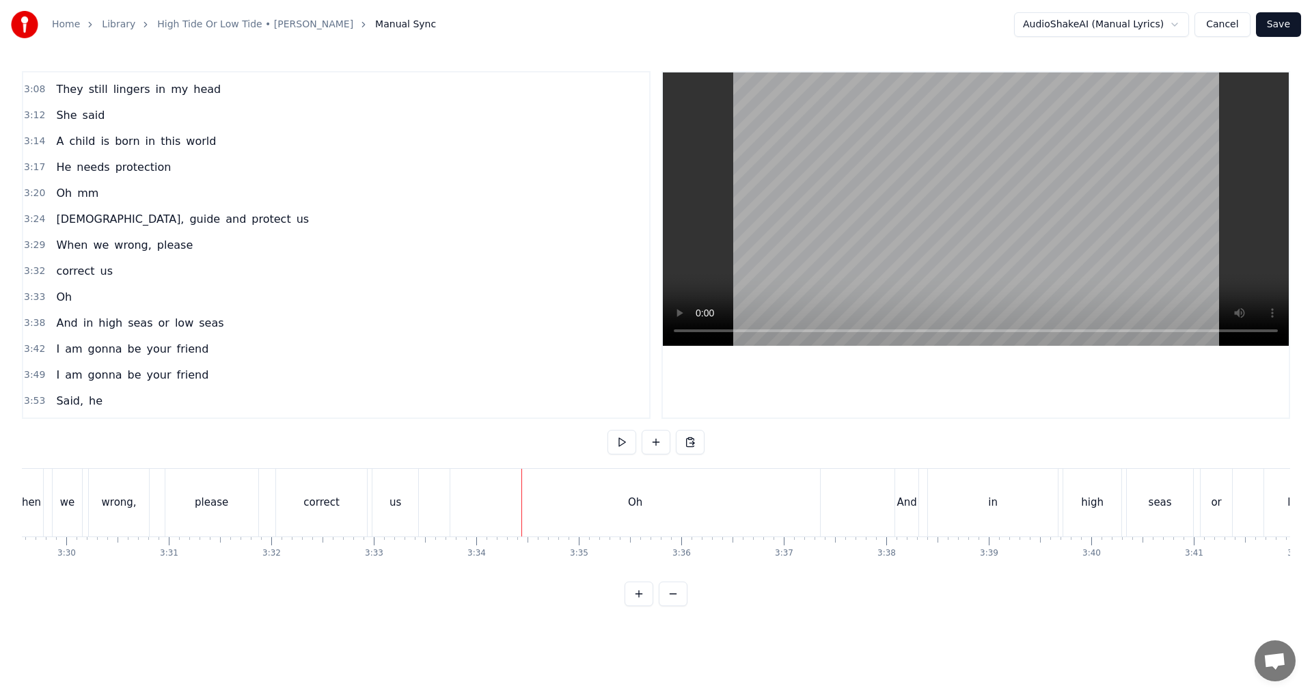
scroll to position [0, 21440]
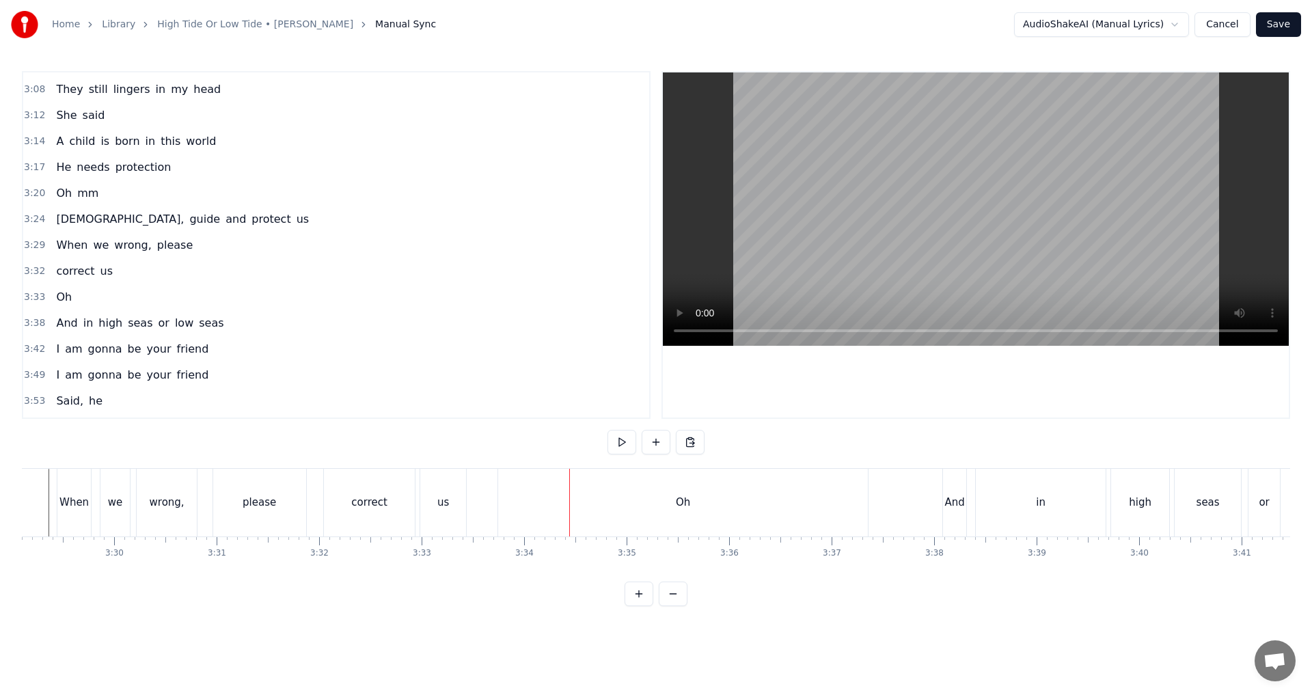
click at [502, 502] on div "Oh" at bounding box center [683, 503] width 370 height 68
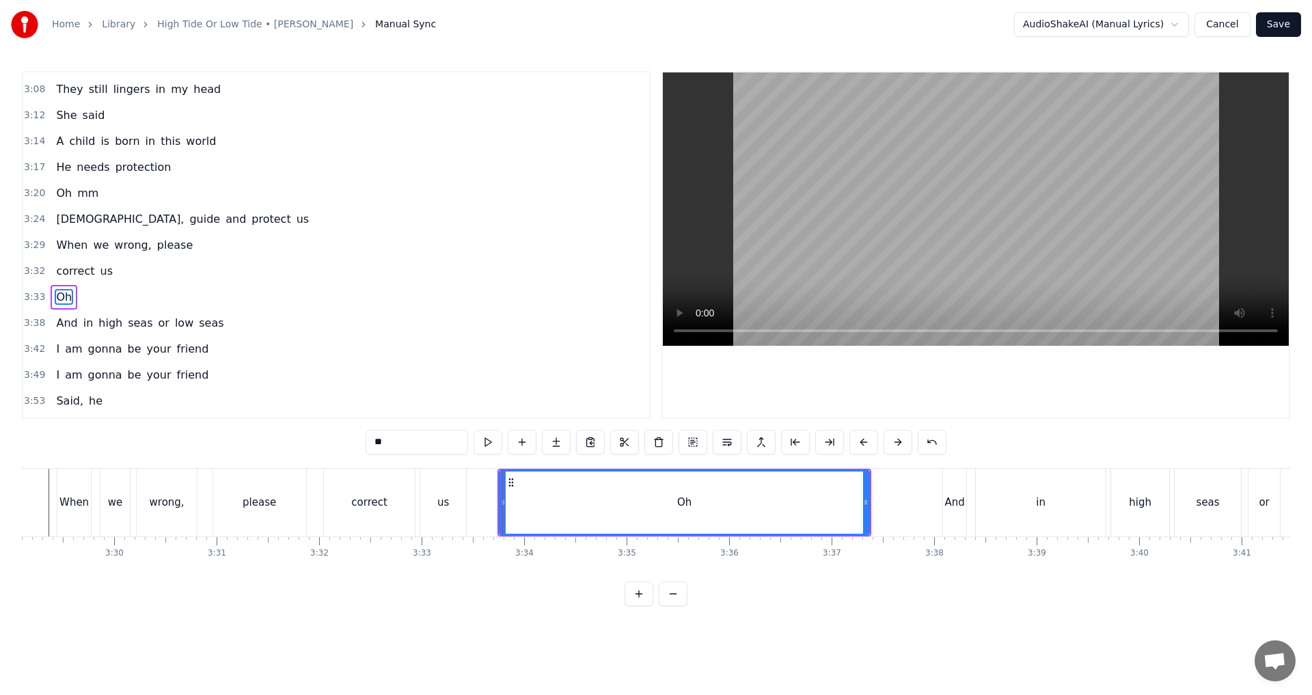
scroll to position [905, 0]
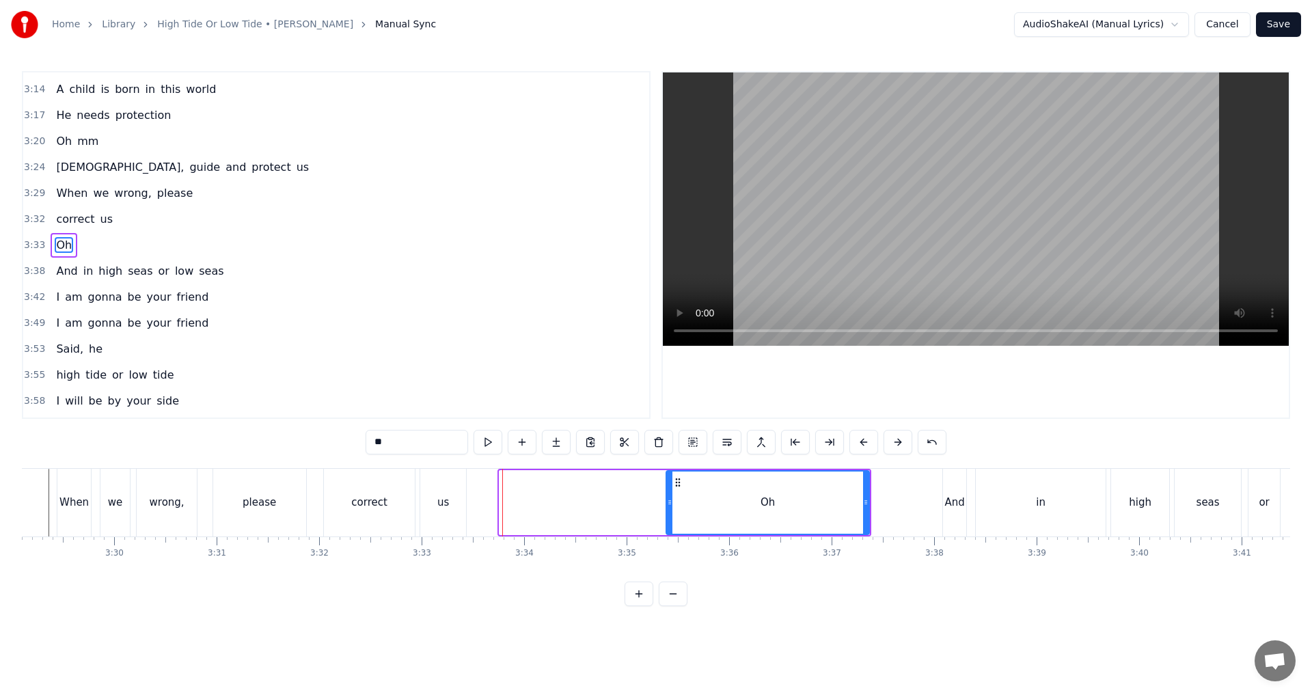
drag, startPoint x: 515, startPoint y: 505, endPoint x: 669, endPoint y: 503, distance: 153.8
click at [654, 503] on icon at bounding box center [669, 502] width 5 height 11
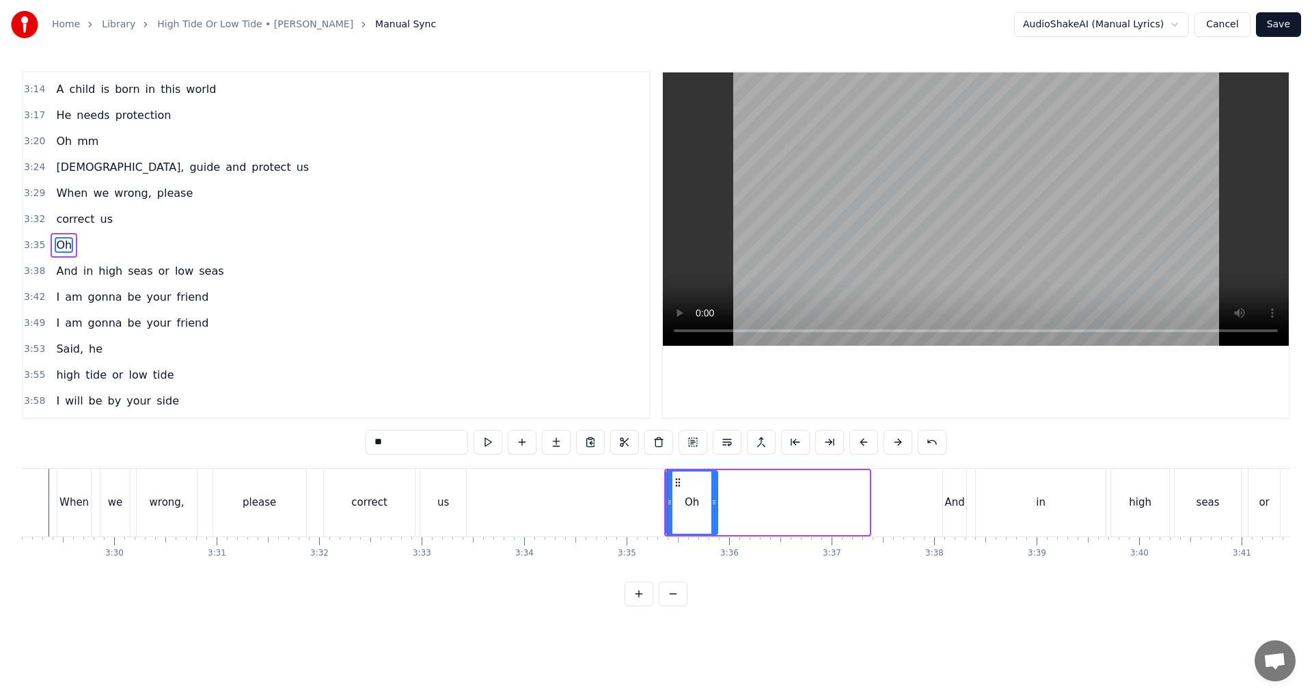
drag, startPoint x: 868, startPoint y: 504, endPoint x: 716, endPoint y: 498, distance: 151.8
click at [654, 498] on icon at bounding box center [714, 502] width 5 height 11
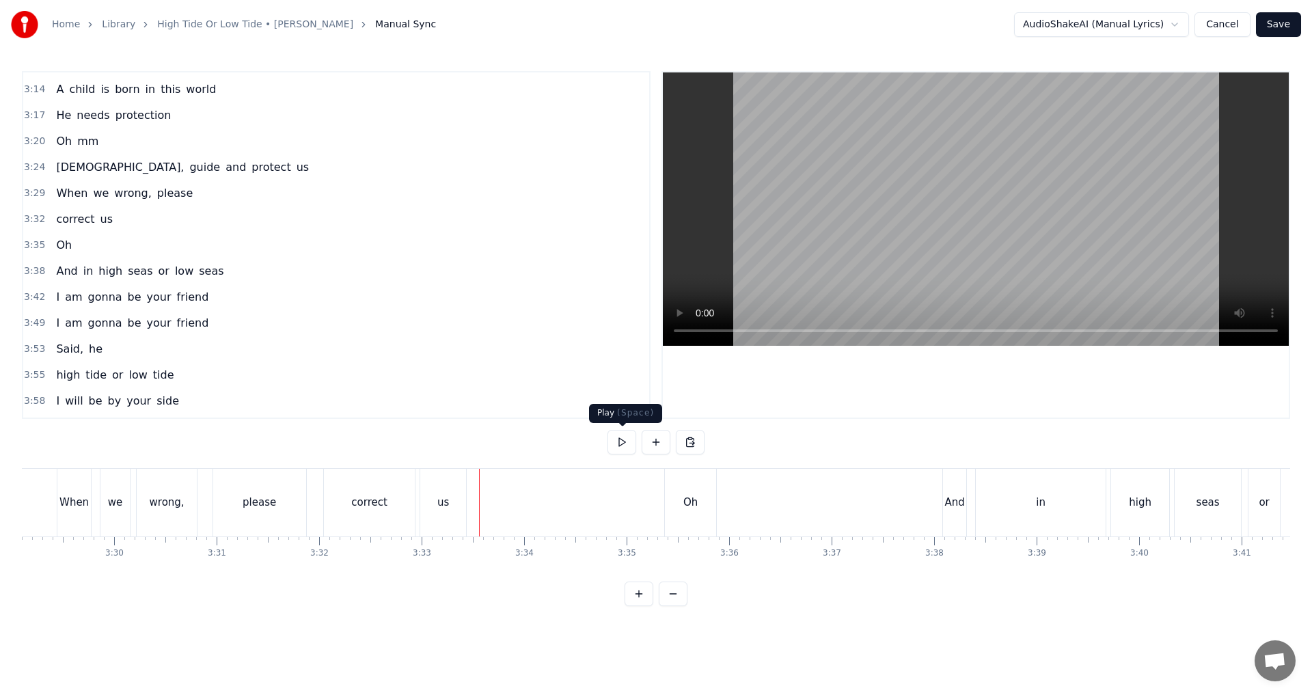
click at [618, 447] on button at bounding box center [622, 442] width 29 height 25
click at [654, 500] on div "Oh" at bounding box center [690, 503] width 51 height 68
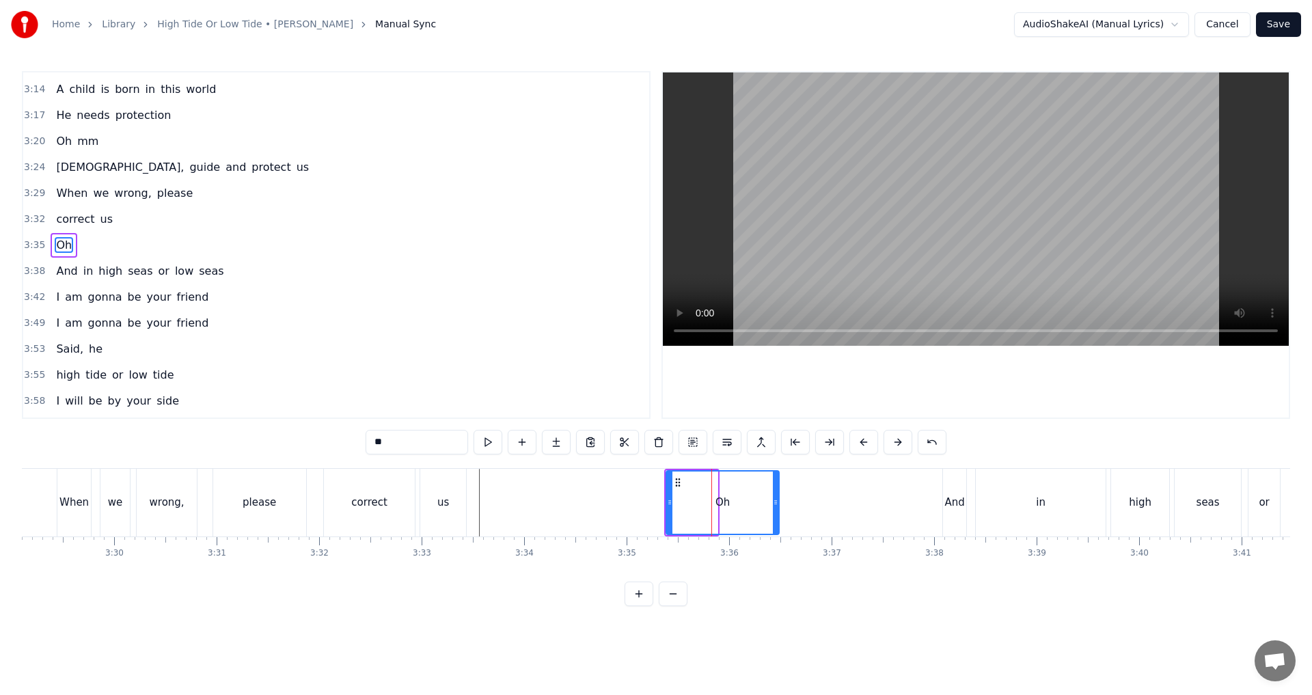
drag, startPoint x: 712, startPoint y: 504, endPoint x: 774, endPoint y: 501, distance: 62.3
click at [654, 501] on icon at bounding box center [775, 502] width 5 height 11
click at [485, 442] on button at bounding box center [488, 442] width 29 height 25
click at [654, 507] on div "Oh" at bounding box center [723, 503] width 112 height 62
drag, startPoint x: 779, startPoint y: 502, endPoint x: 719, endPoint y: 502, distance: 59.5
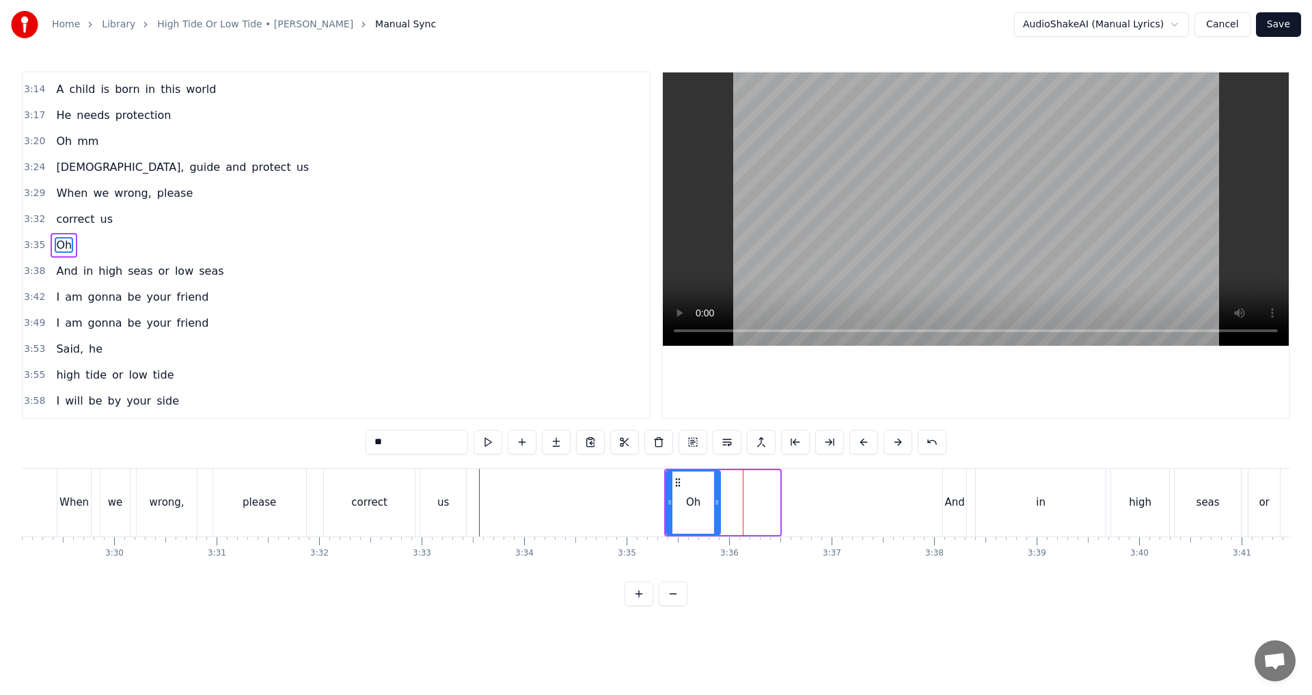
click at [654, 502] on icon at bounding box center [716, 502] width 5 height 11
click at [525, 445] on button at bounding box center [522, 442] width 29 height 25
drag, startPoint x: 409, startPoint y: 438, endPoint x: 258, endPoint y: 437, distance: 151.8
click at [266, 438] on div "0:34 In high seas 0:35 or in low seas 0:39 I'm gonna be your friend 0:44 I'm go…" at bounding box center [656, 338] width 1269 height 535
type input "**"
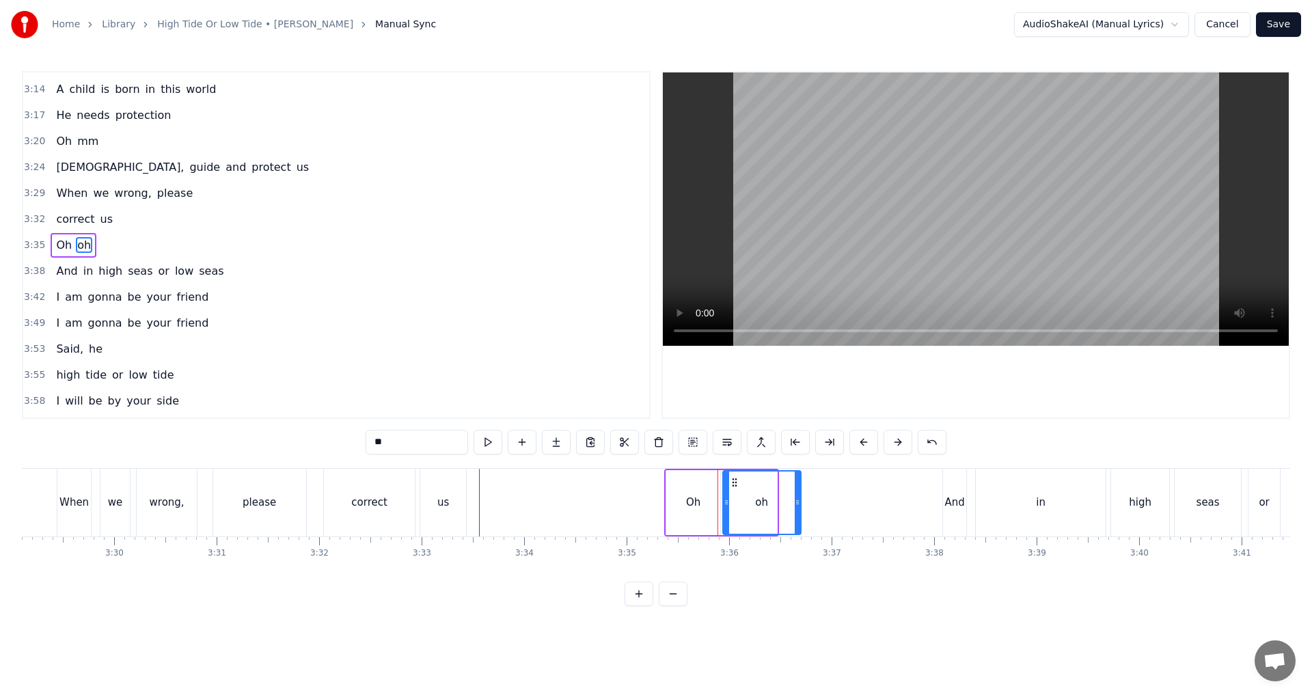
drag, startPoint x: 774, startPoint y: 507, endPoint x: 798, endPoint y: 505, distance: 24.0
click at [654, 505] on icon at bounding box center [797, 502] width 5 height 11
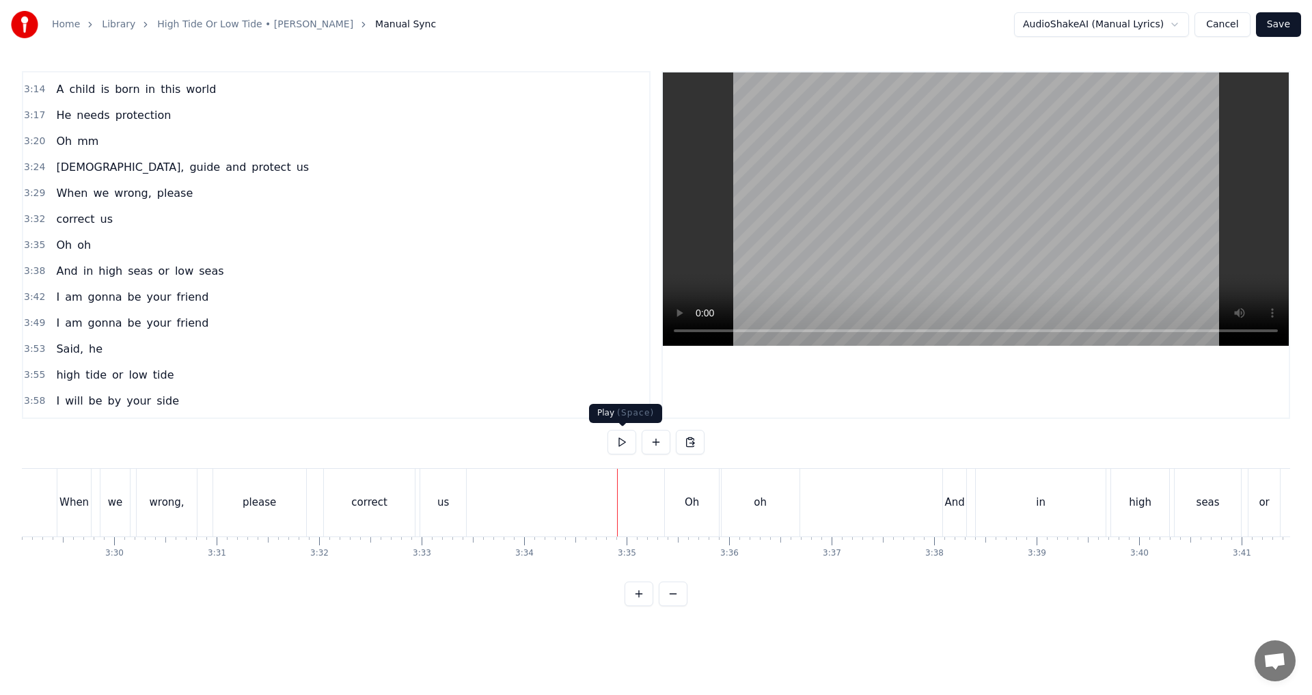
click at [623, 449] on button at bounding box center [622, 442] width 29 height 25
click at [625, 450] on button at bounding box center [622, 442] width 29 height 25
click at [654, 507] on div "in" at bounding box center [1041, 503] width 10 height 16
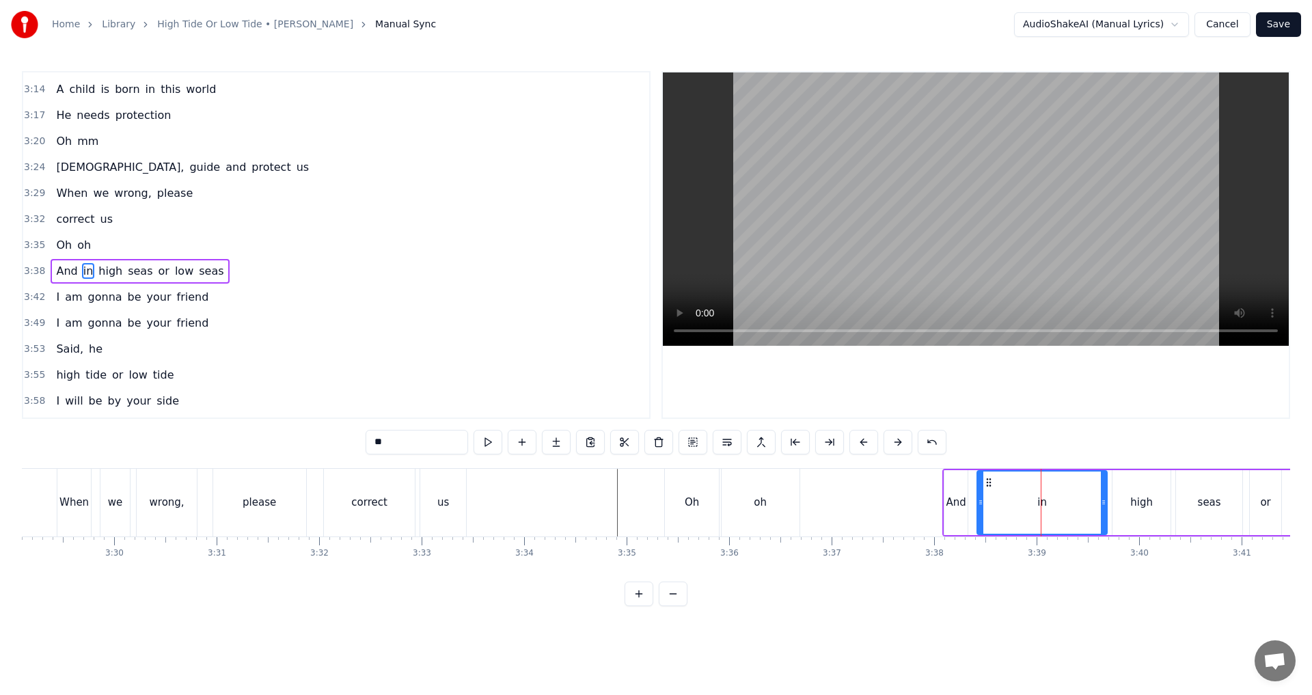
scroll to position [931, 0]
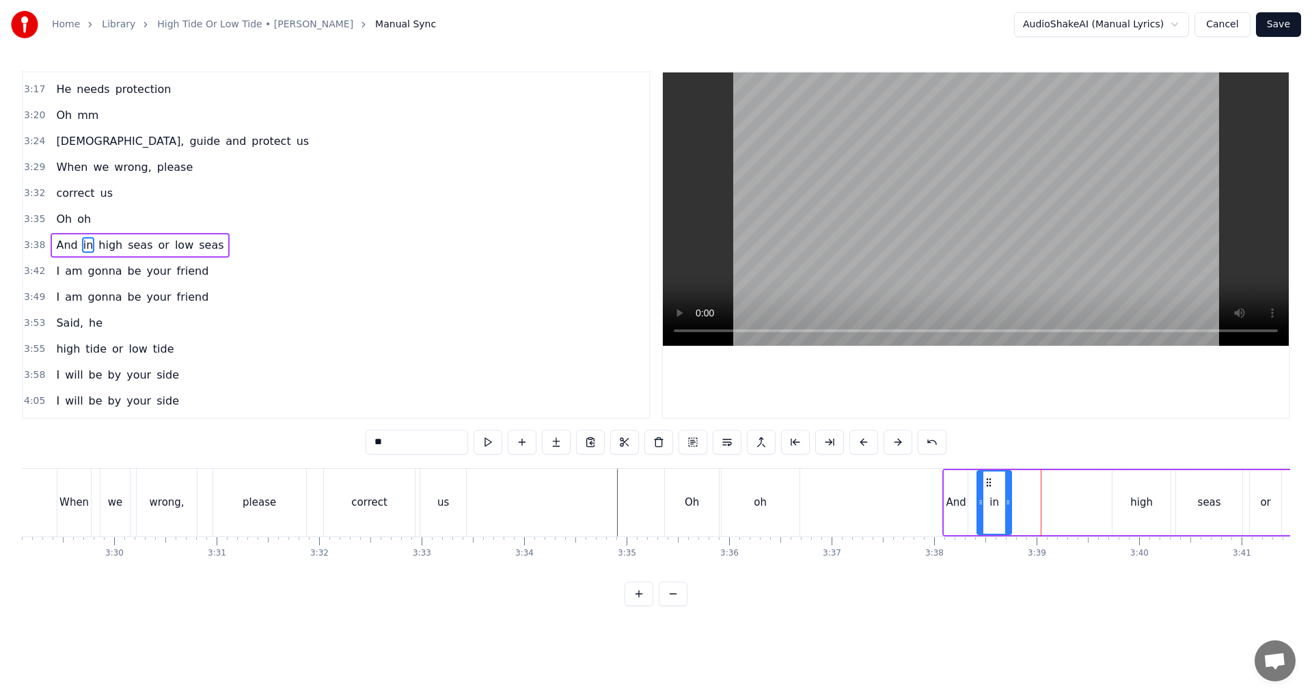
drag, startPoint x: 1103, startPoint y: 505, endPoint x: 1007, endPoint y: 509, distance: 95.8
click at [654, 509] on div at bounding box center [1008, 503] width 5 height 62
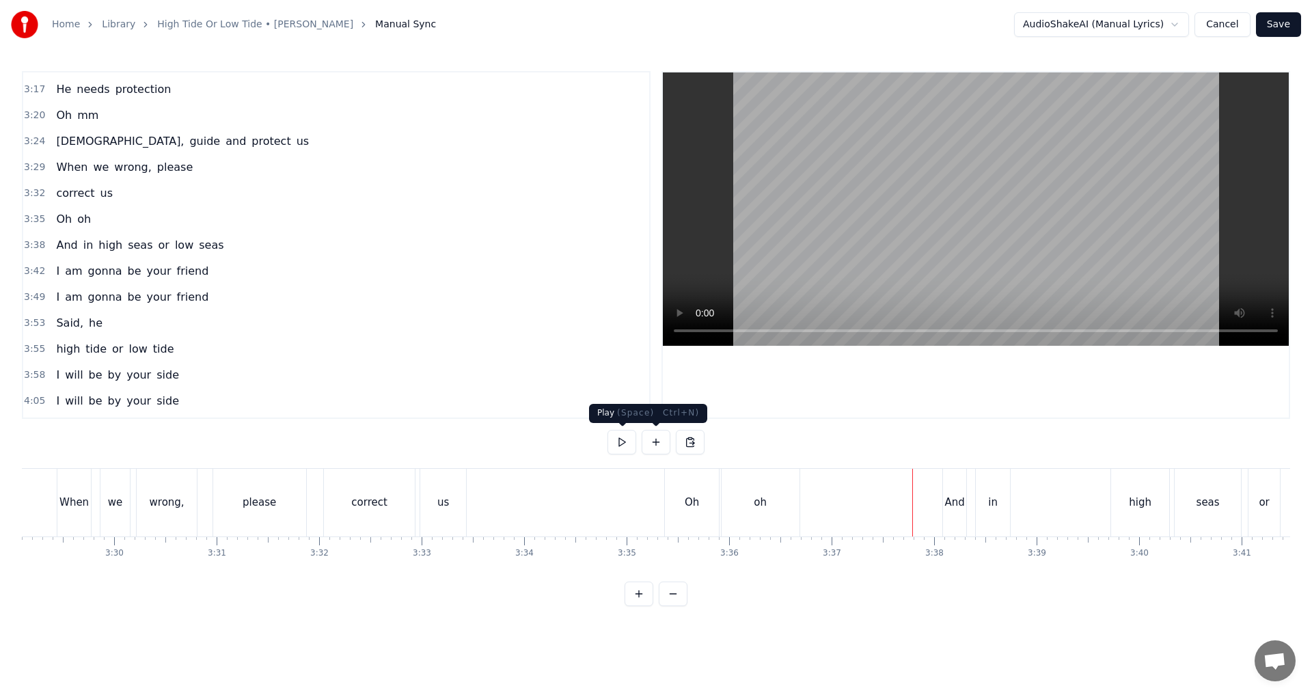
click at [619, 440] on button at bounding box center [622, 442] width 29 height 25
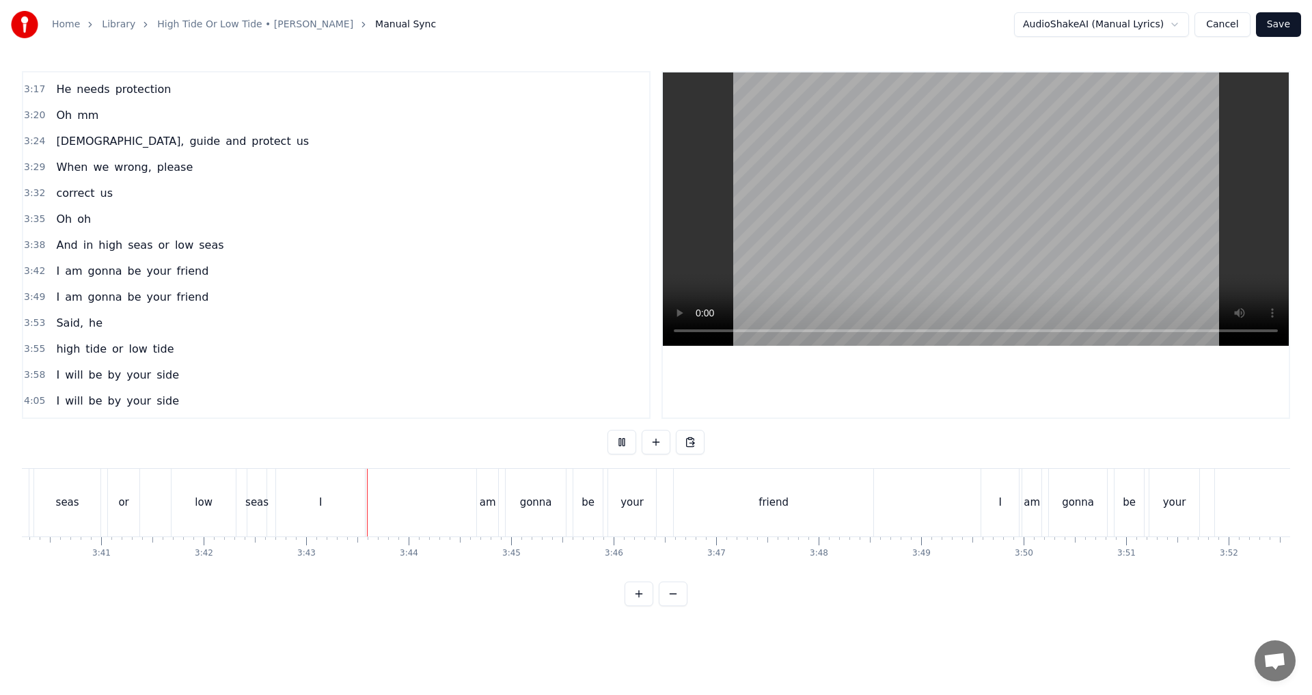
click at [641, 448] on div at bounding box center [656, 442] width 97 height 25
click at [620, 444] on button at bounding box center [622, 442] width 29 height 25
click at [342, 504] on div "I" at bounding box center [320, 503] width 89 height 68
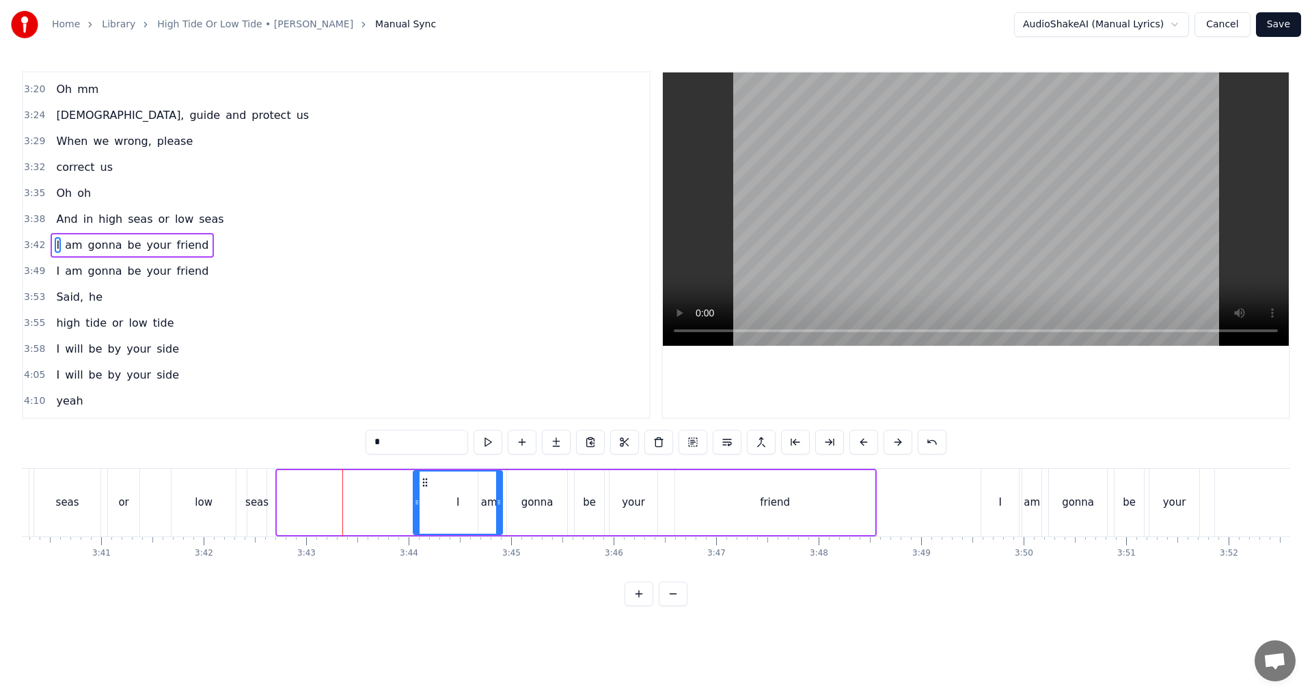
drag, startPoint x: 287, startPoint y: 483, endPoint x: 423, endPoint y: 480, distance: 136.1
click at [423, 480] on icon at bounding box center [425, 482] width 11 height 11
click at [485, 500] on div "I" at bounding box center [457, 503] width 87 height 62
click at [489, 511] on div "I" at bounding box center [457, 503] width 87 height 62
drag, startPoint x: 424, startPoint y: 481, endPoint x: 404, endPoint y: 481, distance: 20.5
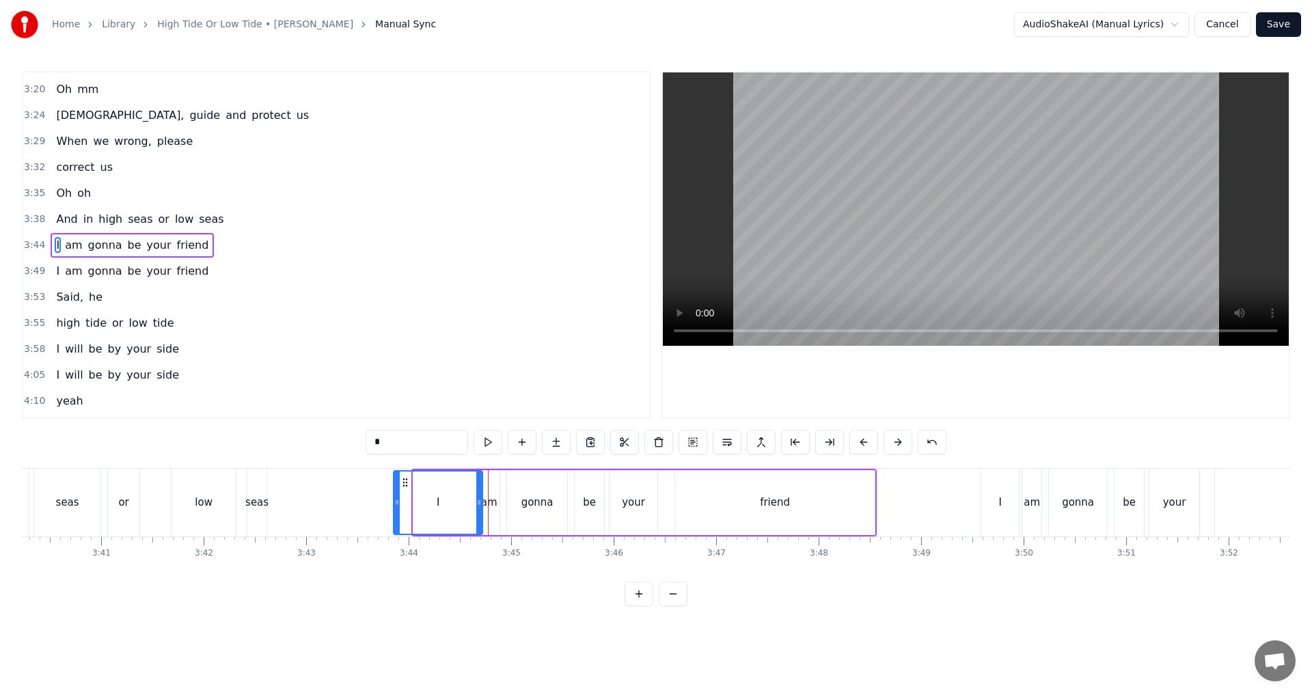
click at [404, 481] on icon at bounding box center [405, 482] width 11 height 11
click at [489, 497] on div "am" at bounding box center [489, 503] width 16 height 16
type input "**"
click at [654, 445] on button at bounding box center [659, 442] width 29 height 25
click at [405, 485] on div "I" at bounding box center [437, 502] width 89 height 65
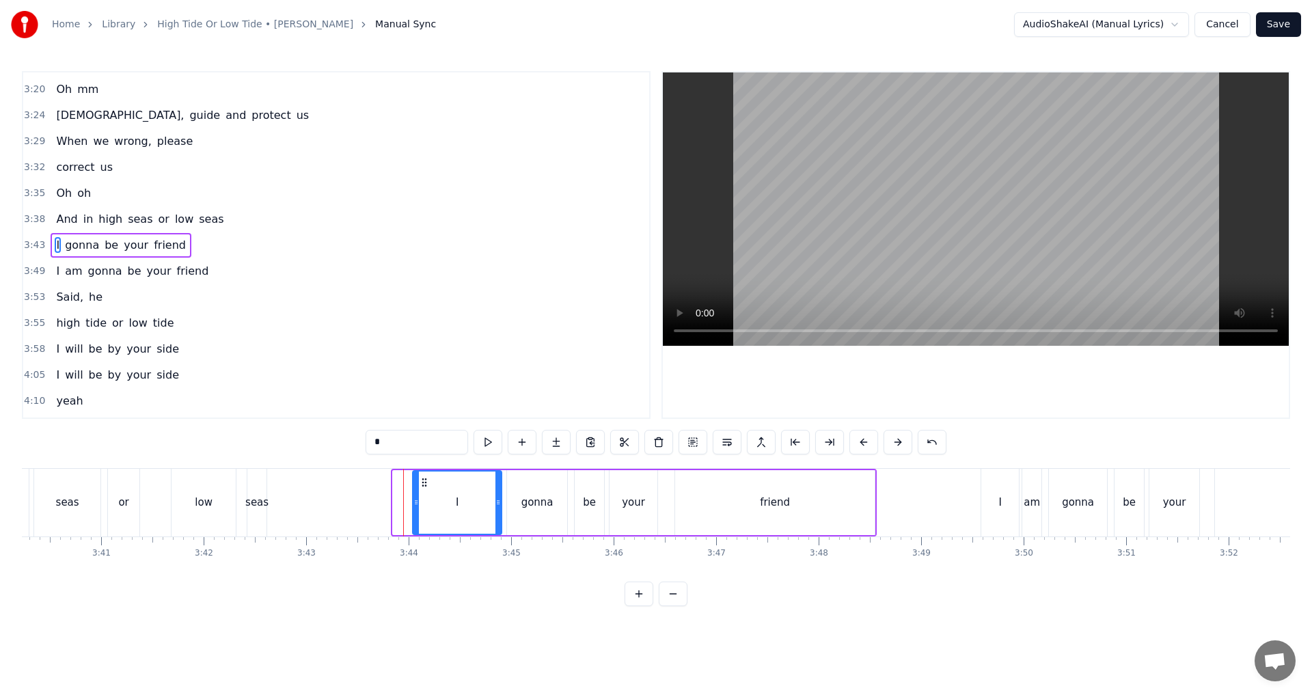
drag, startPoint x: 401, startPoint y: 480, endPoint x: 421, endPoint y: 480, distance: 19.8
click at [421, 480] on icon at bounding box center [424, 482] width 11 height 11
drag, startPoint x: 414, startPoint y: 502, endPoint x: 436, endPoint y: 502, distance: 21.9
click at [436, 502] on icon at bounding box center [437, 502] width 5 height 11
click at [498, 506] on icon at bounding box center [496, 502] width 5 height 11
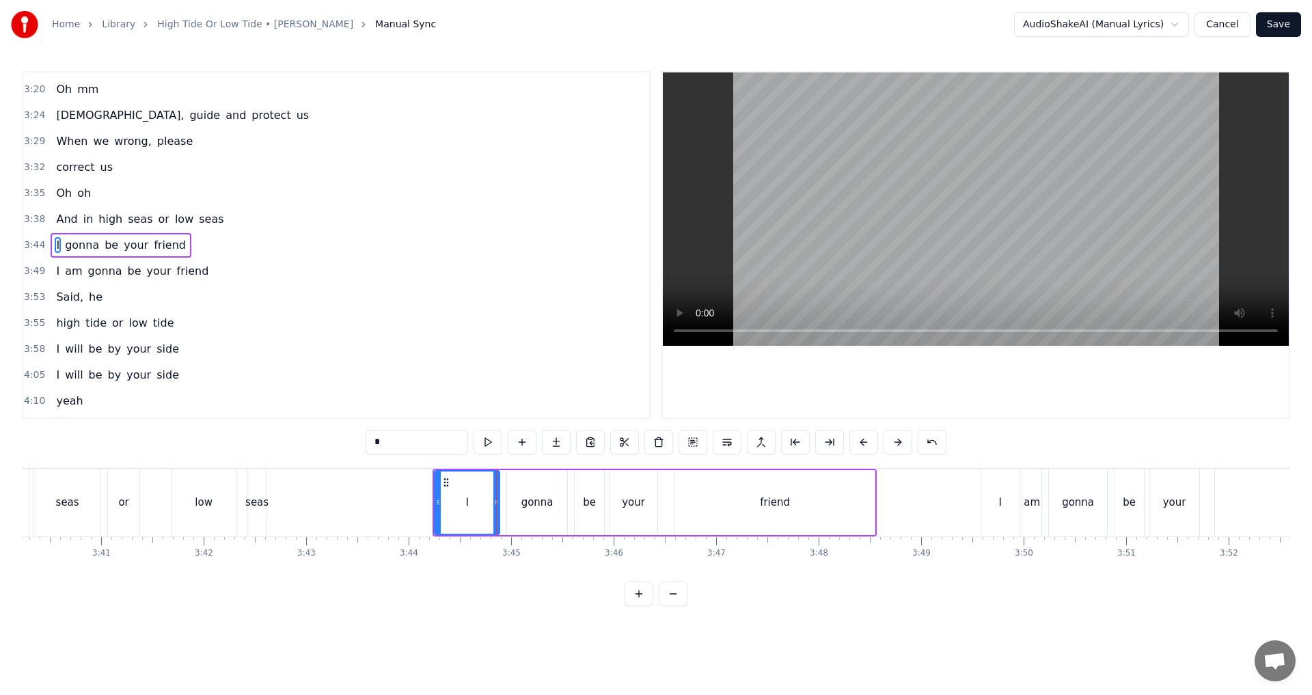
click at [461, 504] on div "I" at bounding box center [467, 503] width 64 height 62
click at [418, 448] on input "*" at bounding box center [417, 442] width 103 height 25
click at [265, 508] on div "seas" at bounding box center [256, 503] width 23 height 16
type input "****"
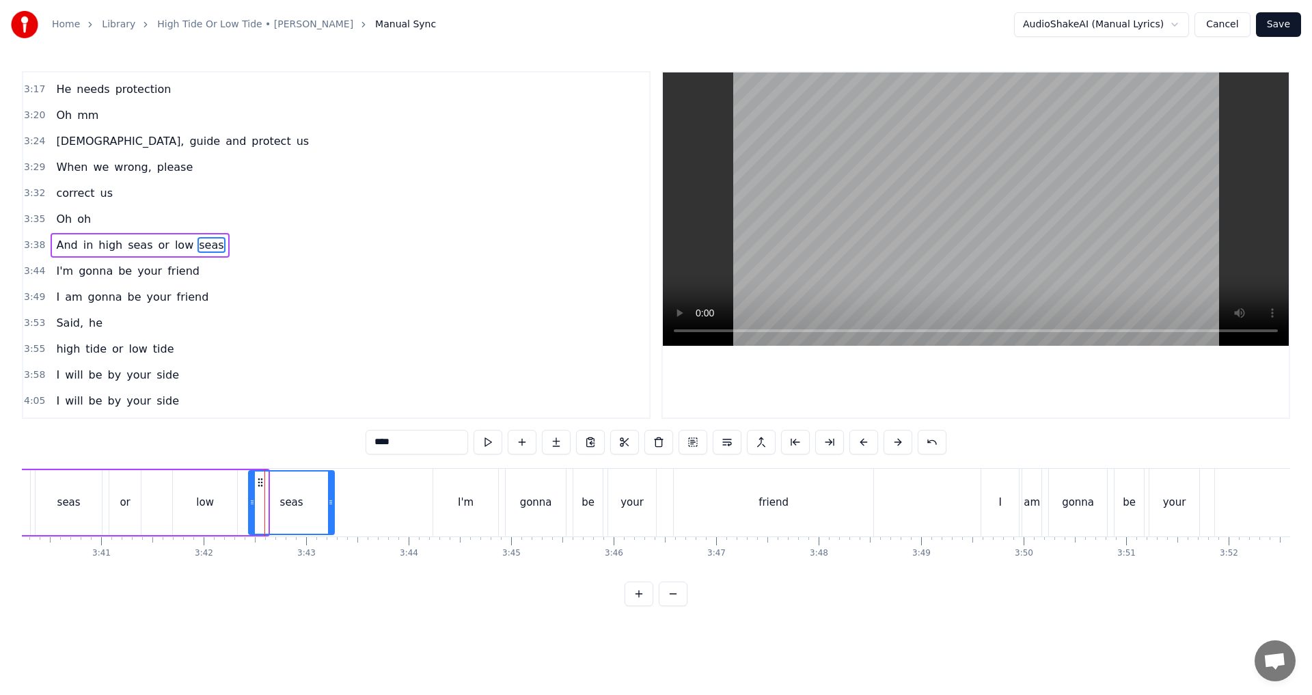
drag, startPoint x: 267, startPoint y: 505, endPoint x: 333, endPoint y: 500, distance: 66.5
click at [333, 500] on icon at bounding box center [330, 502] width 5 height 11
click at [485, 440] on button at bounding box center [488, 442] width 29 height 25
click at [329, 498] on icon at bounding box center [330, 502] width 5 height 11
drag, startPoint x: 329, startPoint y: 498, endPoint x: 352, endPoint y: 498, distance: 23.2
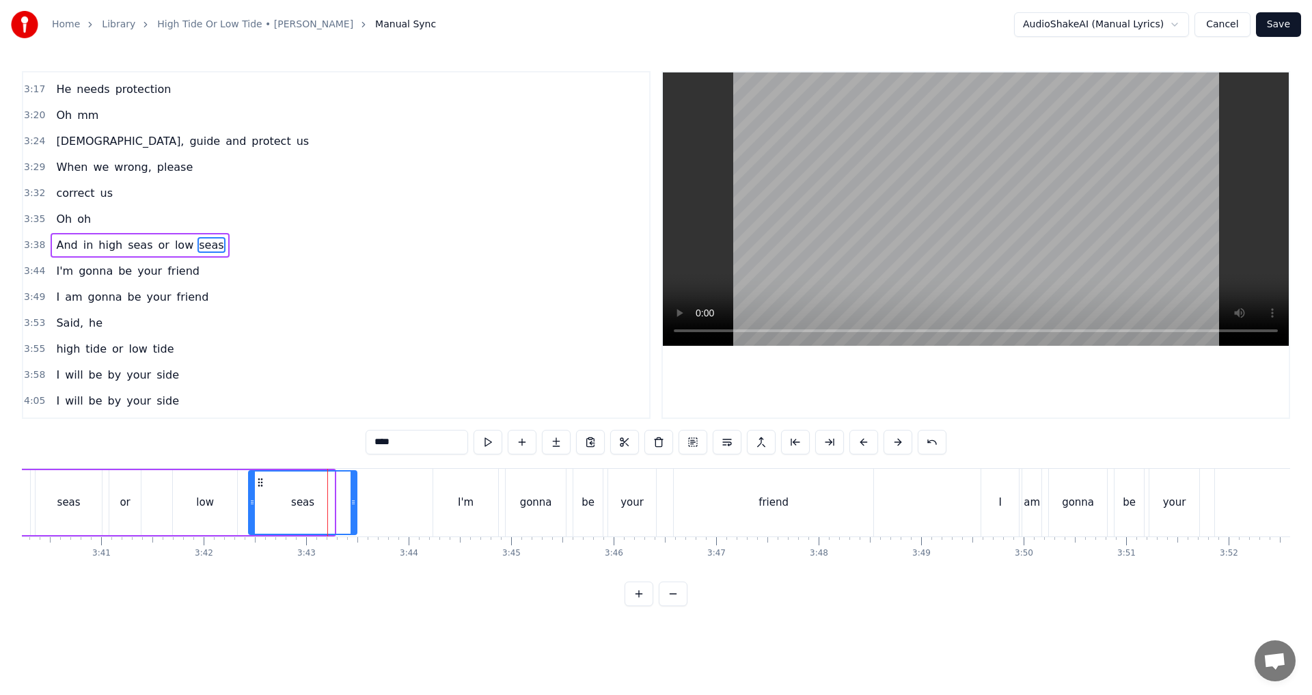
click at [352, 498] on icon at bounding box center [353, 502] width 5 height 11
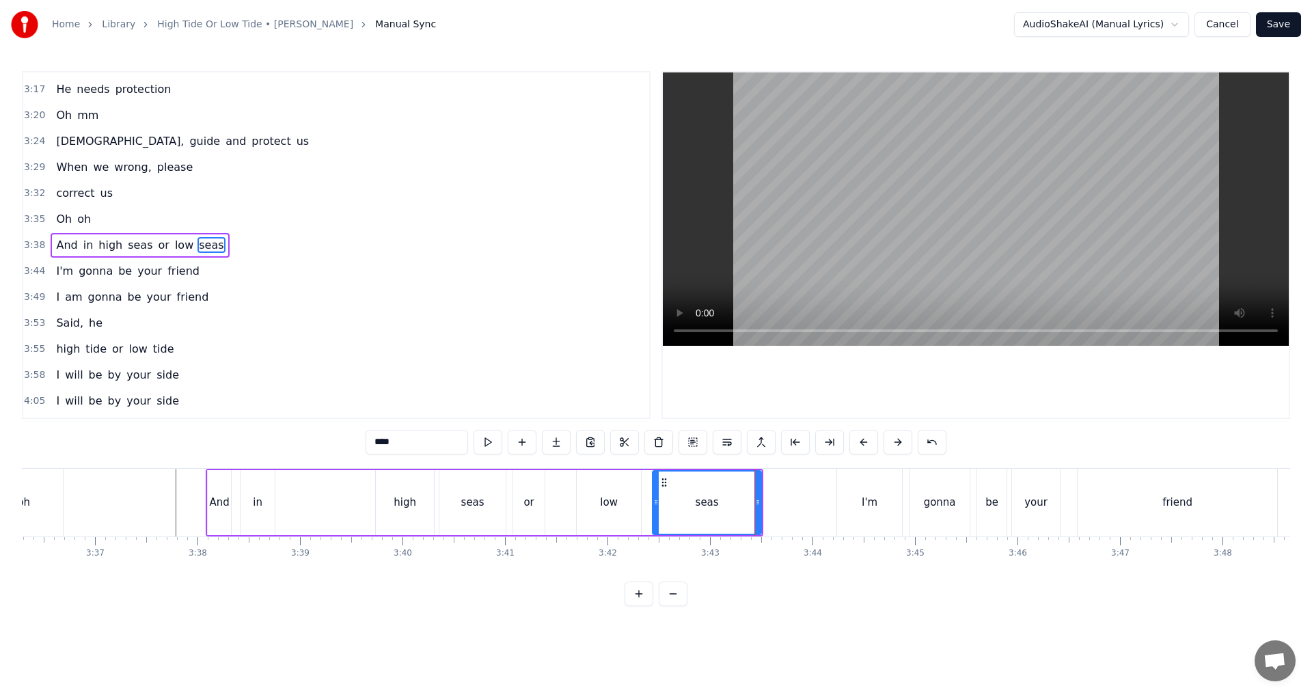
scroll to position [0, 21872]
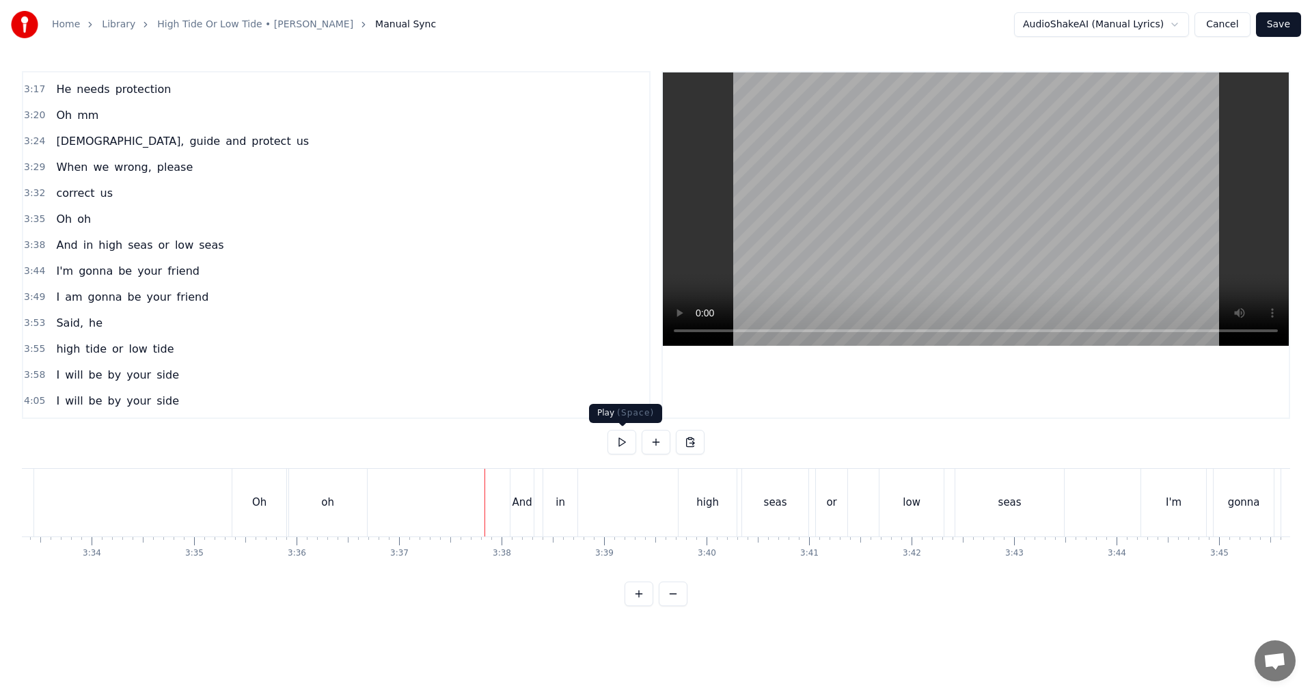
click at [630, 445] on button at bounding box center [622, 442] width 29 height 25
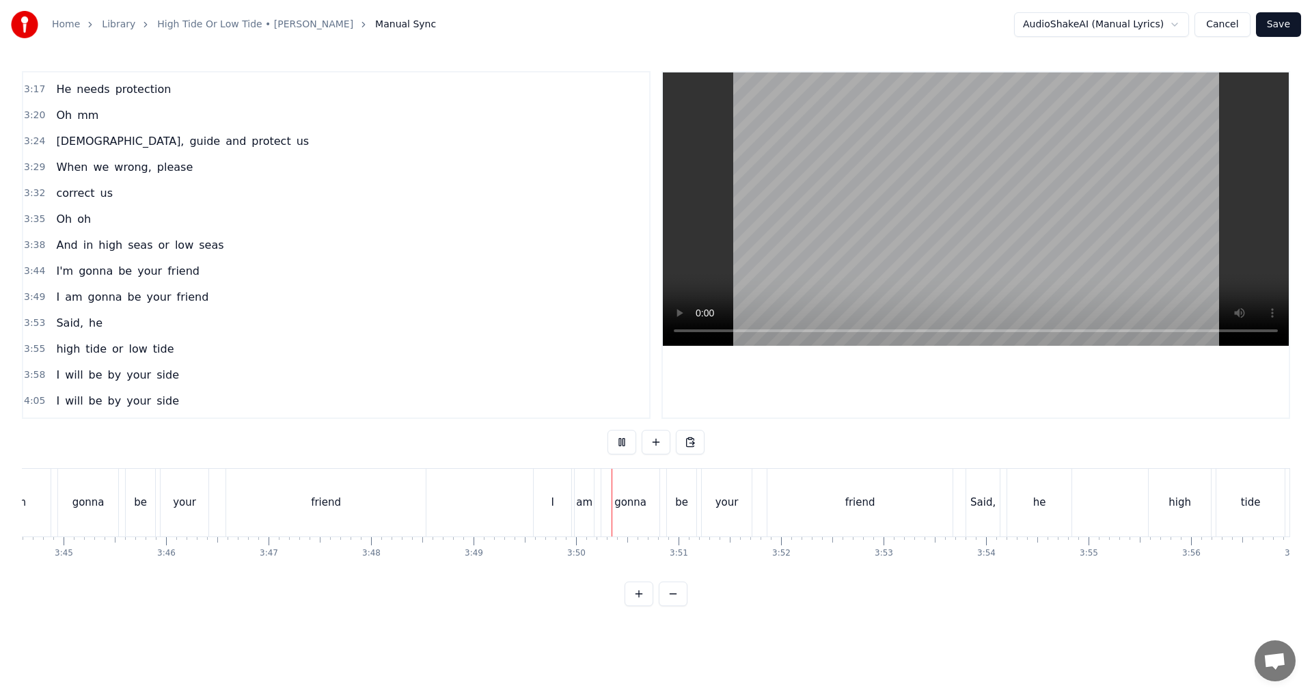
click at [630, 445] on button at bounding box center [622, 442] width 29 height 25
click at [581, 502] on div "am" at bounding box center [584, 503] width 16 height 16
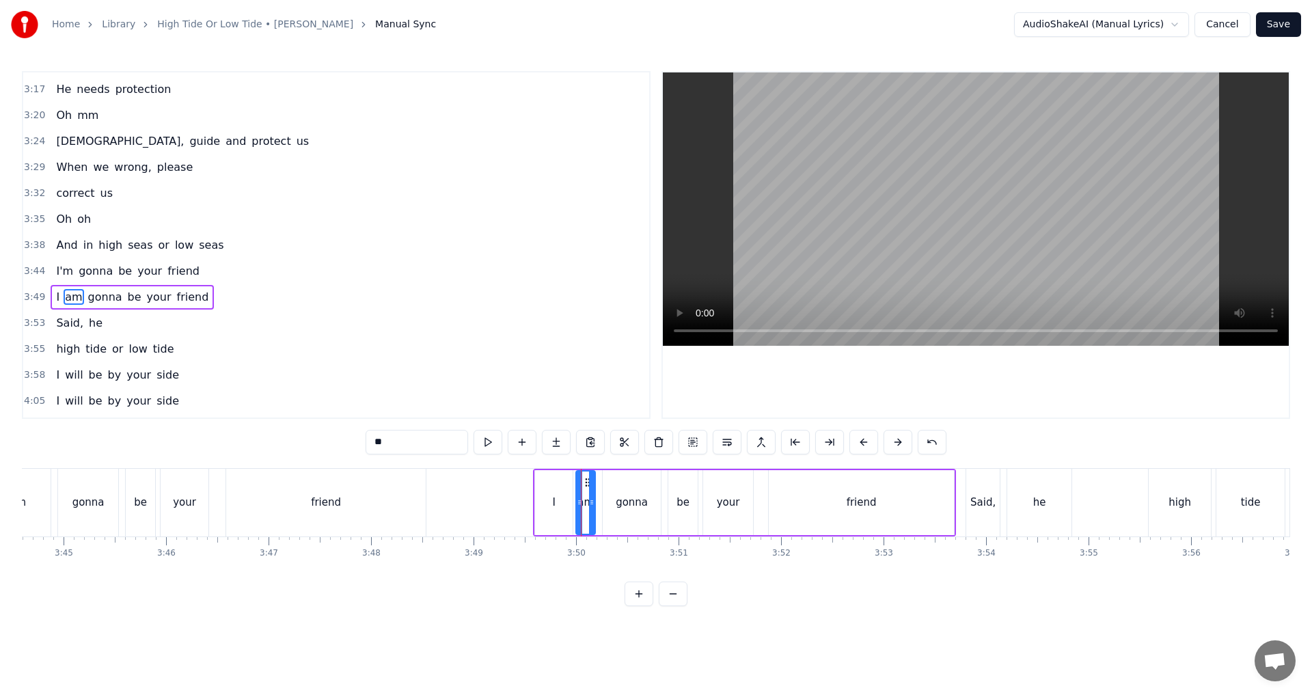
scroll to position [983, 0]
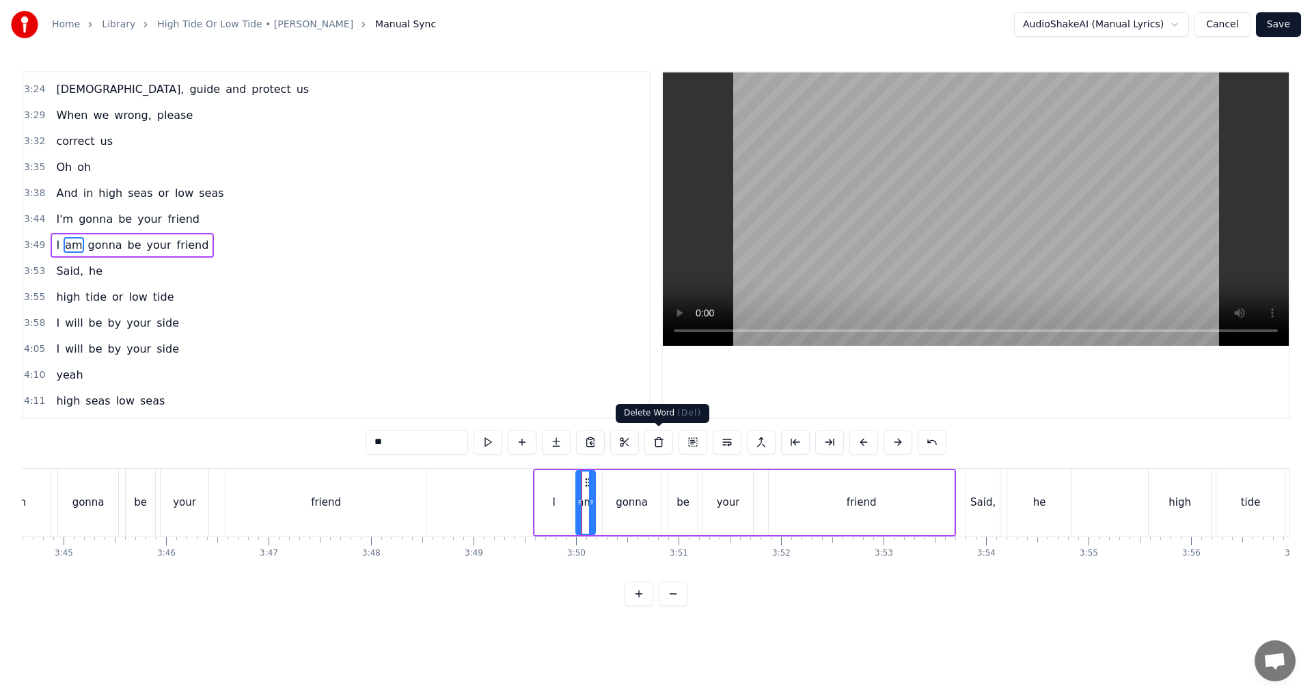
click at [654, 444] on button at bounding box center [659, 442] width 29 height 25
click at [564, 491] on div "I" at bounding box center [554, 502] width 38 height 65
drag, startPoint x: 571, startPoint y: 497, endPoint x: 594, endPoint y: 494, distance: 23.4
click at [594, 494] on div at bounding box center [592, 503] width 5 height 62
click at [558, 498] on div "I" at bounding box center [565, 503] width 59 height 62
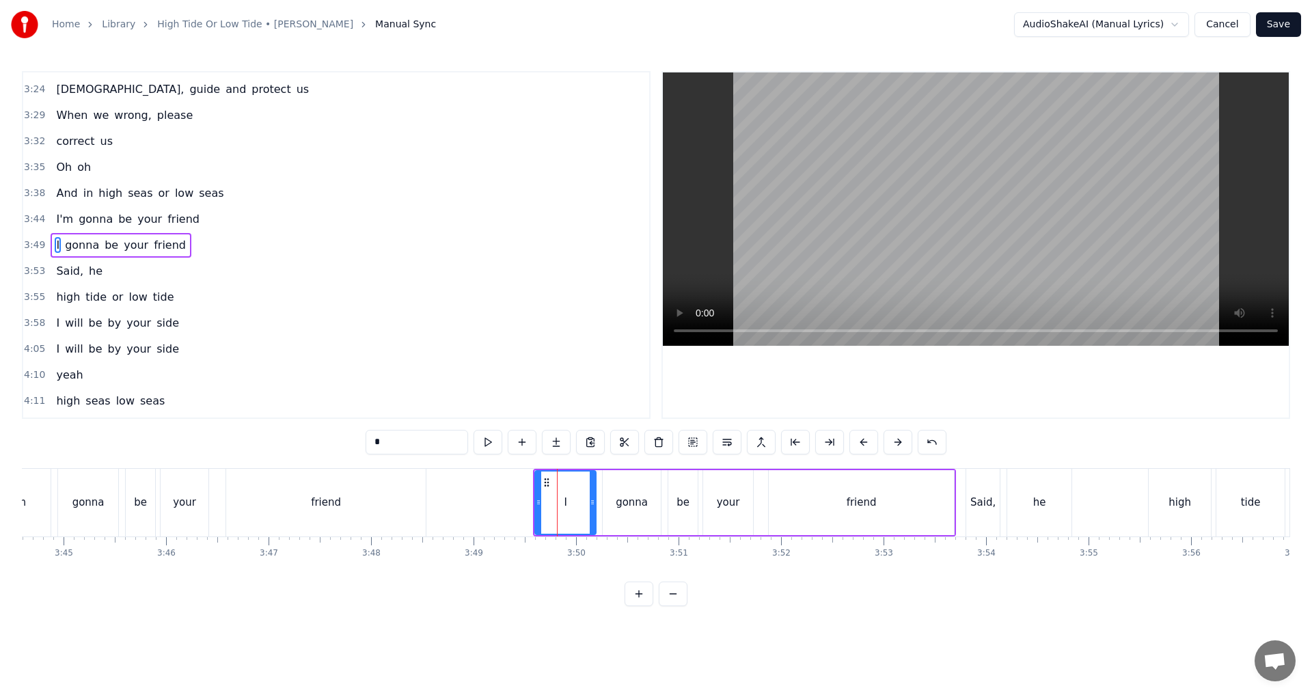
click at [405, 444] on input "*" at bounding box center [417, 442] width 103 height 25
type input "***"
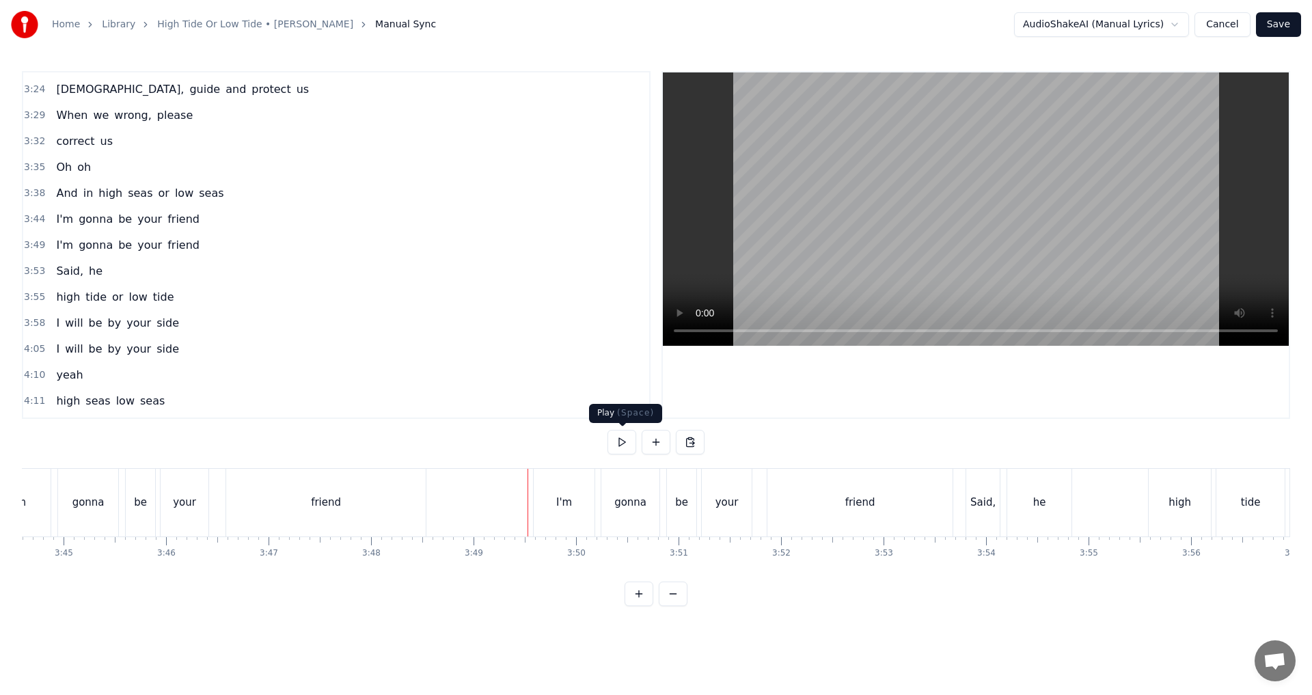
click at [623, 446] on button at bounding box center [622, 442] width 29 height 25
click at [183, 507] on div "or" at bounding box center [171, 503] width 31 height 68
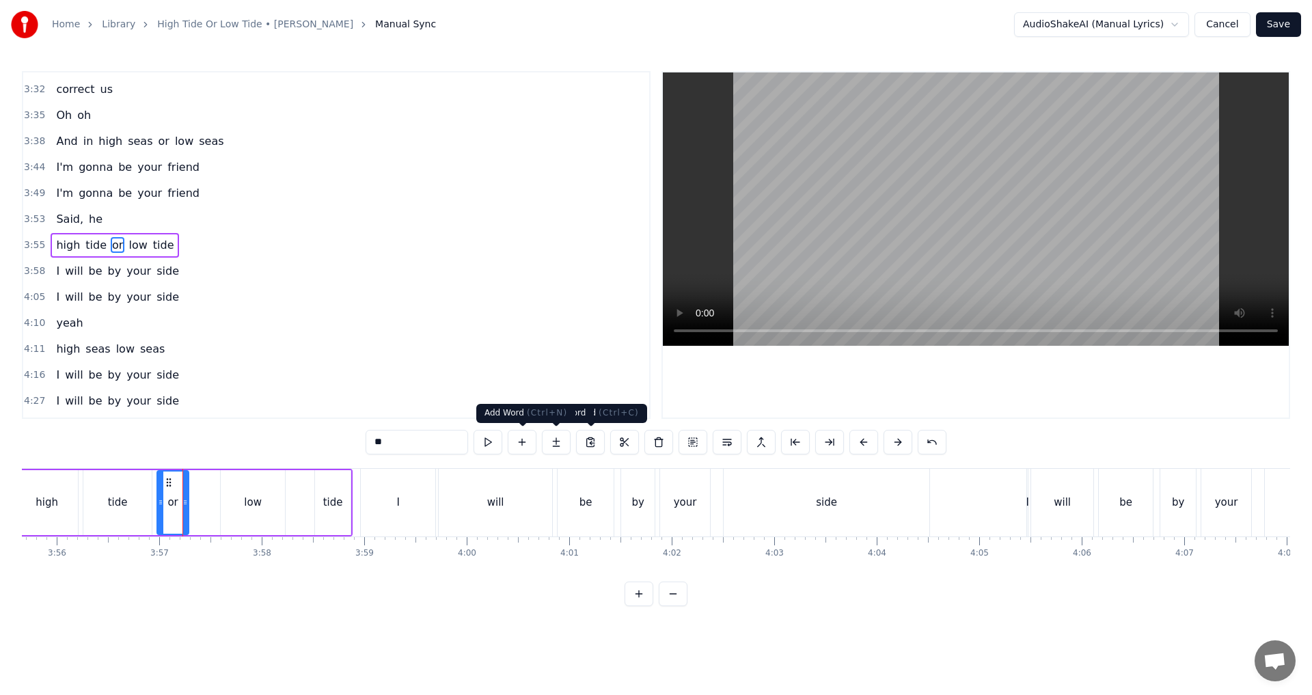
click at [531, 437] on button at bounding box center [522, 442] width 29 height 25
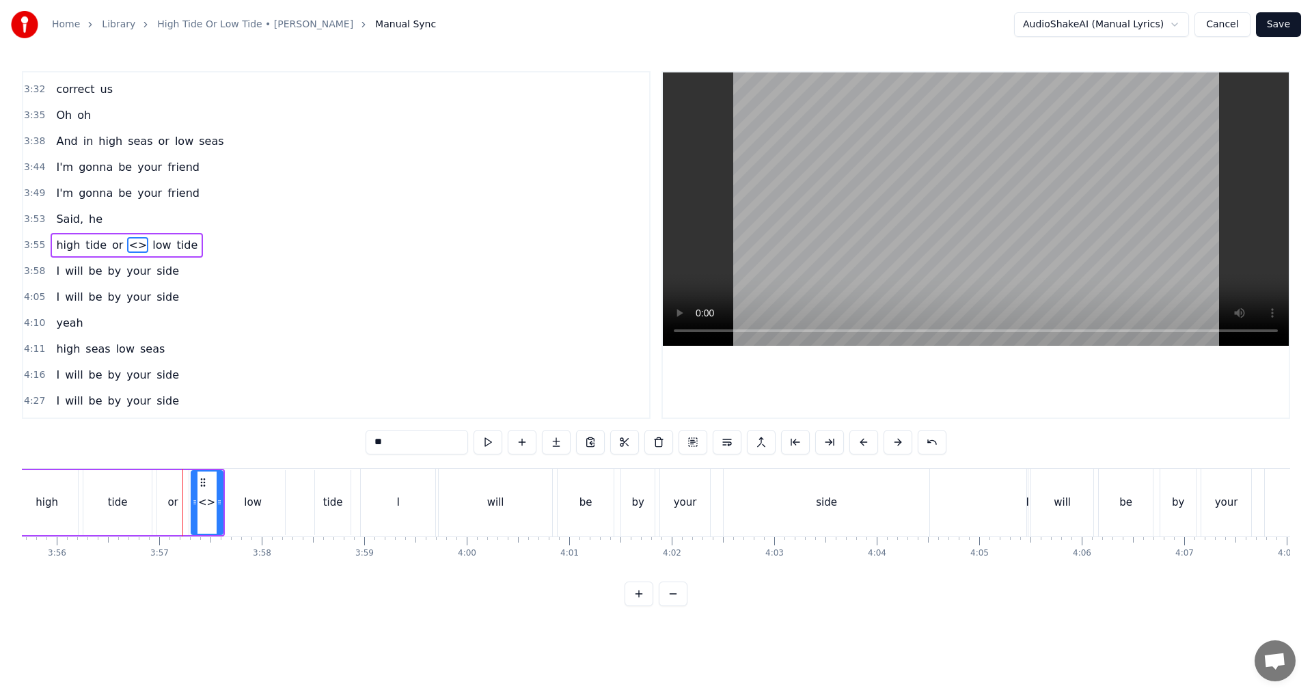
drag, startPoint x: 407, startPoint y: 440, endPoint x: 337, endPoint y: 435, distance: 70.5
click at [349, 437] on div "0:34 In high seas 0:35 or in low seas 0:39 I'm gonna be your friend 0:44 I'm go…" at bounding box center [656, 338] width 1269 height 535
click at [217, 502] on icon at bounding box center [215, 502] width 5 height 11
type input "**"
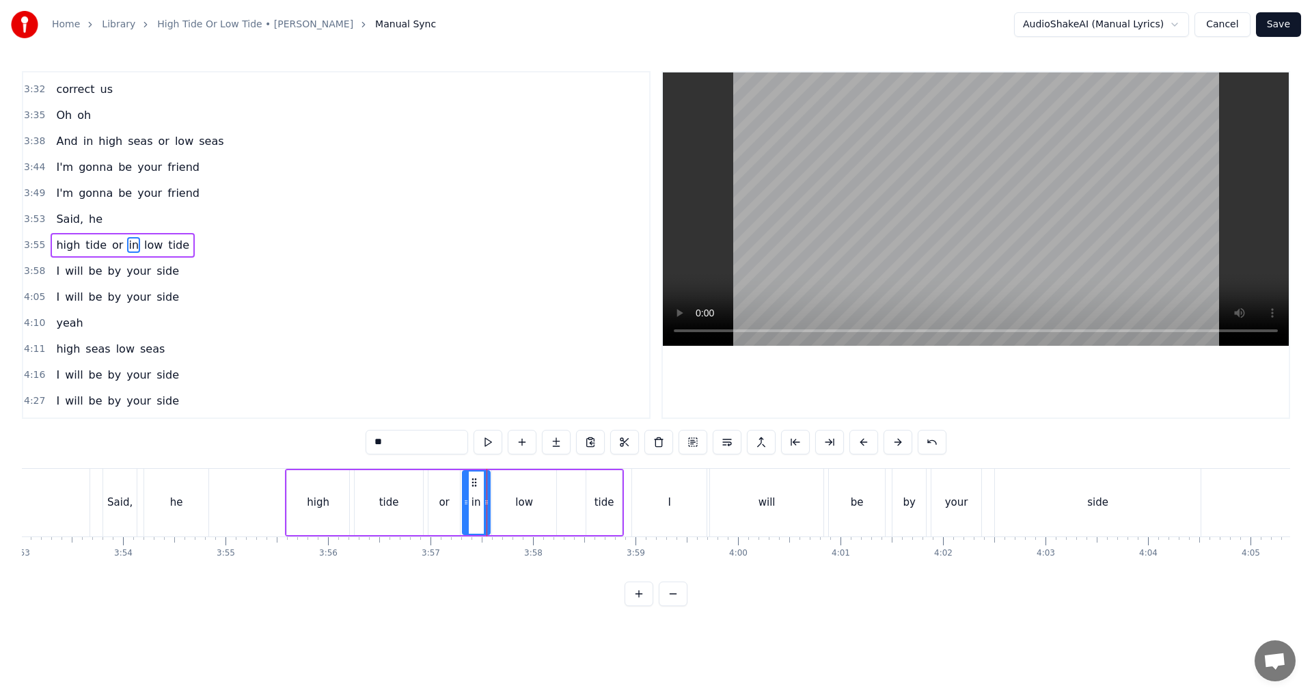
scroll to position [0, 23812]
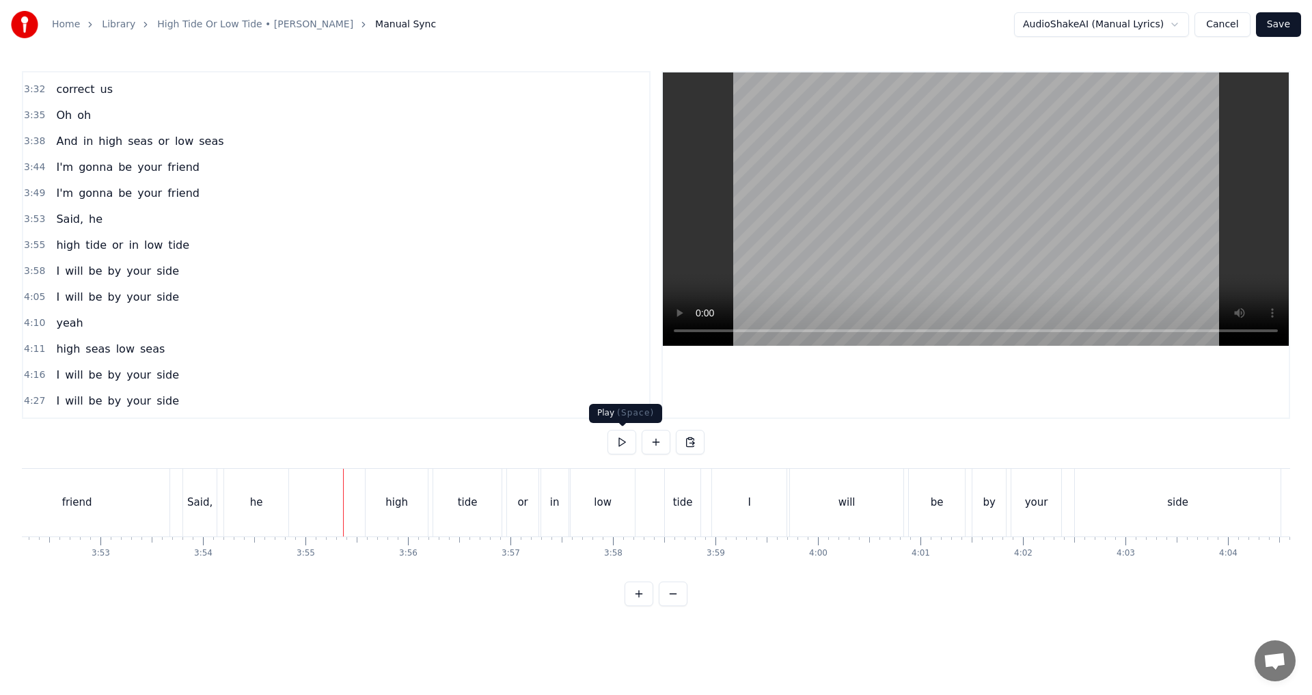
click at [617, 447] on button at bounding box center [622, 442] width 29 height 25
click at [654, 491] on div "will" at bounding box center [846, 503] width 113 height 68
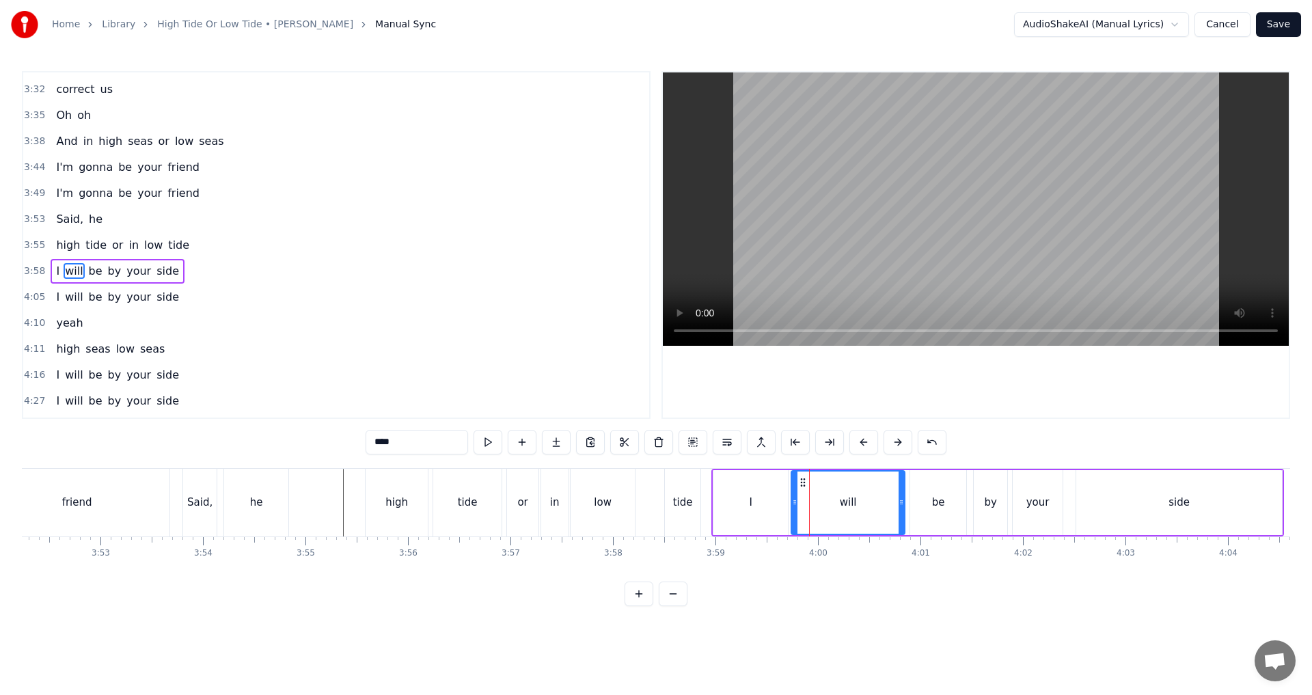
scroll to position [1057, 0]
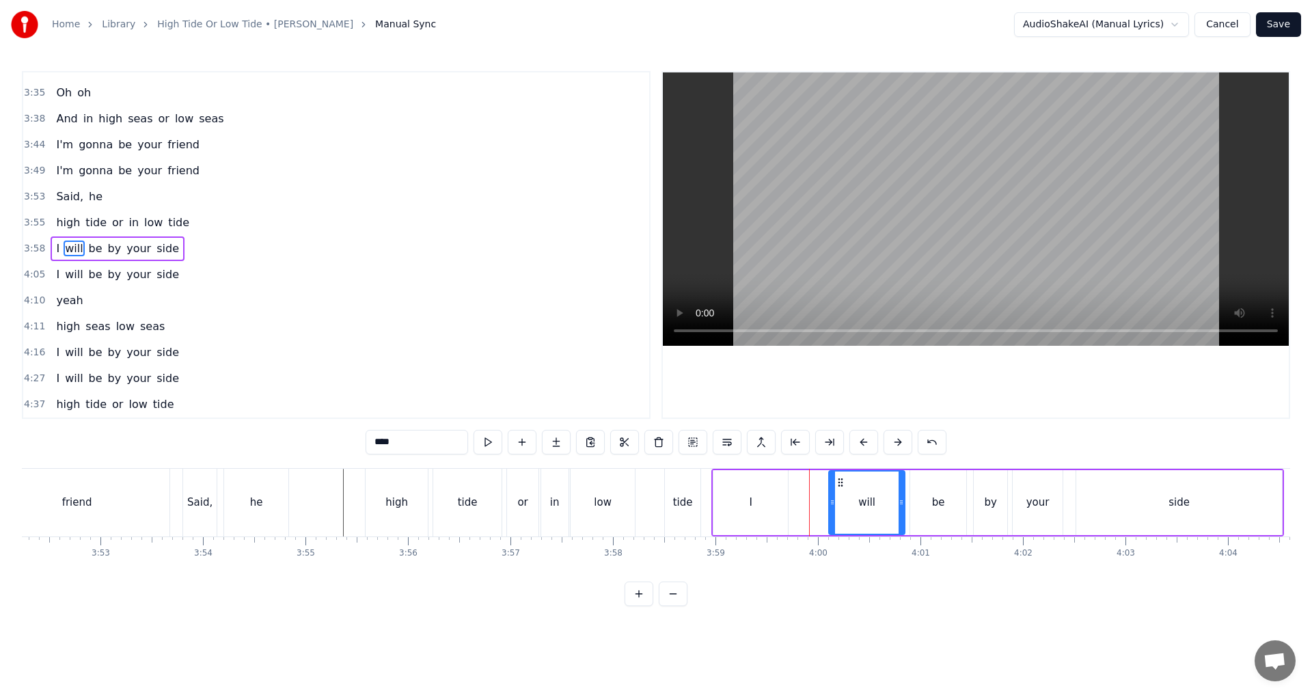
drag, startPoint x: 794, startPoint y: 505, endPoint x: 833, endPoint y: 507, distance: 39.0
click at [654, 507] on icon at bounding box center [832, 502] width 5 height 11
click at [654, 498] on div "I" at bounding box center [751, 502] width 75 height 65
type input "*"
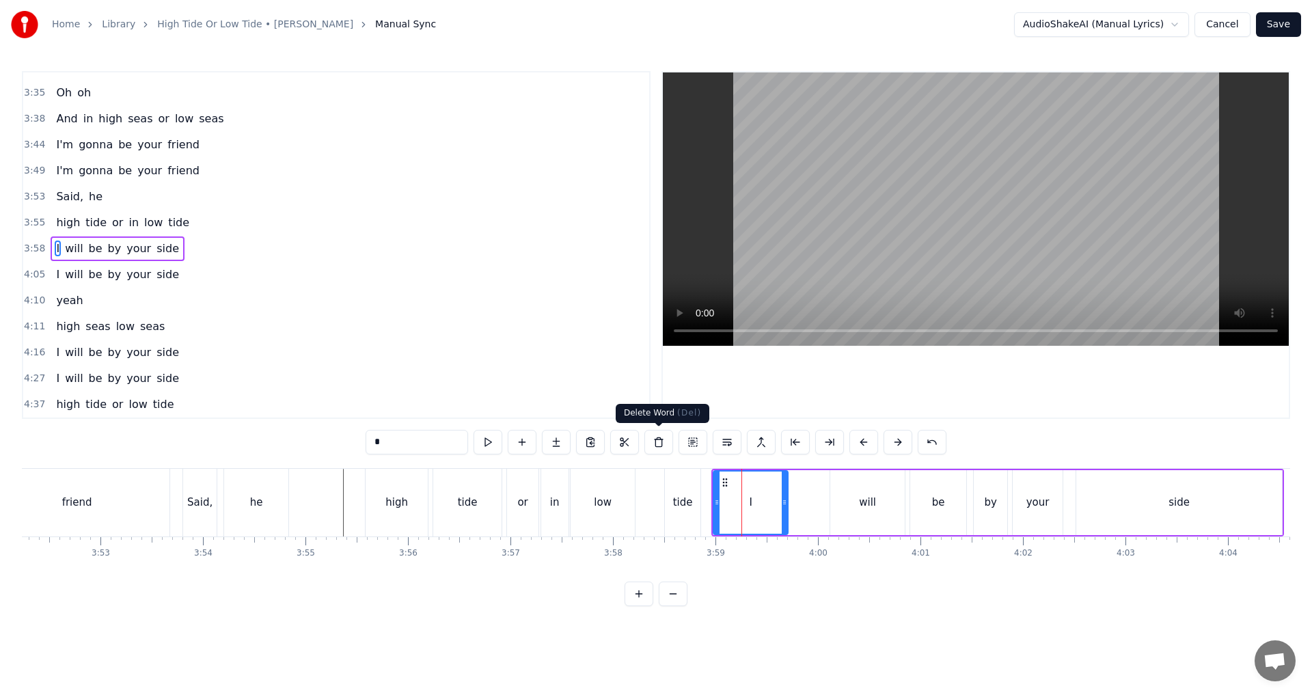
click at [654, 440] on button at bounding box center [659, 442] width 29 height 25
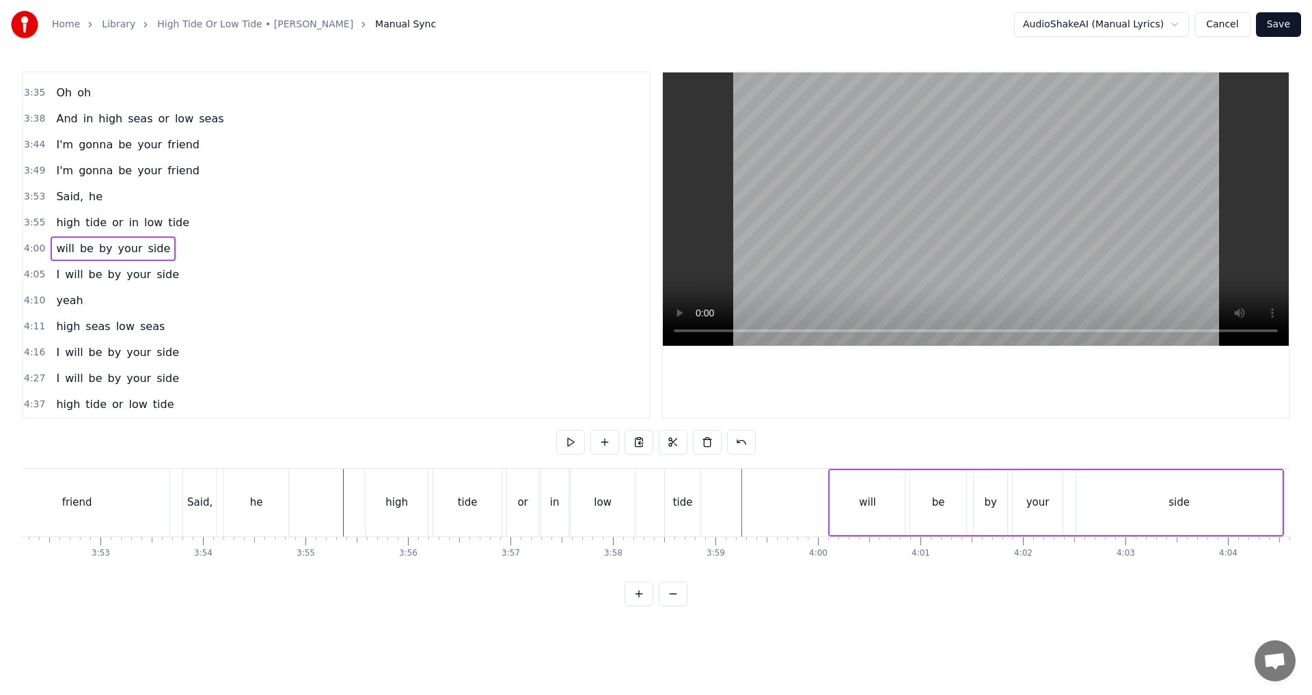
click at [654, 499] on div "tide" at bounding box center [683, 503] width 36 height 68
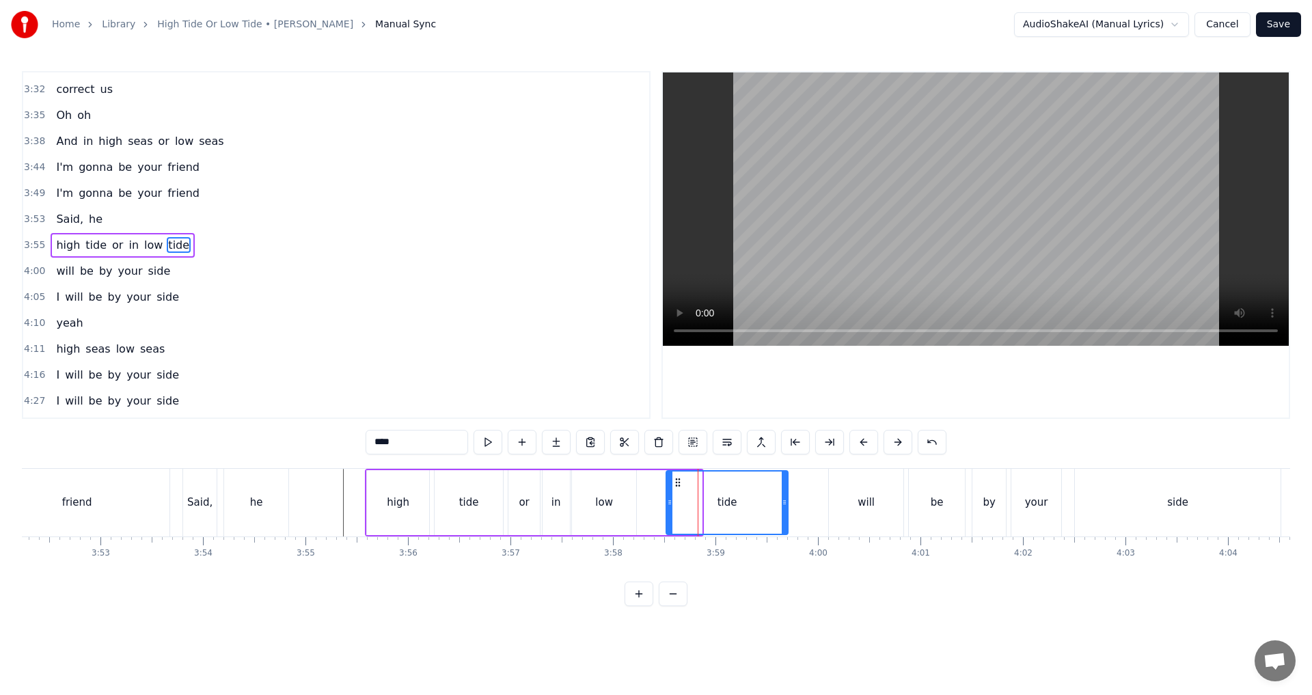
drag, startPoint x: 698, startPoint y: 499, endPoint x: 783, endPoint y: 502, distance: 84.8
click at [654, 502] on icon at bounding box center [784, 502] width 5 height 11
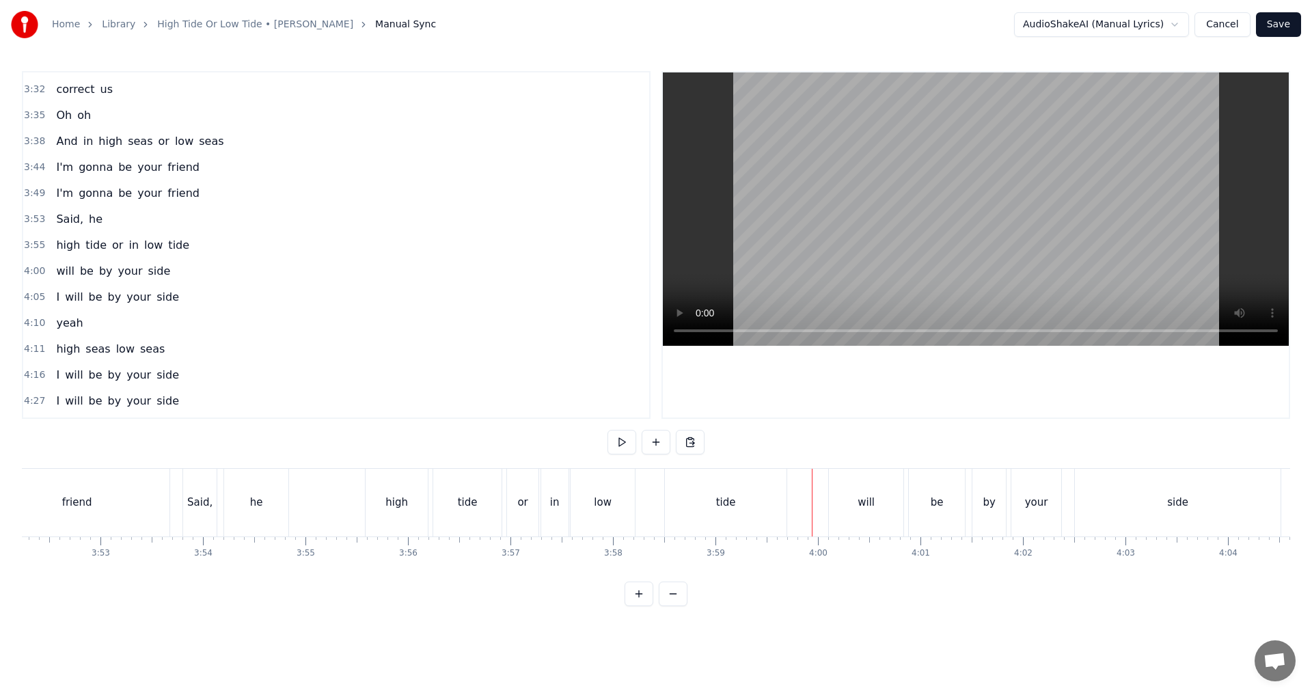
click at [654, 517] on div "will" at bounding box center [866, 503] width 75 height 68
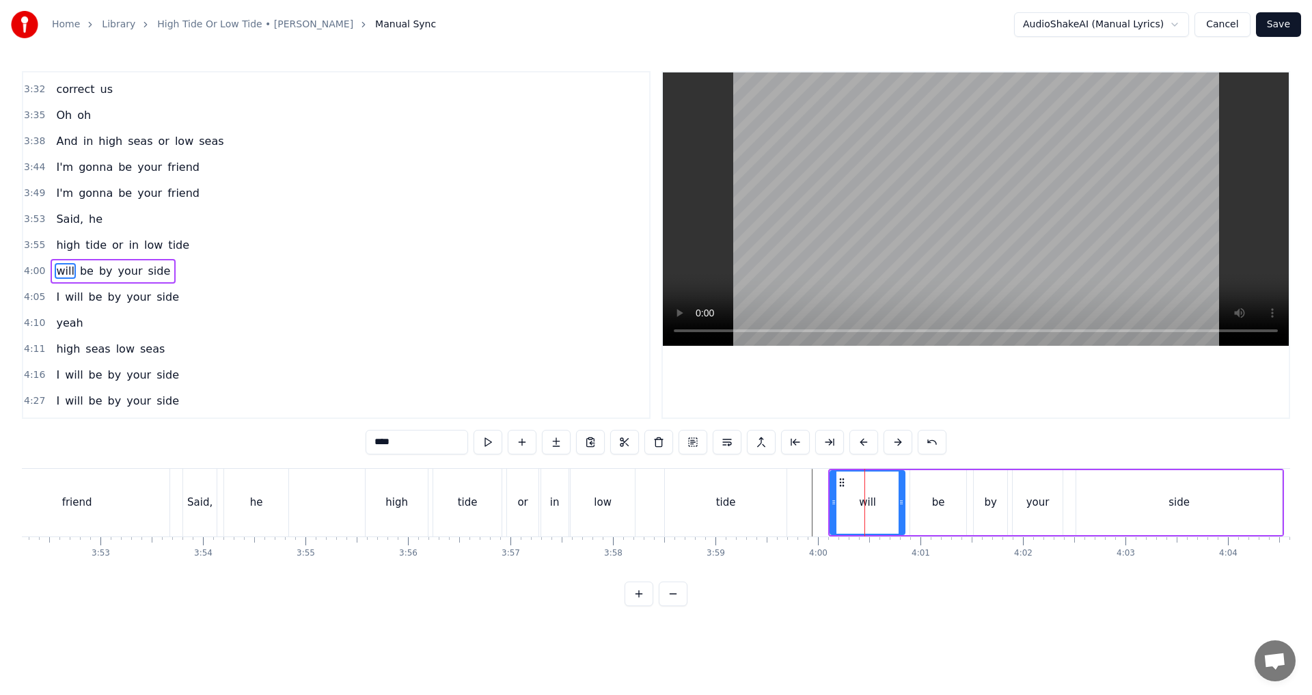
scroll to position [1057, 0]
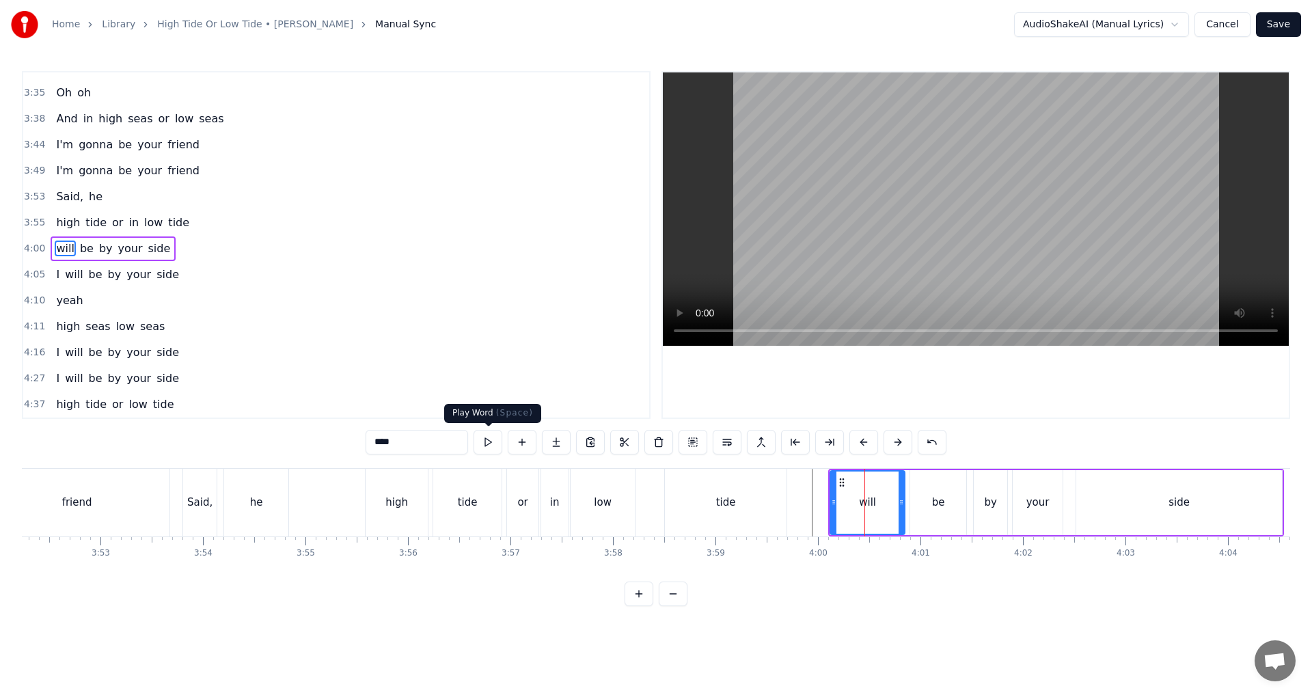
drag, startPoint x: 303, startPoint y: 436, endPoint x: 250, endPoint y: 436, distance: 53.3
click at [250, 436] on div "0:34 In high seas 0:35 or in low seas 0:39 I'm gonna be your friend 0:44 I'm go…" at bounding box center [656, 338] width 1269 height 535
type input "****"
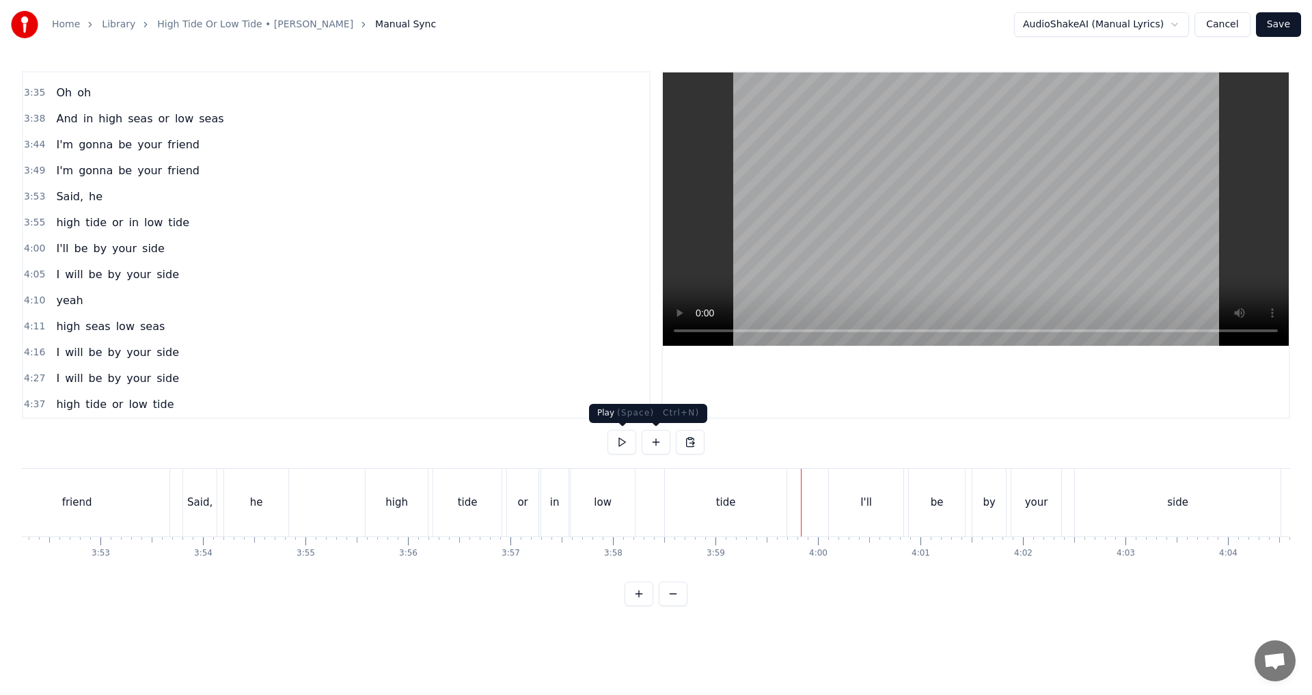
click at [625, 444] on button at bounding box center [622, 442] width 29 height 25
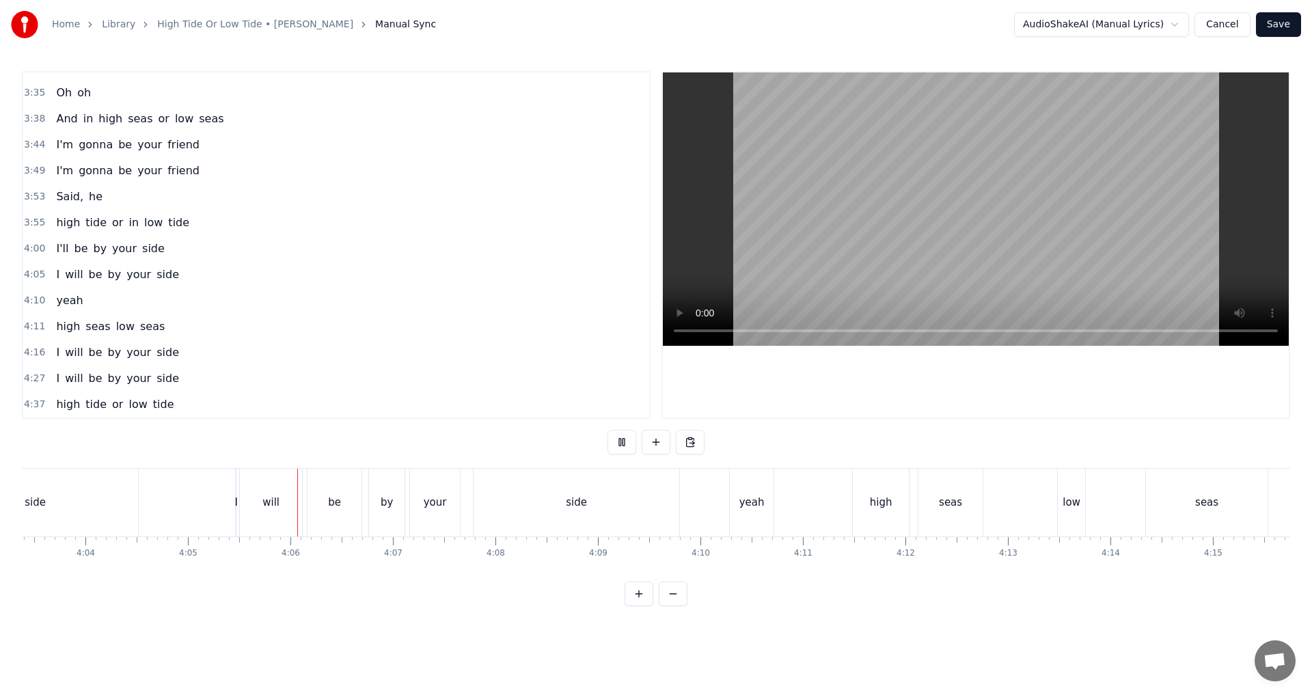
click at [625, 444] on button at bounding box center [622, 442] width 29 height 25
click at [235, 507] on div "I" at bounding box center [235, 503] width 3 height 16
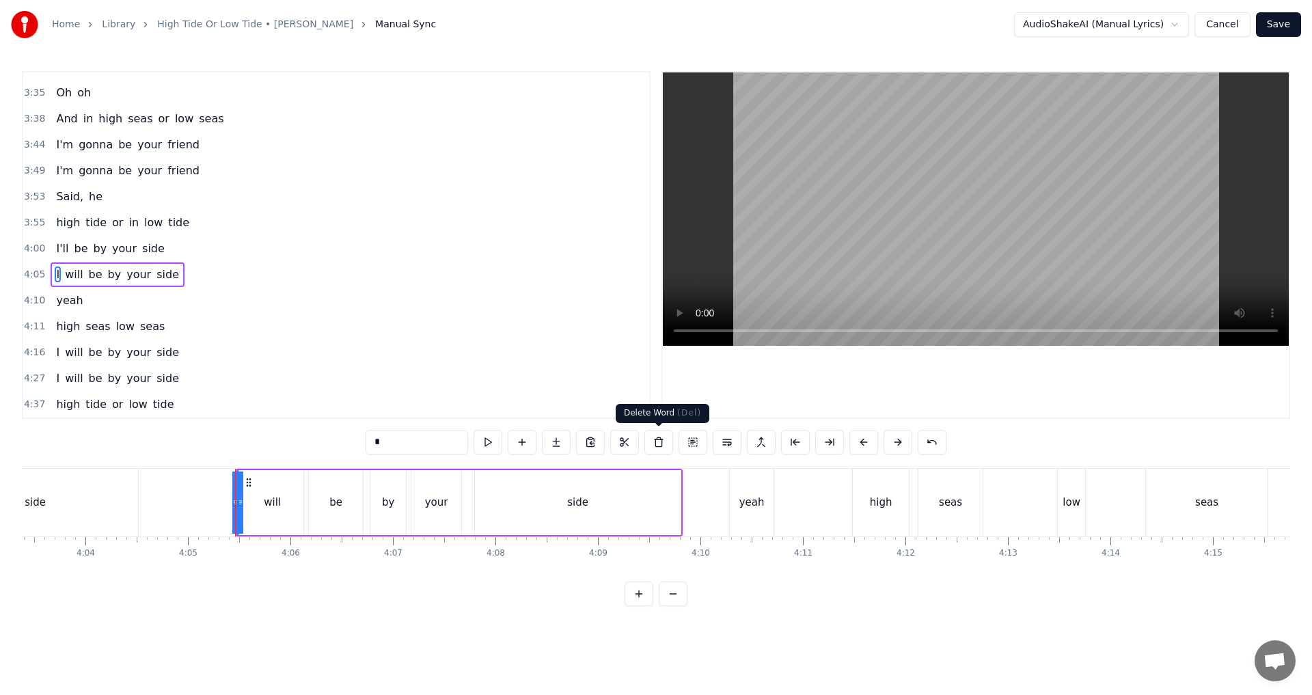
click at [654, 444] on button at bounding box center [659, 442] width 29 height 25
click at [277, 500] on div "will" at bounding box center [272, 503] width 17 height 16
drag, startPoint x: 395, startPoint y: 444, endPoint x: 338, endPoint y: 444, distance: 57.4
click at [338, 444] on div "0:34 In high seas 0:35 or in low seas 0:39 I'm gonna be your friend 0:44 I'm go…" at bounding box center [656, 338] width 1269 height 535
type input "****"
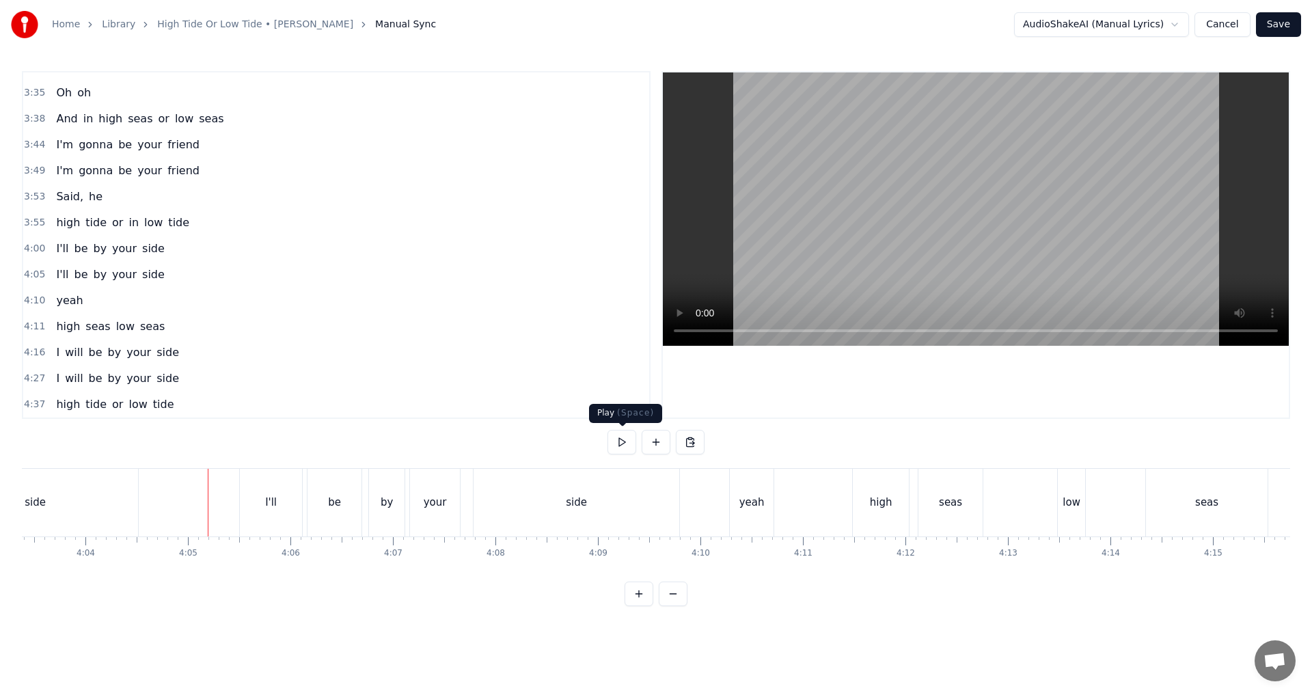
click at [627, 430] on button at bounding box center [622, 442] width 29 height 25
click at [627, 440] on button at bounding box center [622, 442] width 29 height 25
click at [539, 509] on div "side" at bounding box center [577, 503] width 206 height 68
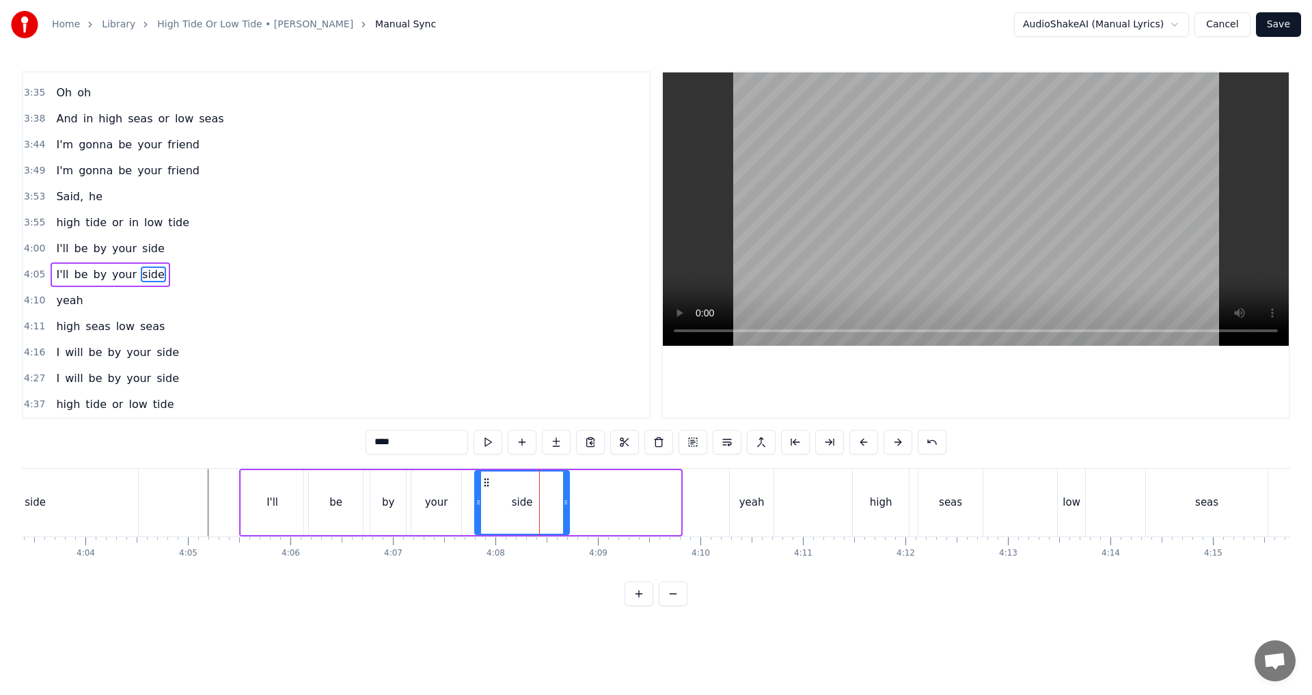
drag, startPoint x: 679, startPoint y: 500, endPoint x: 567, endPoint y: 503, distance: 111.5
click at [567, 503] on icon at bounding box center [565, 502] width 5 height 11
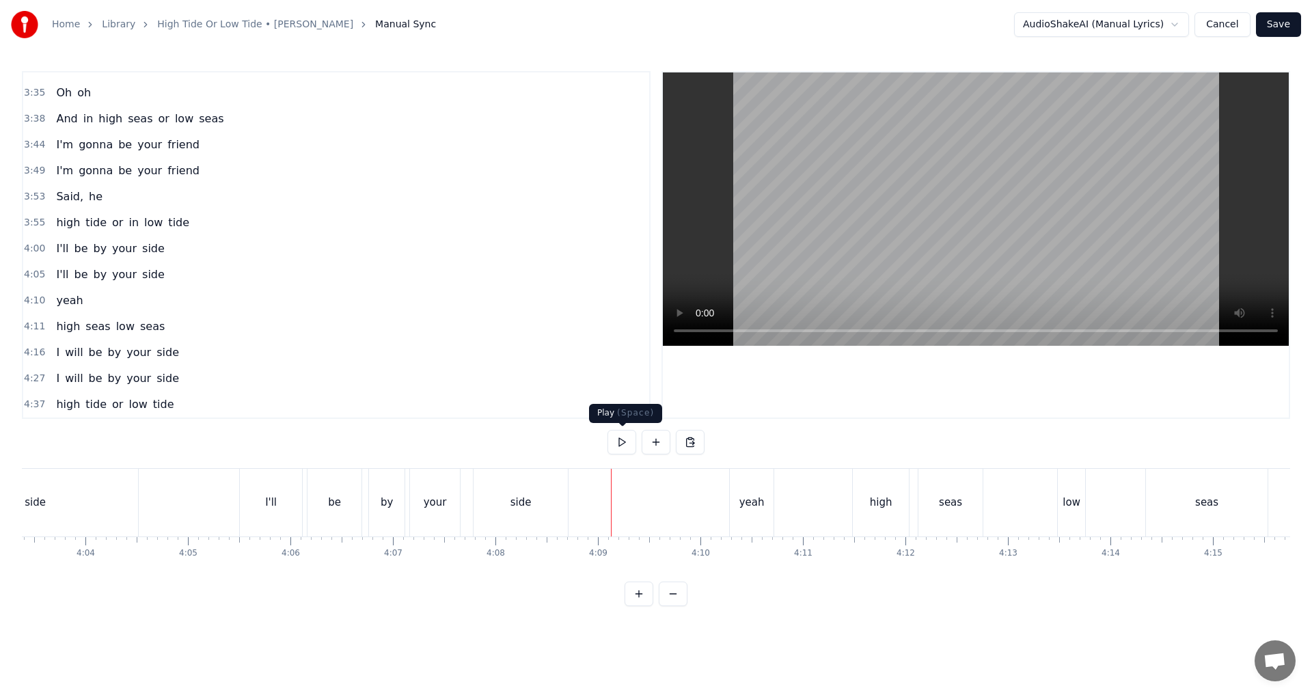
click at [623, 444] on button at bounding box center [622, 442] width 29 height 25
click at [654, 507] on div "low" at bounding box center [1071, 503] width 27 height 68
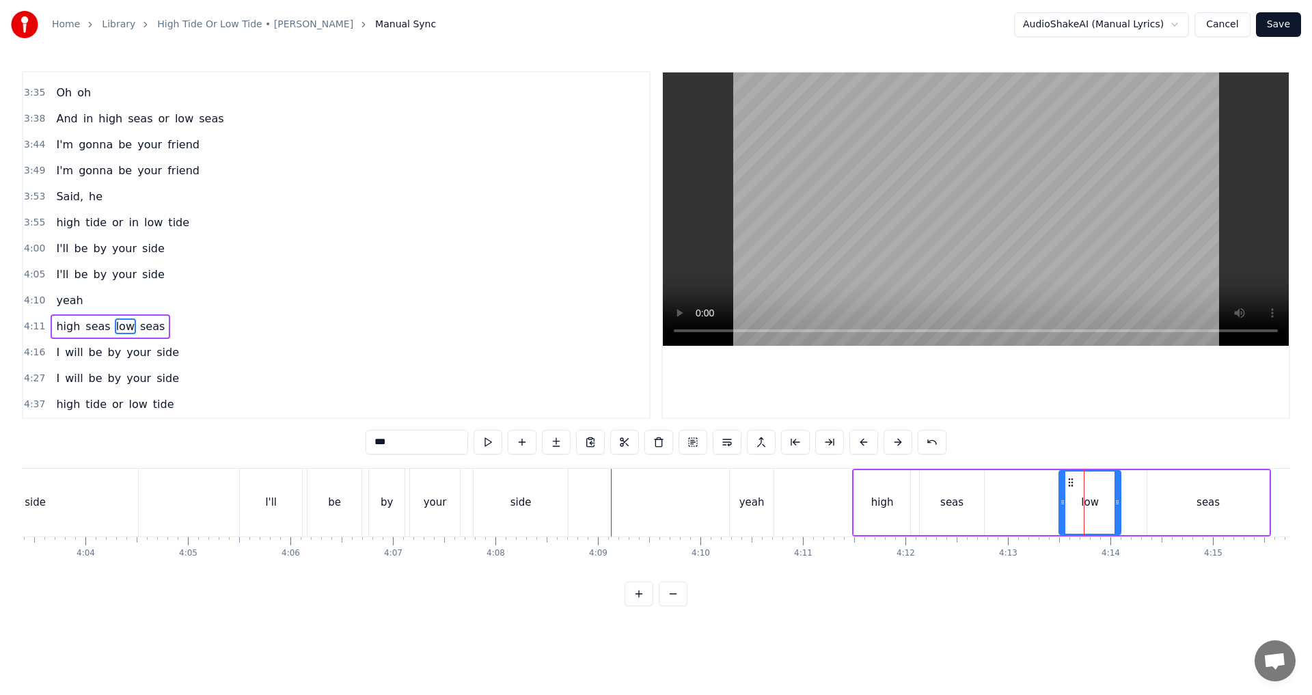
drag, startPoint x: 1085, startPoint y: 507, endPoint x: 1119, endPoint y: 504, distance: 34.2
click at [654, 504] on icon at bounding box center [1117, 502] width 5 height 11
click at [654, 513] on div "high seas low seas" at bounding box center [1061, 503] width 419 height 68
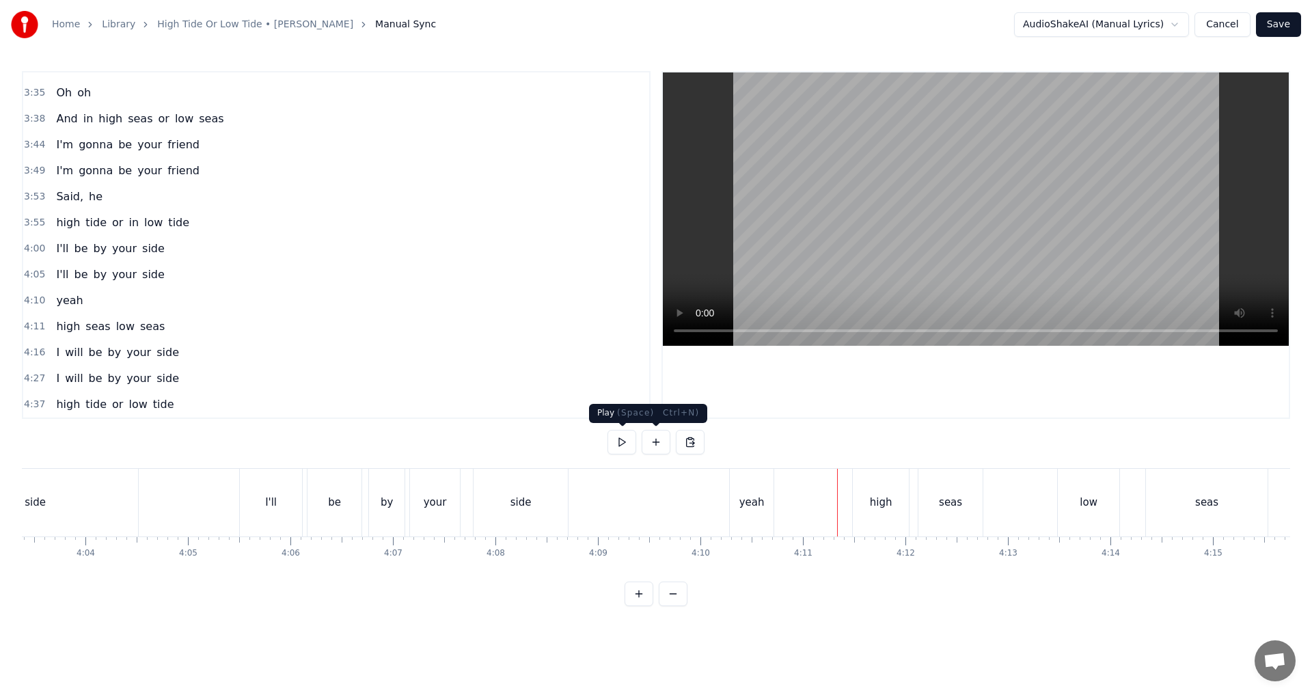
click at [621, 446] on button at bounding box center [622, 442] width 29 height 25
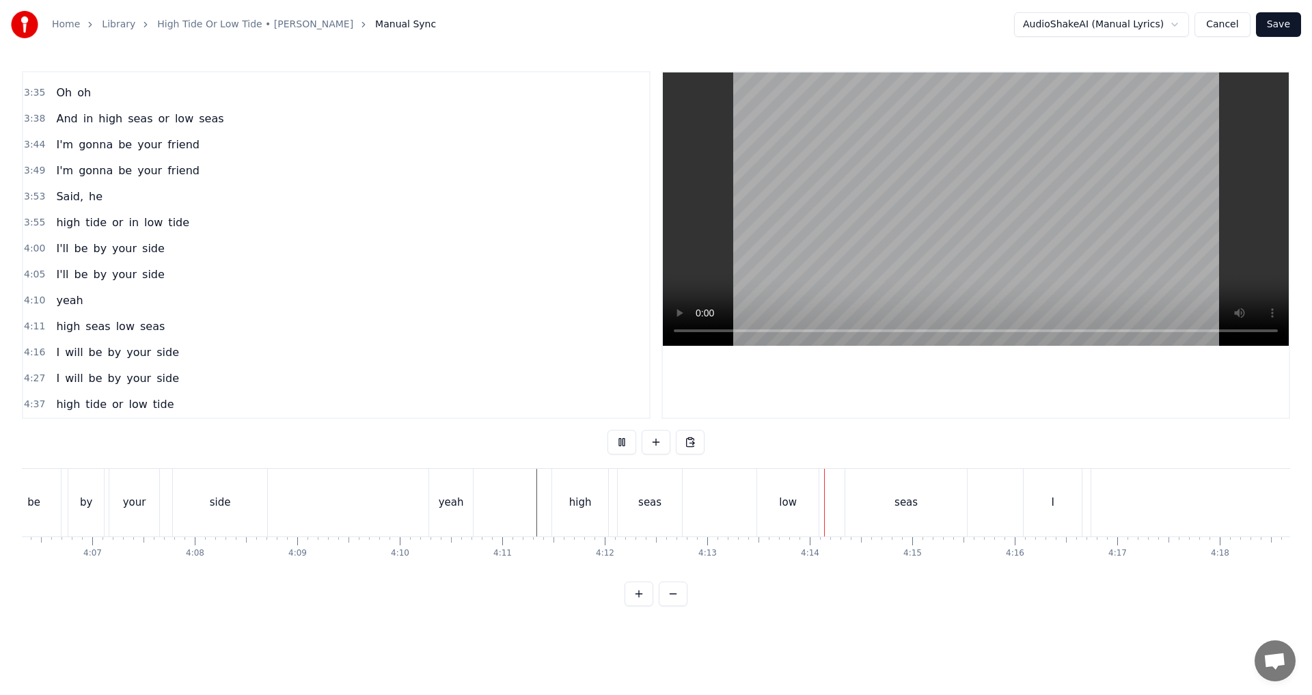
scroll to position [0, 25283]
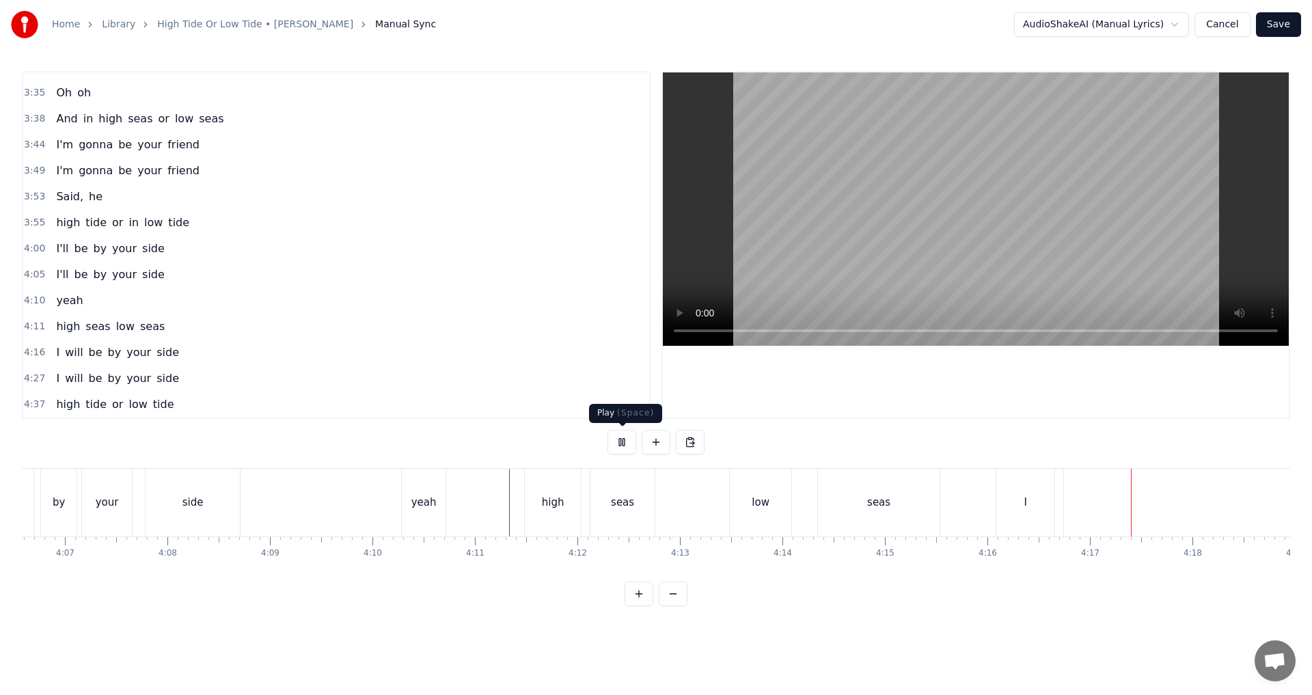
click at [624, 440] on button at bounding box center [622, 442] width 29 height 25
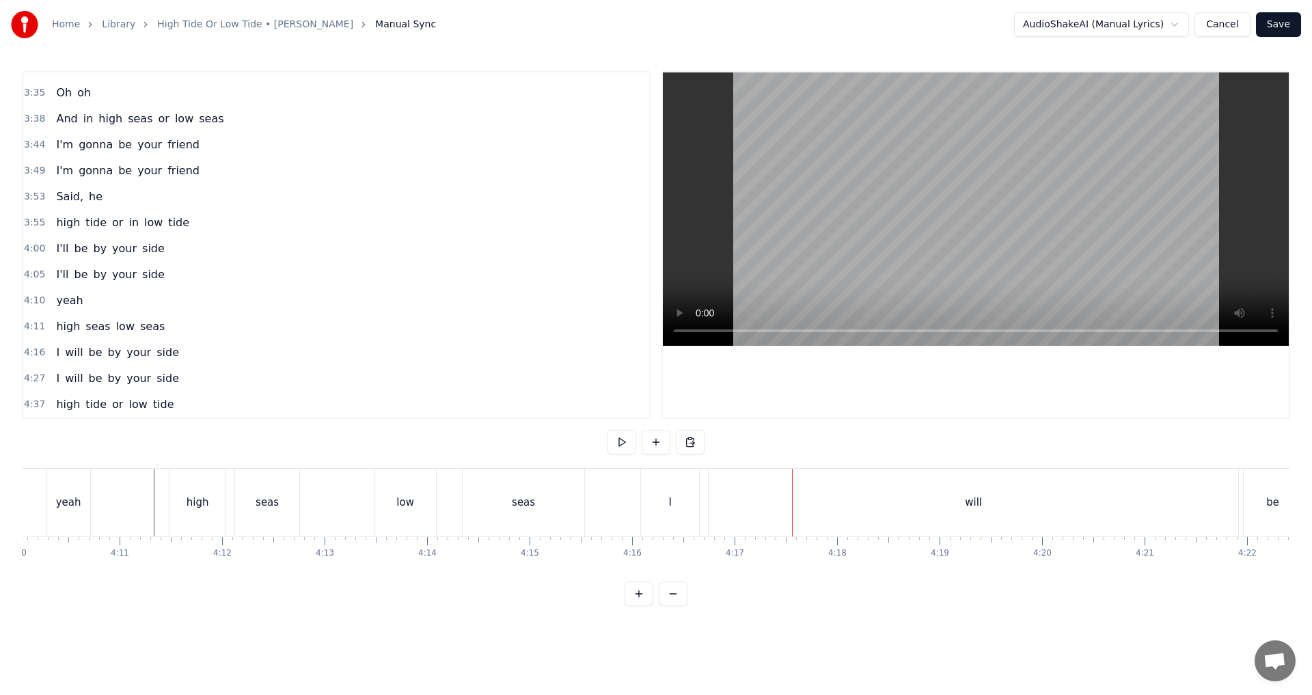
scroll to position [0, 25622]
click at [654, 504] on div "I" at bounding box center [687, 503] width 58 height 68
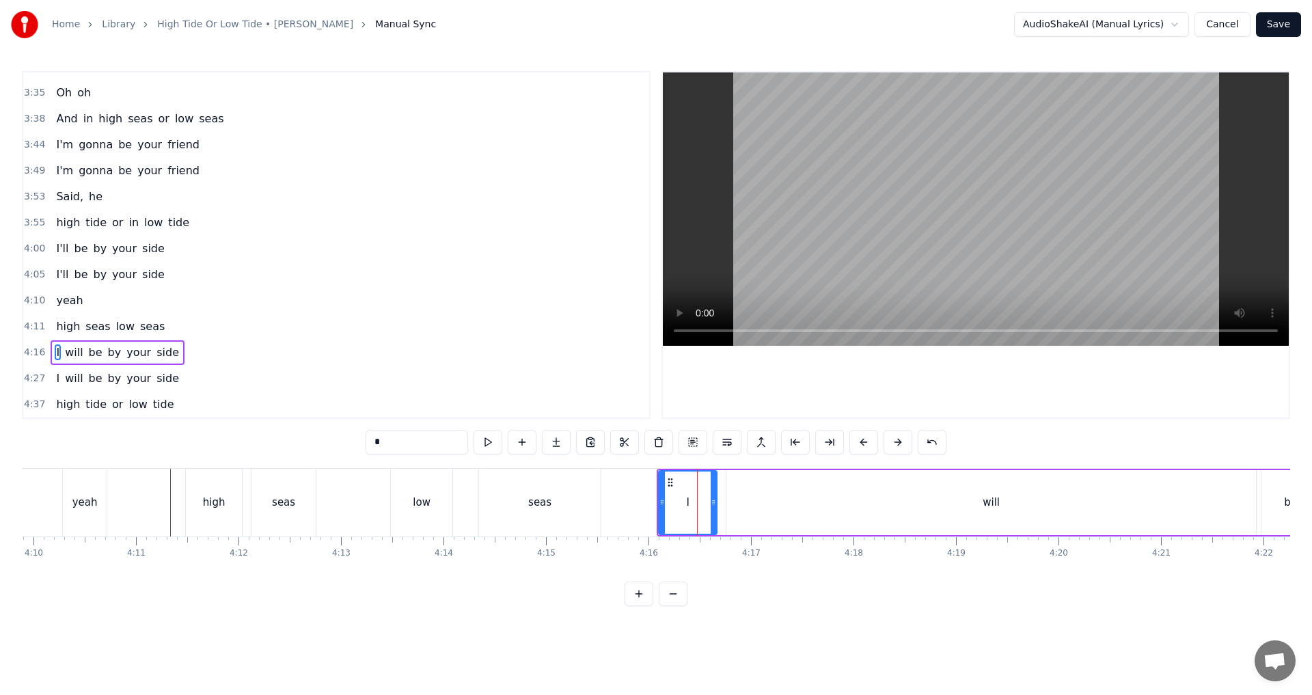
click at [417, 440] on input "*" at bounding box center [417, 442] width 103 height 25
click at [654, 511] on div "will" at bounding box center [992, 502] width 530 height 65
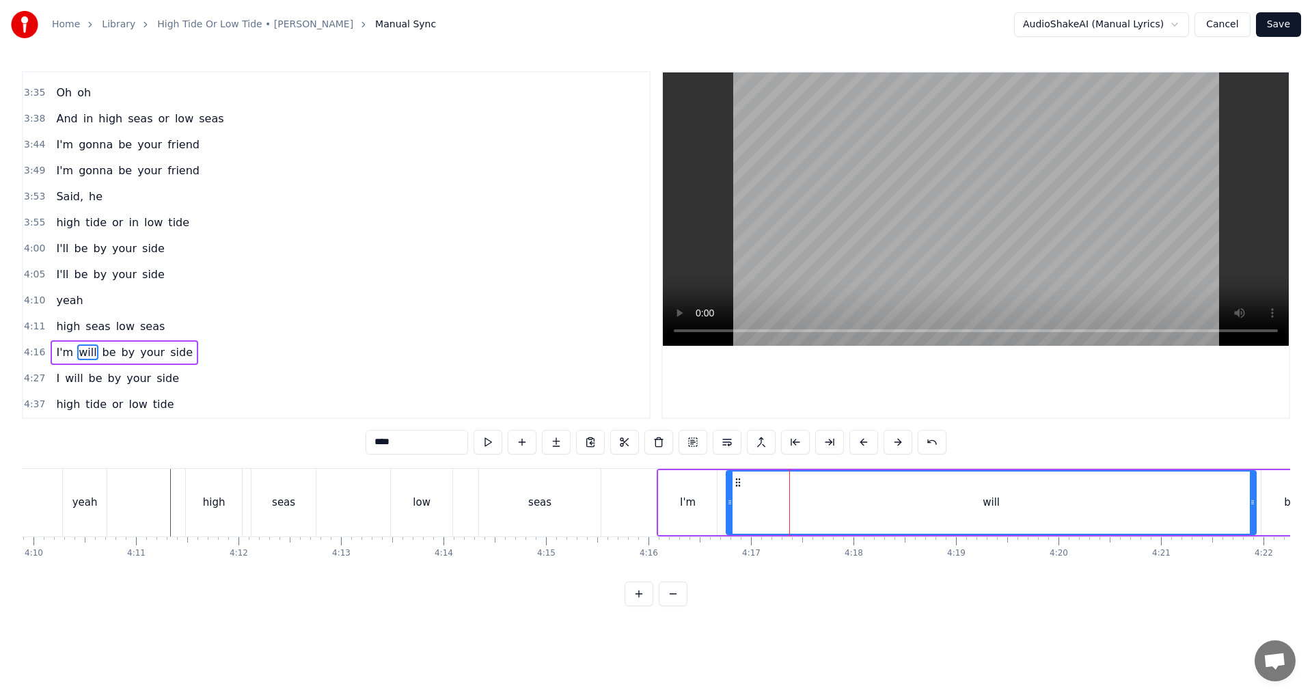
drag, startPoint x: 392, startPoint y: 437, endPoint x: 349, endPoint y: 443, distance: 44.1
click at [359, 442] on div "0:34 In high seas 0:35 or in low seas 0:39 I'm gonna be your friend 0:44 I'm go…" at bounding box center [656, 338] width 1269 height 535
click at [654, 510] on div "gonna" at bounding box center [991, 503] width 32 height 16
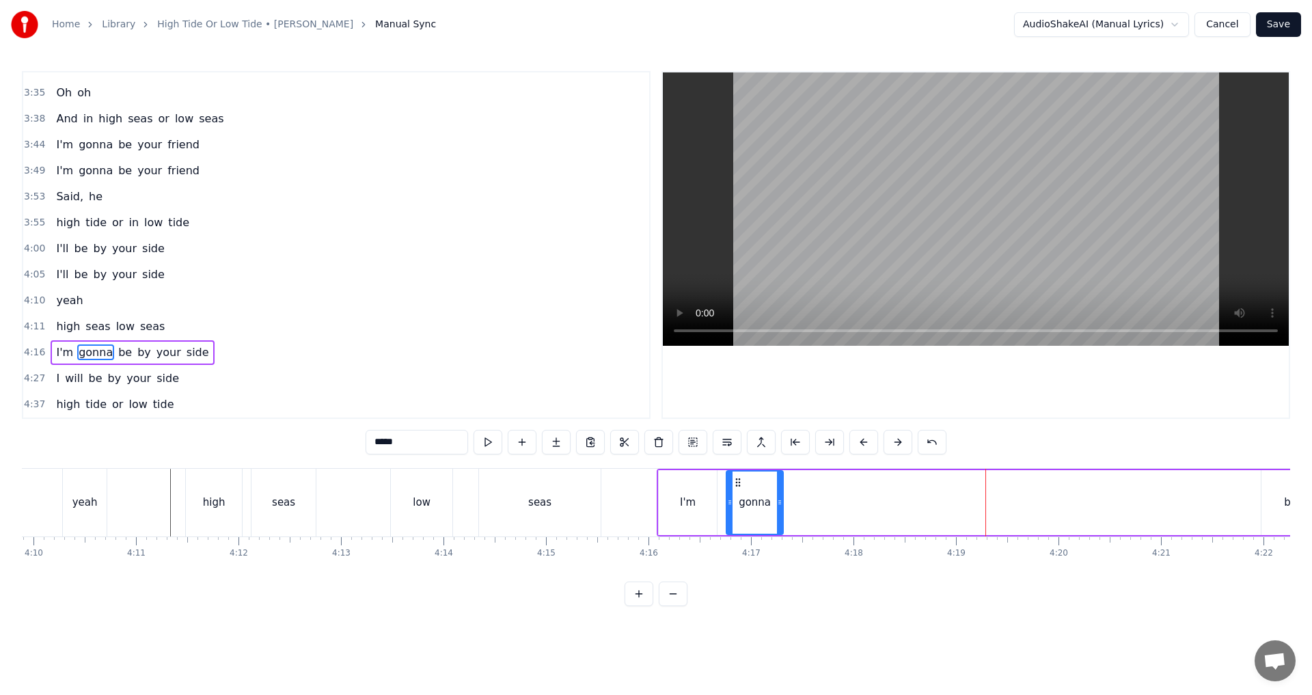
drag, startPoint x: 1252, startPoint y: 505, endPoint x: 779, endPoint y: 511, distance: 473.1
click at [654, 511] on div at bounding box center [779, 503] width 5 height 62
drag, startPoint x: 739, startPoint y: 482, endPoint x: 732, endPoint y: 481, distance: 7.0
click at [654, 481] on icon at bounding box center [731, 482] width 11 height 11
click at [654, 479] on circle at bounding box center [736, 478] width 1 height 1
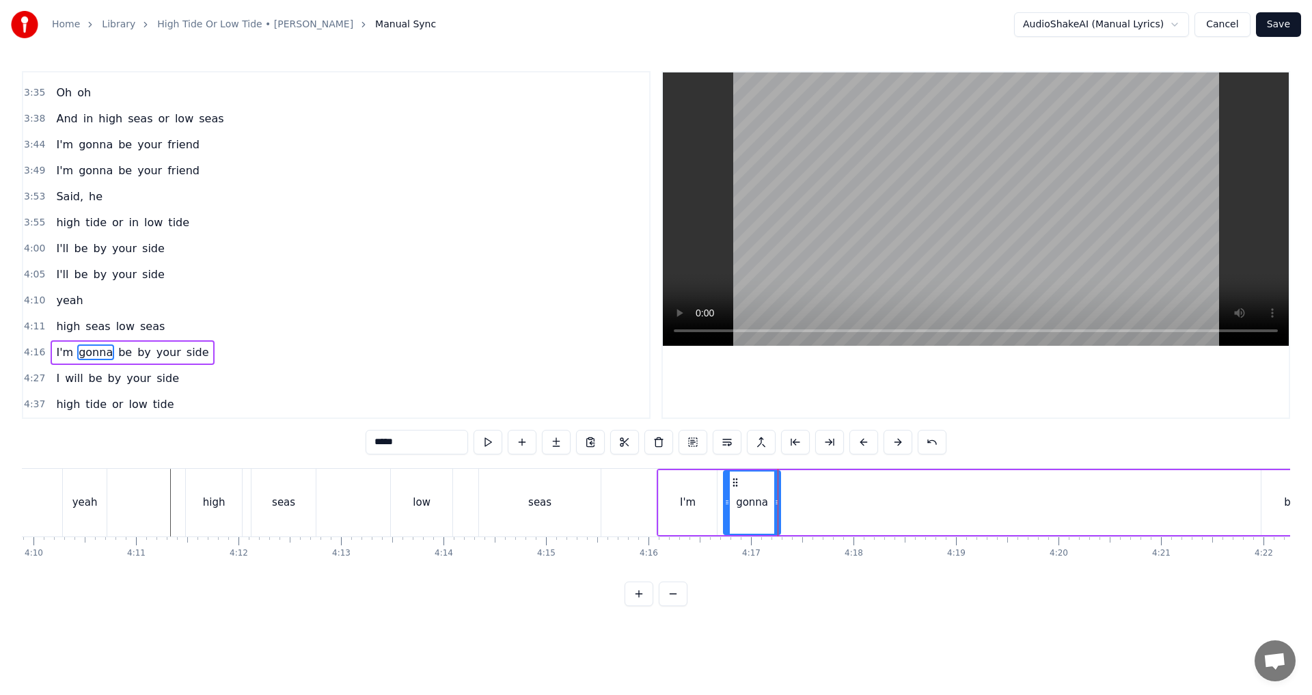
click at [121, 354] on span "be" at bounding box center [125, 353] width 16 height 16
type input "**"
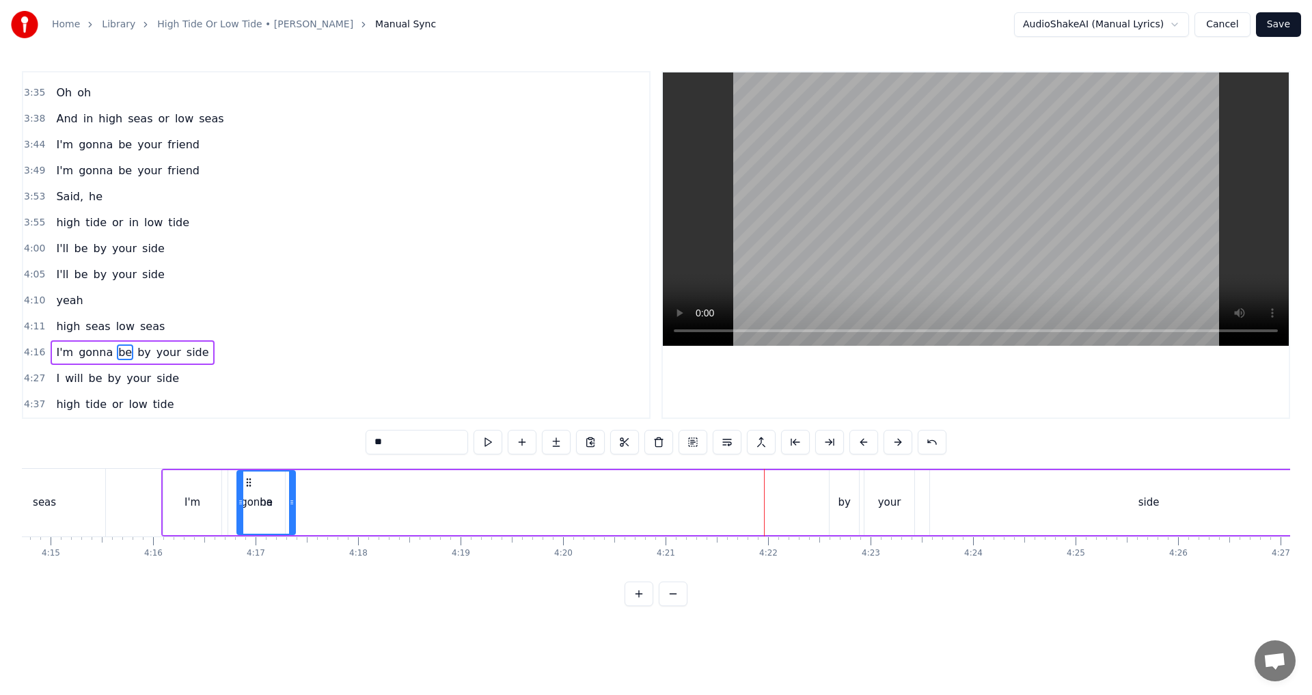
scroll to position [0, 26099]
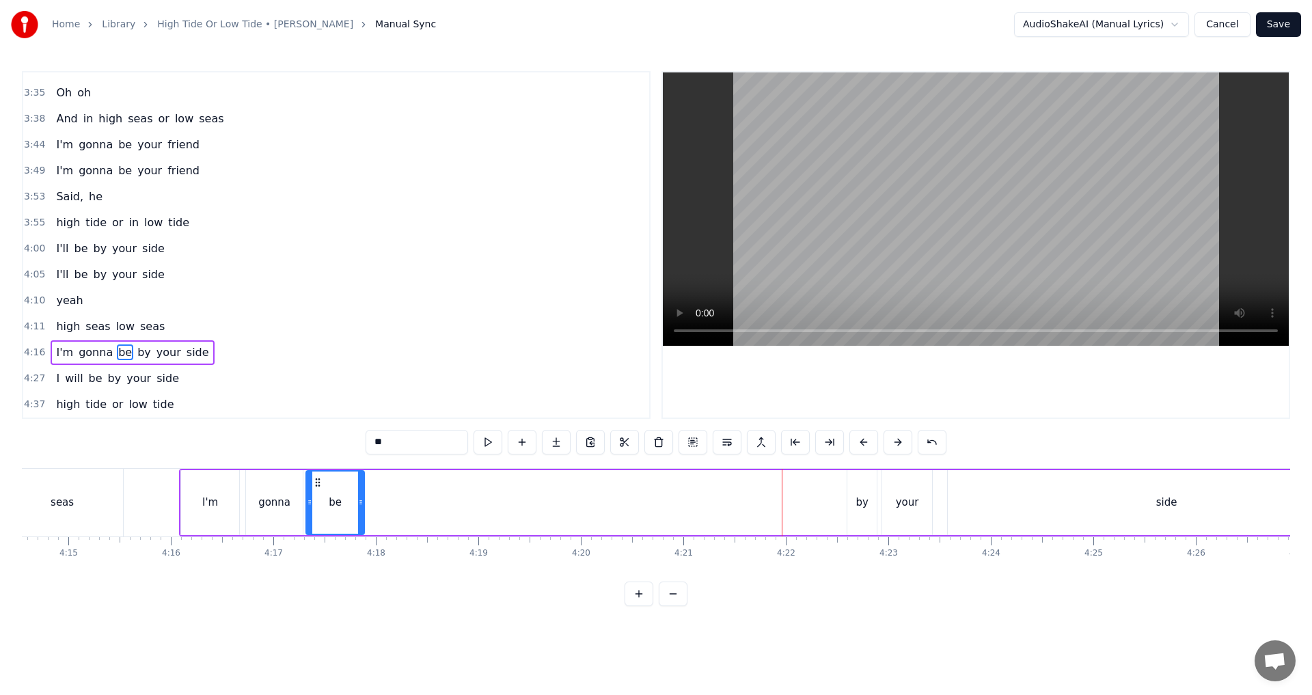
drag, startPoint x: 107, startPoint y: 480, endPoint x: 321, endPoint y: 485, distance: 214.0
click at [321, 485] on icon at bounding box center [317, 482] width 11 height 11
drag, startPoint x: 362, startPoint y: 503, endPoint x: 344, endPoint y: 502, distance: 17.8
click at [344, 502] on icon at bounding box center [342, 502] width 5 height 11
click at [317, 479] on circle at bounding box center [316, 478] width 1 height 1
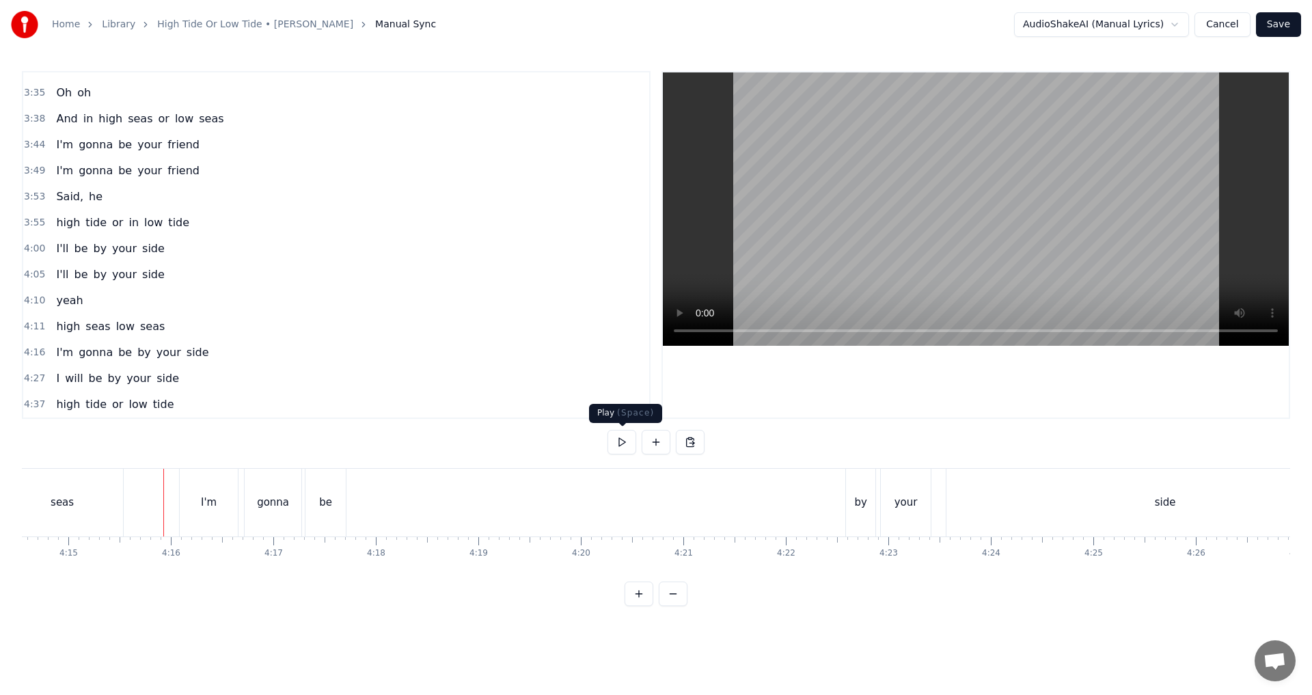
click at [626, 450] on button at bounding box center [622, 442] width 29 height 25
click at [654, 505] on div "by" at bounding box center [860, 503] width 12 height 16
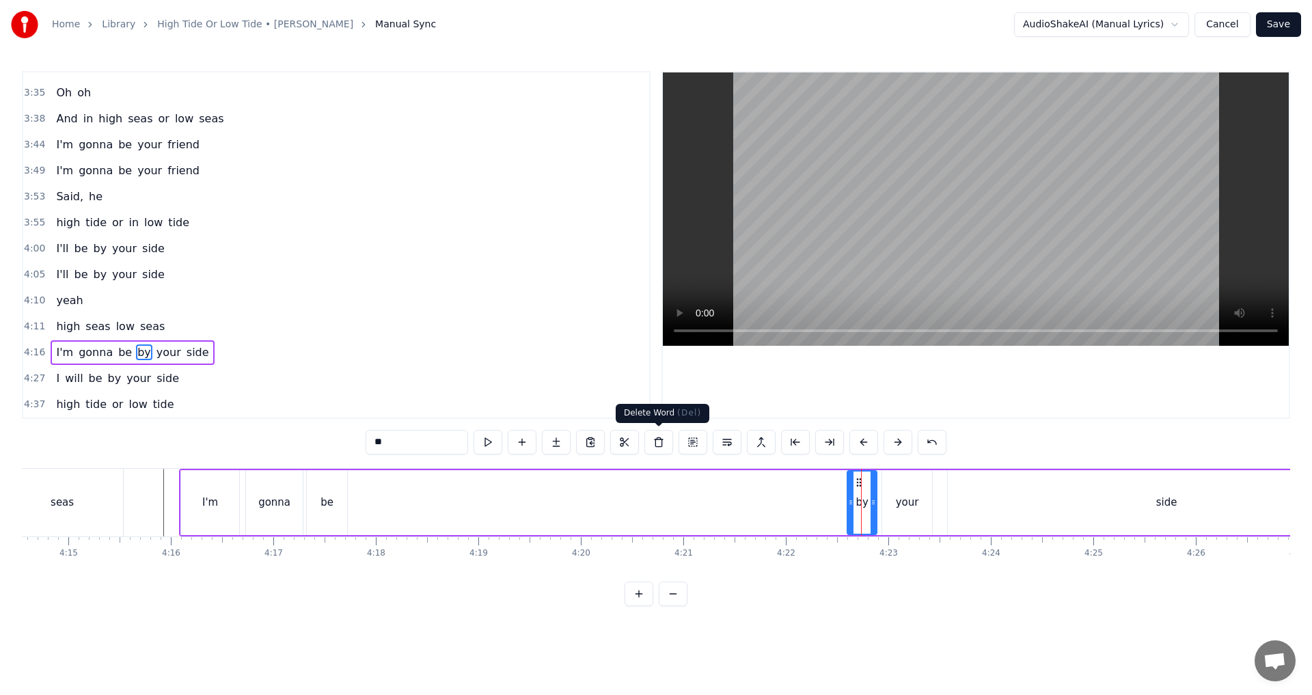
click at [654, 442] on button at bounding box center [659, 442] width 29 height 25
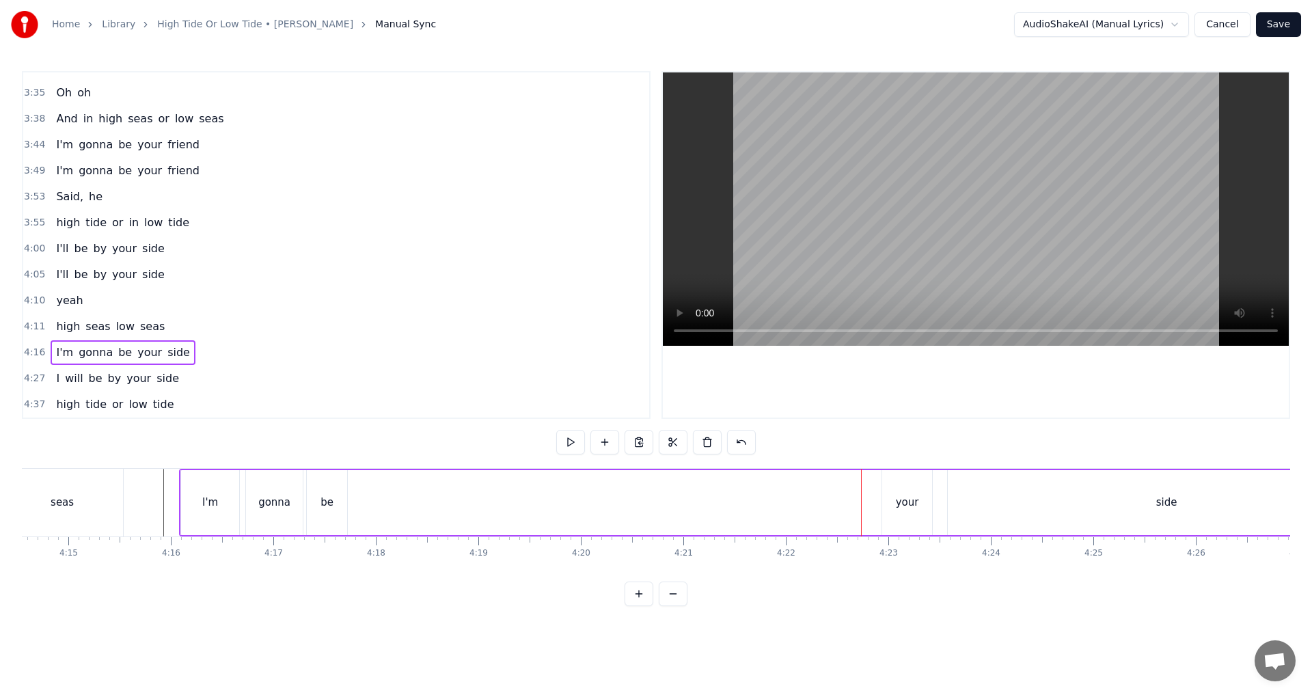
click at [654, 489] on div "your" at bounding box center [907, 502] width 50 height 65
drag, startPoint x: 892, startPoint y: 480, endPoint x: 362, endPoint y: 498, distance: 530.1
click at [362, 498] on div "your" at bounding box center [377, 503] width 49 height 62
click at [399, 508] on div at bounding box center [401, 503] width 5 height 62
click at [654, 511] on div "side" at bounding box center [1166, 502] width 437 height 65
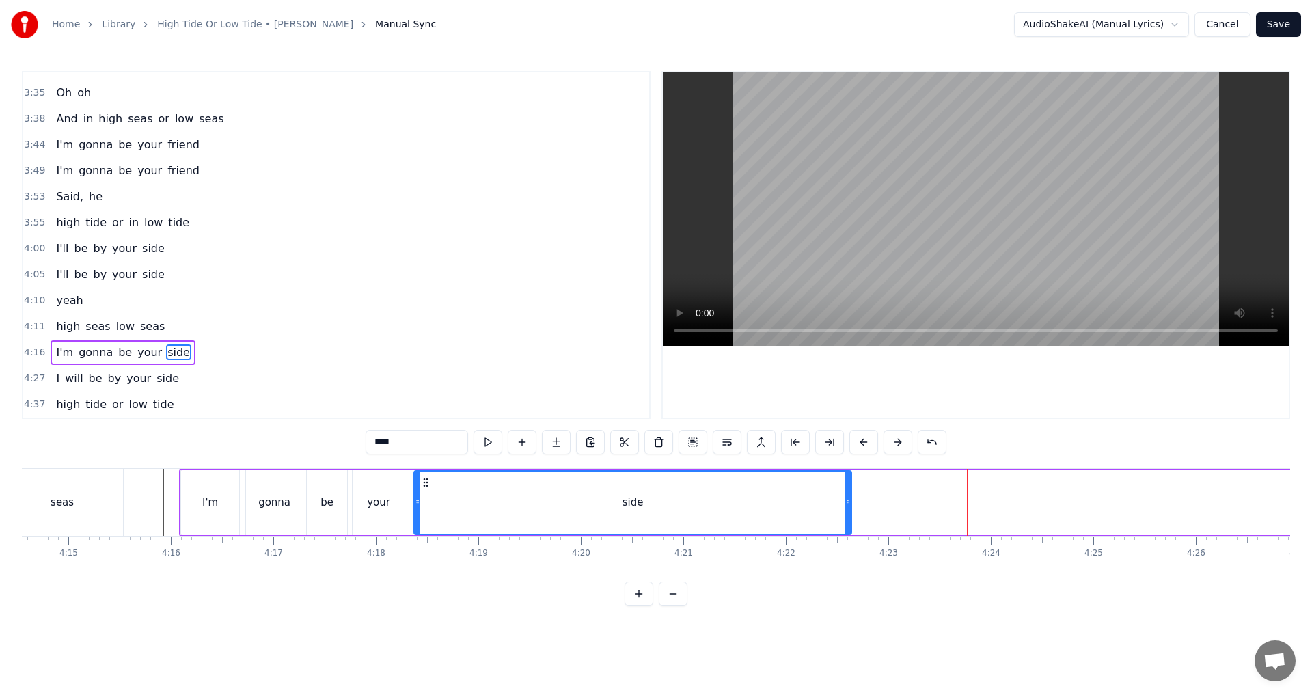
drag, startPoint x: 958, startPoint y: 484, endPoint x: 424, endPoint y: 491, distance: 533.9
click at [424, 491] on div "side" at bounding box center [633, 503] width 436 height 62
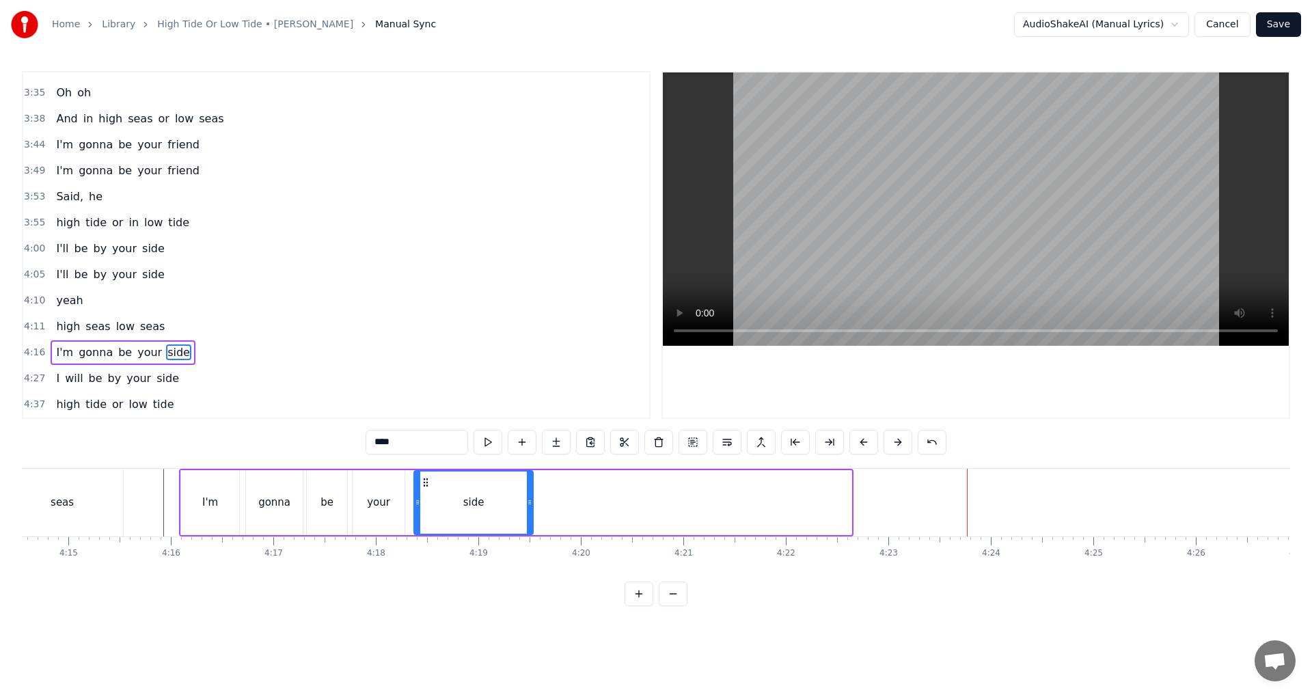
drag, startPoint x: 850, startPoint y: 502, endPoint x: 532, endPoint y: 507, distance: 318.6
click at [532, 507] on icon at bounding box center [529, 502] width 5 height 11
drag, startPoint x: 346, startPoint y: 444, endPoint x: 312, endPoint y: 444, distance: 33.5
click at [318, 444] on div "0:34 In high seas 0:35 or in low seas 0:39 I'm gonna be your friend 0:44 I'm go…" at bounding box center [656, 338] width 1269 height 535
type input "******"
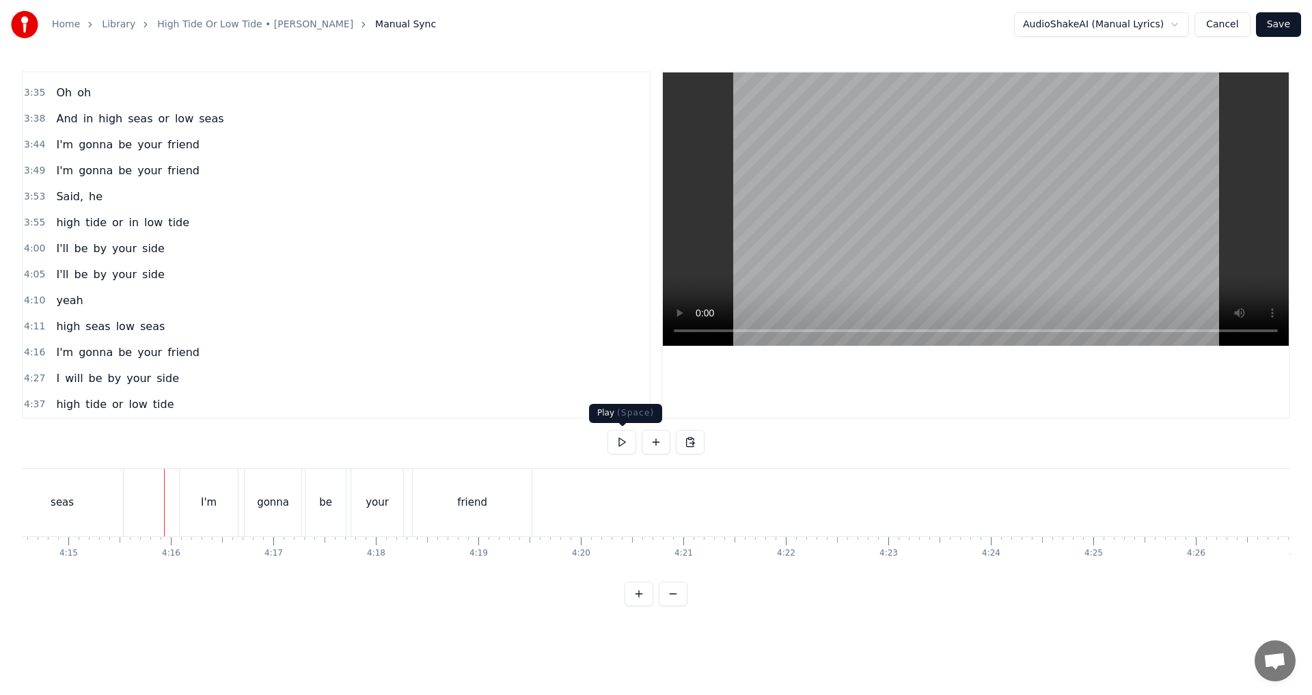
click at [624, 449] on button at bounding box center [622, 442] width 29 height 25
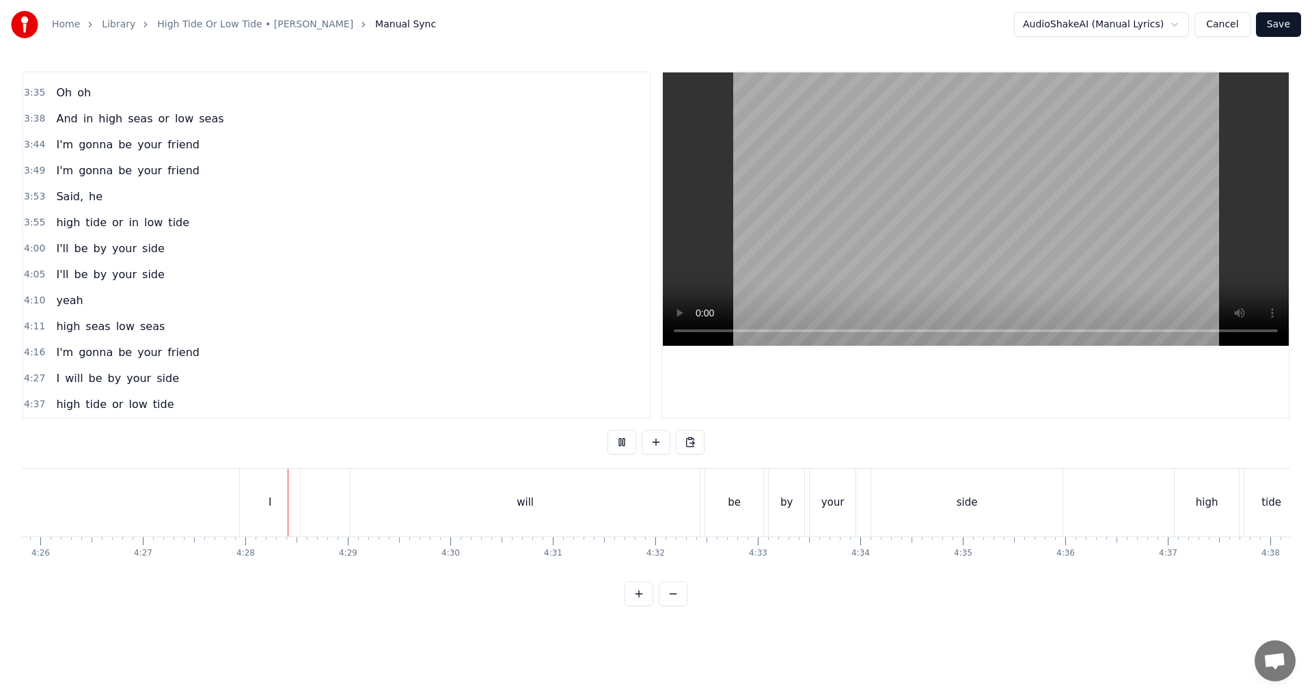
click at [624, 449] on button at bounding box center [622, 442] width 29 height 25
click at [623, 448] on button at bounding box center [622, 442] width 29 height 25
drag, startPoint x: 1173, startPoint y: 582, endPoint x: 1188, endPoint y: 578, distance: 15.6
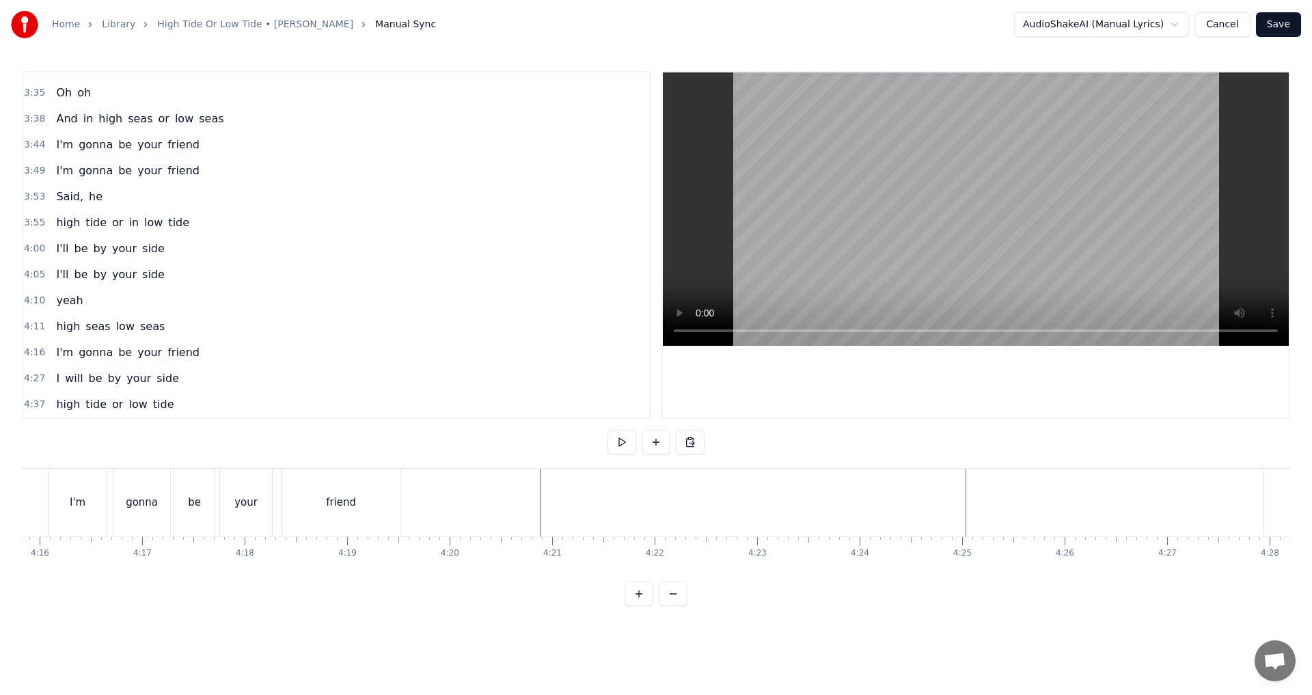
click at [654, 571] on div "In high seas or in low seas I'm gonna be your friend I'm gonna be your friend I…" at bounding box center [656, 519] width 1269 height 103
click at [55, 388] on div "I will be by your side" at bounding box center [118, 378] width 134 height 25
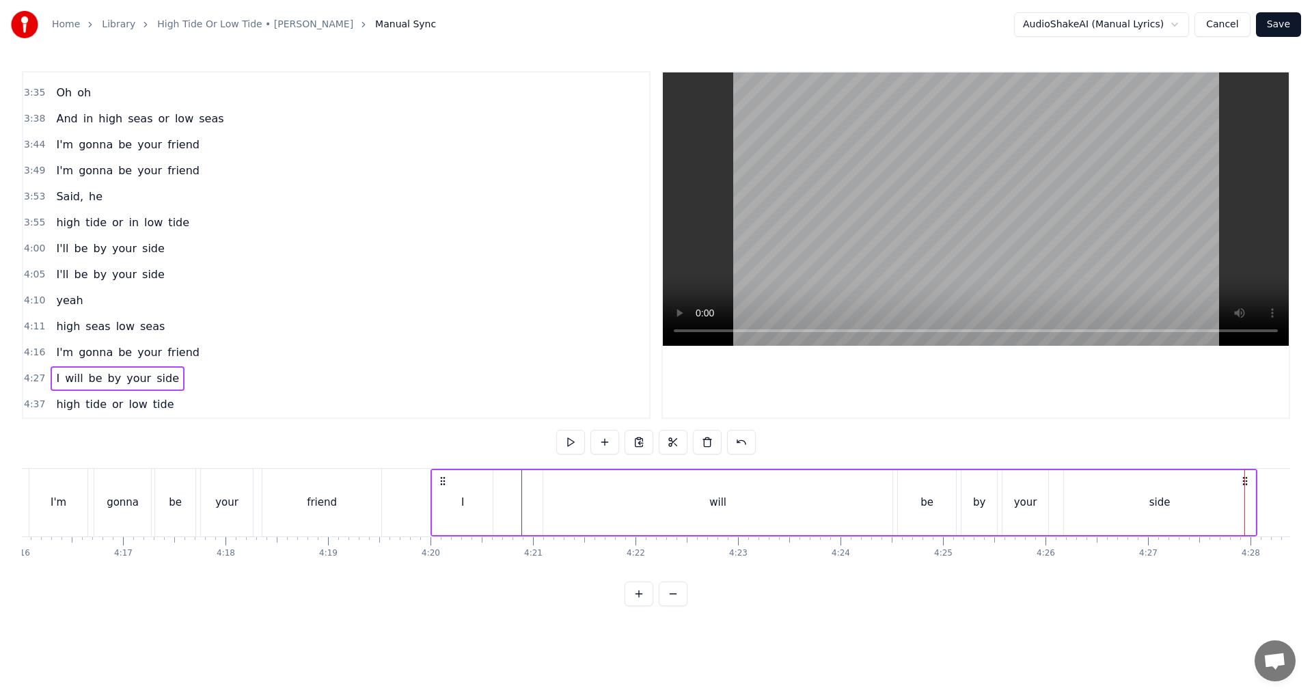
scroll to position [0, 26248]
drag, startPoint x: 101, startPoint y: 484, endPoint x: 570, endPoint y: 488, distance: 468.9
click at [570, 488] on div "I will be by your side" at bounding box center [972, 503] width 827 height 68
click at [583, 509] on div "I" at bounding box center [591, 502] width 60 height 65
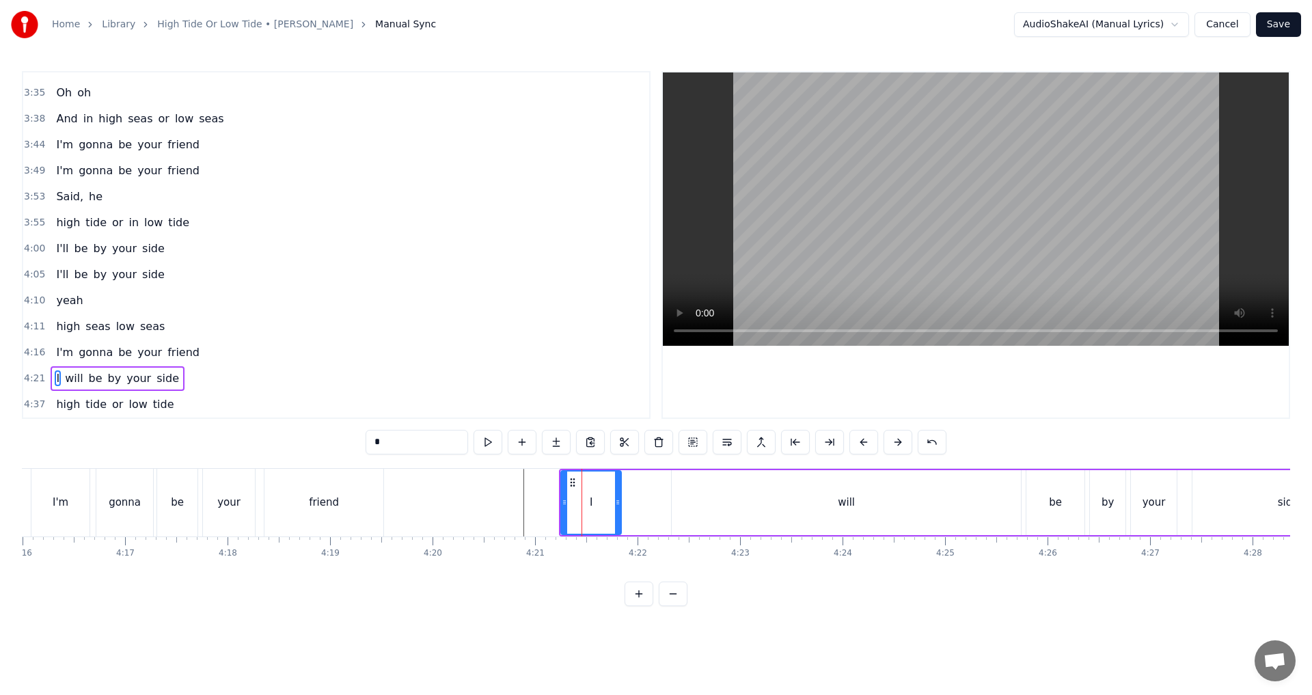
click at [389, 442] on input "*" at bounding box center [417, 442] width 103 height 25
click at [654, 502] on div "will" at bounding box center [846, 502] width 349 height 65
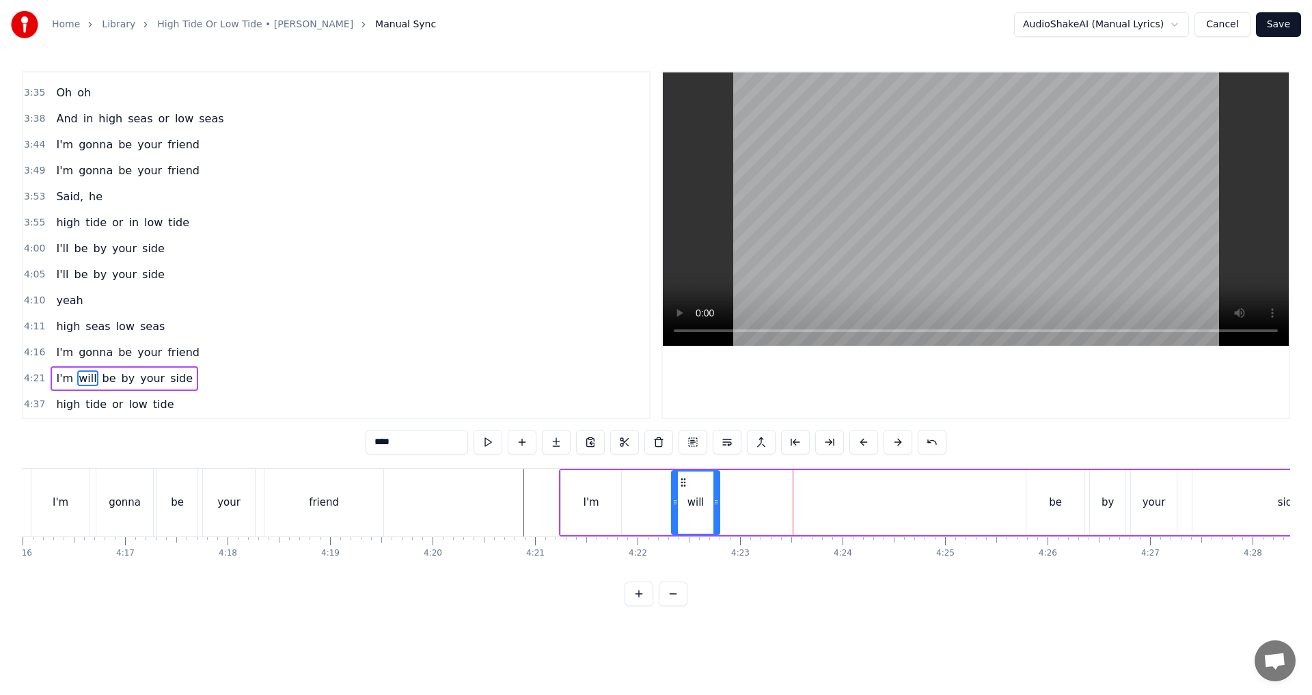
drag, startPoint x: 1018, startPoint y: 502, endPoint x: 717, endPoint y: 511, distance: 301.6
click at [654, 511] on div at bounding box center [716, 503] width 5 height 62
drag, startPoint x: 680, startPoint y: 483, endPoint x: 634, endPoint y: 483, distance: 45.8
click at [634, 483] on icon at bounding box center [637, 482] width 11 height 11
click at [654, 500] on div "will" at bounding box center [650, 503] width 46 height 62
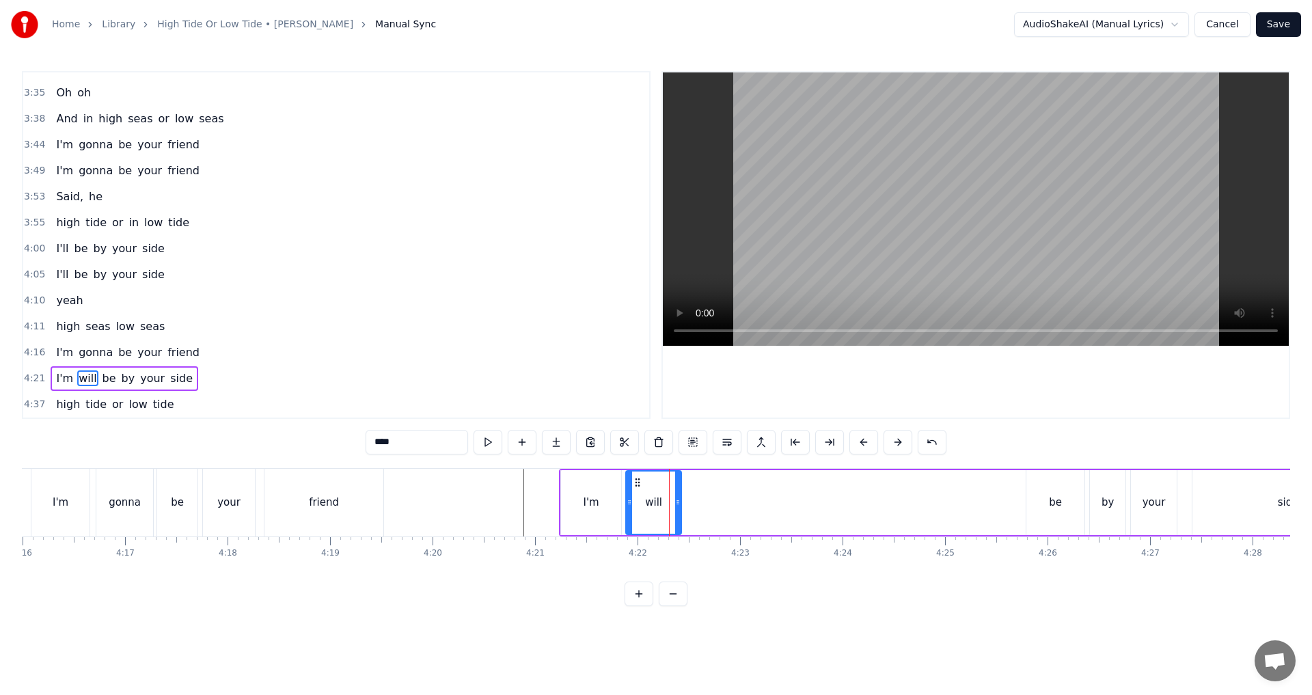
drag, startPoint x: 671, startPoint y: 500, endPoint x: 678, endPoint y: 500, distance: 7.5
click at [654, 500] on icon at bounding box center [677, 502] width 5 height 11
click at [645, 507] on div "will" at bounding box center [654, 503] width 54 height 62
drag, startPoint x: 400, startPoint y: 434, endPoint x: 146, endPoint y: 435, distance: 254.3
click at [146, 435] on div "0:34 In high seas 0:35 or in low seas 0:39 I'm gonna be your friend 0:44 I'm go…" at bounding box center [656, 338] width 1269 height 535
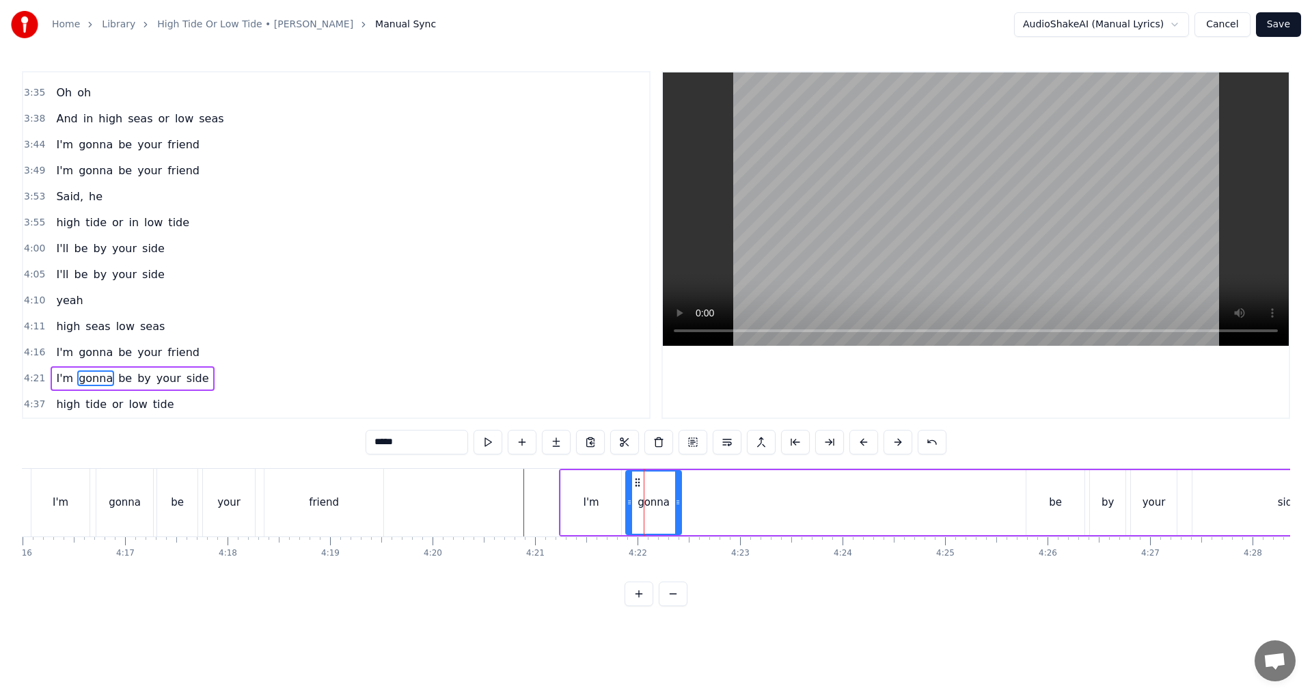
click at [654, 496] on div "be" at bounding box center [1056, 502] width 58 height 65
drag, startPoint x: 1037, startPoint y: 481, endPoint x: 697, endPoint y: 500, distance: 340.2
click at [654, 500] on div "be" at bounding box center [716, 503] width 57 height 62
drag, startPoint x: 740, startPoint y: 502, endPoint x: 716, endPoint y: 502, distance: 23.9
click at [654, 502] on icon at bounding box center [717, 502] width 5 height 11
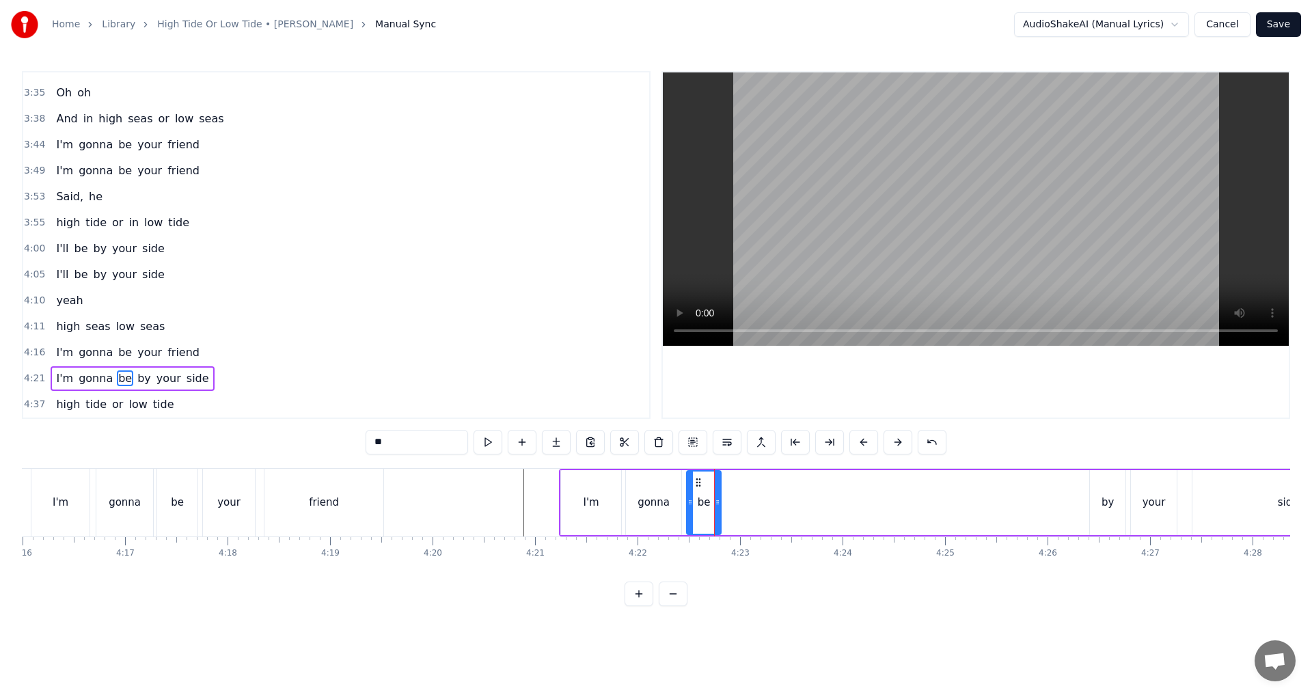
click at [654, 507] on div "by" at bounding box center [1108, 503] width 12 height 16
type input "**"
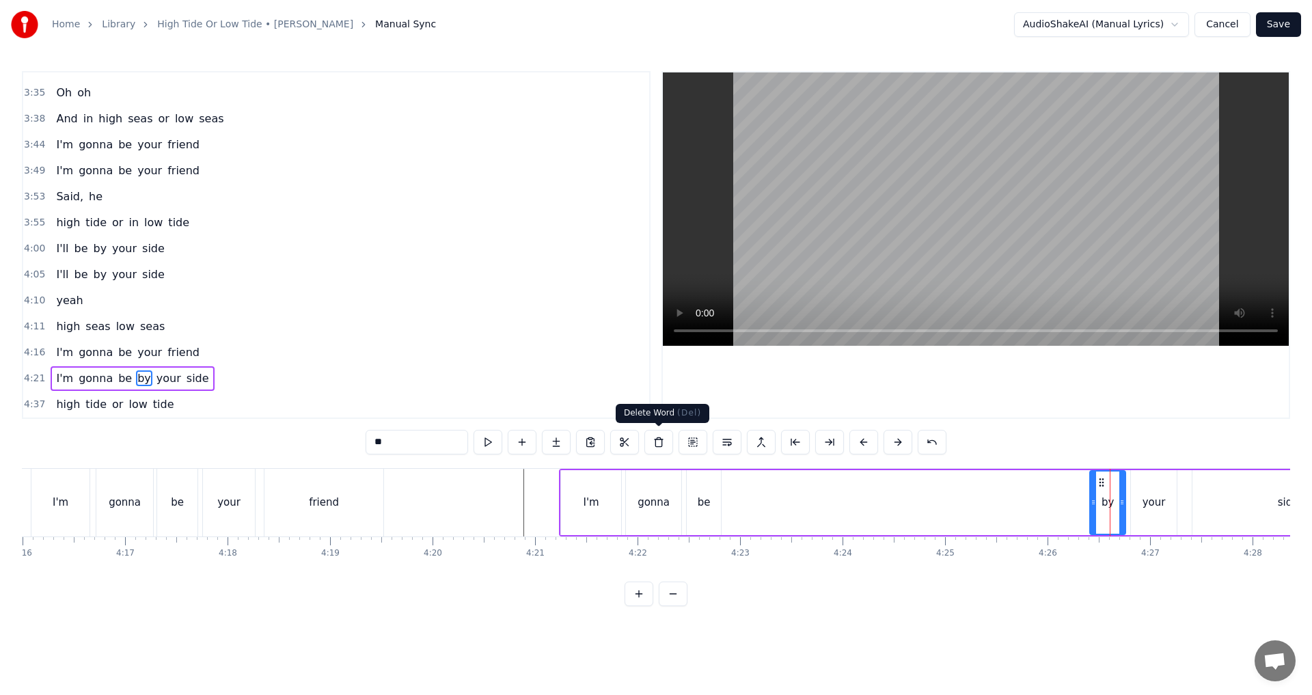
click at [653, 444] on button at bounding box center [659, 442] width 29 height 25
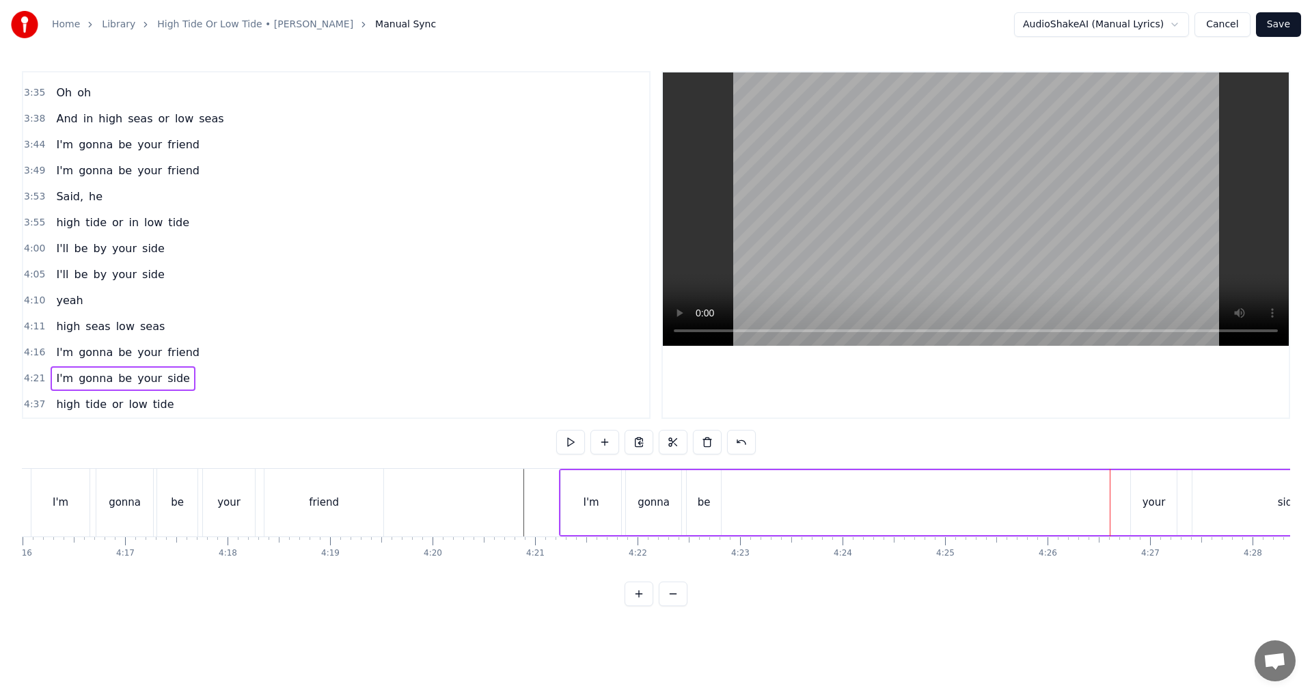
click at [654, 485] on div "your" at bounding box center [1154, 502] width 46 height 65
drag, startPoint x: 1141, startPoint y: 478, endPoint x: 739, endPoint y: 485, distance: 402.0
click at [654, 485] on icon at bounding box center [741, 482] width 11 height 11
click at [654, 502] on div "side" at bounding box center [1288, 502] width 191 height 65
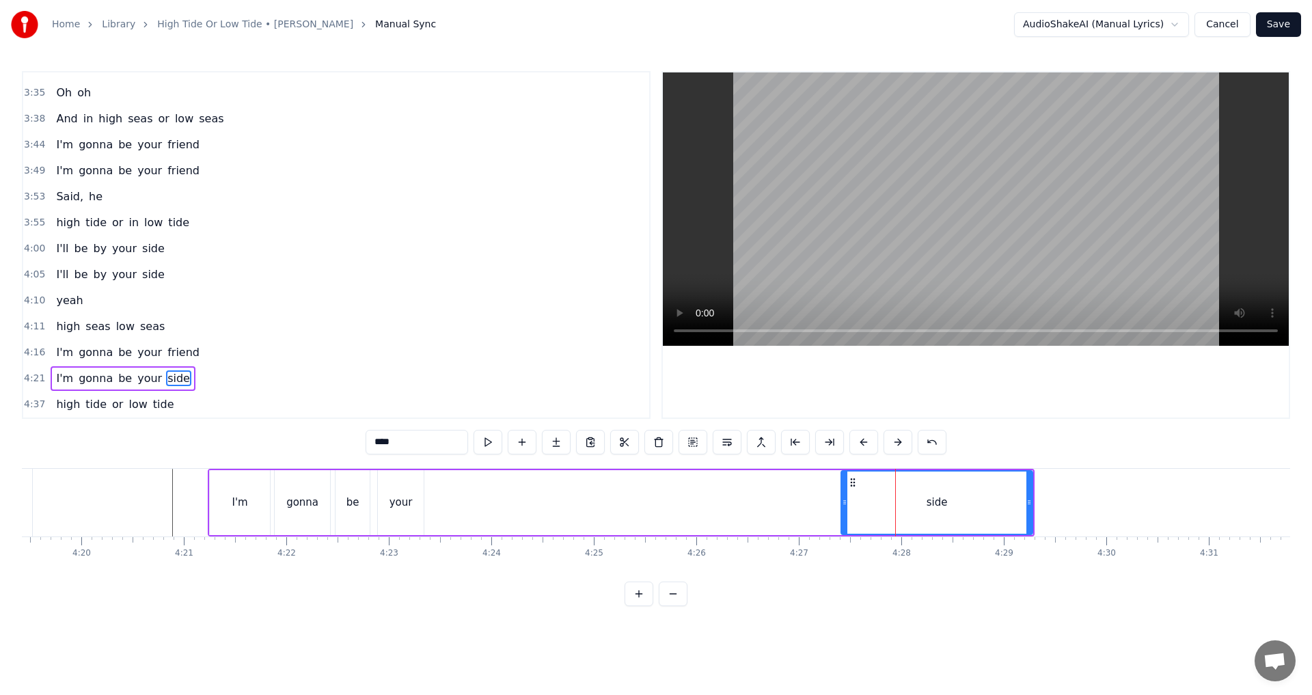
scroll to position [0, 26503]
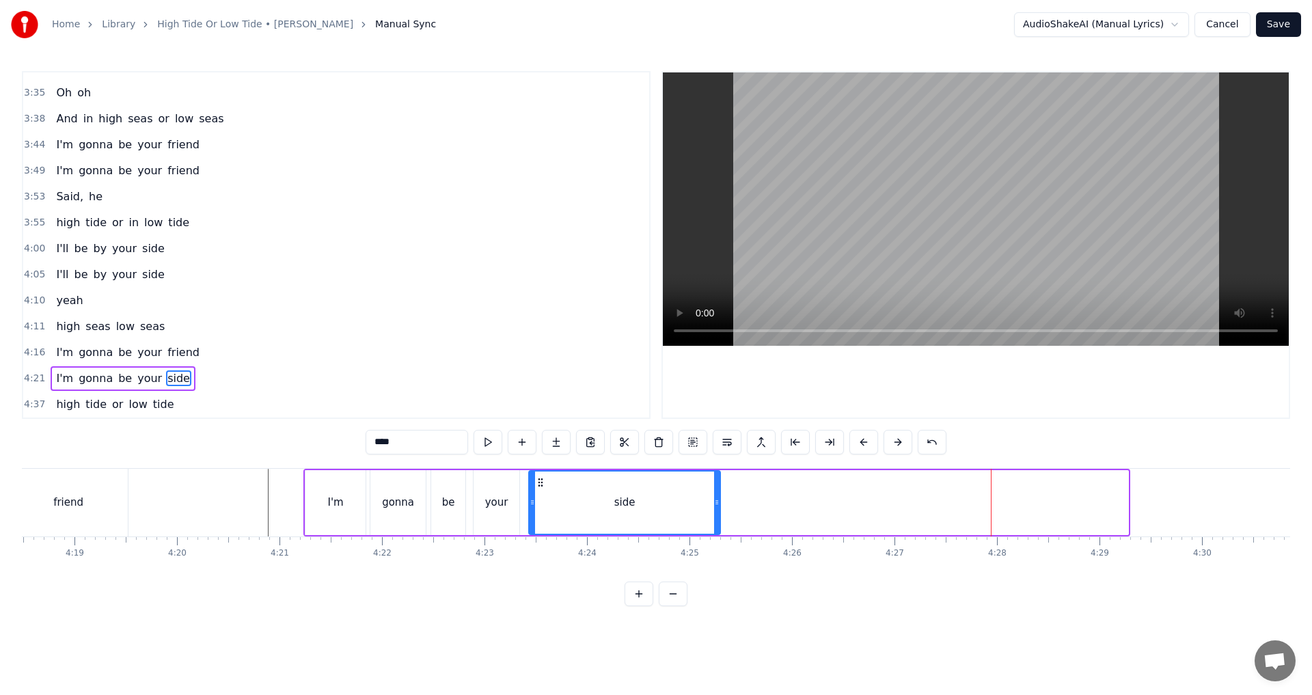
drag, startPoint x: 949, startPoint y: 483, endPoint x: 541, endPoint y: 466, distance: 408.4
click at [541, 466] on div "0:34 In high seas 0:35 or in low seas 0:39 I'm gonna be your friend 0:44 I'm go…" at bounding box center [656, 338] width 1269 height 535
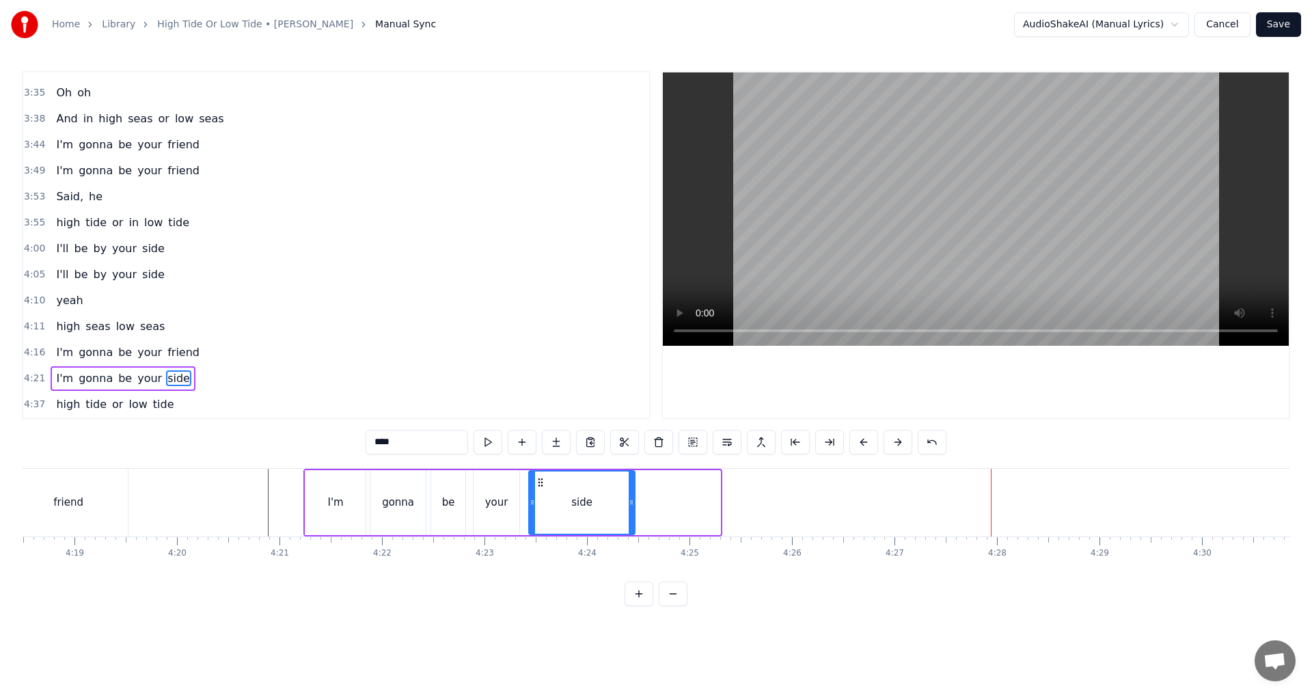
drag, startPoint x: 714, startPoint y: 505, endPoint x: 629, endPoint y: 507, distance: 85.5
click at [629, 507] on icon at bounding box center [631, 502] width 5 height 11
click at [600, 510] on div "side" at bounding box center [582, 503] width 105 height 62
drag, startPoint x: 396, startPoint y: 431, endPoint x: 281, endPoint y: 440, distance: 115.1
click at [281, 440] on div "0:34 In high seas 0:35 or in low seas 0:39 I'm gonna be your friend 0:44 I'm go…" at bounding box center [656, 338] width 1269 height 535
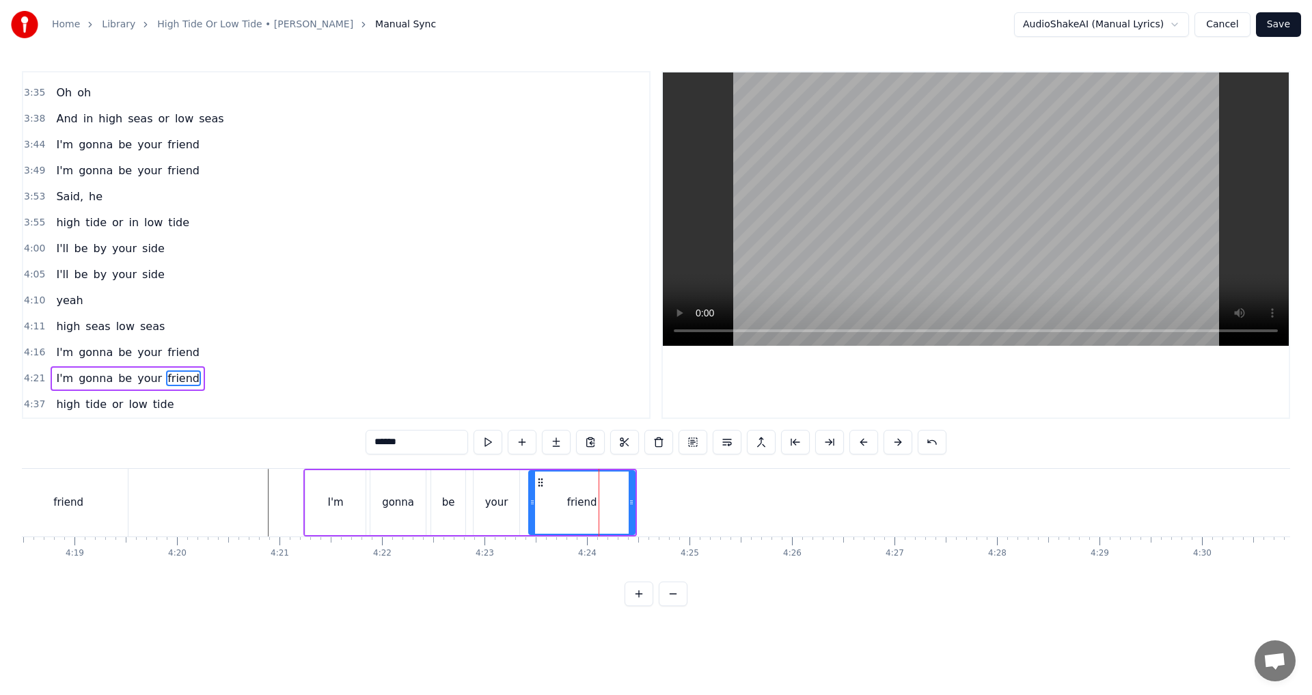
type input "******"
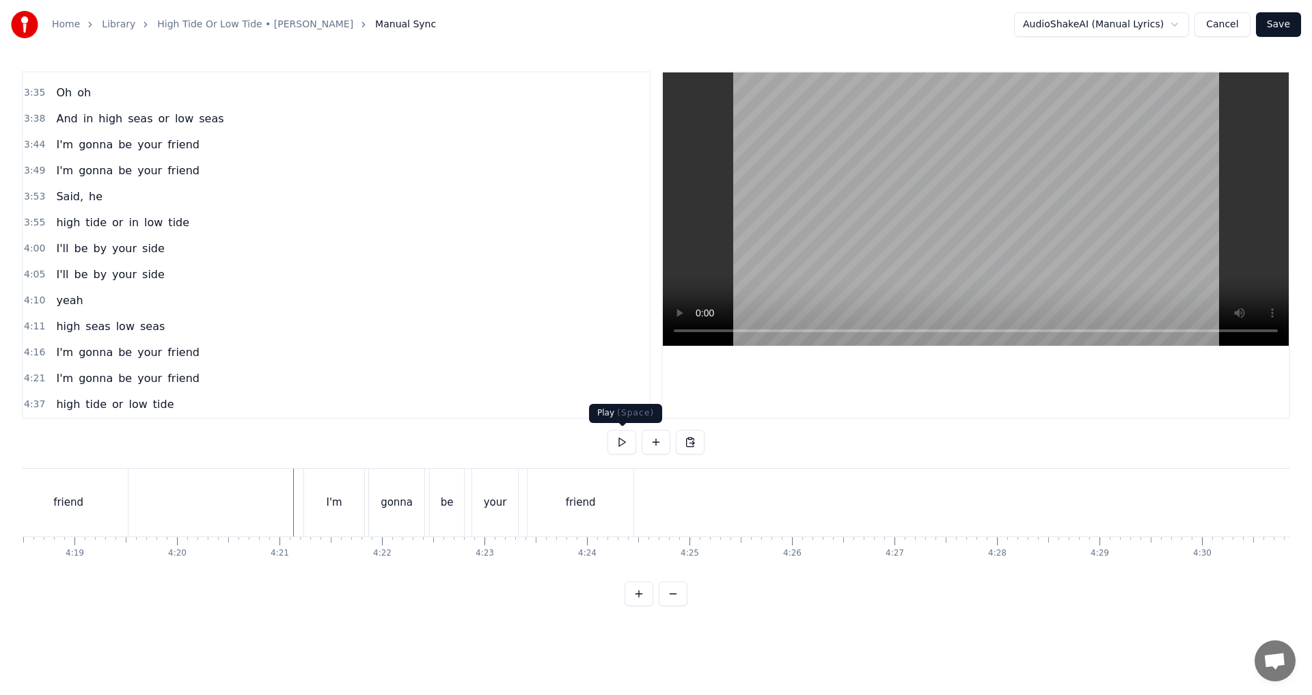
click at [623, 444] on button at bounding box center [622, 442] width 29 height 25
click at [59, 414] on div "high tide or low tide" at bounding box center [115, 404] width 129 height 25
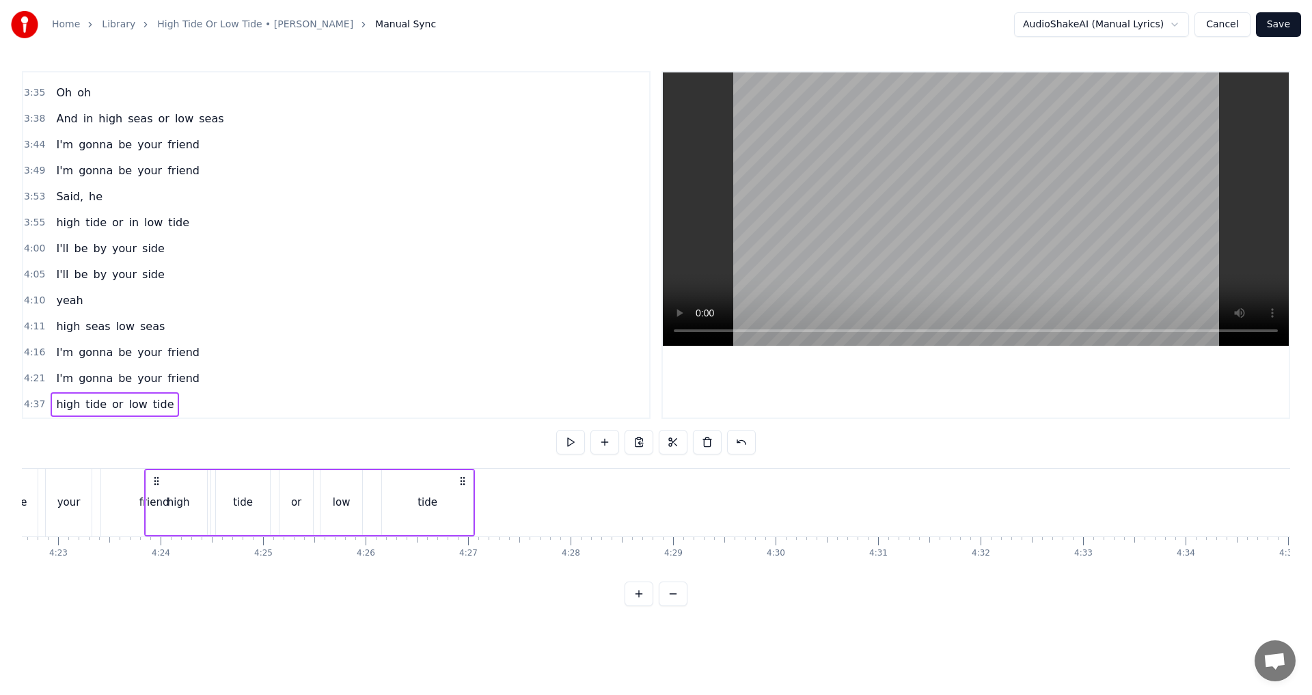
scroll to position [0, 26925]
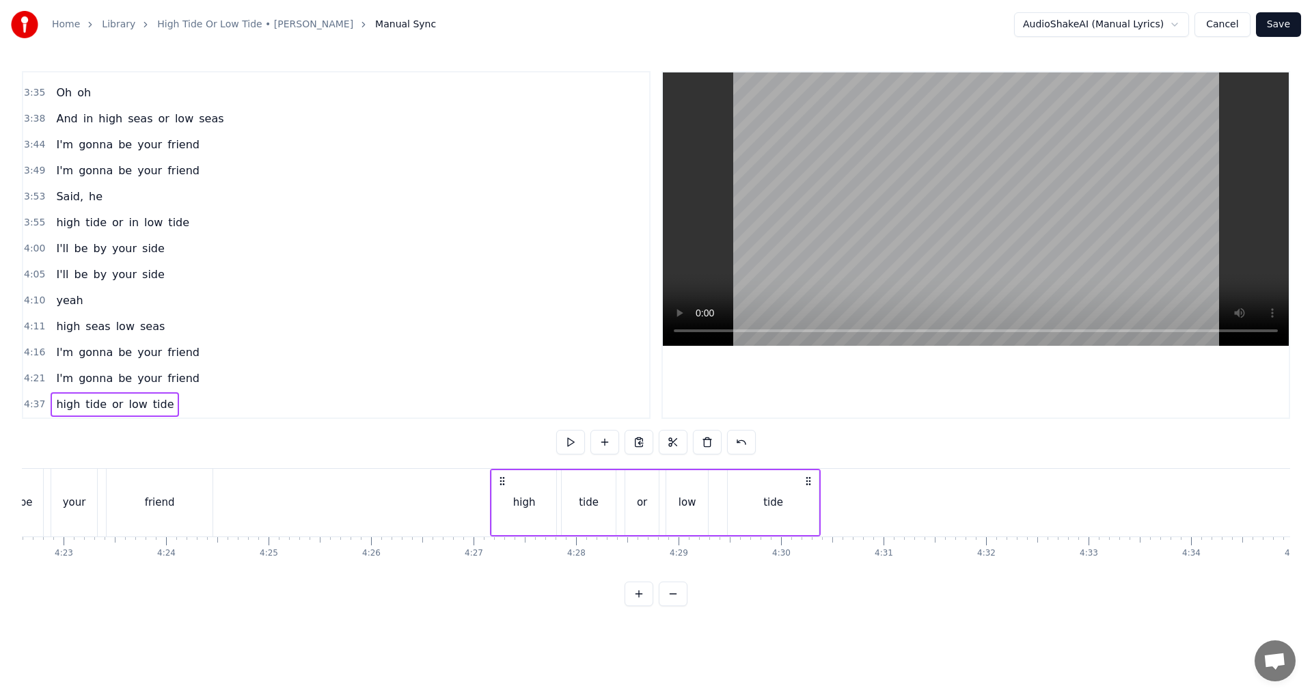
drag, startPoint x: 511, startPoint y: 481, endPoint x: 500, endPoint y: 505, distance: 26.0
click at [500, 505] on div "high tide or low tide" at bounding box center [655, 503] width 331 height 68
click at [551, 504] on div "high" at bounding box center [524, 502] width 64 height 65
drag, startPoint x: 552, startPoint y: 504, endPoint x: 543, endPoint y: 504, distance: 8.9
click at [543, 504] on icon at bounding box center [543, 502] width 5 height 11
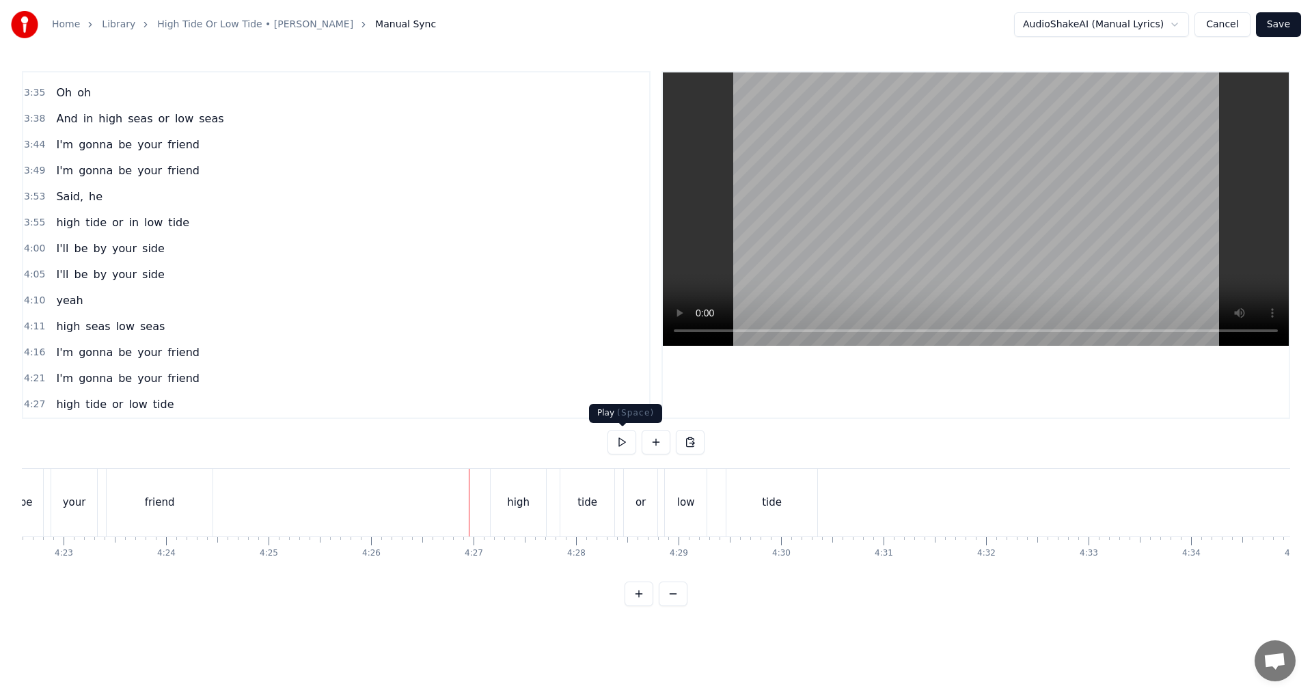
click at [627, 444] on button at bounding box center [622, 442] width 29 height 25
click at [654, 496] on div "tide" at bounding box center [772, 503] width 20 height 16
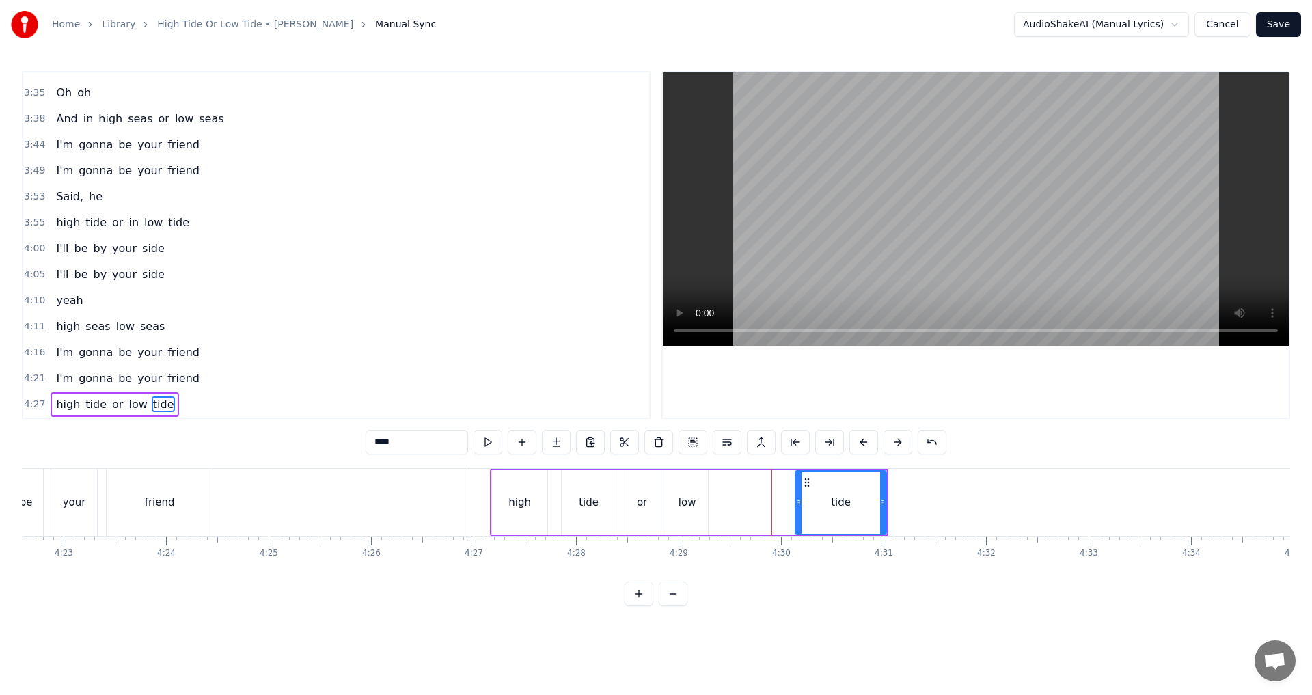
click at [692, 506] on div "low" at bounding box center [688, 503] width 18 height 16
type input "***"
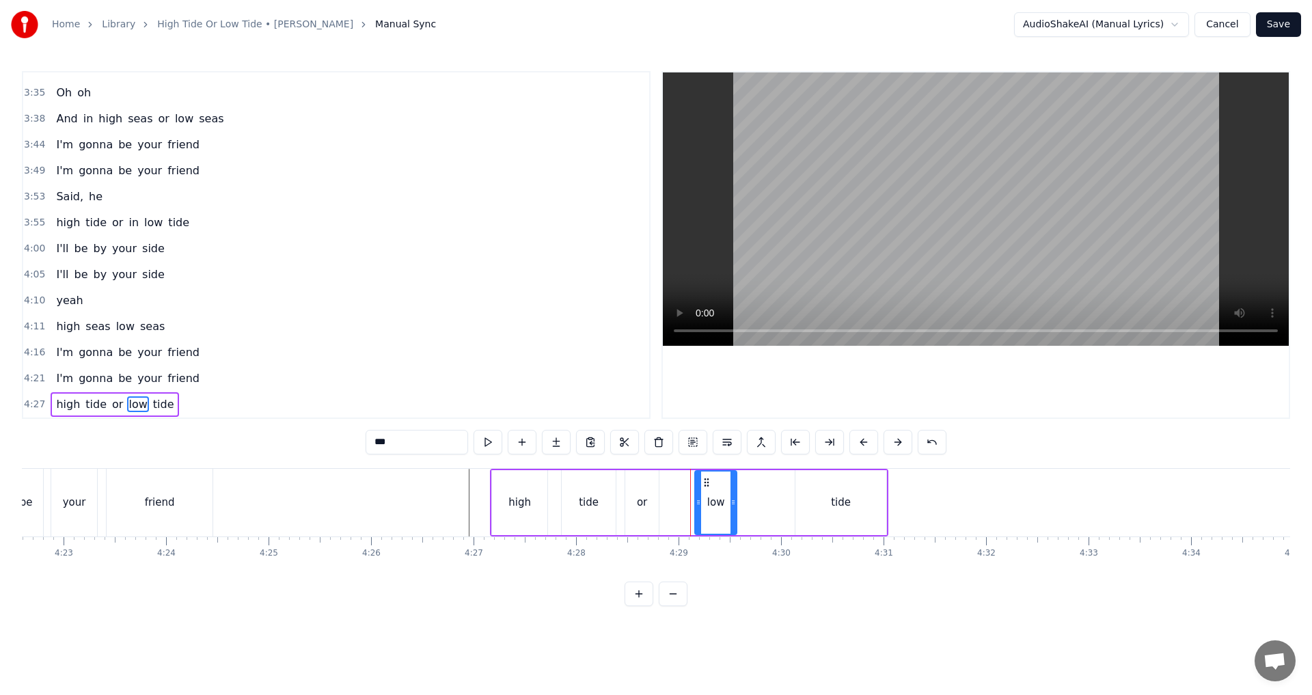
drag, startPoint x: 679, startPoint y: 480, endPoint x: 707, endPoint y: 477, distance: 28.2
click at [707, 477] on icon at bounding box center [706, 482] width 11 height 11
drag, startPoint x: 731, startPoint y: 506, endPoint x: 771, endPoint y: 507, distance: 39.7
click at [771, 507] on icon at bounding box center [772, 502] width 5 height 11
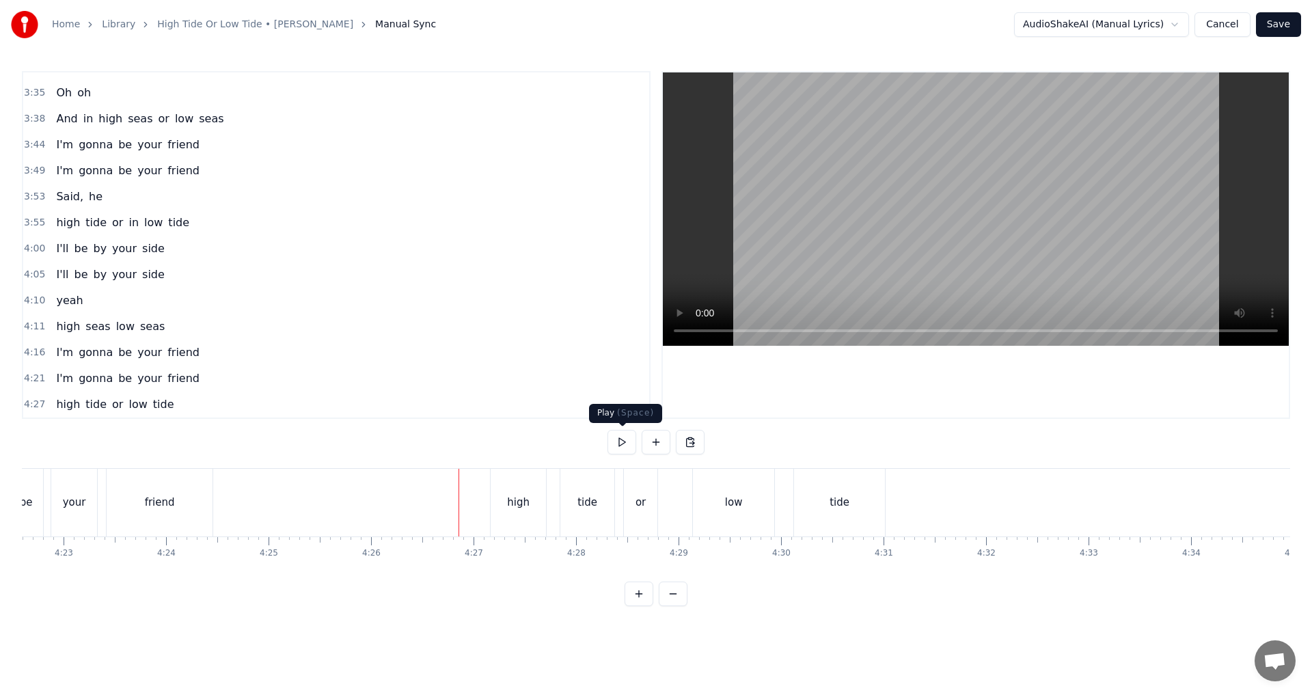
click at [615, 450] on button at bounding box center [622, 442] width 29 height 25
click at [623, 446] on button at bounding box center [622, 442] width 29 height 25
click at [1284, 27] on button "Save" at bounding box center [1278, 24] width 45 height 25
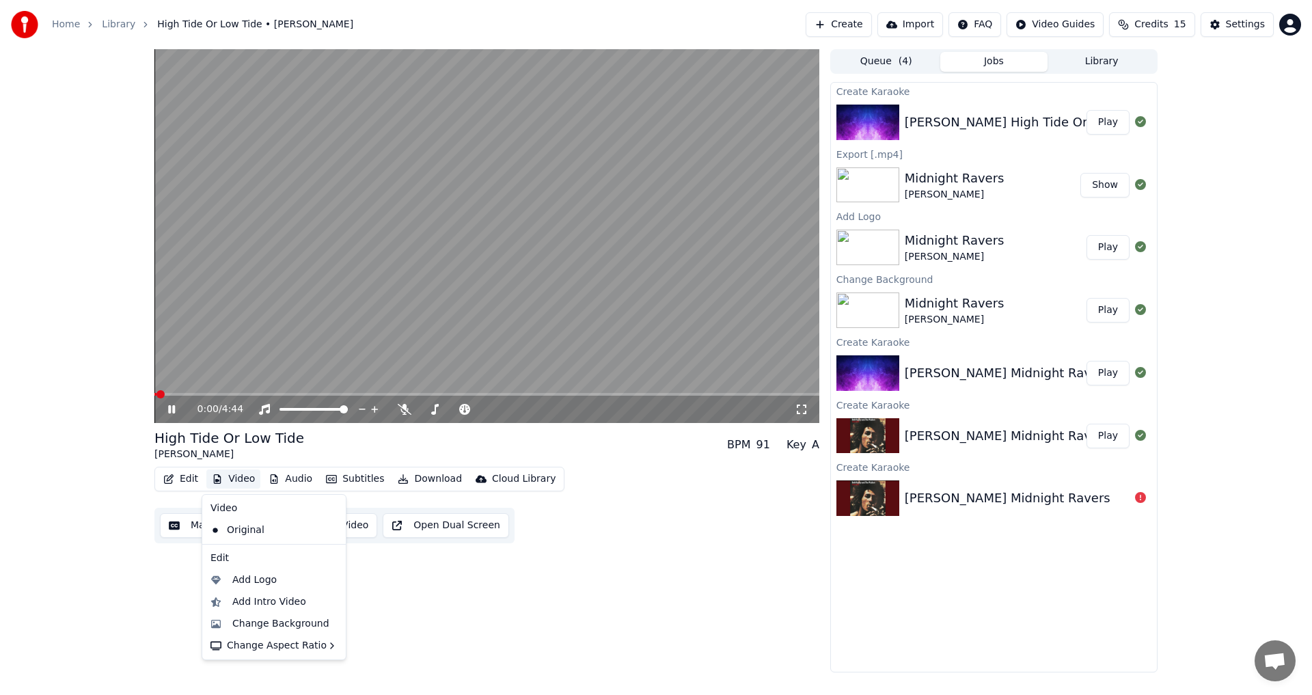
click at [238, 480] on button "Video" at bounding box center [233, 479] width 54 height 19
click at [289, 625] on div "Change Background" at bounding box center [280, 624] width 97 height 14
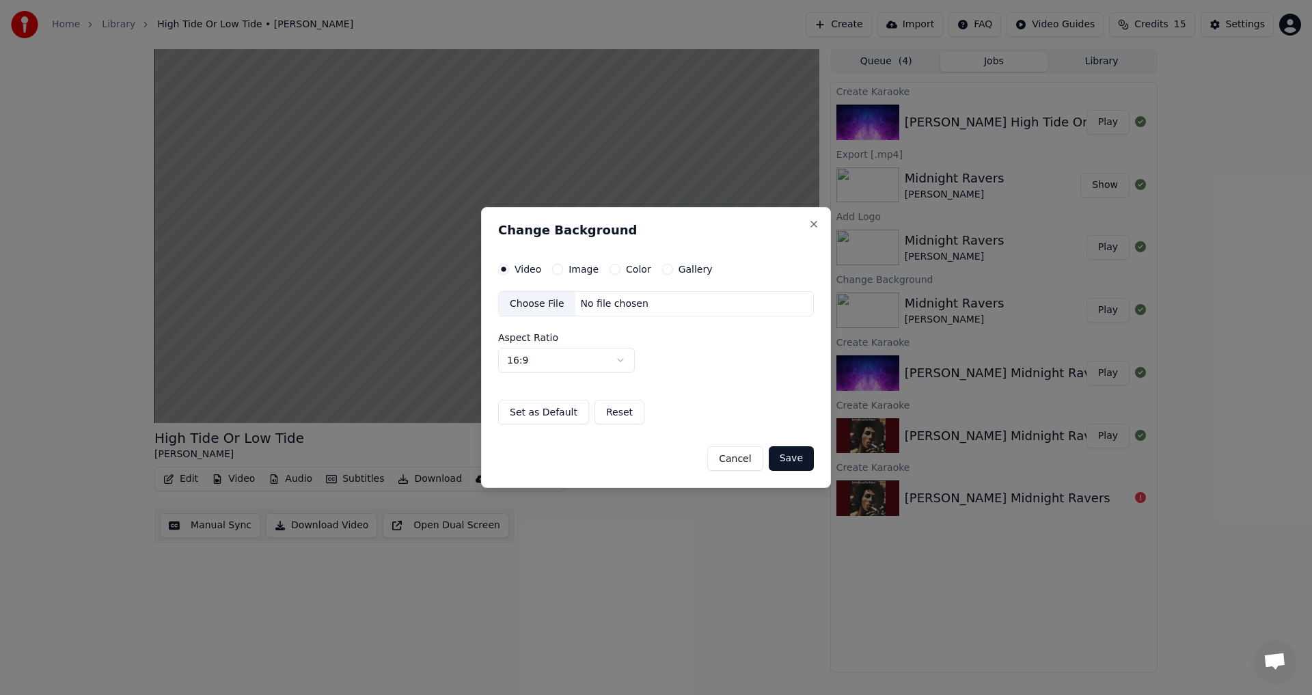
click at [560, 268] on button "Image" at bounding box center [557, 269] width 11 height 11
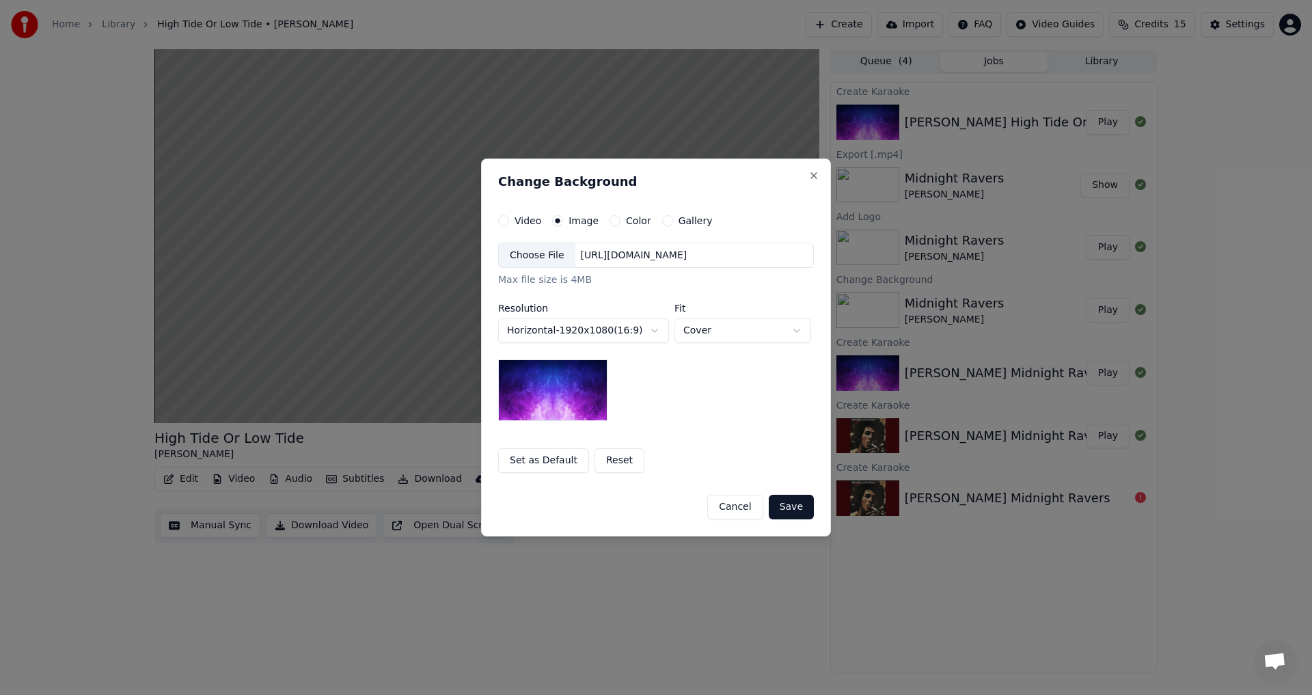
click at [540, 256] on div "Choose File" at bounding box center [537, 255] width 77 height 25
click at [800, 331] on body "**********" at bounding box center [656, 347] width 1312 height 695
select select "*******"
click at [796, 508] on button "Save" at bounding box center [791, 507] width 45 height 25
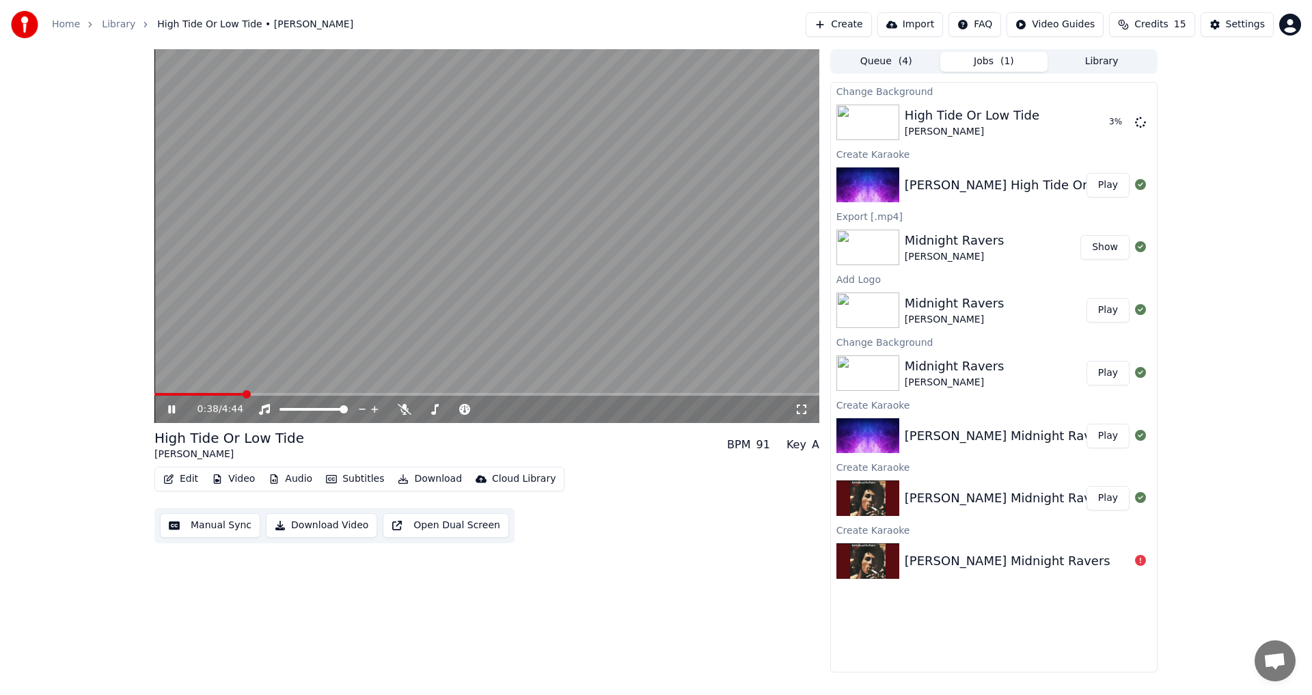
click at [174, 409] on icon at bounding box center [171, 409] width 7 height 8
click at [174, 409] on icon at bounding box center [171, 410] width 8 height 10
click at [174, 409] on icon at bounding box center [171, 409] width 7 height 8
click at [154, 399] on span at bounding box center [158, 394] width 8 height 8
click at [1104, 120] on button "Play" at bounding box center [1108, 122] width 43 height 25
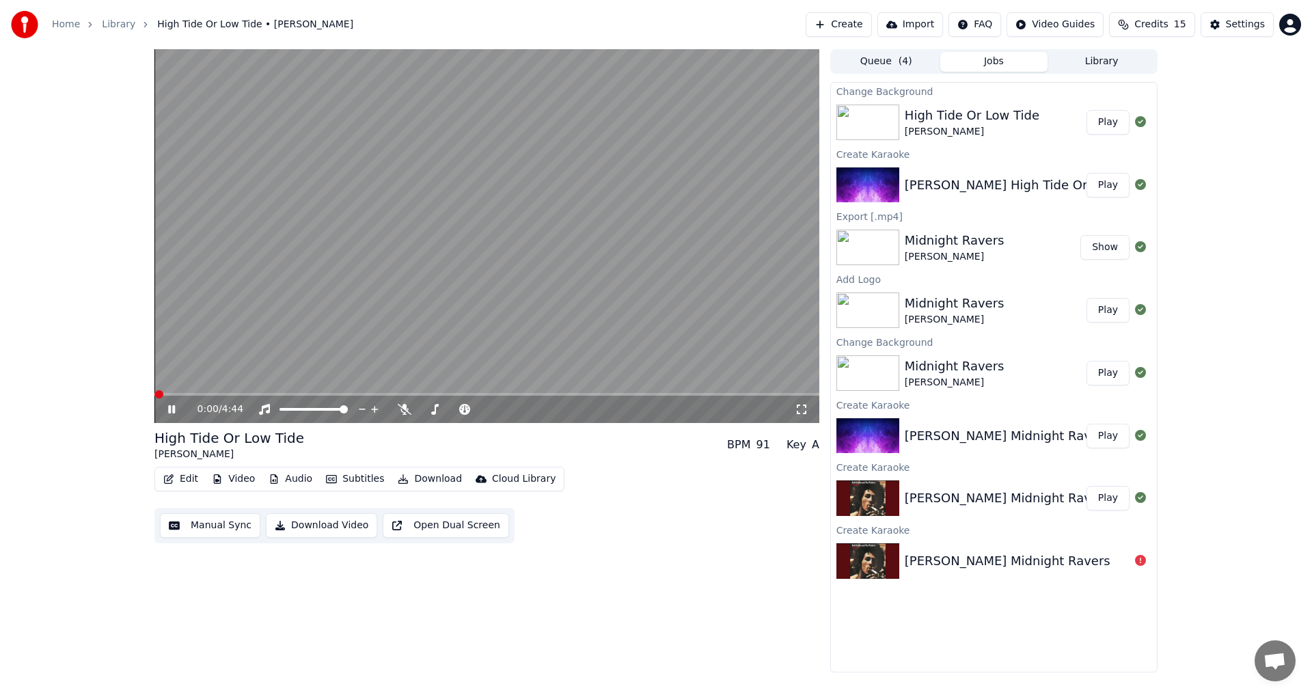
click at [173, 409] on icon at bounding box center [171, 409] width 7 height 8
click at [234, 481] on button "Video" at bounding box center [233, 479] width 54 height 19
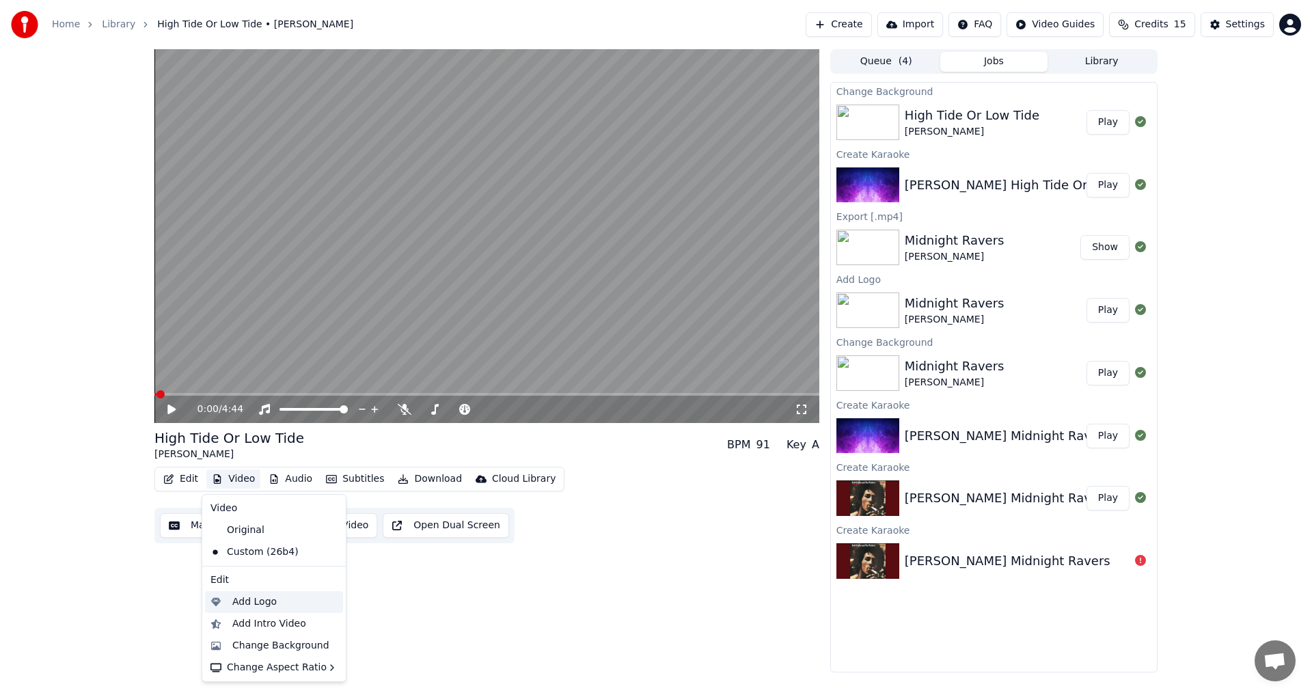
click at [256, 608] on div "Add Logo" at bounding box center [254, 602] width 44 height 14
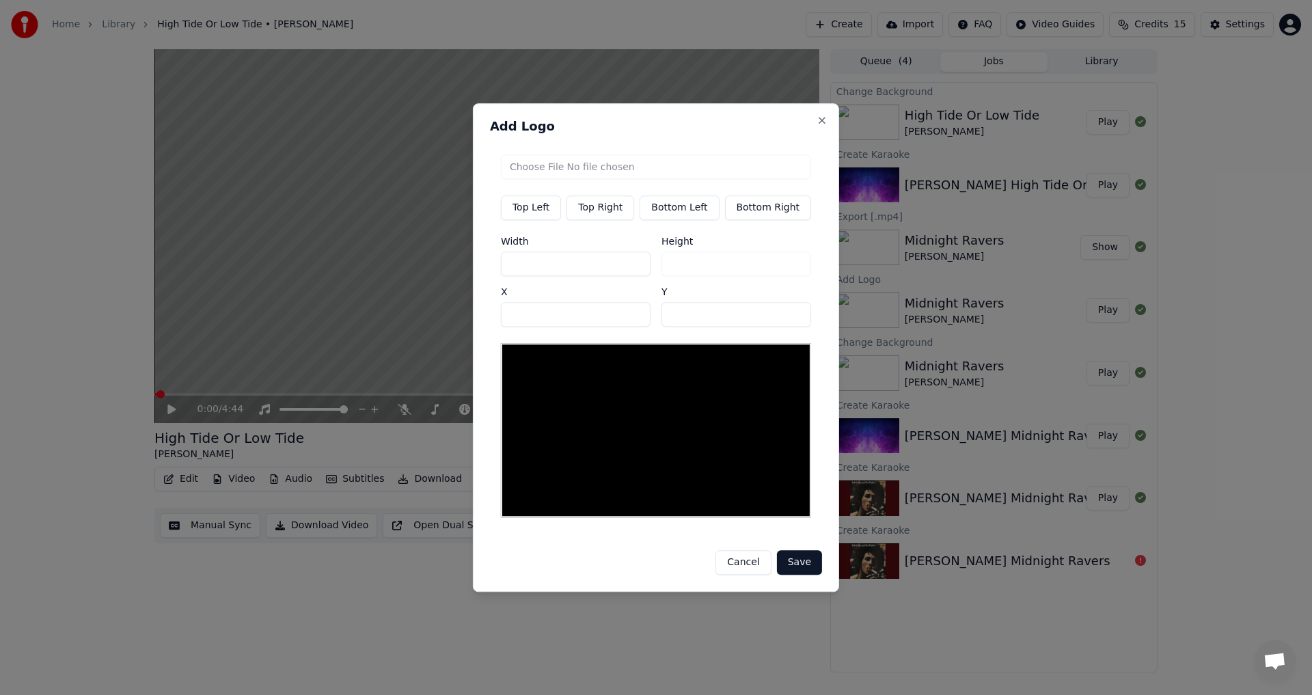
click at [605, 208] on button "Top Right" at bounding box center [601, 207] width 68 height 25
type input "****"
click at [630, 165] on input "file" at bounding box center [656, 166] width 310 height 25
type input "**********"
type input "***"
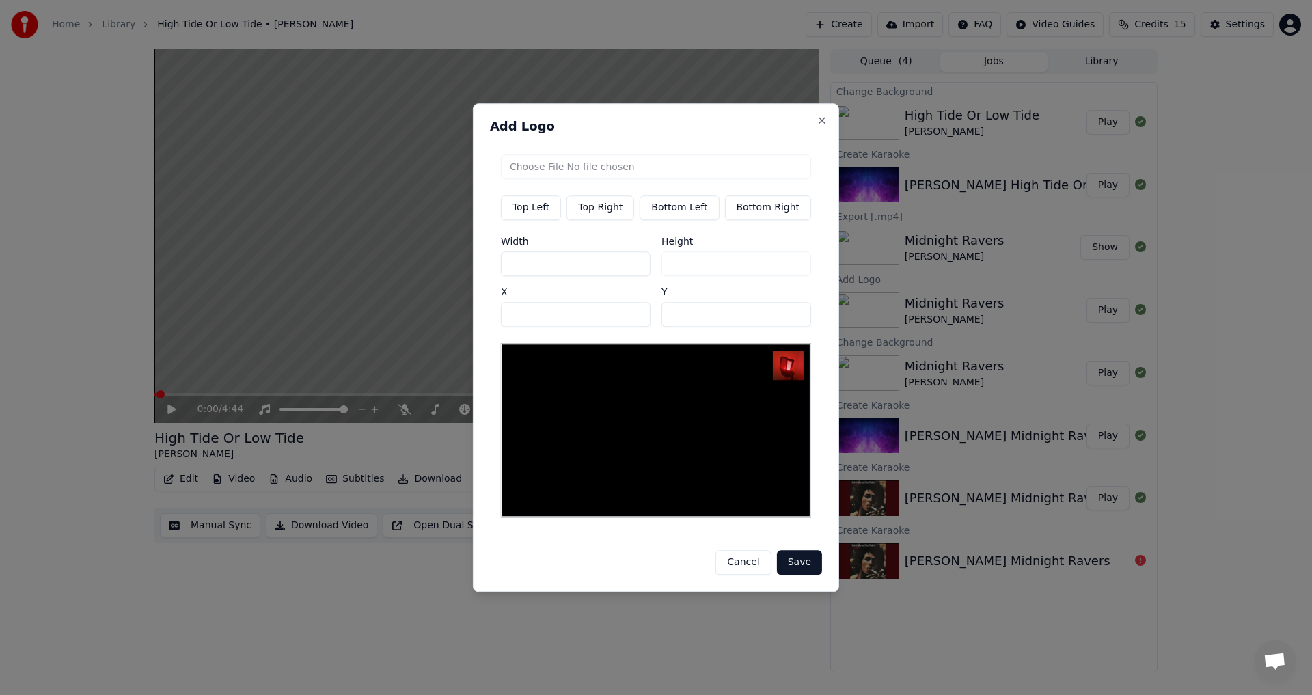
click at [799, 563] on button "Save" at bounding box center [799, 562] width 45 height 25
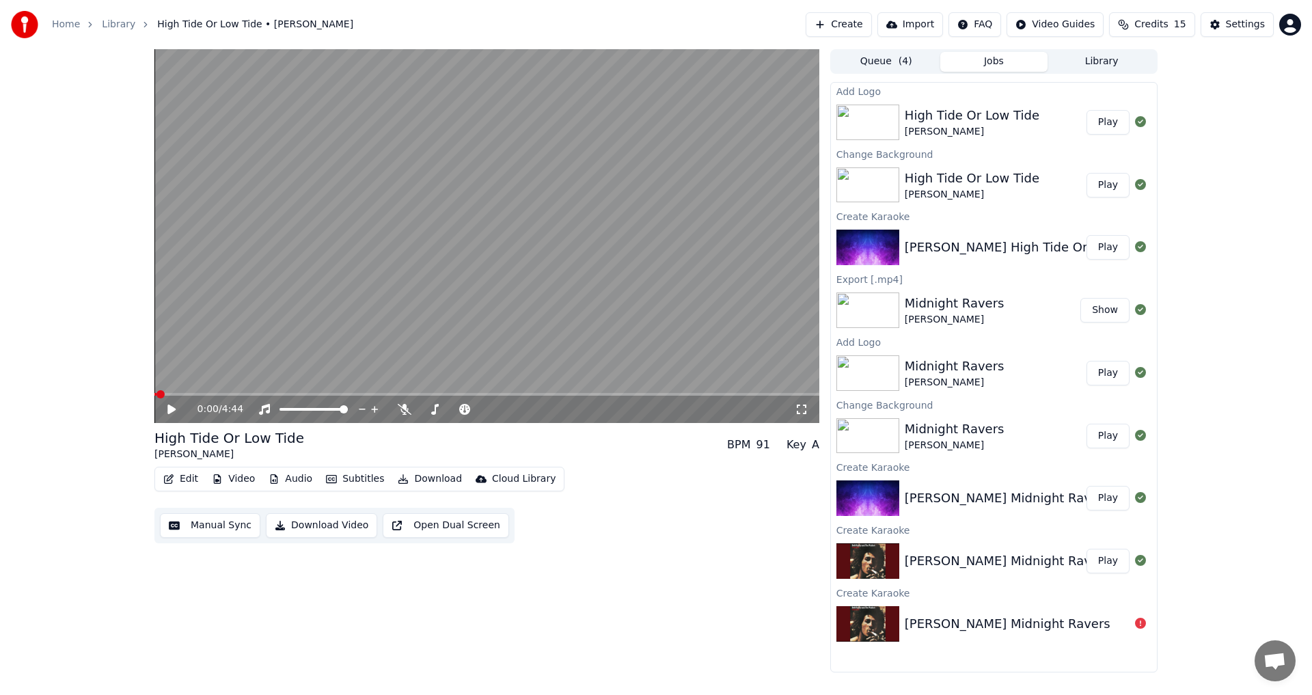
click at [1101, 123] on button "Play" at bounding box center [1108, 122] width 43 height 25
click at [173, 406] on icon at bounding box center [171, 409] width 7 height 8
click at [426, 474] on button "Download" at bounding box center [429, 479] width 75 height 19
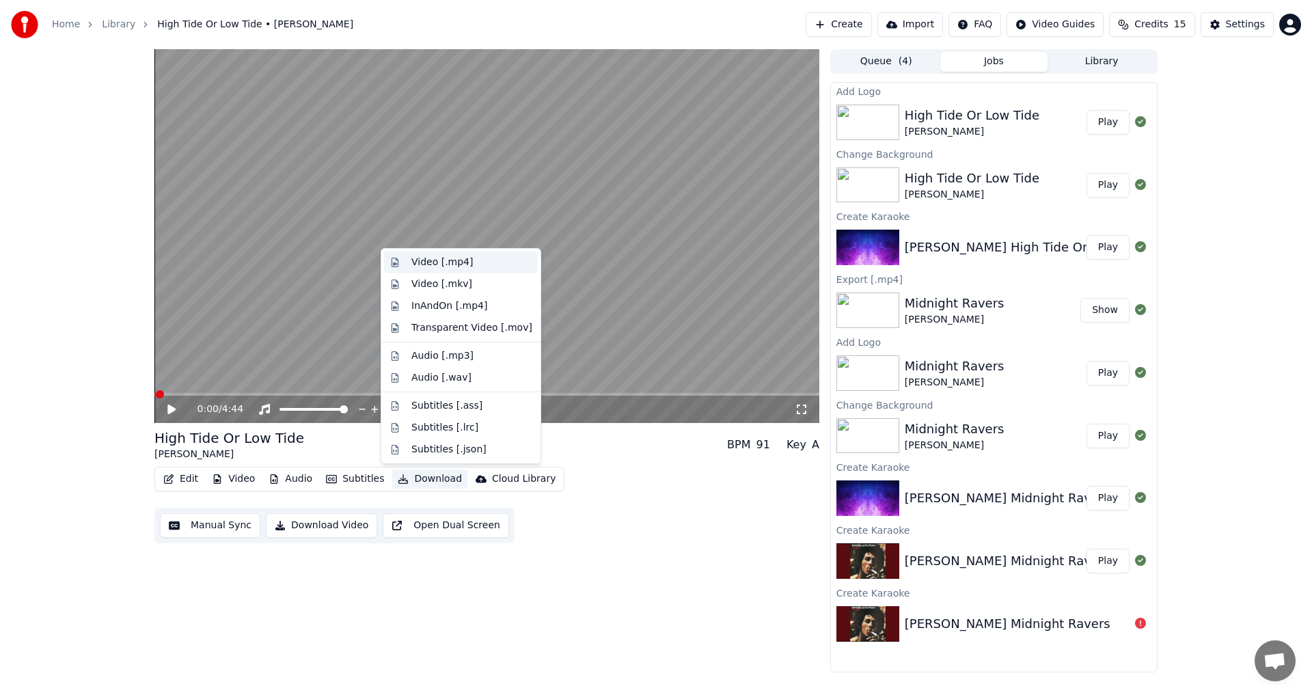
click at [461, 261] on div "Video [.mp4]" at bounding box center [443, 263] width 62 height 14
